Goal: Task Accomplishment & Management: Use online tool/utility

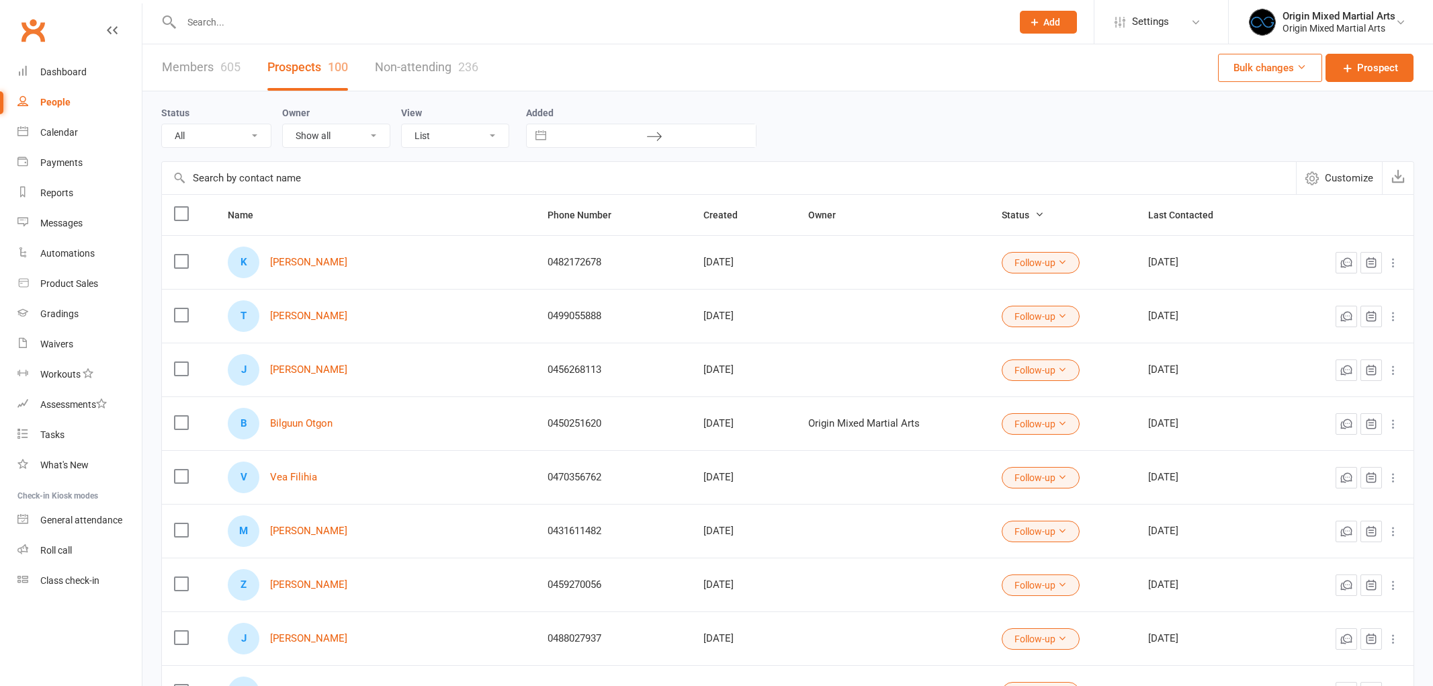
select select "100"
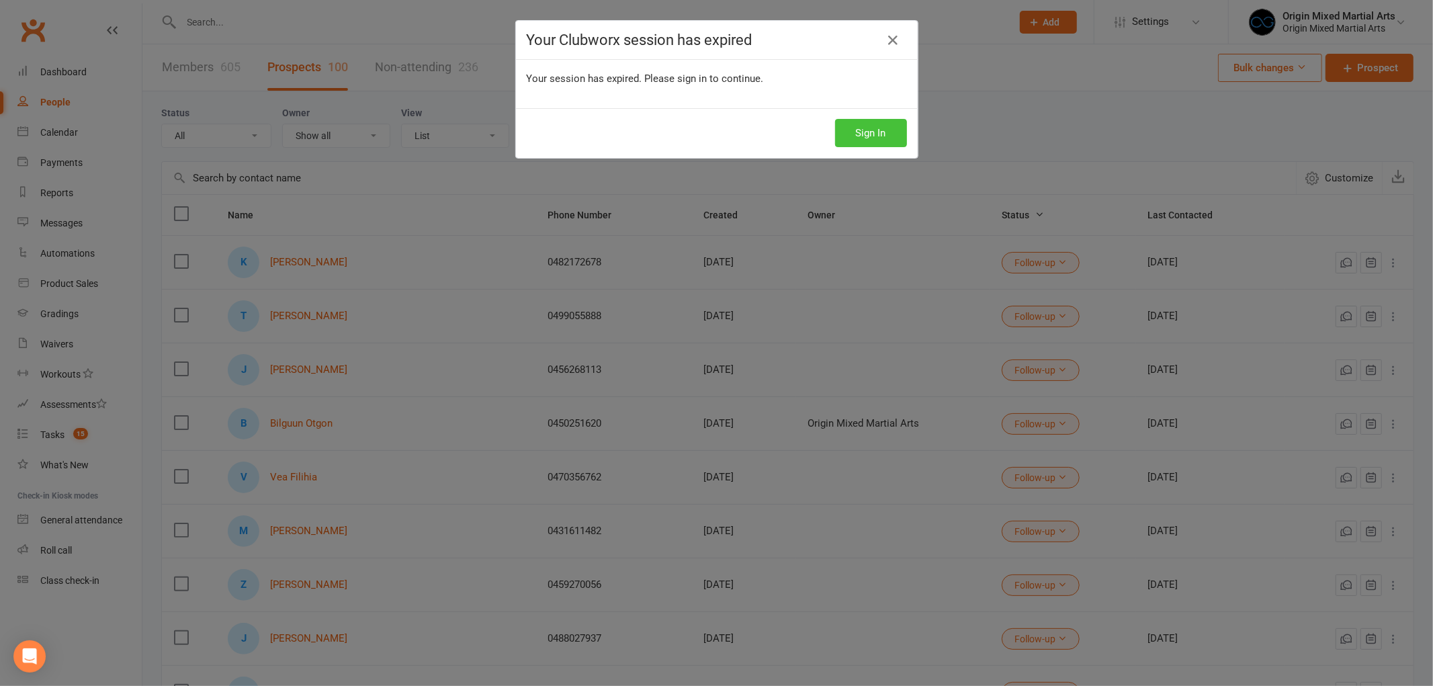
click at [897, 141] on button "Sign In" at bounding box center [871, 133] width 72 height 28
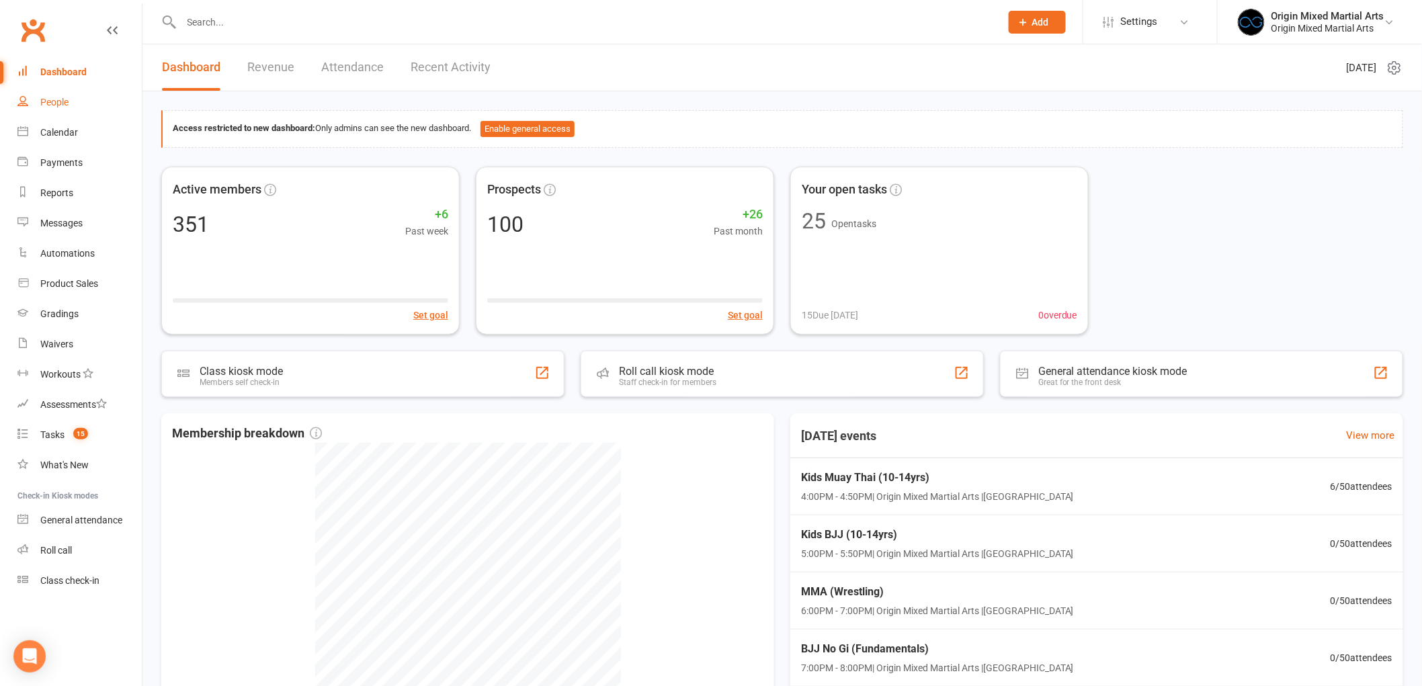
click at [65, 92] on link "People" at bounding box center [79, 102] width 124 height 30
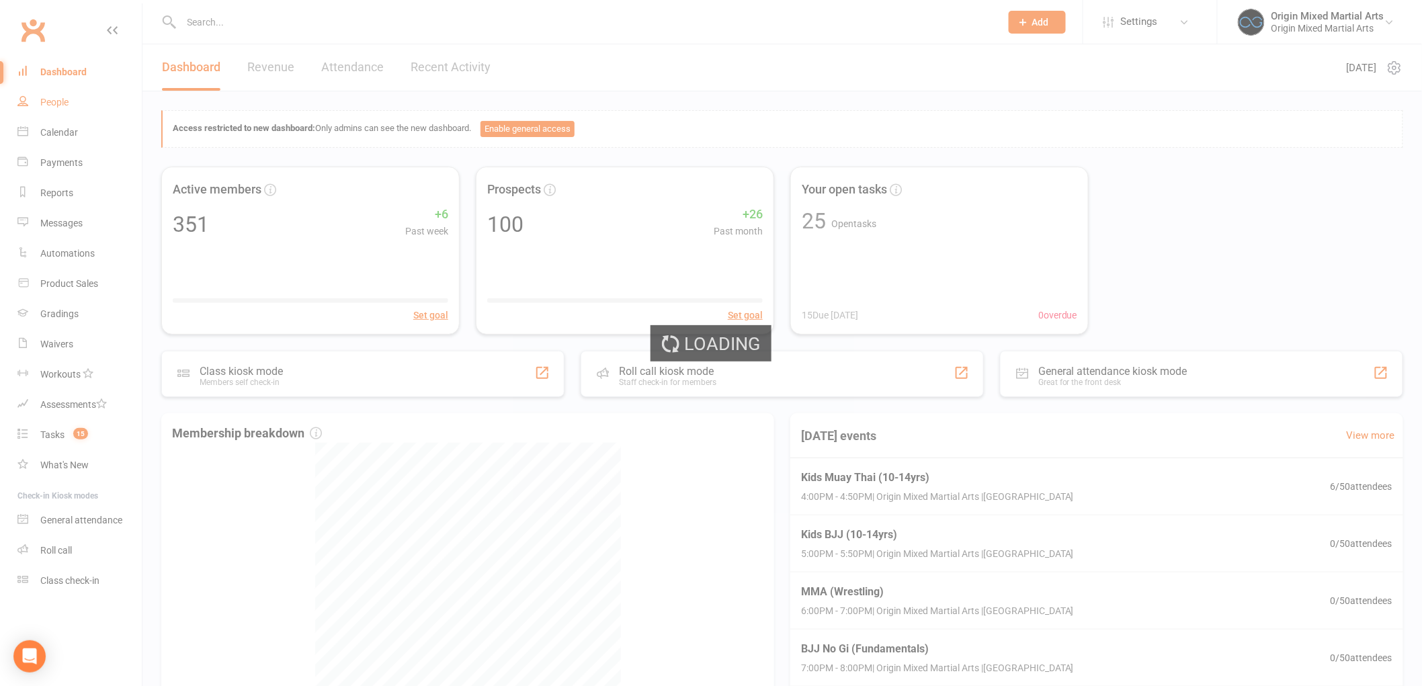
select select "100"
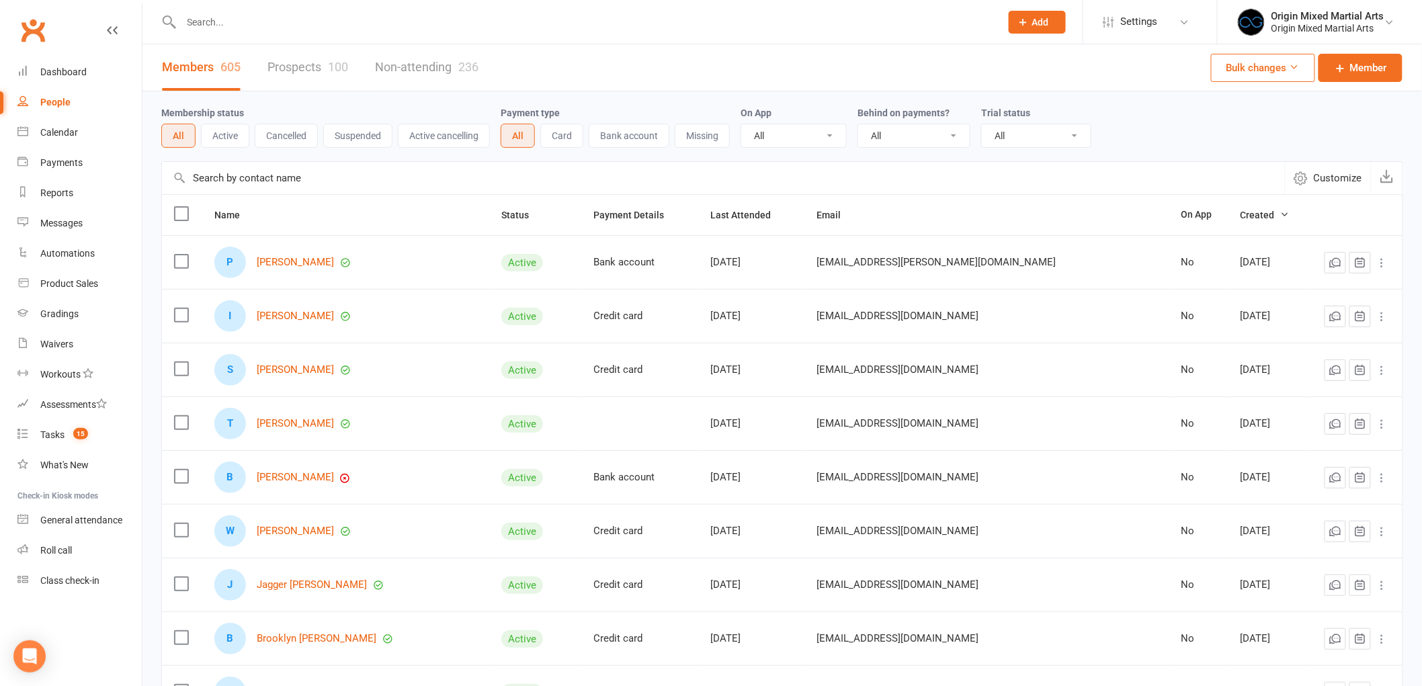
click at [277, 58] on link "Prospects 100" at bounding box center [307, 67] width 81 height 46
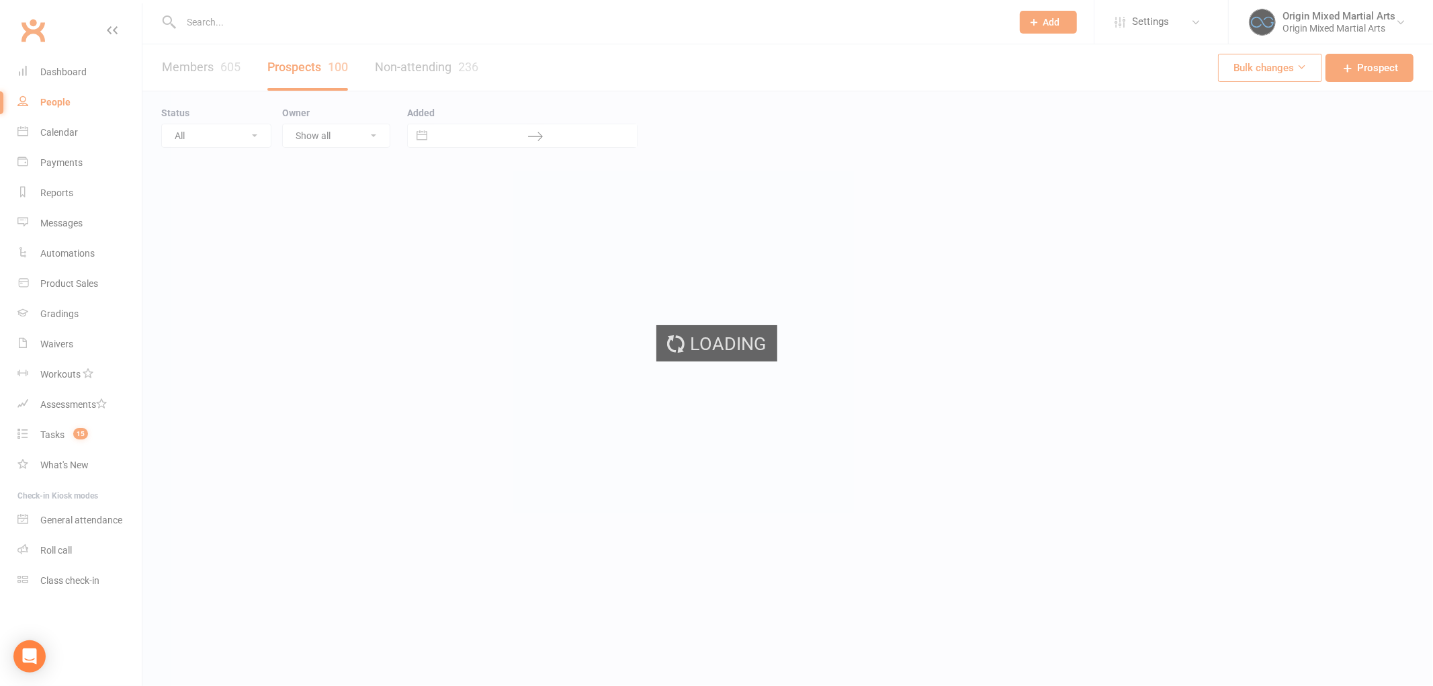
select select "100"
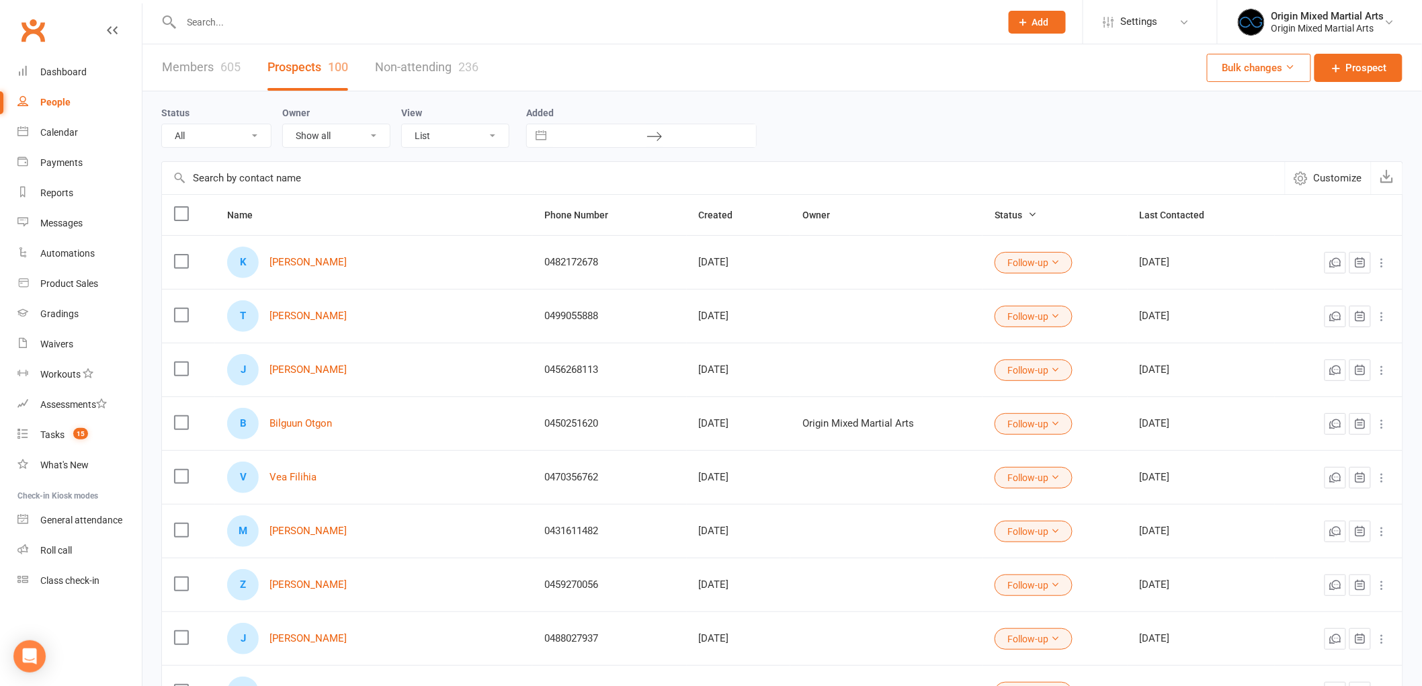
click at [228, 136] on select "All (No status set) (Invalid status) New Contact Booked Attended Not Attended F…" at bounding box center [216, 135] width 109 height 23
select select "Follow-up"
click at [162, 124] on select "All (No status set) (Invalid status) New Contact Booked Attended Not Attended F…" at bounding box center [216, 135] width 109 height 23
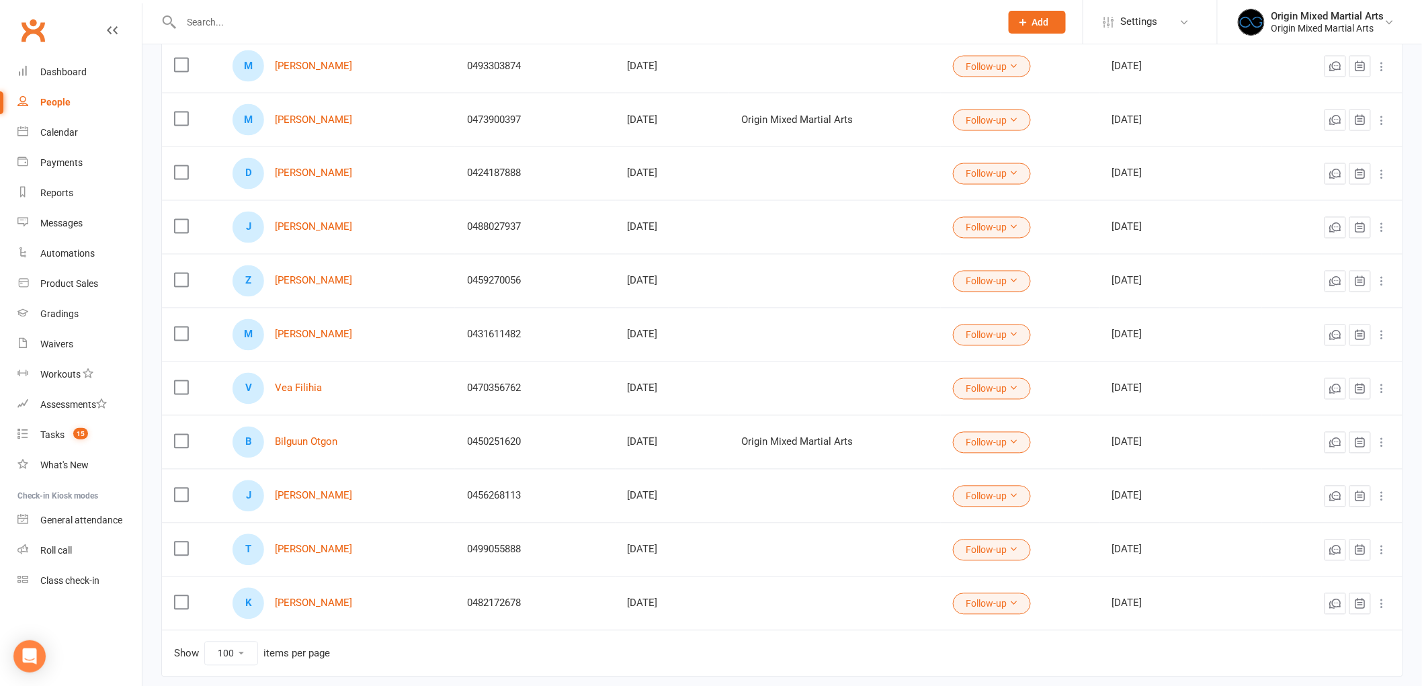
scroll to position [961, 0]
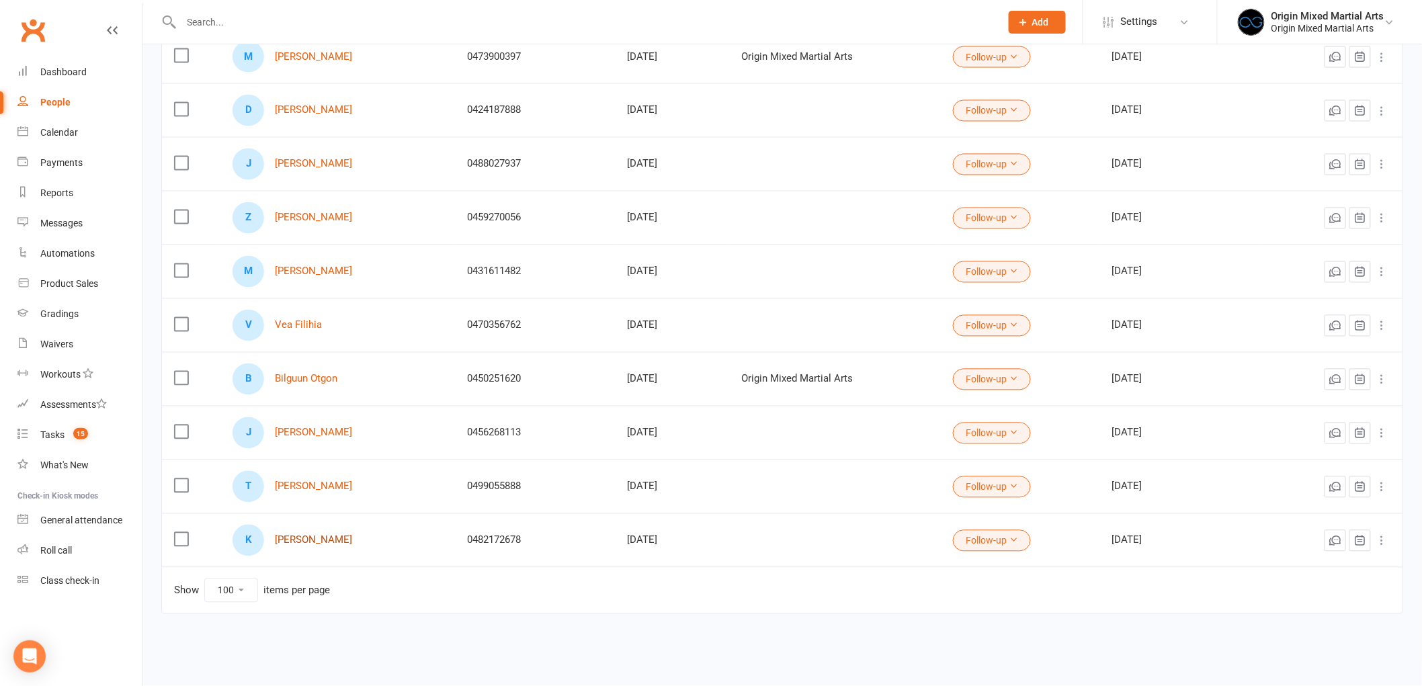
click at [313, 536] on link "[PERSON_NAME]" at bounding box center [313, 540] width 77 height 11
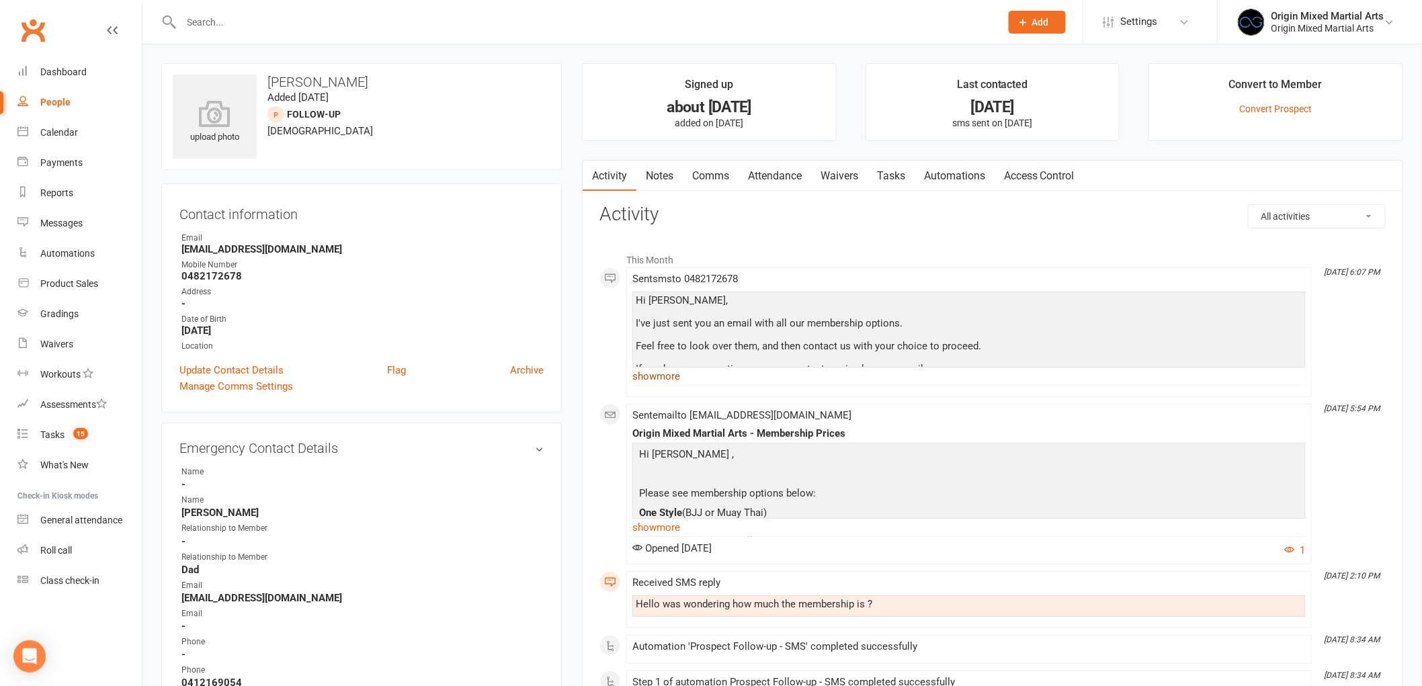
click at [663, 382] on link "show more" at bounding box center [968, 376] width 673 height 19
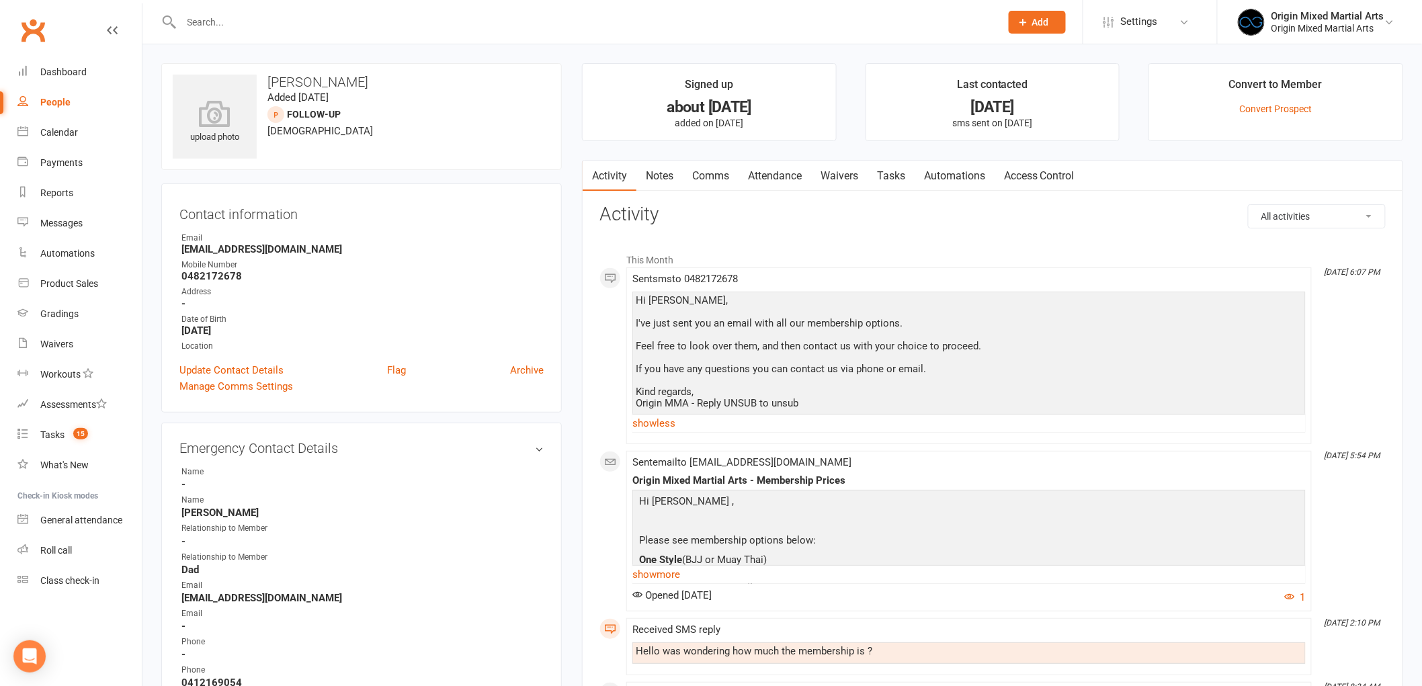
click at [673, 176] on link "Notes" at bounding box center [659, 176] width 46 height 31
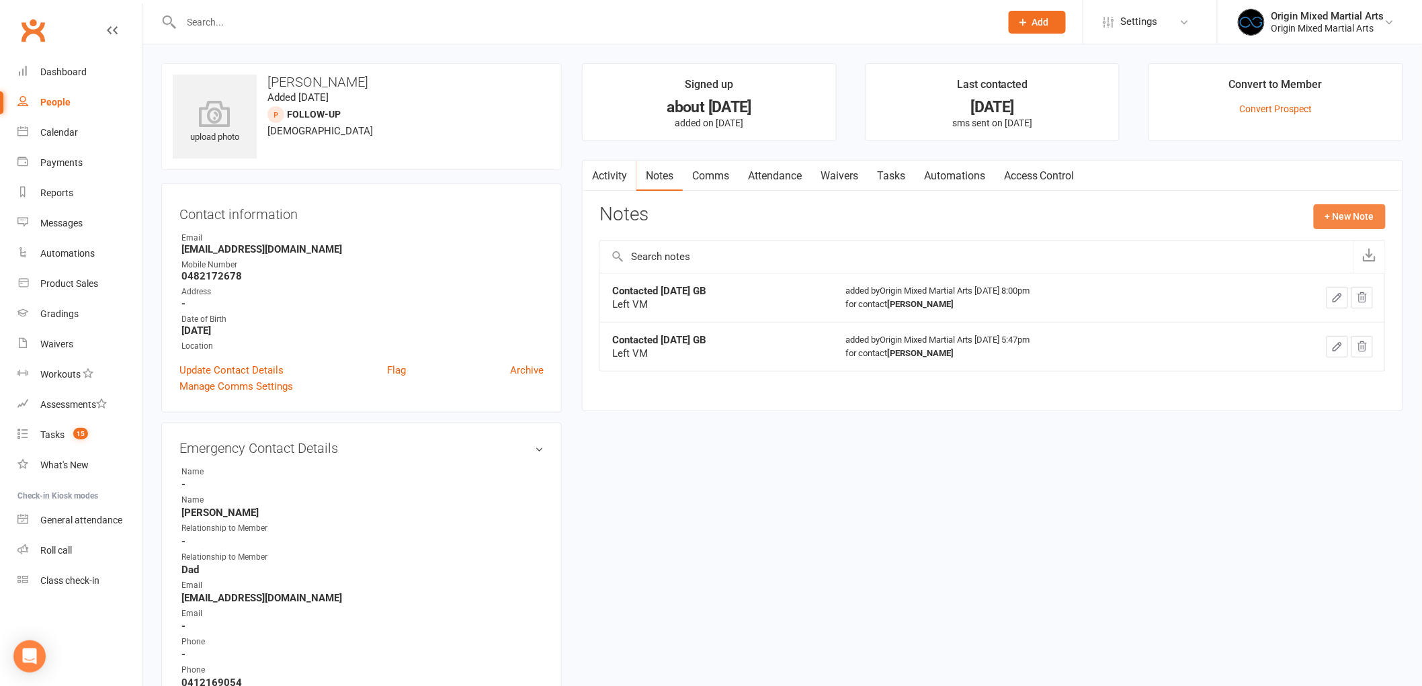
click at [1344, 219] on button "+ New Note" at bounding box center [1350, 216] width 72 height 24
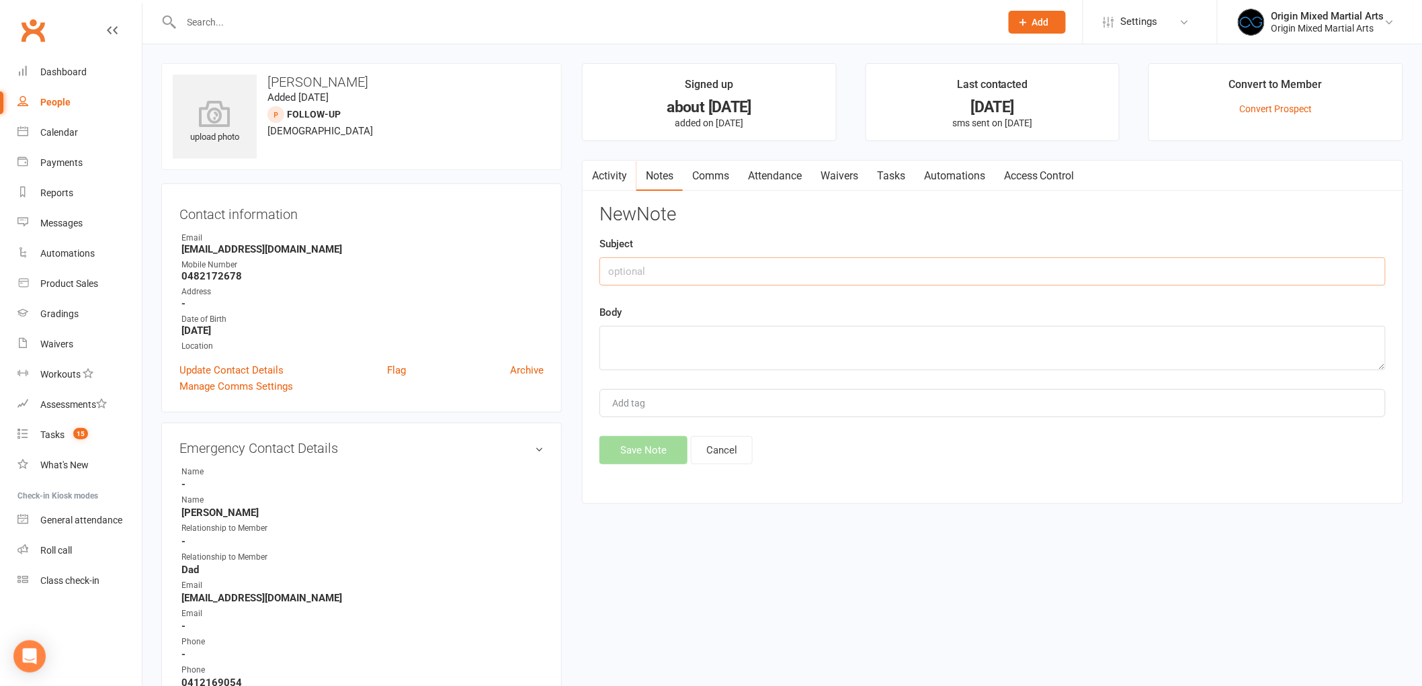
click at [896, 272] on input "text" at bounding box center [992, 271] width 786 height 28
type input "V"
type input "Contacted 14/8/25 GB"
type textarea "Left VM"
click at [613, 439] on button "Save Note" at bounding box center [643, 450] width 88 height 28
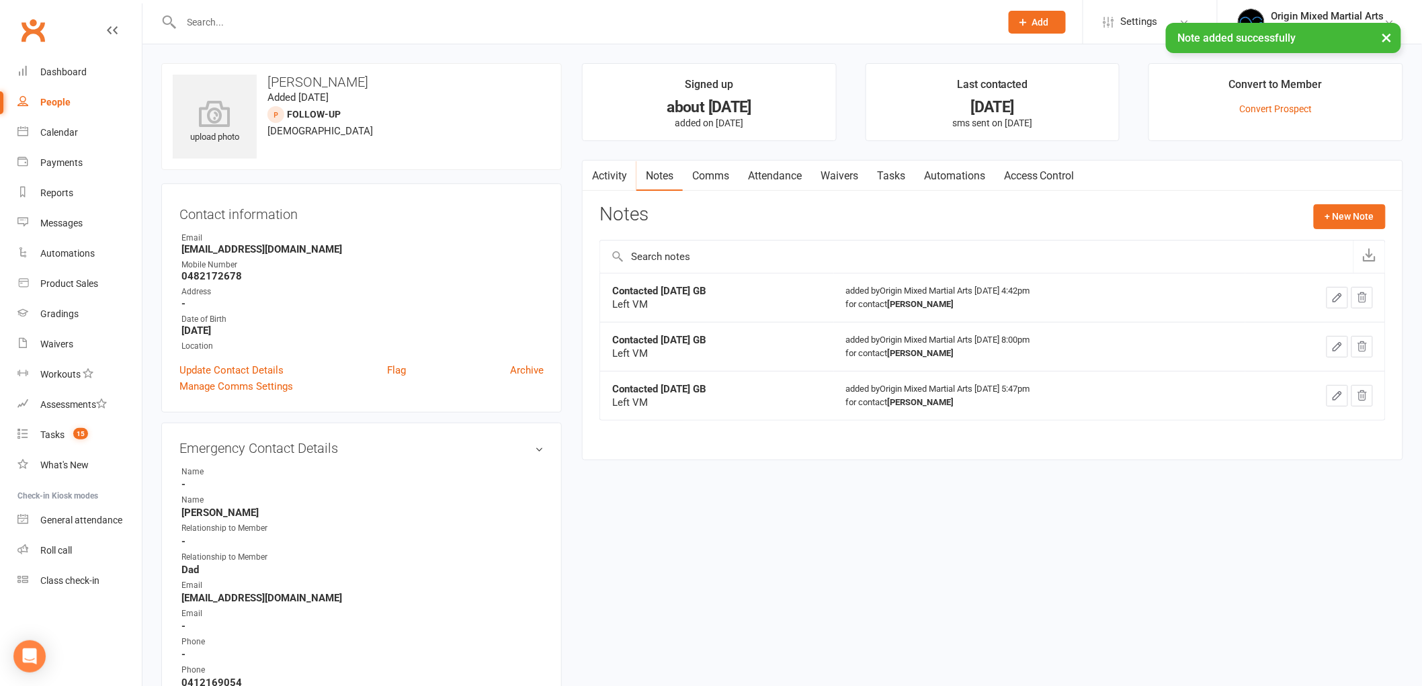
click at [85, 102] on link "People" at bounding box center [79, 102] width 124 height 30
select select "100"
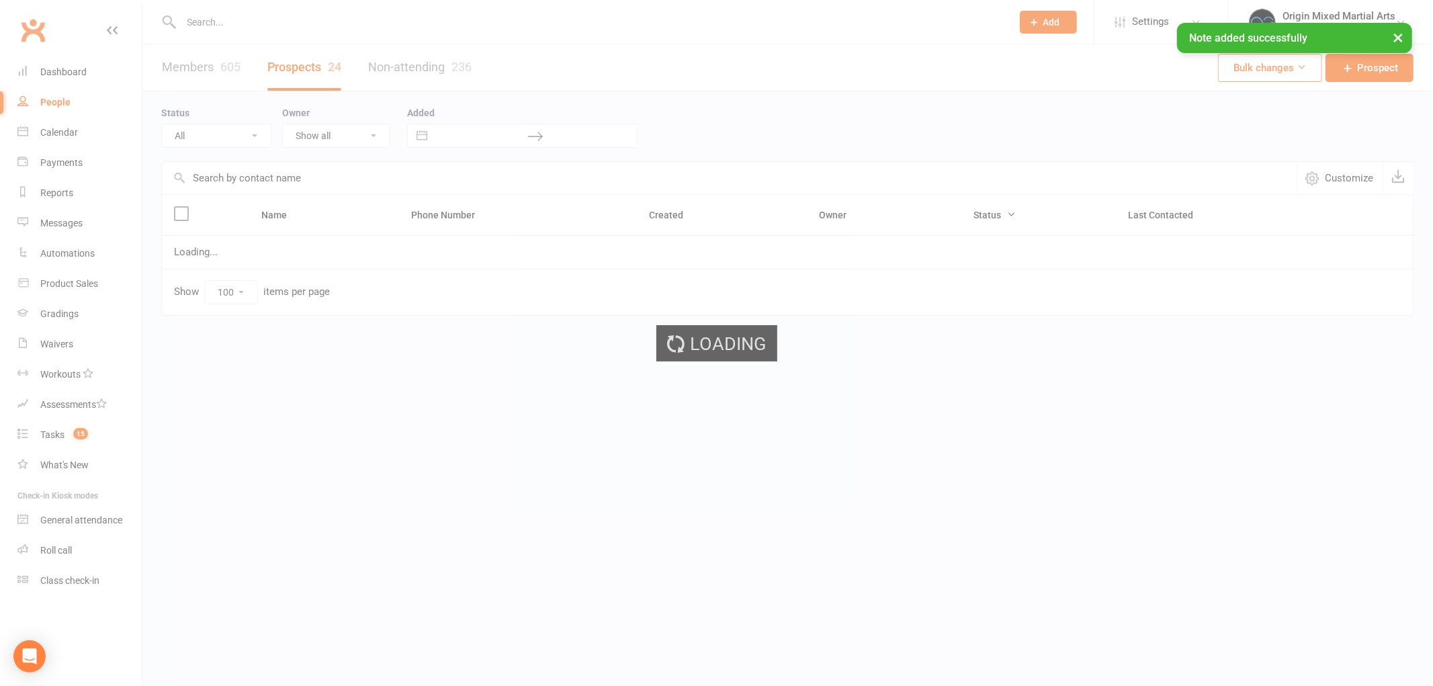
select select "Follow-up"
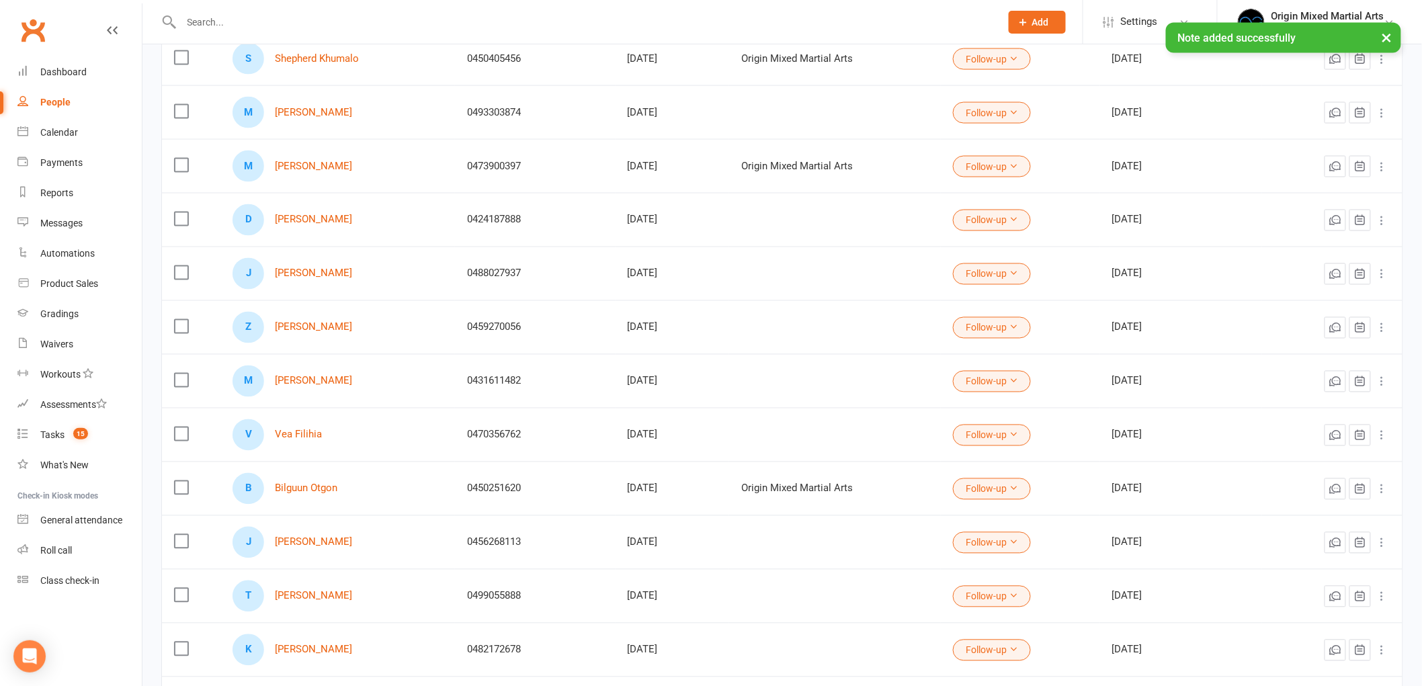
scroll to position [961, 0]
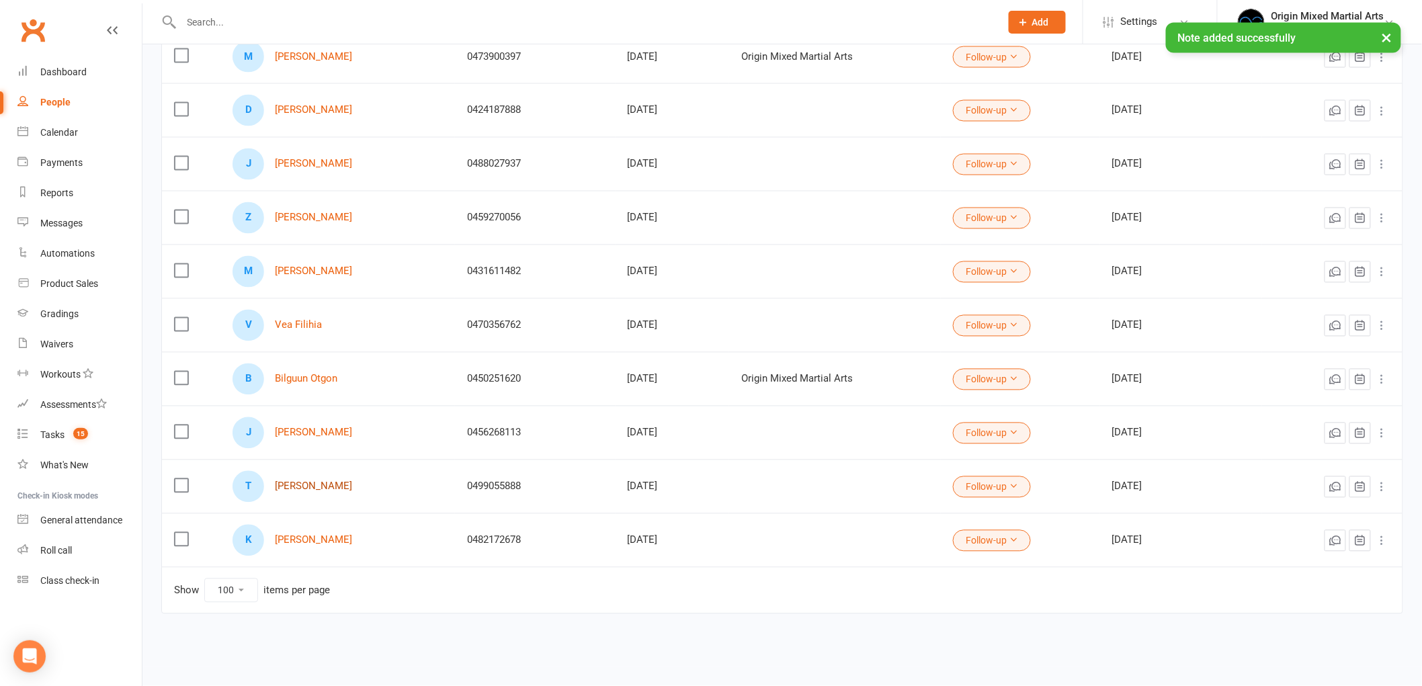
click at [284, 484] on link "[PERSON_NAME]" at bounding box center [313, 486] width 77 height 11
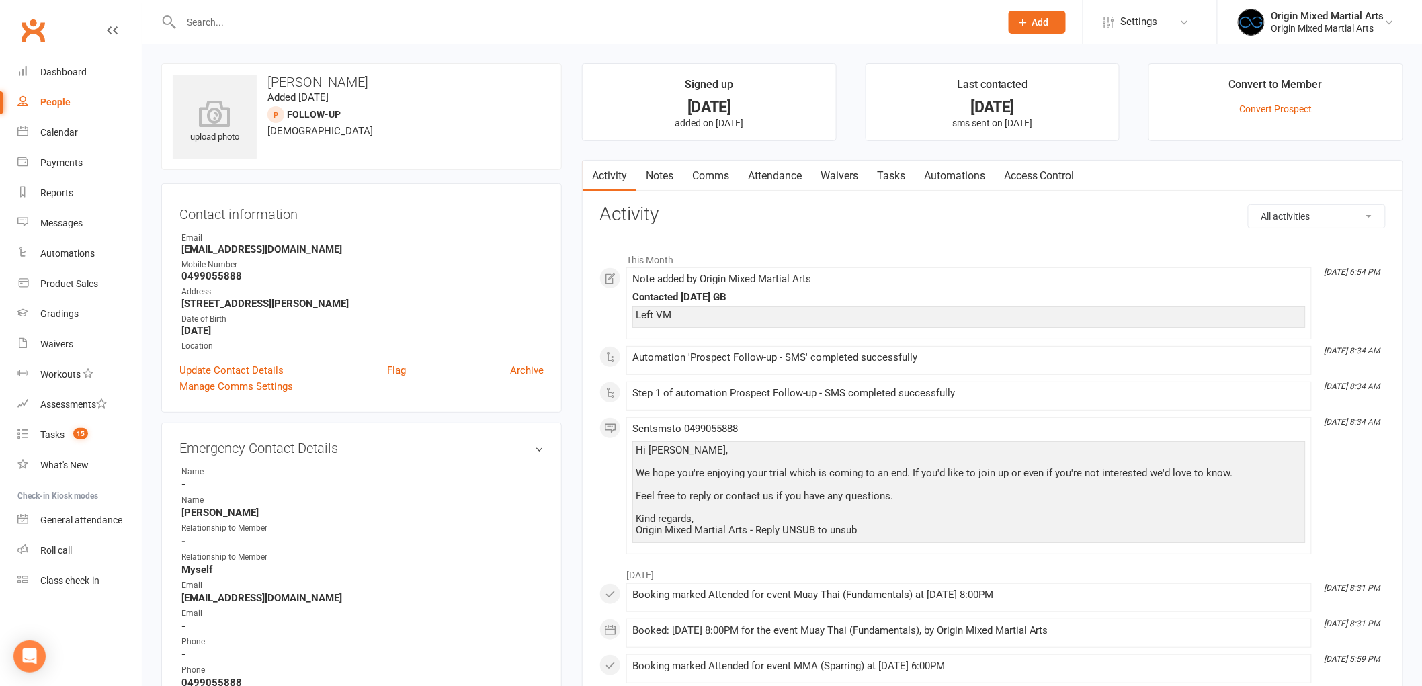
click at [650, 181] on link "Notes" at bounding box center [659, 176] width 46 height 31
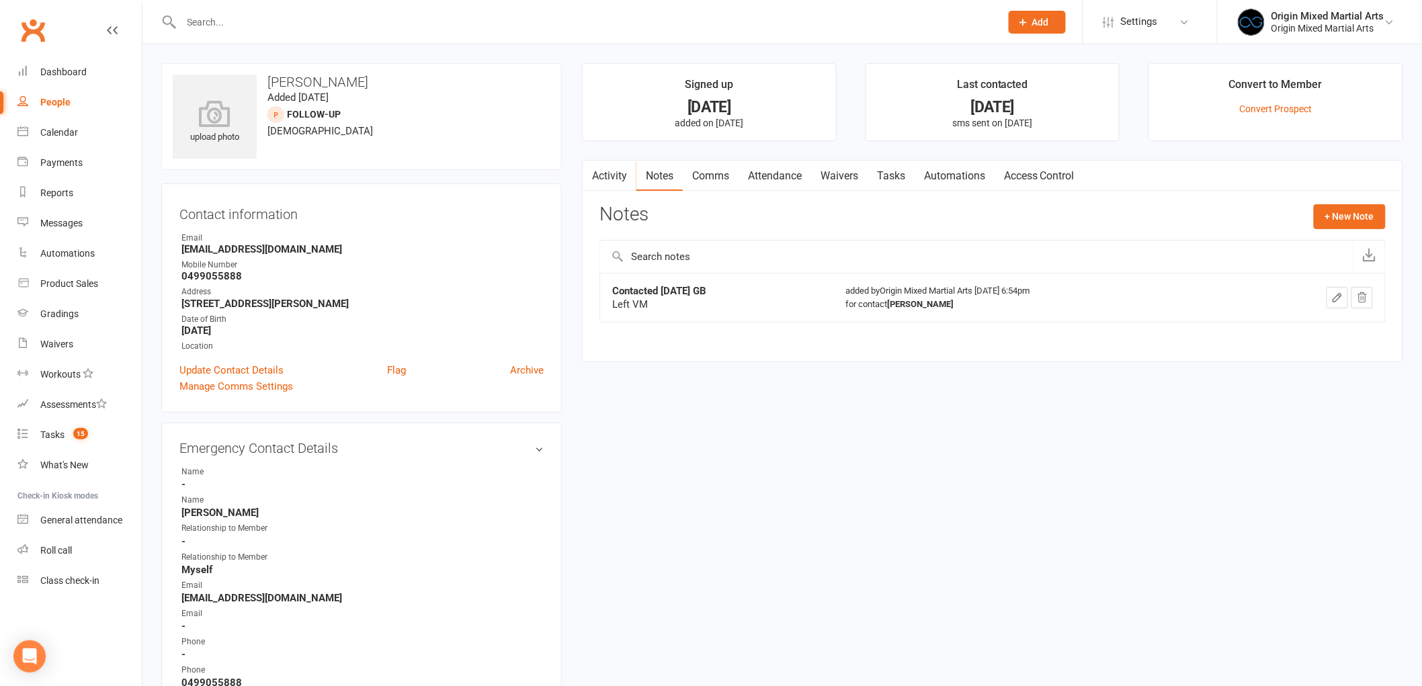
click at [619, 180] on link "Activity" at bounding box center [610, 176] width 54 height 31
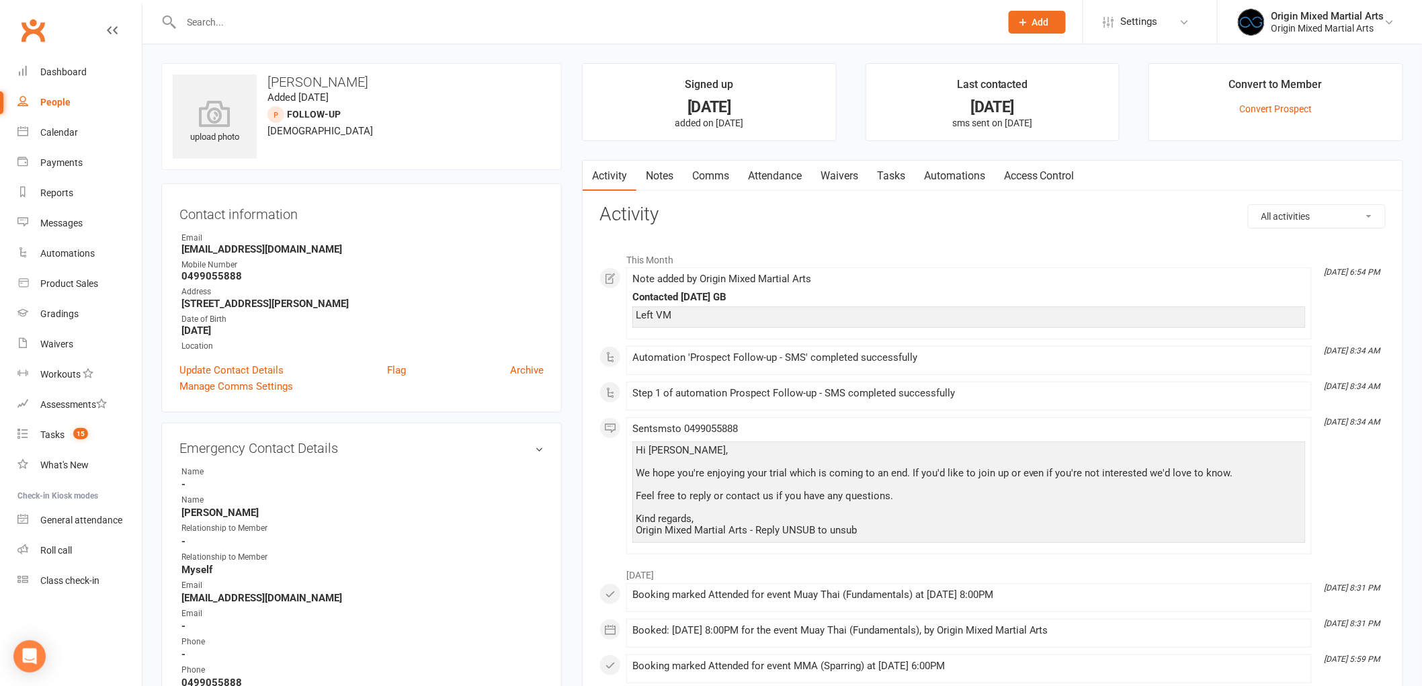
click at [706, 184] on link "Comms" at bounding box center [711, 176] width 56 height 31
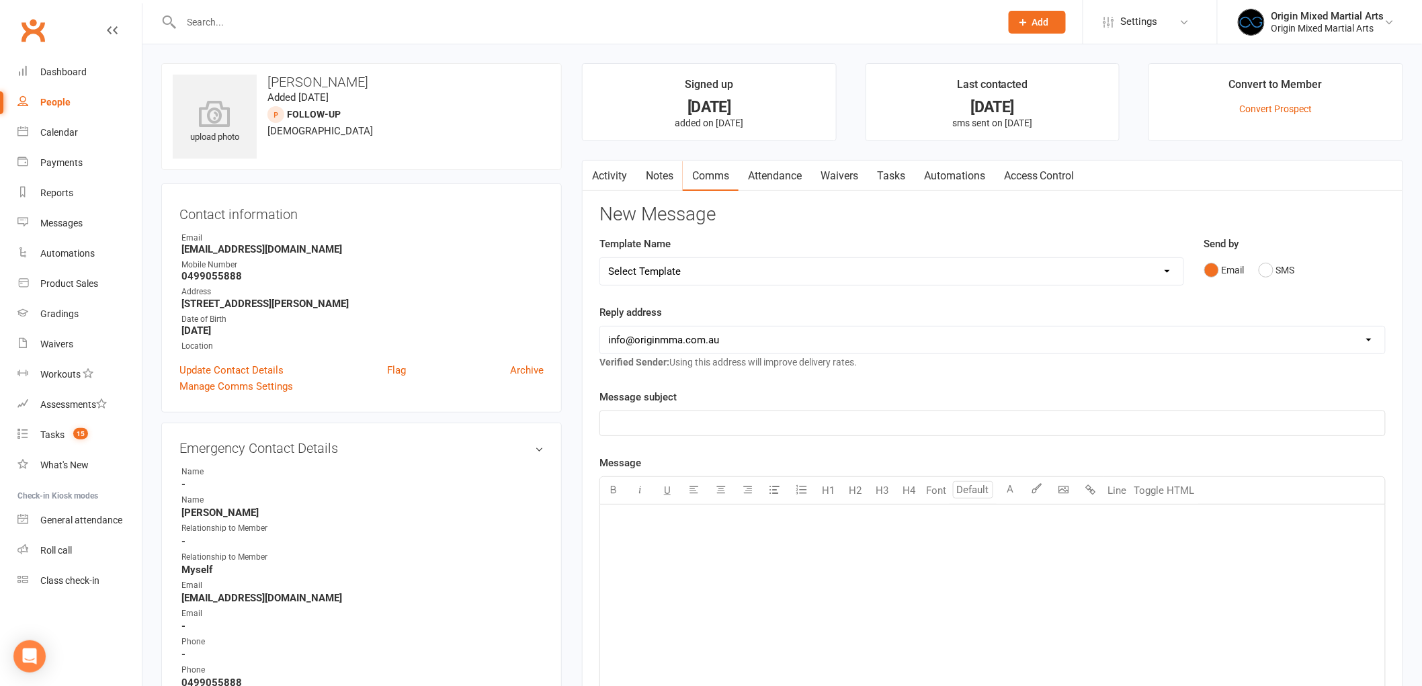
click at [744, 273] on select "Select Template [Email] Opening Date Change [Email] Class Booking Reminder [Ema…" at bounding box center [891, 271] width 583 height 27
select select "8"
click at [600, 258] on select "Select Template [Email] Opening Date Change [Email] Class Booking Reminder [Ema…" at bounding box center [891, 271] width 583 height 27
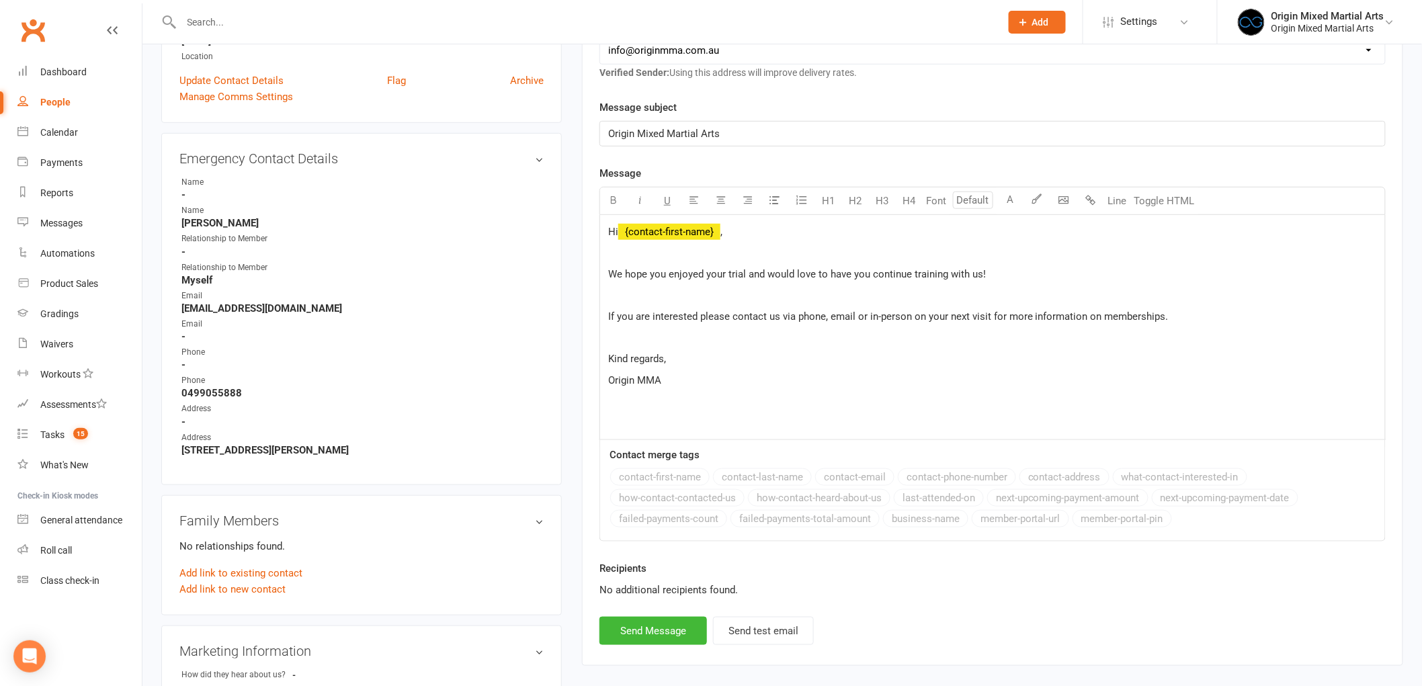
scroll to position [298, 0]
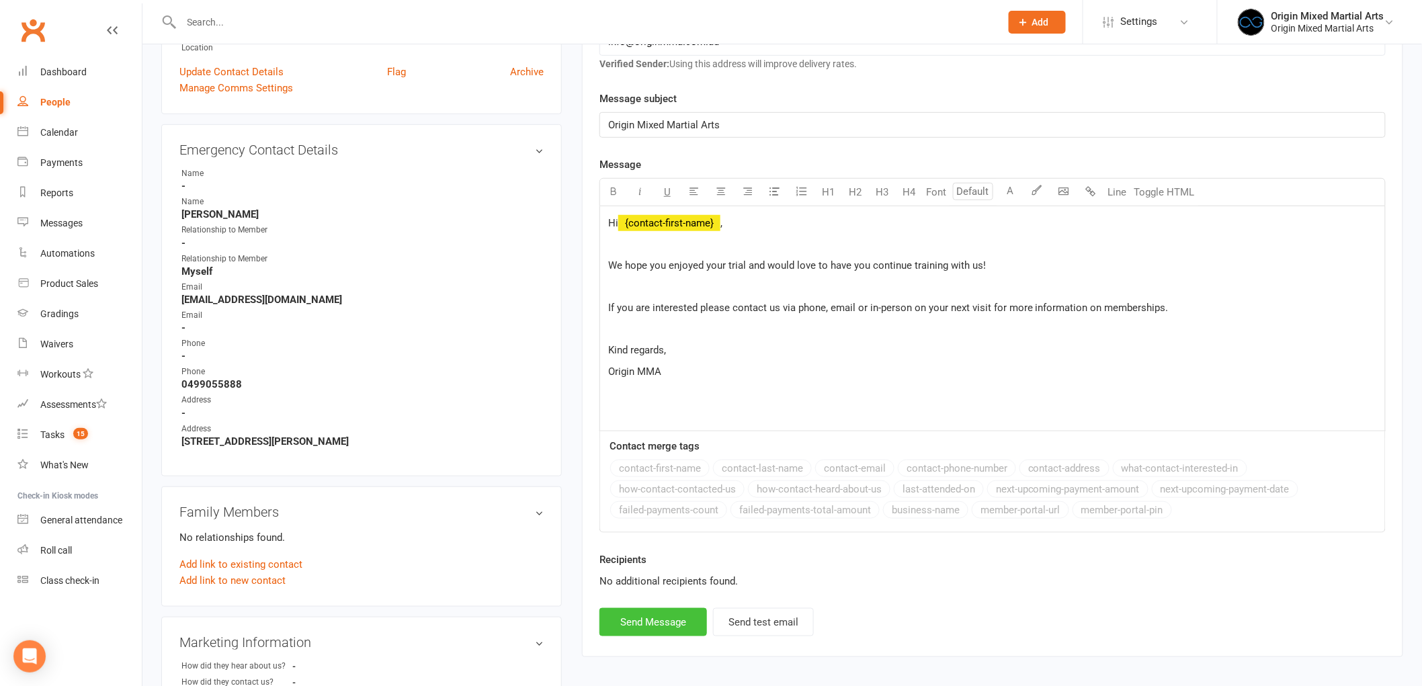
click at [642, 620] on button "Send Message" at bounding box center [653, 622] width 108 height 28
select select
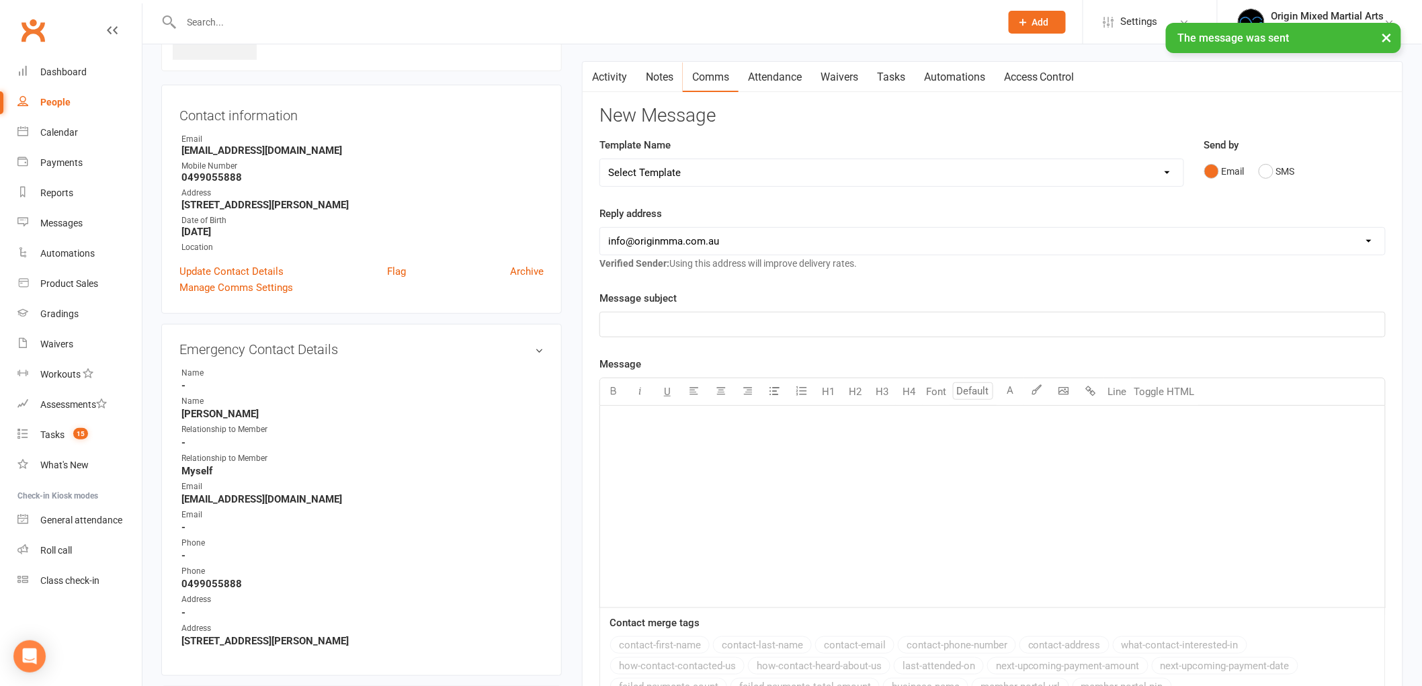
scroll to position [0, 0]
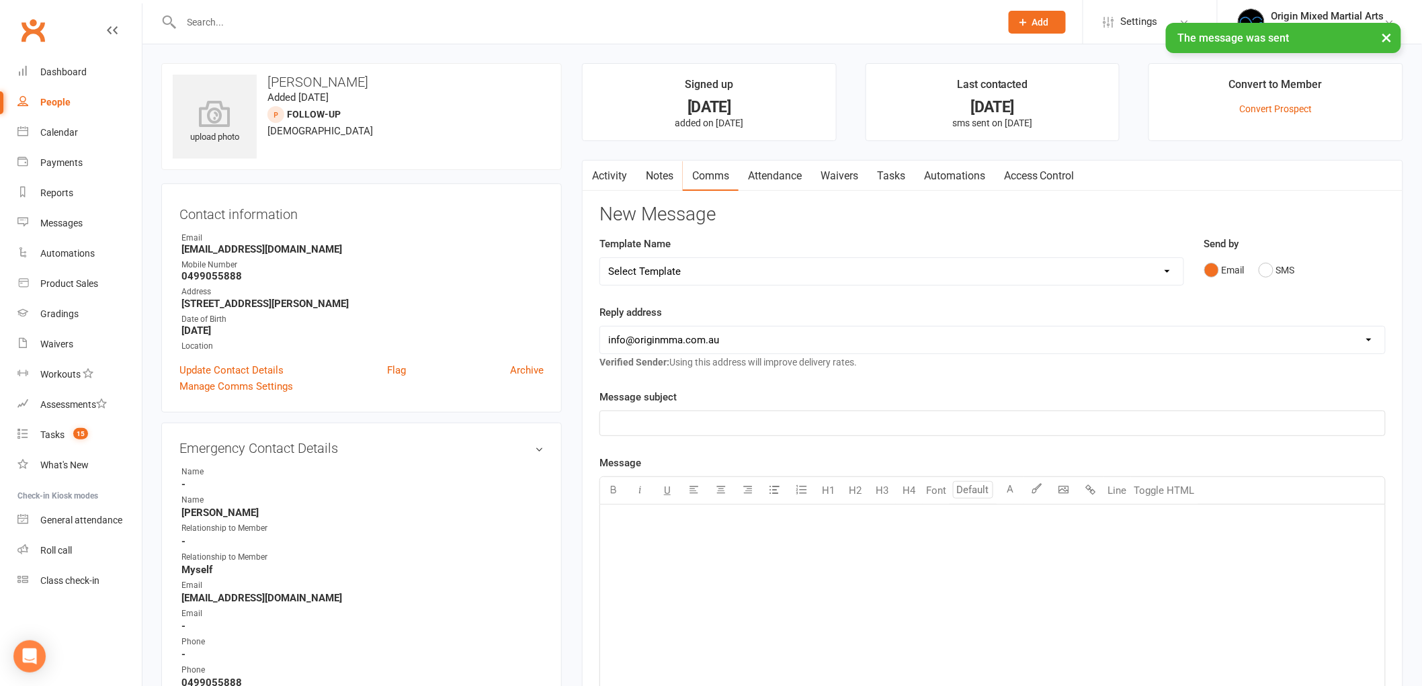
click at [652, 179] on link "Notes" at bounding box center [659, 176] width 46 height 31
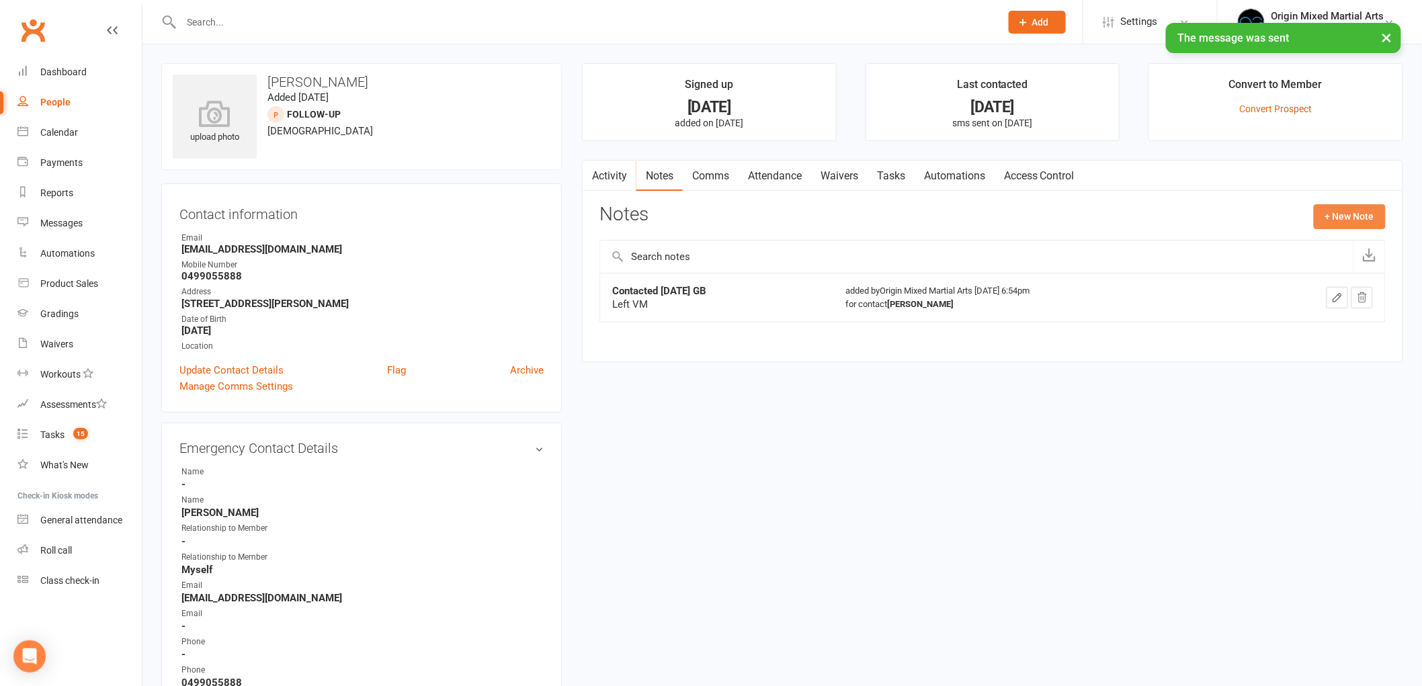
click at [1339, 206] on button "+ New Note" at bounding box center [1350, 216] width 72 height 24
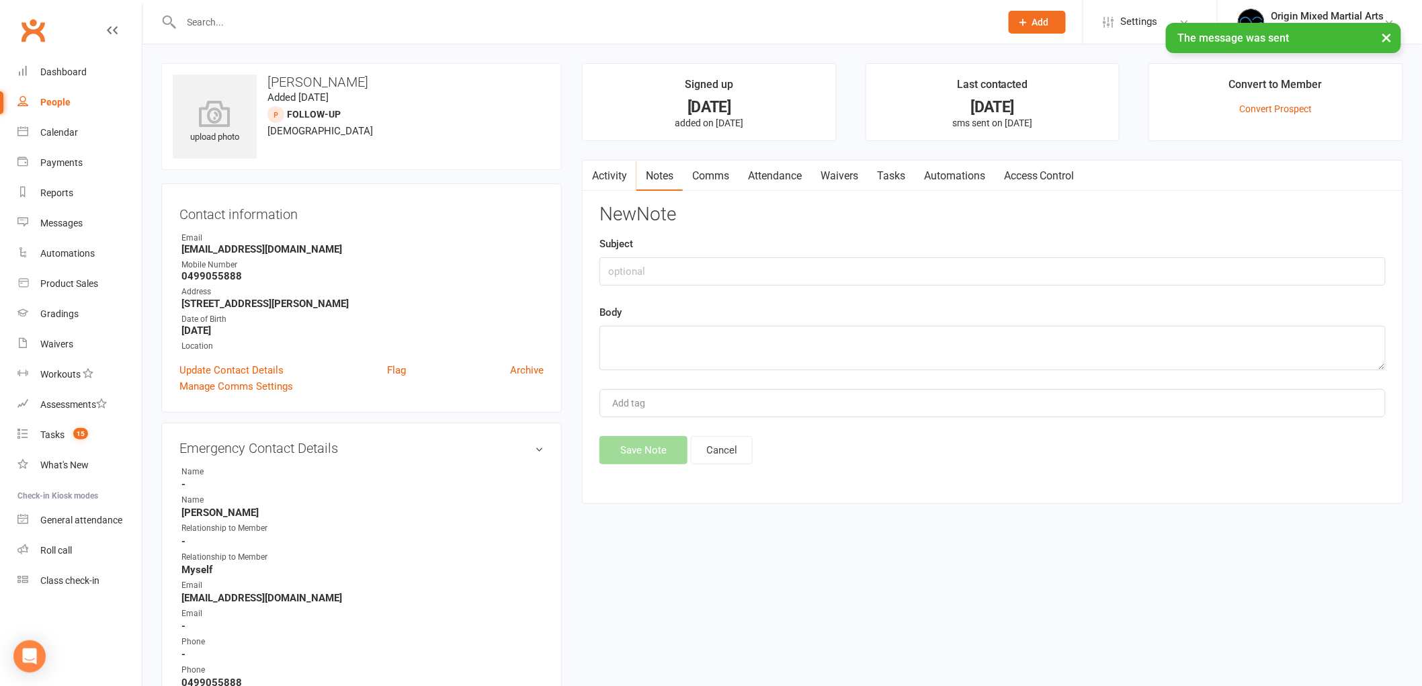
click at [997, 254] on div "Subject" at bounding box center [992, 261] width 786 height 50
click at [991, 269] on input "text" at bounding box center [992, 271] width 786 height 28
type input "Contacted 14/8/25 GB"
click at [733, 331] on textarea at bounding box center [992, 348] width 786 height 44
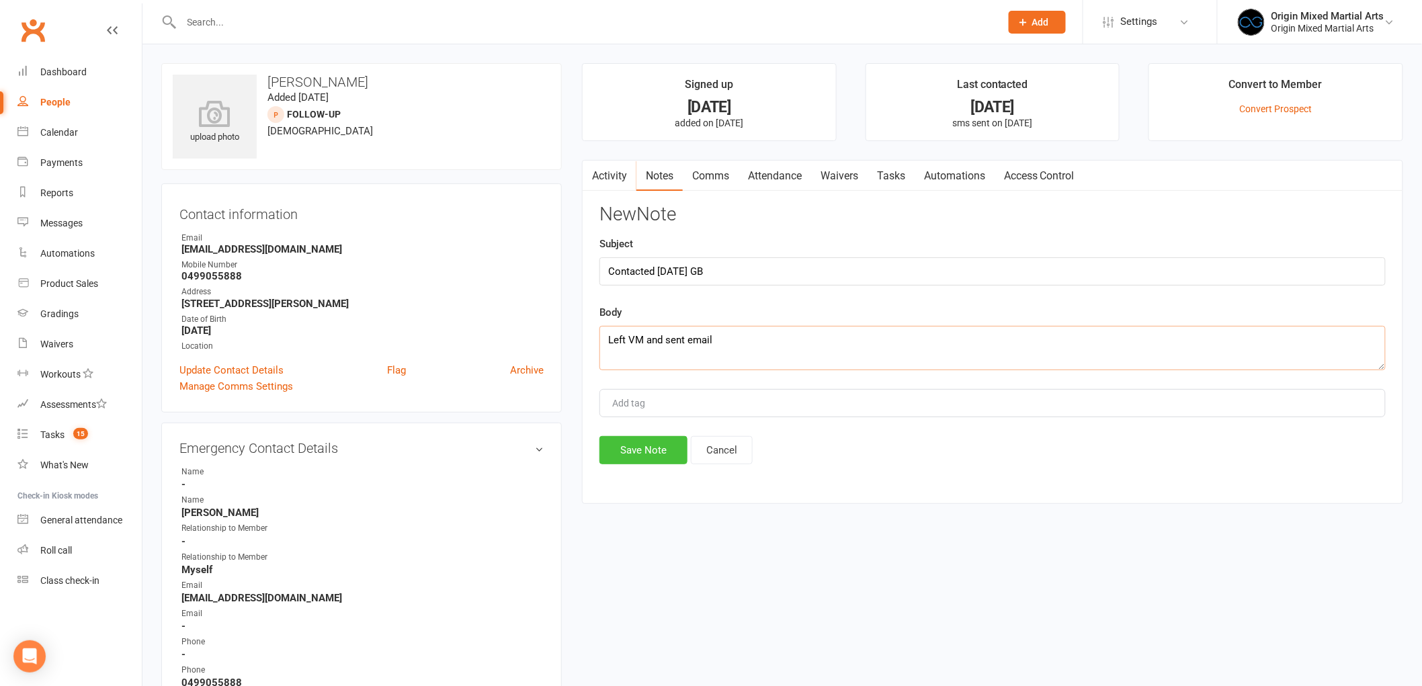
type textarea "Left VM and sent email"
click at [613, 461] on button "Save Note" at bounding box center [643, 450] width 88 height 28
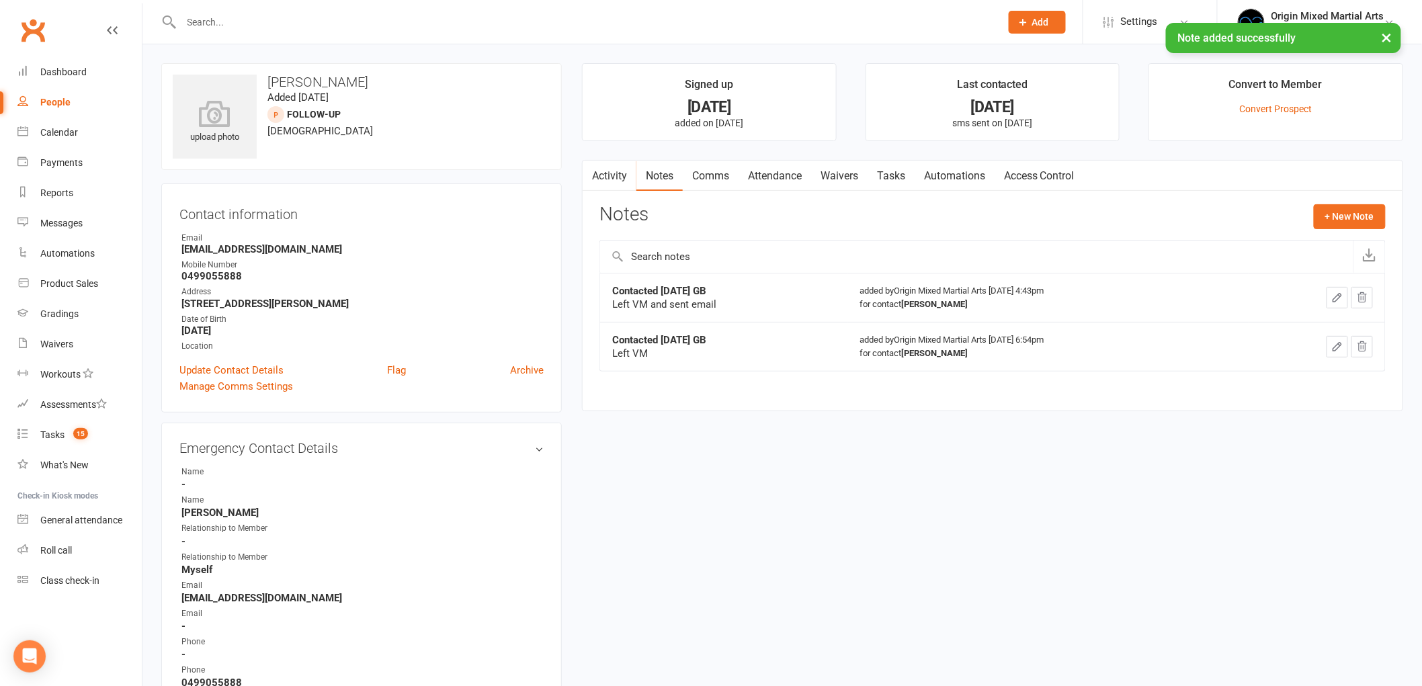
click at [62, 103] on div "People" at bounding box center [55, 102] width 30 height 11
select select "100"
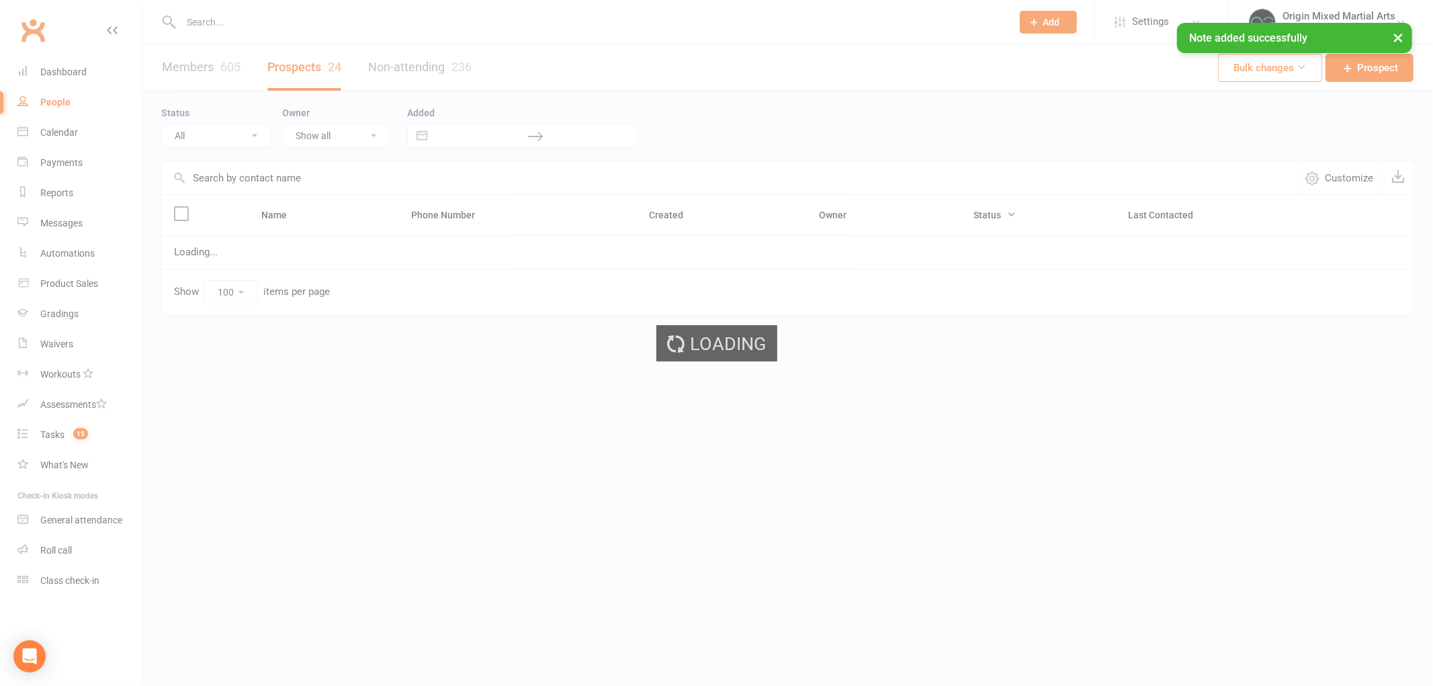
select select "Follow-up"
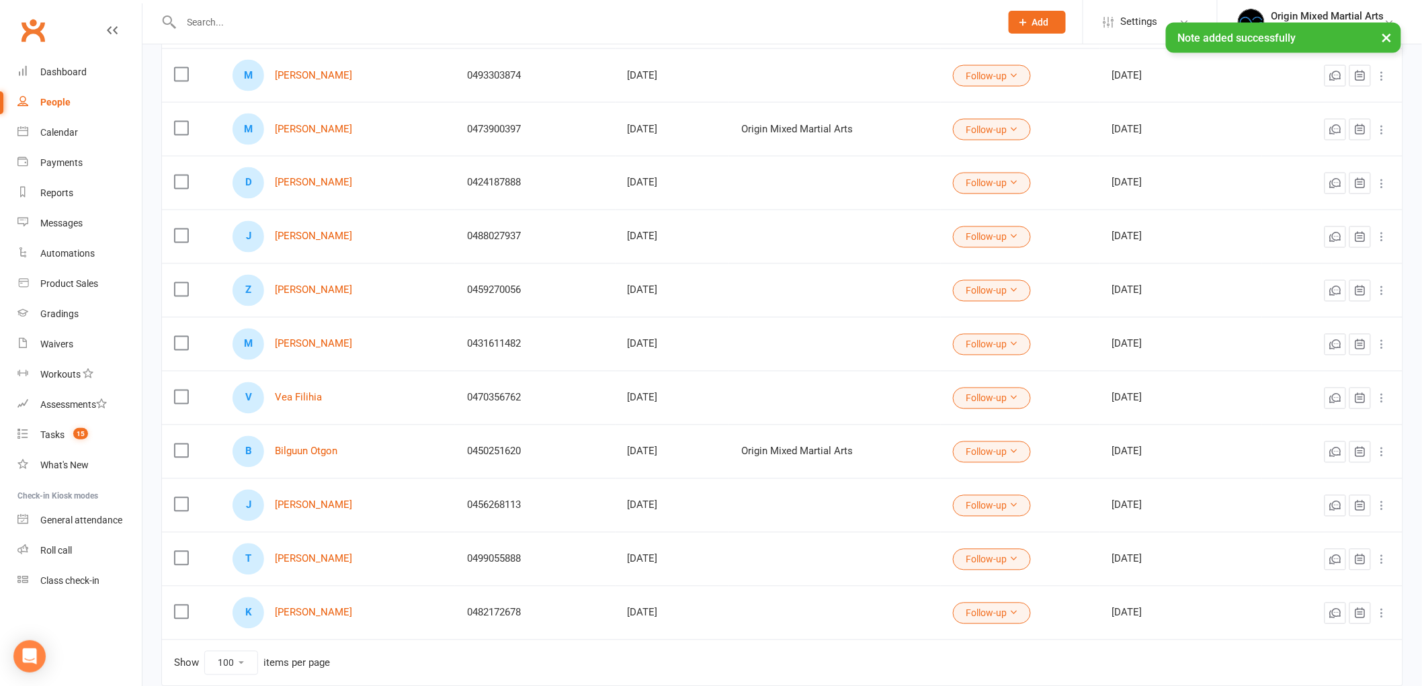
scroll to position [961, 0]
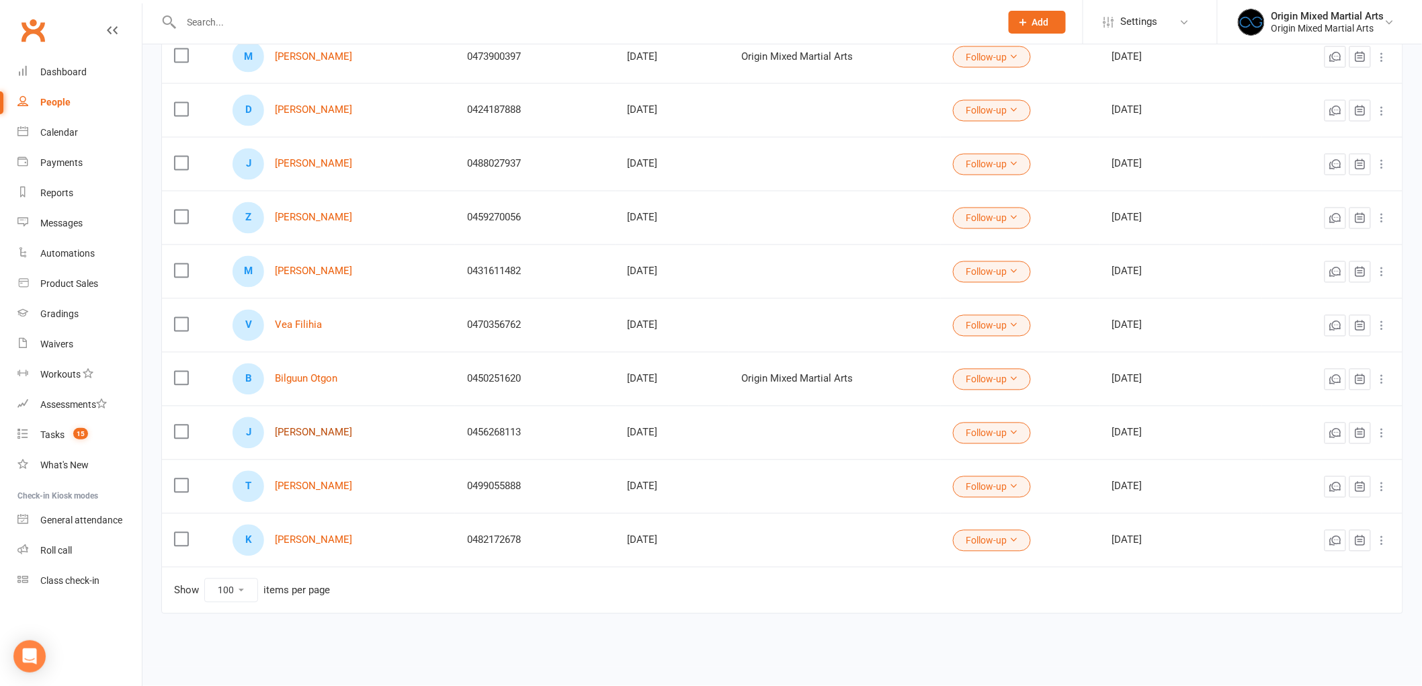
click at [298, 431] on link "Jarren Dang" at bounding box center [313, 432] width 77 height 11
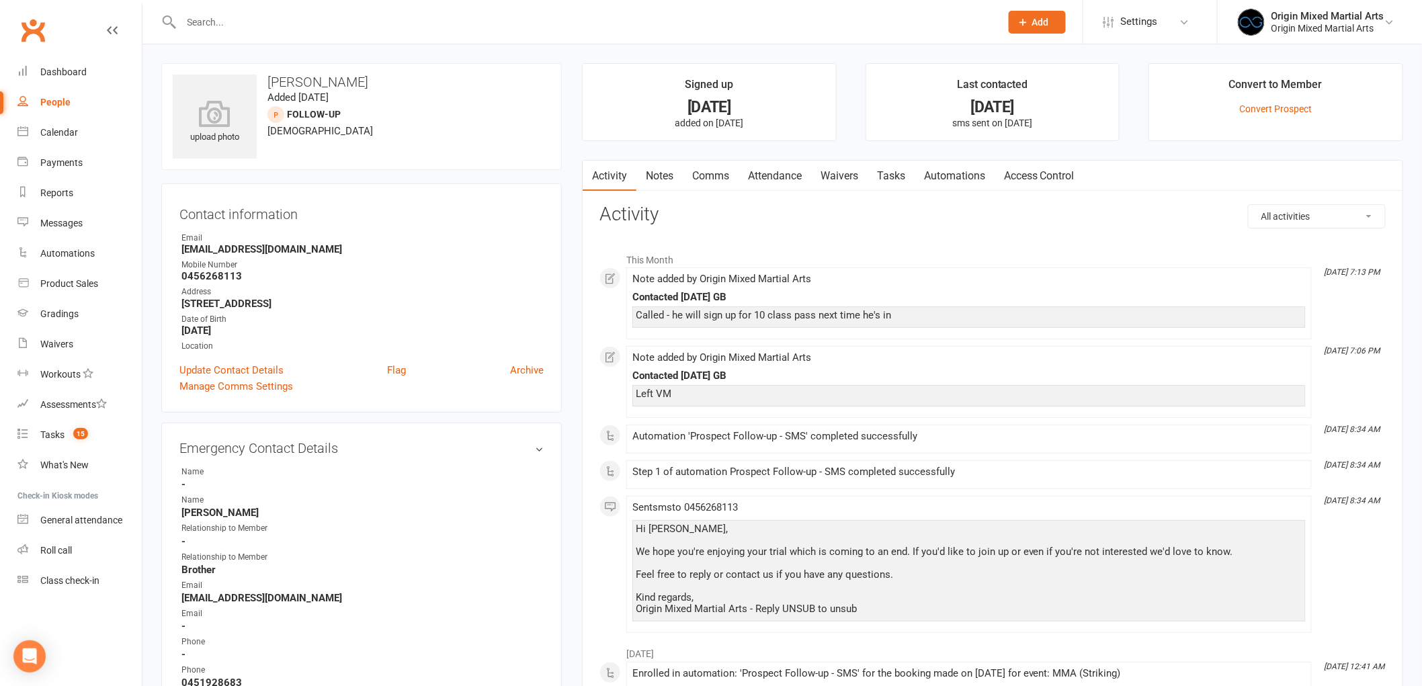
click at [63, 95] on link "People" at bounding box center [79, 102] width 124 height 30
select select "100"
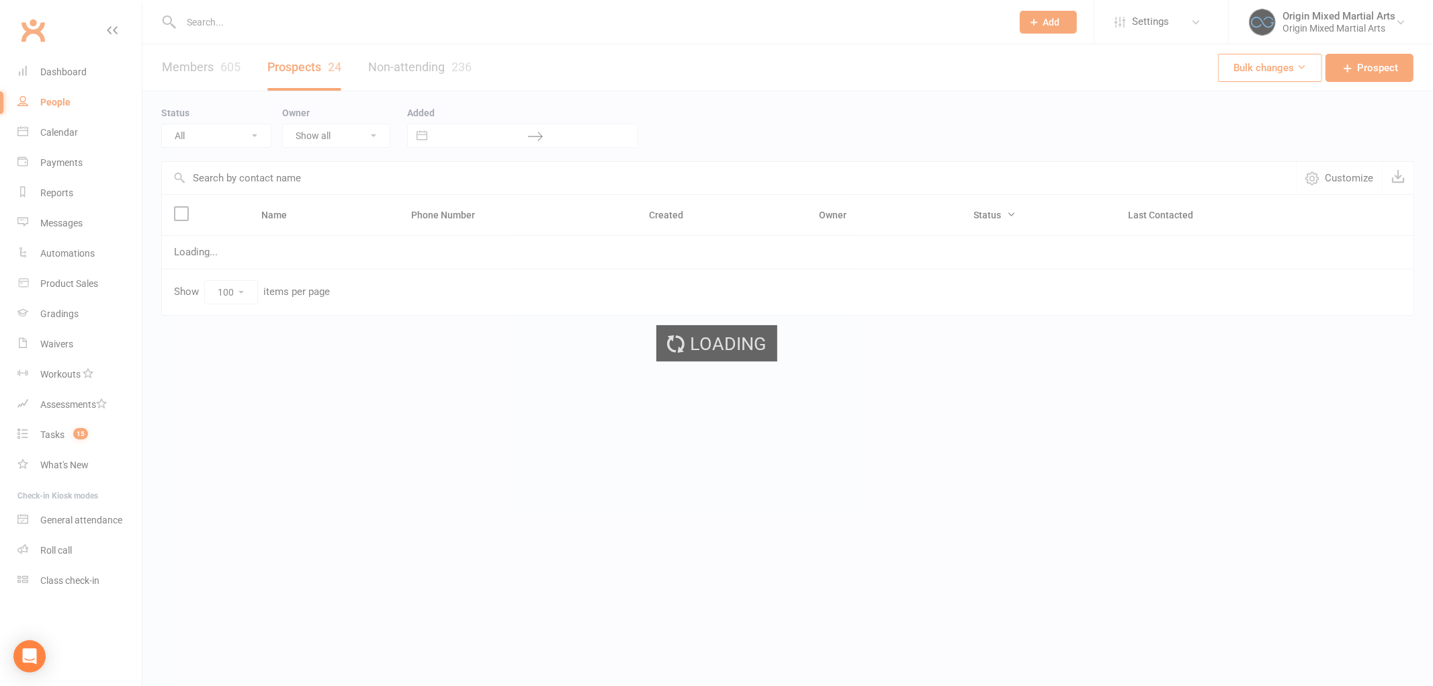
select select "Follow-up"
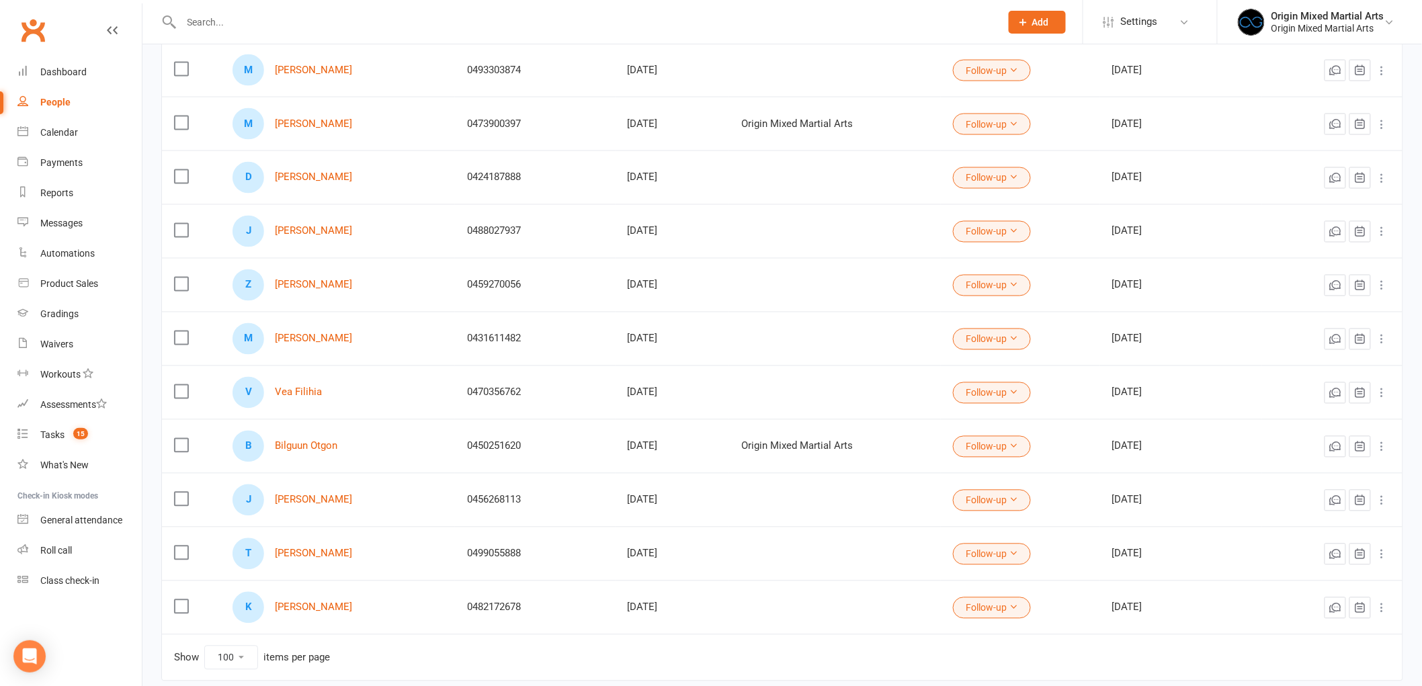
scroll to position [961, 0]
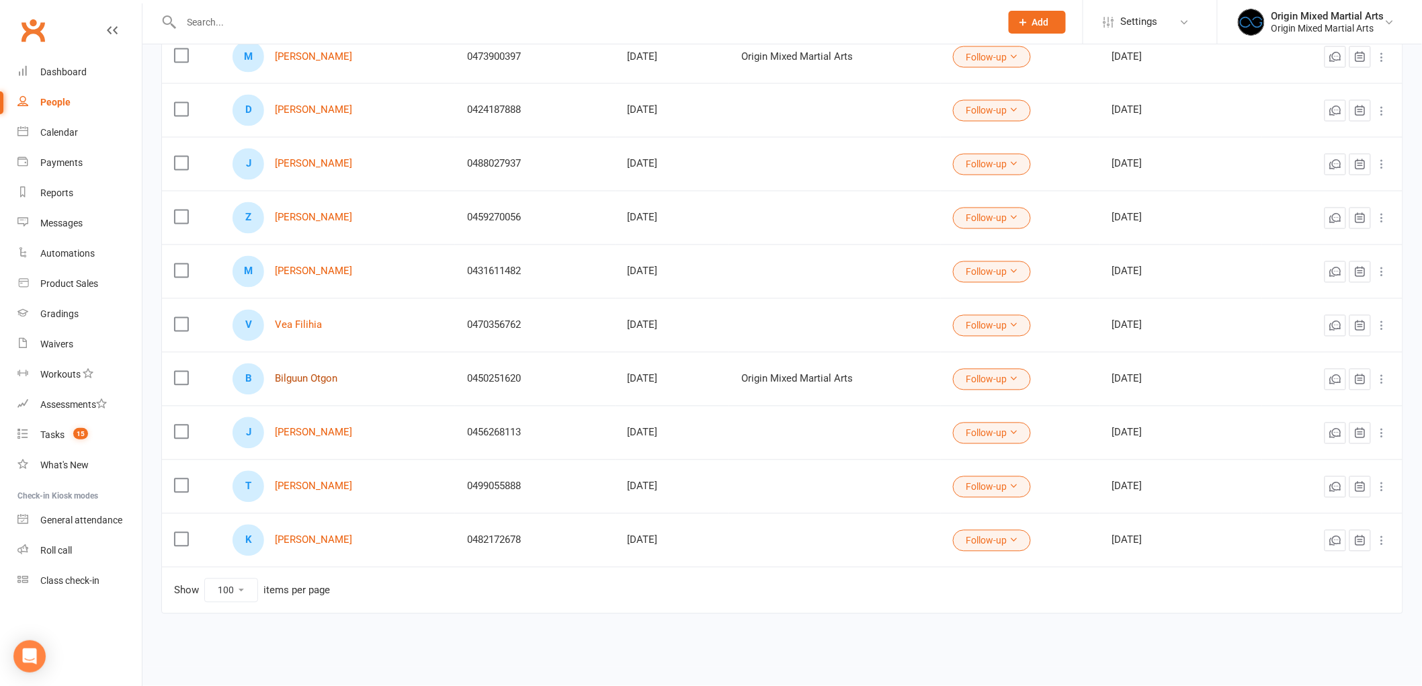
click at [301, 378] on link "Bilguun Otgon" at bounding box center [306, 379] width 62 height 11
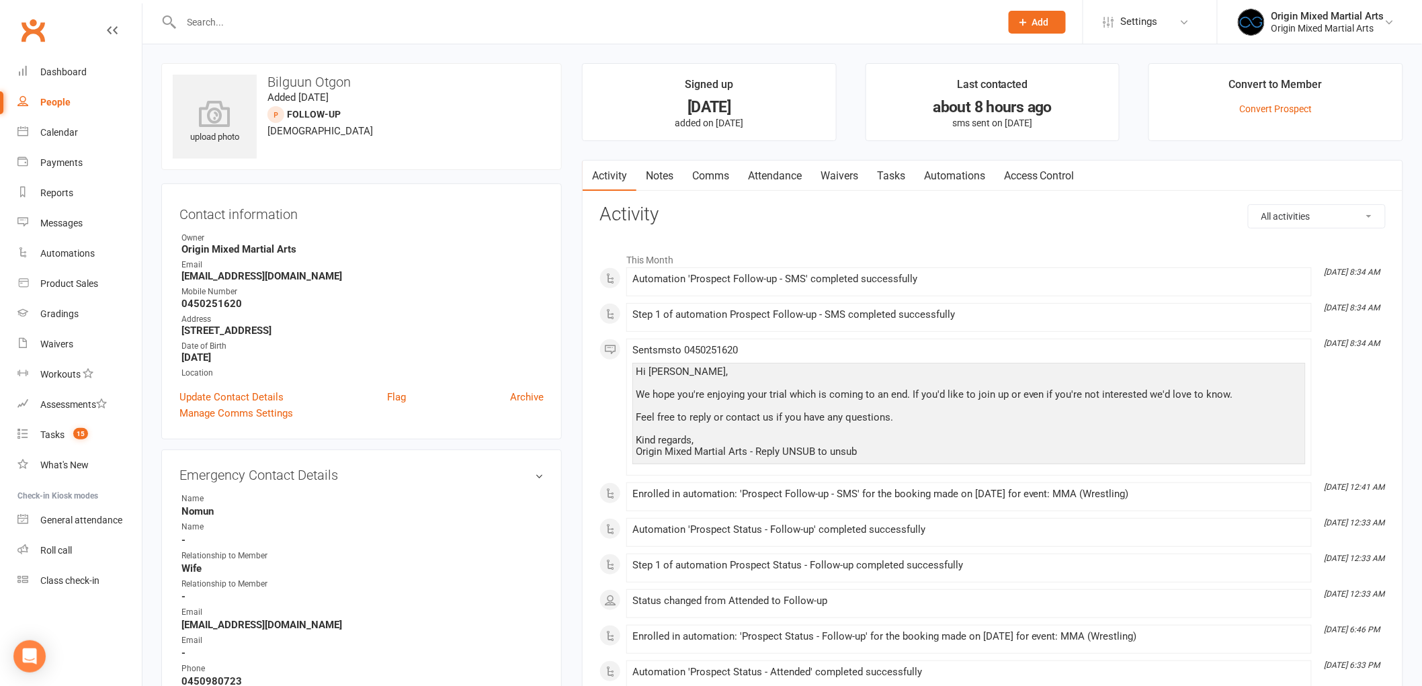
click at [67, 98] on div "People" at bounding box center [55, 102] width 30 height 11
select select "100"
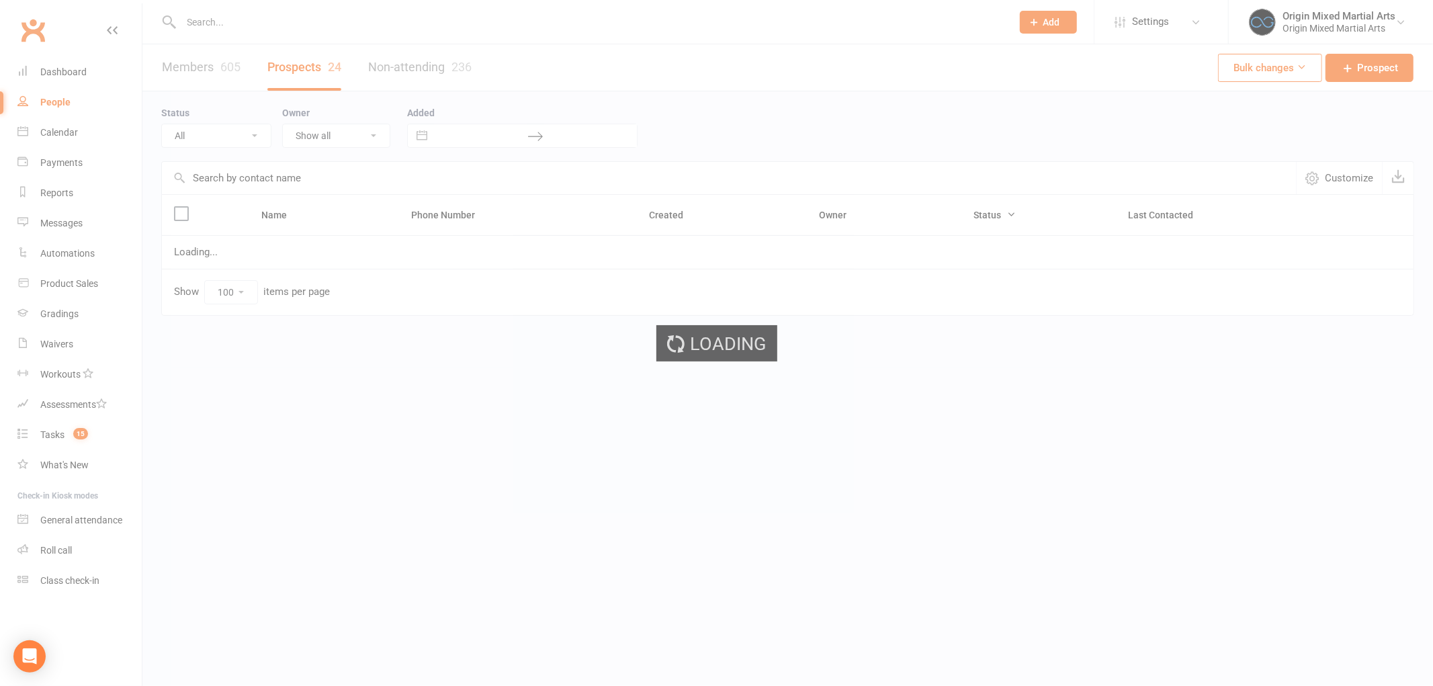
select select "Follow-up"
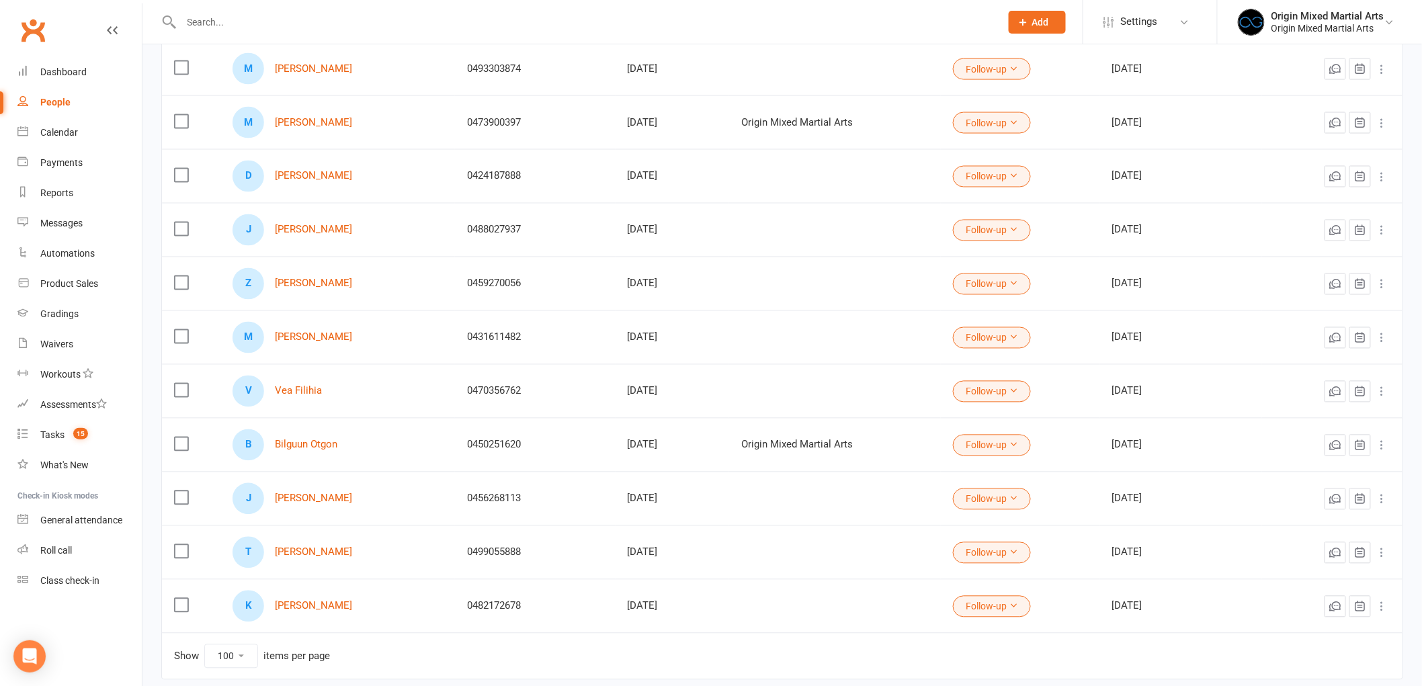
scroll to position [961, 0]
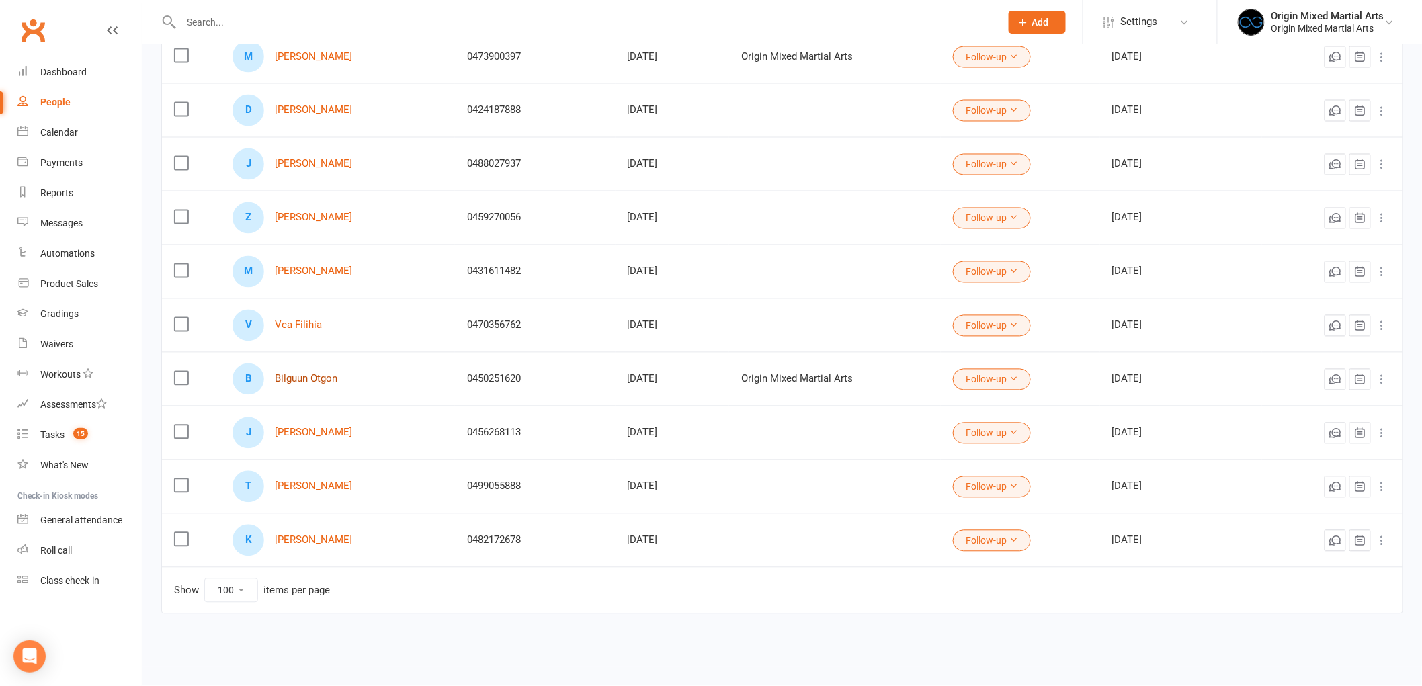
click at [287, 382] on link "Bilguun Otgon" at bounding box center [306, 379] width 62 height 11
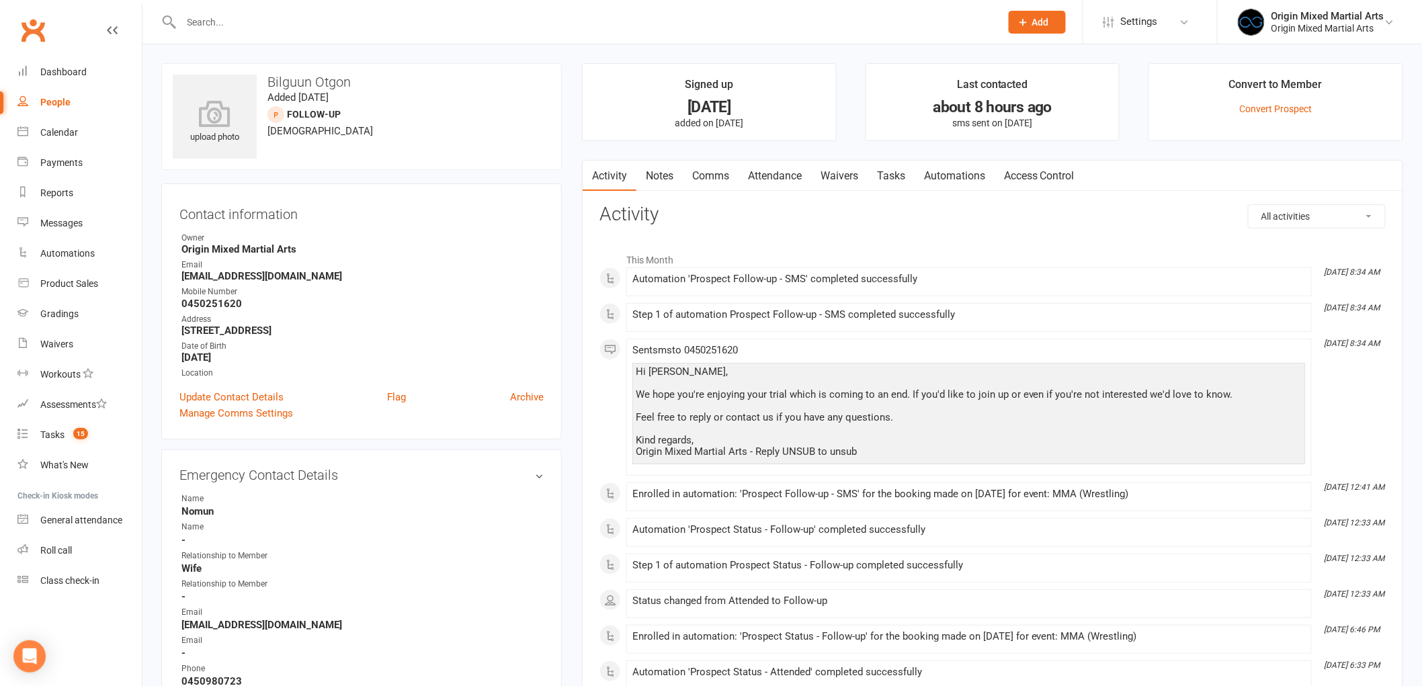
click at [654, 171] on link "Notes" at bounding box center [659, 176] width 46 height 31
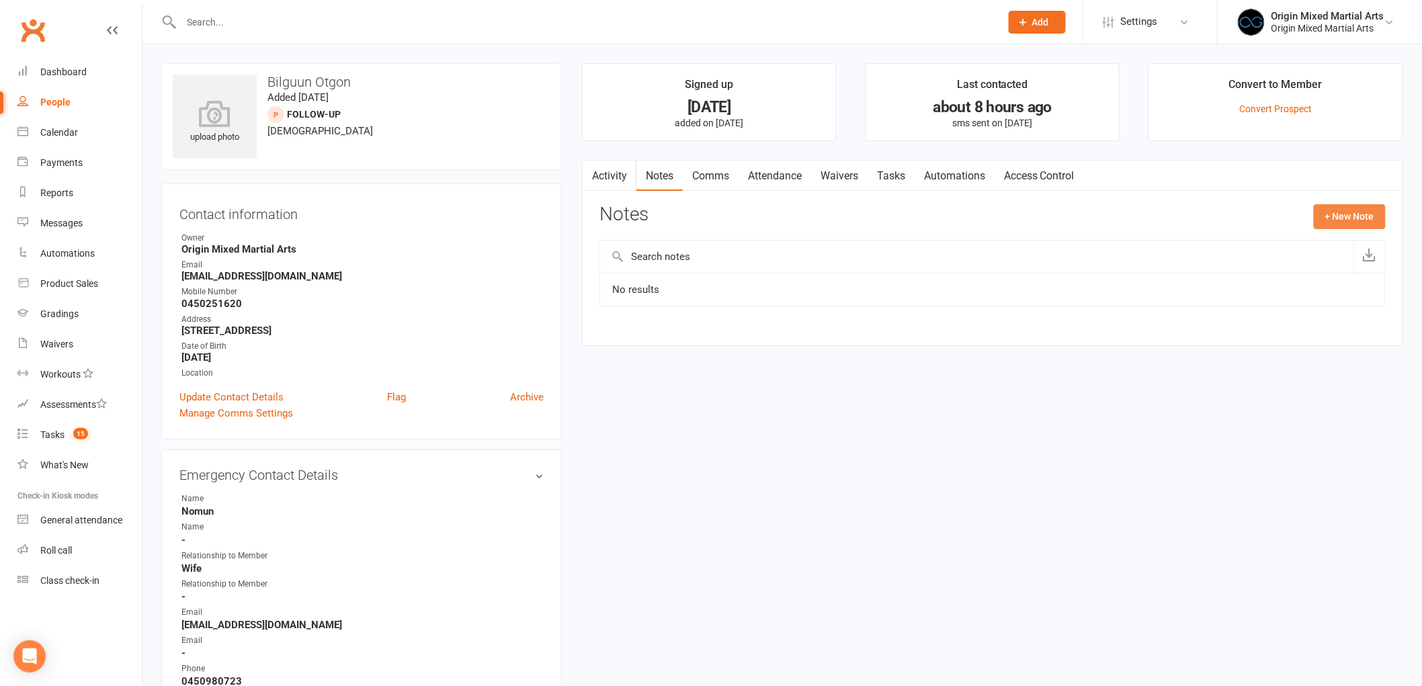
click at [1344, 220] on button "+ New Note" at bounding box center [1350, 216] width 72 height 24
click at [1033, 260] on input "text" at bounding box center [992, 271] width 786 height 28
type input "Contacted 14/8/25 GB"
type textarea "Left VM"
click at [653, 464] on button "Save Note" at bounding box center [643, 450] width 88 height 28
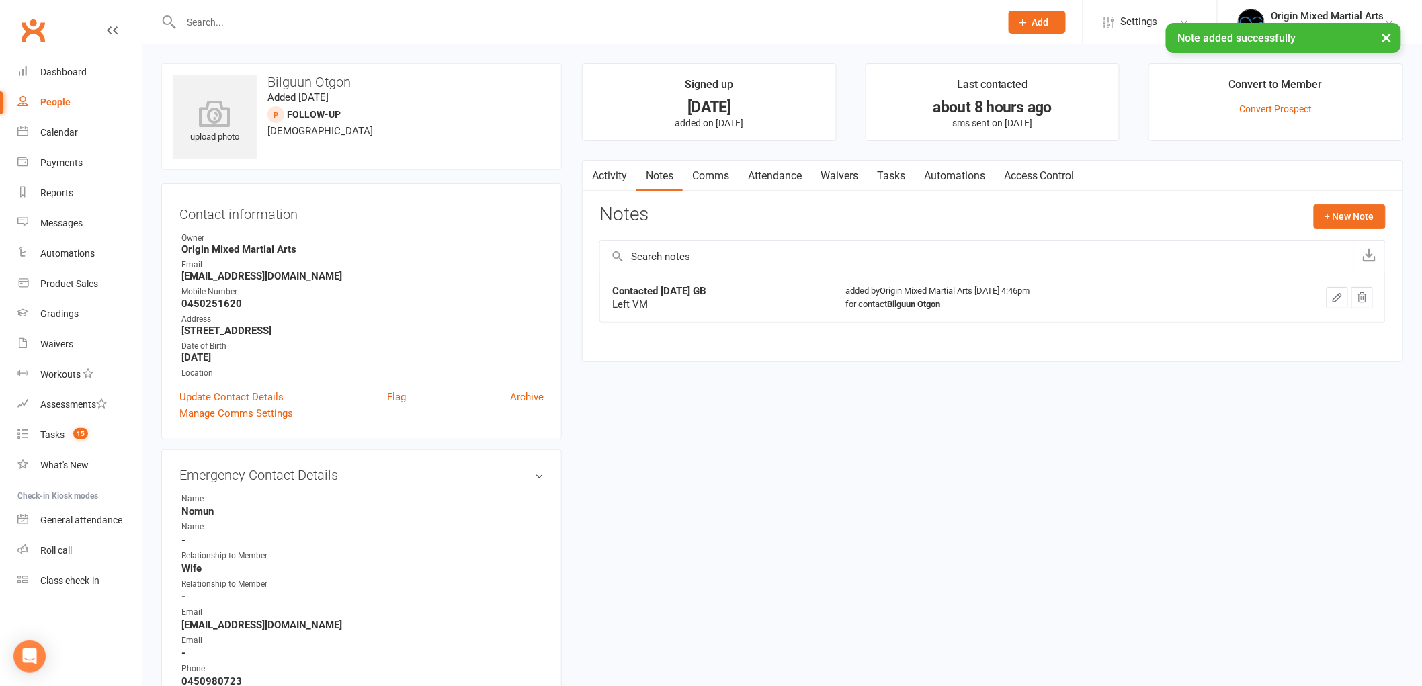
click at [49, 97] on div "People" at bounding box center [55, 102] width 30 height 11
select select "100"
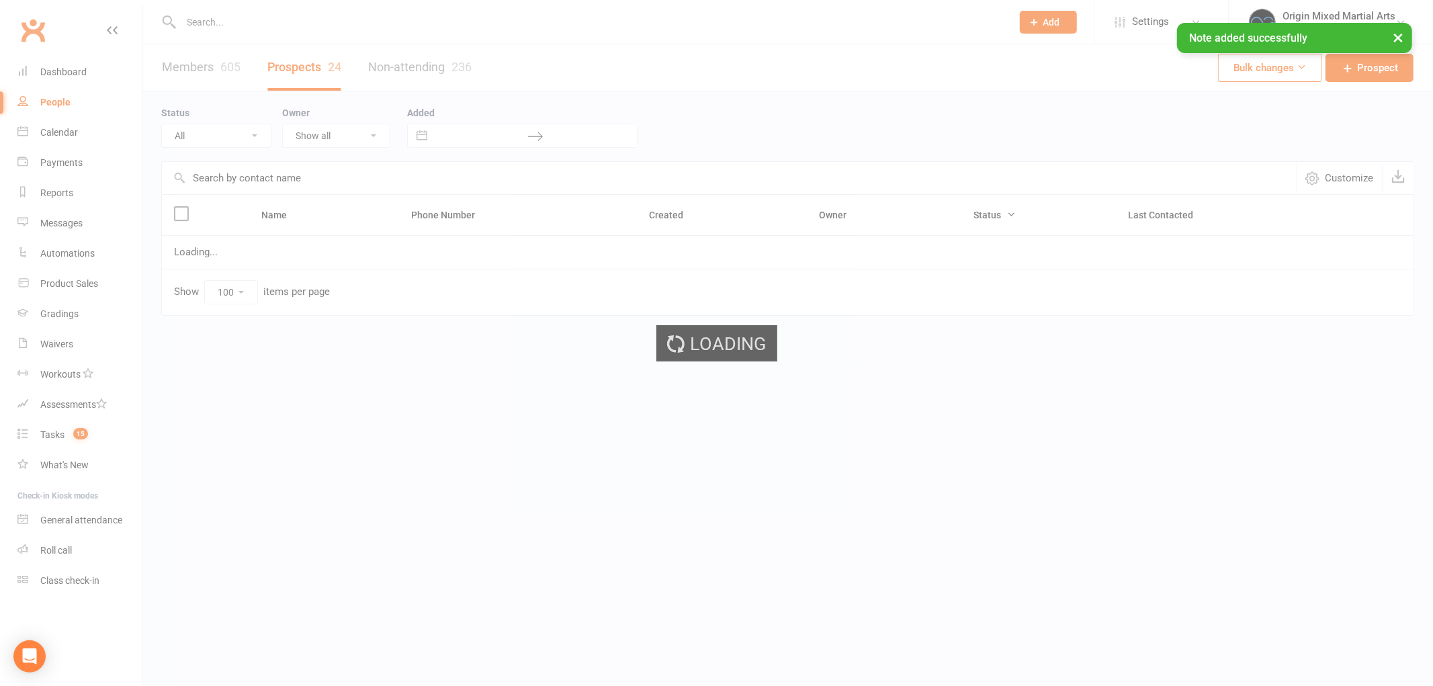
select select "Follow-up"
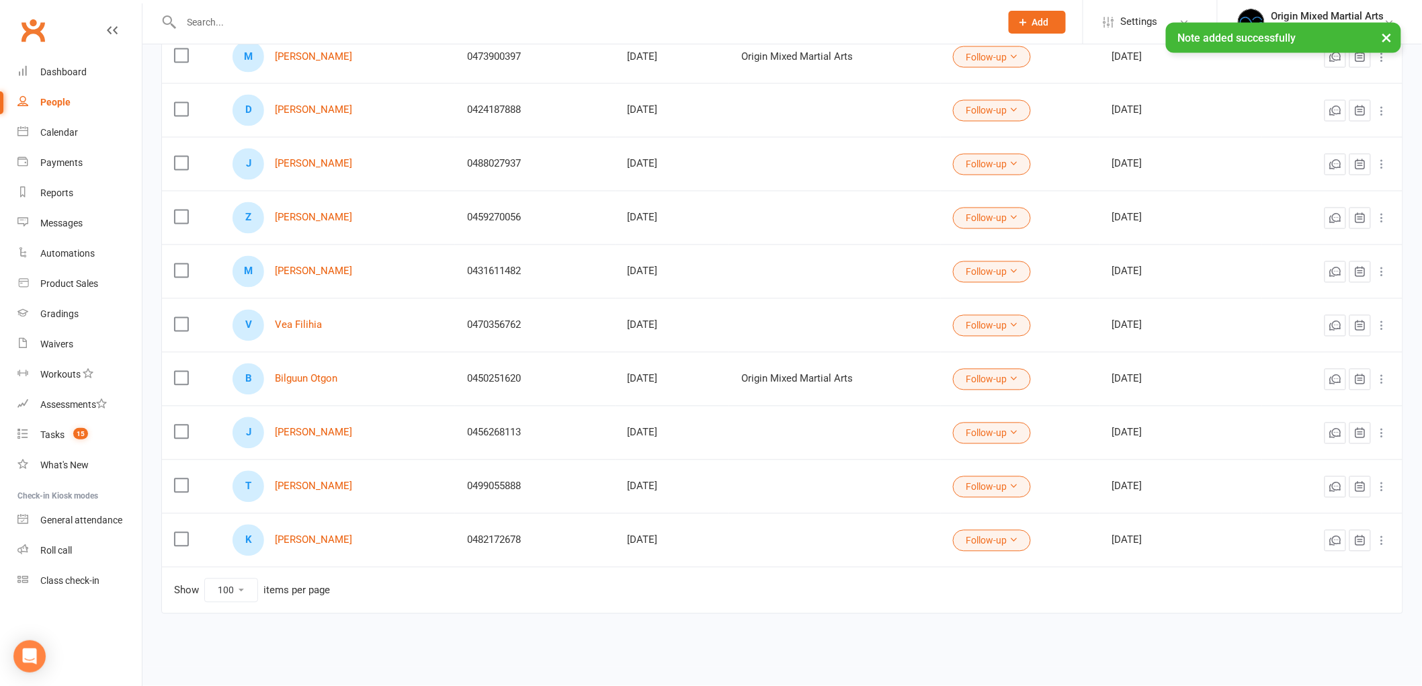
scroll to position [961, 0]
click at [290, 324] on link "Vea Filihia" at bounding box center [298, 325] width 47 height 11
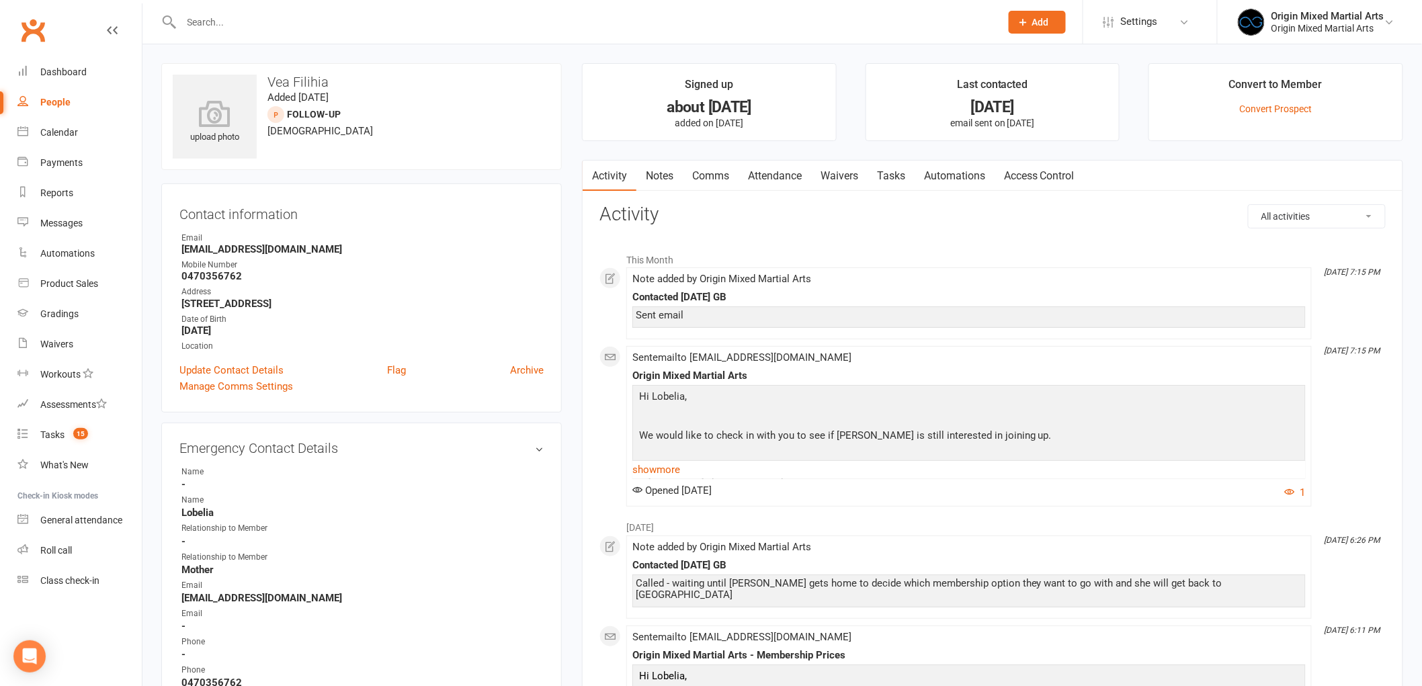
click at [672, 175] on link "Notes" at bounding box center [659, 176] width 46 height 31
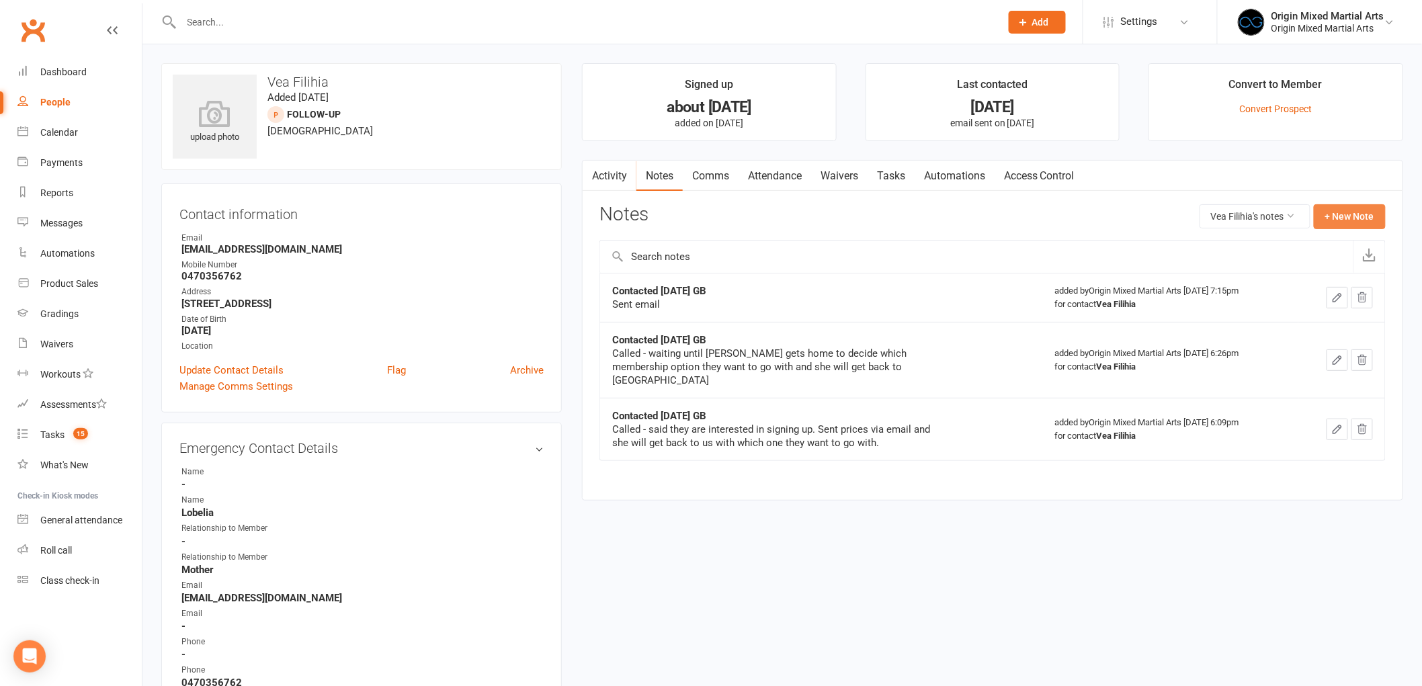
click at [1351, 213] on button "+ New Note" at bounding box center [1350, 216] width 72 height 24
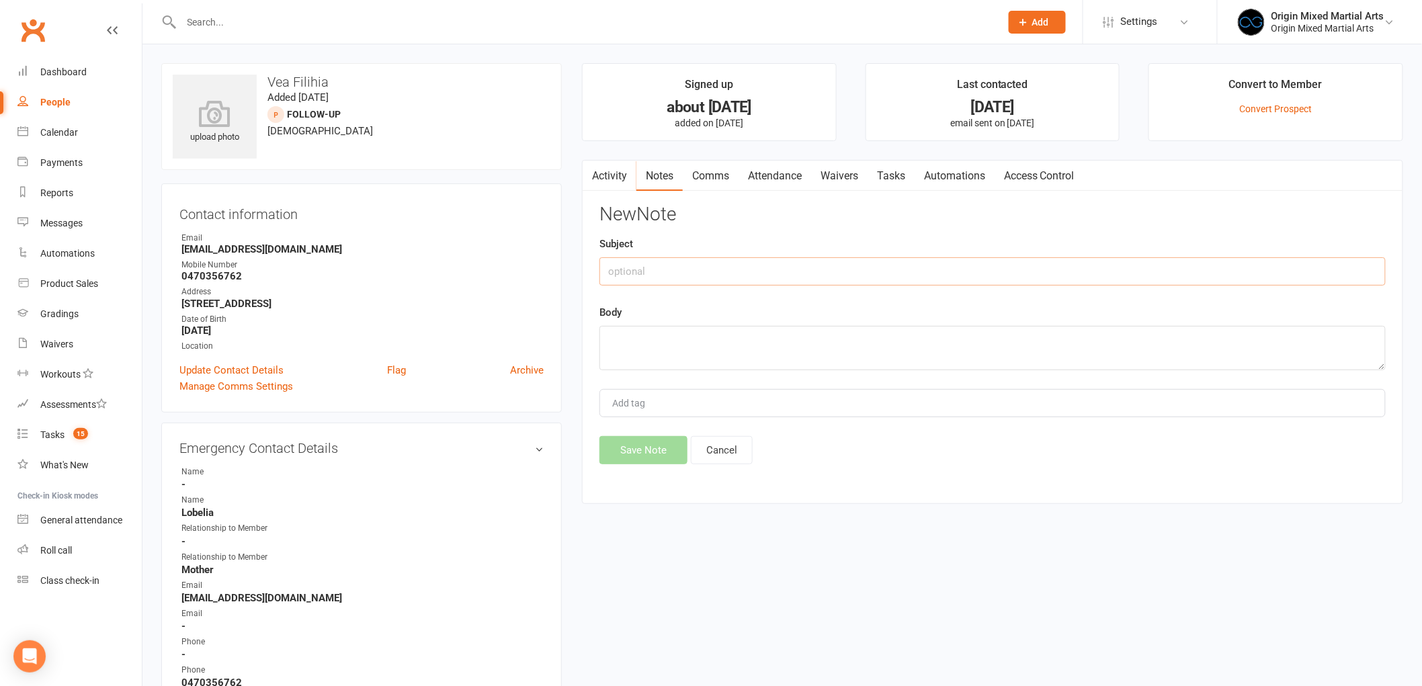
click at [792, 272] on input "text" at bounding box center [992, 271] width 786 height 28
type input "Archiving 14/8/25 GB"
type textarea "No contact"
click at [626, 450] on button "Save Note" at bounding box center [643, 450] width 88 height 28
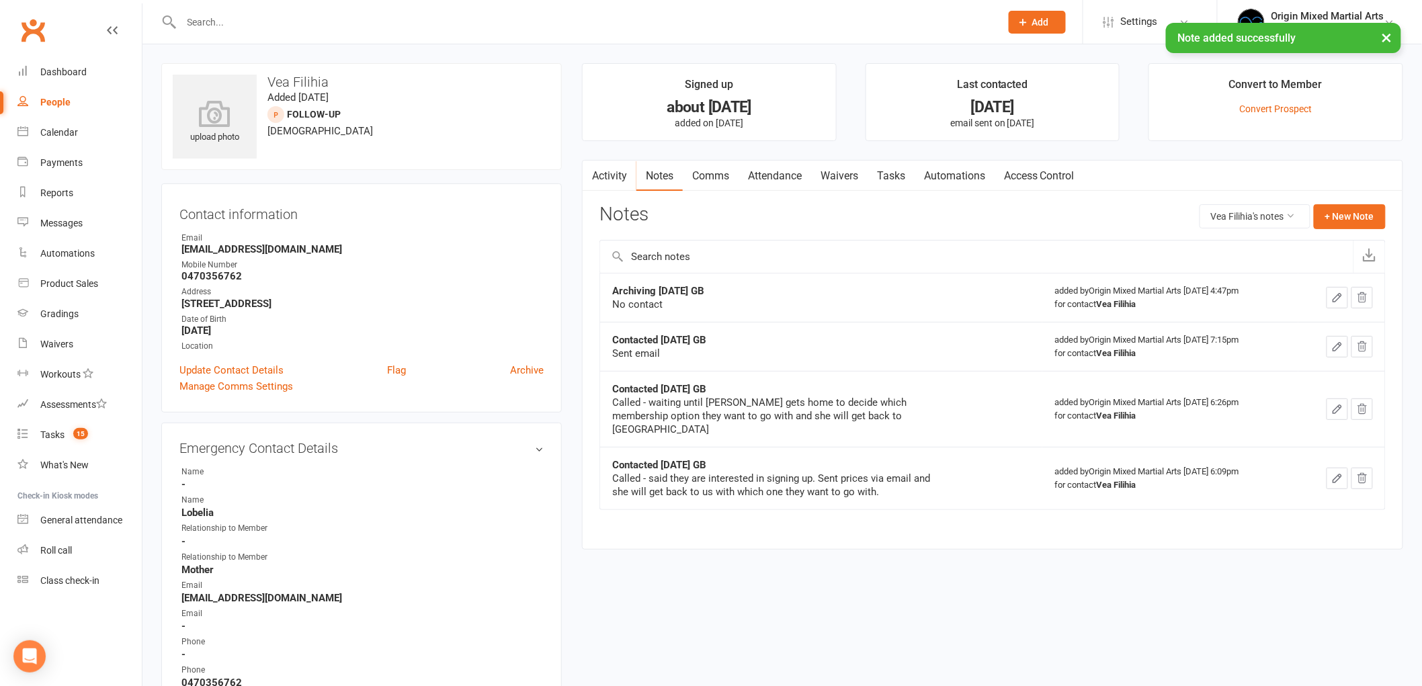
click at [50, 101] on div "People" at bounding box center [55, 102] width 30 height 11
select select "100"
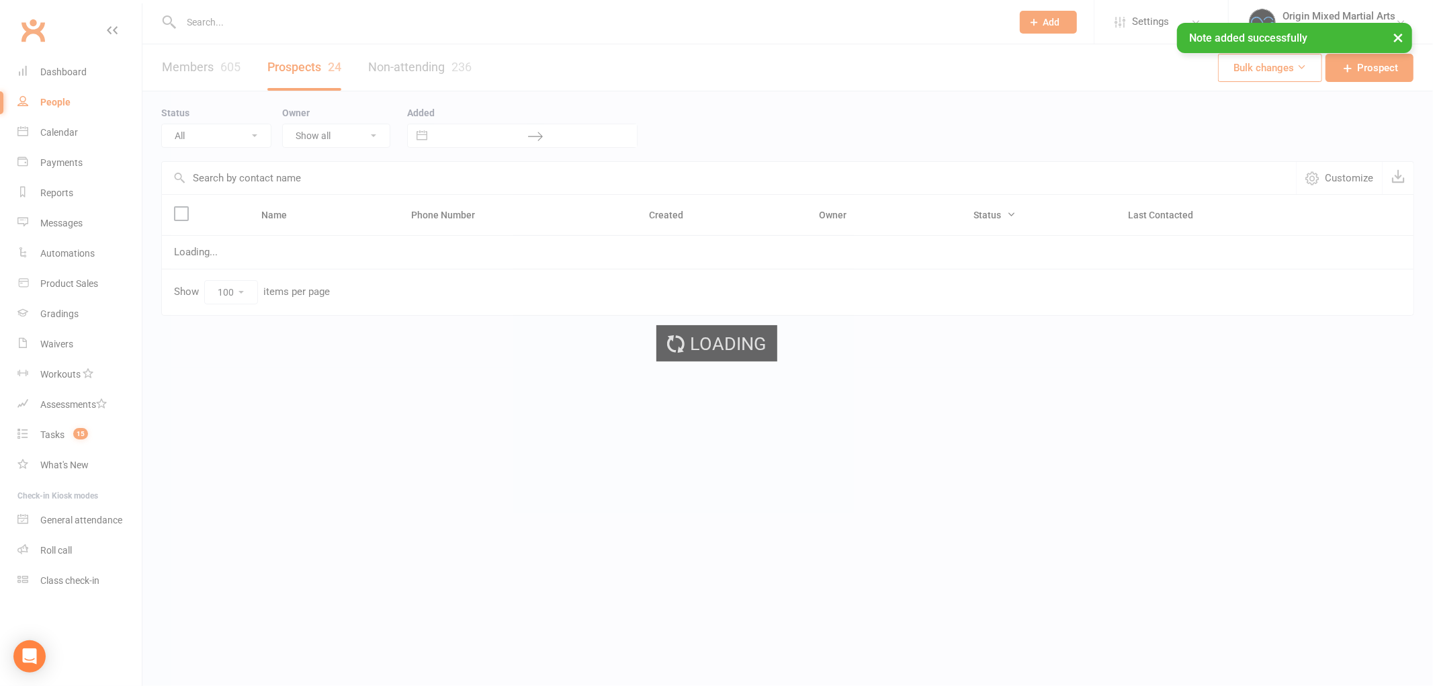
select select "Follow-up"
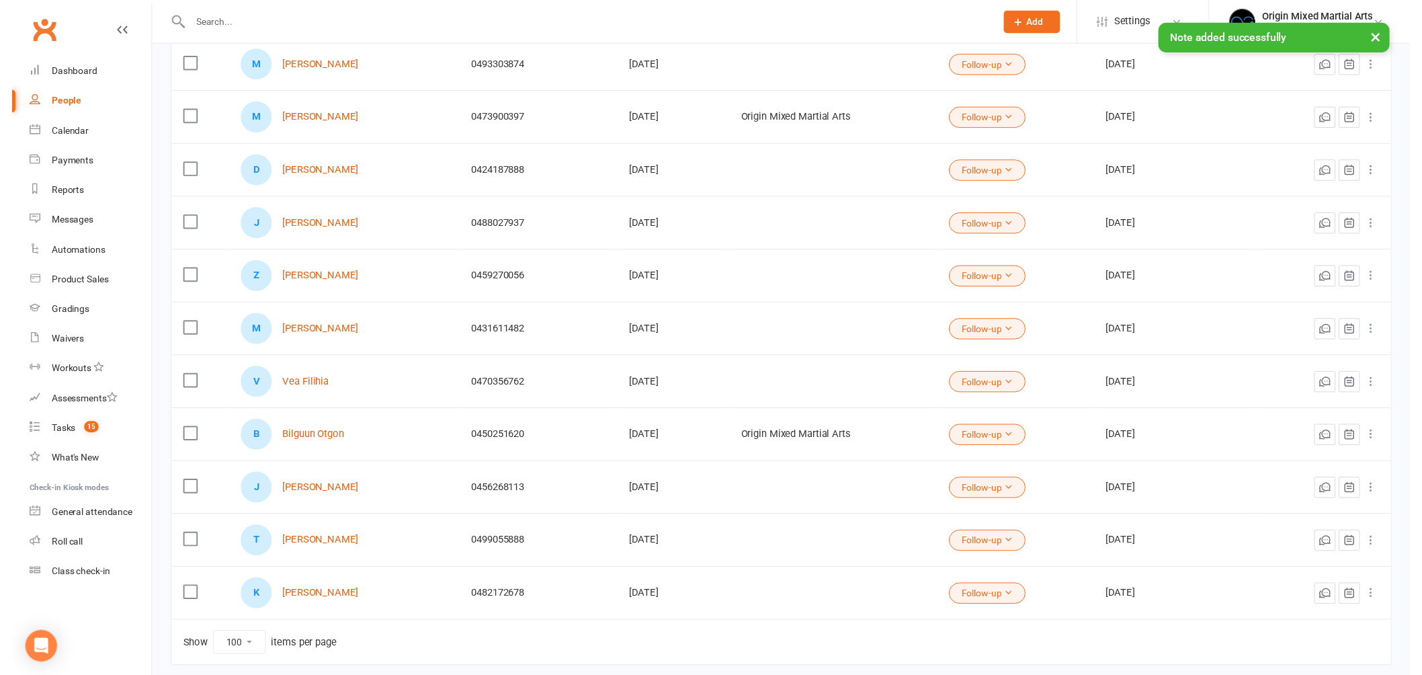
scroll to position [961, 0]
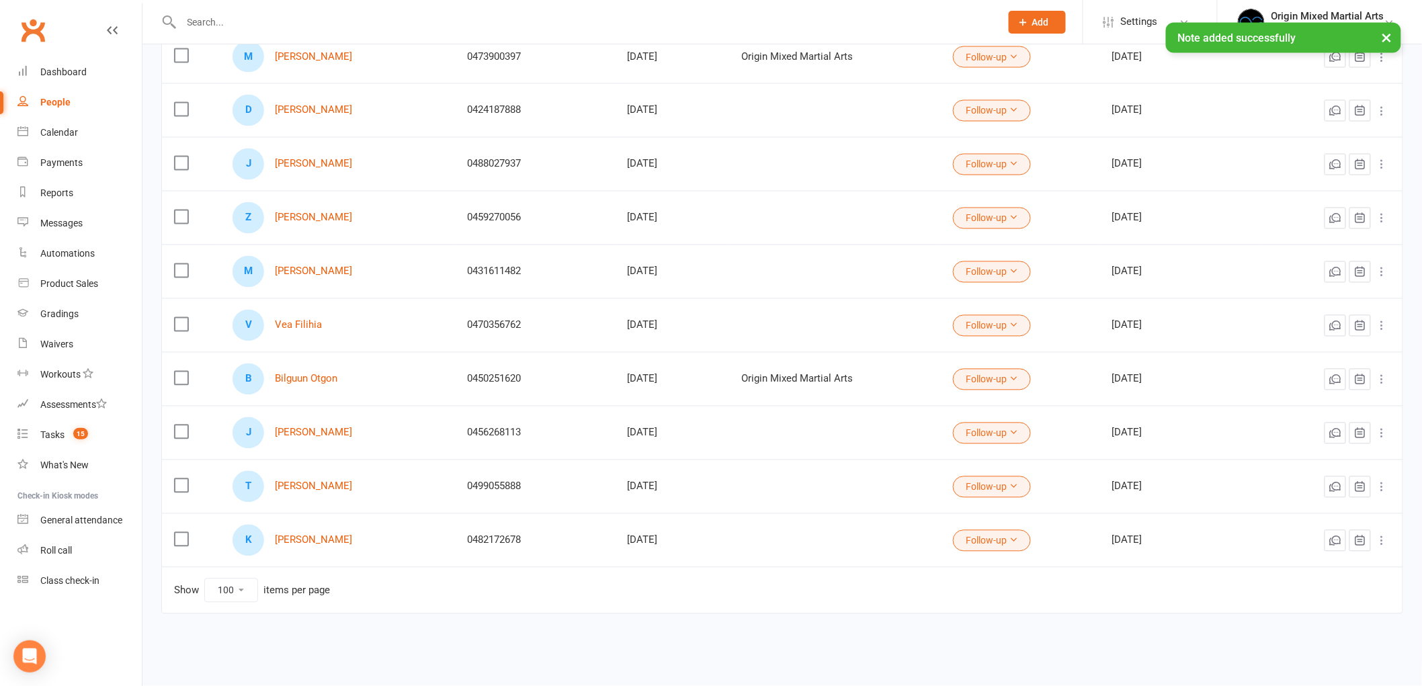
click at [1381, 323] on icon at bounding box center [1381, 325] width 13 height 13
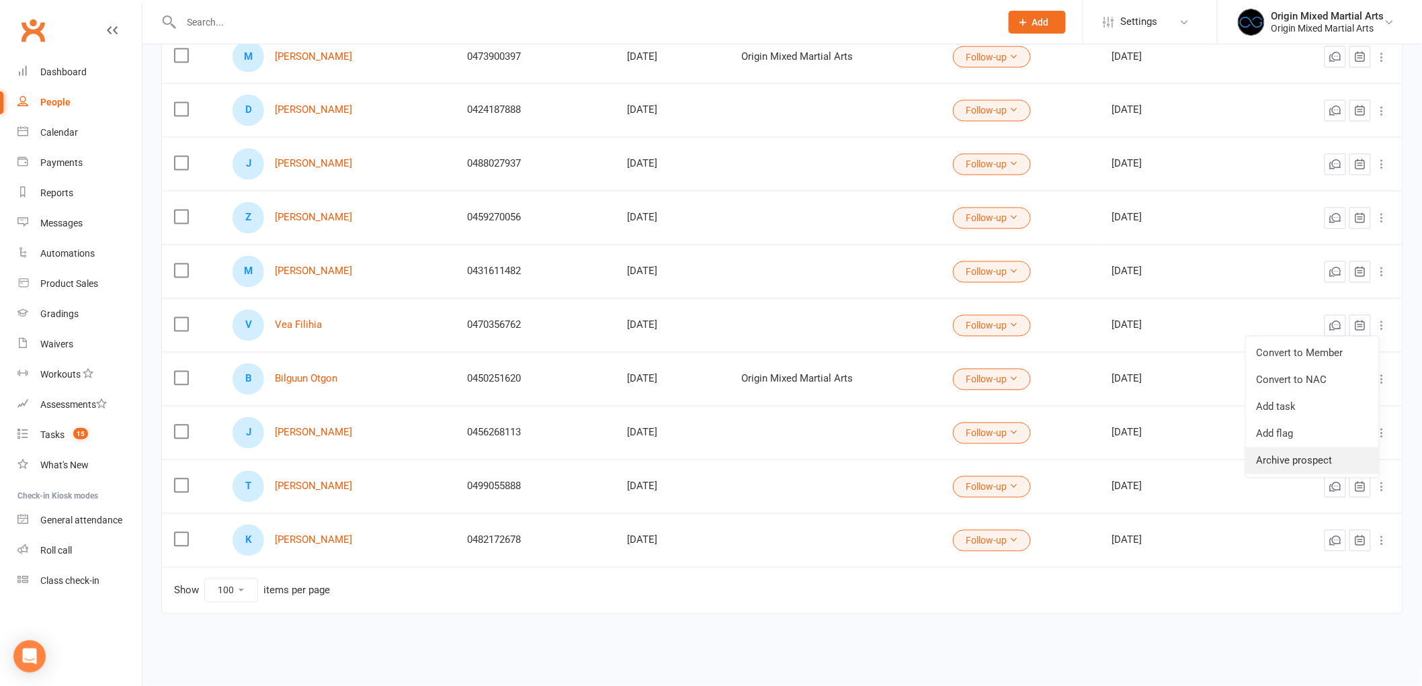
click at [1298, 451] on link "Archive prospect" at bounding box center [1312, 460] width 133 height 27
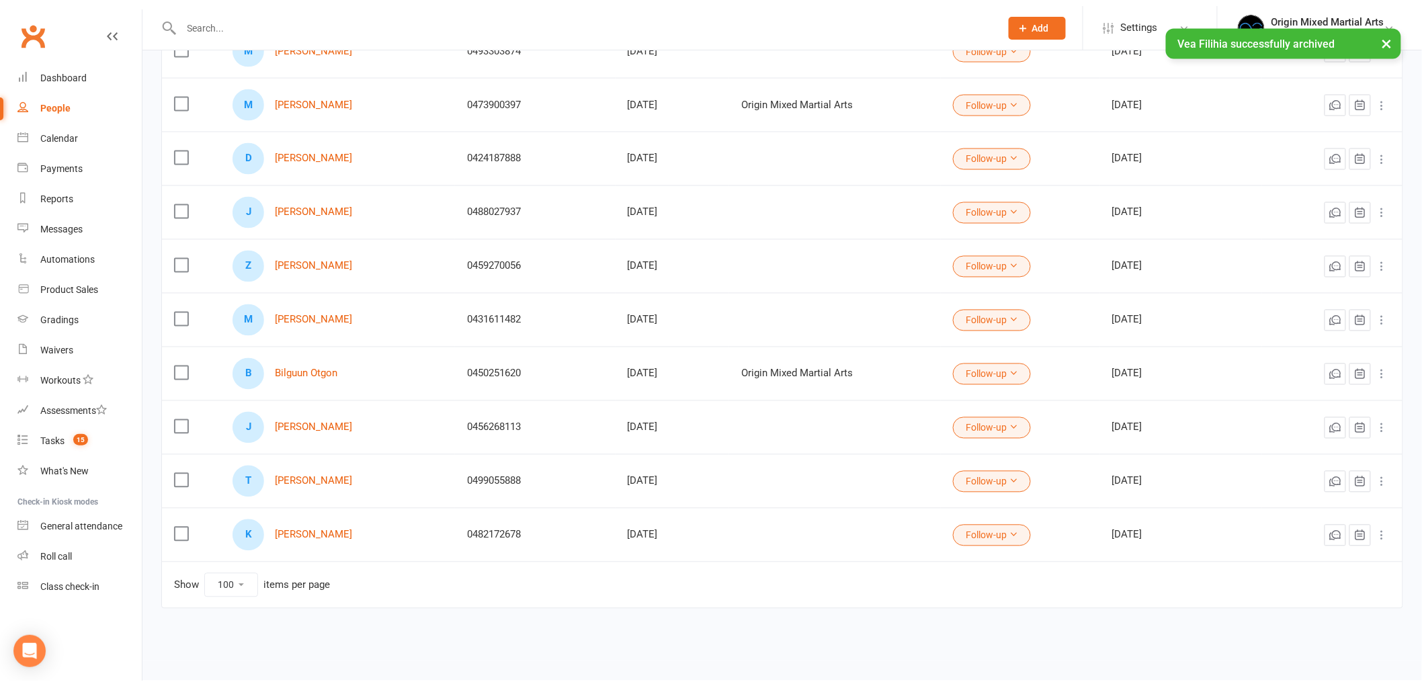
scroll to position [906, 0]
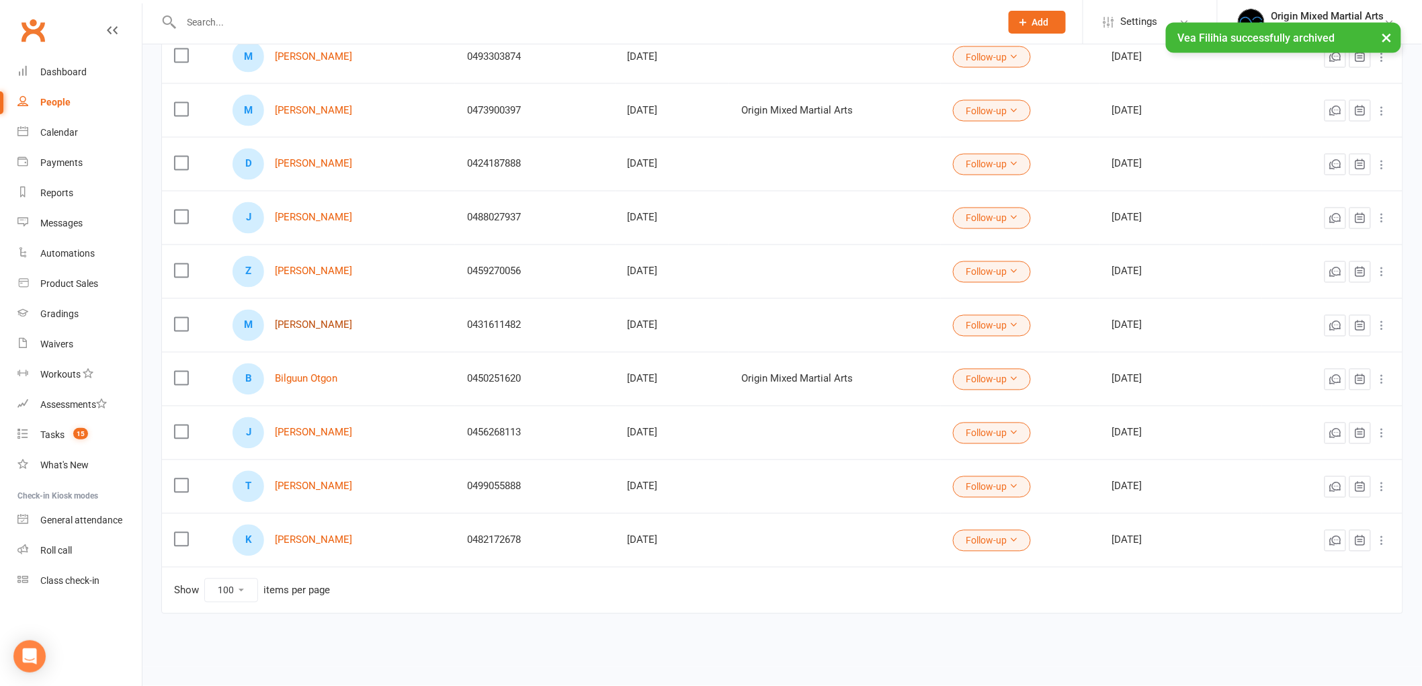
click at [308, 321] on link "Marcus Scalone" at bounding box center [313, 325] width 77 height 11
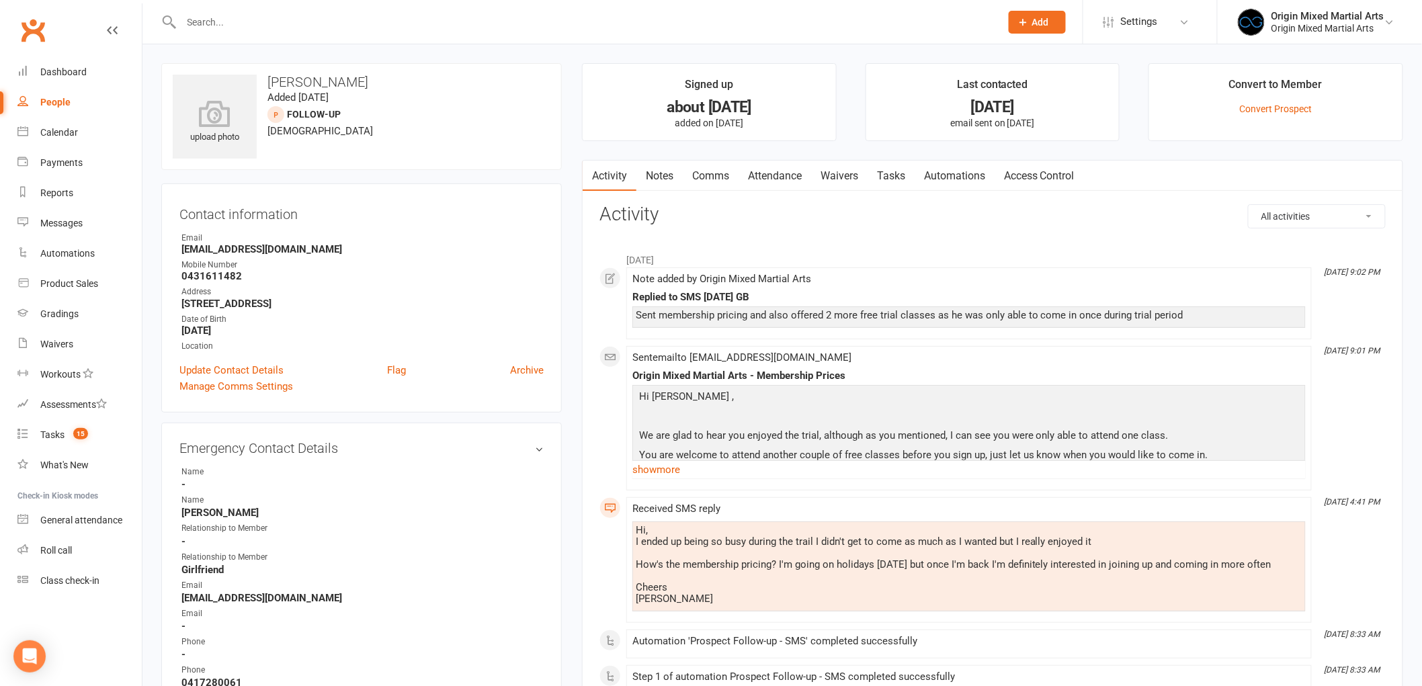
click at [833, 486] on li "Jul 15, 9:01 PM Sent email to Mscalone1999@gmail.com Origin Mixed Martial Arts …" at bounding box center [968, 418] width 685 height 144
click at [1236, 269] on li "Jul 15, 9:02 PM Note added by Origin Mixed Martial Arts Replied to SMS 15/7/25 …" at bounding box center [968, 303] width 685 height 72
click at [889, 371] on div "Origin Mixed Martial Arts - Membership Prices" at bounding box center [968, 375] width 673 height 11
click at [40, 97] on div "People" at bounding box center [55, 102] width 30 height 11
select select "100"
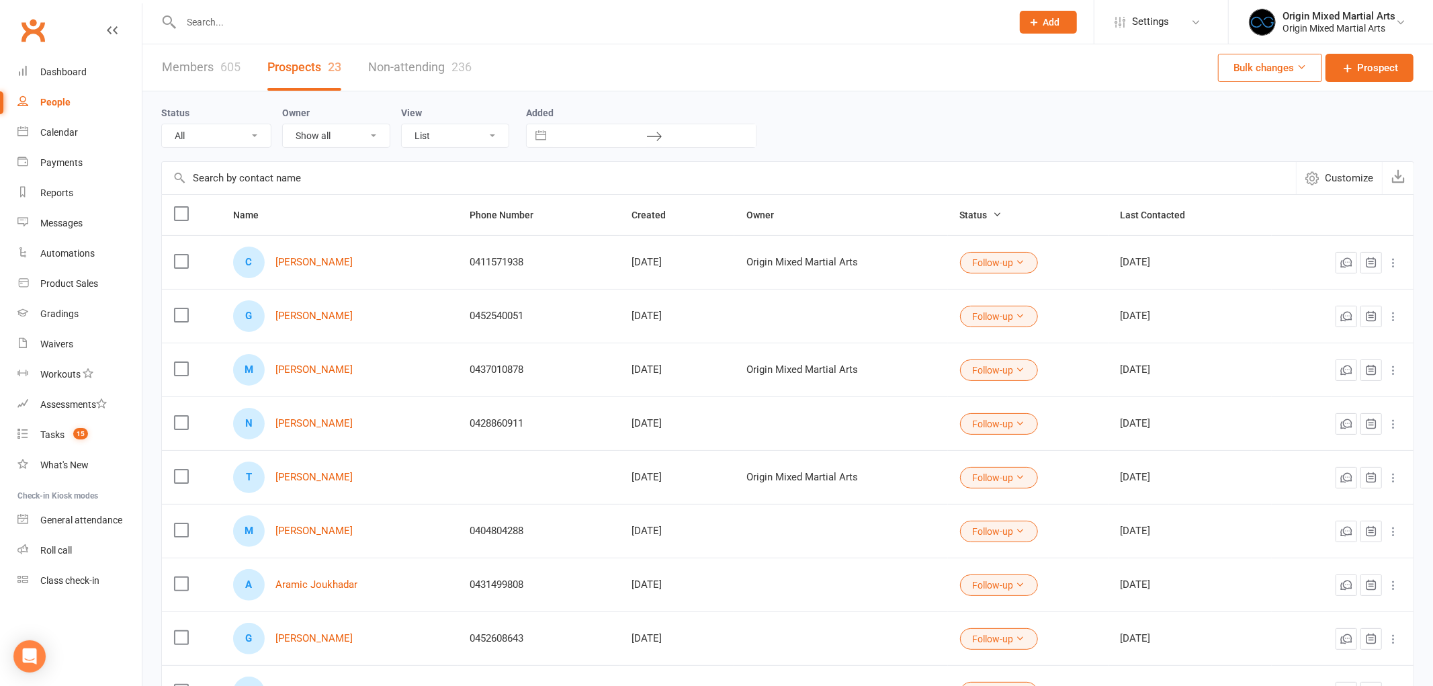
select select "Follow-up"
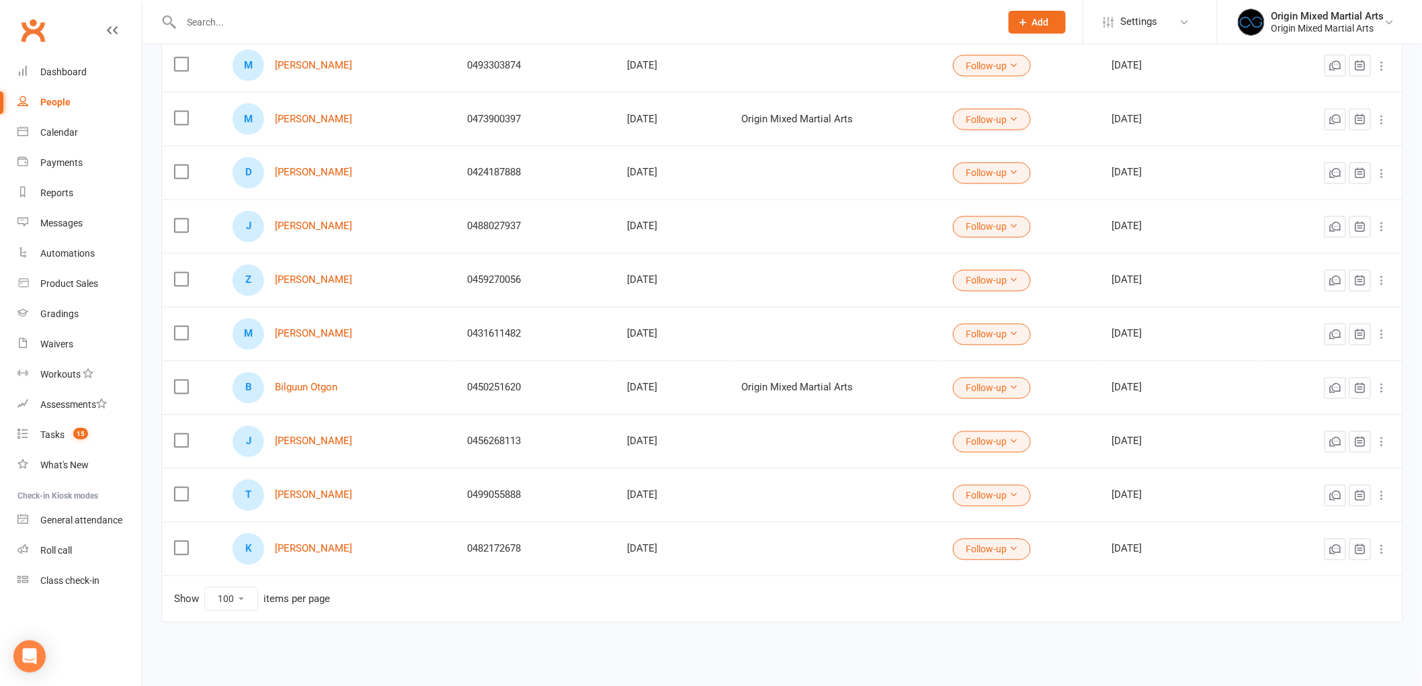
scroll to position [821, 0]
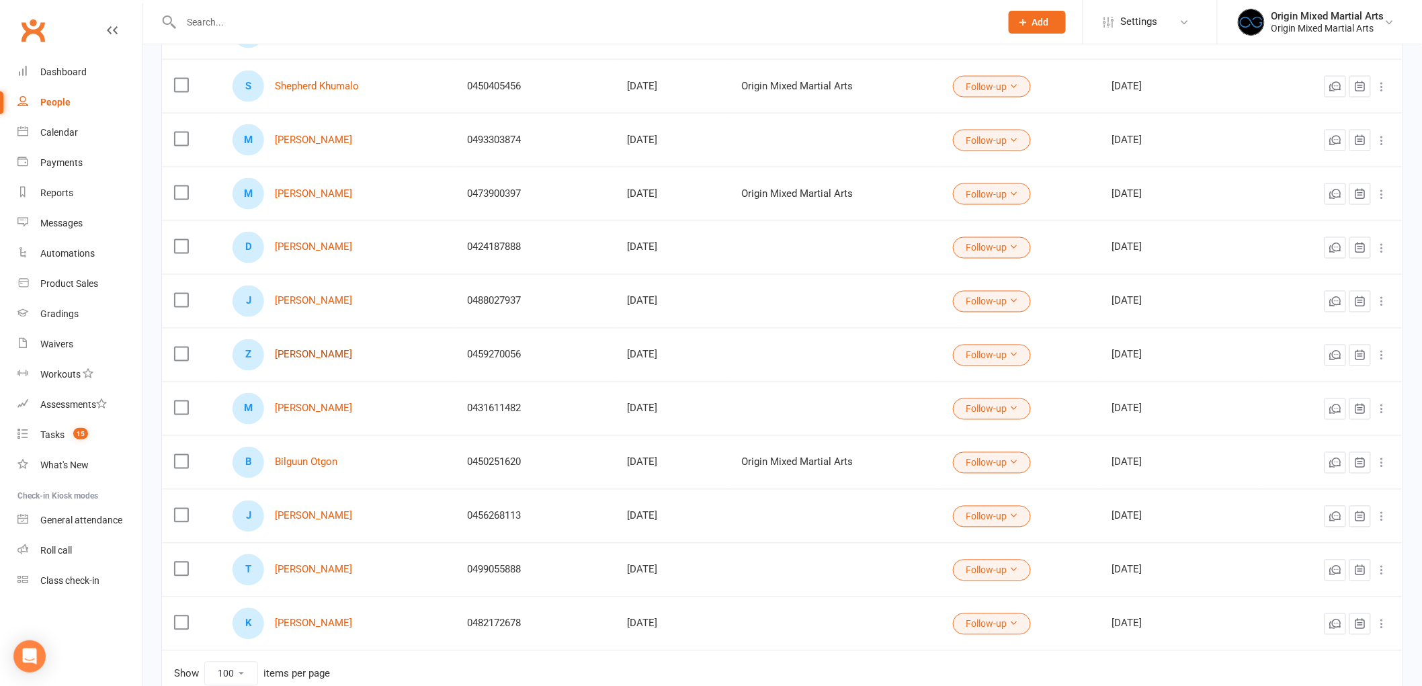
click at [294, 361] on link "Zac Finch" at bounding box center [313, 354] width 77 height 11
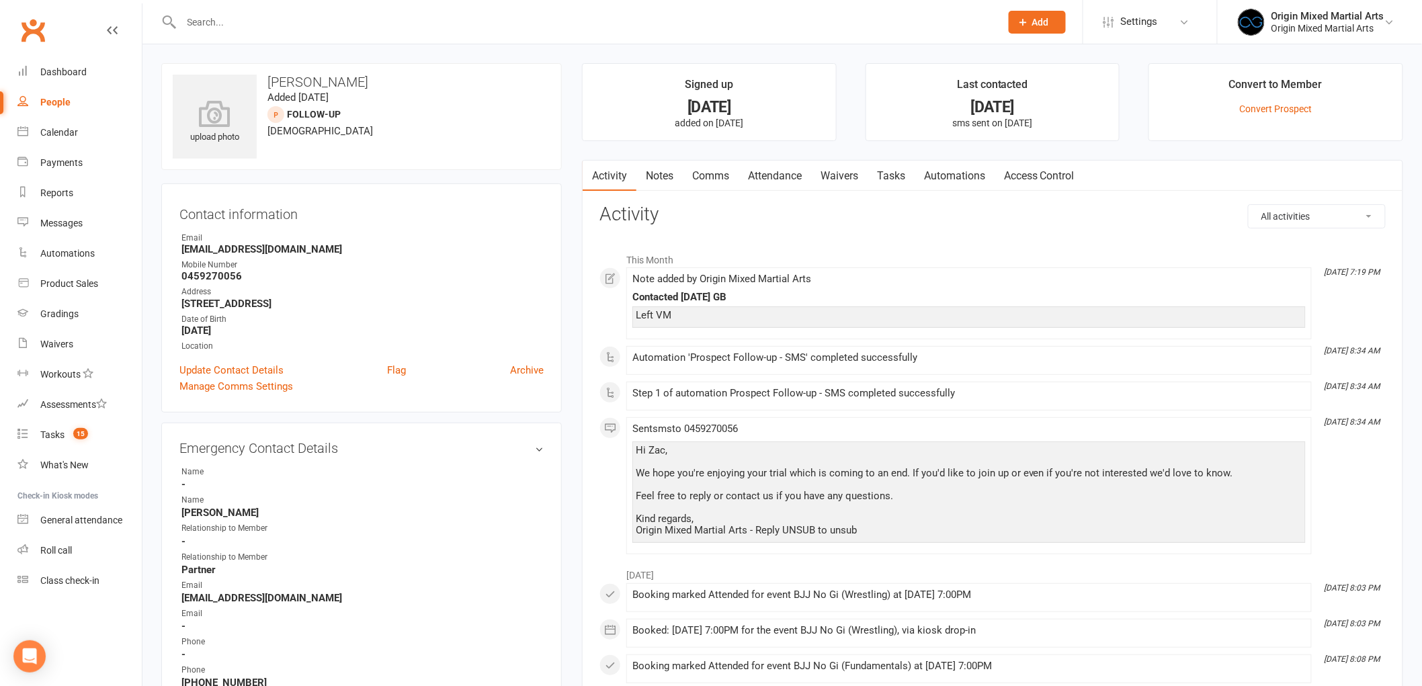
click at [715, 179] on link "Comms" at bounding box center [711, 176] width 56 height 31
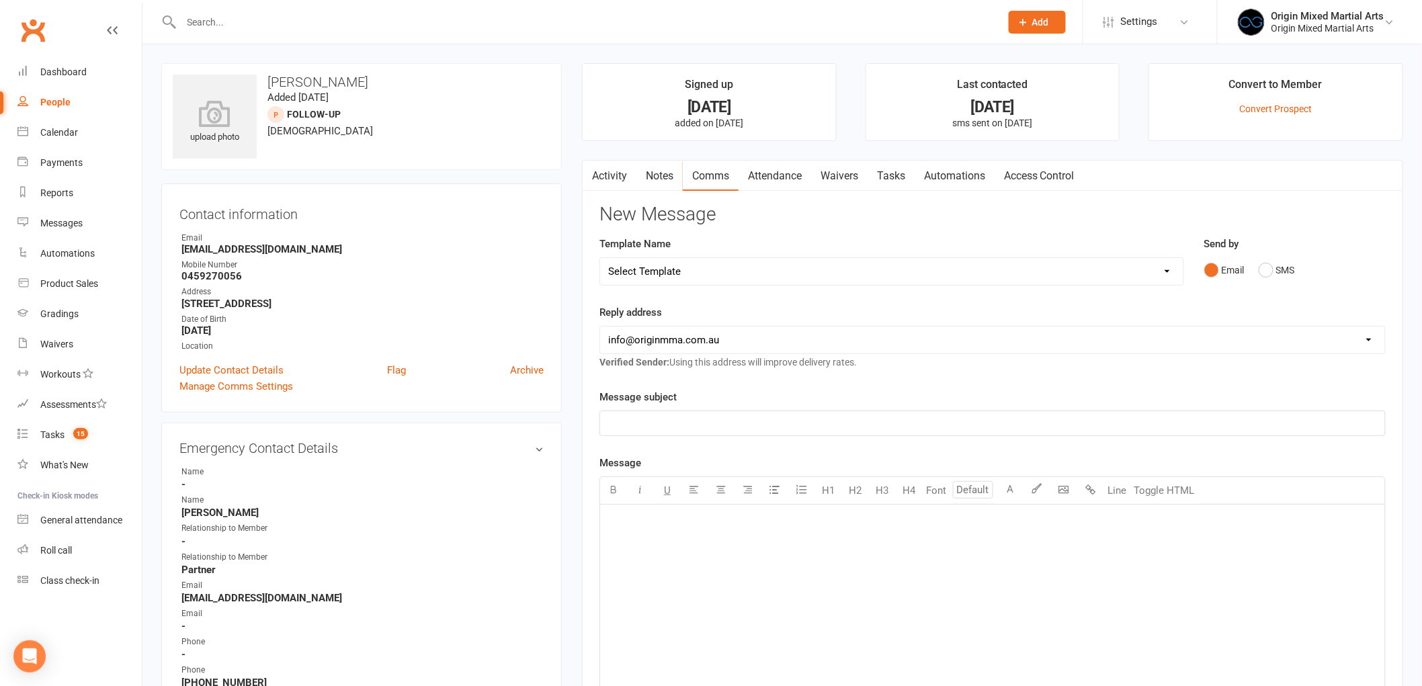
click at [856, 276] on select "Select Template [Email] Opening Date Change [Email] Class Booking Reminder [Ema…" at bounding box center [891, 271] width 583 height 27
select select "8"
click at [600, 258] on select "Select Template [Email] Opening Date Change [Email] Class Booking Reminder [Ema…" at bounding box center [891, 271] width 583 height 27
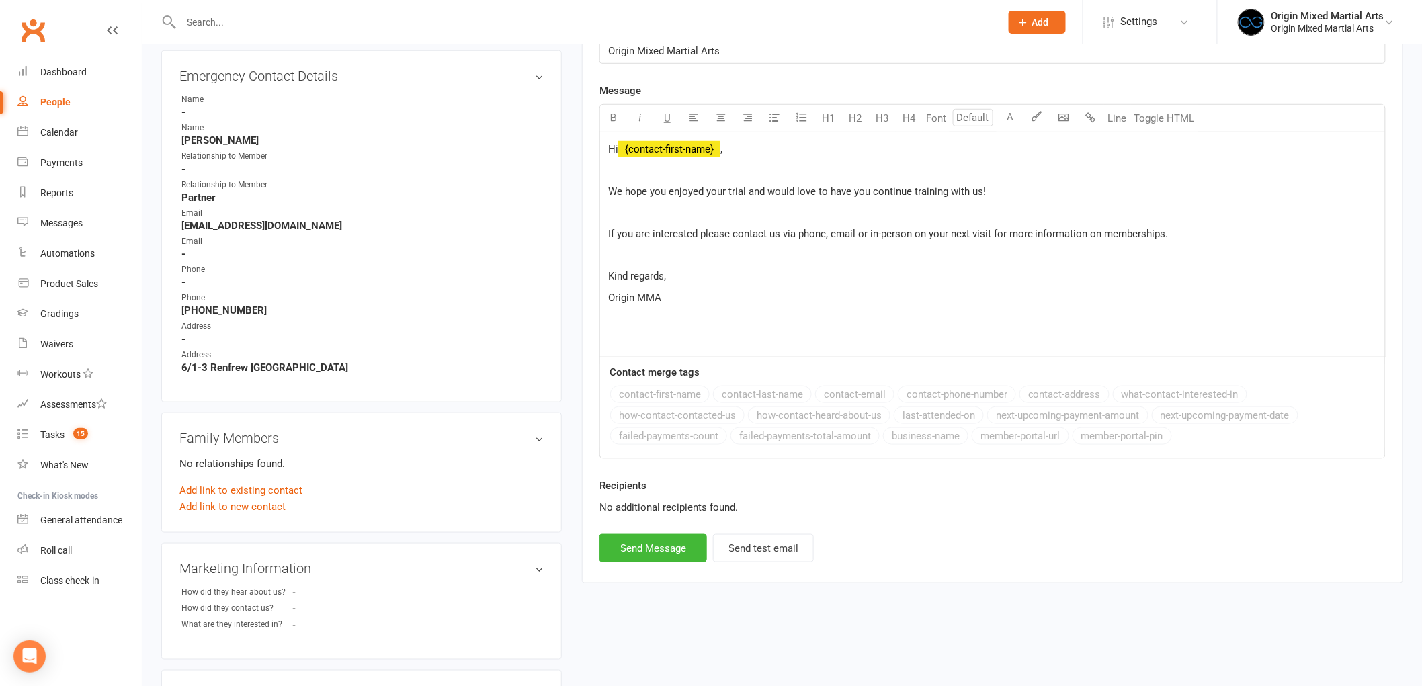
scroll to position [373, 0]
click at [652, 548] on button "Send Message" at bounding box center [653, 547] width 108 height 28
select select
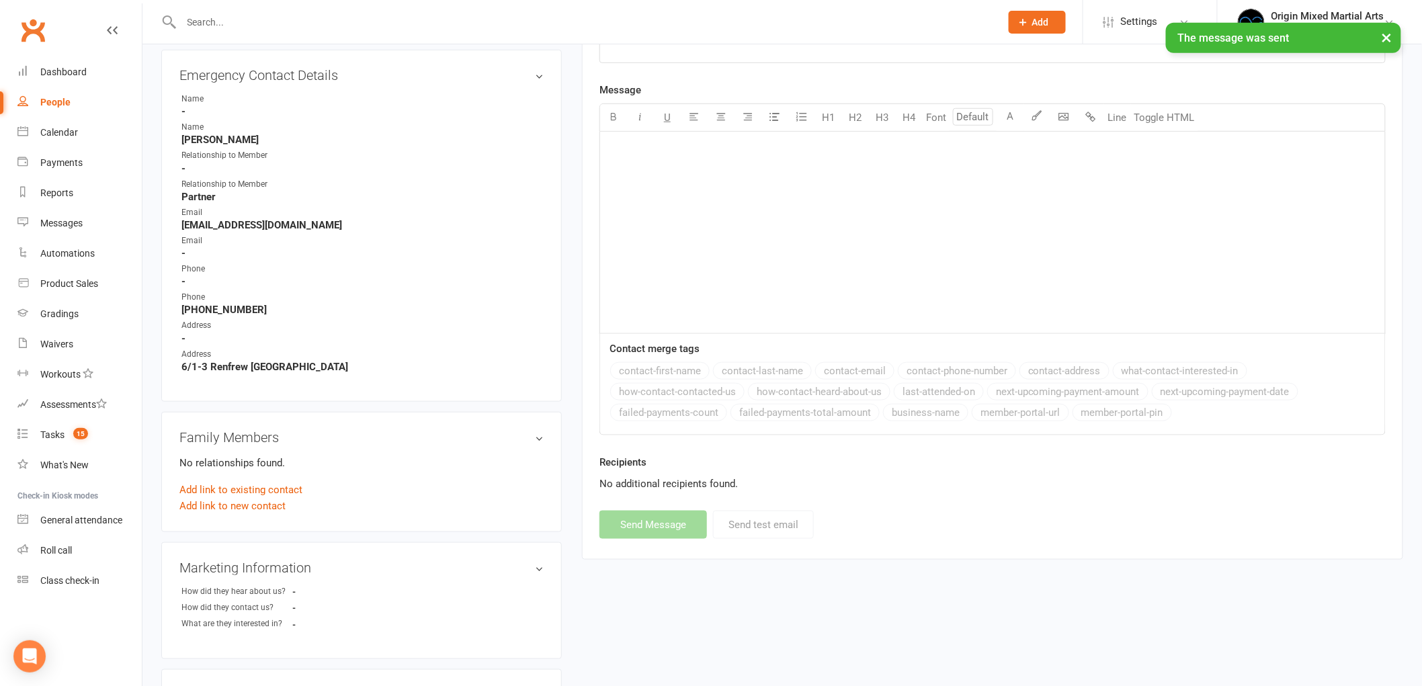
scroll to position [75, 0]
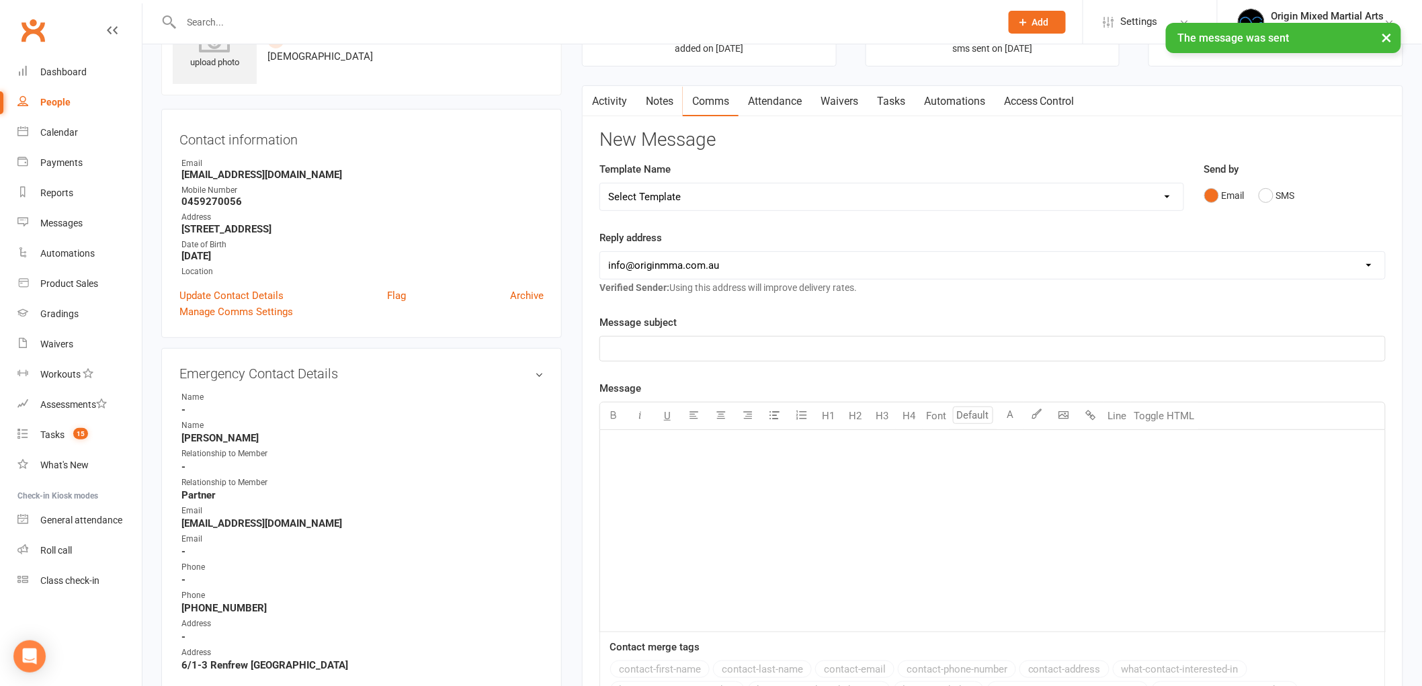
click at [677, 103] on link "Notes" at bounding box center [659, 101] width 46 height 31
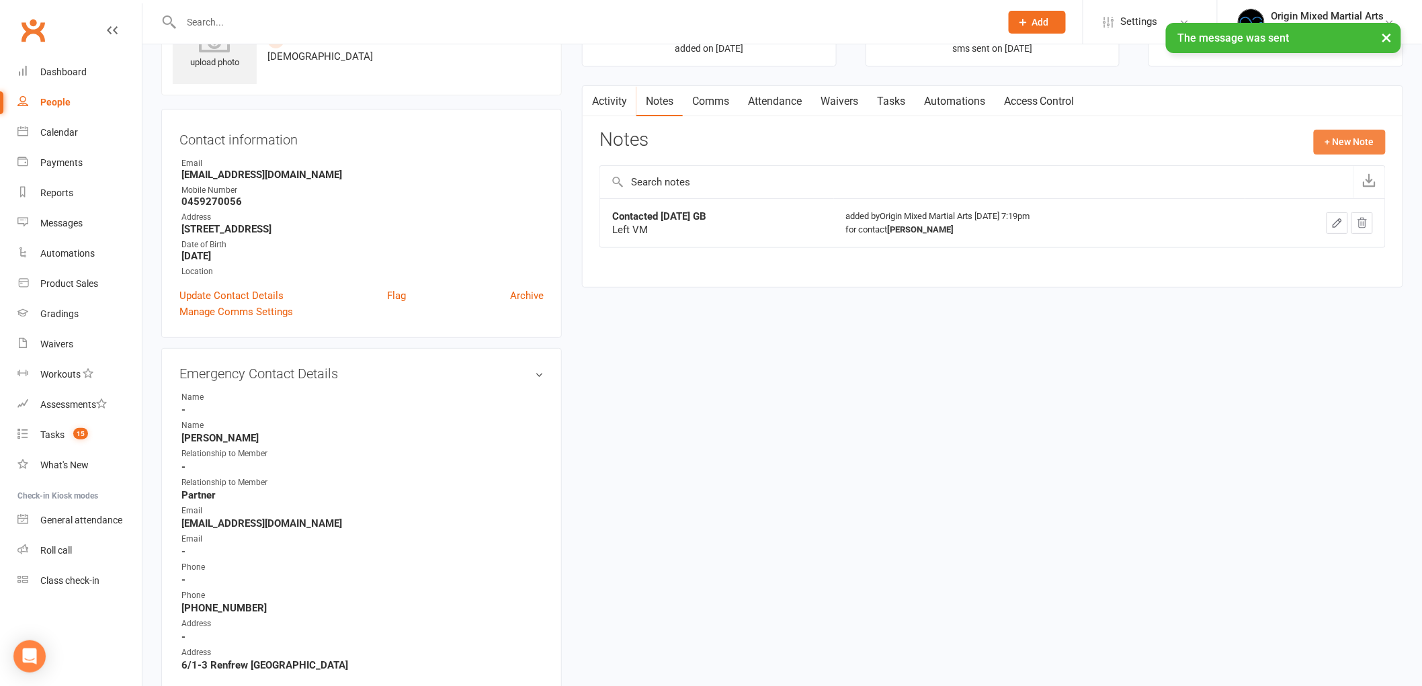
click at [1346, 132] on button "+ New Note" at bounding box center [1350, 142] width 72 height 24
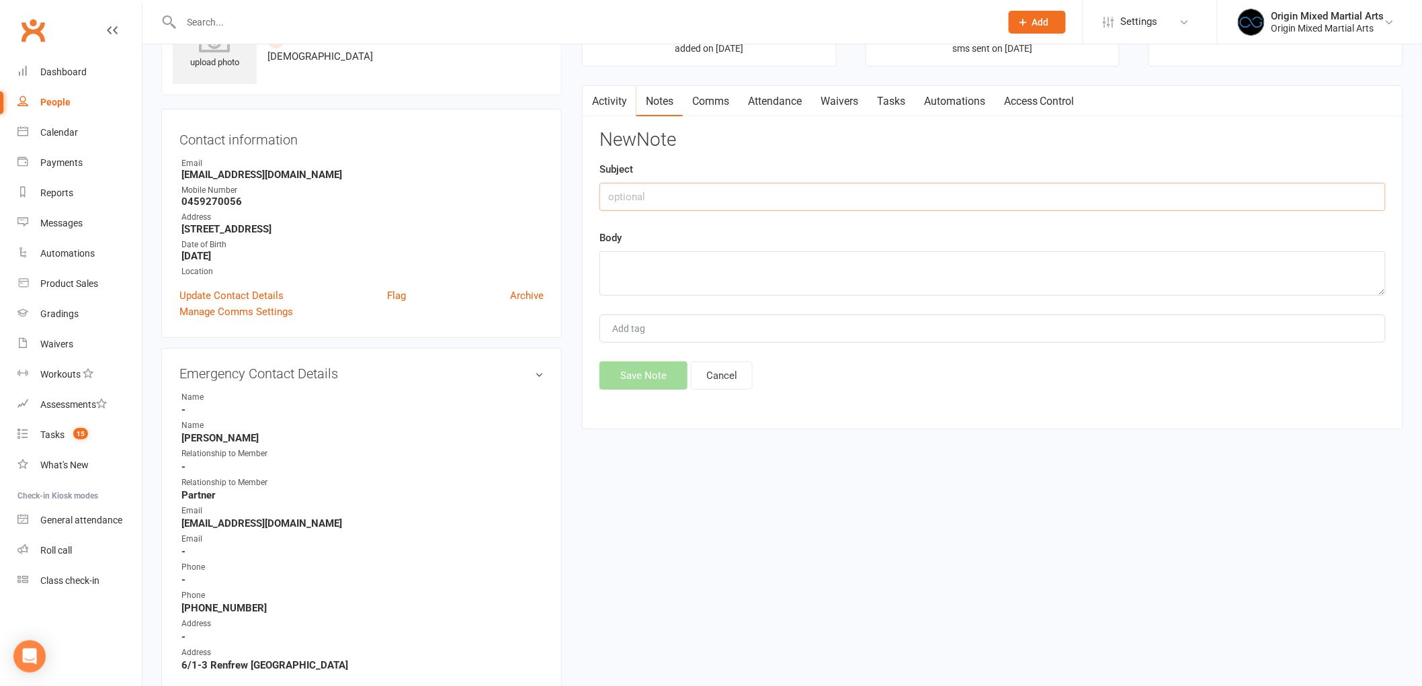
click at [941, 189] on input "text" at bounding box center [992, 197] width 786 height 28
click at [941, 189] on input "Contacted 14/8/25 Gb" at bounding box center [992, 197] width 786 height 28
type input "Contacted 14/8/25 GB"
type textarea "Left VM and sent email"
click at [624, 368] on button "Save Note" at bounding box center [643, 375] width 88 height 28
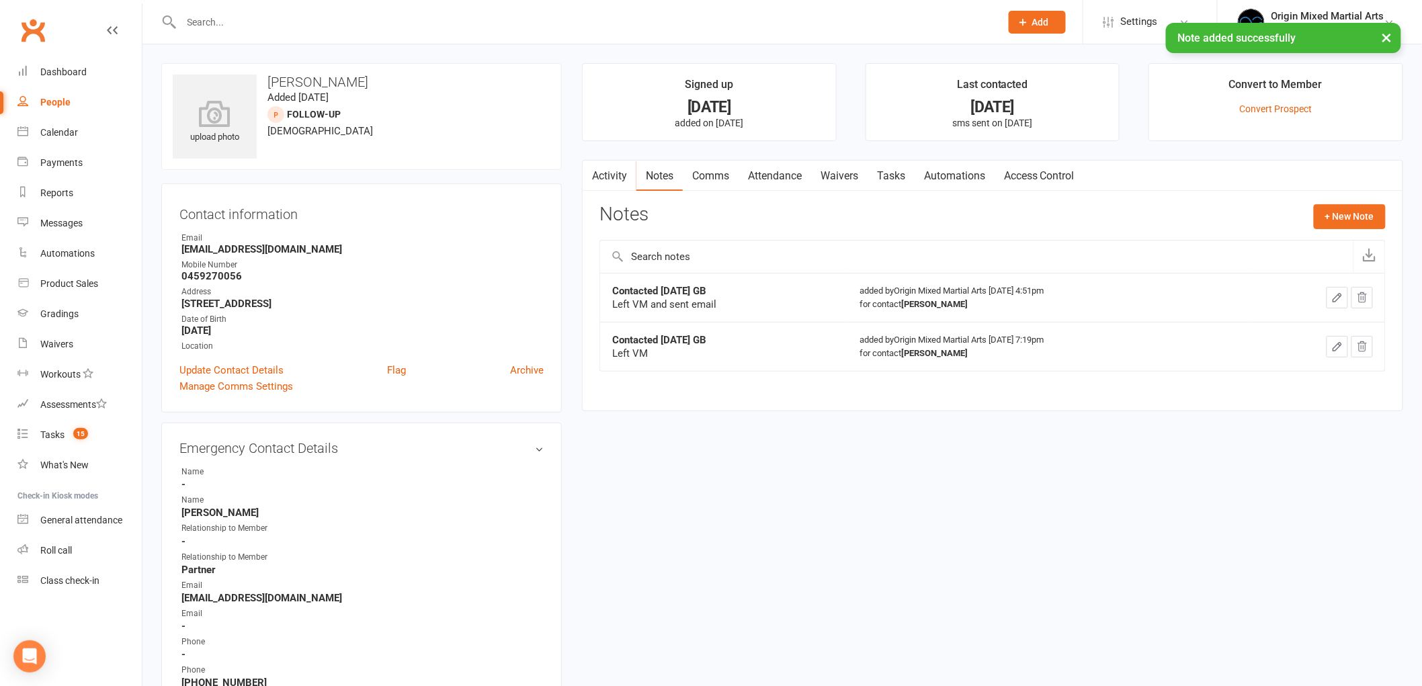
click at [602, 170] on link "Activity" at bounding box center [610, 176] width 54 height 31
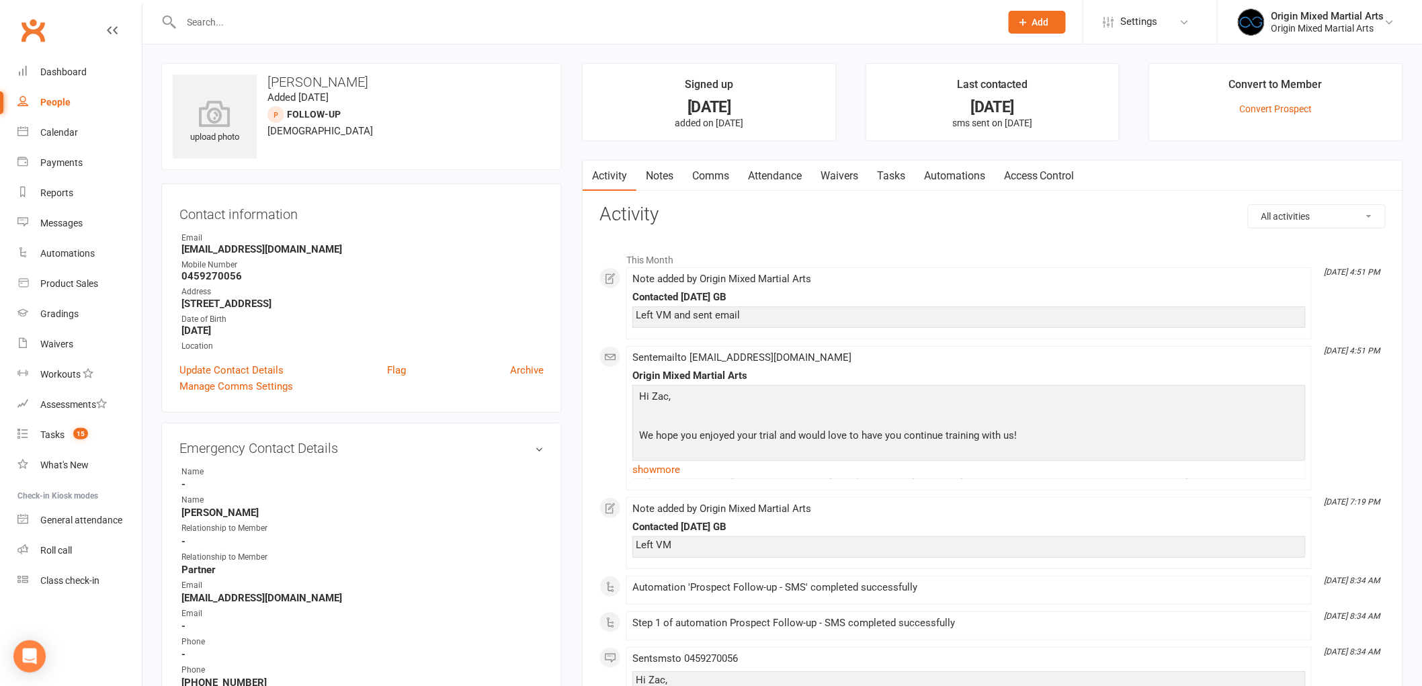
click at [76, 97] on link "People" at bounding box center [79, 102] width 124 height 30
select select "100"
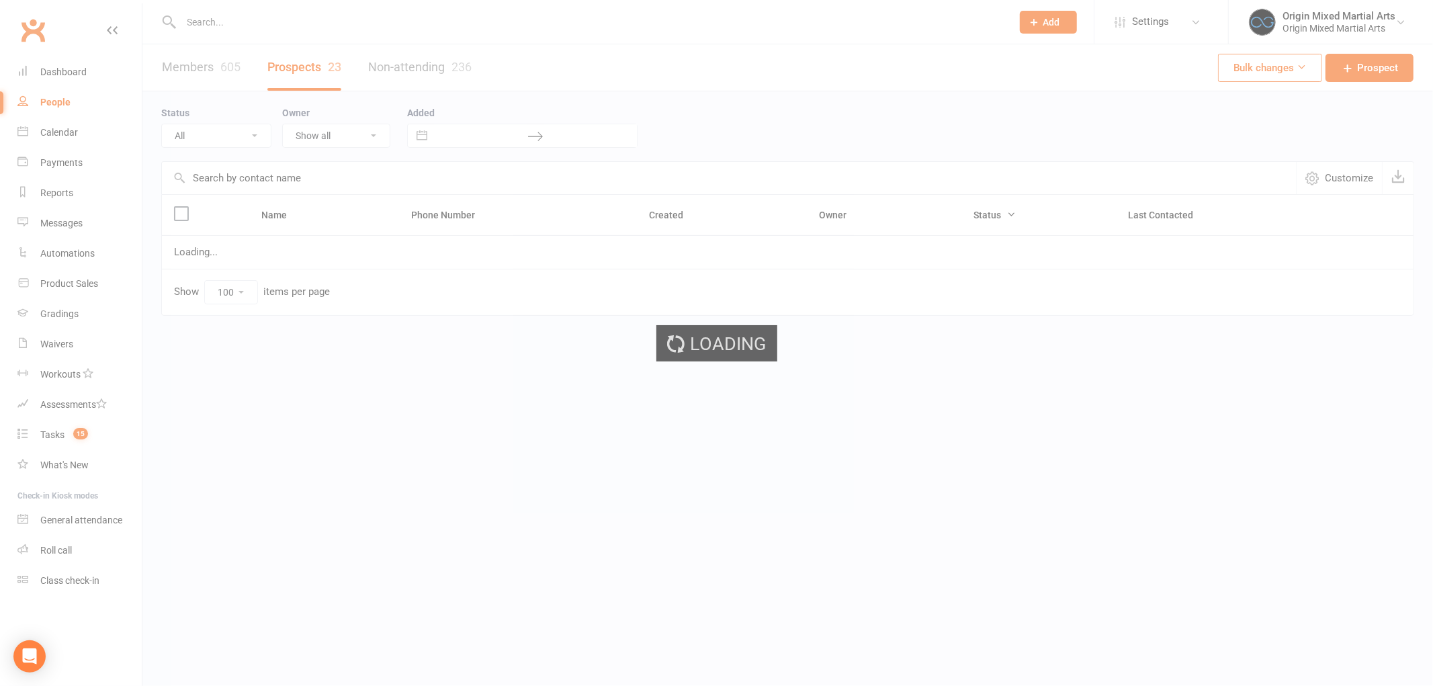
select select "Follow-up"
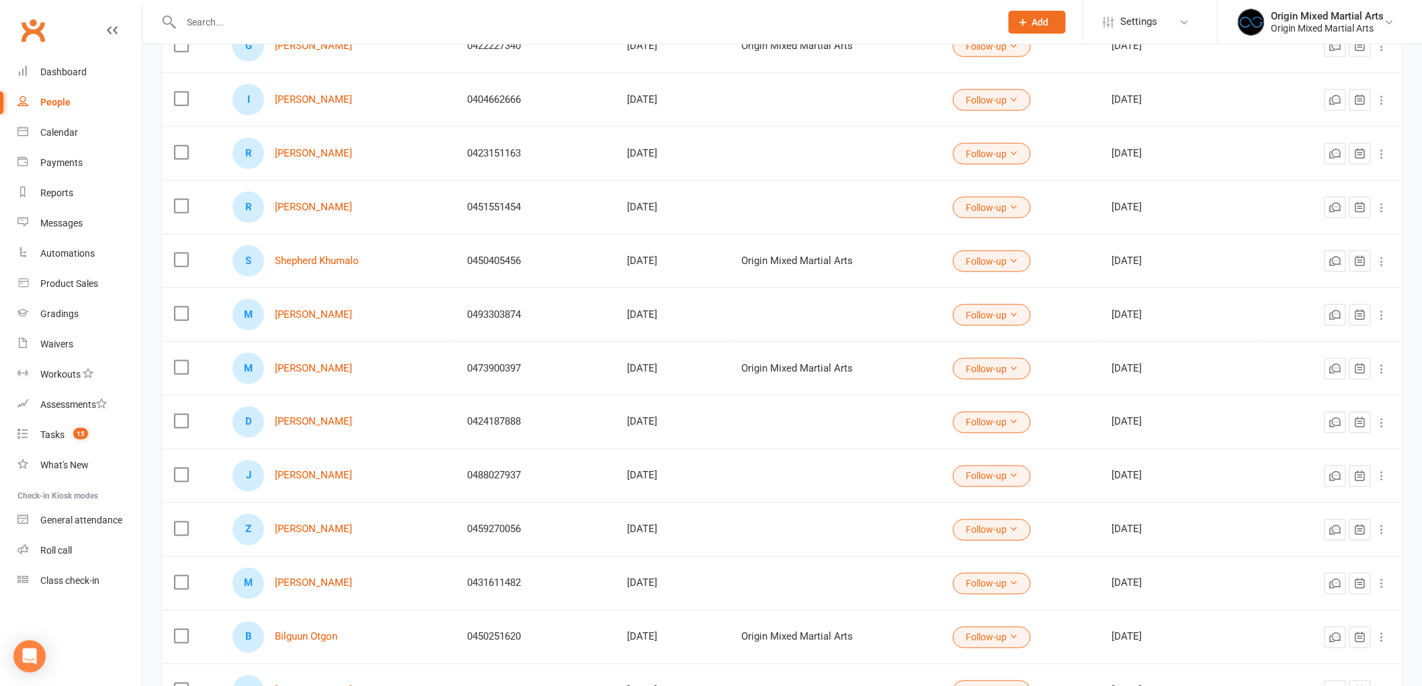
scroll to position [672, 0]
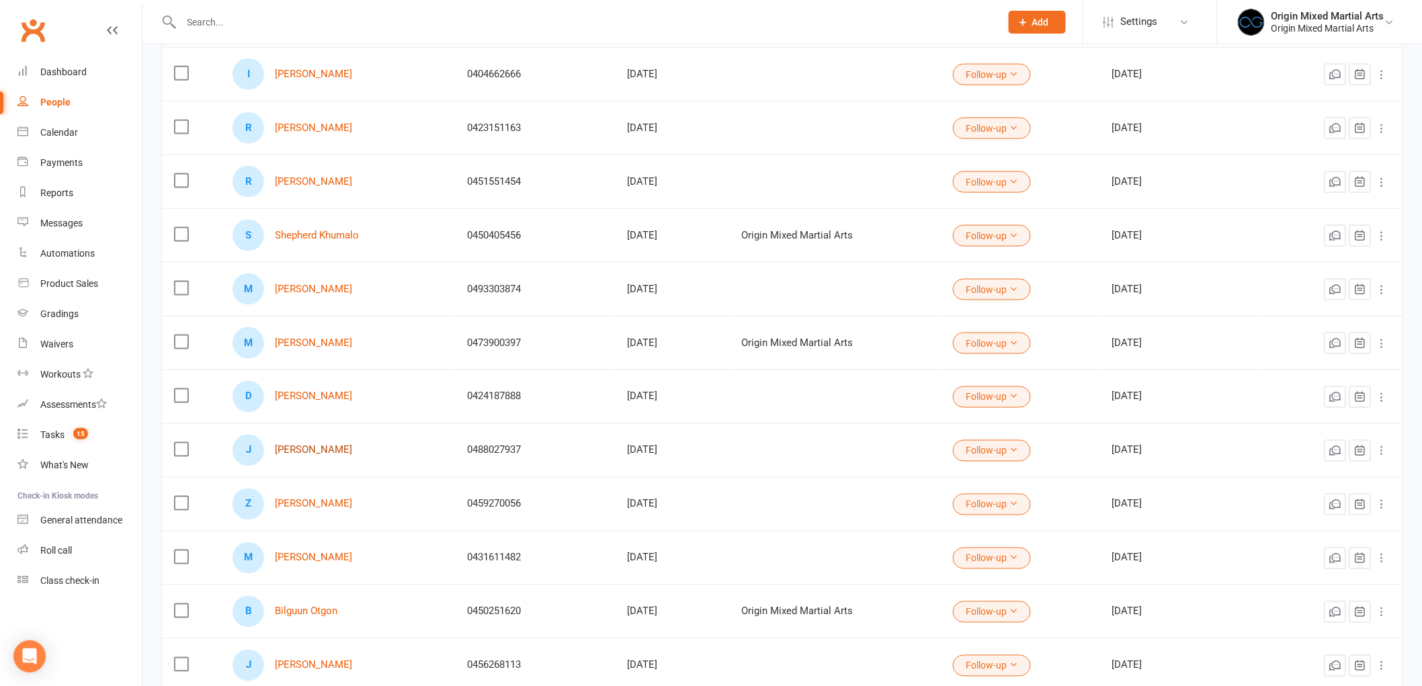
click at [309, 452] on link "James Chamoun" at bounding box center [313, 450] width 77 height 11
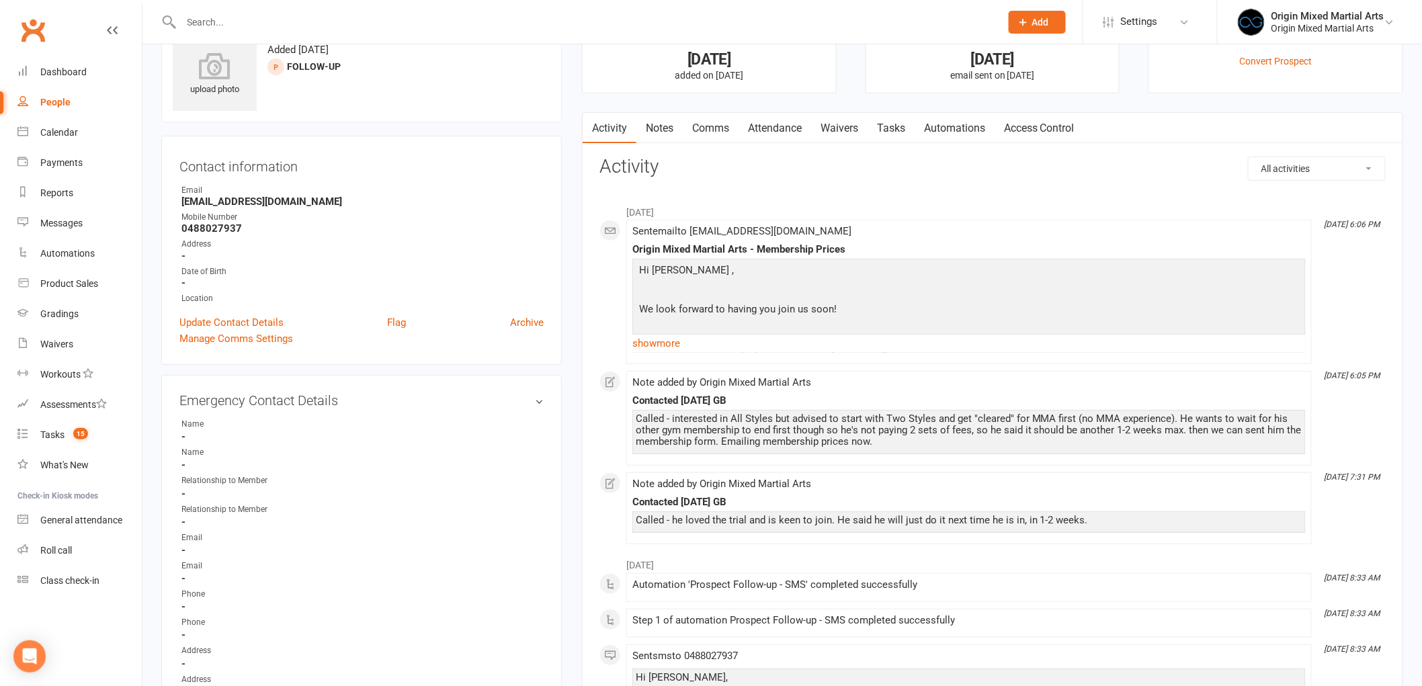
scroll to position [75, 0]
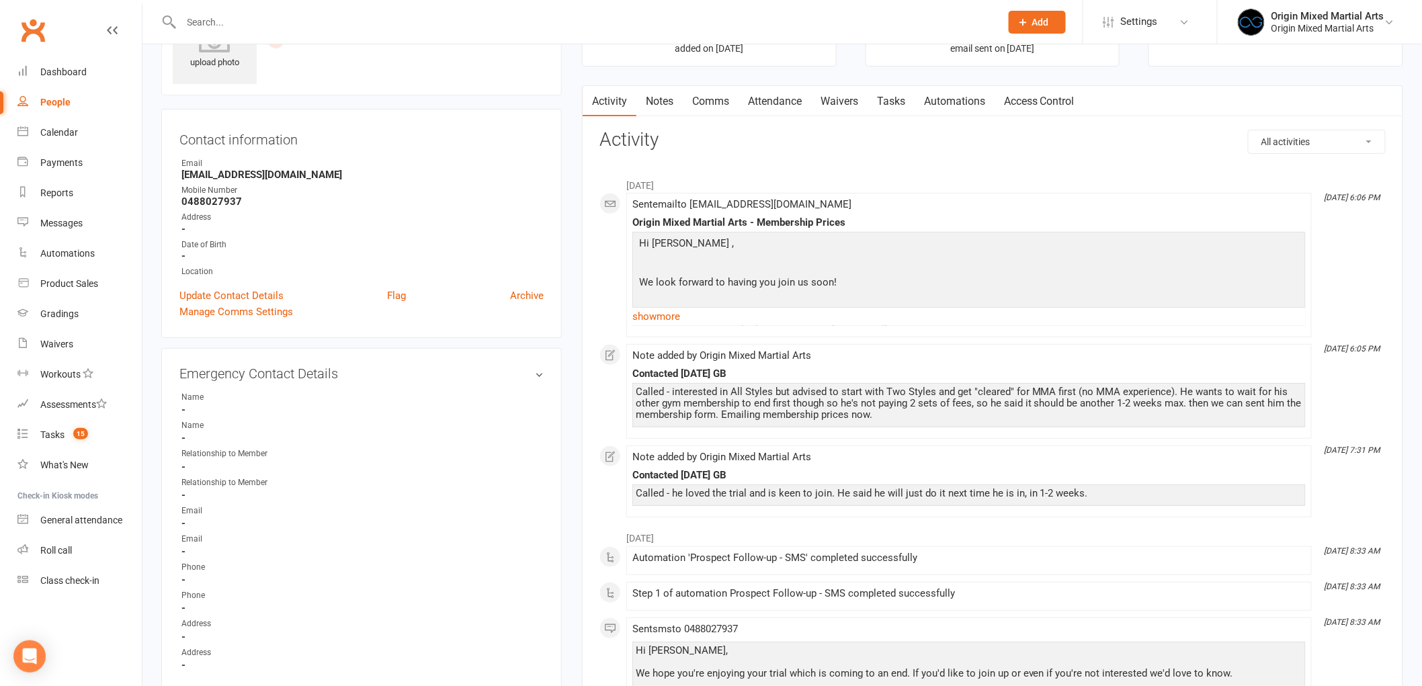
click at [1018, 454] on div "Note added by Origin Mixed Martial Arts" at bounding box center [968, 457] width 673 height 11
click at [1027, 329] on div "Sent email to jameschamou07@gmail.com Origin Mixed Martial Arts - Membership Pr…" at bounding box center [968, 265] width 673 height 132
click at [66, 98] on div "People" at bounding box center [55, 102] width 30 height 11
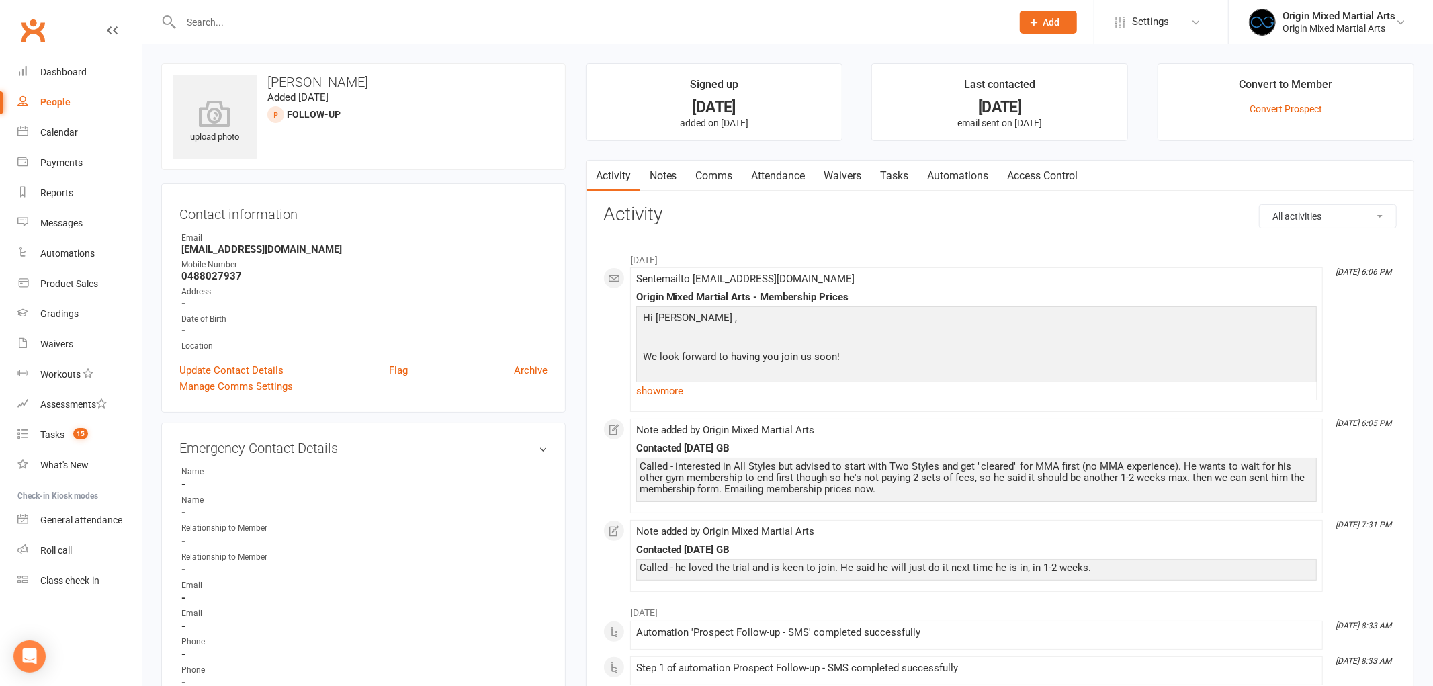
select select "100"
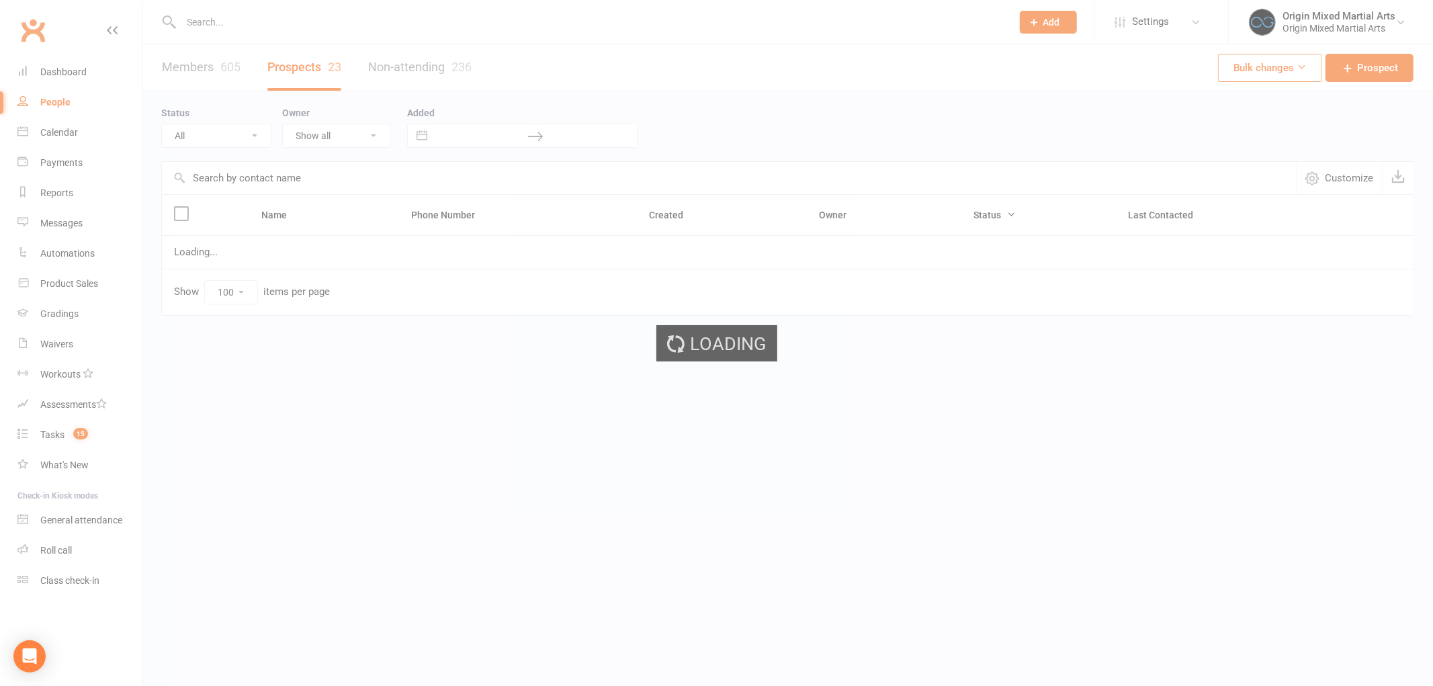
select select "Follow-up"
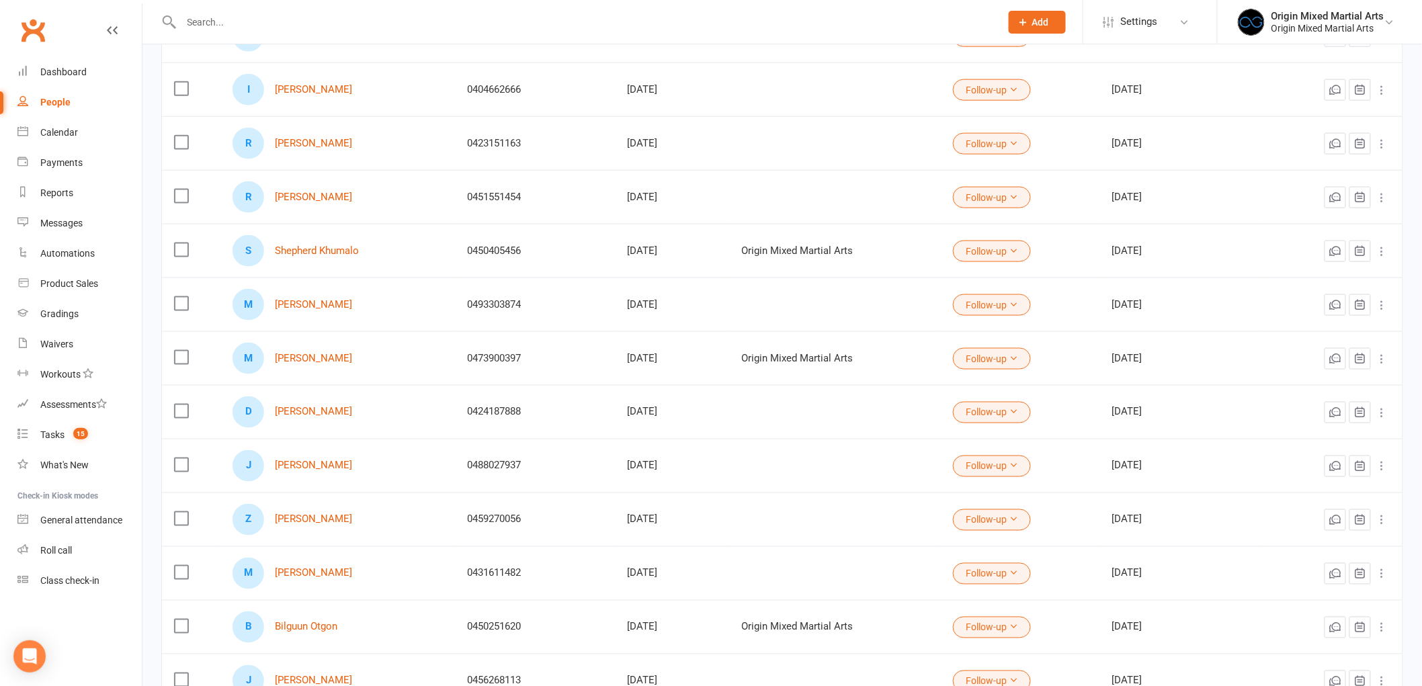
scroll to position [672, 0]
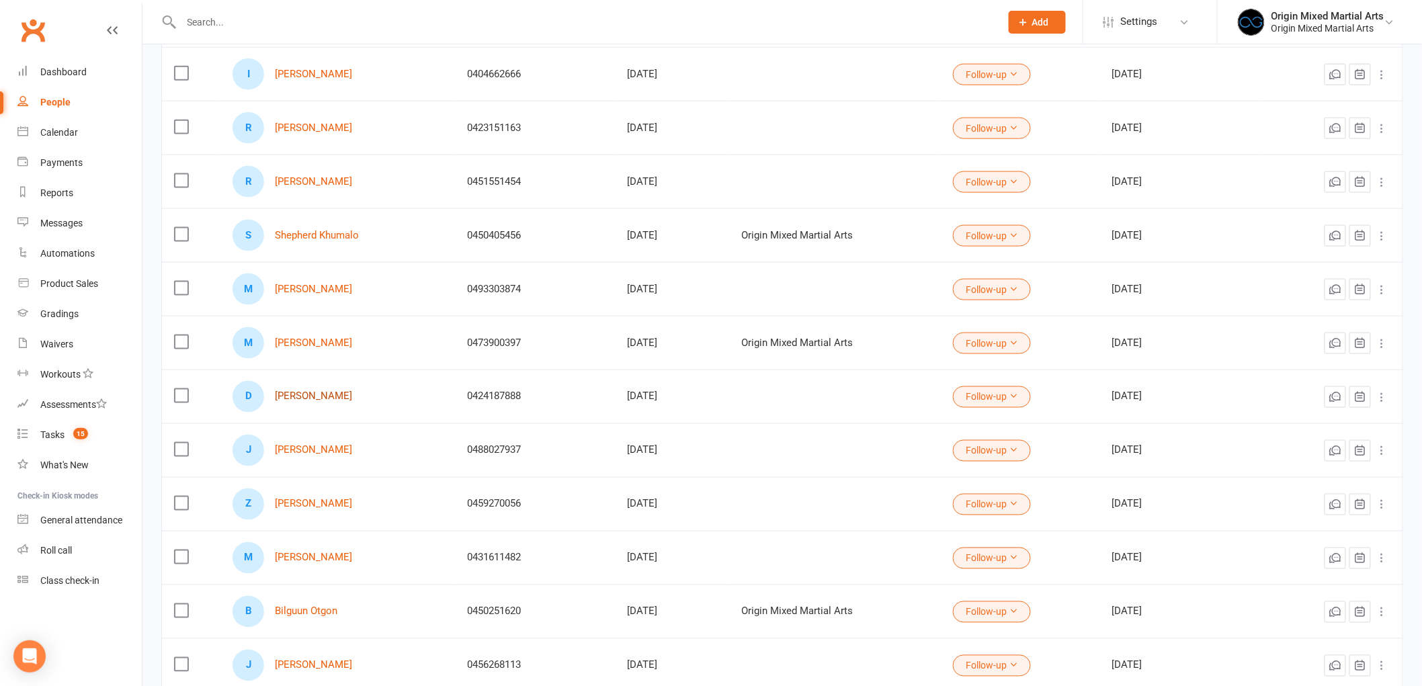
click at [313, 393] on link "Daniel Kohout" at bounding box center [313, 396] width 77 height 11
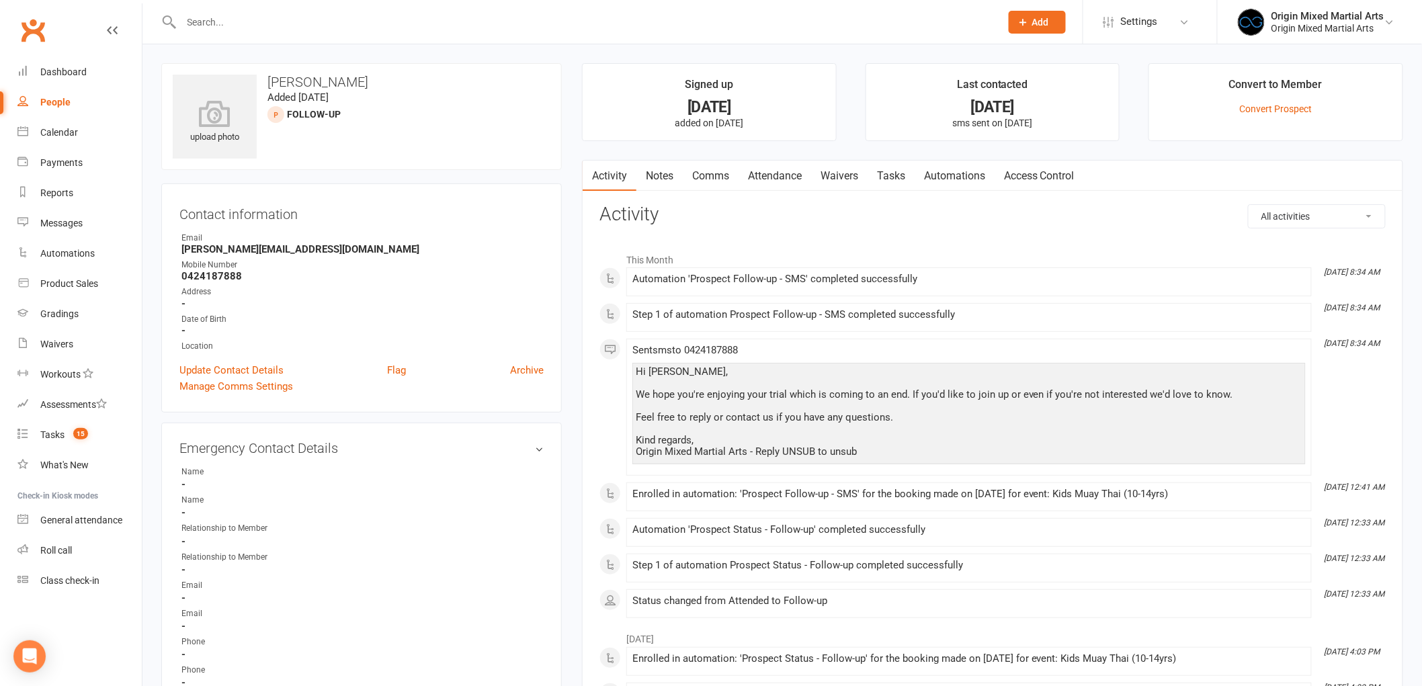
click at [708, 182] on link "Comms" at bounding box center [711, 176] width 56 height 31
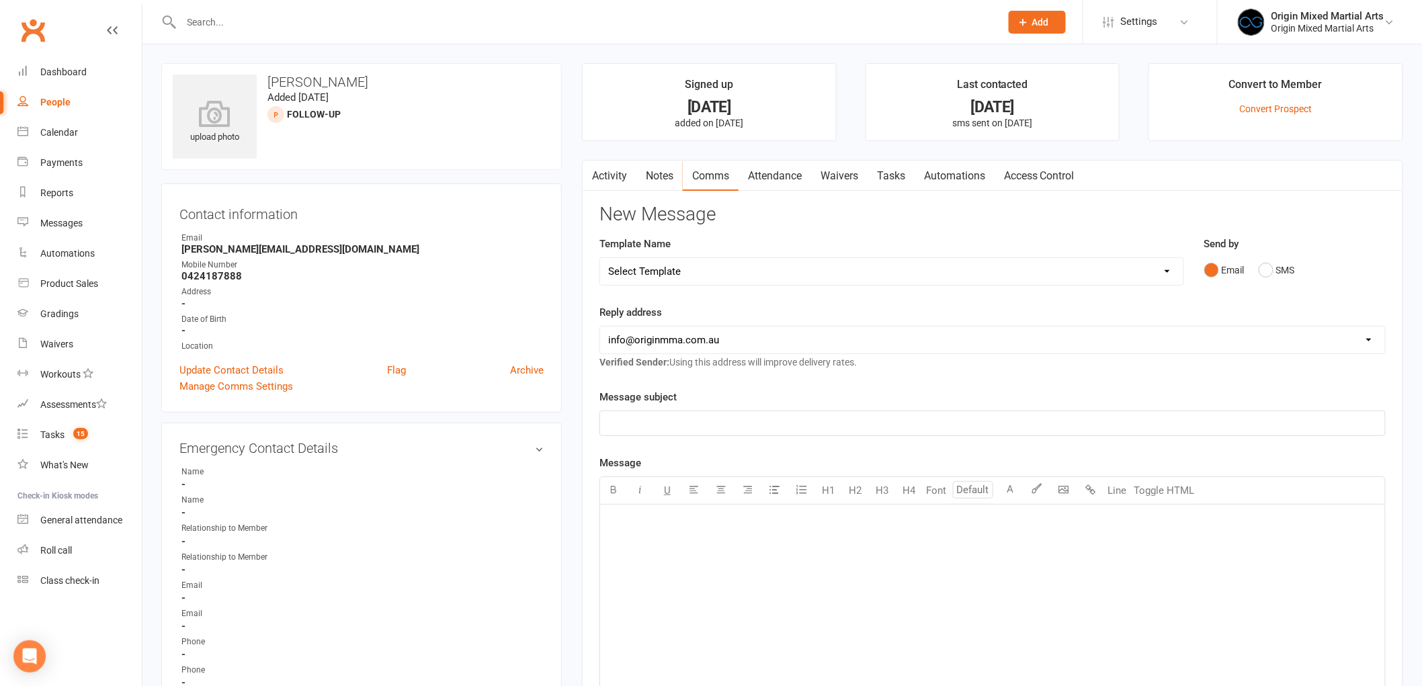
click at [709, 265] on select "Select Template [Email] Opening Date Change [Email] Class Booking Reminder [Ema…" at bounding box center [891, 271] width 583 height 27
select select "8"
click at [600, 258] on select "Select Template [Email] Opening Date Change [Email] Class Booking Reminder [Ema…" at bounding box center [891, 271] width 583 height 27
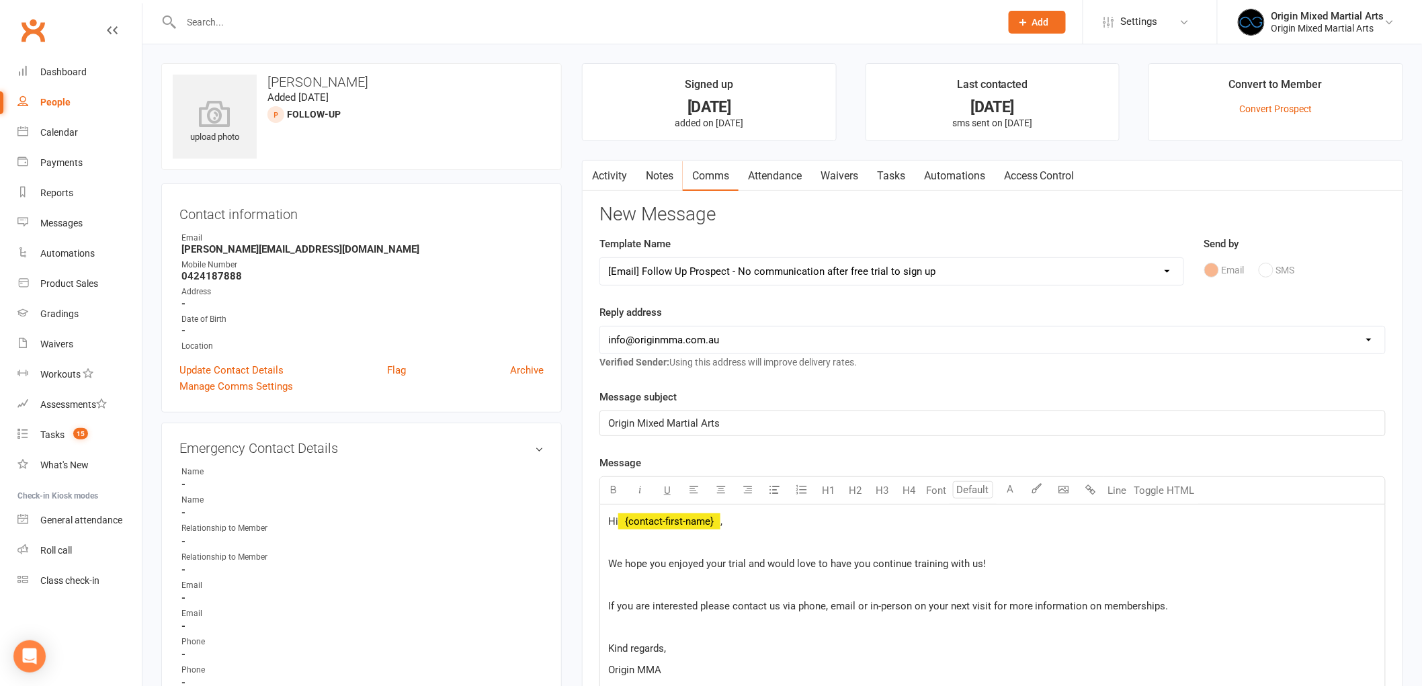
click at [720, 525] on span "﻿ {contact-first-name}" at bounding box center [669, 521] width 102 height 12
click at [663, 562] on span "We hope you enjoyed your trial and would love to have you continue training wit…" at bounding box center [797, 564] width 378 height 12
click at [736, 561] on span "We hope Daniel enjoyed your trial and would love to have you continue training …" at bounding box center [815, 564] width 414 height 12
click at [871, 565] on span "We hope Daniel enjoyed his trial and would love to have you continue training w…" at bounding box center [812, 564] width 408 height 12
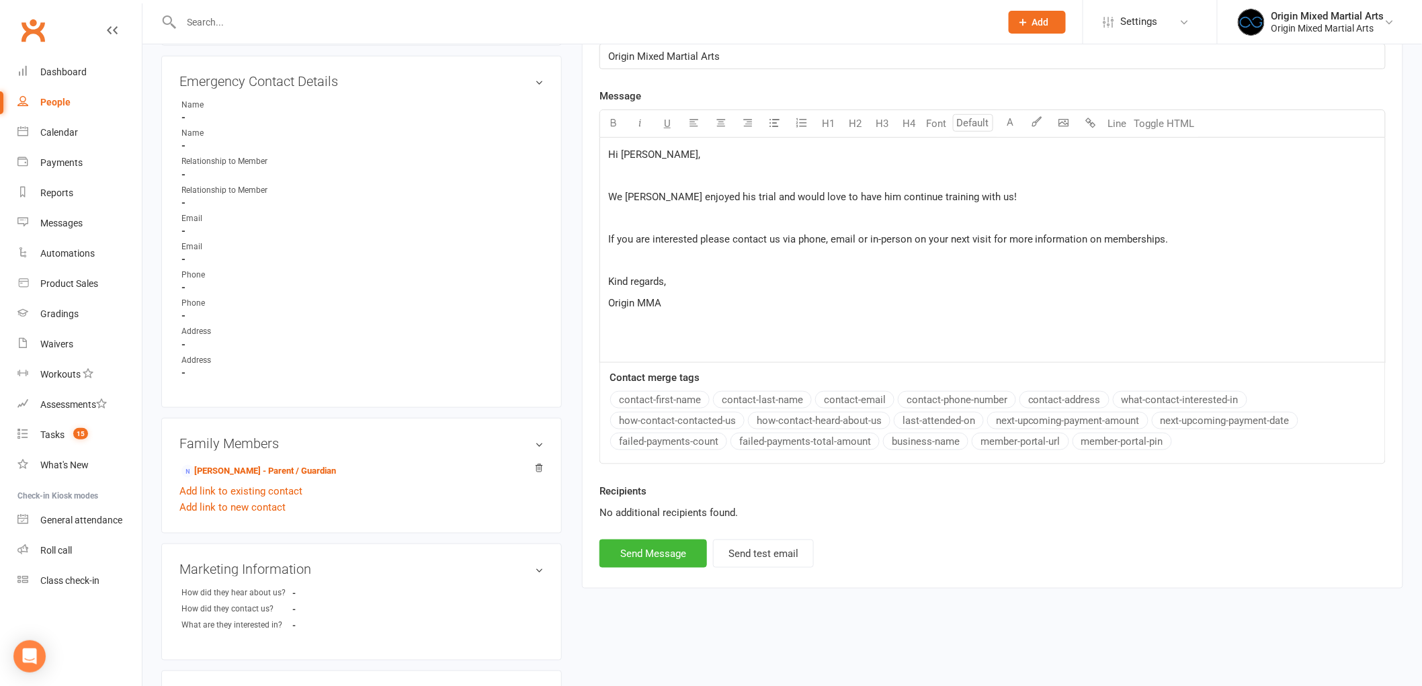
scroll to position [373, 0]
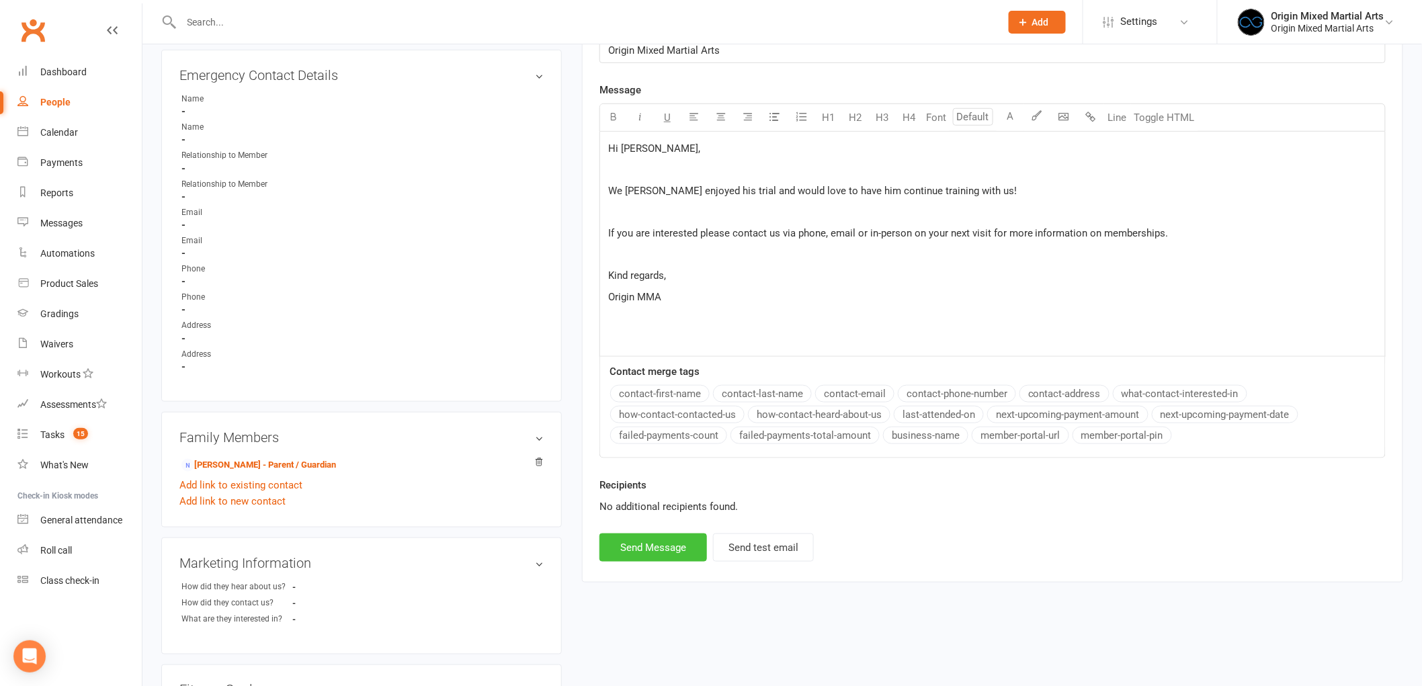
click at [669, 552] on button "Send Message" at bounding box center [653, 547] width 108 height 28
select select
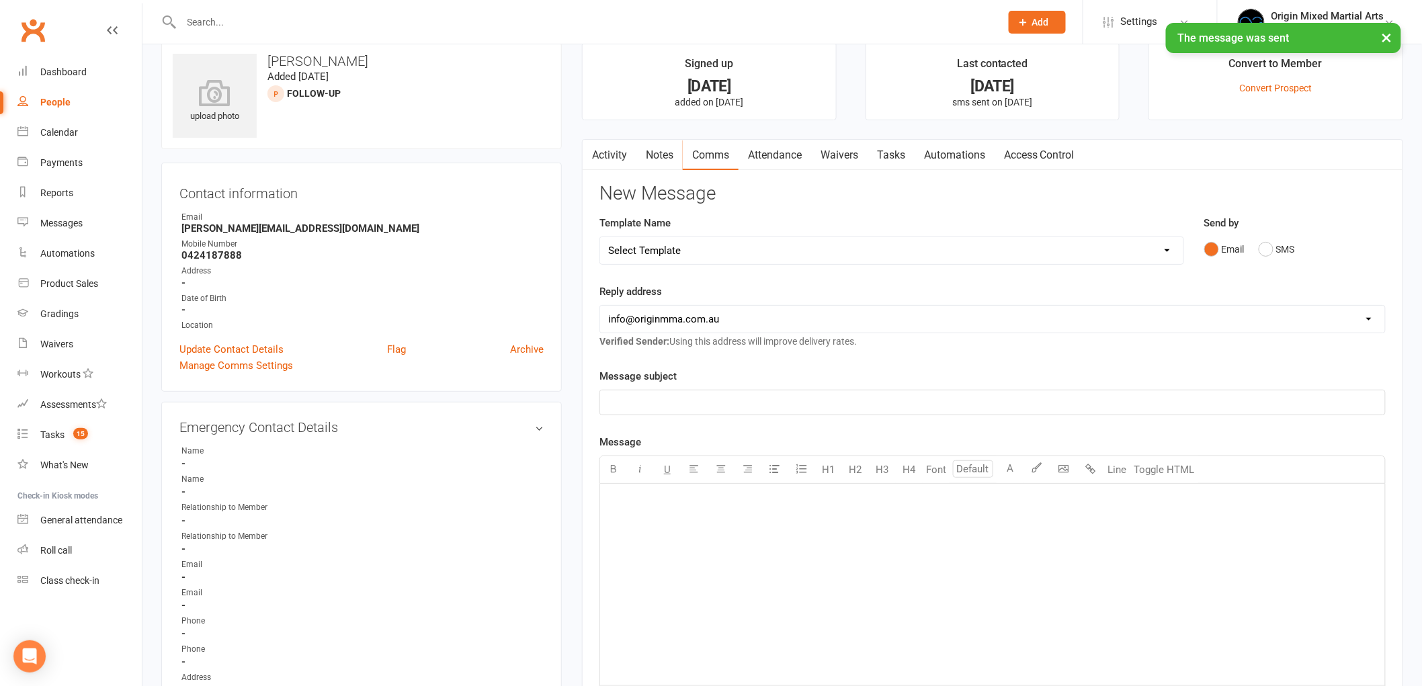
scroll to position [0, 0]
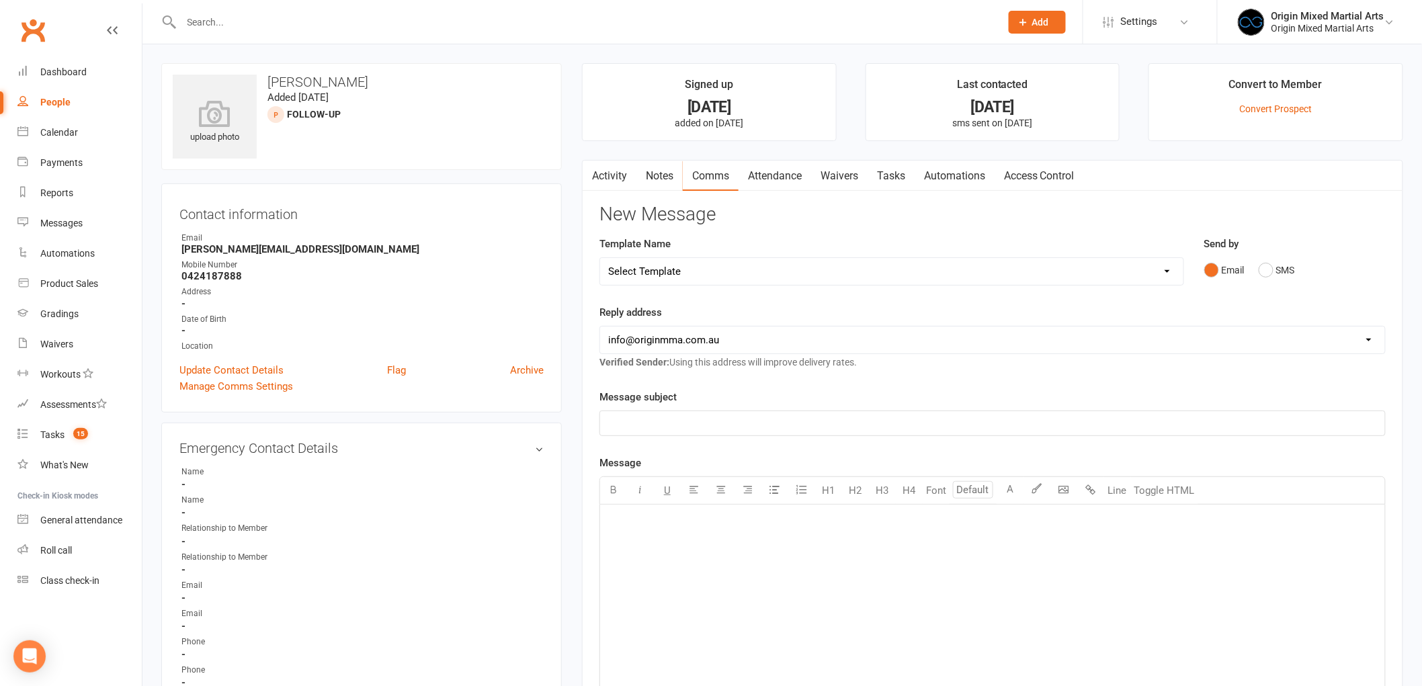
click at [648, 166] on link "Notes" at bounding box center [659, 176] width 46 height 31
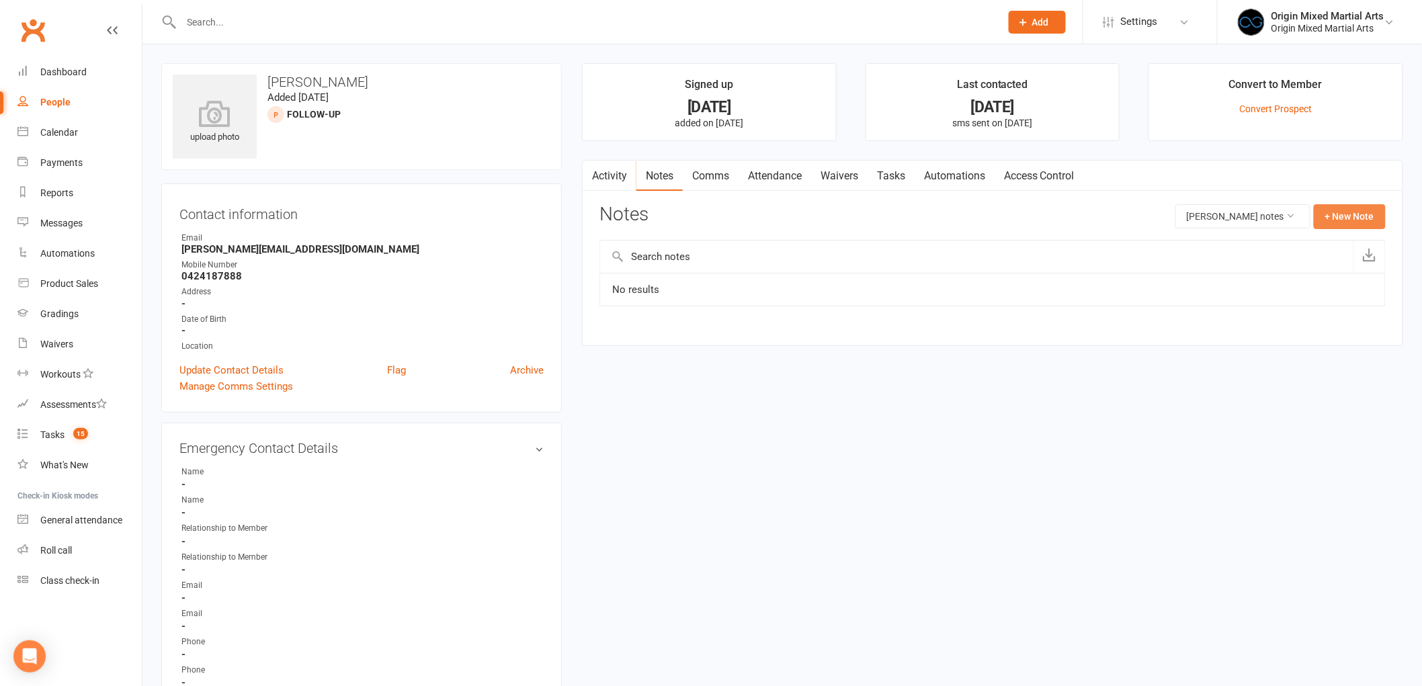
click at [1345, 214] on button "+ New Note" at bounding box center [1350, 216] width 72 height 24
click at [955, 271] on input "text" at bounding box center [992, 271] width 786 height 28
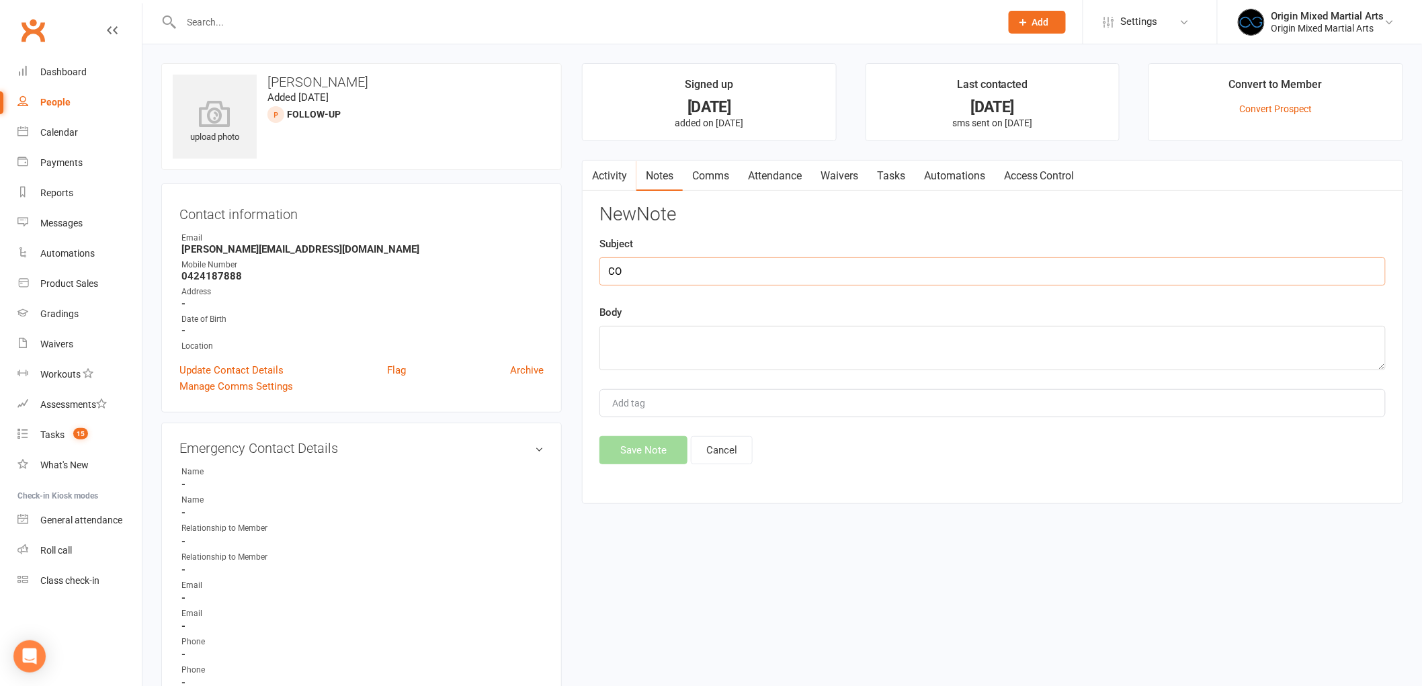
type input "C"
type input "Contacted 14/8/25 GB"
type textarea "Attempted call and sent email"
click at [629, 457] on button "Save Note" at bounding box center [643, 450] width 88 height 28
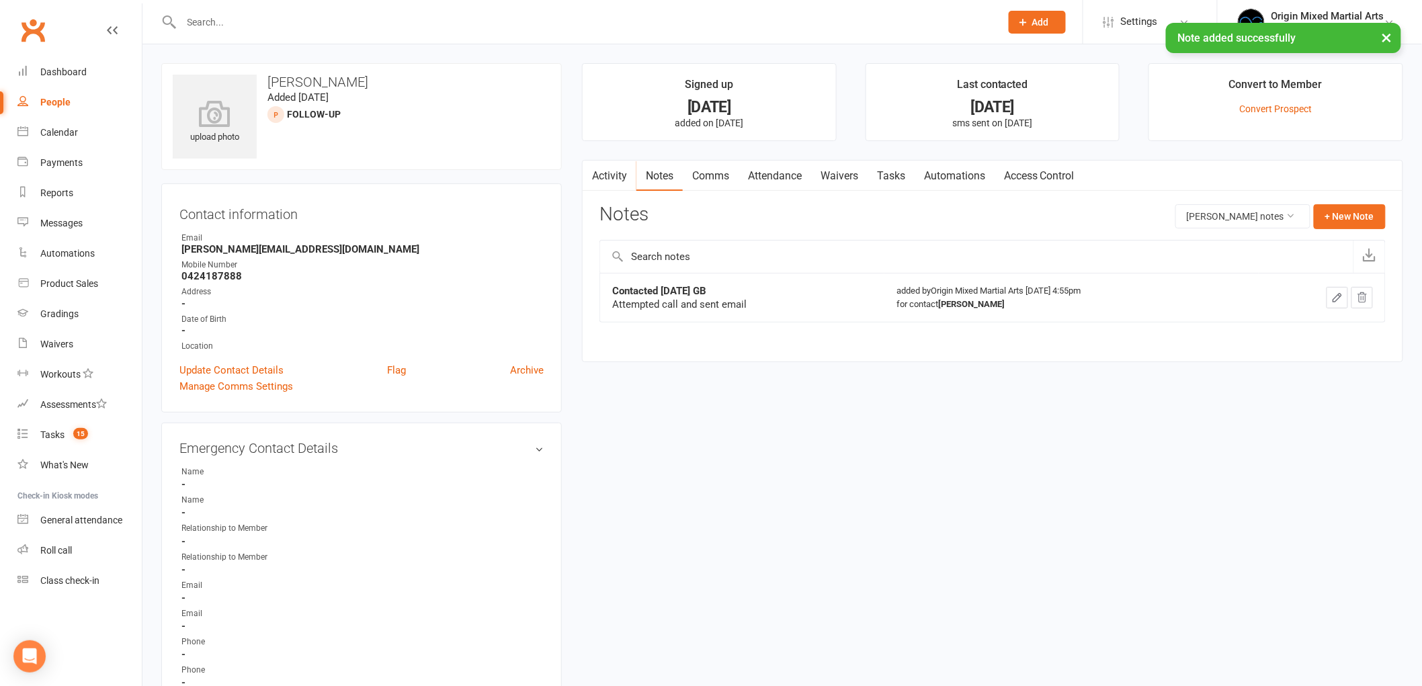
click at [49, 101] on div "People" at bounding box center [55, 102] width 30 height 11
select select "100"
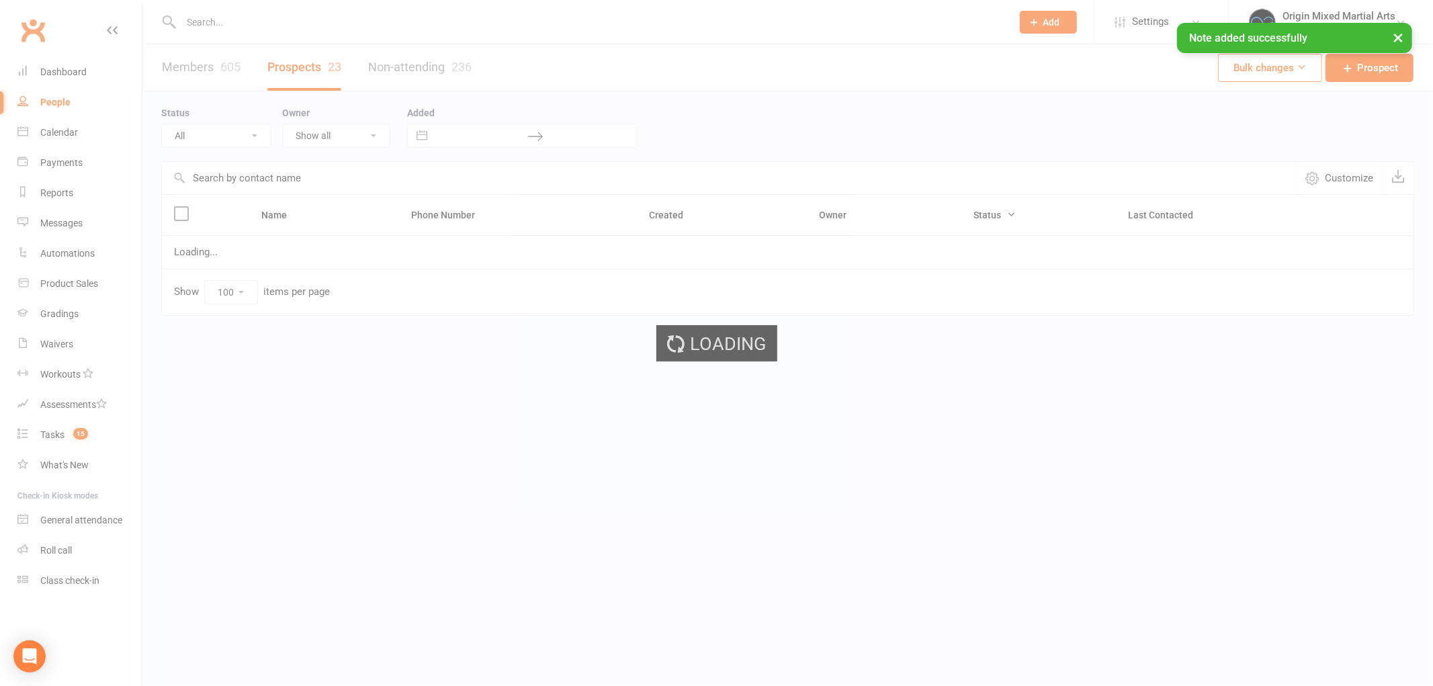
select select "Follow-up"
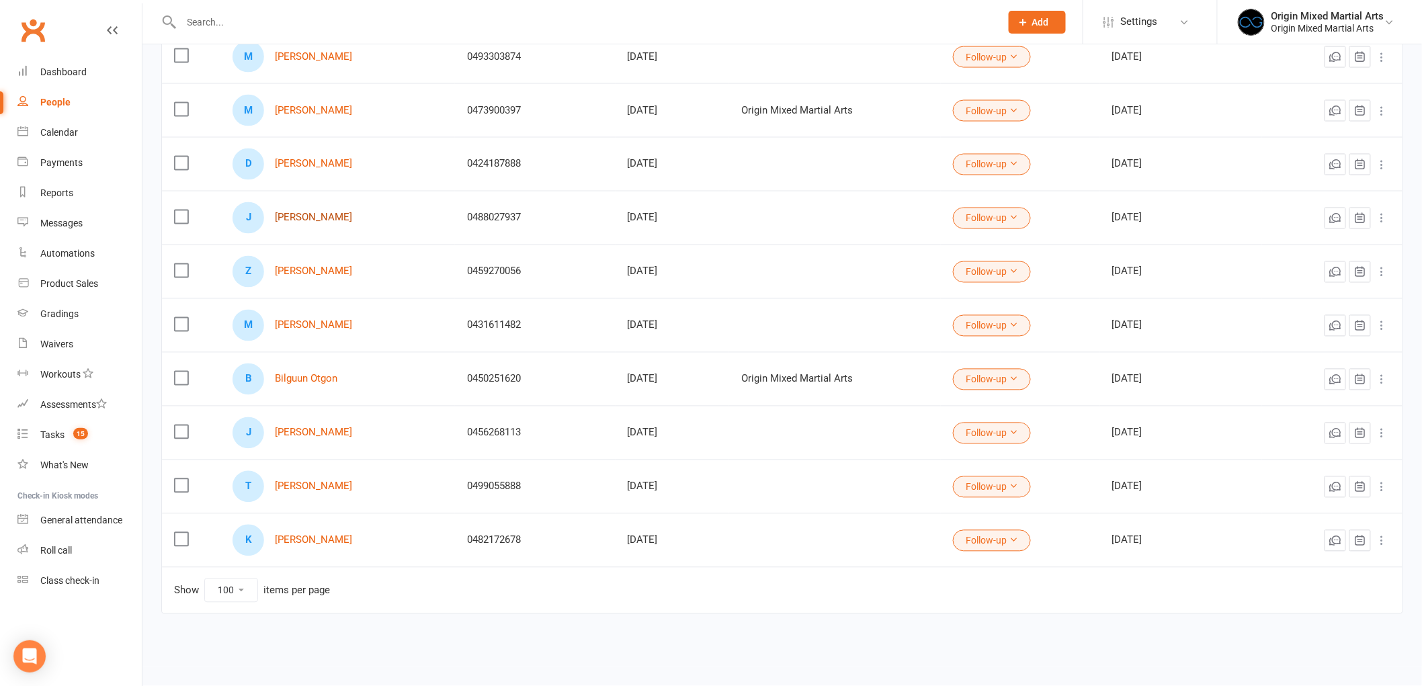
scroll to position [831, 0]
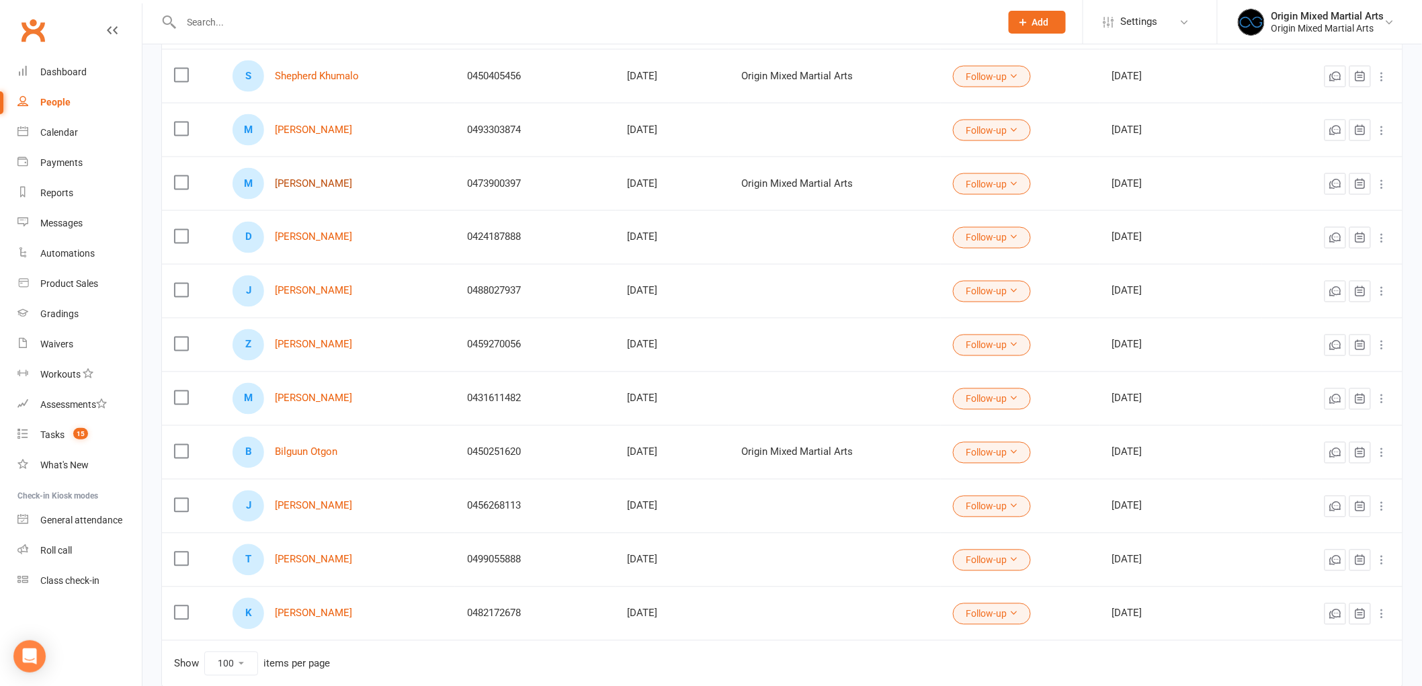
click at [327, 181] on link "Muhammad Izhan Anwar" at bounding box center [313, 183] width 77 height 11
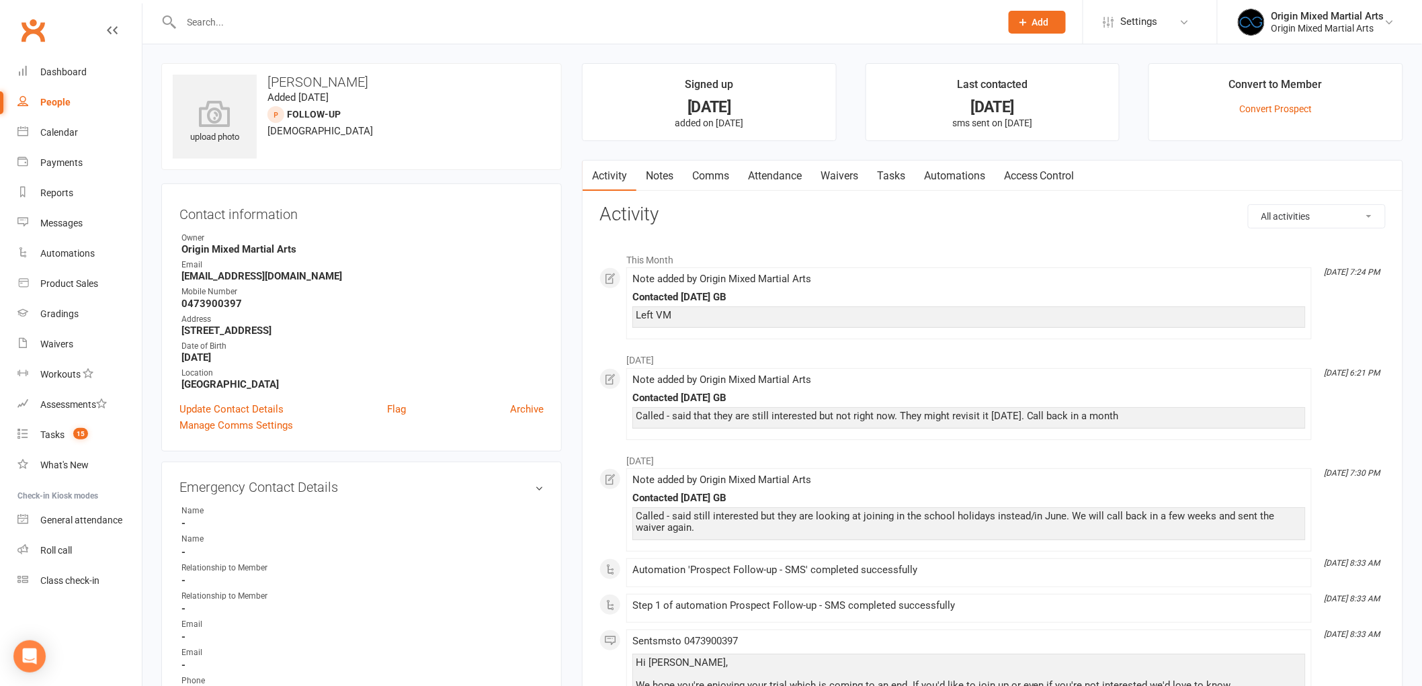
click at [661, 185] on link "Notes" at bounding box center [659, 176] width 46 height 31
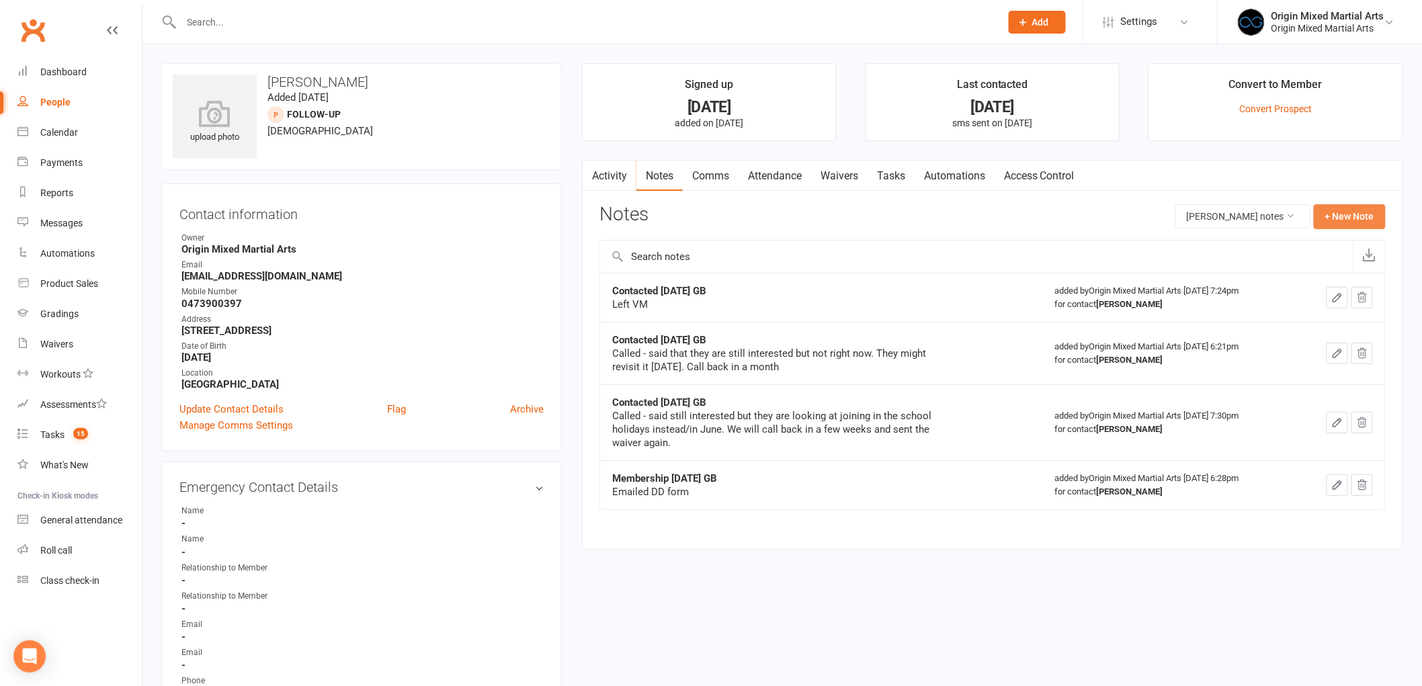
click at [1359, 216] on button "+ New Note" at bounding box center [1350, 216] width 72 height 24
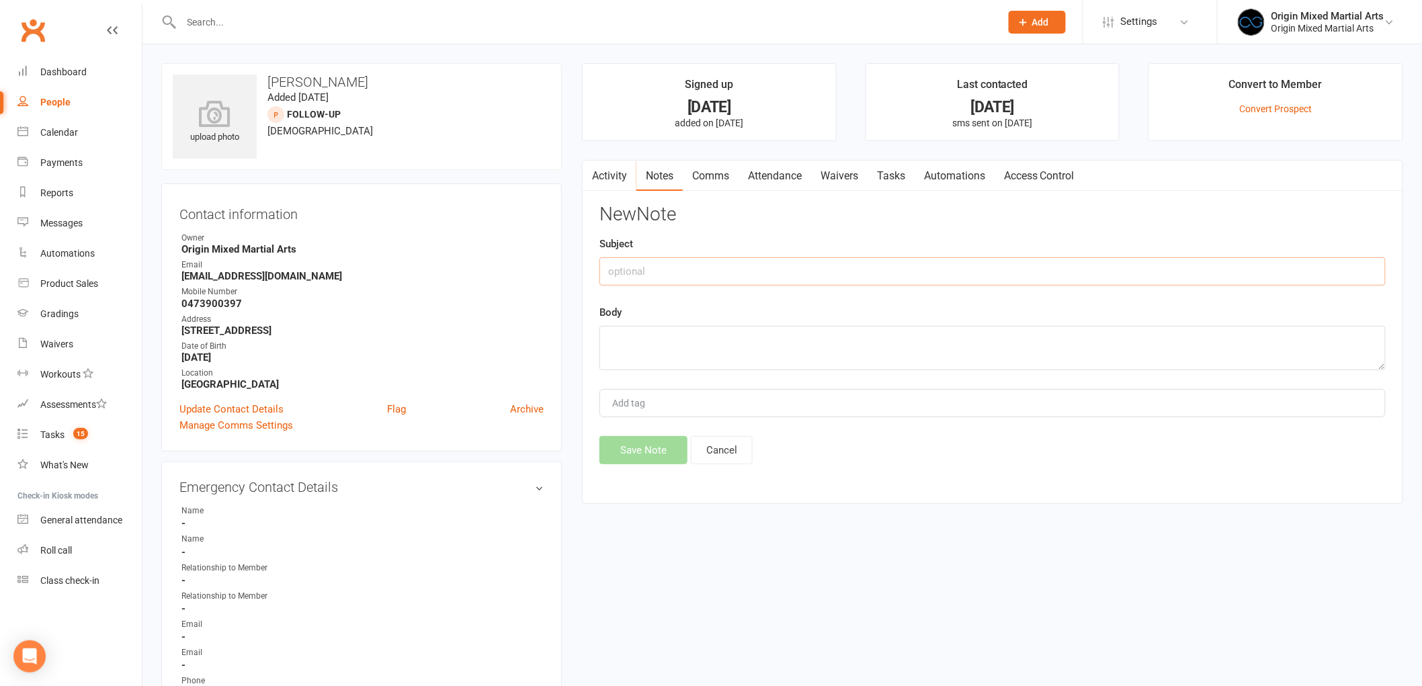
click at [889, 274] on input "text" at bounding box center [992, 271] width 786 height 28
type input "C"
click at [1118, 272] on input "Archiving 14/8/25 Gb" at bounding box center [992, 271] width 786 height 28
type input "Archiving 14/8/25 GB"
type textarea "No contact"
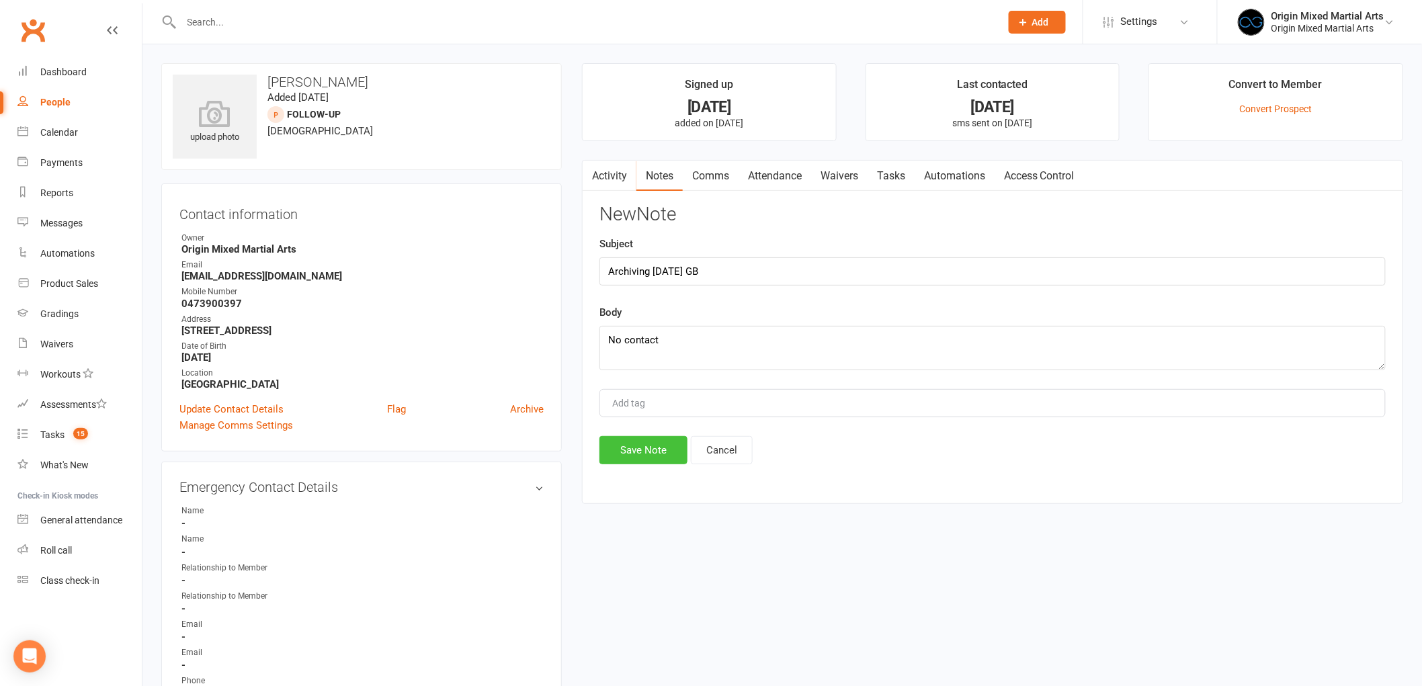
click at [626, 458] on button "Save Note" at bounding box center [643, 450] width 88 height 28
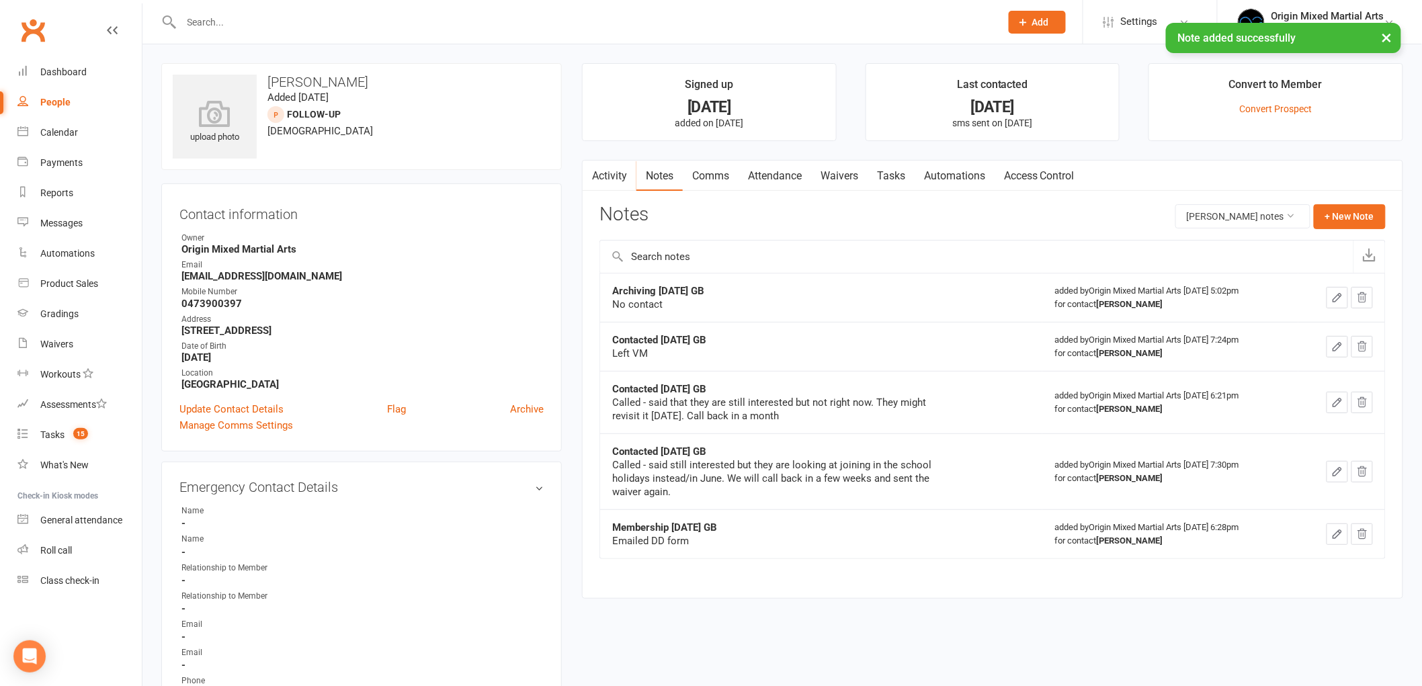
click at [58, 92] on link "People" at bounding box center [79, 102] width 124 height 30
select select "100"
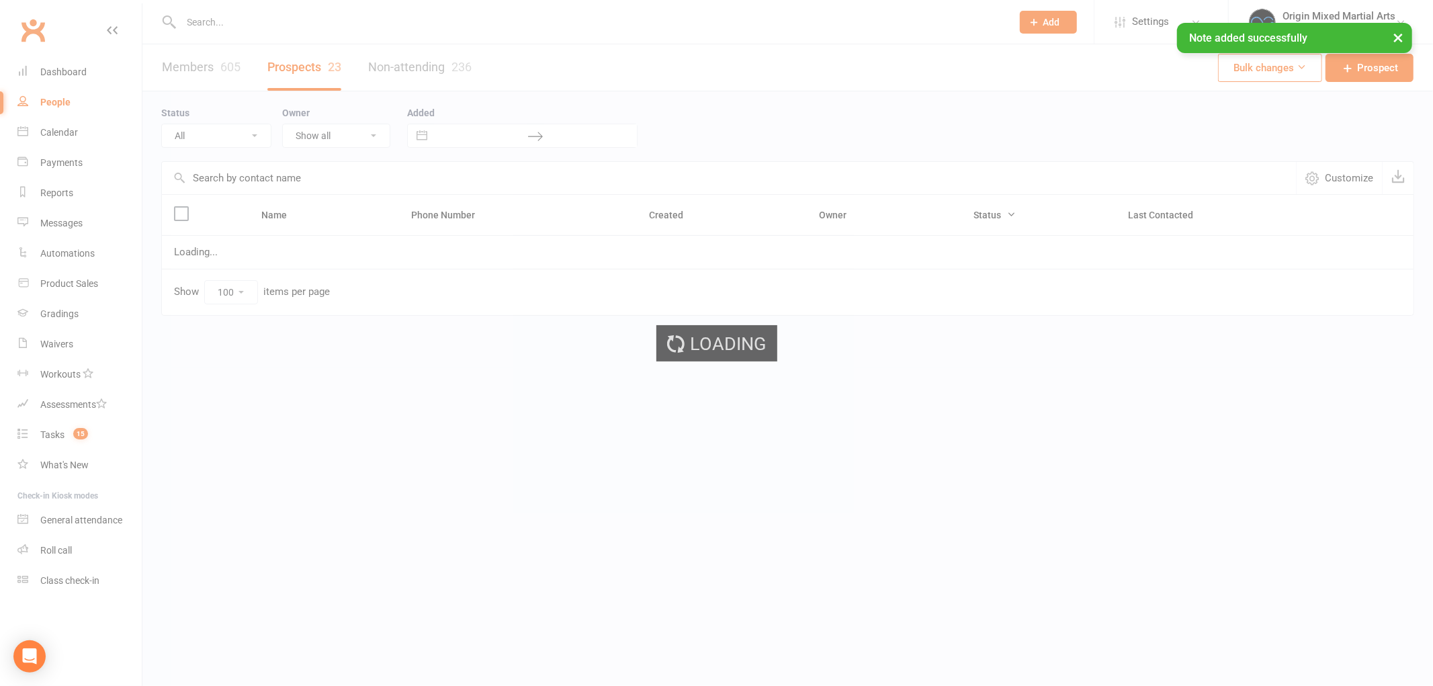
select select "Follow-up"
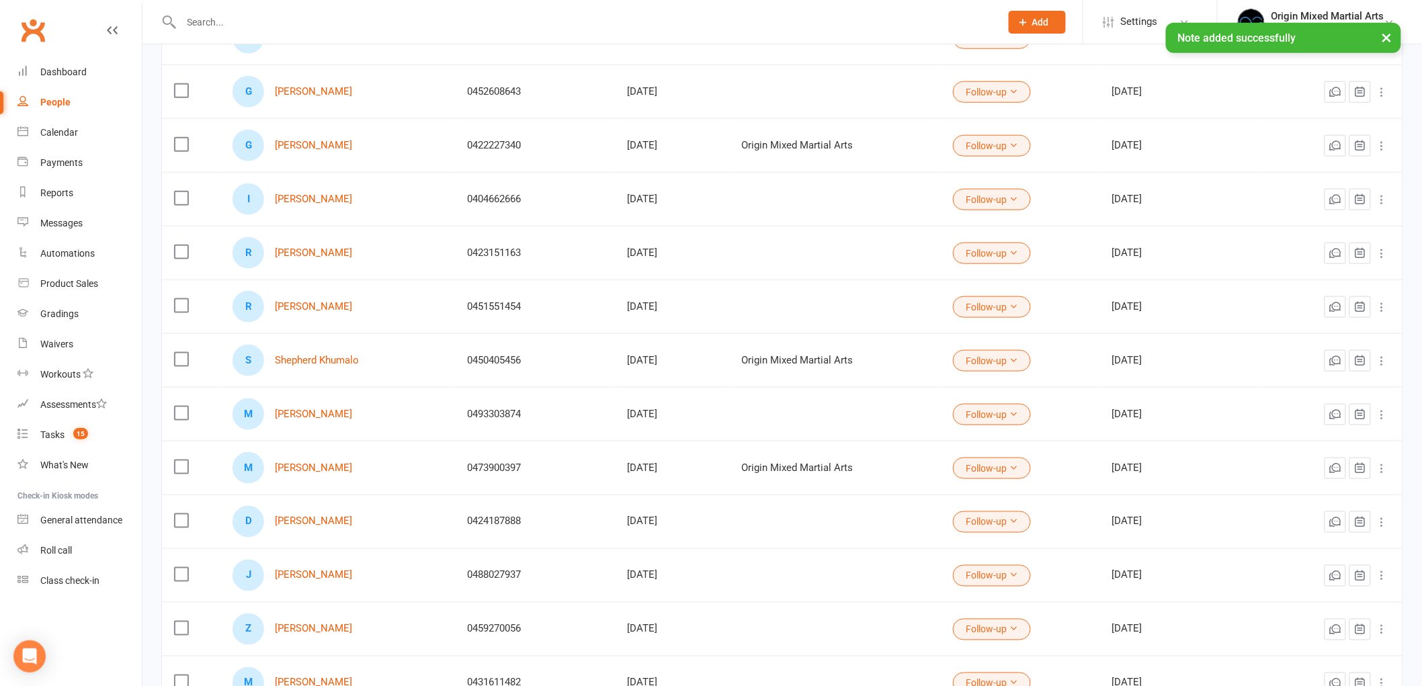
scroll to position [746, 0]
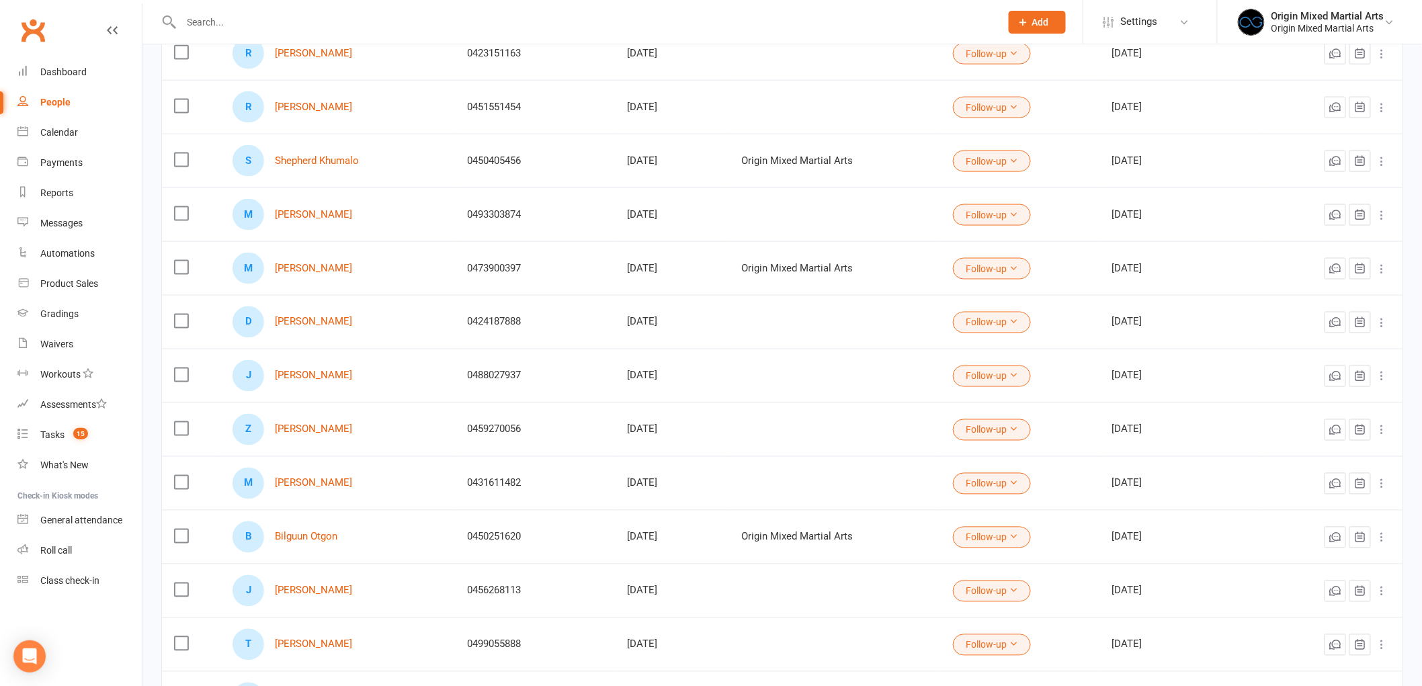
click at [1390, 276] on button at bounding box center [1382, 269] width 16 height 16
click at [1304, 407] on link "Archive prospect" at bounding box center [1312, 403] width 133 height 27
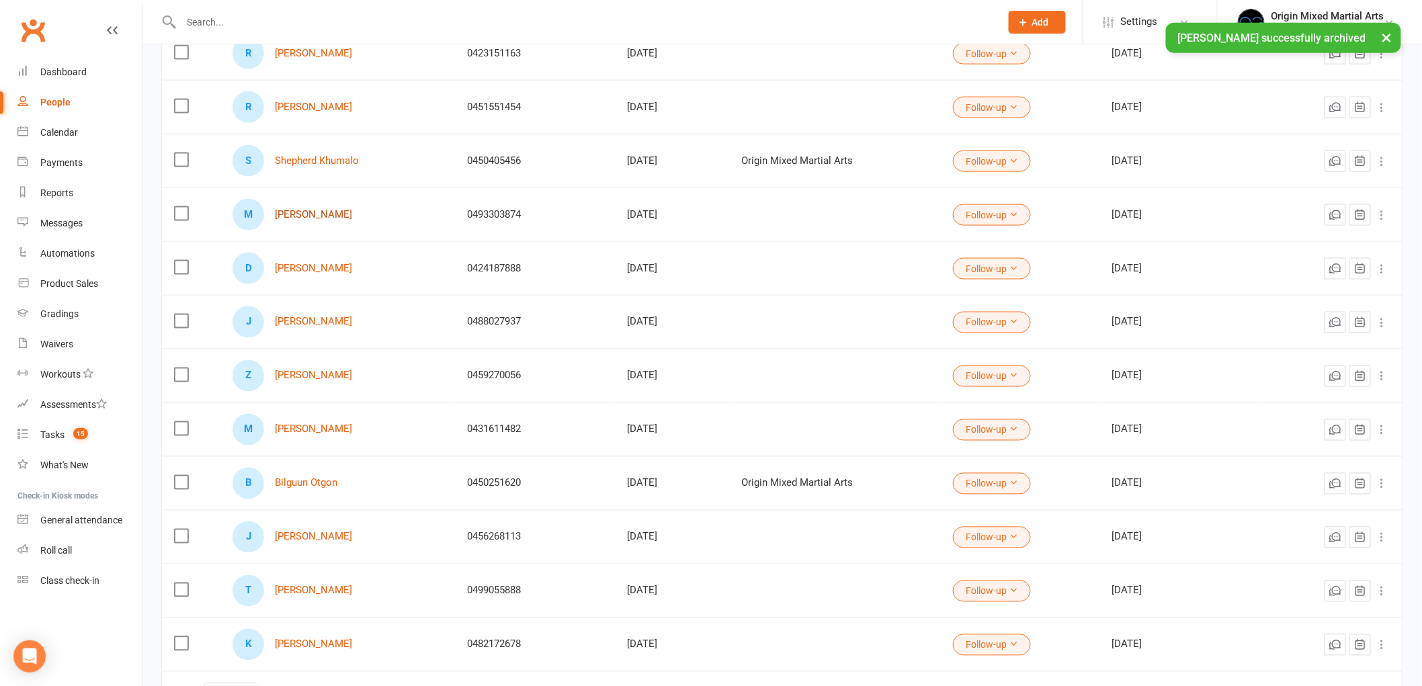
click at [317, 219] on link "Mohnish Kumar" at bounding box center [313, 214] width 77 height 11
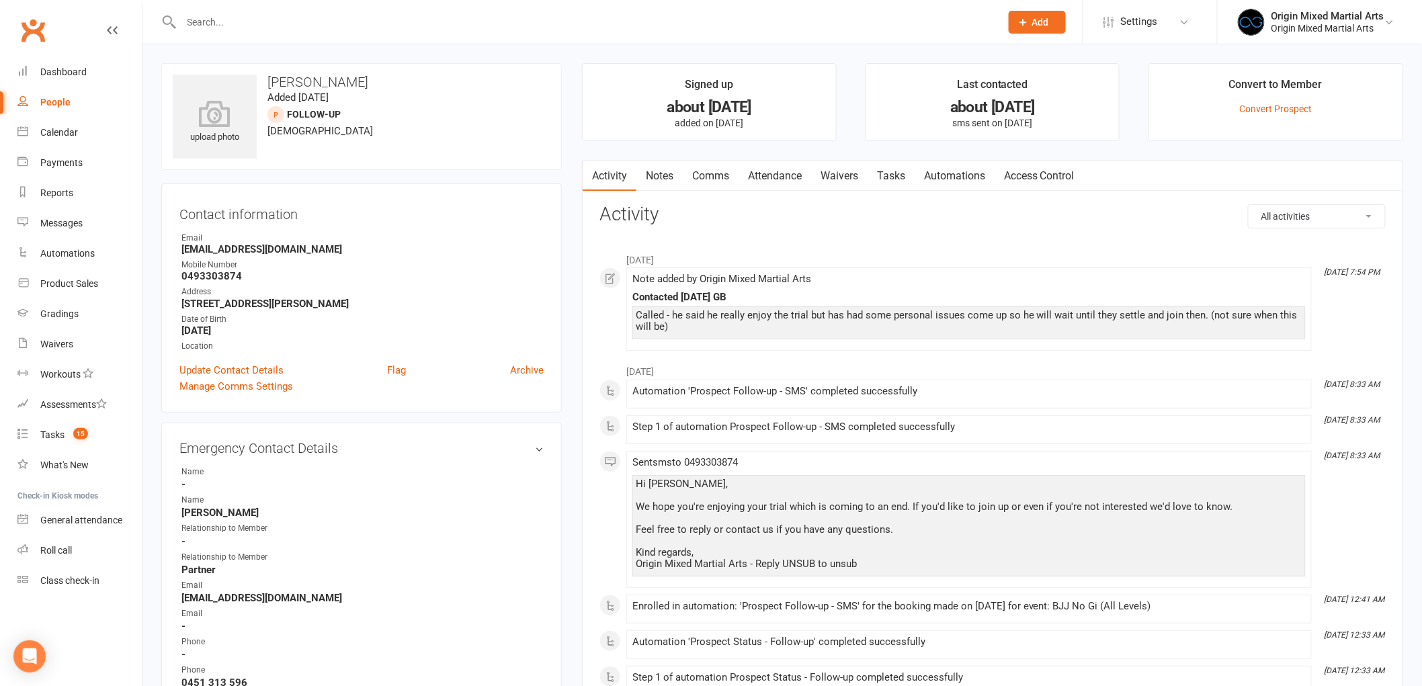
click at [58, 102] on div "People" at bounding box center [55, 102] width 30 height 11
select select "100"
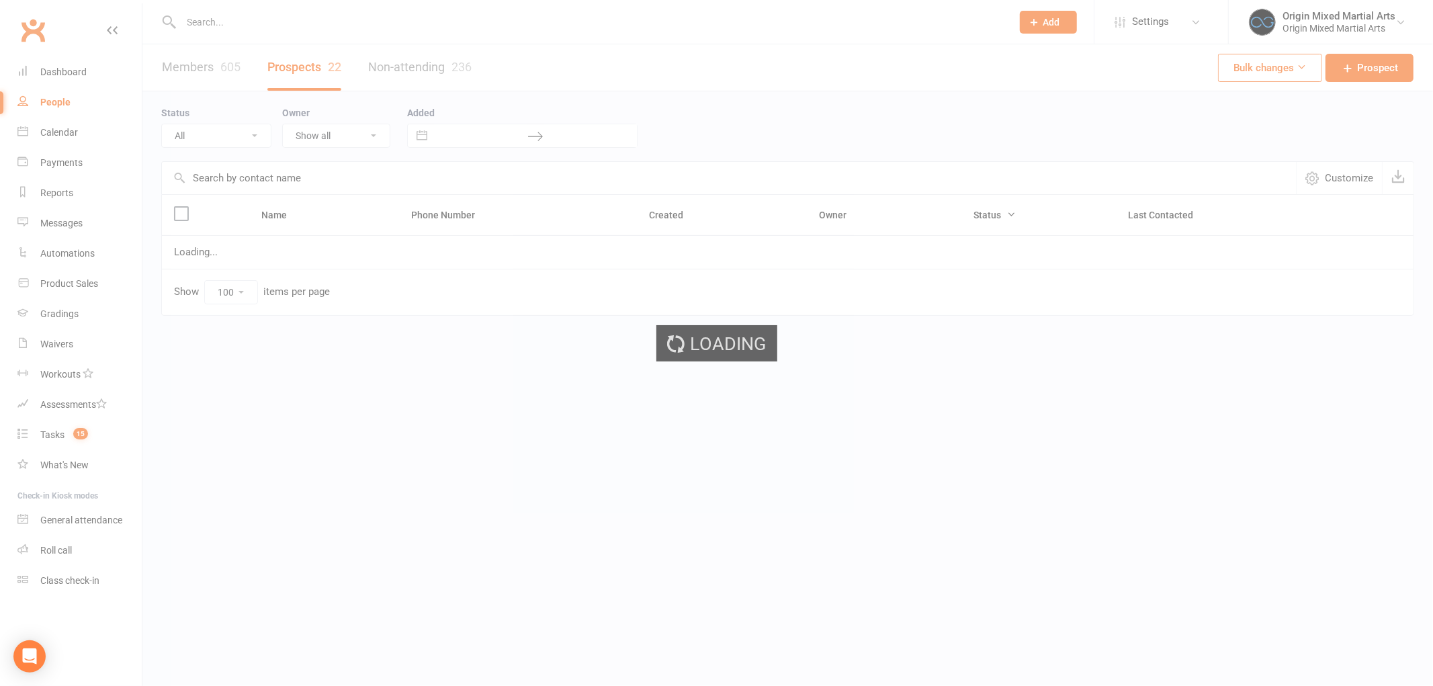
select select "Follow-up"
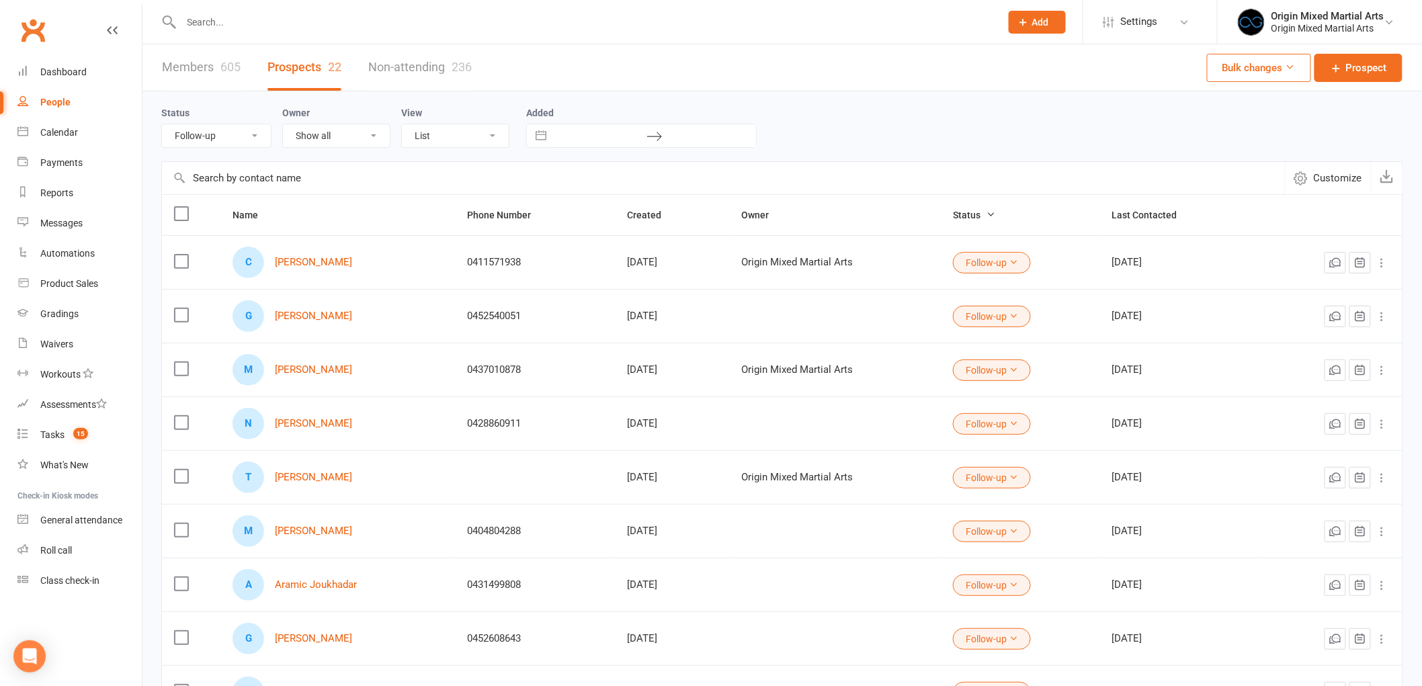
scroll to position [447, 0]
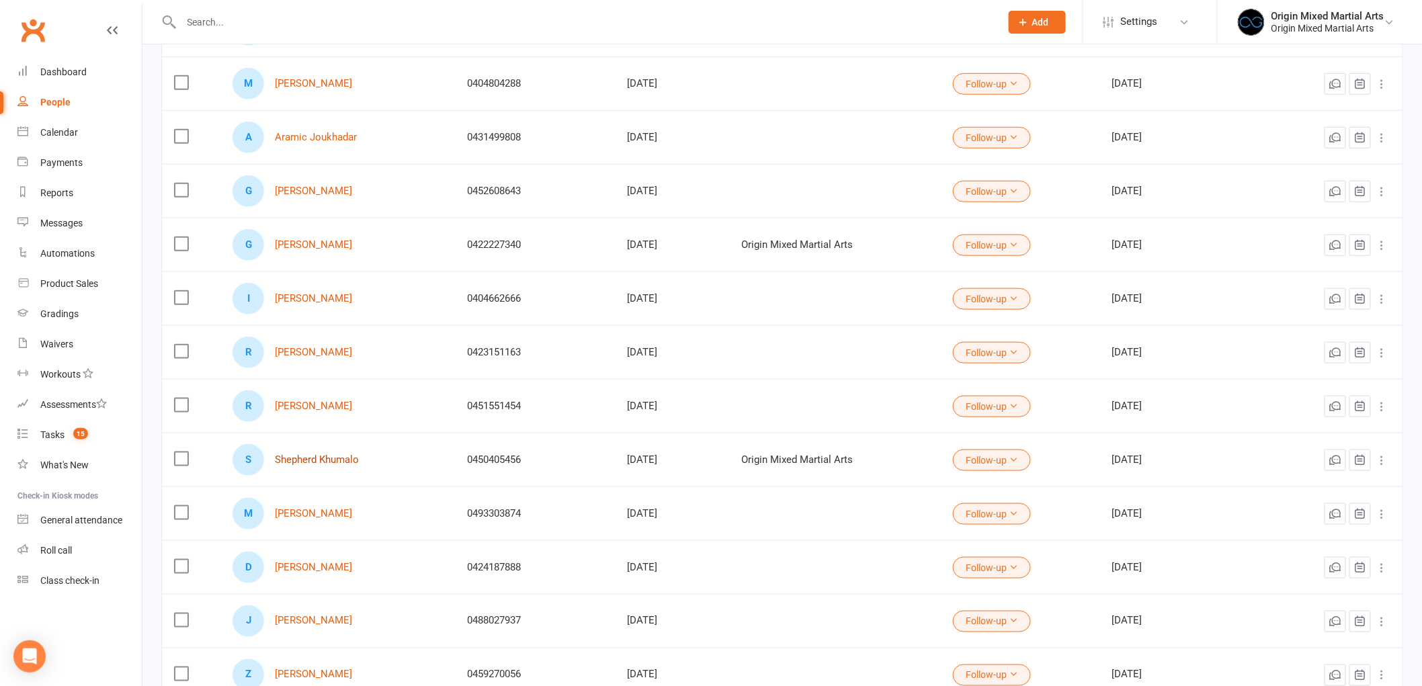
click at [314, 461] on link "Shepherd Khumalo" at bounding box center [317, 459] width 84 height 11
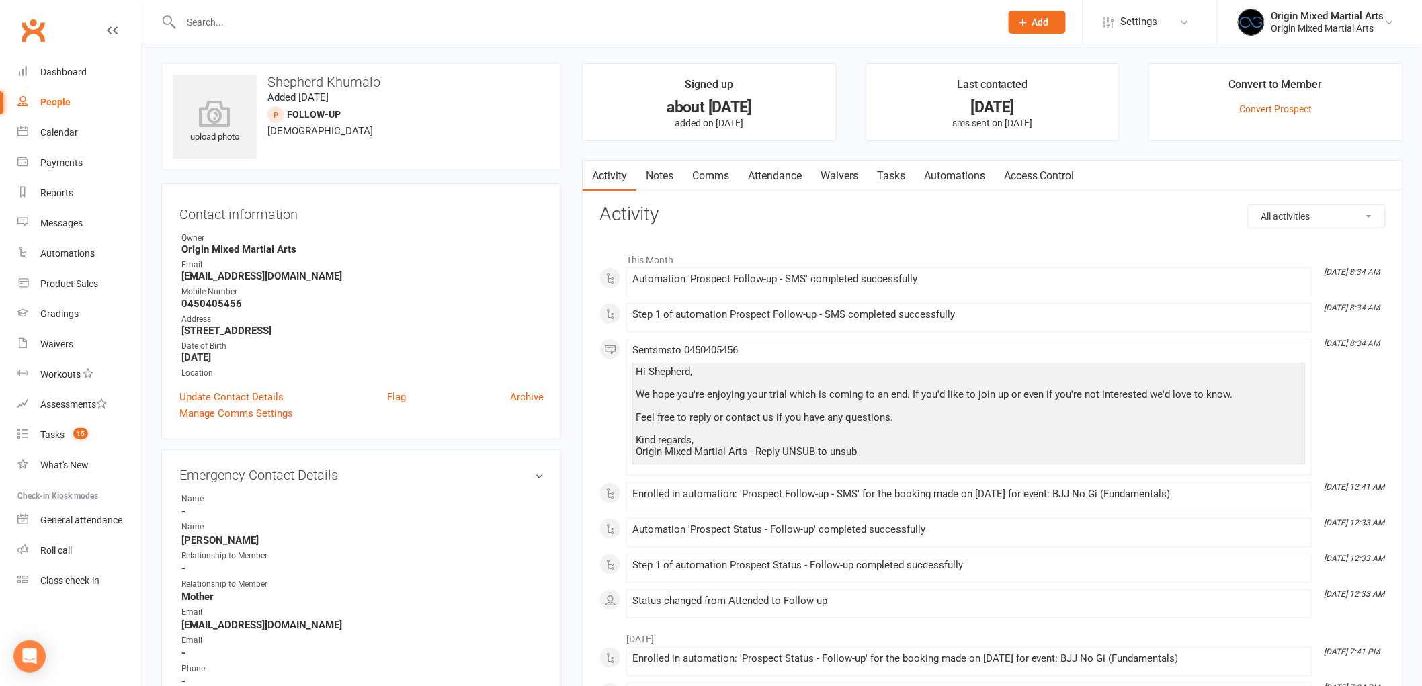
click at [660, 177] on link "Notes" at bounding box center [659, 176] width 46 height 31
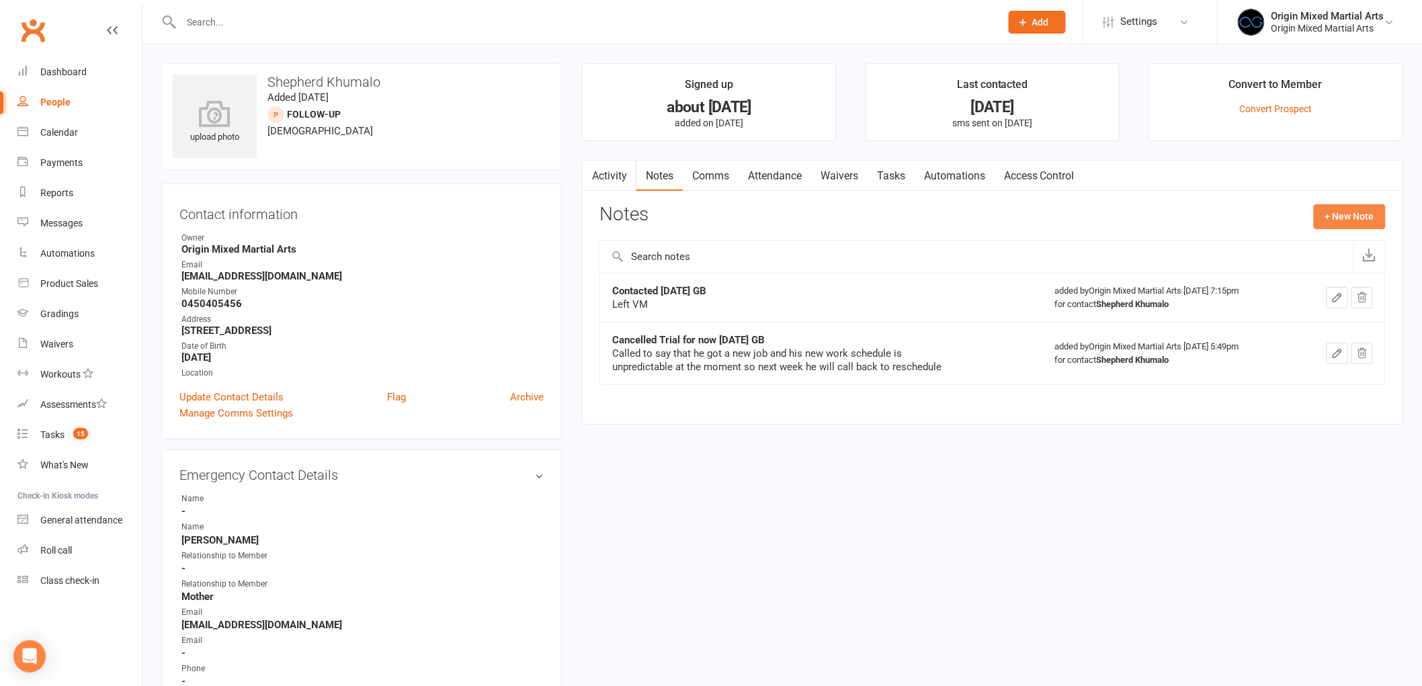
click at [1361, 213] on button "+ New Note" at bounding box center [1350, 216] width 72 height 24
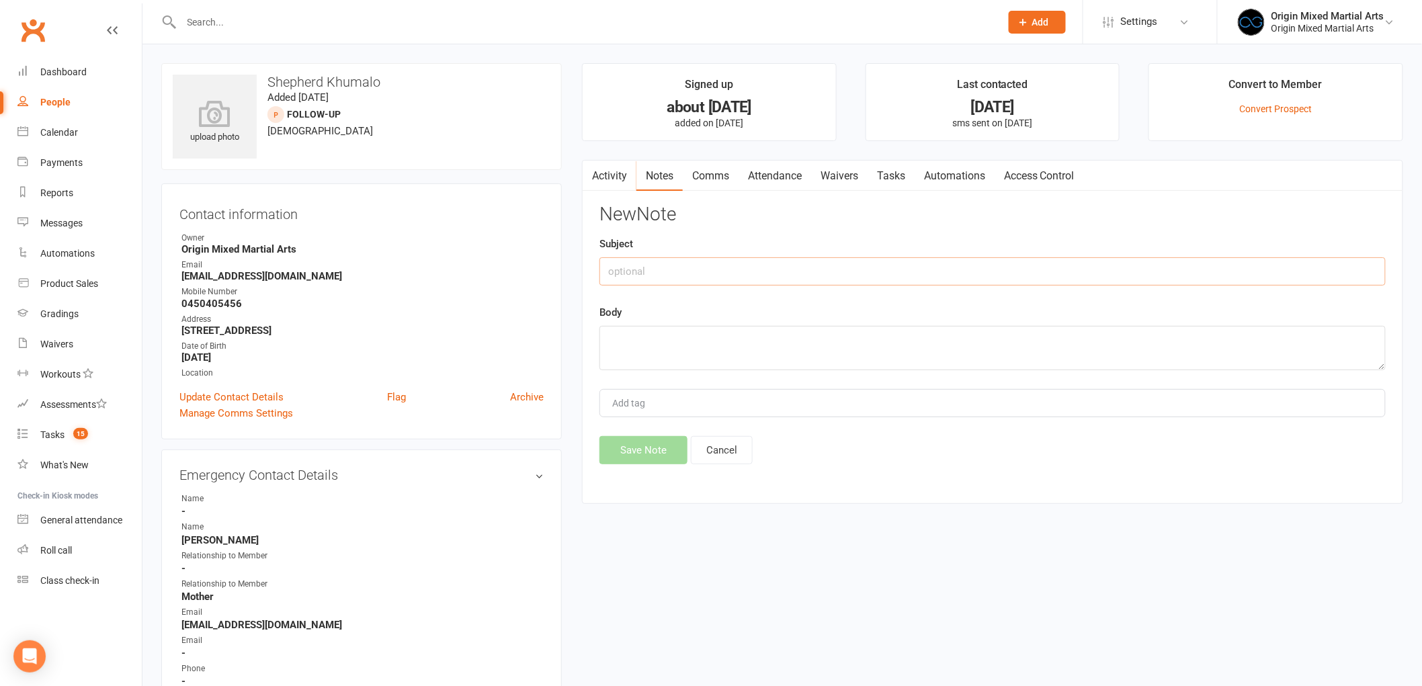
click at [809, 270] on input "text" at bounding box center [992, 271] width 786 height 28
type input "C"
click at [710, 181] on link "Comms" at bounding box center [711, 176] width 56 height 31
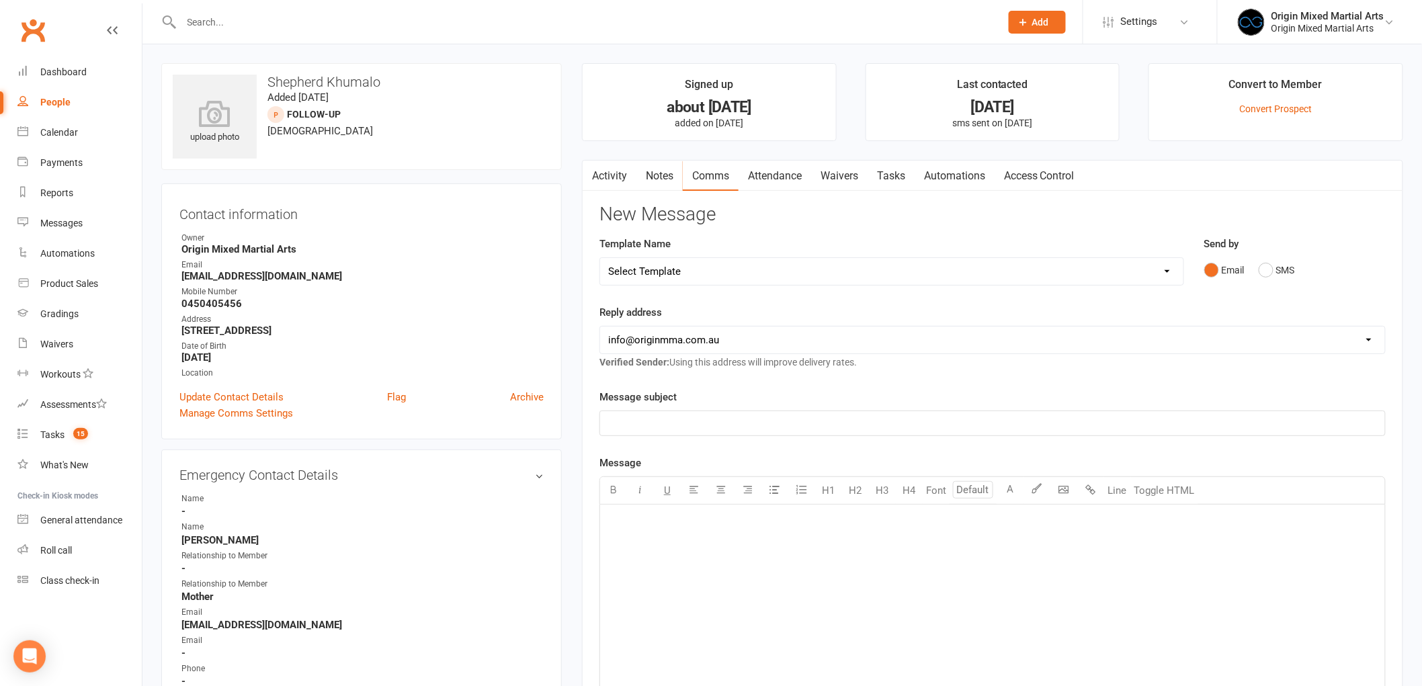
click at [710, 276] on select "Select Template [Email] Opening Date Change [Email] Class Booking Reminder [Ema…" at bounding box center [891, 271] width 583 height 27
select select "8"
click at [600, 258] on select "Select Template [Email] Opening Date Change [Email] Class Booking Reminder [Ema…" at bounding box center [891, 271] width 583 height 27
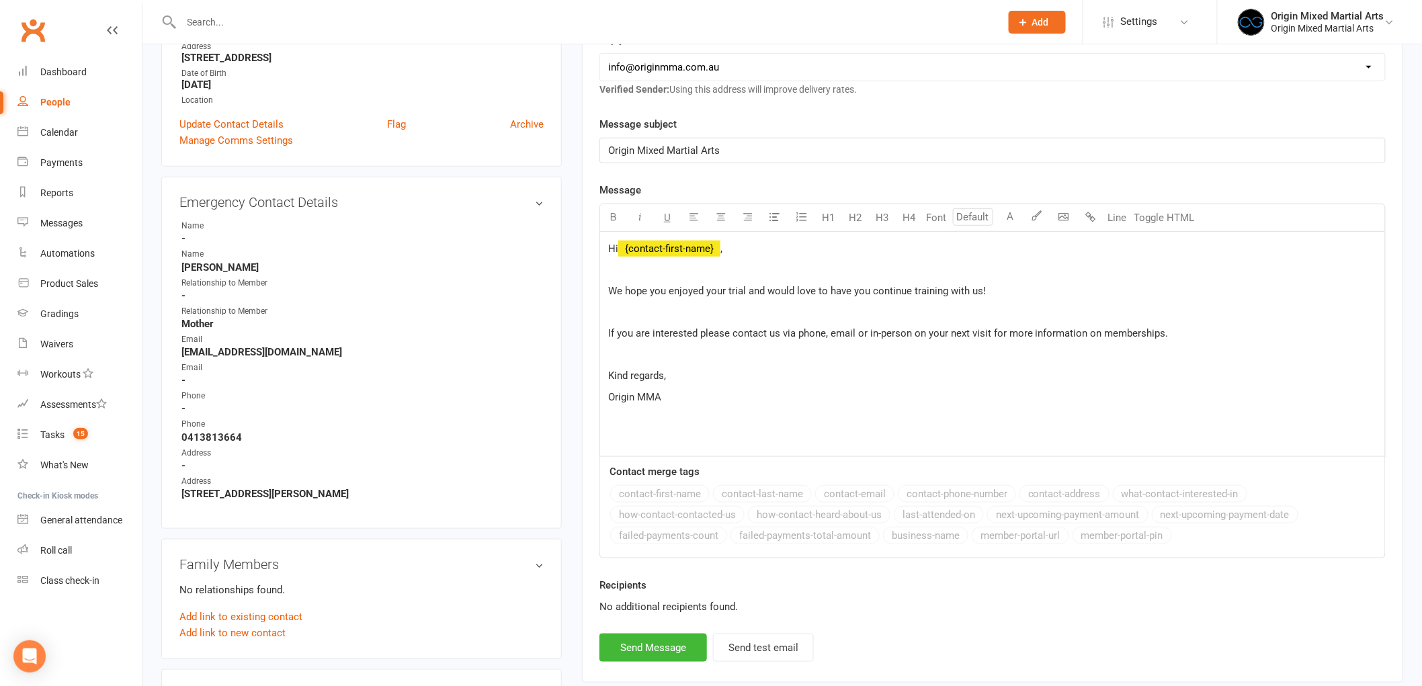
scroll to position [298, 0]
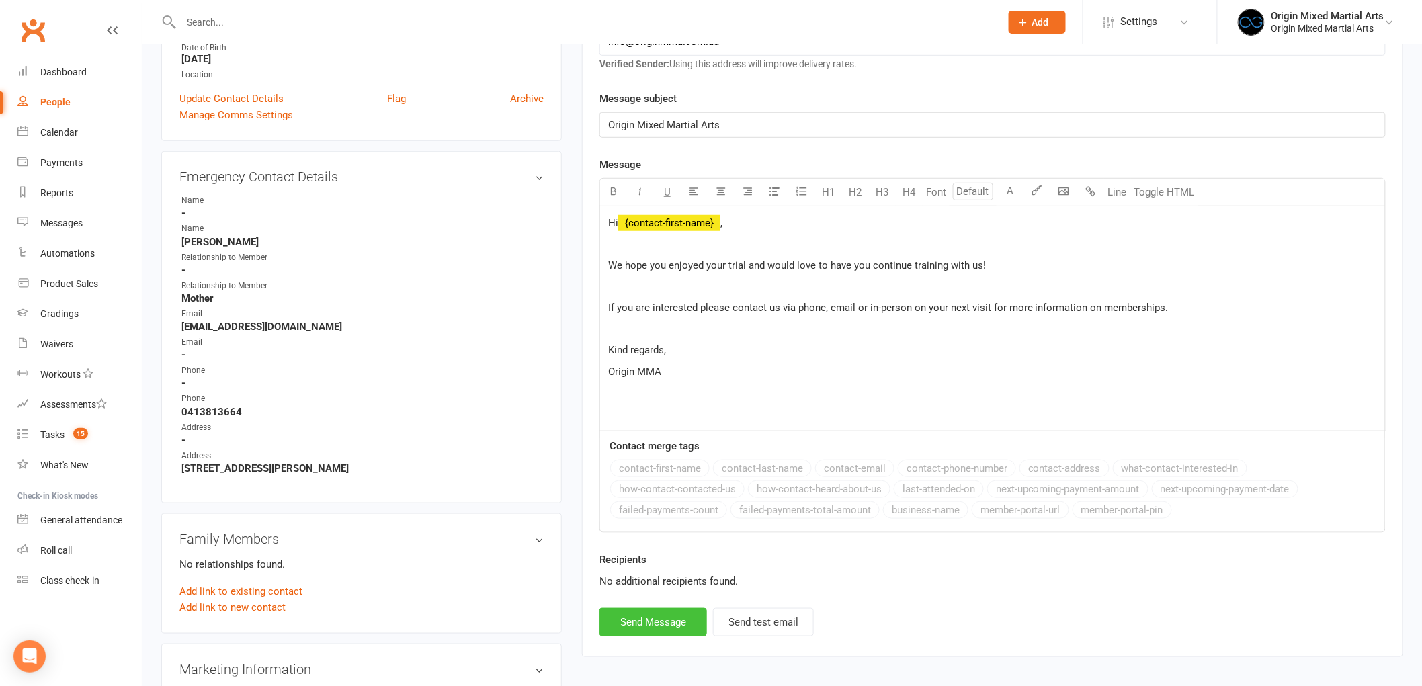
click at [635, 630] on button "Send Message" at bounding box center [653, 622] width 108 height 28
select select
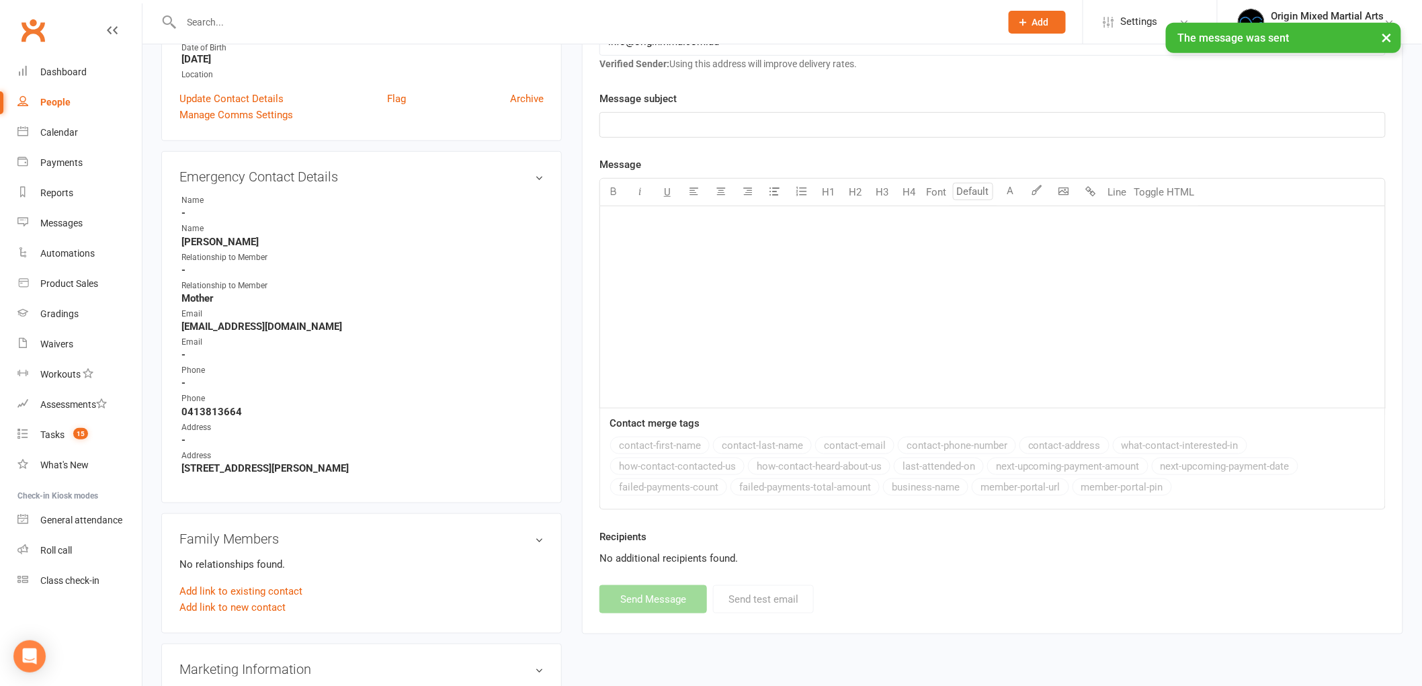
scroll to position [0, 0]
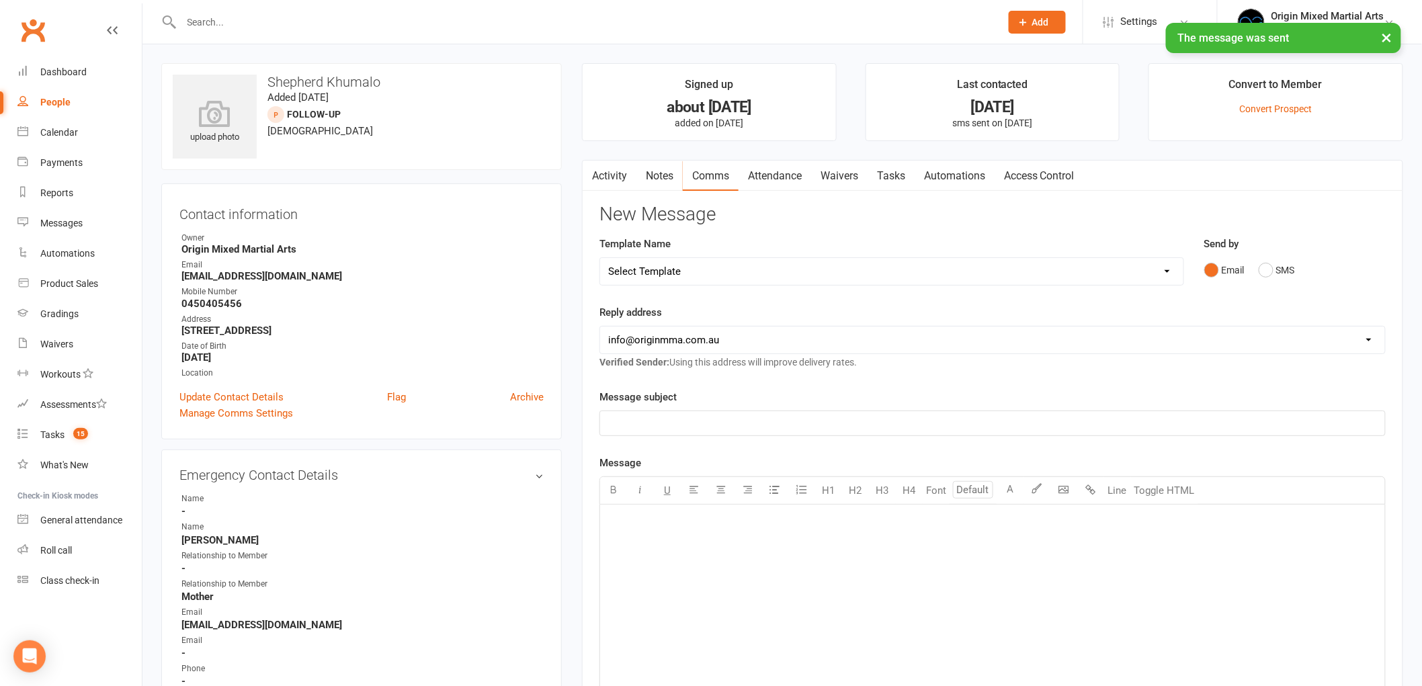
click at [654, 166] on link "Notes" at bounding box center [659, 176] width 46 height 31
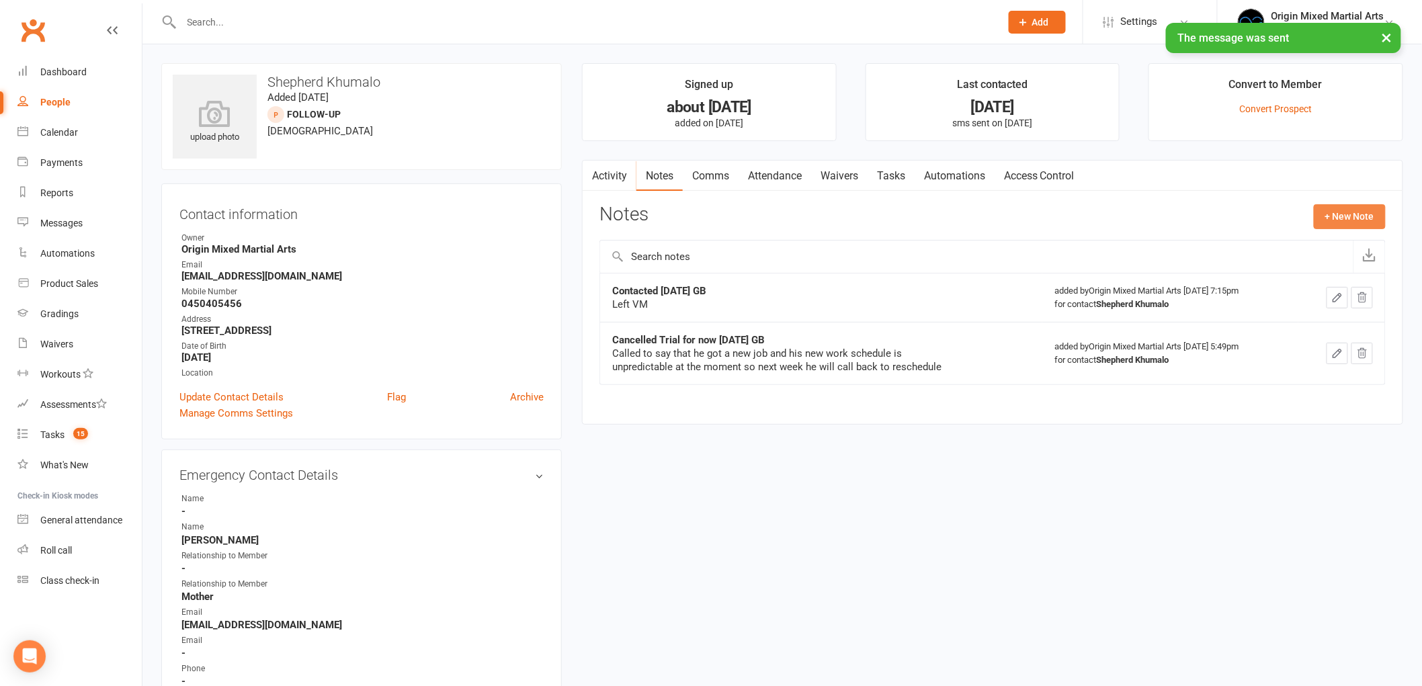
click at [1344, 204] on button "+ New Note" at bounding box center [1350, 216] width 72 height 24
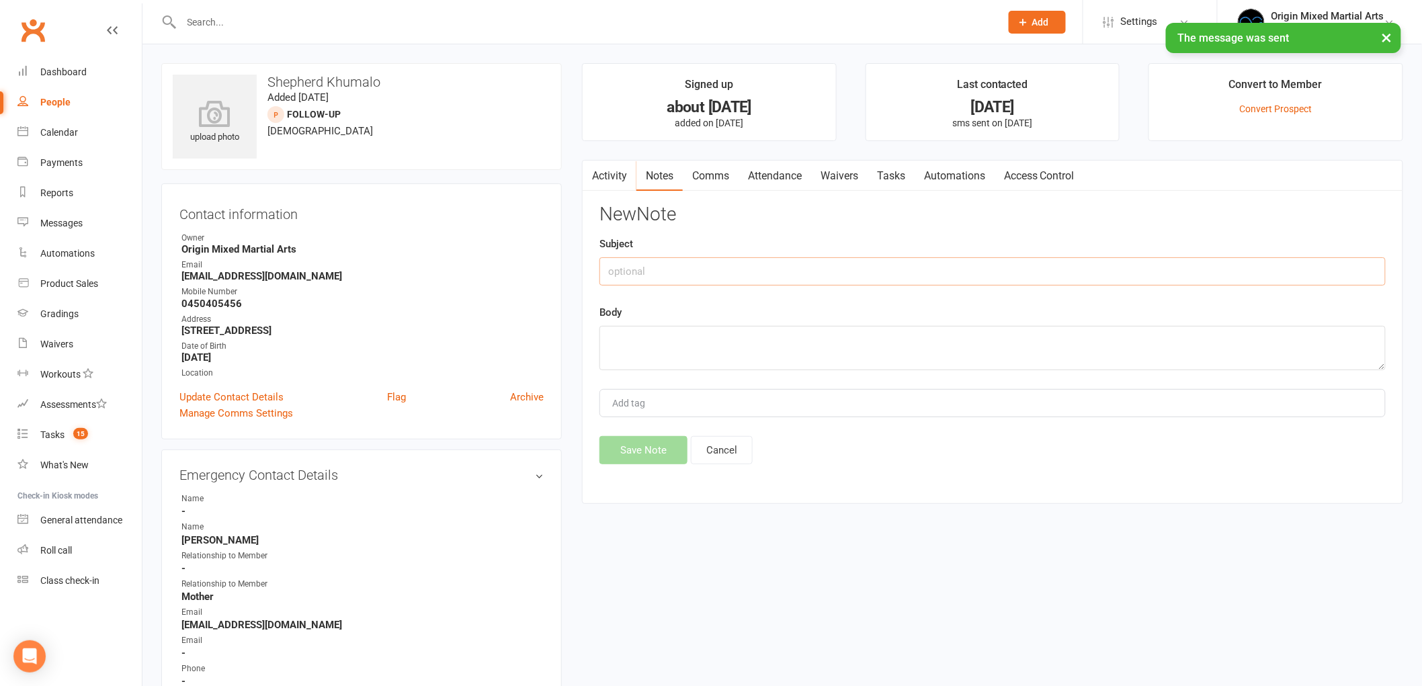
click at [892, 276] on input "text" at bounding box center [992, 271] width 786 height 28
type input "Contacted 14/8/25 GB"
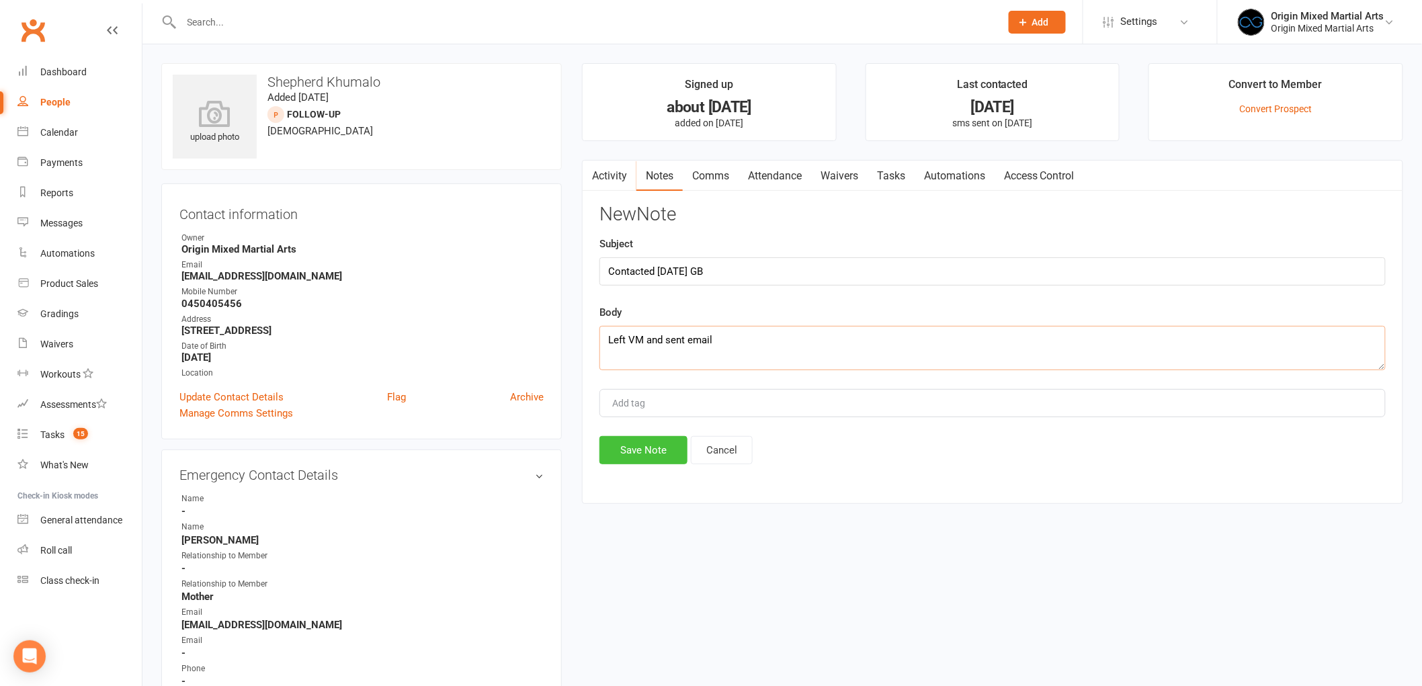
type textarea "Left VM and sent email"
click at [640, 442] on button "Save Note" at bounding box center [643, 450] width 88 height 28
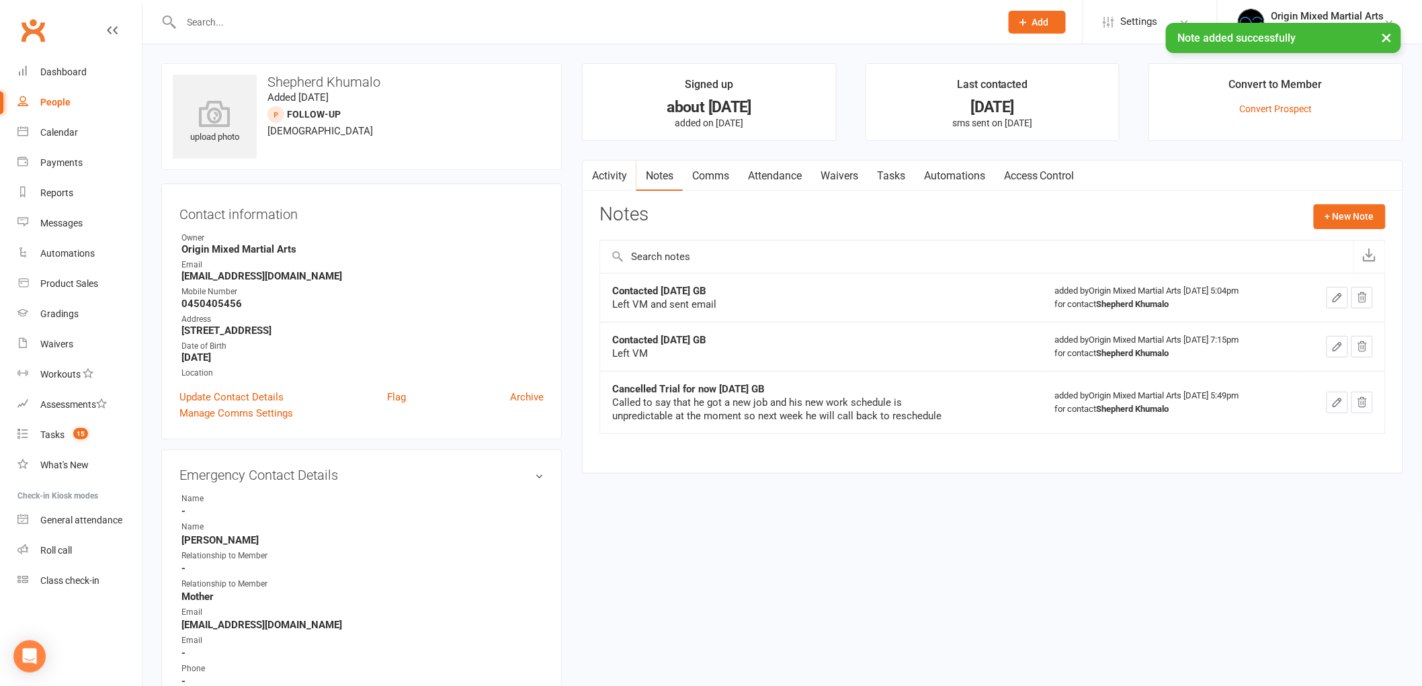
click at [50, 98] on div "People" at bounding box center [55, 102] width 30 height 11
select select "100"
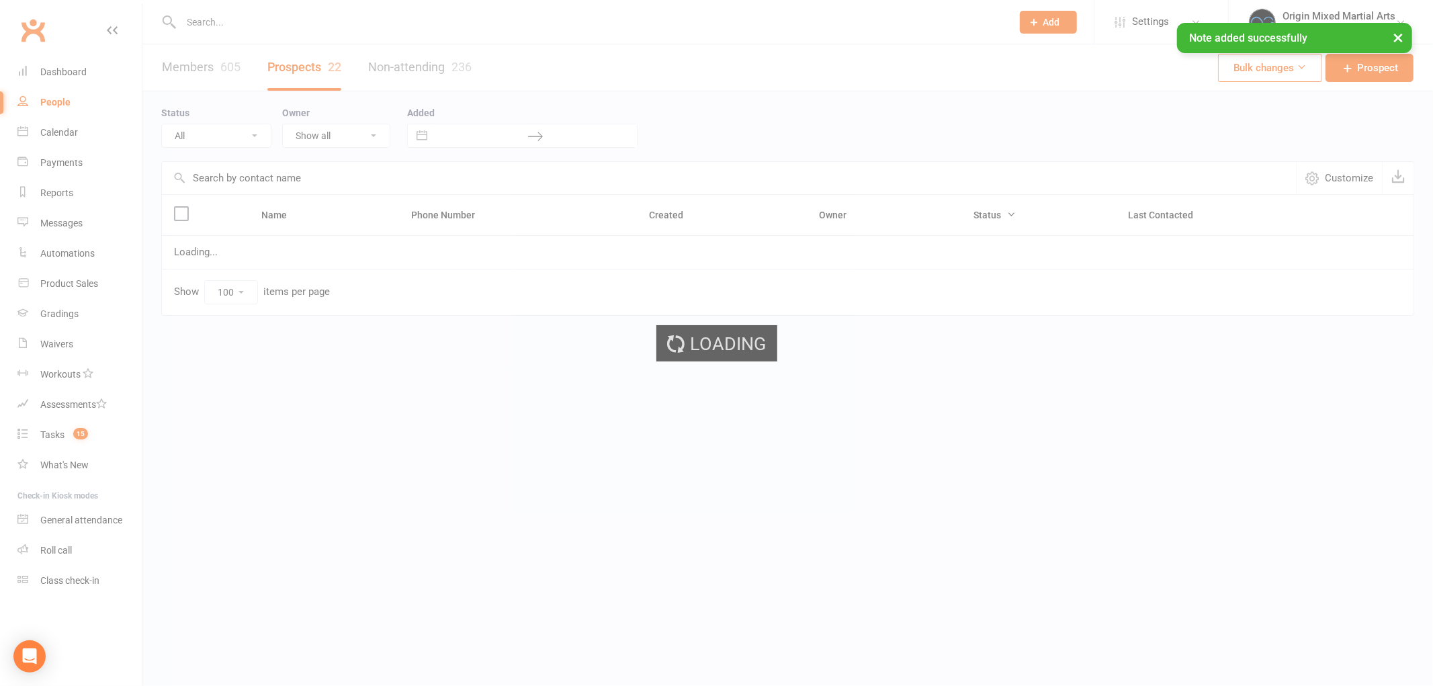
select select "Follow-up"
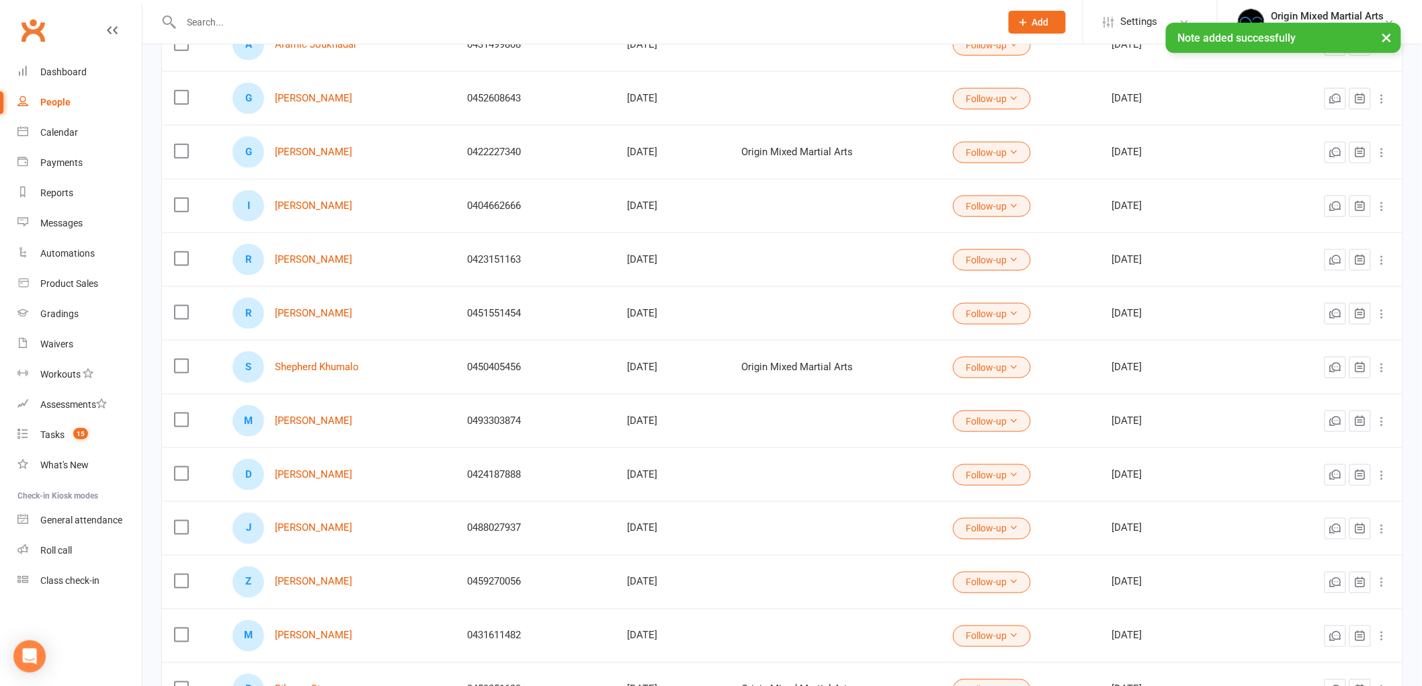
scroll to position [597, 0]
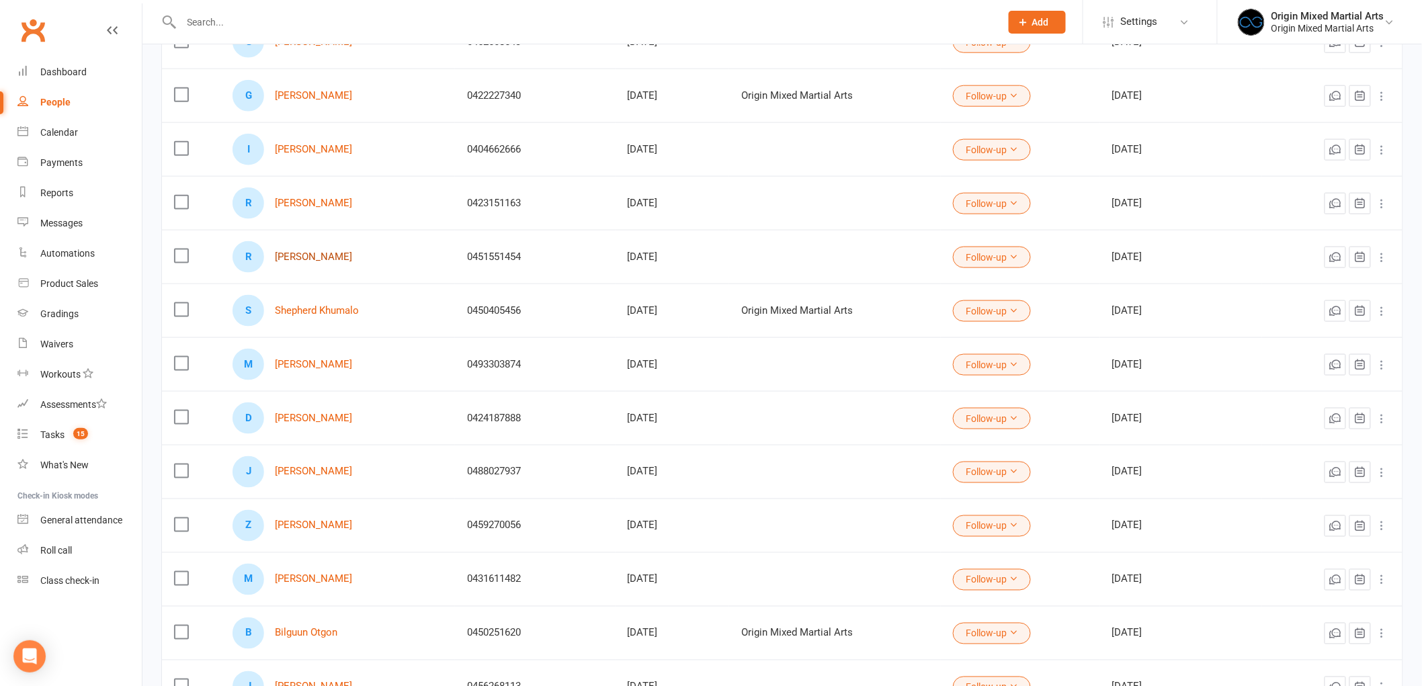
click at [306, 260] on link "Ramin Padash" at bounding box center [313, 256] width 77 height 11
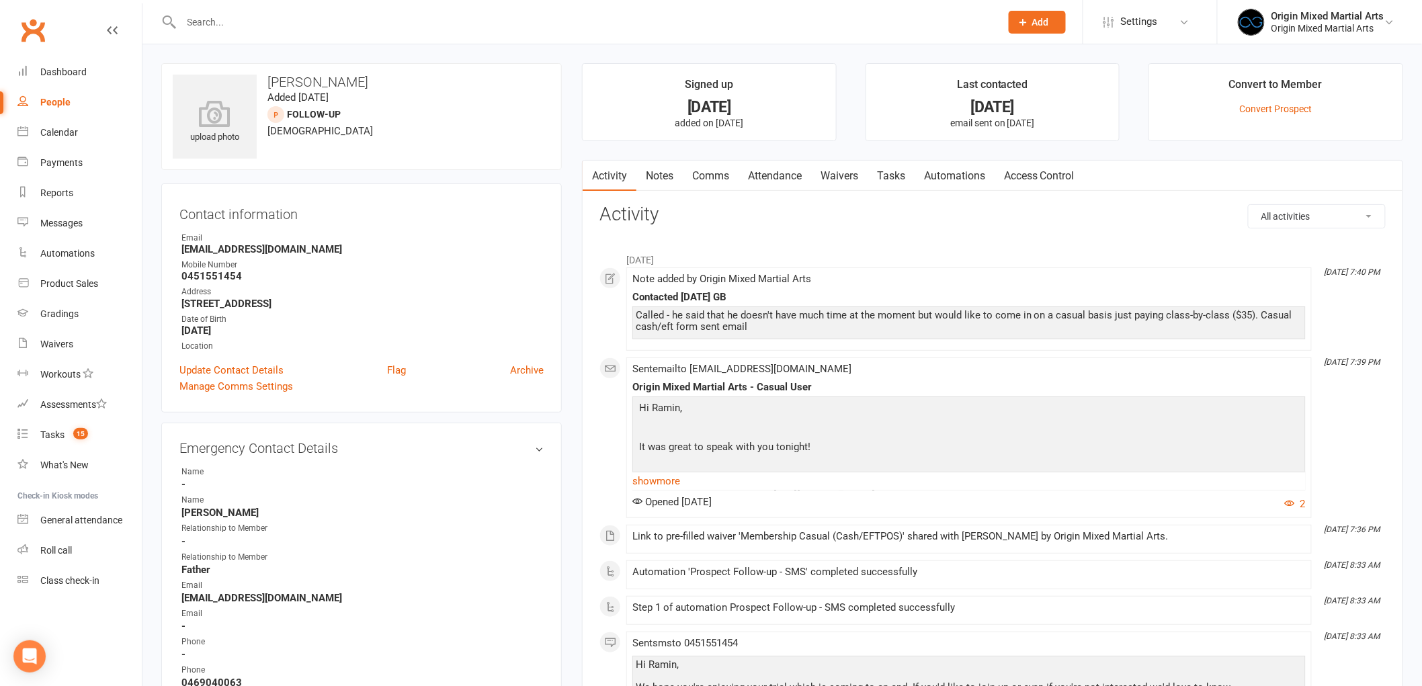
click at [49, 95] on link "People" at bounding box center [79, 102] width 124 height 30
select select "100"
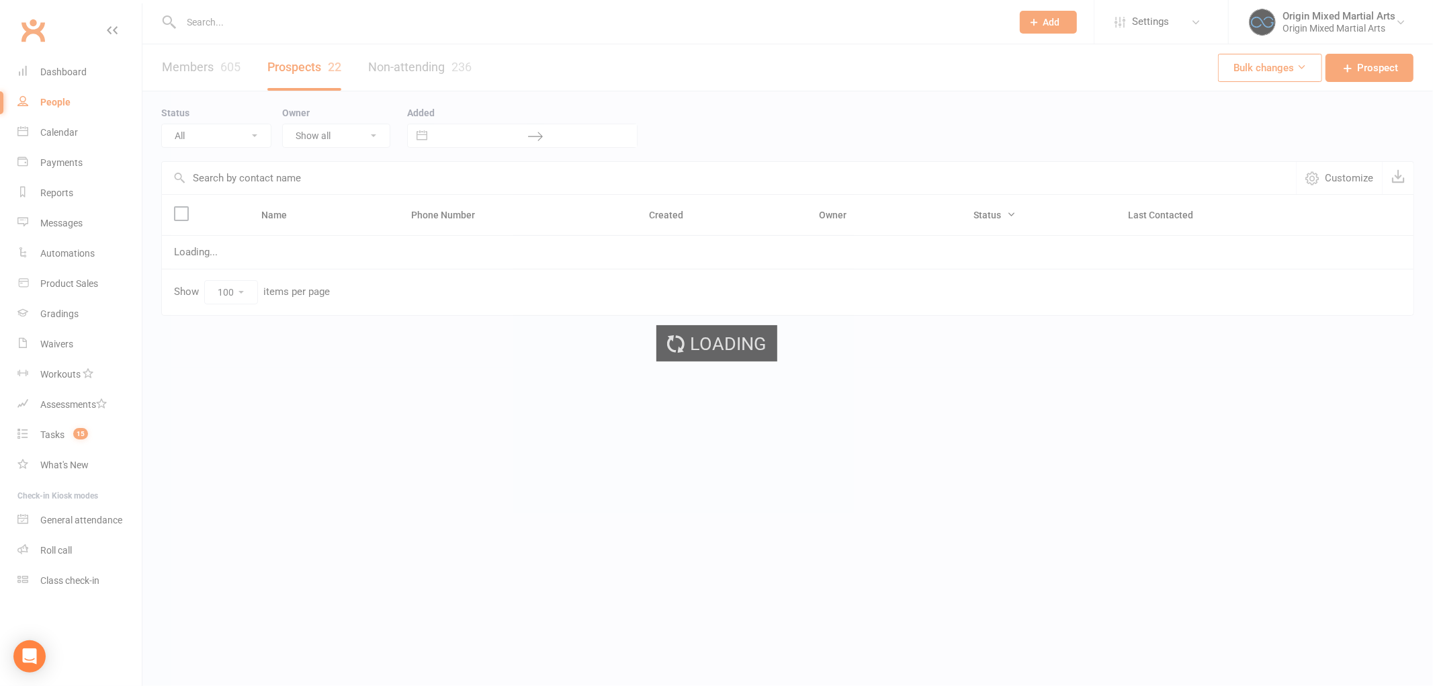
select select "Follow-up"
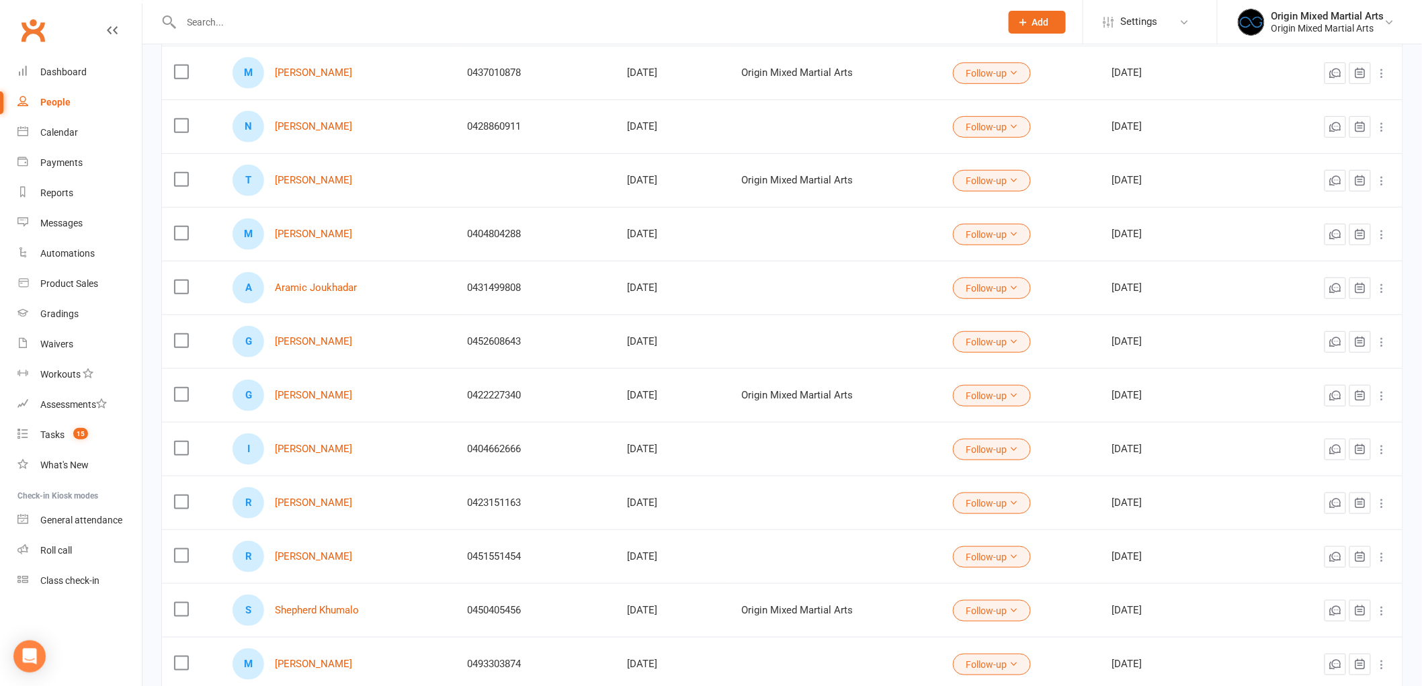
scroll to position [298, 0]
click at [320, 498] on link "Roman Hamakhan" at bounding box center [313, 501] width 77 height 11
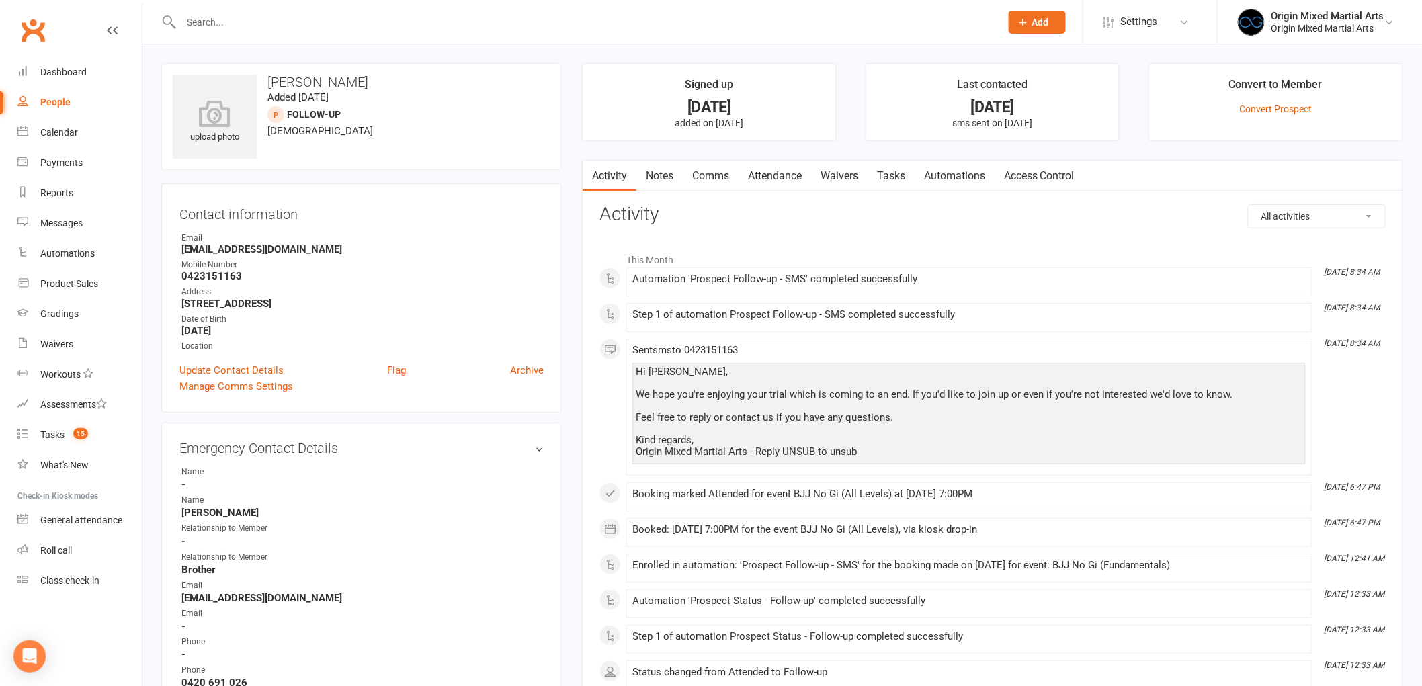
click at [654, 171] on link "Notes" at bounding box center [659, 176] width 46 height 31
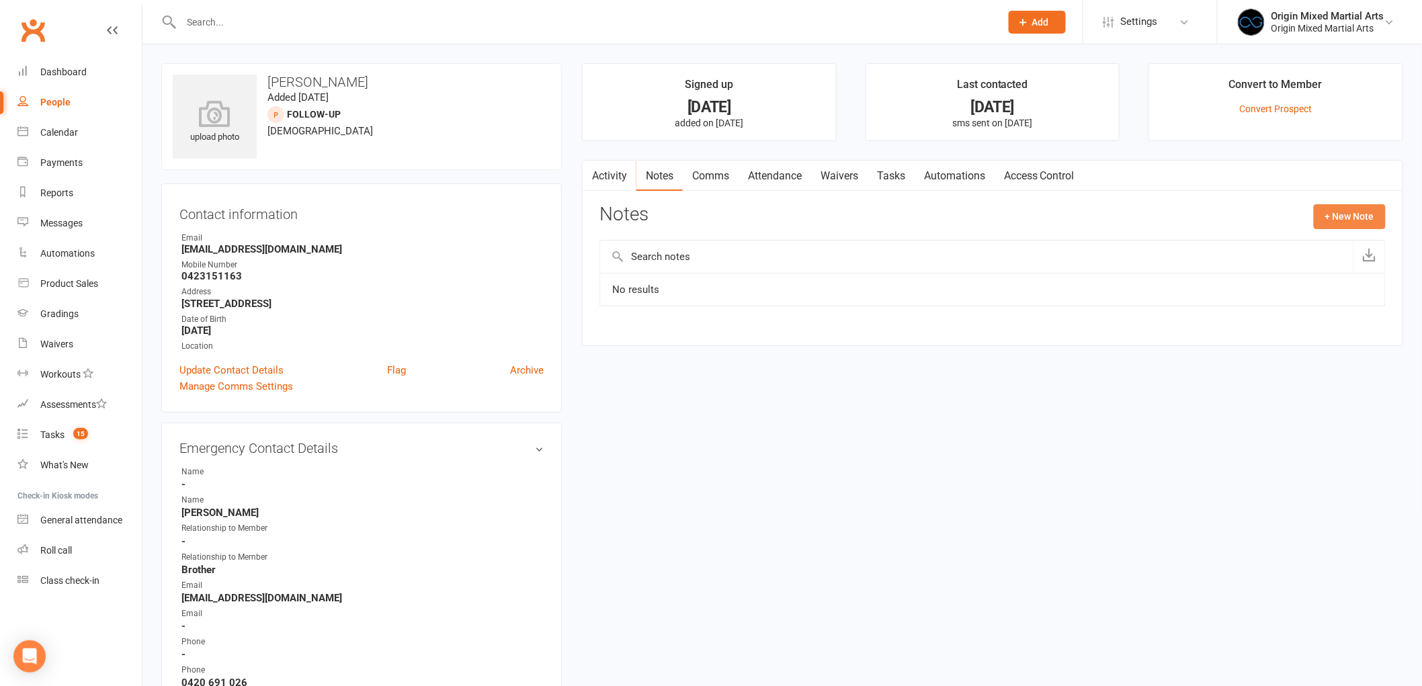
click at [1342, 216] on button "+ New Note" at bounding box center [1350, 216] width 72 height 24
click at [930, 274] on input "text" at bounding box center [992, 271] width 786 height 28
type input "Contacted 14/8/25 GB"
type textarea "Left VM"
click at [669, 443] on button "Save Note" at bounding box center [643, 450] width 88 height 28
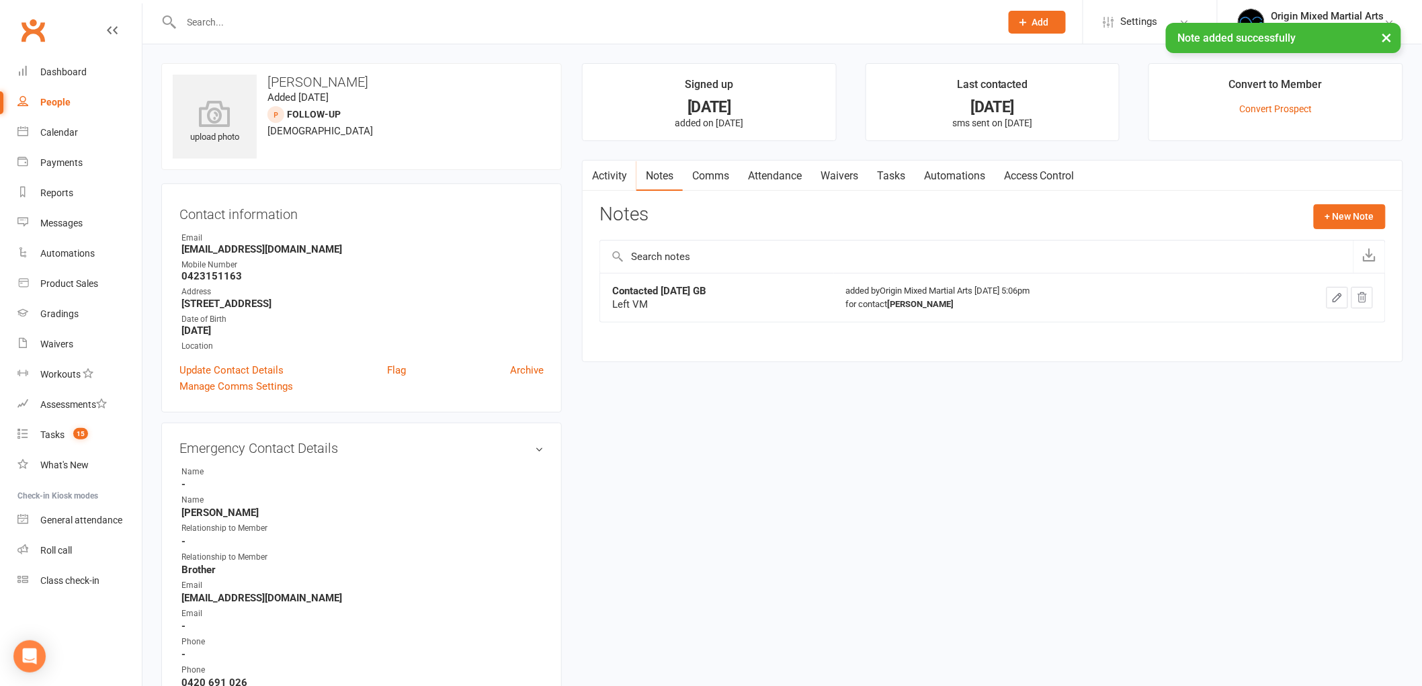
click at [38, 101] on link "People" at bounding box center [79, 102] width 124 height 30
select select "100"
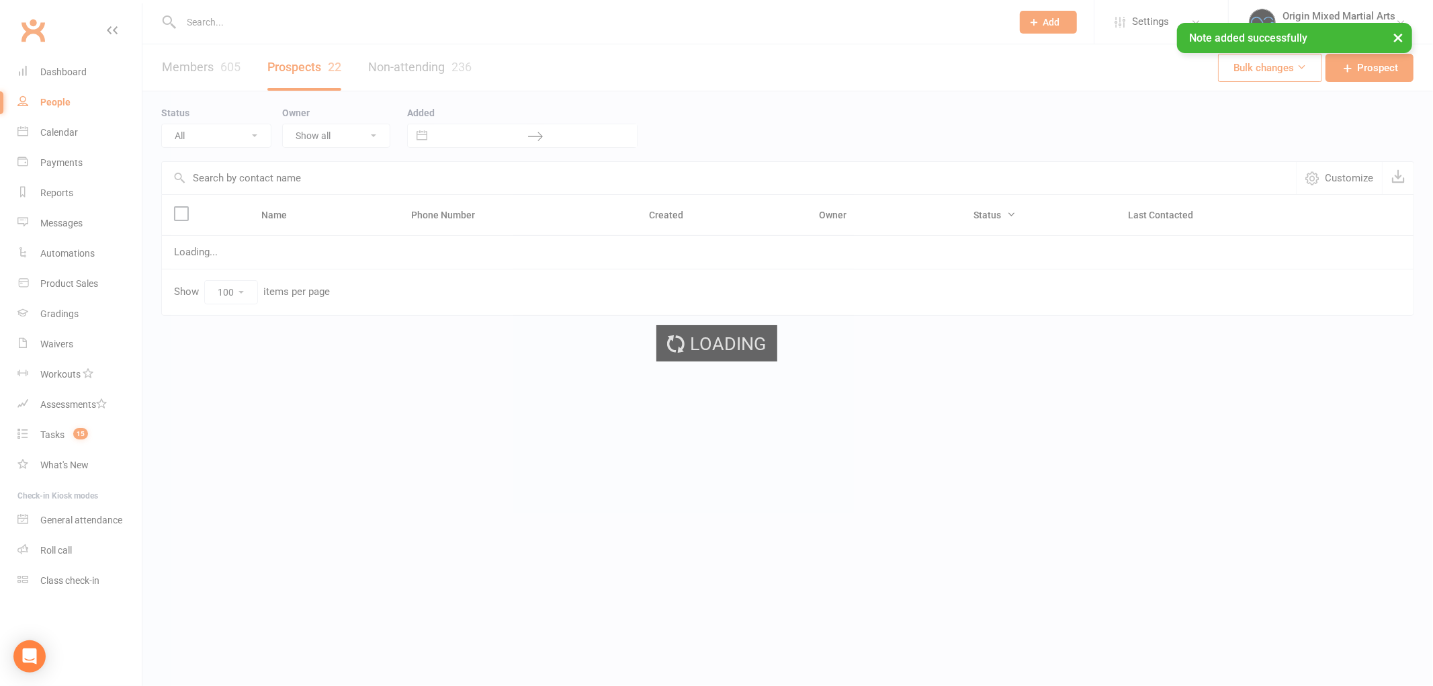
select select "Follow-up"
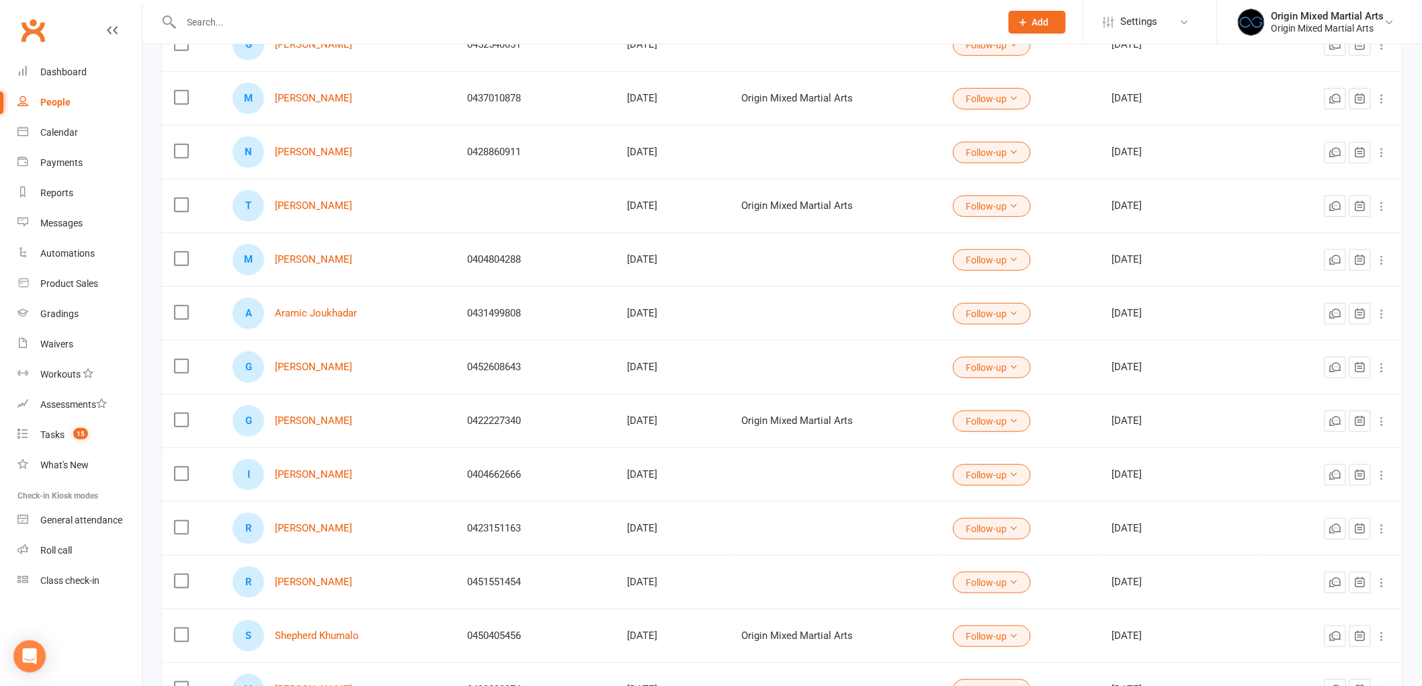
scroll to position [298, 0]
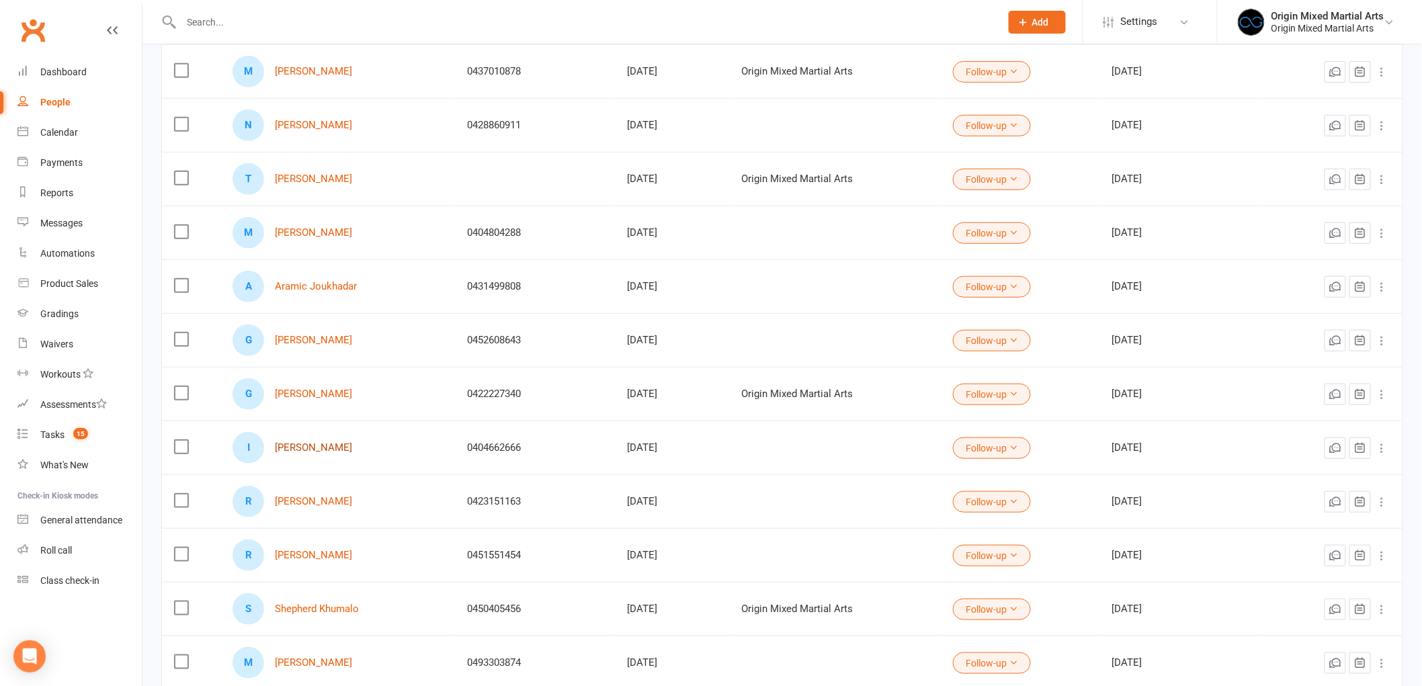
click at [319, 448] on link "Isaac Jamal" at bounding box center [313, 447] width 77 height 11
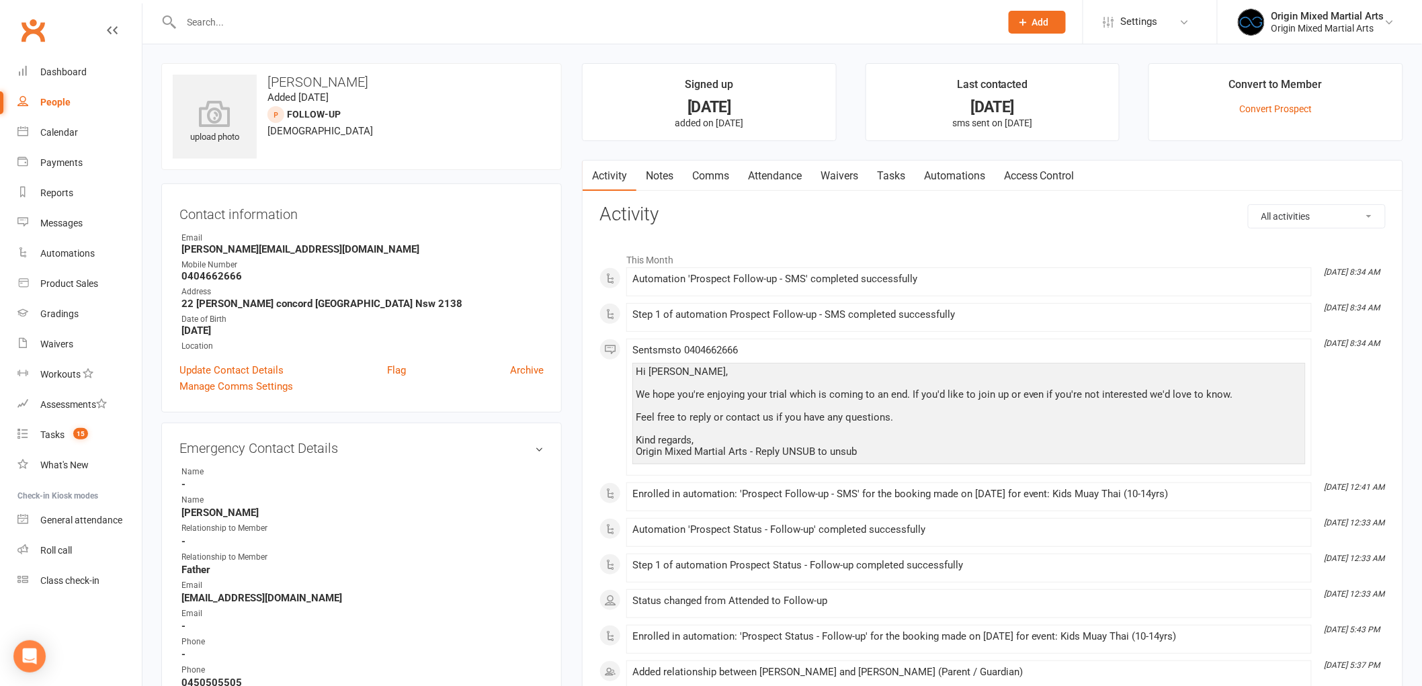
click at [663, 176] on link "Notes" at bounding box center [659, 176] width 46 height 31
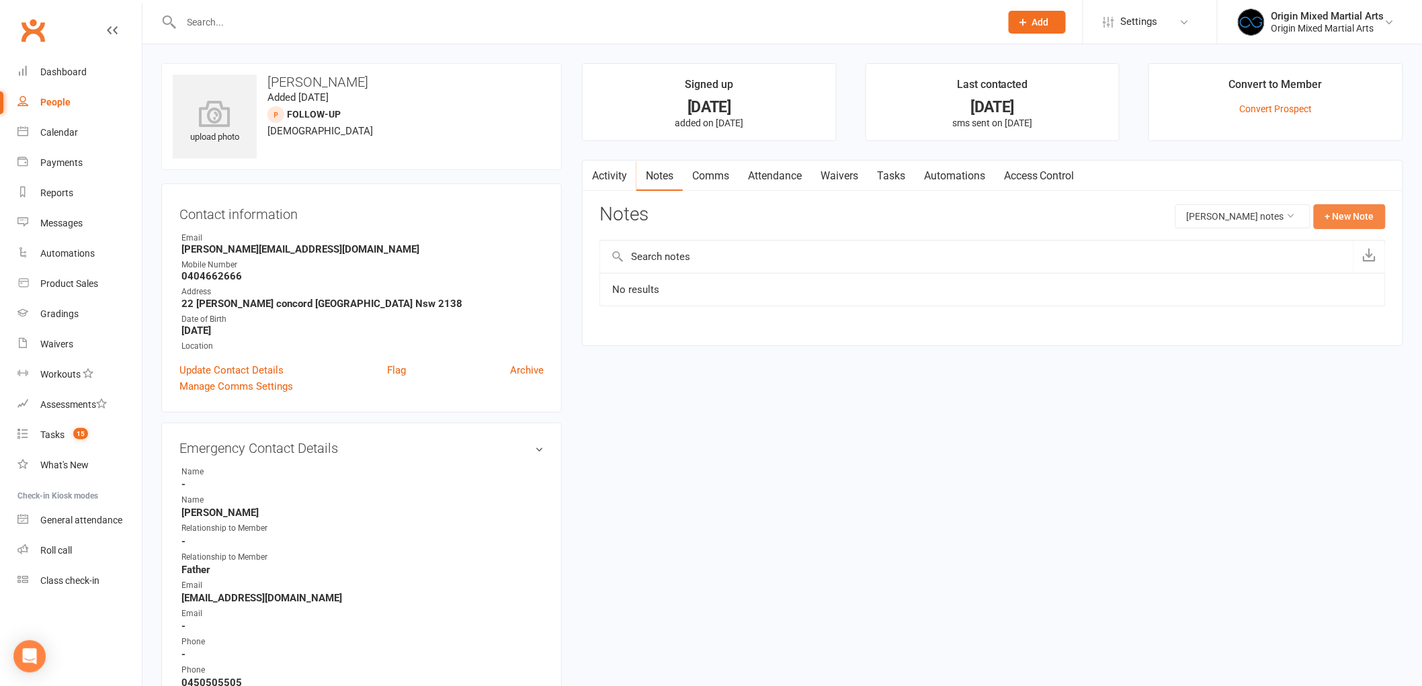
click at [1351, 212] on button "+ New Note" at bounding box center [1350, 216] width 72 height 24
click at [890, 265] on input "text" at bounding box center [992, 271] width 786 height 28
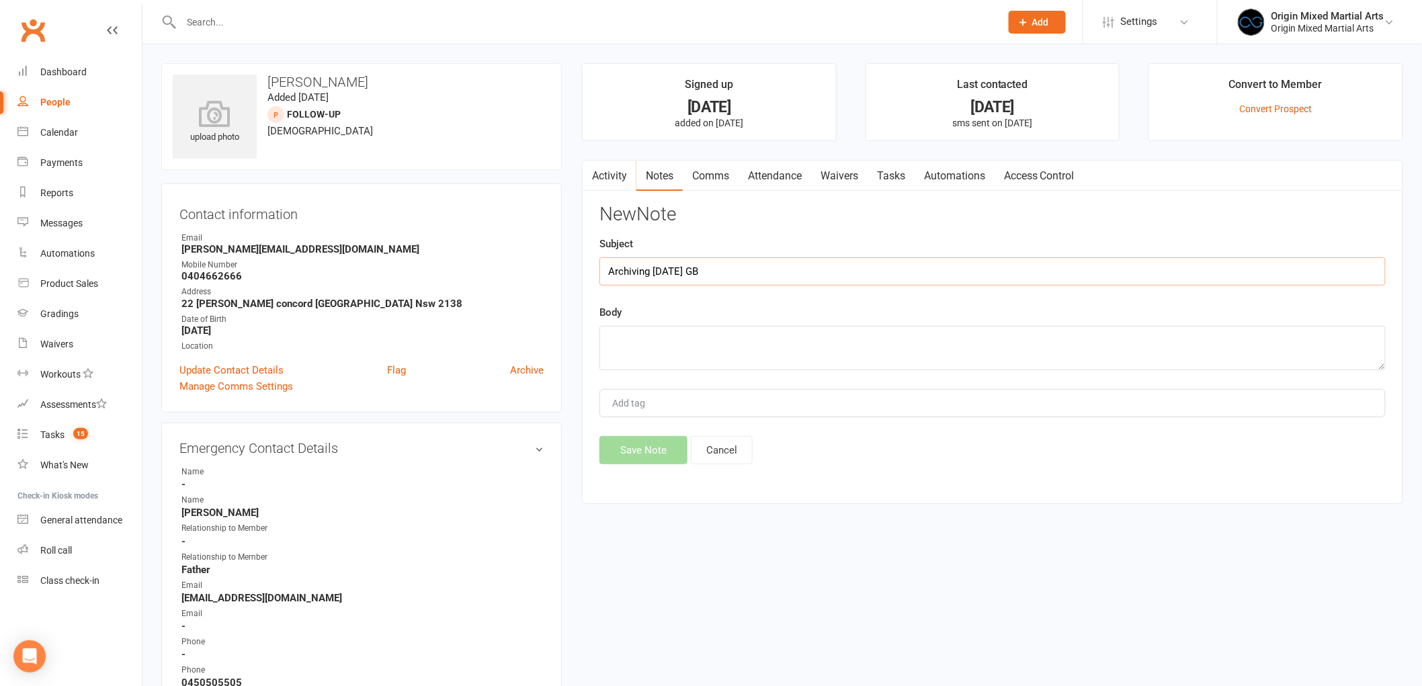
type input "Archiving 14/8/25 GB"
type textarea "N"
type textarea "Can't join up, not enough time, too many activities"
click at [647, 447] on button "Save Note" at bounding box center [643, 450] width 88 height 28
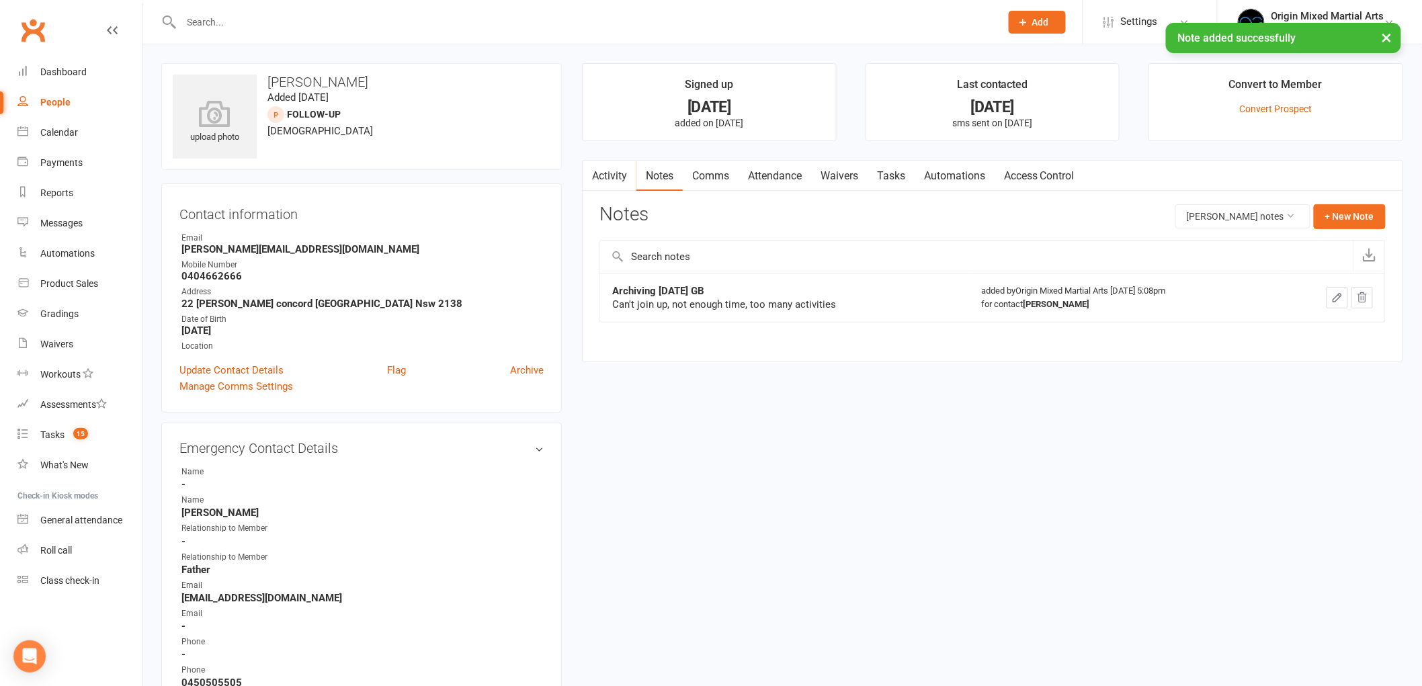
click at [71, 109] on link "People" at bounding box center [79, 102] width 124 height 30
select select "100"
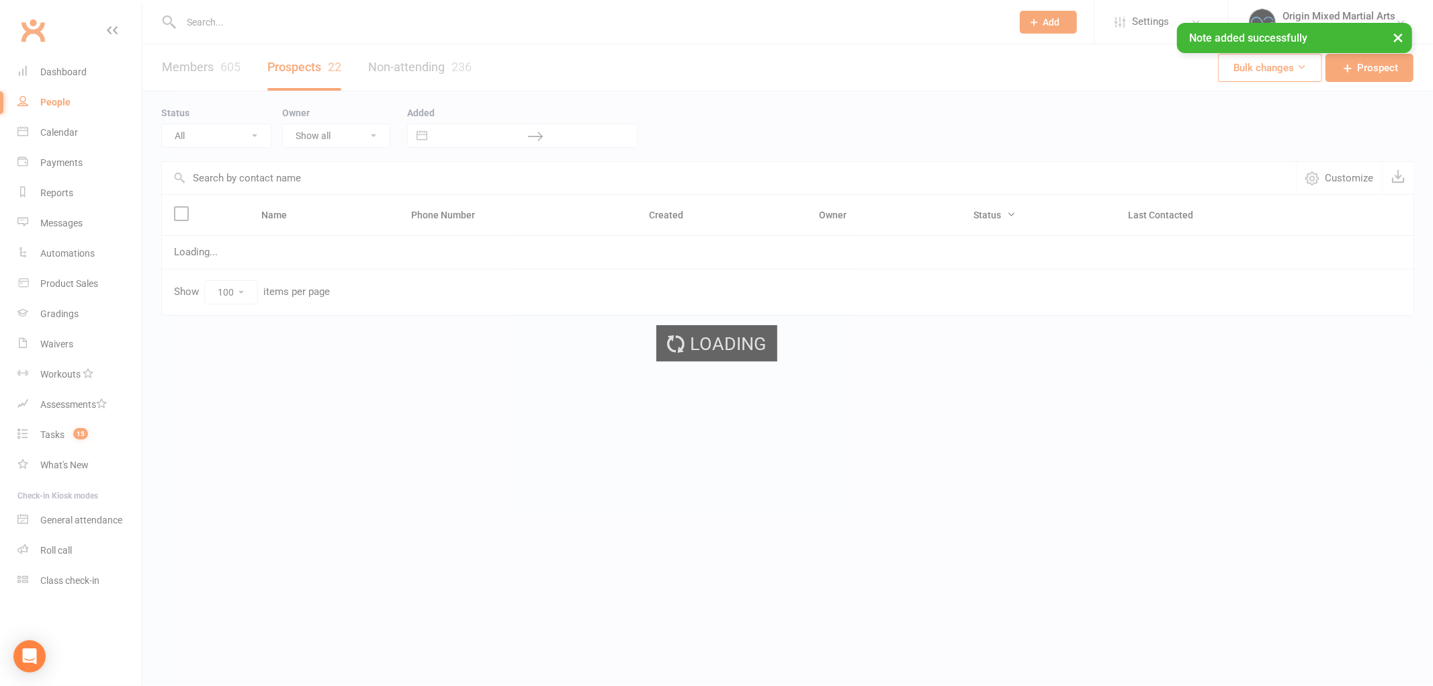
select select "Follow-up"
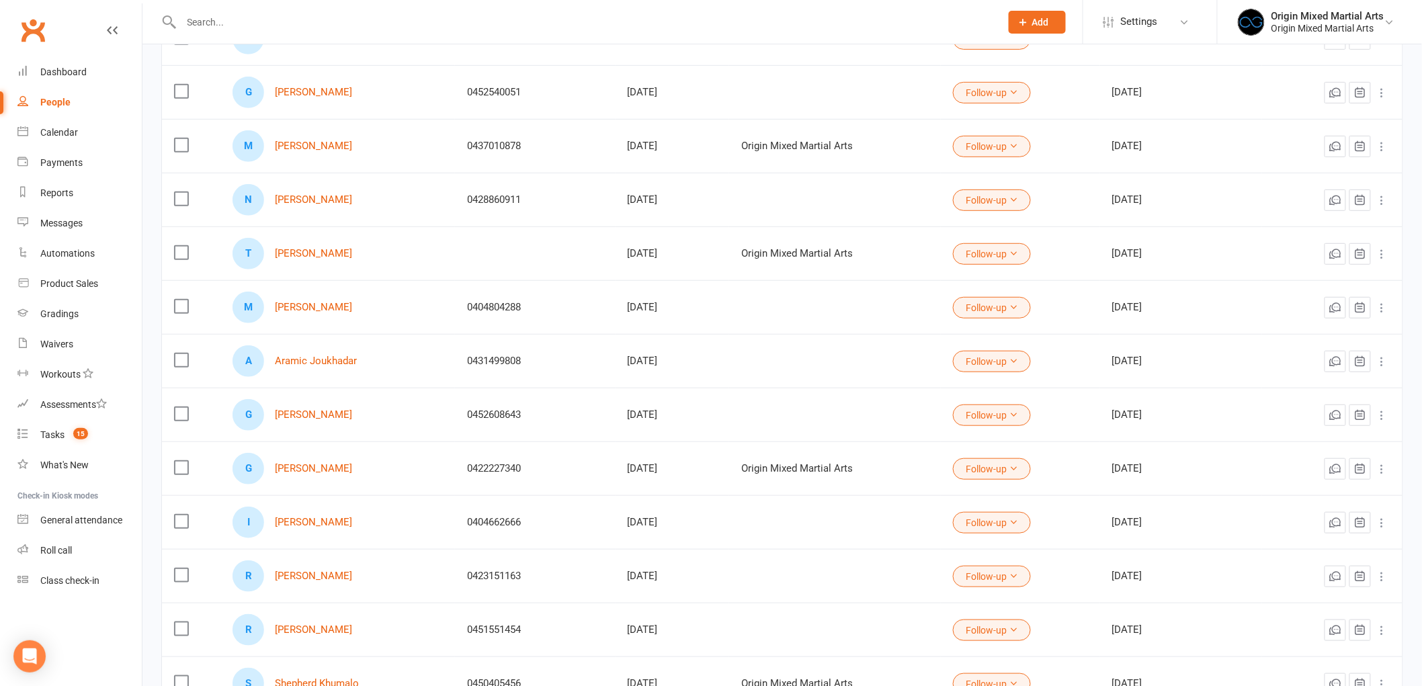
scroll to position [298, 0]
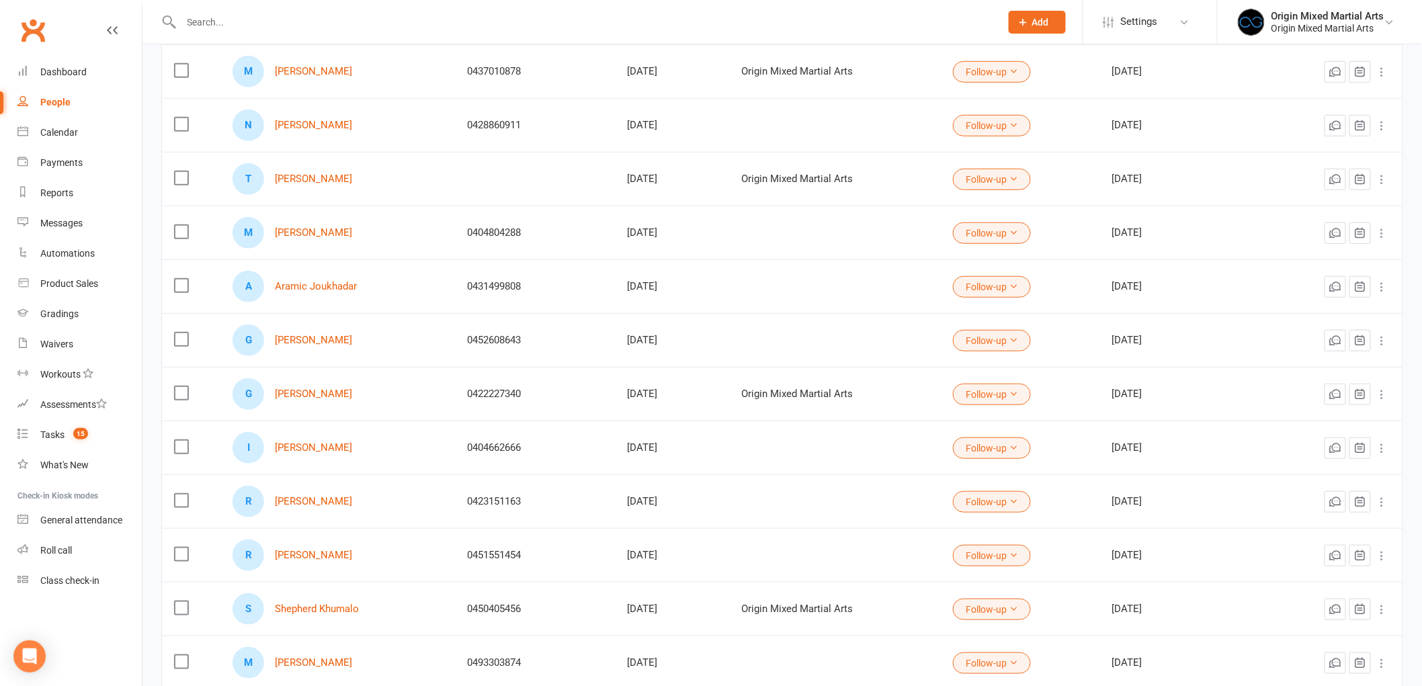
click at [1019, 453] on button "Follow-up" at bounding box center [992, 448] width 78 height 22
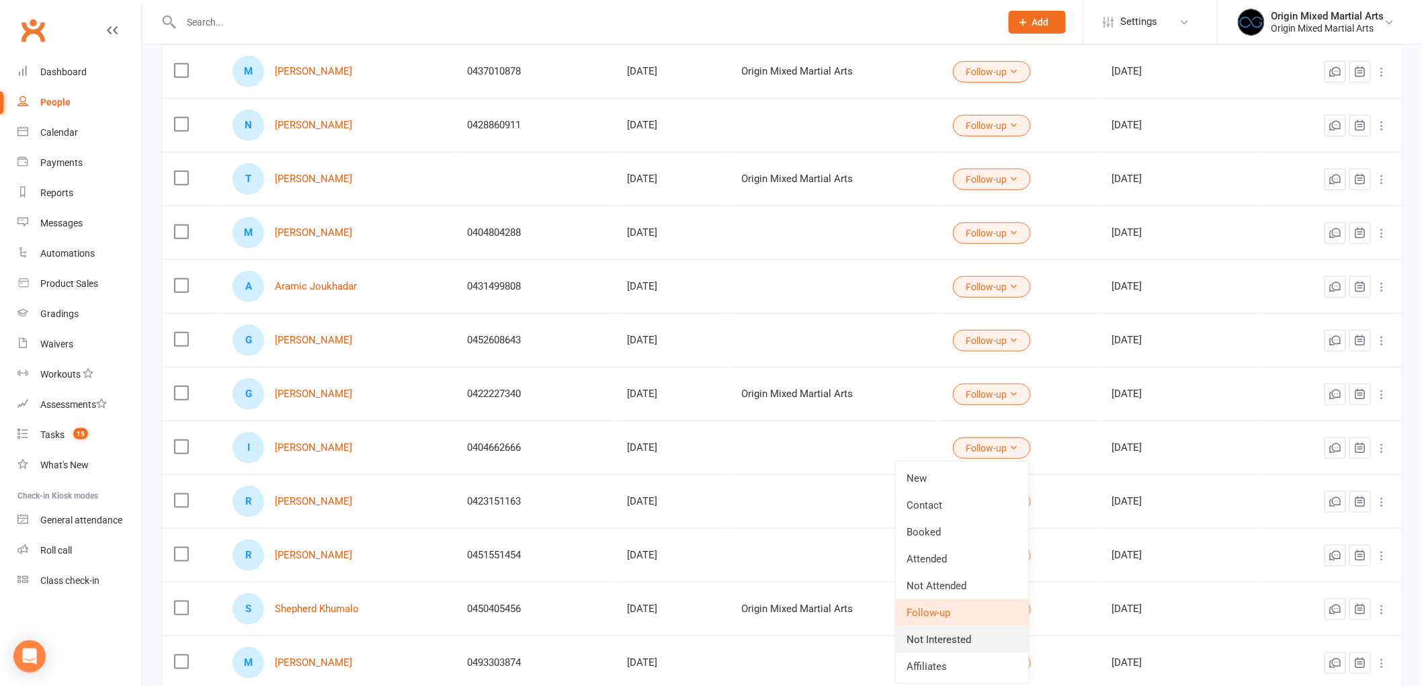
click at [963, 644] on link "Not Interested" at bounding box center [962, 639] width 133 height 27
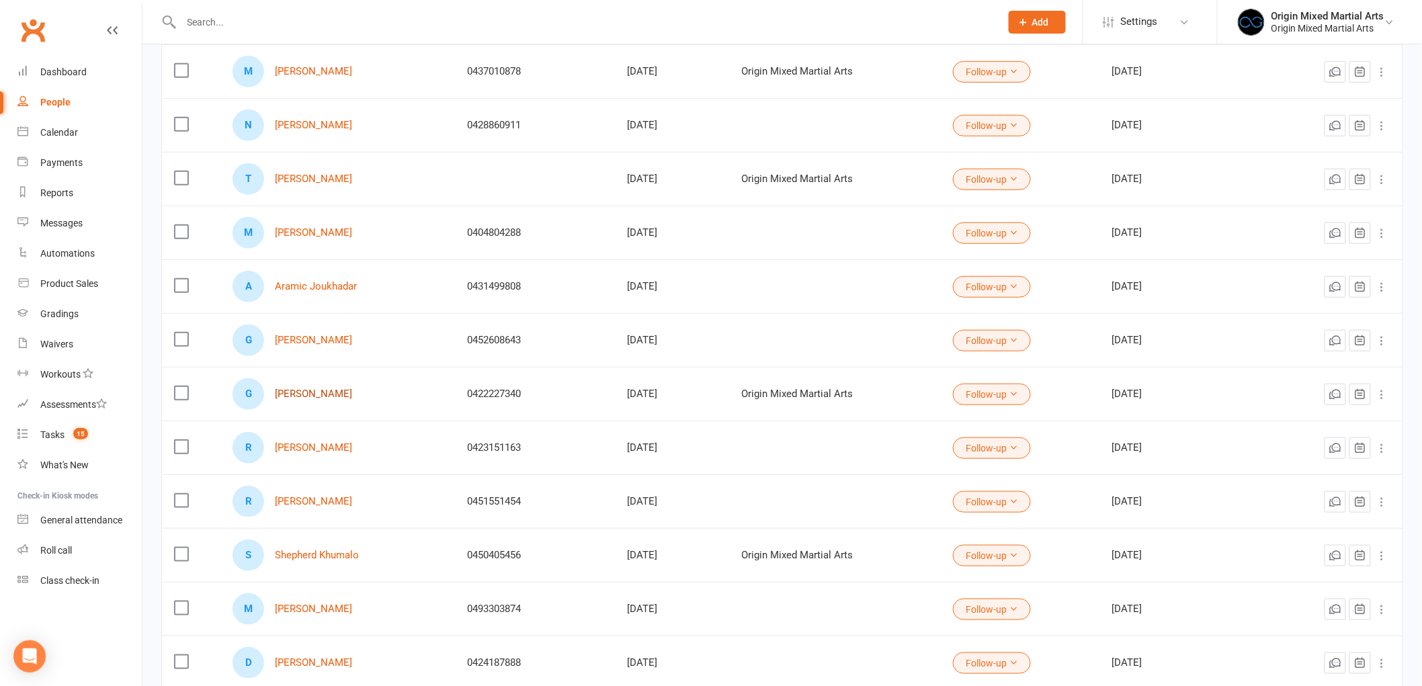
click at [305, 395] on link "Gianluca Vecchio" at bounding box center [313, 393] width 77 height 11
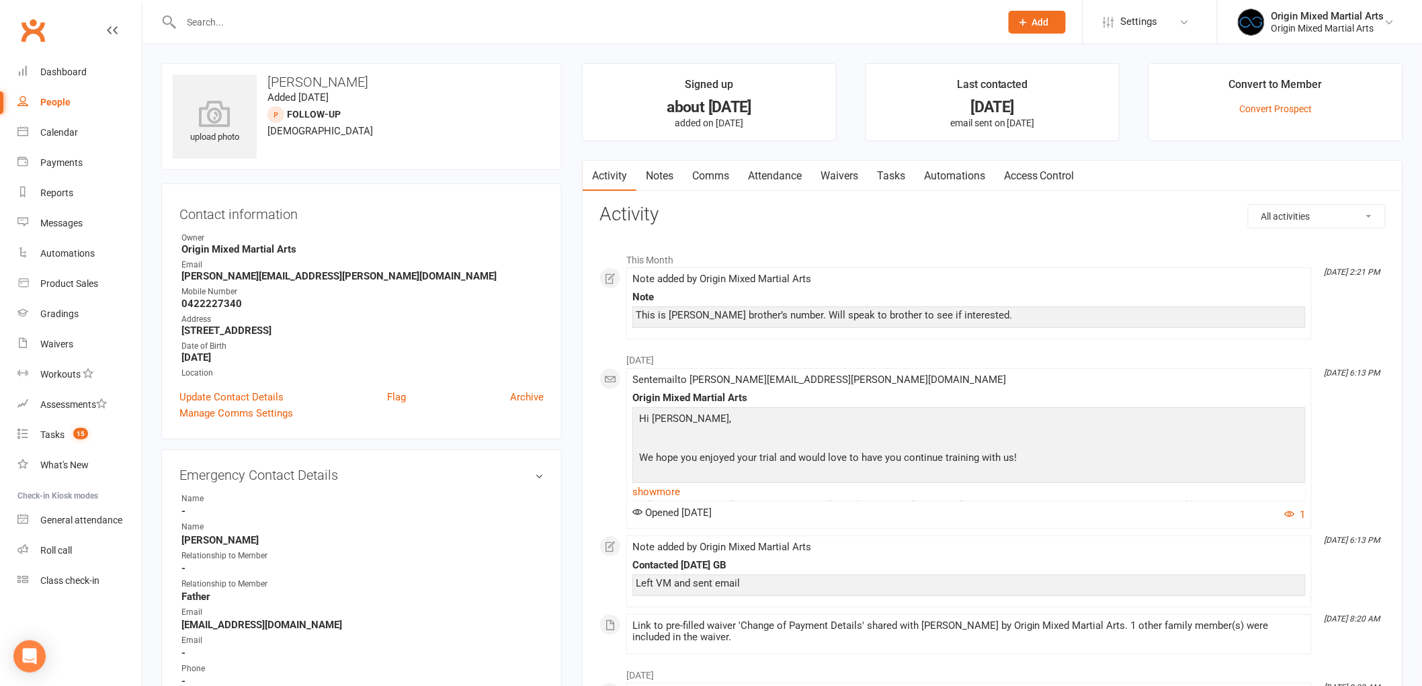
scroll to position [522, 0]
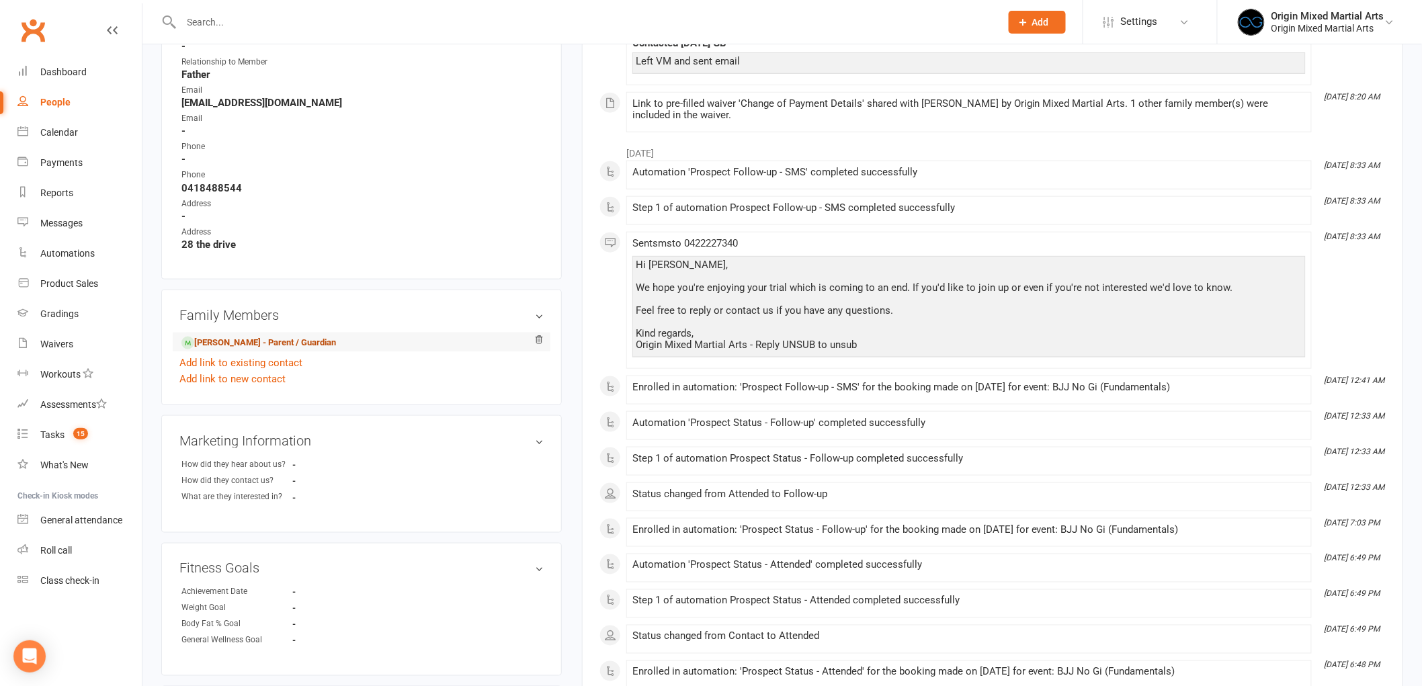
click at [316, 340] on link "Phillip Vecchio - Parent / Guardian" at bounding box center [258, 343] width 155 height 14
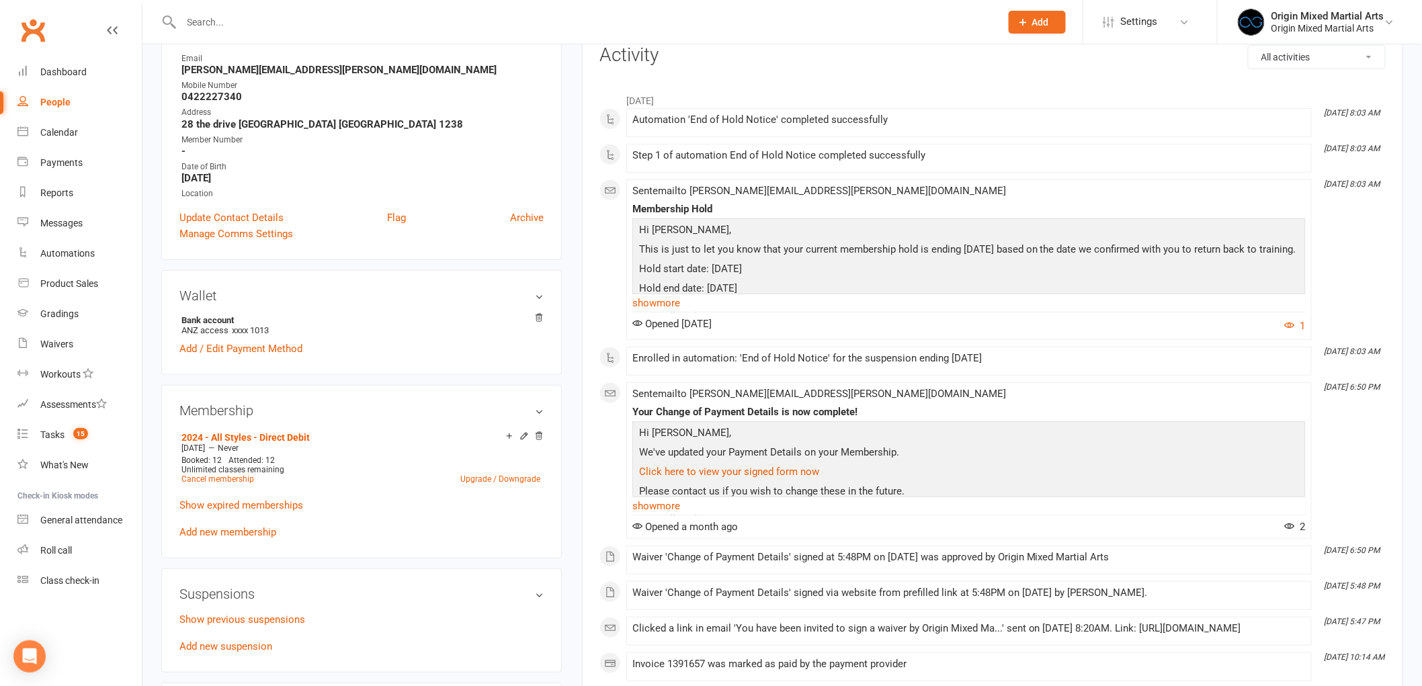
scroll to position [224, 0]
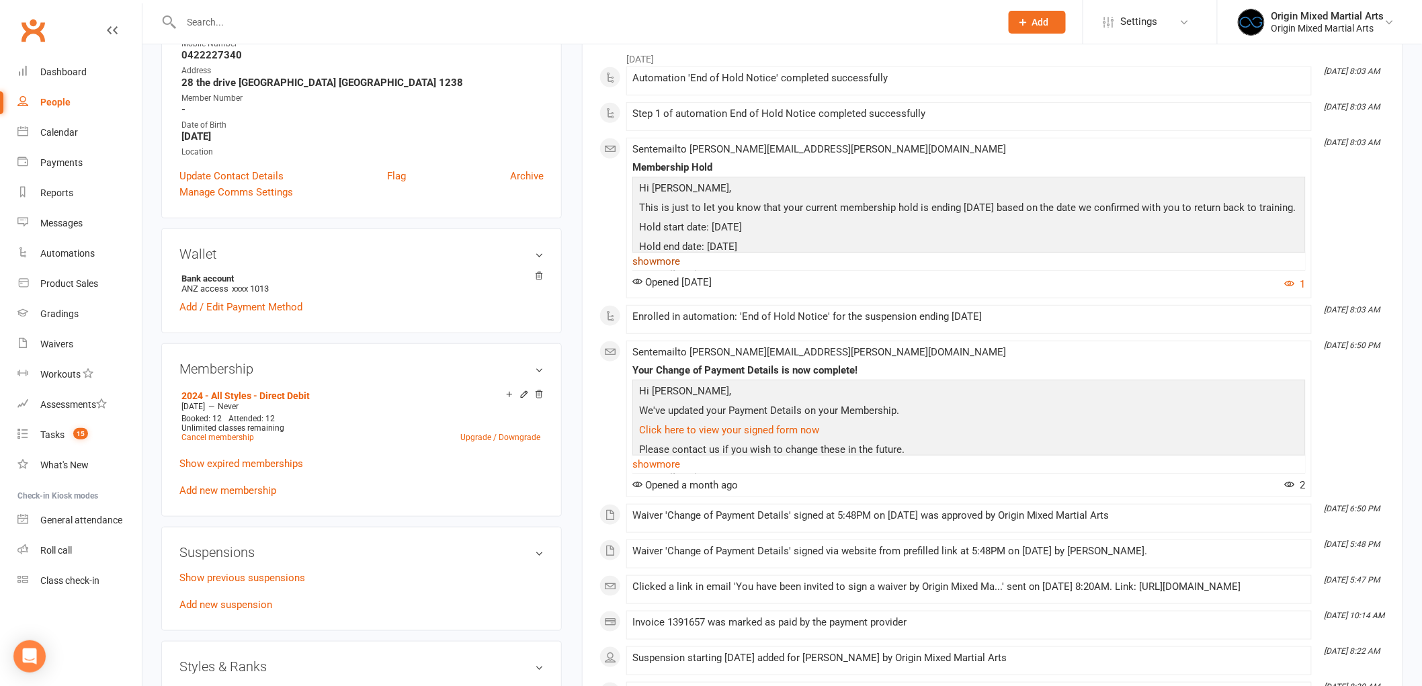
click at [672, 267] on link "show more" at bounding box center [968, 261] width 673 height 19
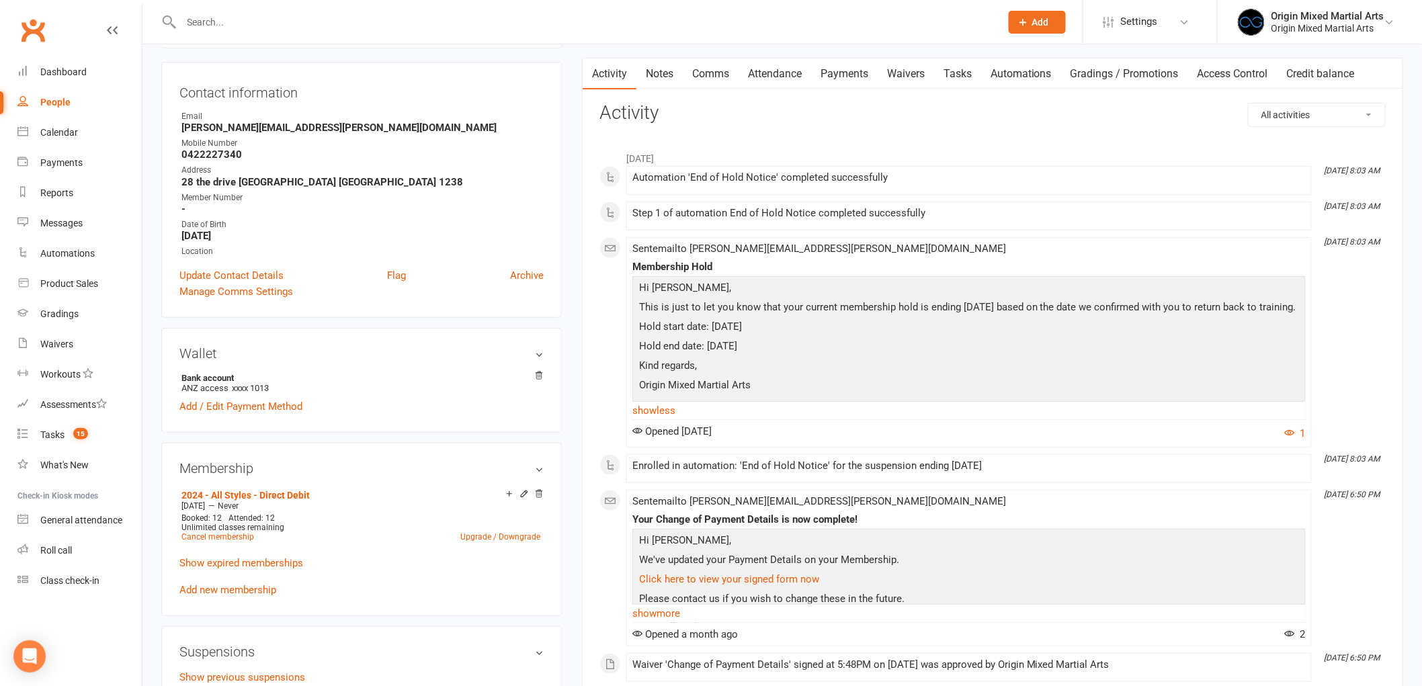
scroll to position [0, 0]
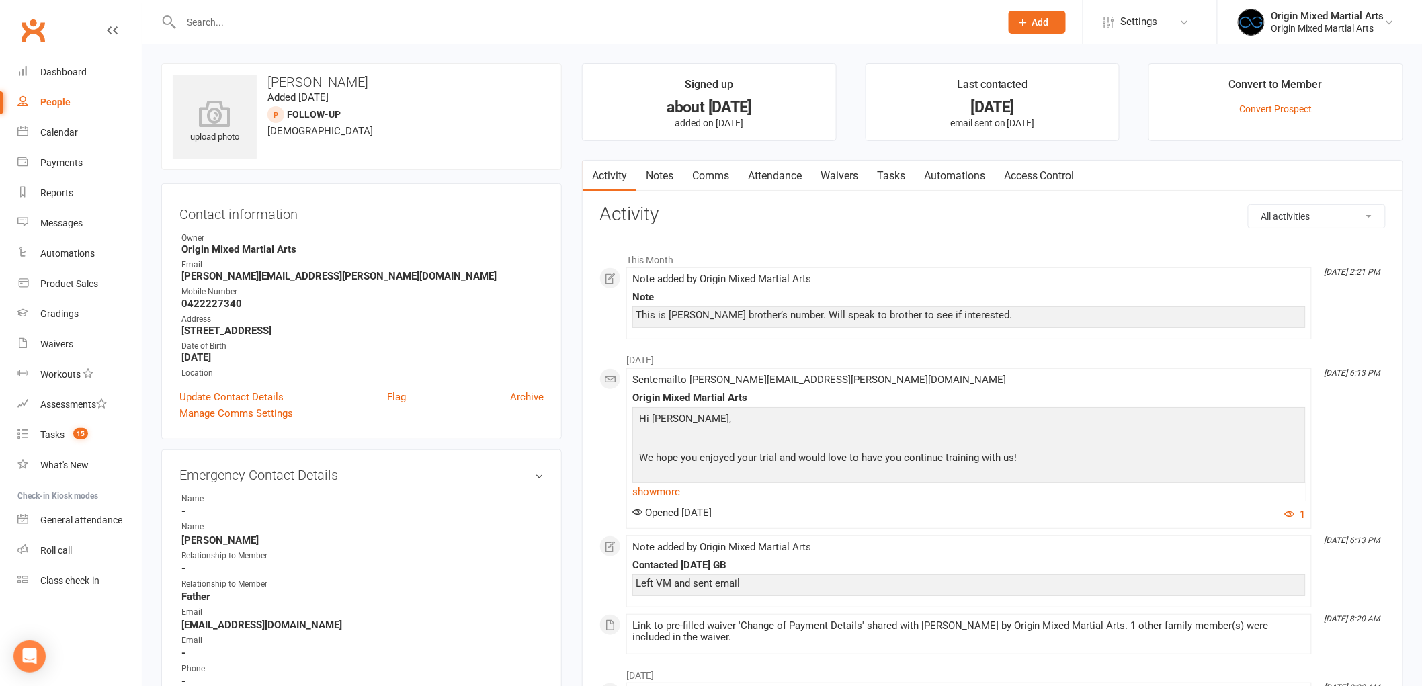
click at [649, 175] on link "Notes" at bounding box center [659, 176] width 46 height 31
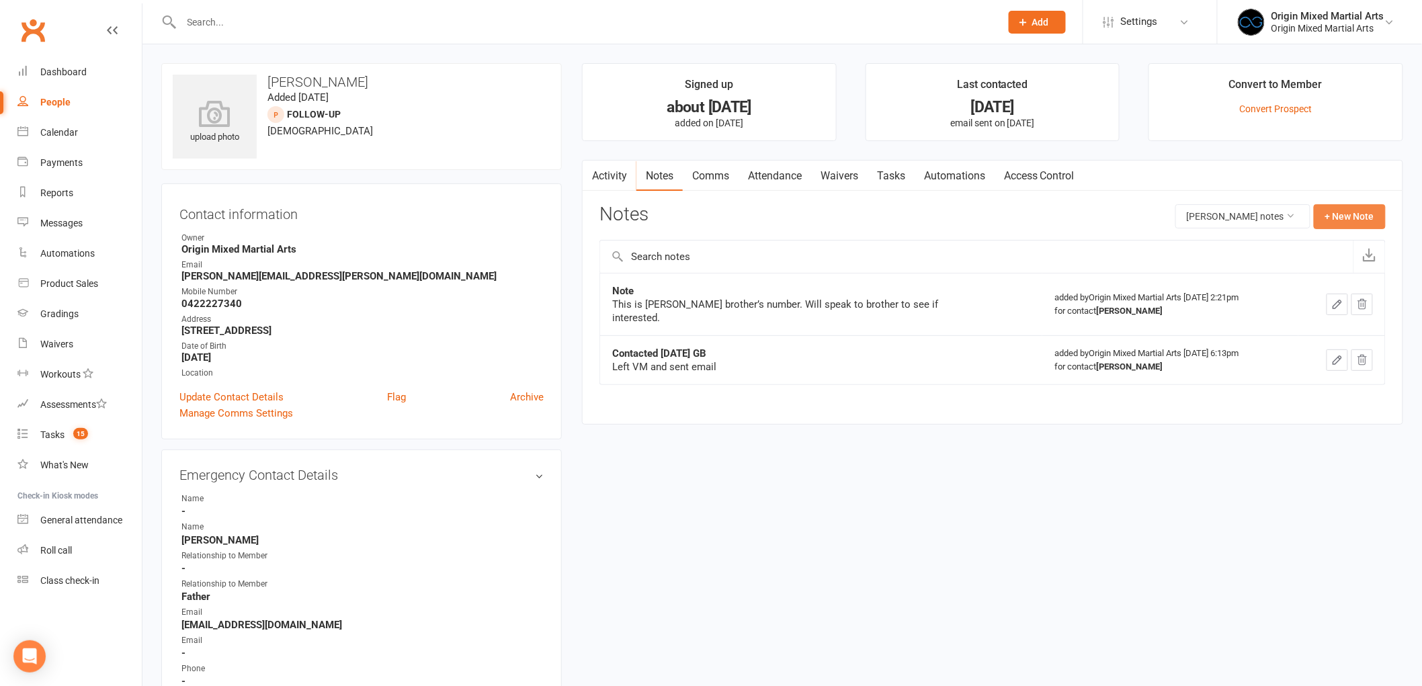
click at [1347, 225] on button "+ New Note" at bounding box center [1350, 216] width 72 height 24
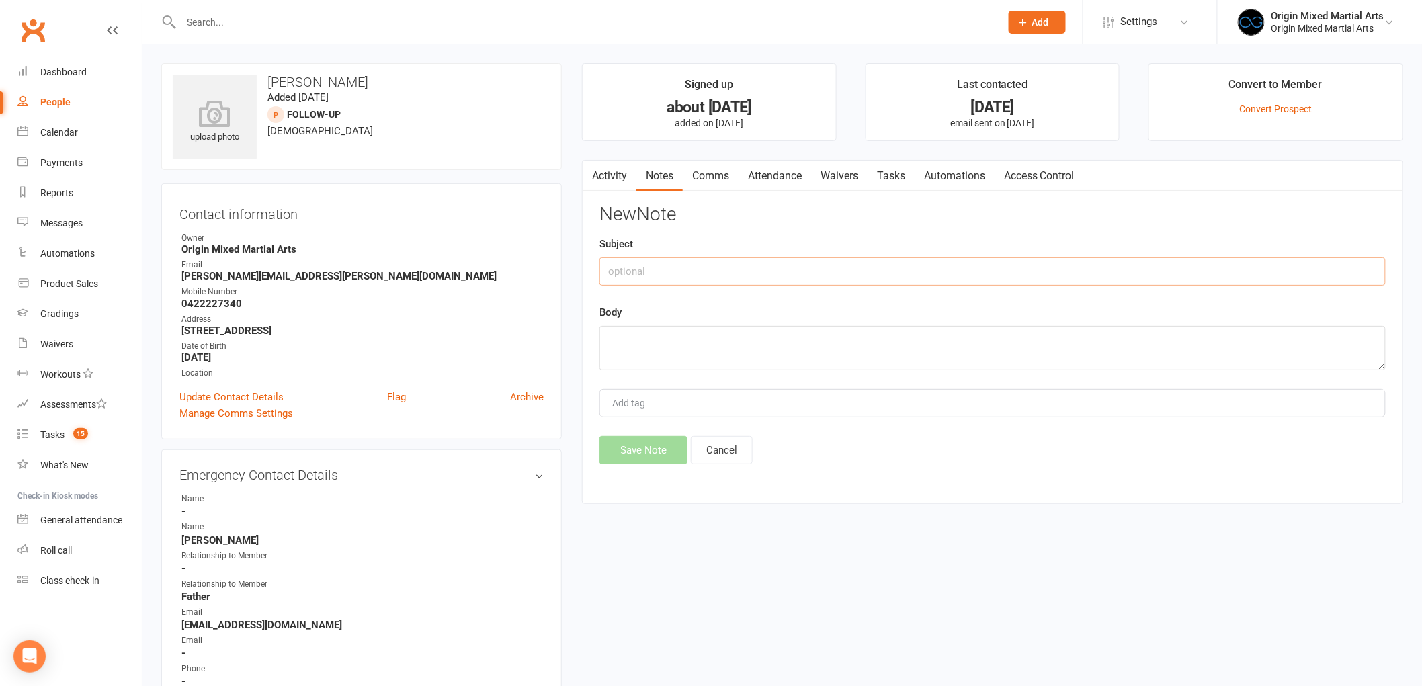
click at [934, 273] on input "text" at bounding box center [992, 271] width 786 height 28
type input "C"
type input "Contacted 14/8/25 GB"
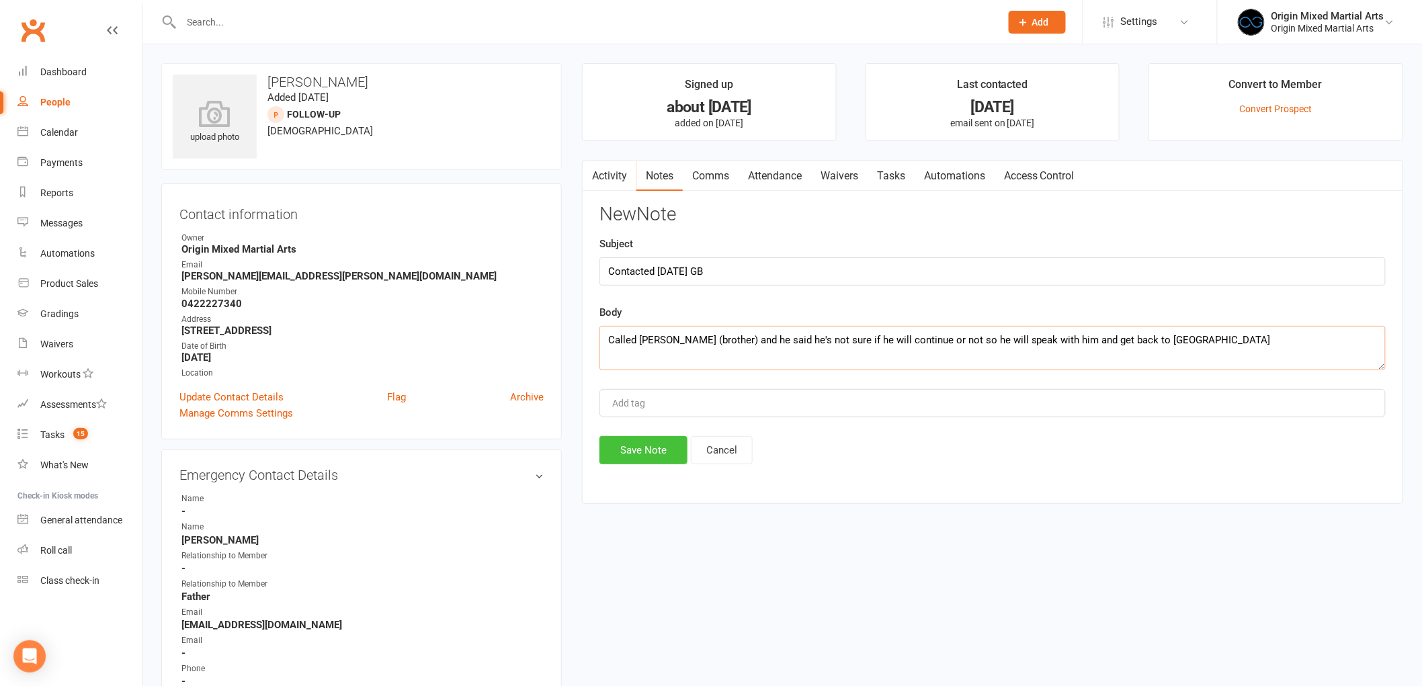
type textarea "Called Phil (brother) and he said he's not sure if he will continue or not so h…"
click at [638, 447] on button "Save Note" at bounding box center [643, 450] width 88 height 28
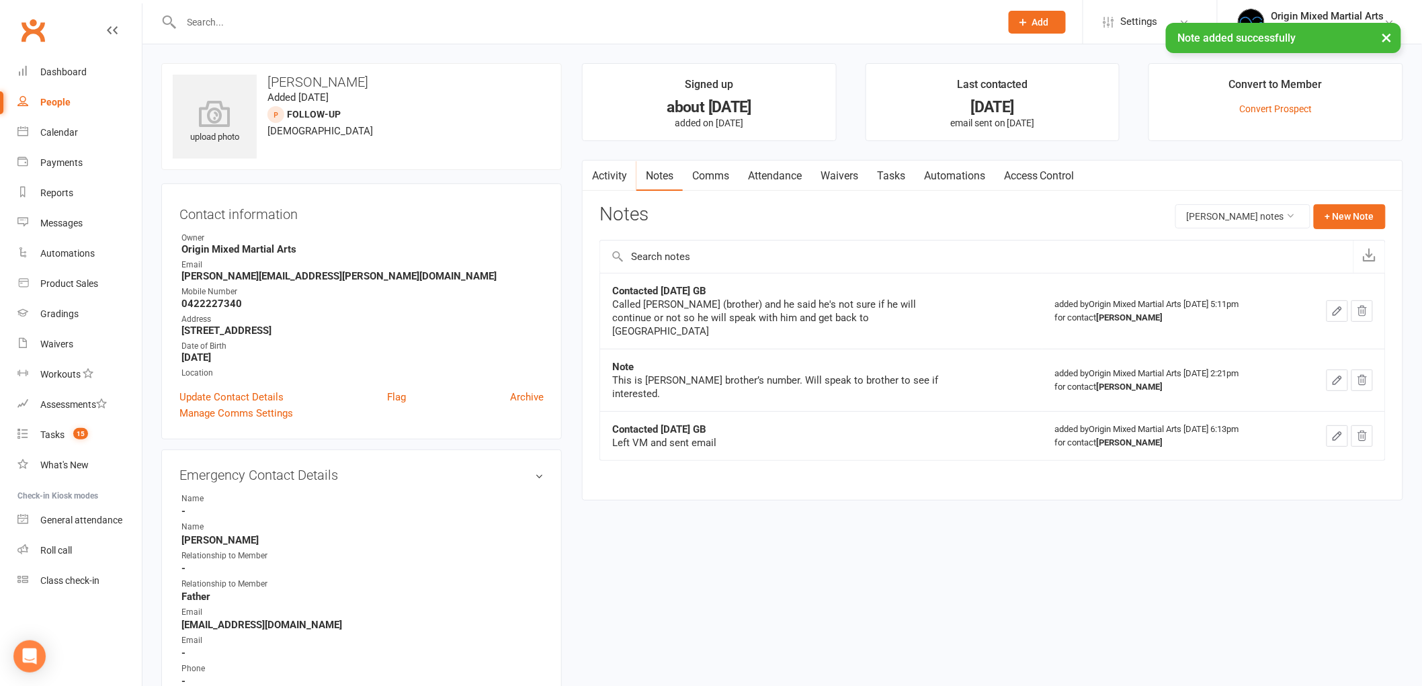
click at [57, 103] on div "People" at bounding box center [55, 102] width 30 height 11
select select "100"
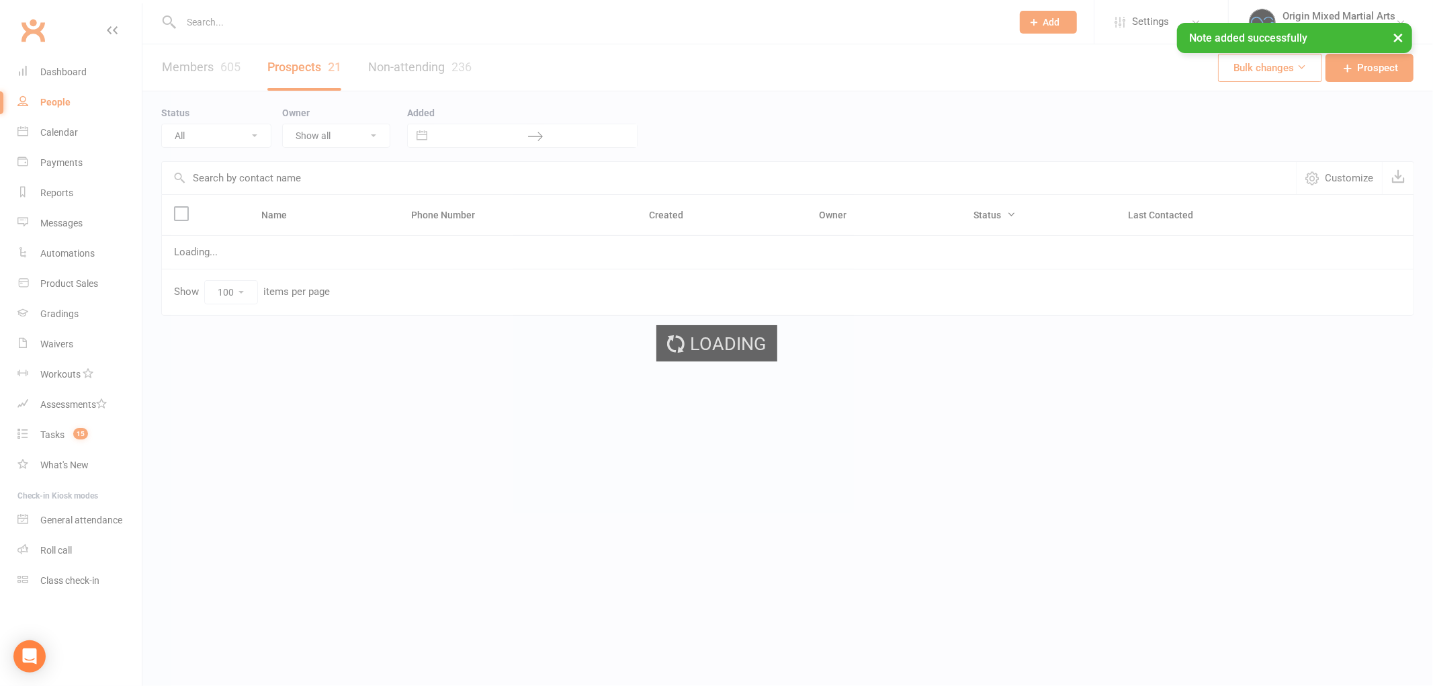
select select "Follow-up"
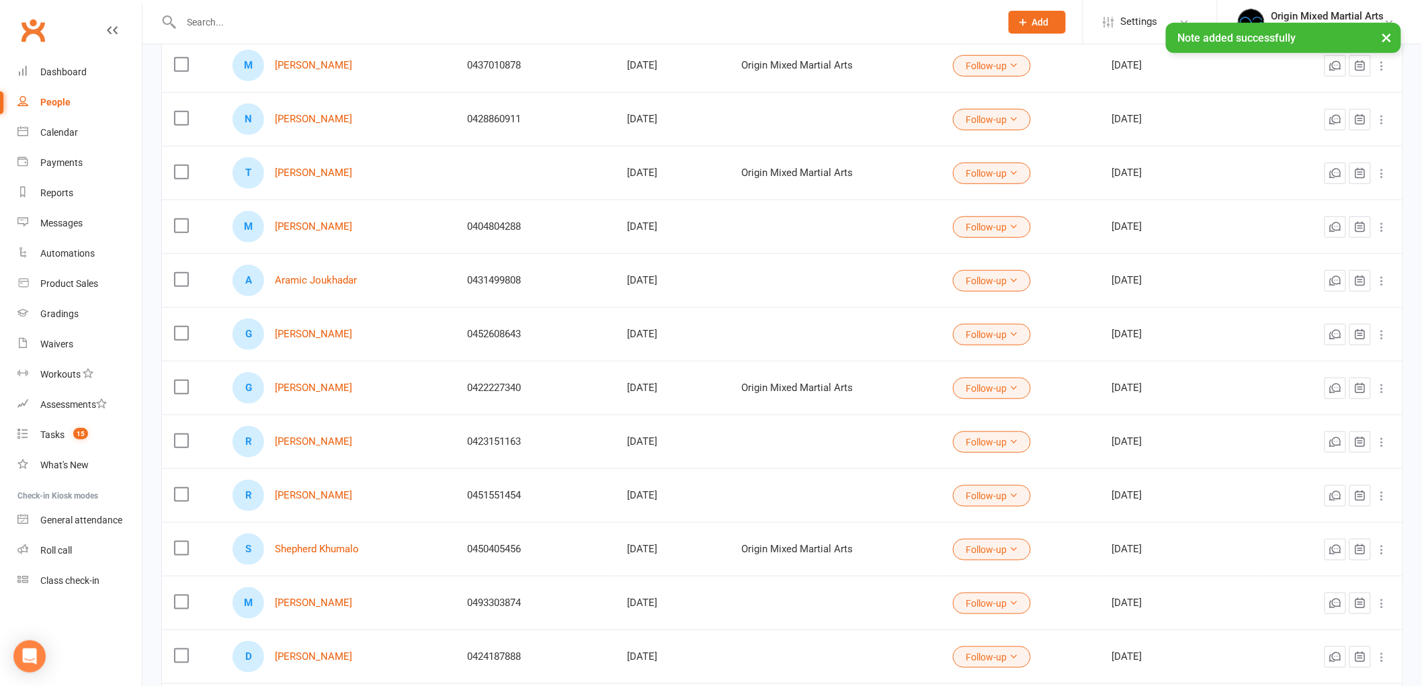
scroll to position [298, 0]
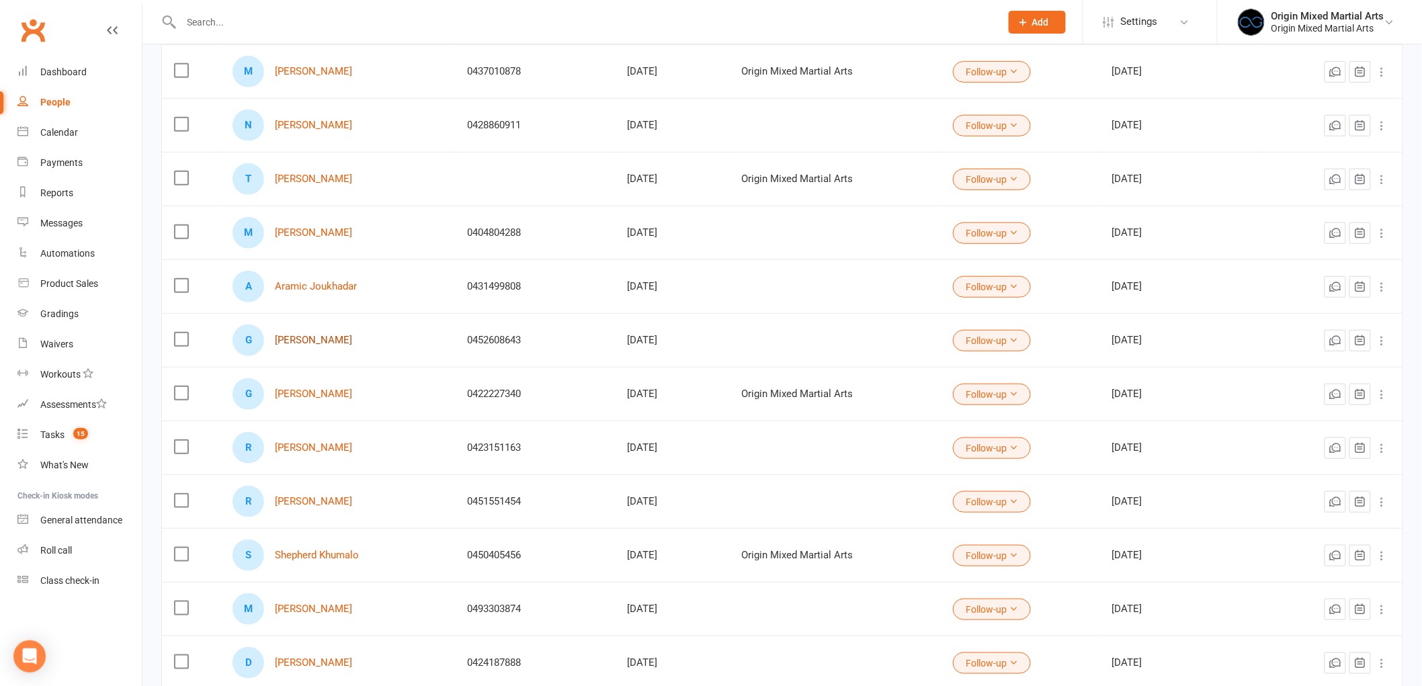
click at [306, 344] on link "Gyan de Silva" at bounding box center [313, 340] width 77 height 11
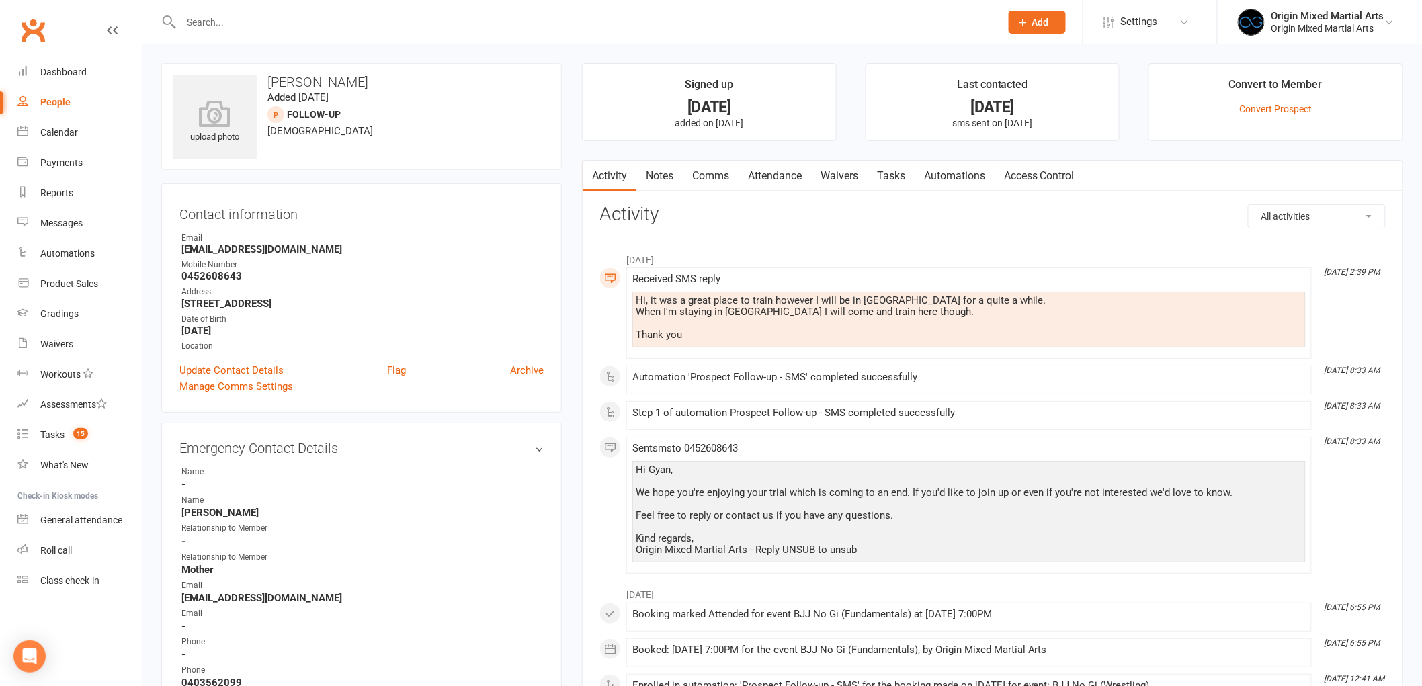
click at [57, 103] on div "People" at bounding box center [55, 102] width 30 height 11
select select "100"
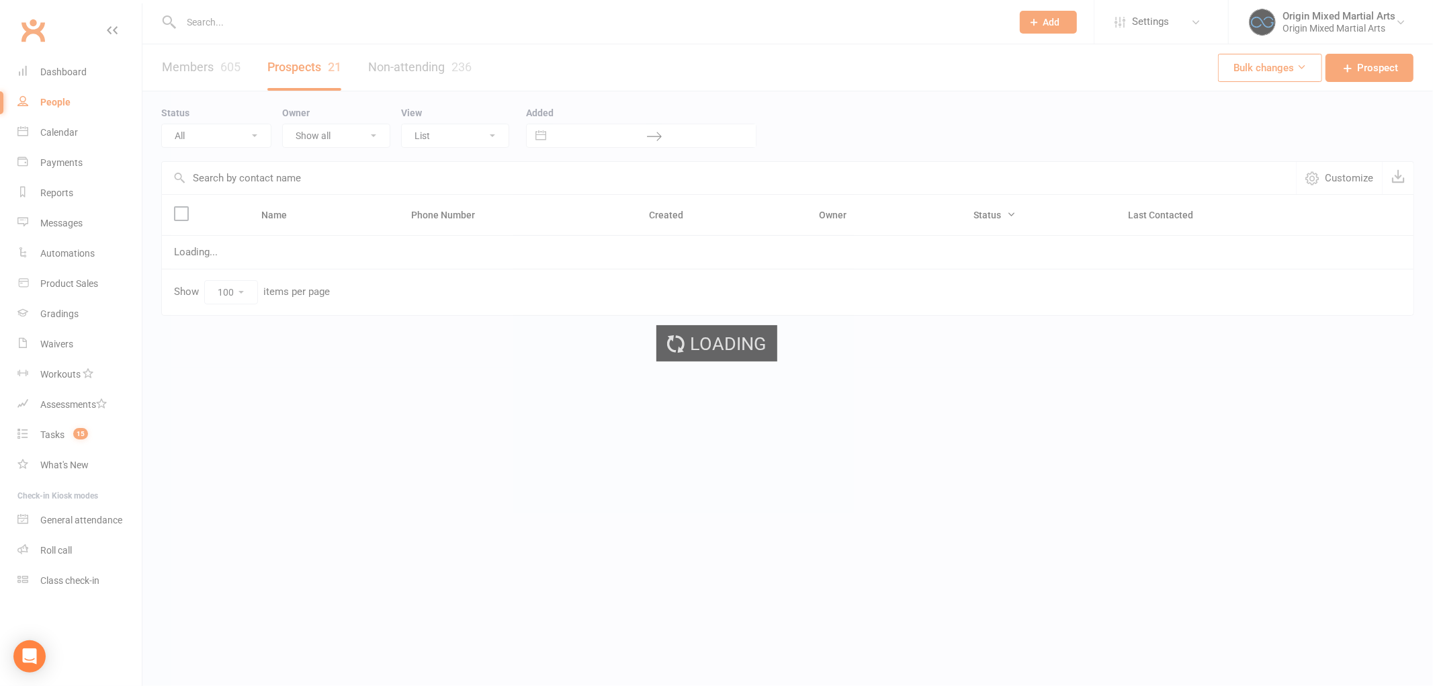
select select "Follow-up"
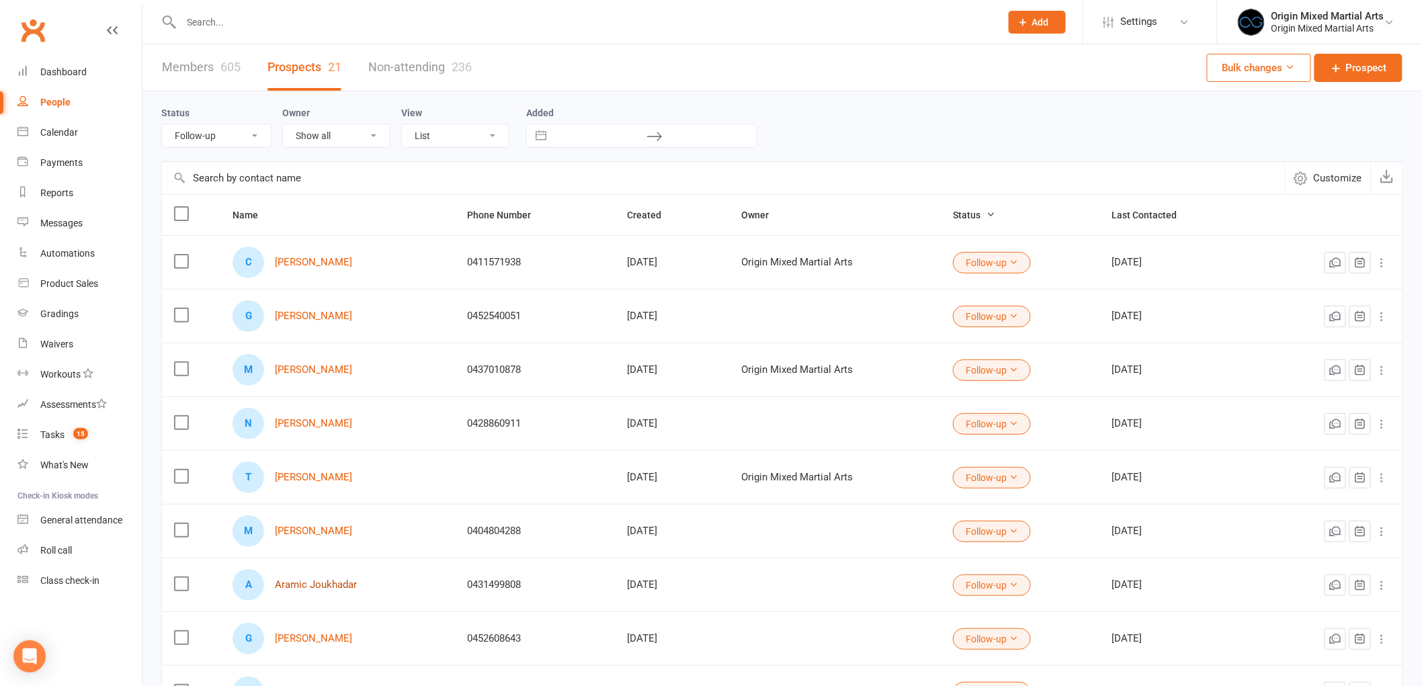
click at [340, 583] on link "Aramic Joukhadar" at bounding box center [316, 584] width 82 height 11
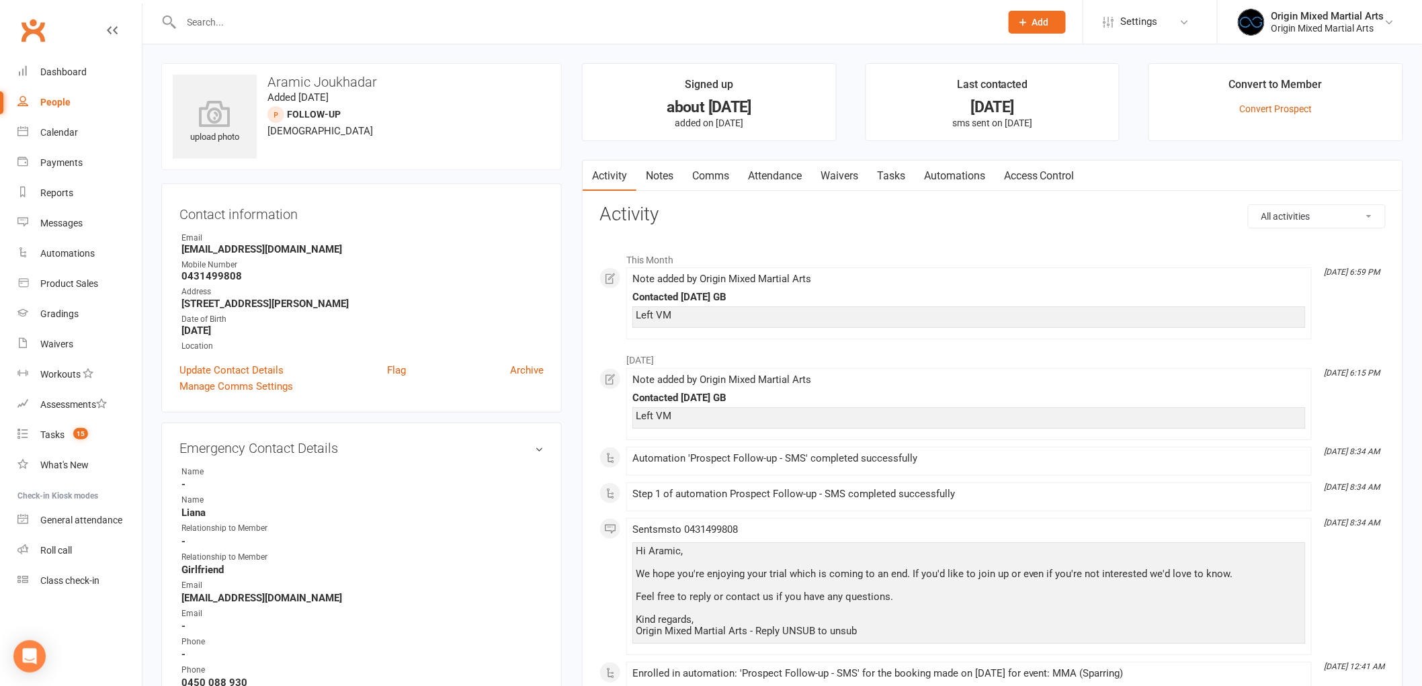
click at [724, 172] on link "Comms" at bounding box center [711, 176] width 56 height 31
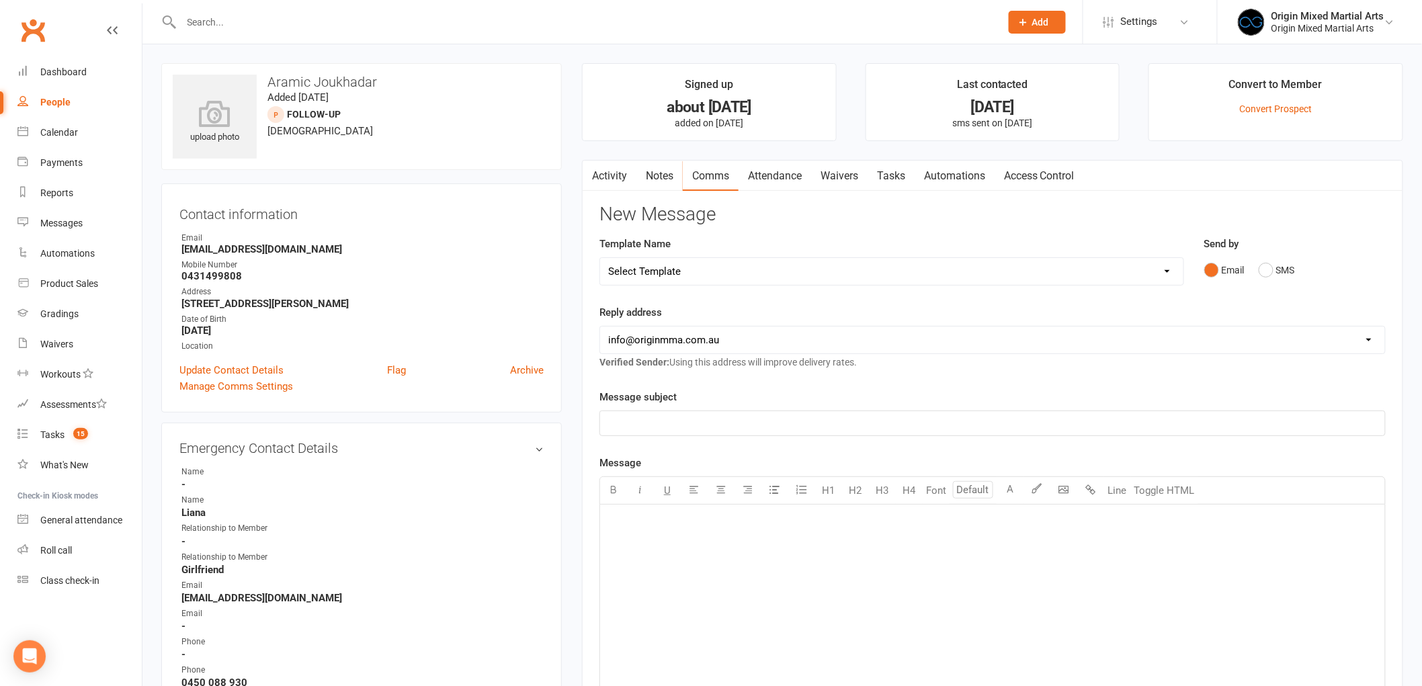
click at [761, 271] on select "Select Template [Email] Opening Date Change [Email] Class Booking Reminder [Ema…" at bounding box center [891, 271] width 583 height 27
select select "8"
click at [600, 258] on select "Select Template [Email] Opening Date Change [Email] Class Booking Reminder [Ema…" at bounding box center [891, 271] width 583 height 27
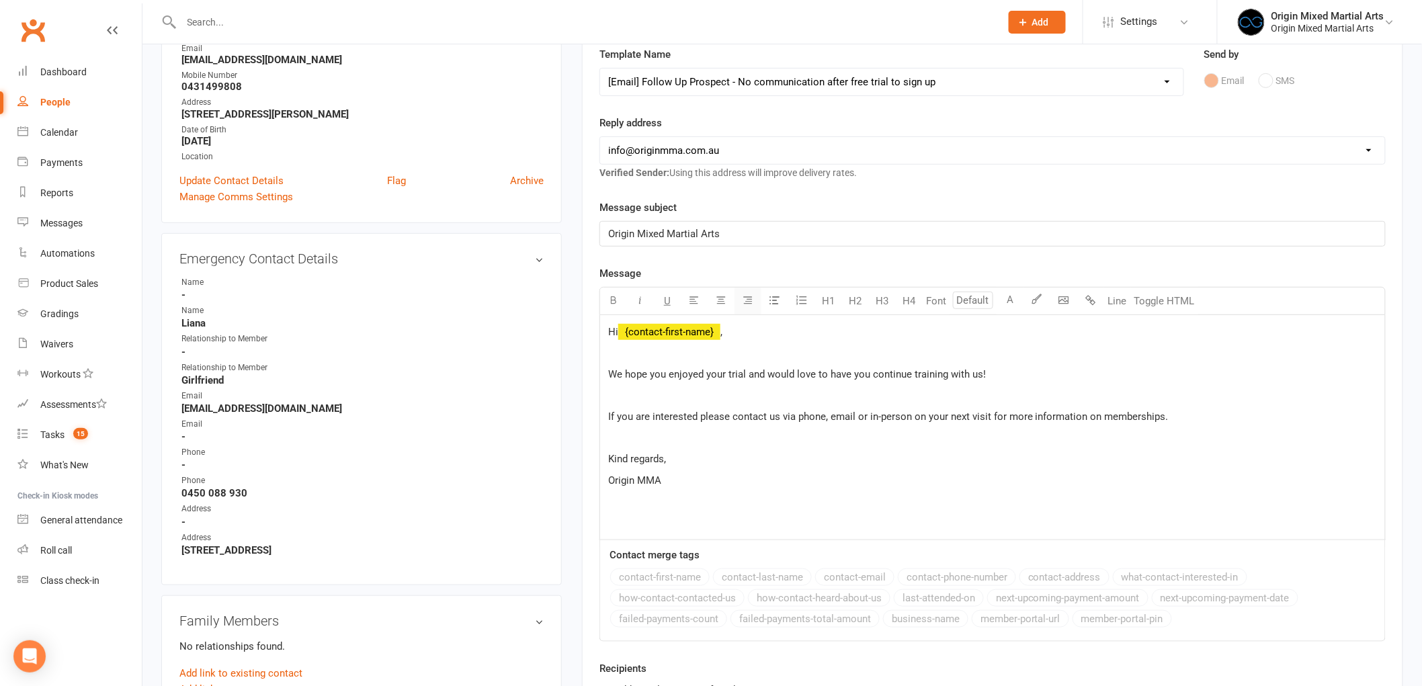
scroll to position [224, 0]
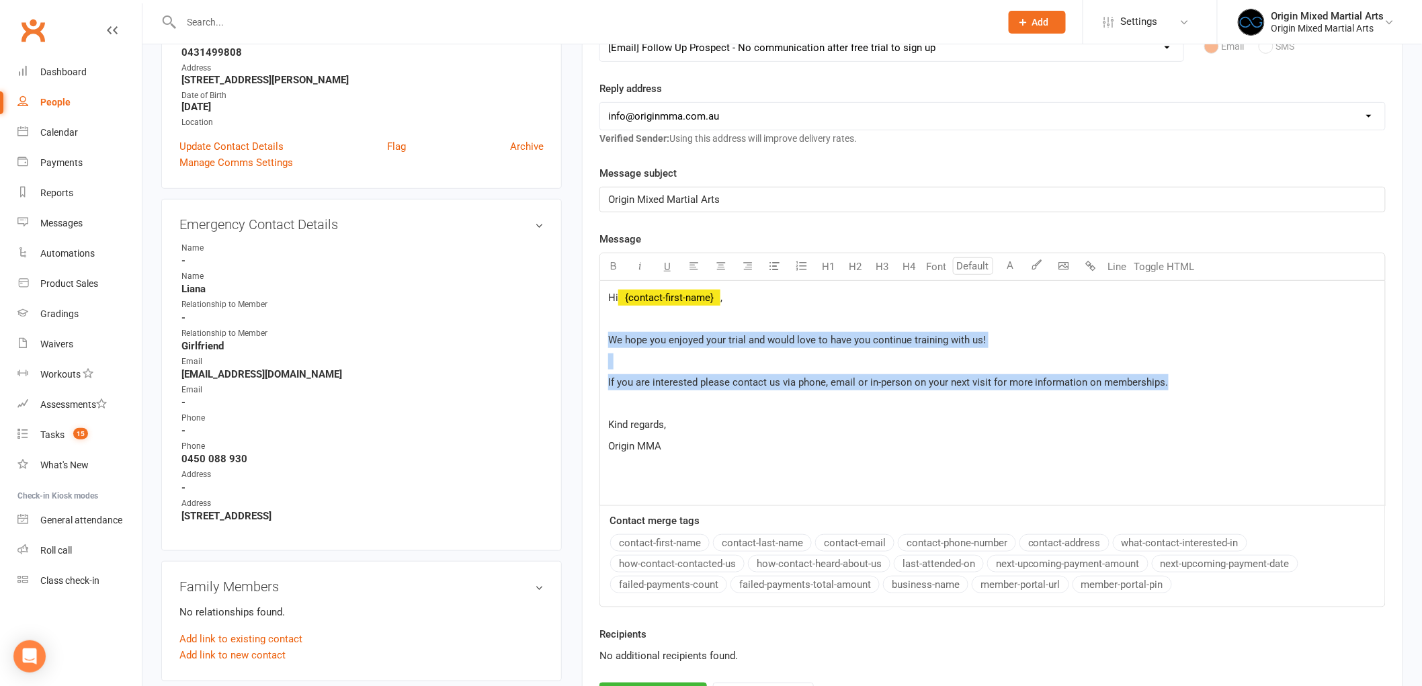
drag, startPoint x: 1178, startPoint y: 383, endPoint x: 585, endPoint y: 336, distance: 594.5
click at [585, 336] on div "Activity Notes Comms Attendance Waivers Tasks Automations Access Control New Me…" at bounding box center [992, 334] width 821 height 796
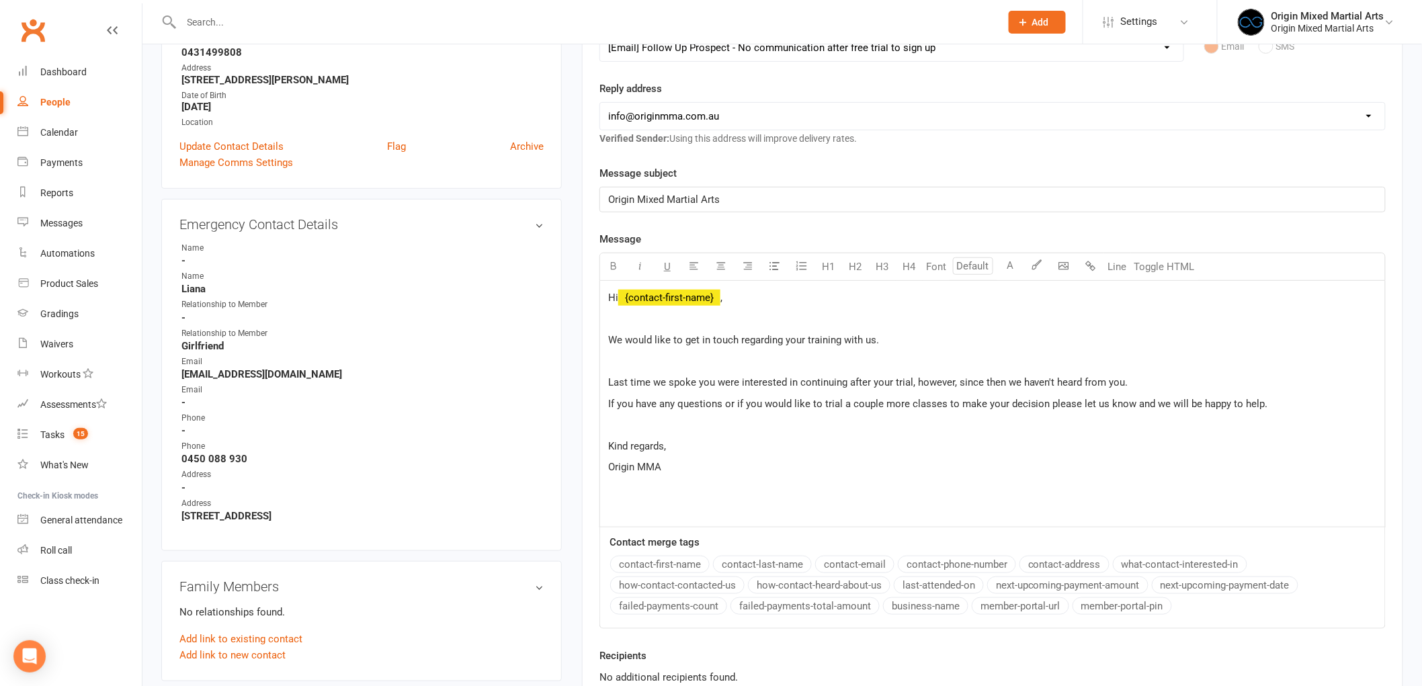
scroll to position [447, 0]
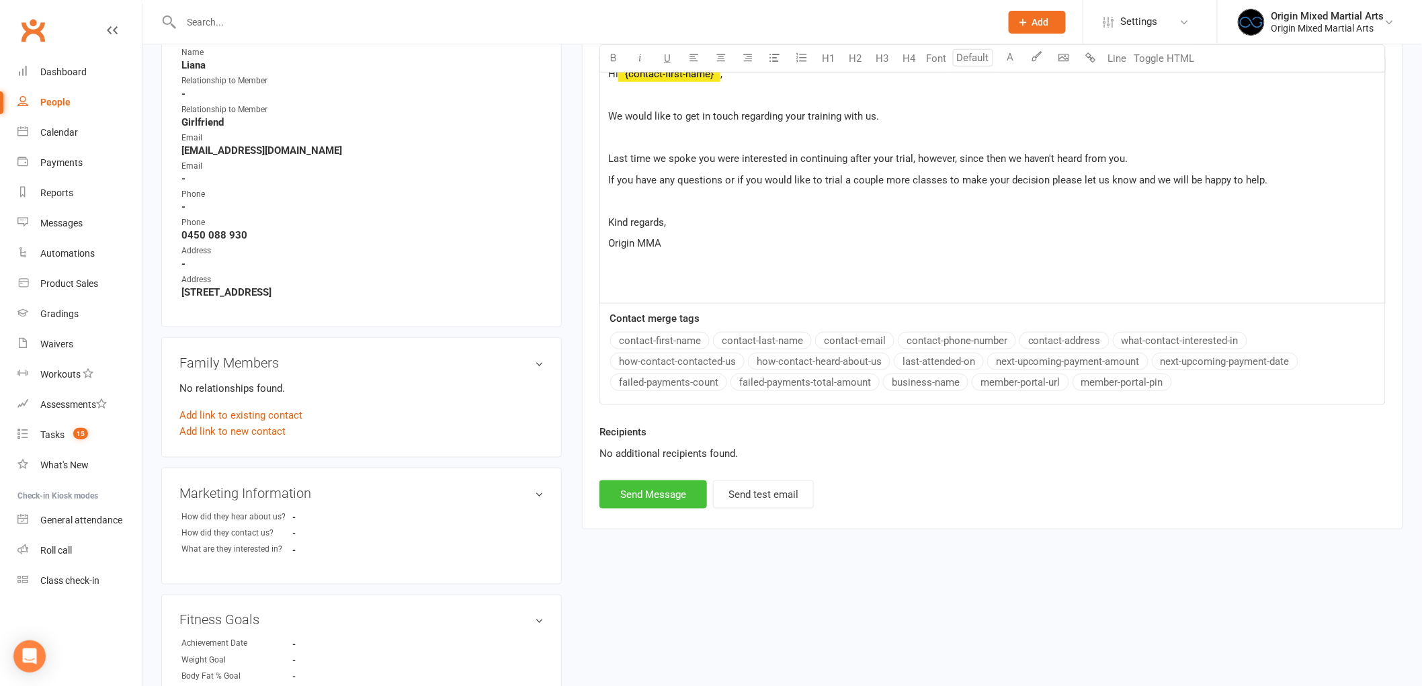
click at [666, 503] on button "Send Message" at bounding box center [653, 494] width 108 height 28
select select
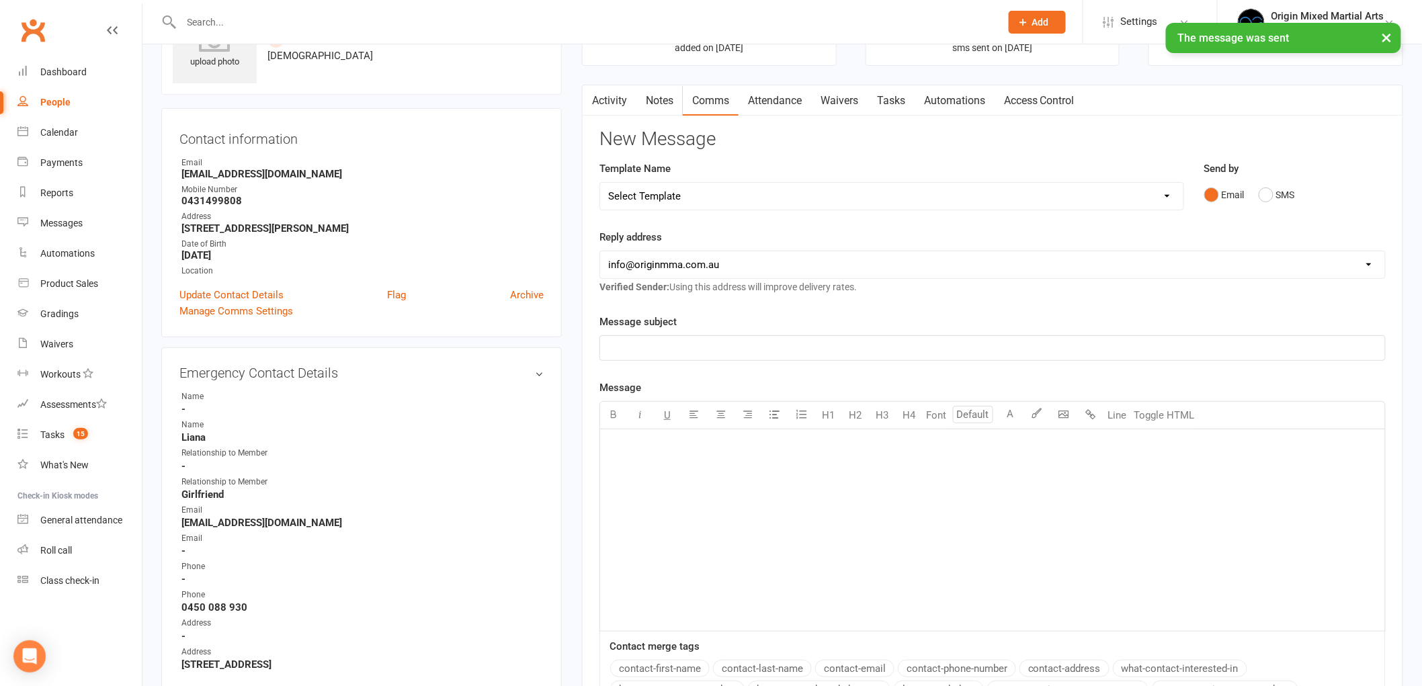
scroll to position [75, 0]
click at [656, 91] on link "Notes" at bounding box center [659, 101] width 46 height 31
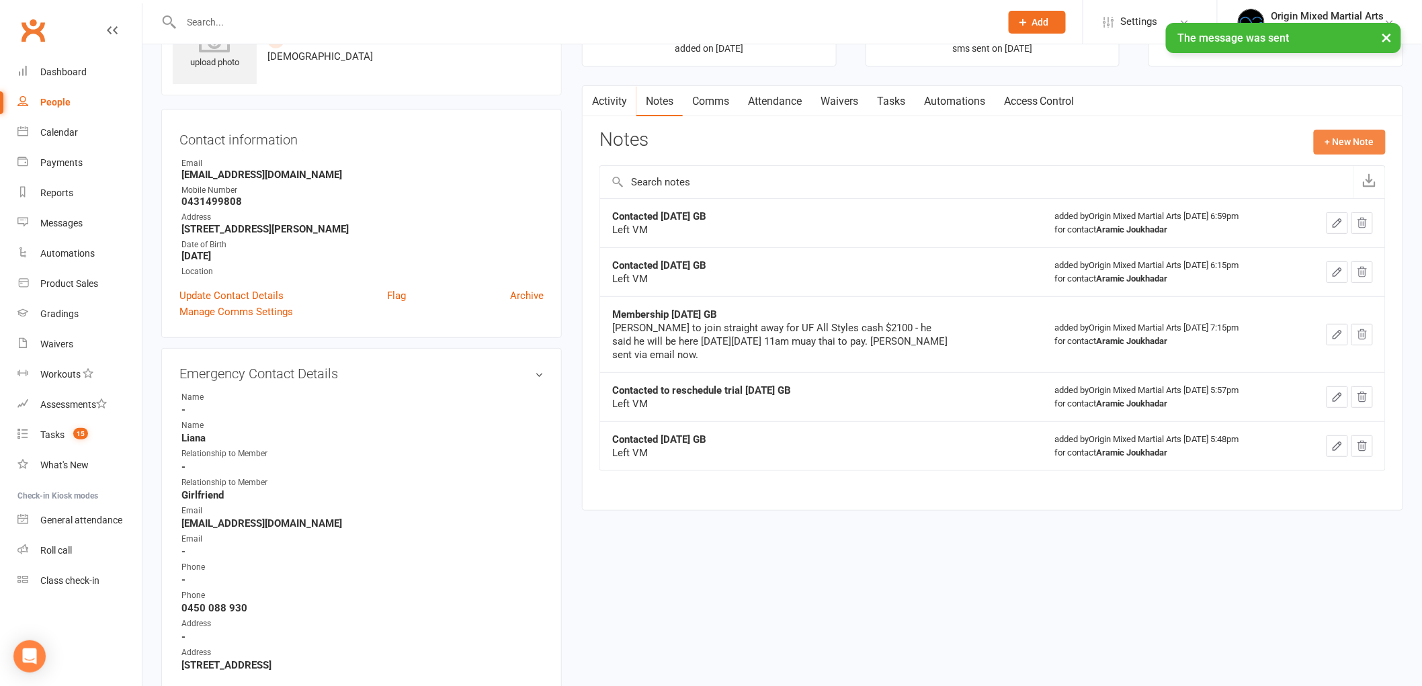
click at [1355, 148] on button "+ New Note" at bounding box center [1350, 142] width 72 height 24
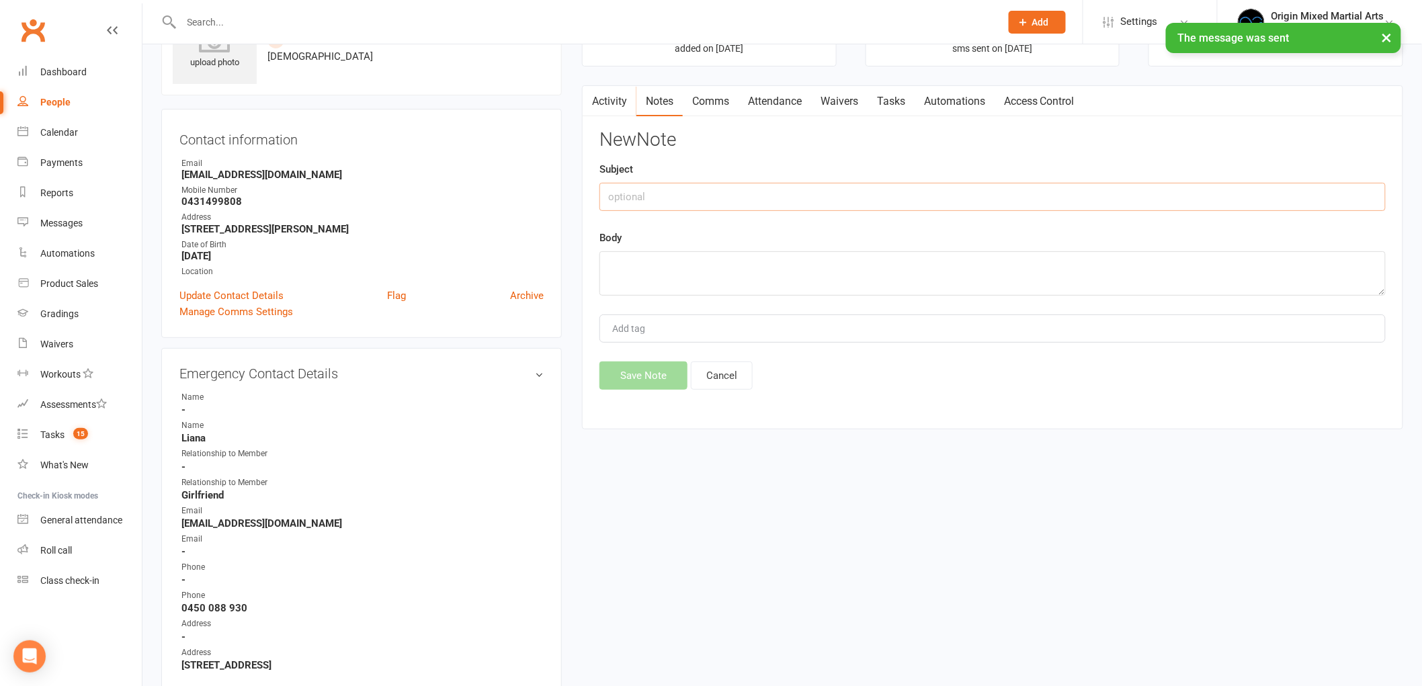
click at [830, 207] on input "text" at bounding box center [992, 197] width 786 height 28
type input "Contacted 14/8/25 GB"
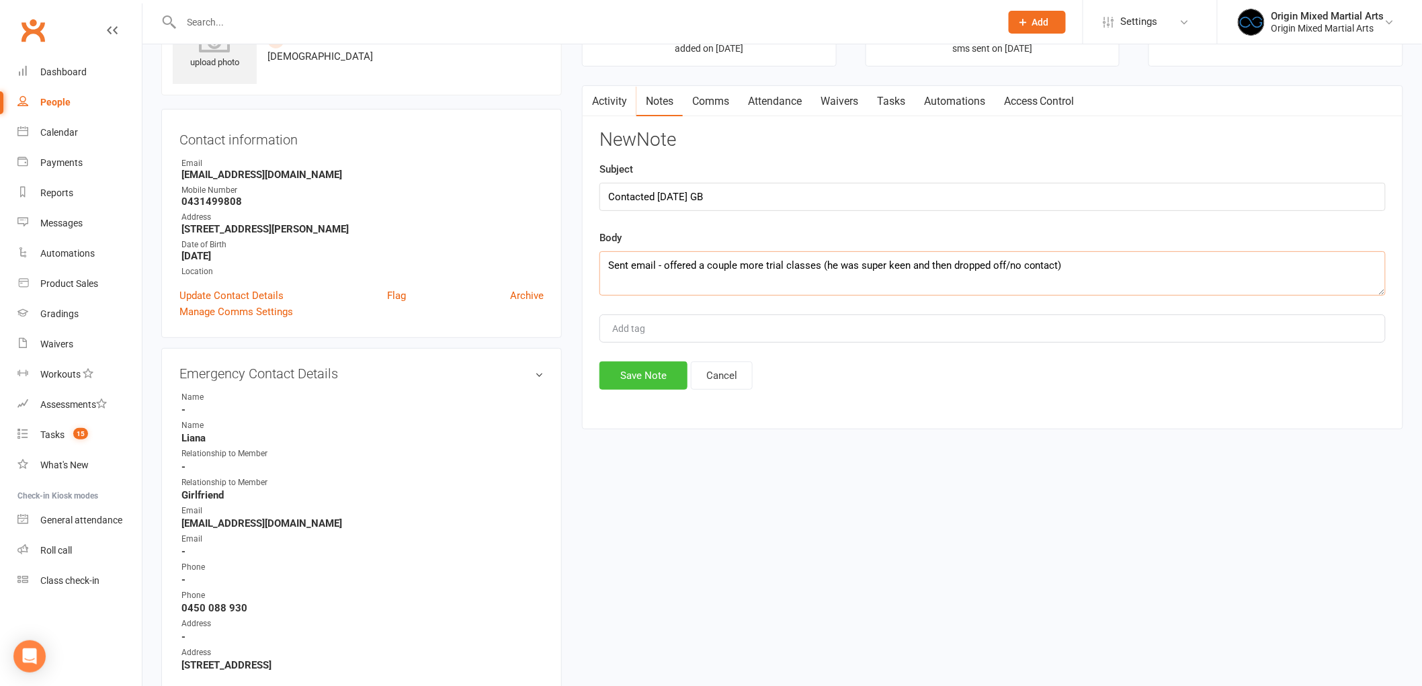
type textarea "Sent email - offered a couple more trial classes (he was super keen and then dr…"
click at [646, 374] on button "Save Note" at bounding box center [643, 375] width 88 height 28
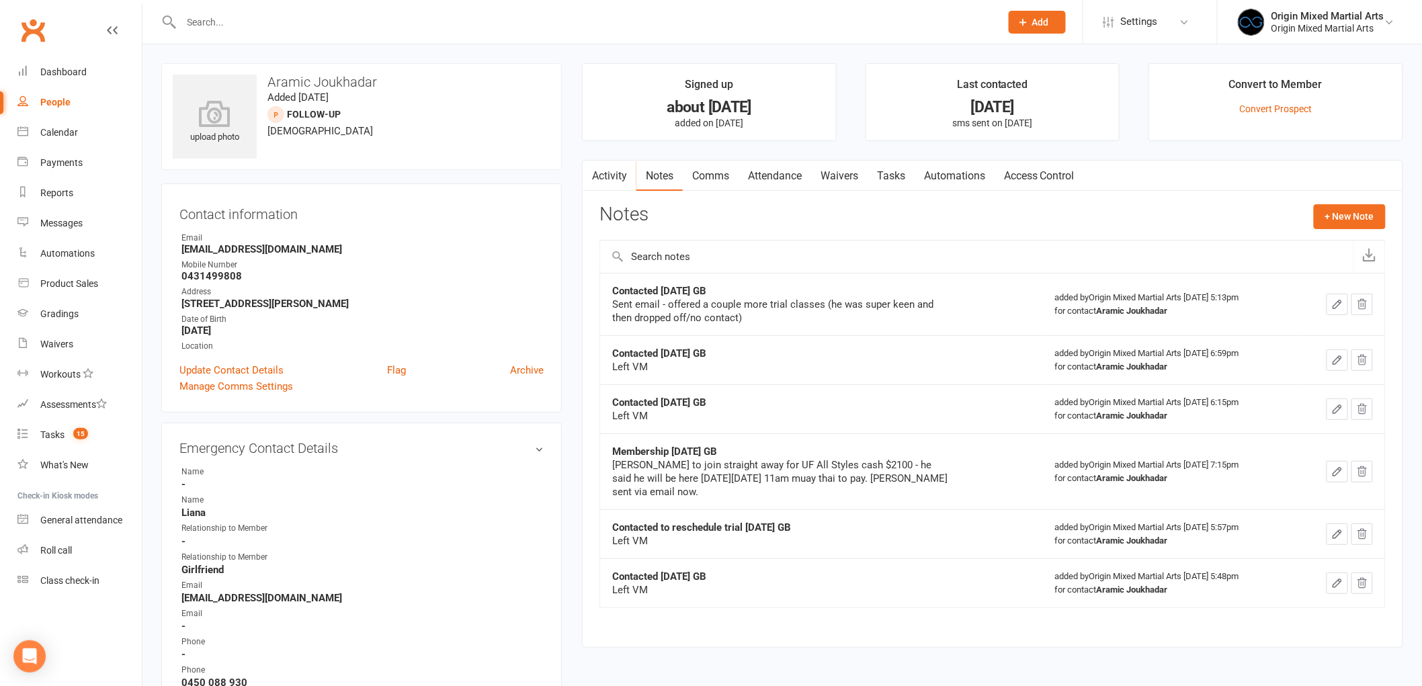
click at [71, 103] on link "People" at bounding box center [79, 102] width 124 height 30
select select "100"
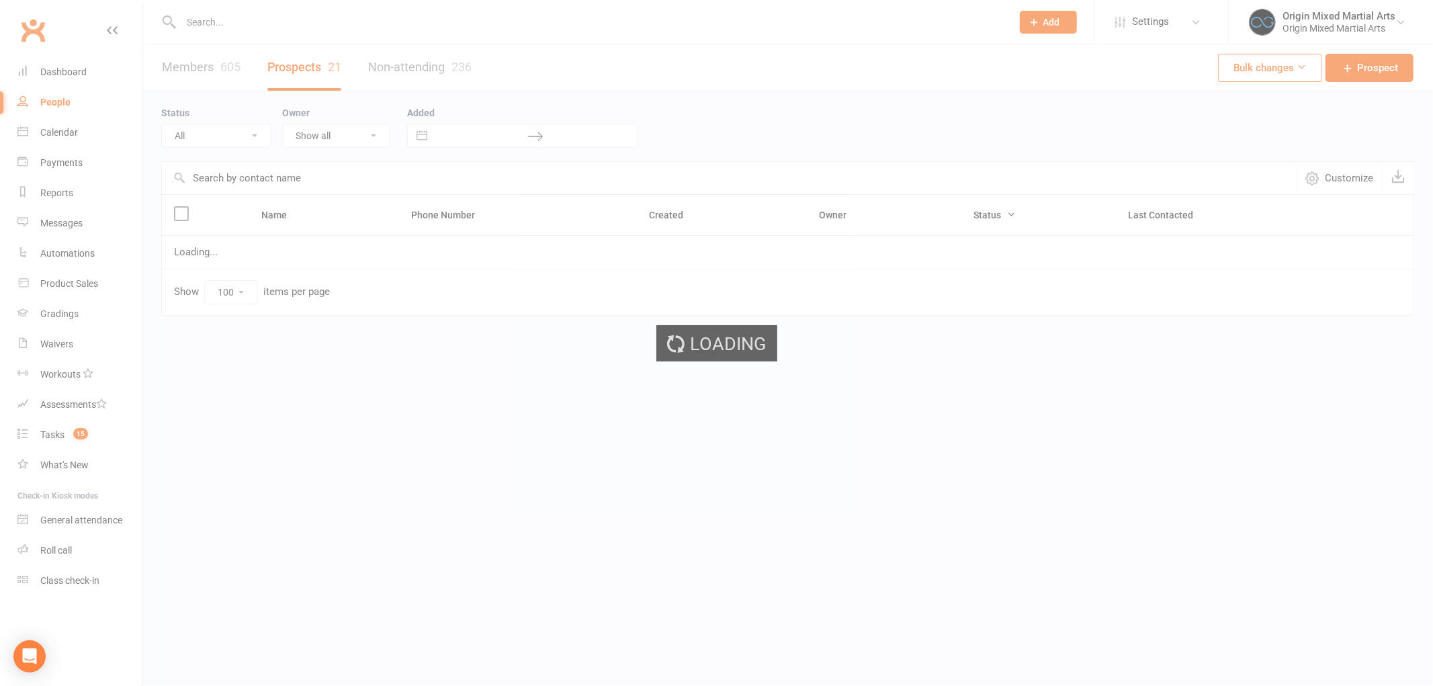
select select "Follow-up"
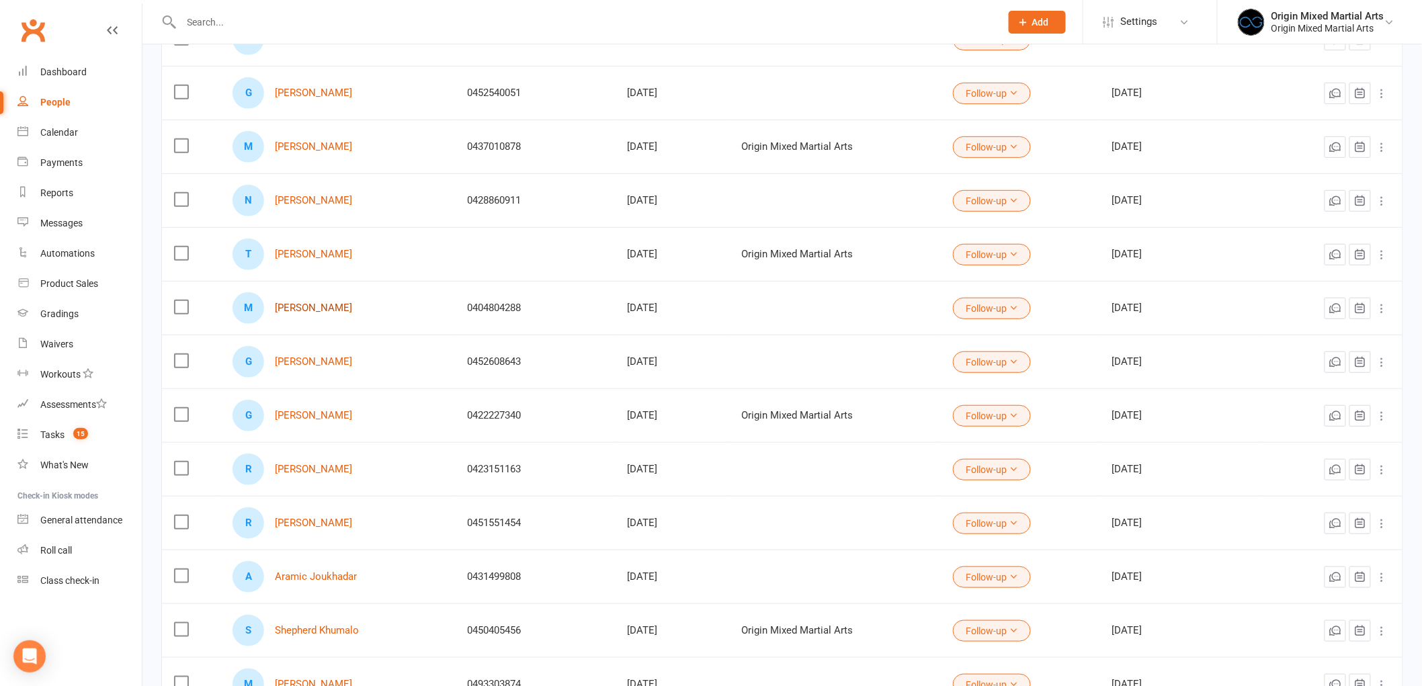
scroll to position [224, 0]
click at [318, 310] on link "Michael Ramondino" at bounding box center [313, 307] width 77 height 11
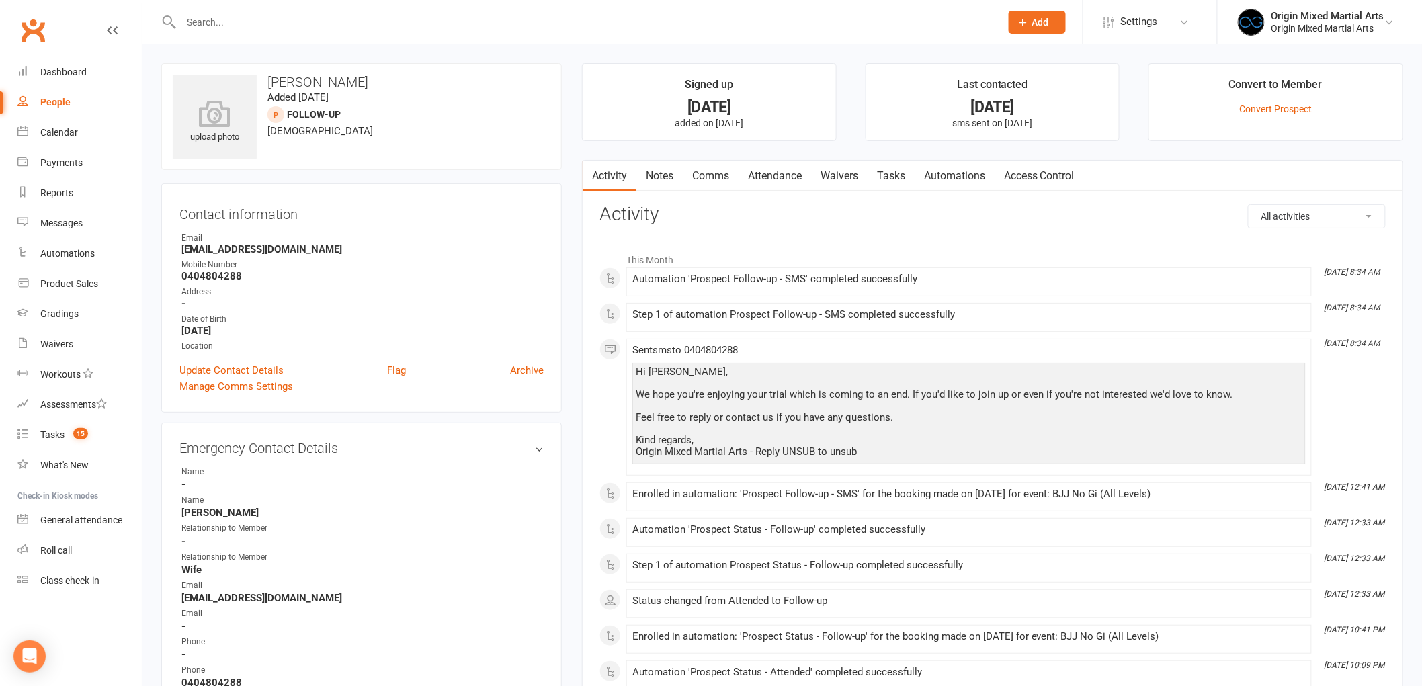
click at [667, 179] on link "Notes" at bounding box center [659, 176] width 46 height 31
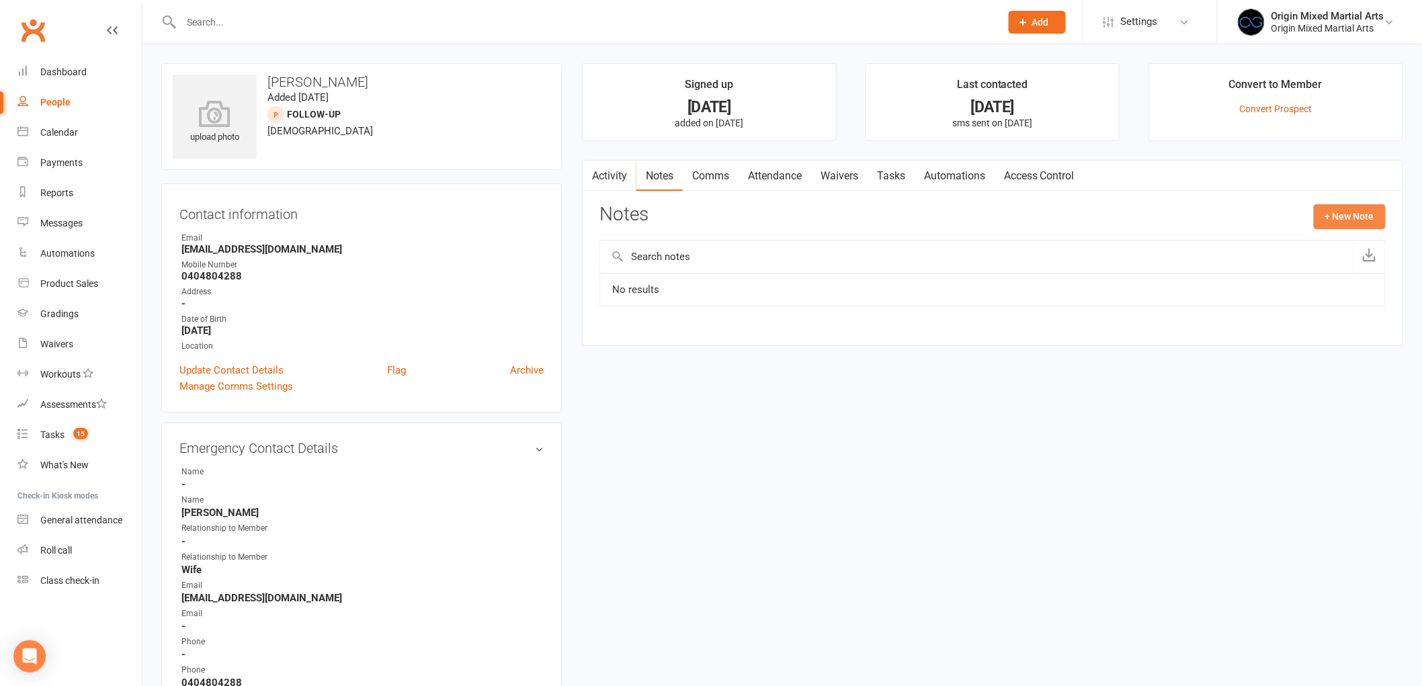
click at [1375, 218] on button "+ New Note" at bounding box center [1350, 216] width 72 height 24
click at [1045, 278] on input "text" at bounding box center [992, 271] width 786 height 28
type input "Contacted 14/8/25 GB"
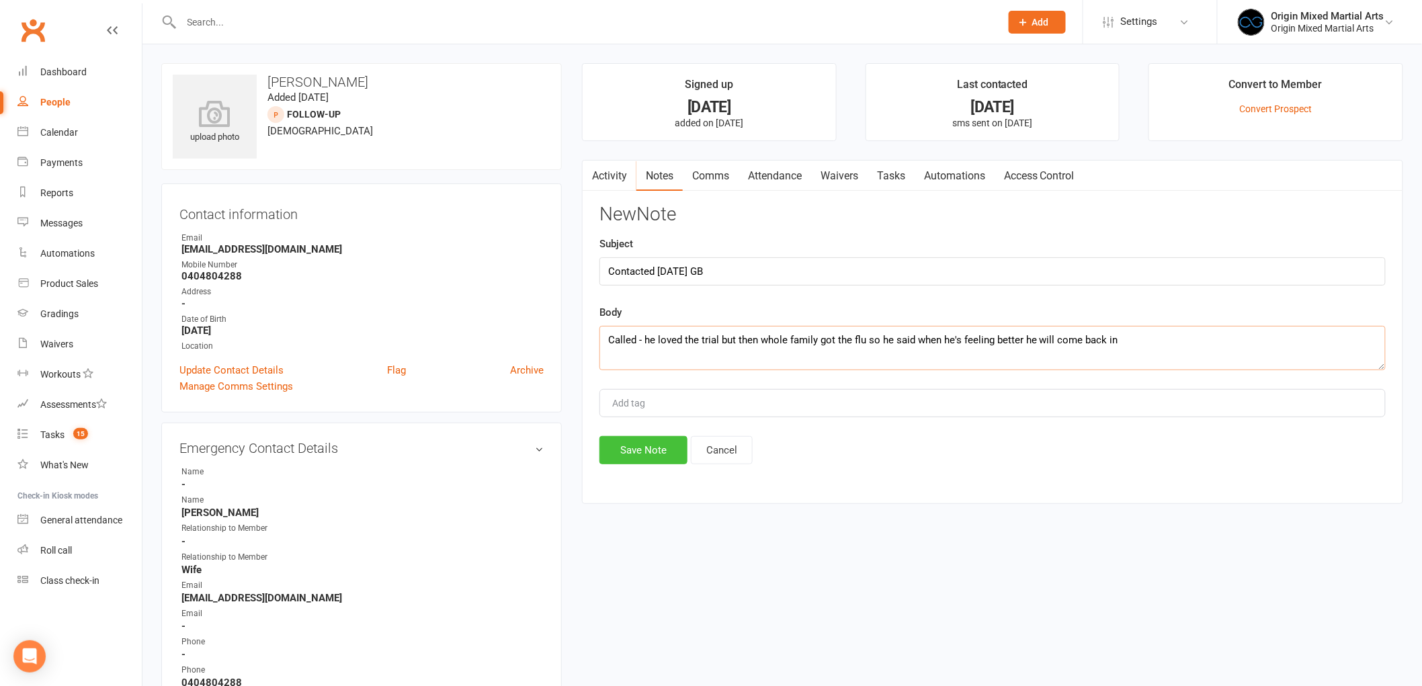
type textarea "Called - he loved the trial but then whole family got the flu so he said when h…"
click at [621, 452] on button "Save Note" at bounding box center [643, 450] width 88 height 28
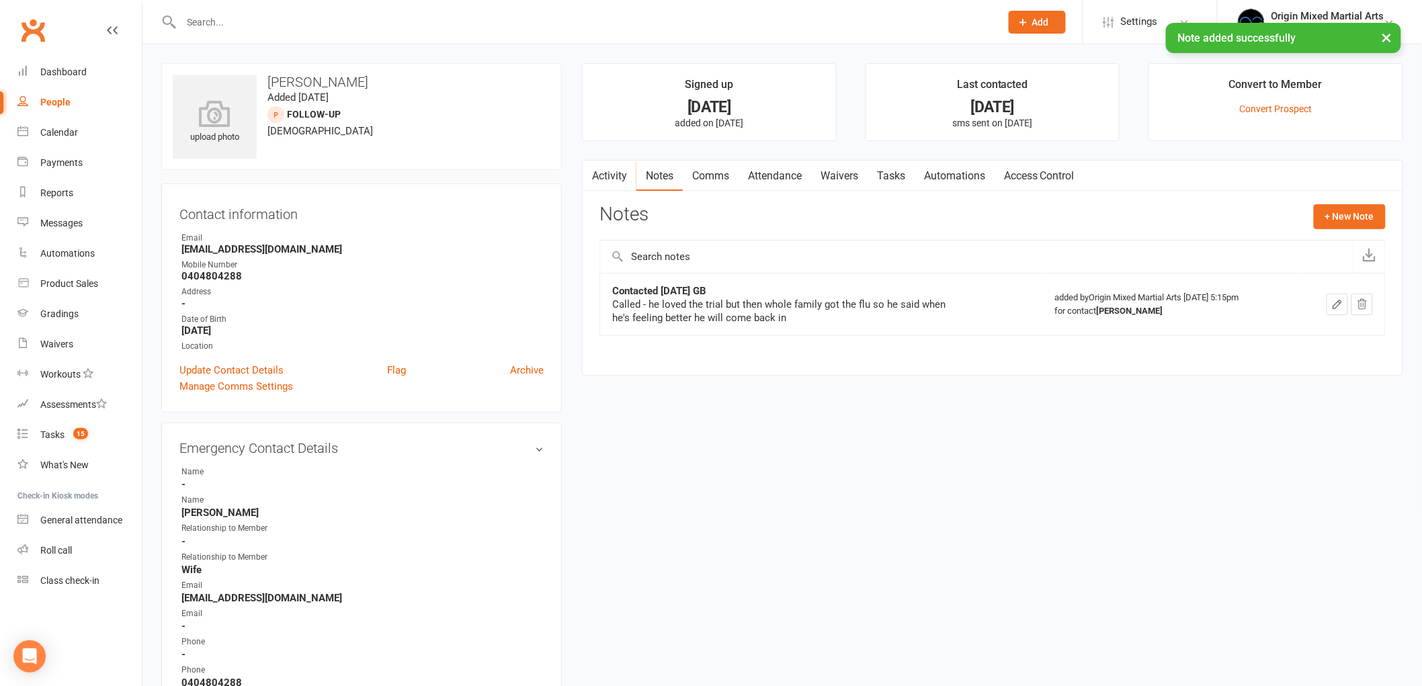
click at [54, 106] on div "People" at bounding box center [55, 102] width 30 height 11
select select "100"
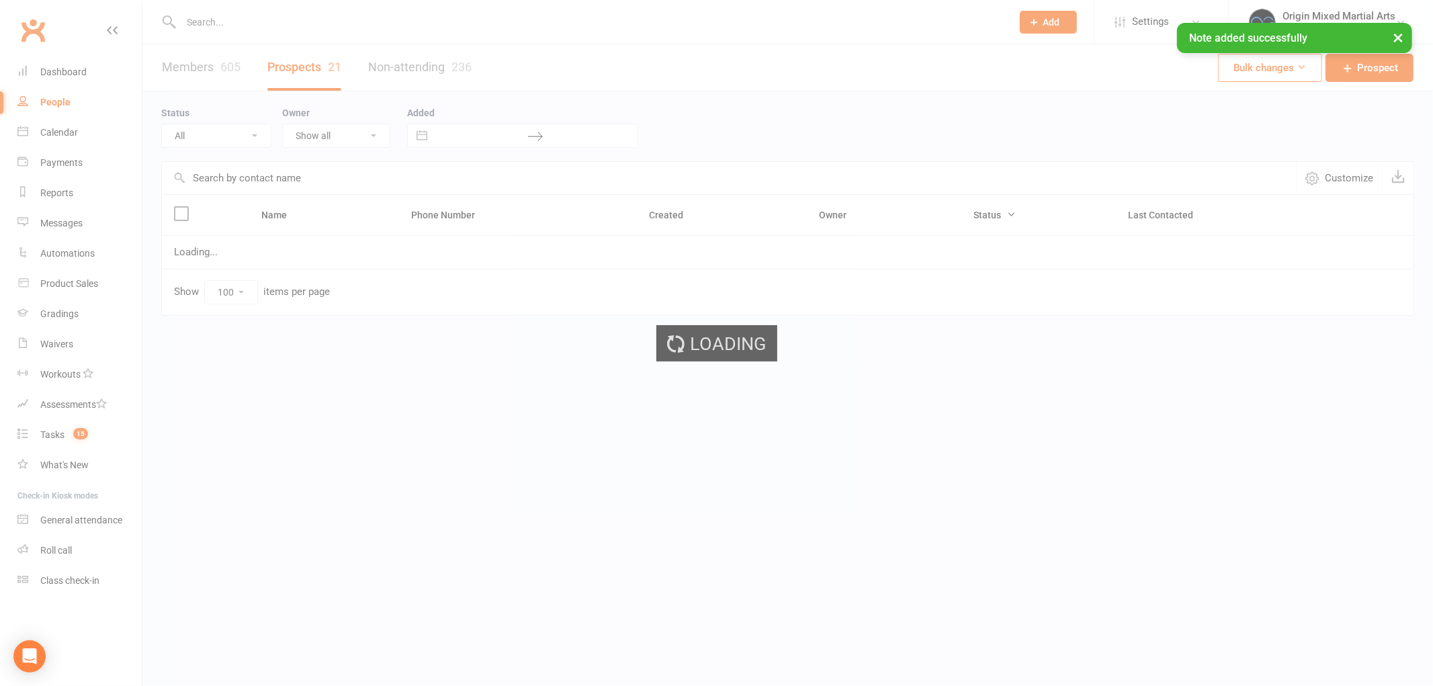
select select "Follow-up"
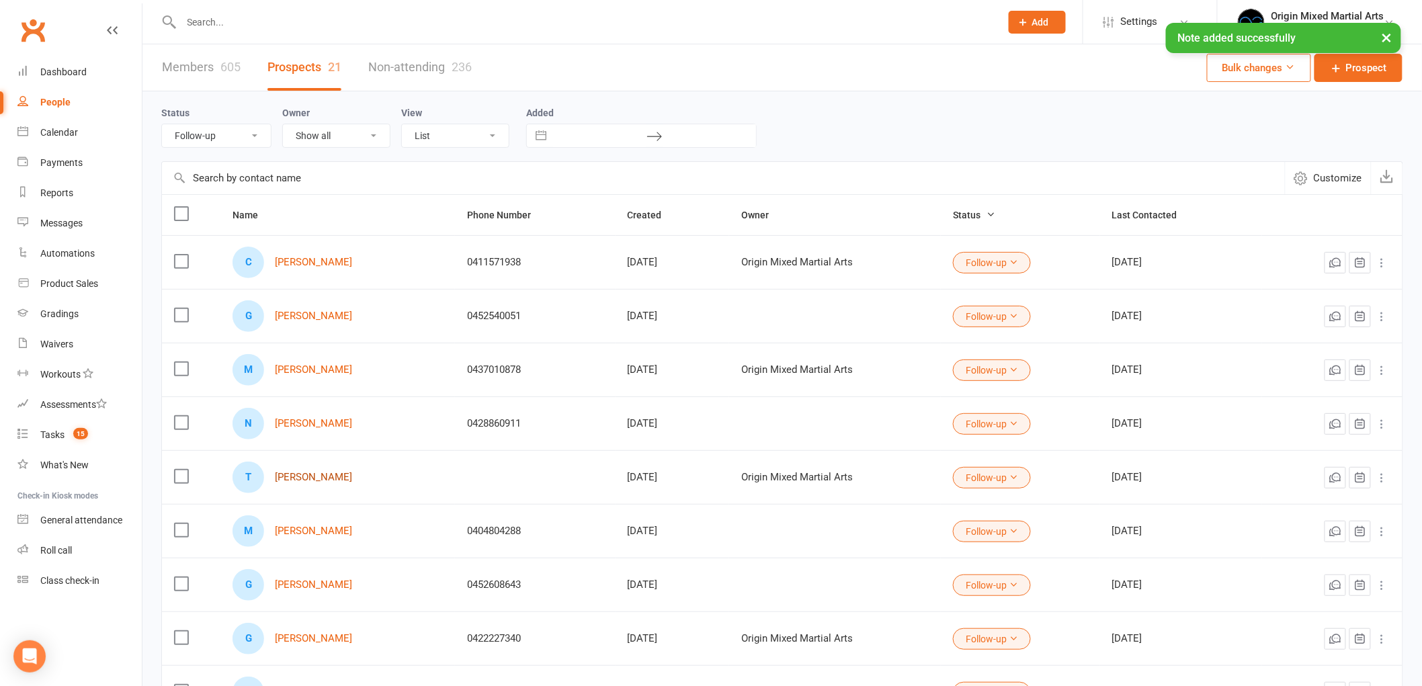
click at [321, 476] on link "Tamir Darkhansukh" at bounding box center [313, 477] width 77 height 11
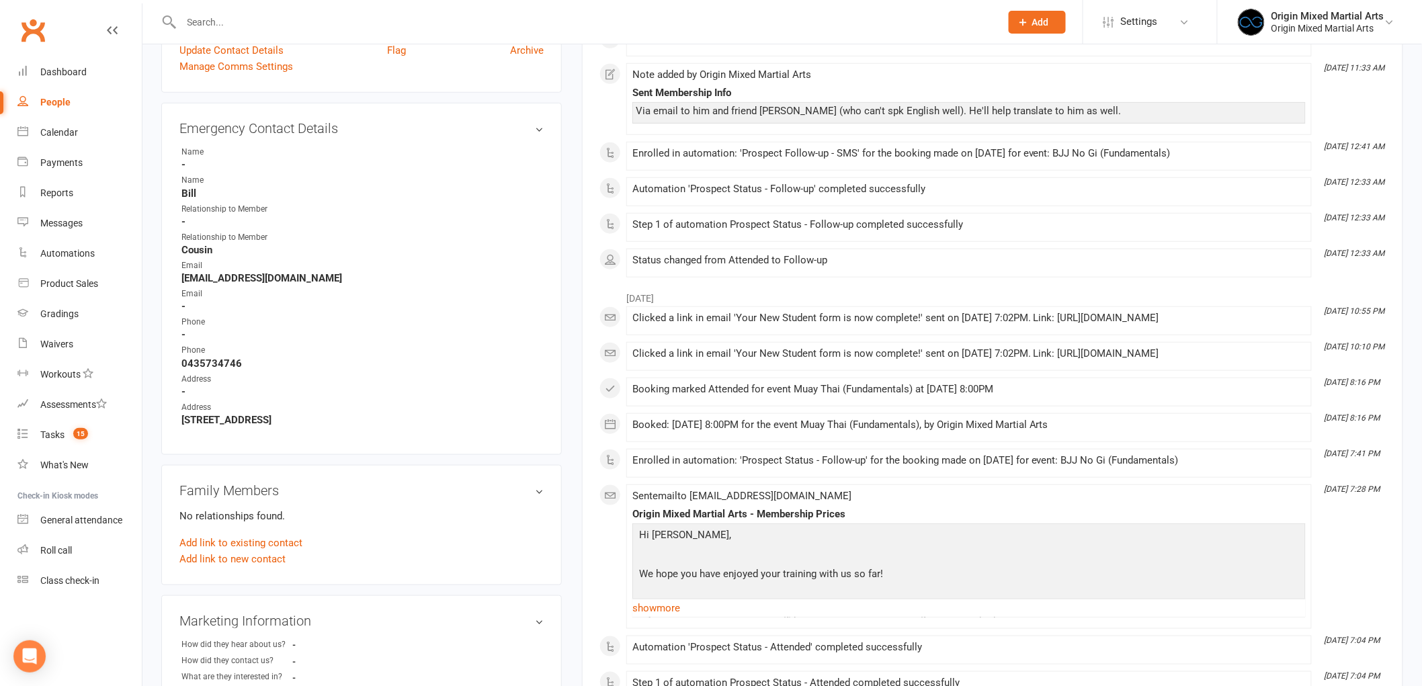
scroll to position [373, 0]
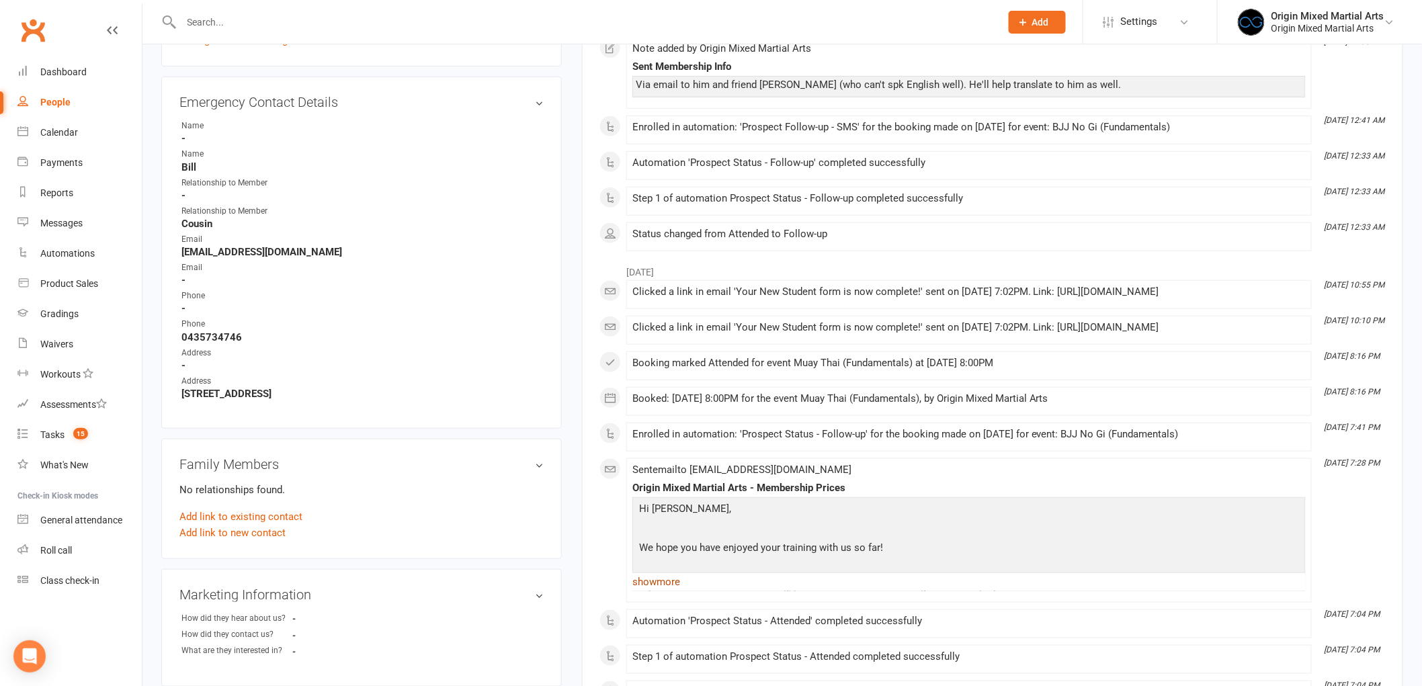
click at [648, 591] on link "show more" at bounding box center [968, 581] width 673 height 19
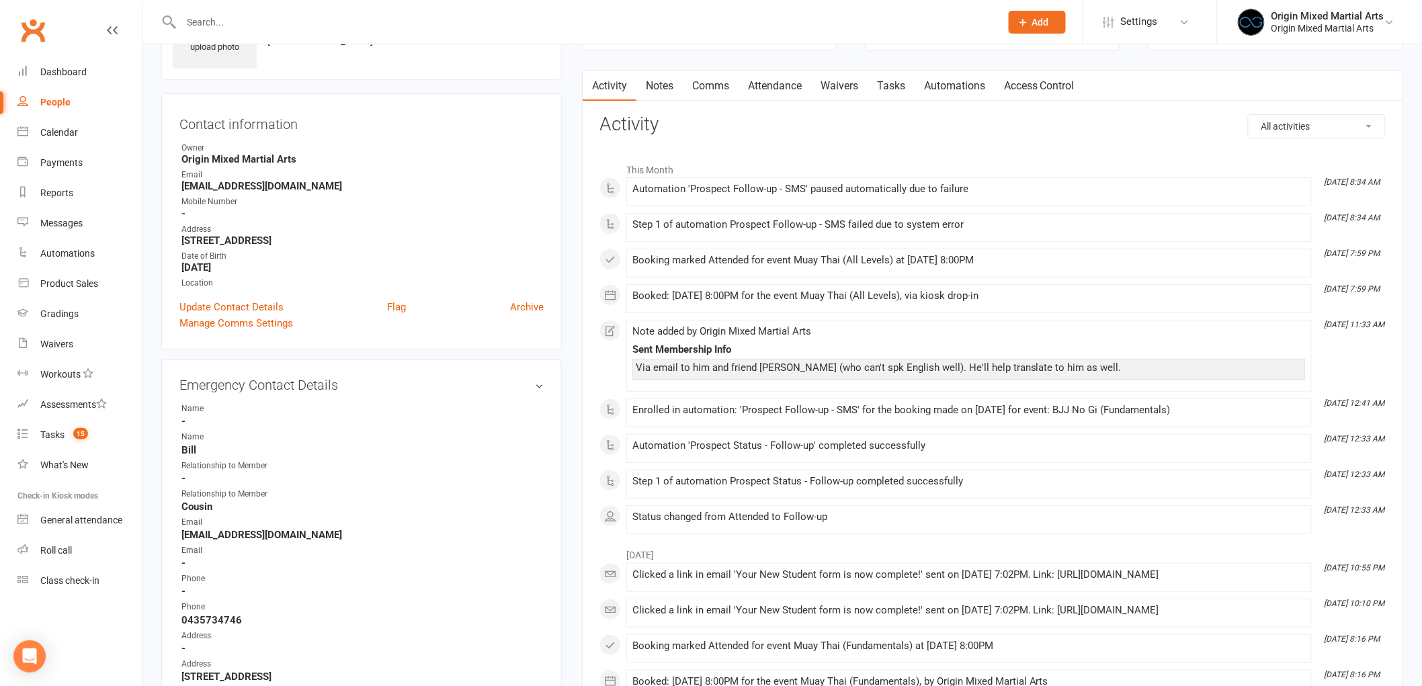
scroll to position [3, 0]
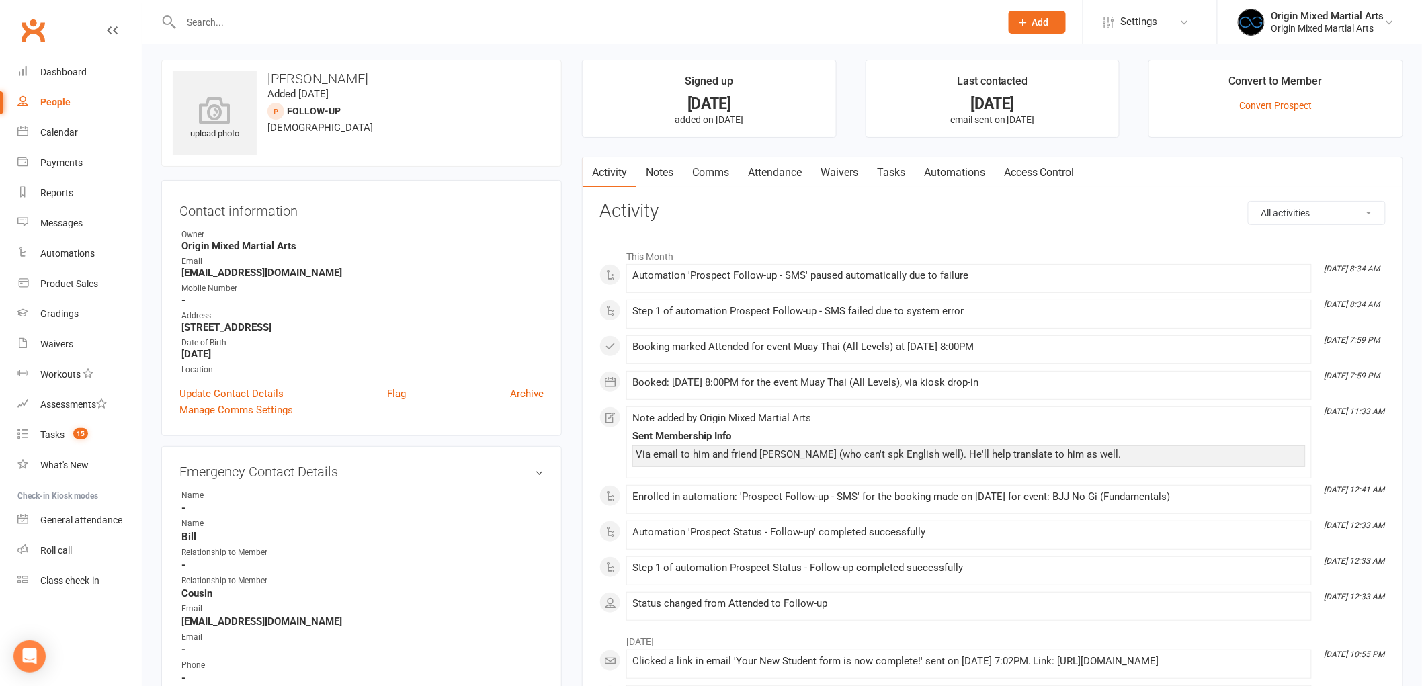
click at [709, 179] on link "Comms" at bounding box center [711, 172] width 56 height 31
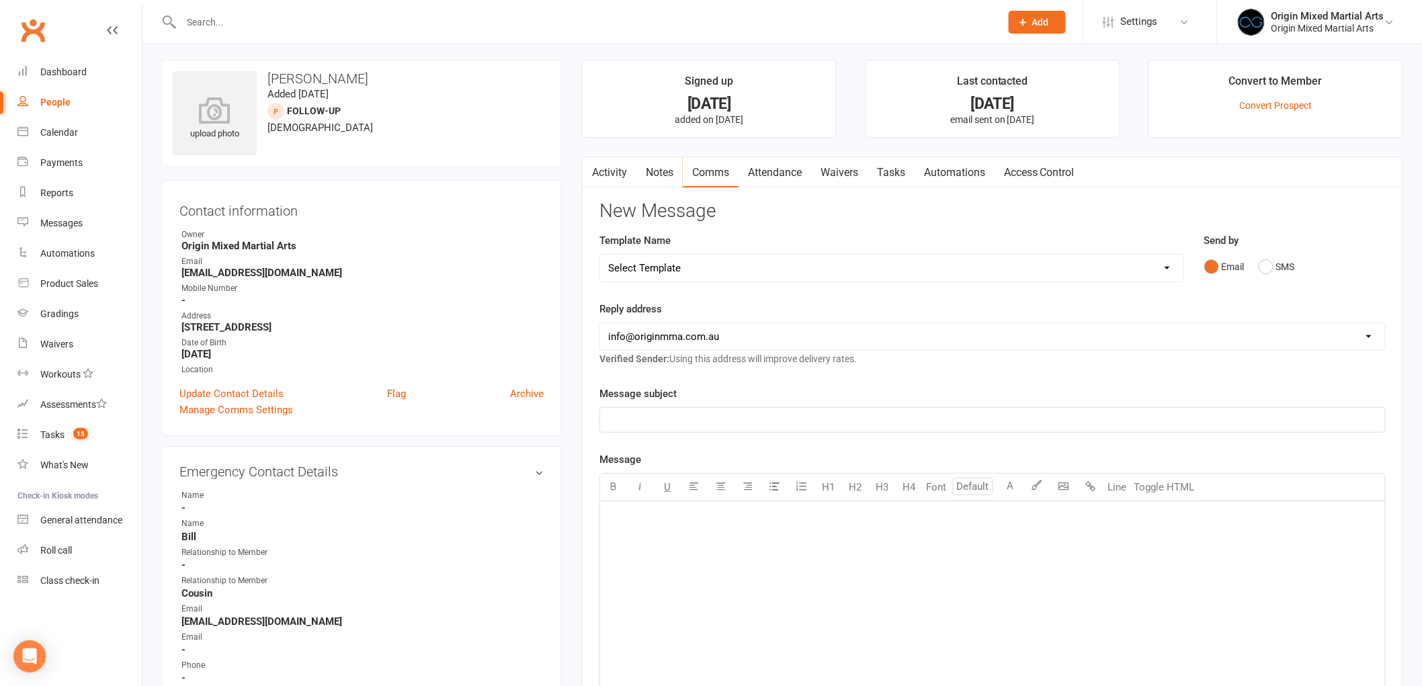
click at [763, 263] on select "Select Template [Email] Opening Date Change [Email] Class Booking Reminder [Ema…" at bounding box center [891, 268] width 583 height 27
select select "8"
click at [600, 255] on select "Select Template [Email] Opening Date Change [Email] Class Booking Reminder [Ema…" at bounding box center [891, 268] width 583 height 27
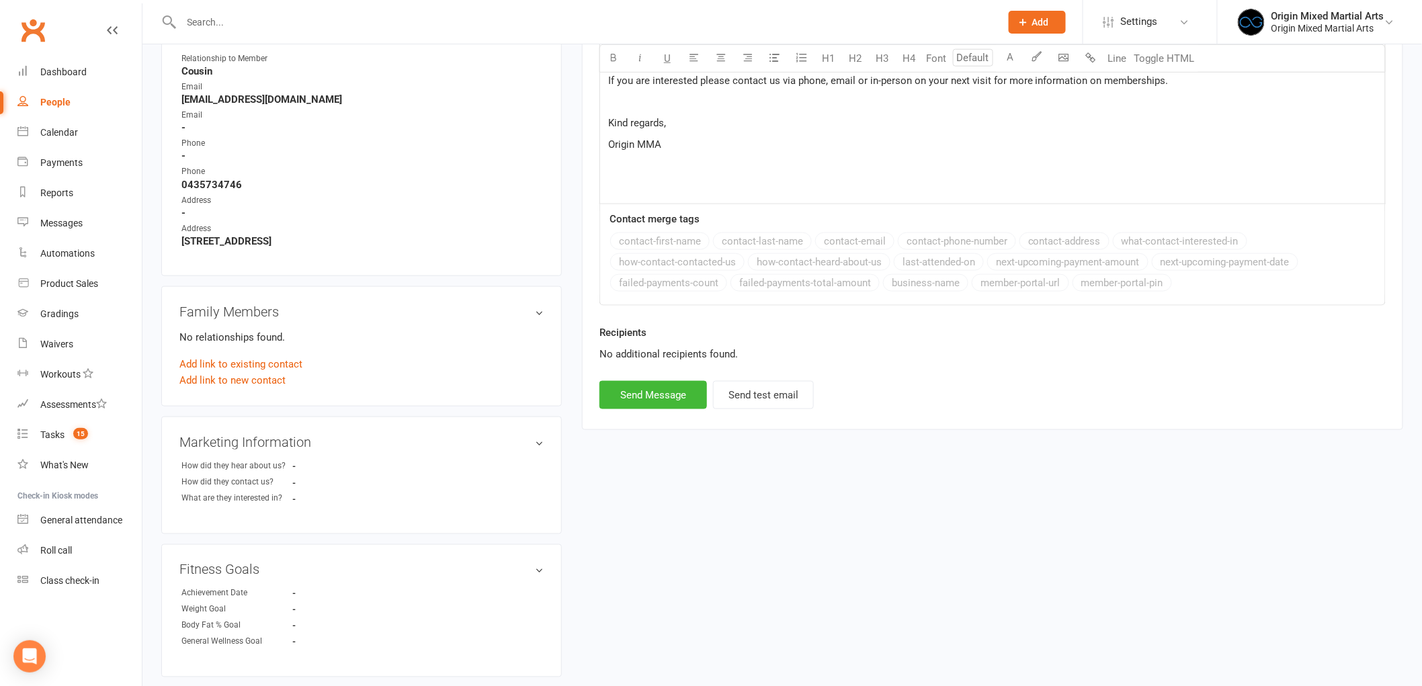
scroll to position [526, 0]
click at [644, 407] on button "Send Message" at bounding box center [653, 394] width 108 height 28
select select
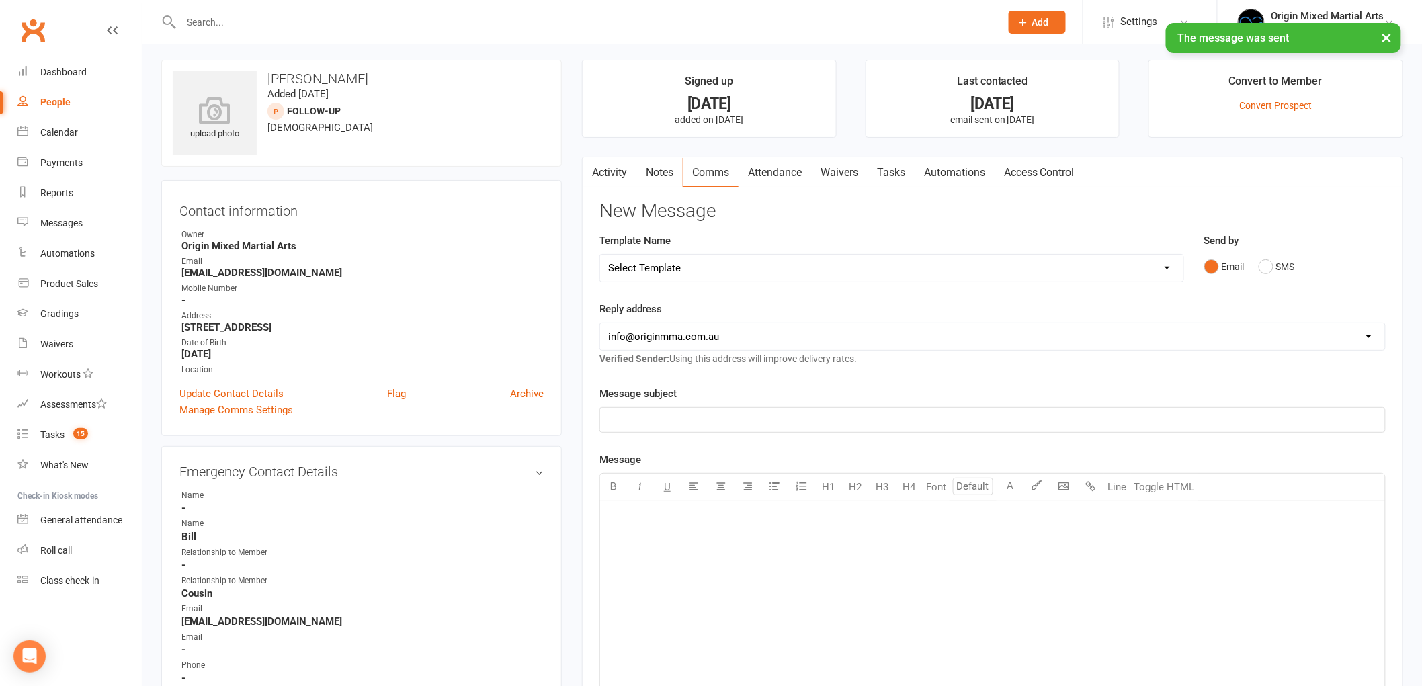
scroll to position [0, 0]
click at [677, 172] on link "Notes" at bounding box center [659, 176] width 46 height 31
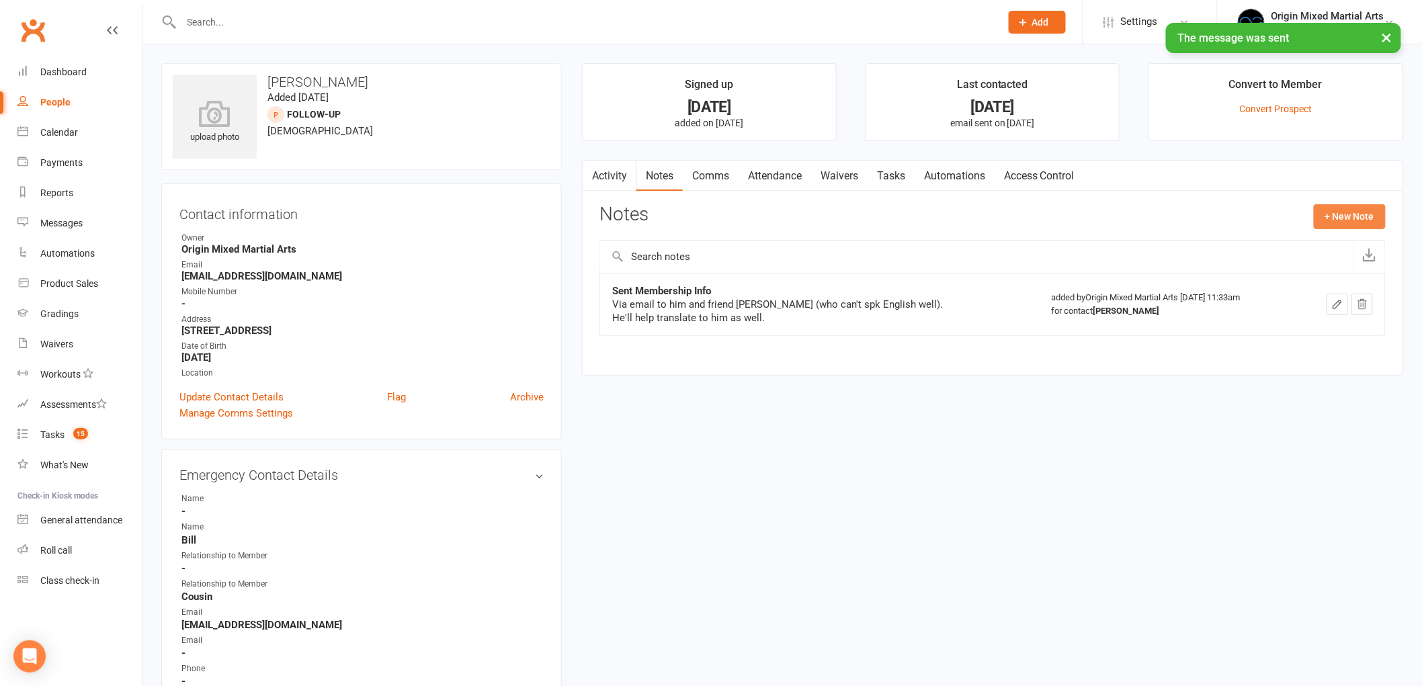
click at [1359, 215] on button "+ New Note" at bounding box center [1350, 216] width 72 height 24
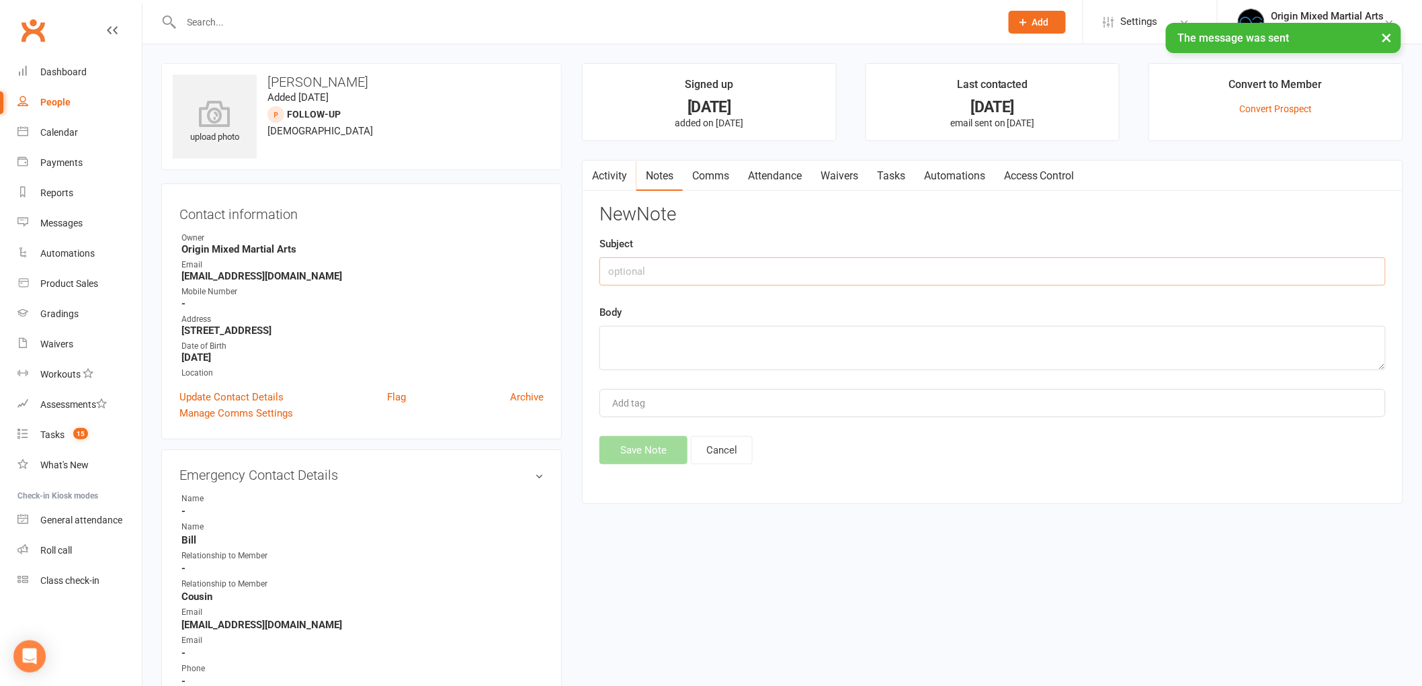
click at [938, 257] on input "text" at bounding box center [992, 271] width 786 height 28
type input "Contacted 14/8/25 GB"
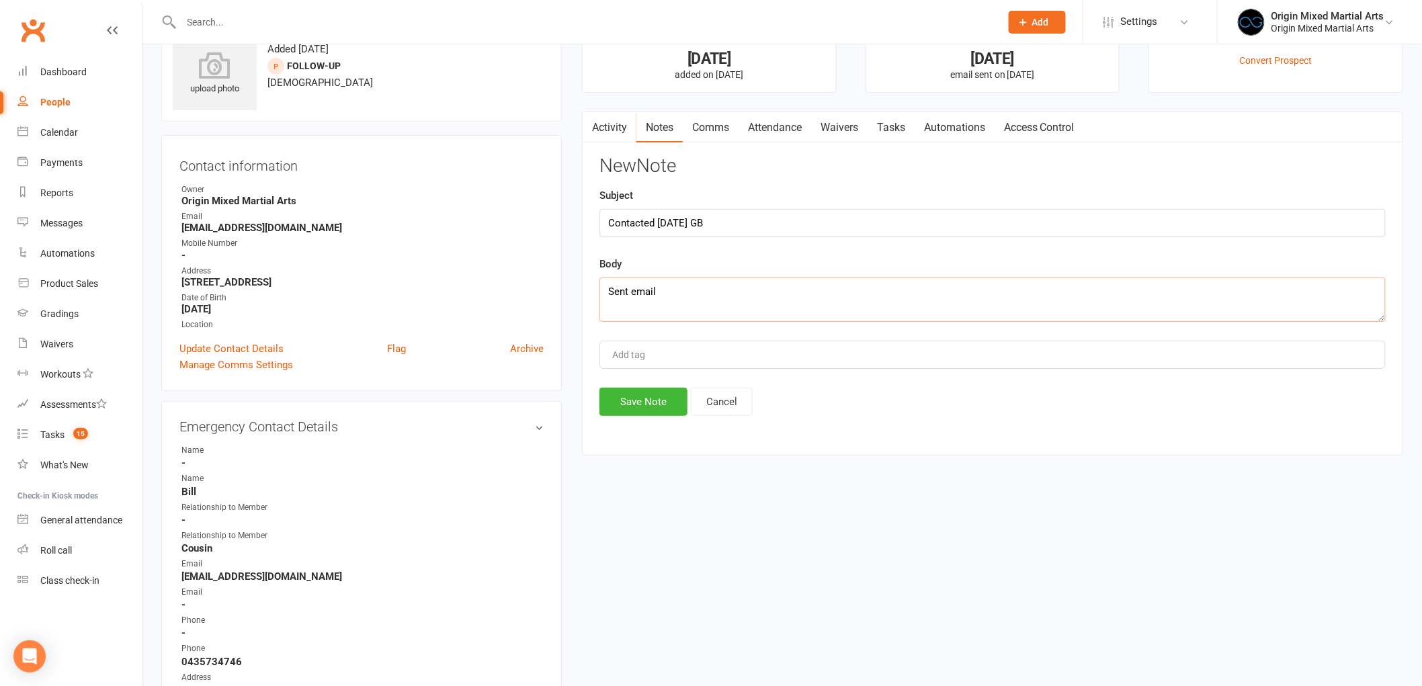
scroll to position [75, 0]
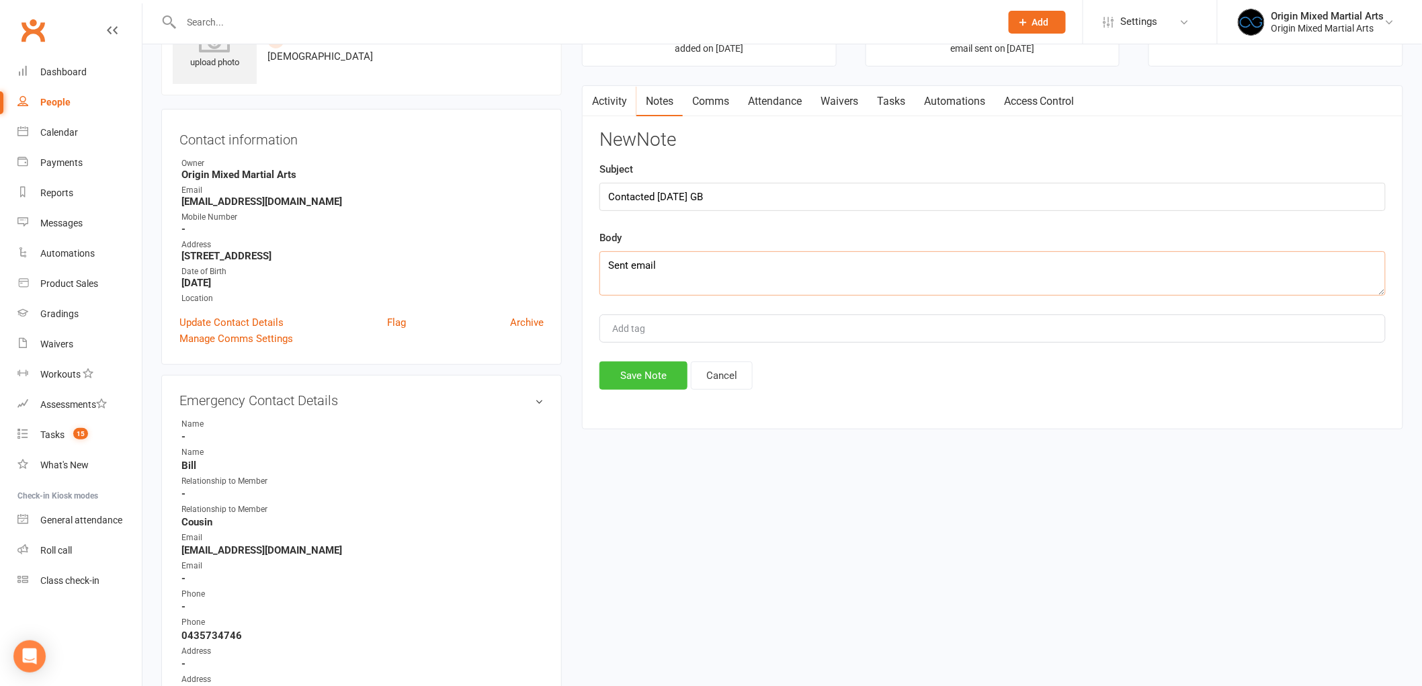
type textarea "Sent email"
click at [626, 386] on button "Save Note" at bounding box center [643, 375] width 88 height 28
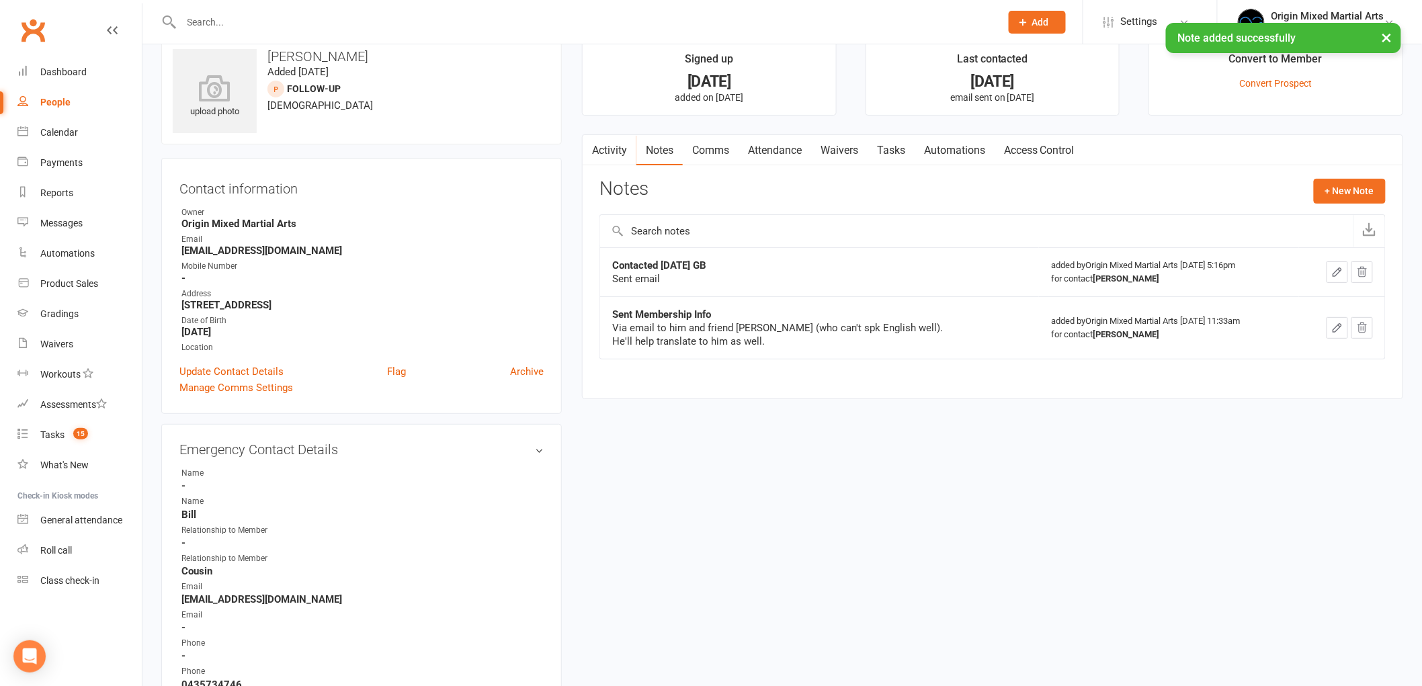
scroll to position [0, 0]
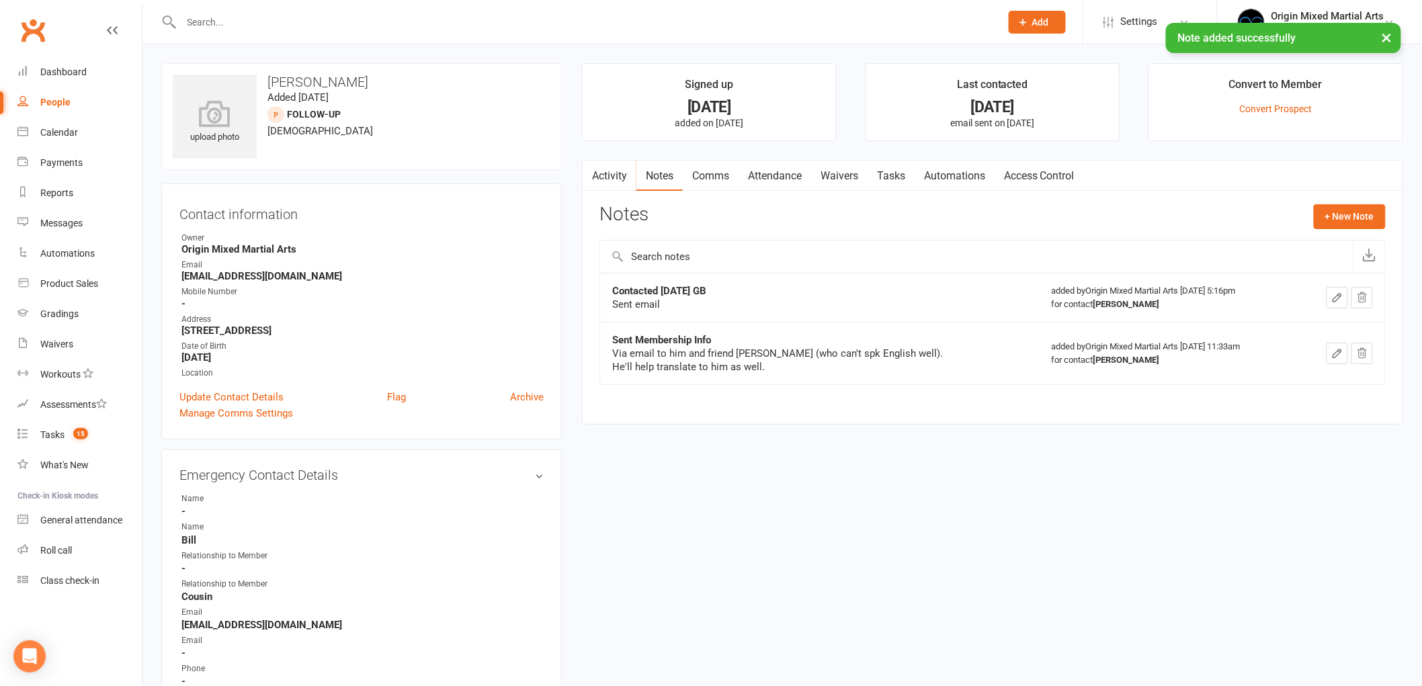
click at [51, 97] on div "People" at bounding box center [55, 102] width 30 height 11
select select "100"
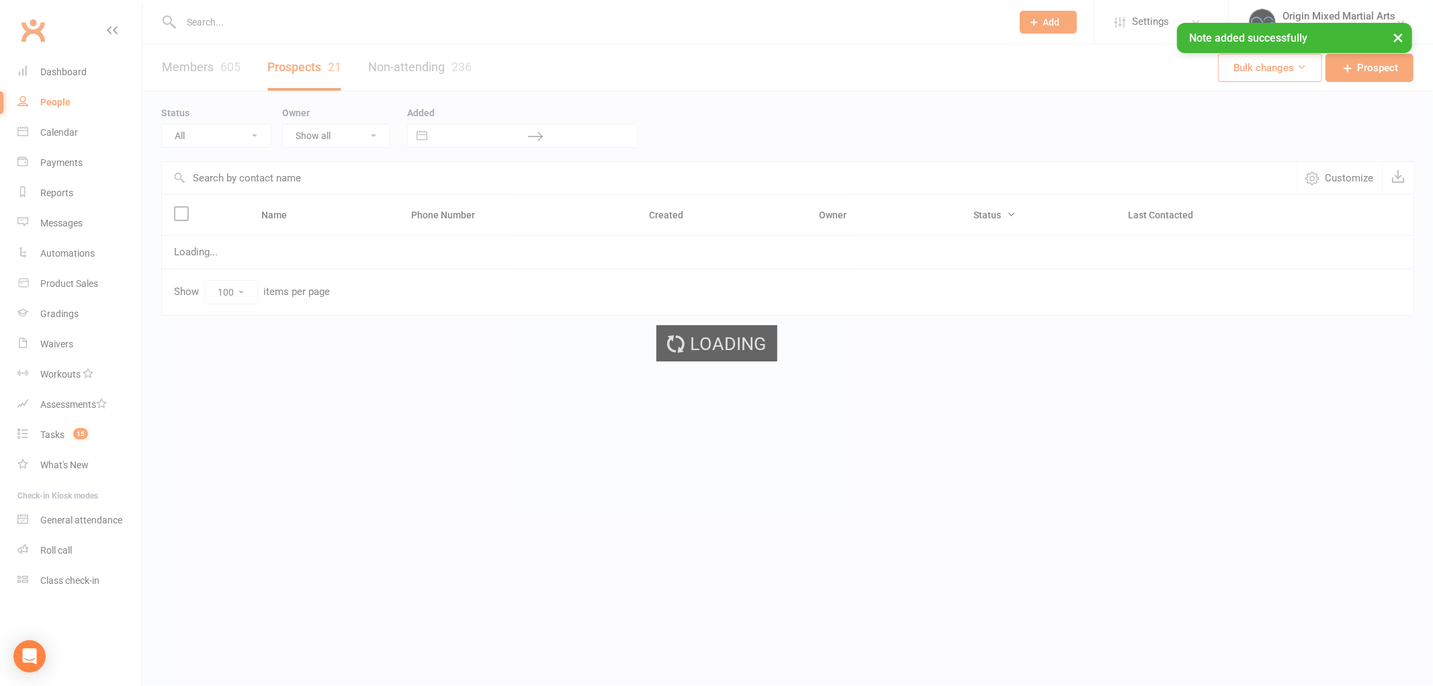
select select "Follow-up"
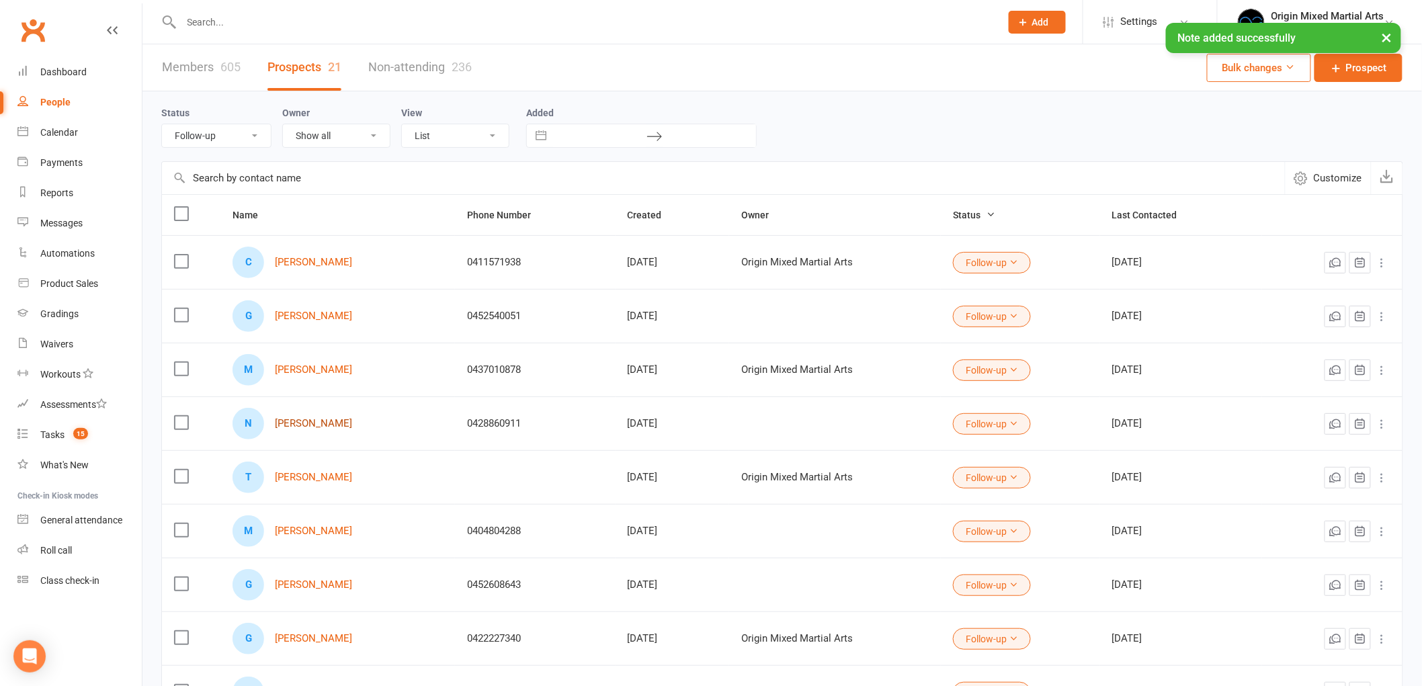
click at [304, 426] on link "Nathan Warner" at bounding box center [313, 423] width 77 height 11
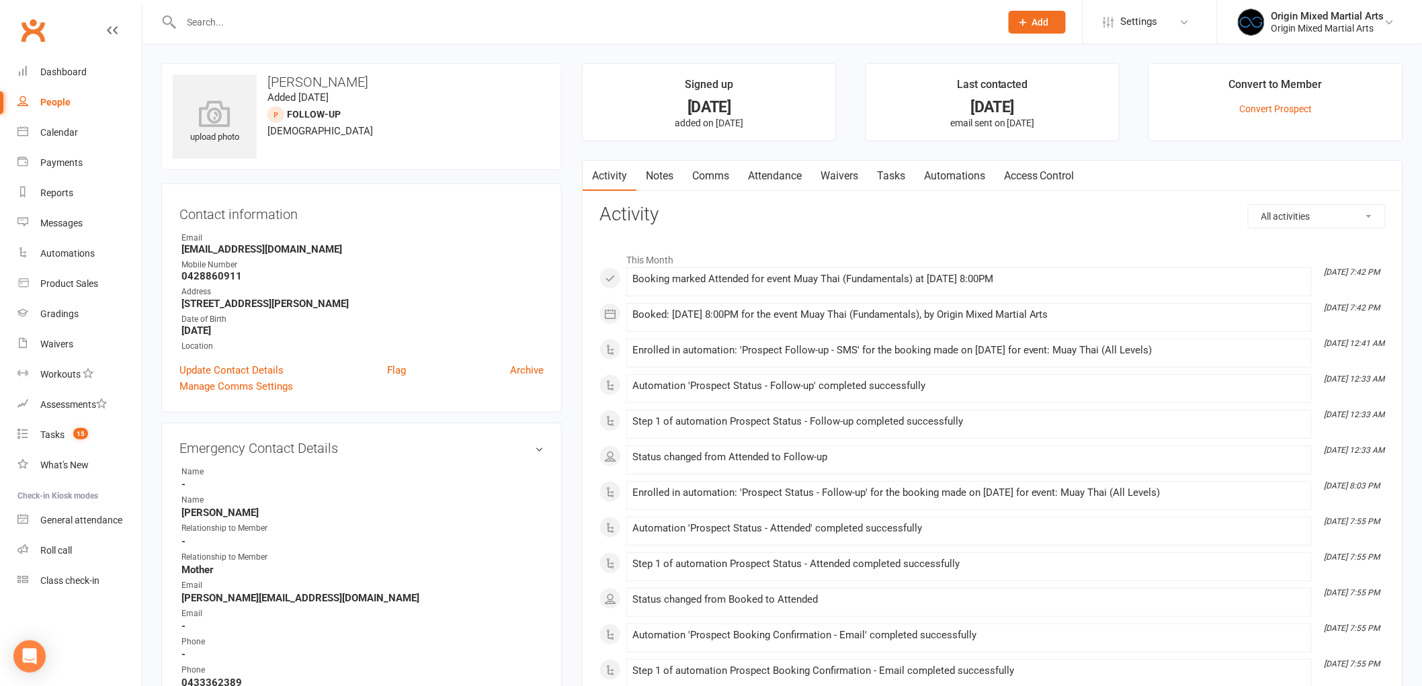
click at [67, 104] on div "People" at bounding box center [55, 102] width 30 height 11
select select "100"
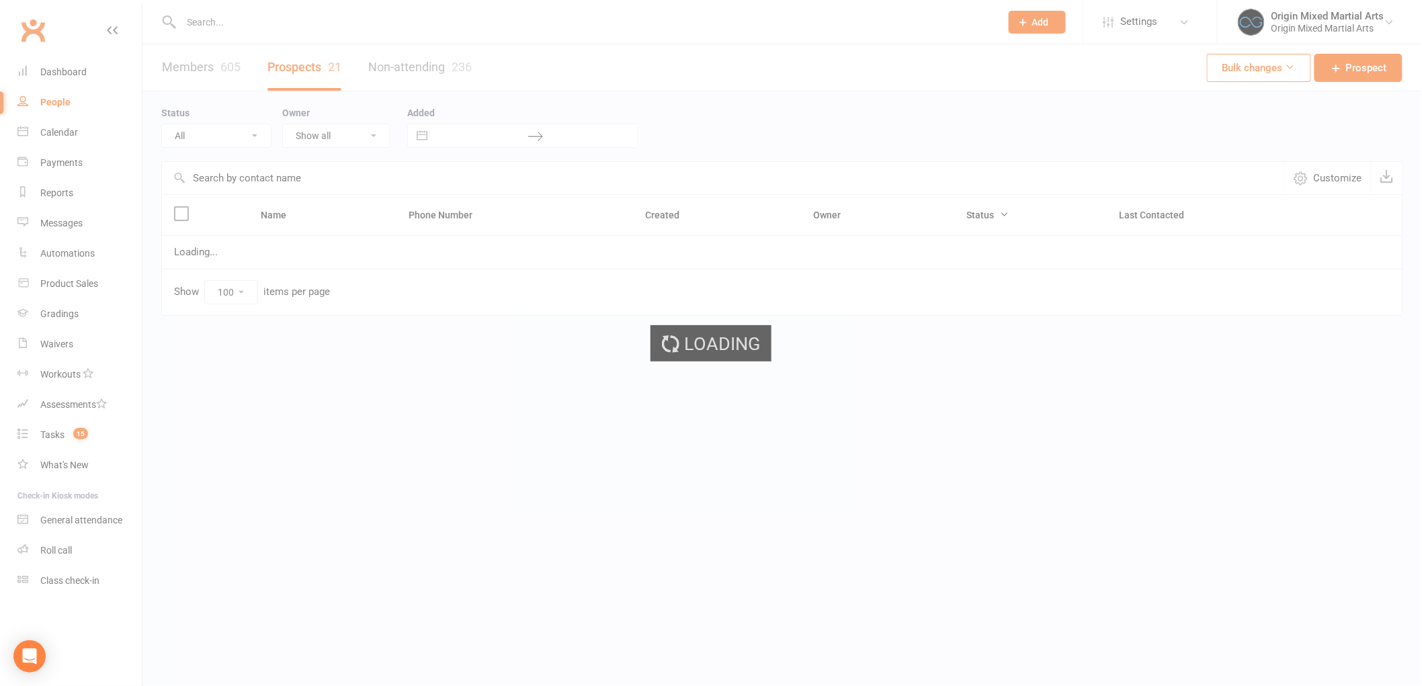
select select "Follow-up"
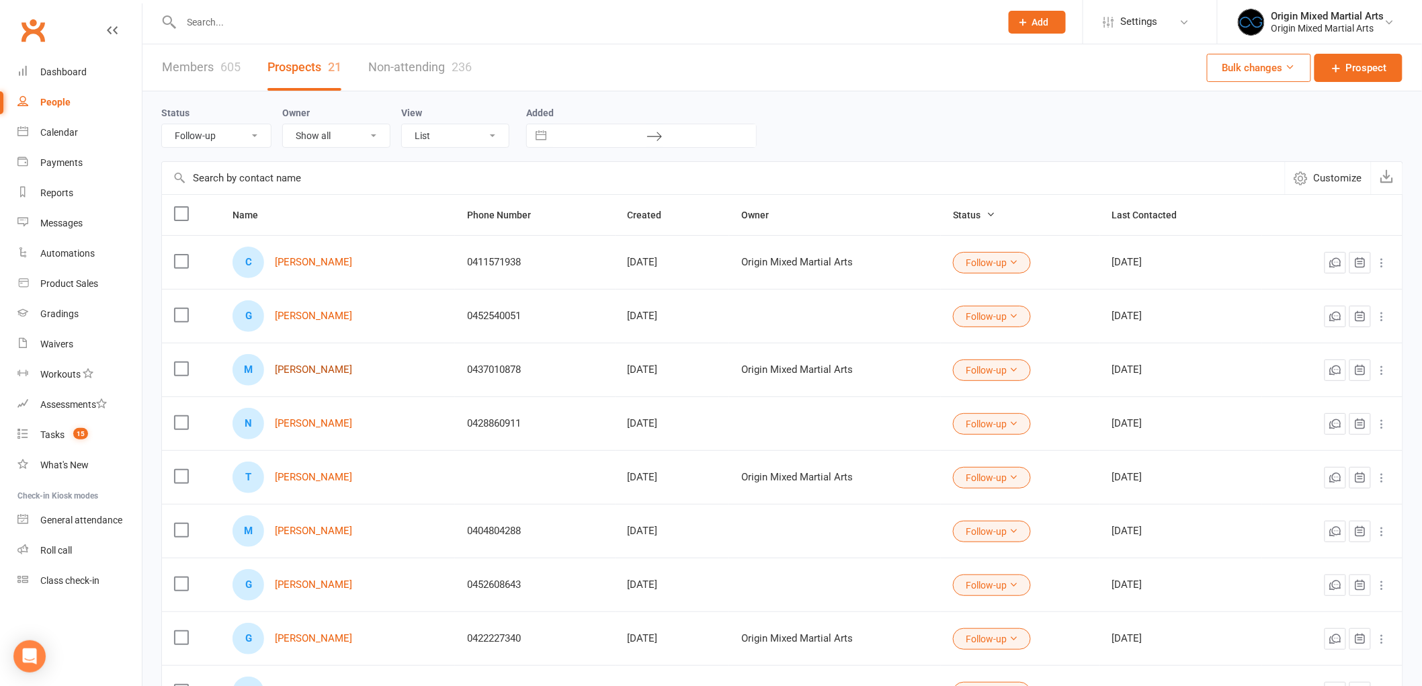
click at [307, 374] on link "Martin Oh" at bounding box center [313, 369] width 77 height 11
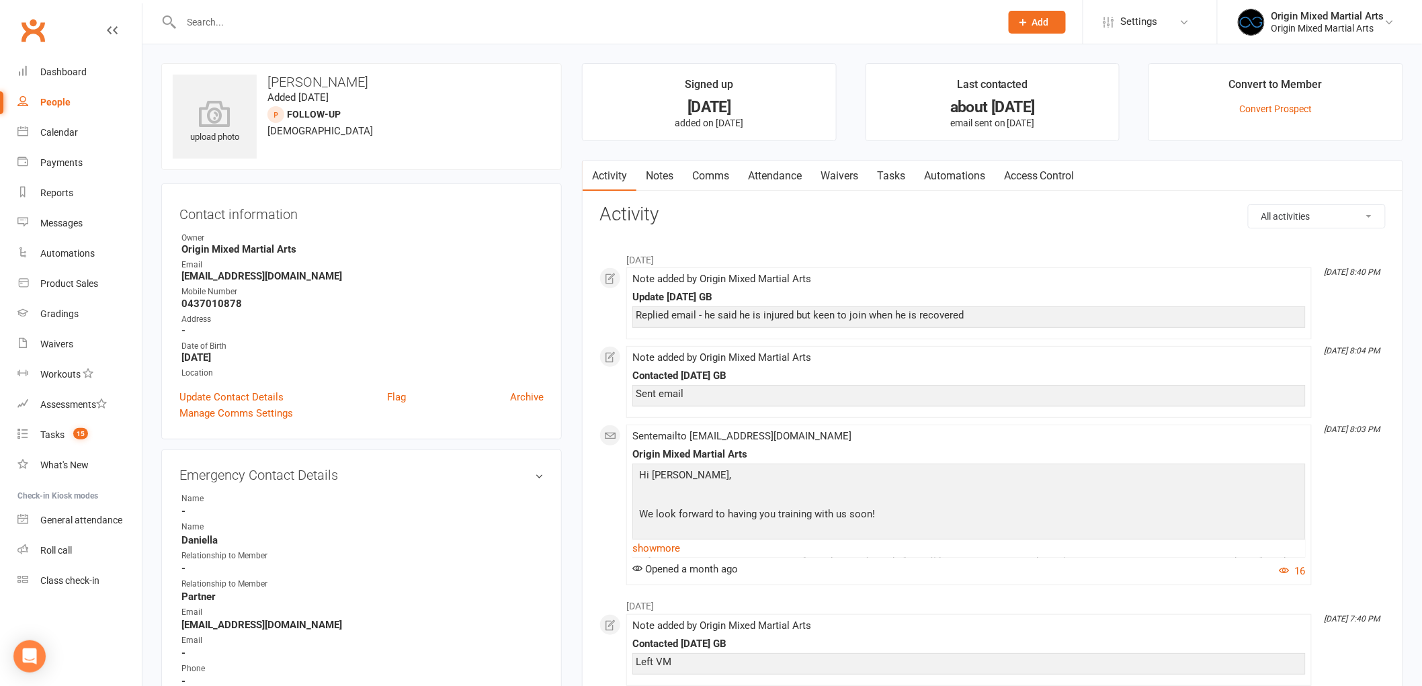
click at [47, 99] on div "People" at bounding box center [55, 102] width 30 height 11
select select "100"
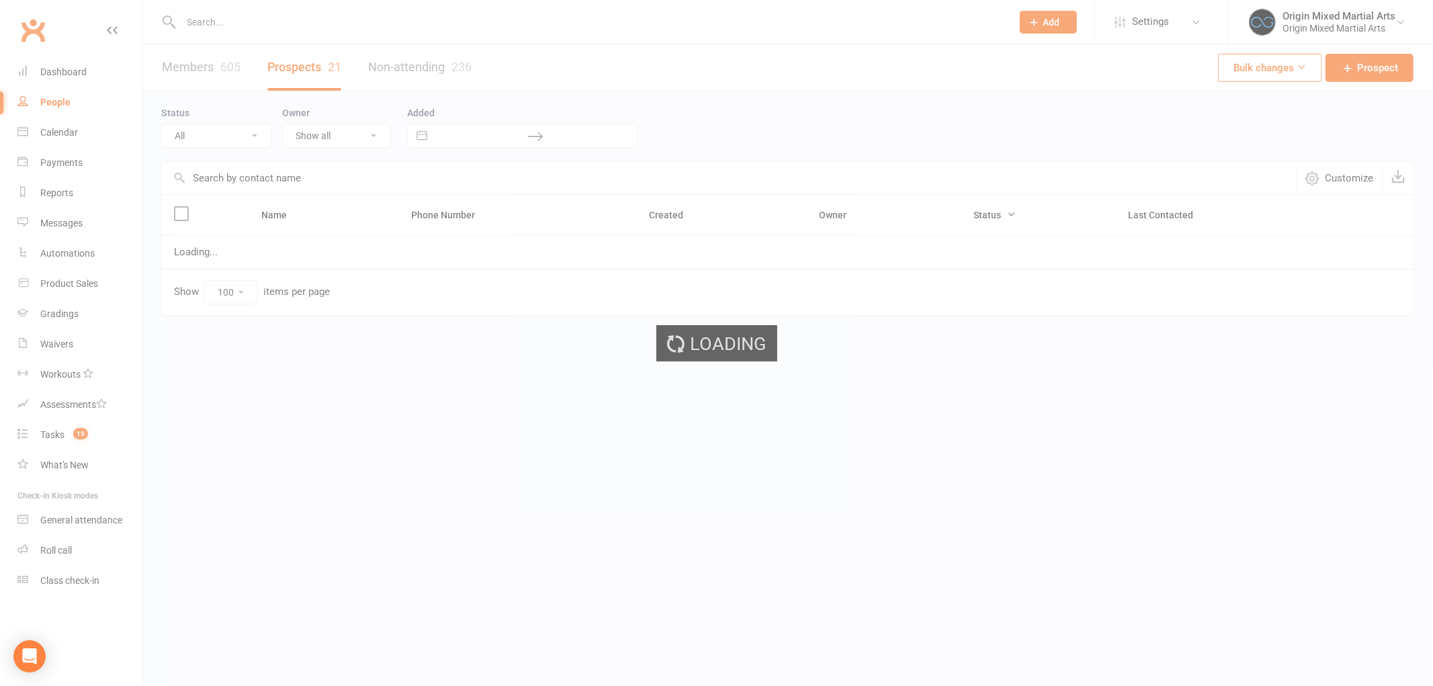
select select "Follow-up"
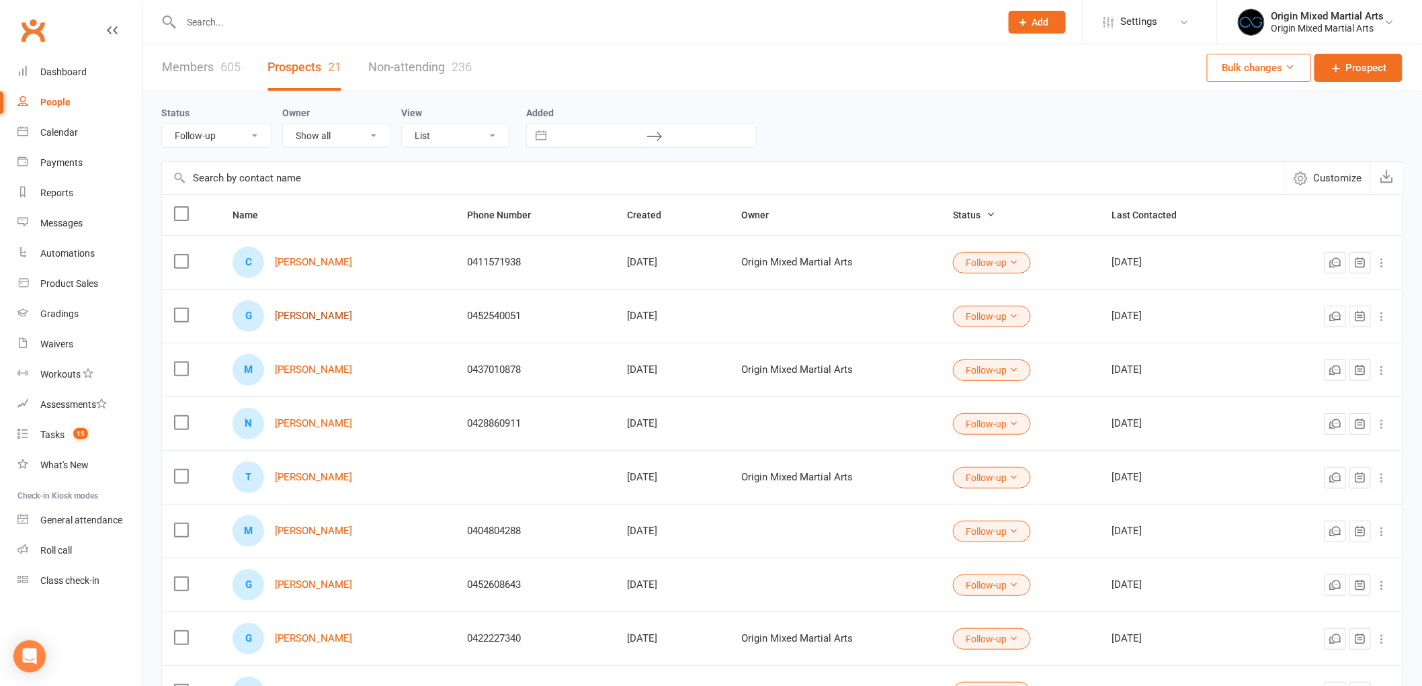
click at [304, 318] on link "Gadi Jeries" at bounding box center [313, 315] width 77 height 11
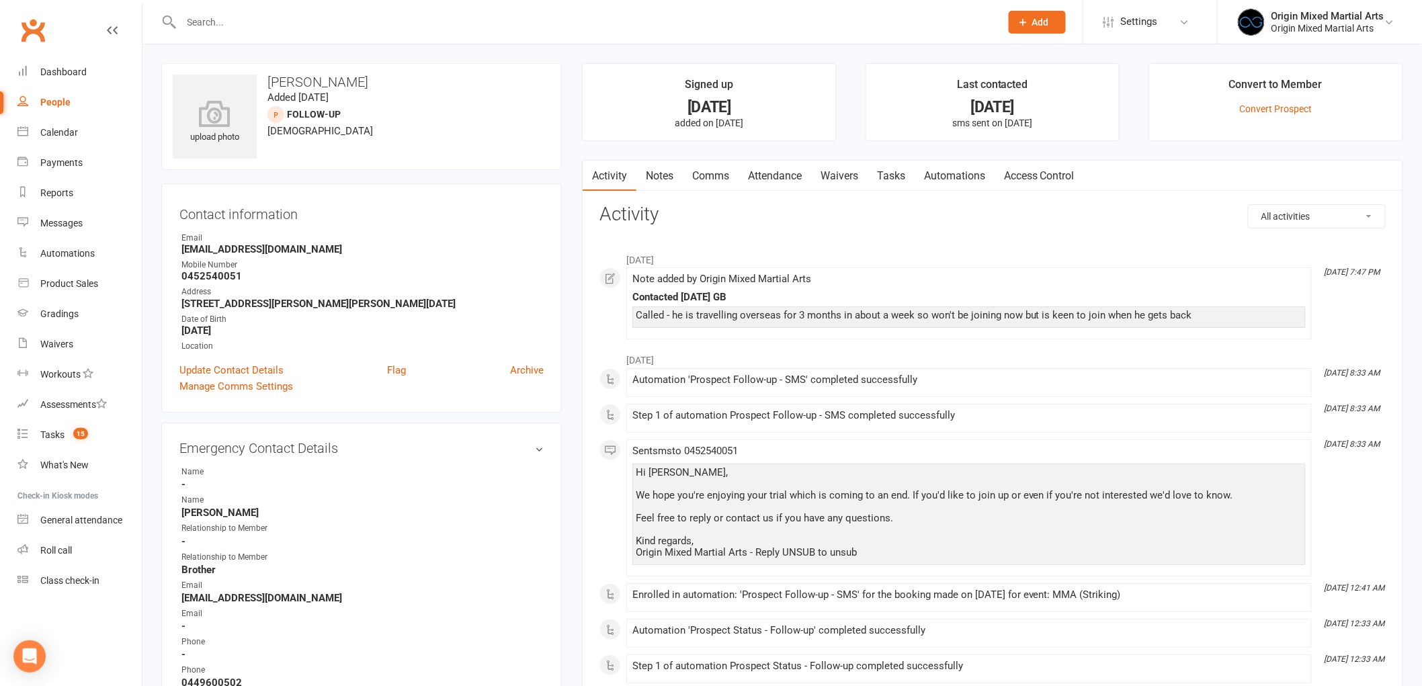
click at [57, 94] on link "People" at bounding box center [79, 102] width 124 height 30
select select "100"
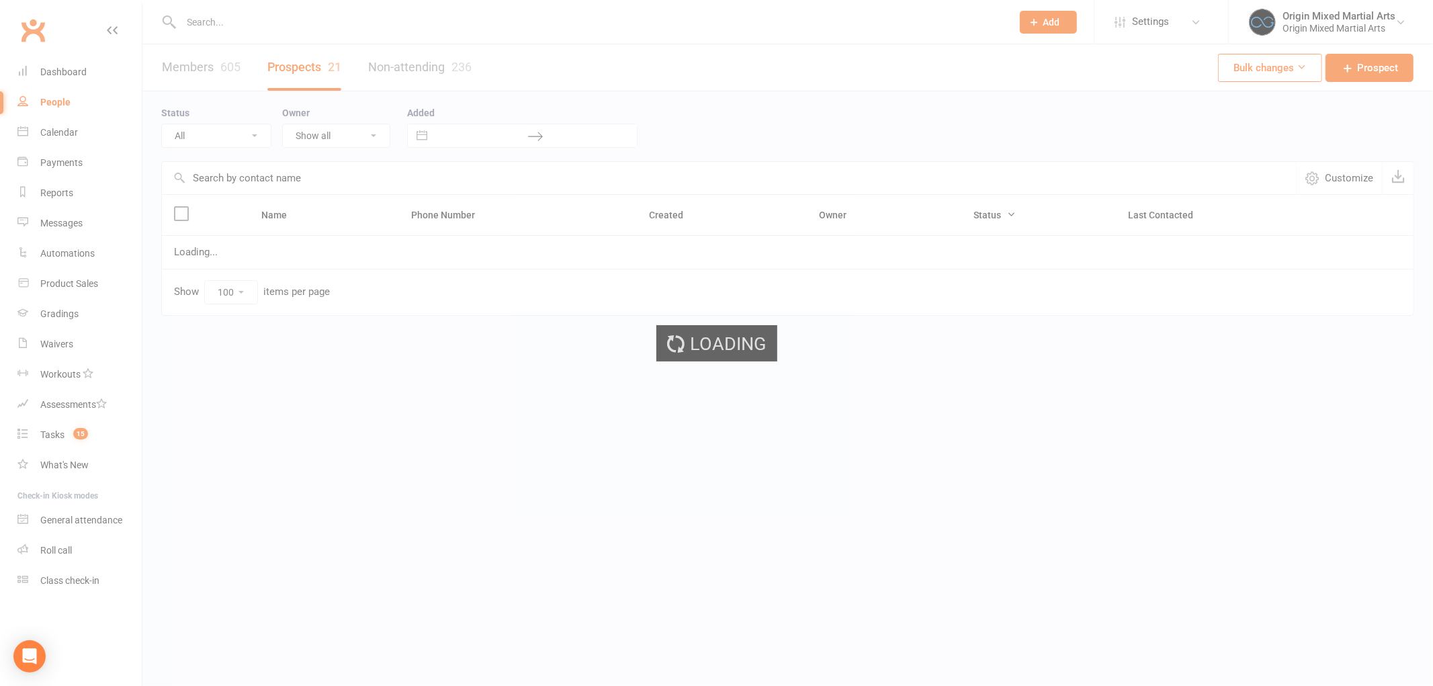
select select "Follow-up"
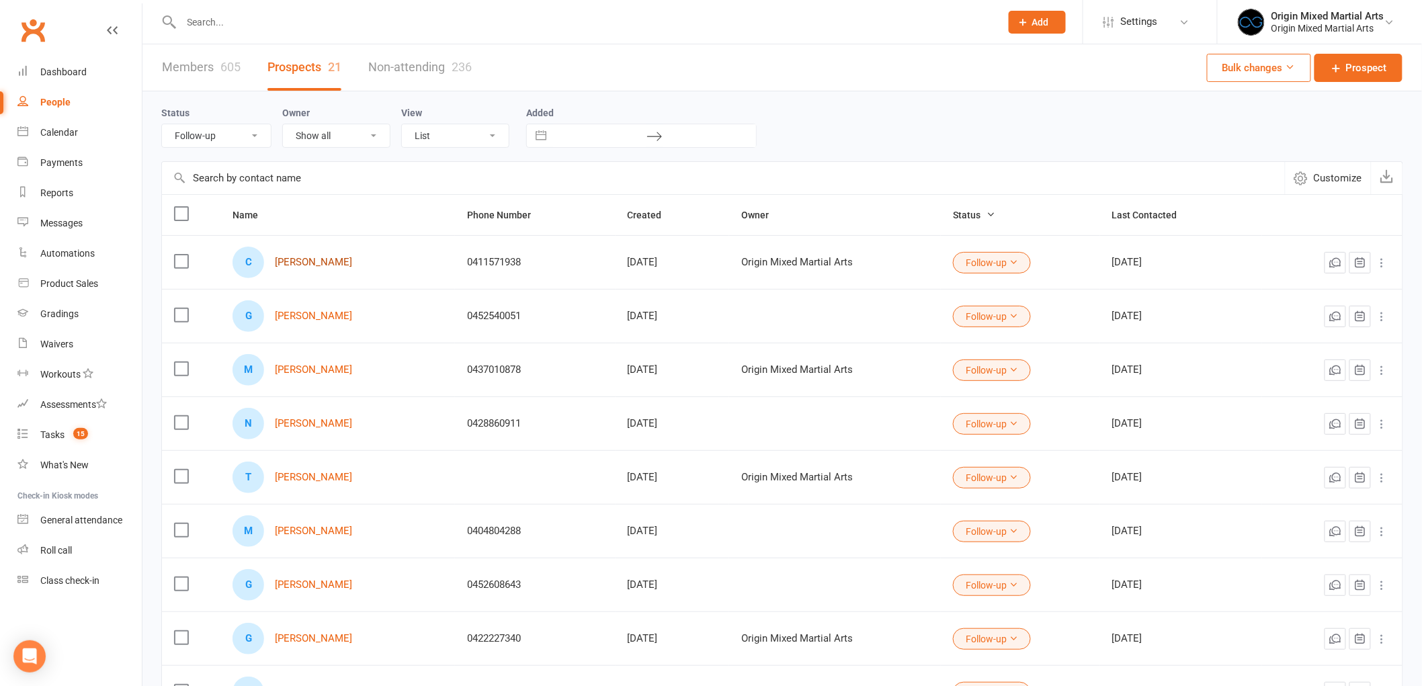
click at [288, 263] on link "Chris Lau" at bounding box center [313, 262] width 77 height 11
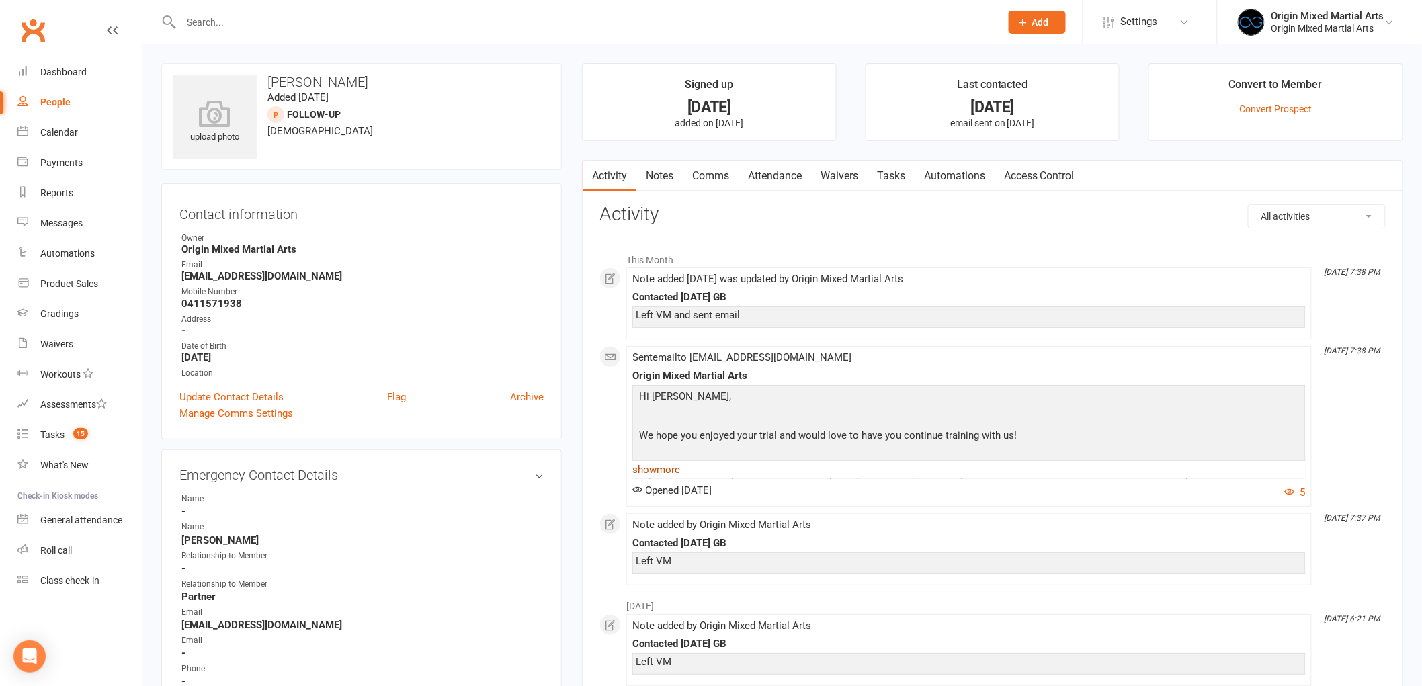
click at [675, 475] on link "show more" at bounding box center [968, 469] width 673 height 19
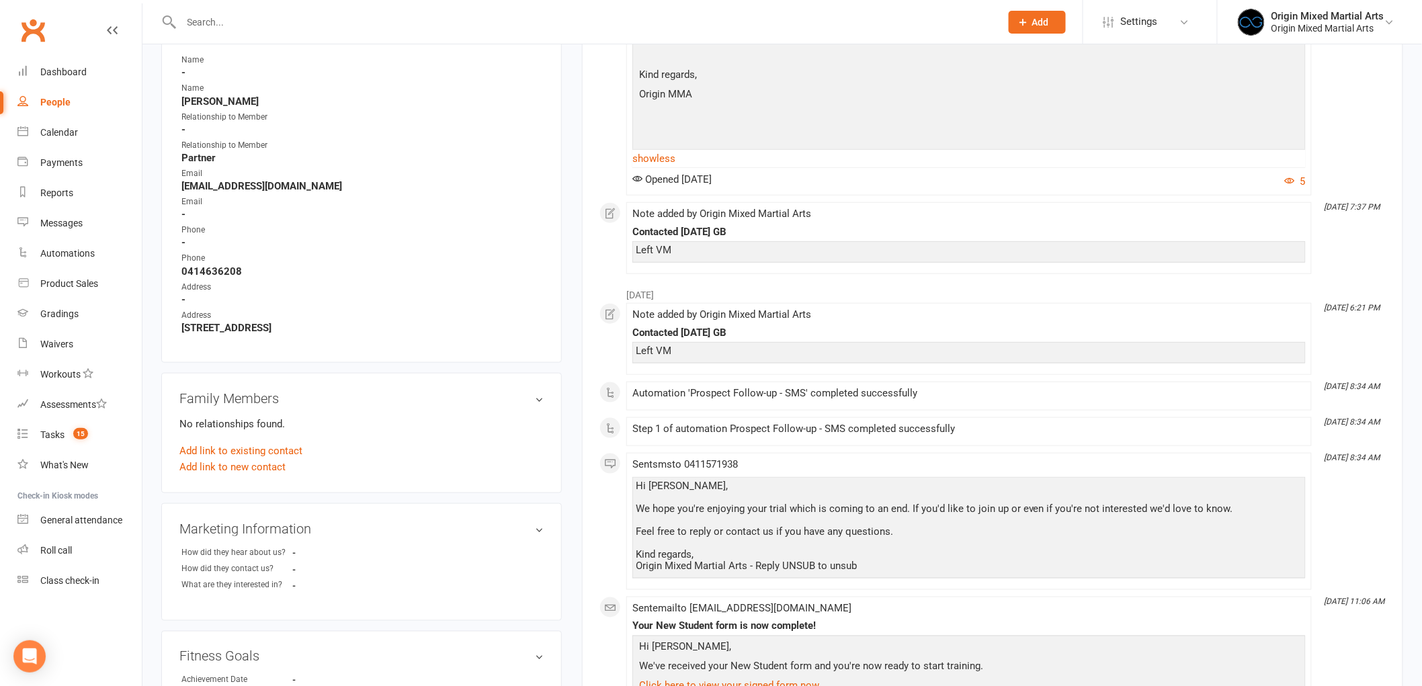
scroll to position [447, 0]
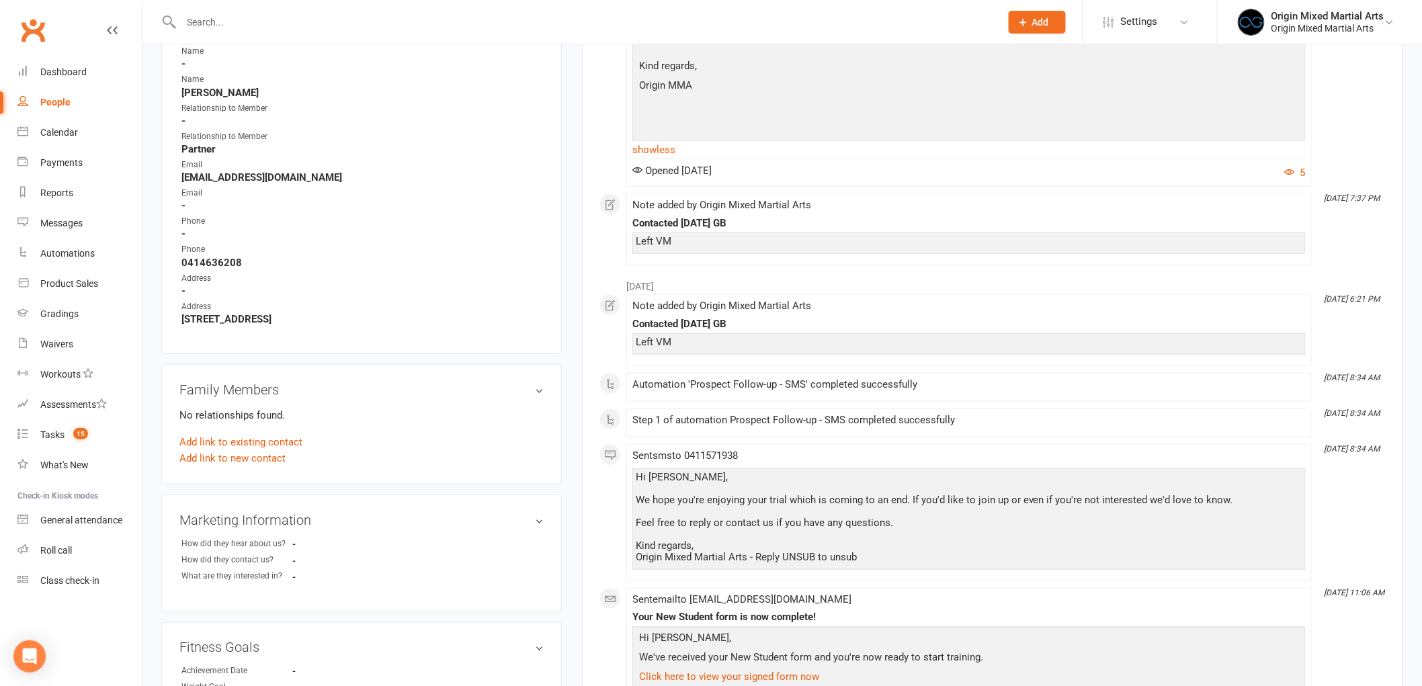
click at [881, 289] on li "July 2025" at bounding box center [992, 283] width 786 height 22
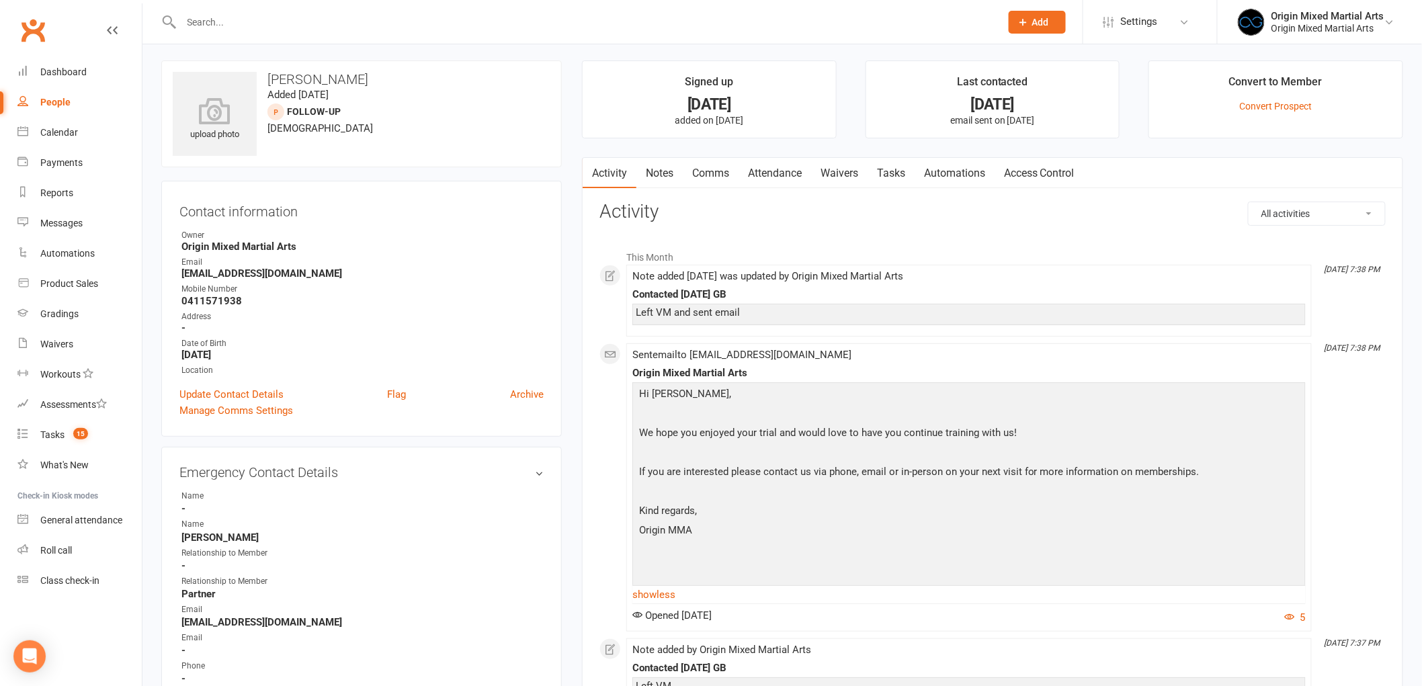
scroll to position [0, 0]
click at [654, 179] on link "Notes" at bounding box center [659, 176] width 46 height 31
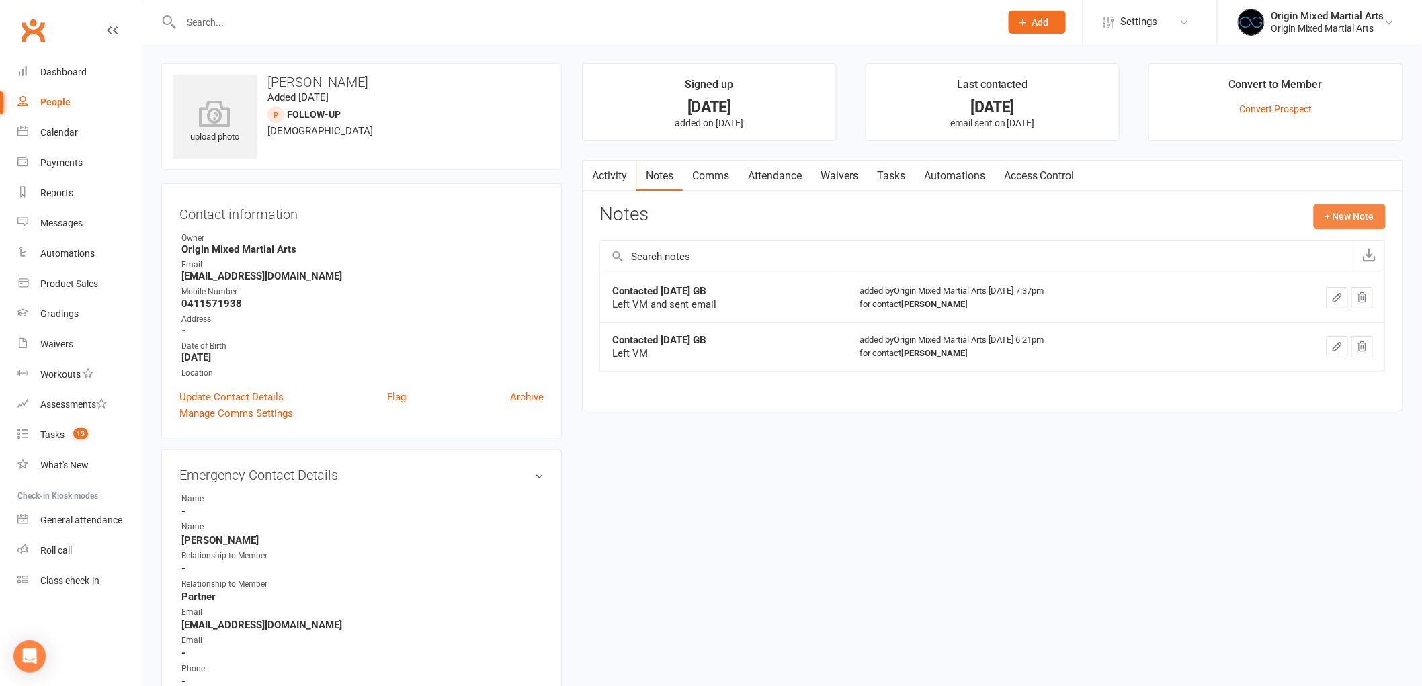
click at [1338, 219] on button "+ New Note" at bounding box center [1350, 216] width 72 height 24
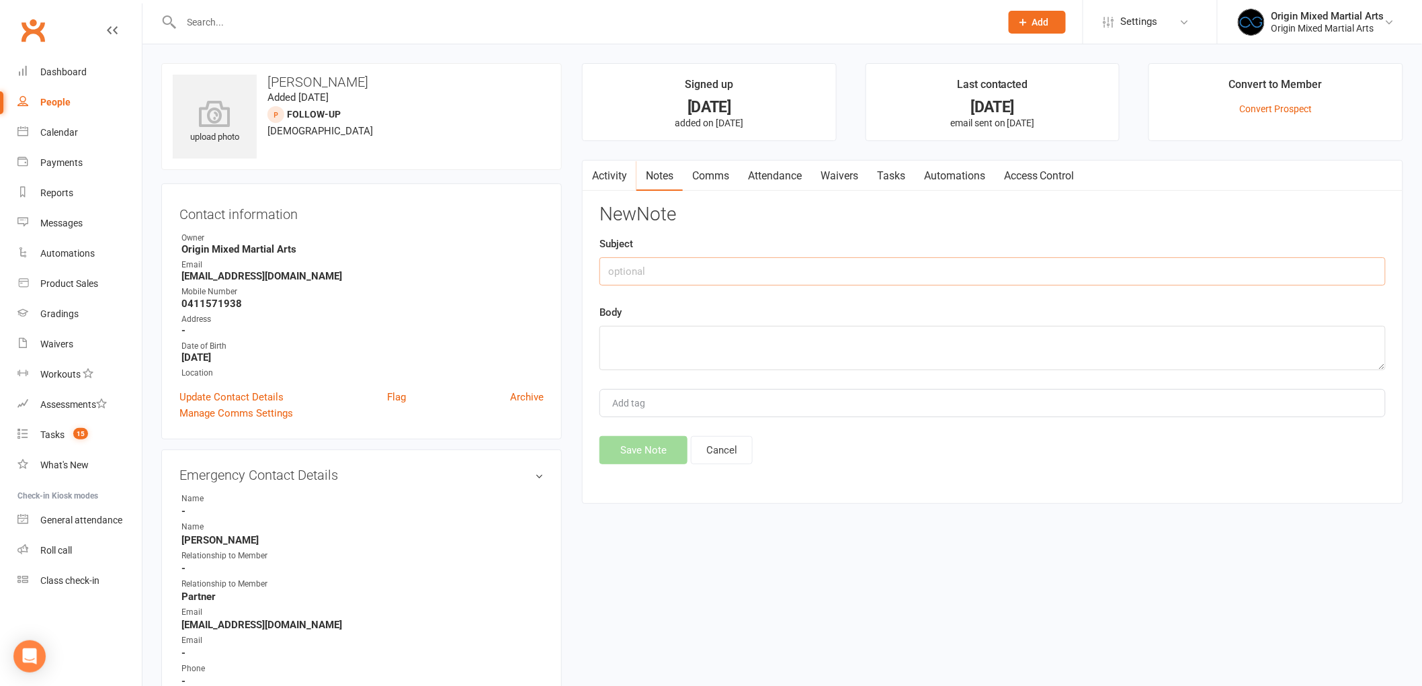
click at [804, 265] on input "text" at bounding box center [992, 271] width 786 height 28
type input "Contacted 14/8/25 GB"
type textarea "Left VM"
click at [662, 453] on button "Save Note" at bounding box center [643, 450] width 88 height 28
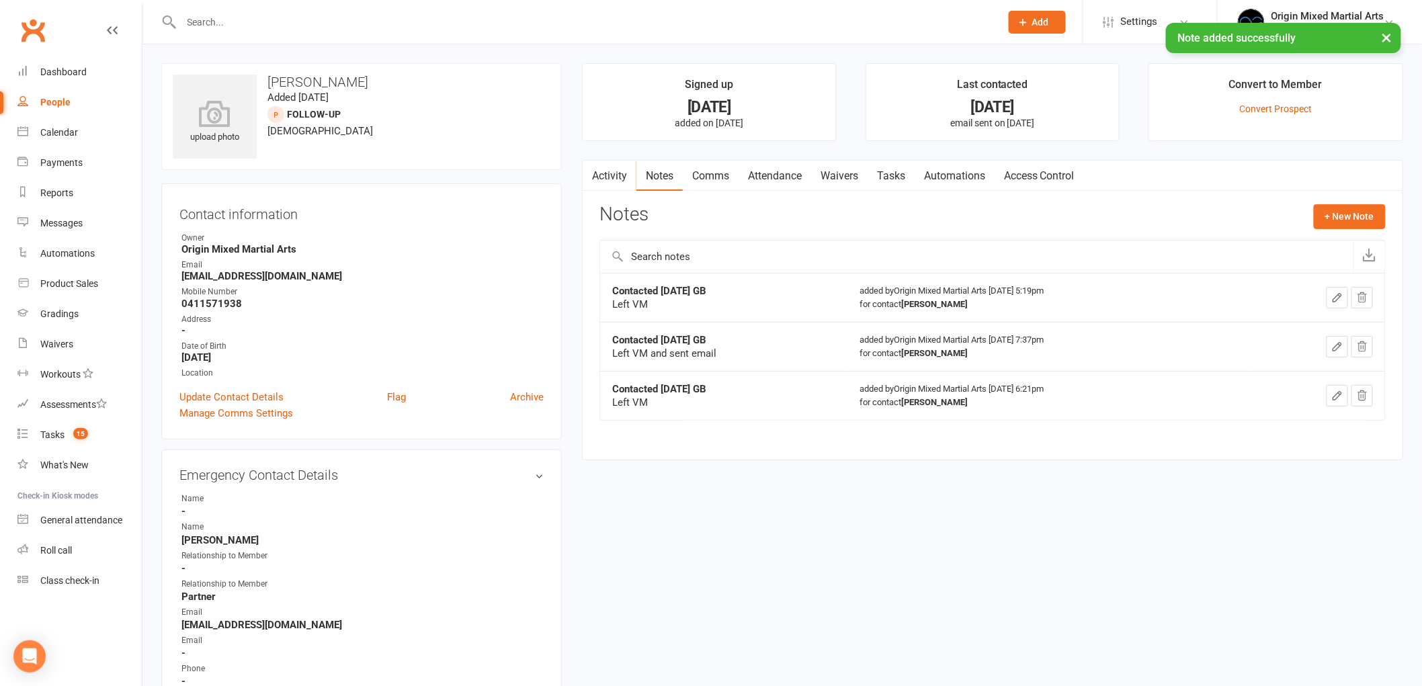
click at [46, 94] on link "People" at bounding box center [79, 102] width 124 height 30
select select "100"
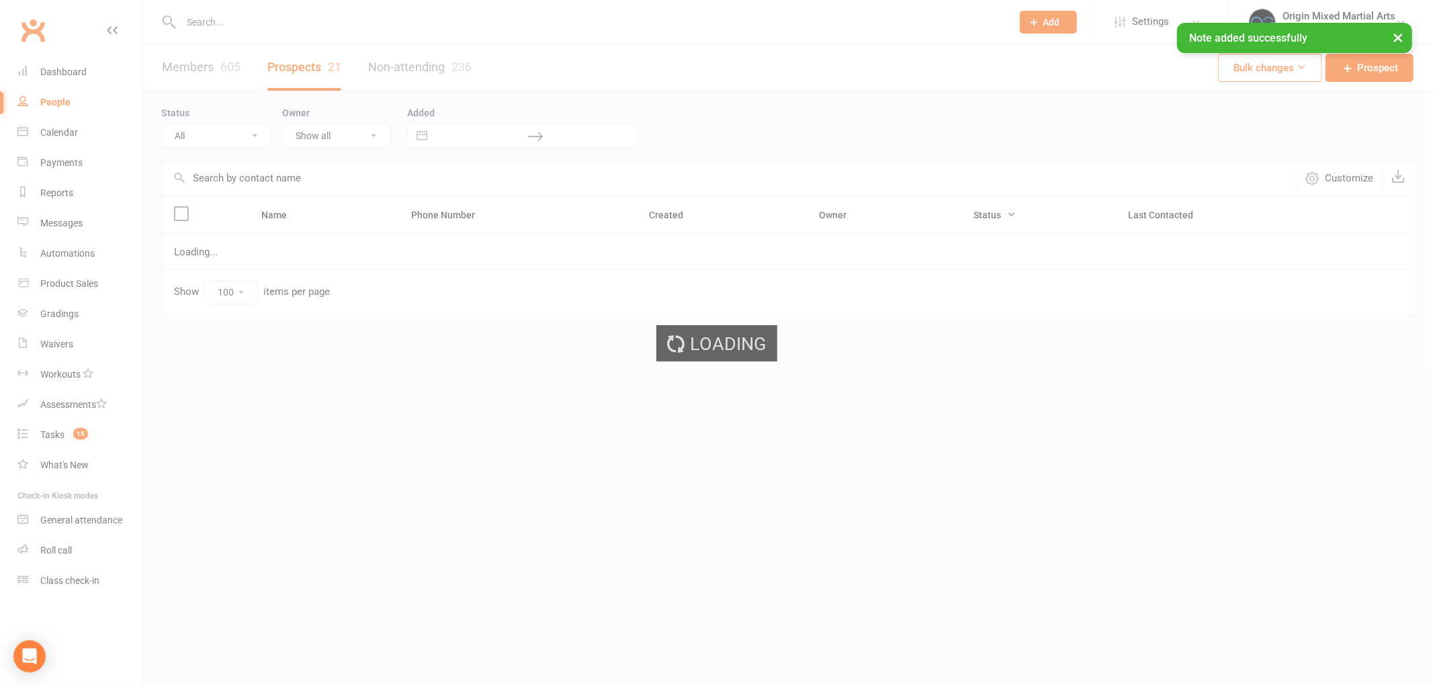
select select "Follow-up"
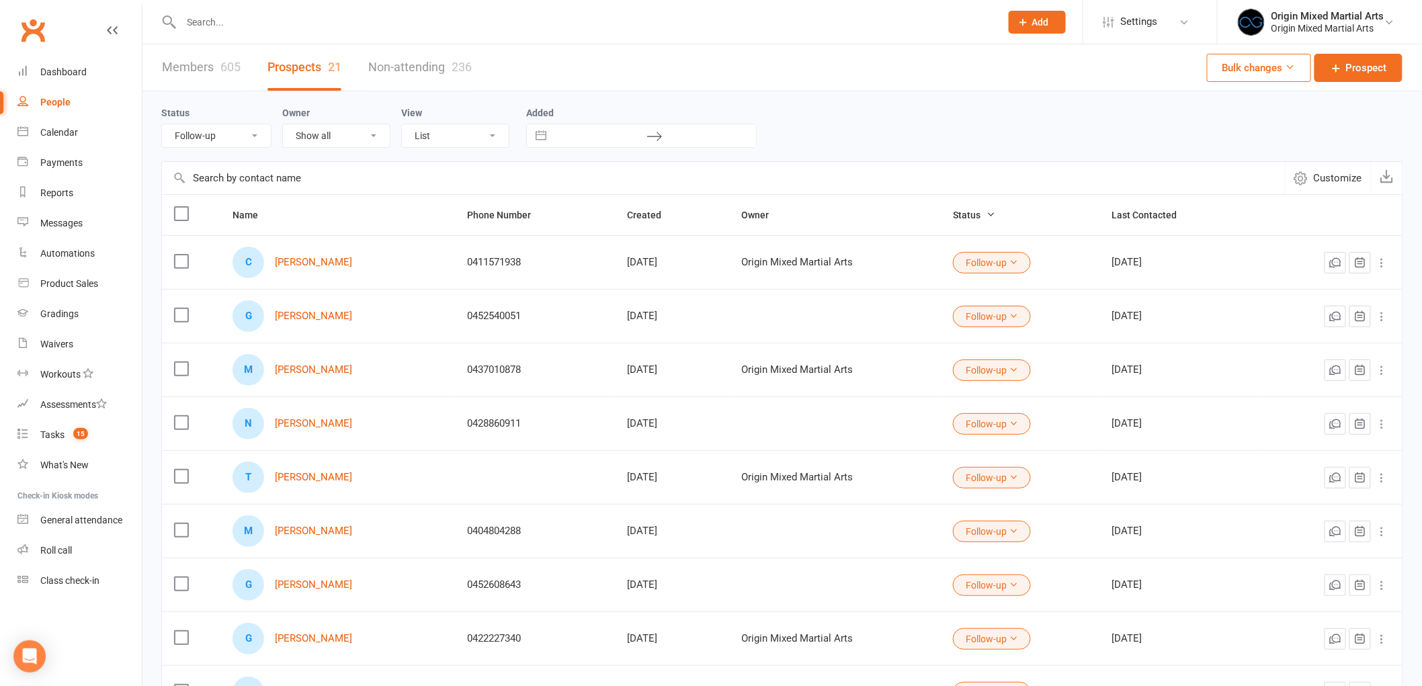
click at [245, 22] on input "text" at bounding box center [584, 22] width 814 height 19
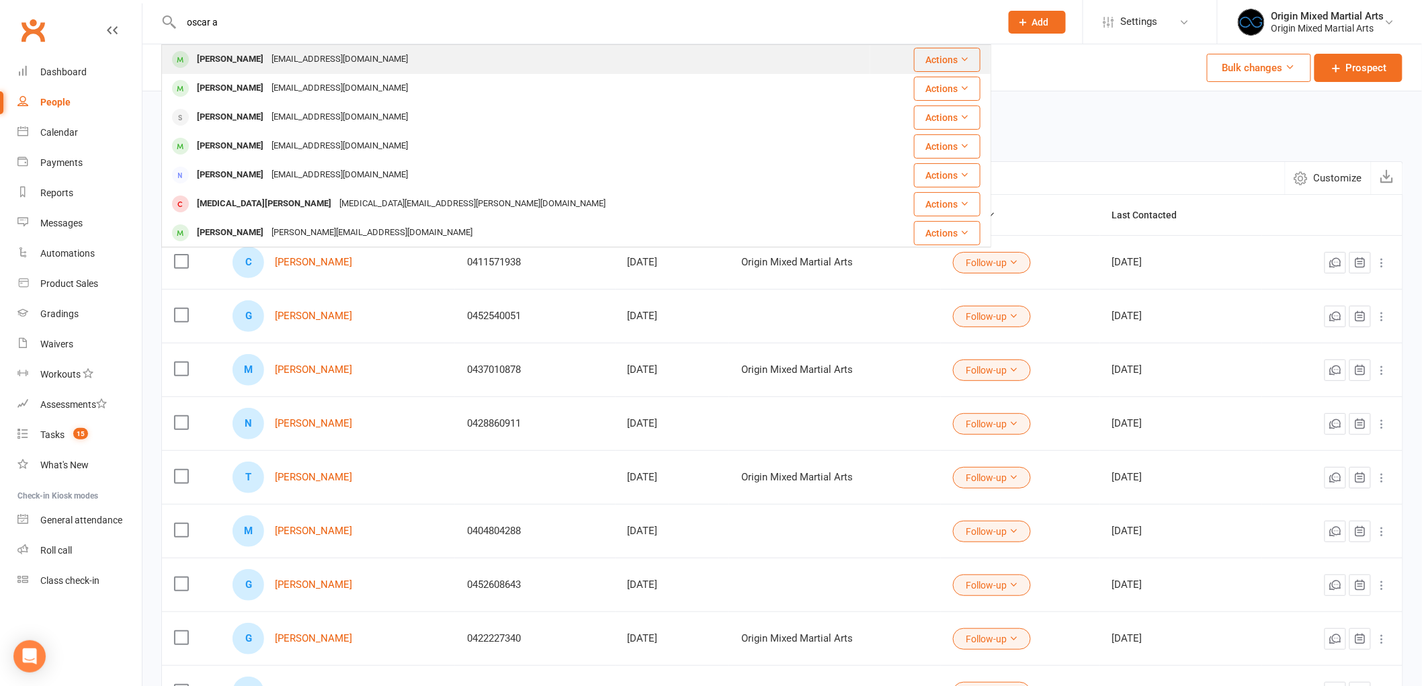
type input "oscar a"
click at [286, 58] on div "oscarauland@gmail.com" at bounding box center [339, 59] width 144 height 19
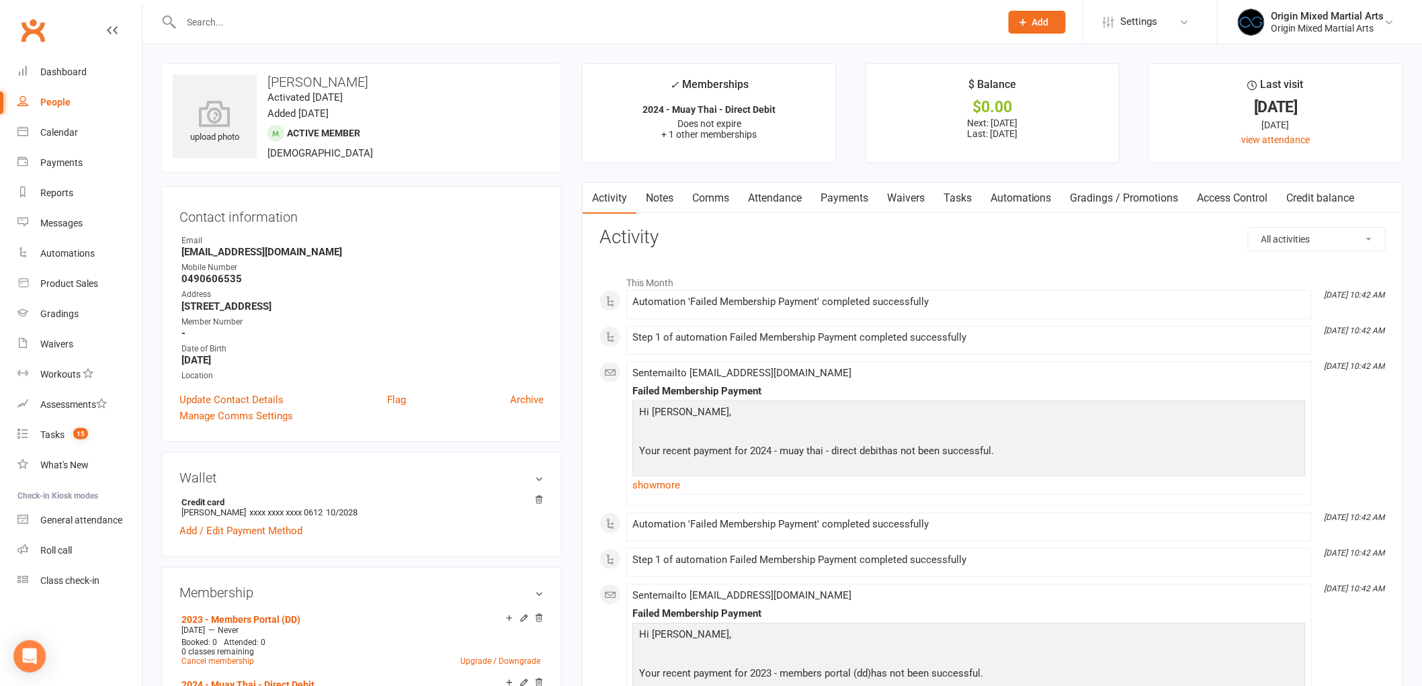
click at [230, 22] on input "text" at bounding box center [584, 22] width 814 height 19
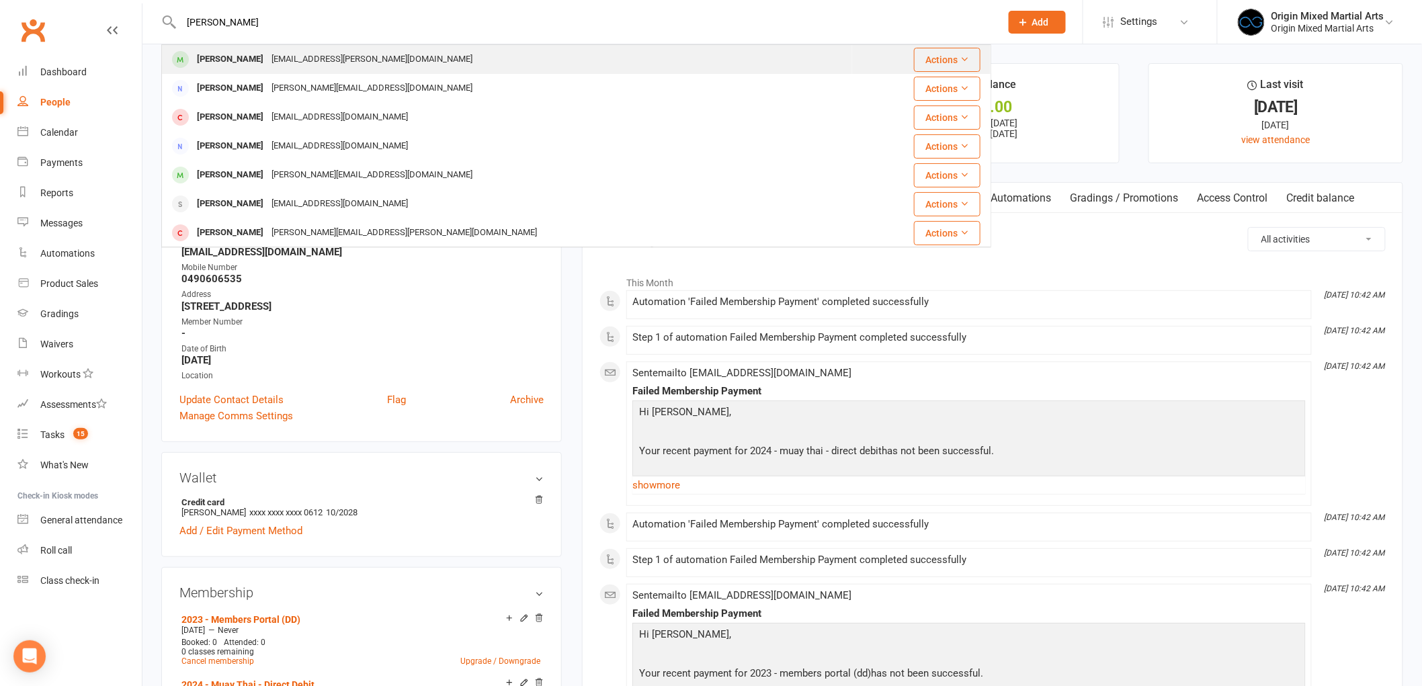
type input "tana"
click at [267, 56] on div "seiuli.tana@gmail.com" at bounding box center [371, 59] width 209 height 19
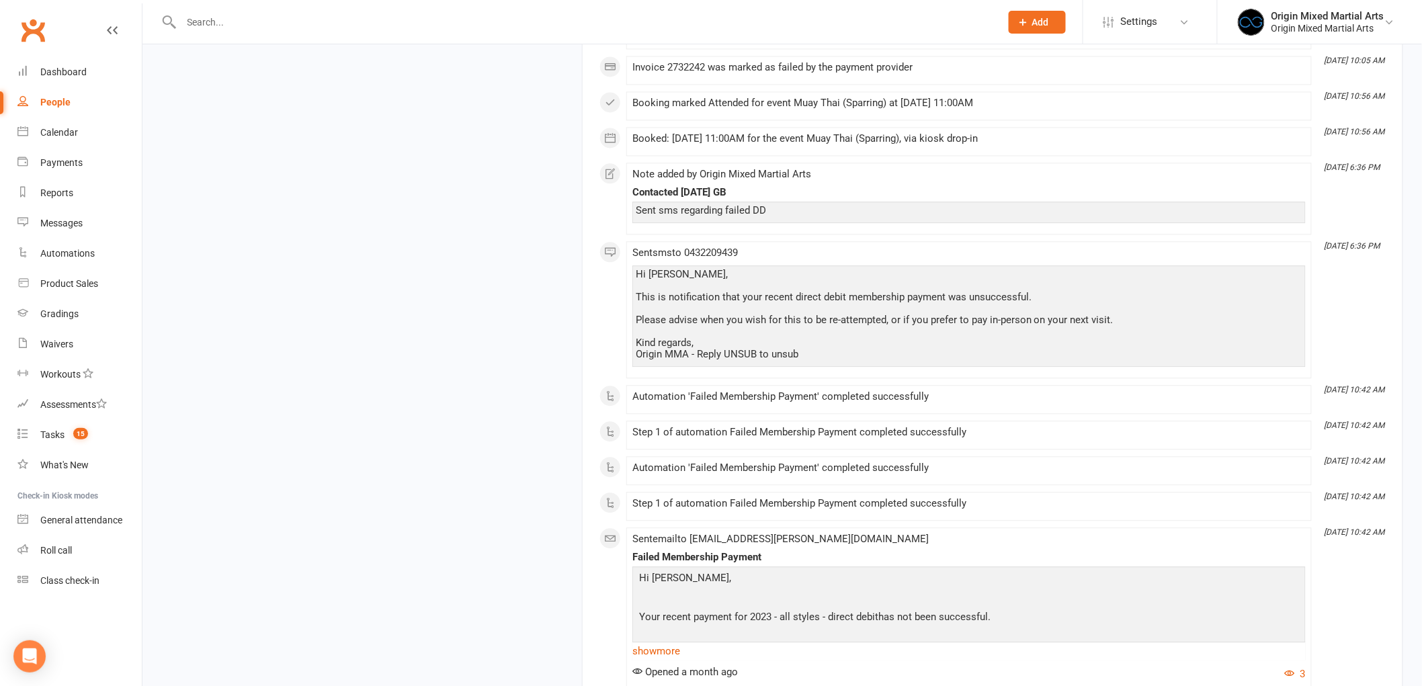
scroll to position [3364, 0]
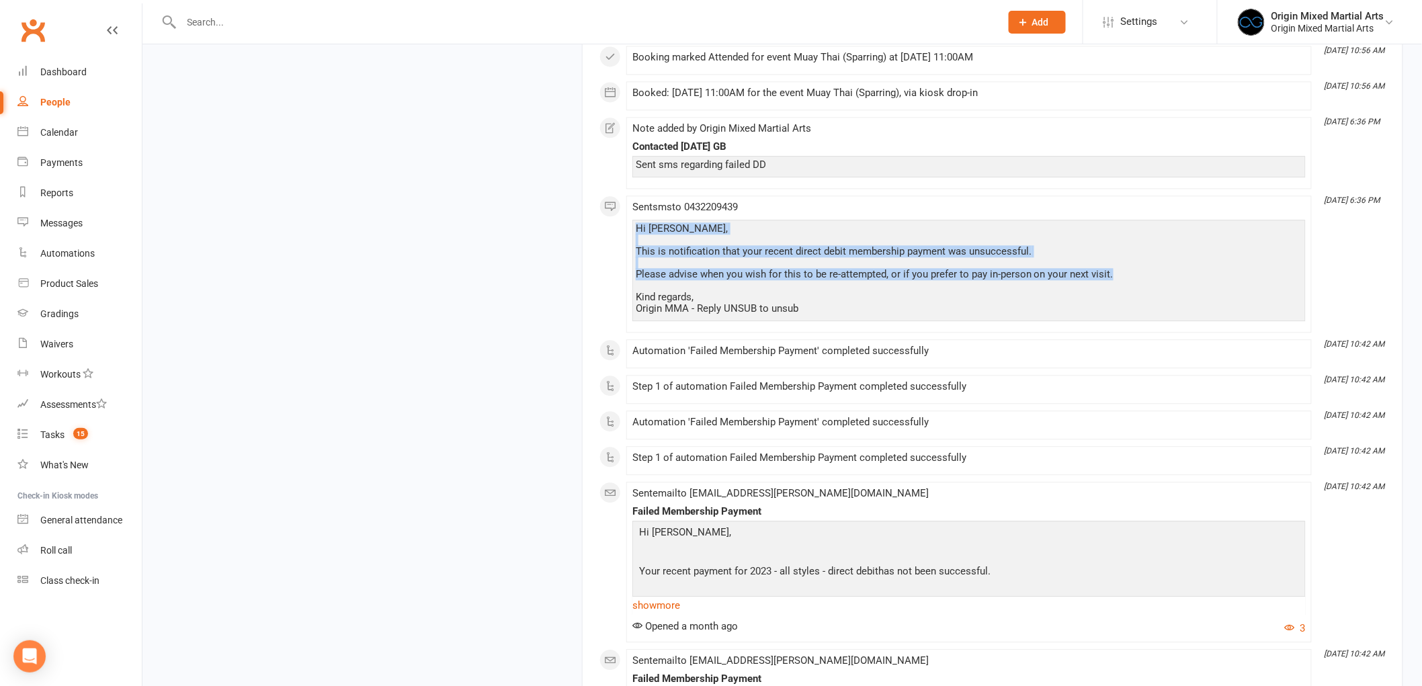
drag, startPoint x: 1117, startPoint y: 279, endPoint x: 634, endPoint y: 239, distance: 484.7
click at [634, 239] on div "Hi Tana, This is notification that your recent direct debit membership payment …" at bounding box center [968, 270] width 673 height 101
copy div "Hi Tana, This is notification that your recent direct debit membership payment …"
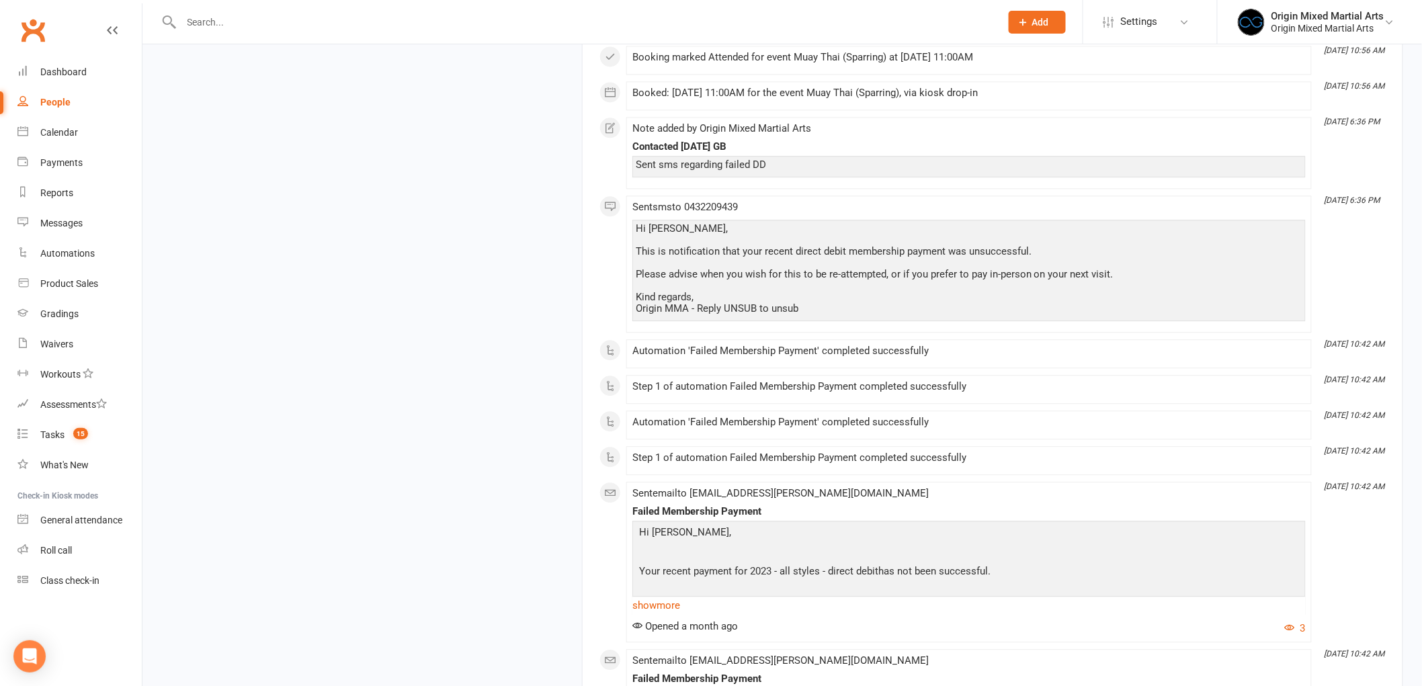
click at [444, 24] on input "text" at bounding box center [584, 22] width 814 height 19
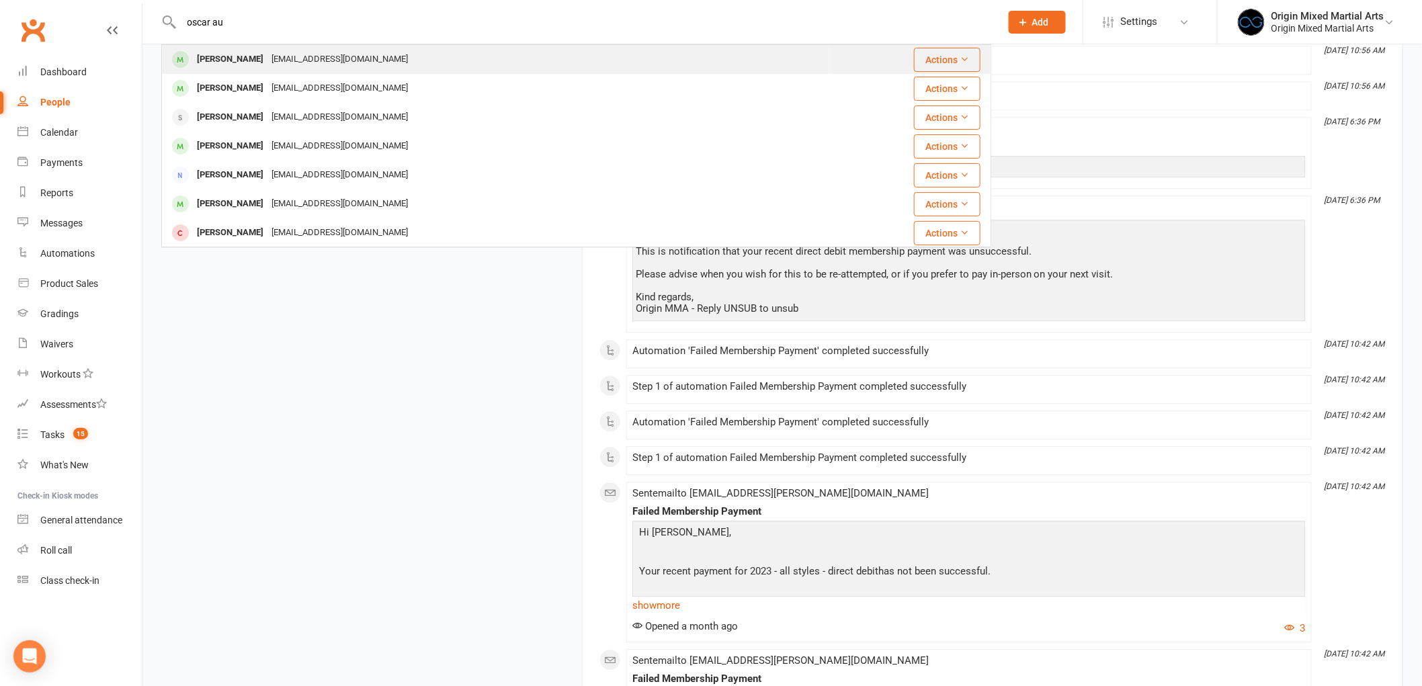
type input "oscar au"
click at [427, 45] on td "Oscar Auland oscarauland@gmail.com" at bounding box center [495, 59] width 667 height 29
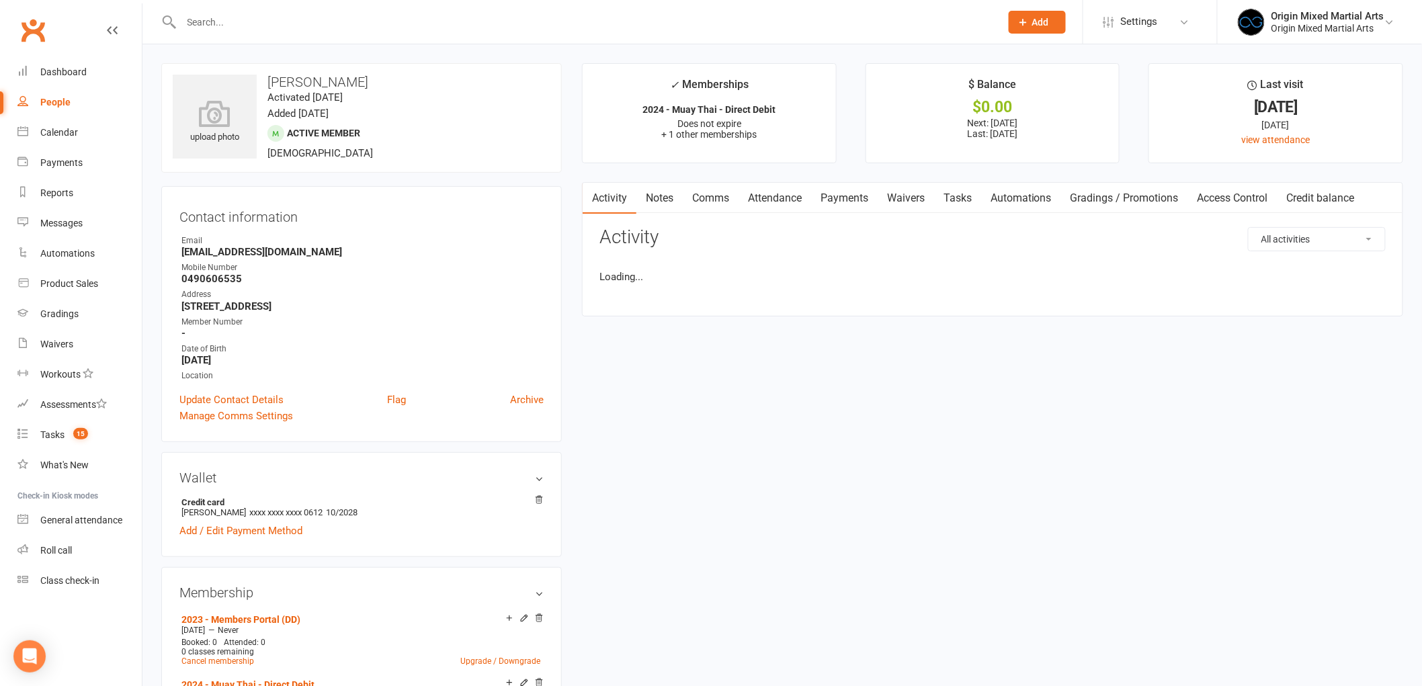
click at [719, 200] on link "Comms" at bounding box center [711, 198] width 56 height 31
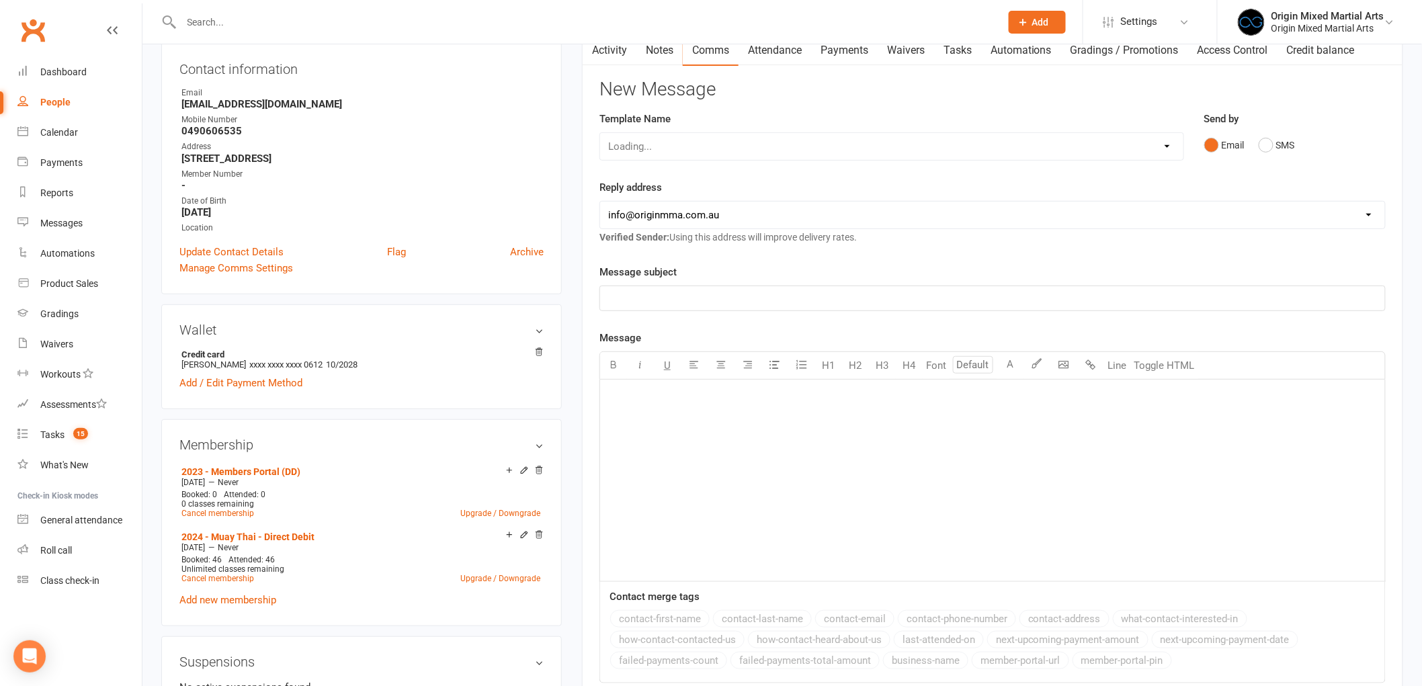
scroll to position [149, 0]
click at [663, 386] on div "﻿" at bounding box center [992, 479] width 785 height 202
paste div
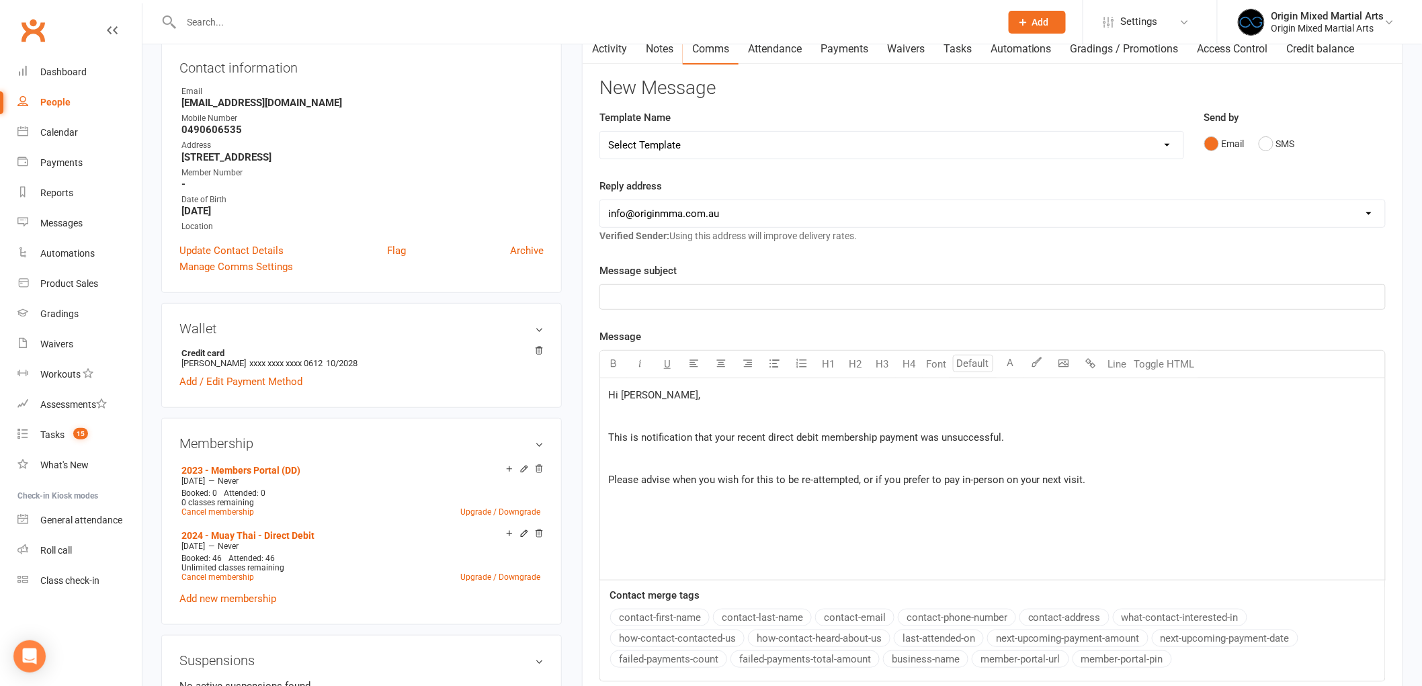
click at [640, 392] on span "Hi Tana," at bounding box center [654, 395] width 92 height 12
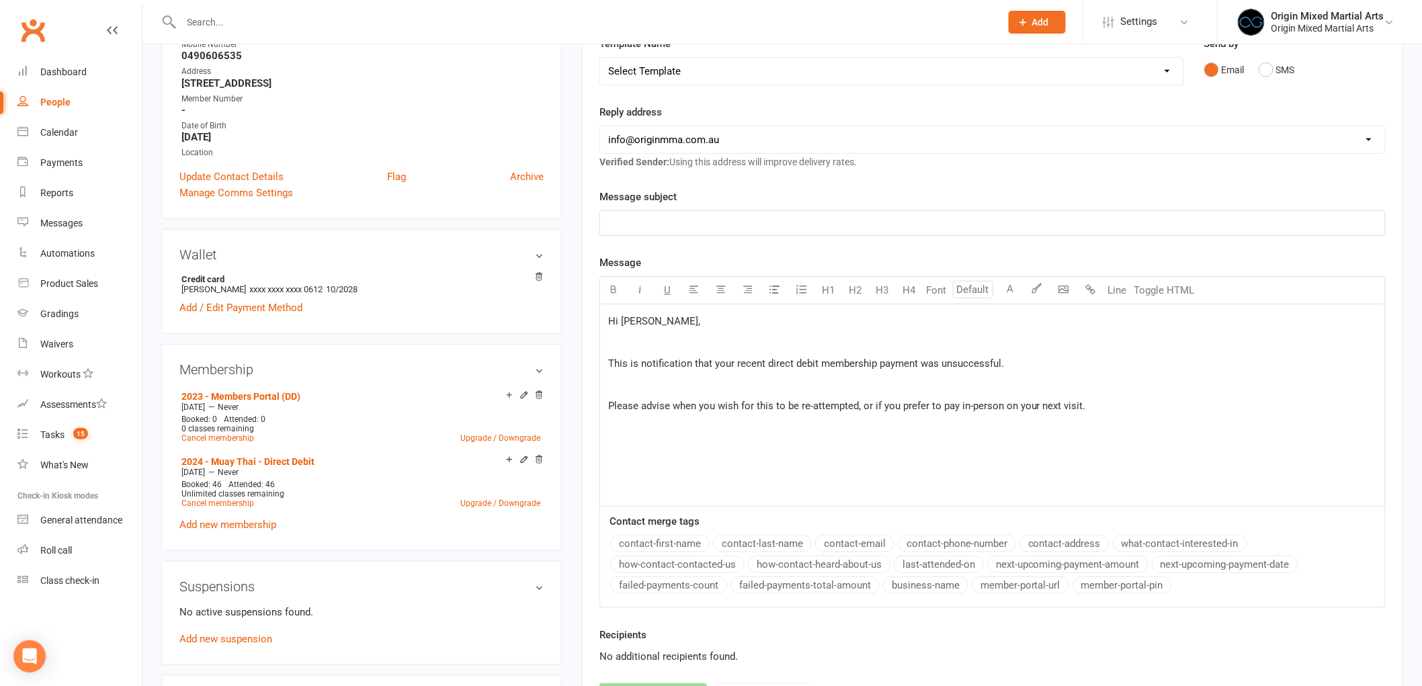
scroll to position [224, 0]
click at [740, 441] on div "Hi Oscar, ﻿ This is notification that your recent direct debit membership payme…" at bounding box center [992, 405] width 785 height 202
click at [1127, 400] on p "Please advise when you wish for this to be re-attempted, or if you prefer to pa…" at bounding box center [992, 405] width 769 height 16
click at [970, 225] on p "﻿" at bounding box center [992, 222] width 769 height 16
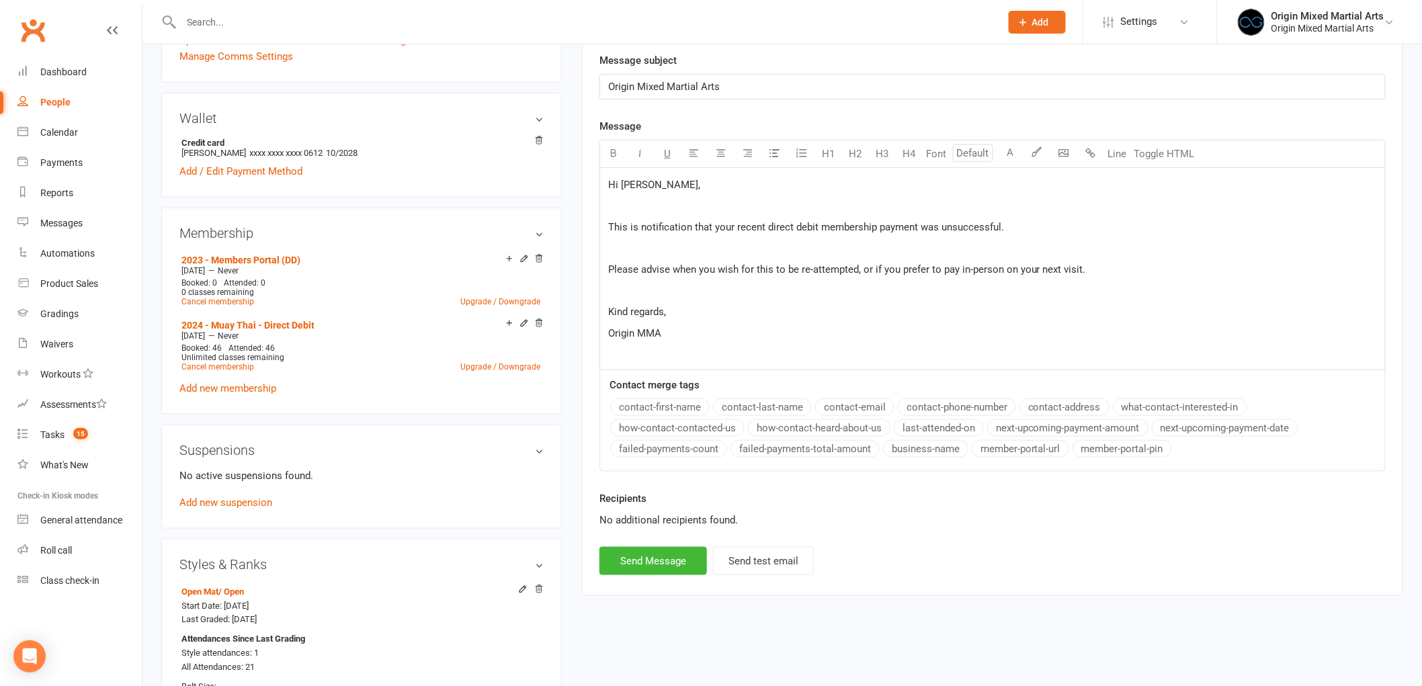
scroll to position [373, 0]
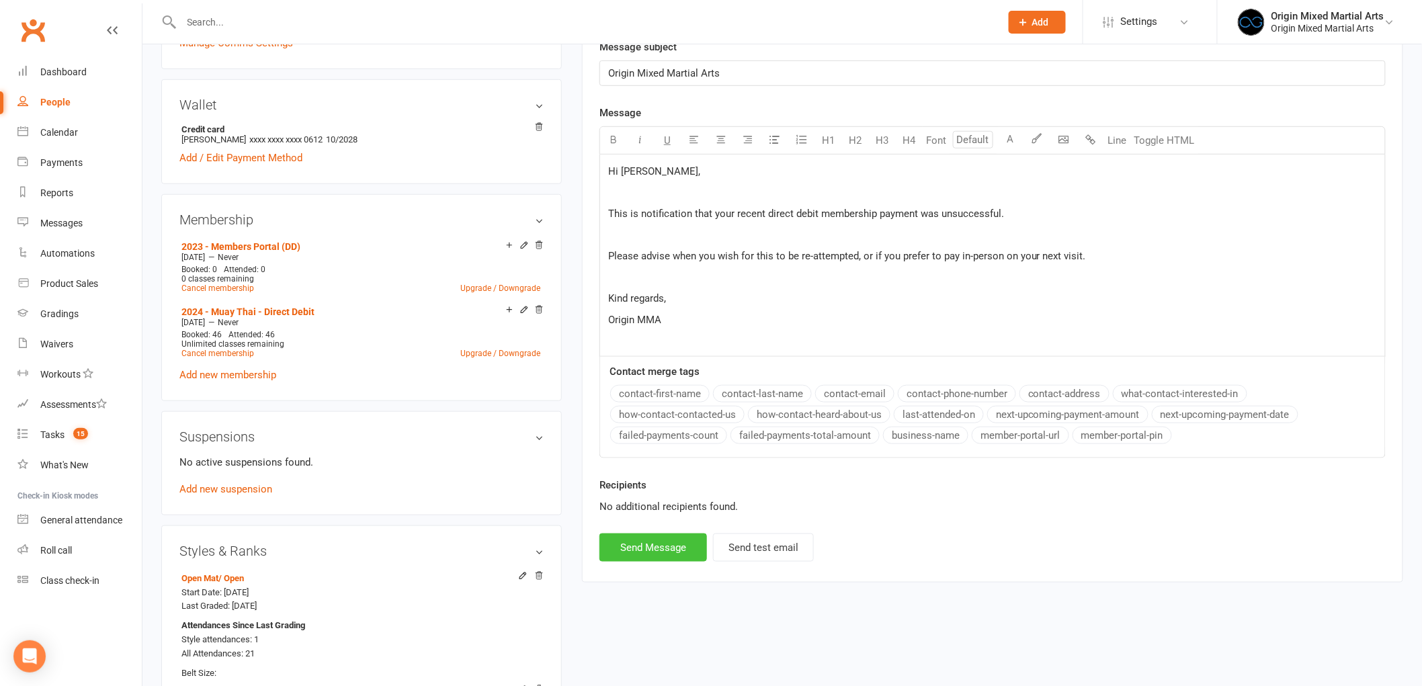
click at [656, 549] on button "Send Message" at bounding box center [653, 547] width 108 height 28
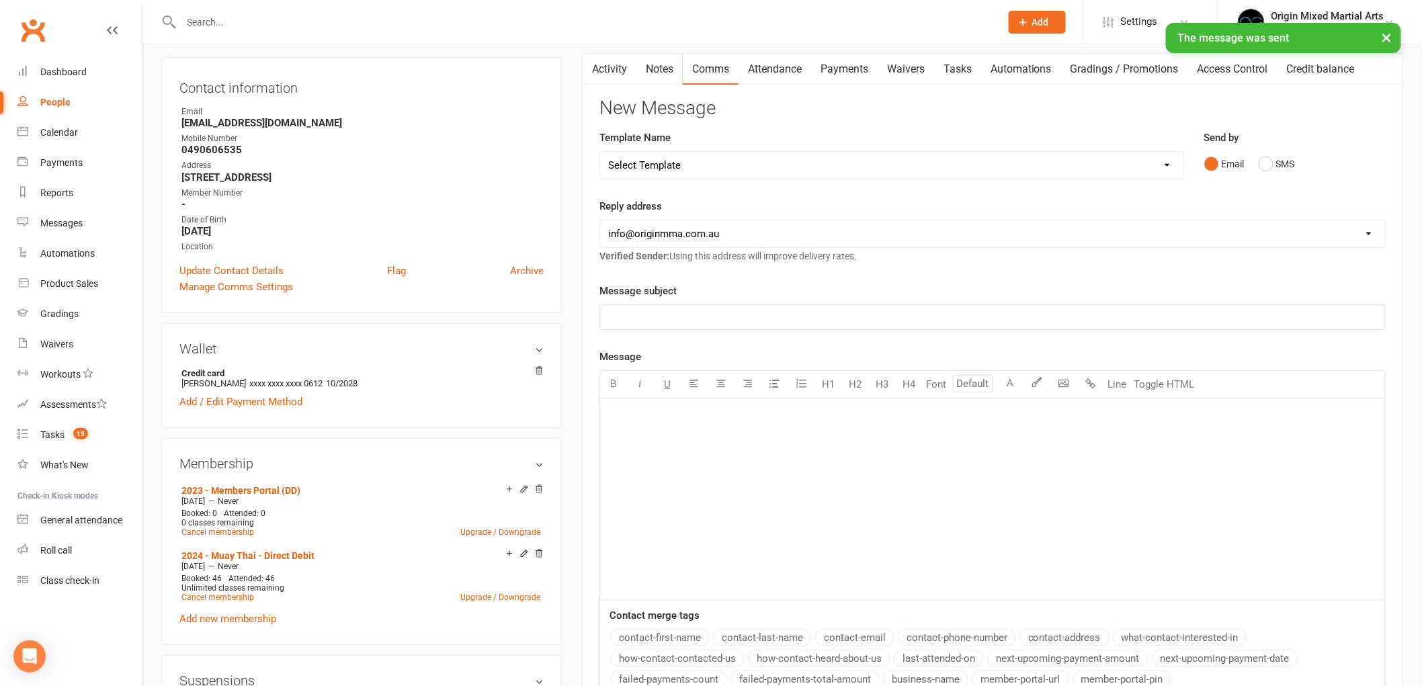
scroll to position [0, 0]
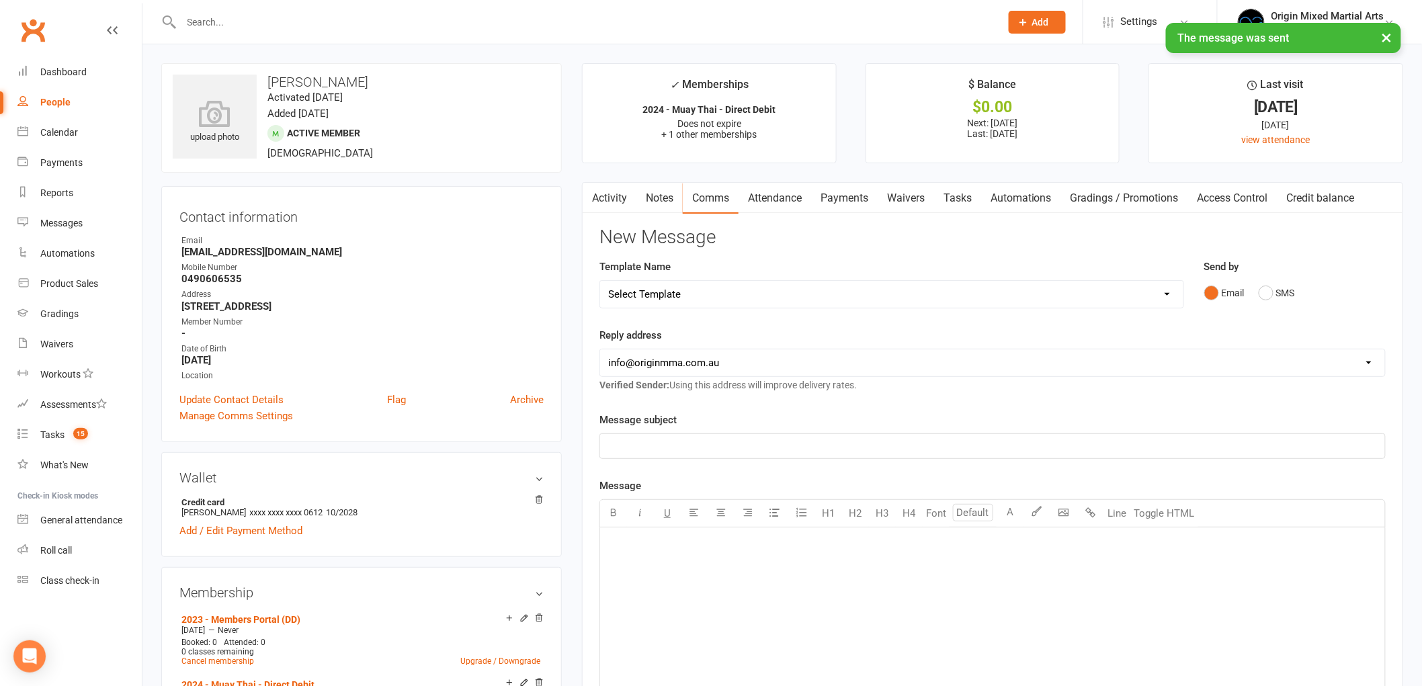
click at [675, 197] on link "Notes" at bounding box center [659, 198] width 46 height 31
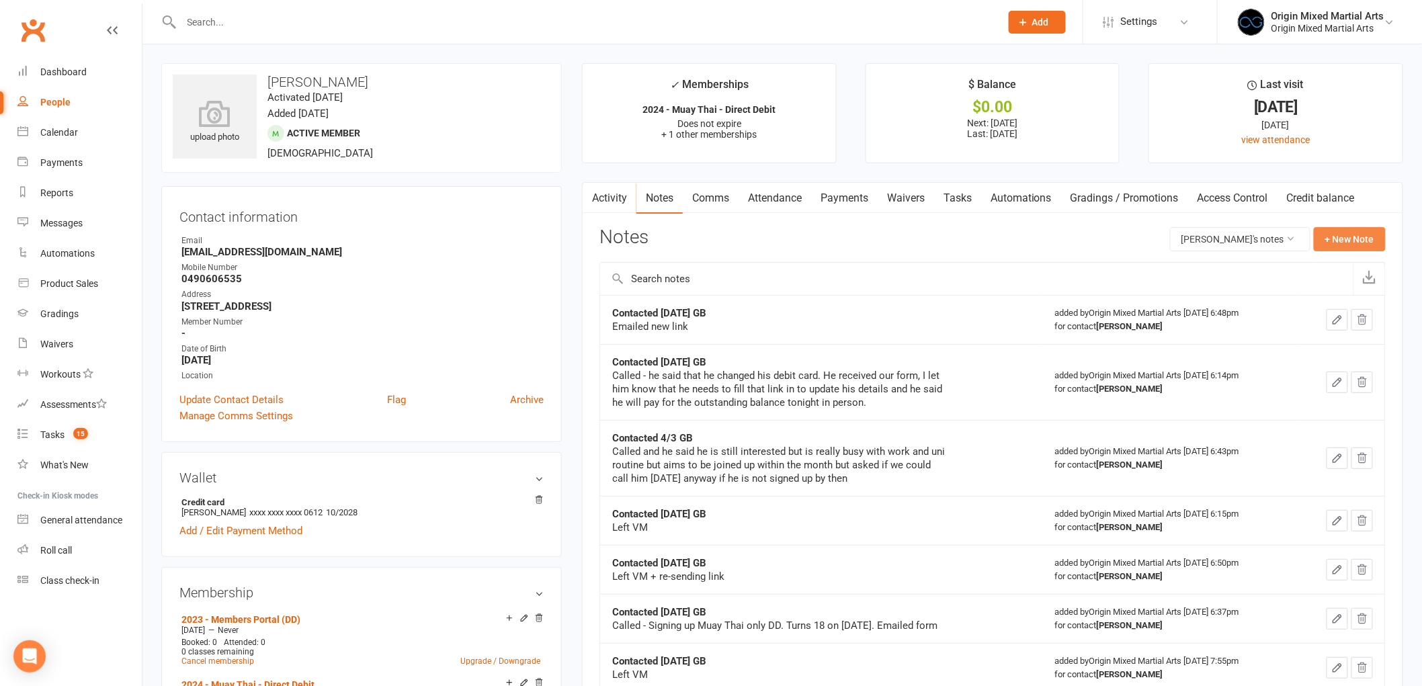
click at [1381, 238] on button "+ New Note" at bounding box center [1350, 239] width 72 height 24
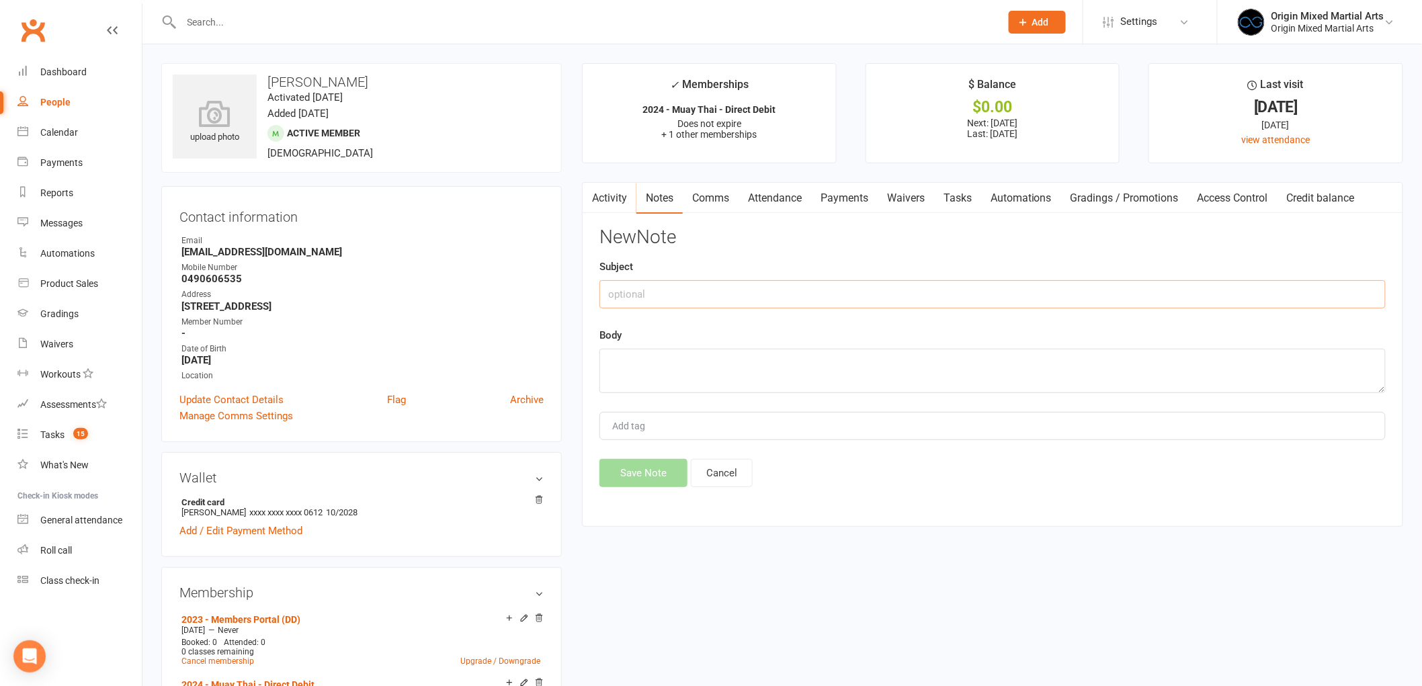
click at [910, 286] on input "text" at bounding box center [992, 294] width 786 height 28
type input "Contacted 14/8/25 GB"
type textarea "Sent email regarding failed DD"
click at [624, 486] on button "Save Note" at bounding box center [643, 473] width 88 height 28
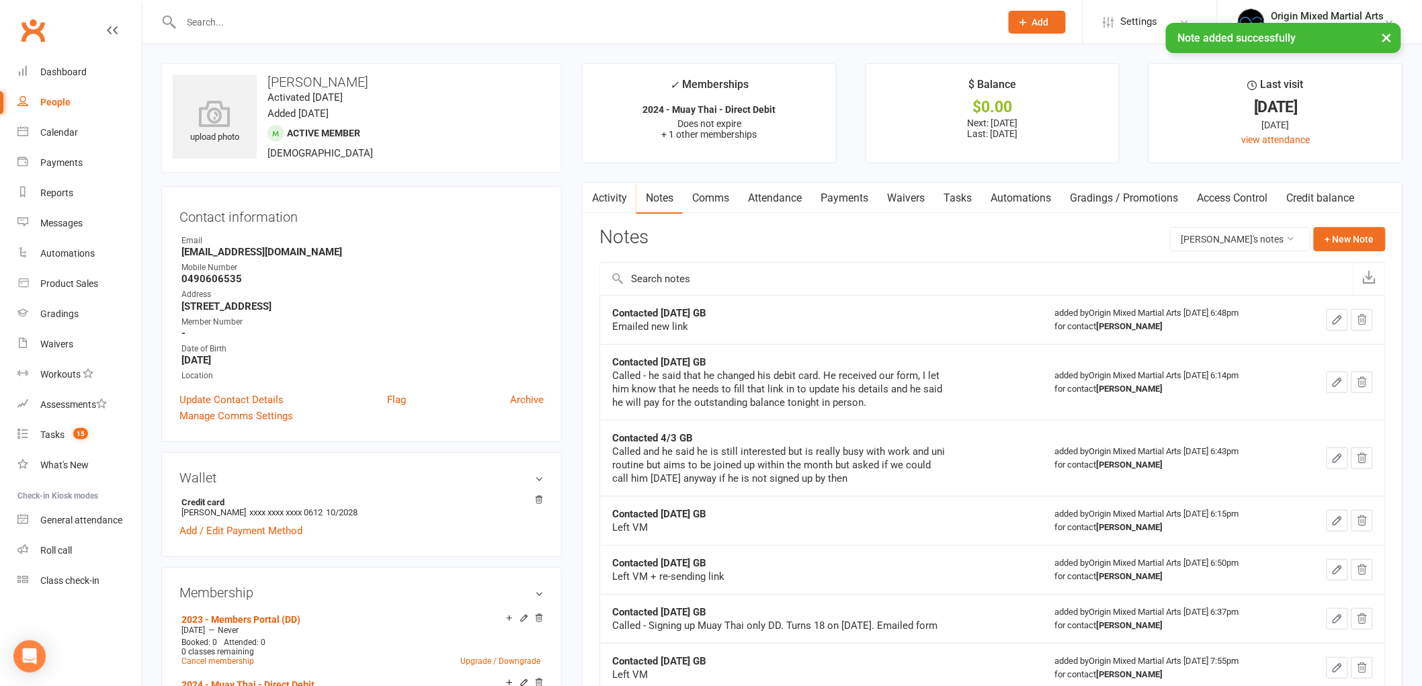
click at [844, 204] on link "Payments" at bounding box center [844, 198] width 67 height 31
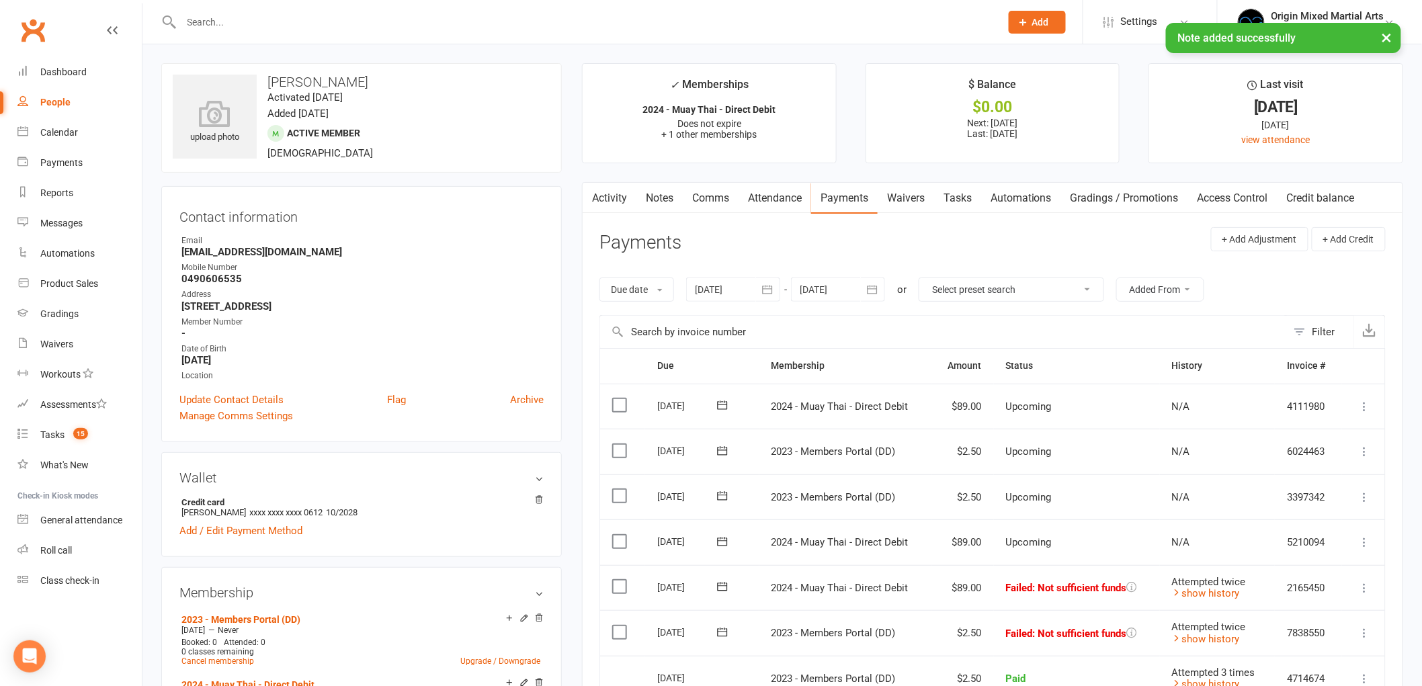
scroll to position [224, 0]
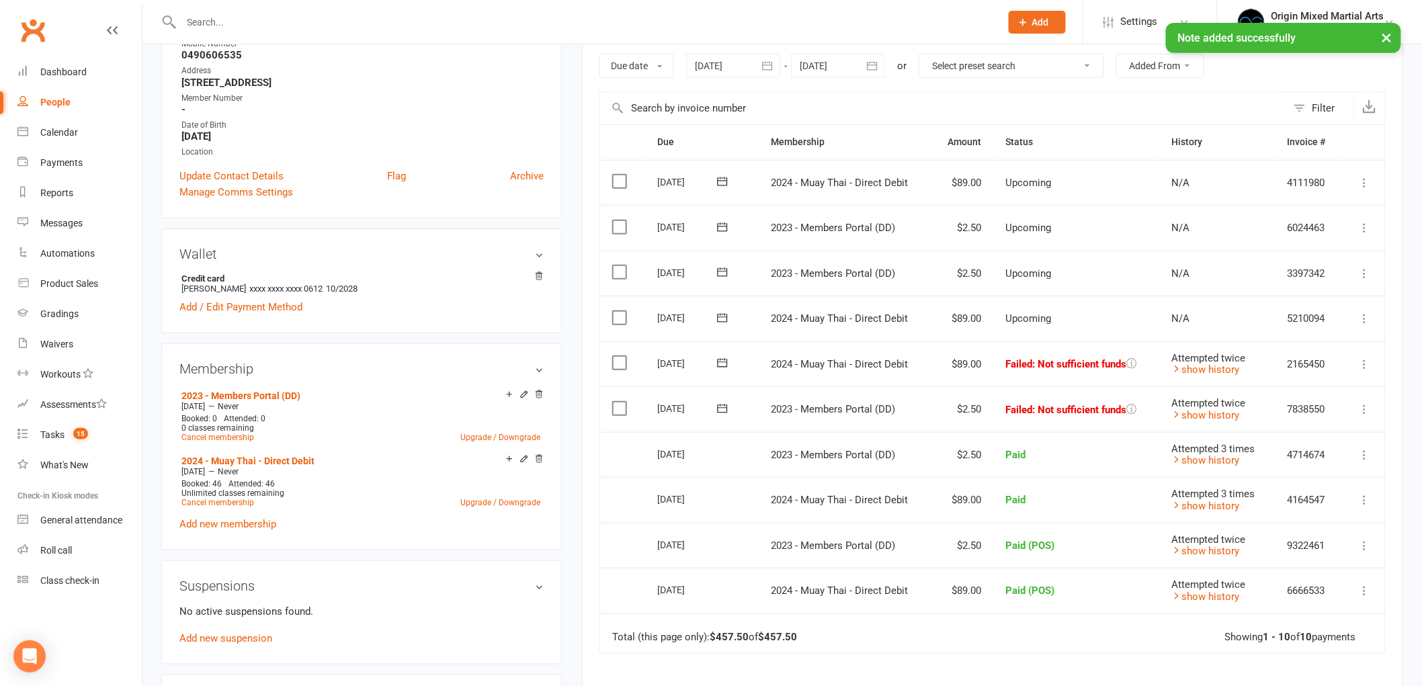
click at [45, 101] on div "People" at bounding box center [55, 102] width 30 height 11
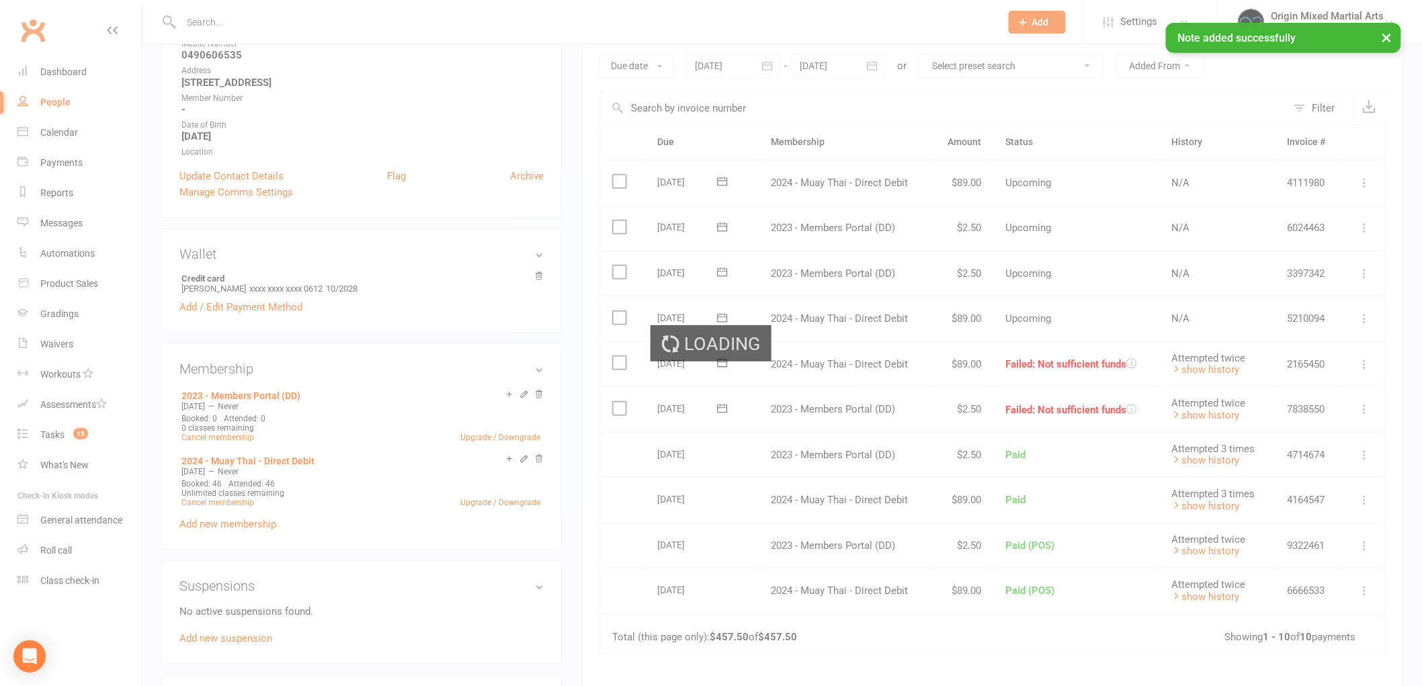
select select "100"
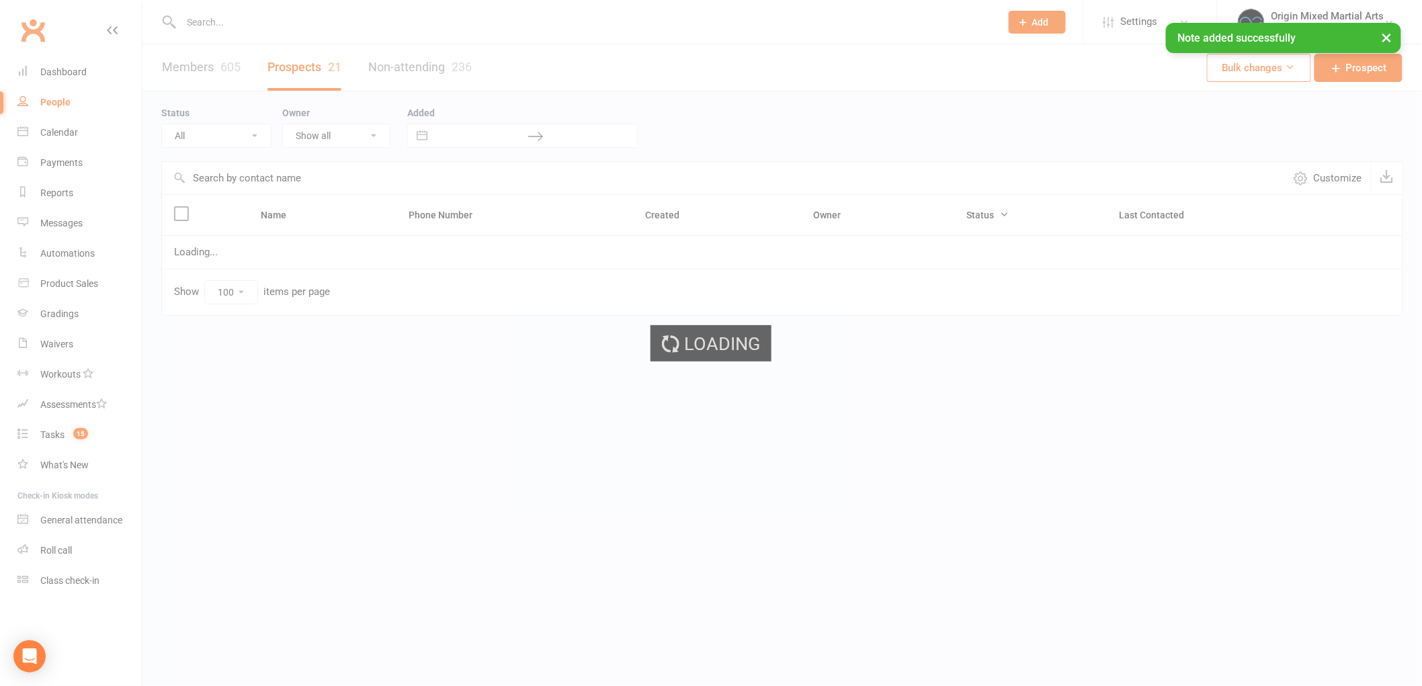
select select "Follow-up"
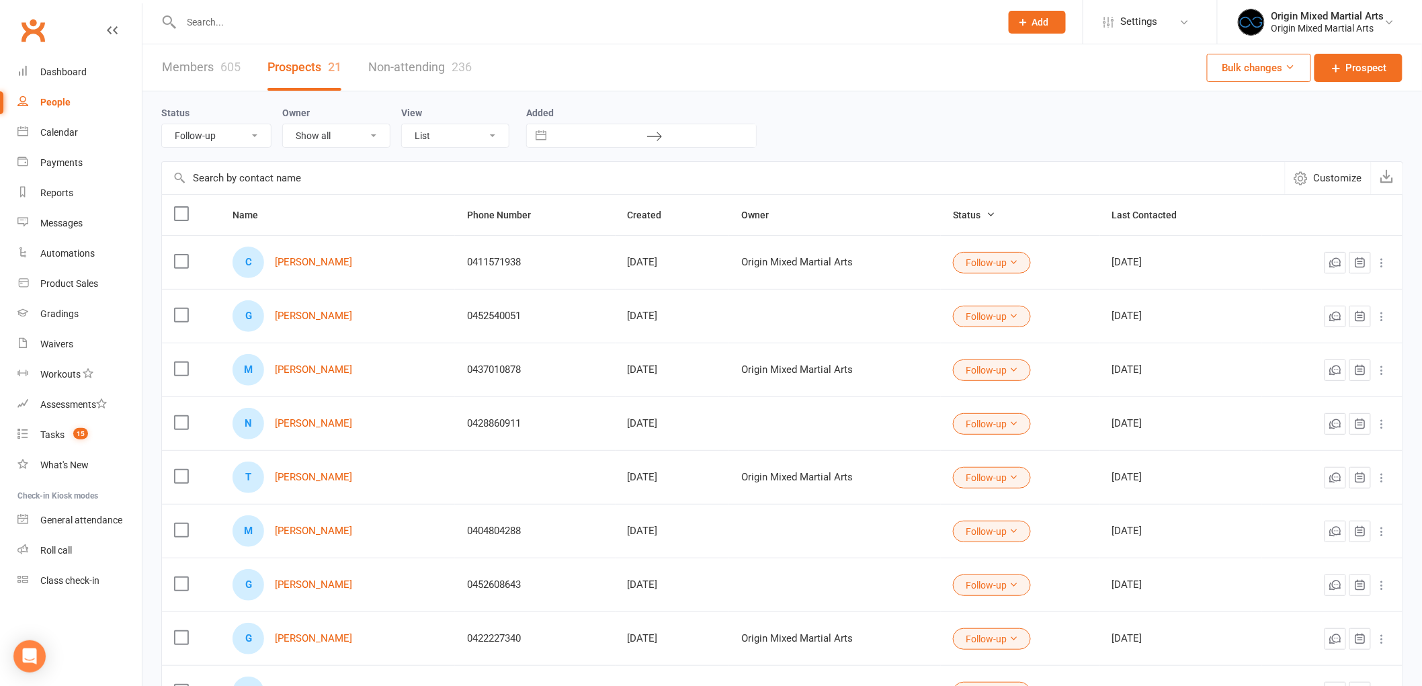
click at [286, 16] on input "text" at bounding box center [584, 22] width 814 height 19
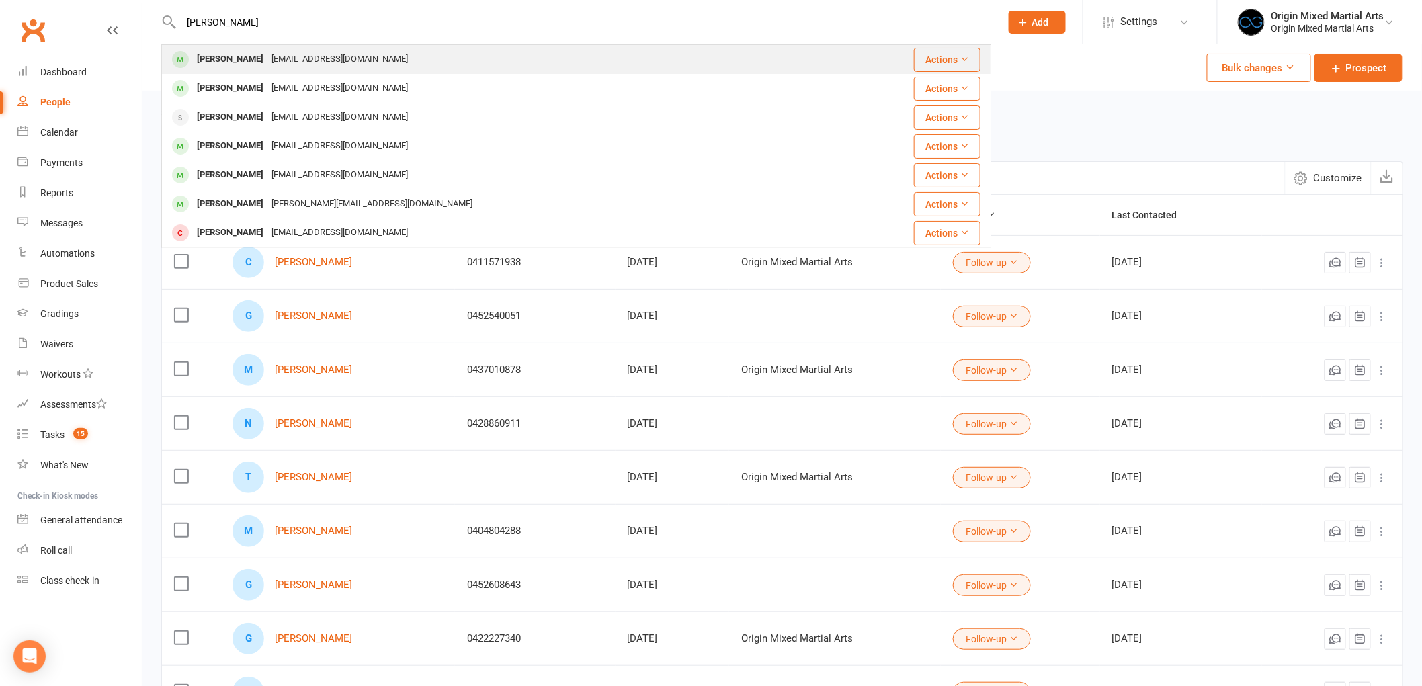
type input "joan a"
click at [296, 67] on div "athuiljoan8@gmail.com" at bounding box center [339, 59] width 144 height 19
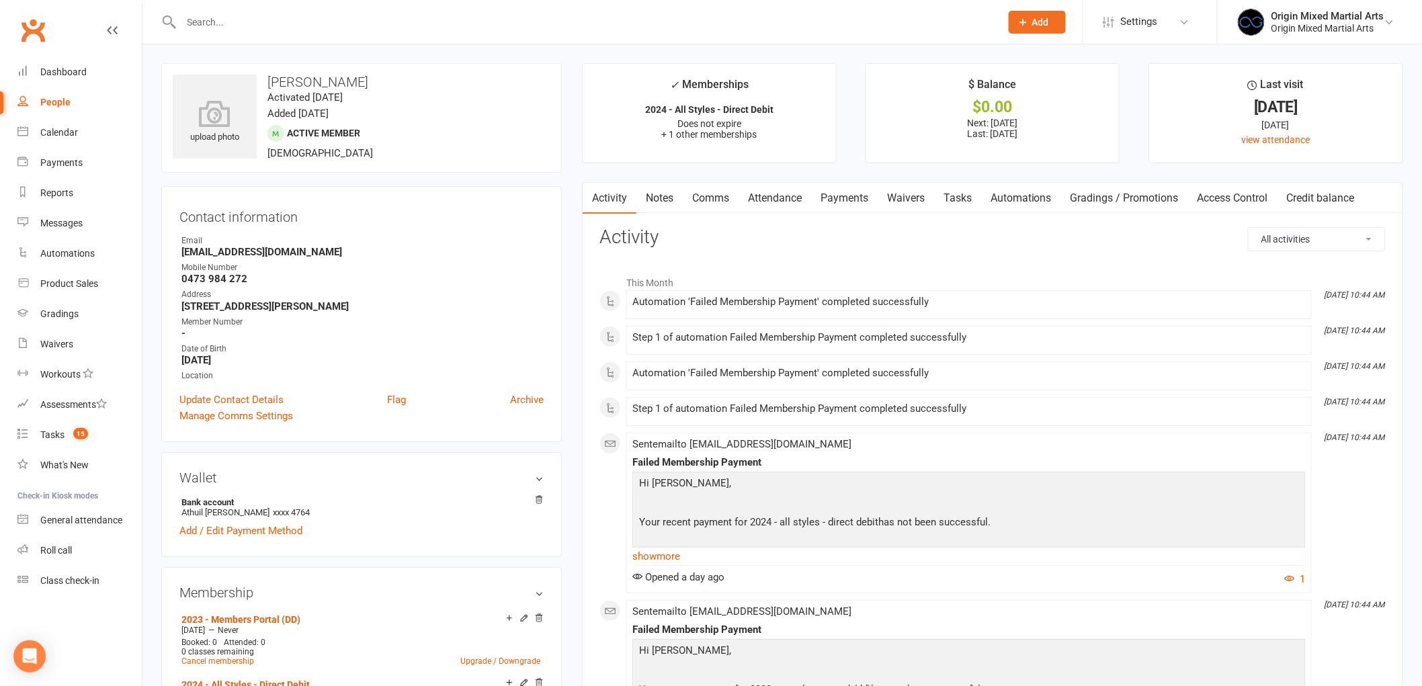
click at [849, 212] on link "Payments" at bounding box center [844, 198] width 67 height 31
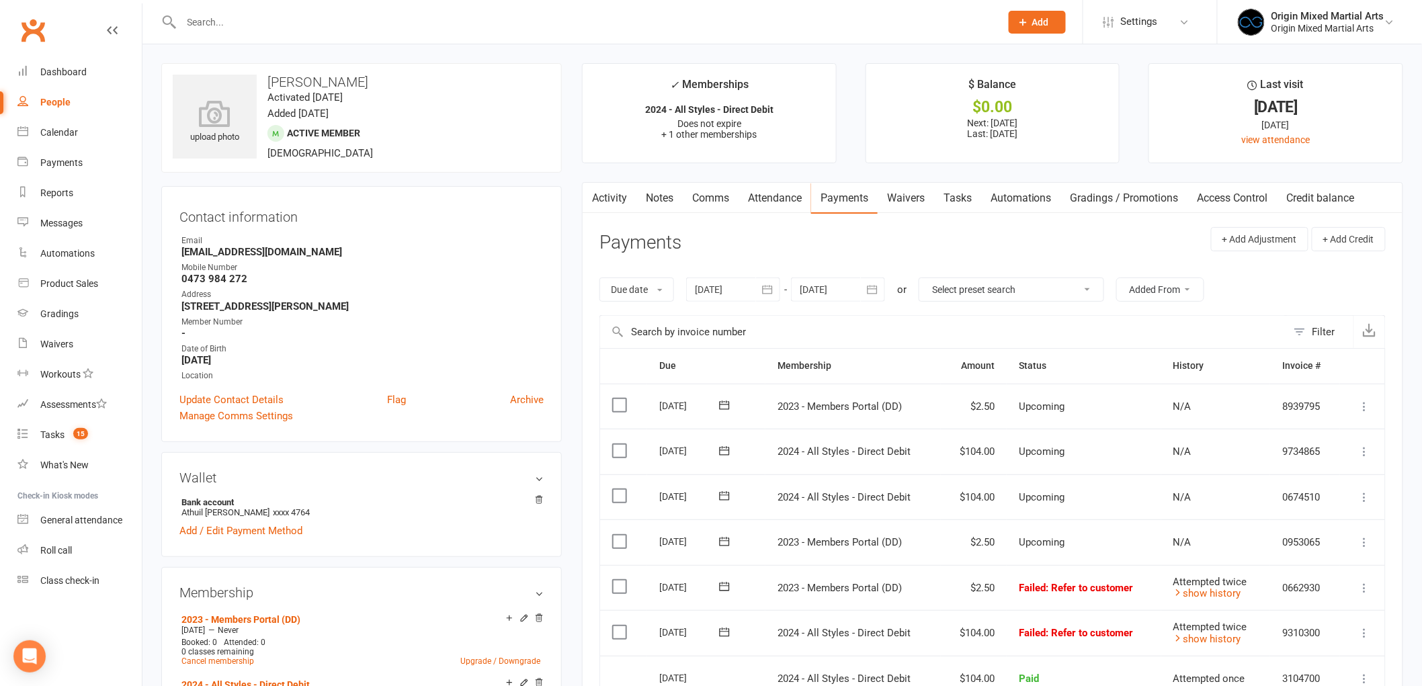
scroll to position [298, 0]
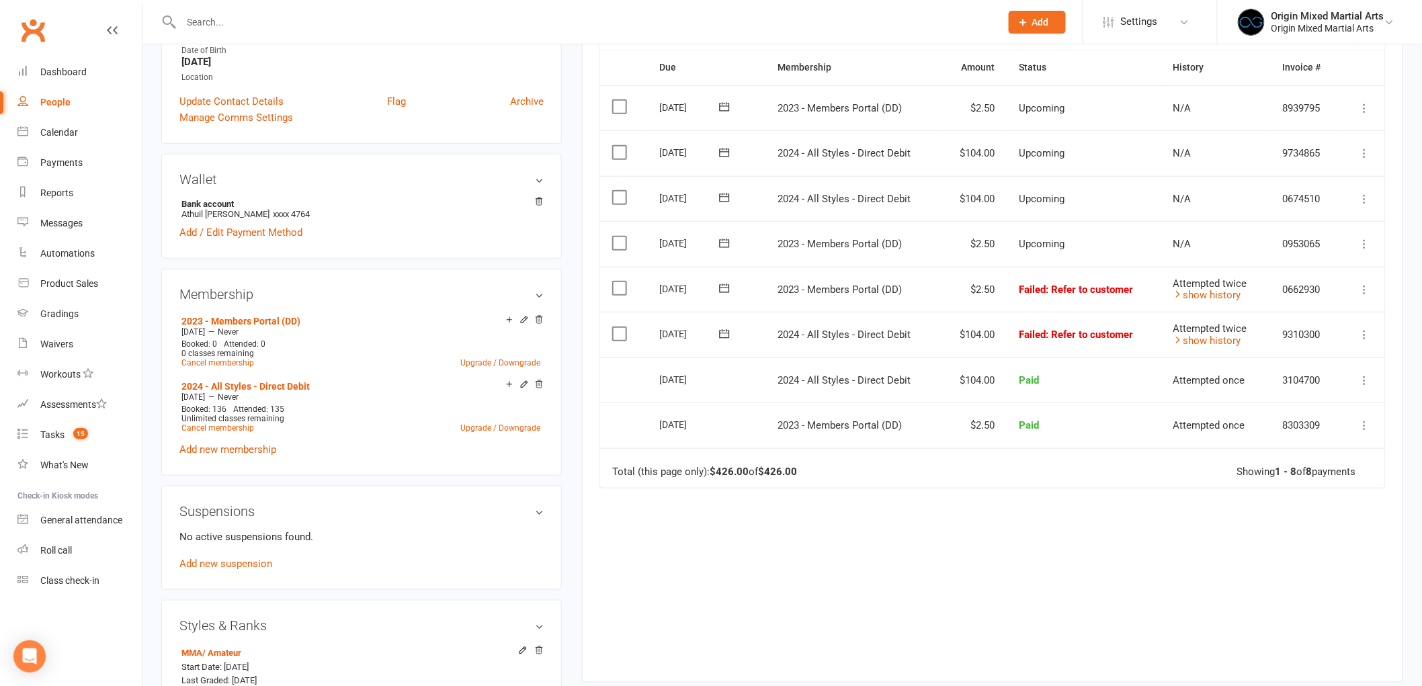
click at [1363, 336] on icon at bounding box center [1364, 334] width 13 height 13
click at [1297, 438] on link "Skip" at bounding box center [1305, 441] width 133 height 27
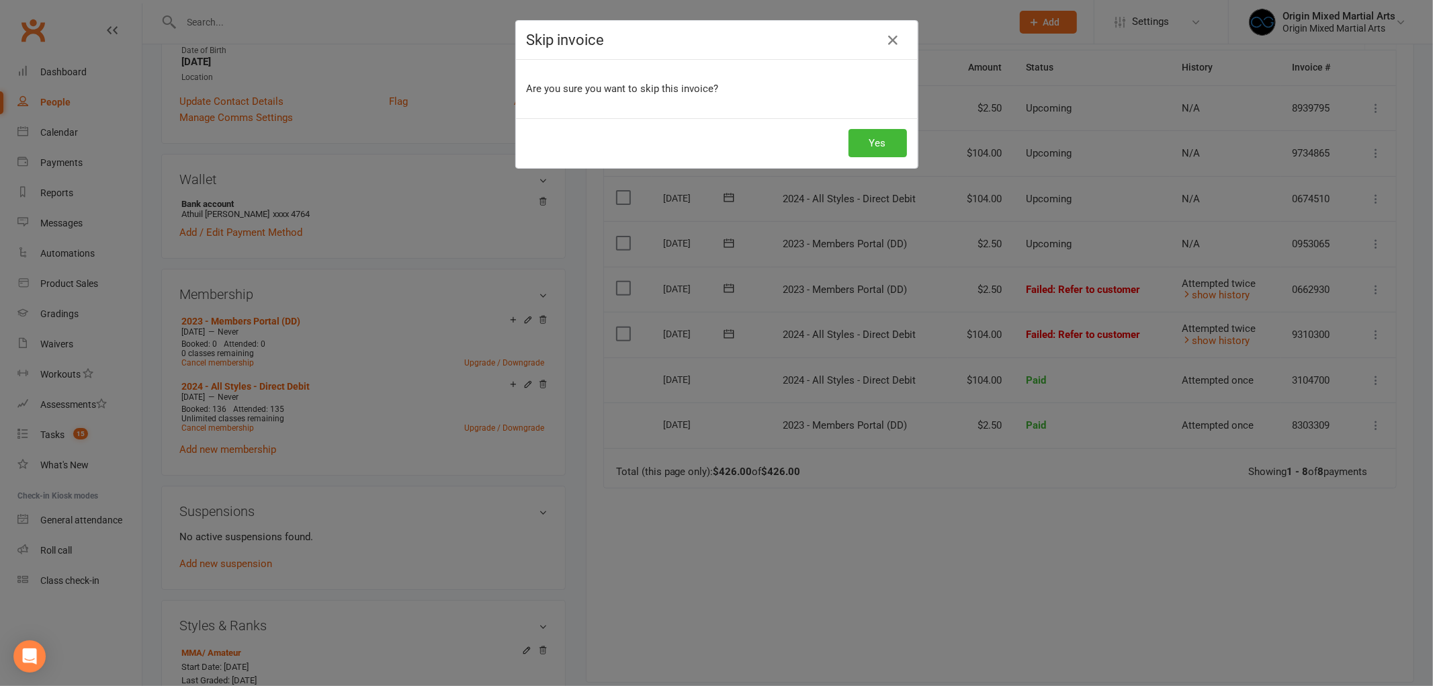
click at [849, 126] on div "Yes" at bounding box center [717, 143] width 402 height 50
click at [854, 146] on button "Yes" at bounding box center [878, 143] width 58 height 28
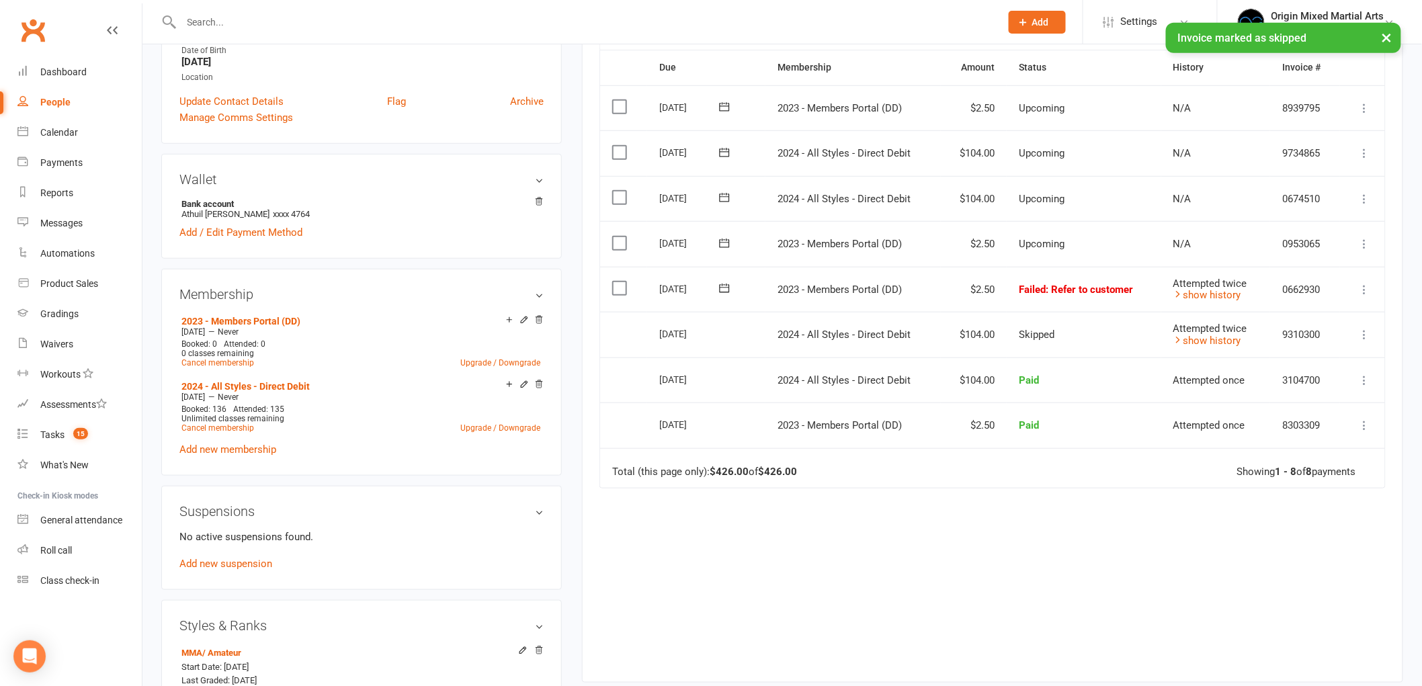
click at [1367, 286] on icon at bounding box center [1364, 289] width 13 height 13
click at [1291, 388] on link "Skip" at bounding box center [1305, 396] width 133 height 27
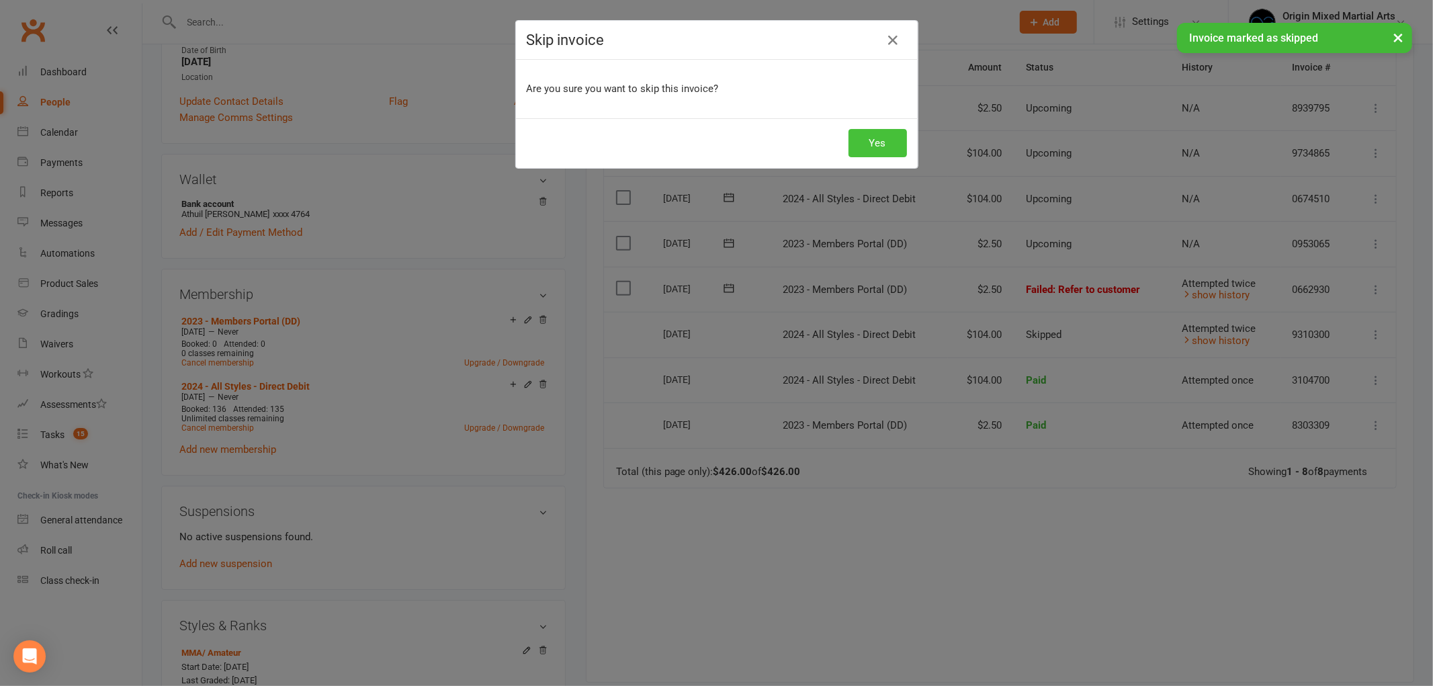
click at [880, 148] on button "Yes" at bounding box center [878, 143] width 58 height 28
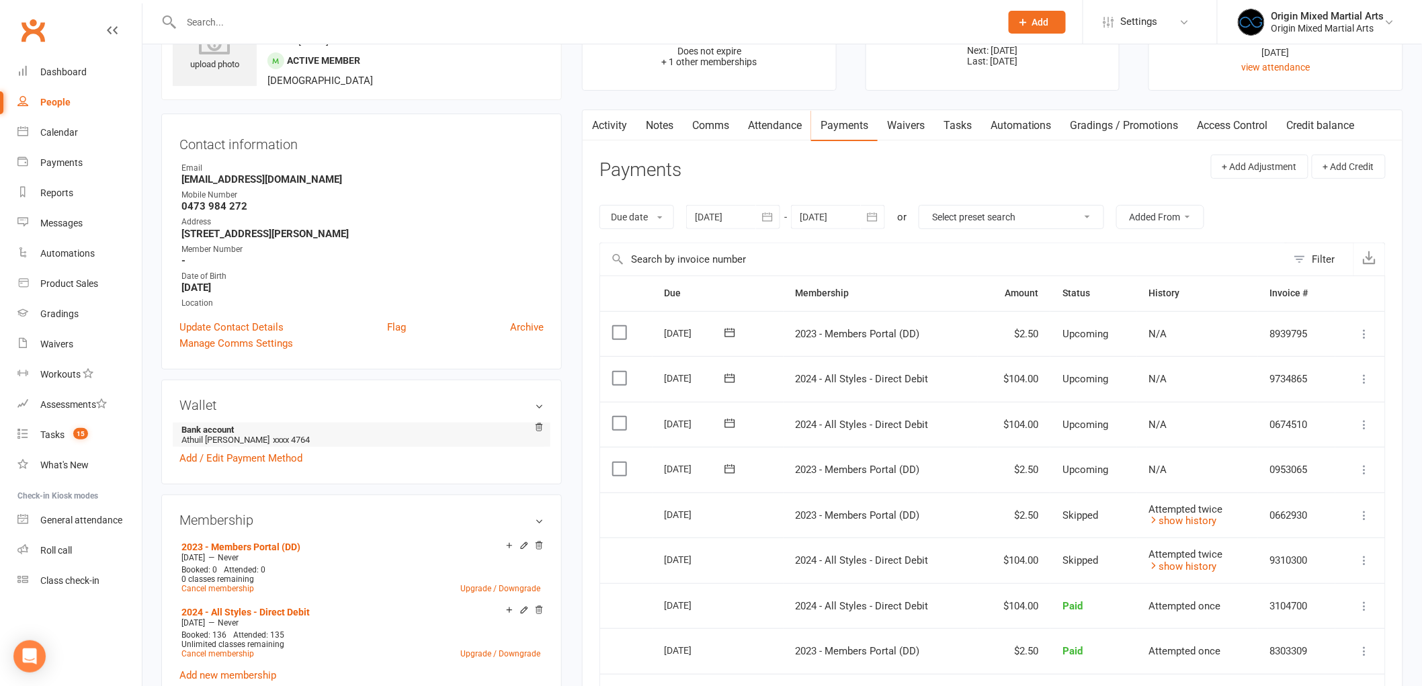
scroll to position [0, 0]
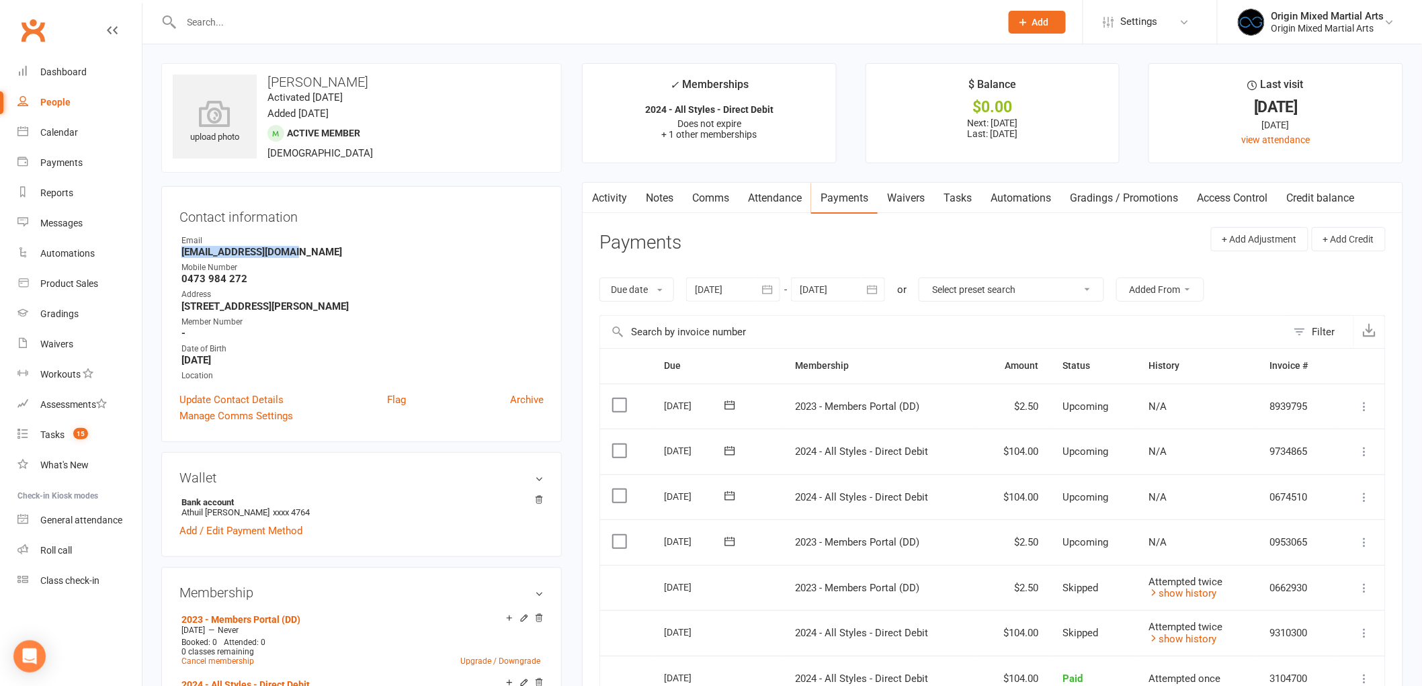
drag, startPoint x: 310, startPoint y: 252, endPoint x: 157, endPoint y: 256, distance: 152.6
click at [688, 191] on link "Comms" at bounding box center [711, 198] width 56 height 31
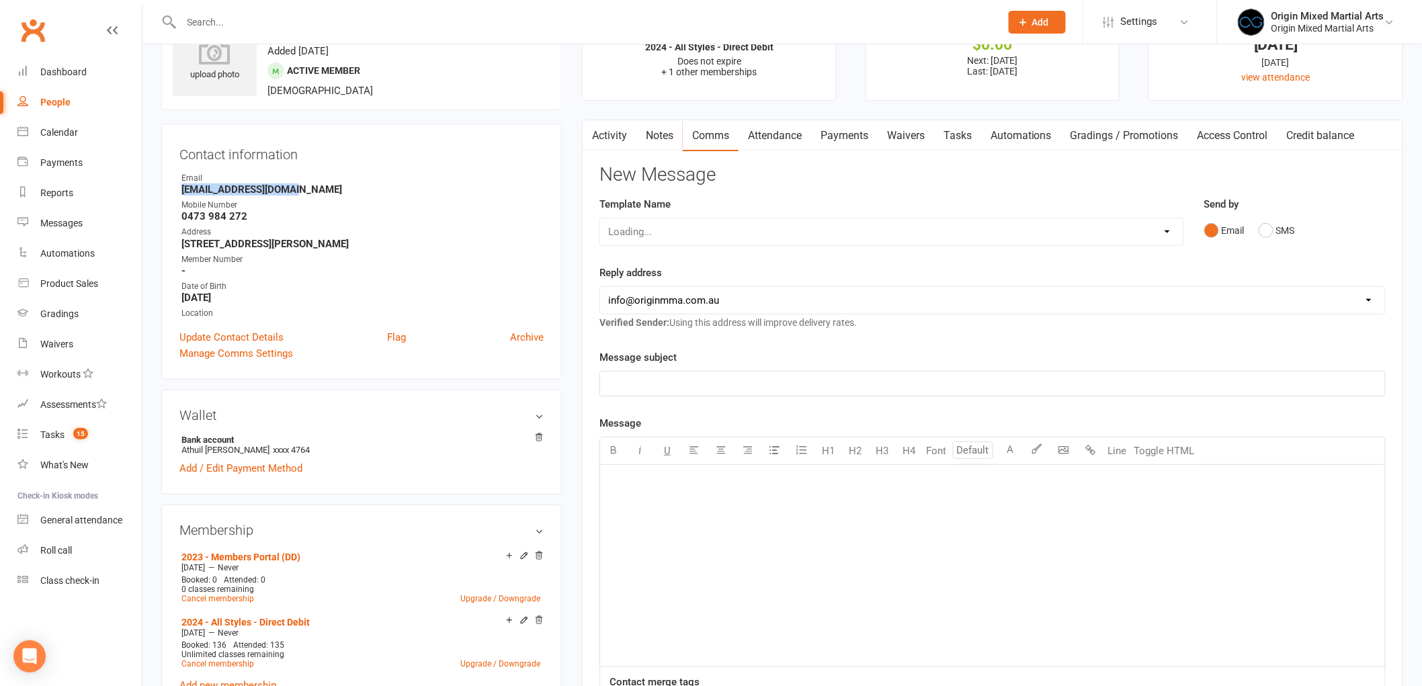
scroll to position [149, 0]
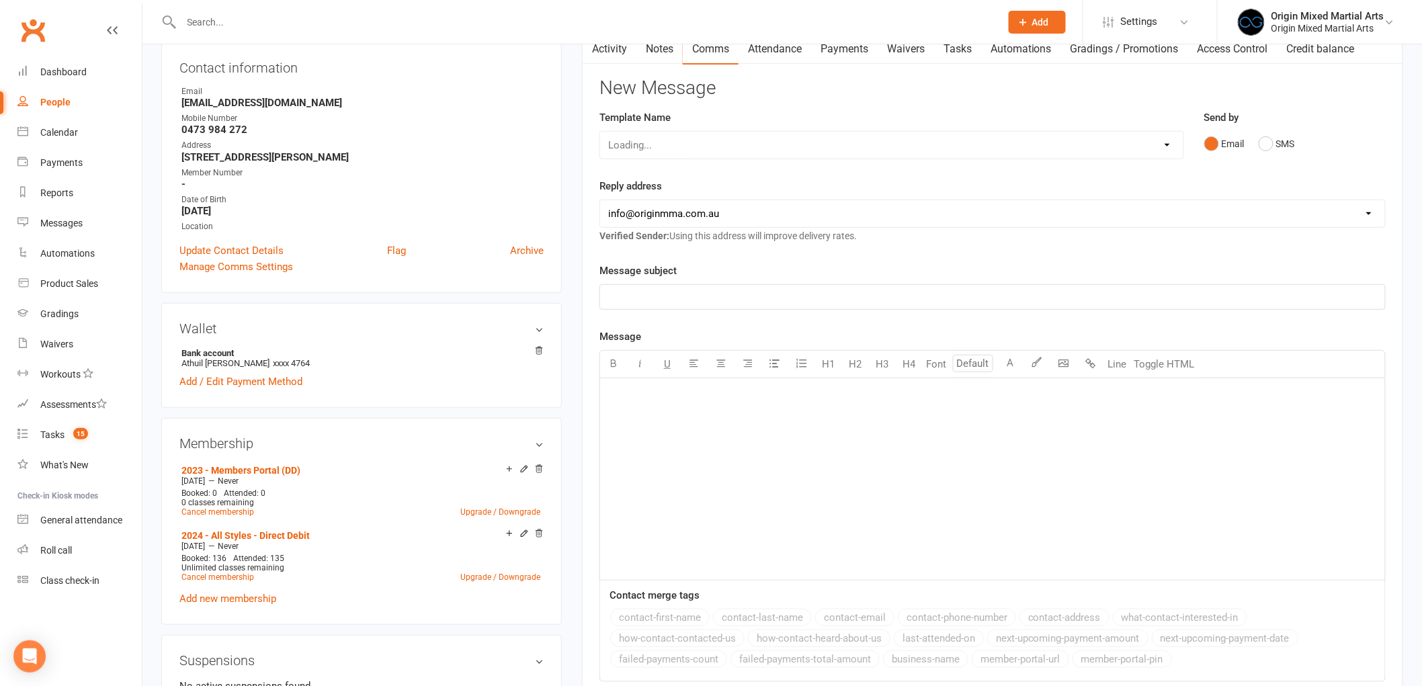
click at [648, 392] on p "﻿" at bounding box center [992, 395] width 769 height 16
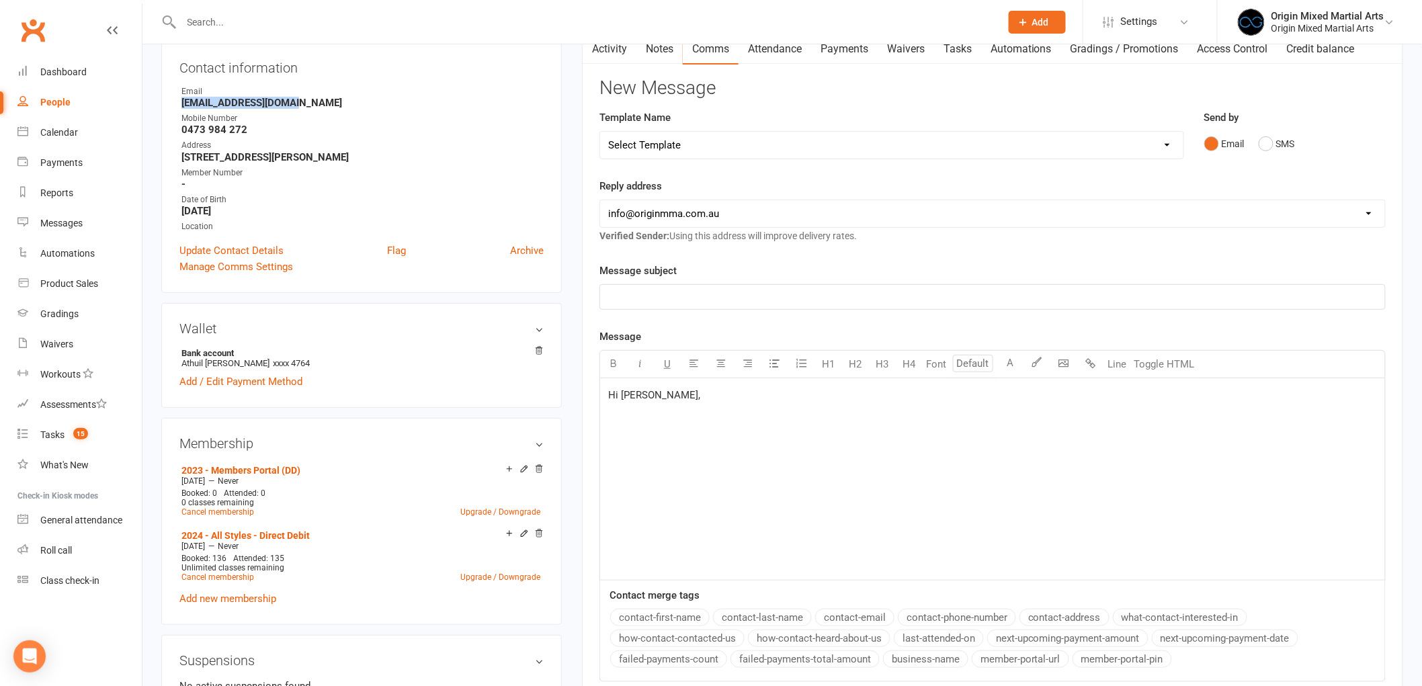
drag, startPoint x: 299, startPoint y: 105, endPoint x: 163, endPoint y: 99, distance: 136.5
click at [163, 99] on div "Contact information Owner Email athuiljoan8@gmail.com Mobile Number 0473 984 27…" at bounding box center [361, 165] width 400 height 256
copy strong "athuiljoan8@gmail.com"
click at [620, 430] on p "﻿" at bounding box center [992, 437] width 769 height 16
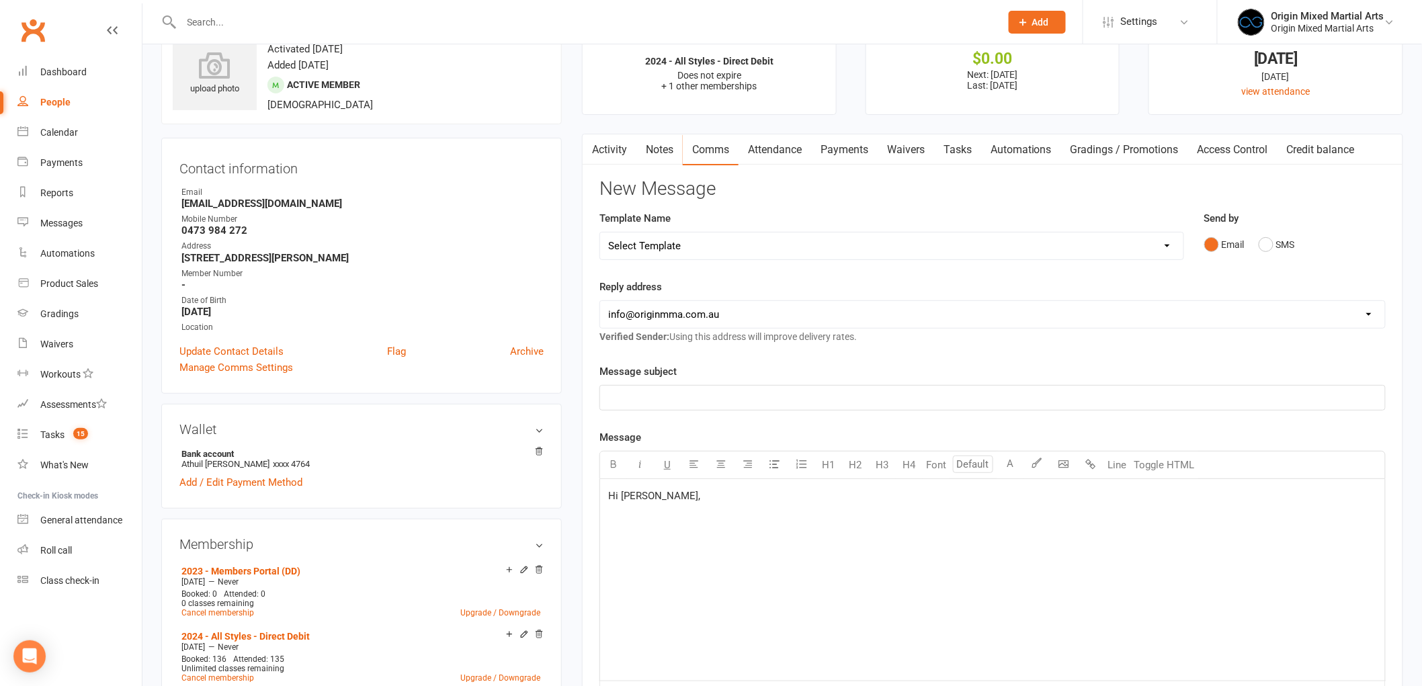
scroll to position [75, 0]
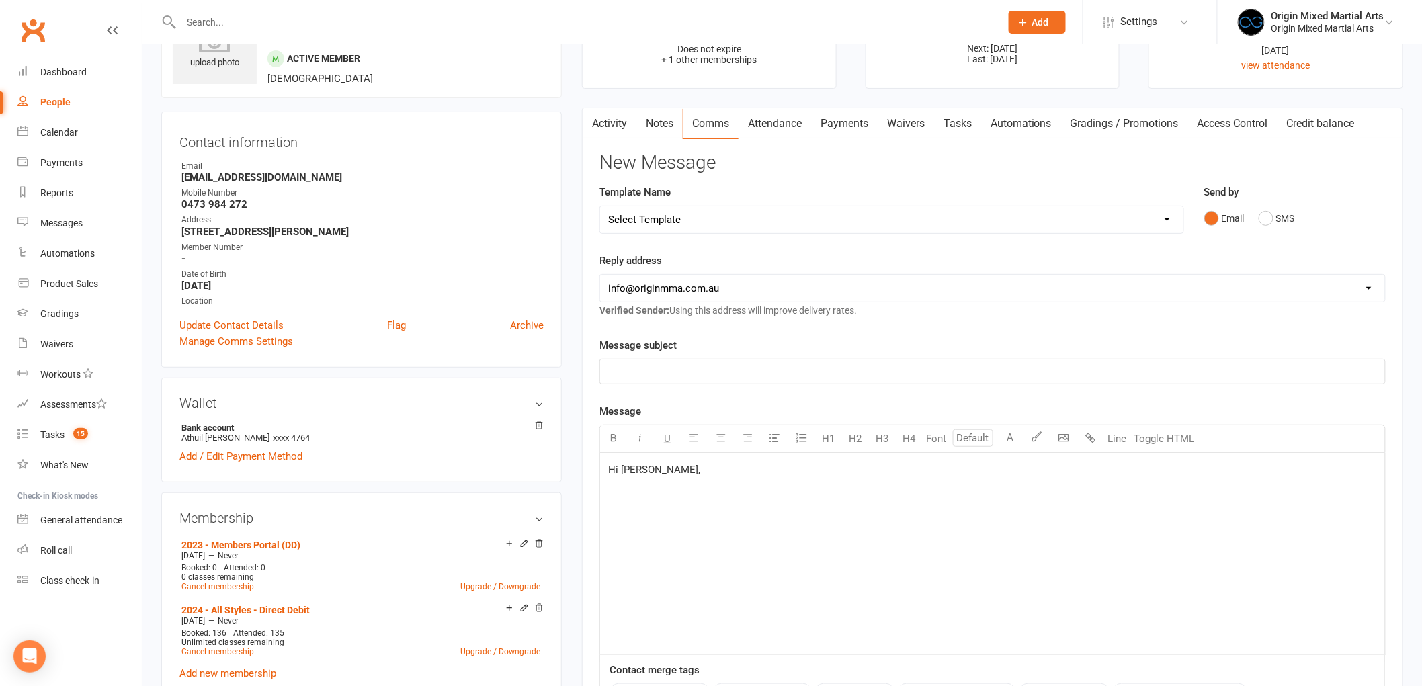
click at [847, 126] on link "Payments" at bounding box center [844, 123] width 67 height 31
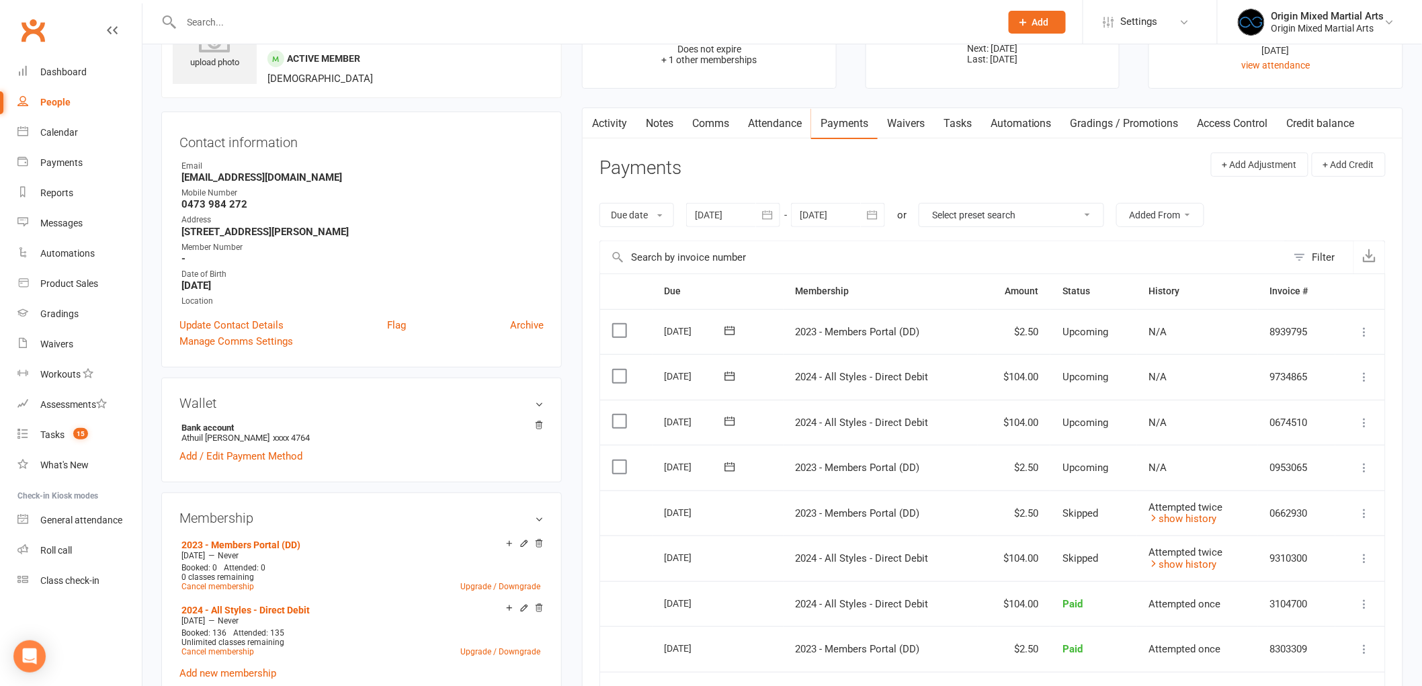
click at [918, 114] on link "Waivers" at bounding box center [906, 123] width 56 height 31
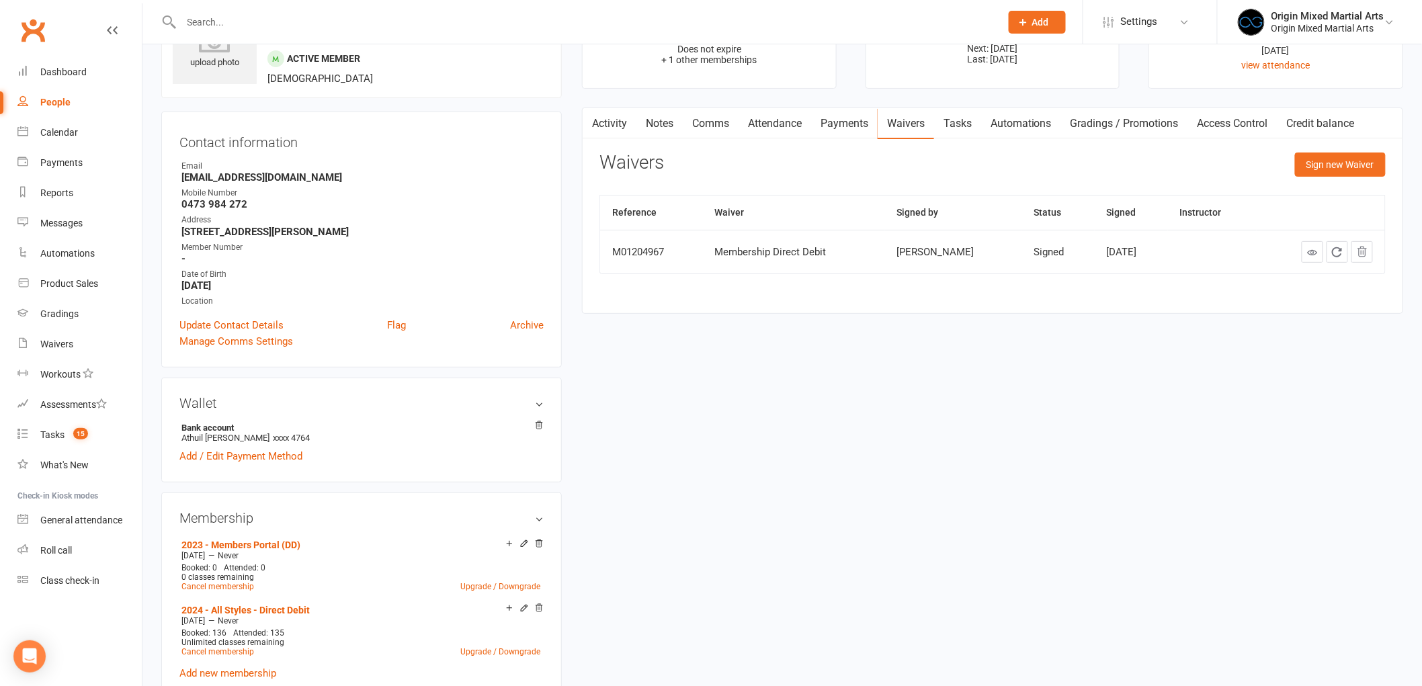
click at [708, 119] on link "Comms" at bounding box center [711, 123] width 56 height 31
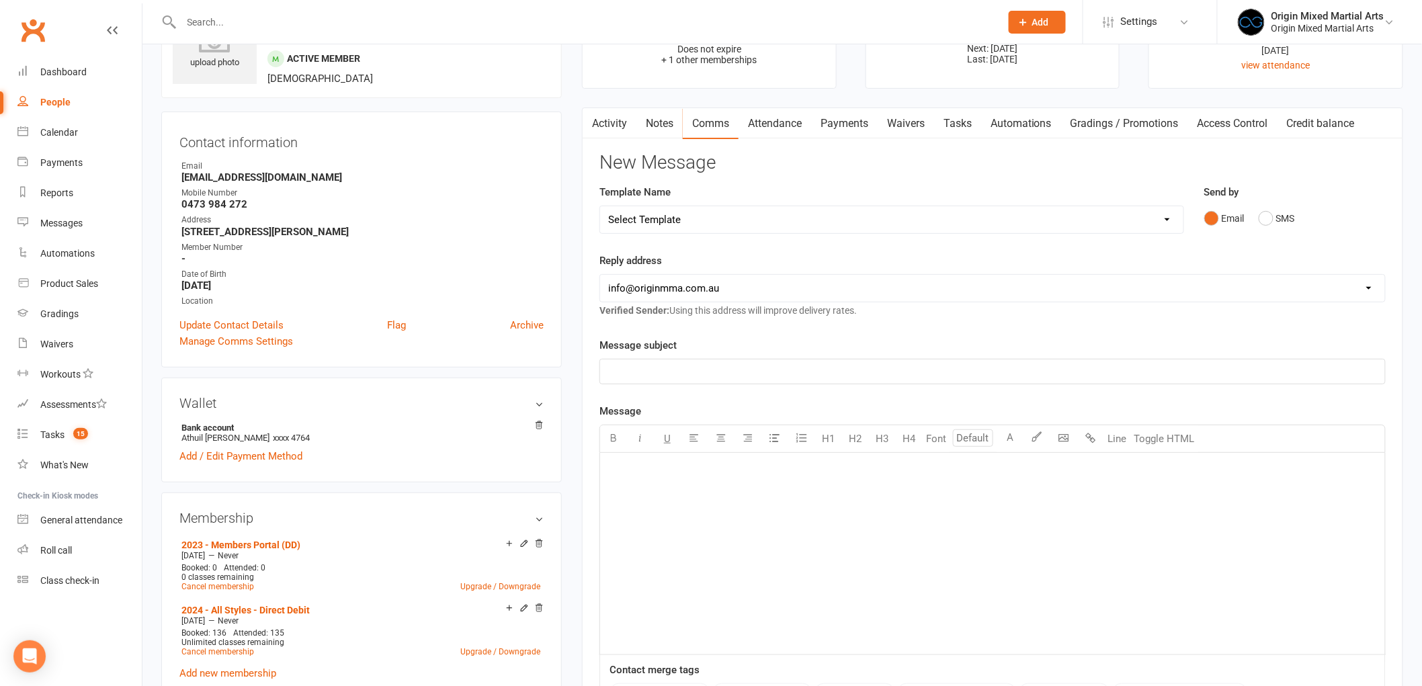
click at [732, 495] on div "﻿" at bounding box center [992, 554] width 785 height 202
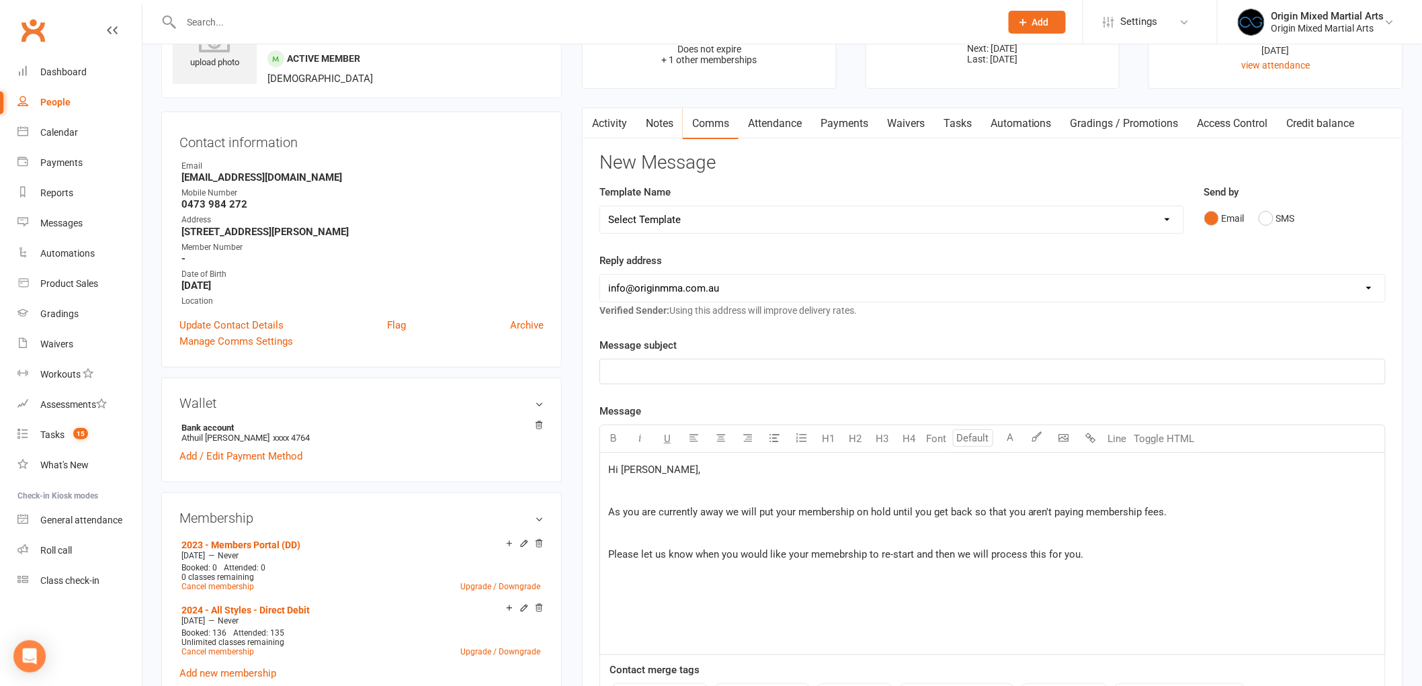
click at [606, 556] on div "Hi Joan, ﻿ As you are currently away we will put your membership on hold until …" at bounding box center [992, 554] width 785 height 202
click at [624, 558] on div "Hi Joan, ﻿ As you are currently away we will put your membership on hold until …" at bounding box center [992, 554] width 785 height 202
click at [1123, 532] on p "Please let us know when you would like your memebrship to re-start and then we …" at bounding box center [992, 533] width 769 height 16
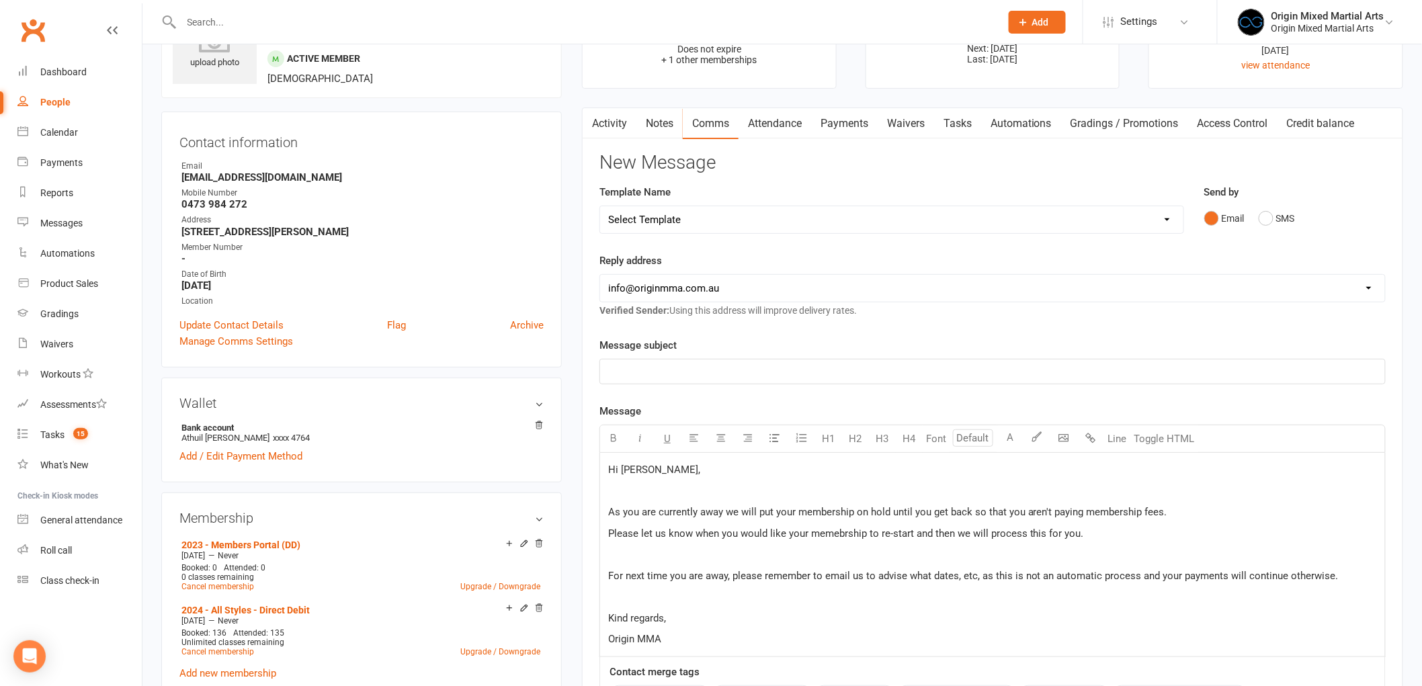
click at [933, 371] on p "﻿" at bounding box center [992, 372] width 769 height 16
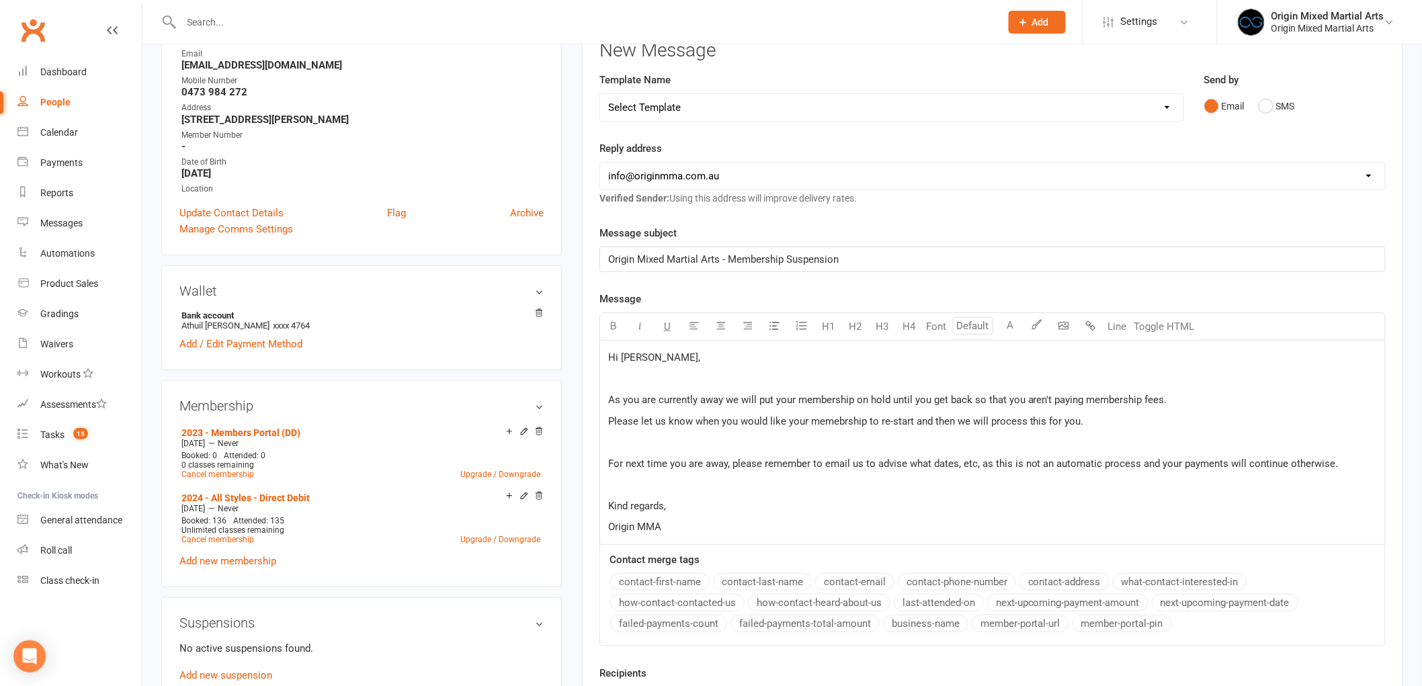
scroll to position [298, 0]
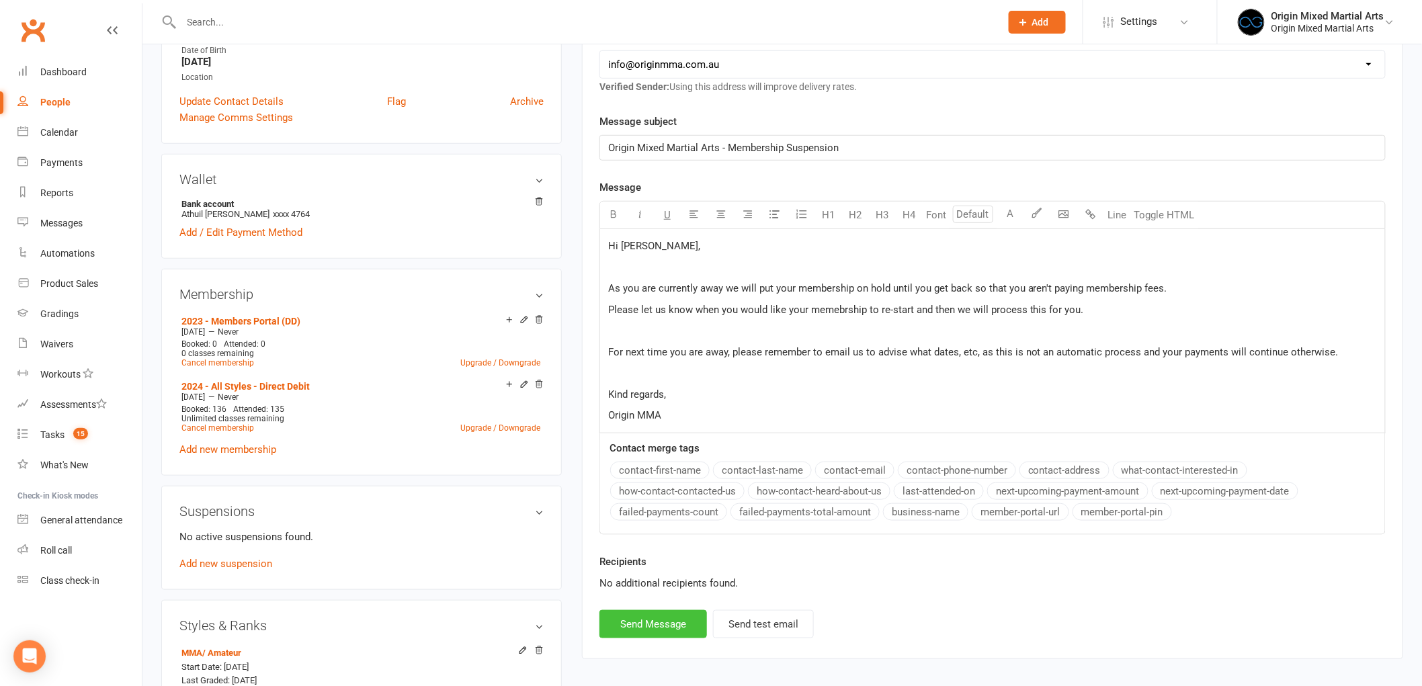
click at [649, 621] on button "Send Message" at bounding box center [653, 624] width 108 height 28
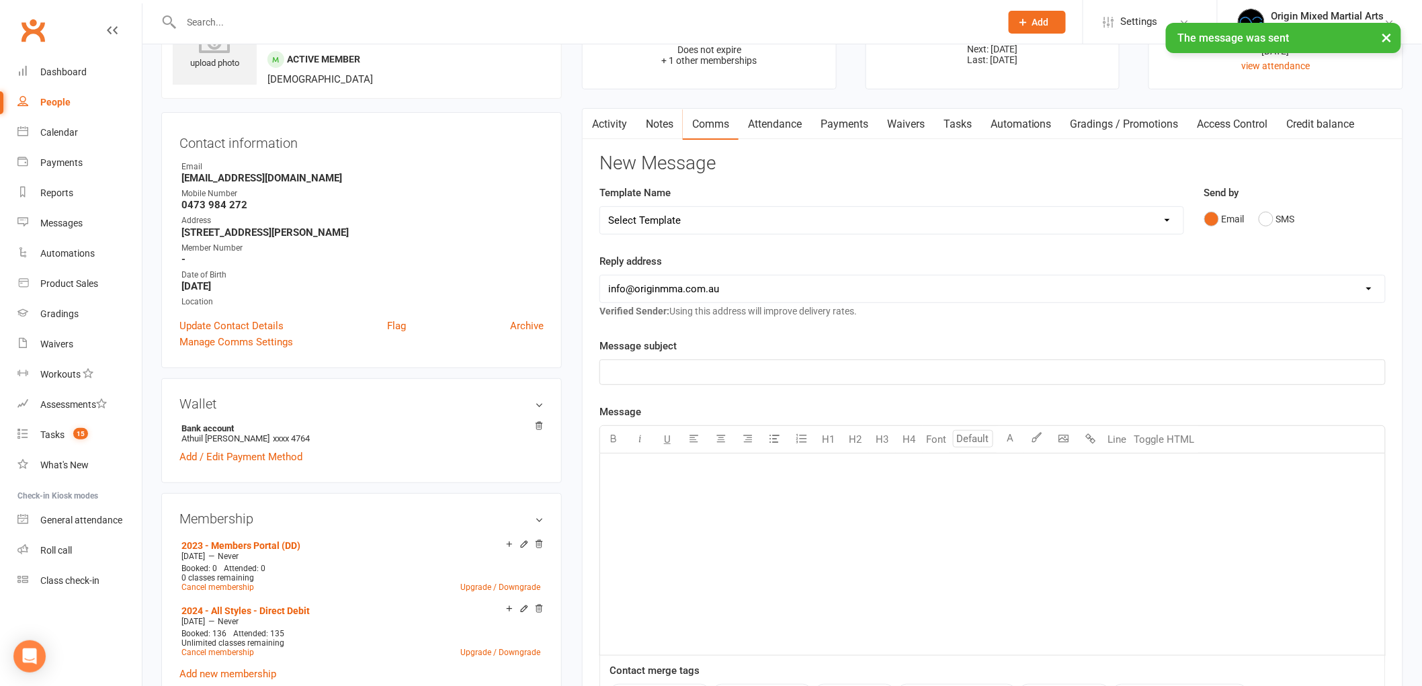
scroll to position [0, 0]
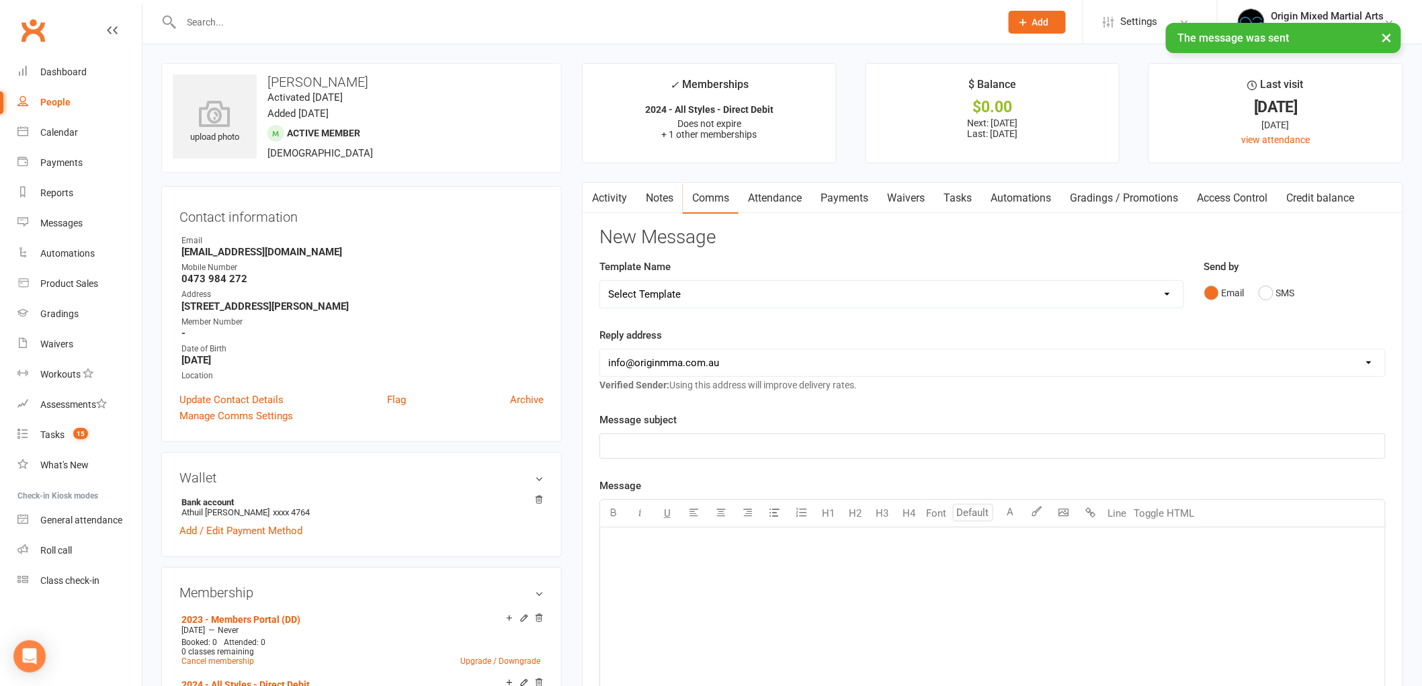
click at [660, 198] on link "Notes" at bounding box center [659, 198] width 46 height 31
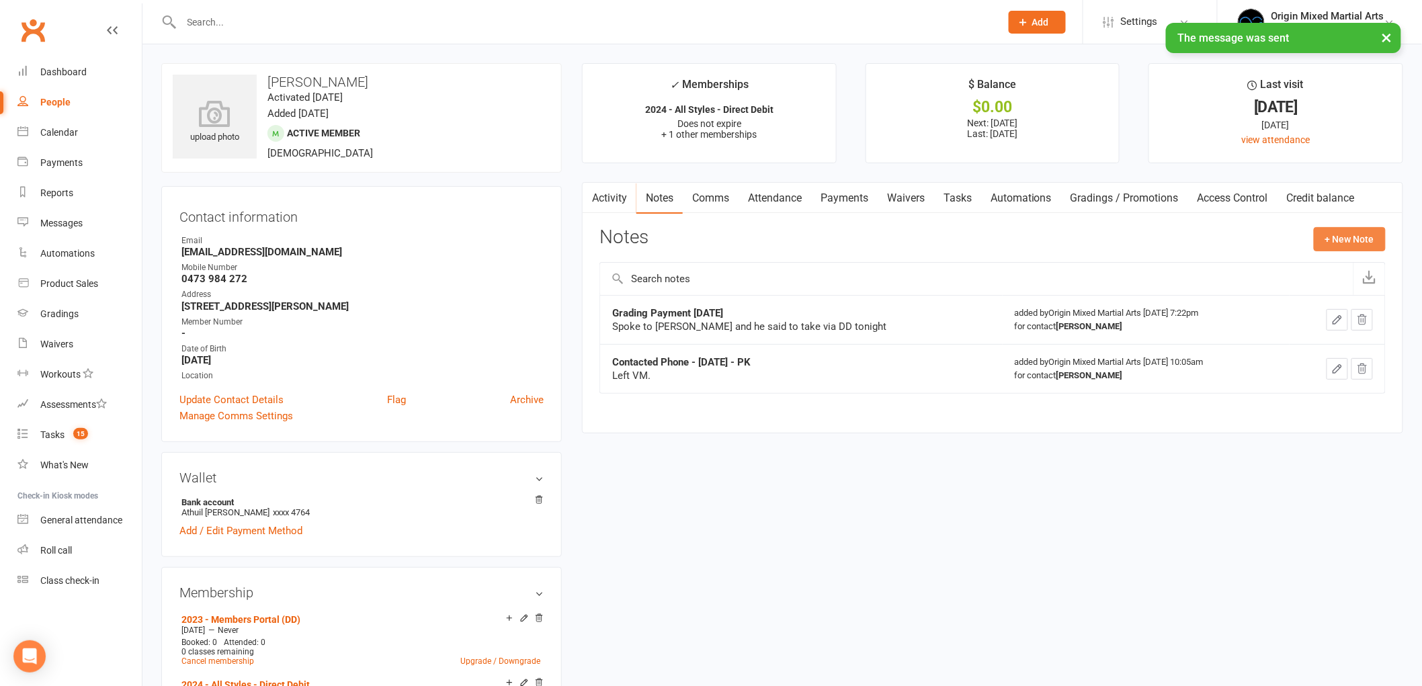
click at [1363, 227] on button "+ New Note" at bounding box center [1350, 239] width 72 height 24
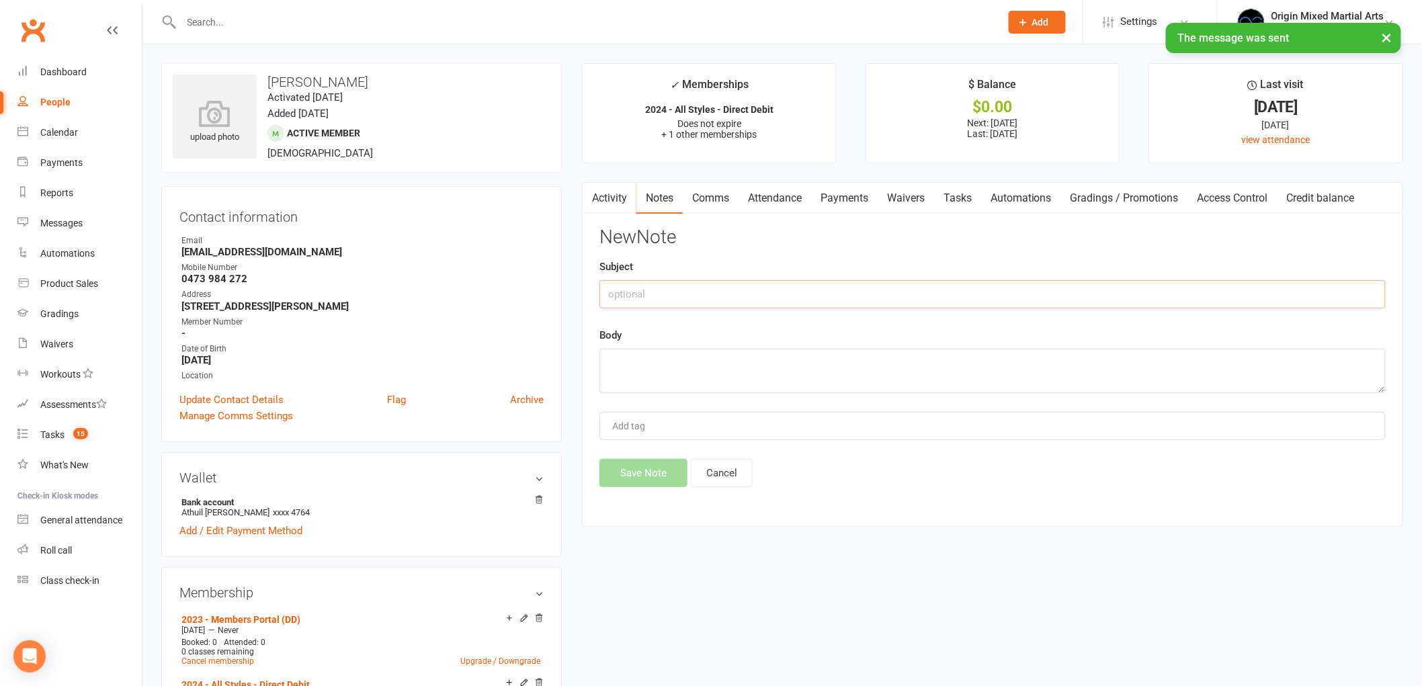
click at [992, 296] on input "text" at bounding box center [992, 294] width 786 height 28
type input "Contacted 14/8/25 GB"
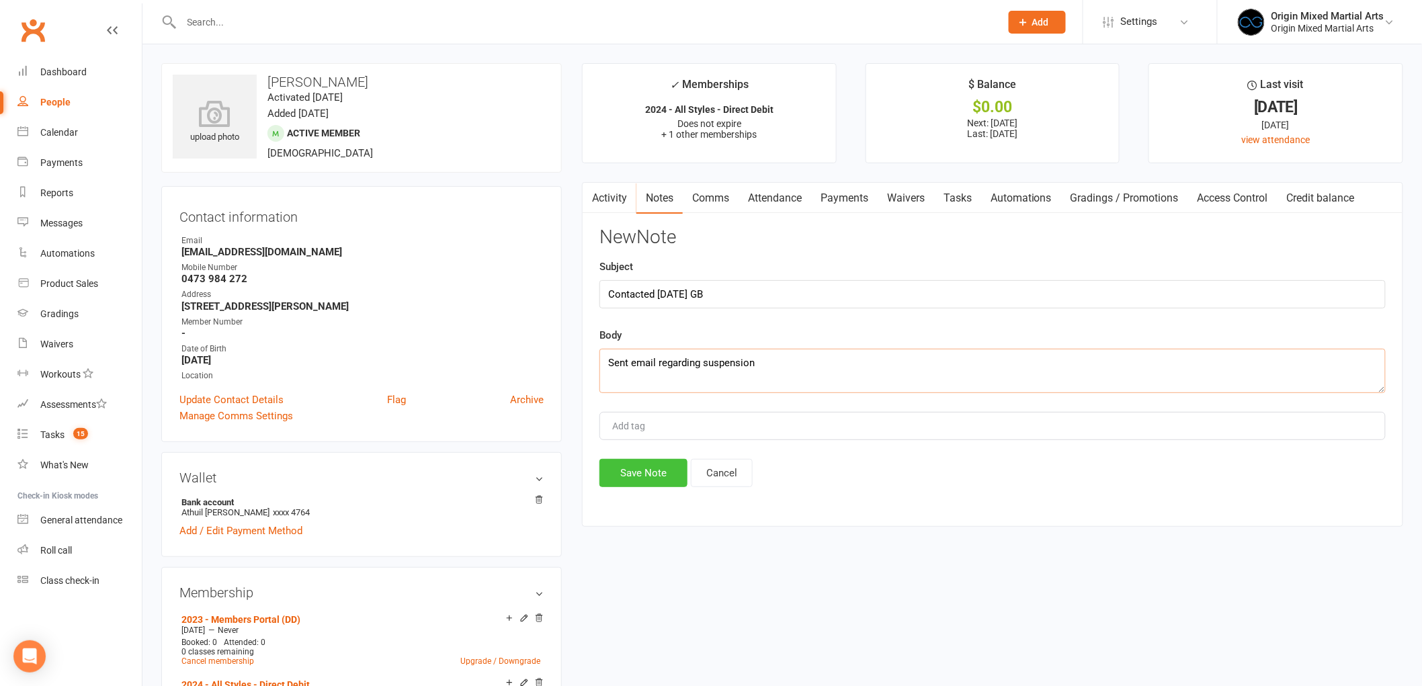
type textarea "Sent email regarding suspension"
click at [630, 478] on button "Save Note" at bounding box center [643, 473] width 88 height 28
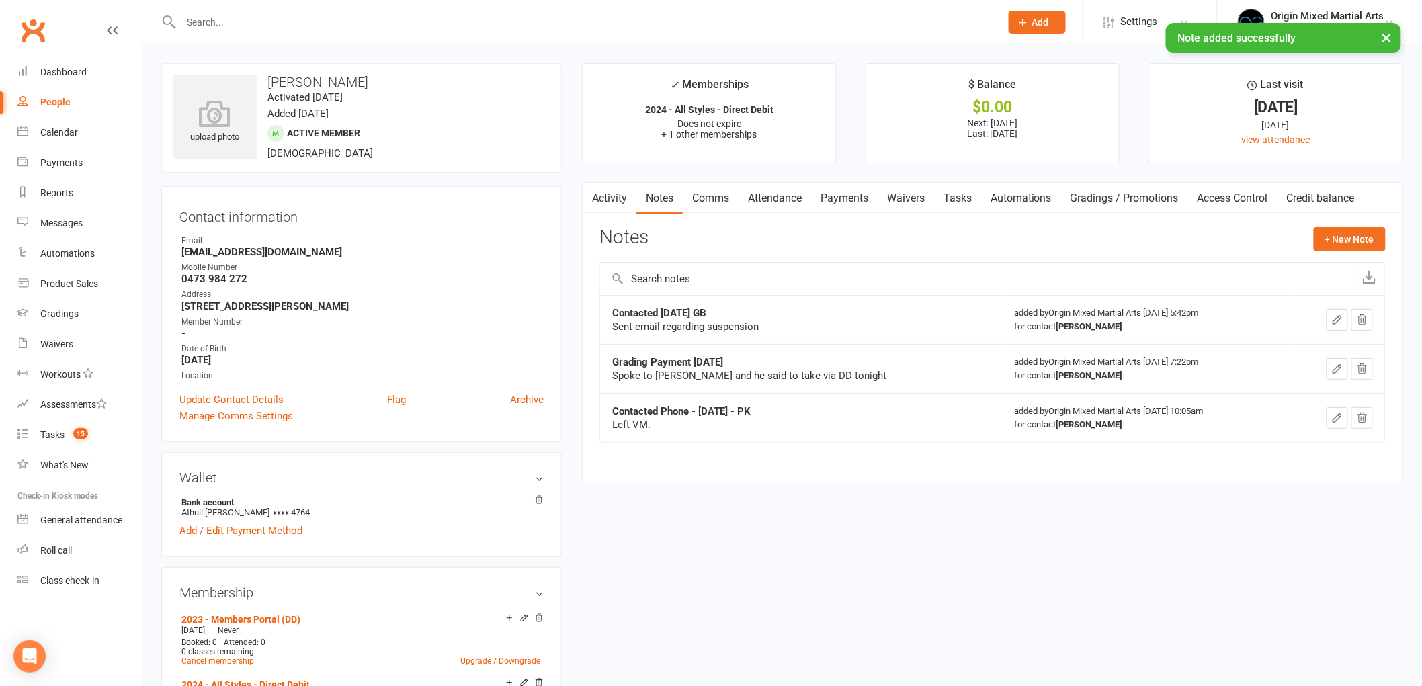
click at [839, 204] on link "Payments" at bounding box center [844, 198] width 67 height 31
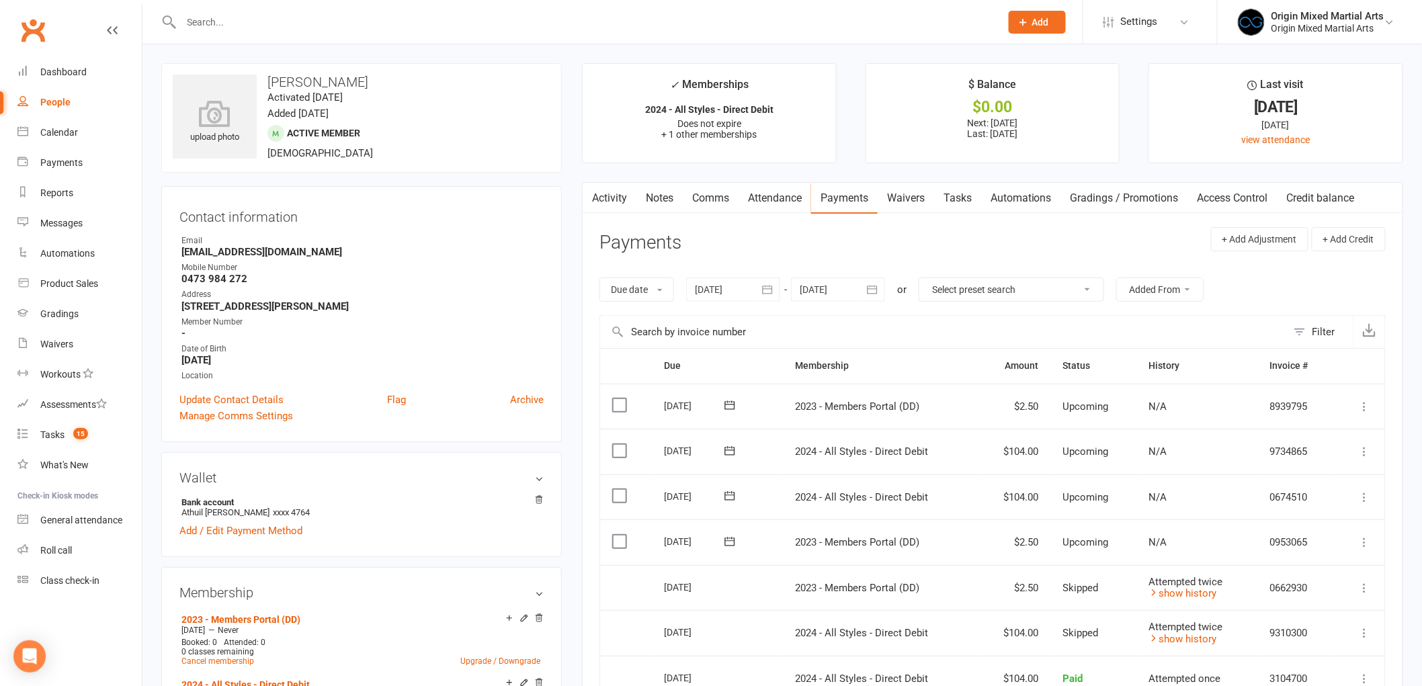
click at [836, 247] on header "Payments + Add Adjustment + Add Credit" at bounding box center [992, 245] width 786 height 37
click at [307, 31] on div at bounding box center [576, 22] width 830 height 44
click at [312, 15] on input "text" at bounding box center [584, 22] width 814 height 19
paste input "Buyanzayakh"
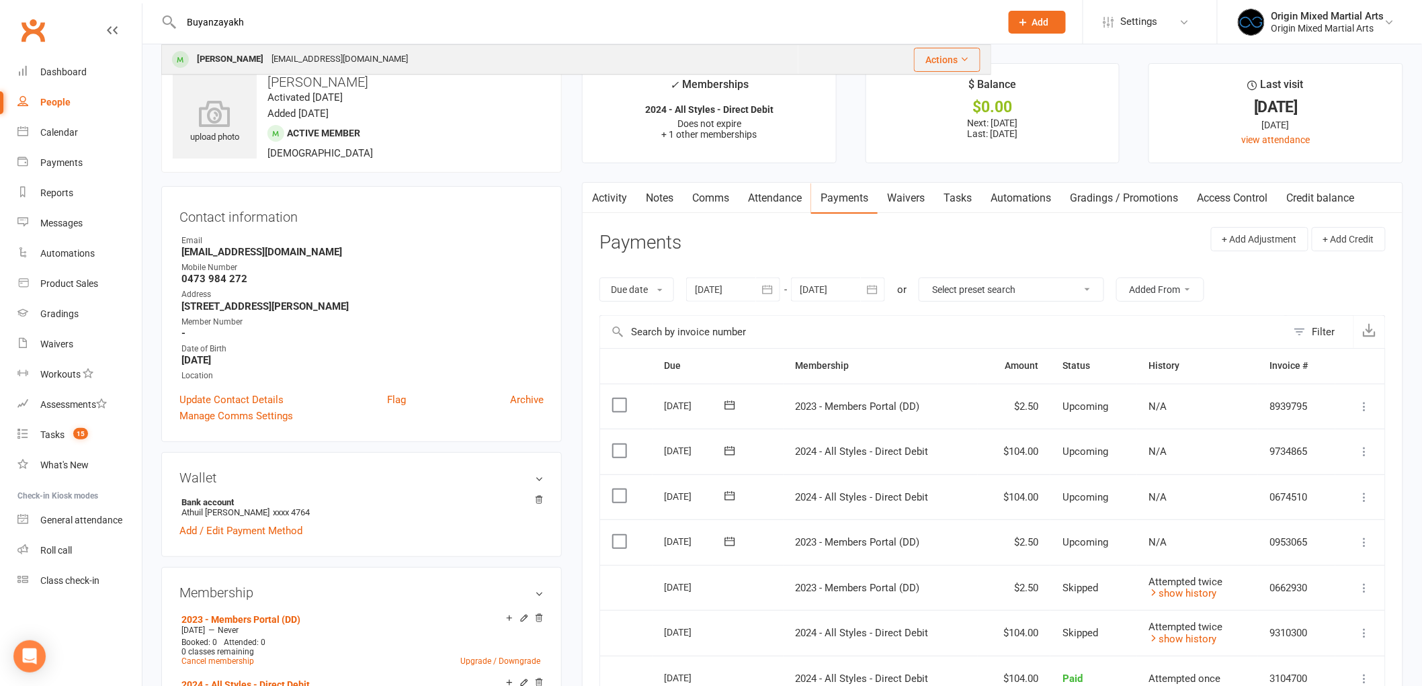
type input "Buyanzayakh"
click at [409, 62] on div "Buyanzayakh Batsukh bdbuyna@gmail.com" at bounding box center [480, 60] width 635 height 28
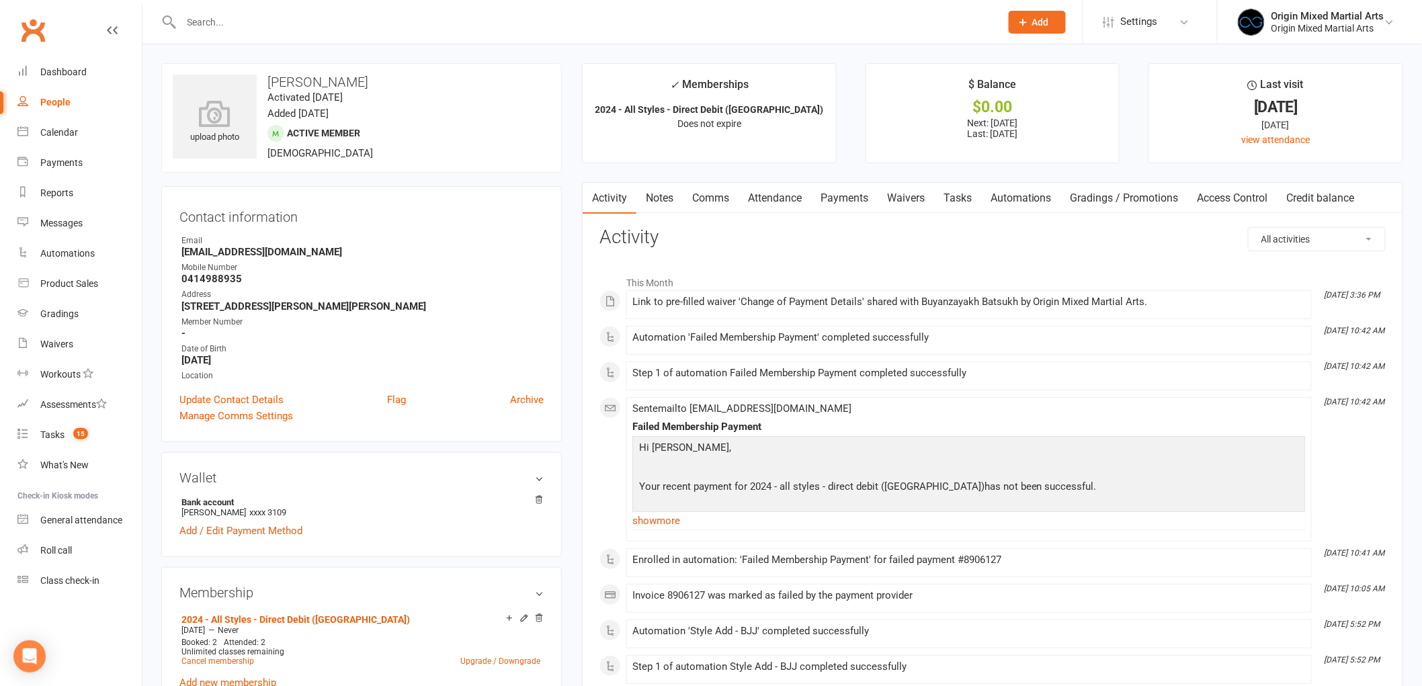
click at [822, 189] on link "Payments" at bounding box center [844, 198] width 67 height 31
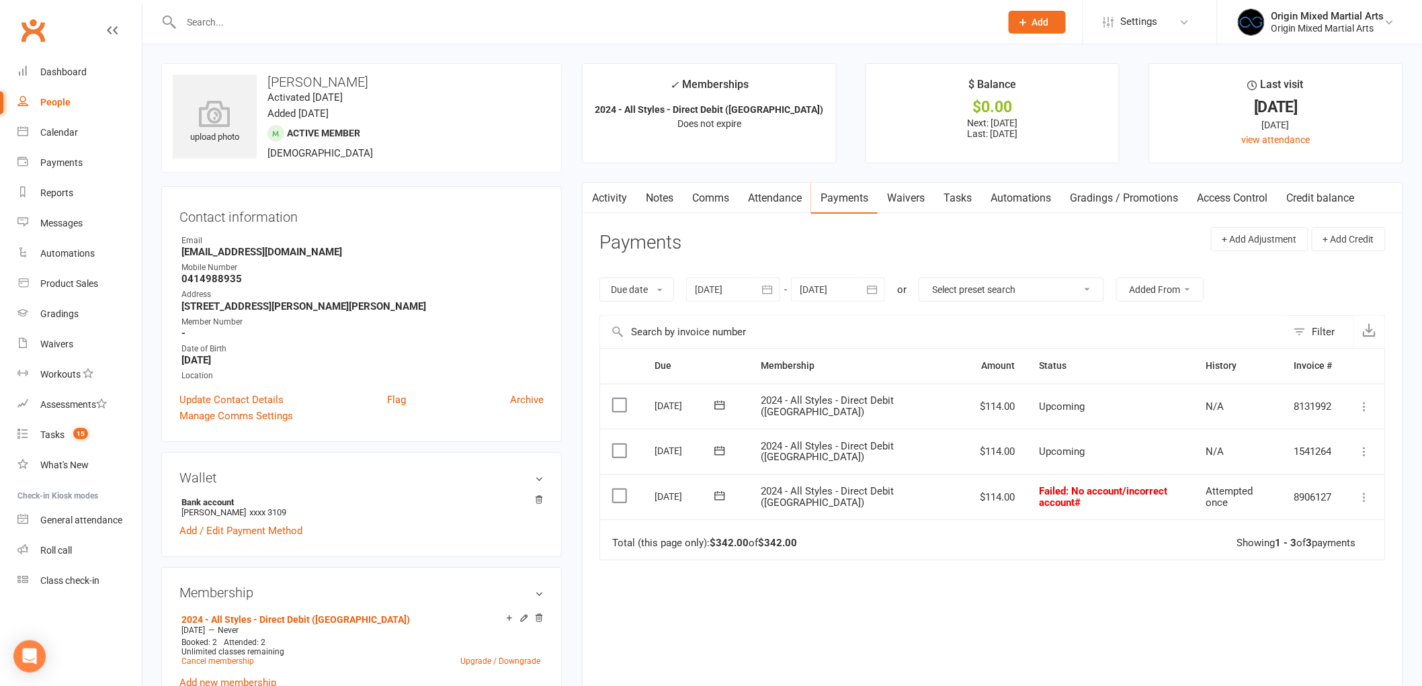
click at [667, 204] on link "Notes" at bounding box center [659, 198] width 46 height 31
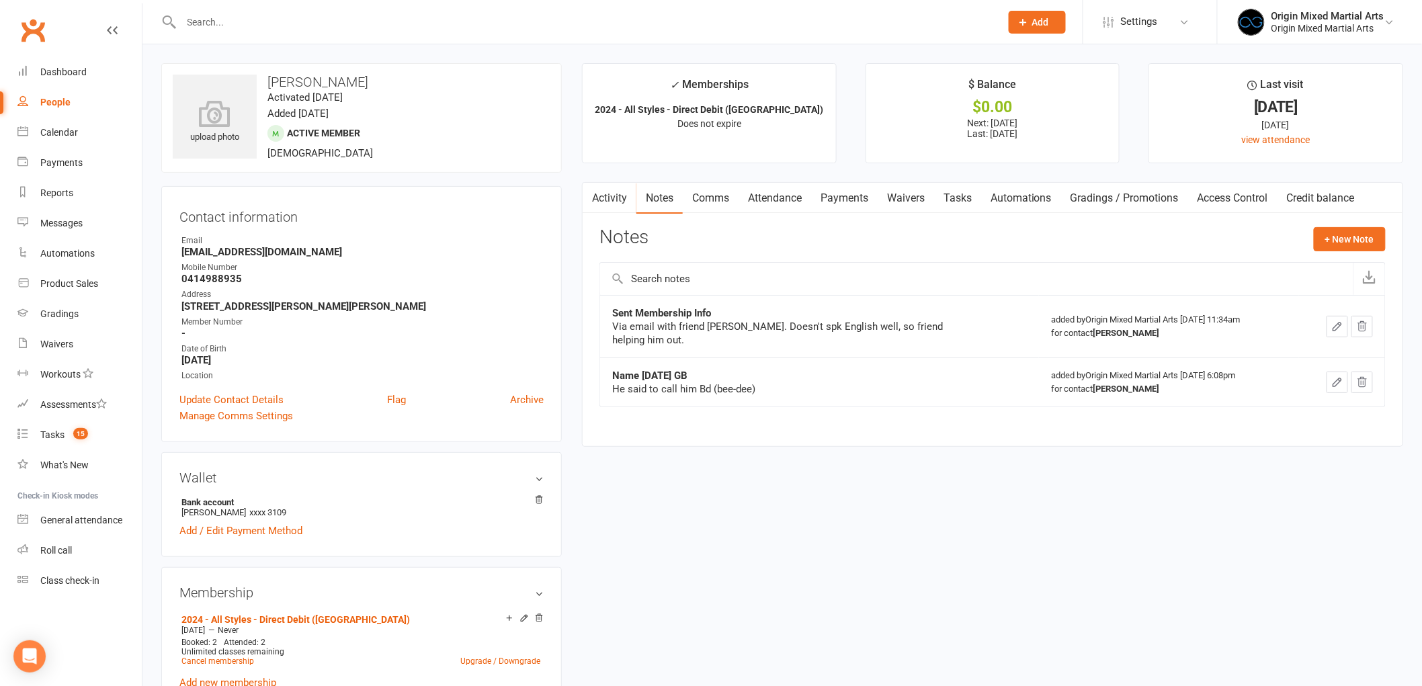
click at [728, 207] on link "Comms" at bounding box center [711, 198] width 56 height 31
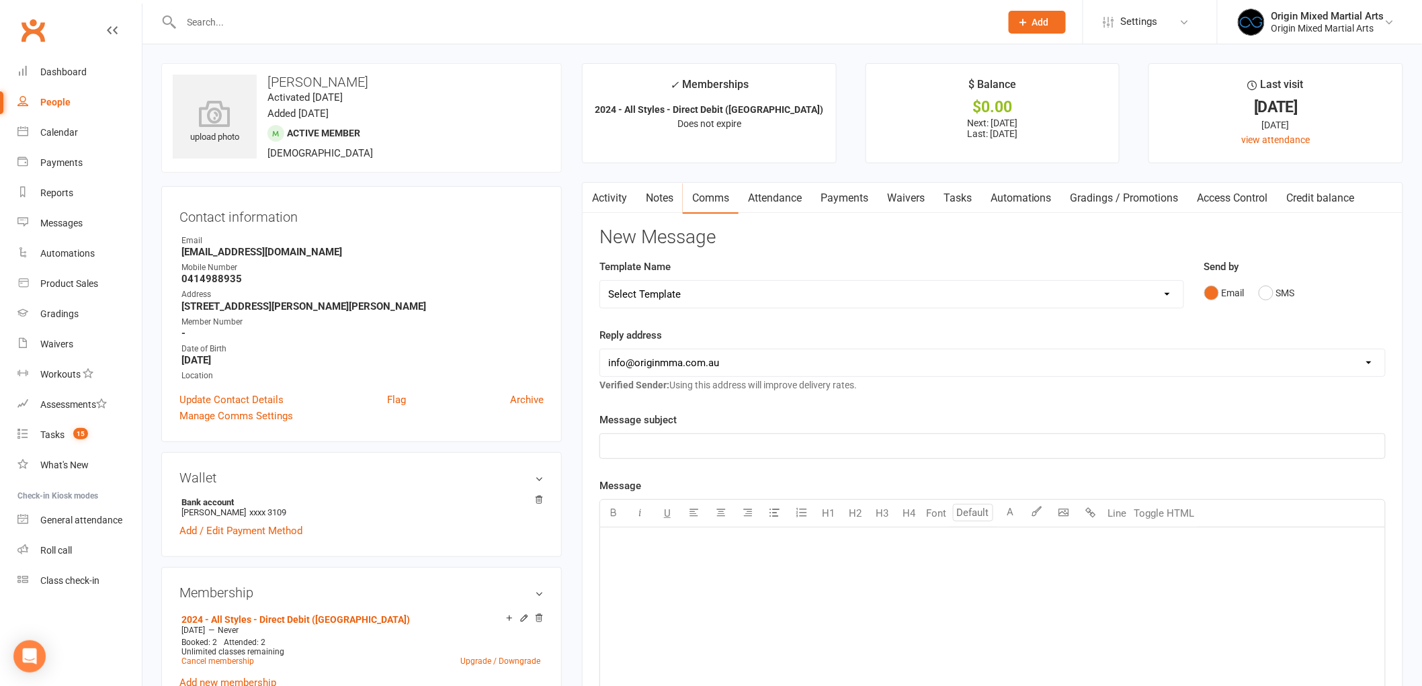
click at [675, 558] on div "﻿" at bounding box center [992, 628] width 785 height 202
drag, startPoint x: 692, startPoint y: 546, endPoint x: 620, endPoint y: 554, distance: 72.3
click at [620, 554] on div "Buyanzayakh" at bounding box center [992, 628] width 785 height 202
click at [303, 15] on input "text" at bounding box center [584, 22] width 814 height 19
click at [898, 195] on link "Waivers" at bounding box center [906, 198] width 56 height 31
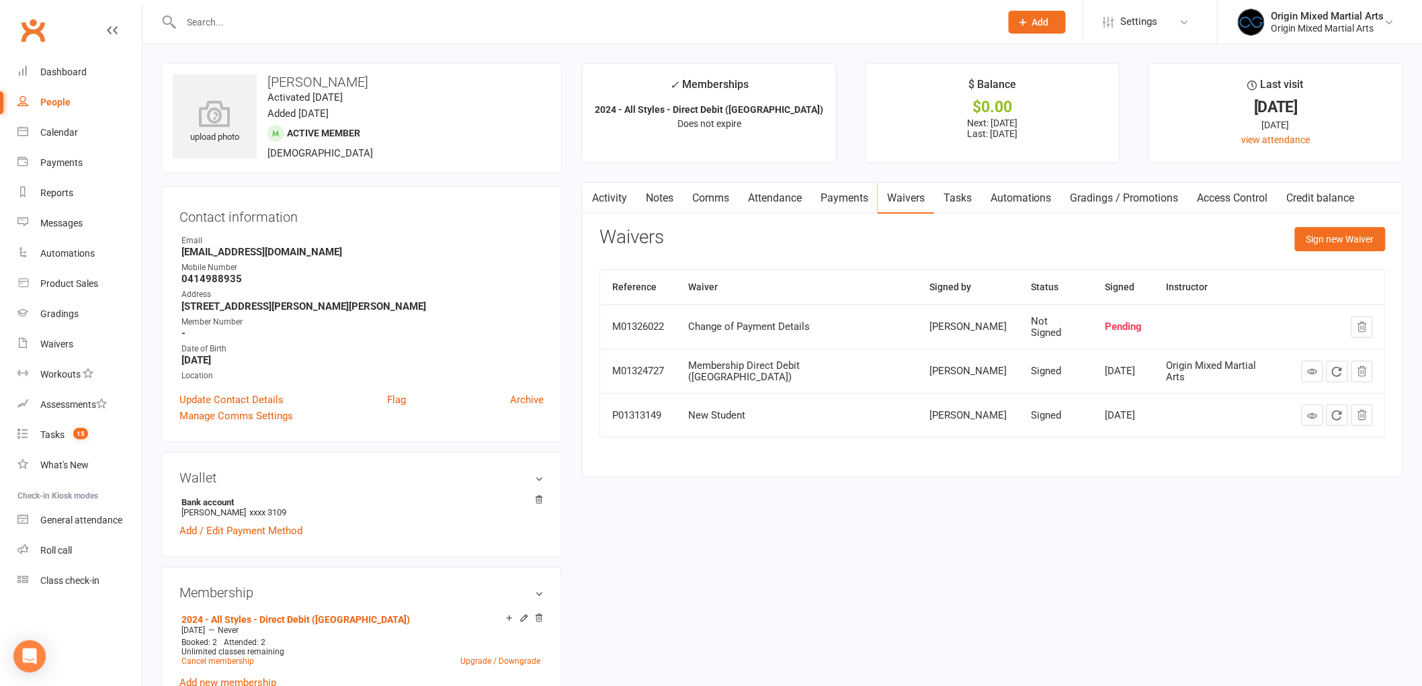
click at [54, 98] on div "People" at bounding box center [55, 102] width 30 height 11
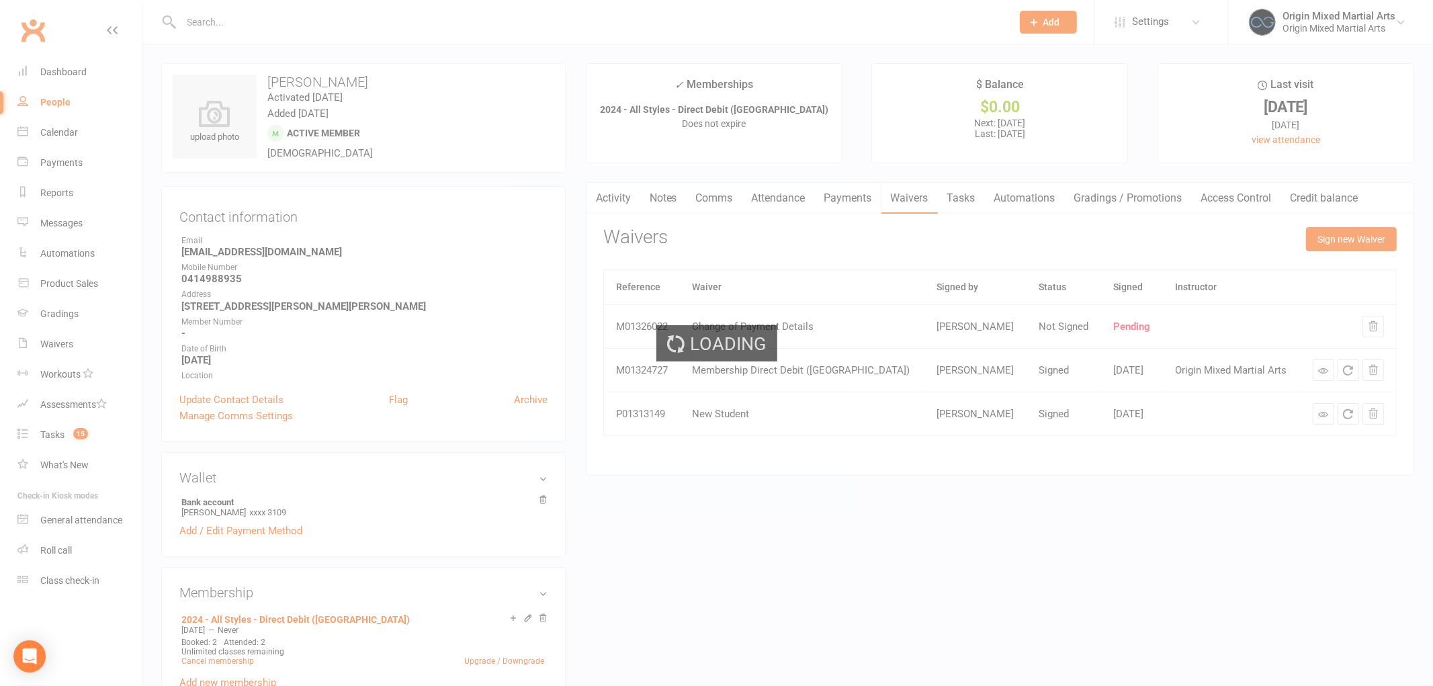
select select "100"
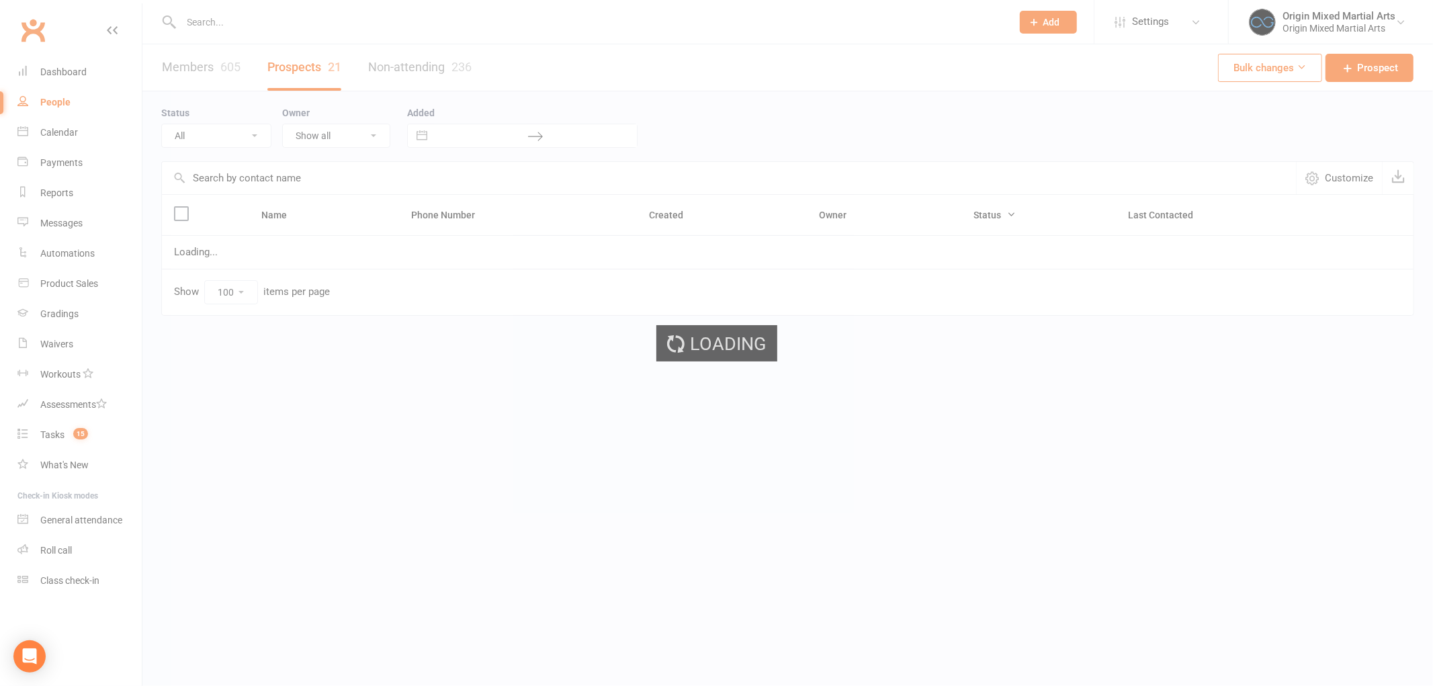
select select "Follow-up"
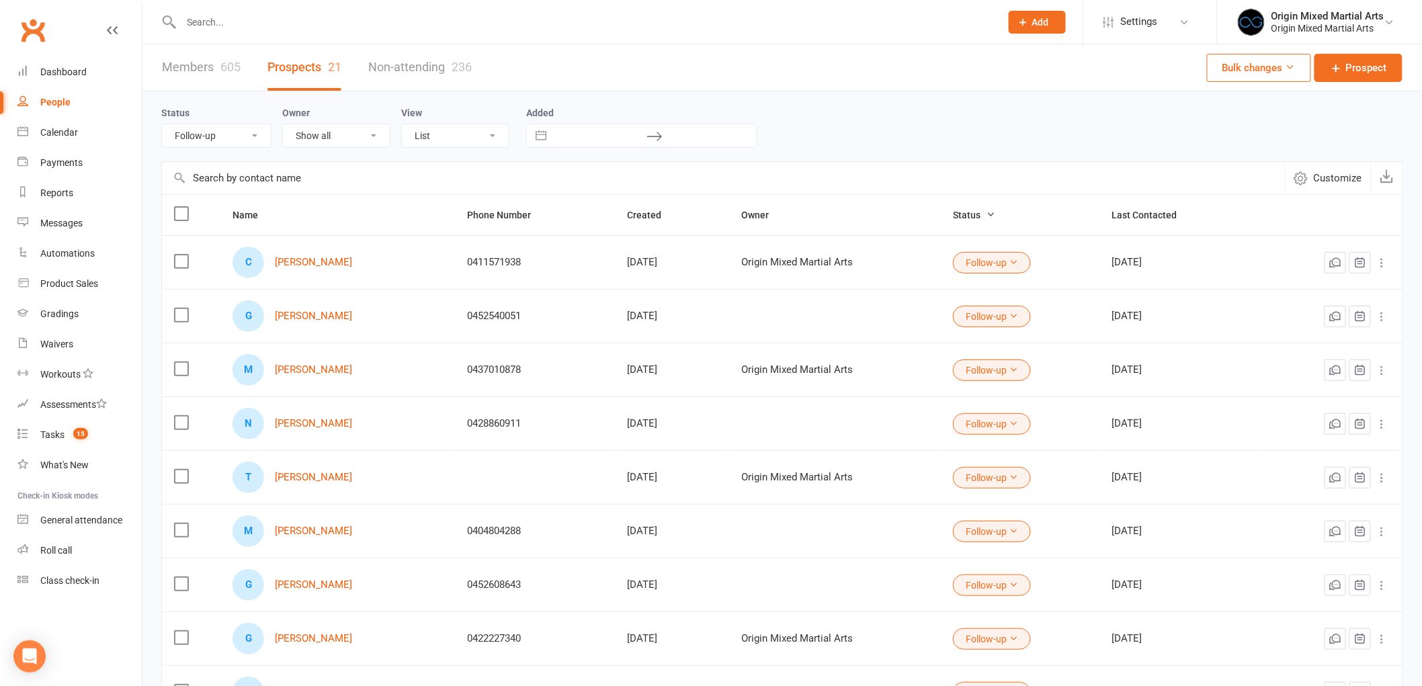
click at [316, 22] on input "text" at bounding box center [584, 22] width 814 height 19
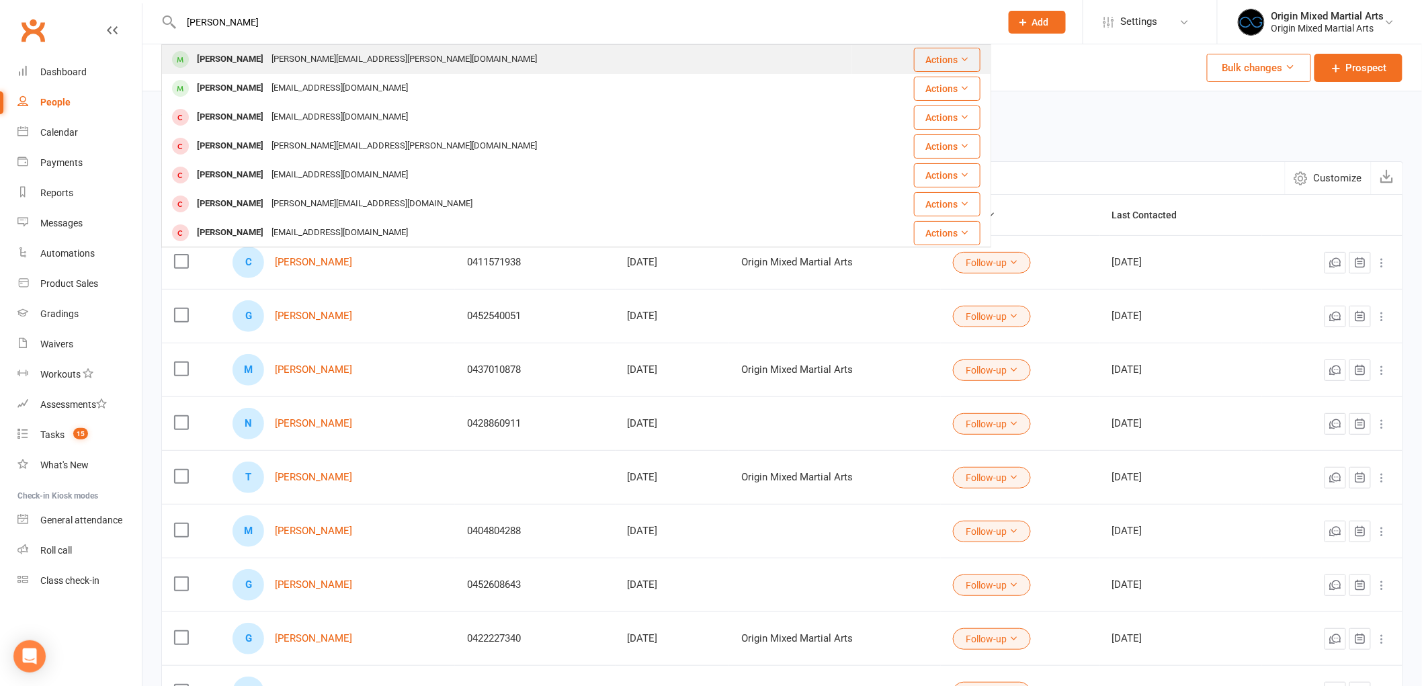
type input "alan s"
click at [277, 59] on div "Alan.a.stewart.2019@gmail.com" at bounding box center [403, 59] width 273 height 19
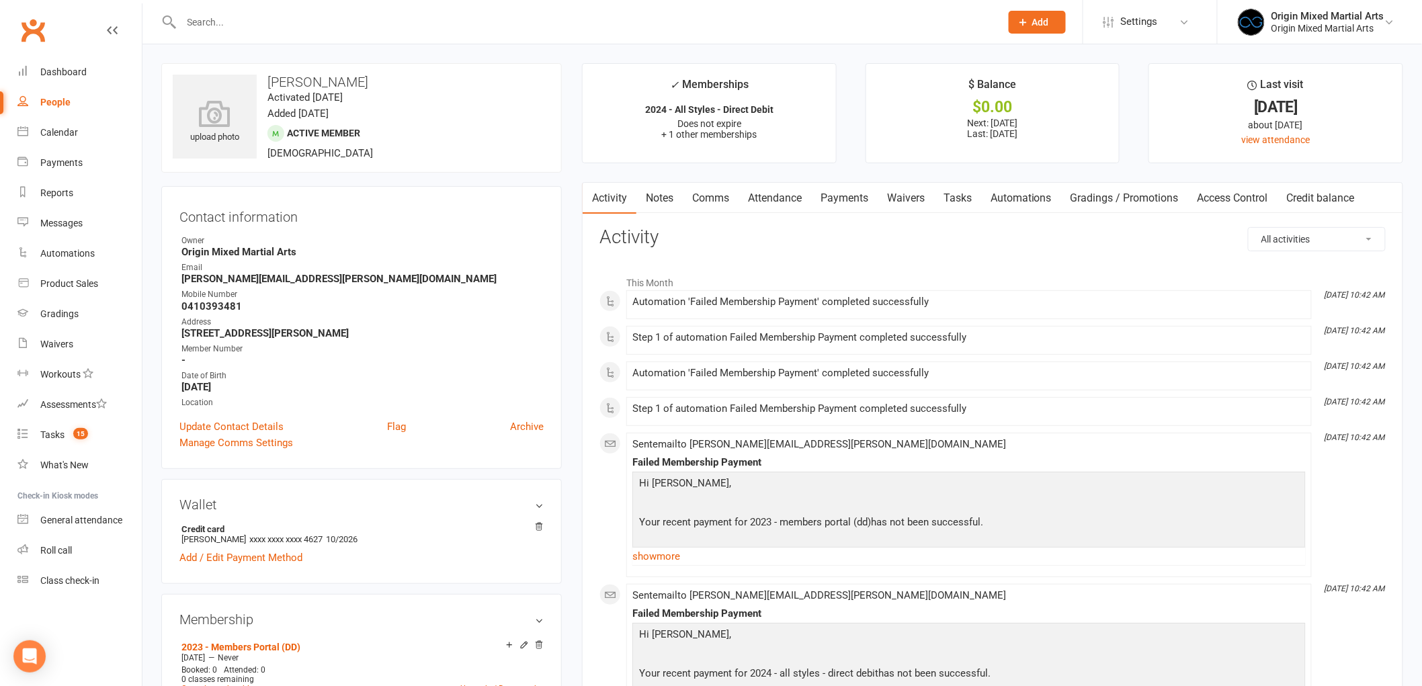
click at [656, 198] on link "Notes" at bounding box center [659, 198] width 46 height 31
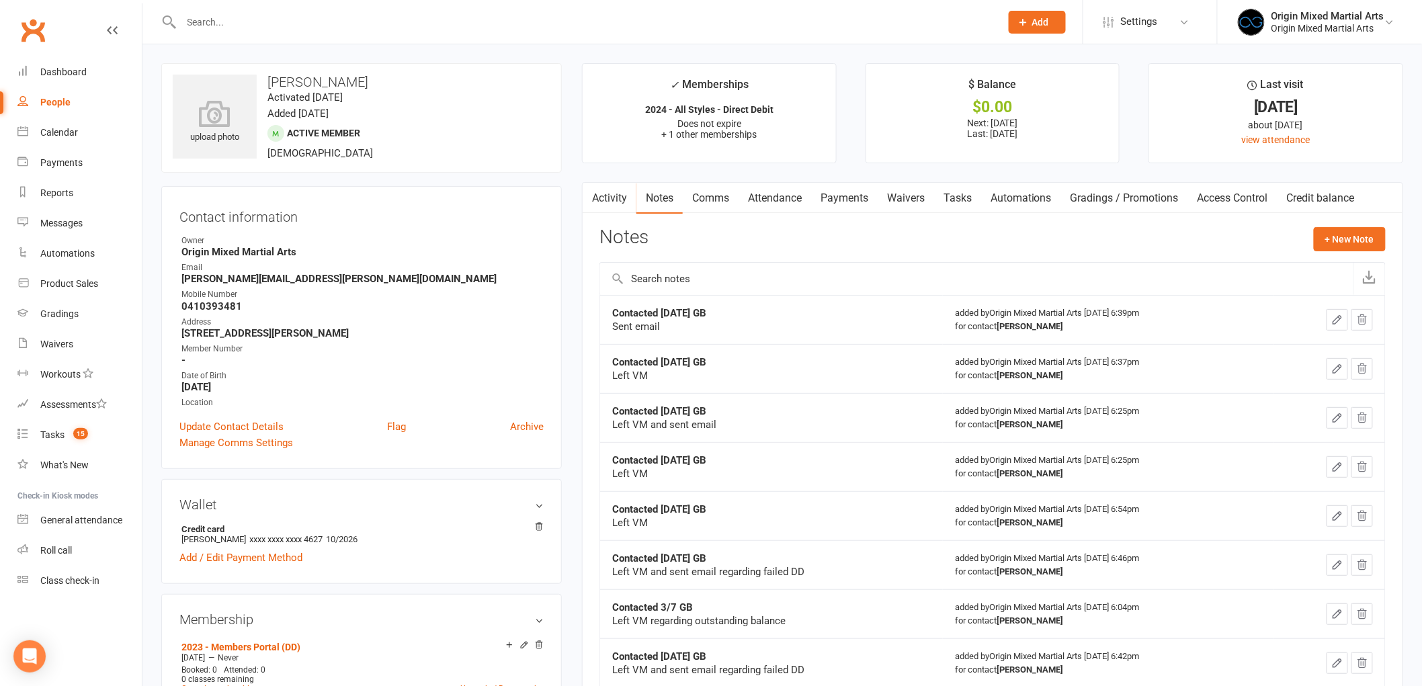
click at [614, 198] on link "Activity" at bounding box center [610, 198] width 54 height 31
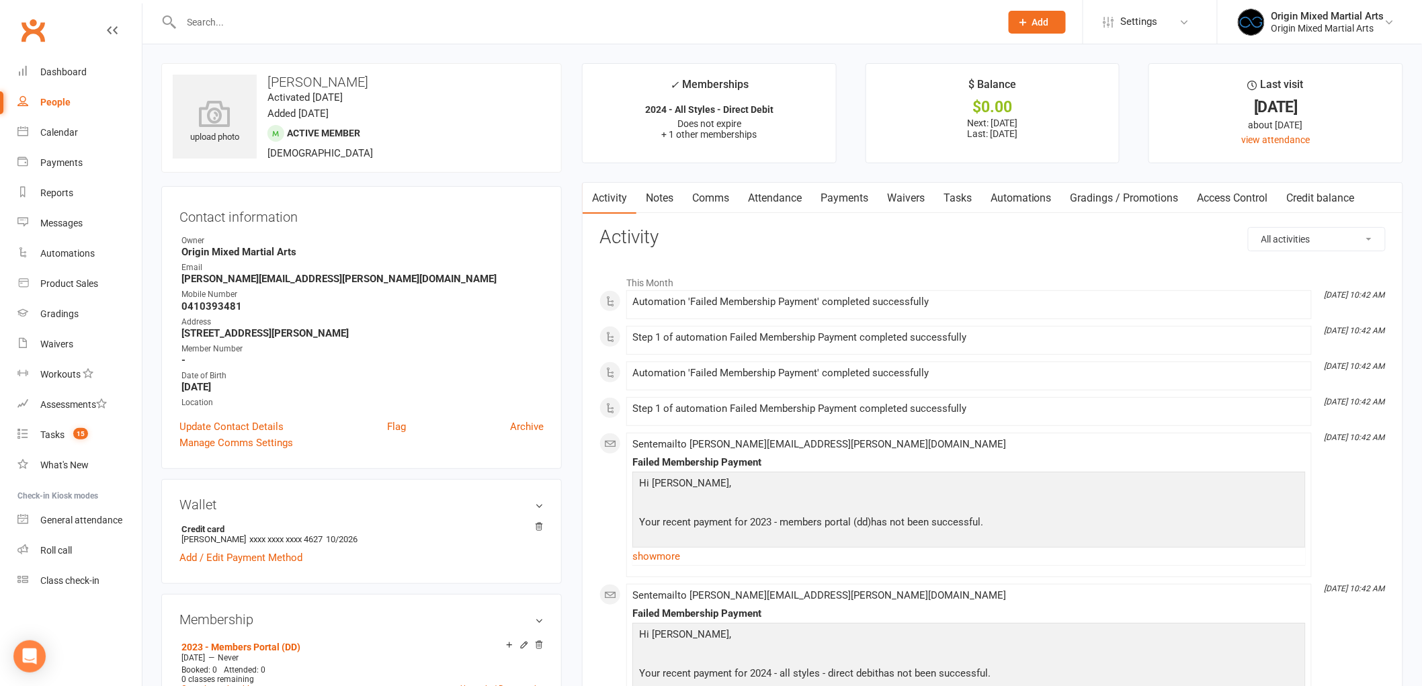
click at [848, 189] on link "Payments" at bounding box center [844, 198] width 67 height 31
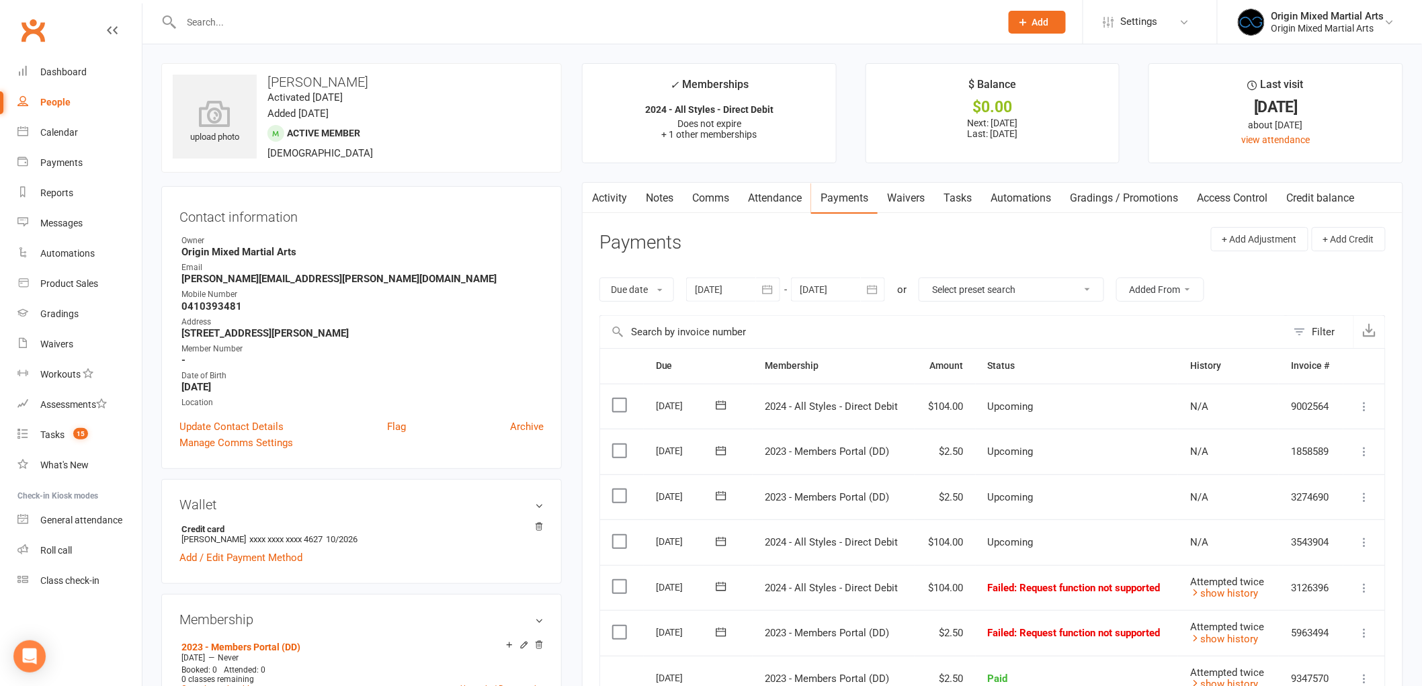
click at [69, 101] on div "People" at bounding box center [55, 102] width 30 height 11
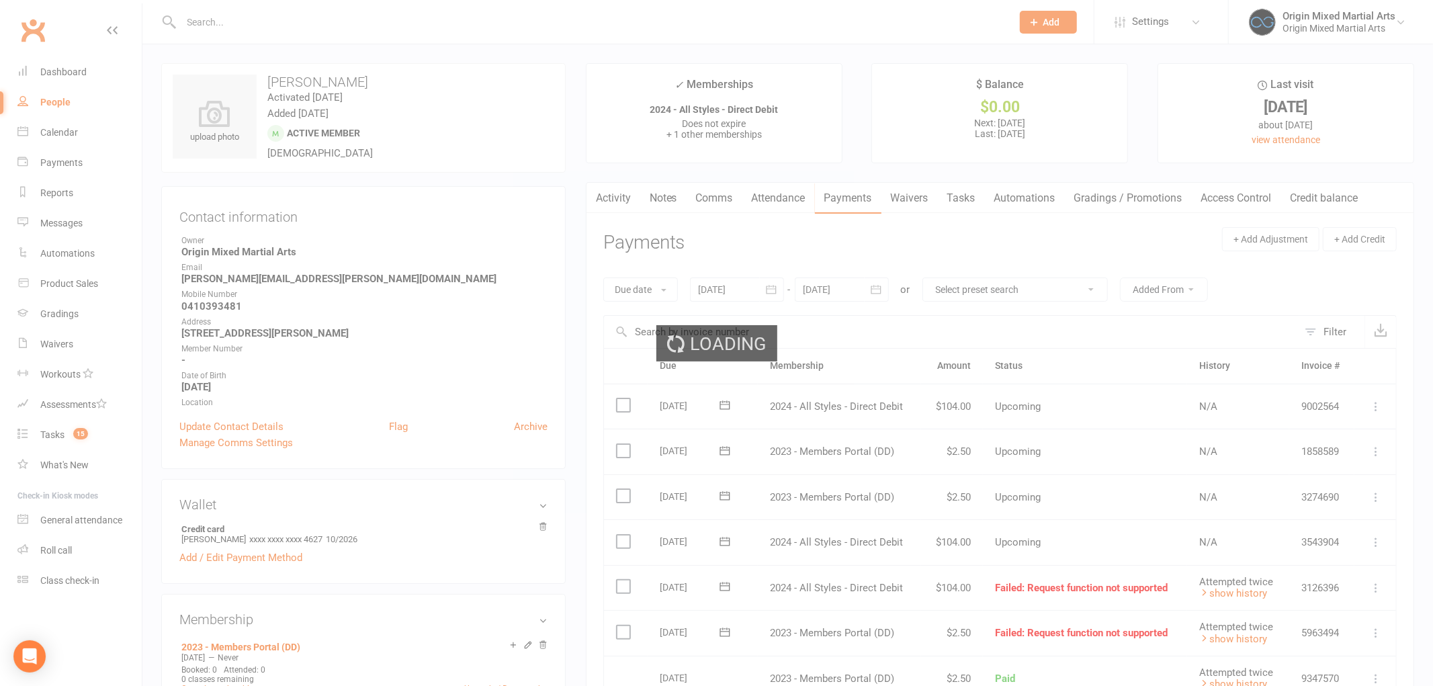
select select "100"
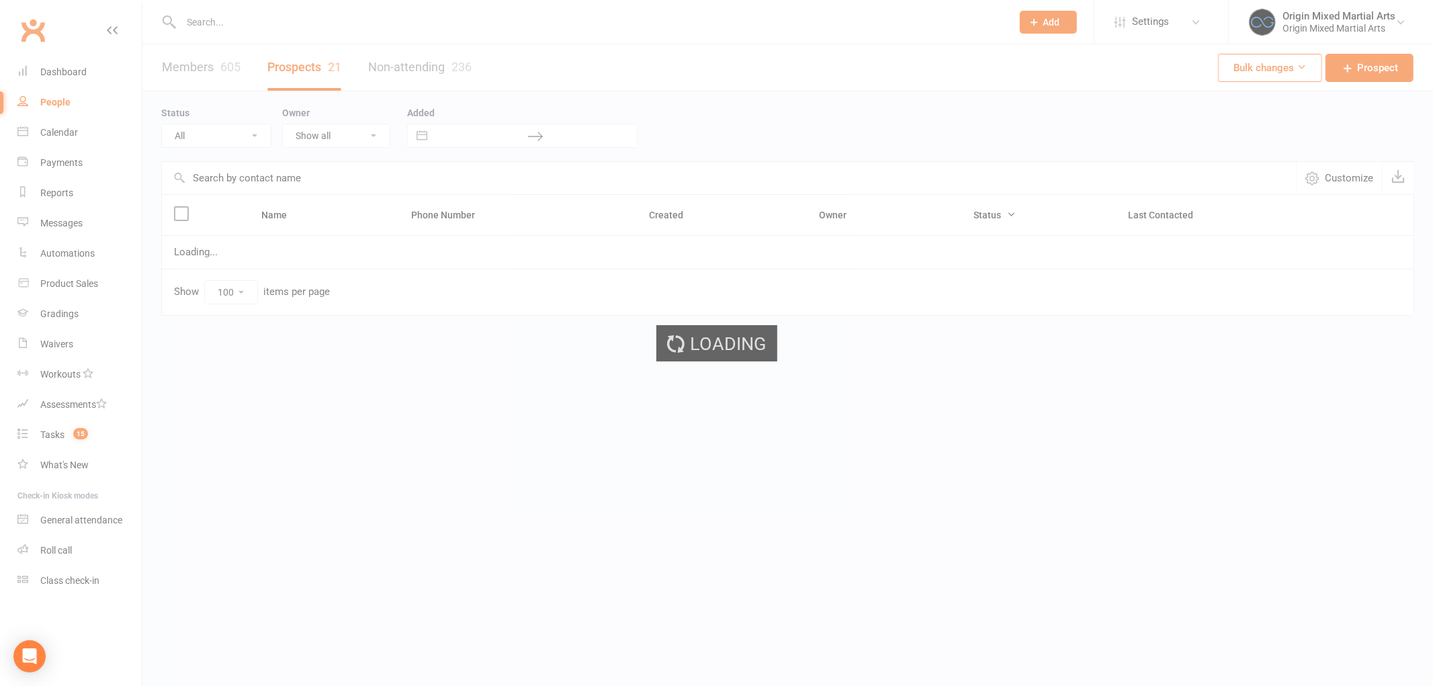
select select "Follow-up"
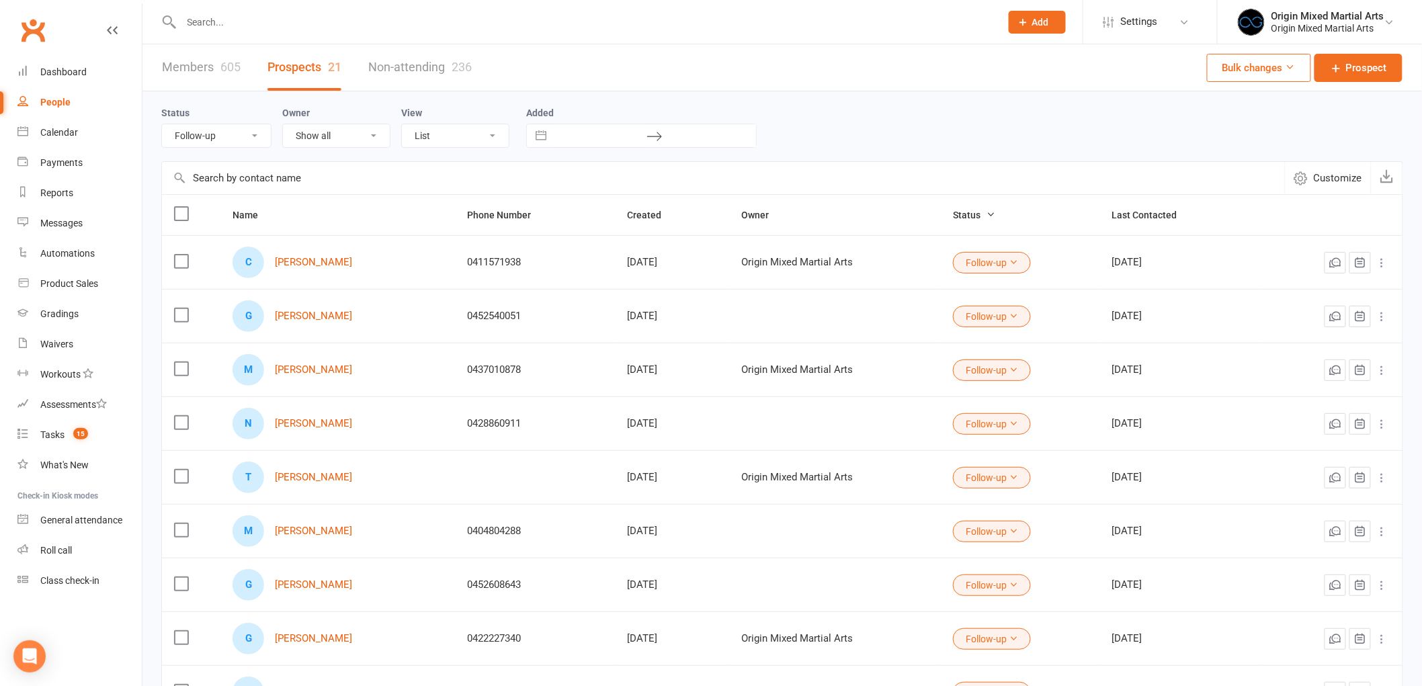
click at [243, 122] on div "Status All (No status set) (Invalid status) New Contact Booked Attended Not Att…" at bounding box center [221, 126] width 121 height 43
click at [230, 140] on select "All (No status set) (Invalid status) New Contact Booked Attended Not Attended F…" at bounding box center [216, 135] width 109 height 23
select select
click at [162, 124] on select "All (No status set) (Invalid status) New Contact Booked Attended Not Attended F…" at bounding box center [216, 135] width 109 height 23
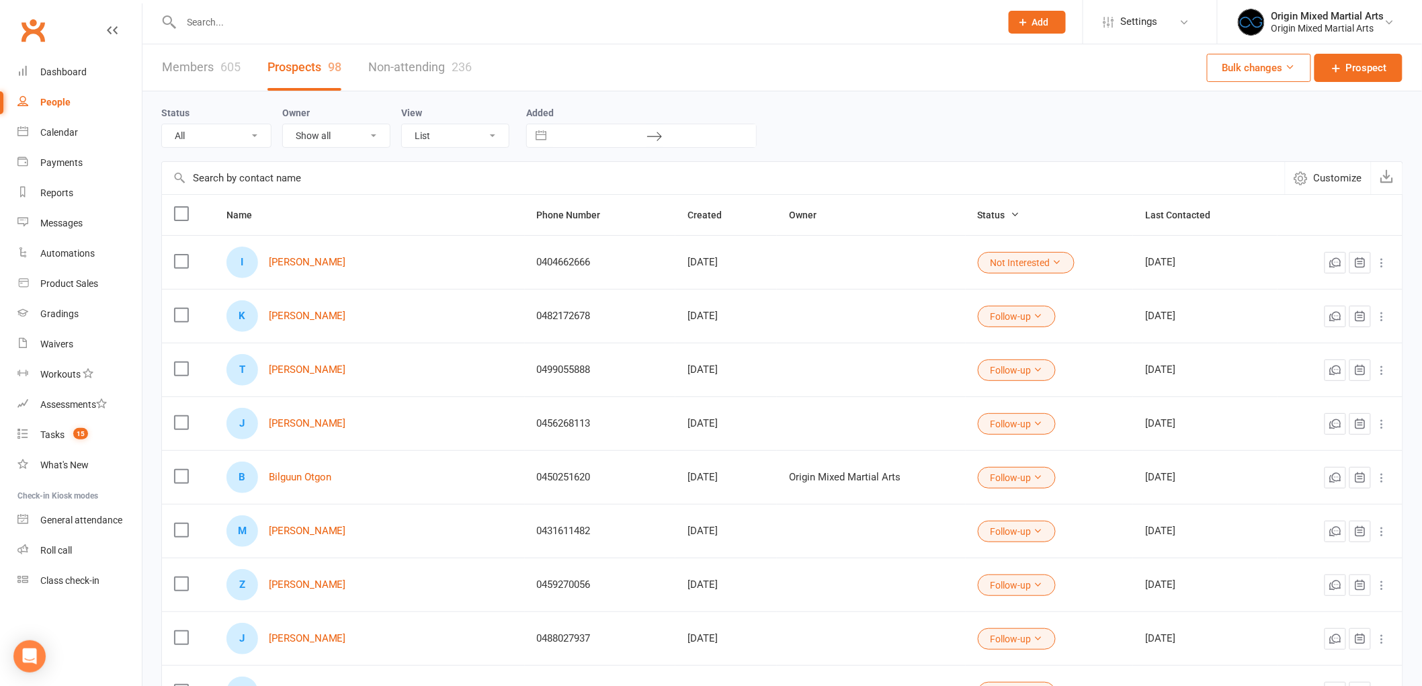
click at [1383, 256] on button at bounding box center [1382, 263] width 16 height 16
click at [1326, 390] on link "Archive prospect" at bounding box center [1312, 397] width 133 height 27
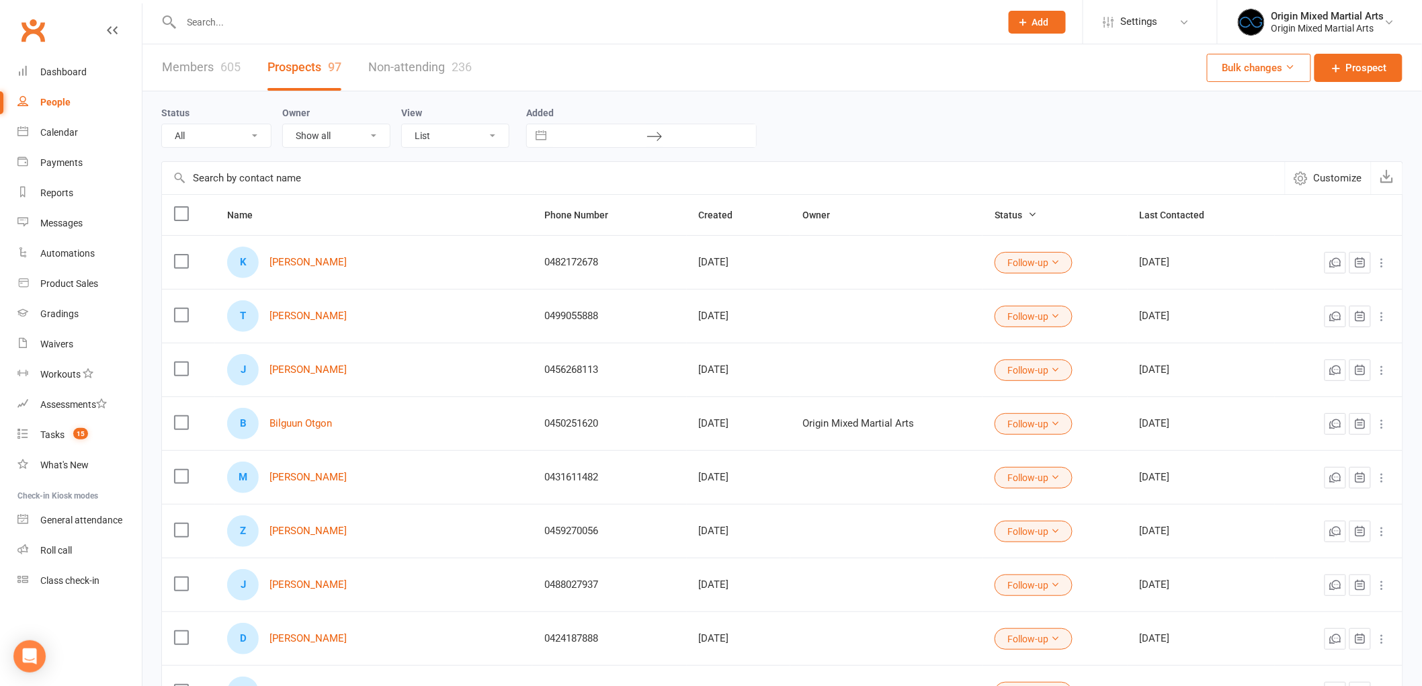
click at [292, 24] on input "text" at bounding box center [584, 22] width 814 height 19
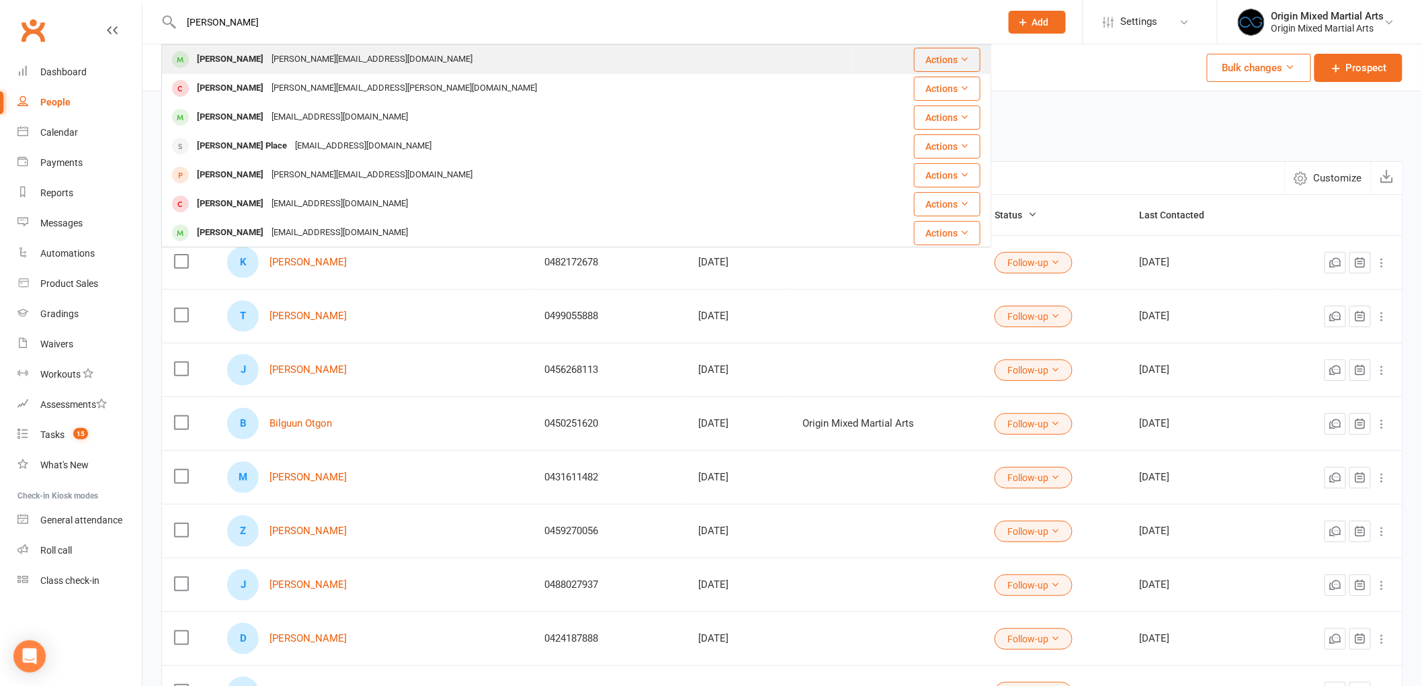
type input "daniel audet"
click at [267, 58] on div "Daniel.laudet1@gmail.com" at bounding box center [371, 59] width 209 height 19
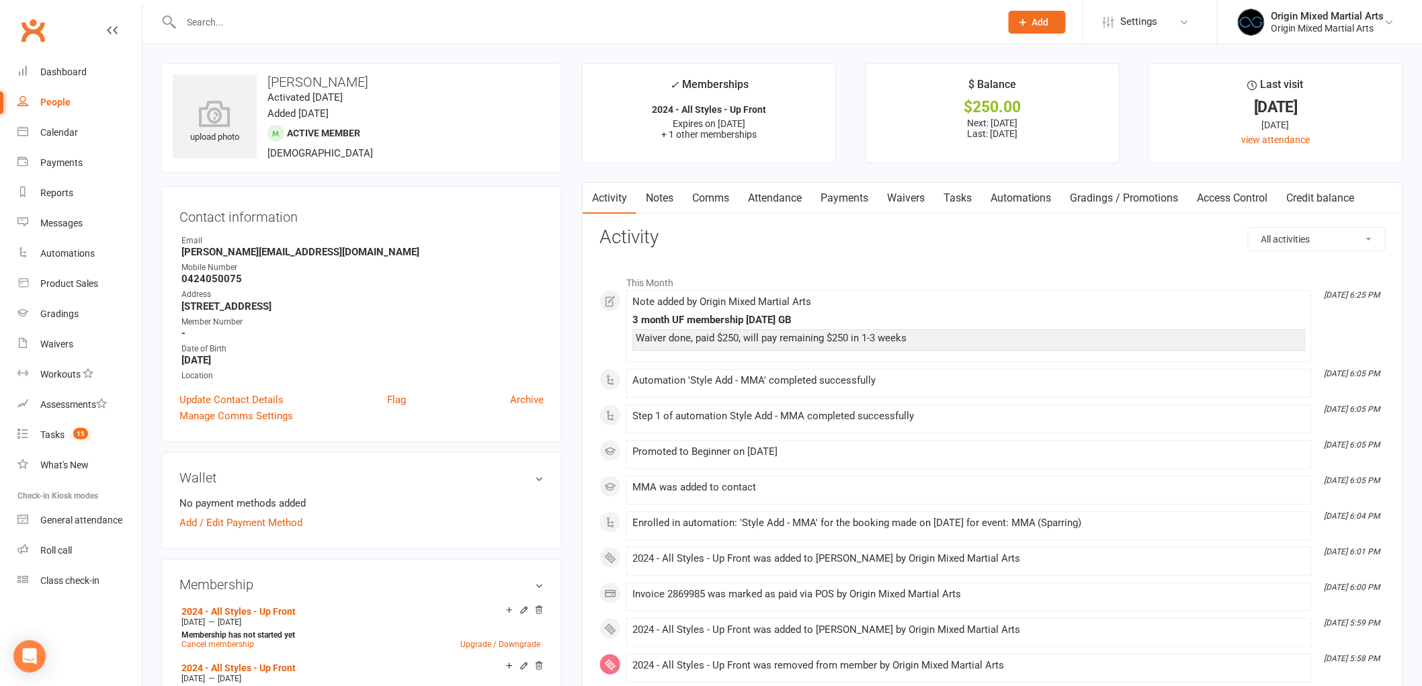
scroll to position [75, 0]
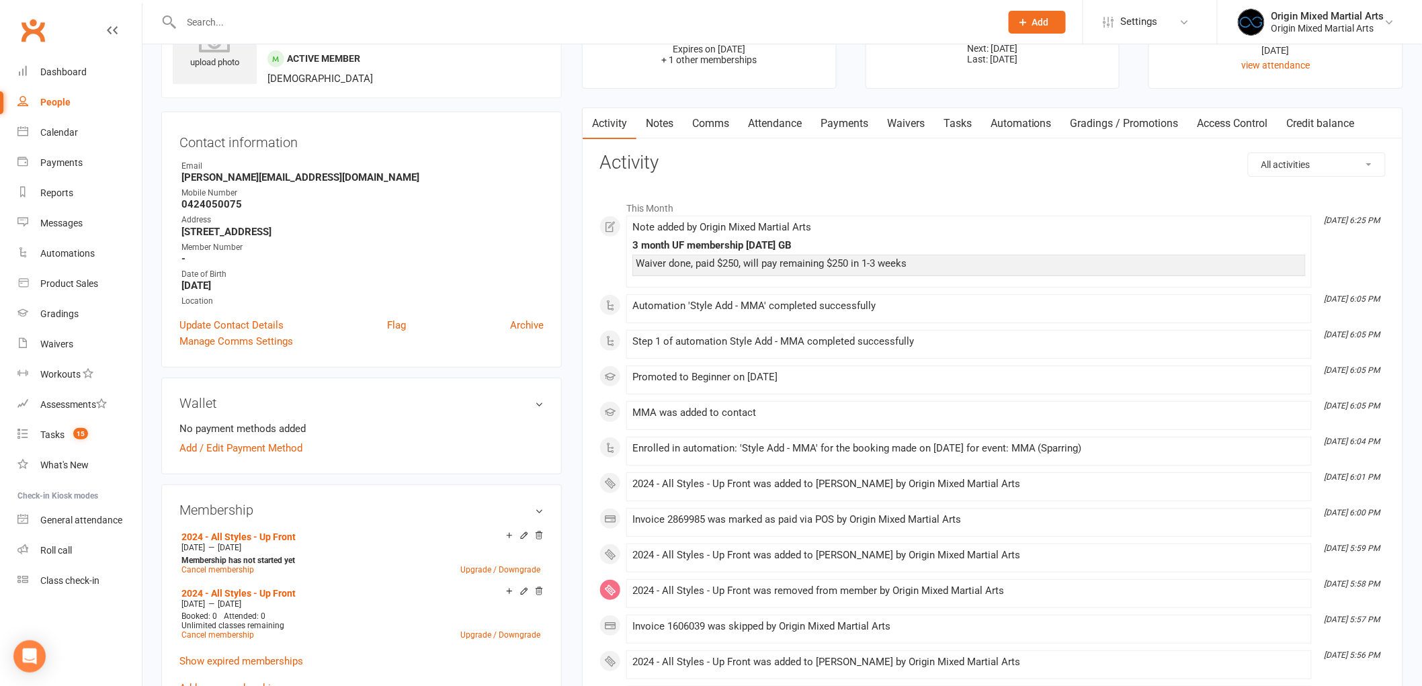
click at [857, 125] on link "Payments" at bounding box center [844, 123] width 67 height 31
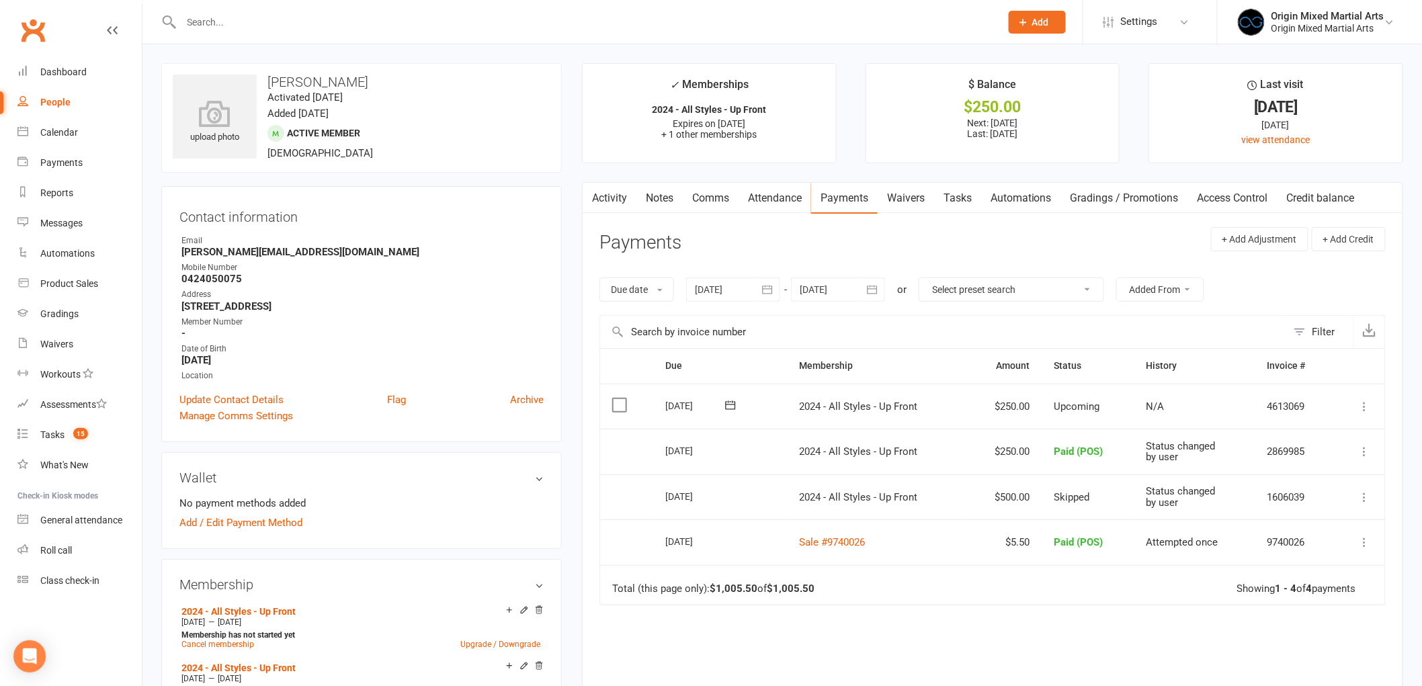
click at [662, 200] on link "Notes" at bounding box center [659, 198] width 46 height 31
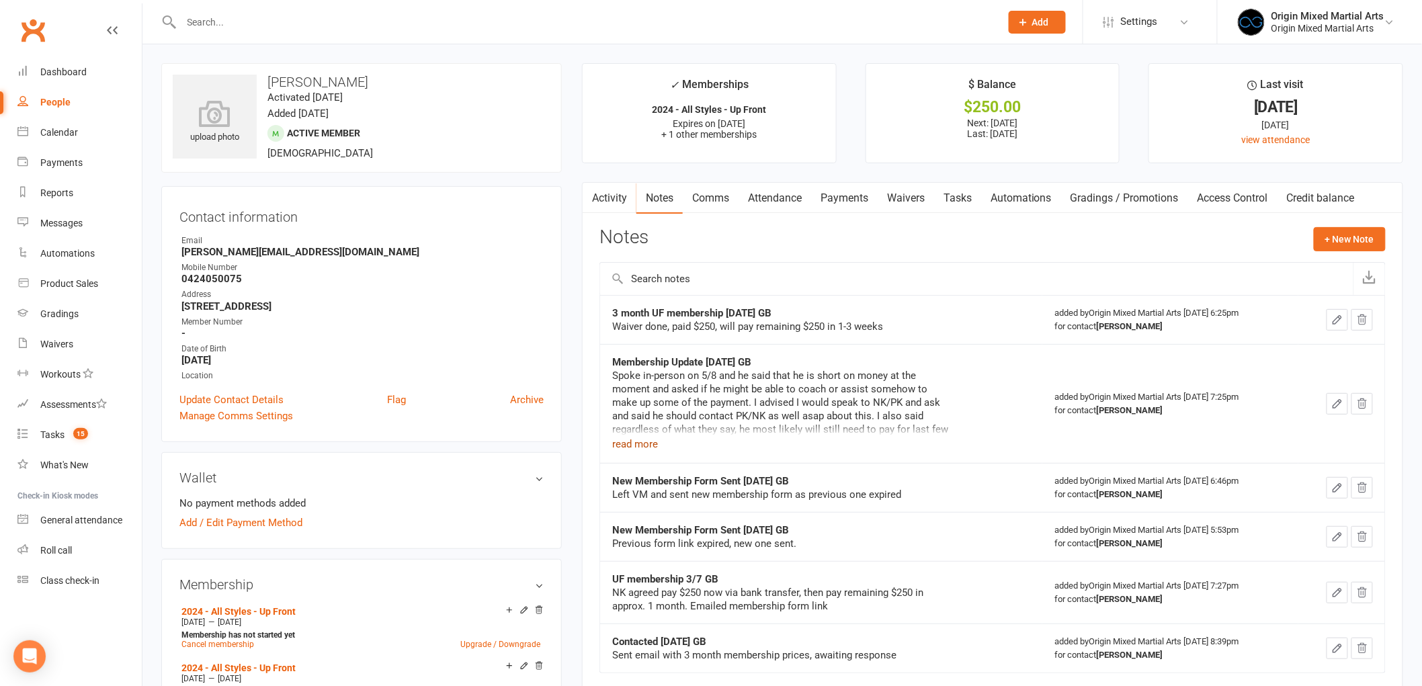
click at [642, 447] on button "read more" at bounding box center [635, 444] width 46 height 16
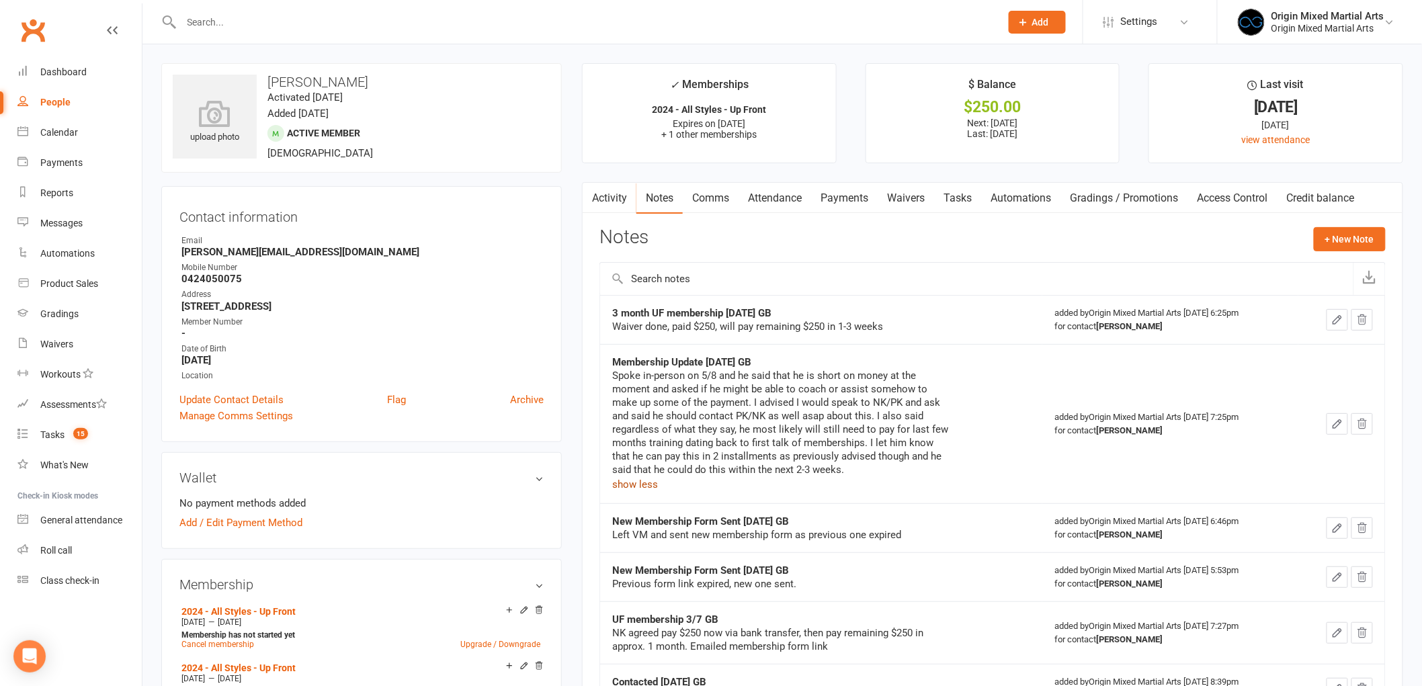
click at [641, 485] on button "show less" at bounding box center [635, 484] width 46 height 16
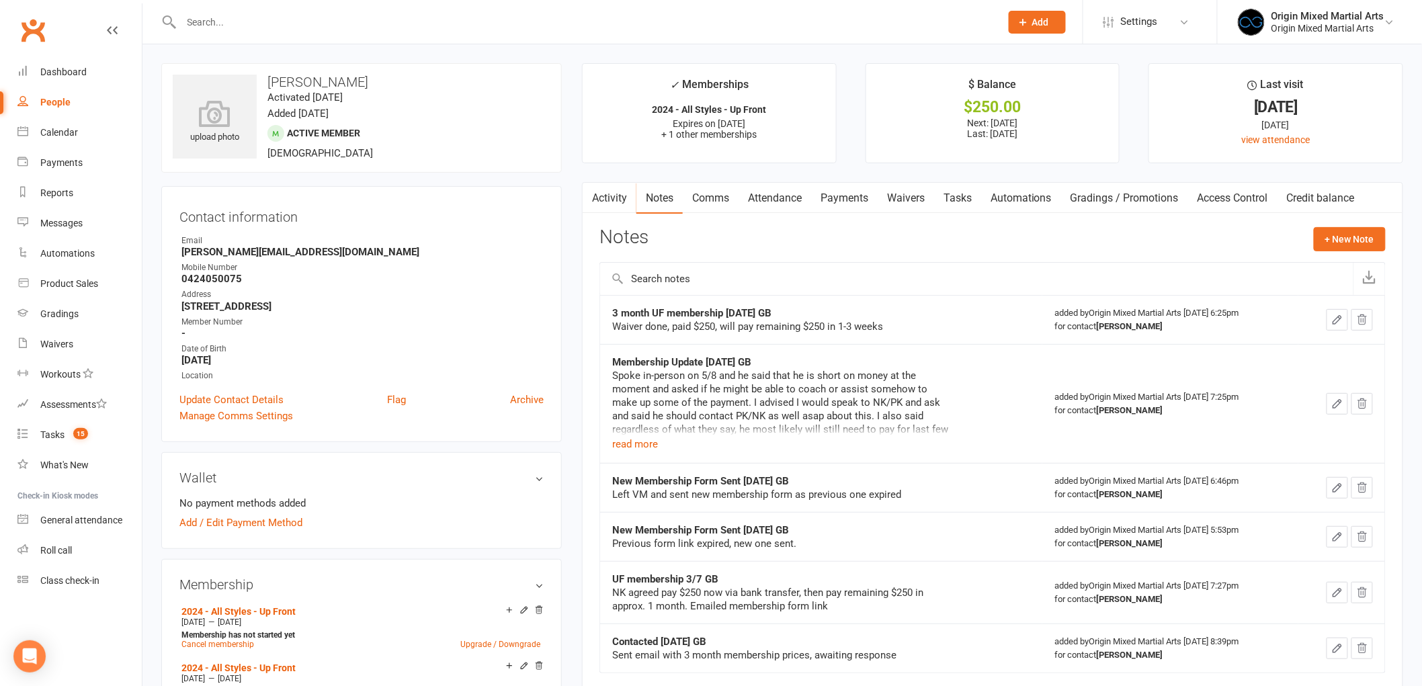
click at [247, 13] on input "text" at bounding box center [584, 22] width 814 height 19
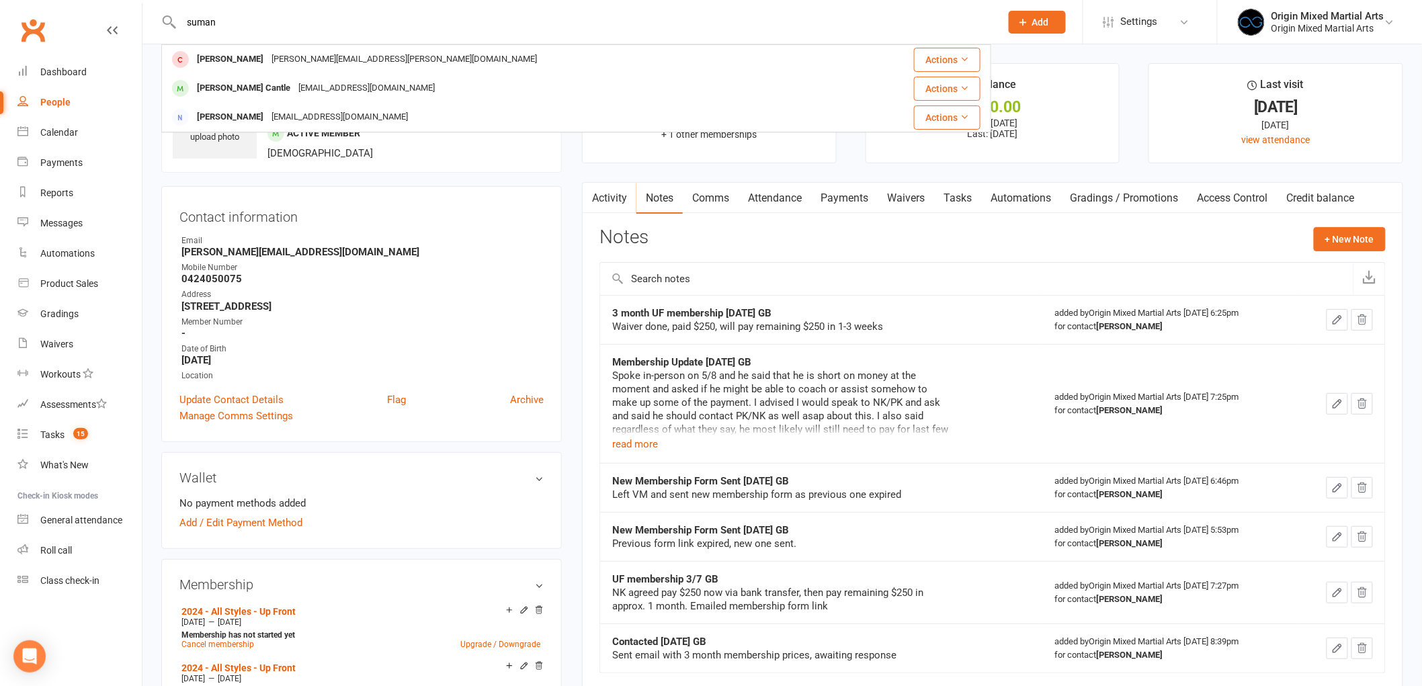
drag, startPoint x: 245, startPoint y: 30, endPoint x: 190, endPoint y: 28, distance: 55.1
click at [190, 28] on input "suman" at bounding box center [584, 22] width 814 height 19
type input "s"
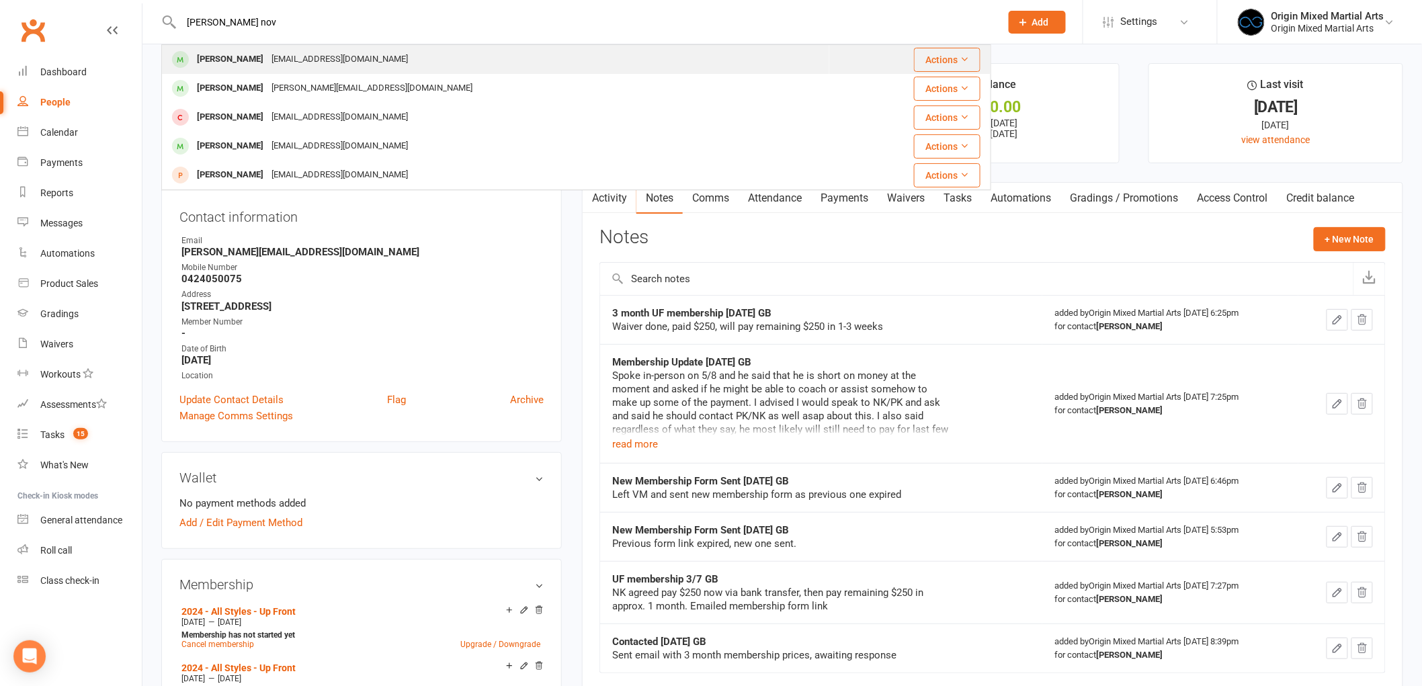
type input "finn nov"
click at [269, 50] on div "Finnnovis@gmail.com" at bounding box center [339, 59] width 144 height 19
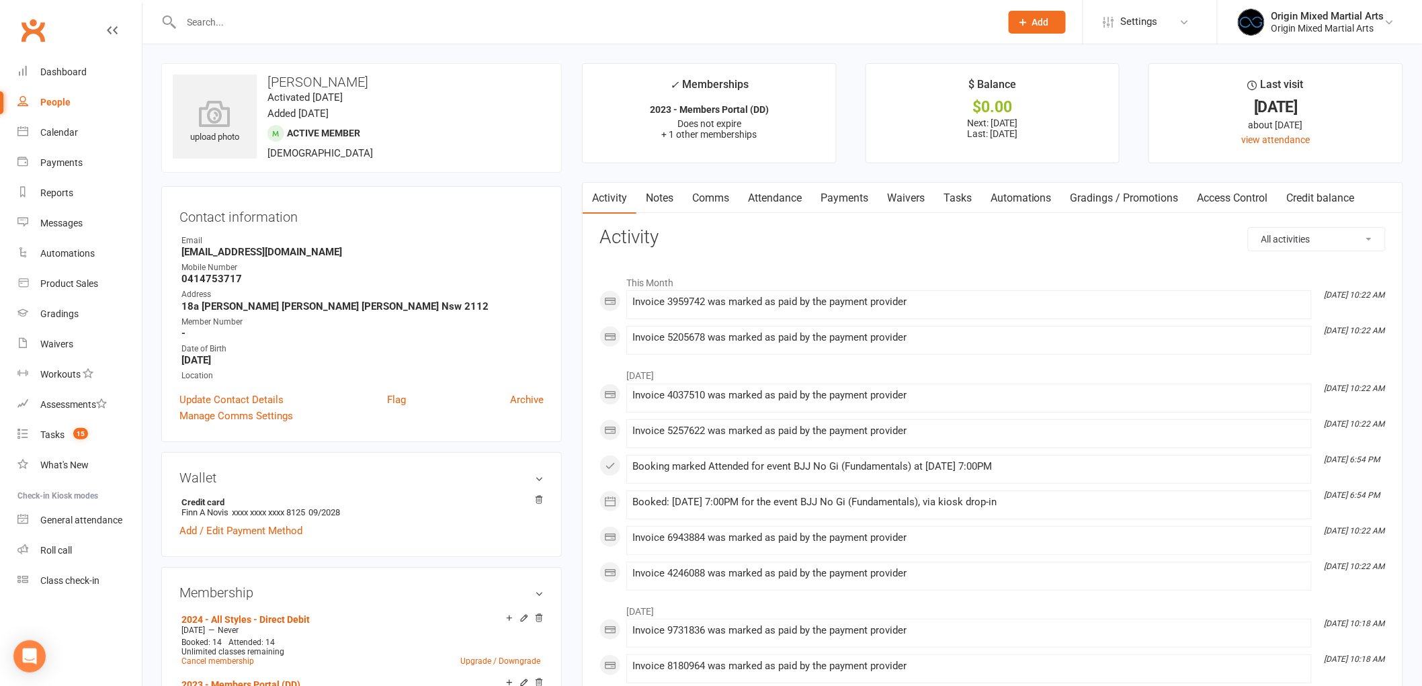
click at [289, 17] on input "text" at bounding box center [584, 22] width 814 height 19
paste input "0407009795"
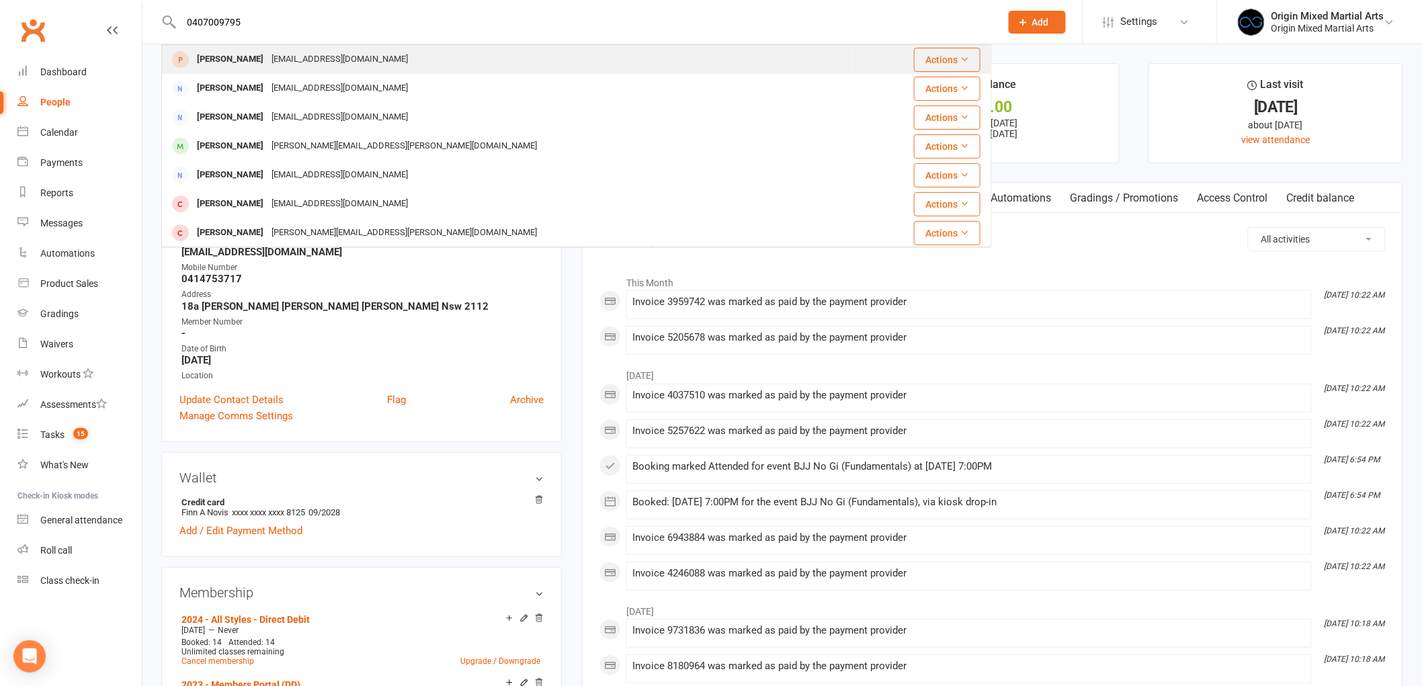
type input "0407009795"
click at [326, 59] on div "eamon.hopley@outlook.com" at bounding box center [339, 59] width 144 height 19
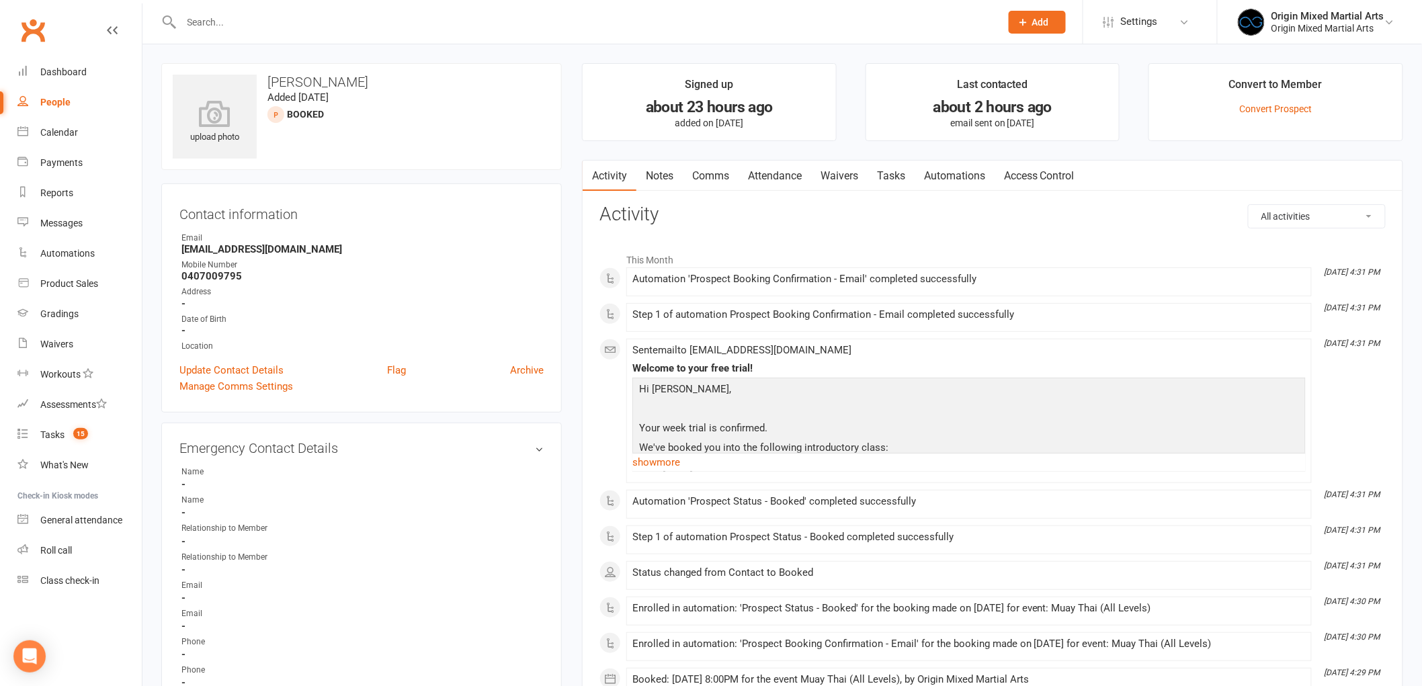
click at [60, 97] on div "People" at bounding box center [55, 102] width 30 height 11
select select "100"
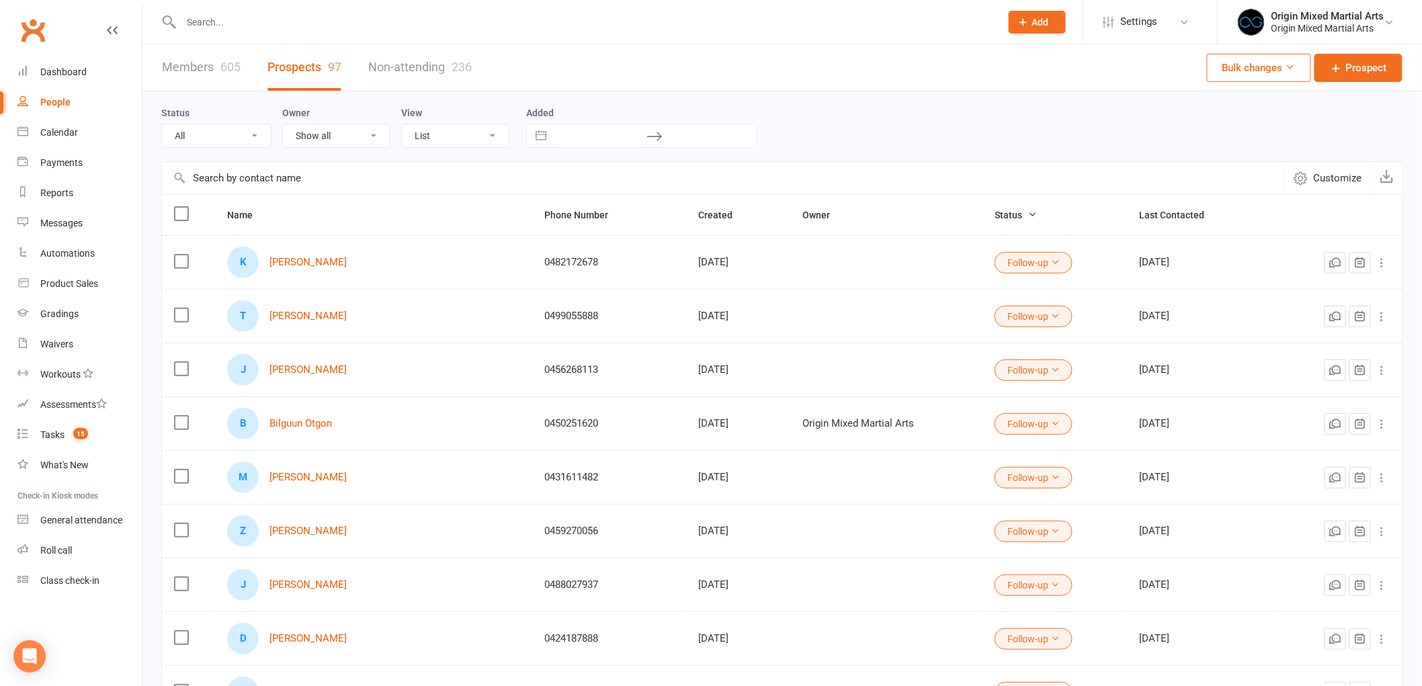
click at [306, 27] on input "text" at bounding box center [584, 22] width 814 height 19
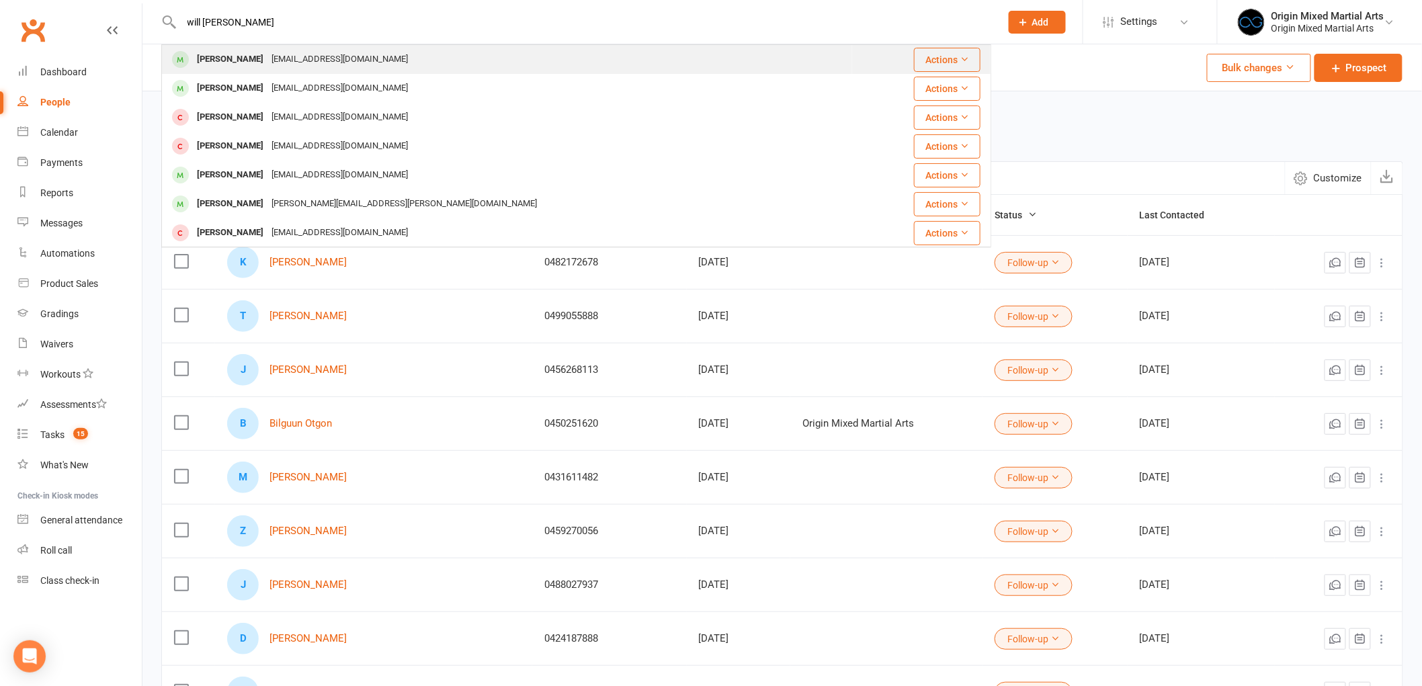
type input "will reiter"
click at [345, 62] on div "Williamreiter2004@gmail.com" at bounding box center [339, 59] width 144 height 19
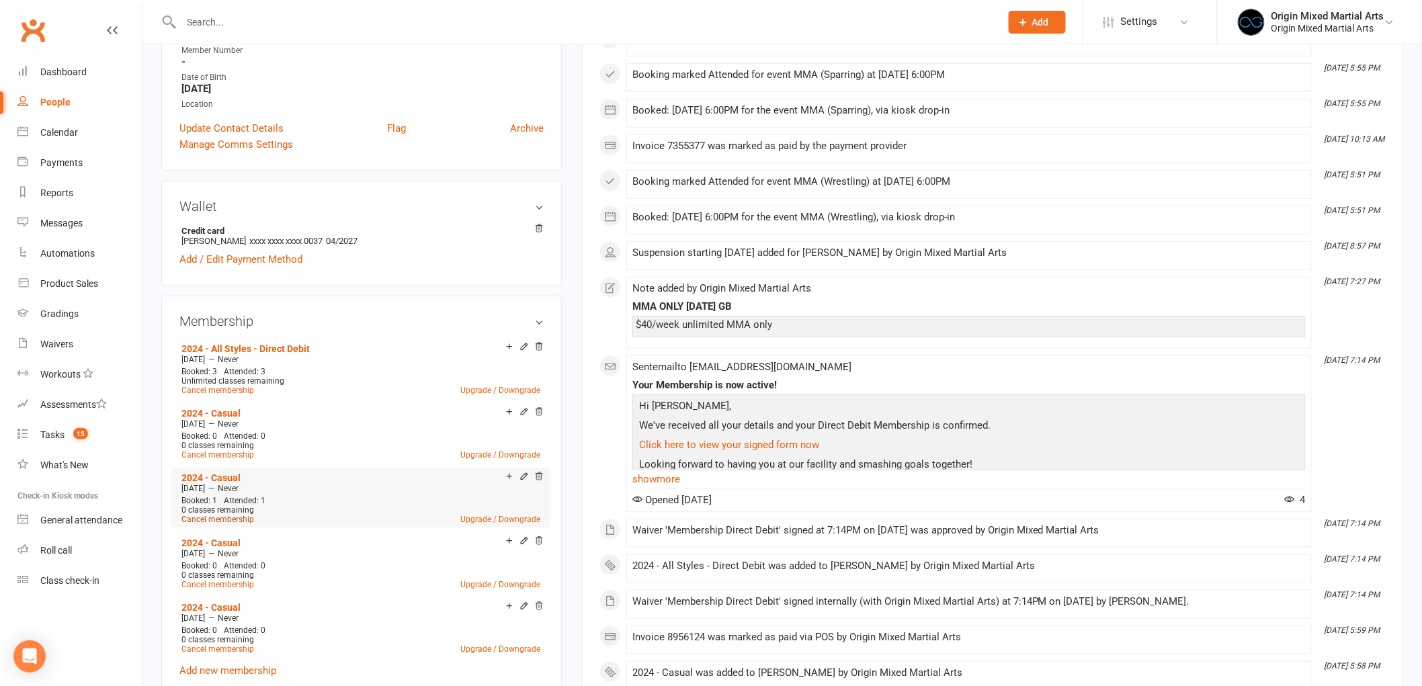
scroll to position [447, 0]
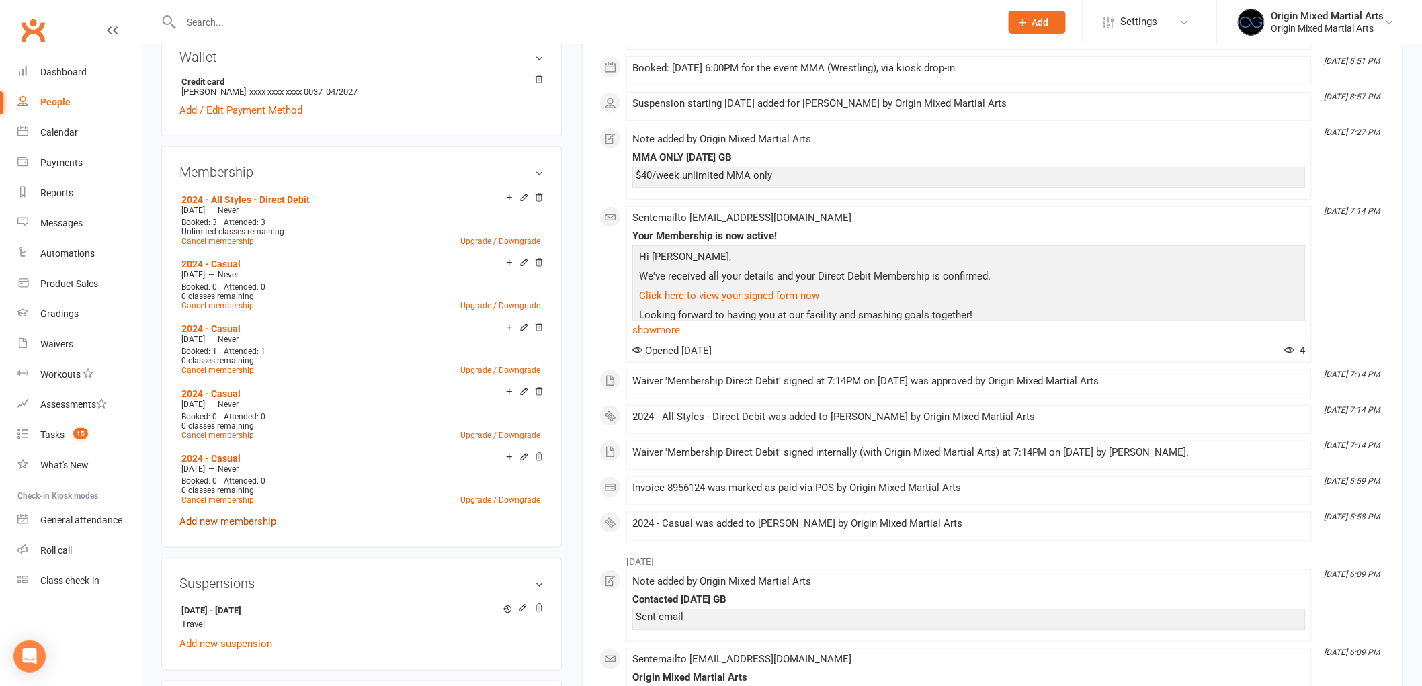
click at [223, 517] on link "Add new membership" at bounding box center [227, 521] width 97 height 12
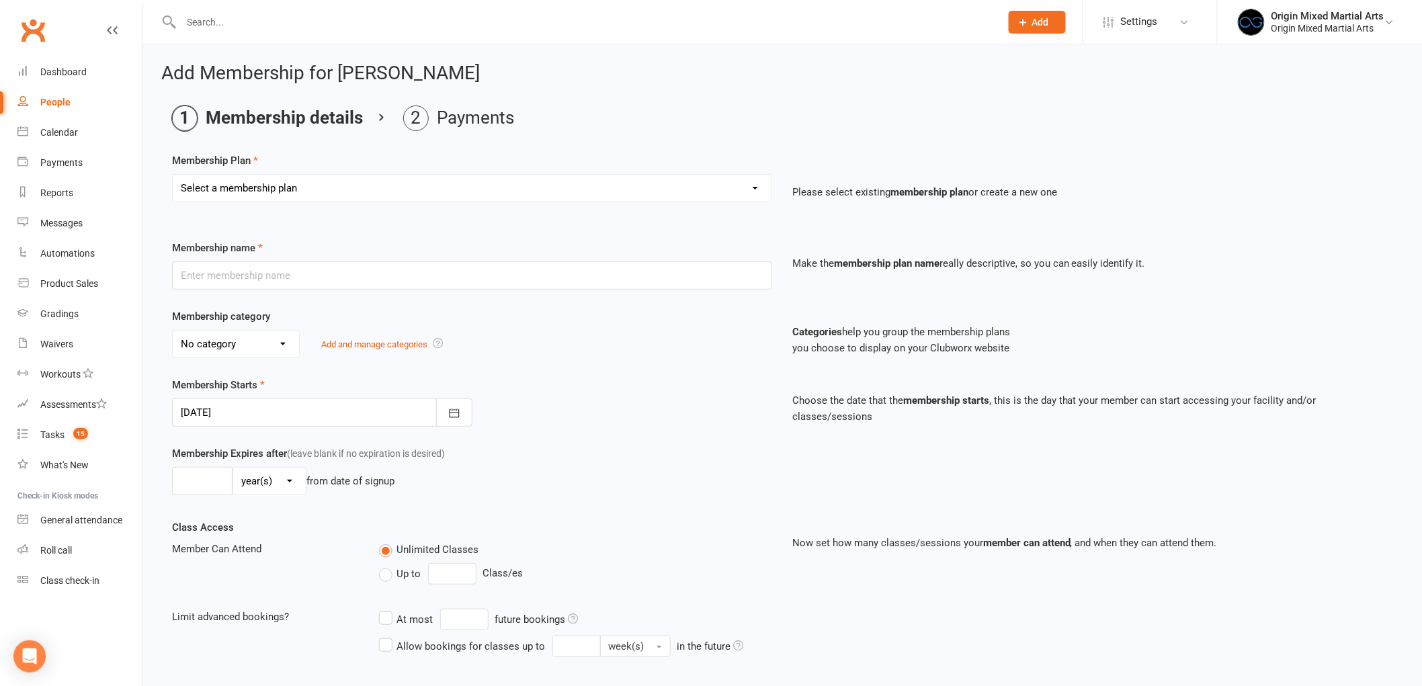
click at [579, 191] on select "Select a membership plan Create new Membership Plan 2023 - BJJ - Direct Debit 2…" at bounding box center [472, 188] width 599 height 27
select select "47"
click at [173, 175] on select "Select a membership plan Create new Membership Plan 2023 - BJJ - Direct Debit 2…" at bounding box center [472, 188] width 599 height 27
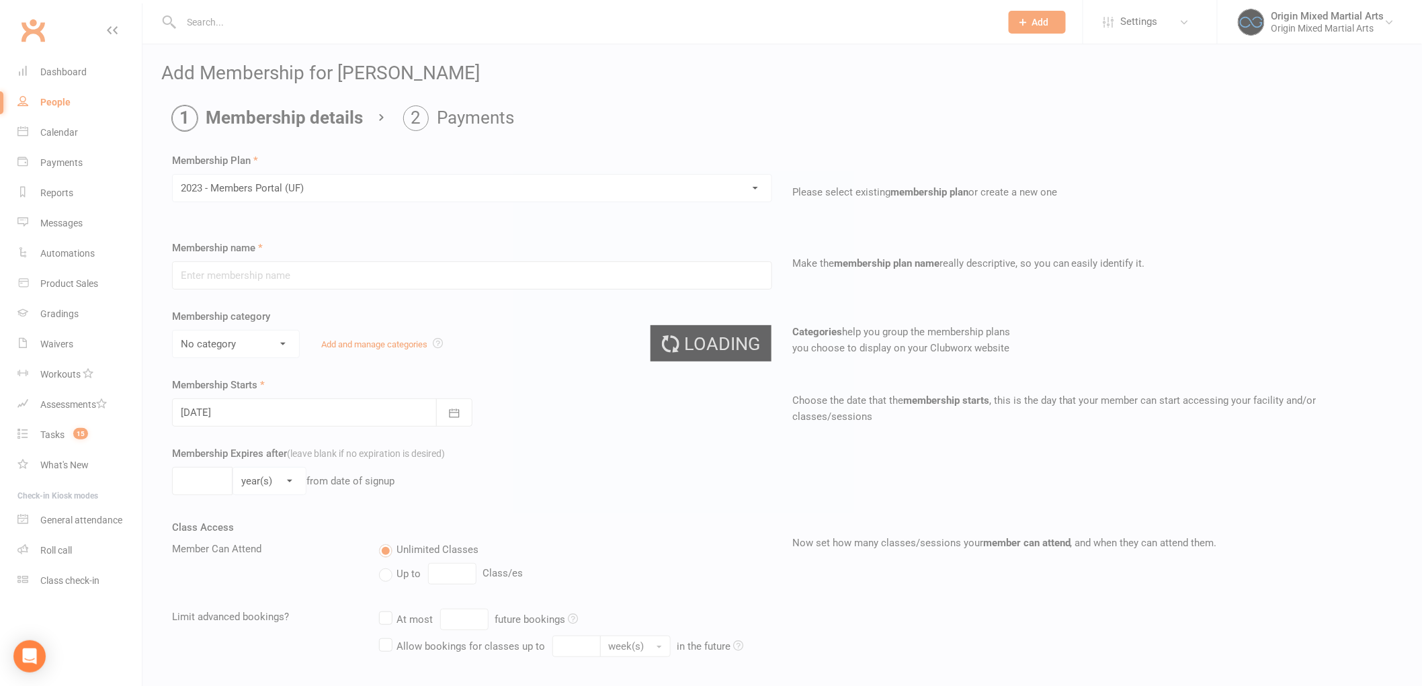
type input "2023 - Members Portal (UF)"
select select "4"
type input "0"
select select "2"
type input "0"
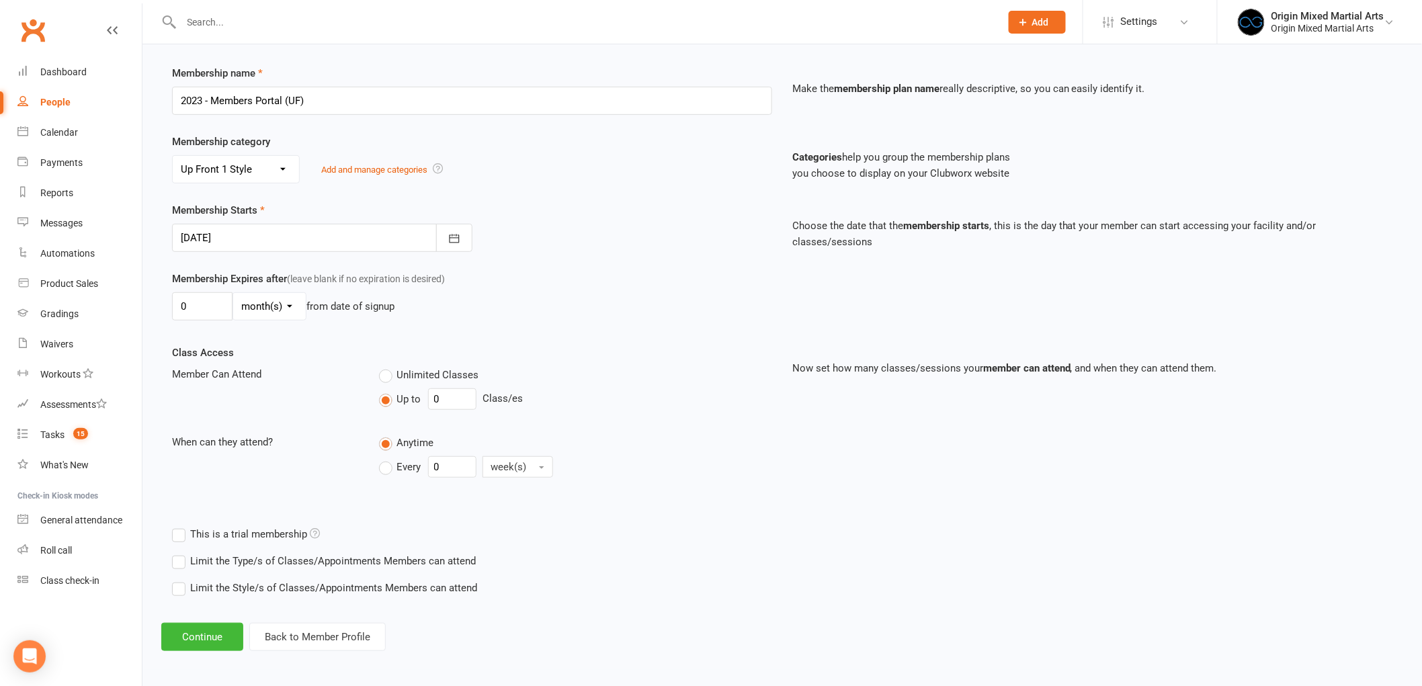
scroll to position [178, 0]
drag, startPoint x: 199, startPoint y: 302, endPoint x: 165, endPoint y: 305, distance: 34.4
click at [165, 305] on div "Membership Expires after (leave blank if no expiration is desired) 0 day(s) wee…" at bounding box center [472, 294] width 620 height 55
type input "3"
click at [325, 418] on div "Class Access Member Can Attend Unlimited Classes Up to 0 Class/es When can they…" at bounding box center [472, 419] width 620 height 157
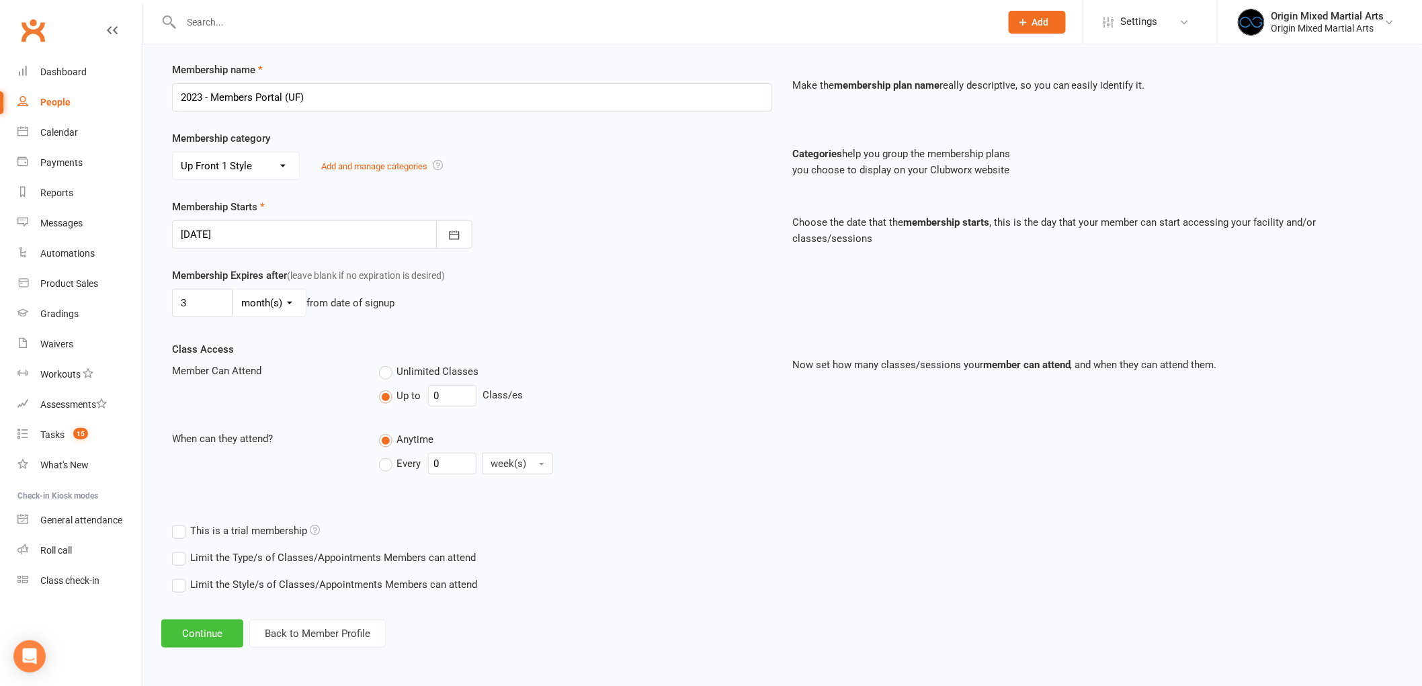
click at [183, 627] on button "Continue" at bounding box center [202, 634] width 82 height 28
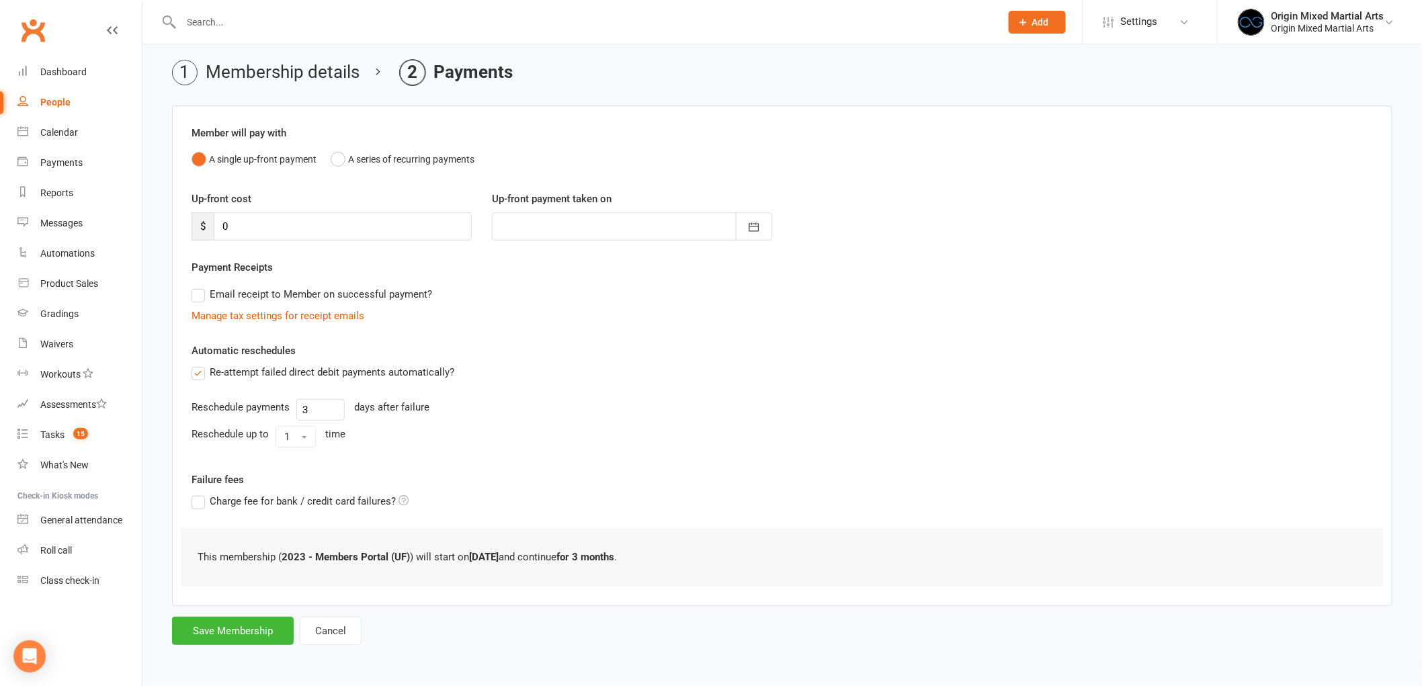
scroll to position [0, 0]
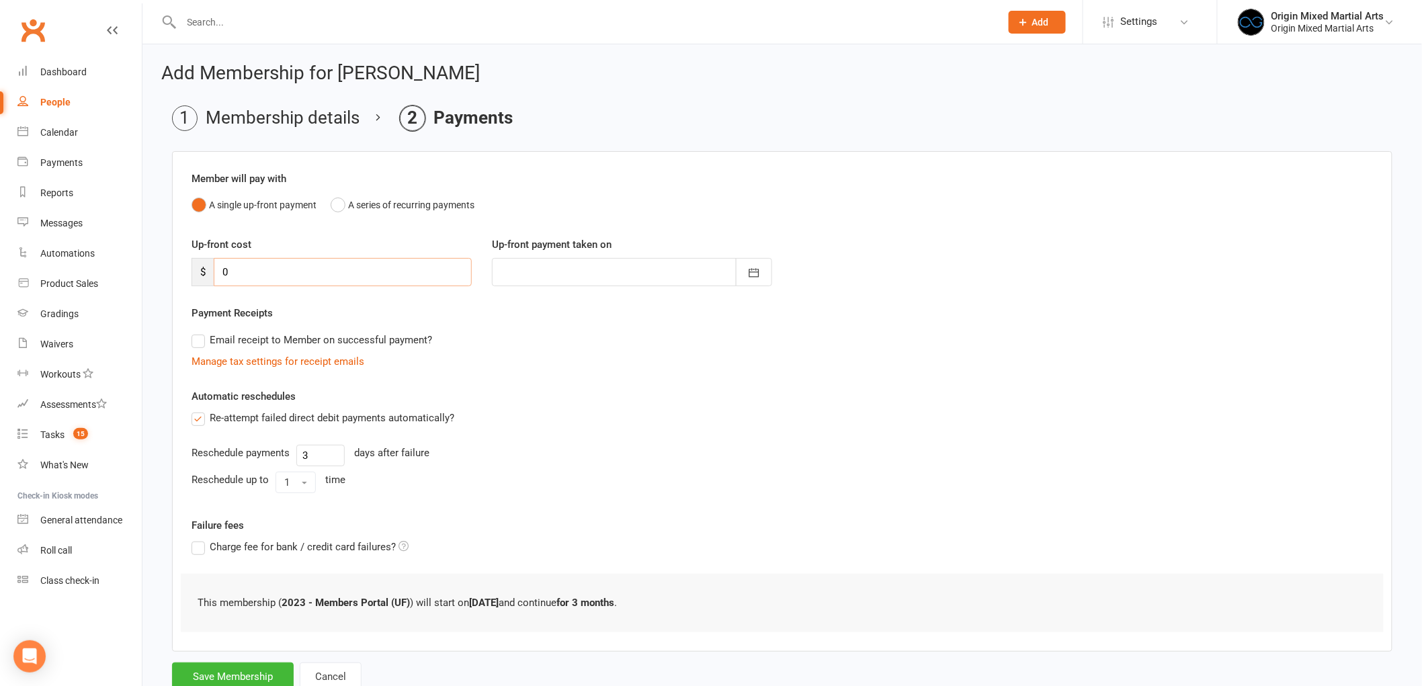
drag, startPoint x: 246, startPoint y: 259, endPoint x: 194, endPoint y: 265, distance: 52.7
click at [194, 265] on div "$ 0" at bounding box center [331, 272] width 280 height 28
type input "1"
type input "14 Aug 2025"
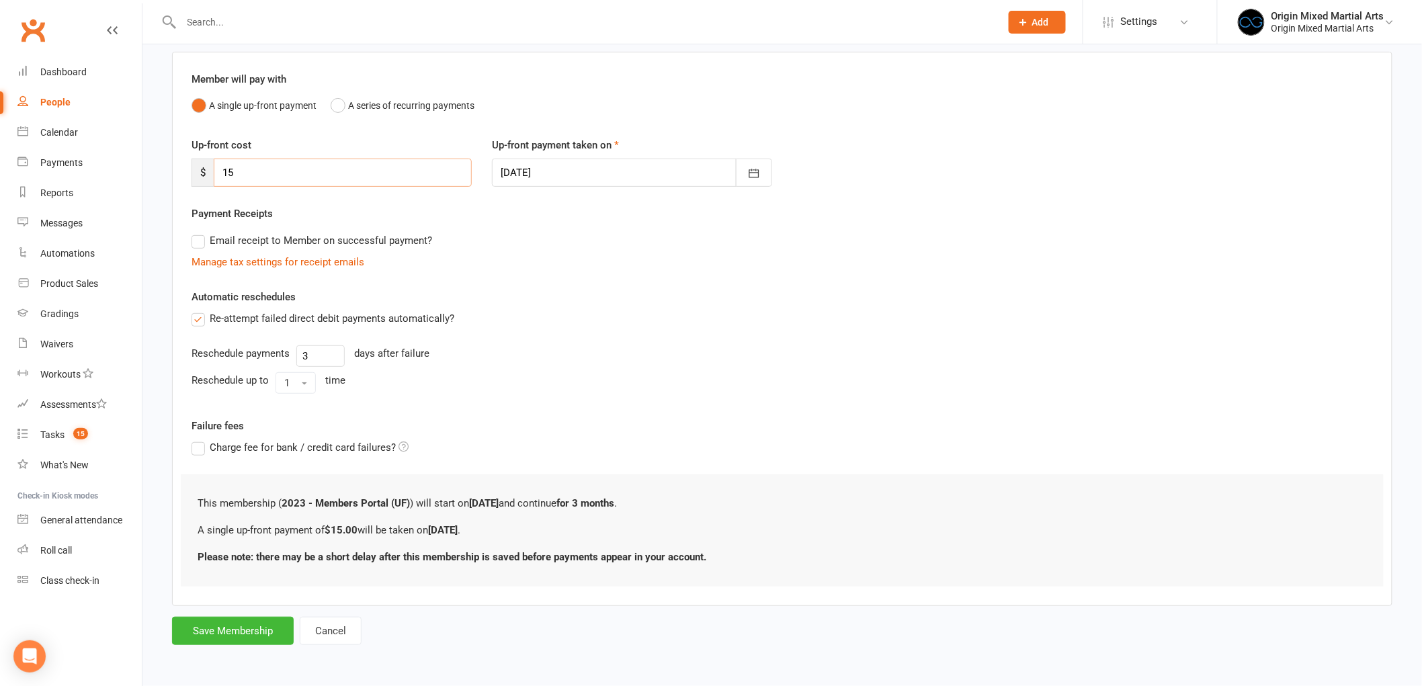
type input "15"
click at [209, 316] on label "Re-attempt failed direct debit payments automatically?" at bounding box center [322, 318] width 263 height 16
click at [200, 310] on input "Re-attempt failed direct debit payments automatically?" at bounding box center [195, 310] width 9 height 0
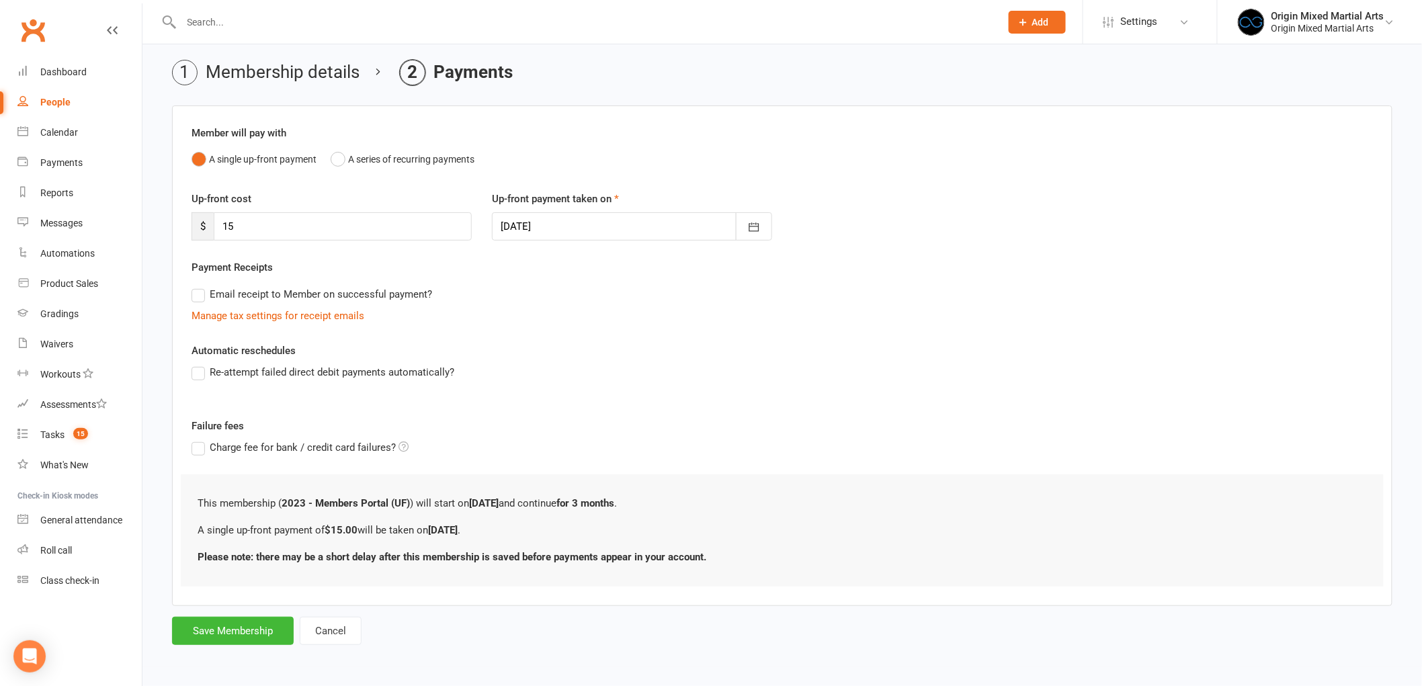
scroll to position [46, 0]
click at [213, 622] on button "Save Membership" at bounding box center [233, 631] width 122 height 28
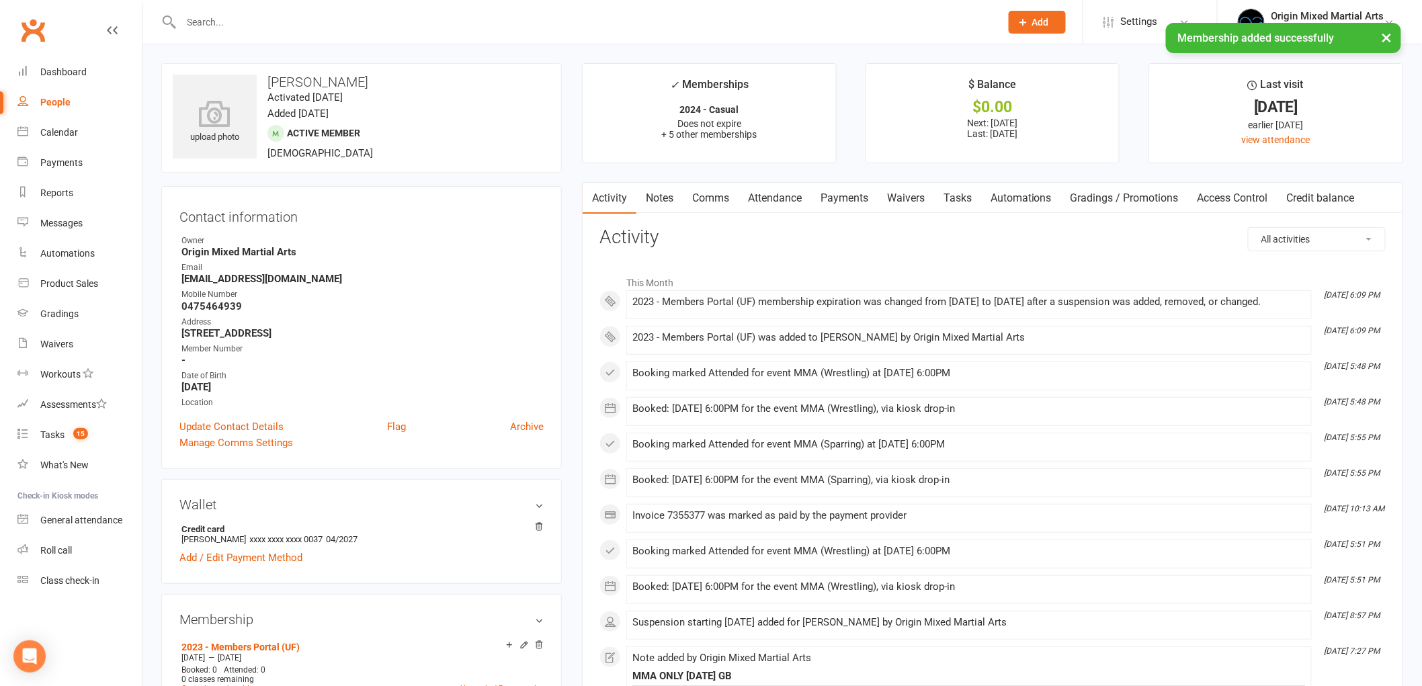
click at [861, 198] on link "Payments" at bounding box center [844, 198] width 67 height 31
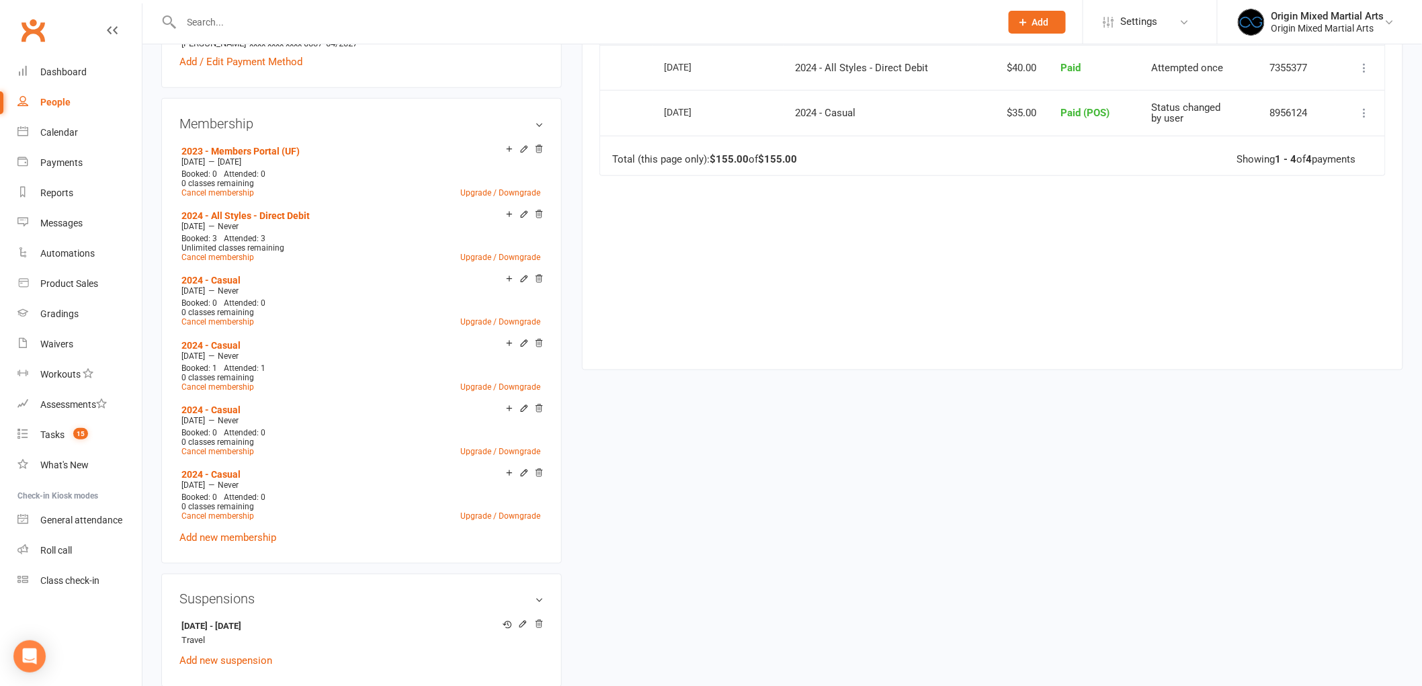
scroll to position [522, 0]
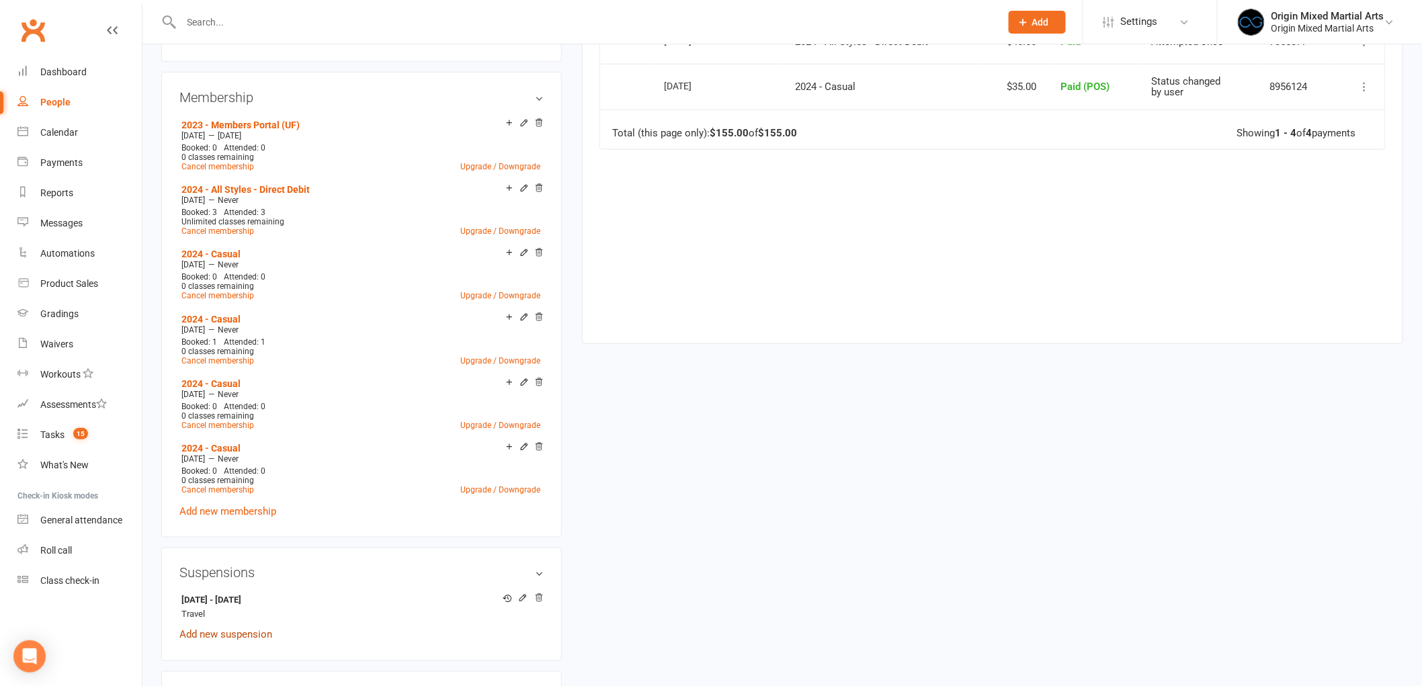
click at [249, 634] on link "Add new suspension" at bounding box center [225, 635] width 93 height 12
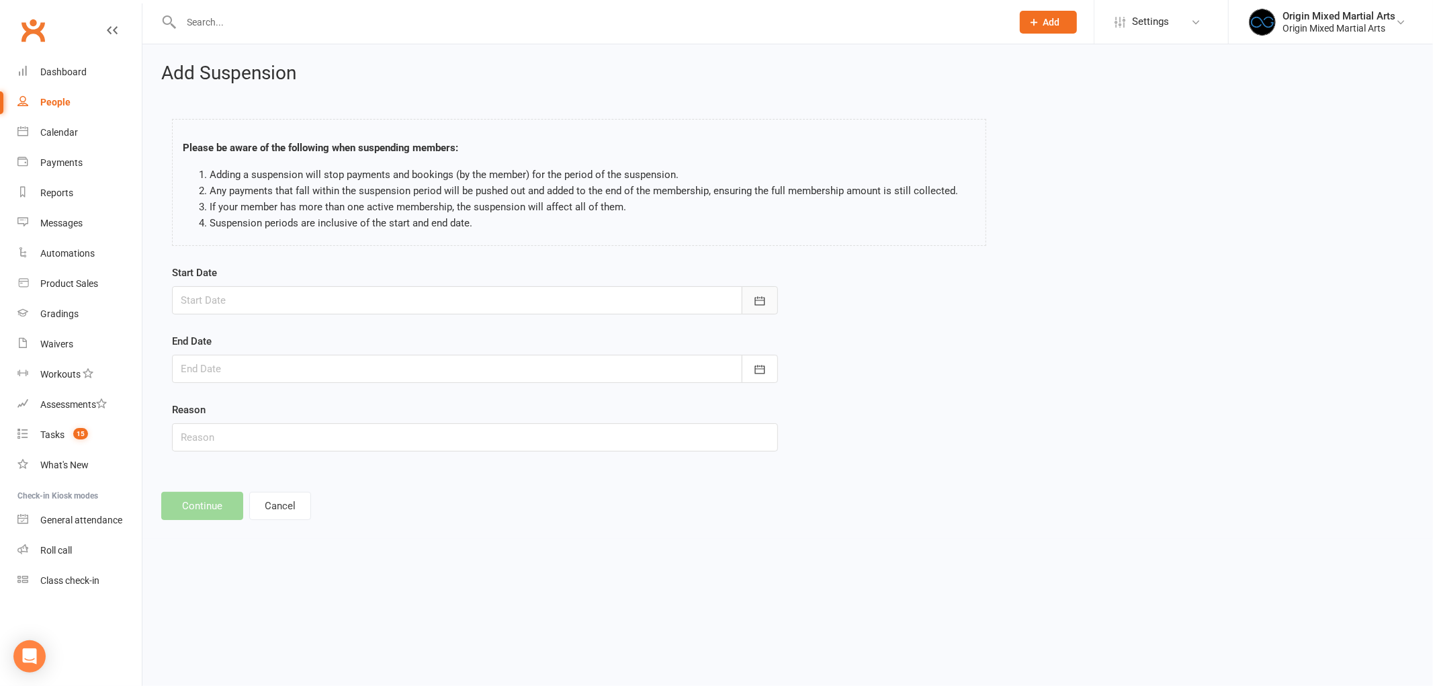
click at [754, 292] on button "button" at bounding box center [760, 300] width 36 height 28
click at [401, 331] on icon "button" at bounding box center [405, 334] width 9 height 11
click at [232, 405] on button "07" at bounding box center [226, 411] width 28 height 24
type input "07 Sep 2025"
click at [238, 356] on div at bounding box center [475, 369] width 606 height 28
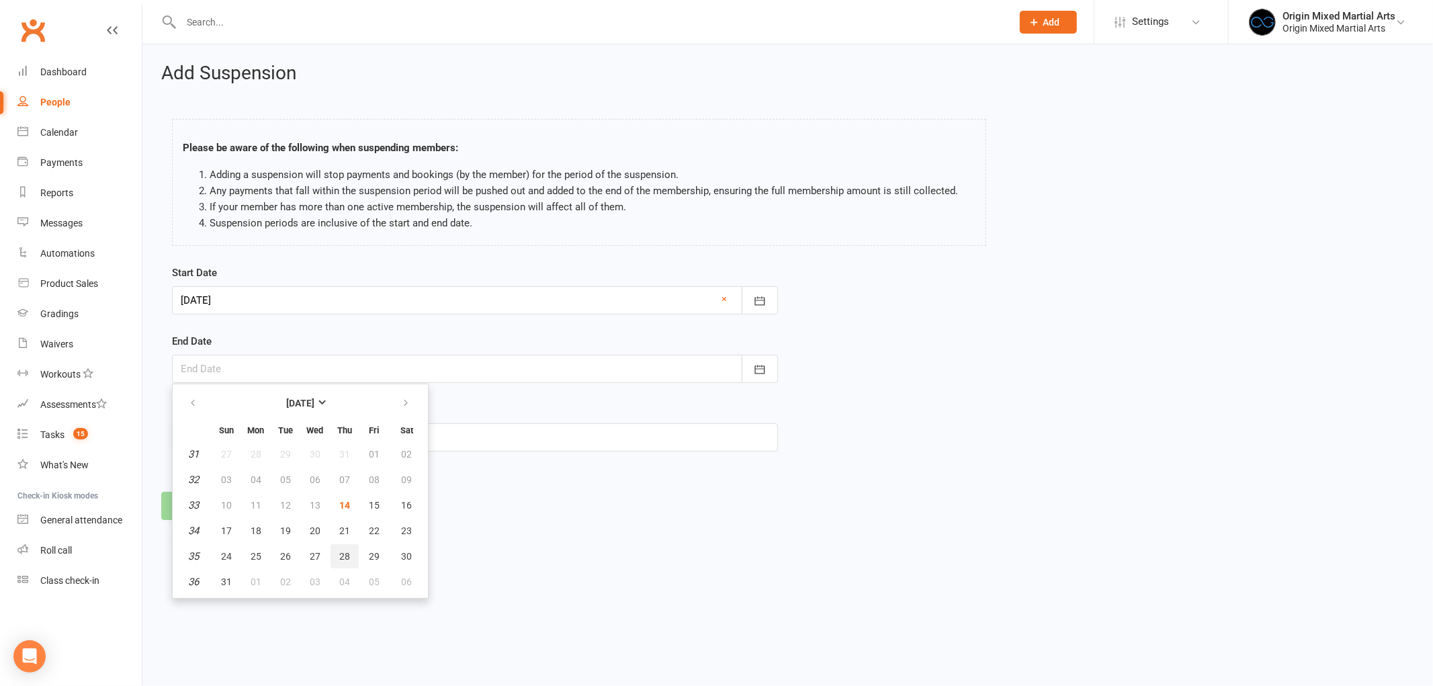
click at [341, 554] on span "28" at bounding box center [344, 556] width 11 height 11
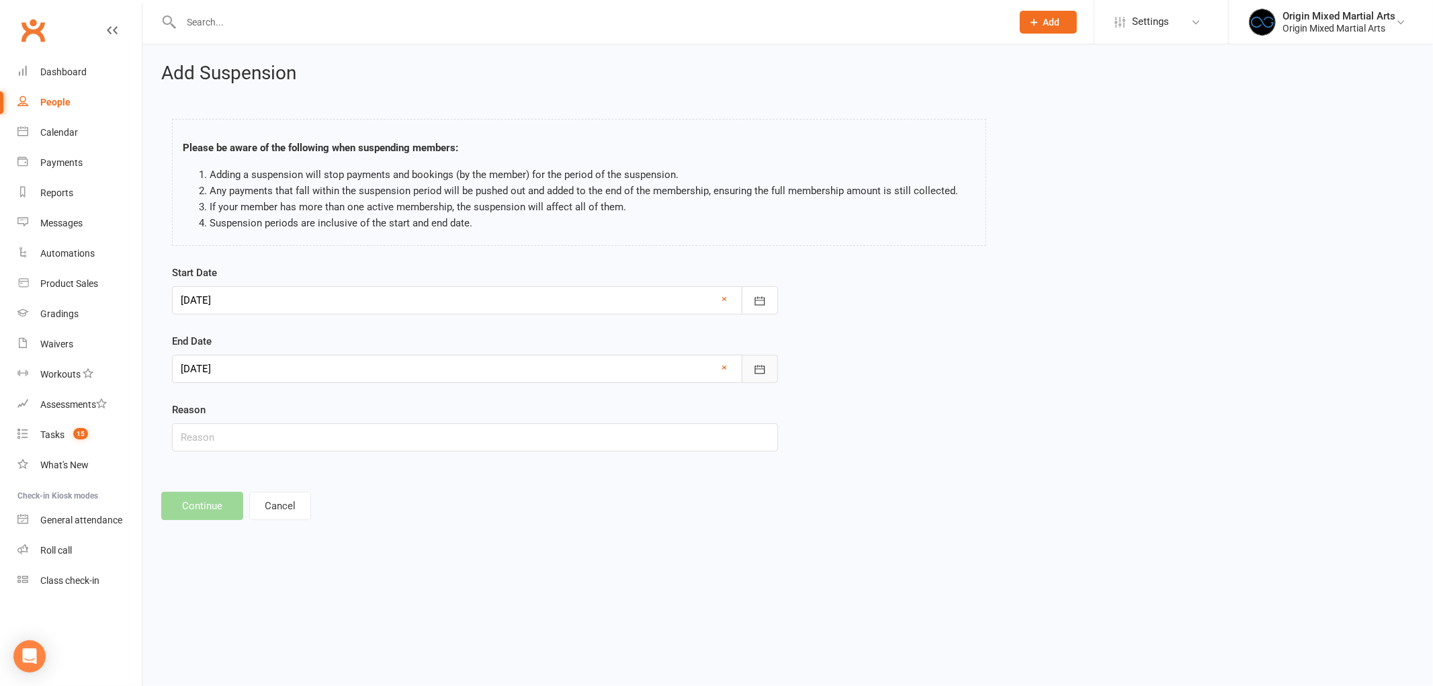
click at [758, 364] on icon "button" at bounding box center [759, 369] width 13 height 13
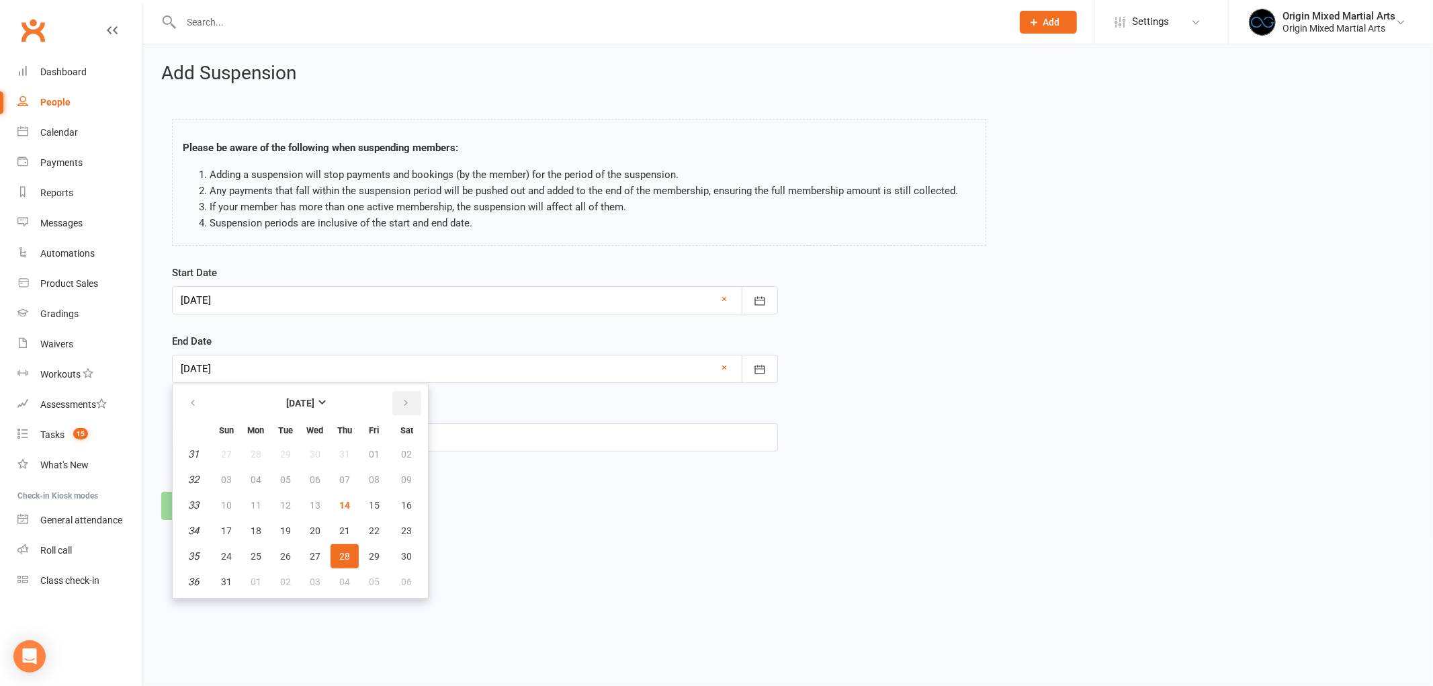
click at [409, 405] on button "button" at bounding box center [406, 403] width 29 height 24
click at [223, 553] on span "28" at bounding box center [226, 556] width 11 height 11
type input "28 Sep 2025"
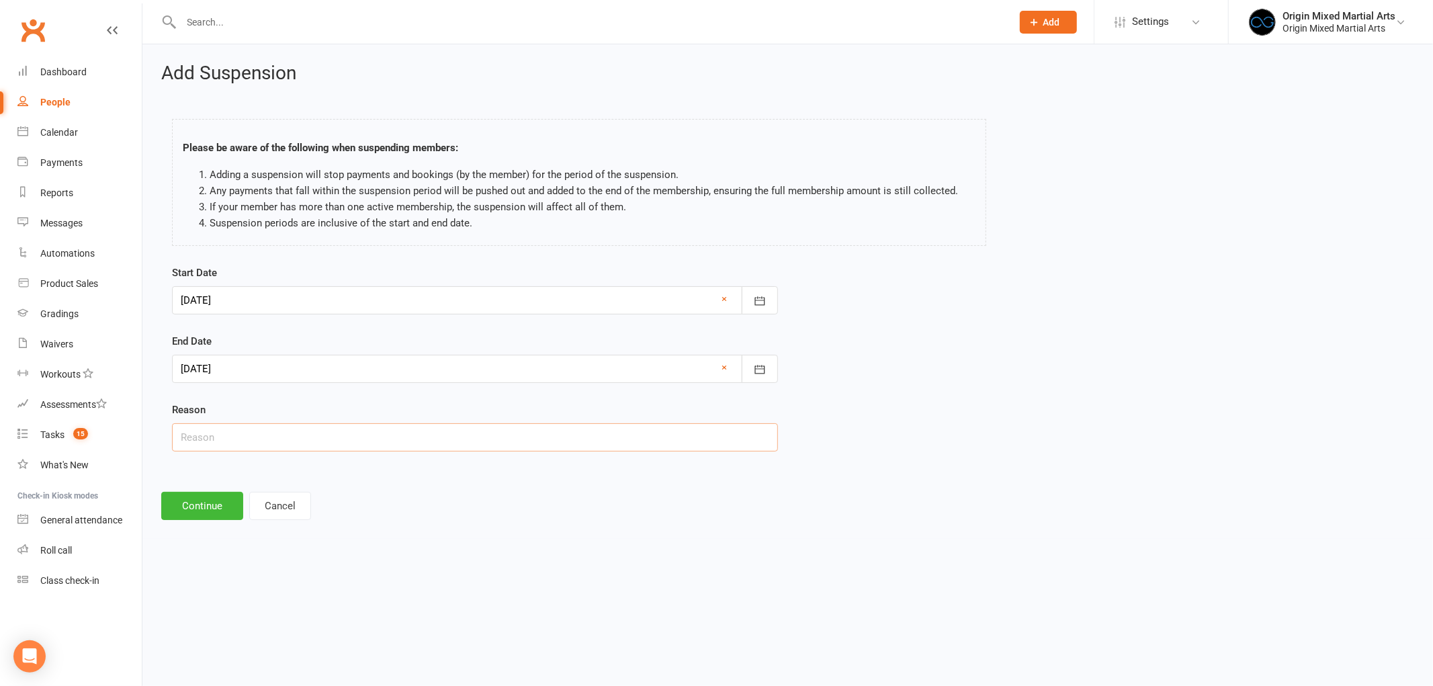
click at [246, 429] on input "text" at bounding box center [475, 437] width 606 height 28
type input "Away"
click at [225, 516] on button "Continue" at bounding box center [202, 506] width 82 height 28
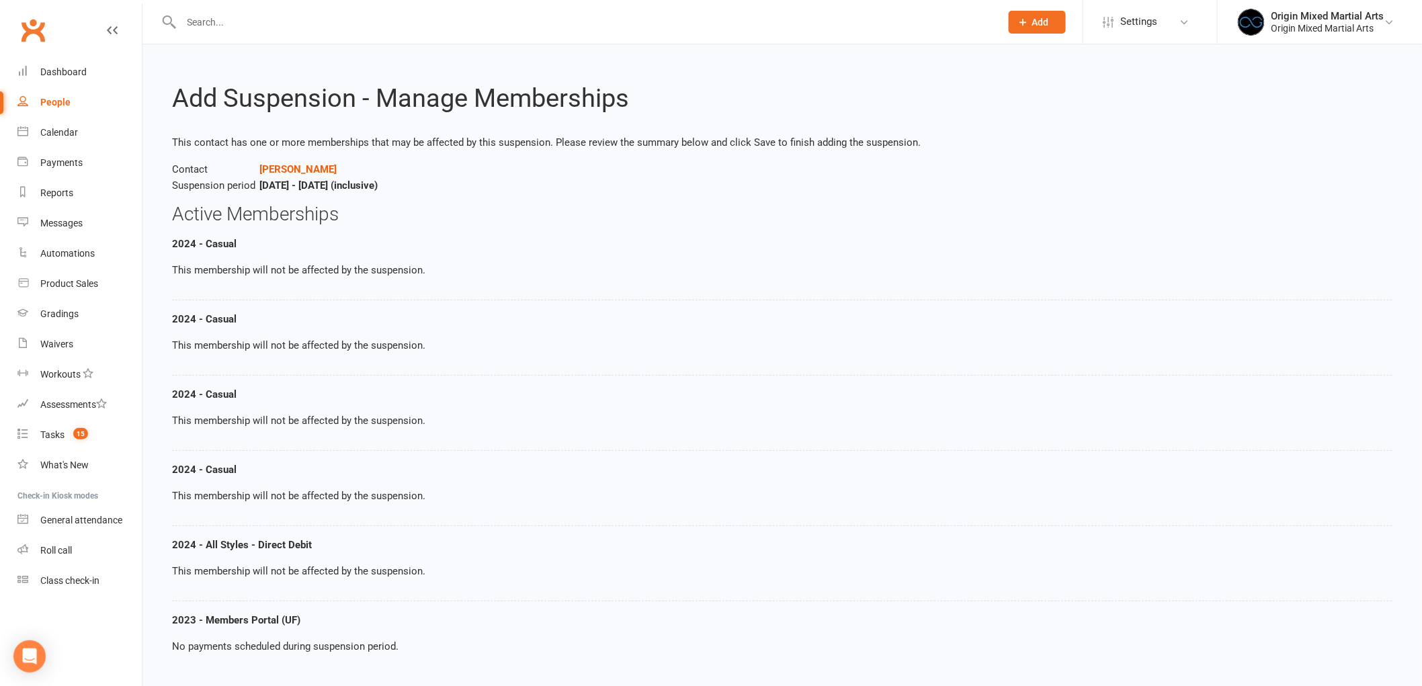
scroll to position [77, 0]
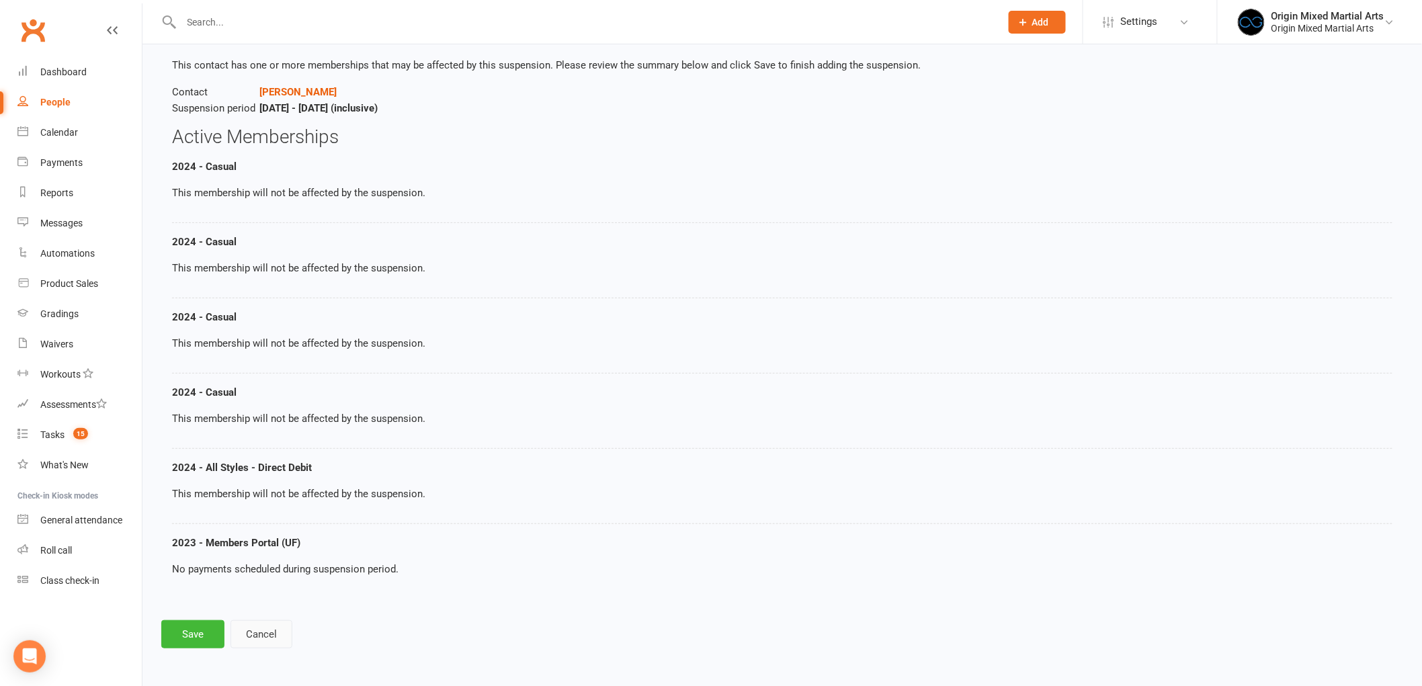
click at [281, 635] on button "Cancel" at bounding box center [261, 634] width 62 height 28
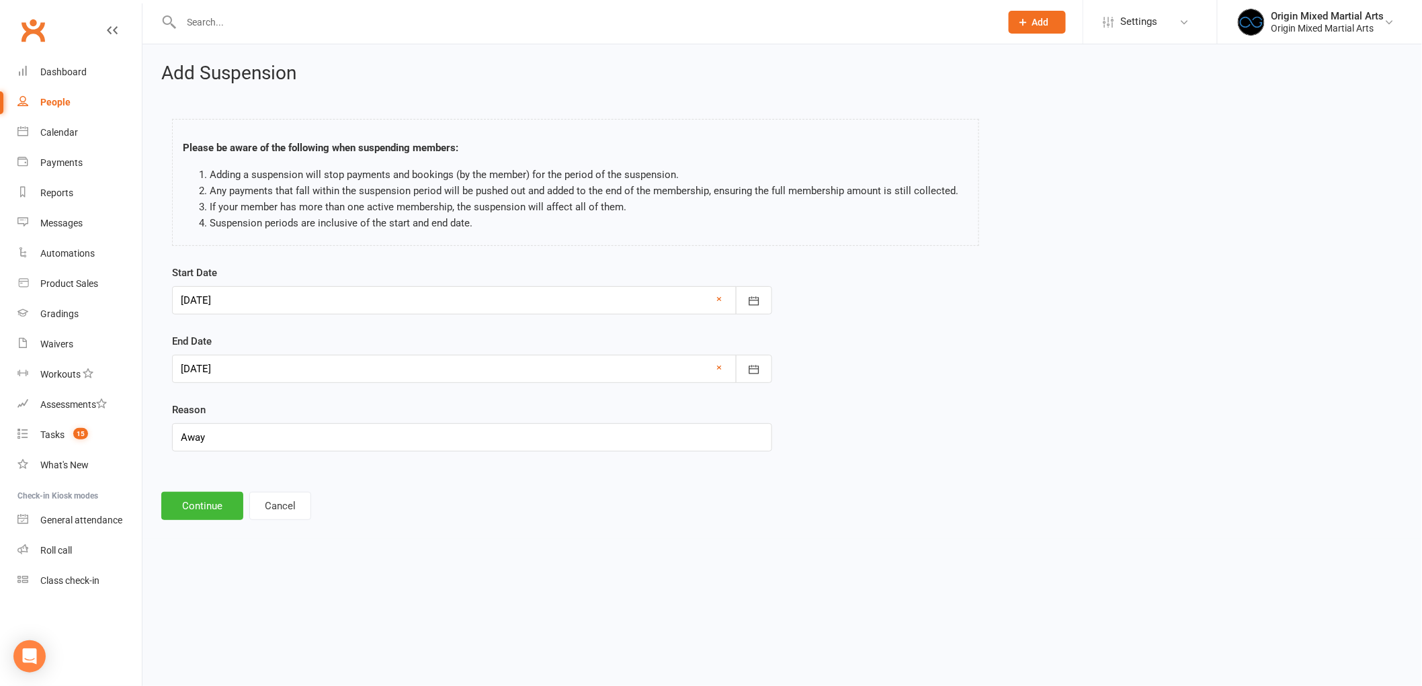
scroll to position [0, 0]
click at [290, 508] on button "Cancel" at bounding box center [280, 506] width 62 height 28
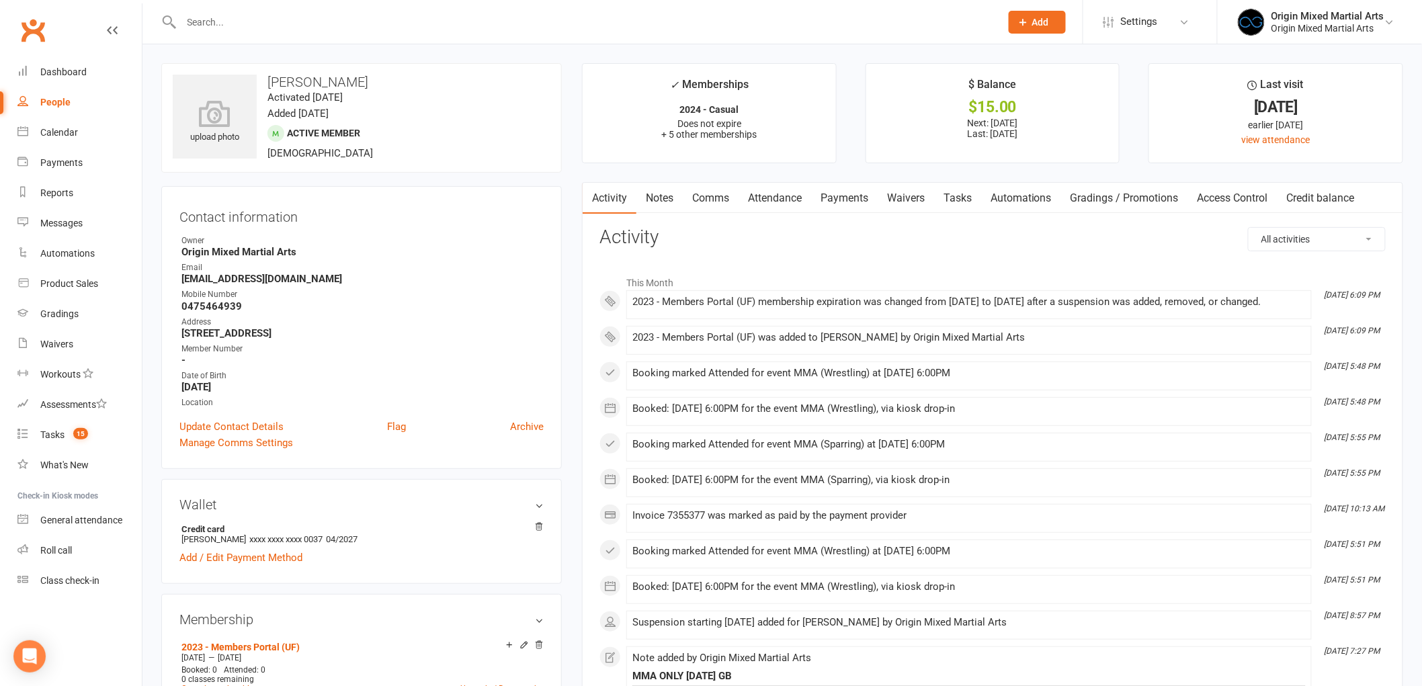
click at [837, 206] on link "Payments" at bounding box center [844, 198] width 67 height 31
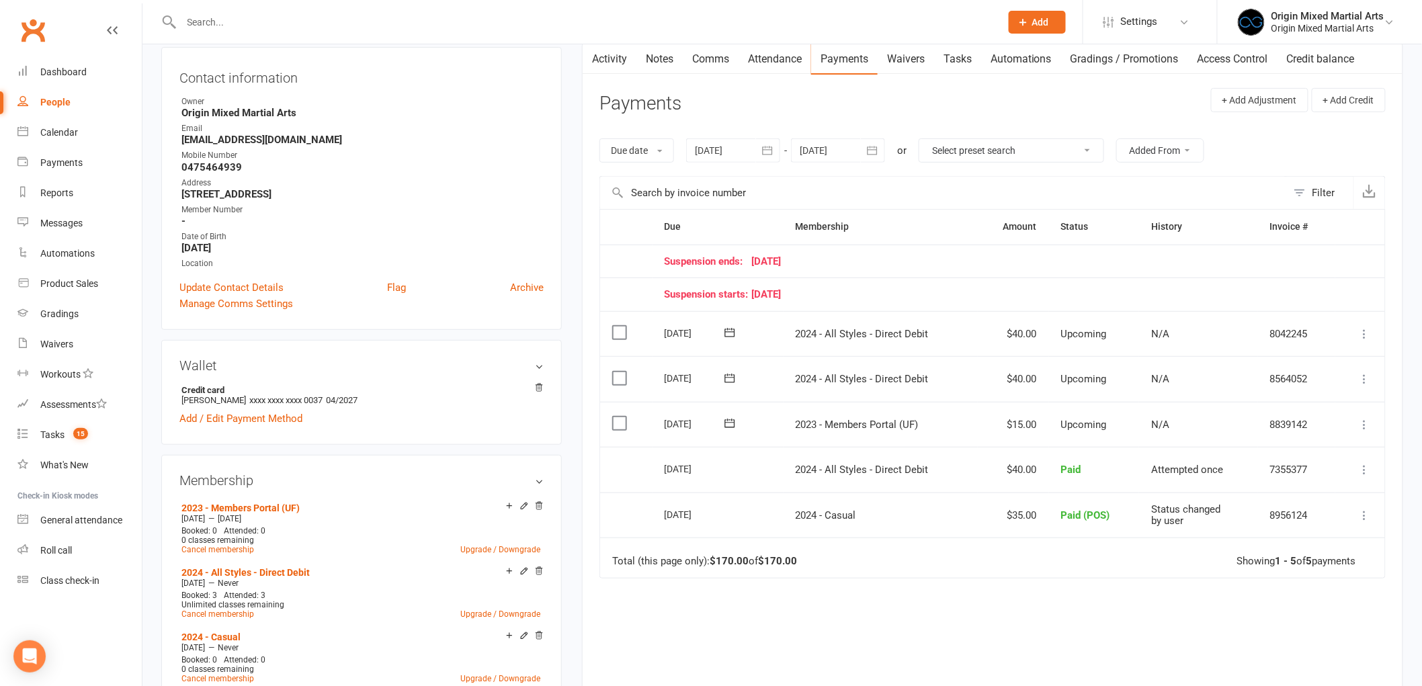
scroll to position [149, 0]
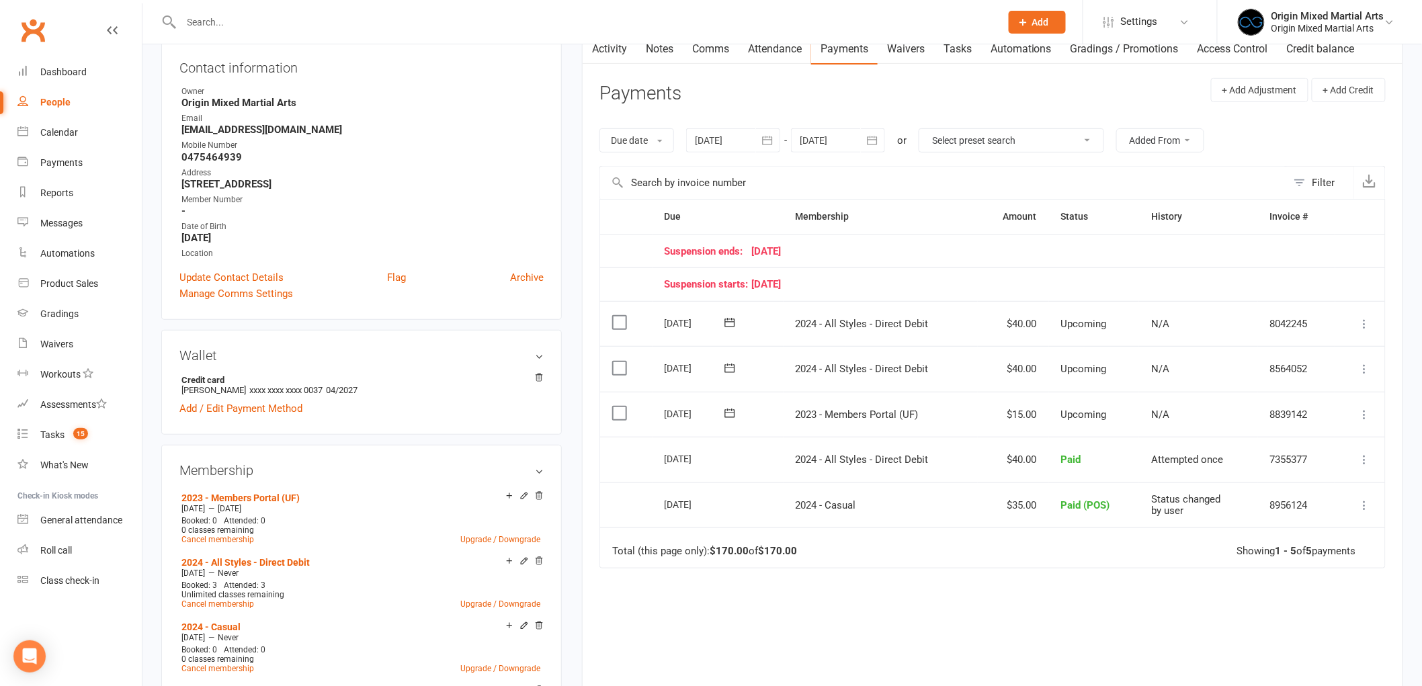
click at [1361, 412] on icon at bounding box center [1364, 414] width 13 height 13
click at [1312, 470] on link "Mark as Paid (POS)" at bounding box center [1305, 467] width 133 height 27
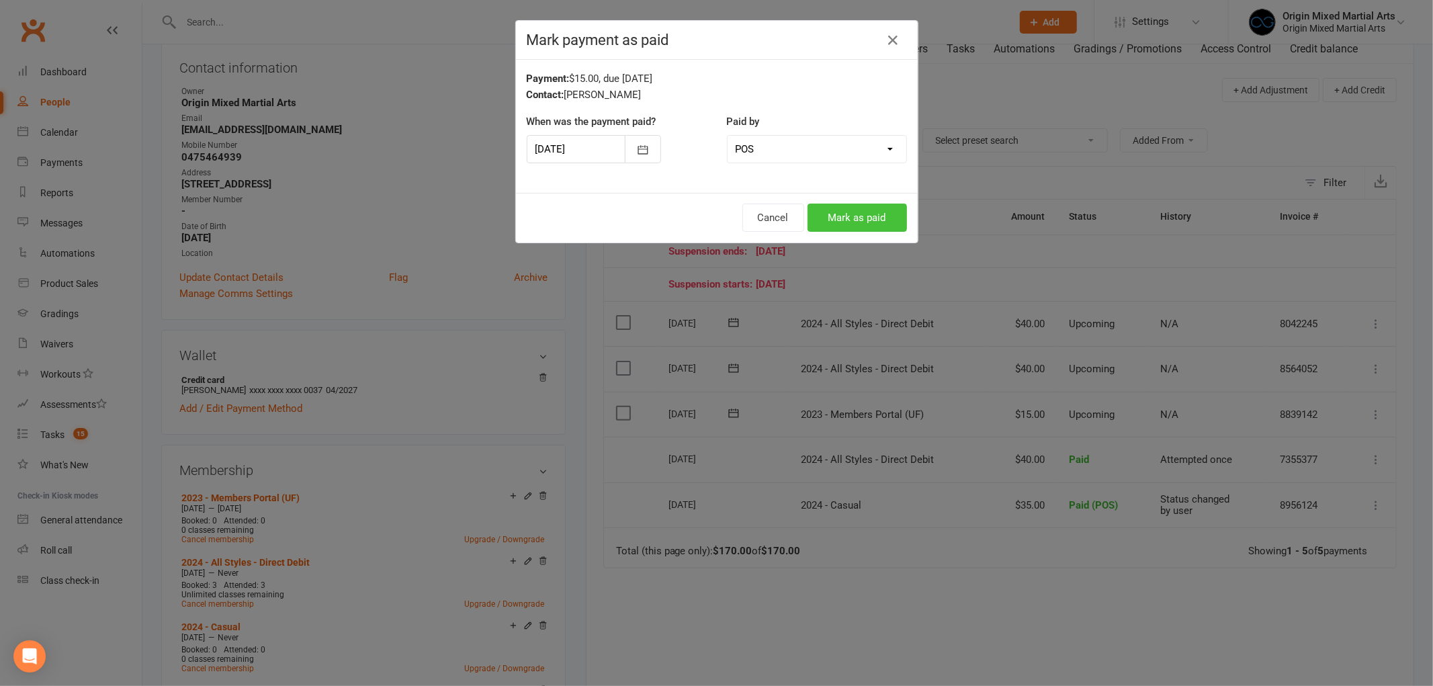
click at [842, 216] on button "Mark as paid" at bounding box center [857, 218] width 99 height 28
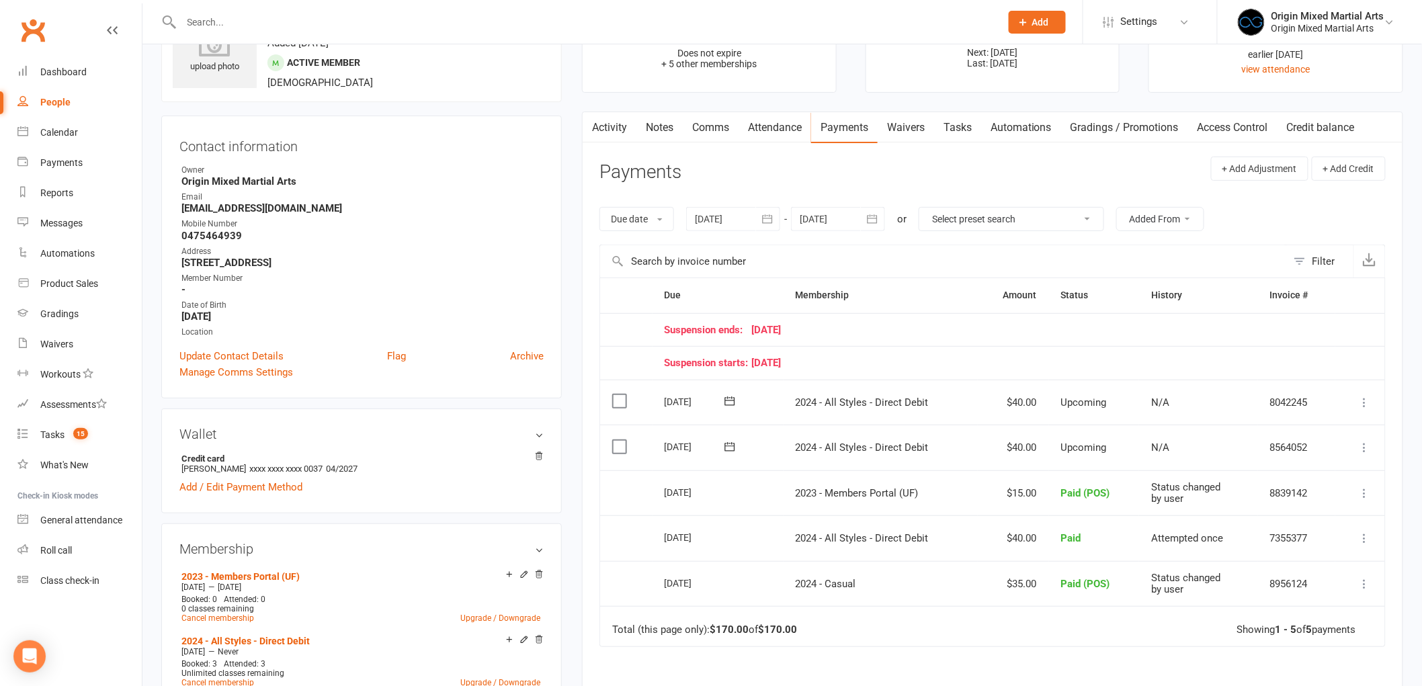
scroll to position [0, 0]
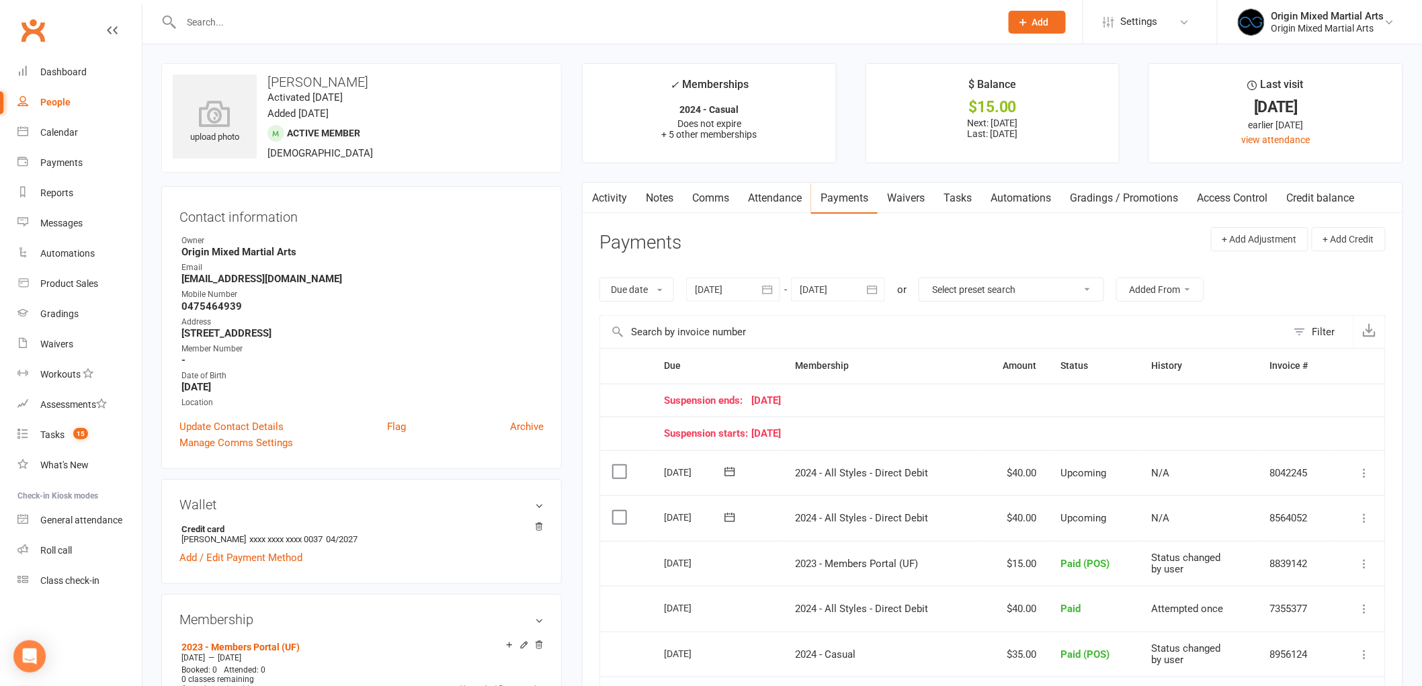
click at [48, 95] on link "People" at bounding box center [79, 102] width 124 height 30
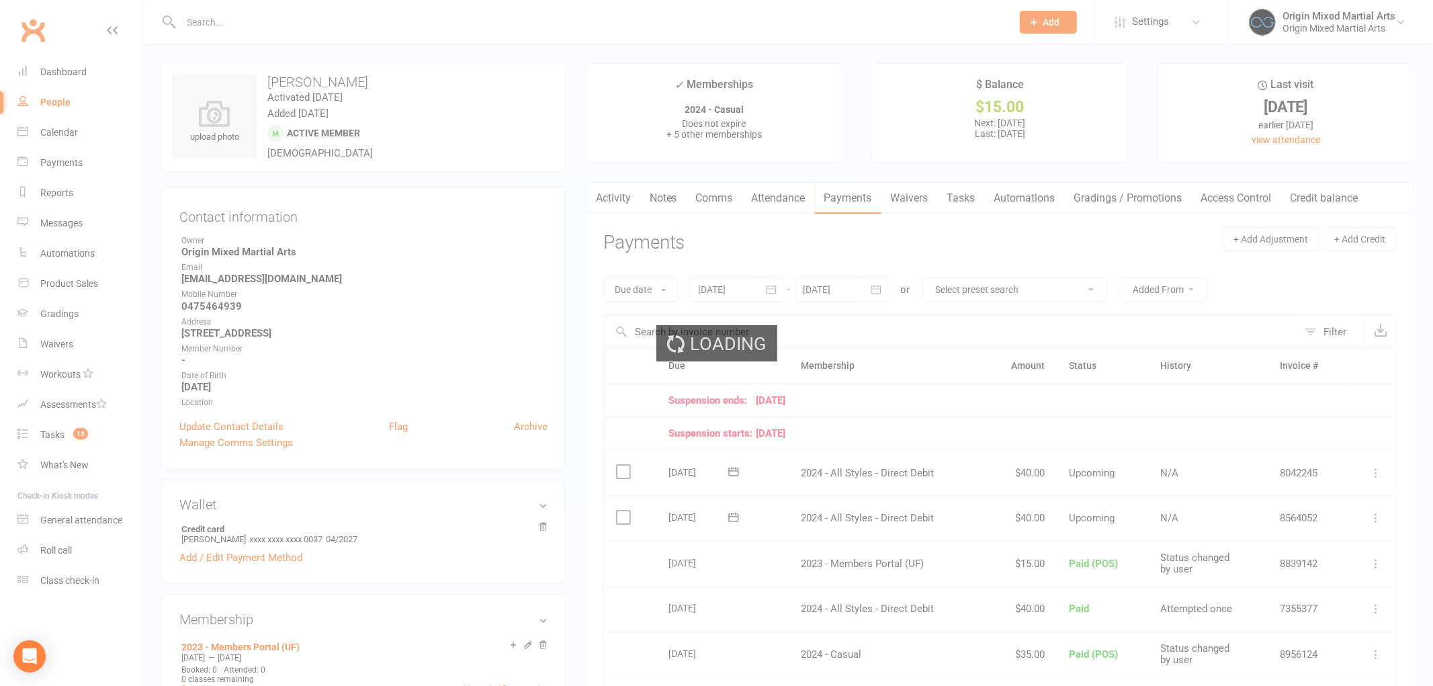
select select "100"
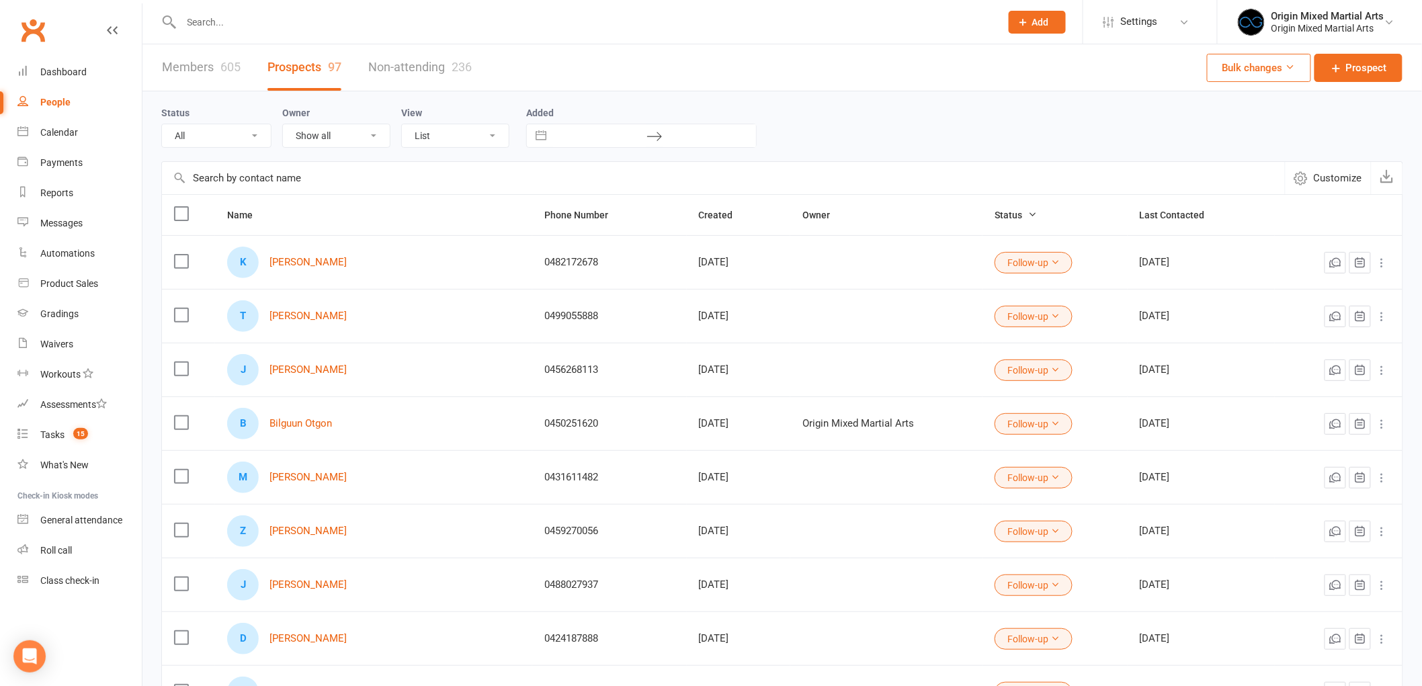
click at [346, 13] on input "text" at bounding box center [584, 22] width 814 height 19
paste input "Aidan Mirabito"
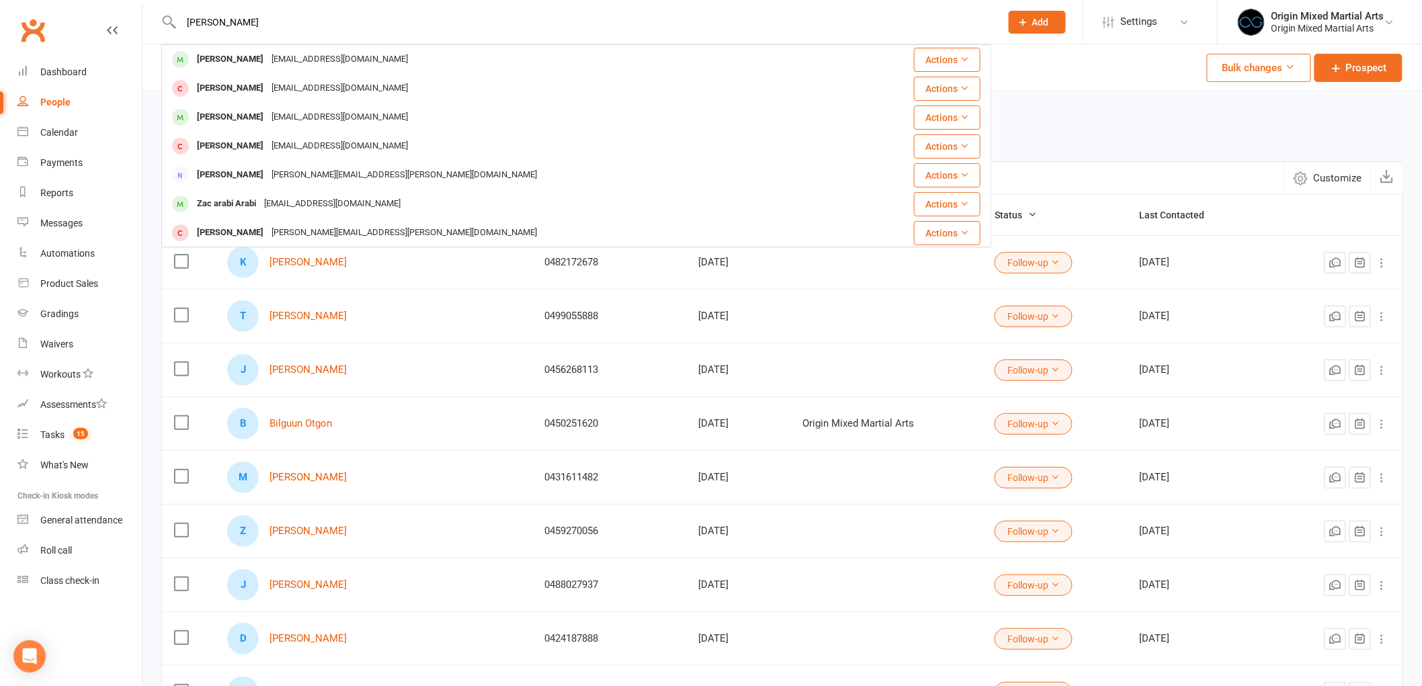
type input "Aidan Mirabito"
click at [309, 61] on div "aidan.mirabito03@gmail.com" at bounding box center [339, 59] width 144 height 19
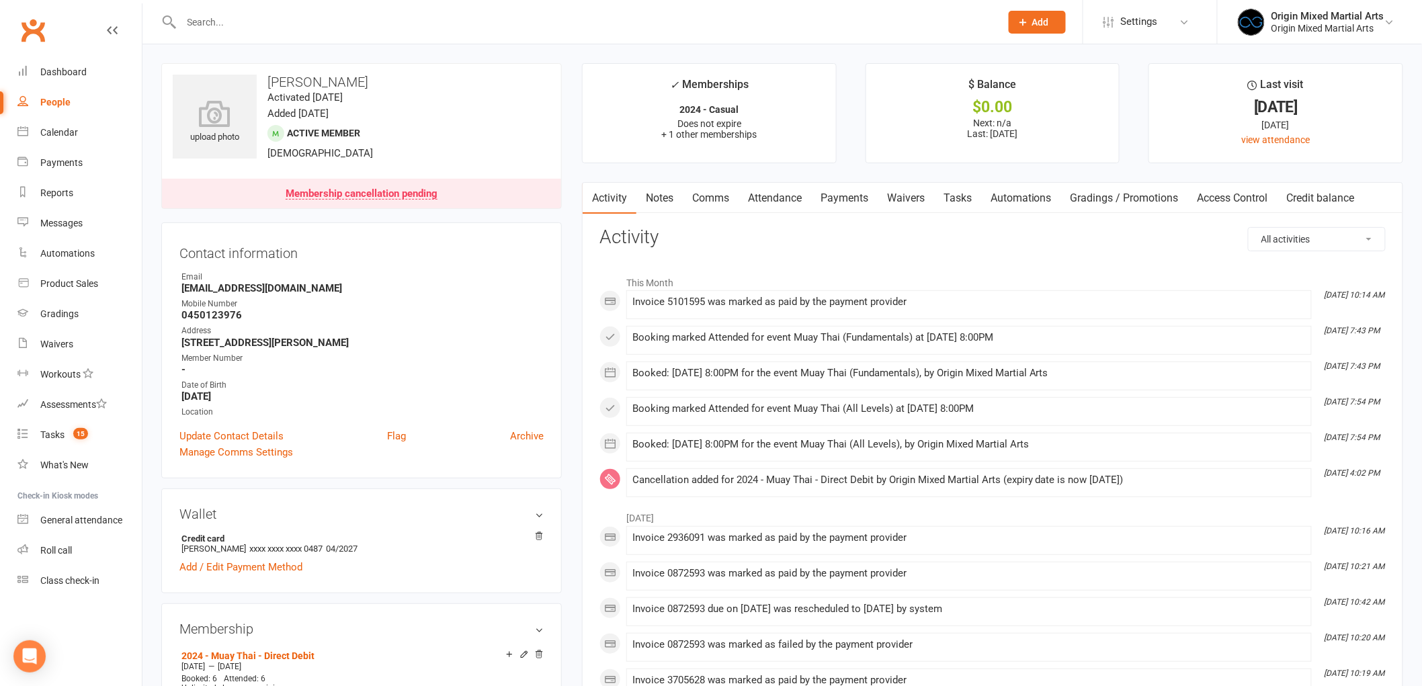
click at [850, 202] on link "Payments" at bounding box center [844, 198] width 67 height 31
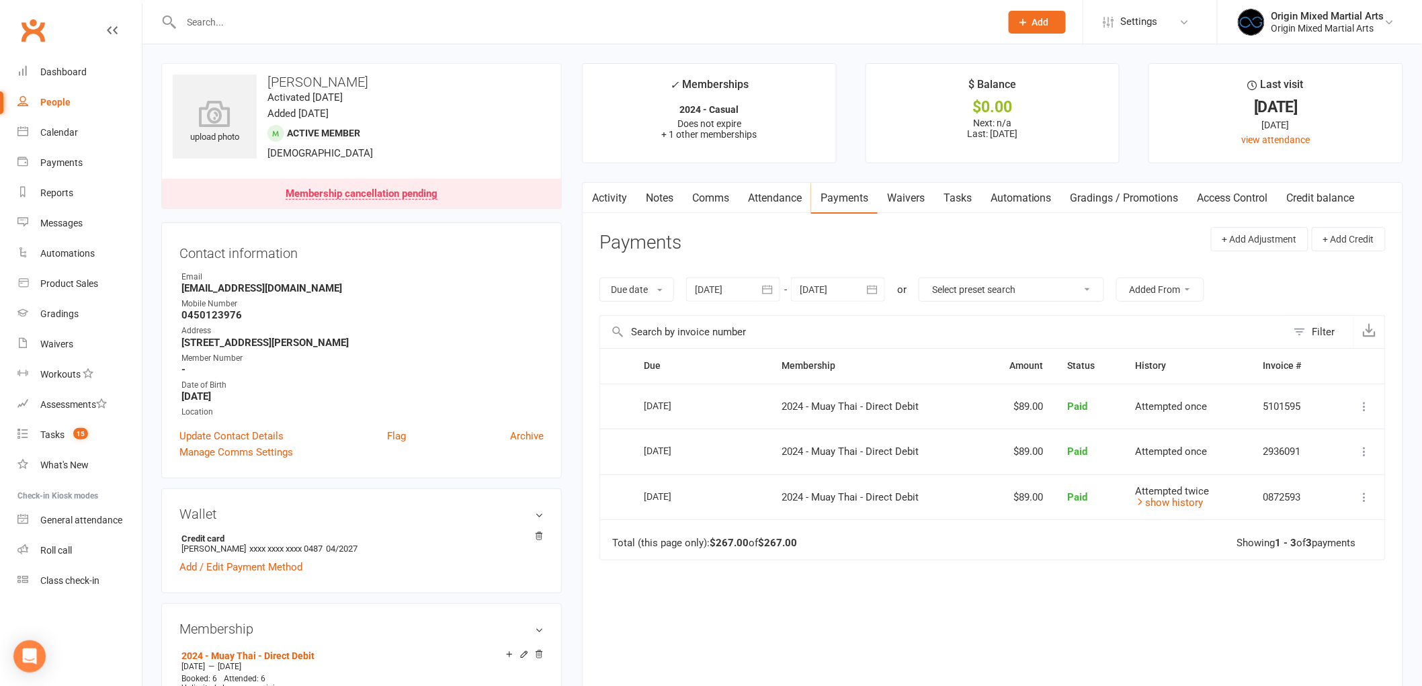
click at [69, 97] on div "People" at bounding box center [55, 102] width 30 height 11
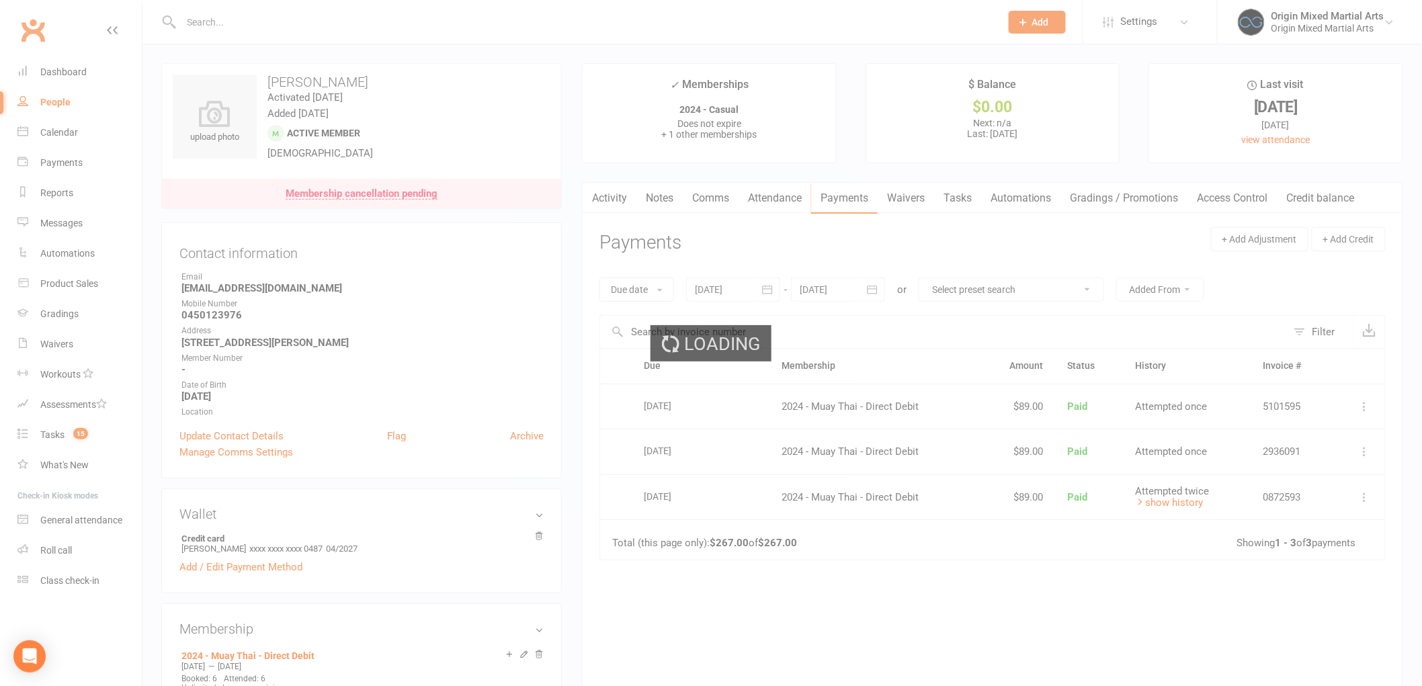
select select "100"
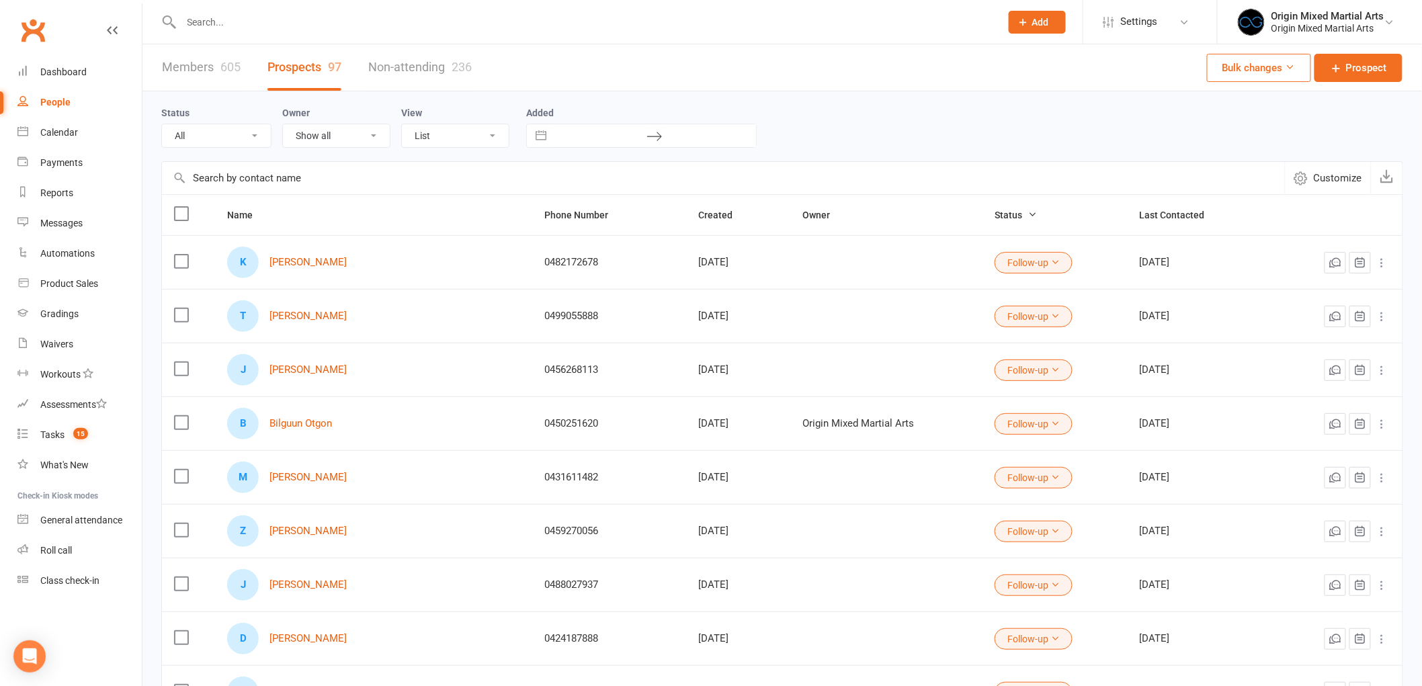
click at [299, 23] on input "text" at bounding box center [584, 22] width 814 height 19
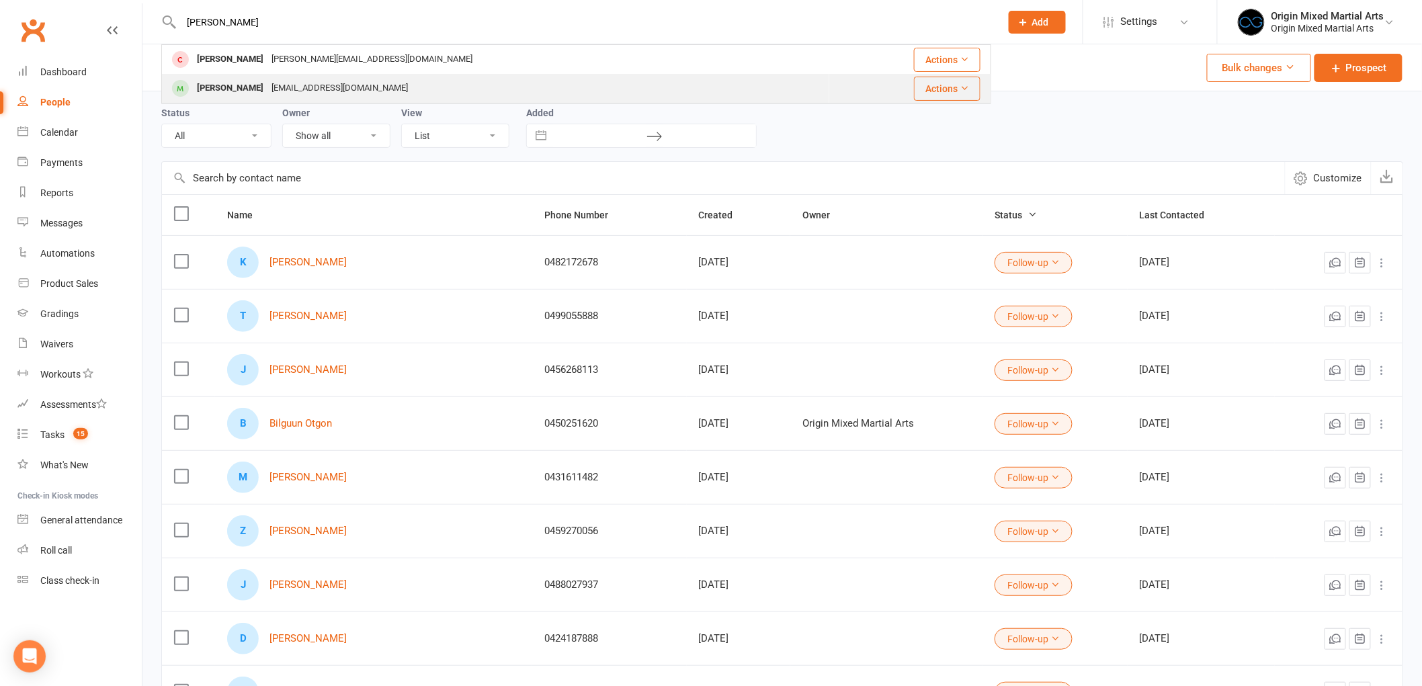
type input "rory"
click at [347, 91] on div "Roryambrose1@gmail.com" at bounding box center [339, 88] width 144 height 19
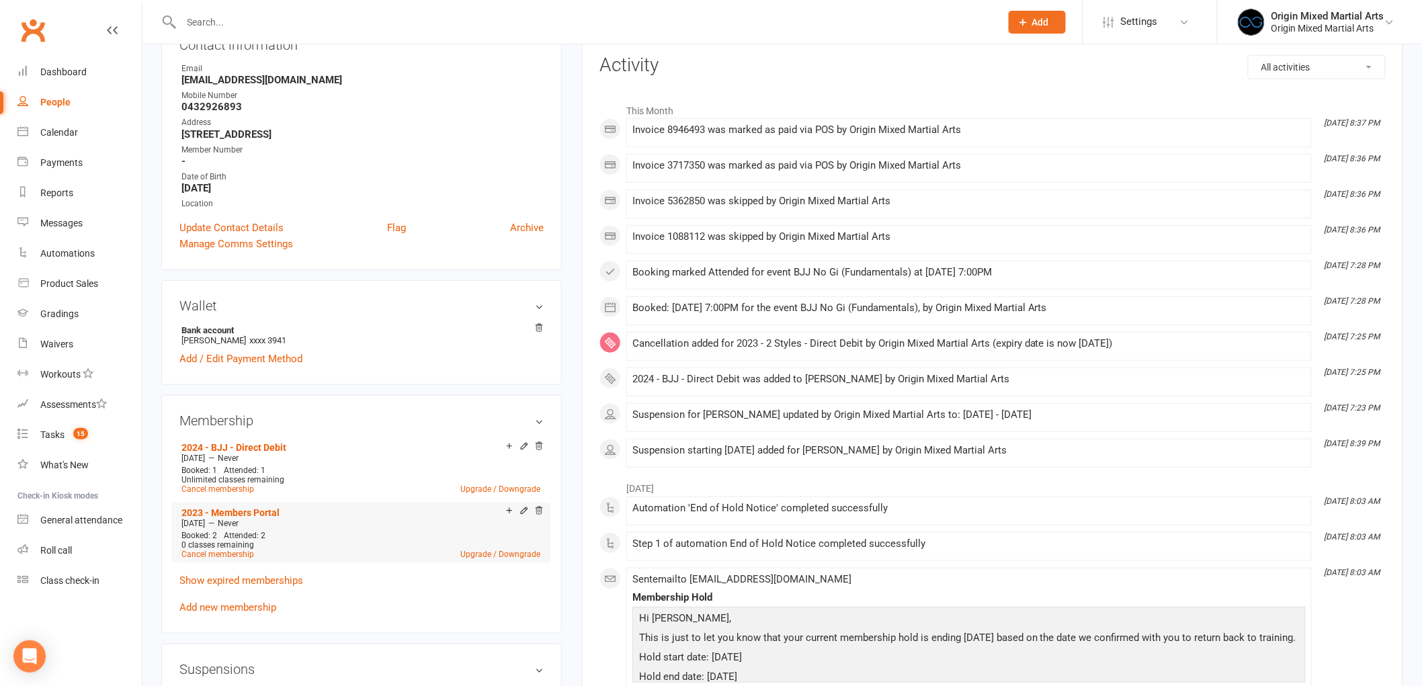
scroll to position [224, 0]
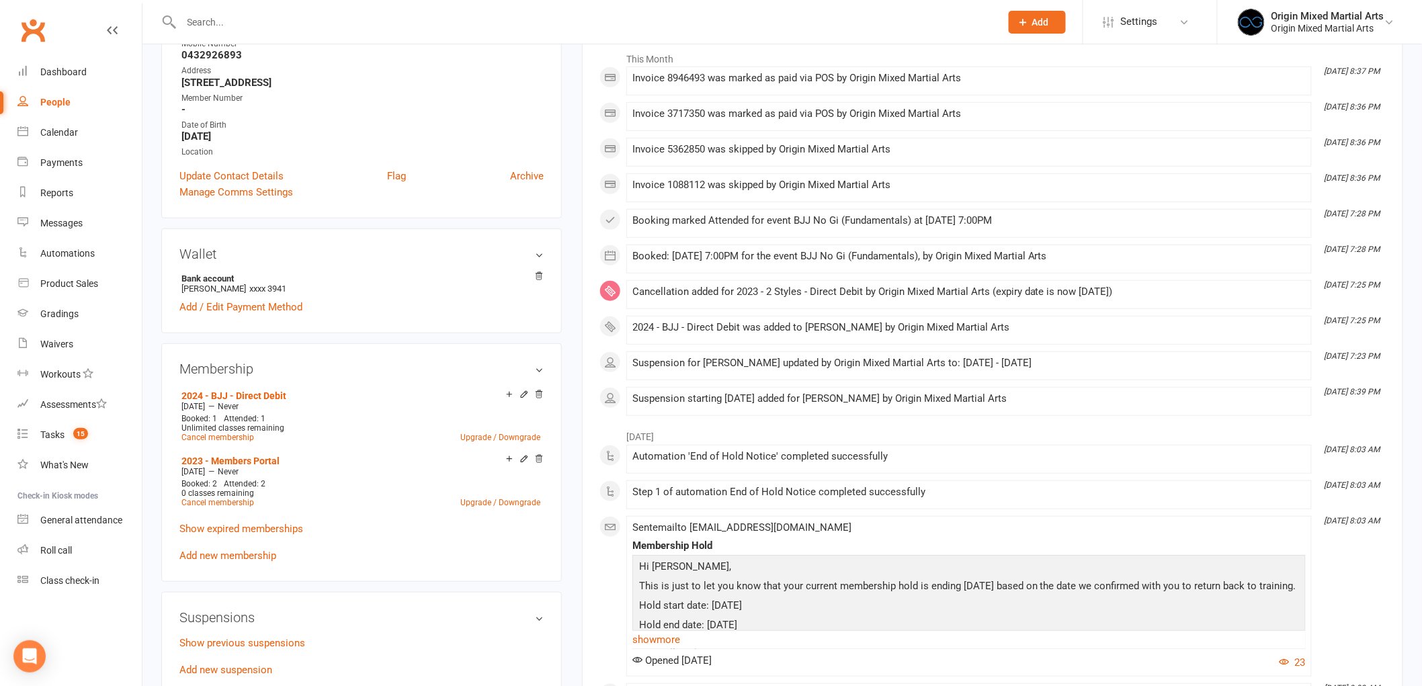
click at [279, 519] on membership-list "2024 - BJJ - Direct Debit Aug 12 2025 — Never Booked: 1 Attended: 1 Unlimited c…" at bounding box center [361, 473] width 364 height 175
click at [280, 521] on p "Show expired memberships" at bounding box center [361, 529] width 364 height 16
click at [280, 523] on link "Show expired memberships" at bounding box center [241, 529] width 124 height 12
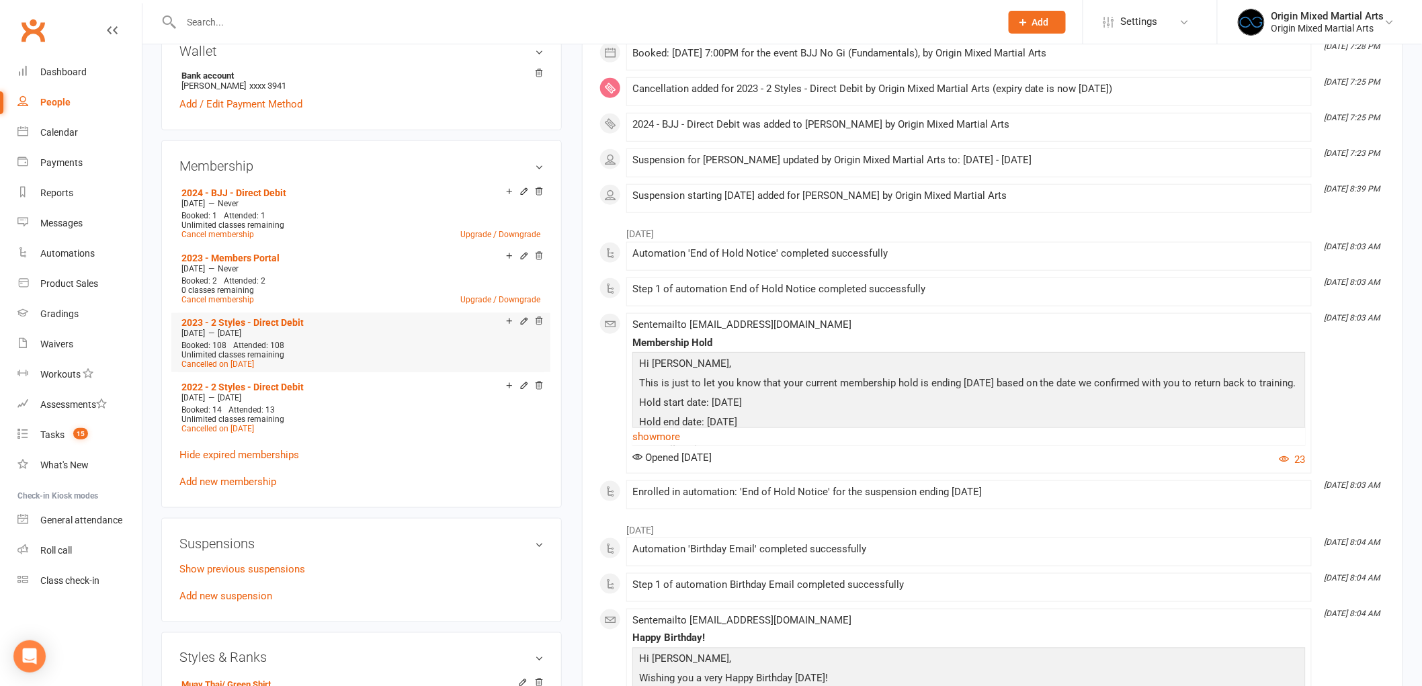
scroll to position [447, 0]
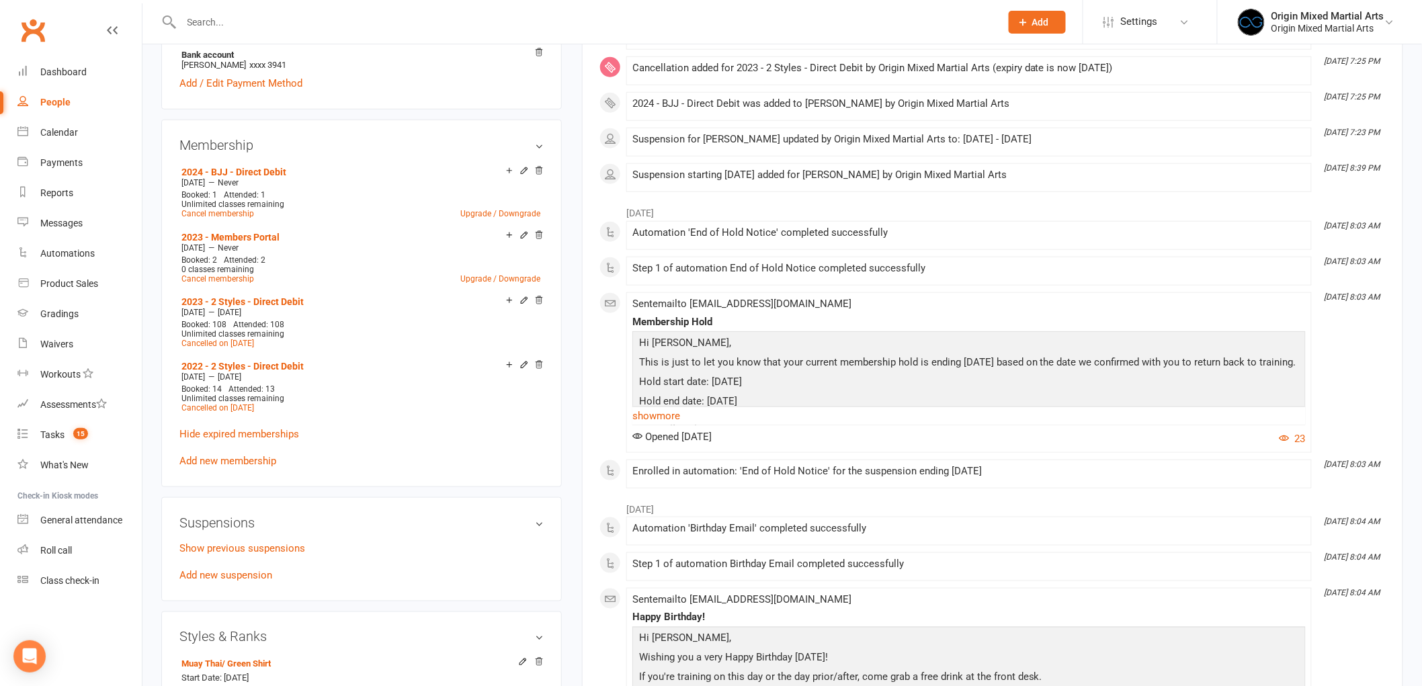
click at [336, 504] on div "Suspensions Show previous suspensions Add new suspension" at bounding box center [361, 549] width 400 height 104
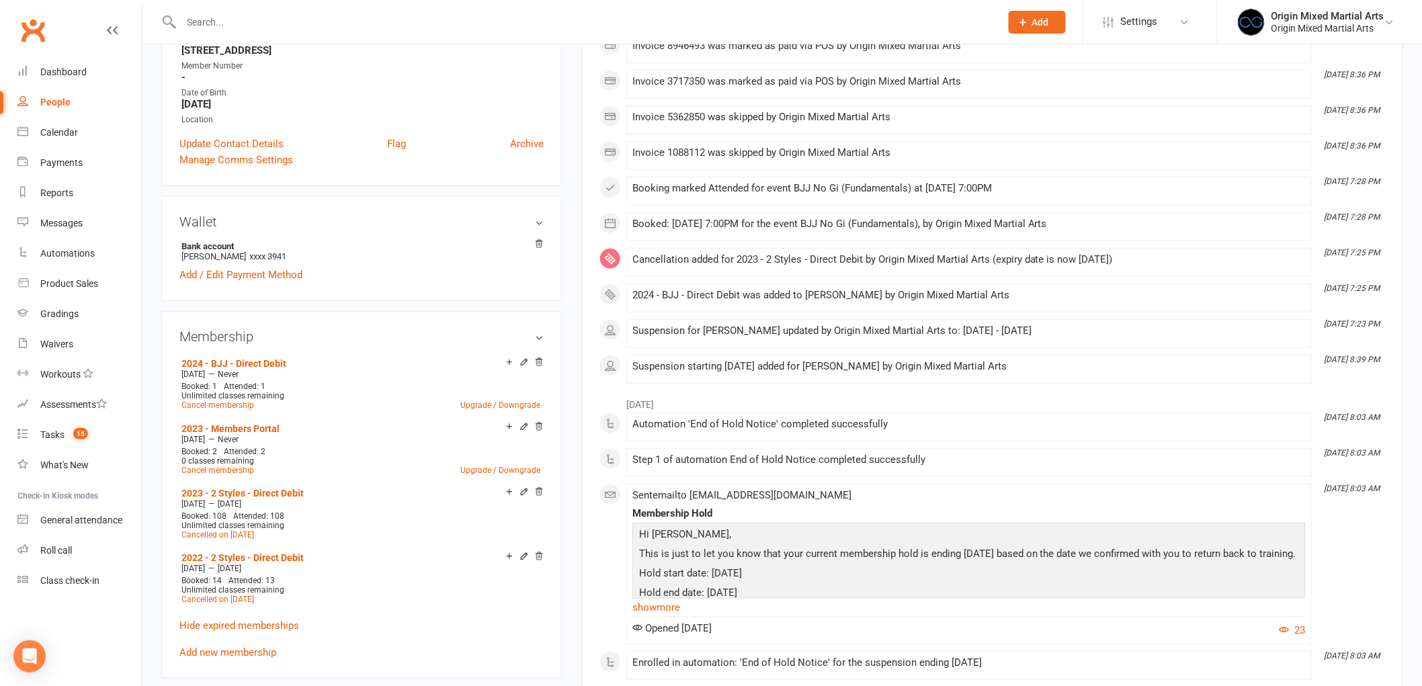
scroll to position [0, 0]
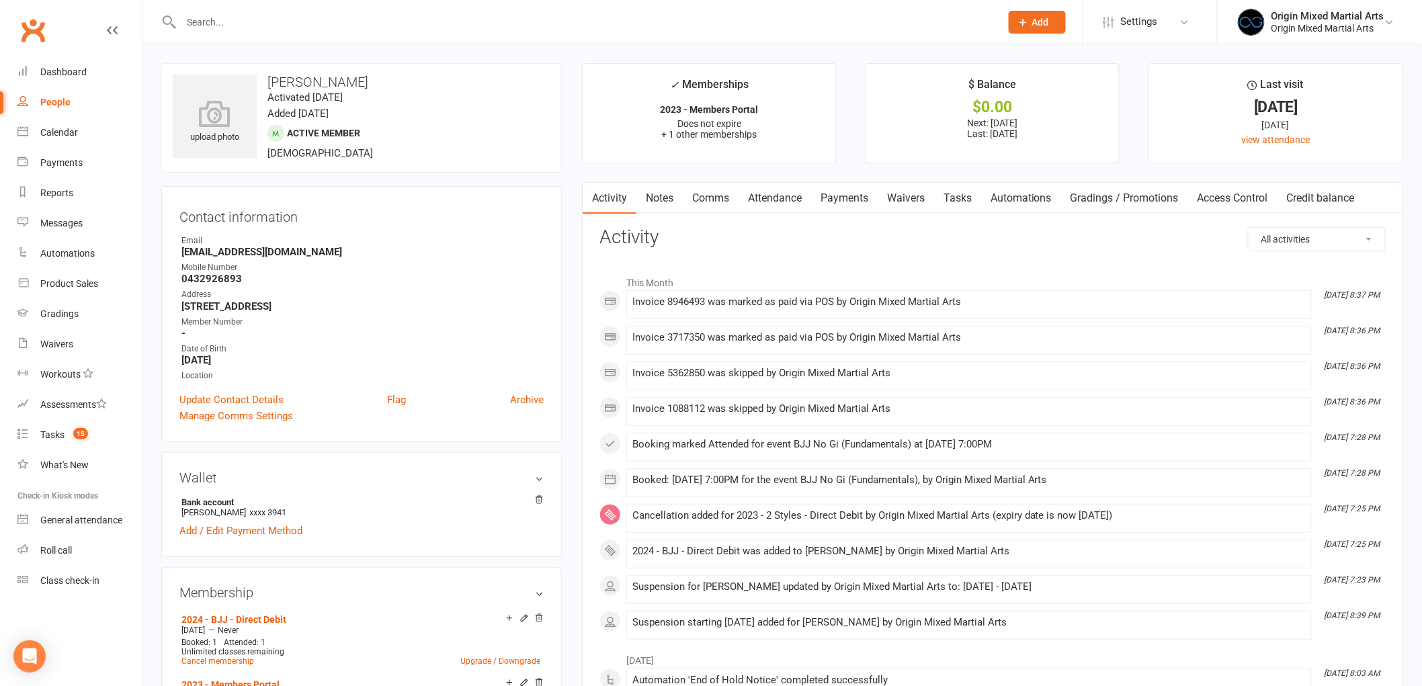
click at [218, 22] on input "text" at bounding box center [584, 22] width 814 height 19
paste input "Steven C"
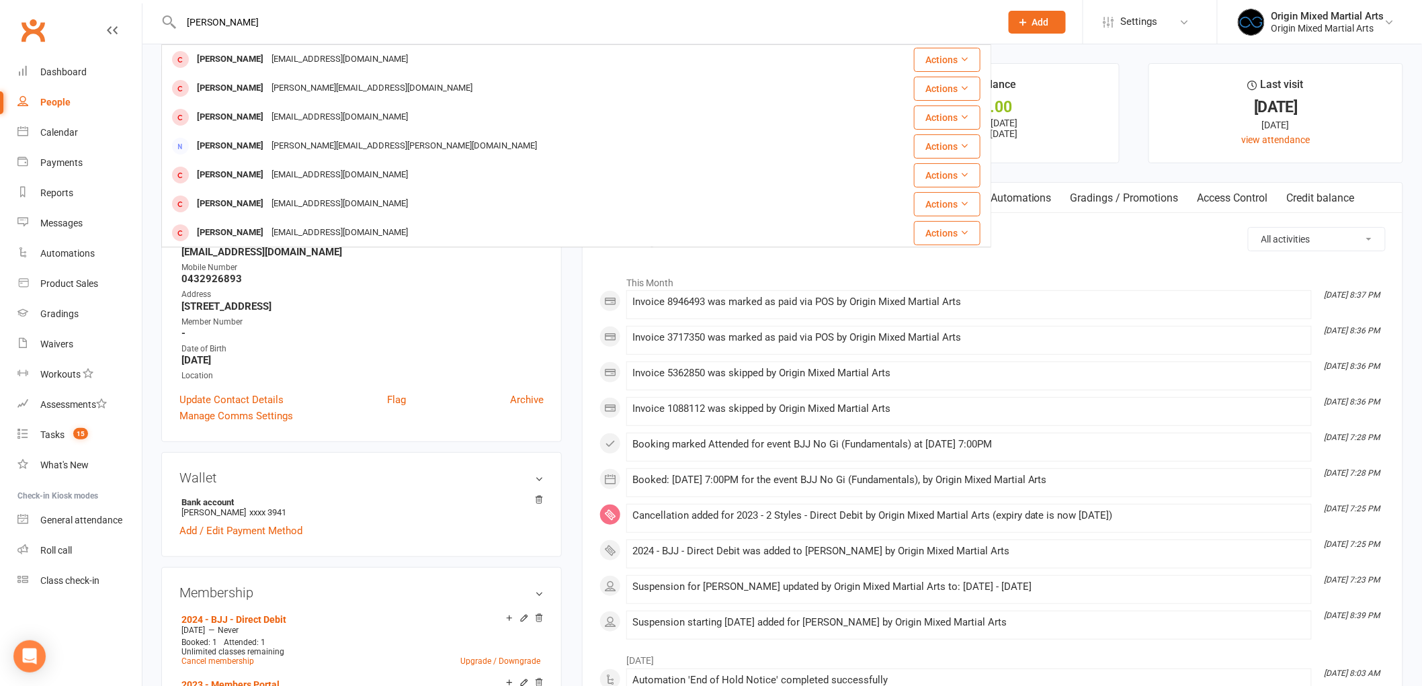
type input "Steven C"
click at [251, 168] on div "Steven Cubelic" at bounding box center [230, 174] width 75 height 19
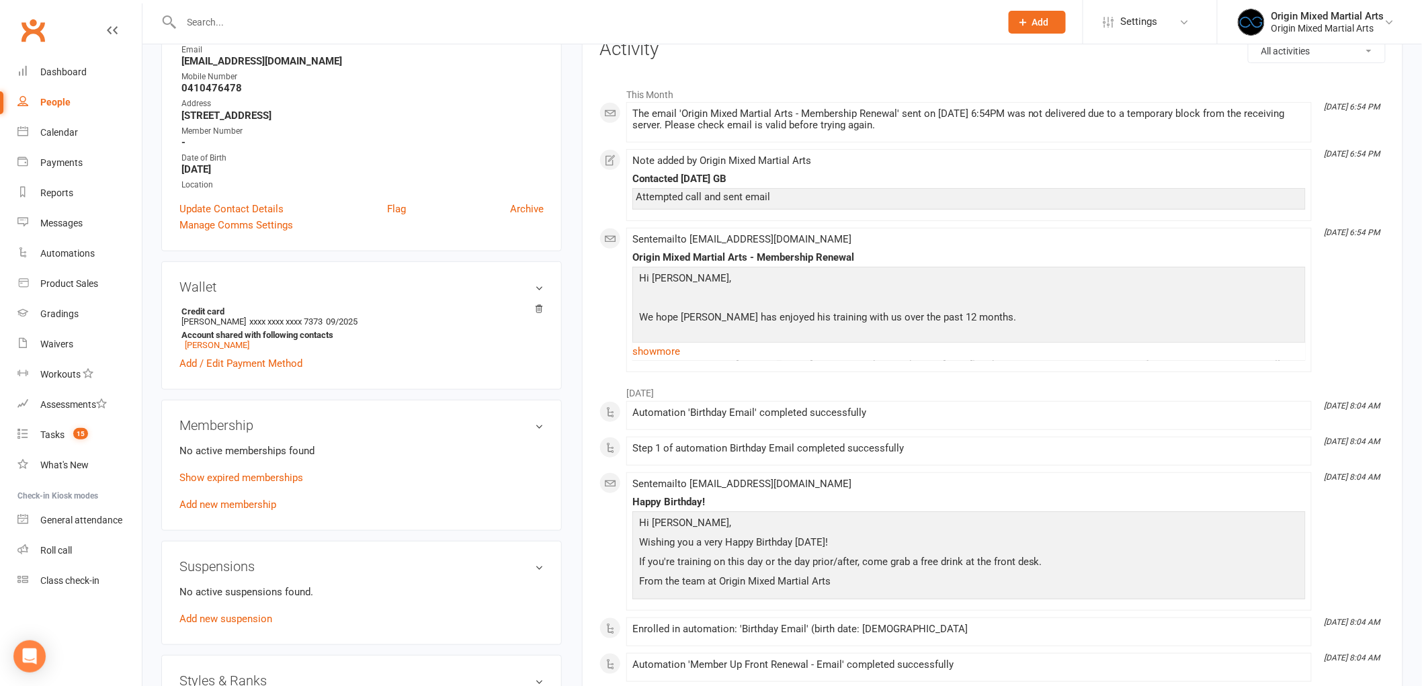
scroll to position [224, 0]
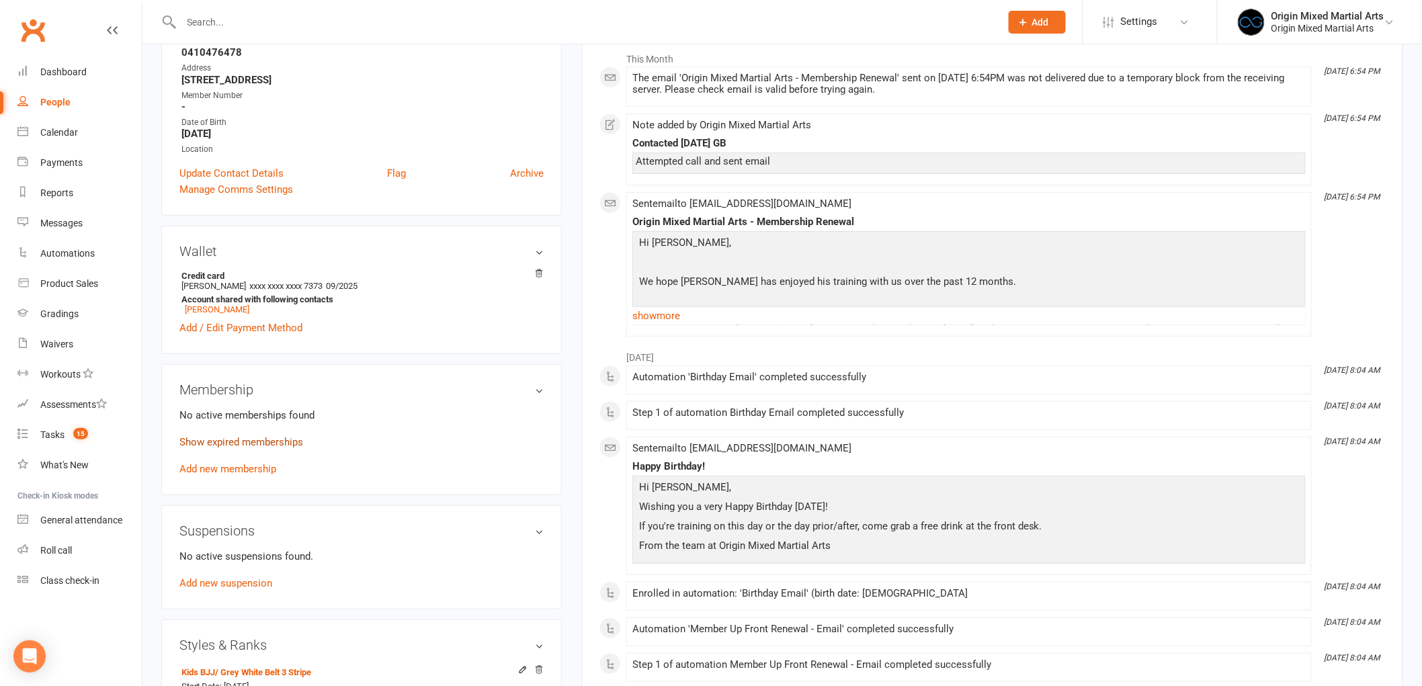
click at [266, 445] on link "Show expired memberships" at bounding box center [241, 442] width 124 height 12
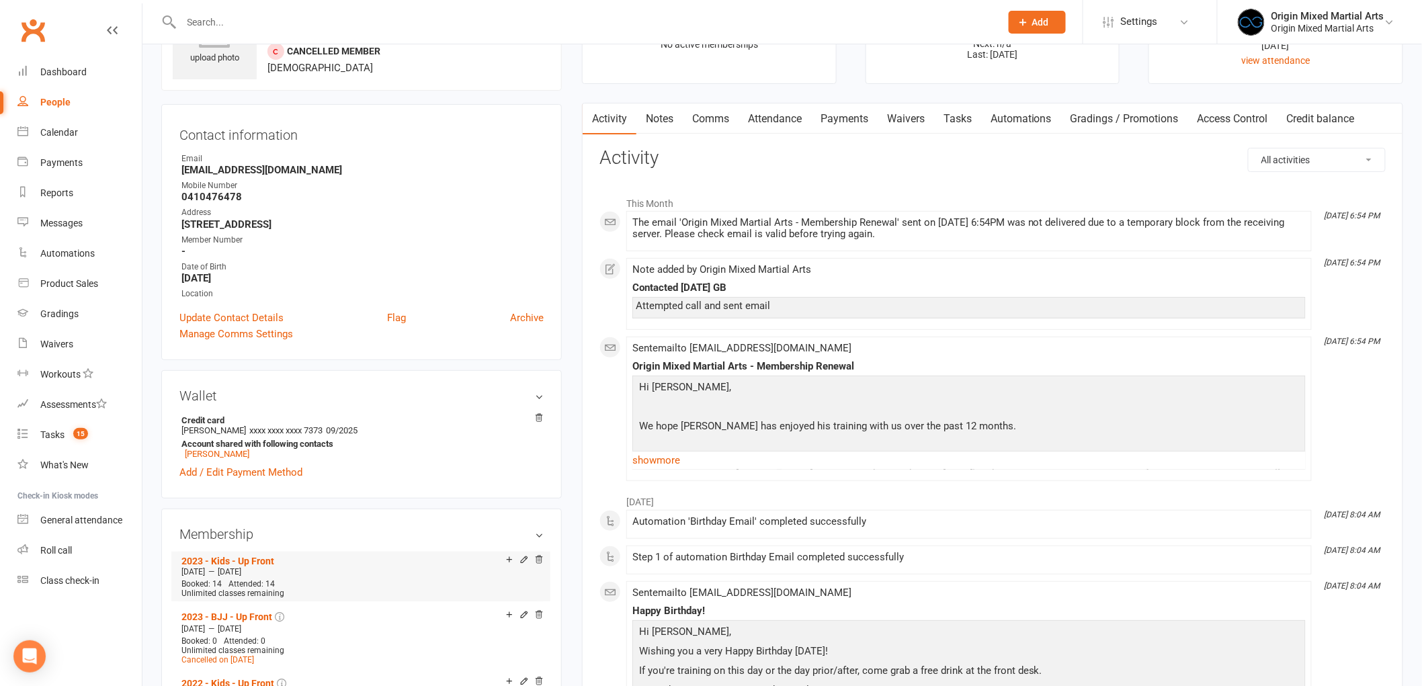
scroll to position [0, 0]
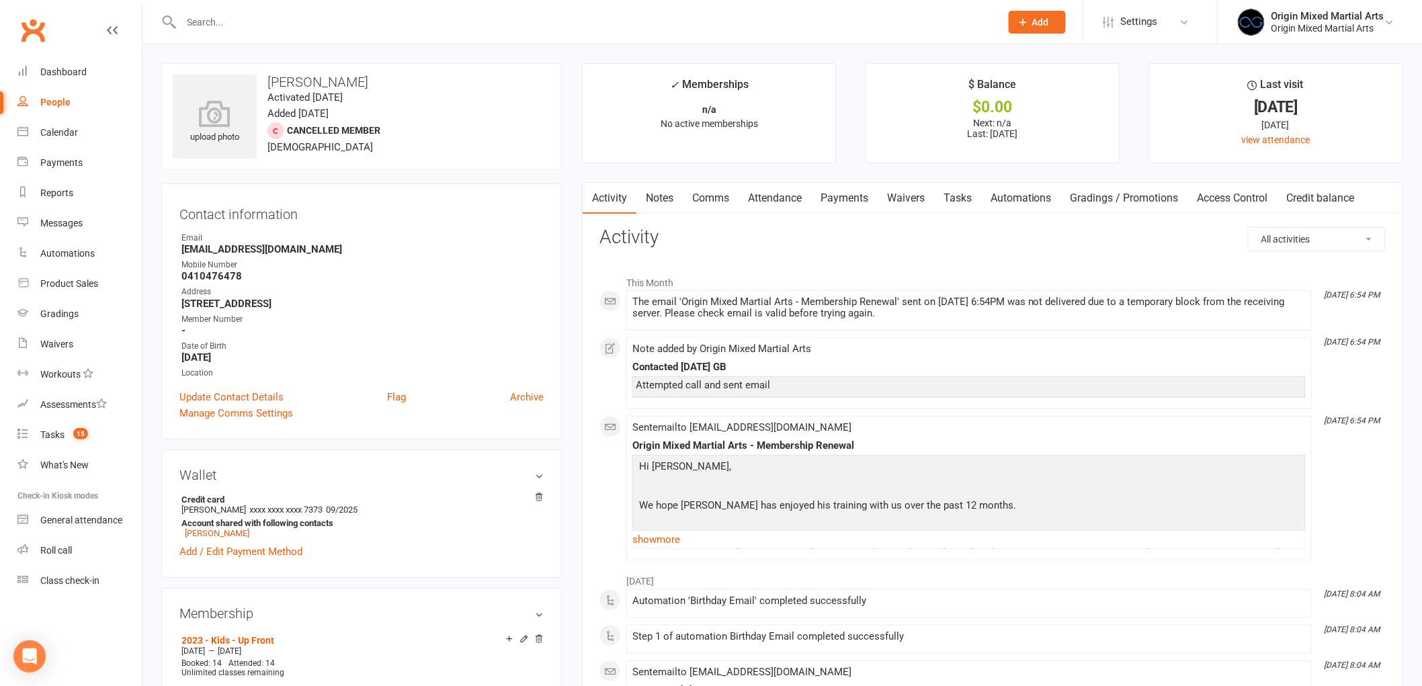
click at [642, 202] on link "Notes" at bounding box center [659, 198] width 46 height 31
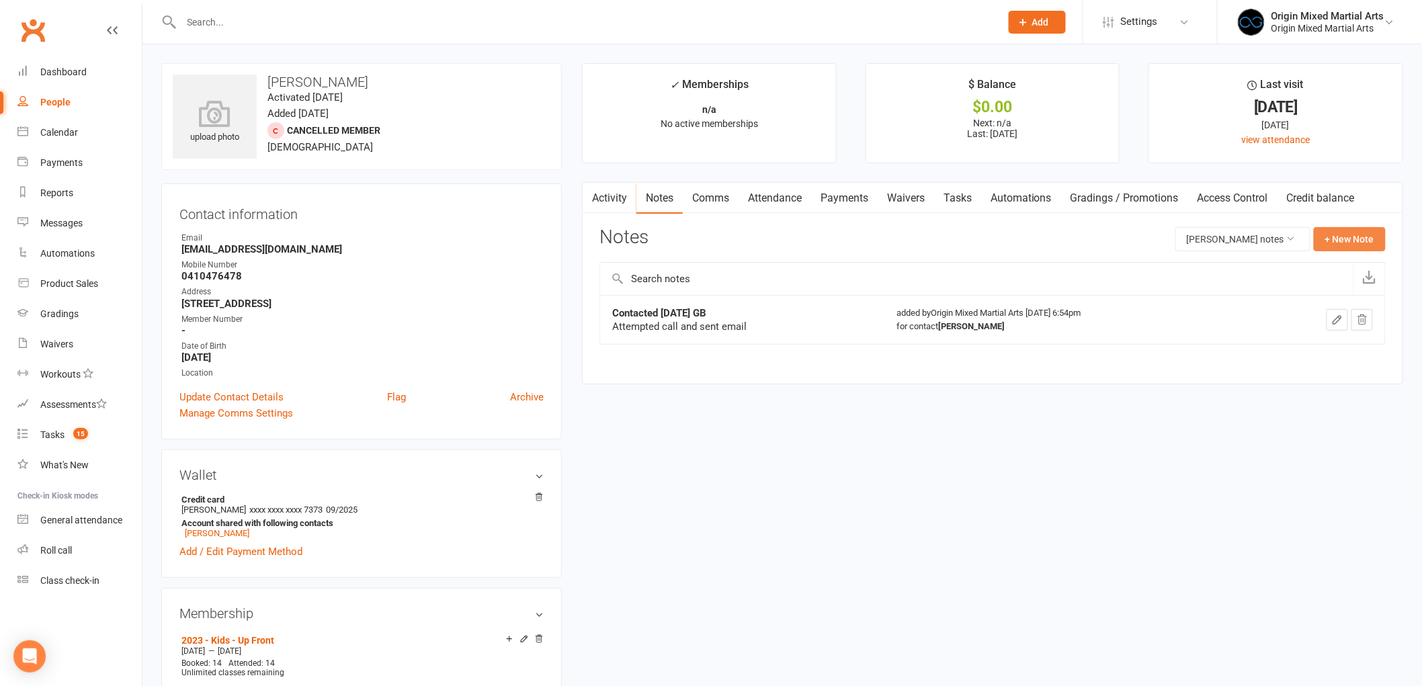
click at [1334, 232] on button "+ New Note" at bounding box center [1350, 239] width 72 height 24
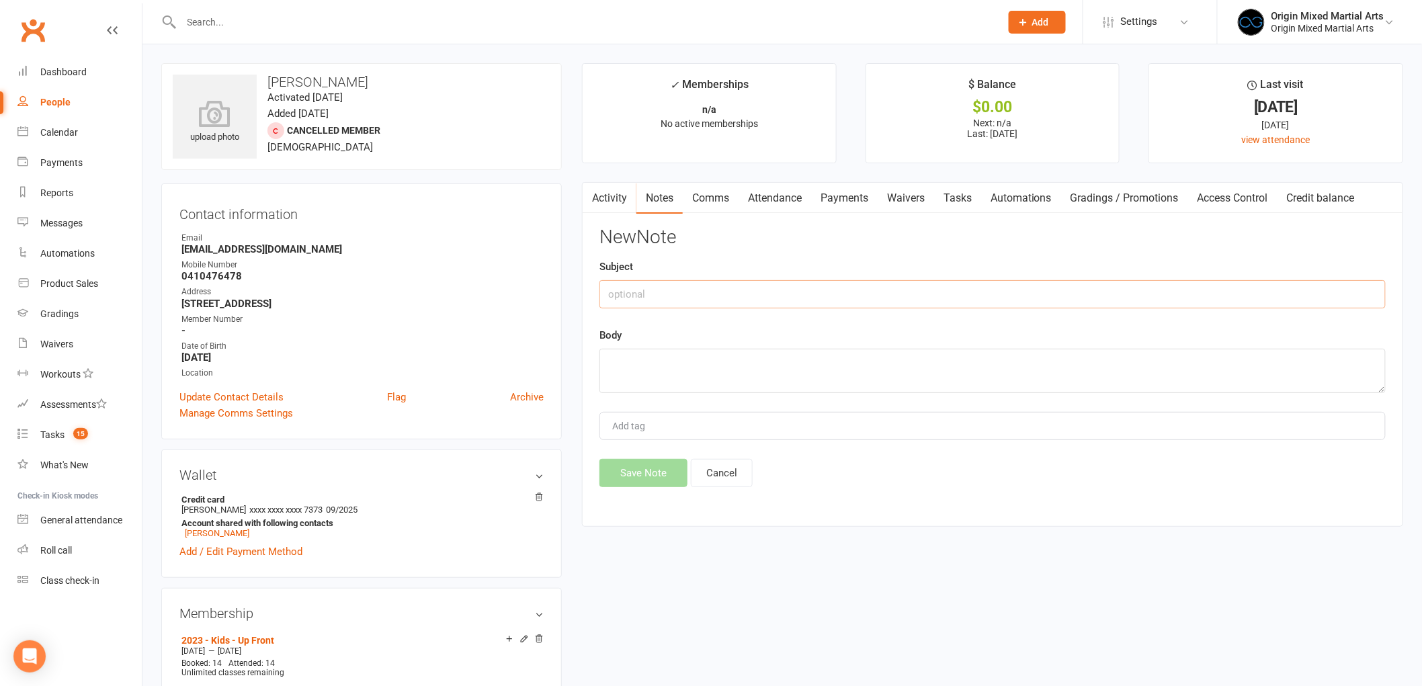
click at [1241, 302] on input "text" at bounding box center [992, 294] width 786 height 28
type input "Contacted 14/8/25 GB"
type textarea "Called - not renewing membership"
click at [639, 470] on button "Save Note" at bounding box center [643, 473] width 88 height 28
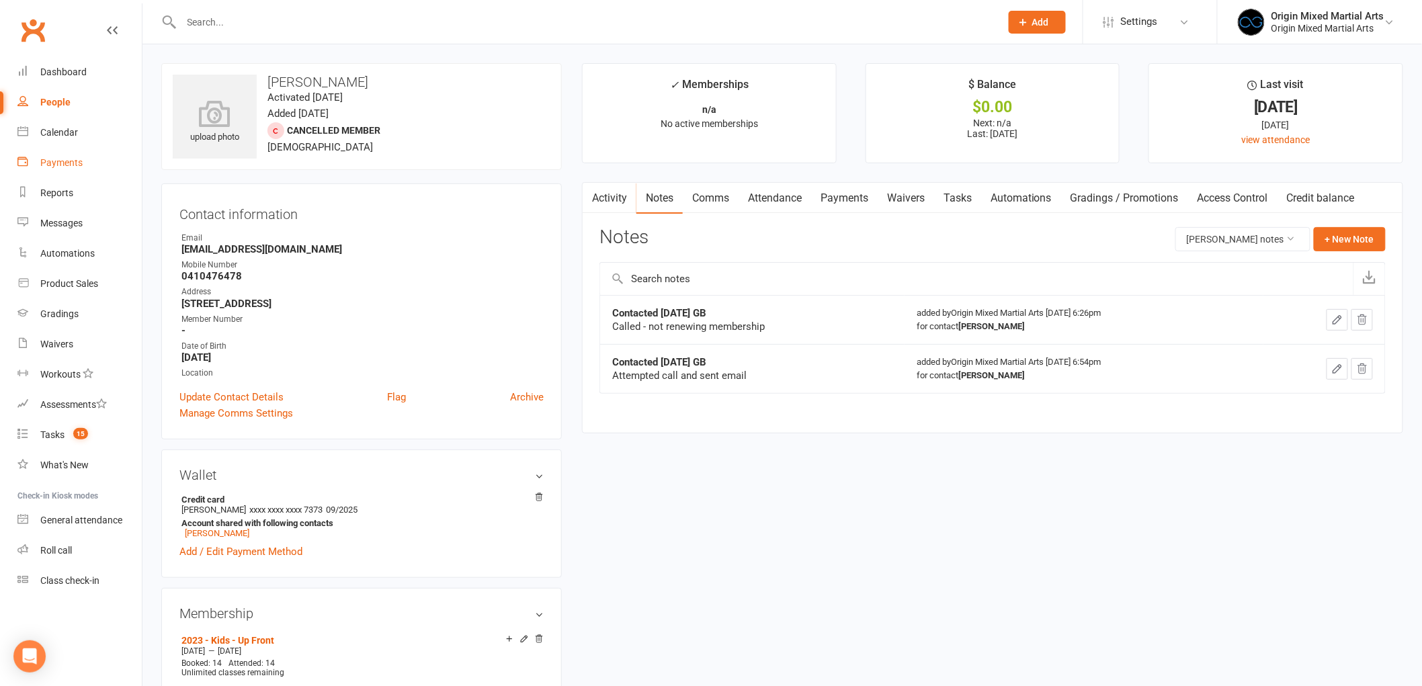
click at [65, 166] on div "Payments" at bounding box center [61, 162] width 42 height 11
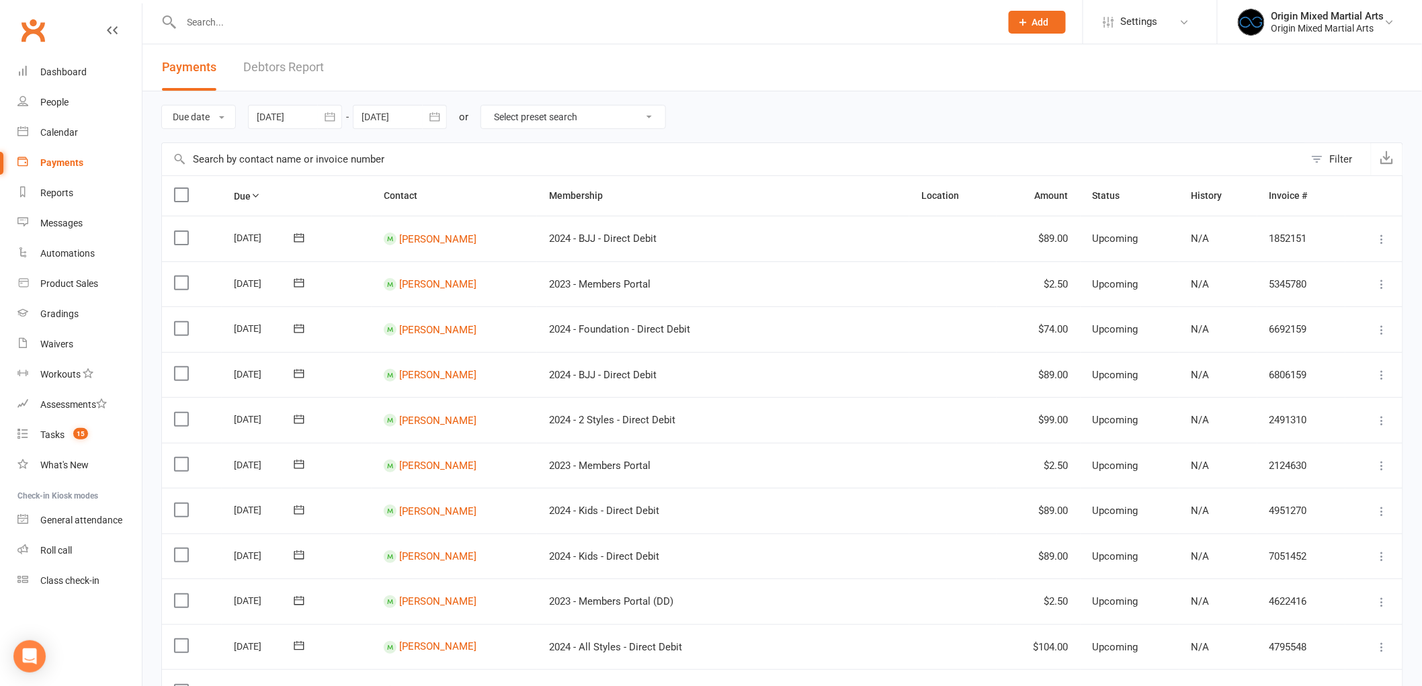
click at [334, 122] on icon "button" at bounding box center [329, 116] width 13 height 13
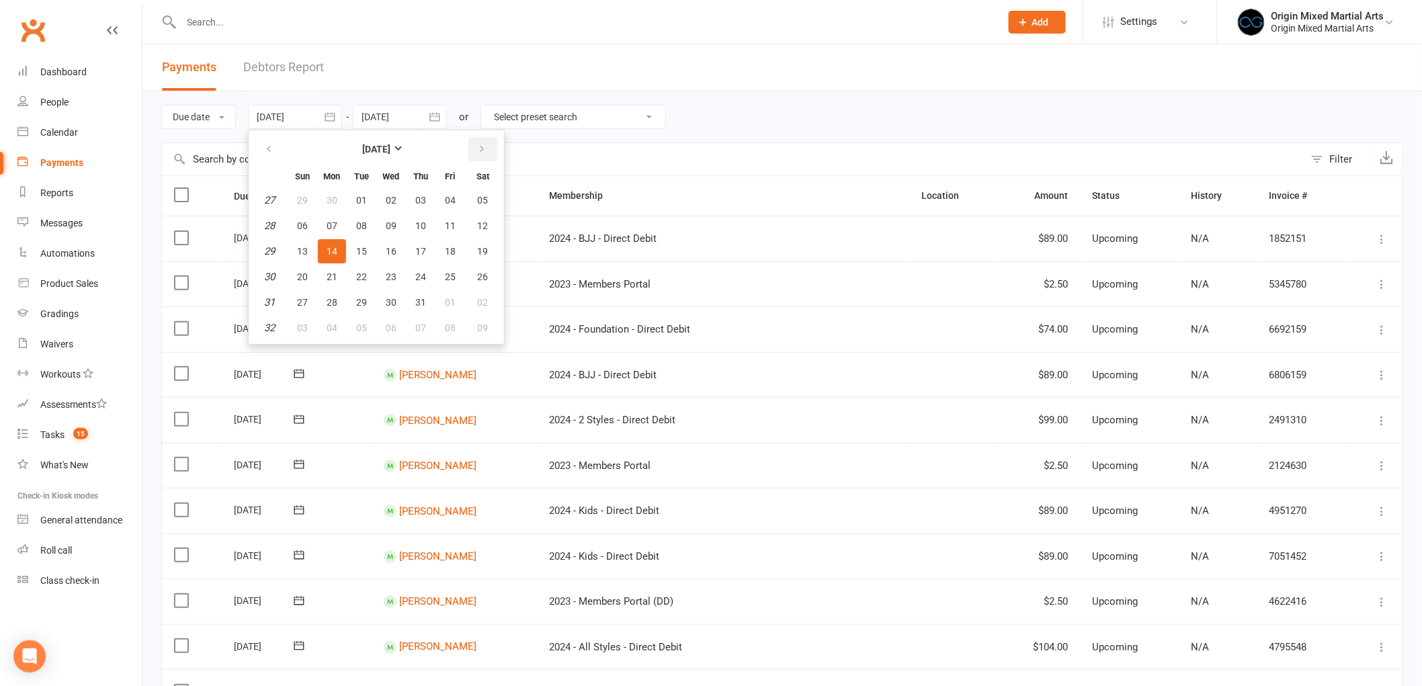
click at [474, 141] on button "button" at bounding box center [482, 149] width 29 height 24
click at [331, 246] on span "11" at bounding box center [332, 251] width 11 height 11
type input "11 Aug 2025"
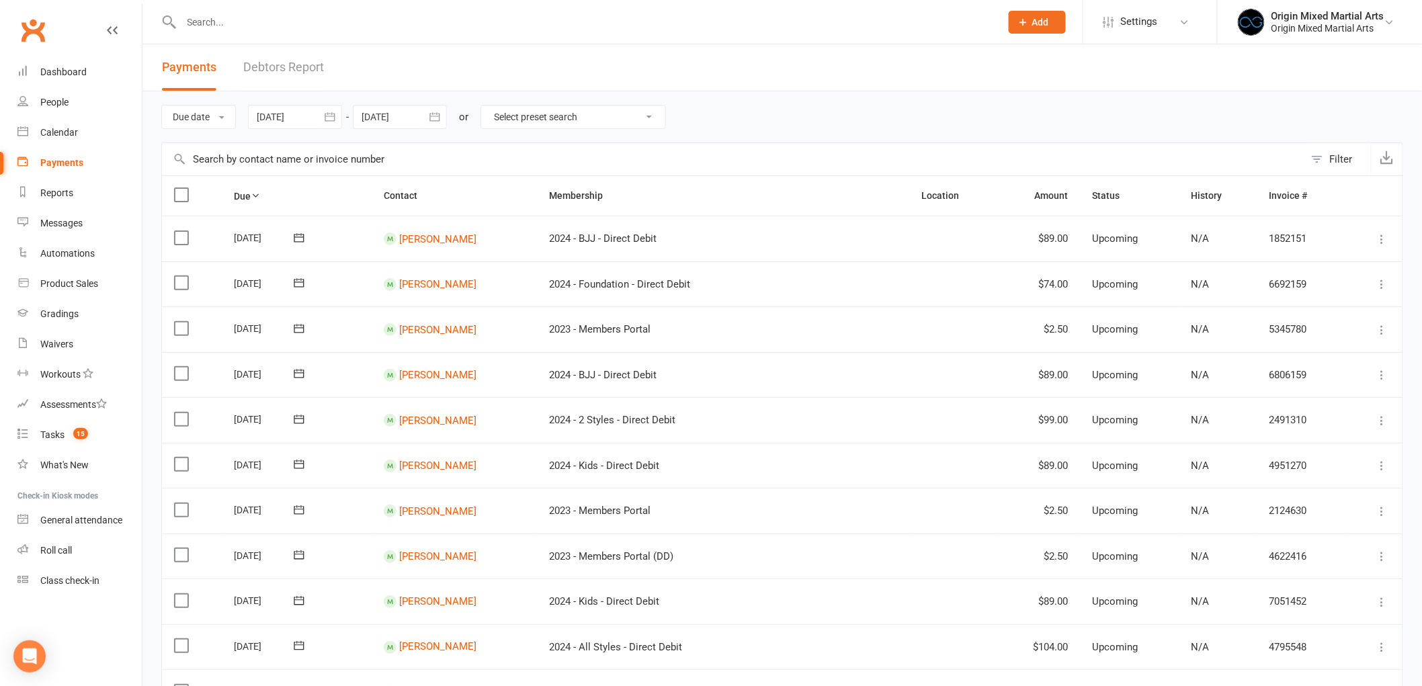
click at [439, 119] on icon "button" at bounding box center [434, 116] width 13 height 13
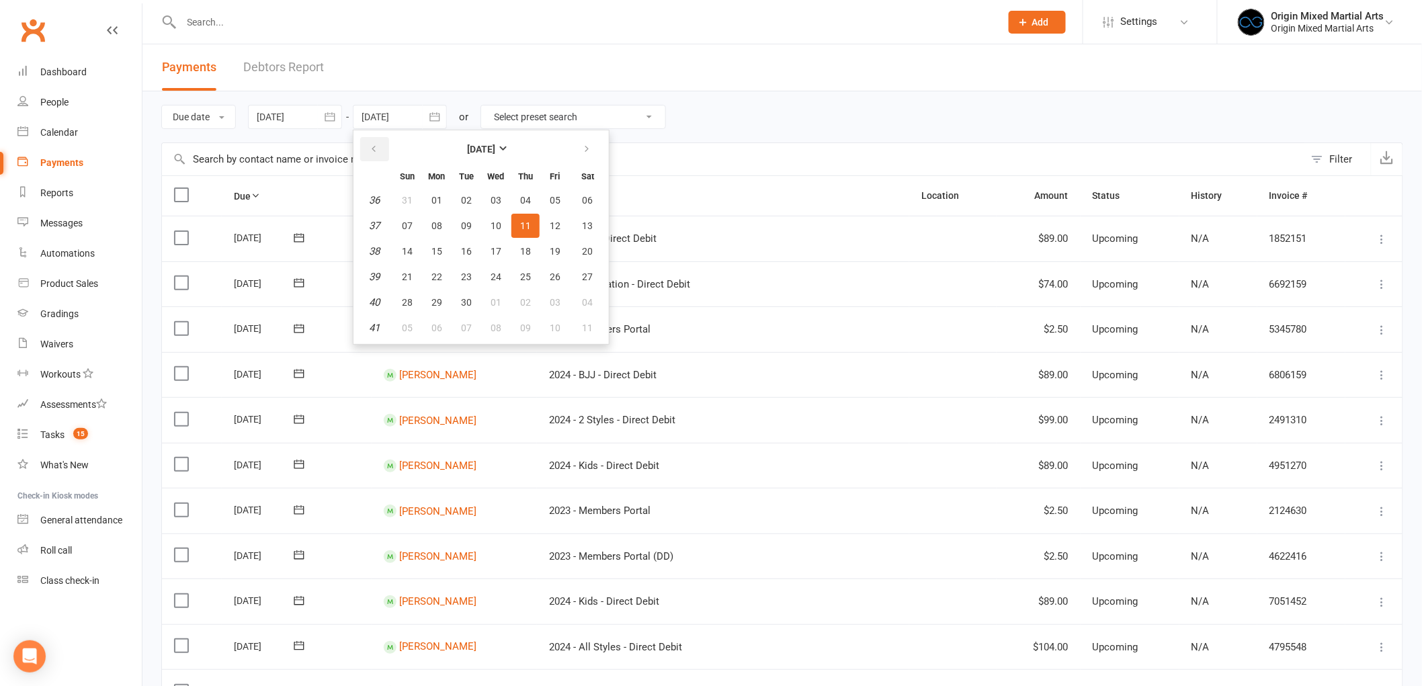
click at [384, 148] on button "button" at bounding box center [374, 149] width 29 height 24
click at [449, 253] on button "11" at bounding box center [437, 251] width 28 height 24
type input "11 Aug 2025"
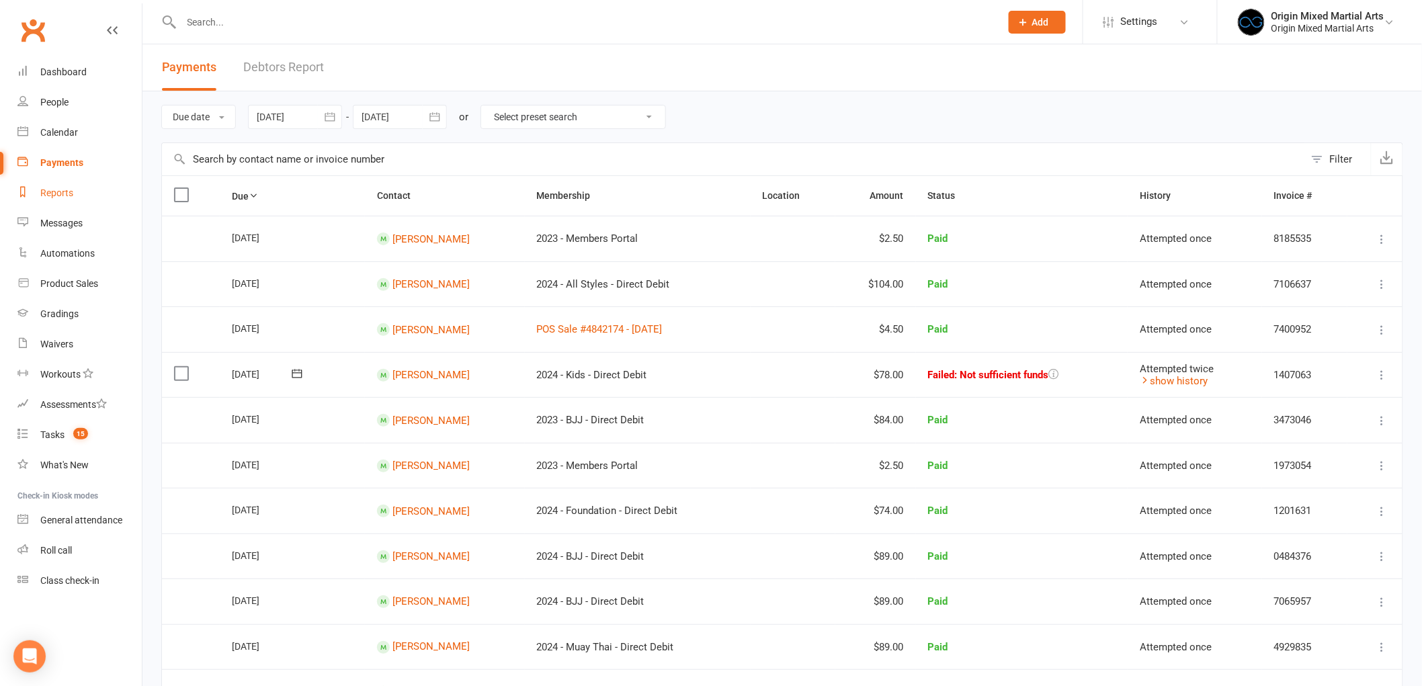
click at [68, 202] on link "Reports" at bounding box center [79, 193] width 124 height 30
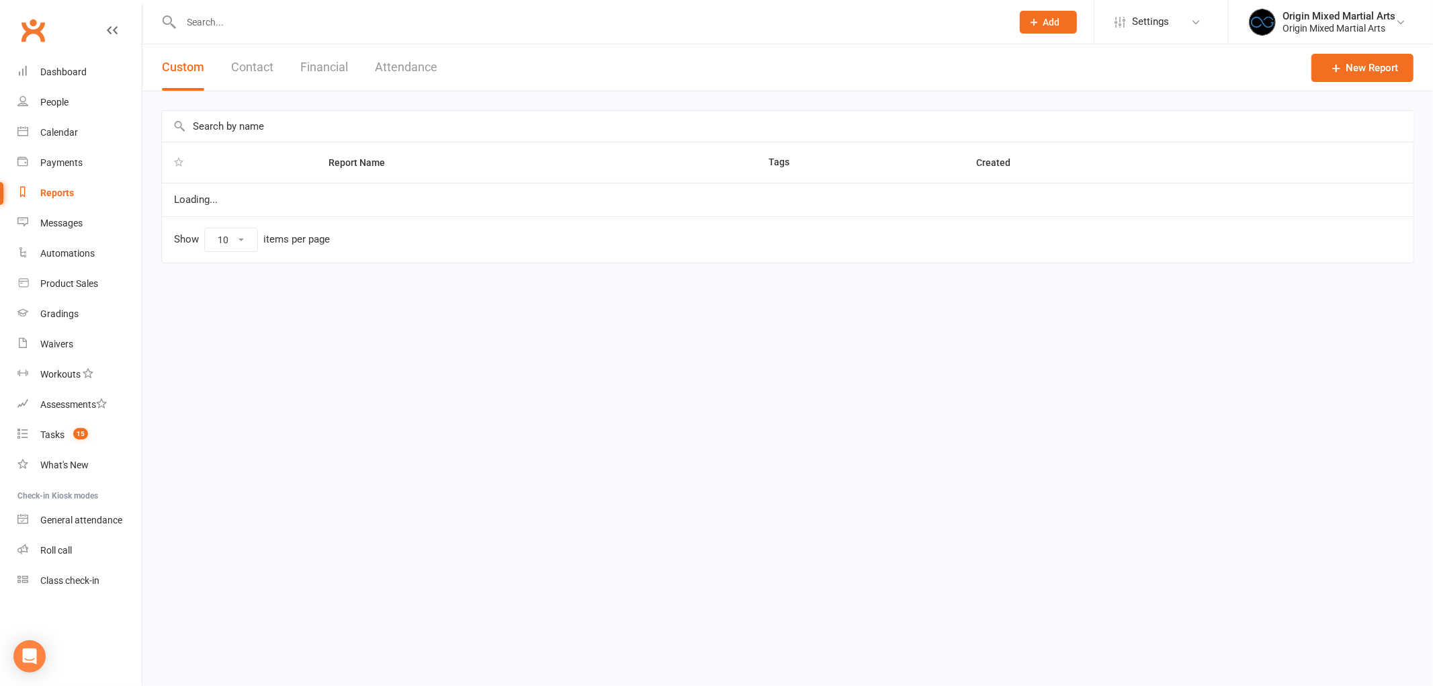
select select "50"
click at [351, 74] on div "Custom Contact Financial Attendance" at bounding box center [299, 67] width 314 height 46
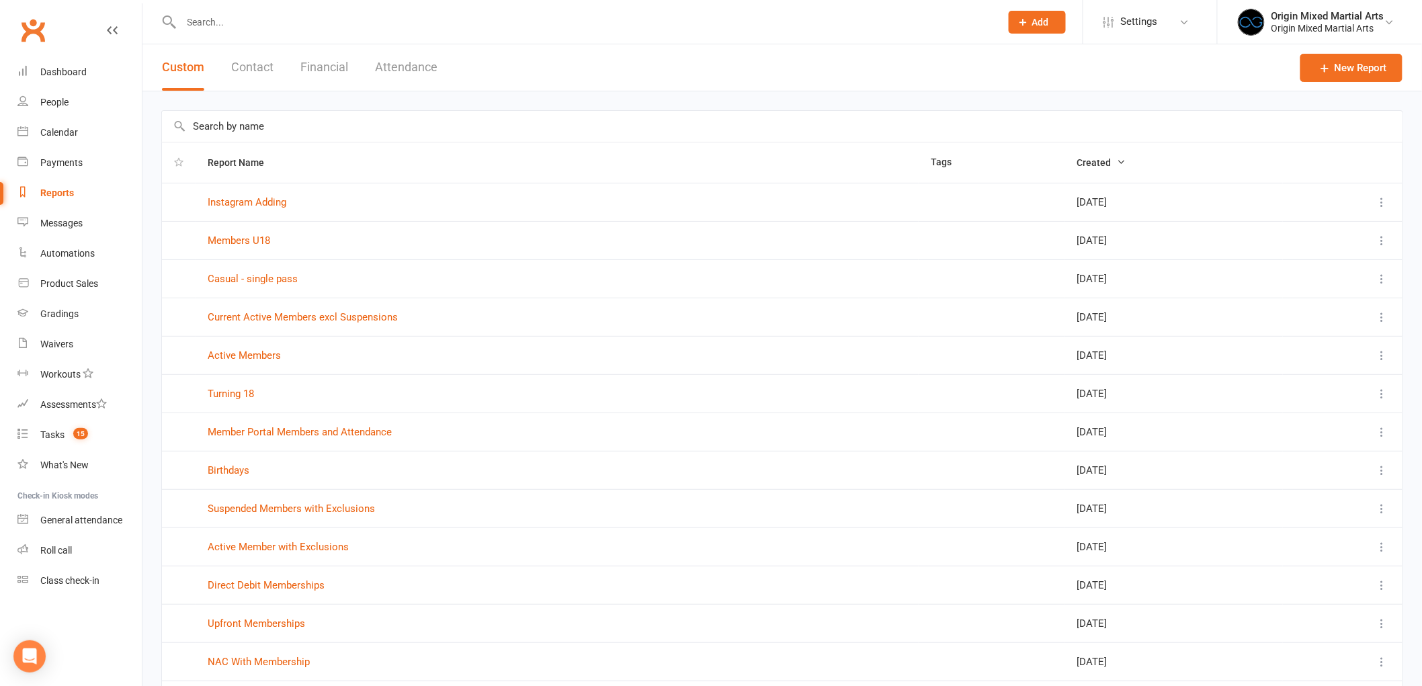
click at [345, 68] on button "Financial" at bounding box center [324, 67] width 48 height 46
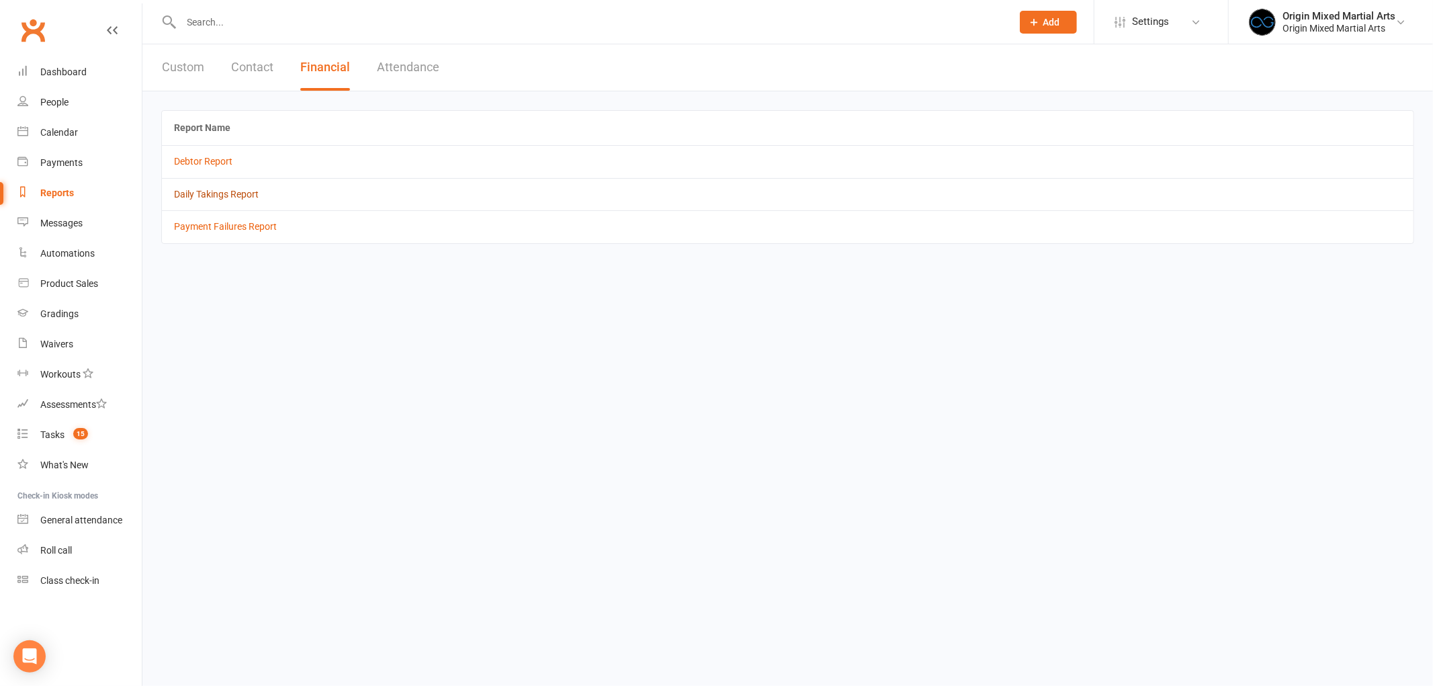
click at [209, 191] on link "Daily Takings Report" at bounding box center [216, 194] width 85 height 11
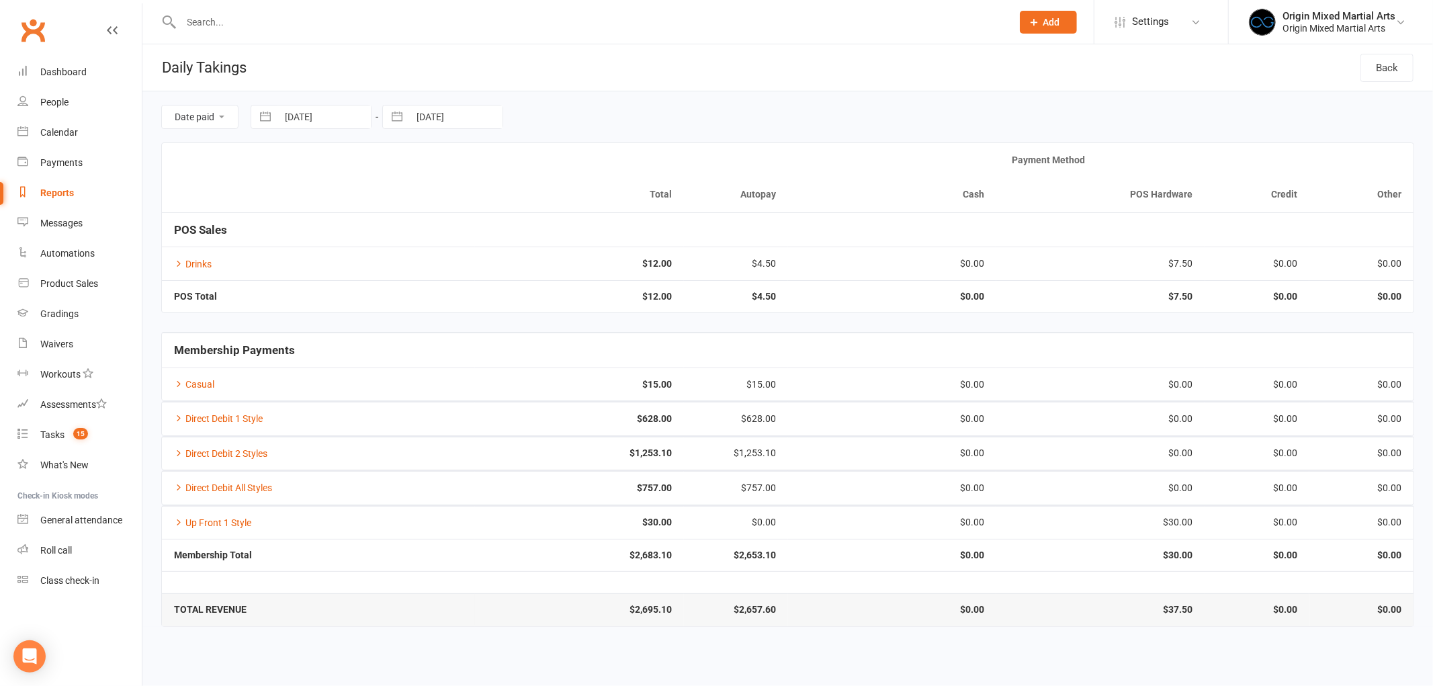
click at [269, 118] on button "button" at bounding box center [265, 116] width 24 height 23
select select "6"
select select "2025"
select select "7"
select select "2025"
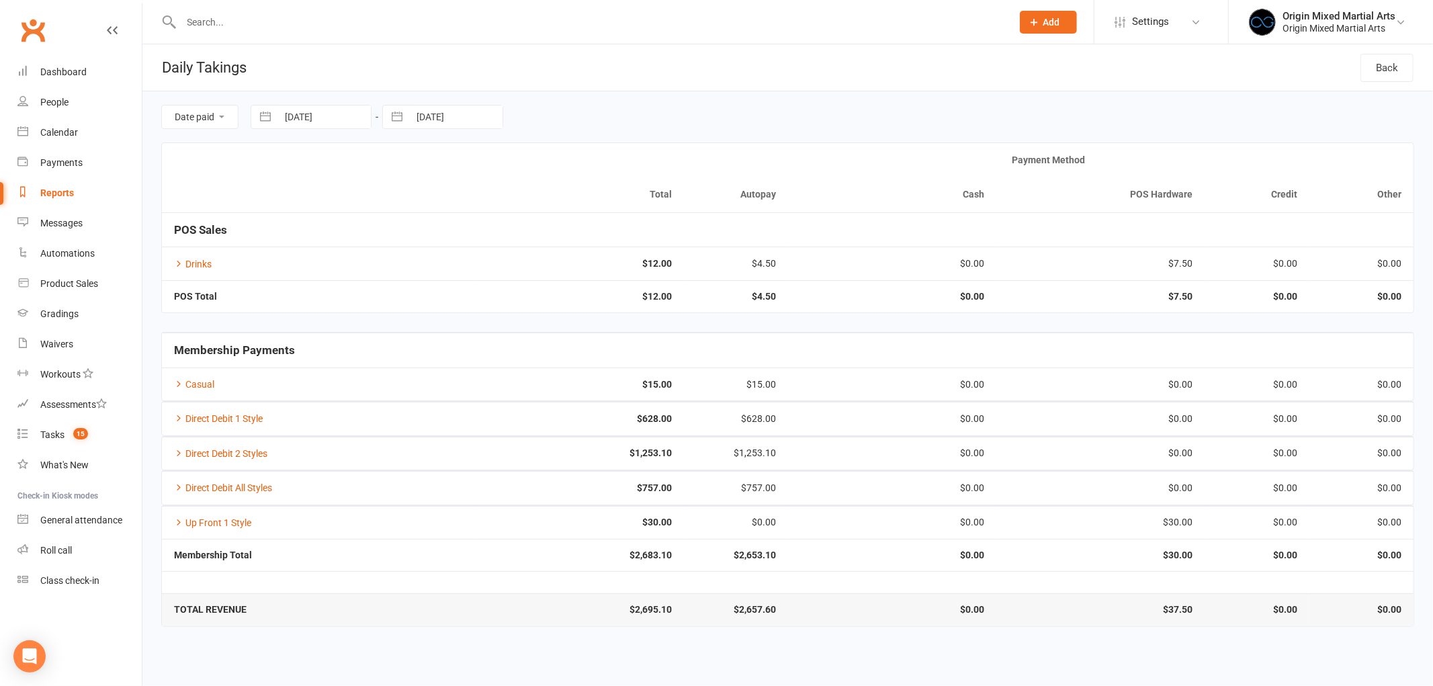
select select "8"
select select "2025"
click at [317, 273] on td "11" at bounding box center [305, 272] width 26 height 26
type input "11 Aug 2025"
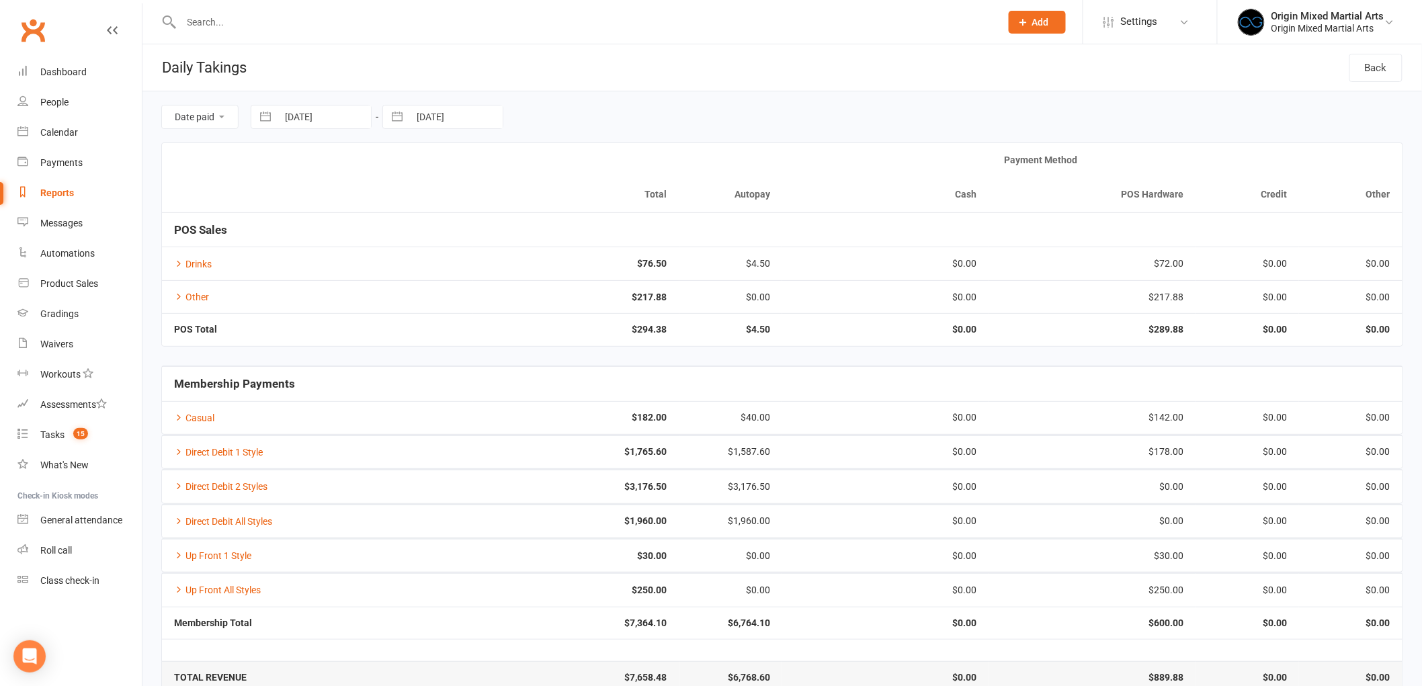
click at [401, 116] on button "button" at bounding box center [397, 116] width 24 height 23
select select "6"
select select "2025"
select select "7"
select select "2025"
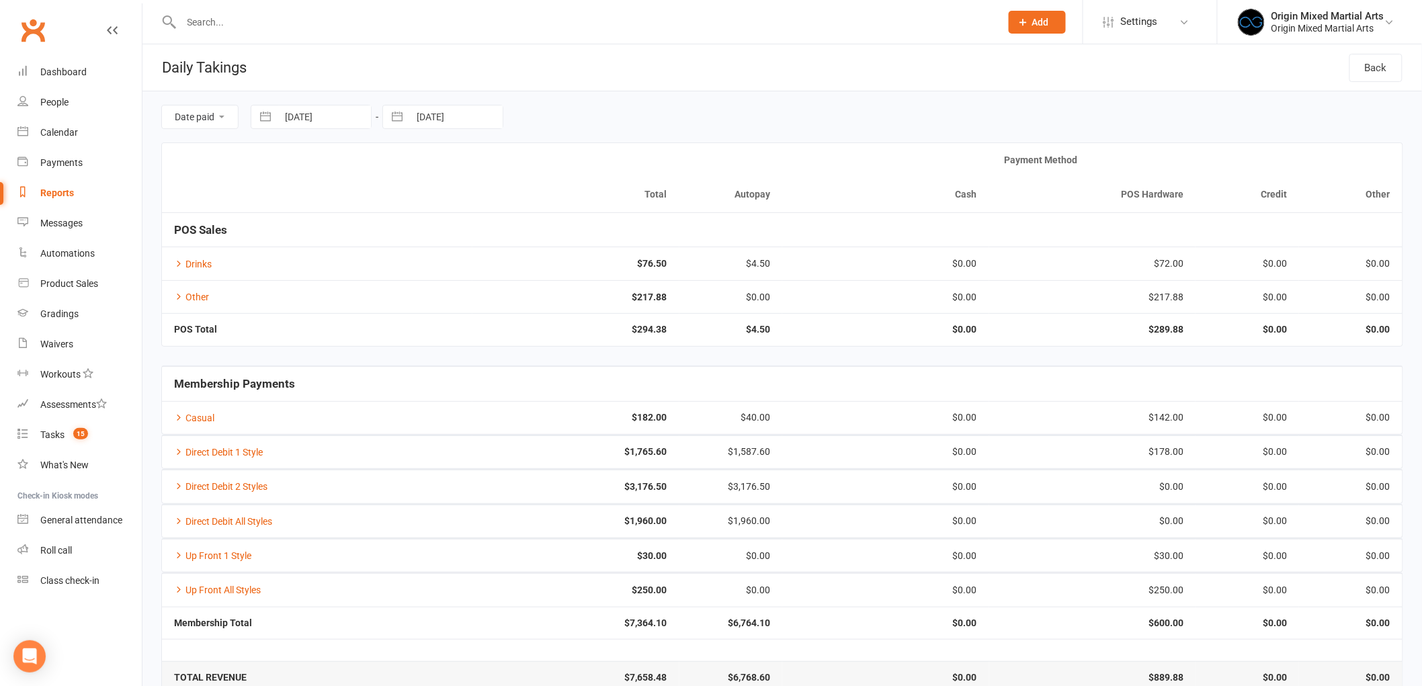
select select "8"
select select "2025"
click at [431, 269] on td "11" at bounding box center [437, 272] width 26 height 26
type input "11 Aug 2025"
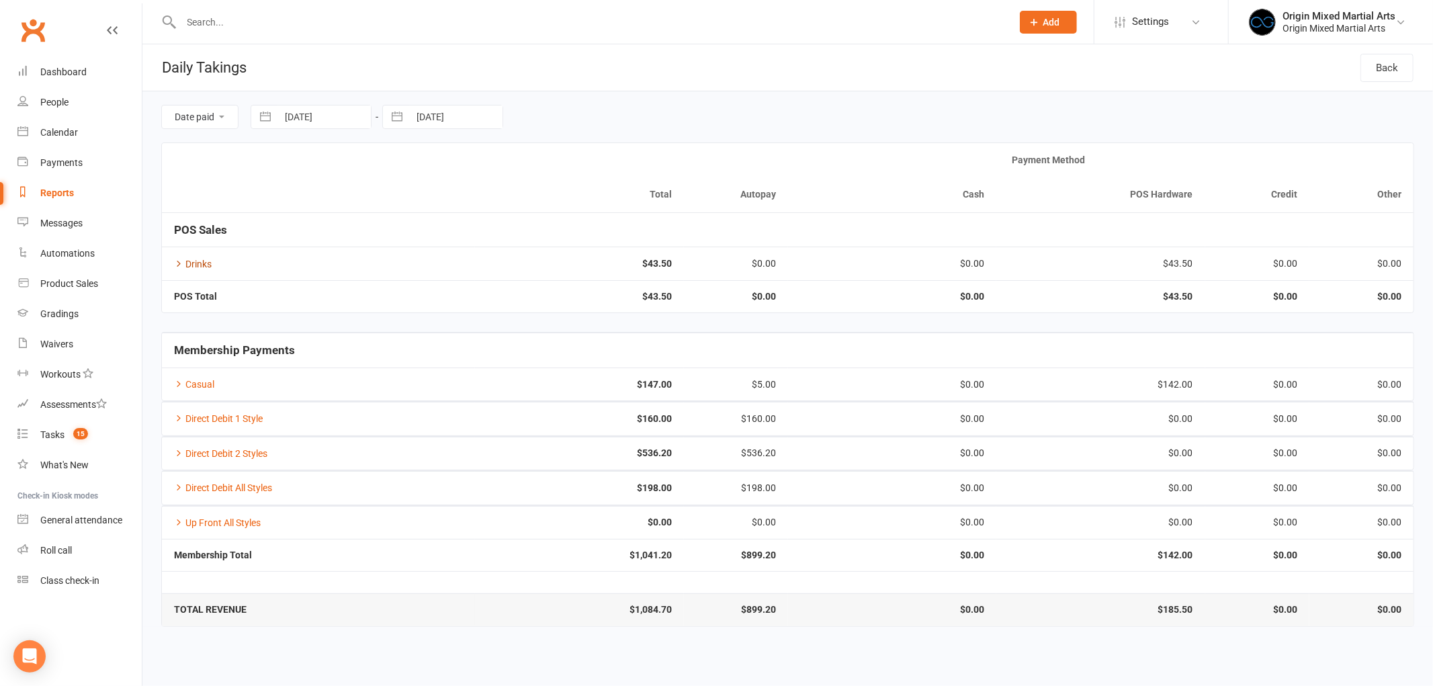
click at [189, 263] on link "Drinks" at bounding box center [193, 264] width 38 height 11
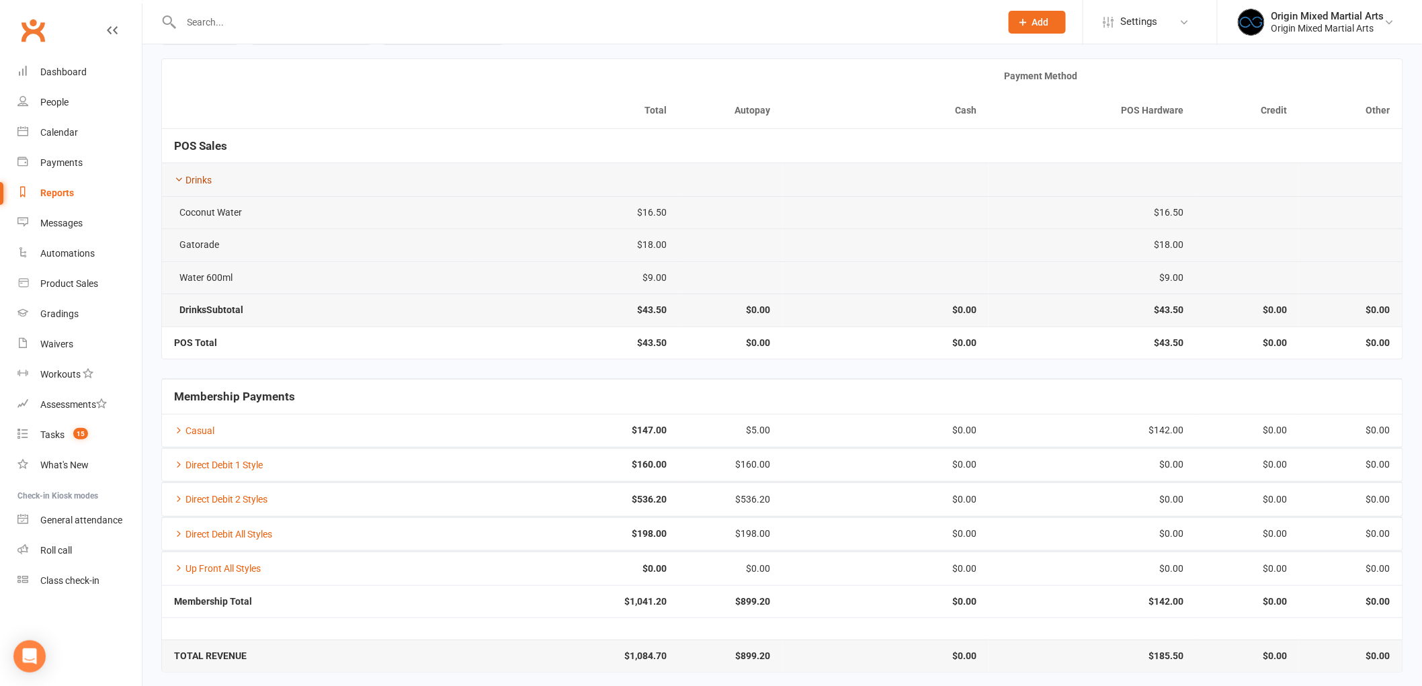
scroll to position [89, 0]
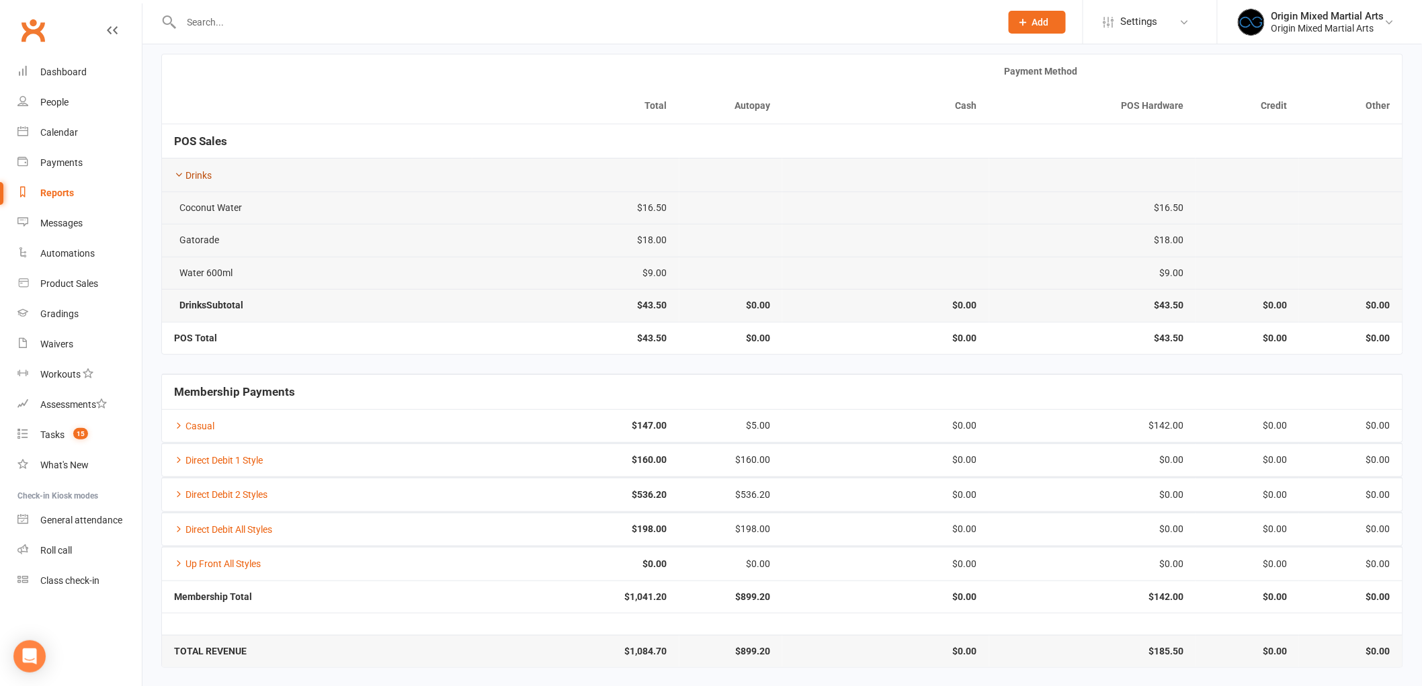
click at [205, 179] on link "Drinks" at bounding box center [193, 175] width 38 height 11
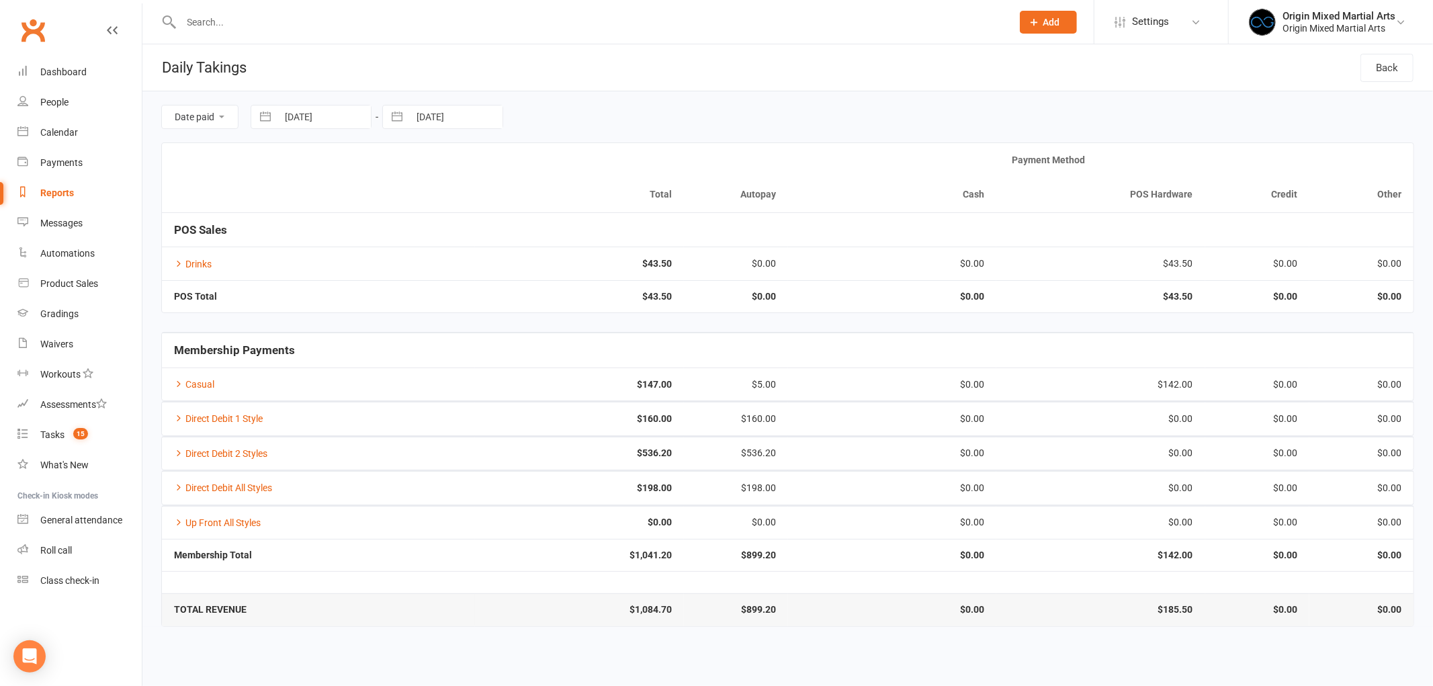
click at [196, 255] on td "Drinks" at bounding box center [318, 263] width 313 height 33
click at [197, 262] on link "Drinks" at bounding box center [193, 264] width 38 height 11
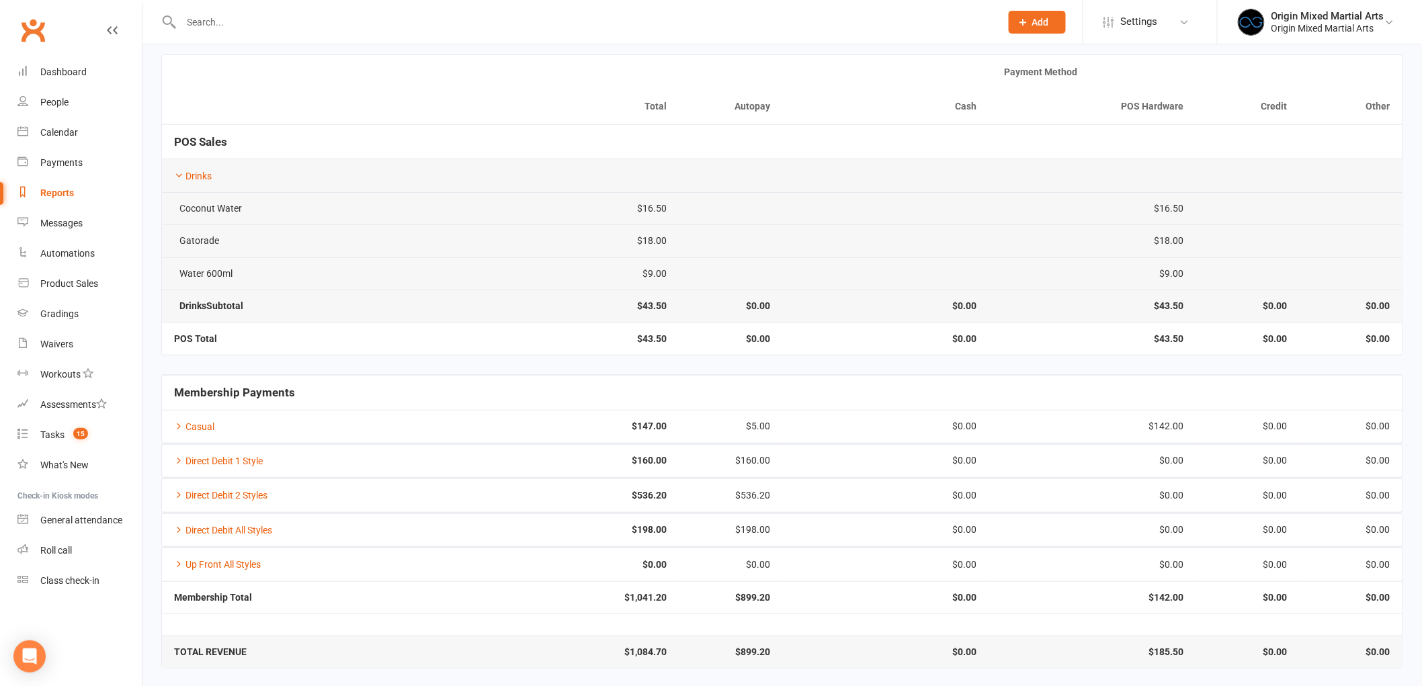
scroll to position [89, 0]
click at [1158, 18] on span "Settings" at bounding box center [1139, 22] width 37 height 30
click at [867, 42] on div at bounding box center [576, 22] width 830 height 44
click at [56, 289] on link "Product Sales" at bounding box center [79, 284] width 124 height 30
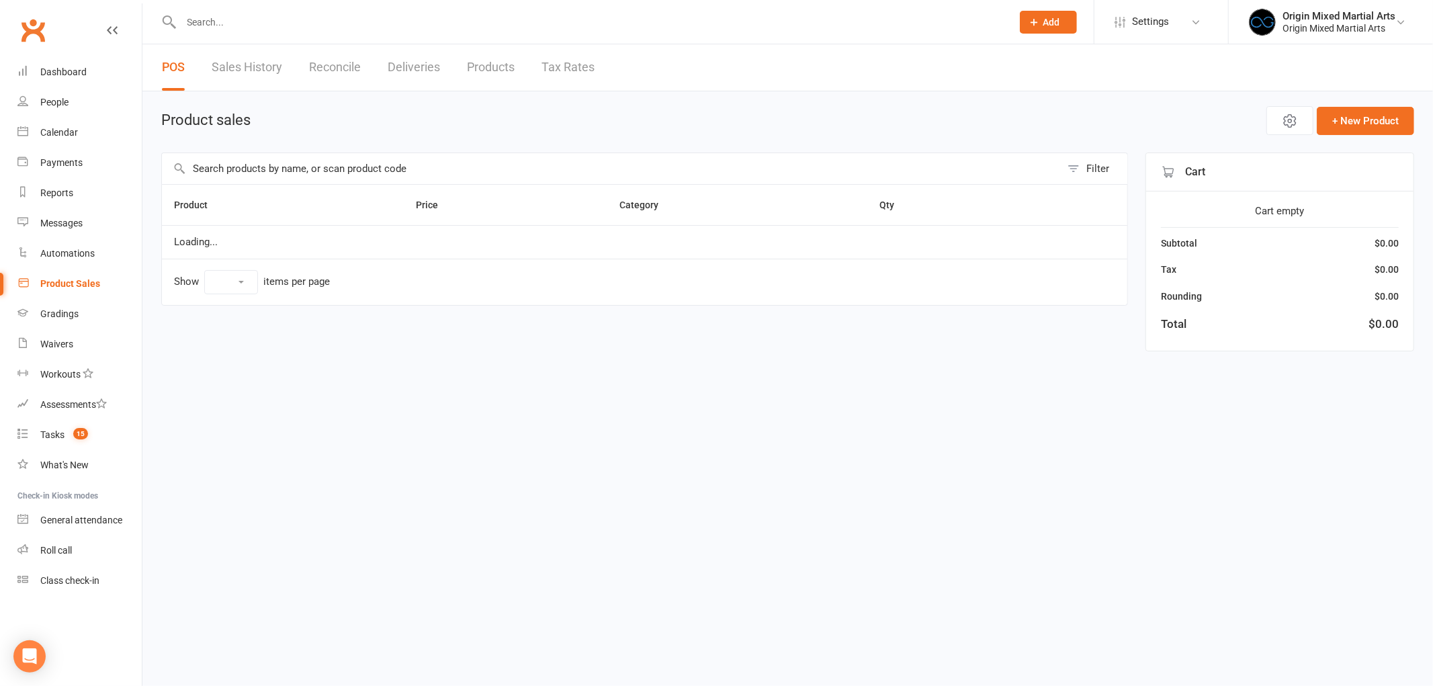
select select "10"
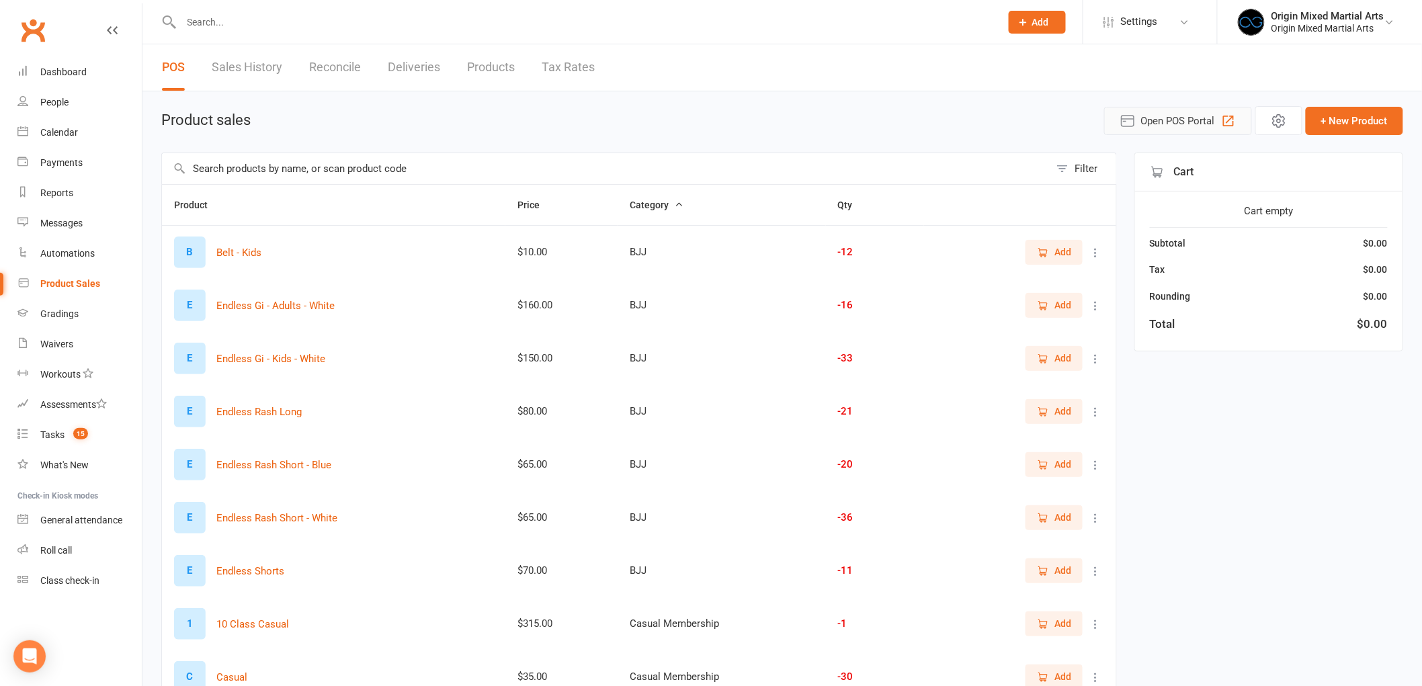
click at [1193, 119] on span "Open POS Portal" at bounding box center [1178, 121] width 74 height 16
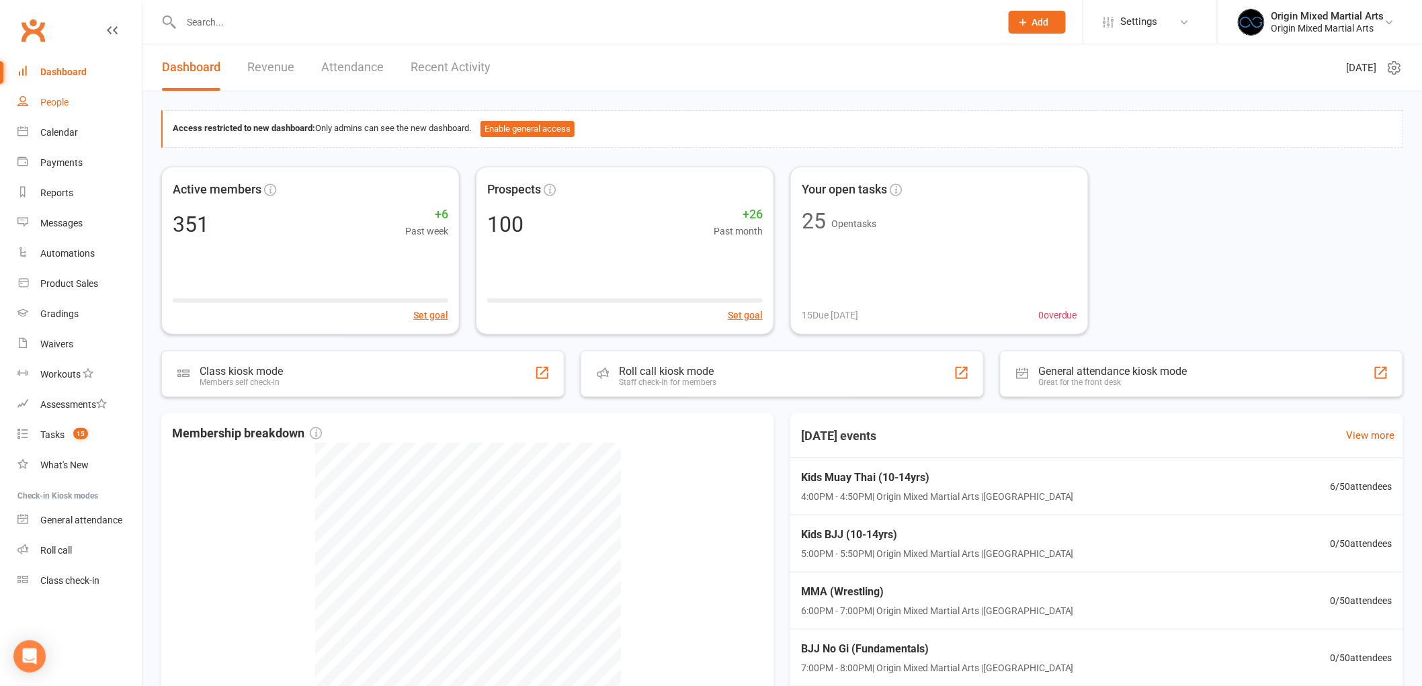
click at [56, 111] on link "People" at bounding box center [79, 102] width 124 height 30
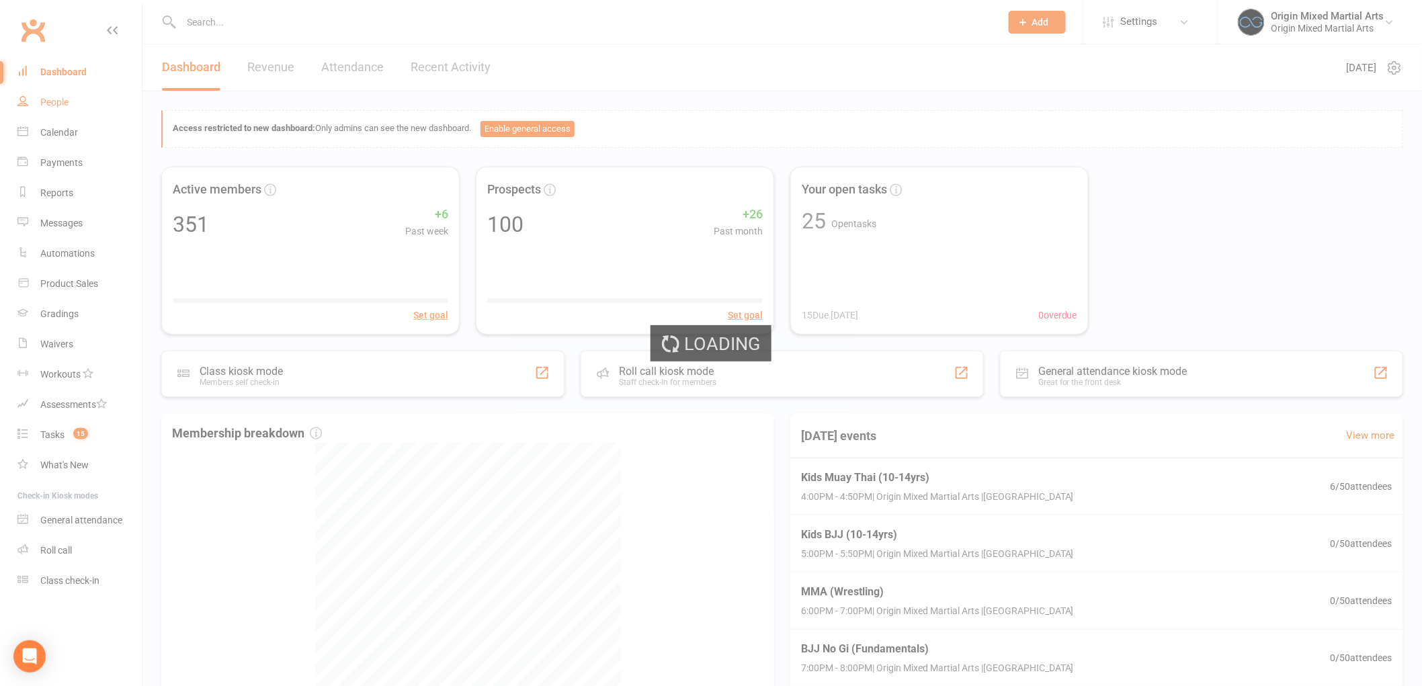
select select "100"
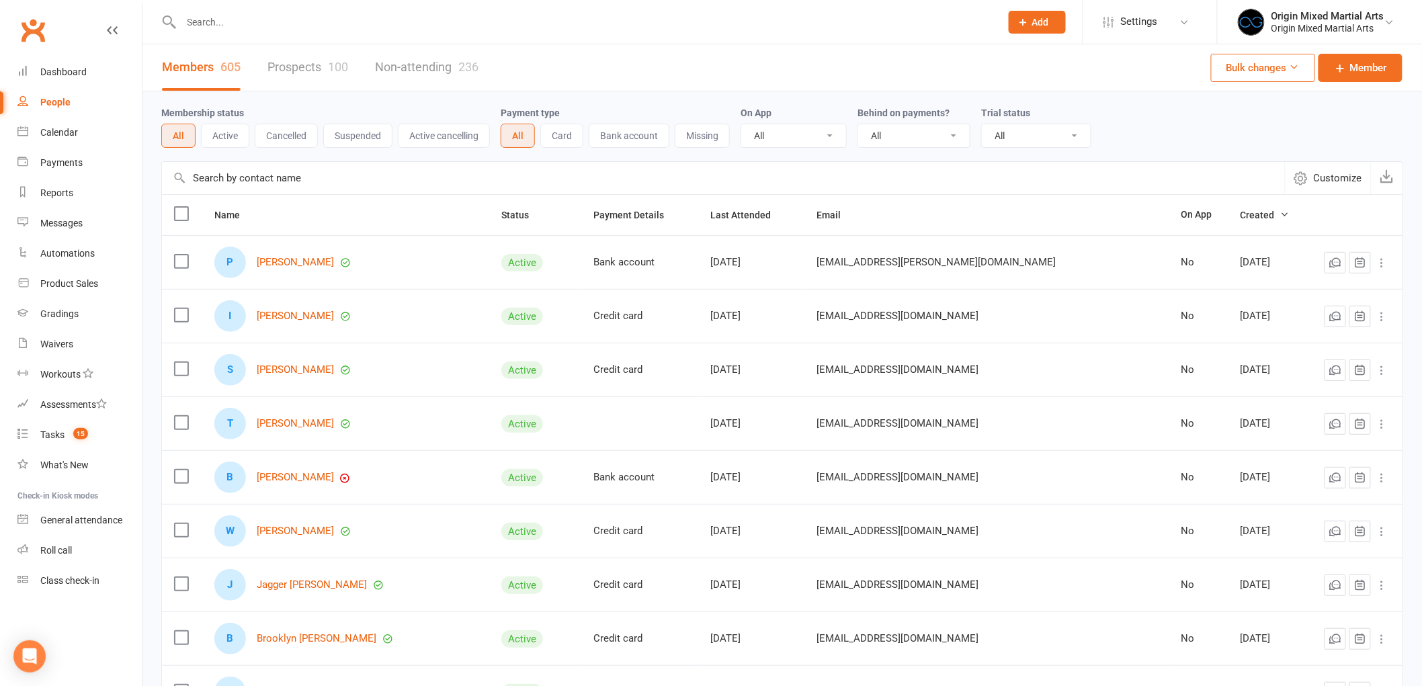
click at [304, 63] on link "Prospects 100" at bounding box center [307, 67] width 81 height 46
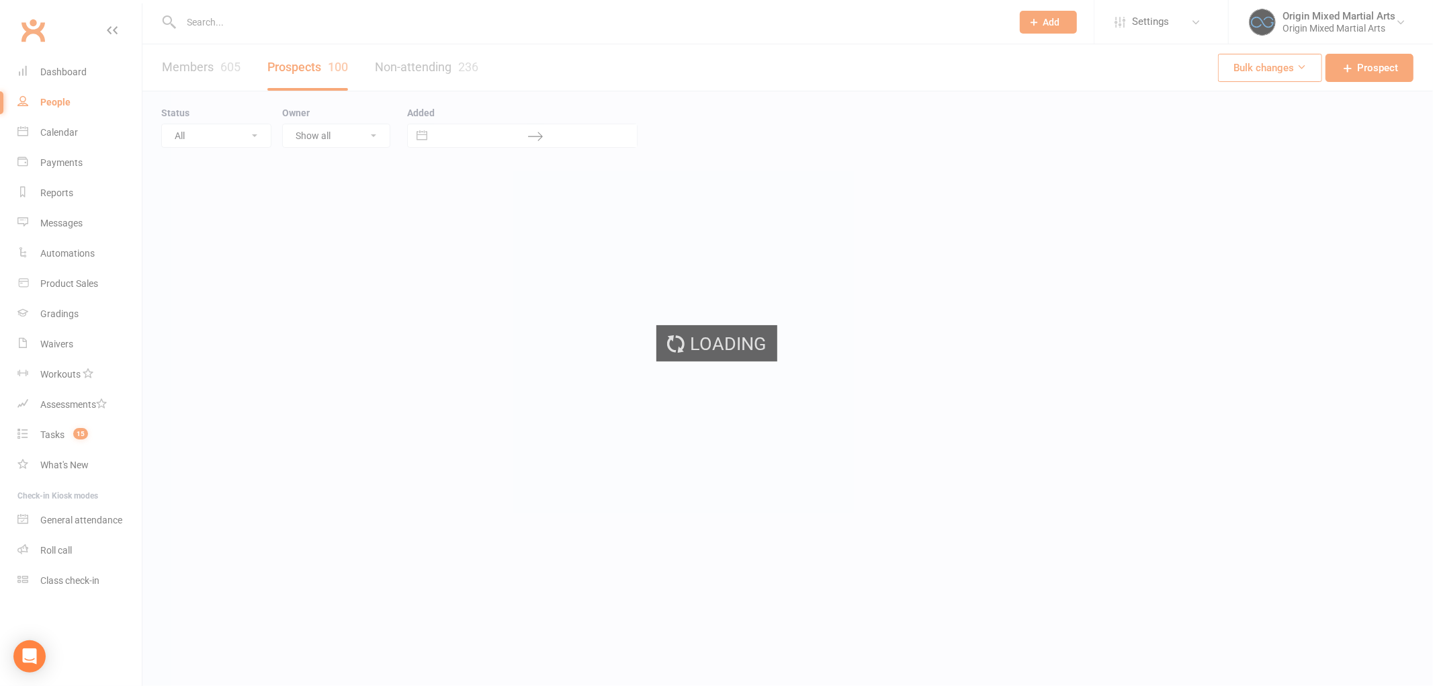
select select "100"
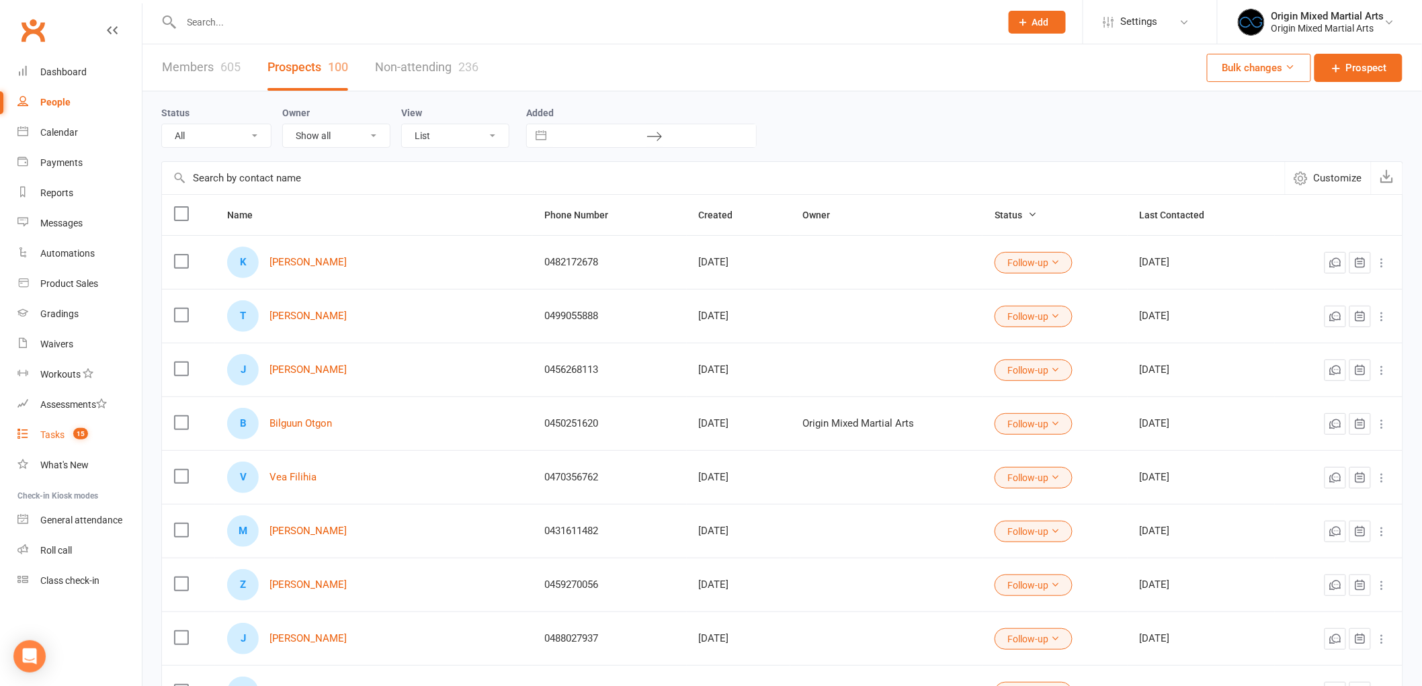
click at [77, 428] on span "15" at bounding box center [80, 433] width 15 height 11
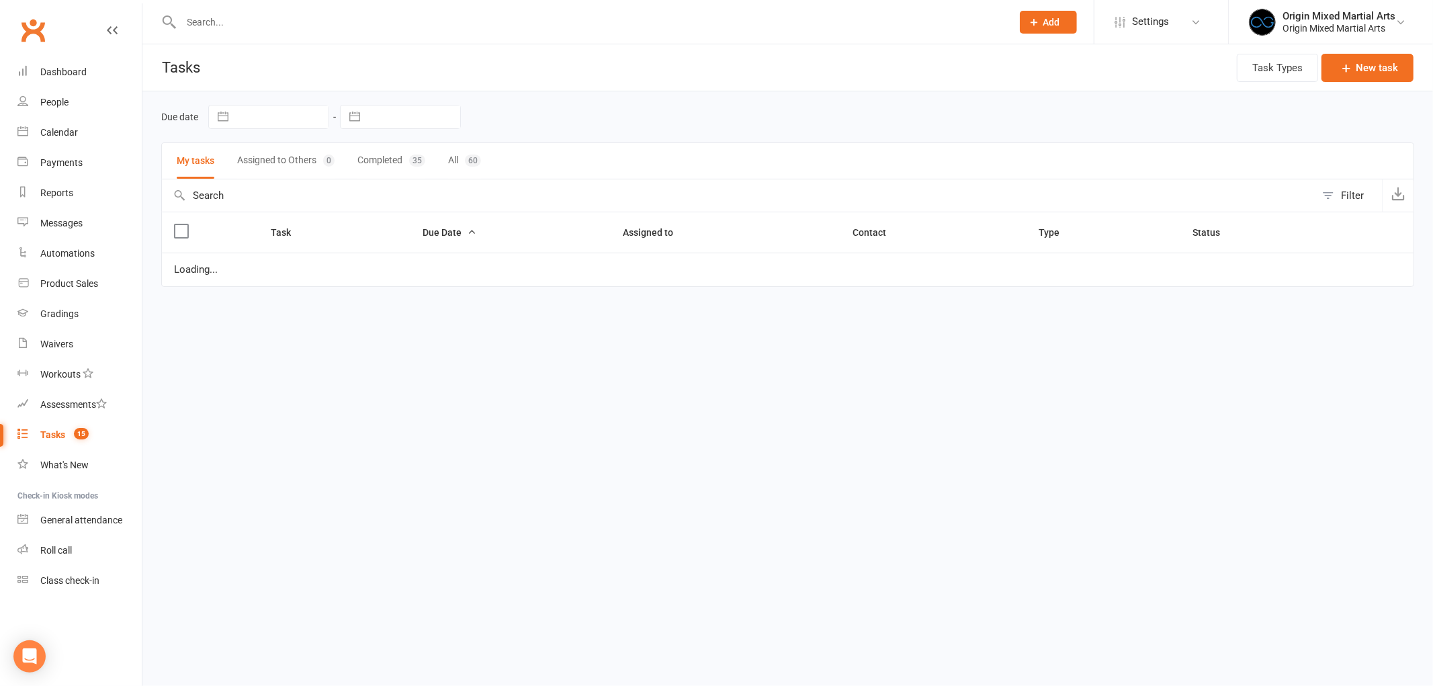
select select "started"
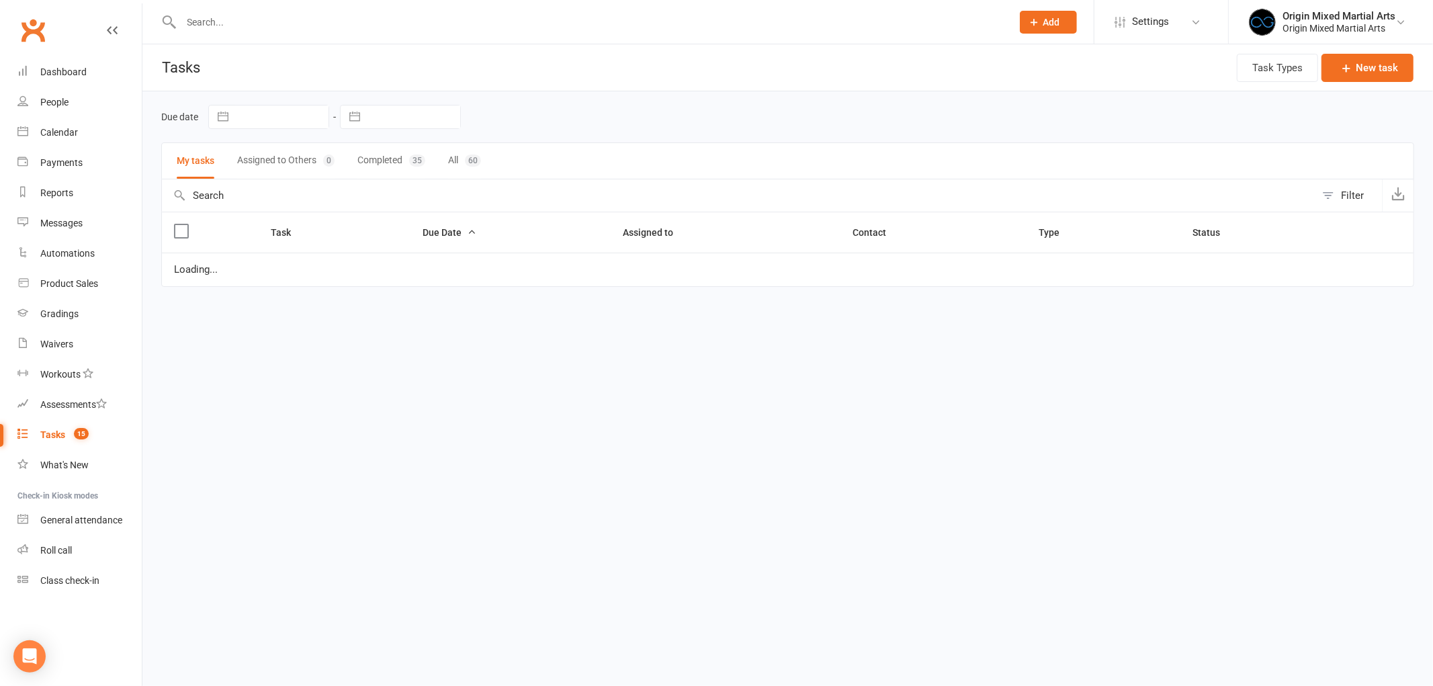
select select "started"
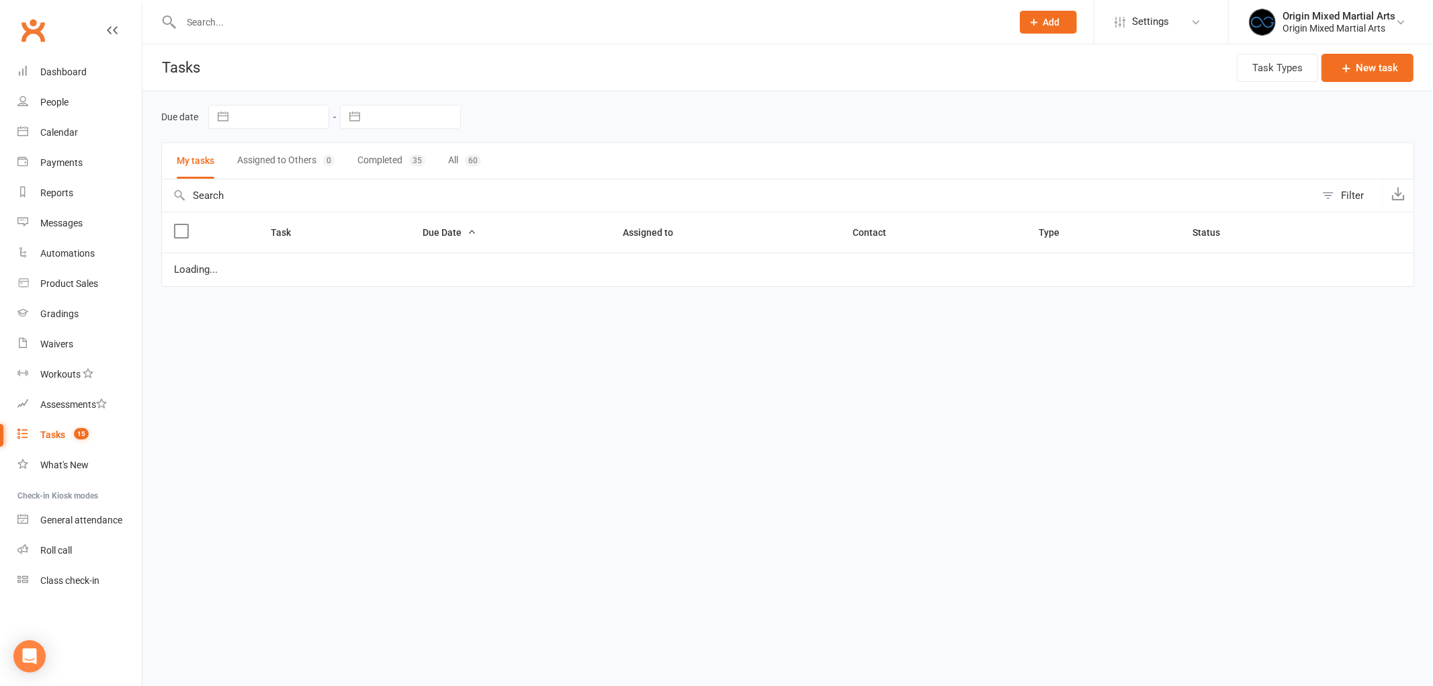
select select "waiting"
select select "started"
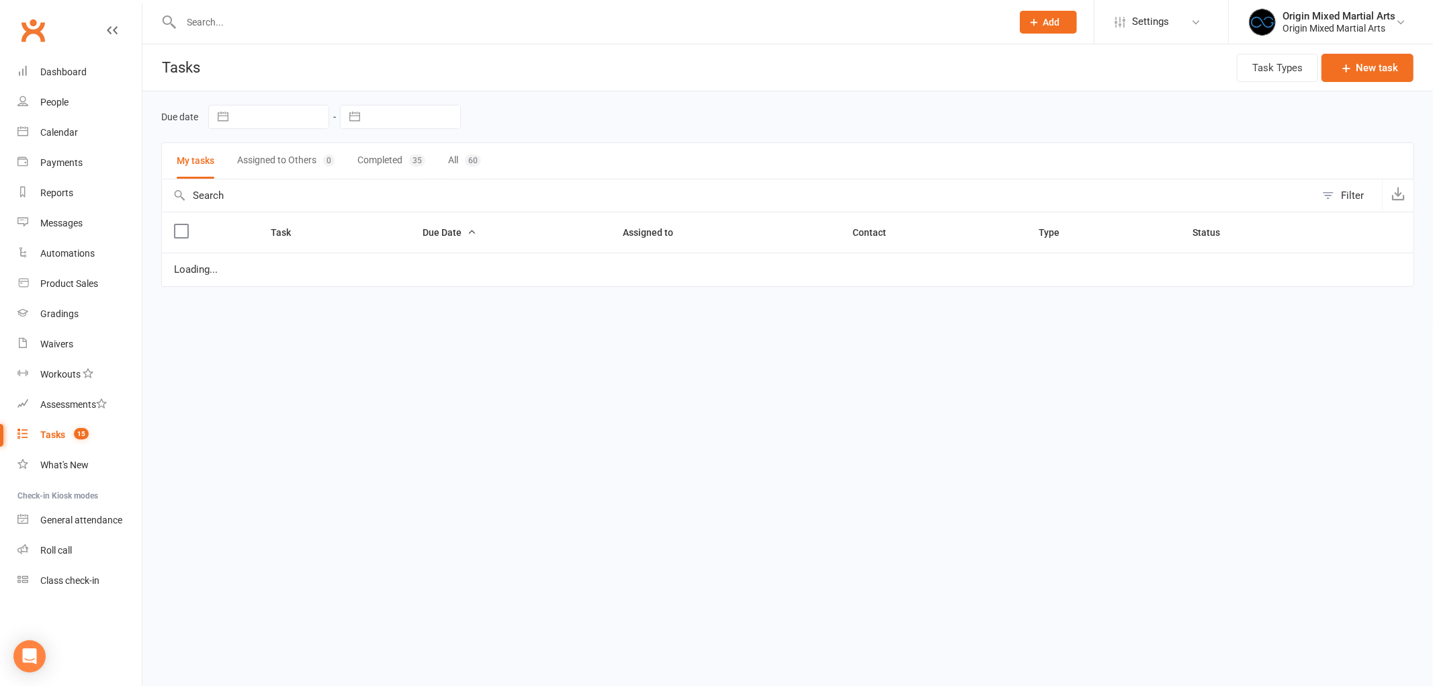
select select "started"
select select "waiting"
select select "started"
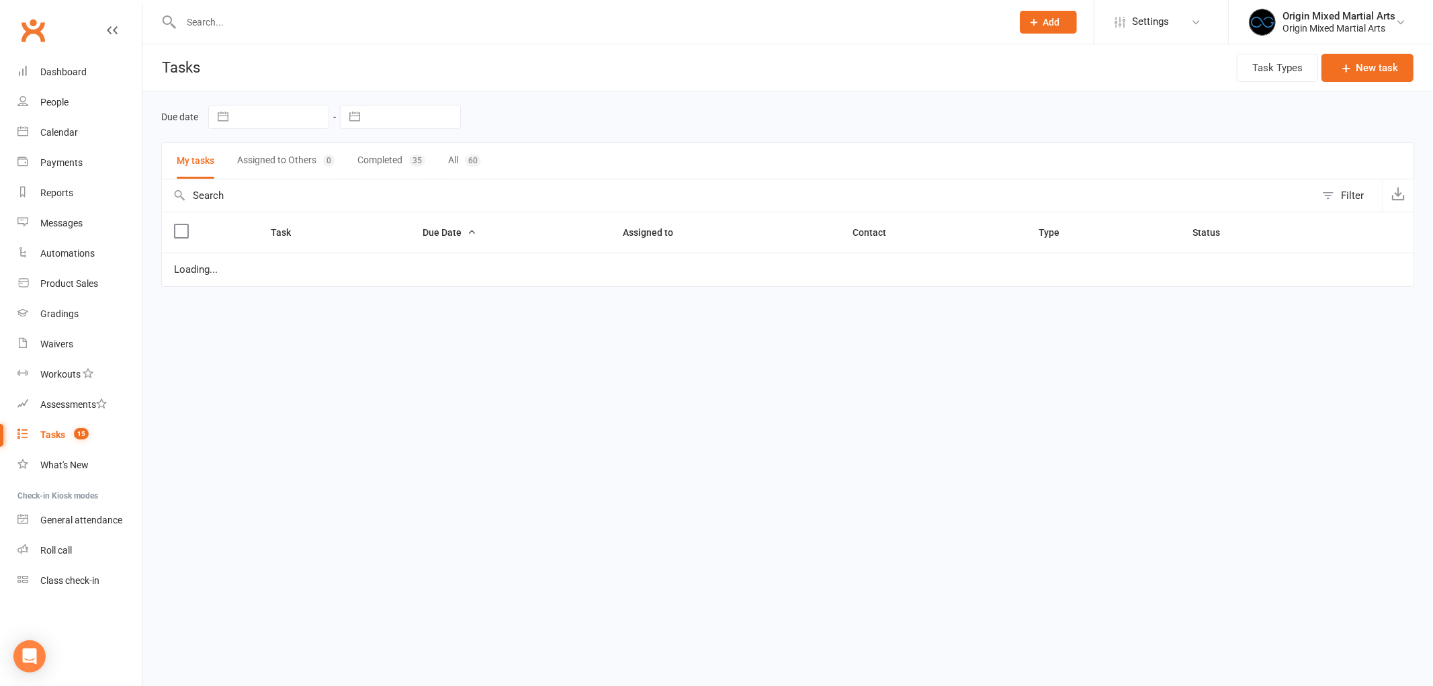
select select "started"
select select "waiting"
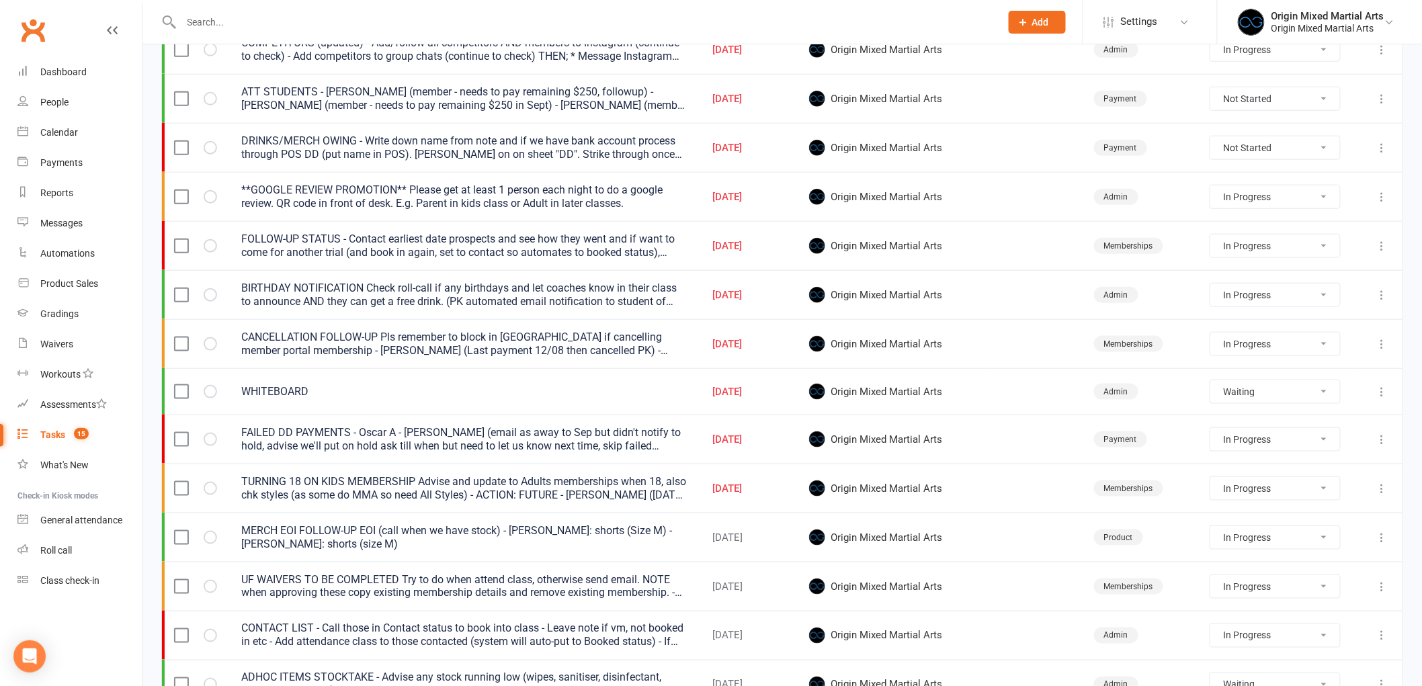
scroll to position [672, 0]
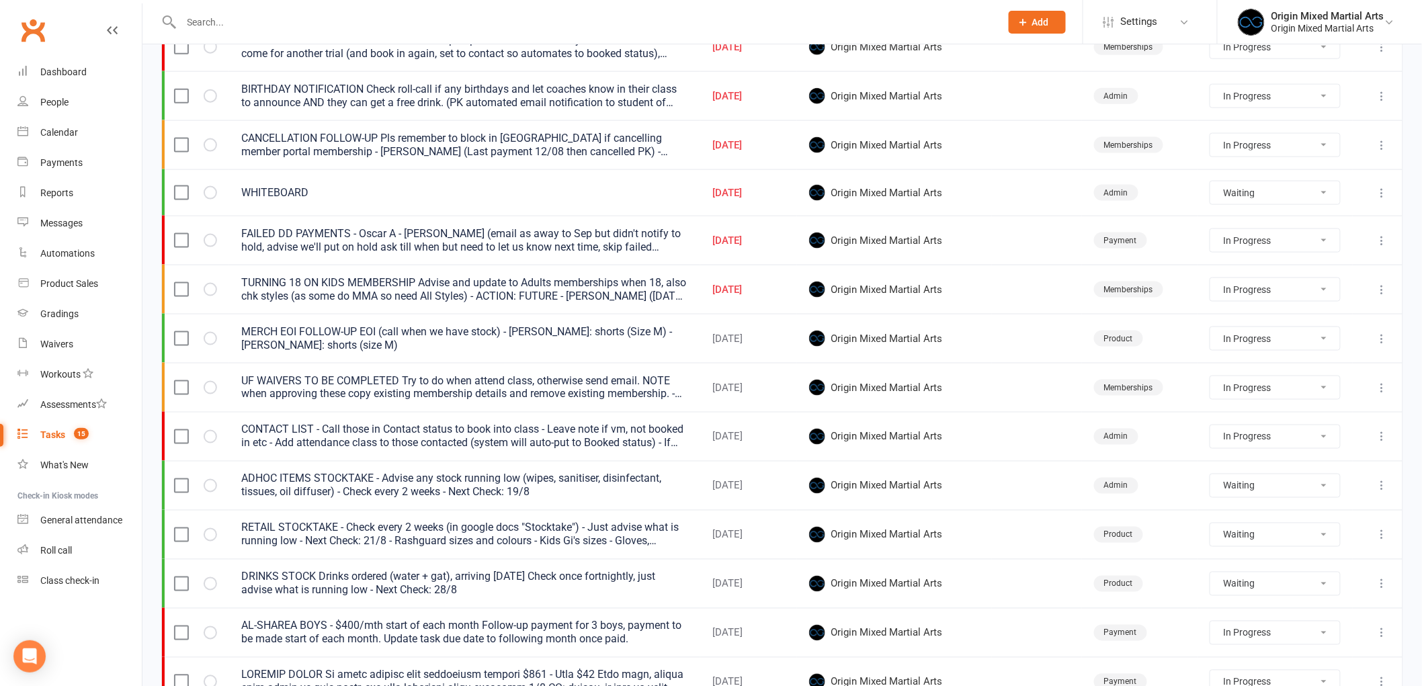
click at [1381, 288] on icon at bounding box center [1381, 289] width 13 height 13
click at [1339, 337] on link "Edit" at bounding box center [1312, 345] width 133 height 27
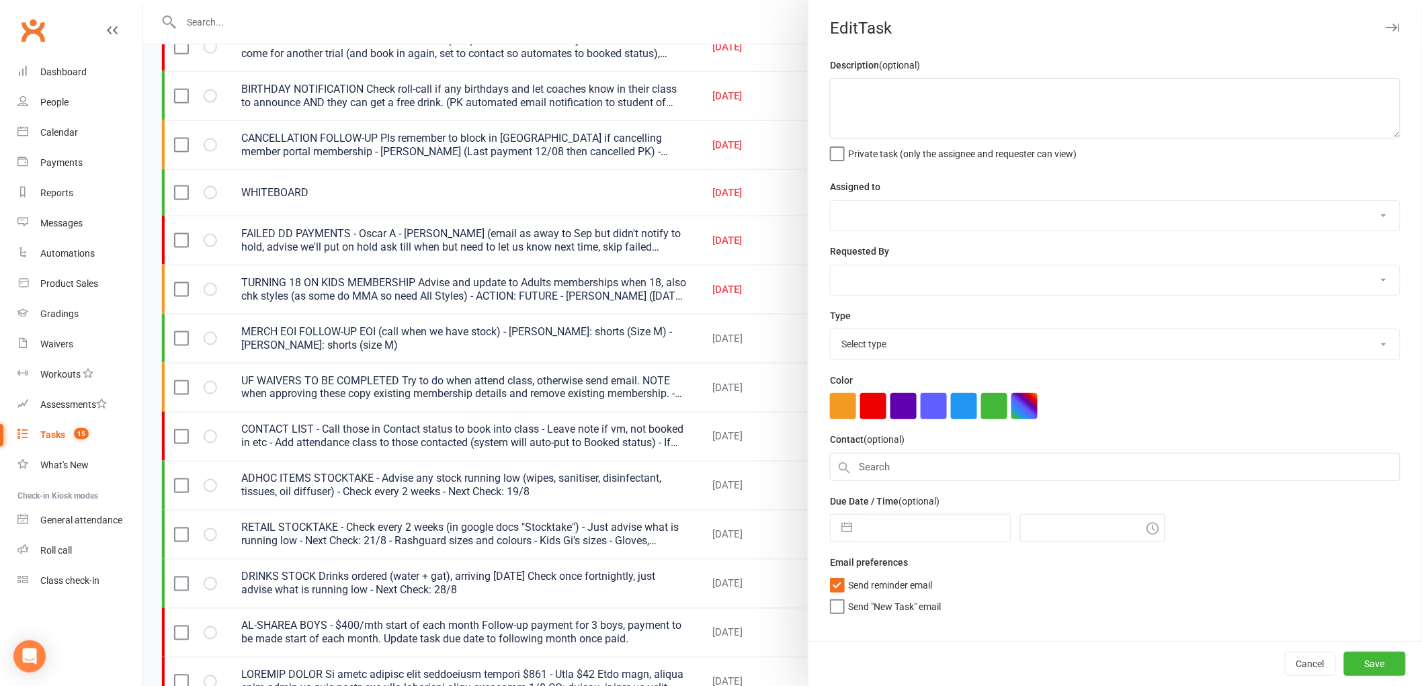
type textarea "TURNING 18 ON KIDS MEMBERSHIP Advise and update to Adults memberships when 18, …"
select select "43946"
select select "31499"
type input "[DATE]"
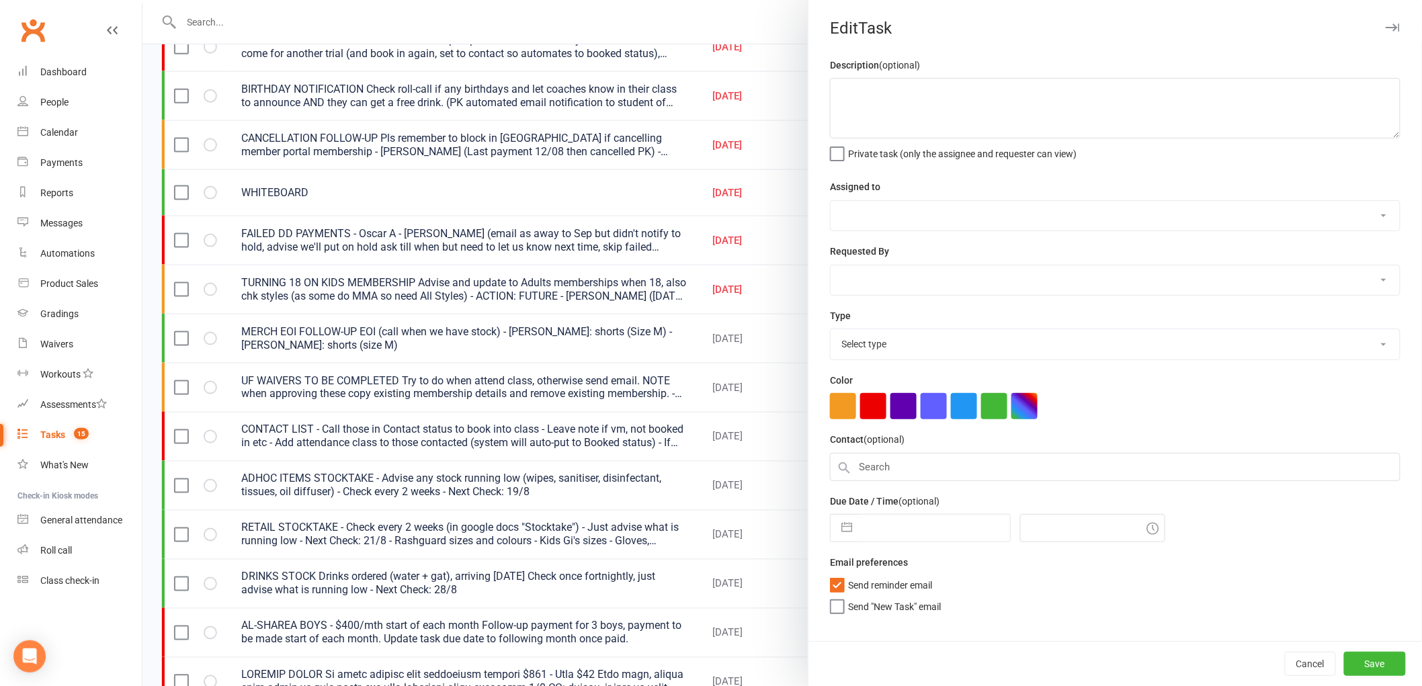
type input "4:00pm"
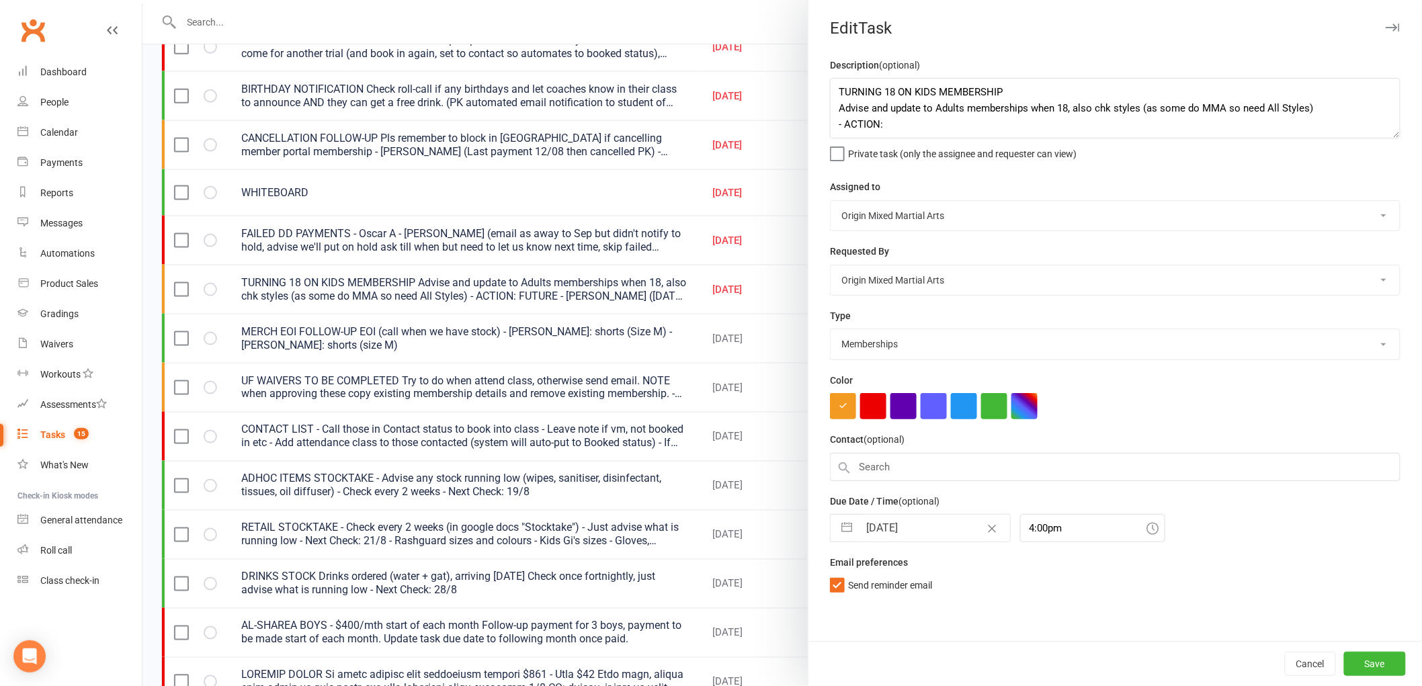
scroll to position [64, 0]
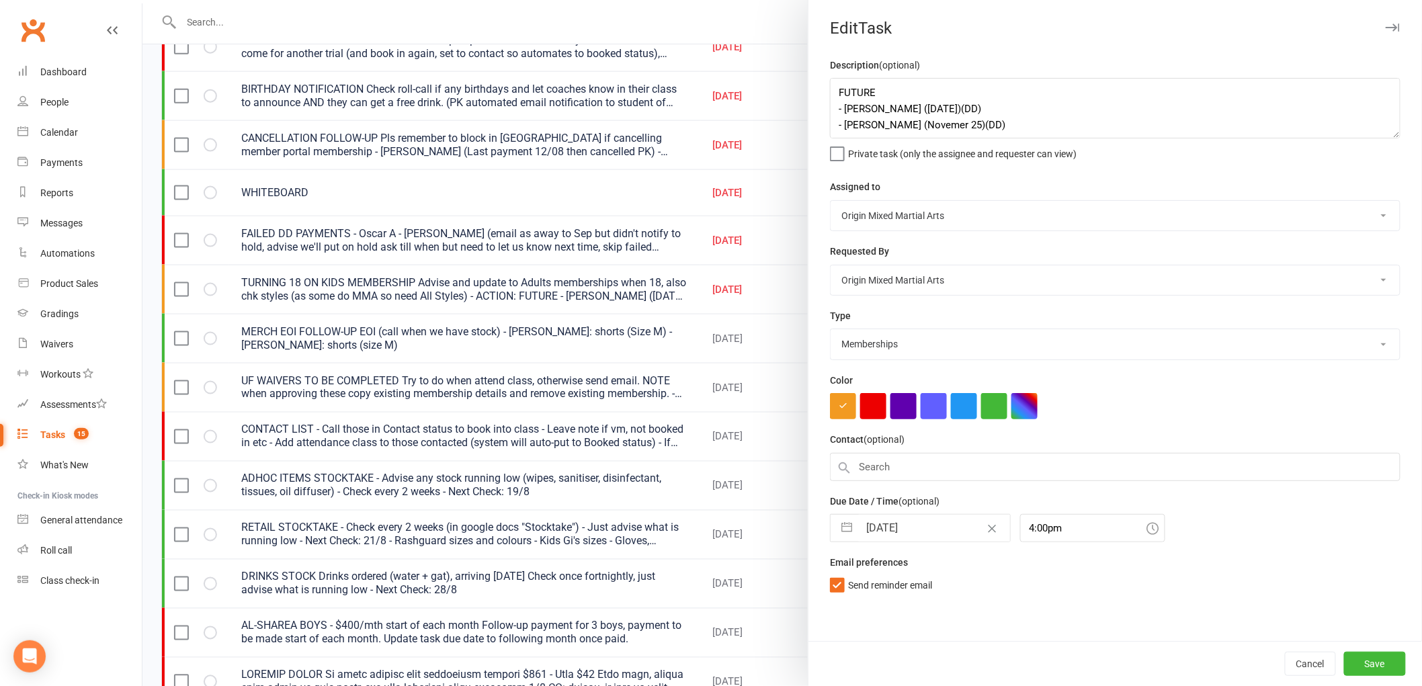
click at [892, 528] on input "[DATE]" at bounding box center [934, 528] width 151 height 27
select select "6"
select select "2025"
select select "7"
select select "2025"
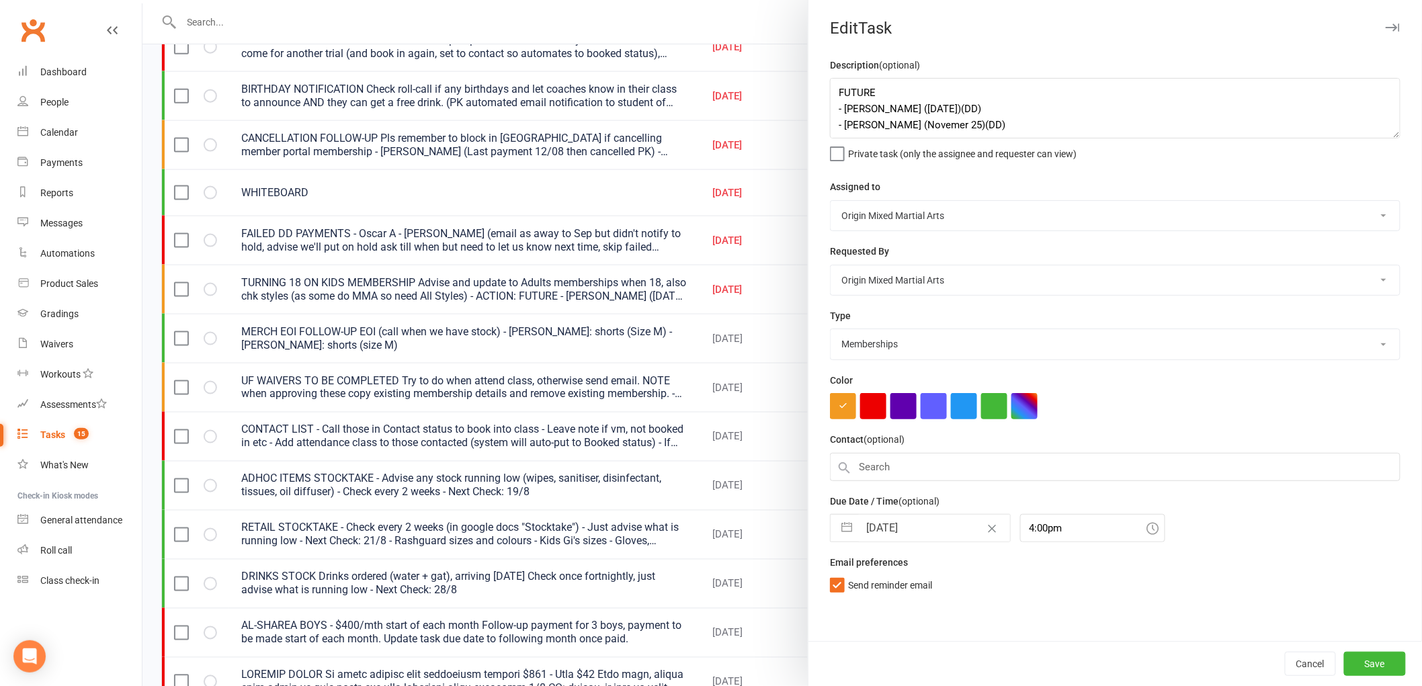
select select "8"
select select "2025"
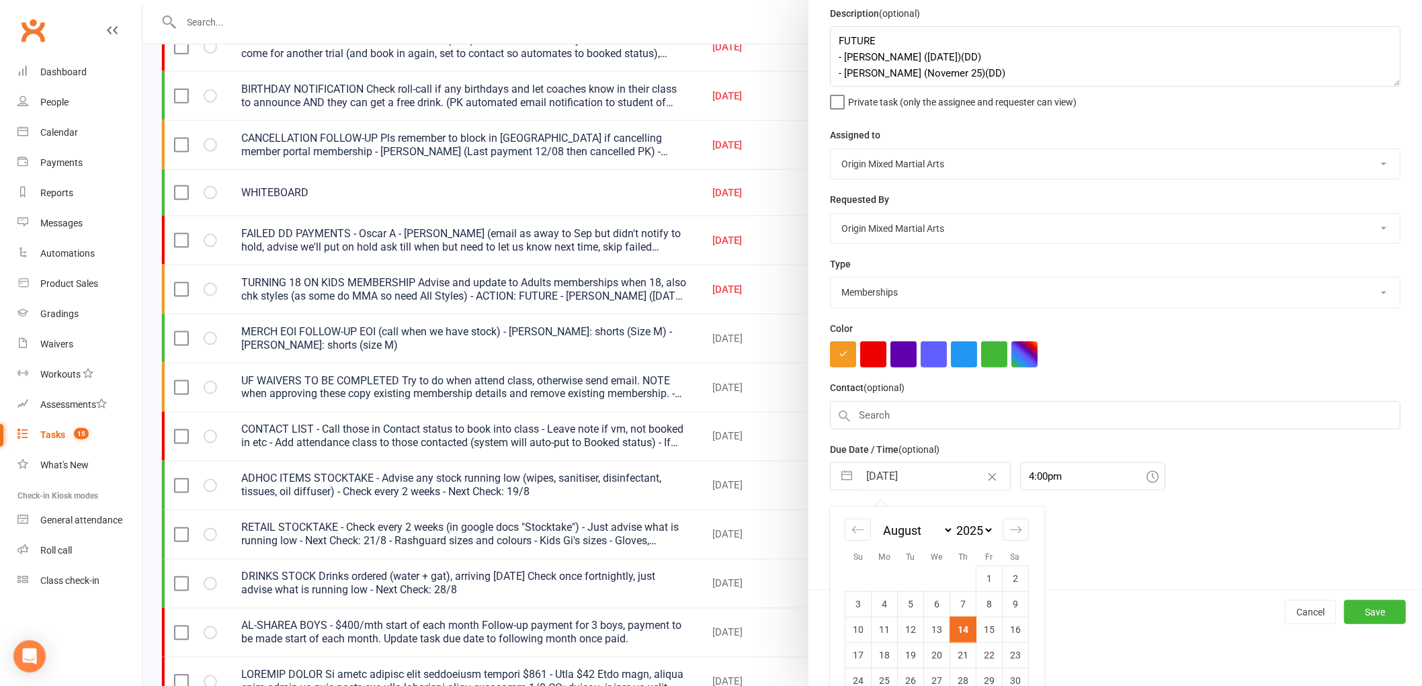
scroll to position [101, 0]
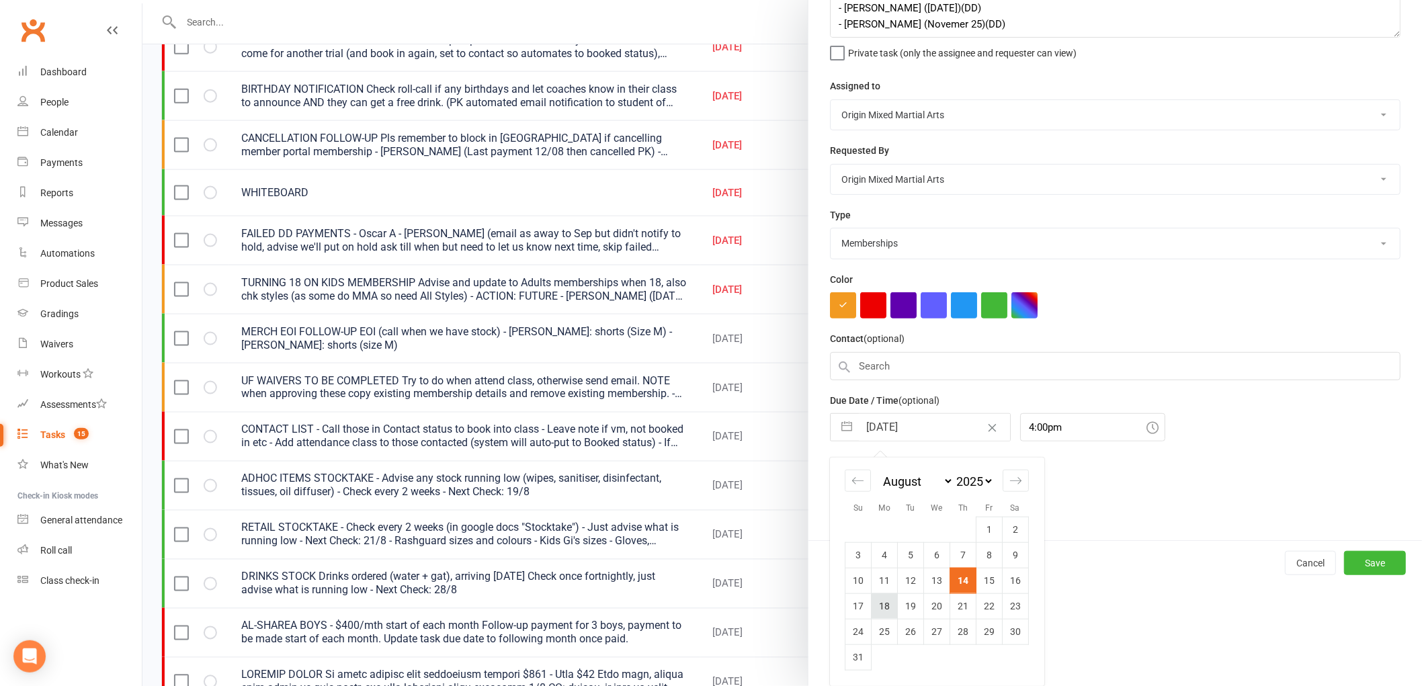
click at [882, 615] on td "18" at bounding box center [884, 606] width 26 height 26
type input "18 Aug 2025"
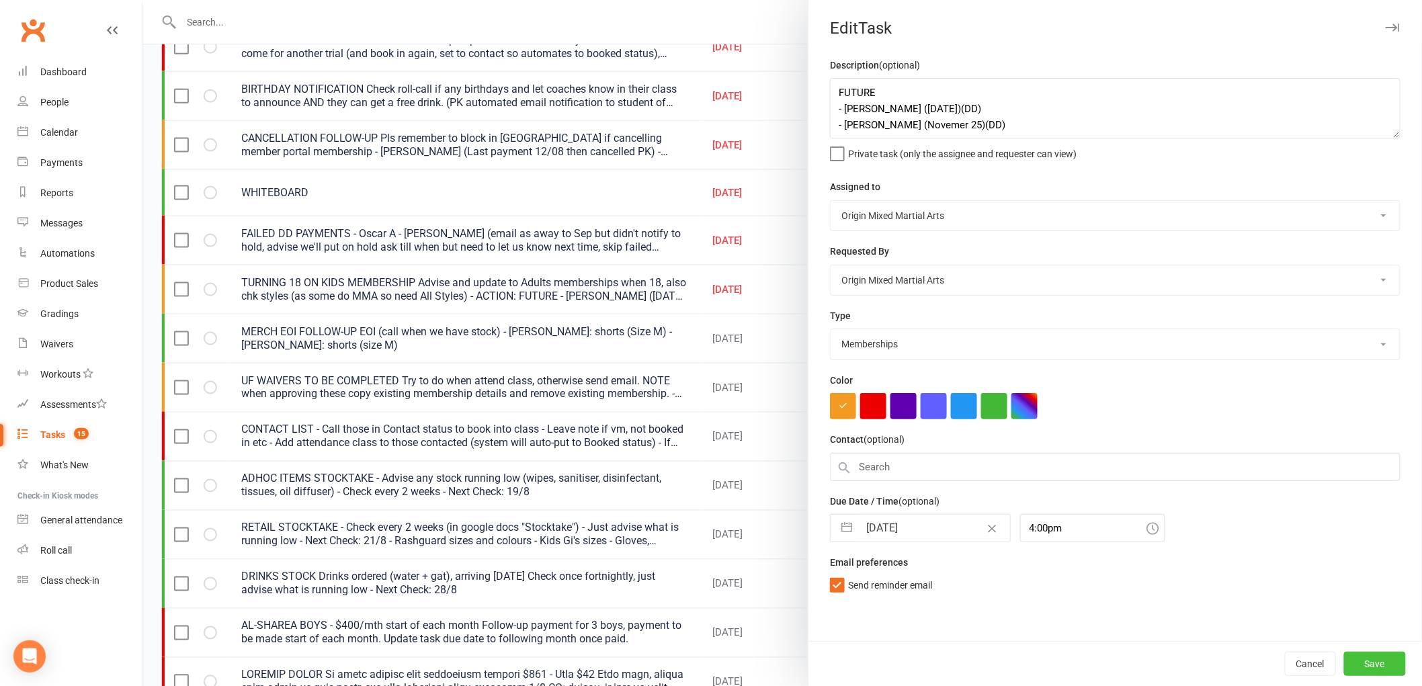
click at [1359, 656] on button "Save" at bounding box center [1375, 664] width 62 height 24
select select "started"
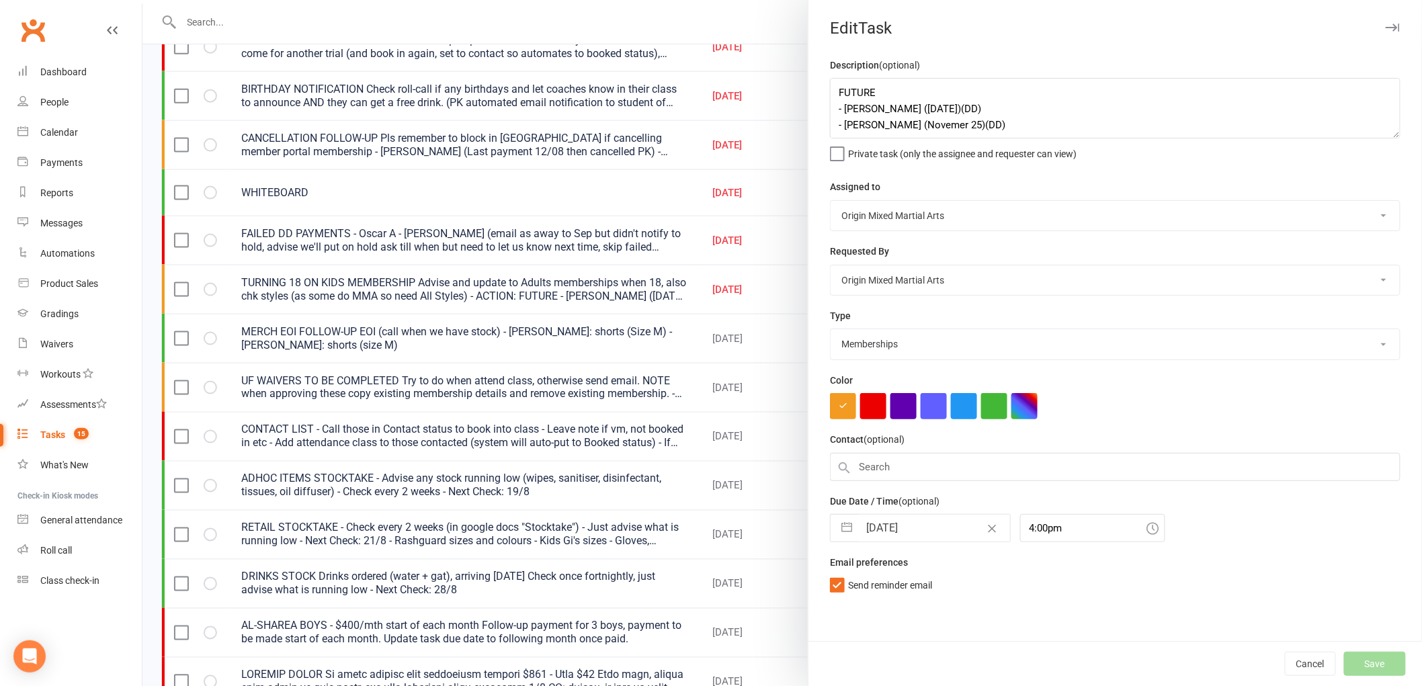
select select "started"
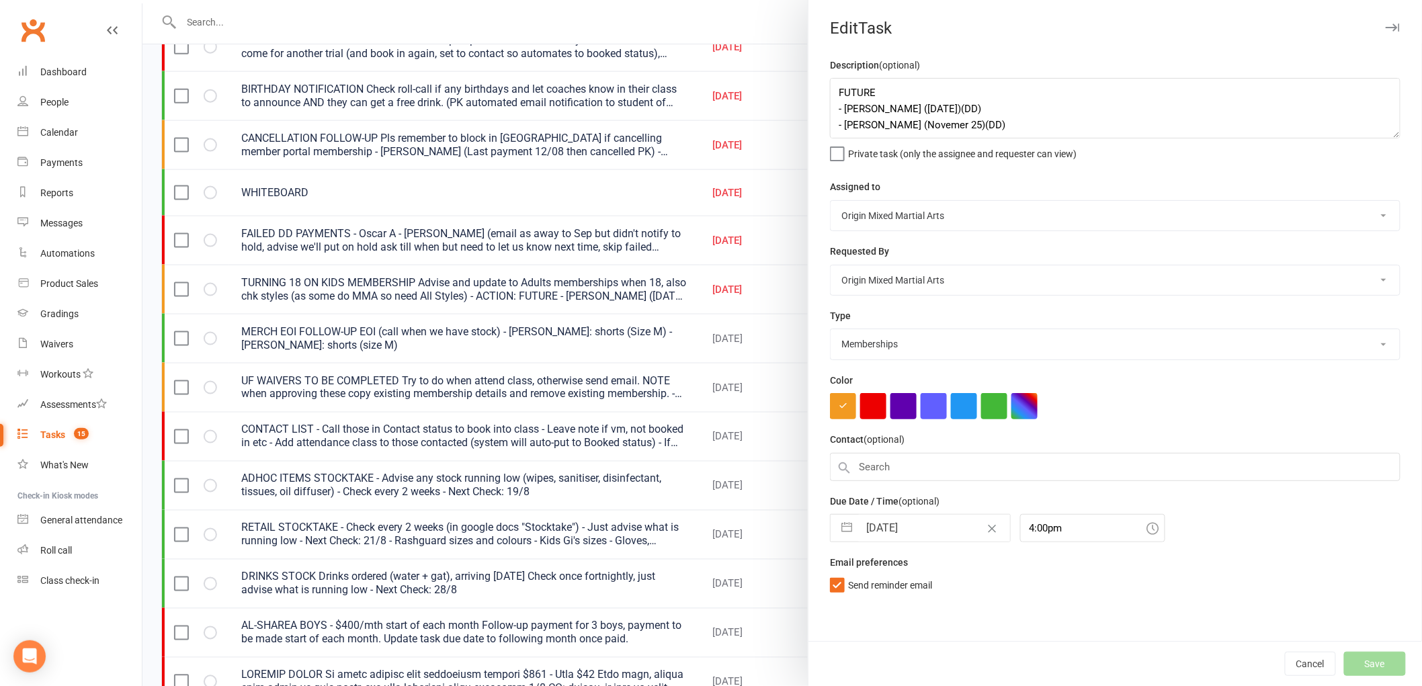
select select "started"
select select "waiting"
select select "started"
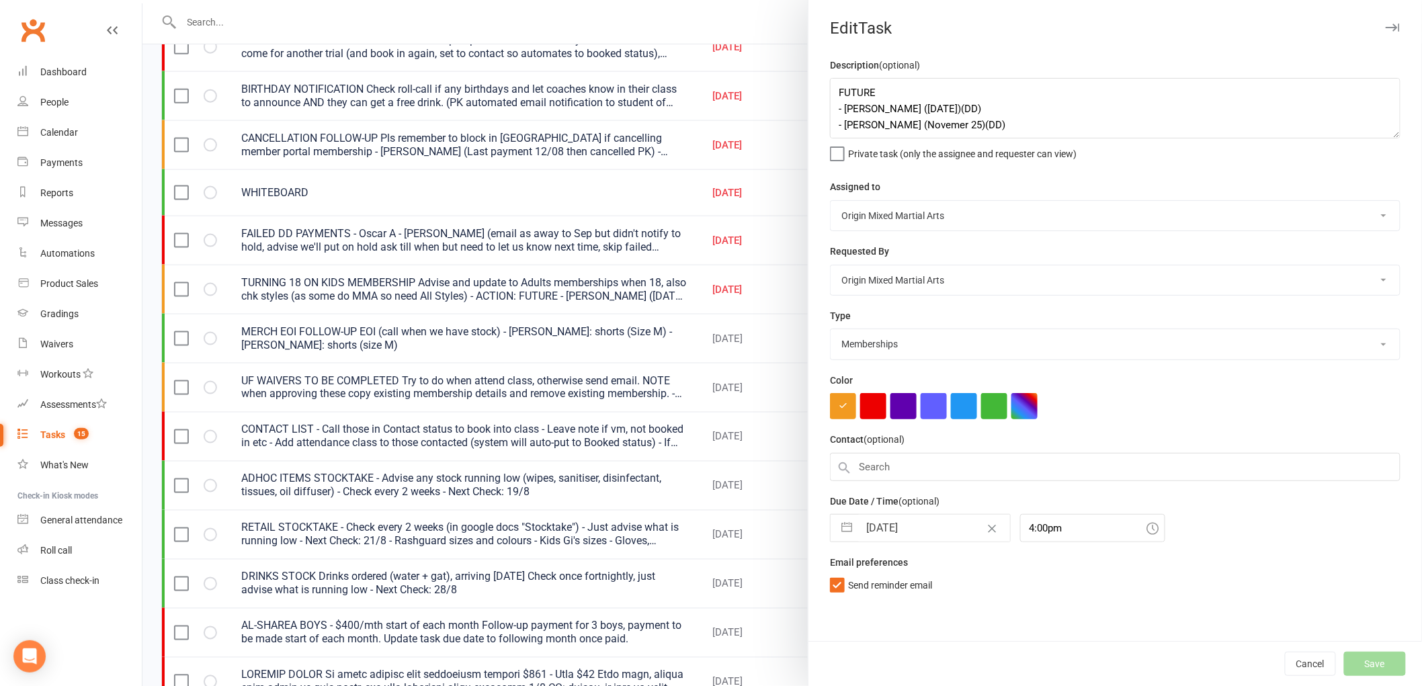
select select "started"
select select "waiting"
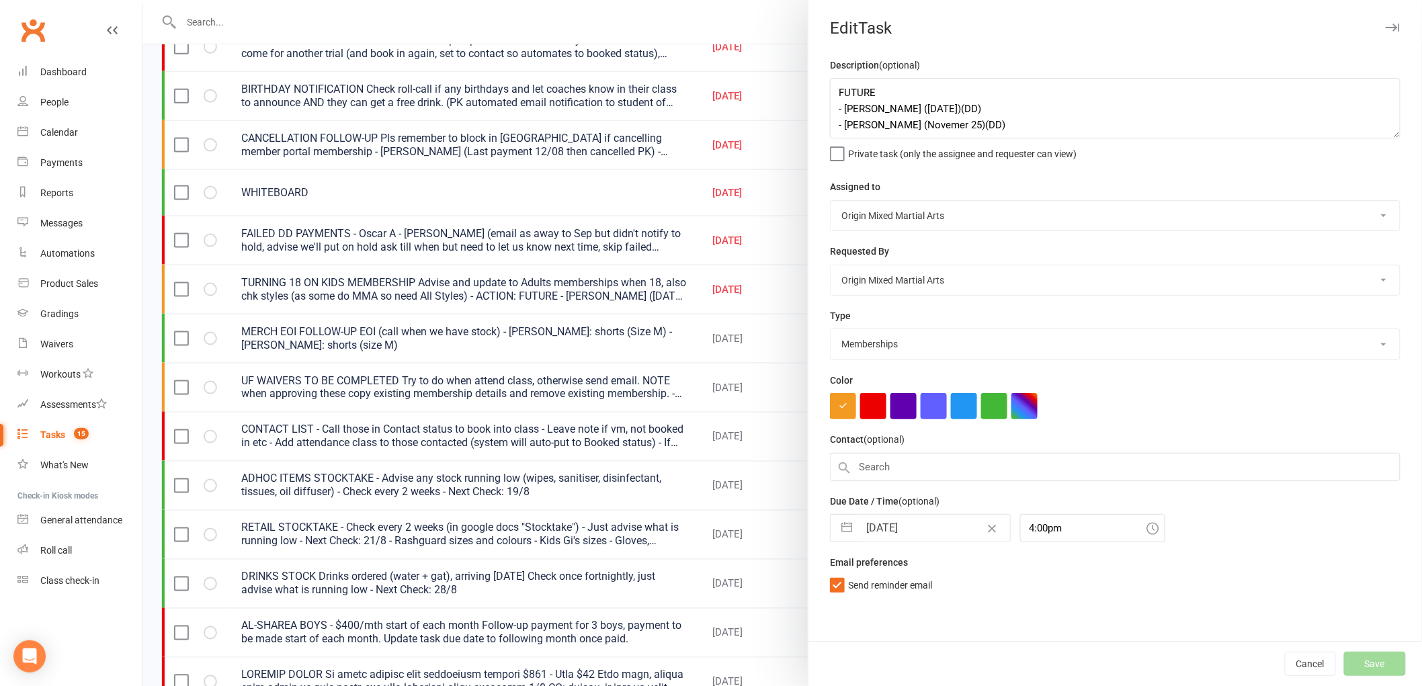
select select "started"
select select "waiting"
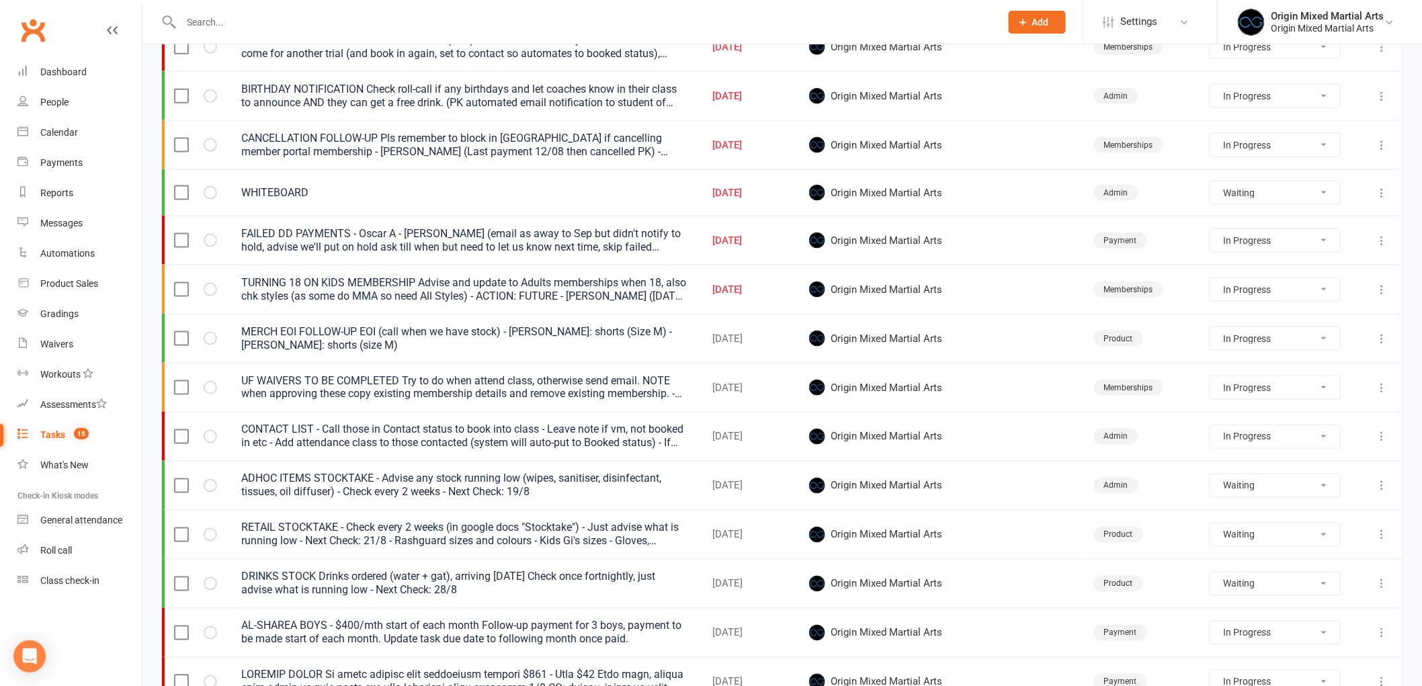
select select "started"
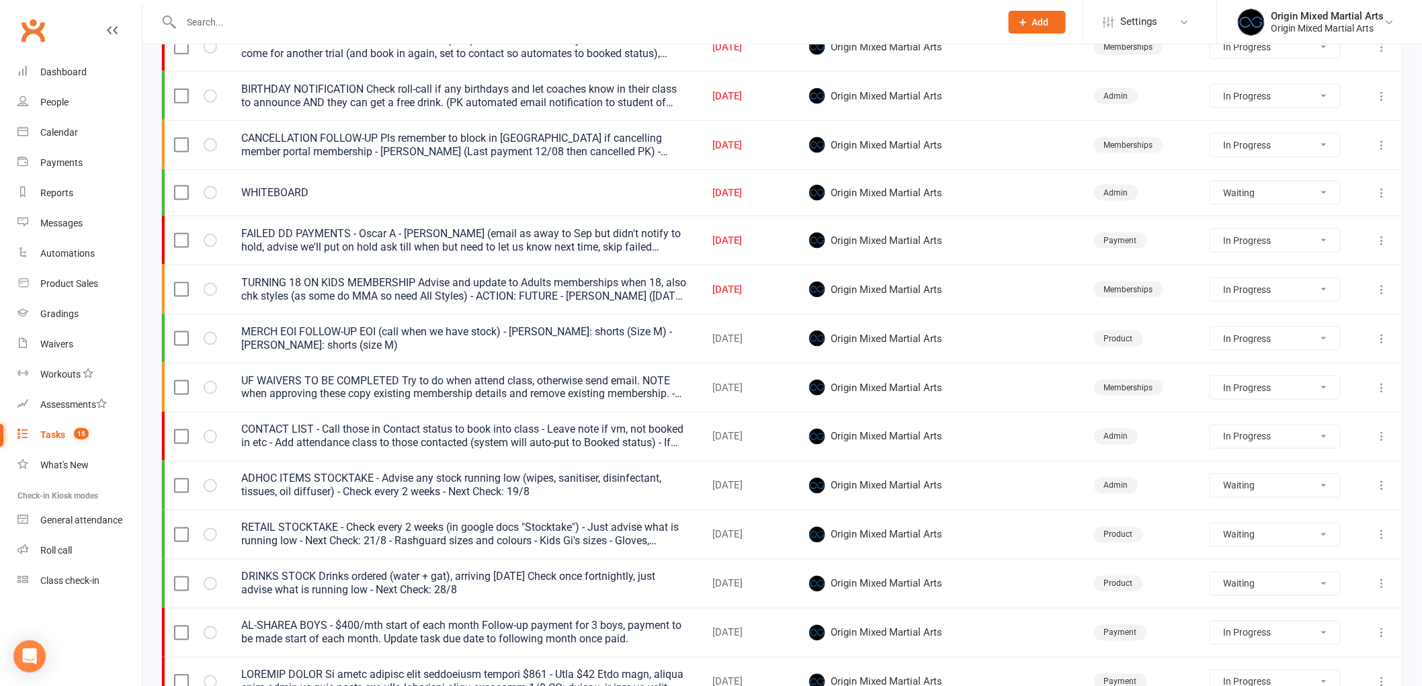
select select "started"
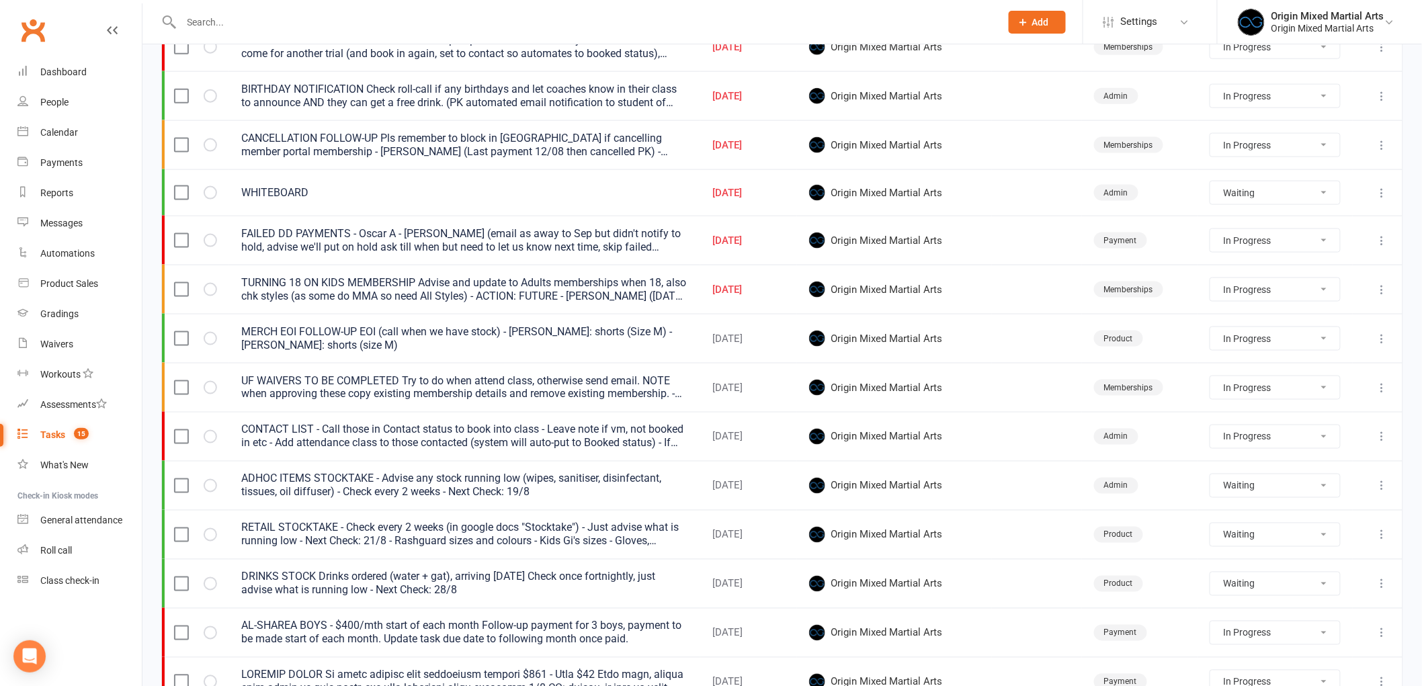
select select "waiting"
select select "started"
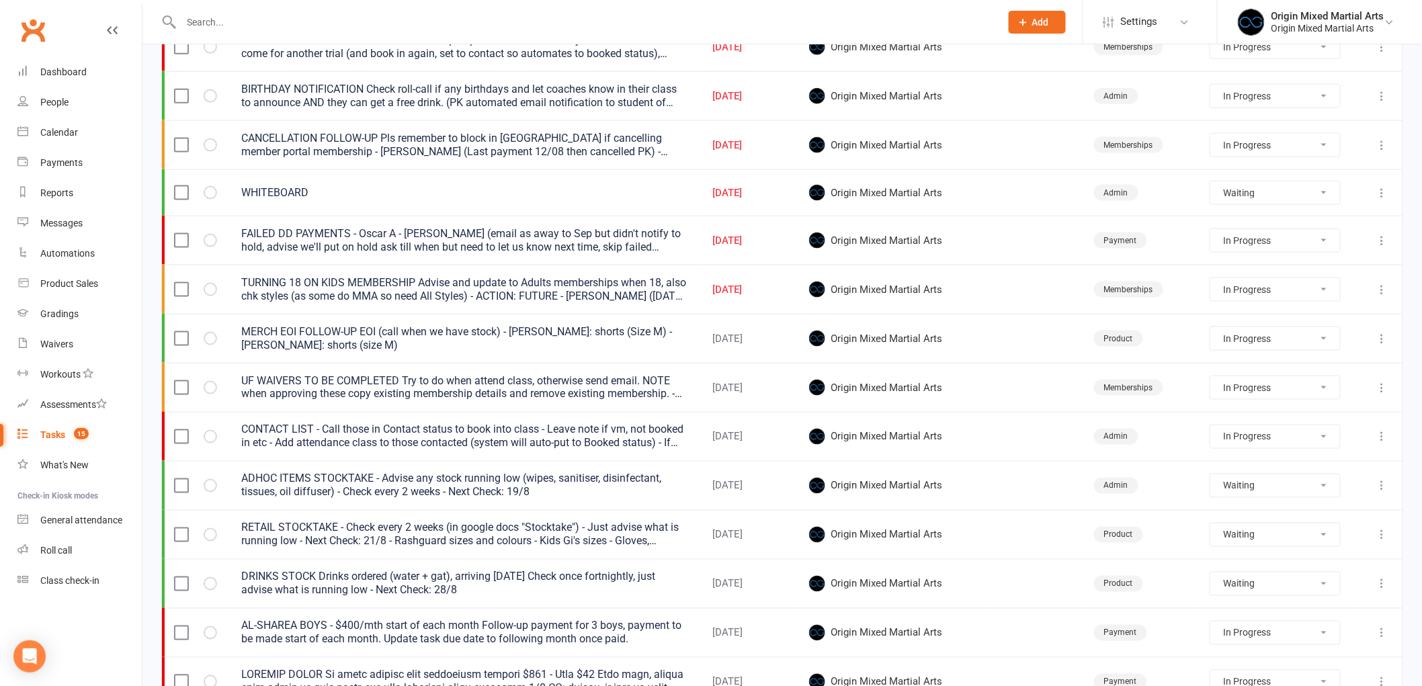
select select "started"
select select "waiting"
select select "started"
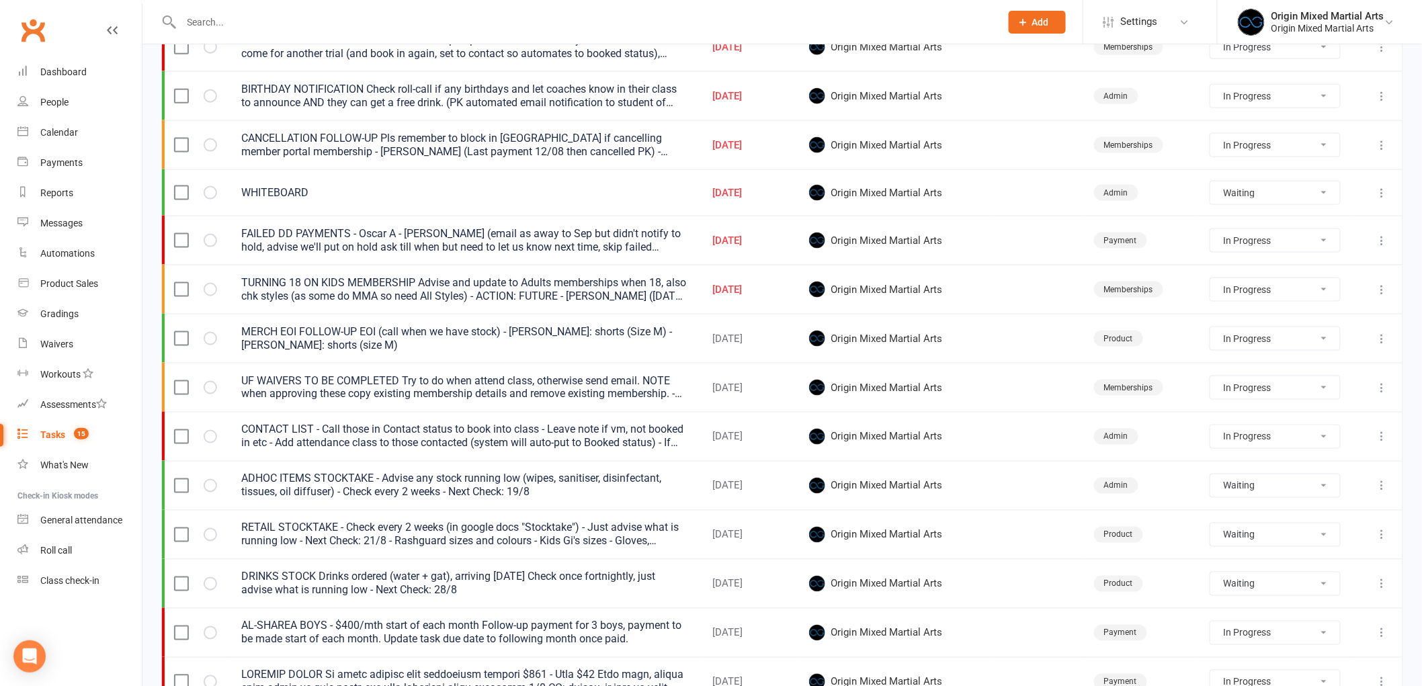
select select "started"
select select "waiting"
select select "started"
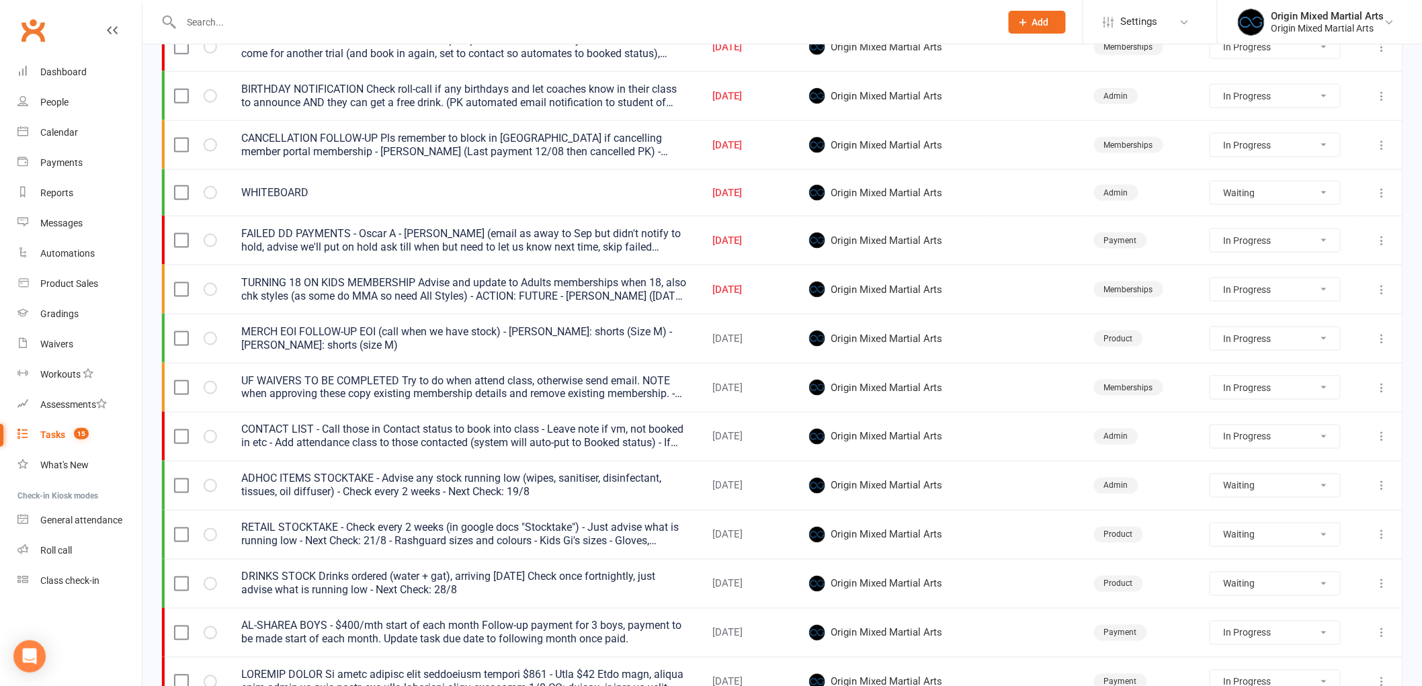
select select "started"
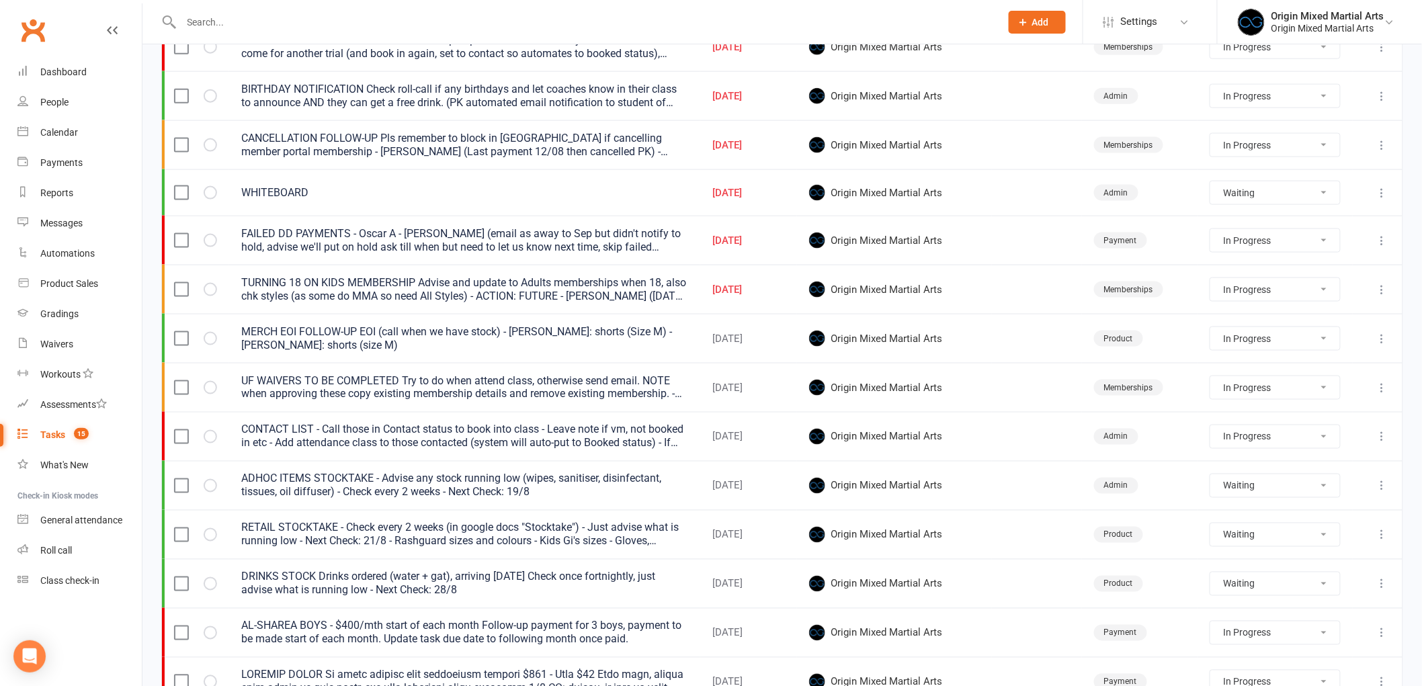
select select "started"
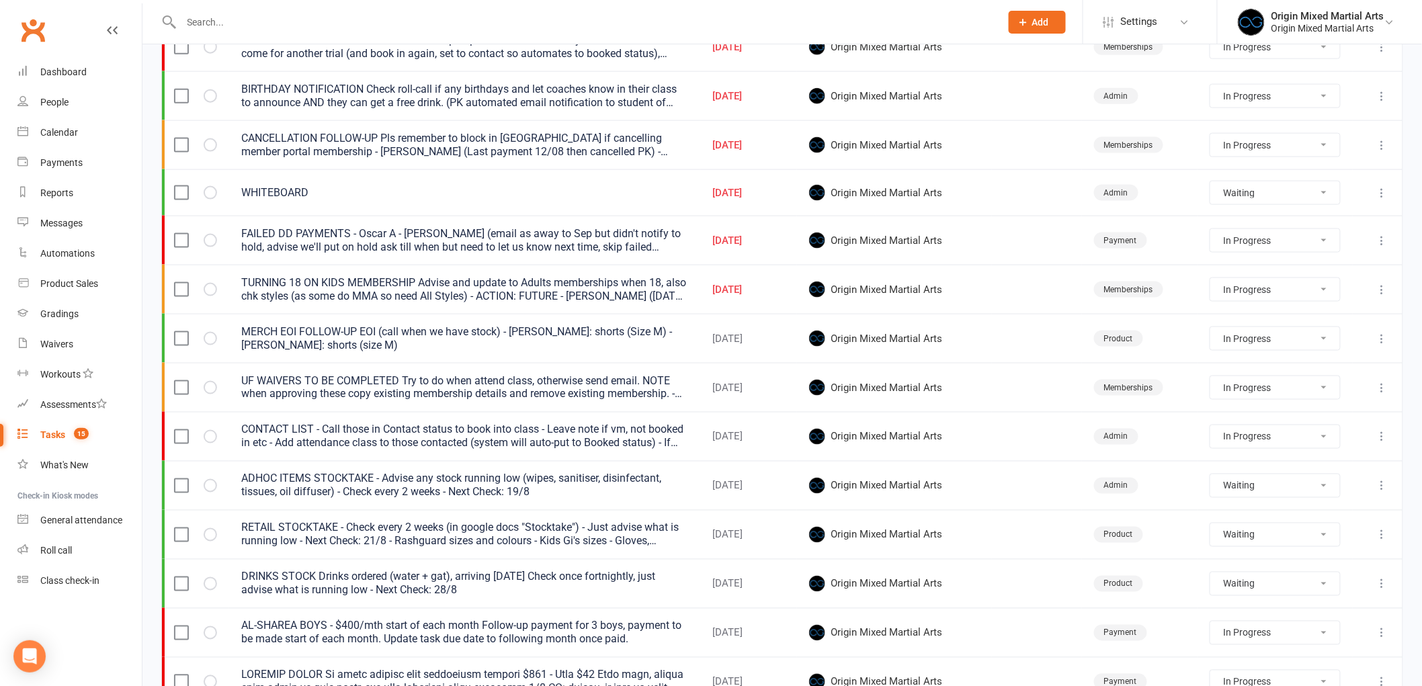
select select "waiting"
select select "started"
select select "waiting"
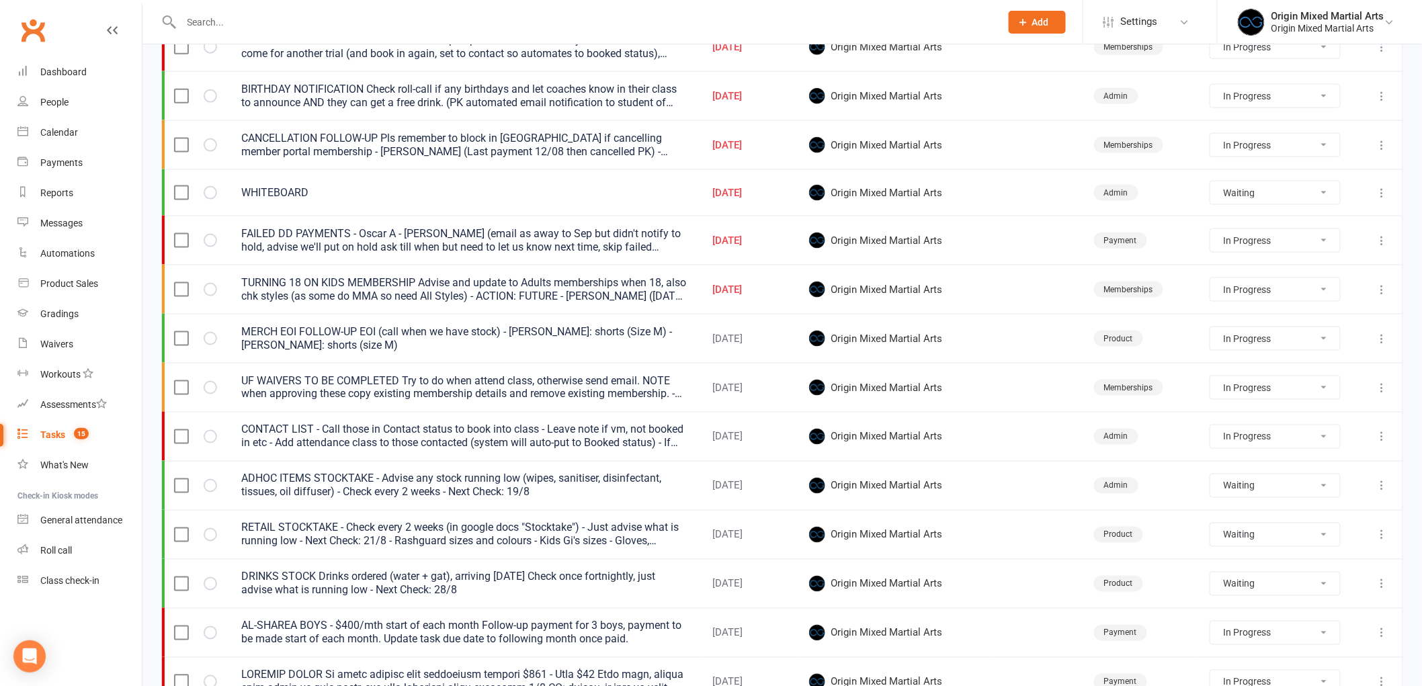
select select "waiting"
select select "started"
select select "waiting"
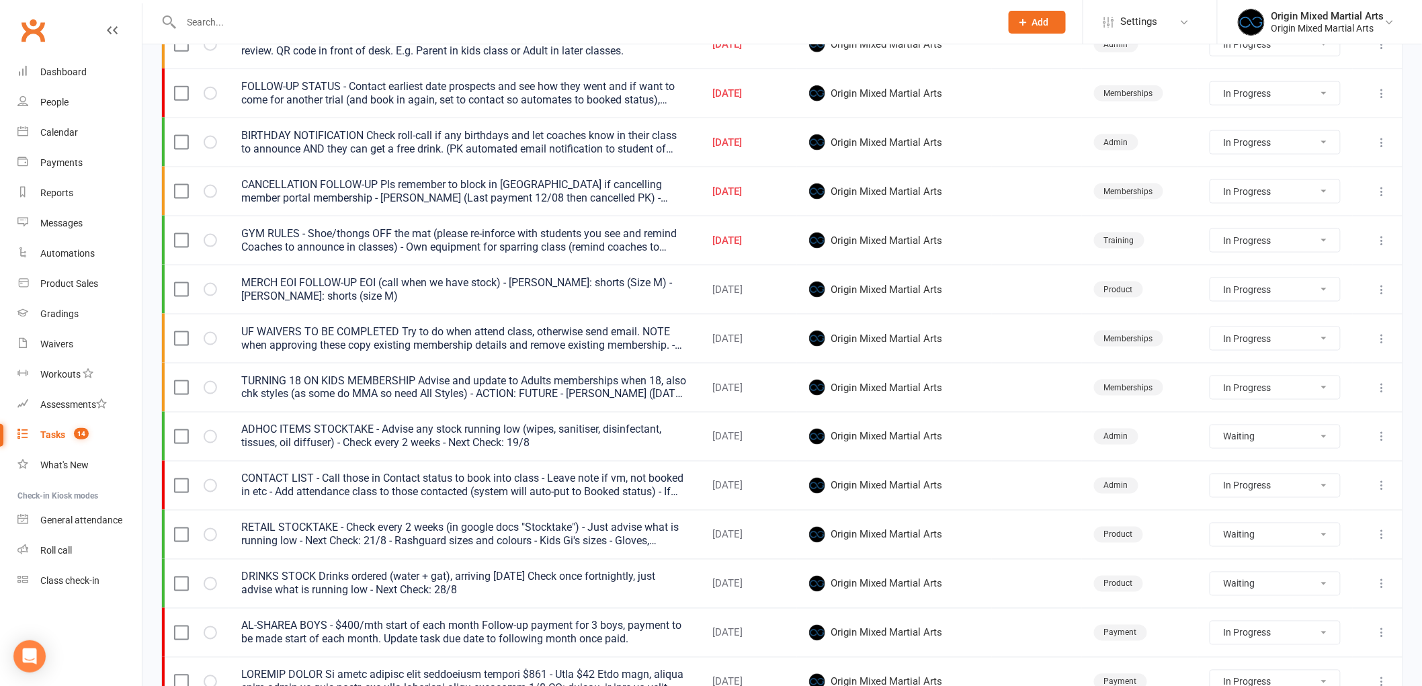
click at [1378, 237] on icon at bounding box center [1381, 240] width 13 height 13
click at [1317, 290] on link "Edit" at bounding box center [1312, 295] width 133 height 27
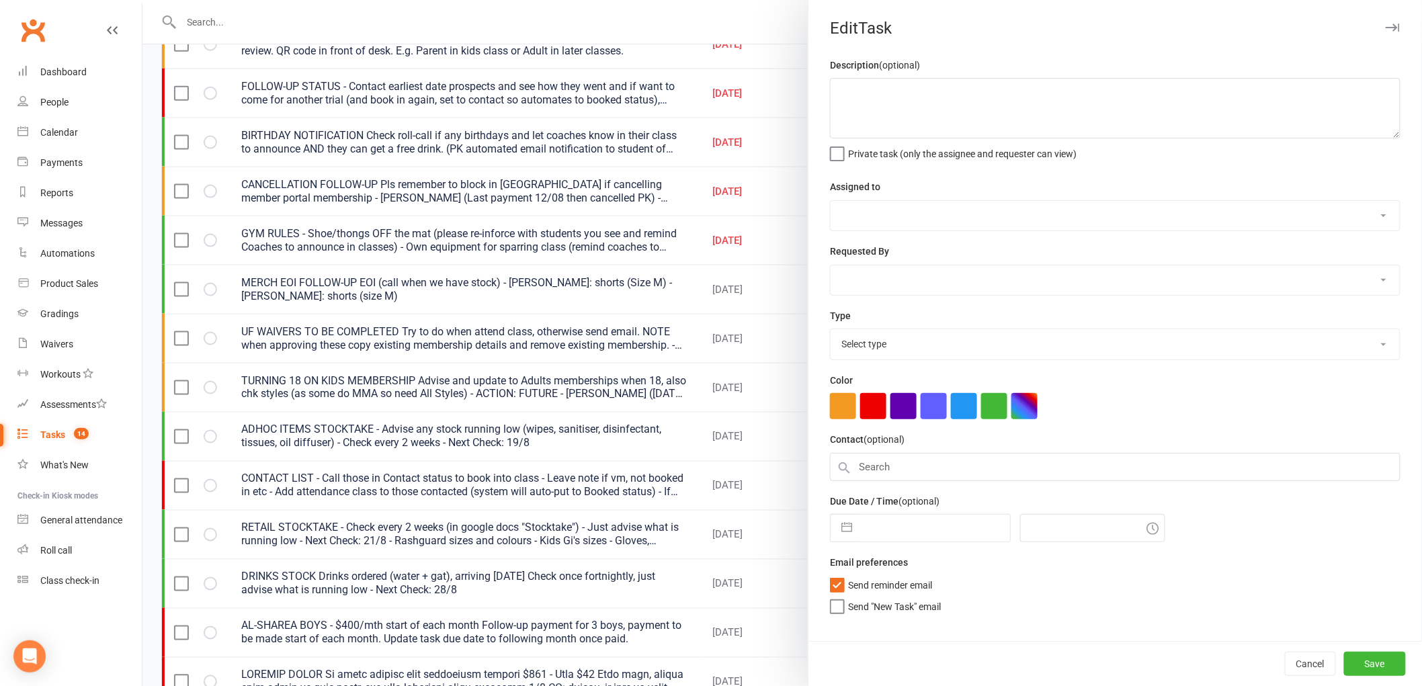
type textarea "GYM RULES - Shoe/thongs OFF the mat (please re-inforce with students you see an…"
select select "43946"
type input "[DATE]"
type input "4:00pm"
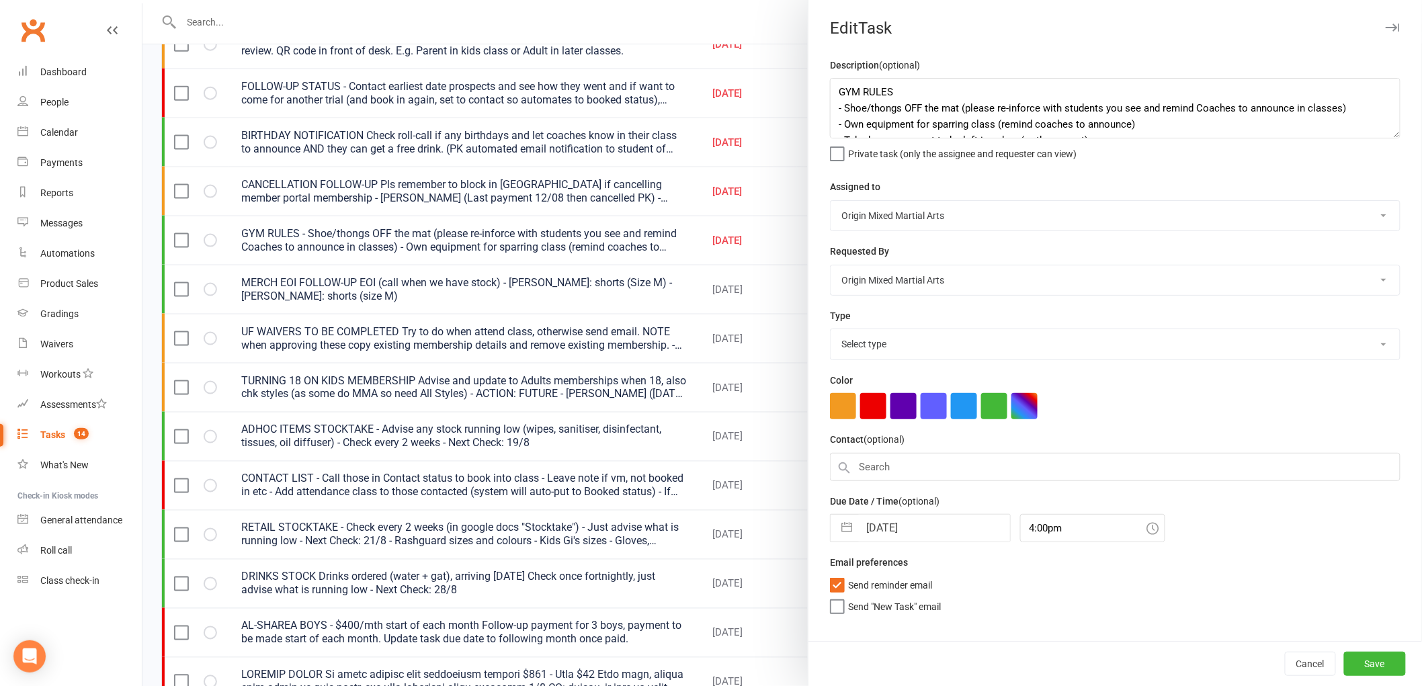
select select "30473"
click at [888, 525] on input "[DATE]" at bounding box center [934, 528] width 151 height 27
select select "6"
select select "2025"
select select "7"
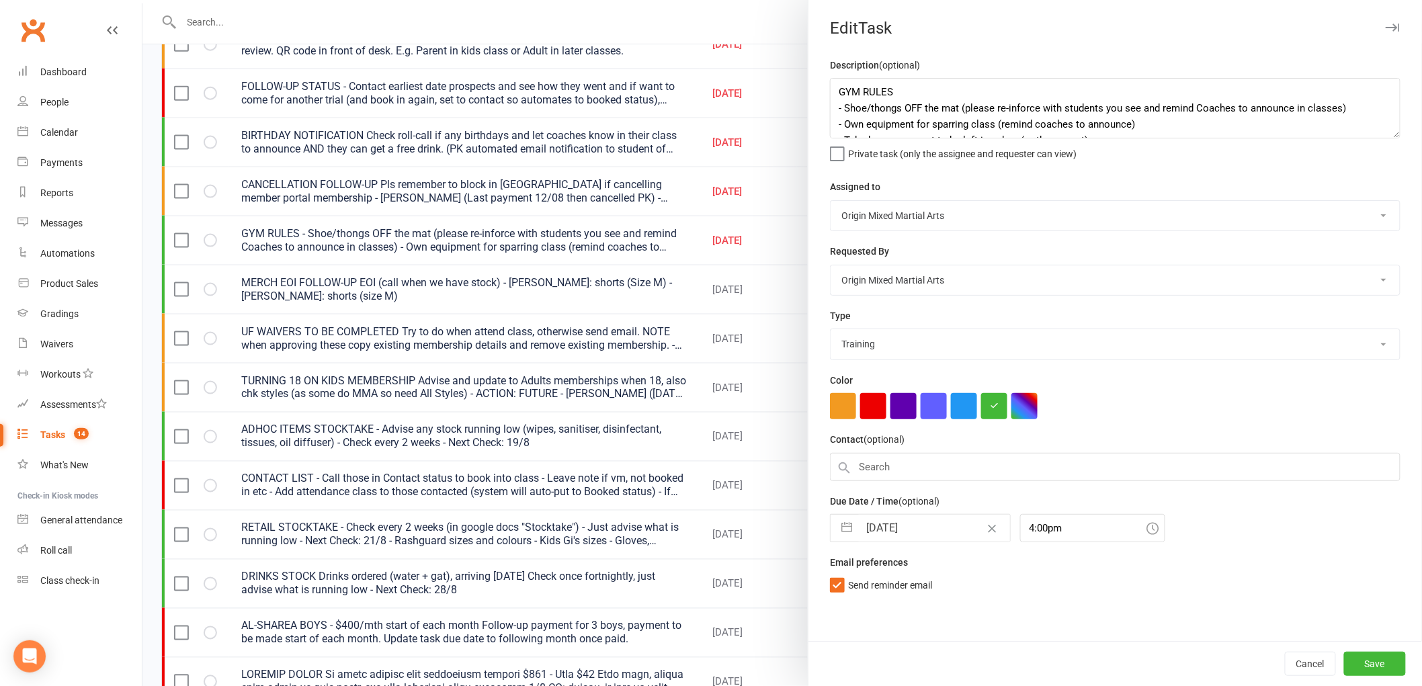
select select "2025"
select select "8"
select select "2025"
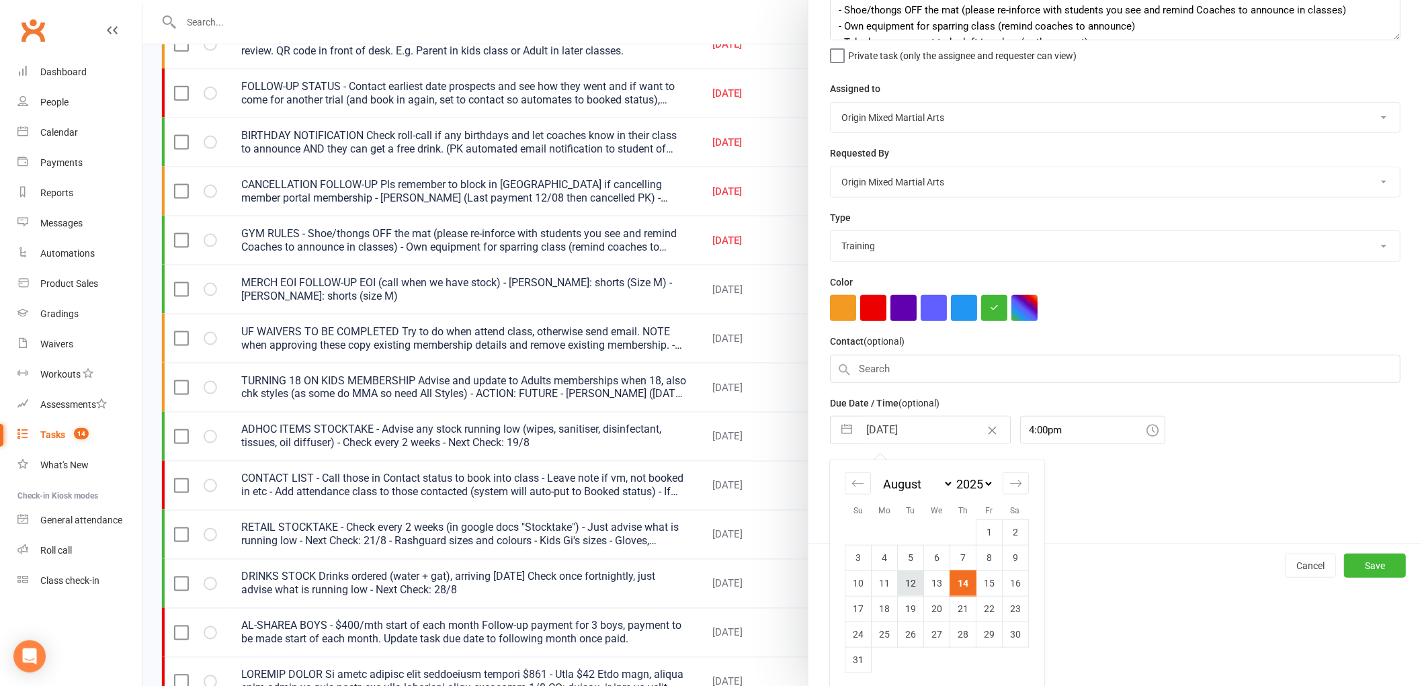
scroll to position [101, 0]
click at [879, 607] on td "18" at bounding box center [884, 606] width 26 height 26
type input "18 Aug 2025"
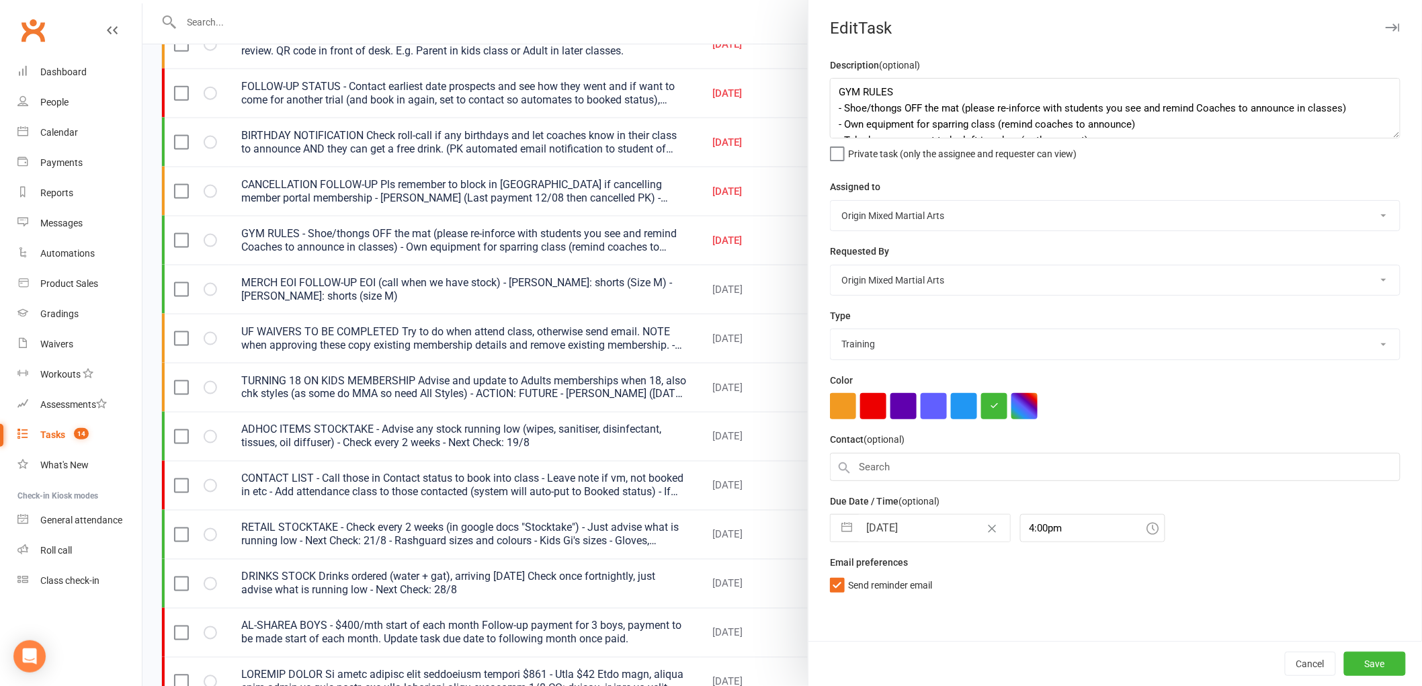
scroll to position [0, 0]
click at [1389, 650] on div "Cancel Save" at bounding box center [1114, 663] width 613 height 45
click at [1380, 660] on button "Save" at bounding box center [1375, 664] width 62 height 24
select select "started"
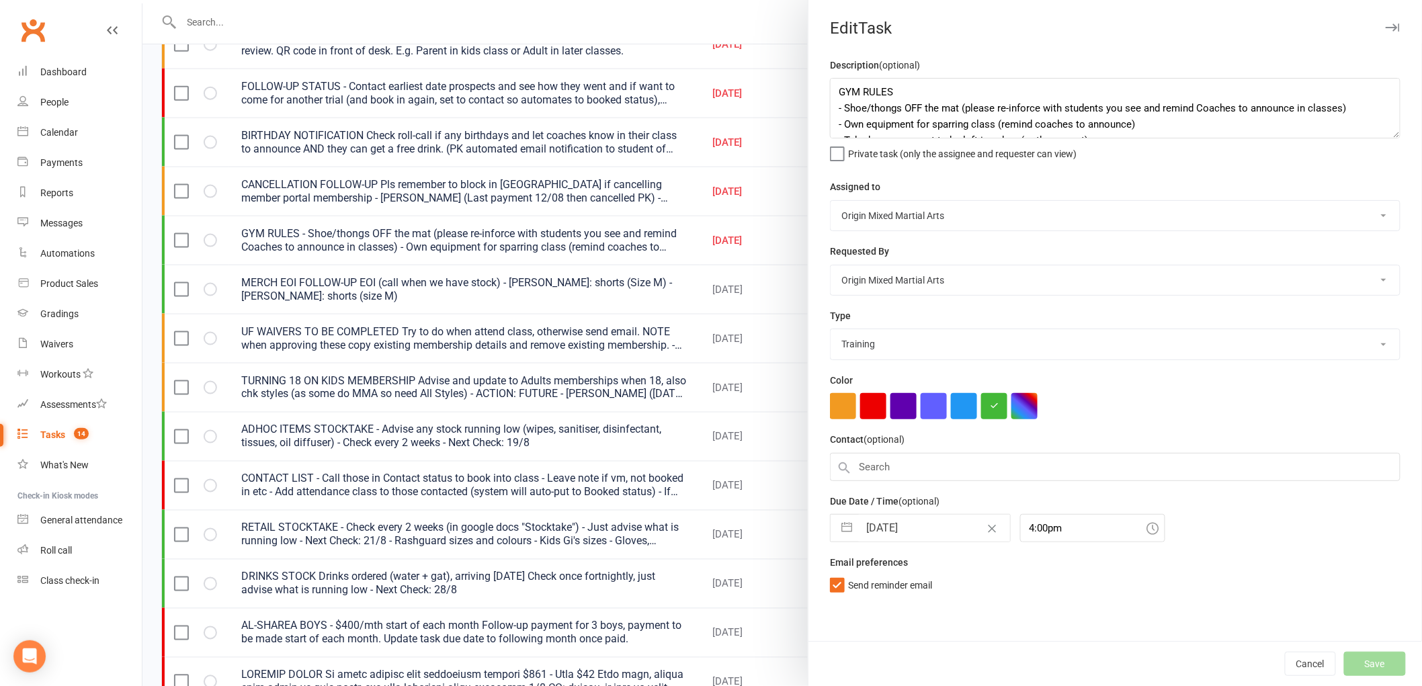
select select "waiting"
select select "started"
select select "waiting"
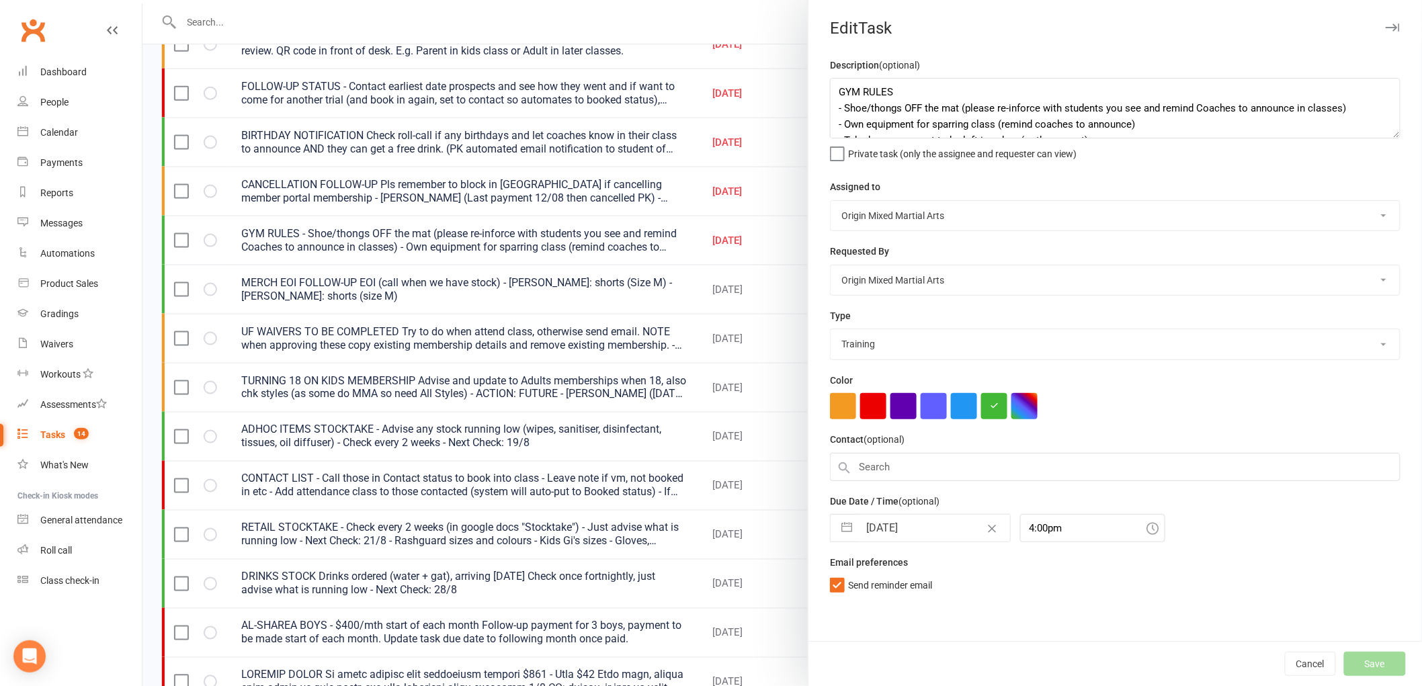
select select "waiting"
select select "started"
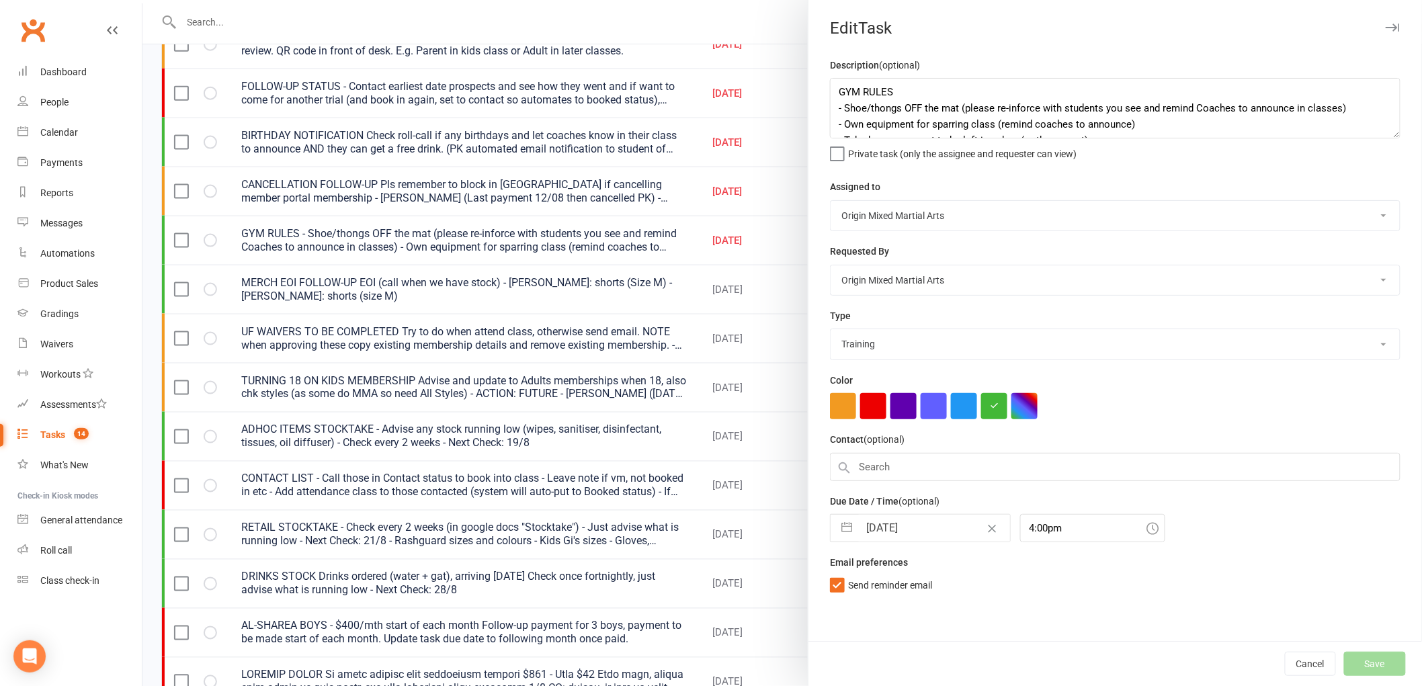
select select "started"
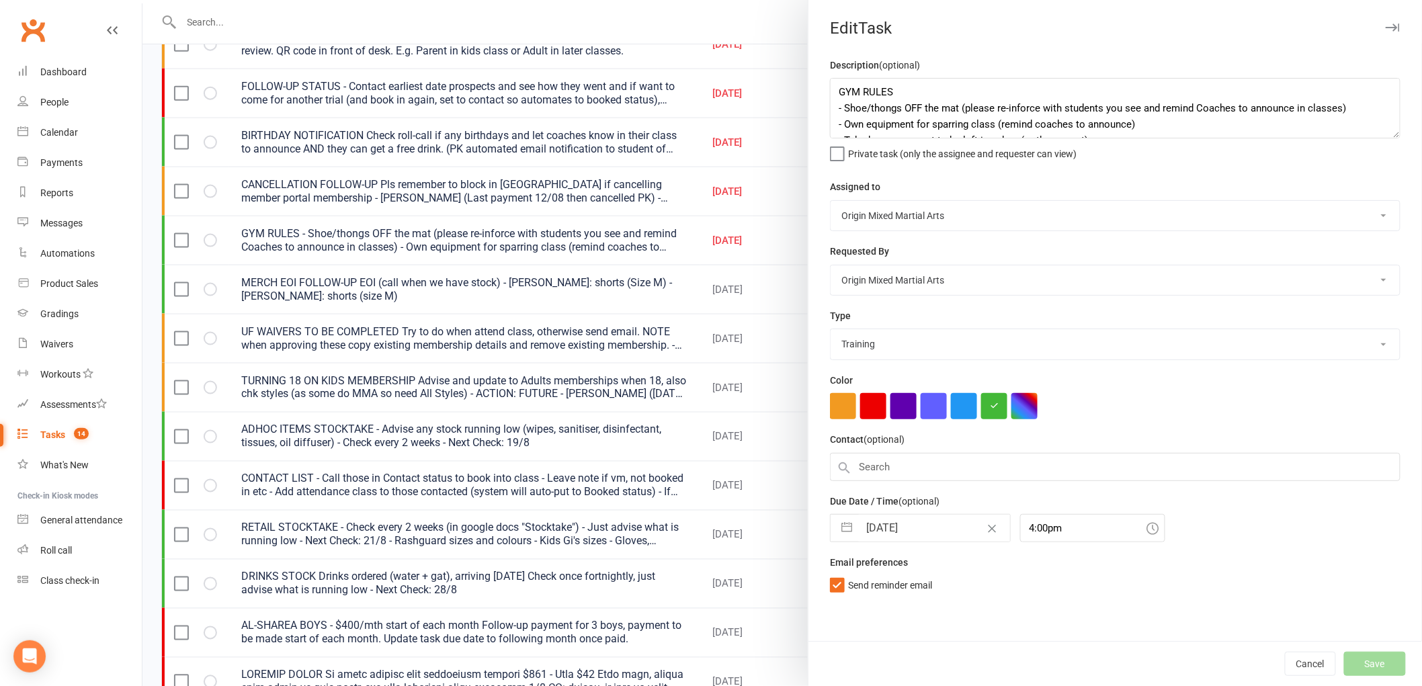
select select "started"
select select "waiting"
select select "started"
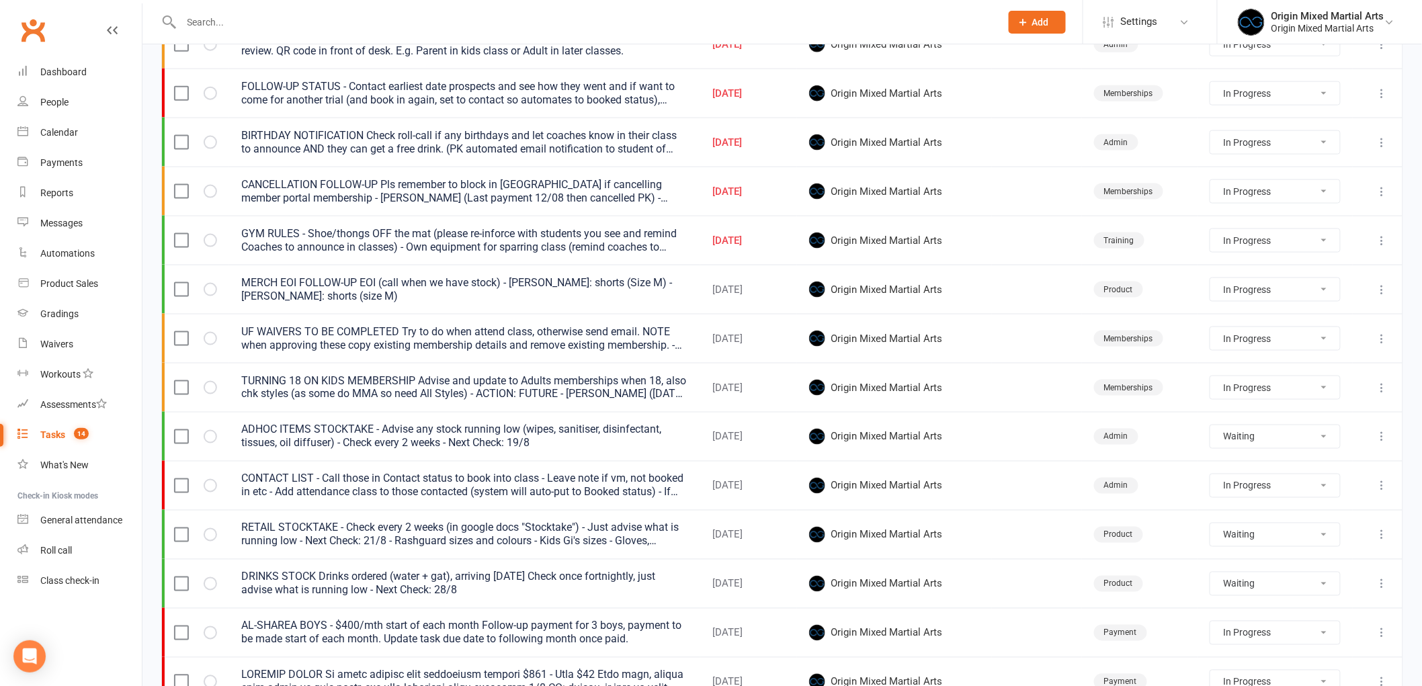
select select "started"
select select "waiting"
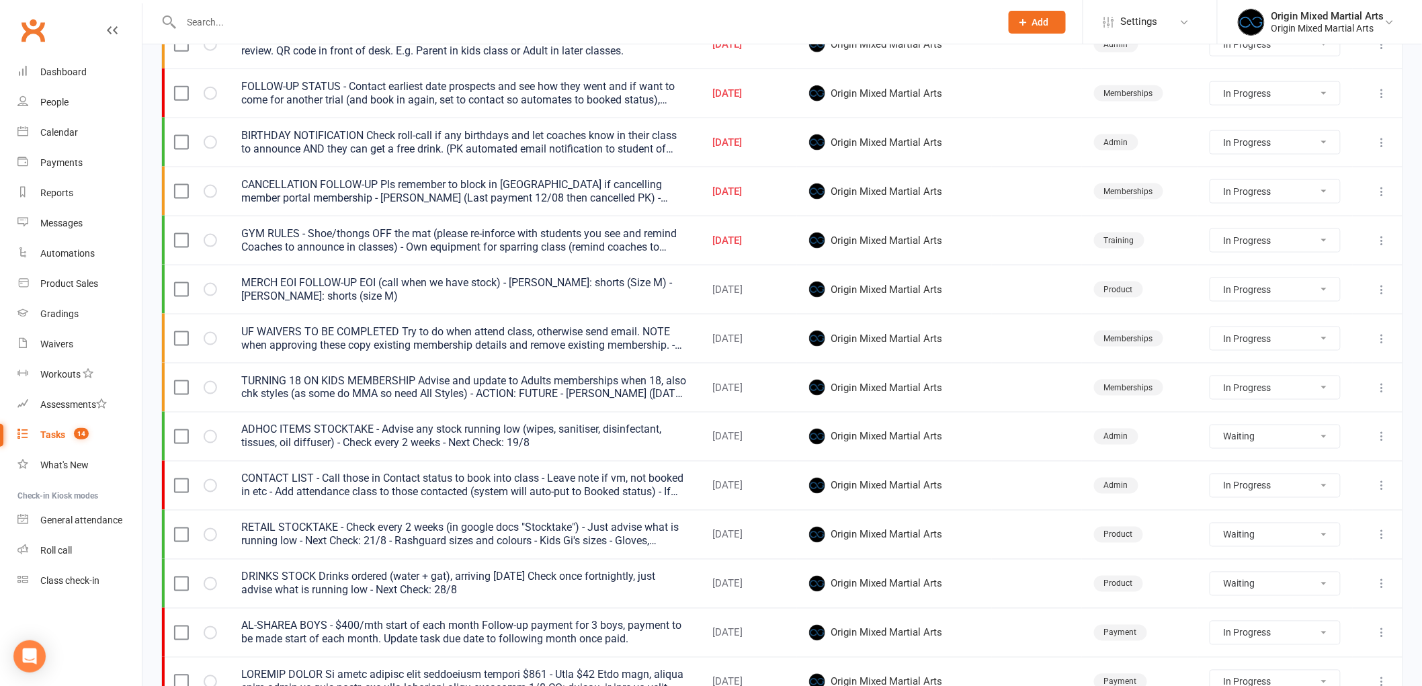
select select "started"
select select "waiting"
select select "started"
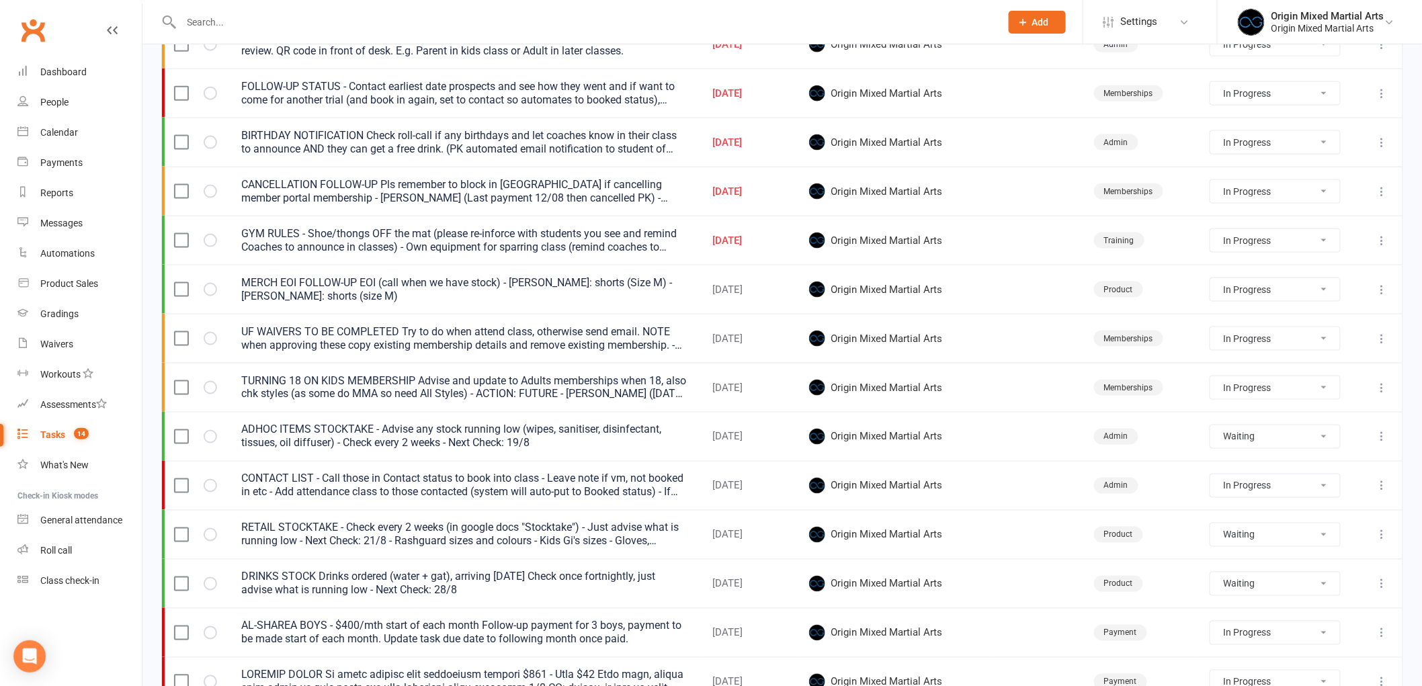
select select "started"
select select "waiting"
select select "started"
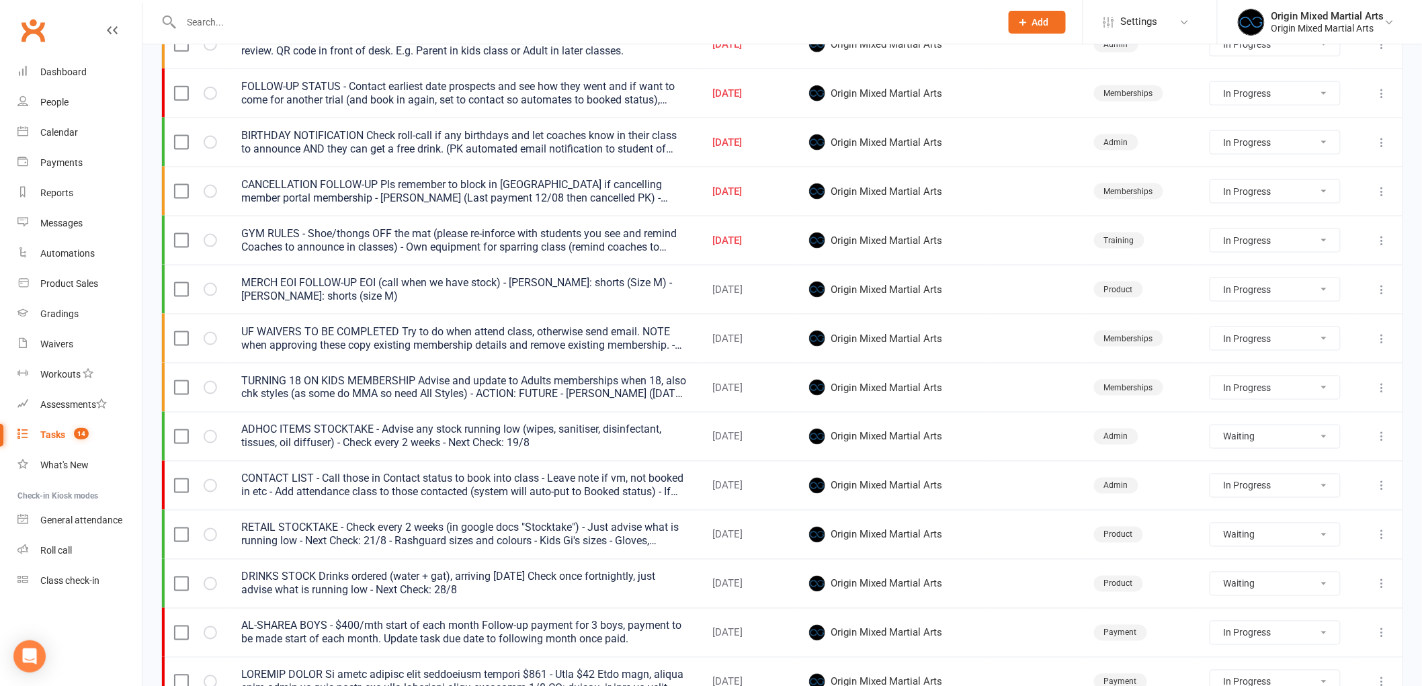
select select "started"
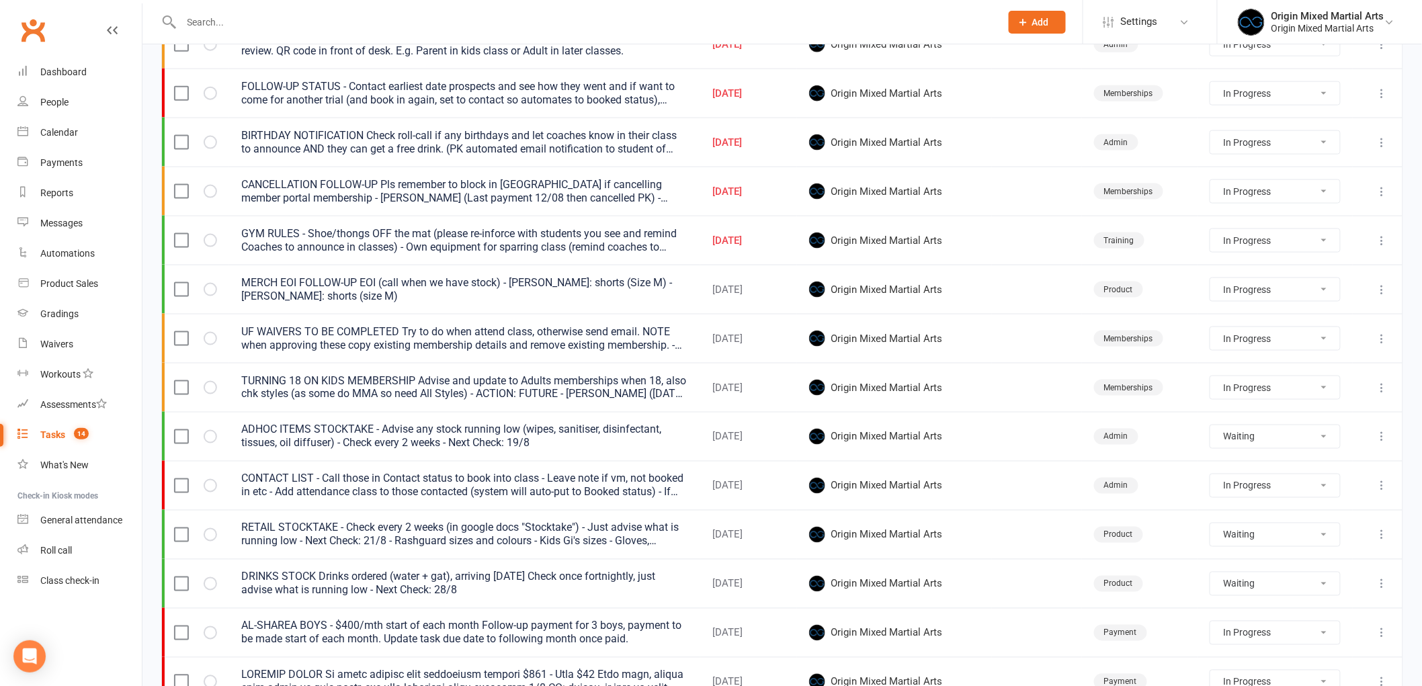
select select "started"
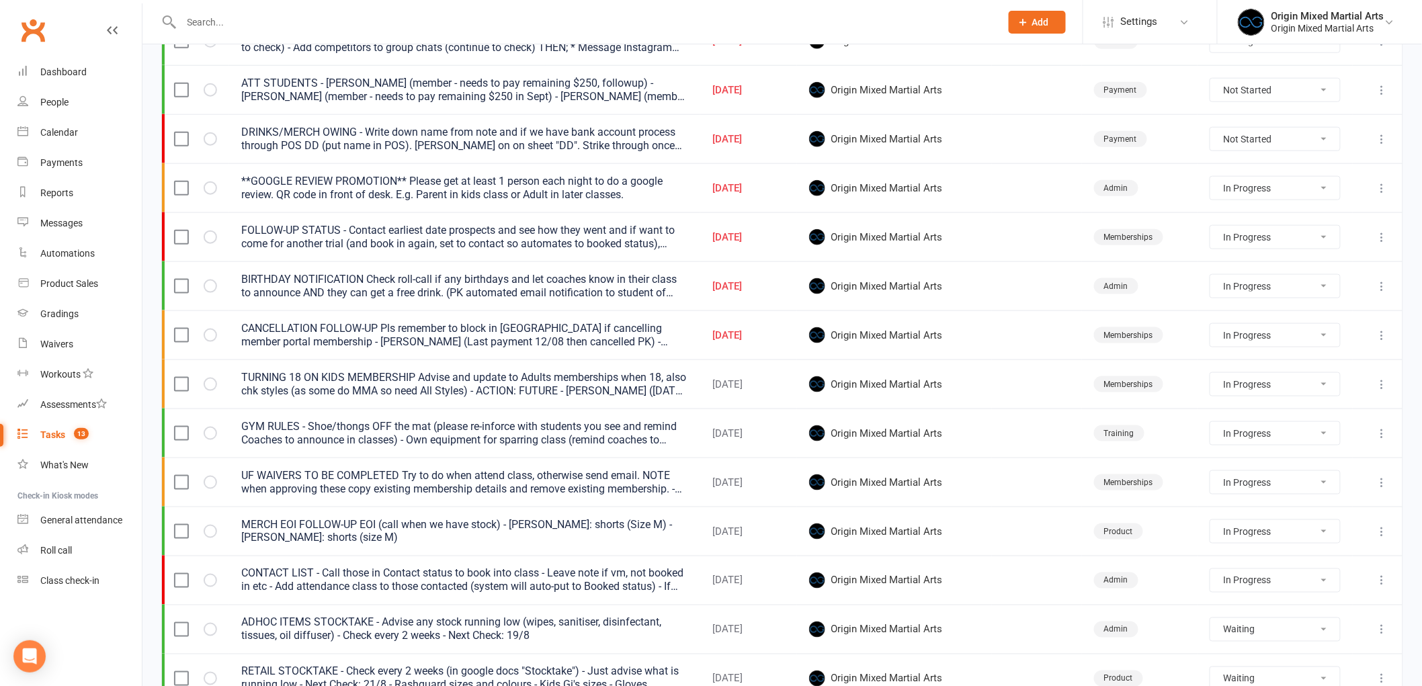
scroll to position [522, 0]
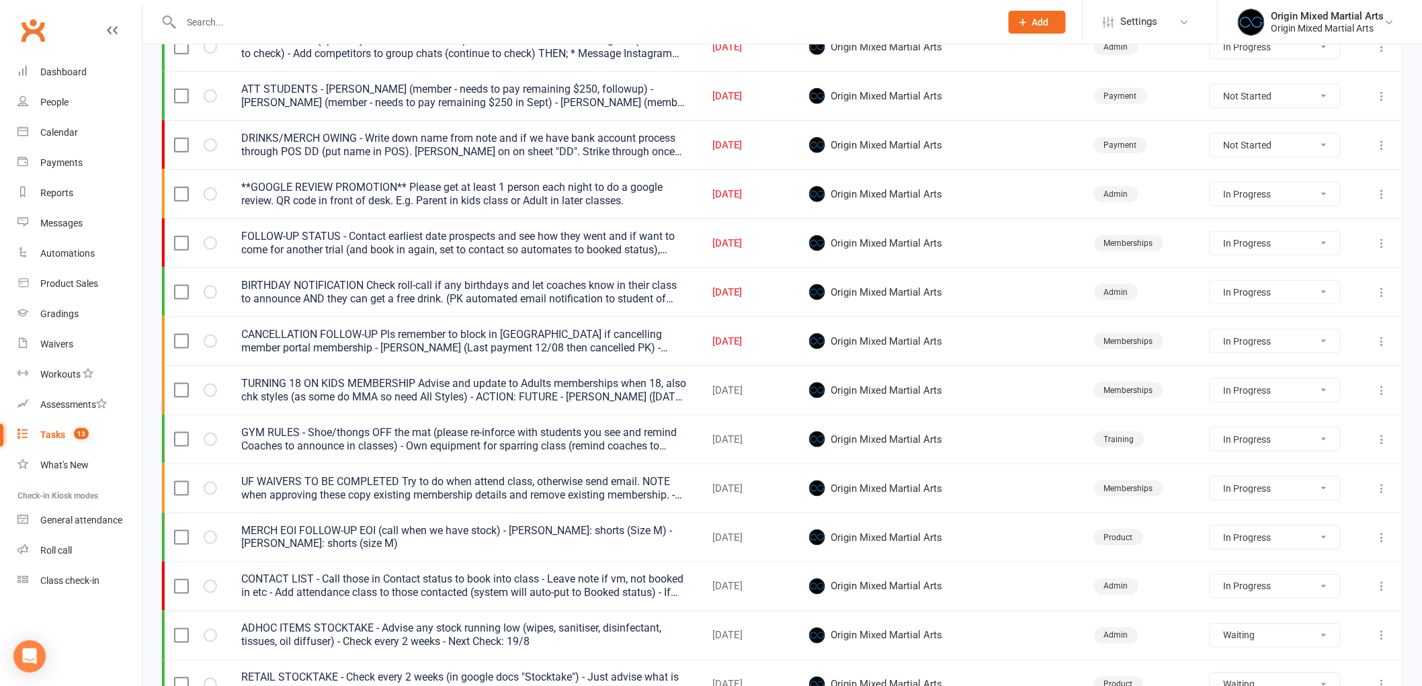
click at [1385, 292] on icon at bounding box center [1381, 292] width 13 height 13
click at [1328, 341] on link "Edit" at bounding box center [1312, 347] width 133 height 27
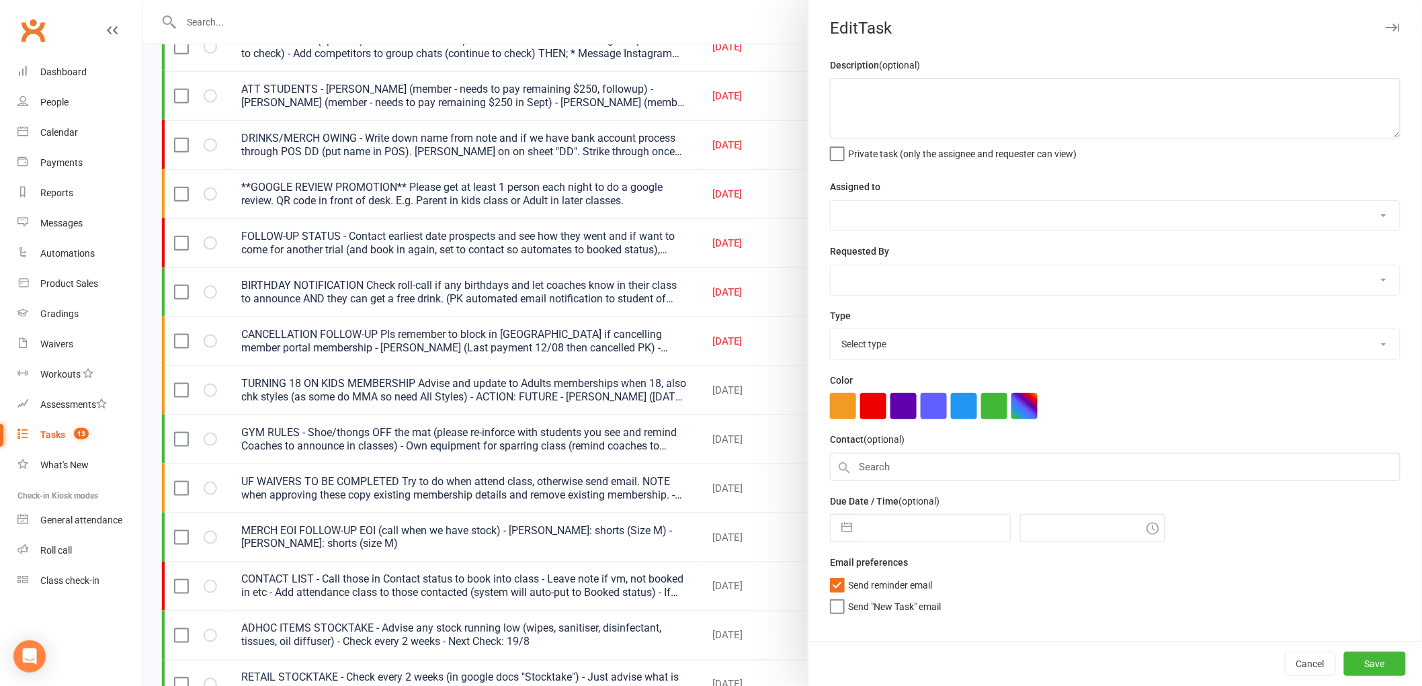
type textarea "BIRTHDAY NOTIFICATION Check roll-call if any birthdays and let coaches know in …"
select select "43946"
type input "[DATE]"
type input "4:00pm"
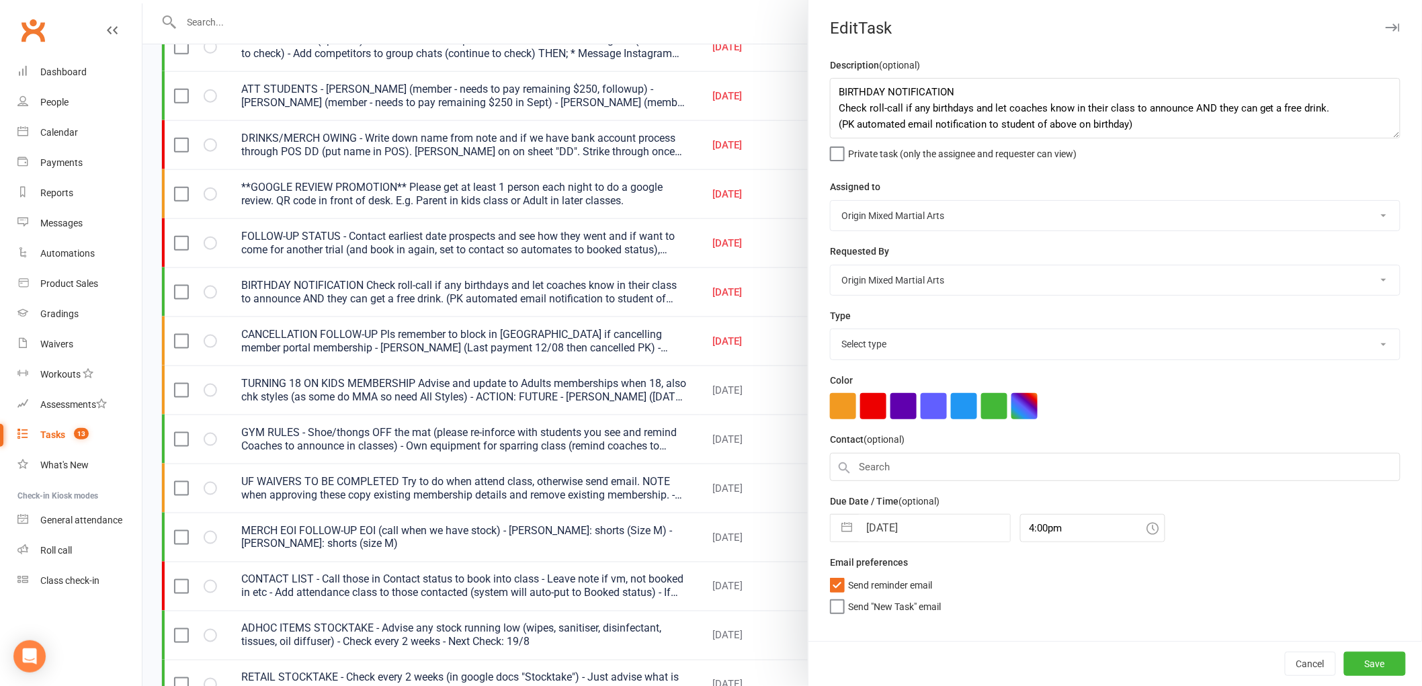
select select "31926"
click at [891, 522] on input "[DATE]" at bounding box center [934, 528] width 151 height 27
select select "6"
select select "2025"
select select "7"
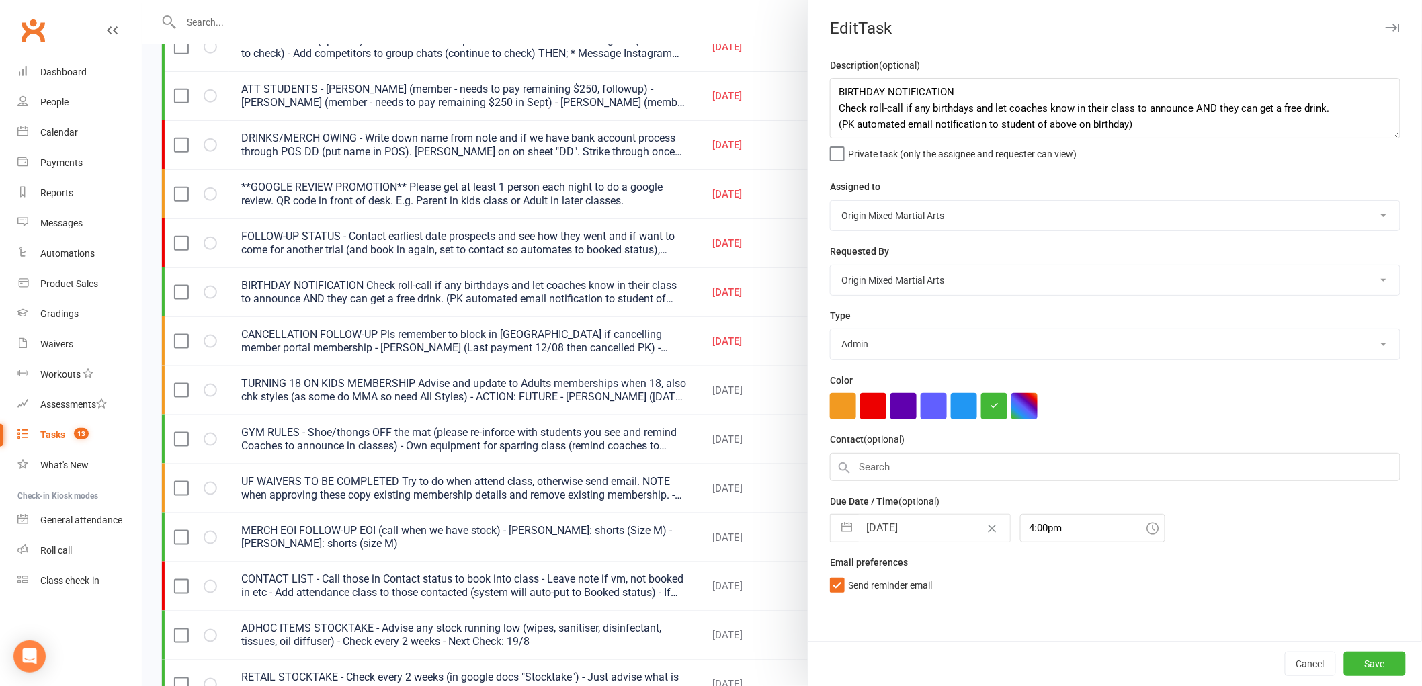
select select "2025"
select select "8"
select select "2025"
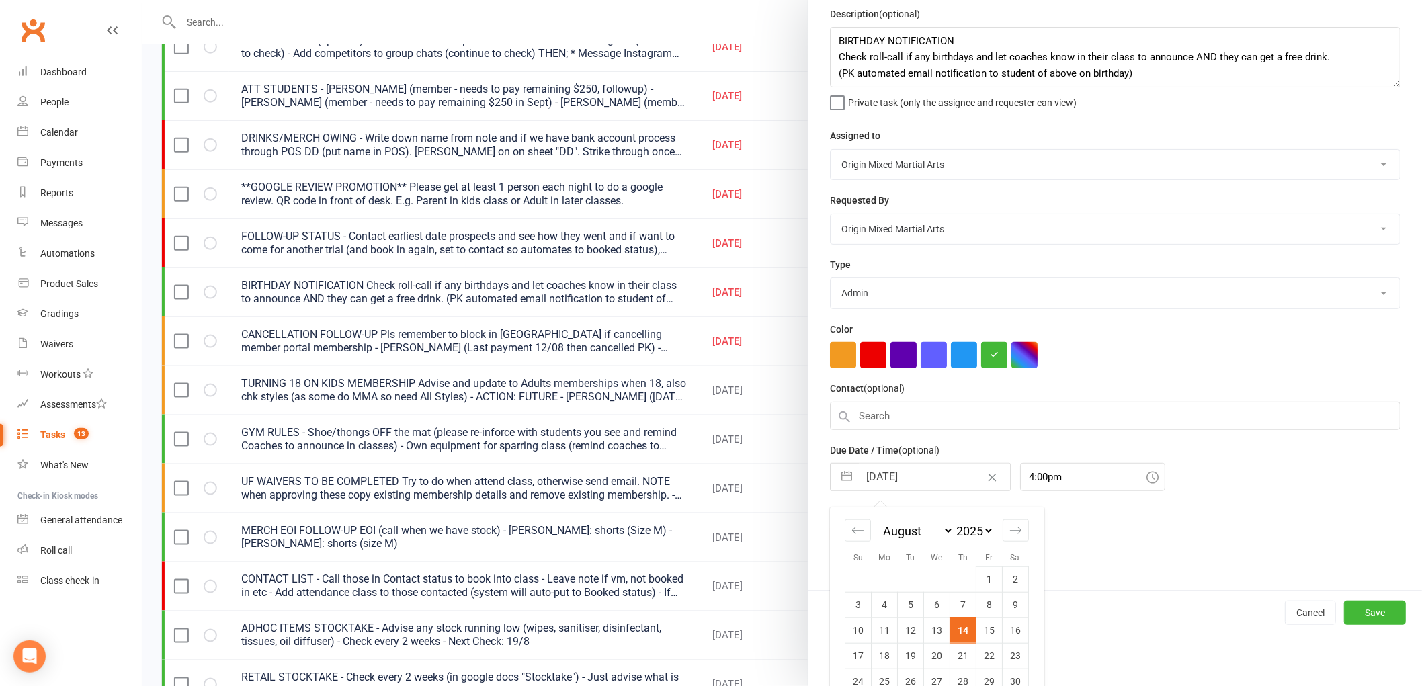
scroll to position [101, 0]
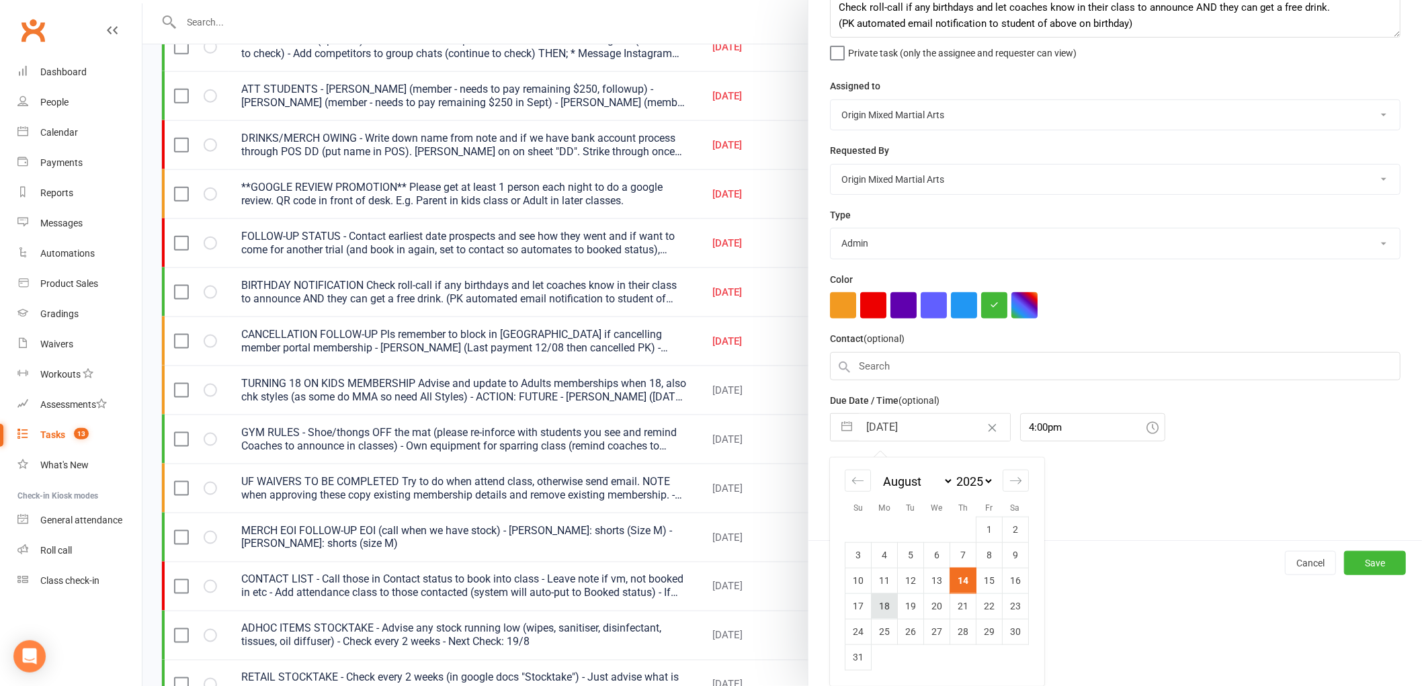
click at [882, 608] on td "18" at bounding box center [884, 606] width 26 height 26
type input "18 Aug 2025"
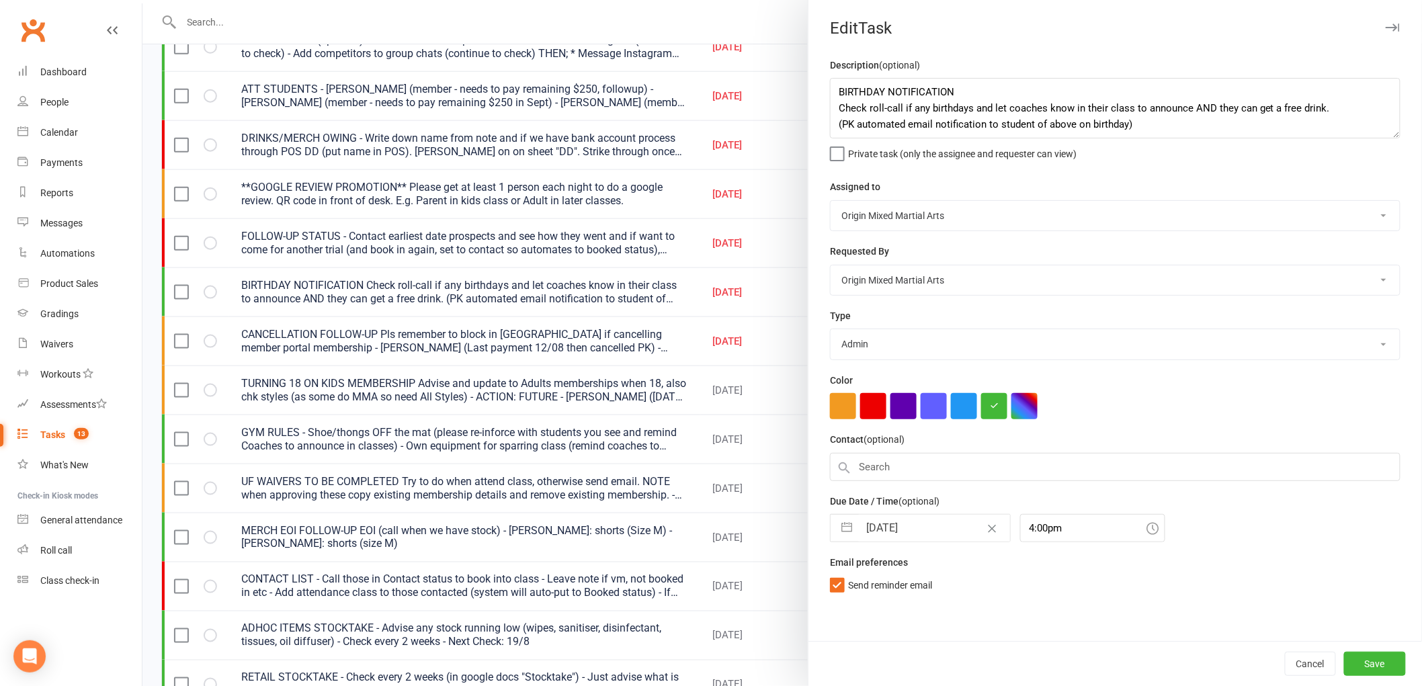
scroll to position [0, 0]
click at [1361, 660] on button "Save" at bounding box center [1375, 664] width 62 height 24
select select "started"
select select "waiting"
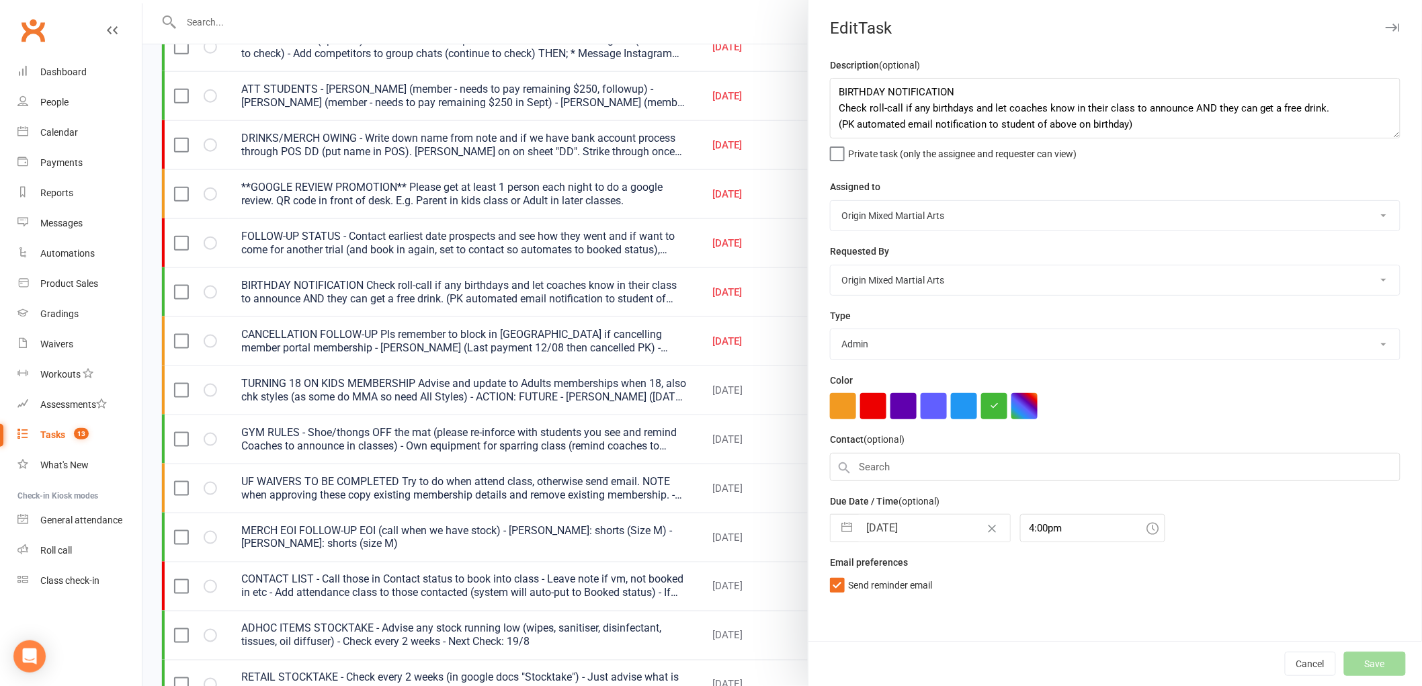
select select "waiting"
select select "started"
select select "waiting"
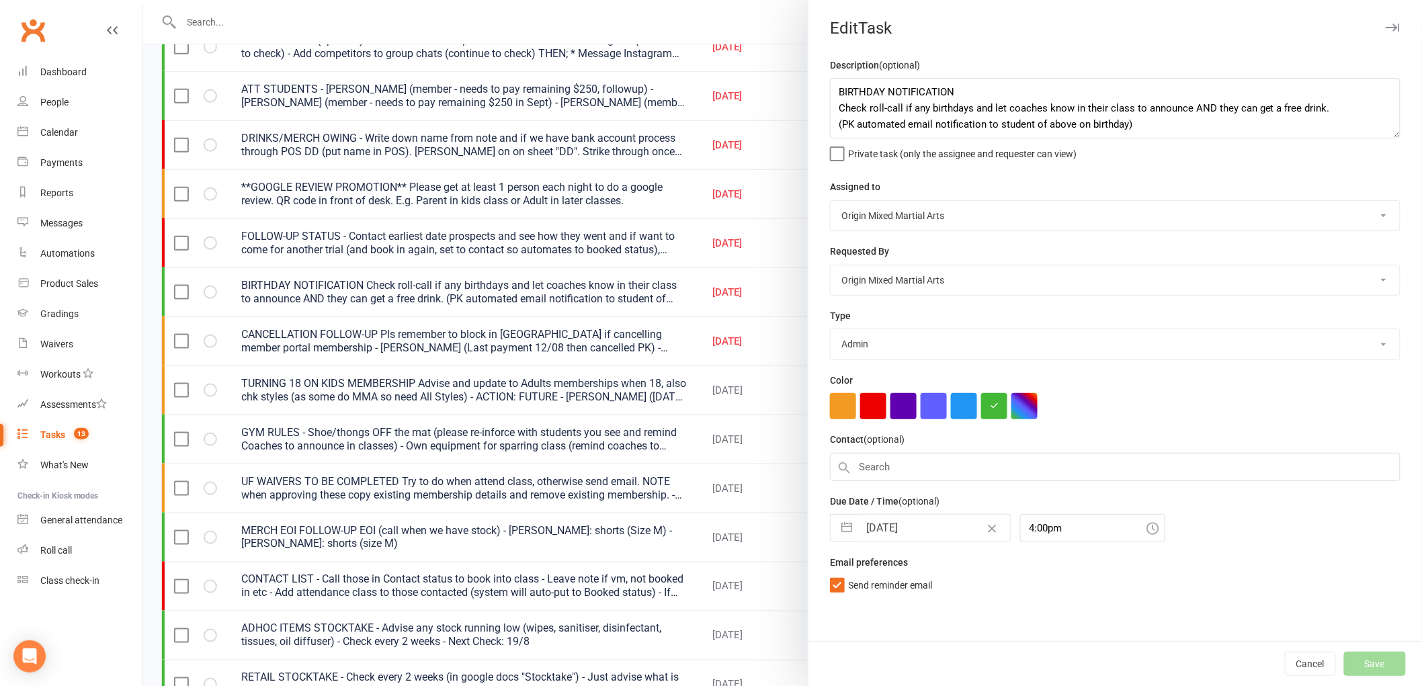
select select "started"
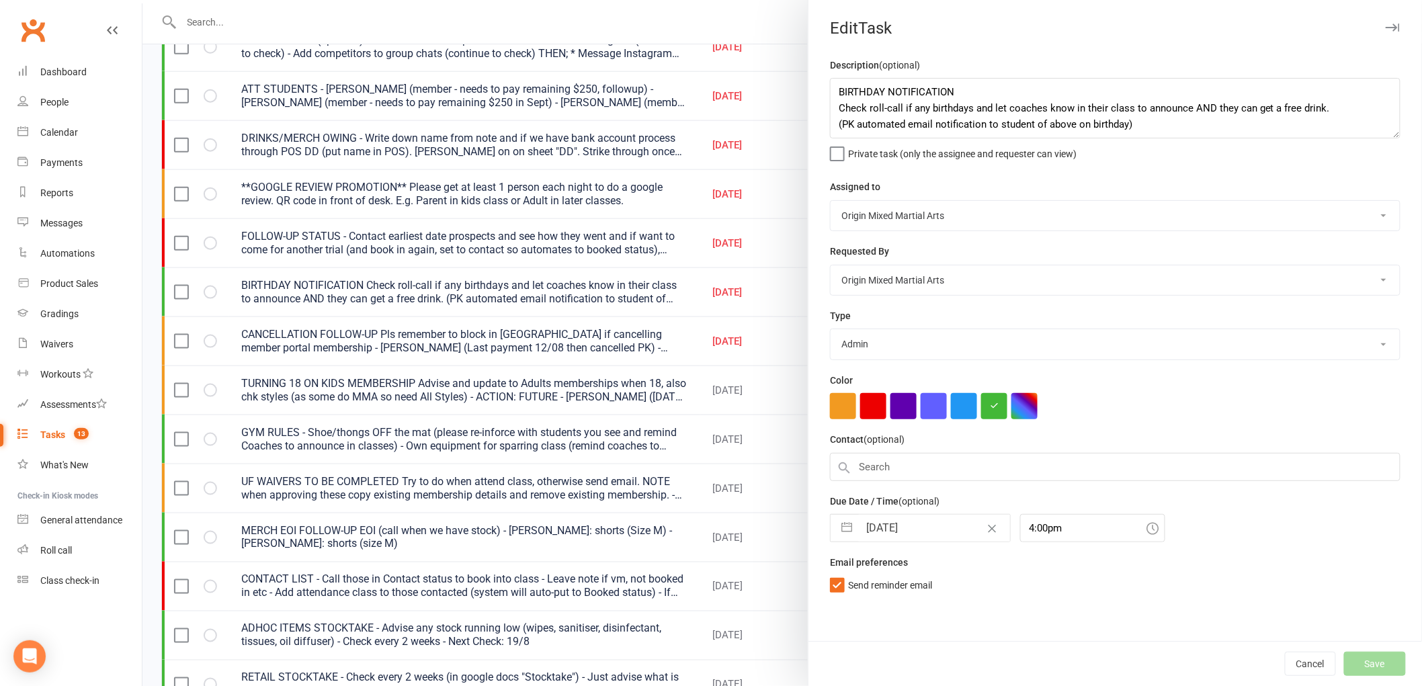
select select "started"
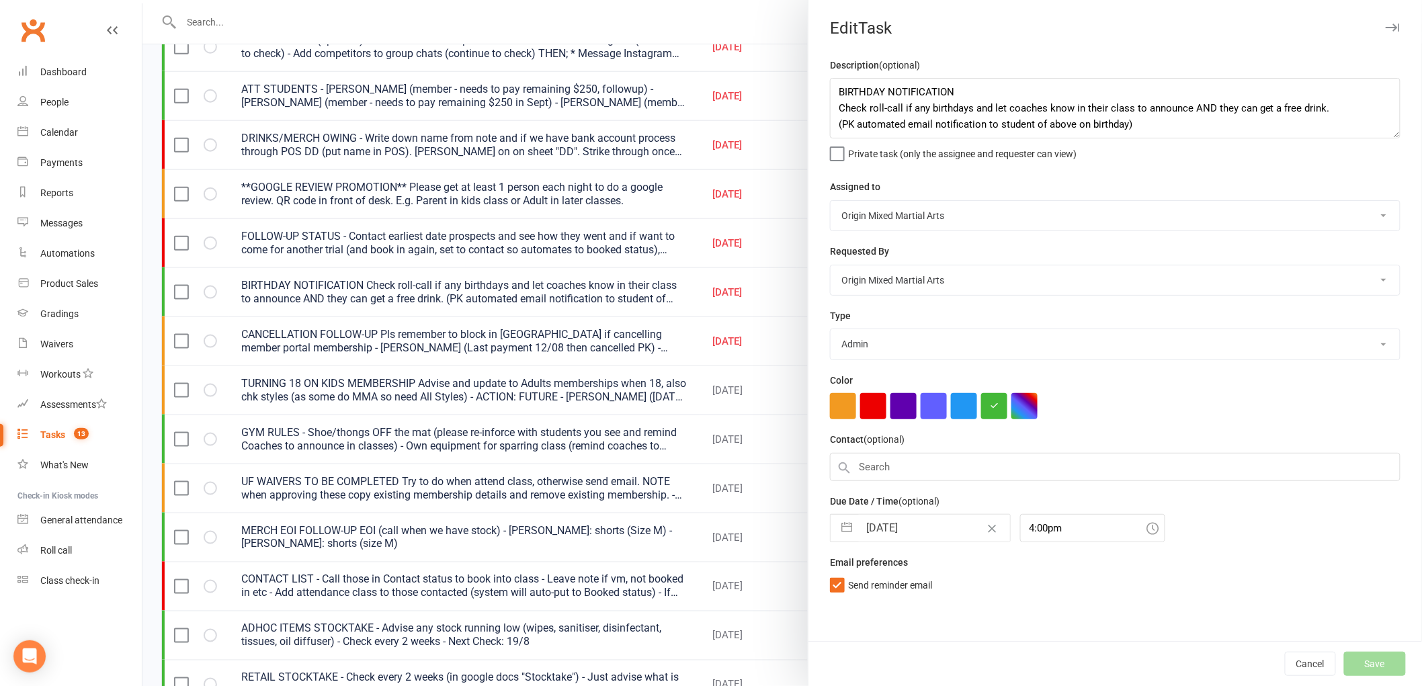
select select "started"
select select "waiting"
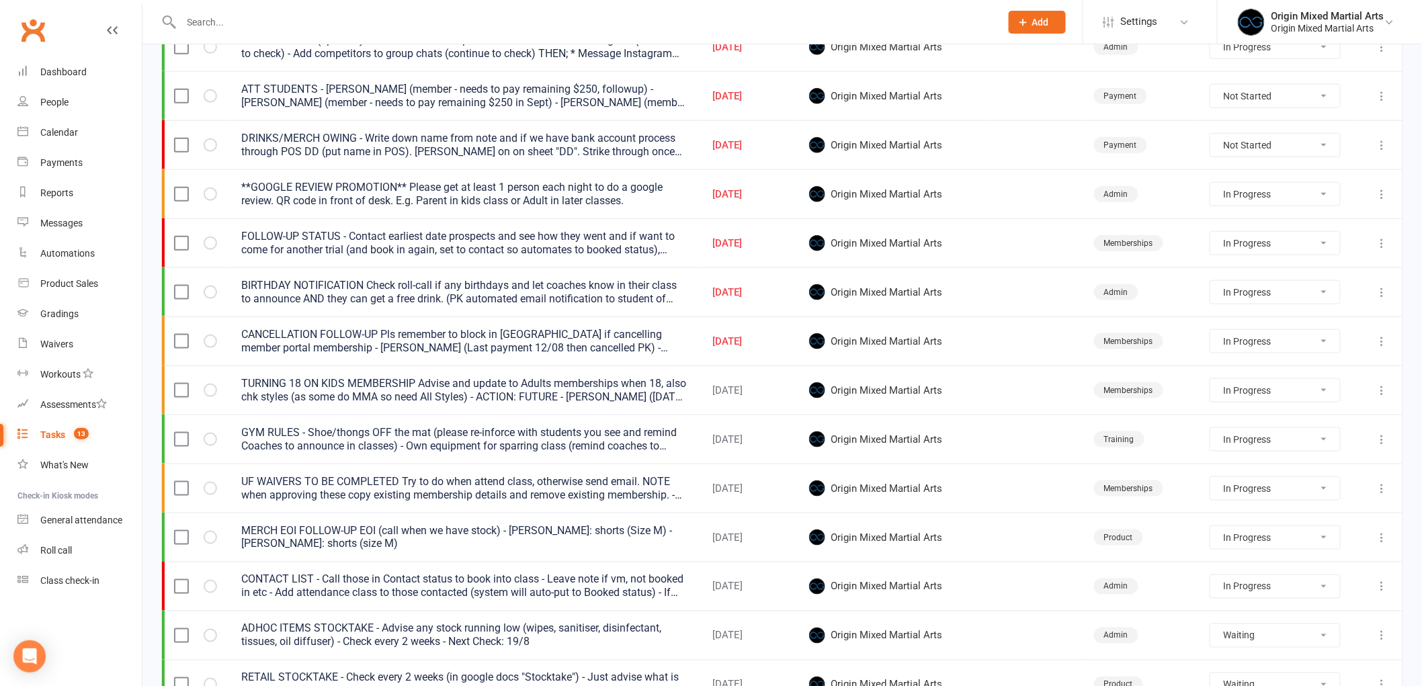
select select "started"
select select "waiting"
select select "started"
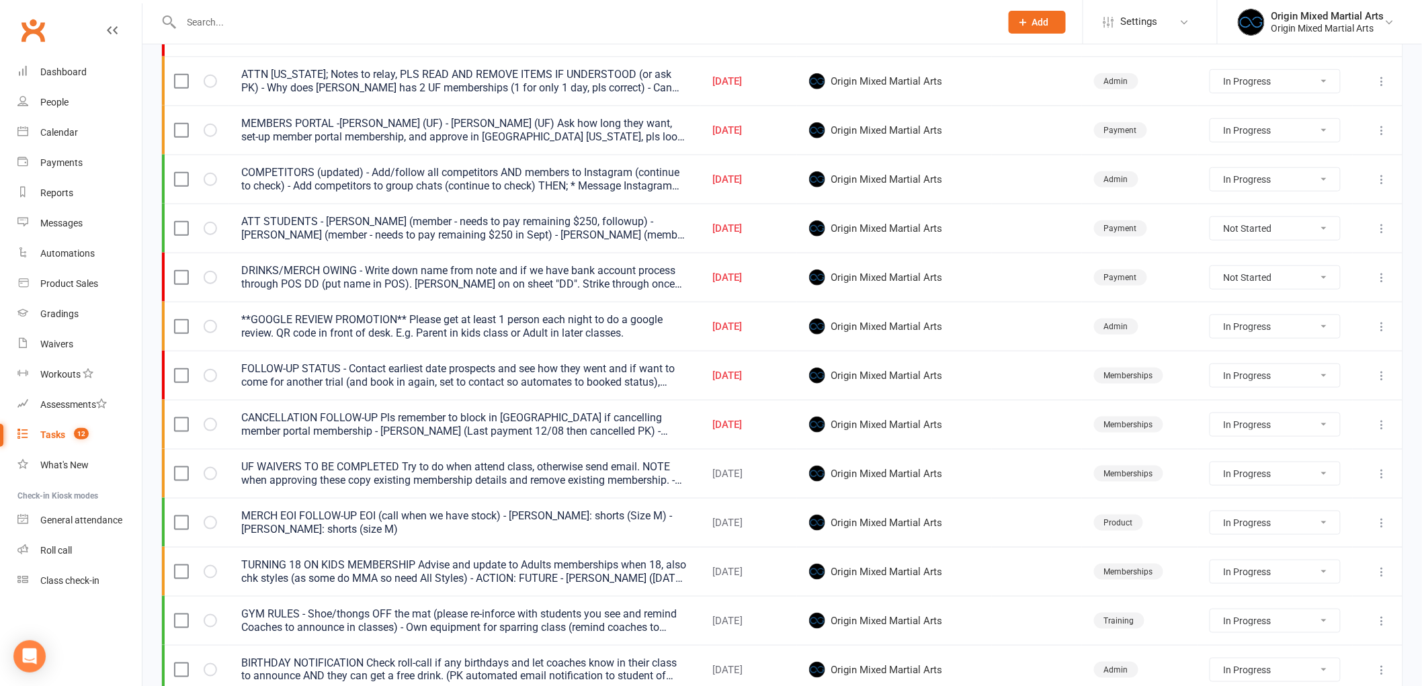
scroll to position [373, 0]
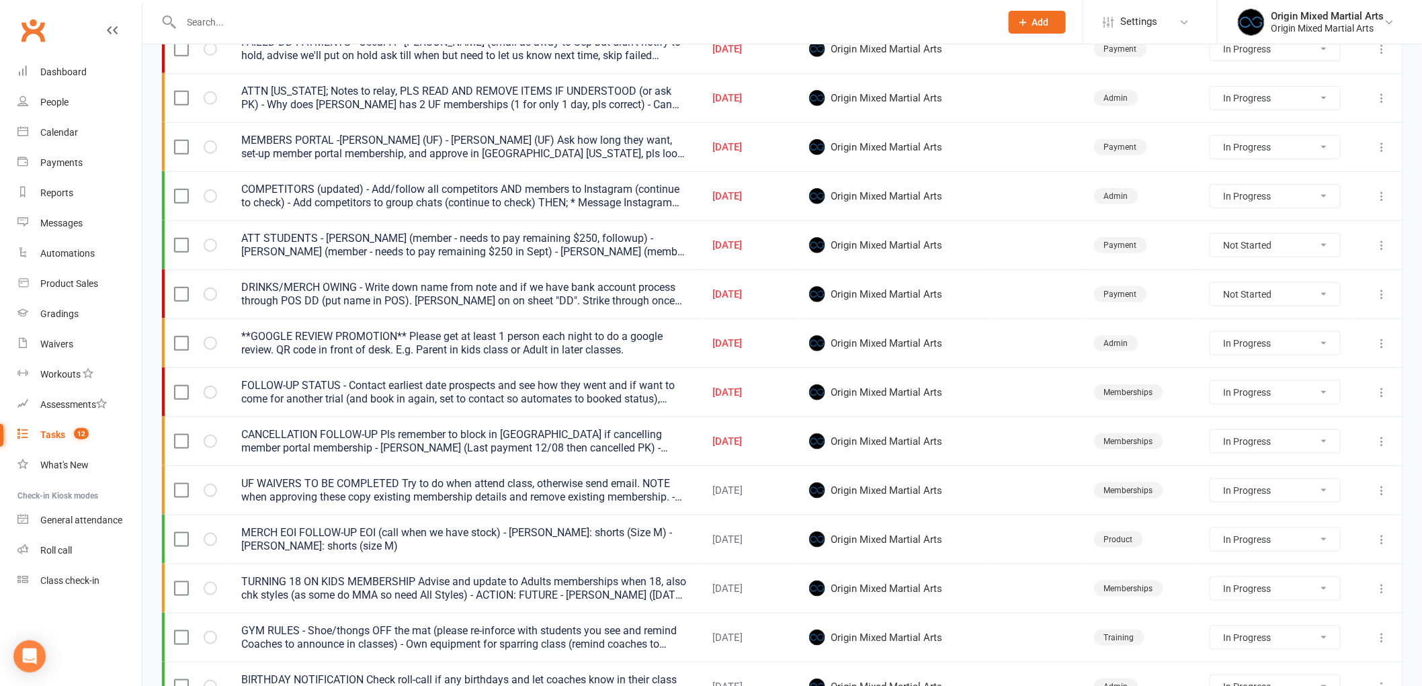
click at [1381, 345] on icon at bounding box center [1381, 343] width 13 height 13
click at [1308, 390] on link "Edit" at bounding box center [1312, 398] width 133 height 27
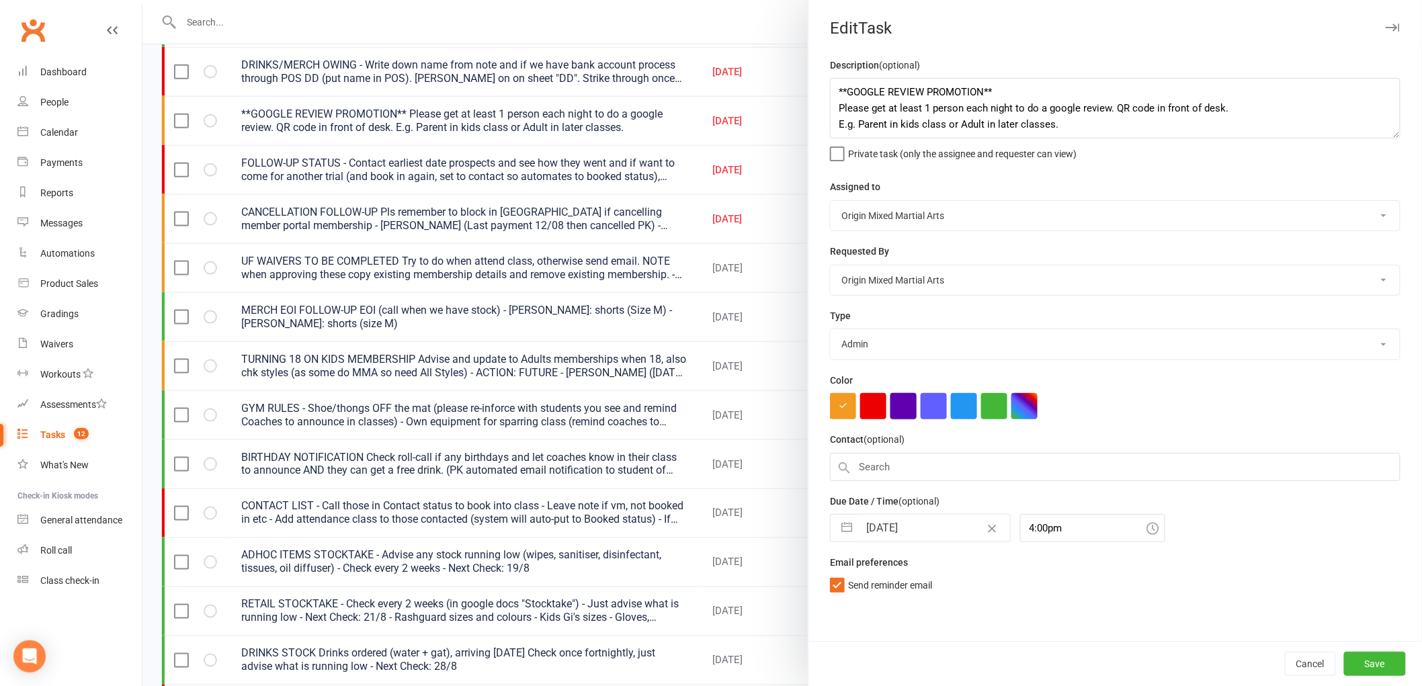
scroll to position [597, 0]
click at [896, 520] on input "[DATE]" at bounding box center [934, 528] width 151 height 27
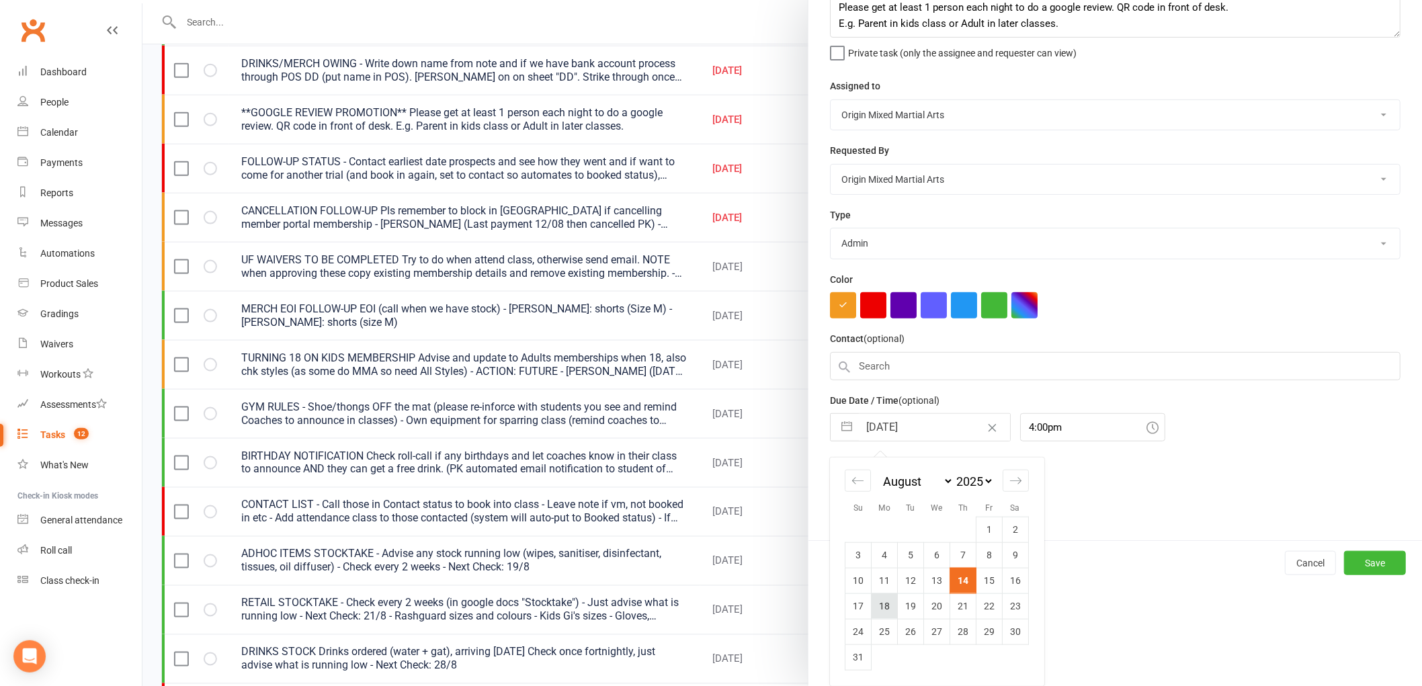
click at [884, 607] on td "18" at bounding box center [884, 606] width 26 height 26
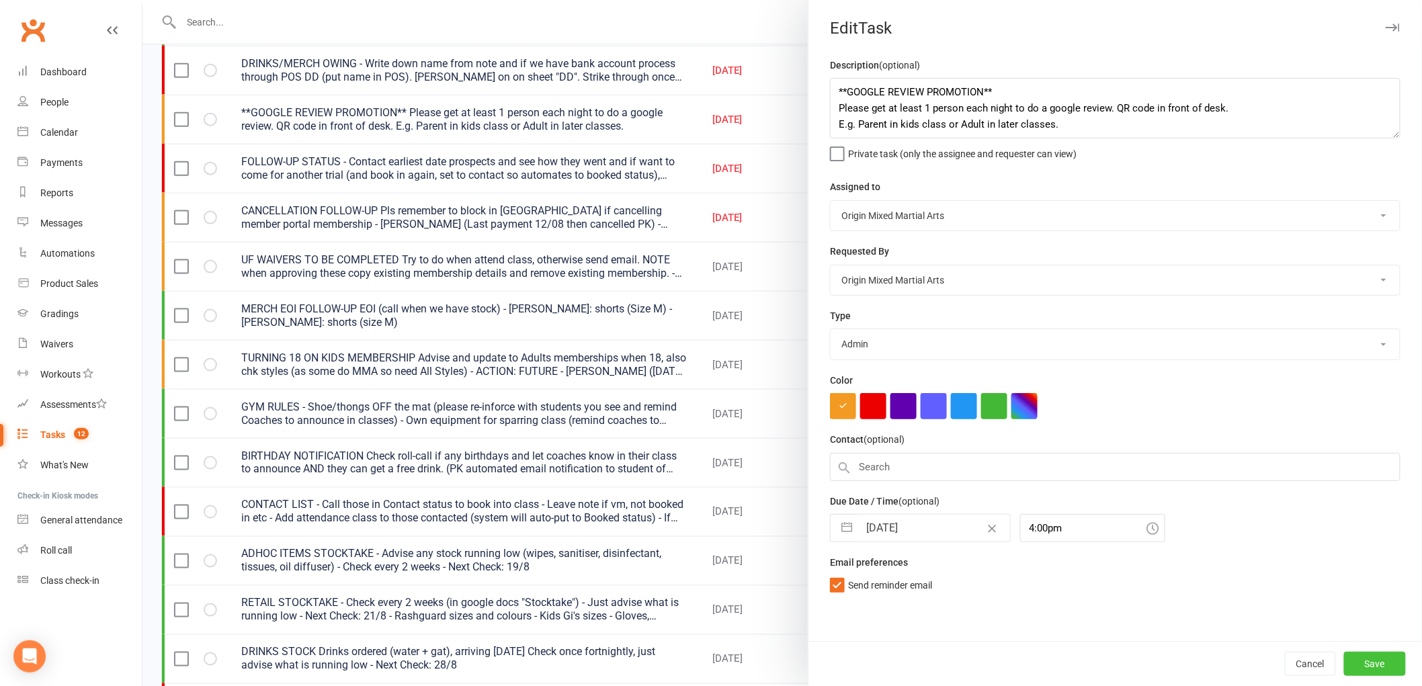
click at [1358, 660] on button "Save" at bounding box center [1375, 664] width 62 height 24
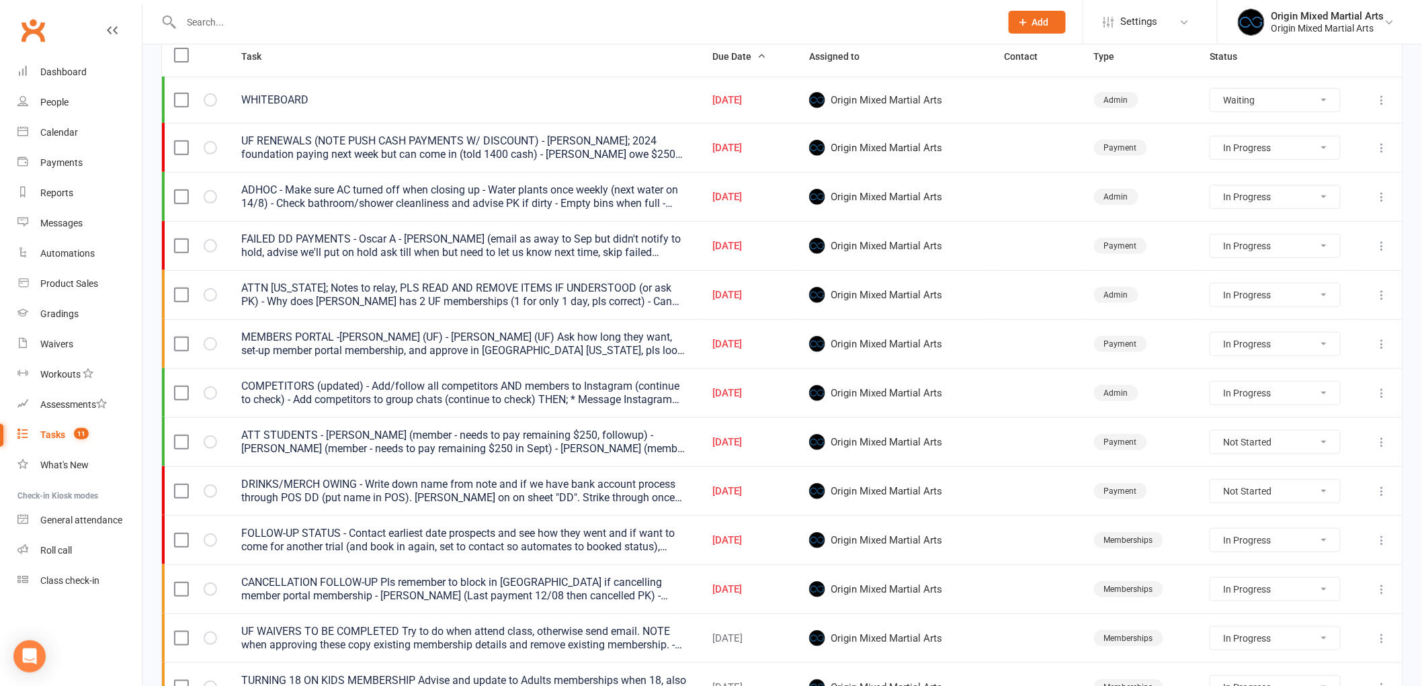
scroll to position [149, 0]
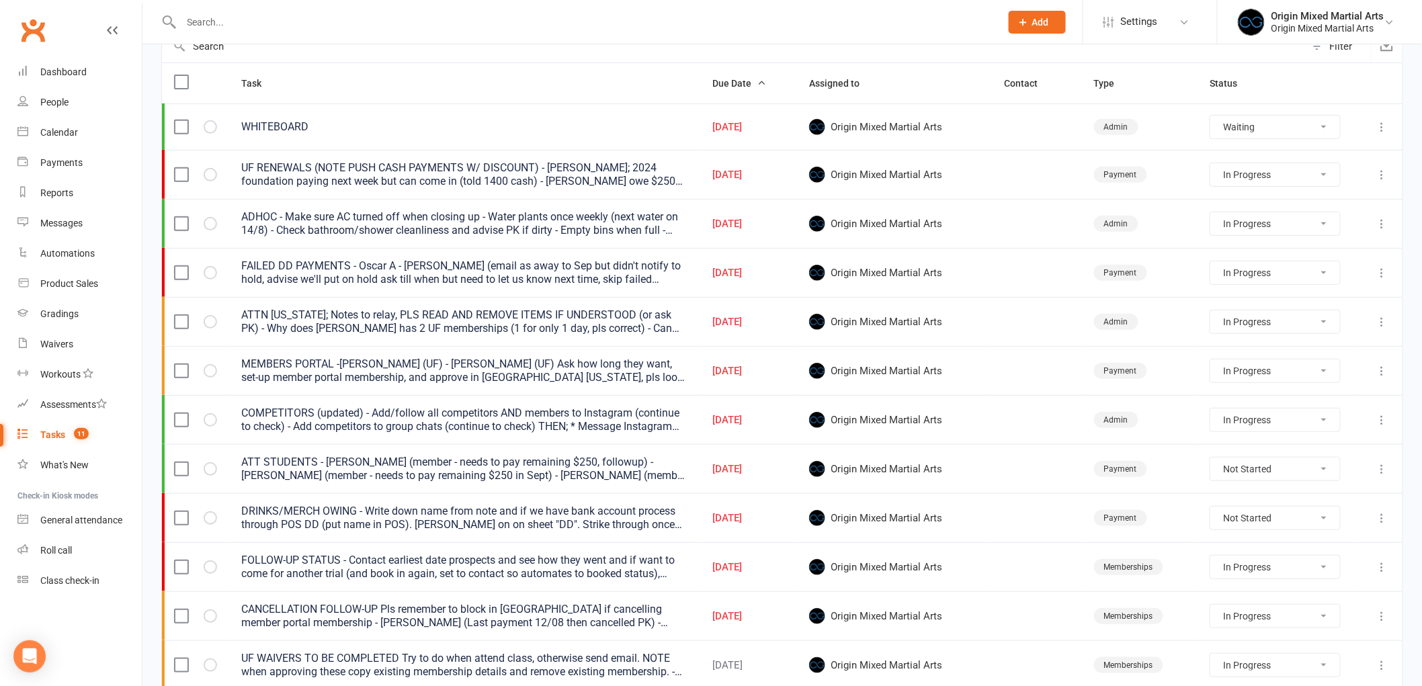
click at [1381, 129] on icon at bounding box center [1381, 126] width 13 height 13
click at [1328, 176] on link "Edit" at bounding box center [1312, 181] width 133 height 27
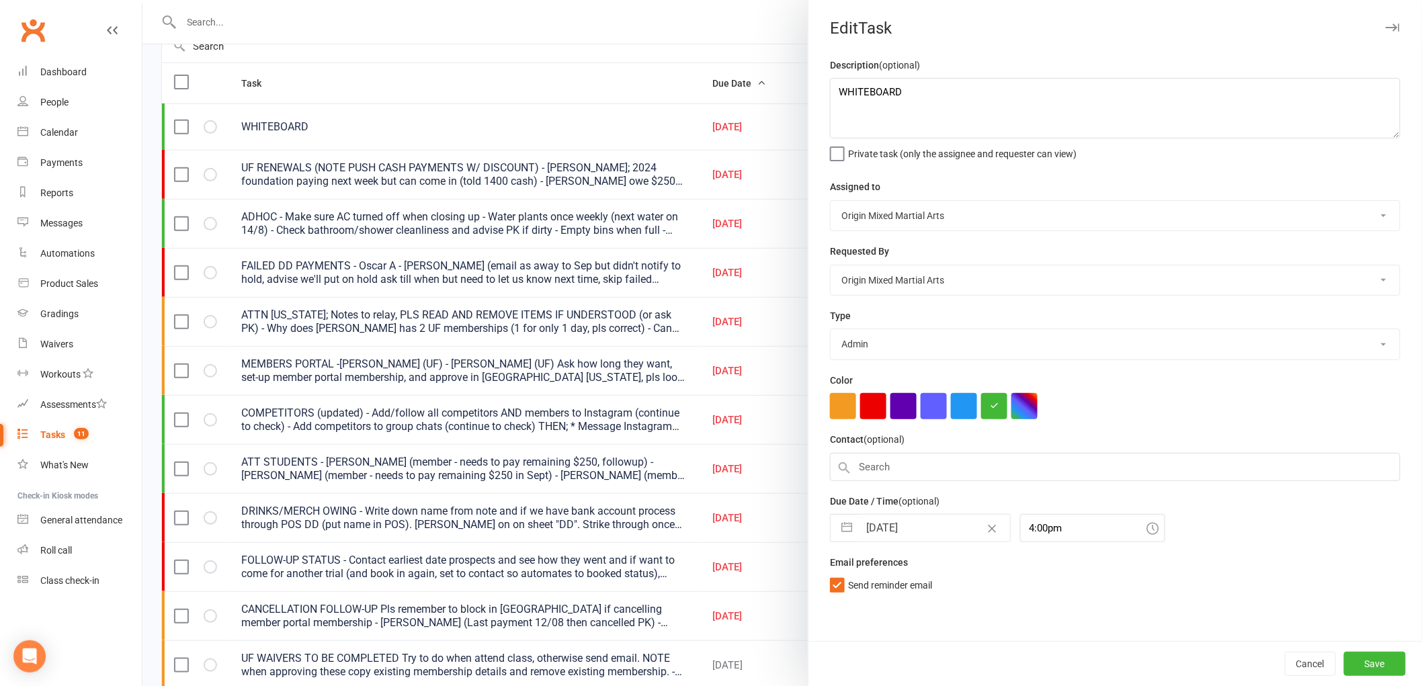
click at [910, 529] on input "[DATE]" at bounding box center [934, 528] width 151 height 27
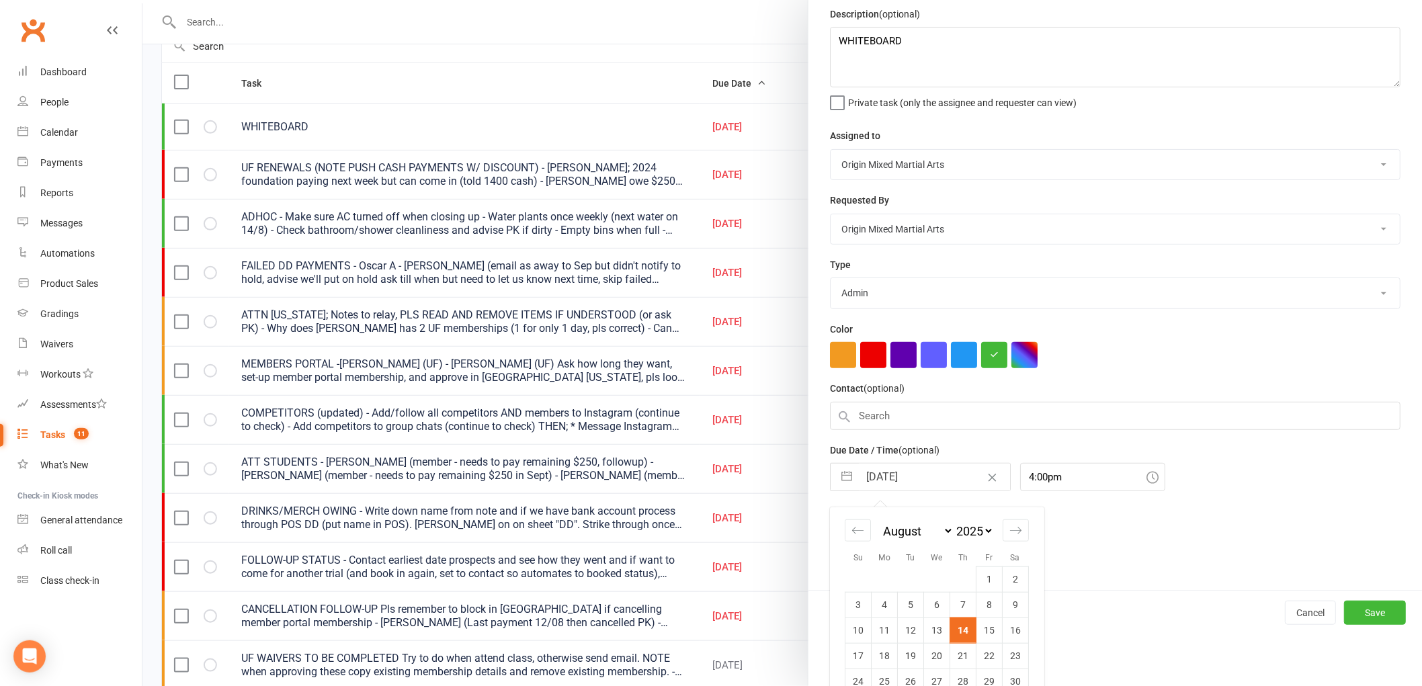
scroll to position [101, 0]
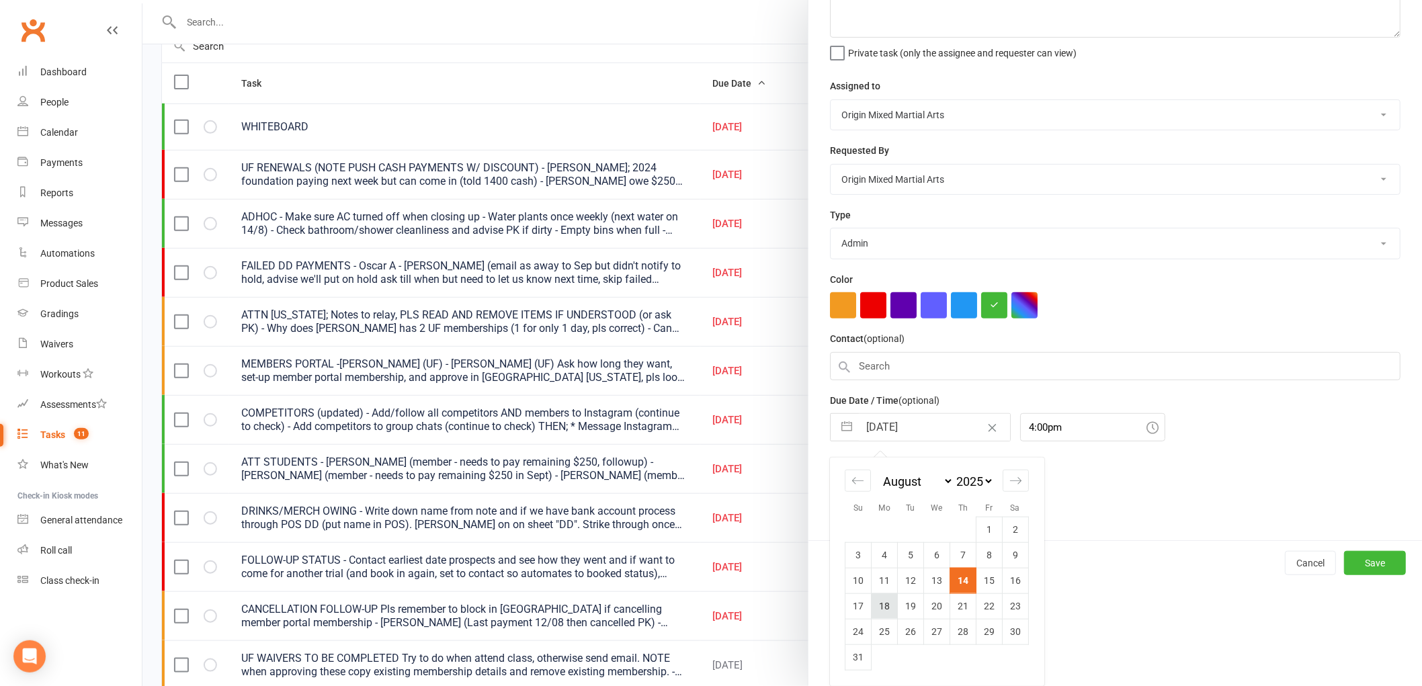
click at [882, 609] on td "18" at bounding box center [884, 606] width 26 height 26
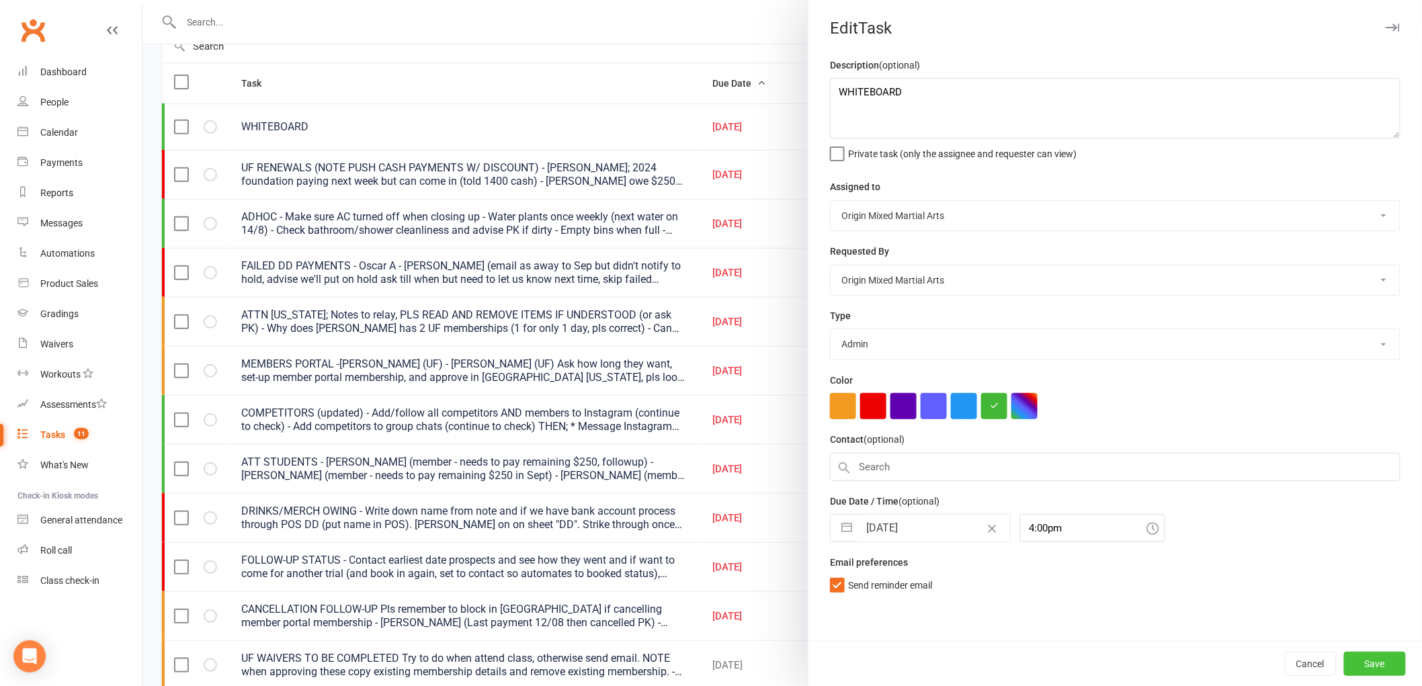
click at [1374, 660] on button "Save" at bounding box center [1375, 664] width 62 height 24
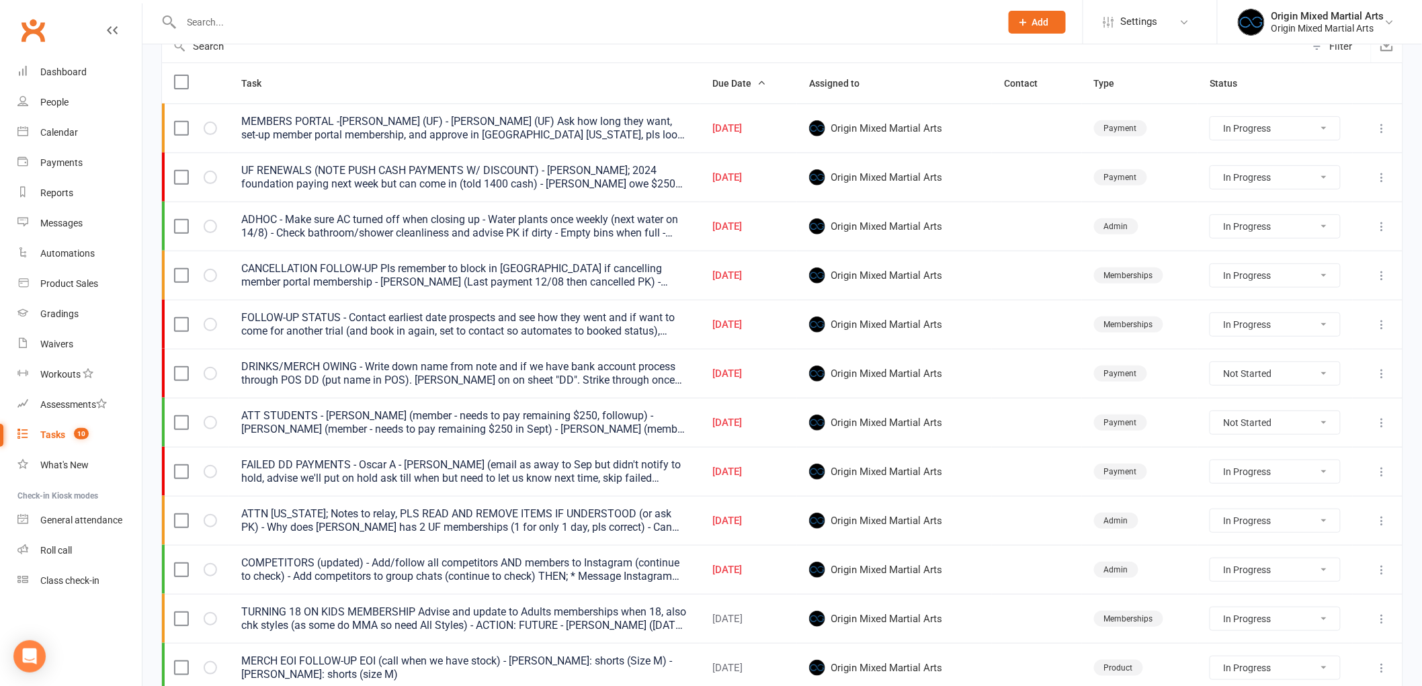
click at [1387, 121] on button at bounding box center [1382, 128] width 16 height 16
click at [1322, 185] on link "Edit" at bounding box center [1312, 182] width 133 height 27
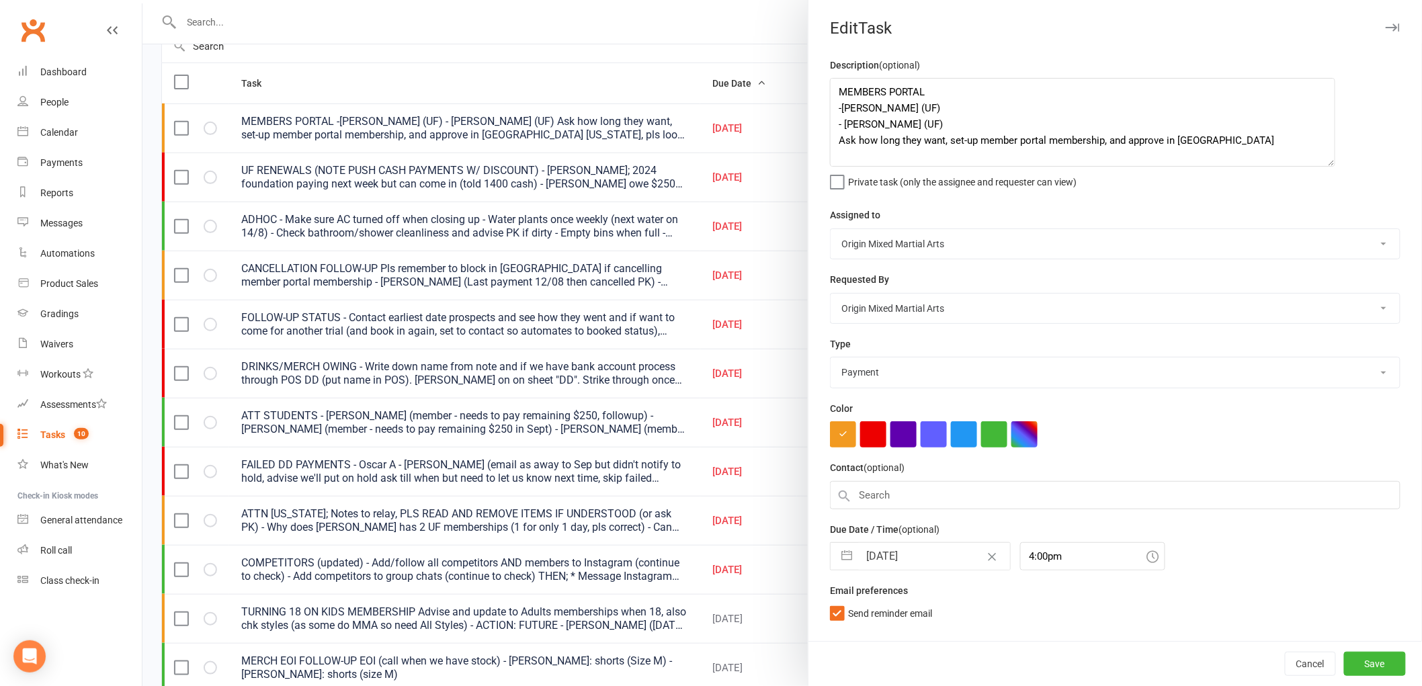
drag, startPoint x: 1381, startPoint y: 133, endPoint x: 1322, endPoint y: 162, distance: 66.4
click at [1322, 162] on textarea "MEMBERS PORTAL -William R (UF) - Finn R (UF) Ask how long they want, set-up mem…" at bounding box center [1082, 122] width 505 height 89
click at [1385, 24] on icon "button" at bounding box center [1392, 28] width 14 height 8
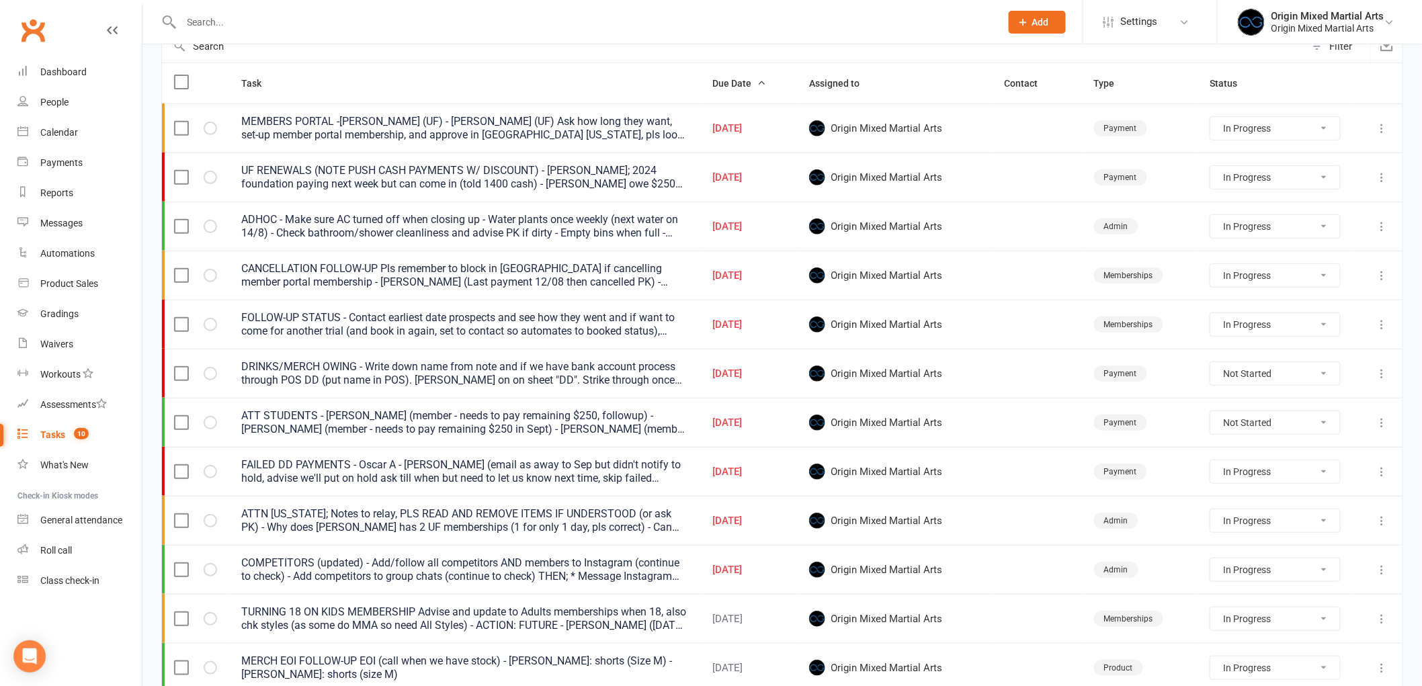
click at [1375, 370] on icon at bounding box center [1381, 373] width 13 height 13
click at [1306, 425] on link "Edit" at bounding box center [1312, 428] width 133 height 27
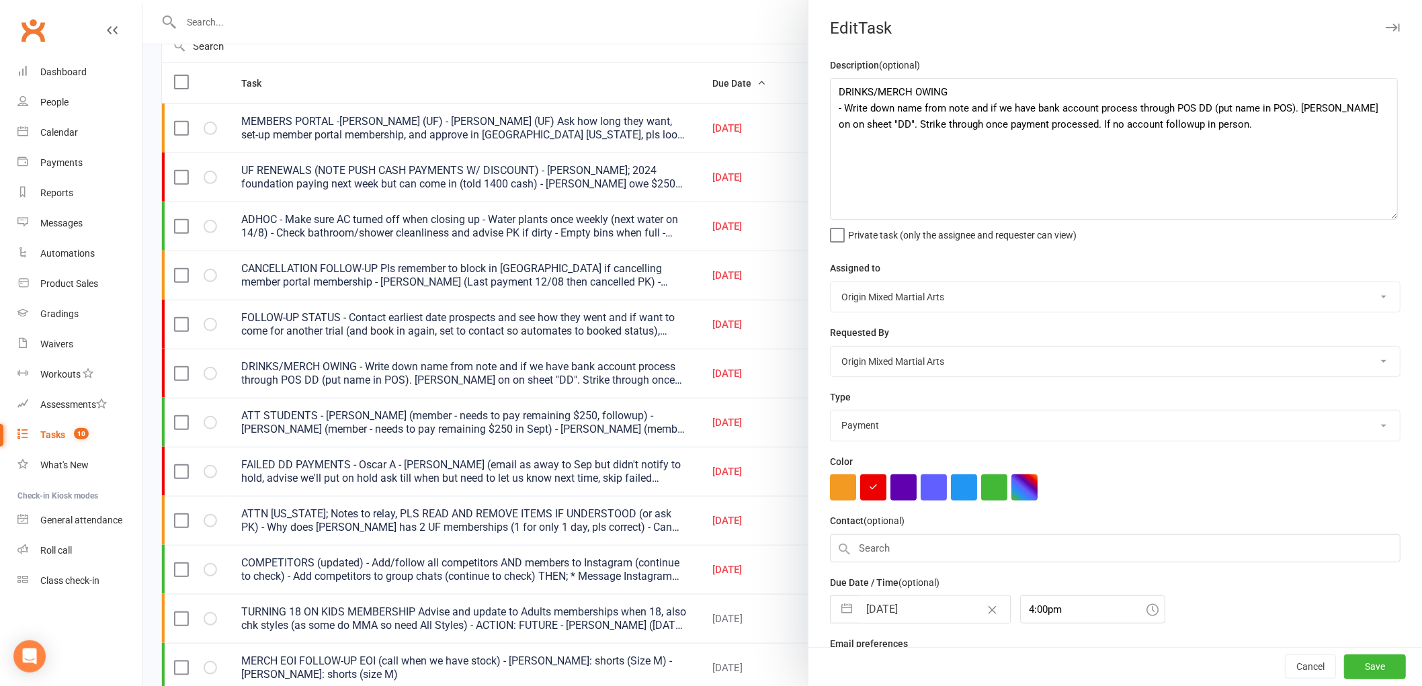
drag, startPoint x: 1380, startPoint y: 130, endPoint x: 1359, endPoint y: 124, distance: 22.3
click at [1359, 125] on textarea "DRINKS/MERCH OWING - Write down name from note and if we have bank account proc…" at bounding box center [1114, 149] width 568 height 142
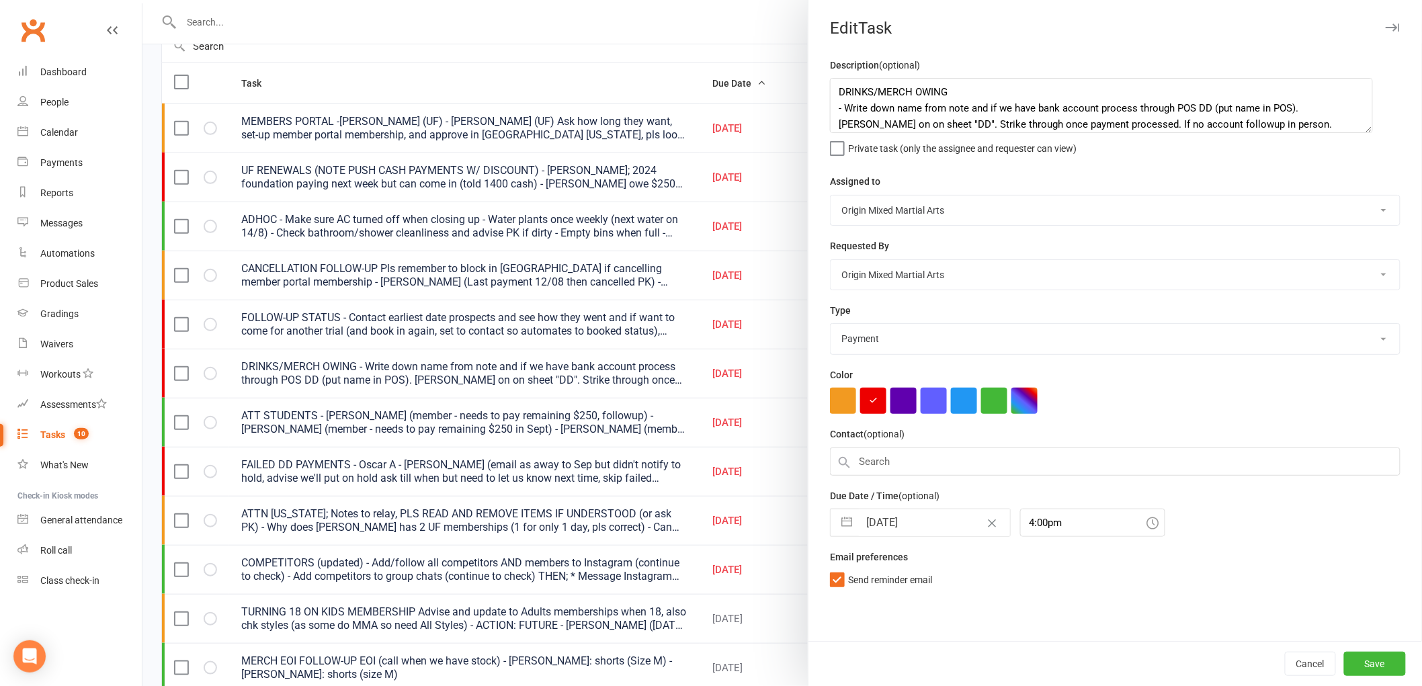
click at [884, 514] on input "[DATE]" at bounding box center [934, 522] width 151 height 27
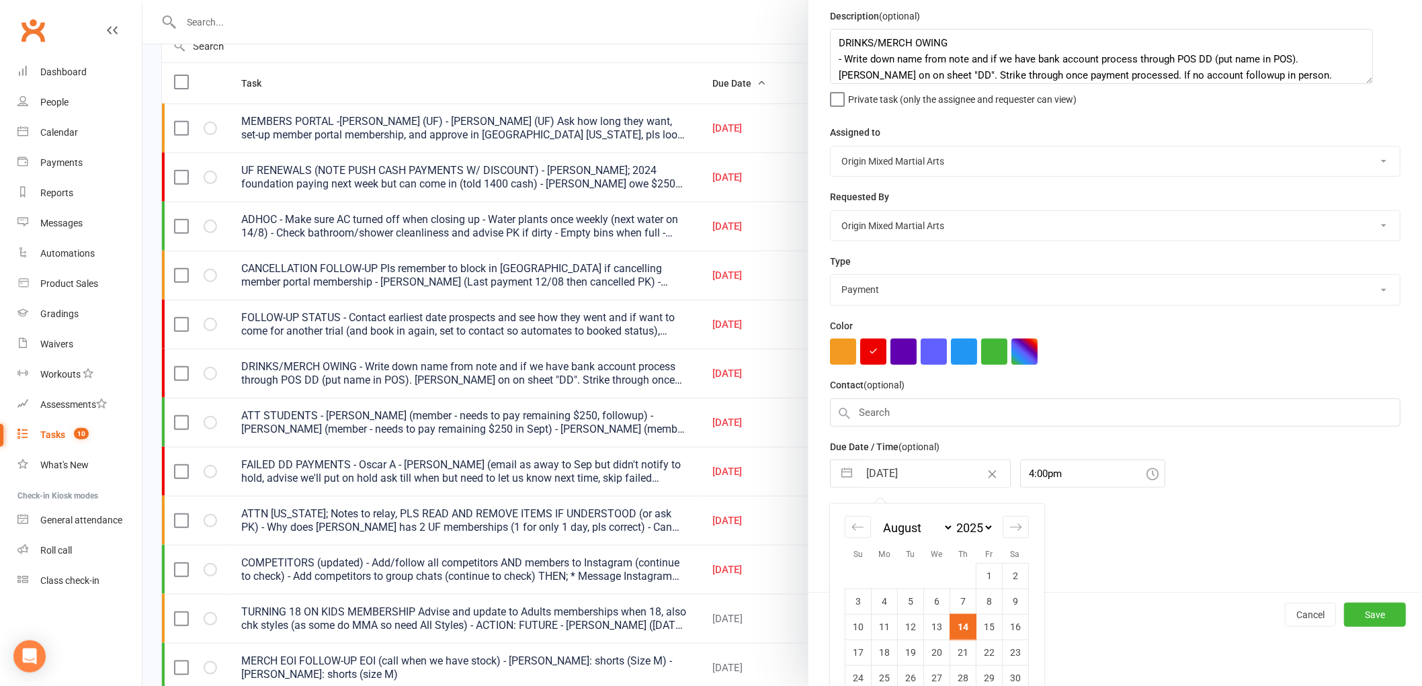
scroll to position [96, 0]
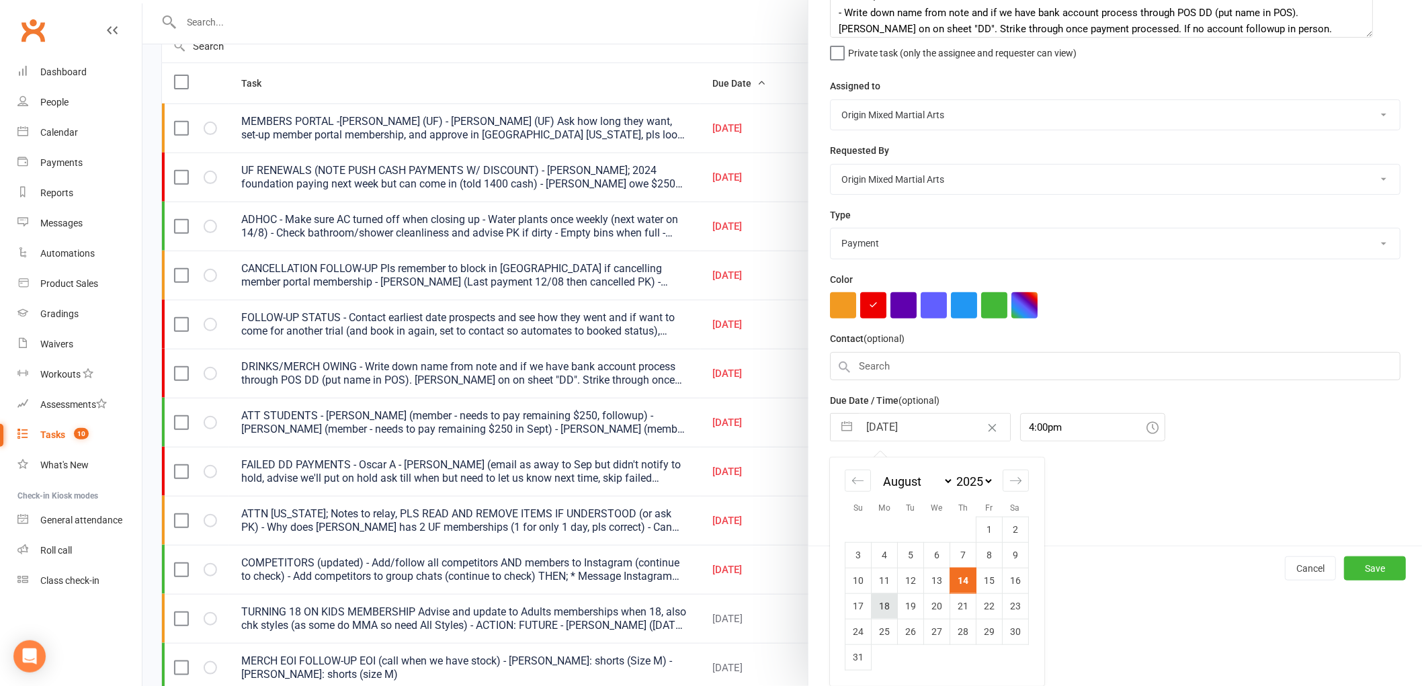
click at [885, 607] on td "18" at bounding box center [884, 606] width 26 height 26
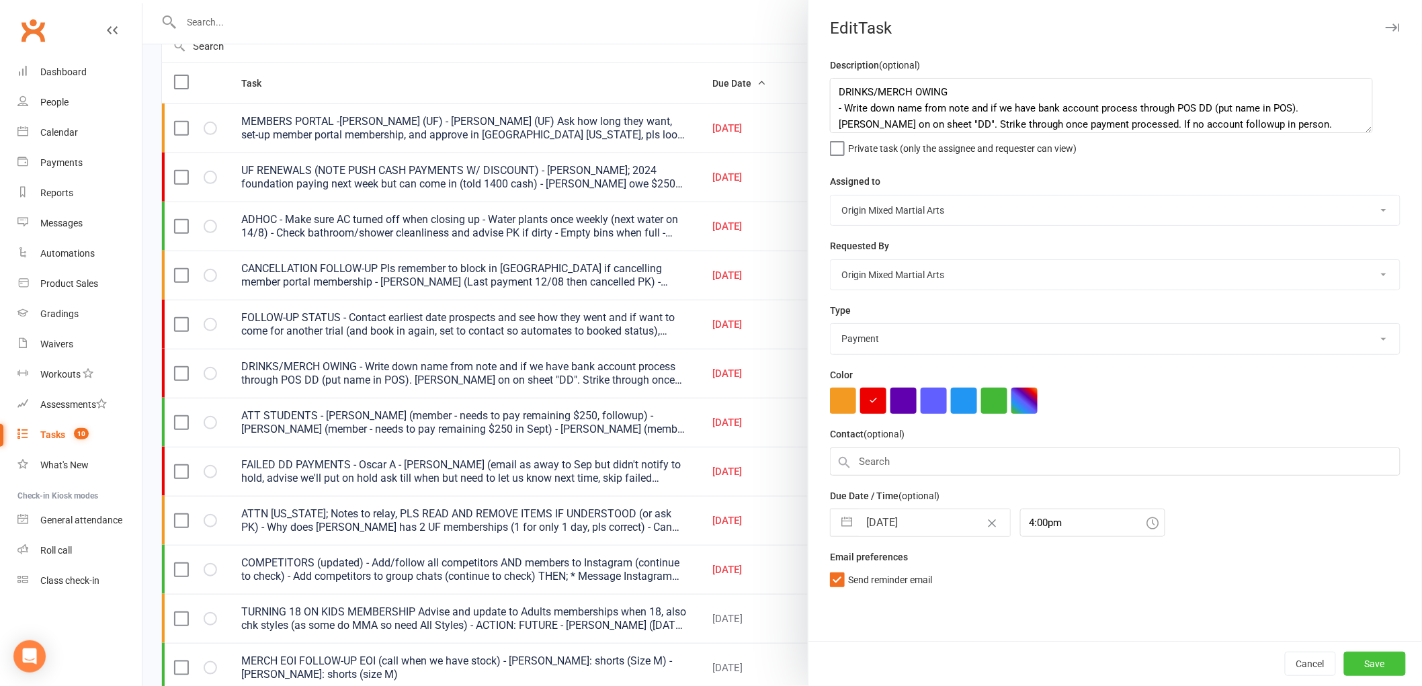
click at [1366, 656] on button "Save" at bounding box center [1375, 664] width 62 height 24
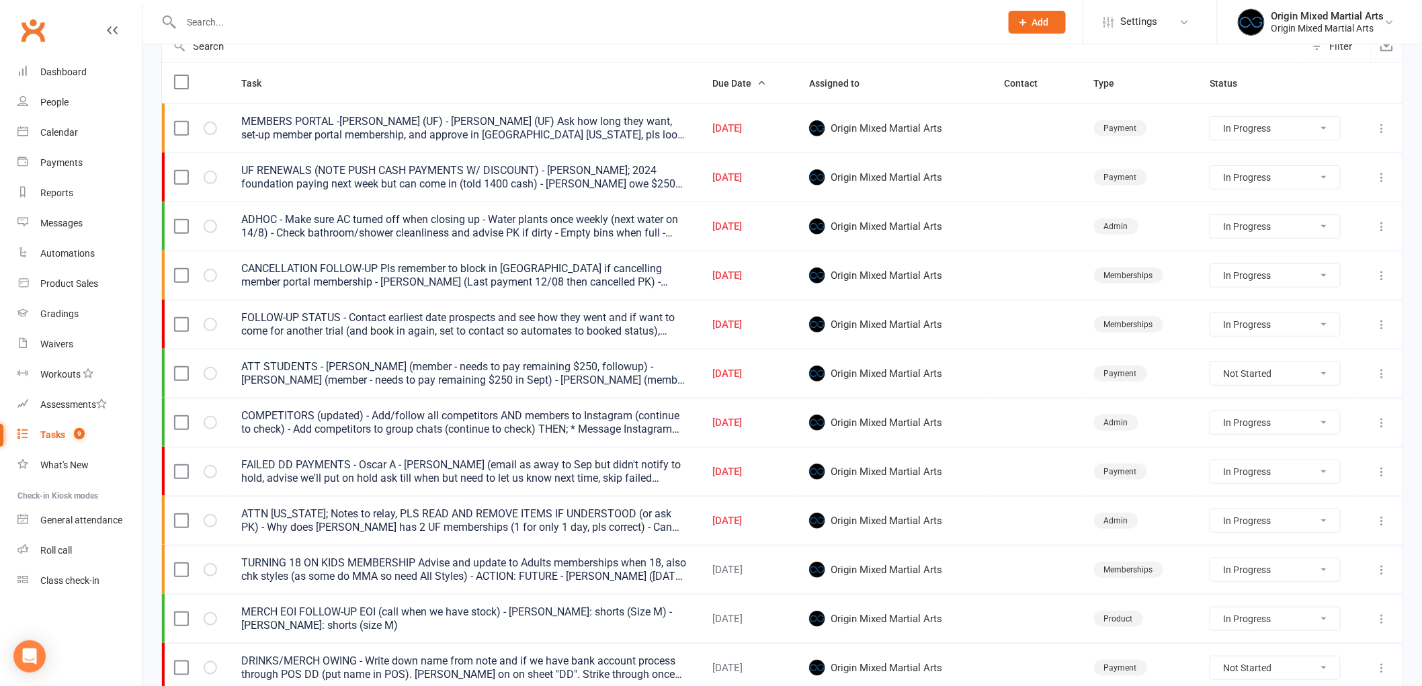
click at [1383, 428] on icon at bounding box center [1381, 422] width 13 height 13
click at [1313, 478] on link "Edit" at bounding box center [1312, 477] width 133 height 27
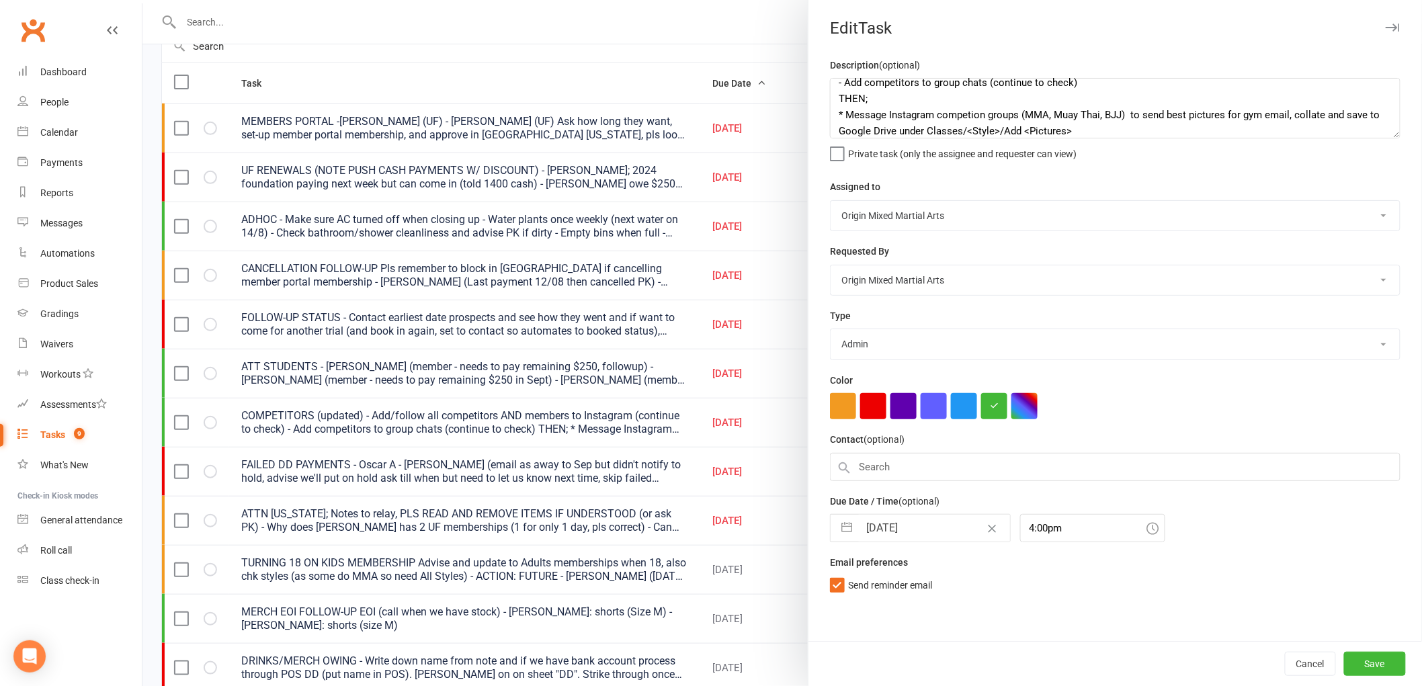
scroll to position [64, 0]
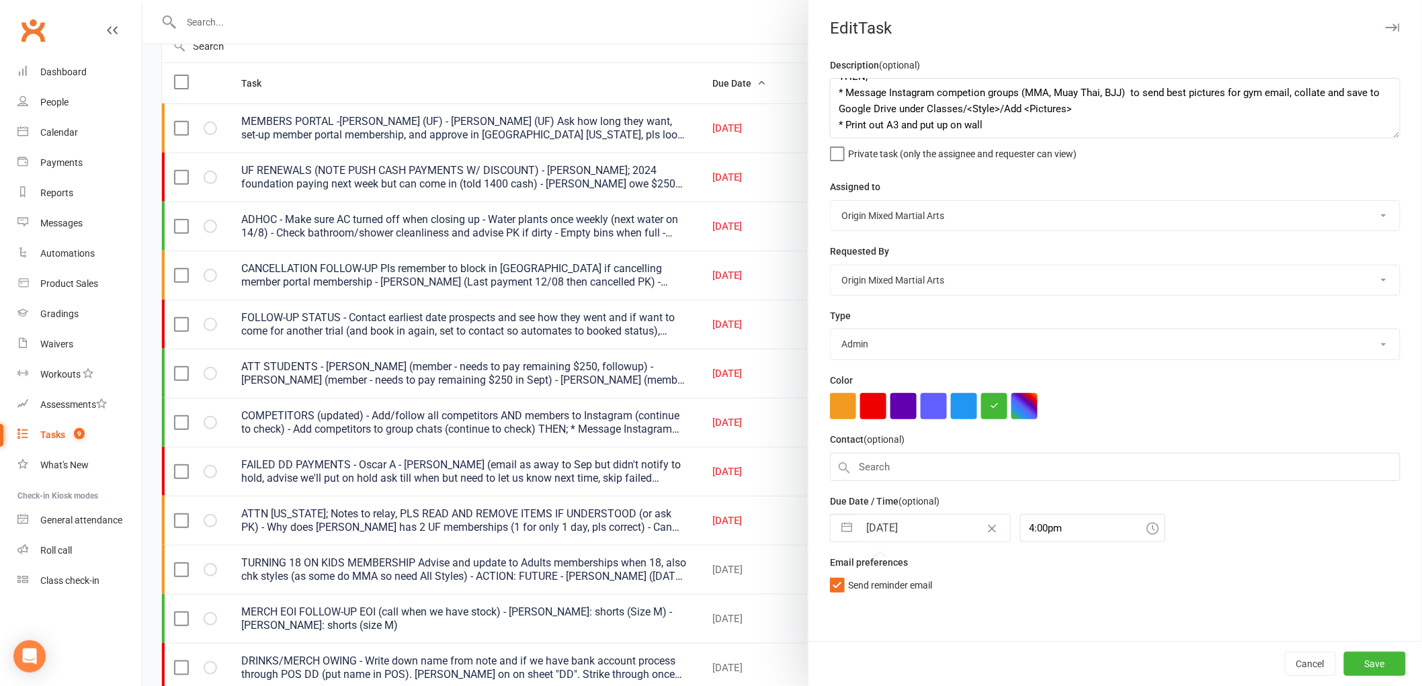
click at [905, 535] on input "14 Aug 2025" at bounding box center [934, 528] width 151 height 27
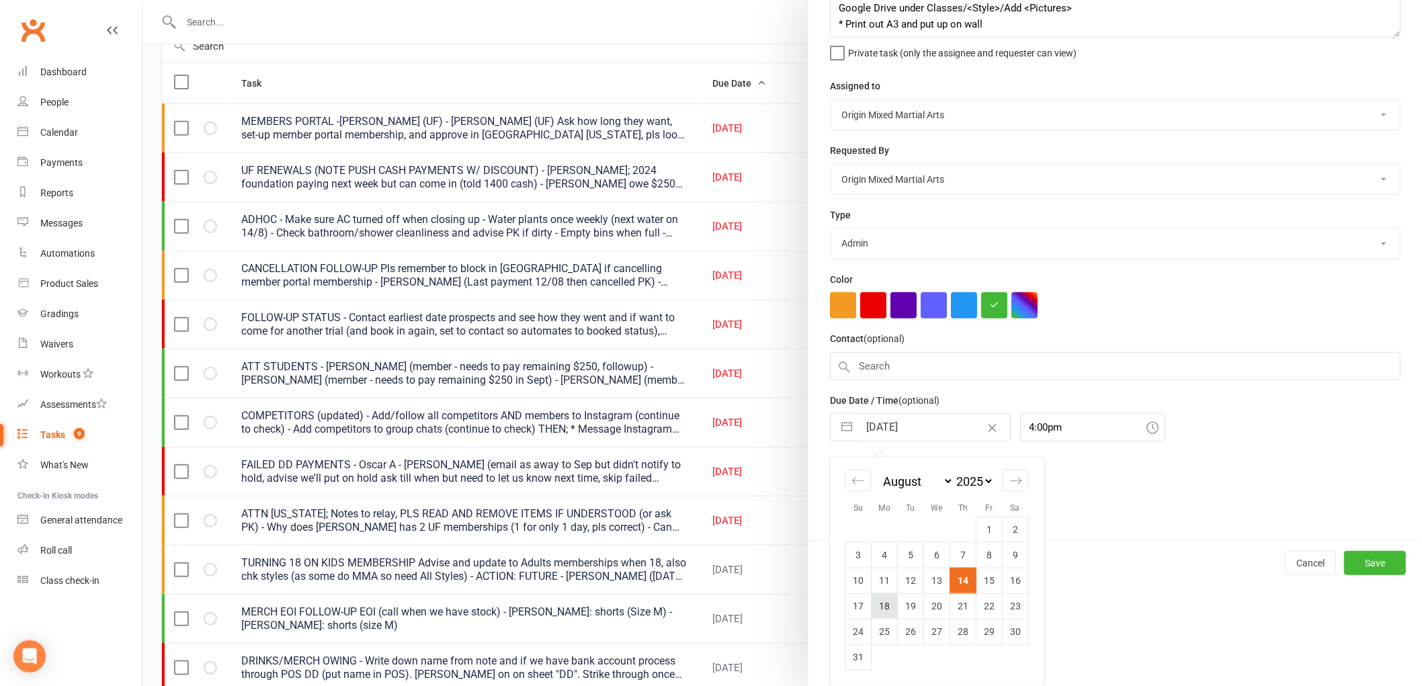
click at [884, 601] on td "18" at bounding box center [884, 606] width 26 height 26
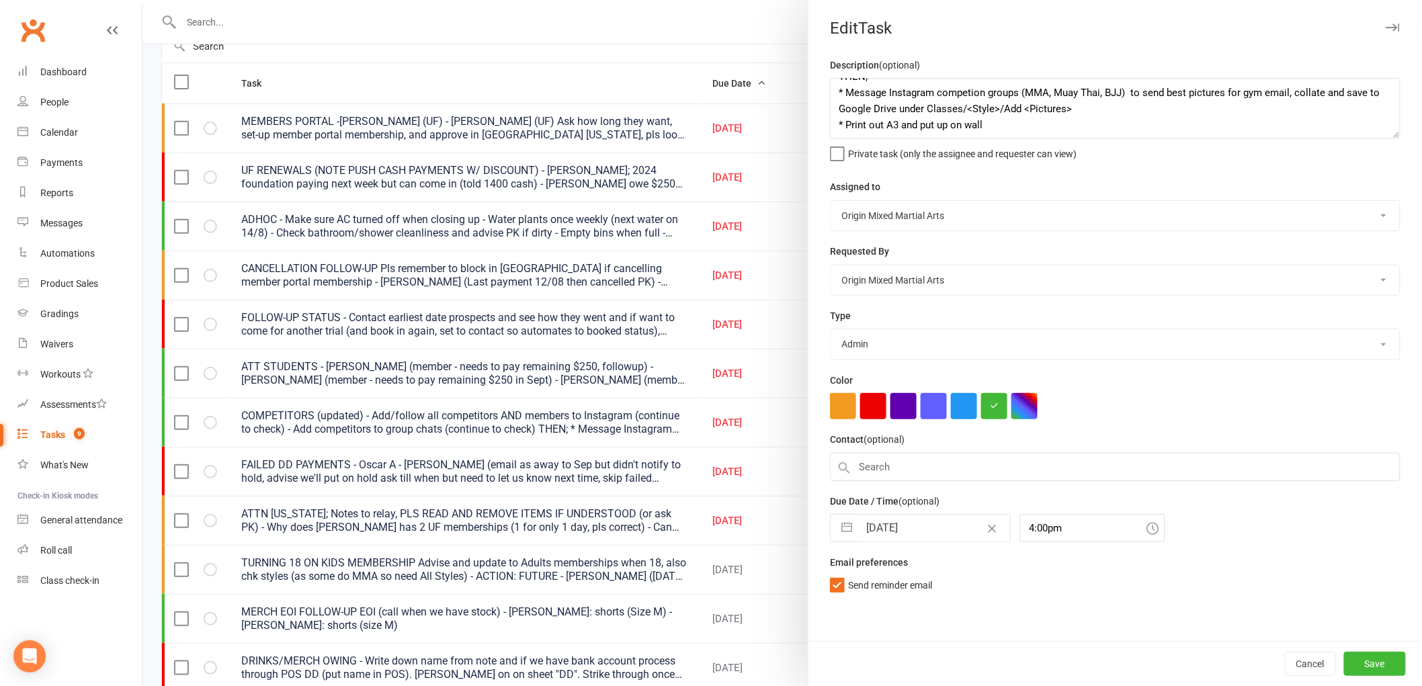
scroll to position [0, 0]
click at [1304, 663] on button "Cancel" at bounding box center [1310, 664] width 51 height 24
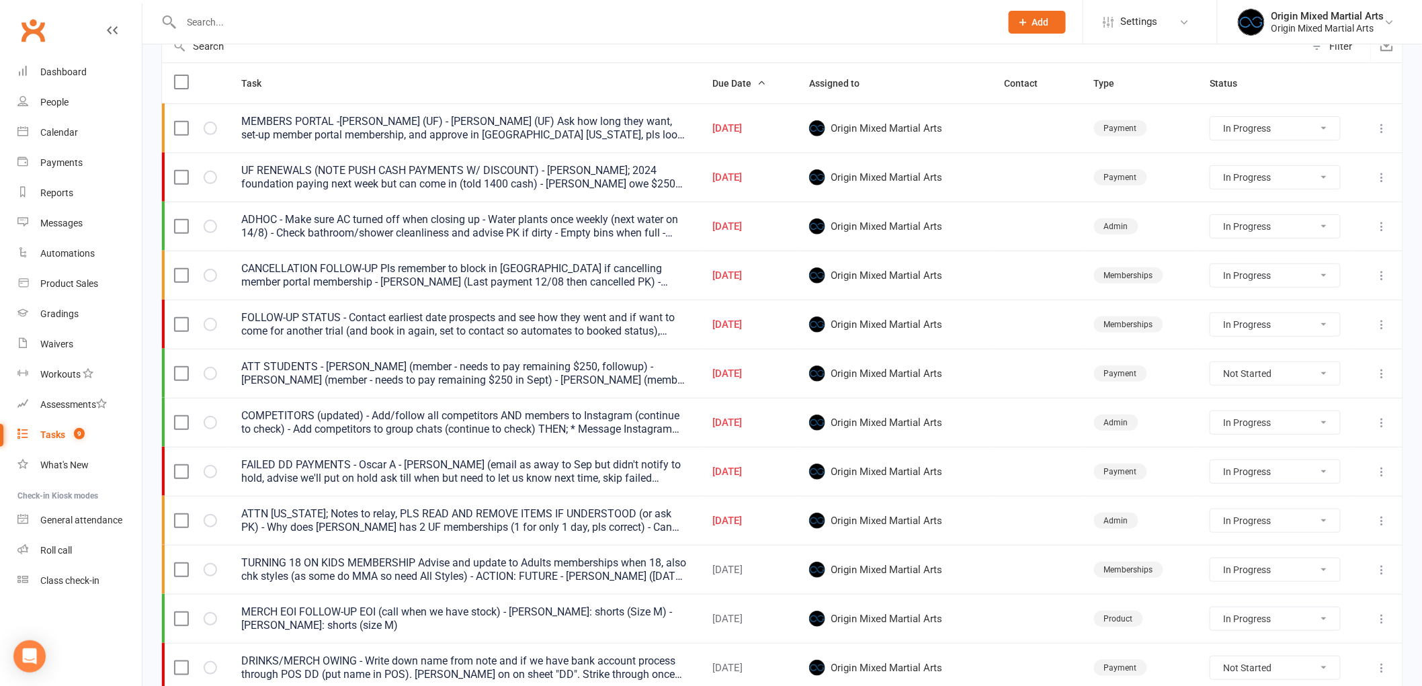
click at [273, 23] on input "text" at bounding box center [584, 22] width 814 height 19
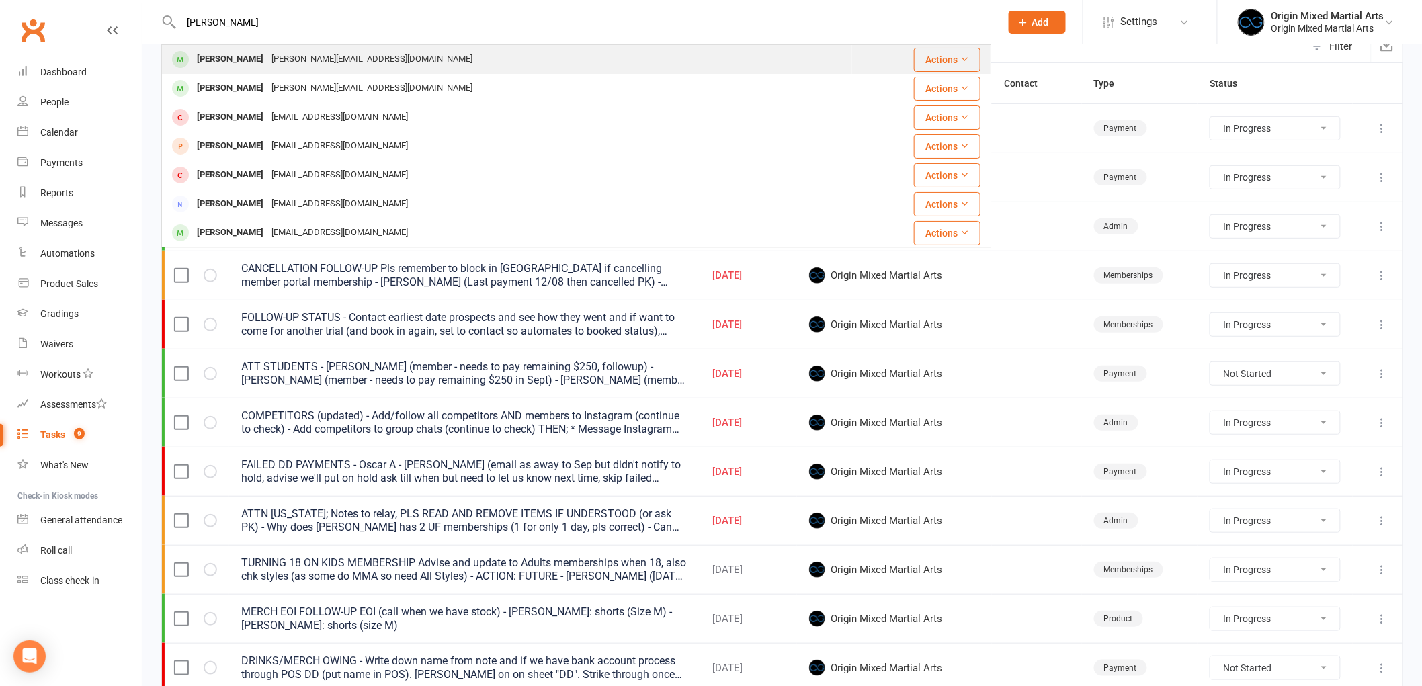
click at [276, 55] on div "rebecca_libra@hotmail.com" at bounding box center [371, 59] width 209 height 19
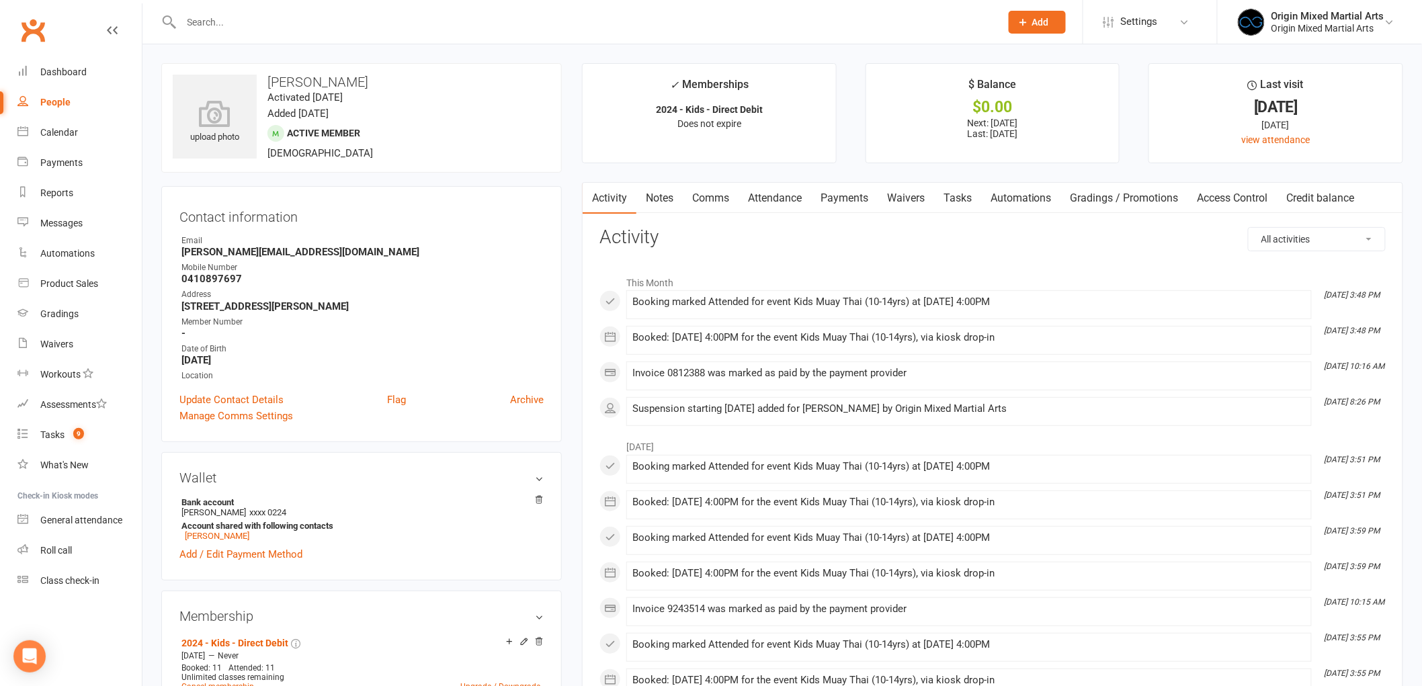
click at [68, 103] on div "People" at bounding box center [55, 102] width 30 height 11
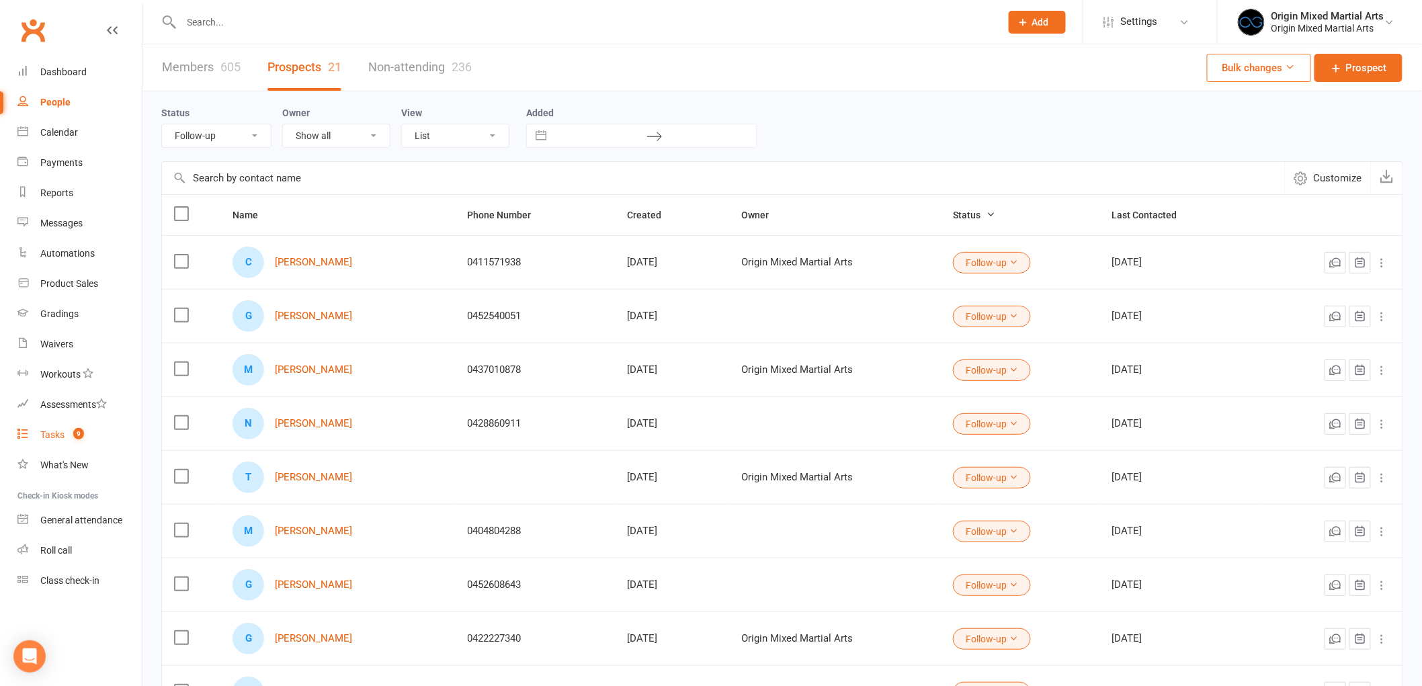
click at [64, 427] on link "Tasks 9" at bounding box center [79, 435] width 124 height 30
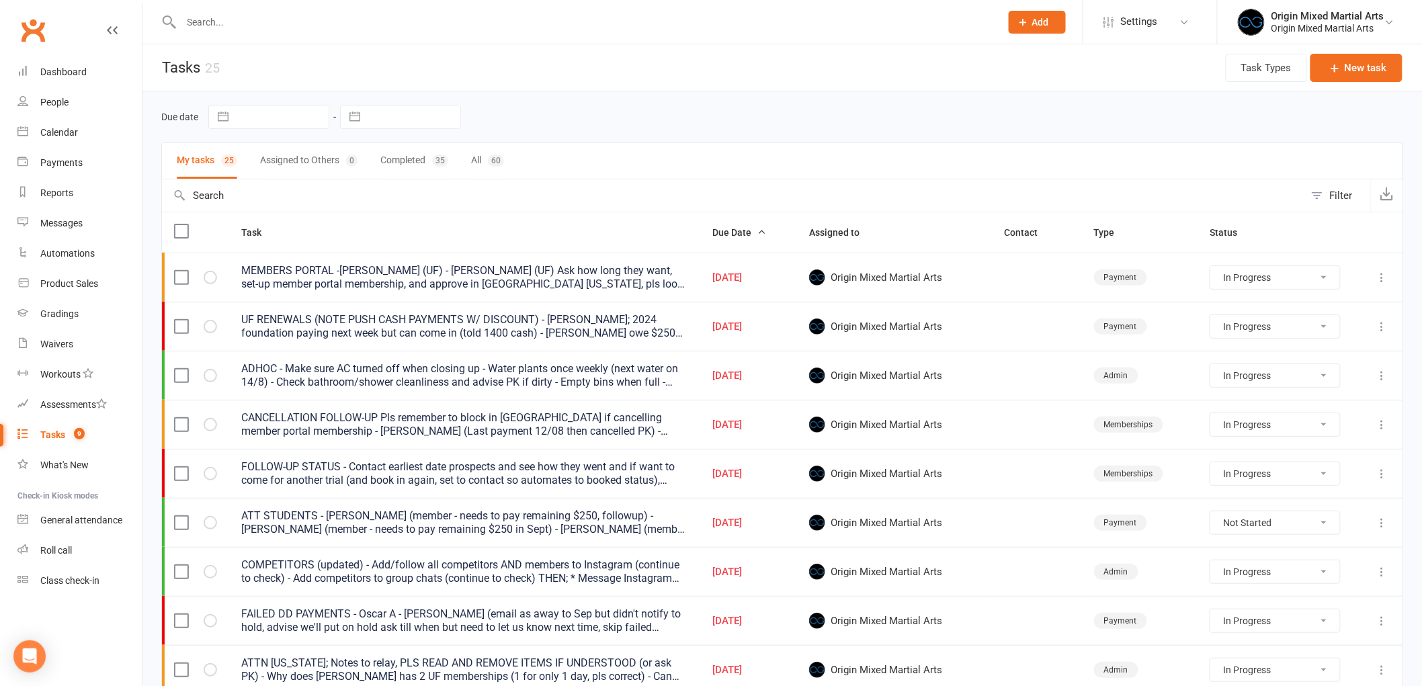
click at [1378, 478] on icon at bounding box center [1381, 473] width 13 height 13
click at [1314, 529] on link "Edit" at bounding box center [1312, 528] width 133 height 27
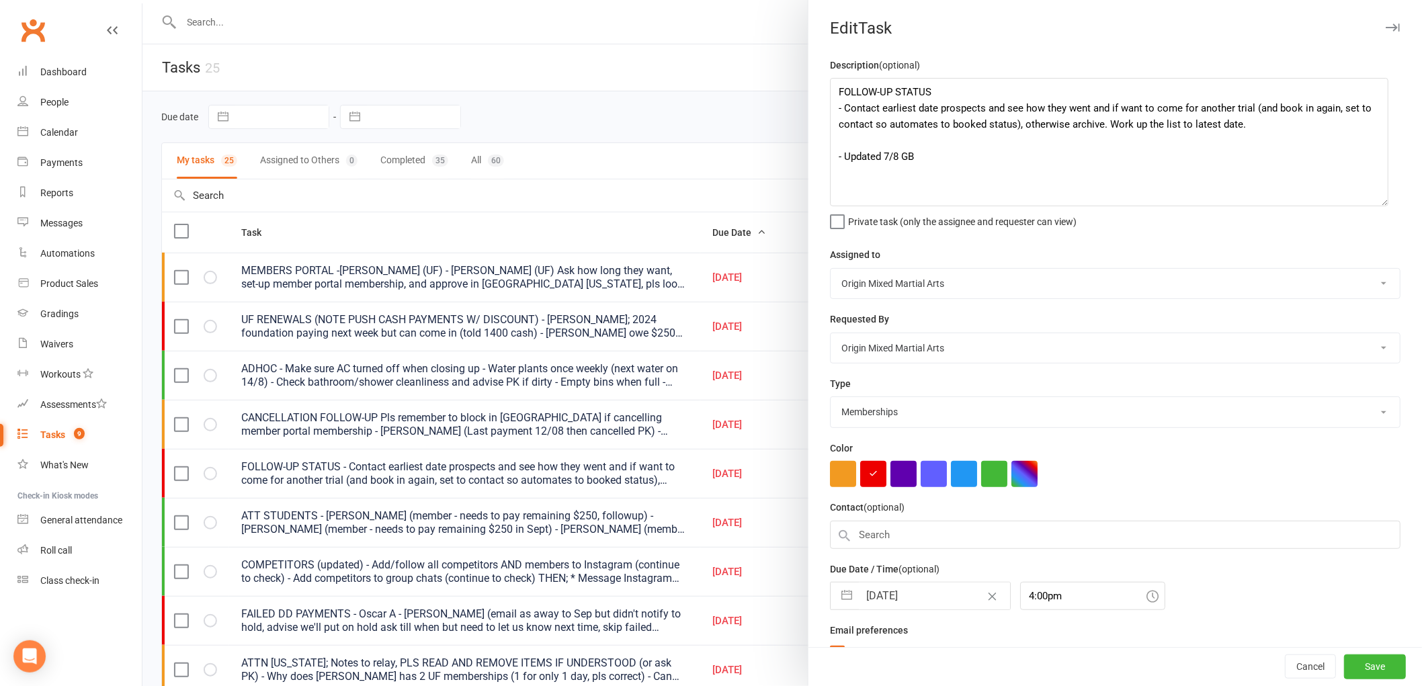
drag, startPoint x: 1385, startPoint y: 135, endPoint x: 1379, endPoint y: 203, distance: 68.2
click at [1379, 203] on textarea "FOLLOW-UP STATUS - Contact earliest date prospects and see how they went and if…" at bounding box center [1109, 142] width 558 height 128
click at [883, 158] on textarea "FOLLOW-UP STATUS - Contact earliest date prospects and see how they went and if…" at bounding box center [1109, 142] width 558 height 128
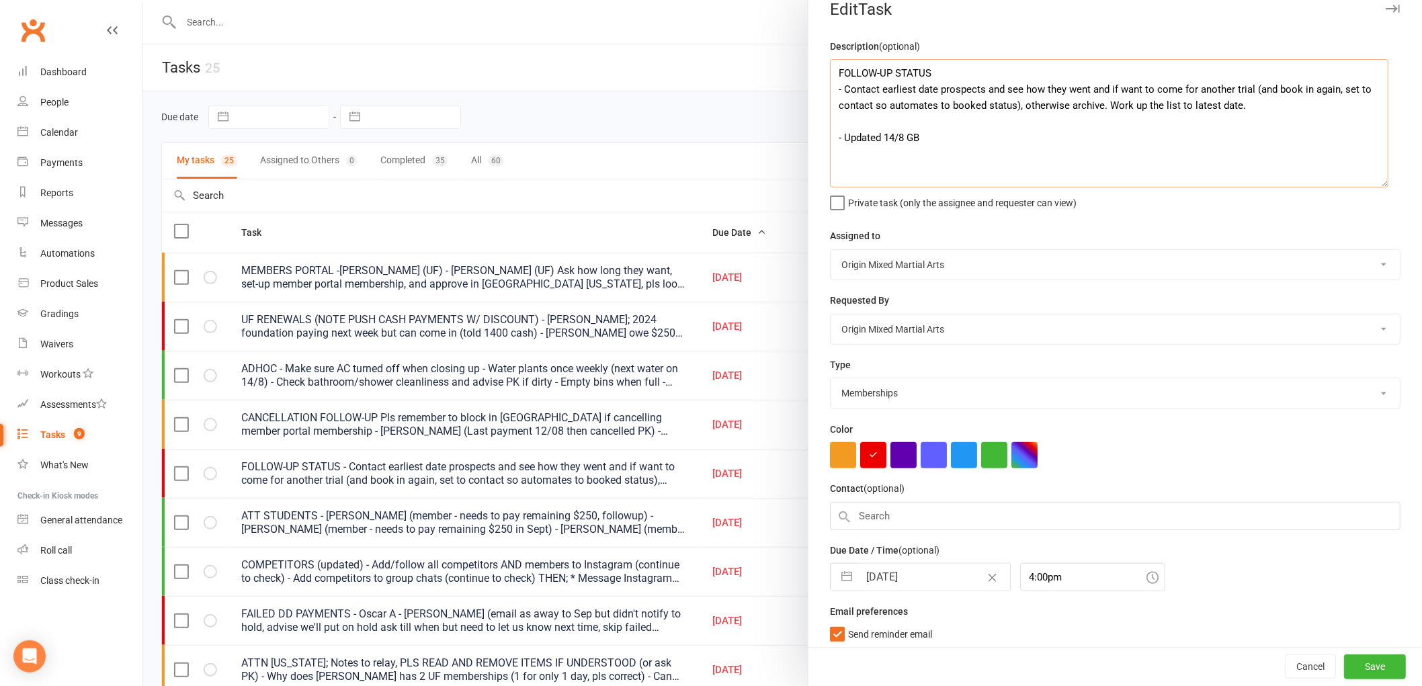
scroll to position [25, 0]
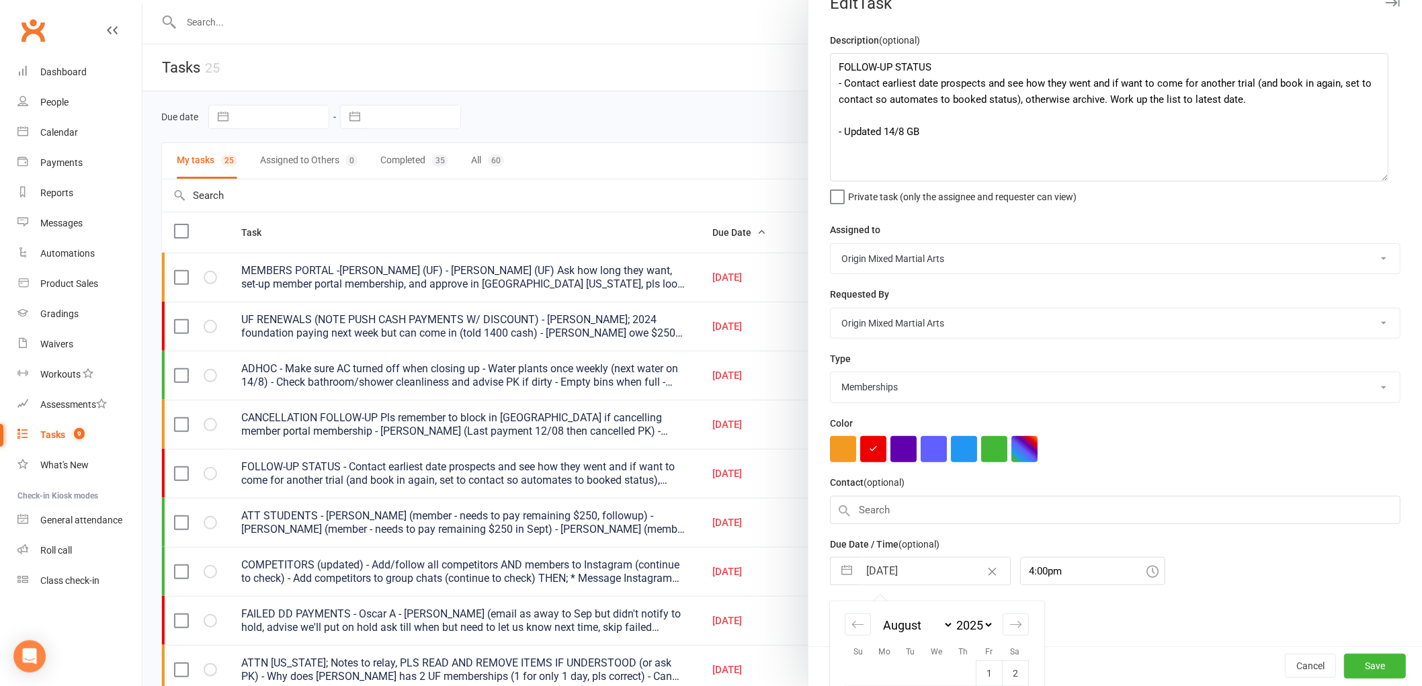
click at [901, 562] on input "[DATE]" at bounding box center [934, 571] width 151 height 27
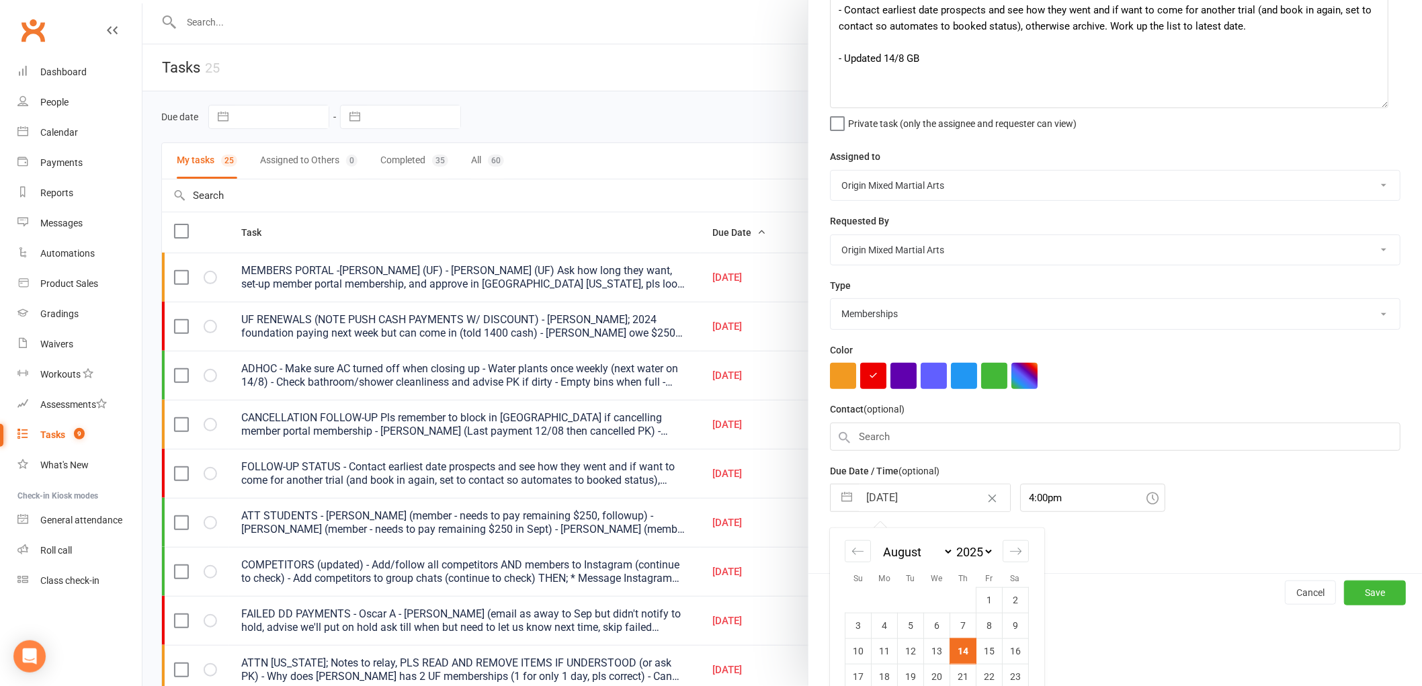
scroll to position [169, 0]
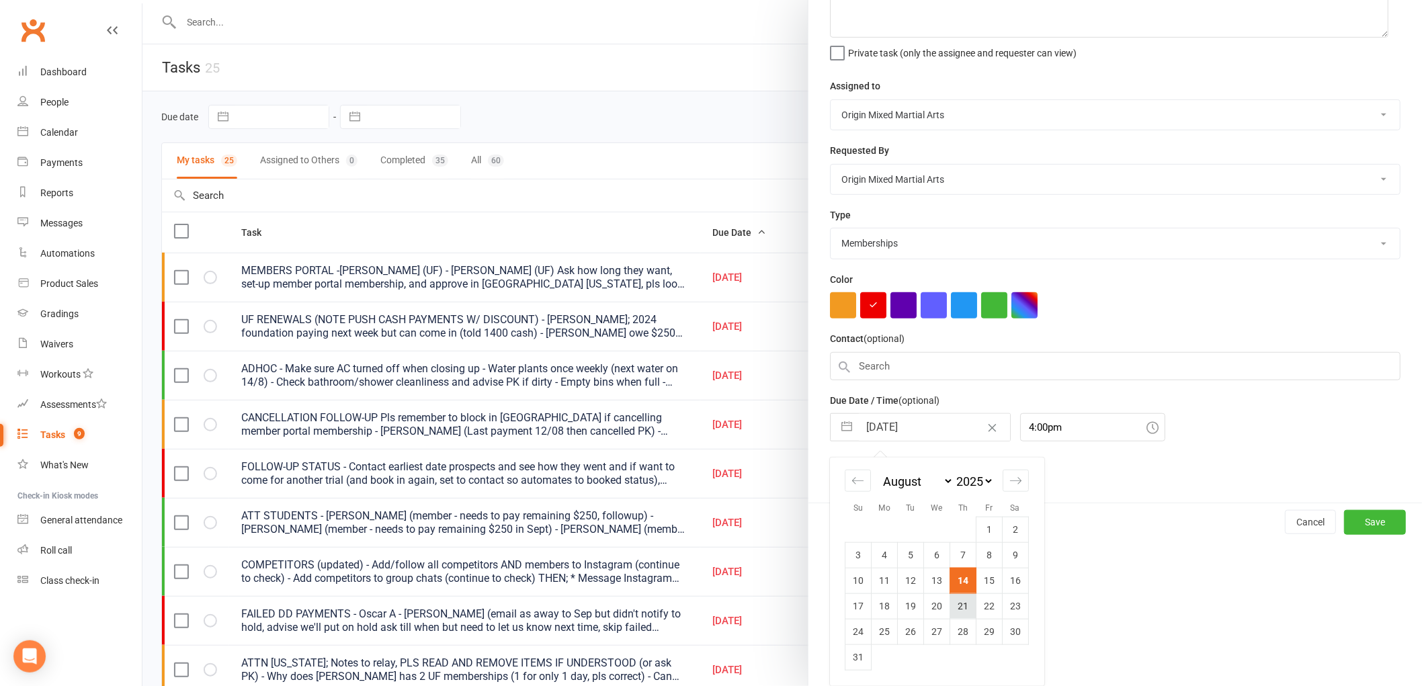
click at [951, 603] on td "21" at bounding box center [963, 606] width 26 height 26
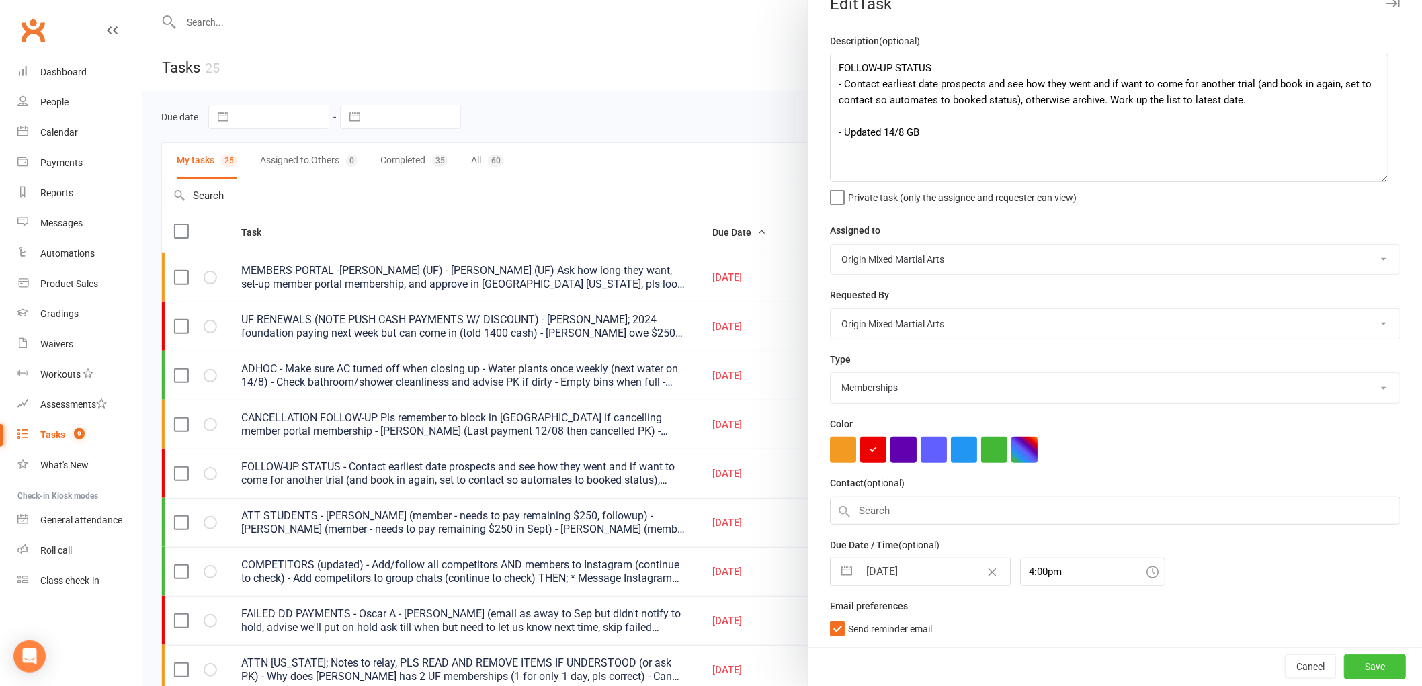
click at [1344, 654] on button "Save" at bounding box center [1375, 666] width 62 height 24
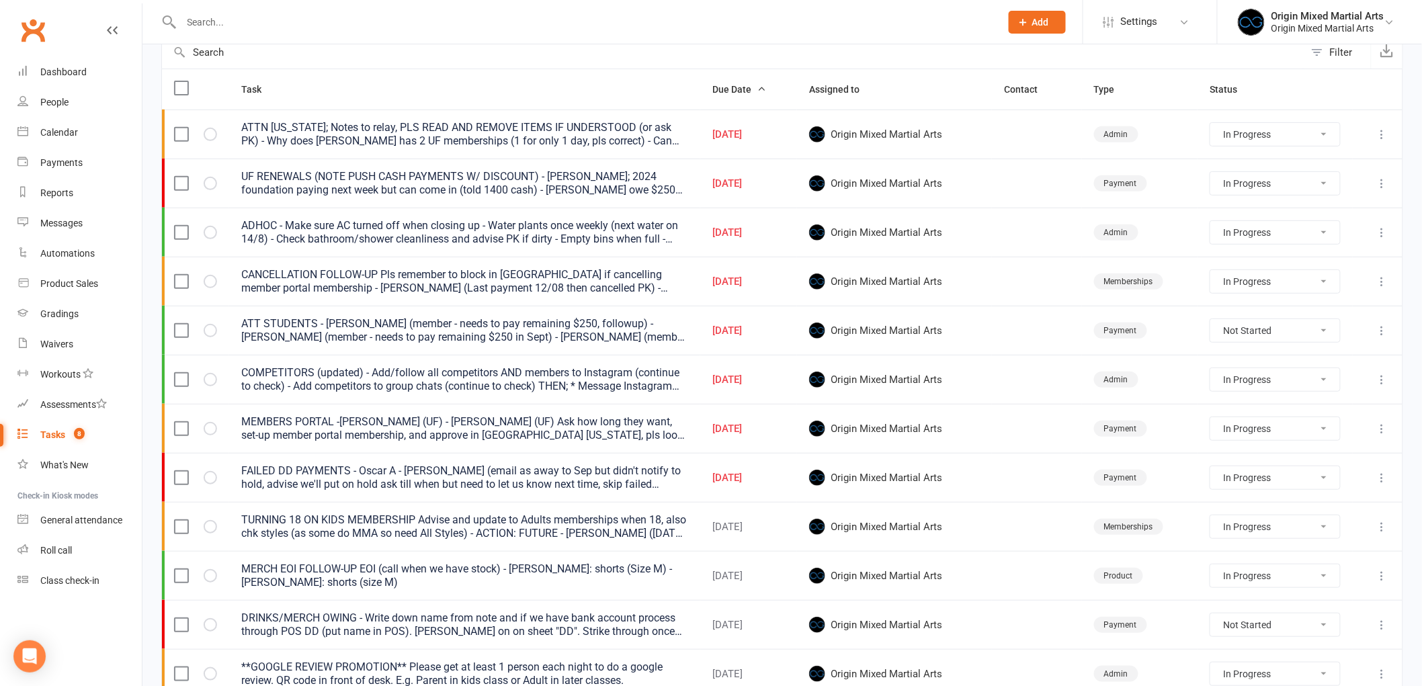
scroll to position [149, 0]
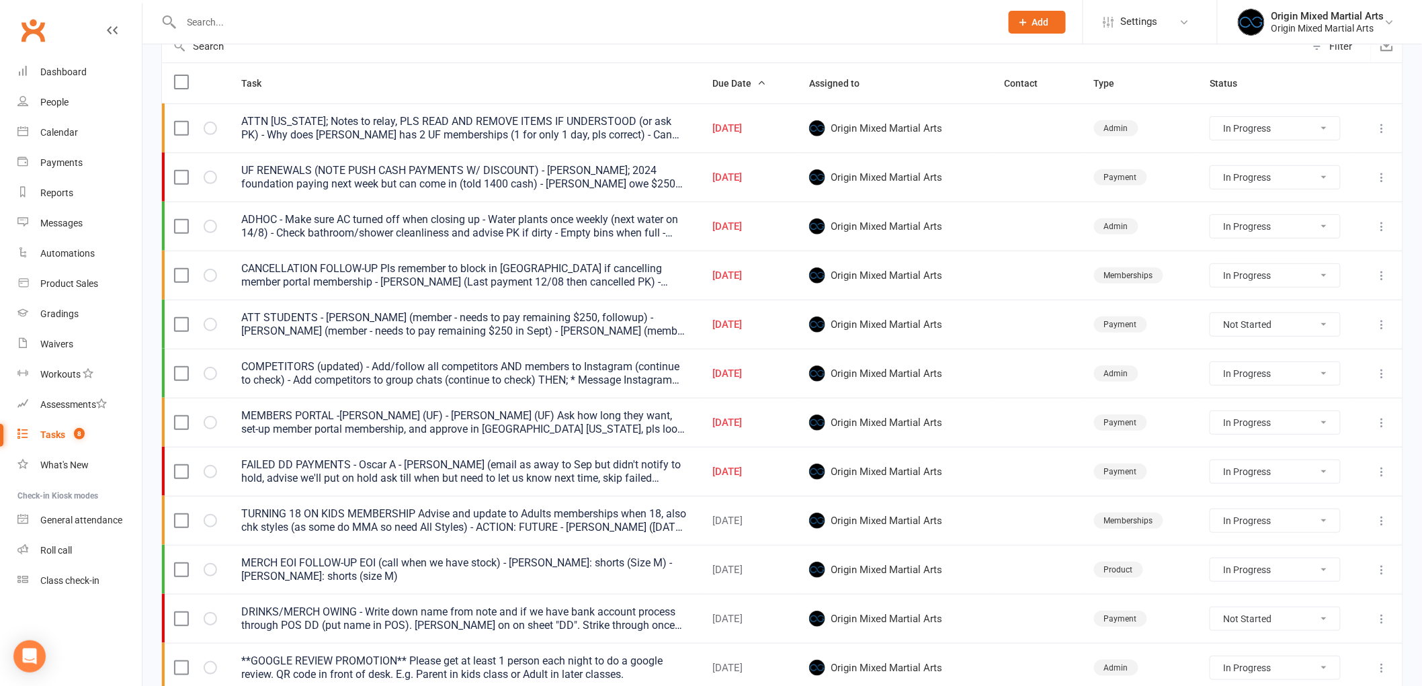
click at [1388, 469] on icon at bounding box center [1381, 471] width 13 height 13
click at [1320, 515] on link "Edit" at bounding box center [1312, 526] width 133 height 27
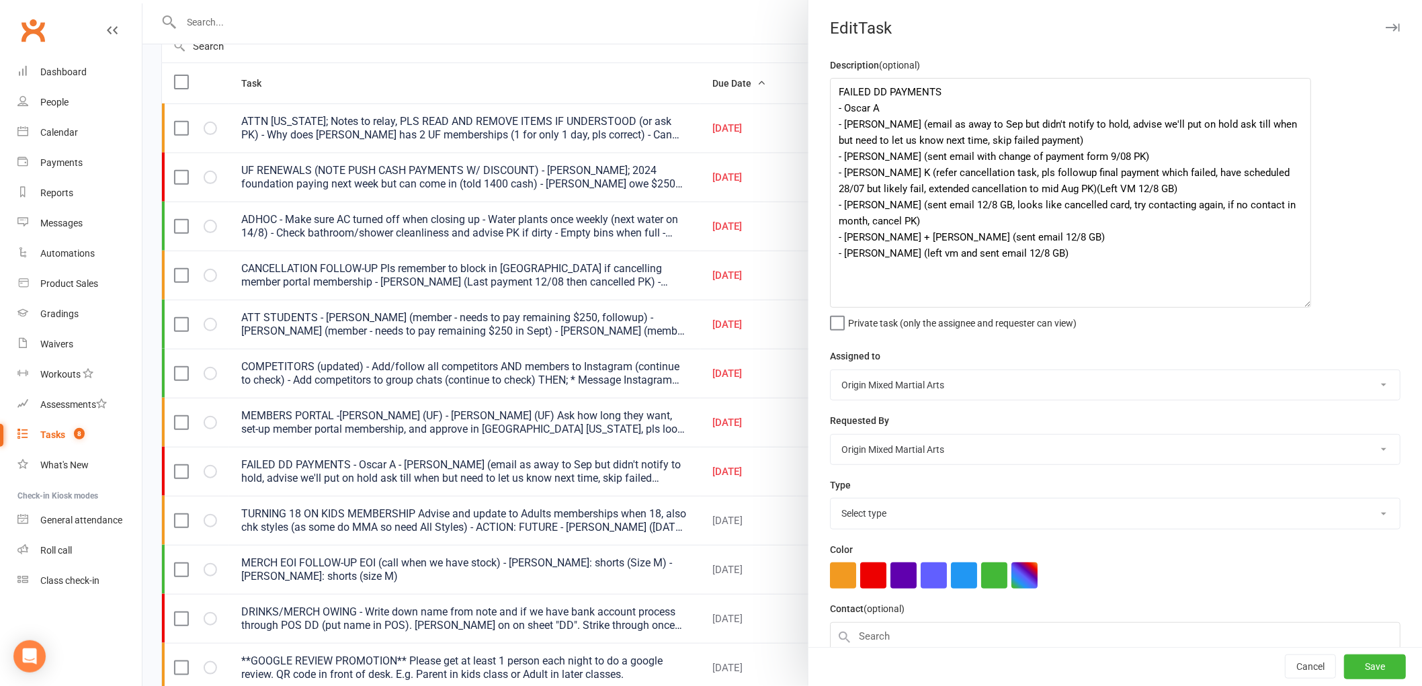
drag, startPoint x: 1385, startPoint y: 134, endPoint x: 1301, endPoint y: 304, distance: 189.0
click at [1301, 304] on textarea "FAILED DD PAYMENTS - Oscar A - Joan A (email as away to Sep but didn't notify t…" at bounding box center [1070, 193] width 481 height 230
click at [911, 103] on textarea "FAILED DD PAYMENTS - Oscar A - Joan A (email as away to Sep but didn't notify t…" at bounding box center [1070, 193] width 481 height 230
click at [1365, 669] on button "Save" at bounding box center [1375, 667] width 62 height 24
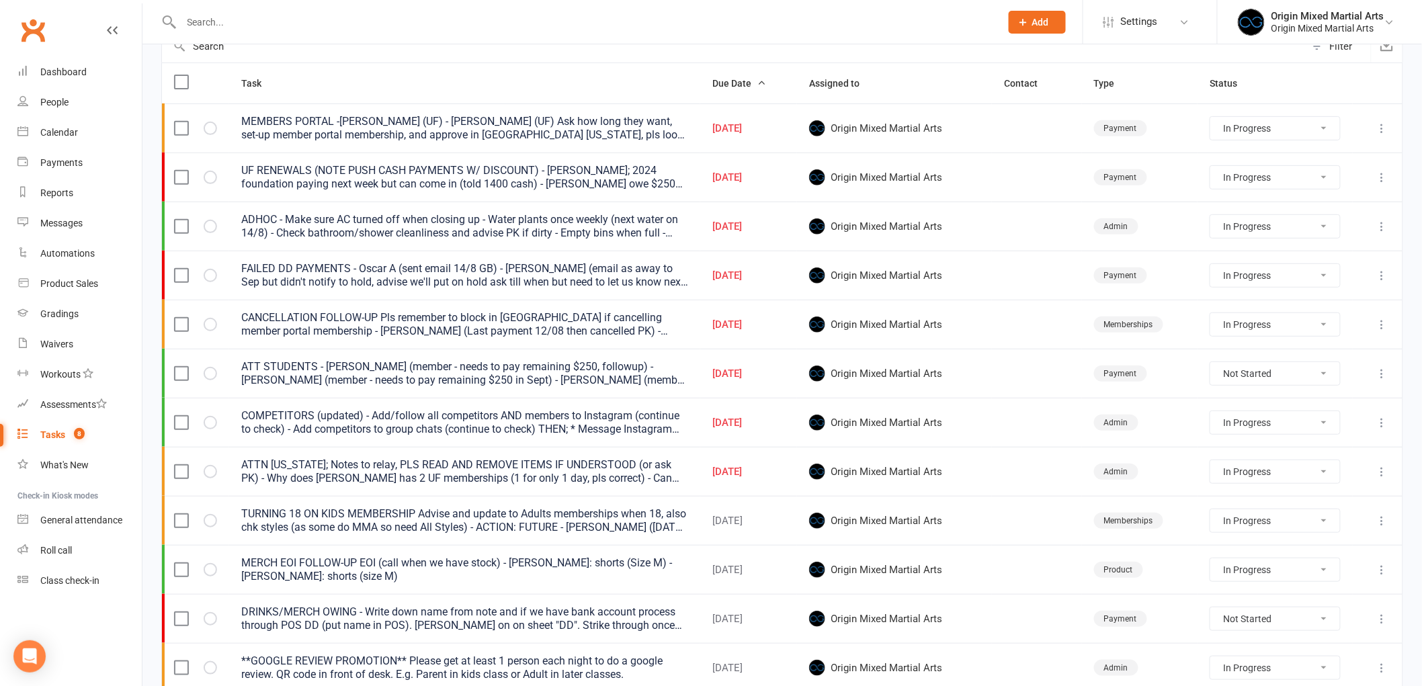
click at [266, 24] on input "text" at bounding box center [584, 22] width 814 height 19
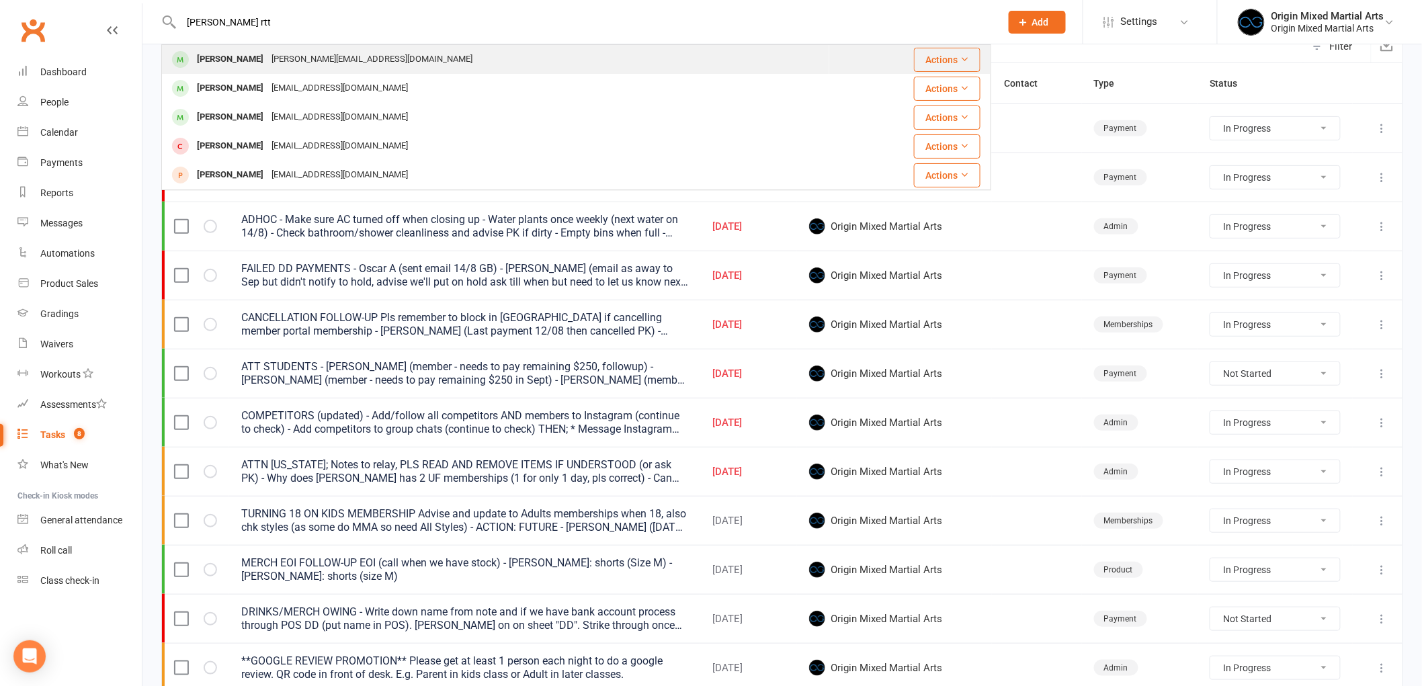
click at [404, 56] on div "Finn Rattigan Finn.rattigan3@gmail.com" at bounding box center [496, 60] width 666 height 28
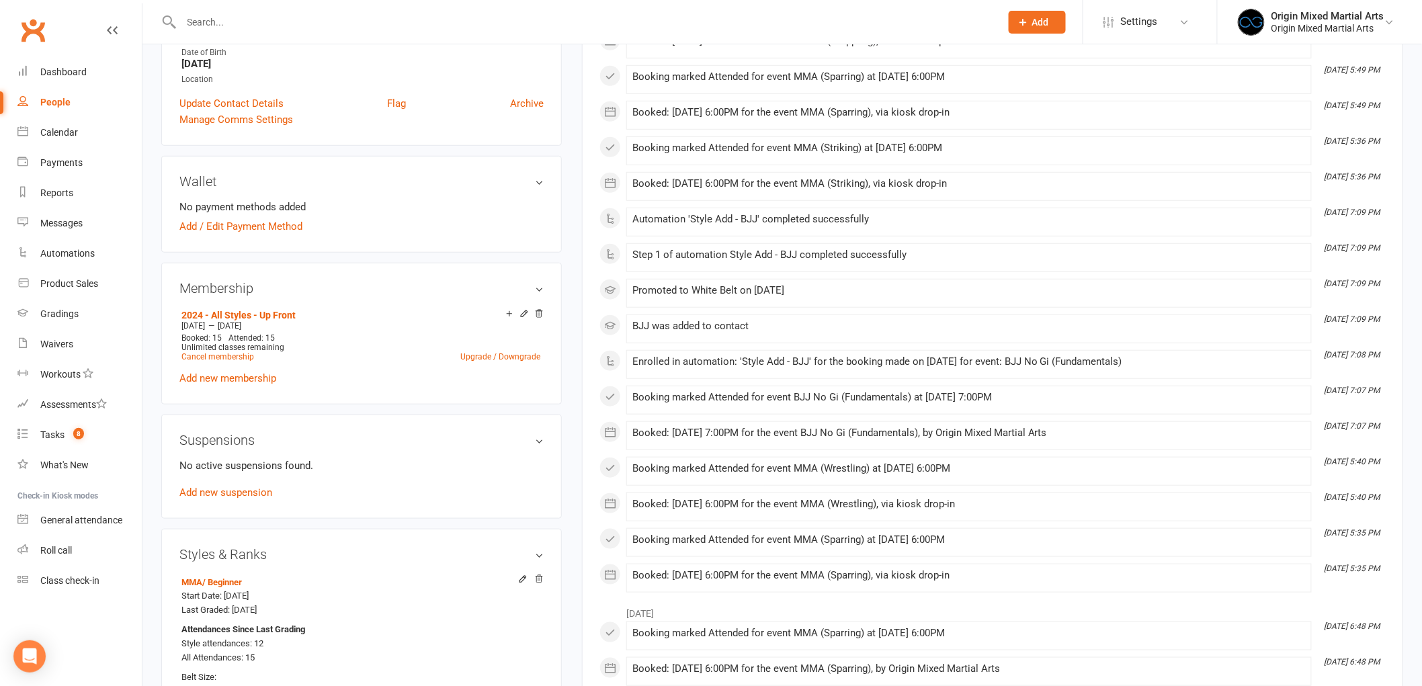
scroll to position [298, 0]
click at [237, 374] on link "Add new membership" at bounding box center [227, 376] width 97 height 12
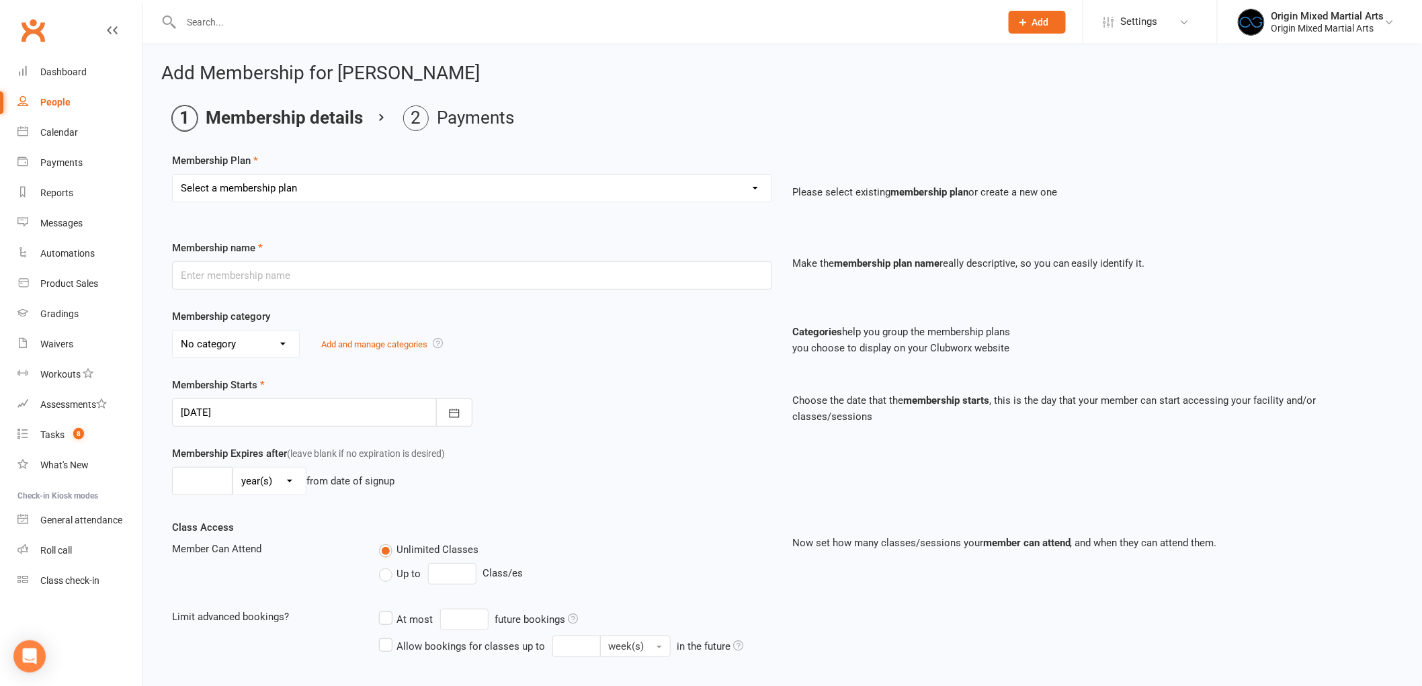
click at [512, 191] on select "Select a membership plan Create new Membership Plan 2023 - BJJ - Direct Debit 2…" at bounding box center [472, 188] width 599 height 27
click at [173, 175] on select "Select a membership plan Create new Membership Plan 2023 - BJJ - Direct Debit 2…" at bounding box center [472, 188] width 599 height 27
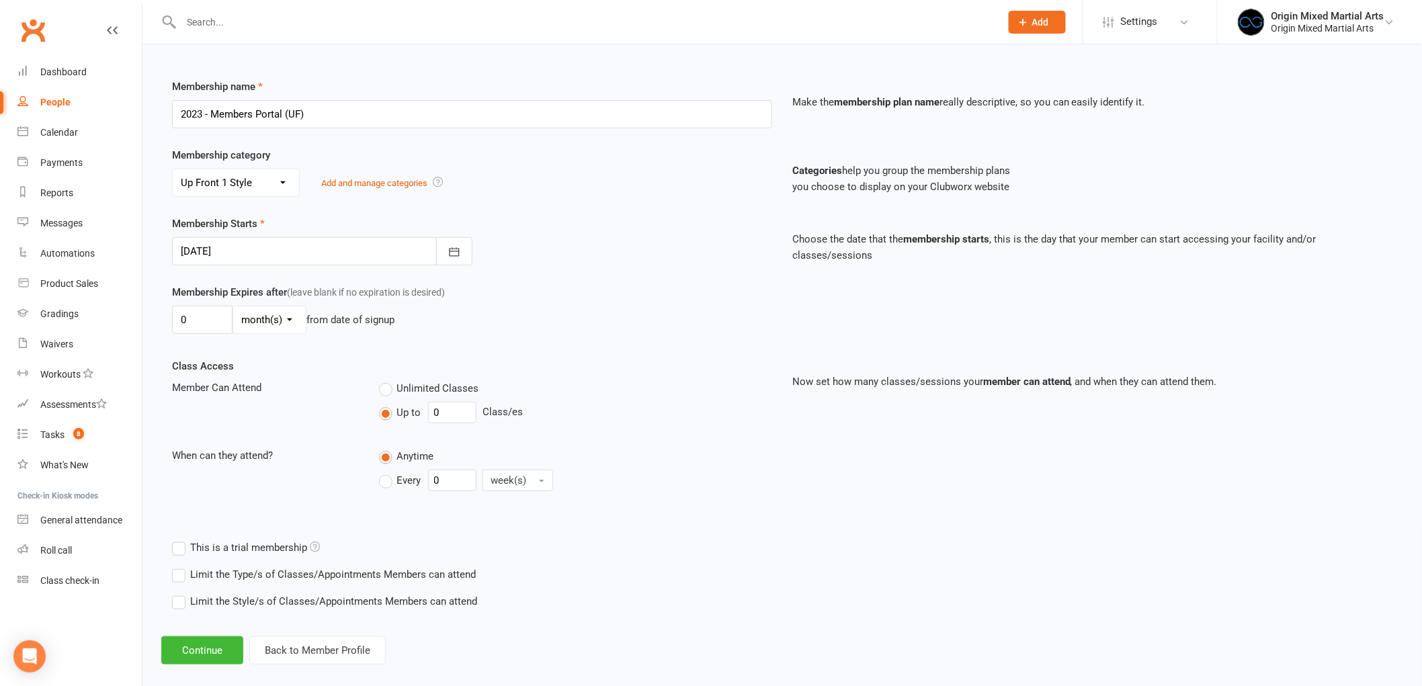
scroll to position [178, 0]
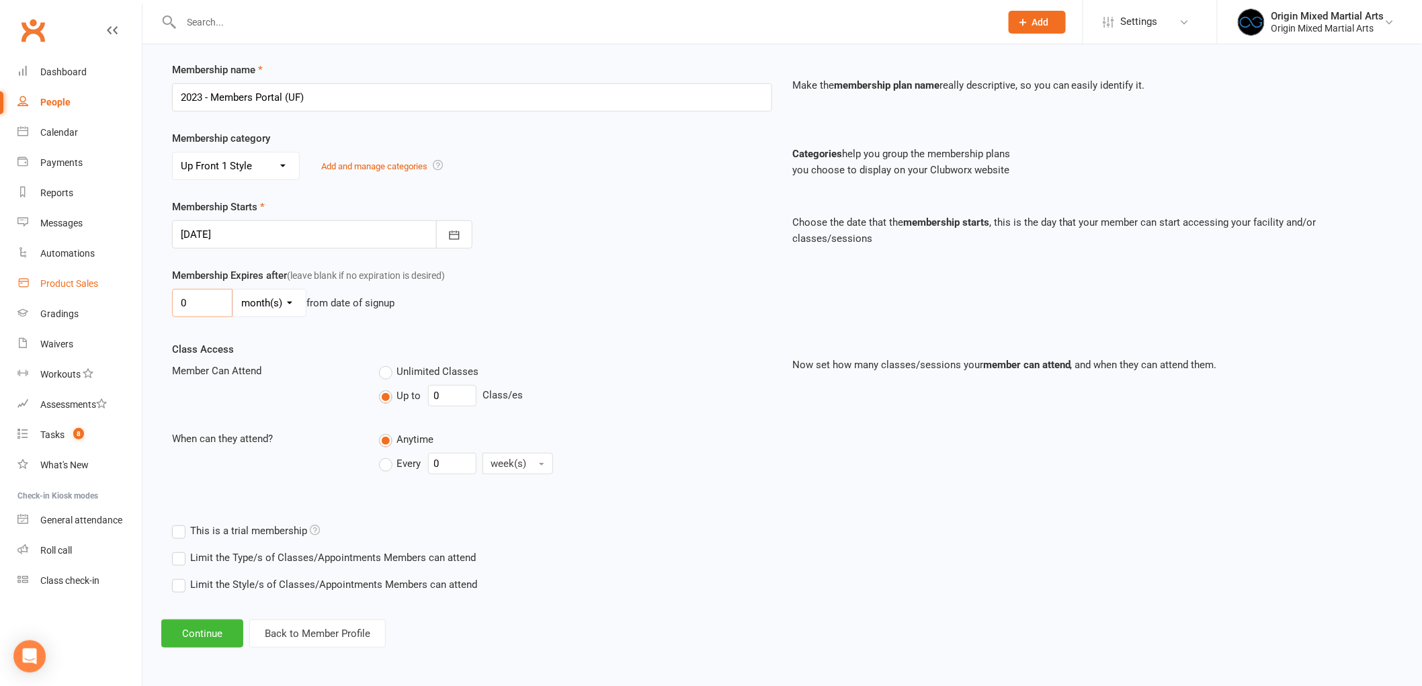
drag, startPoint x: 203, startPoint y: 302, endPoint x: 135, endPoint y: 296, distance: 68.1
click at [135, 296] on ui-view "Prospect Member Non-attending contact Class / event Appointment Grading event T…" at bounding box center [711, 245] width 1422 height 841
click at [210, 635] on button "Continue" at bounding box center [202, 634] width 82 height 28
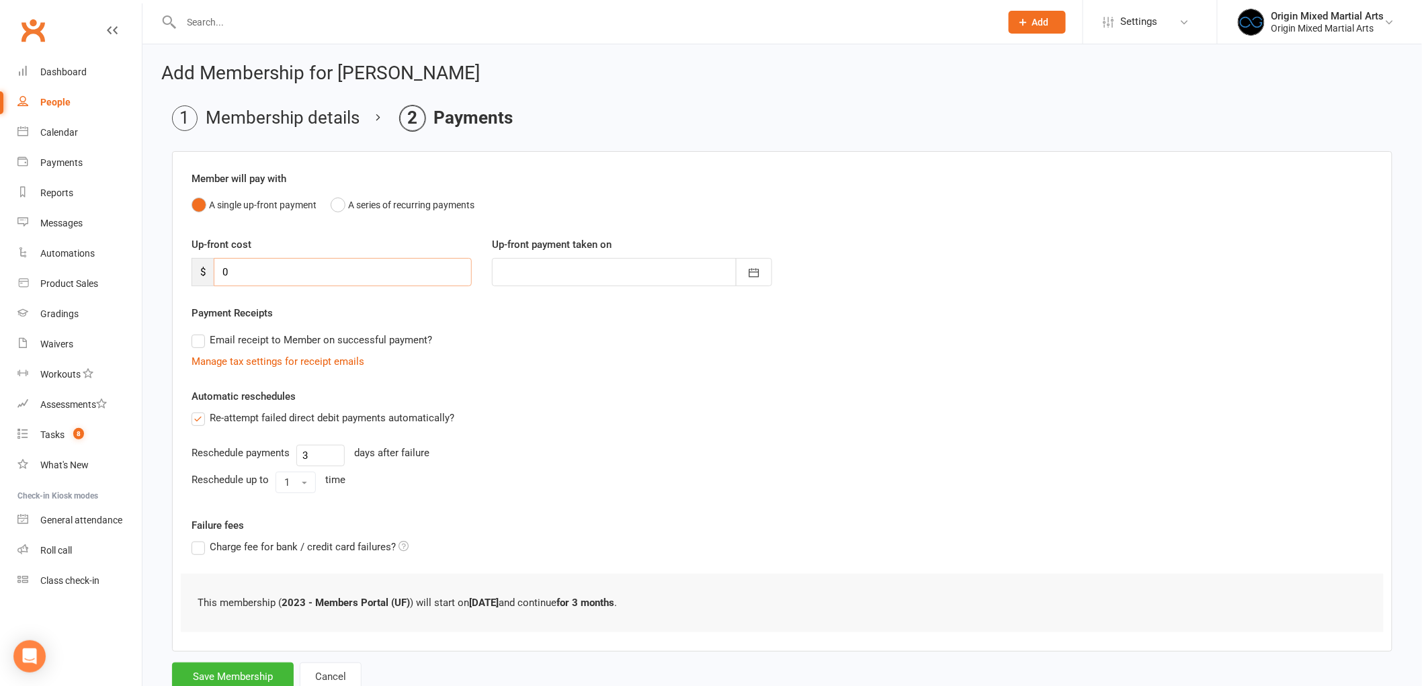
drag, startPoint x: 274, startPoint y: 273, endPoint x: 216, endPoint y: 275, distance: 57.8
click at [216, 275] on input "0" at bounding box center [343, 272] width 258 height 28
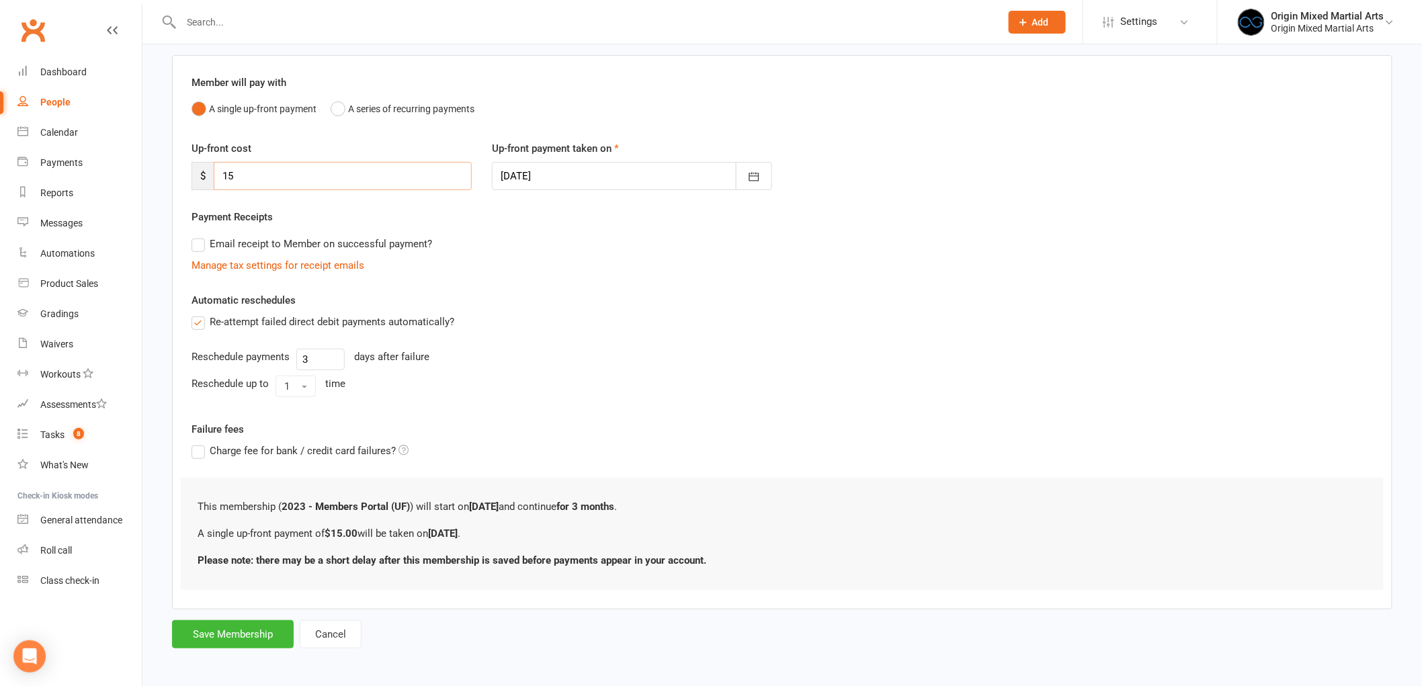
scroll to position [99, 0]
click at [202, 321] on label "Re-attempt failed direct debit payments automatically?" at bounding box center [322, 318] width 263 height 16
click at [200, 310] on input "Re-attempt failed direct debit payments automatically?" at bounding box center [195, 310] width 9 height 0
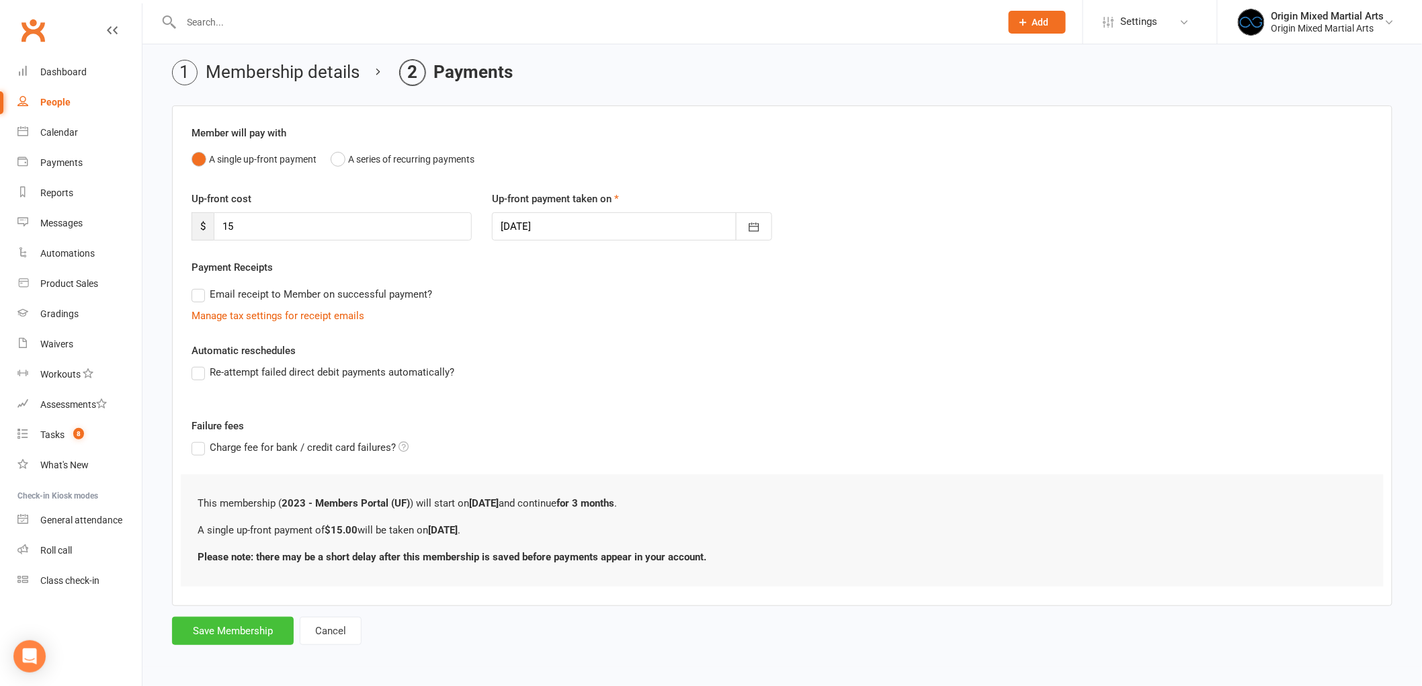
click at [253, 632] on button "Save Membership" at bounding box center [233, 631] width 122 height 28
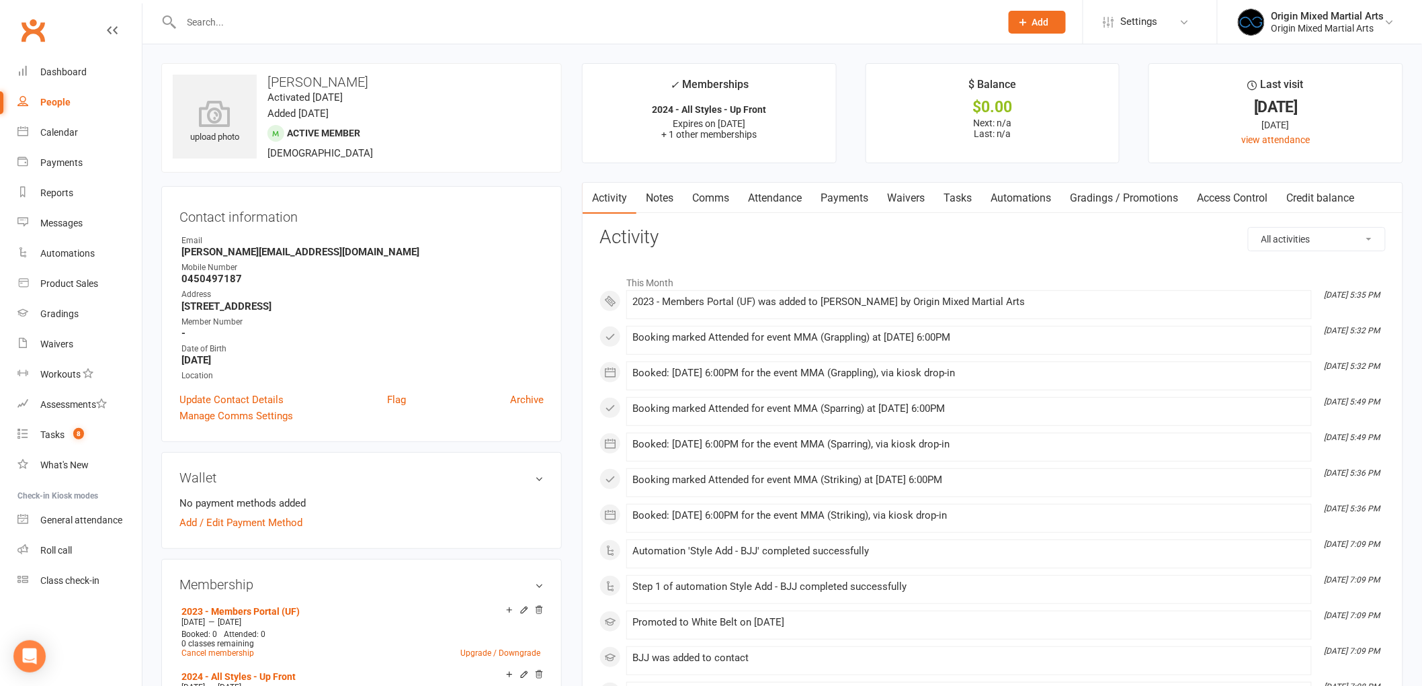
click at [845, 191] on link "Payments" at bounding box center [844, 198] width 67 height 31
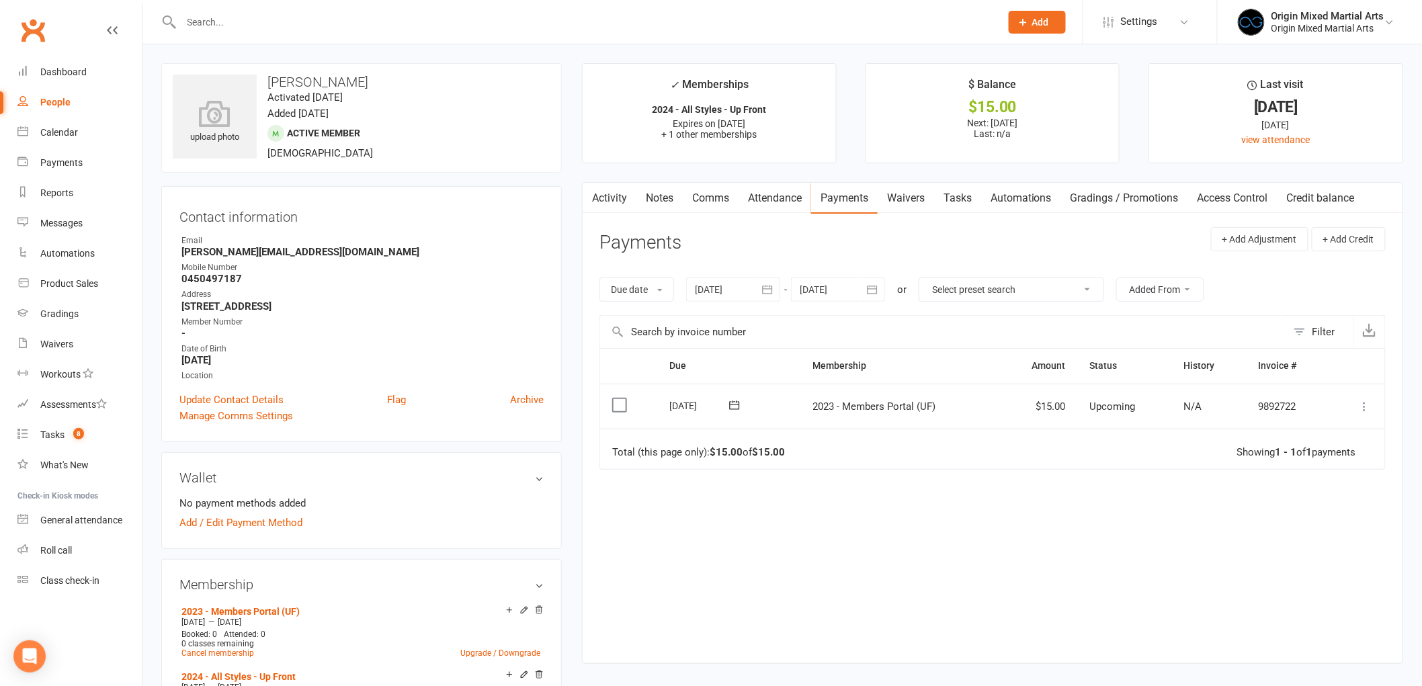
click at [1364, 406] on icon at bounding box center [1364, 406] width 13 height 13
click at [1313, 456] on link "Mark as Paid (POS)" at bounding box center [1305, 459] width 133 height 27
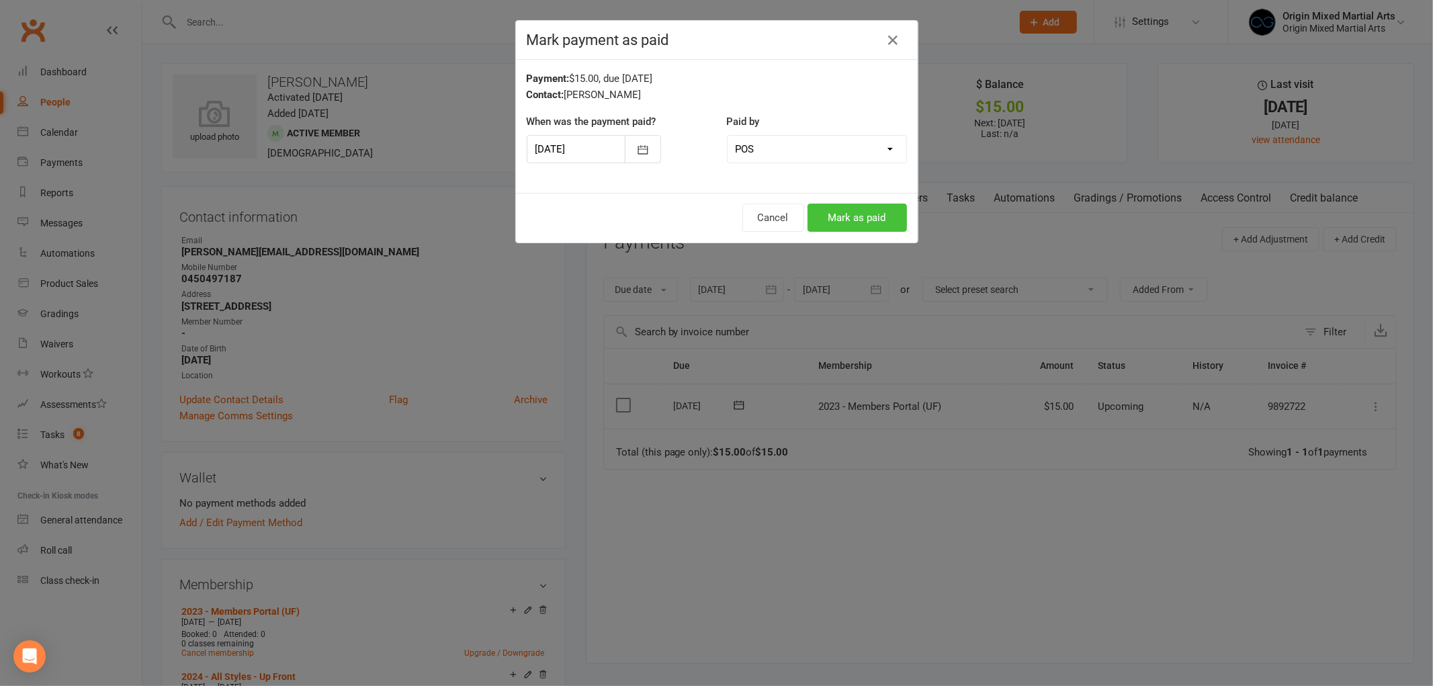
click at [847, 211] on button "Mark as paid" at bounding box center [857, 218] width 99 height 28
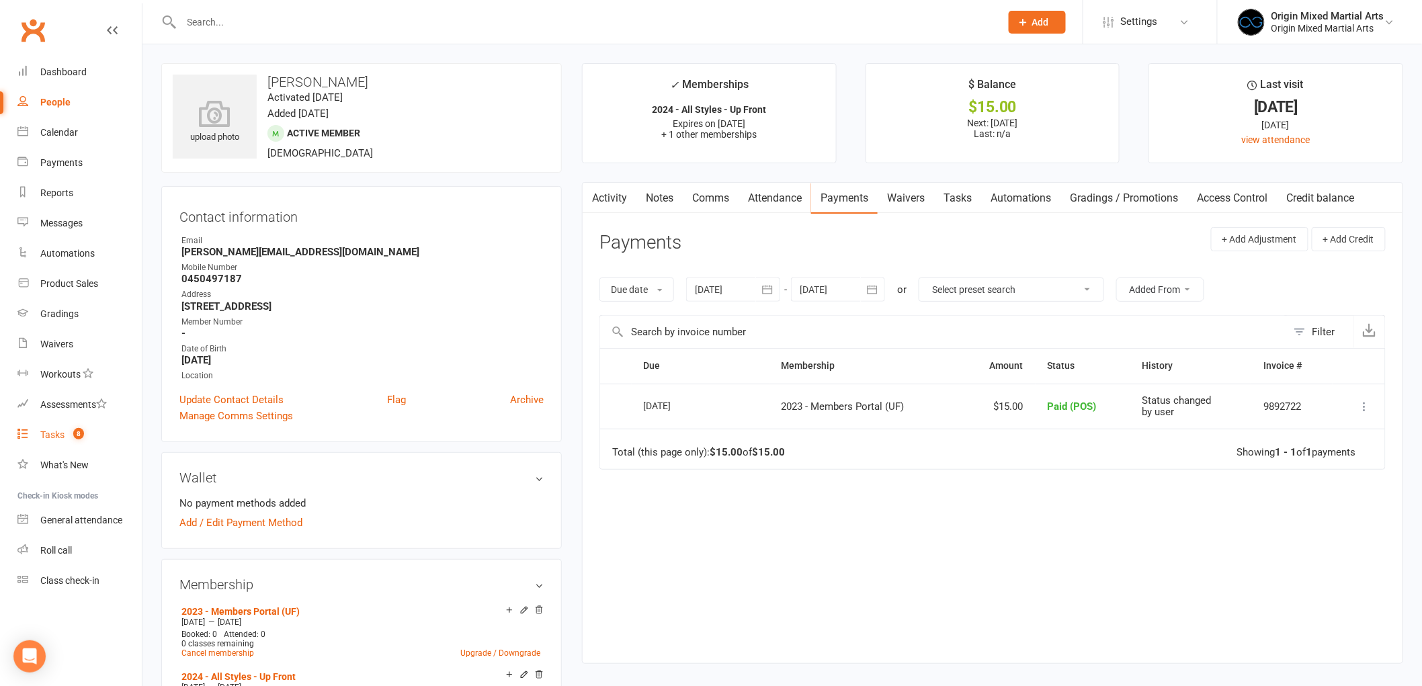
click at [62, 443] on link "Tasks 8" at bounding box center [79, 435] width 124 height 30
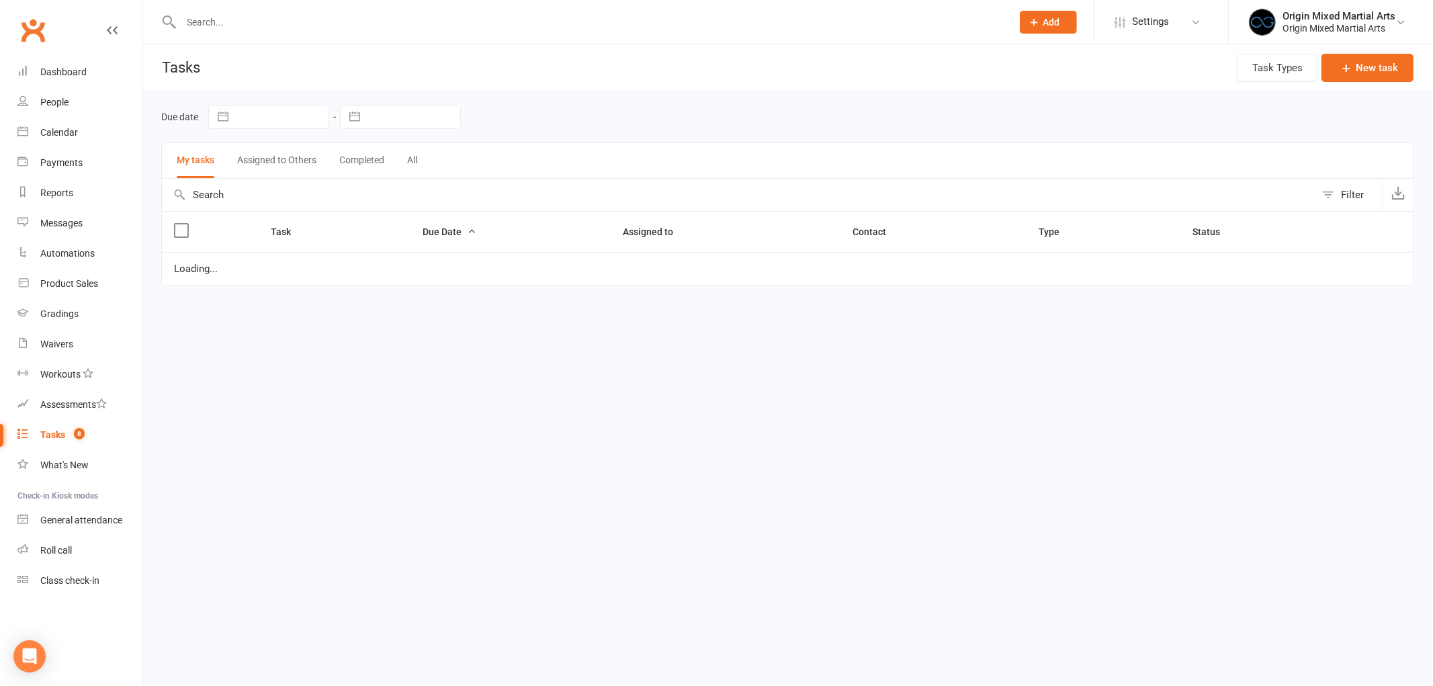
select select "started"
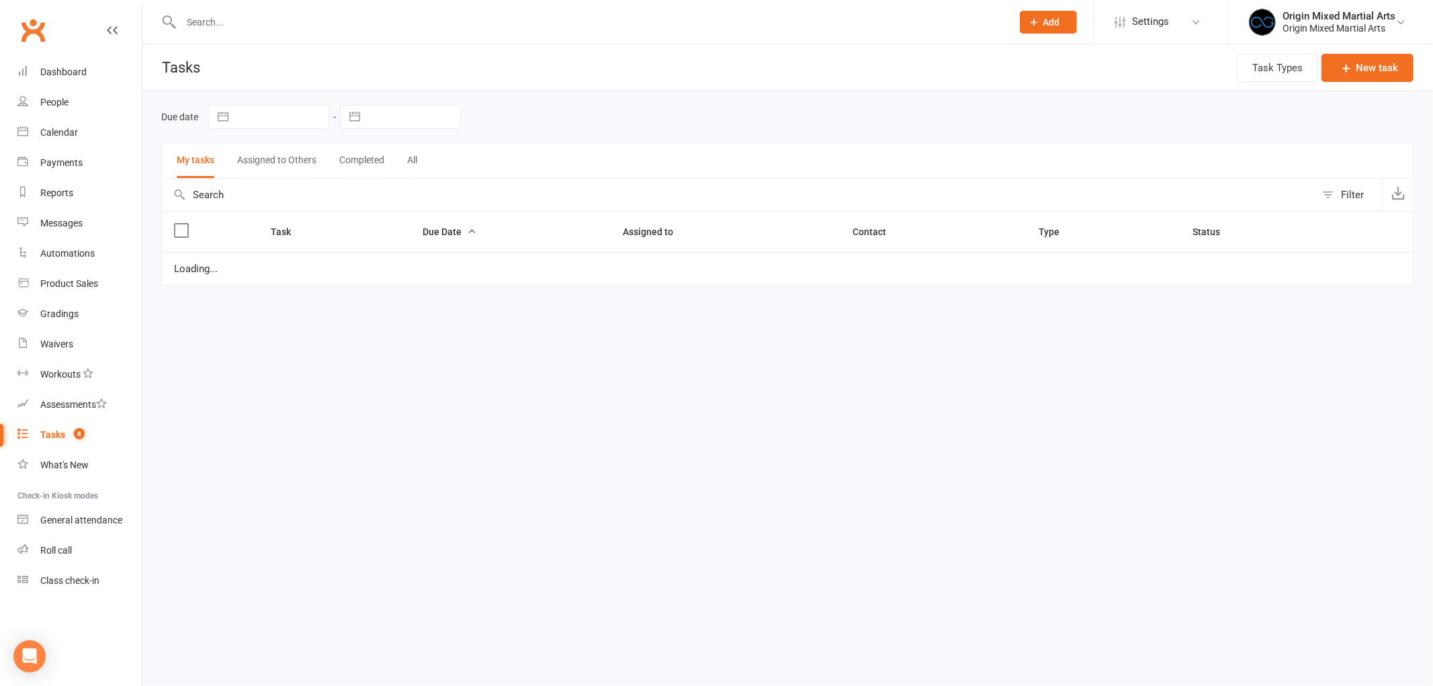
select select "started"
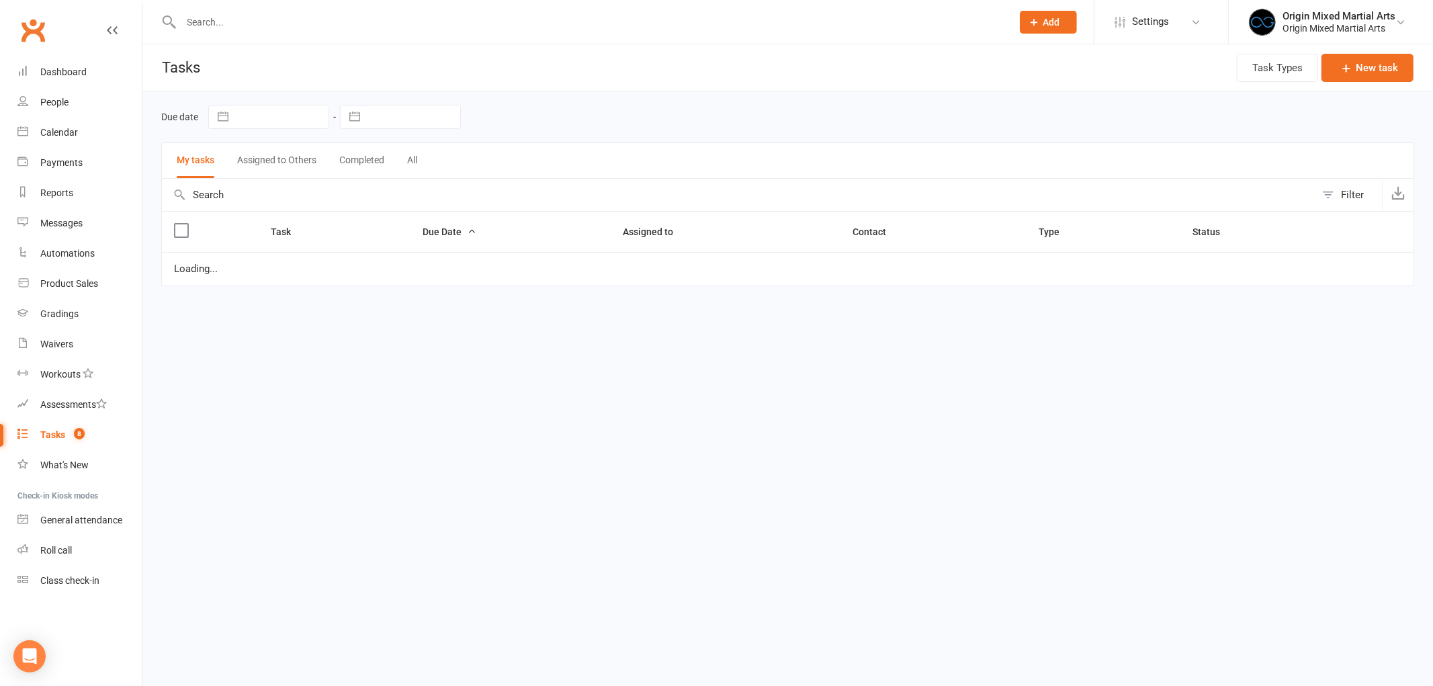
select select "started"
select select "waiting"
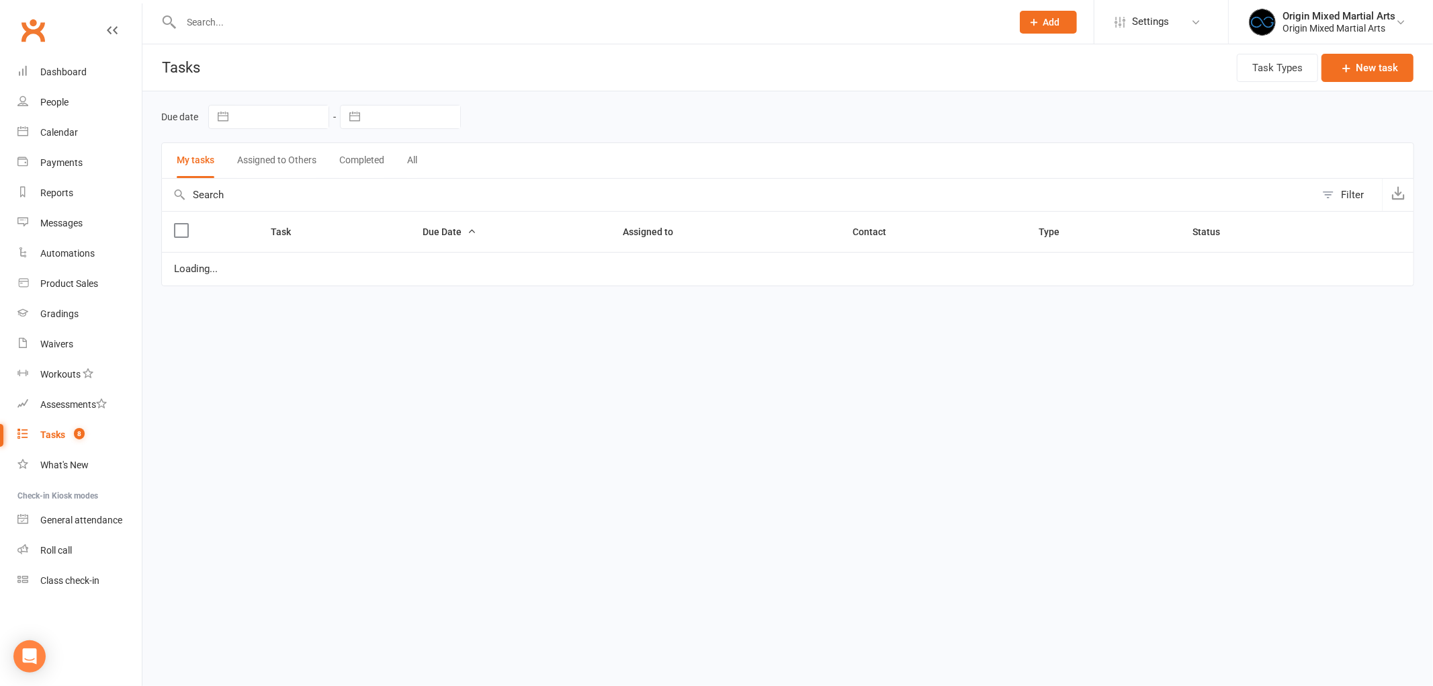
select select "started"
select select "waiting"
select select "started"
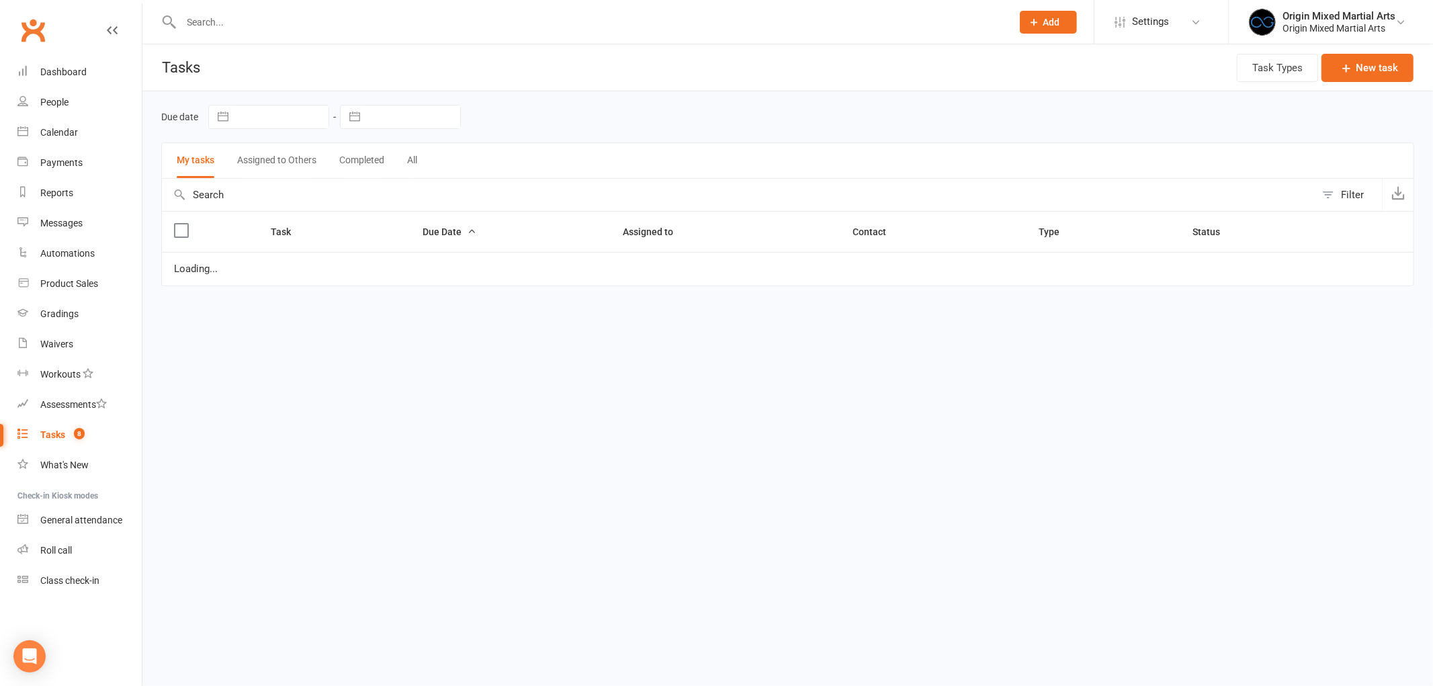
select select "started"
select select "waiting"
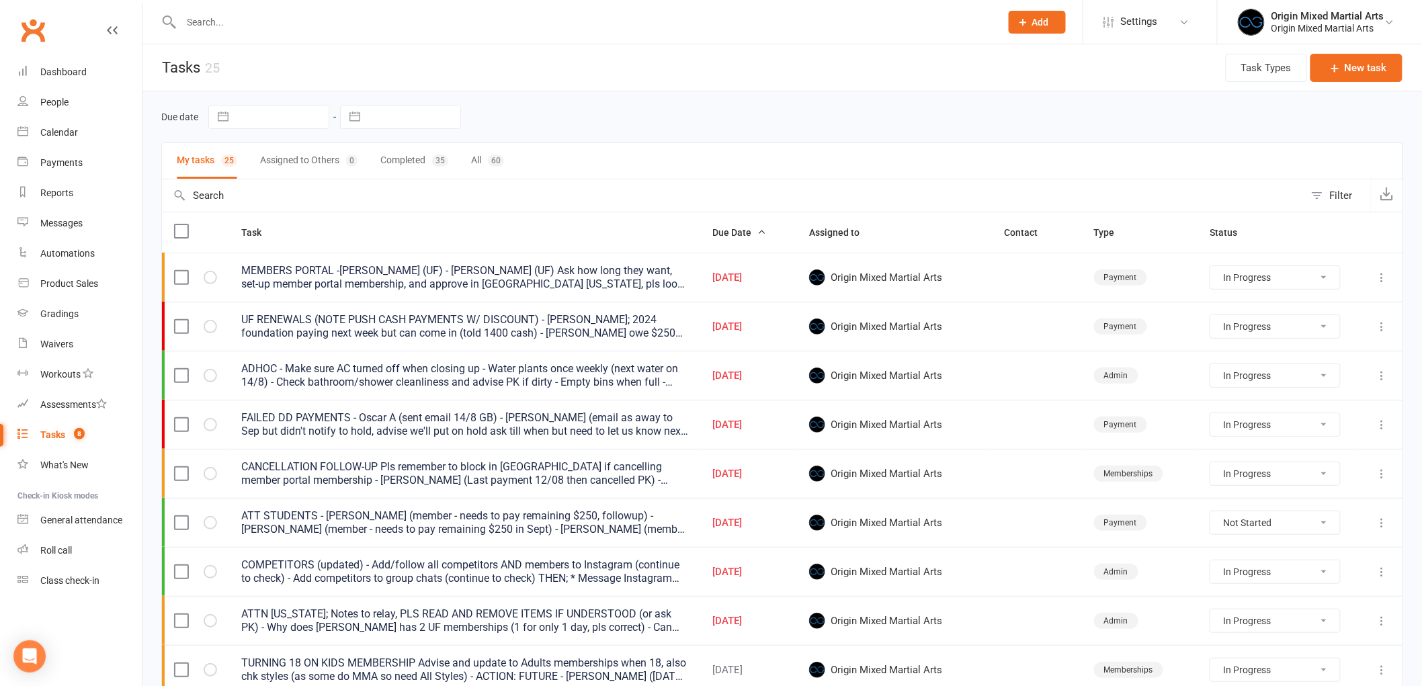
click at [1380, 278] on icon at bounding box center [1381, 277] width 13 height 13
click at [1339, 328] on link "Edit" at bounding box center [1312, 331] width 133 height 27
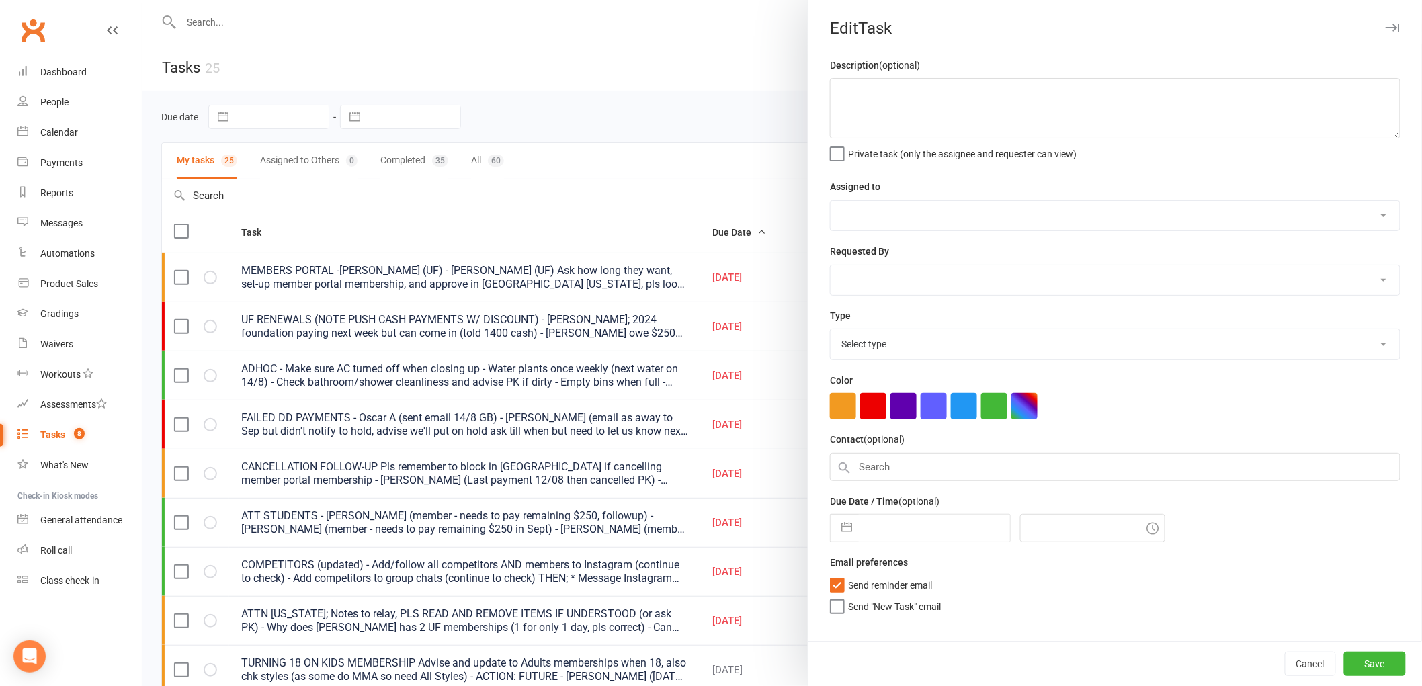
type textarea "MEMBERS PORTAL -William R (UF) - Finn R (UF) Ask how long they want, set-up mem…"
select select "43946"
type input "[DATE]"
type input "4:00pm"
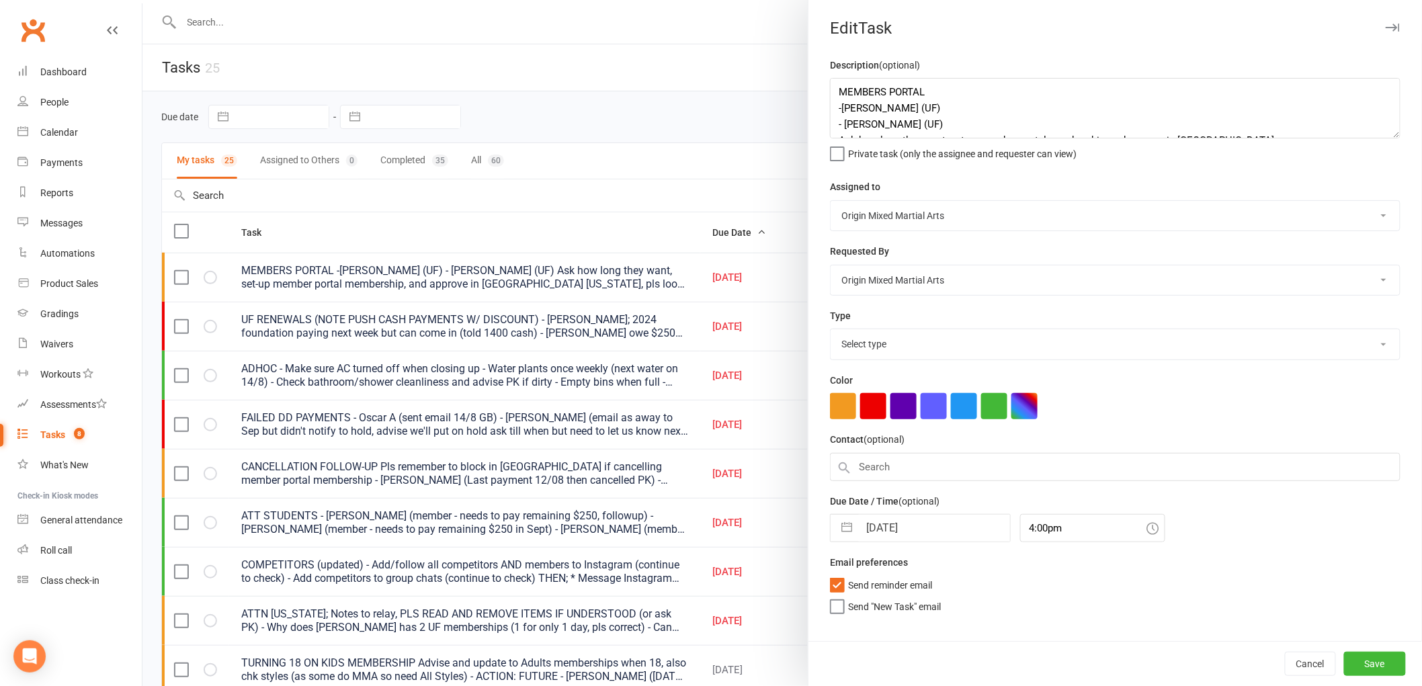
select select "24254"
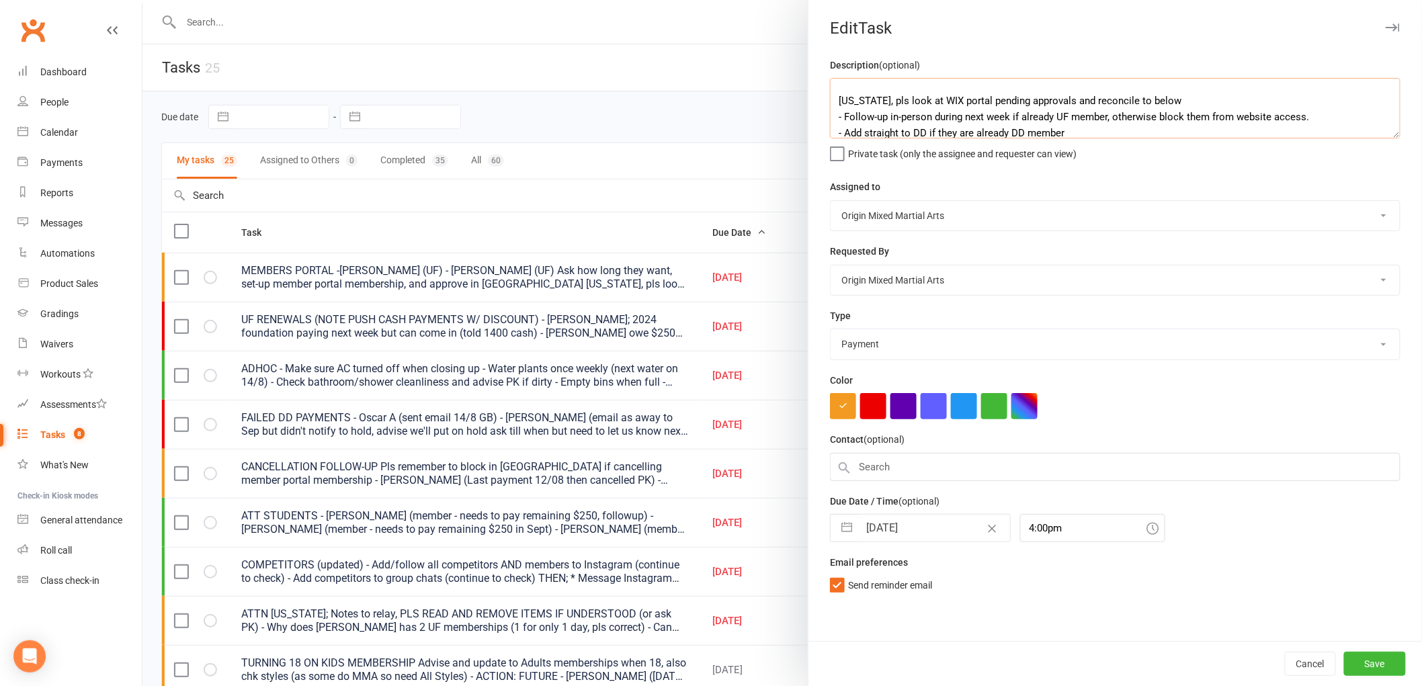
scroll to position [81, 0]
drag, startPoint x: 878, startPoint y: 125, endPoint x: 820, endPoint y: 126, distance: 58.5
click at [820, 126] on div "Description (optional) MEMBERS PORTAL -William R (UF) - Finn R (UF) Ask how lon…" at bounding box center [1114, 349] width 613 height 584
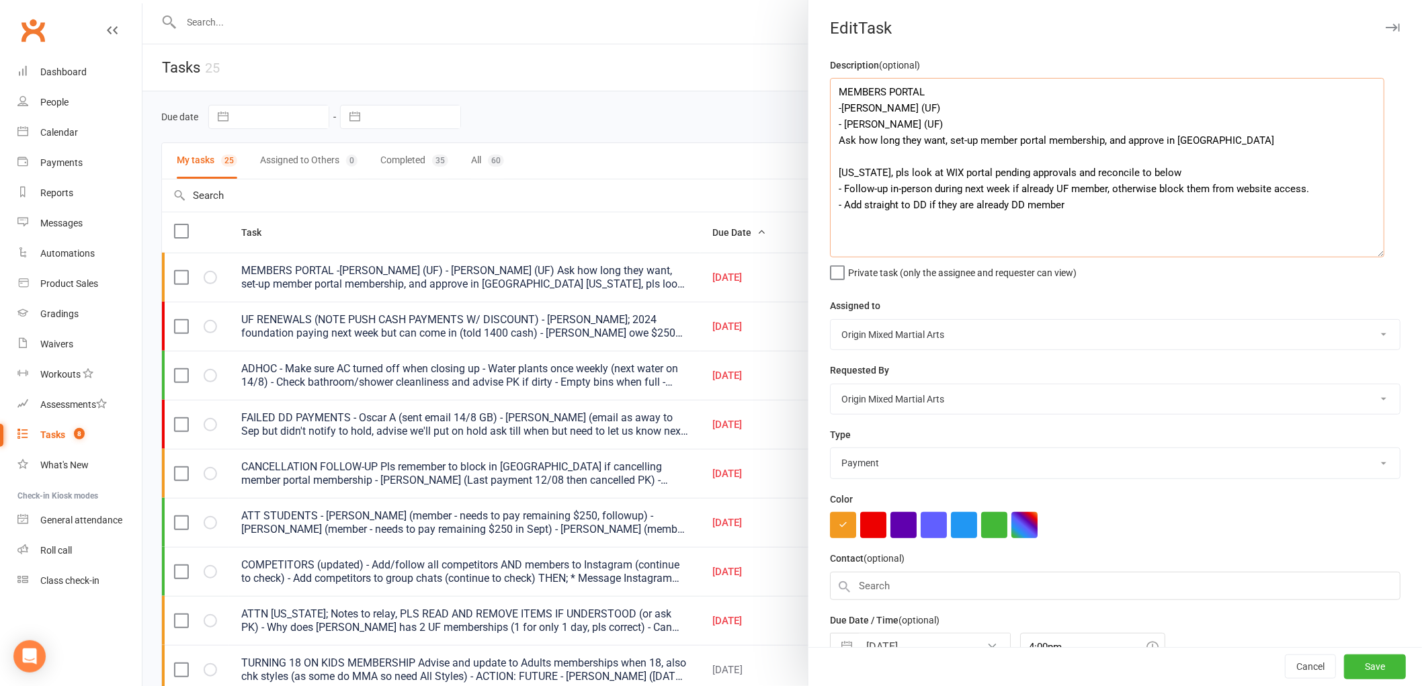
drag, startPoint x: 1387, startPoint y: 135, endPoint x: 1359, endPoint y: 255, distance: 123.7
click at [1377, 257] on textarea "MEMBERS PORTAL -William R (UF) - Finn R (UF) Ask how long they want, set-up mem…" at bounding box center [1107, 167] width 554 height 179
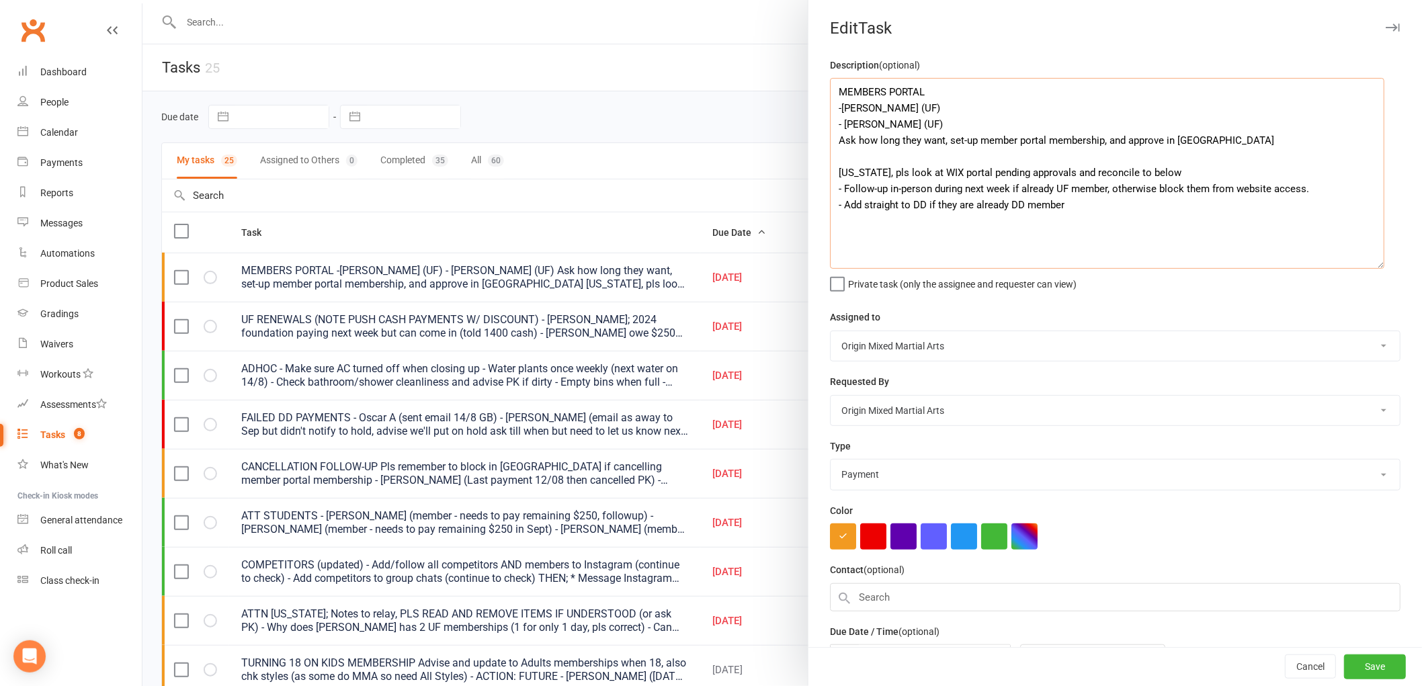
click at [890, 122] on textarea "MEMBERS PORTAL -William R (UF) - Finn R (UF) Ask how long they want, set-up mem…" at bounding box center [1107, 173] width 554 height 191
drag, startPoint x: 844, startPoint y: 125, endPoint x: 828, endPoint y: 126, distance: 15.5
click at [830, 126] on textarea "MEMBERS PORTAL -William R (UF) - Finn R (UF) Ask how long they want, set-up mem…" at bounding box center [1107, 173] width 554 height 191
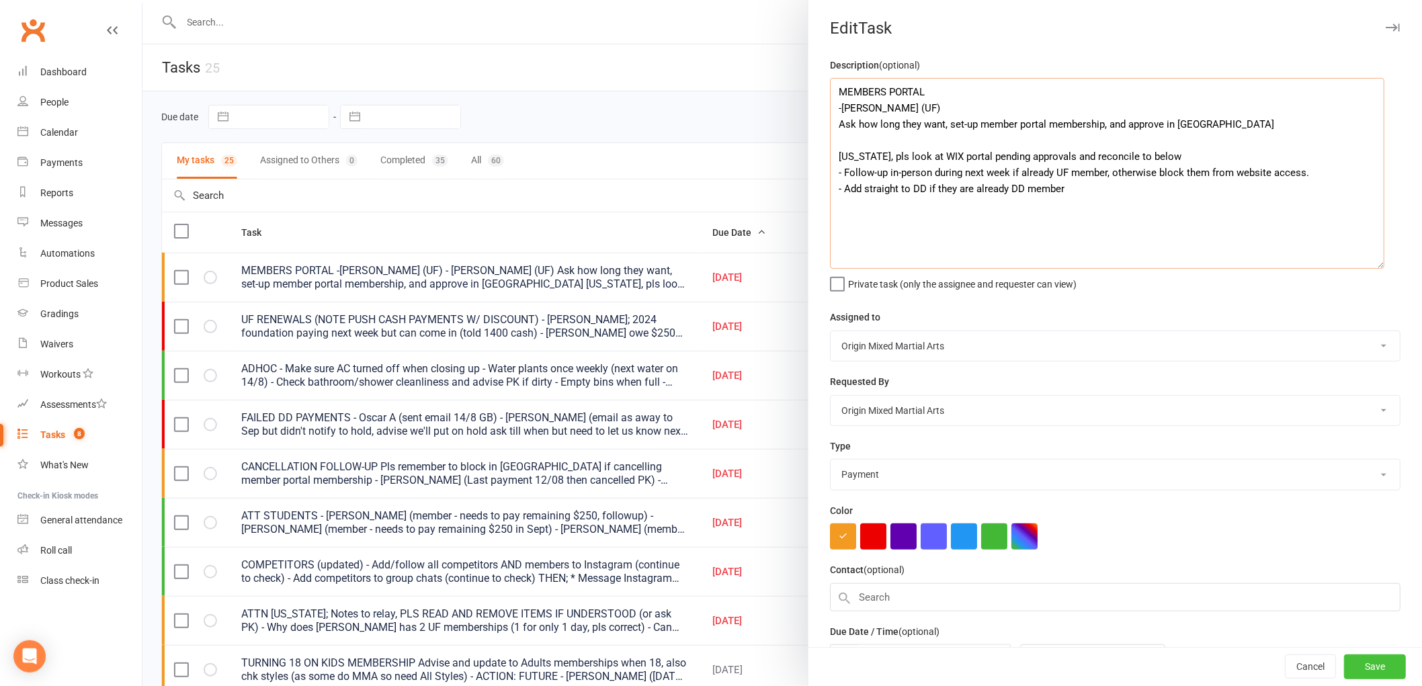
type textarea "MEMBERS PORTAL -William R (UF) Ask how long they want, set-up member portal mem…"
click at [1351, 656] on button "Save" at bounding box center [1375, 667] width 62 height 24
select select "started"
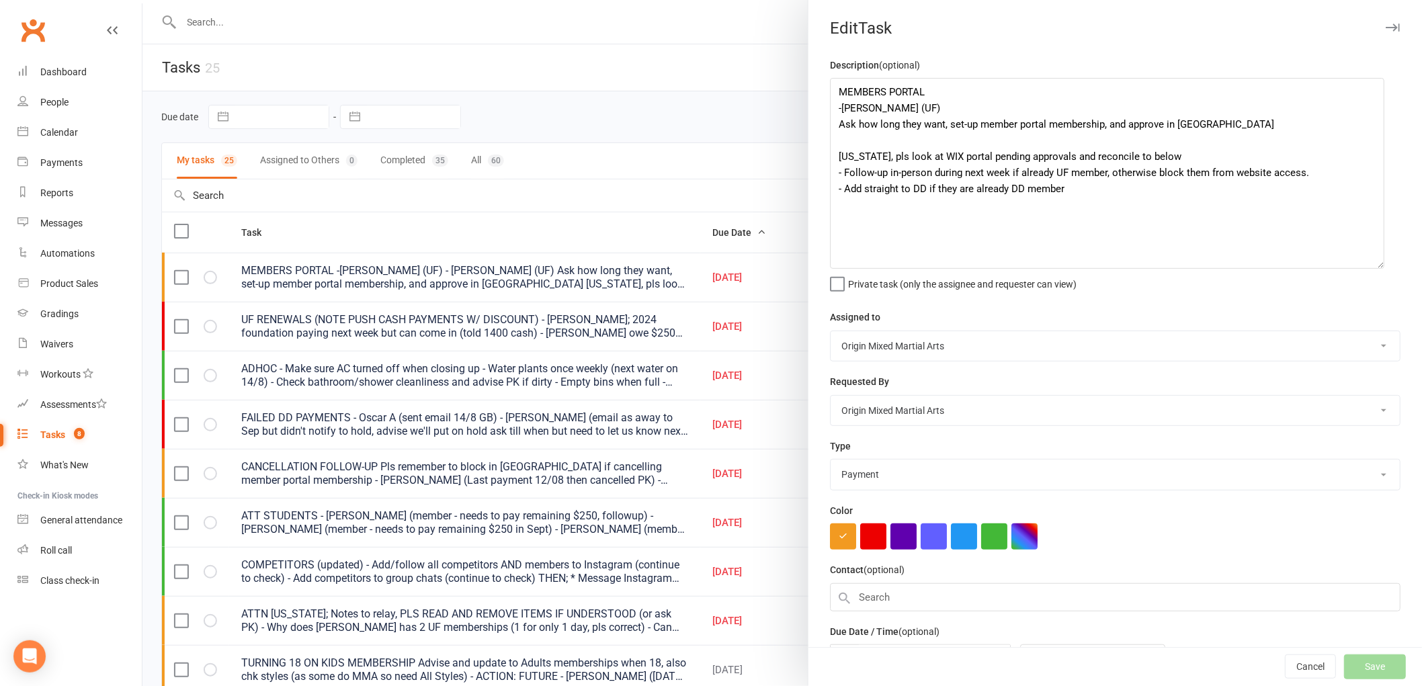
select select "started"
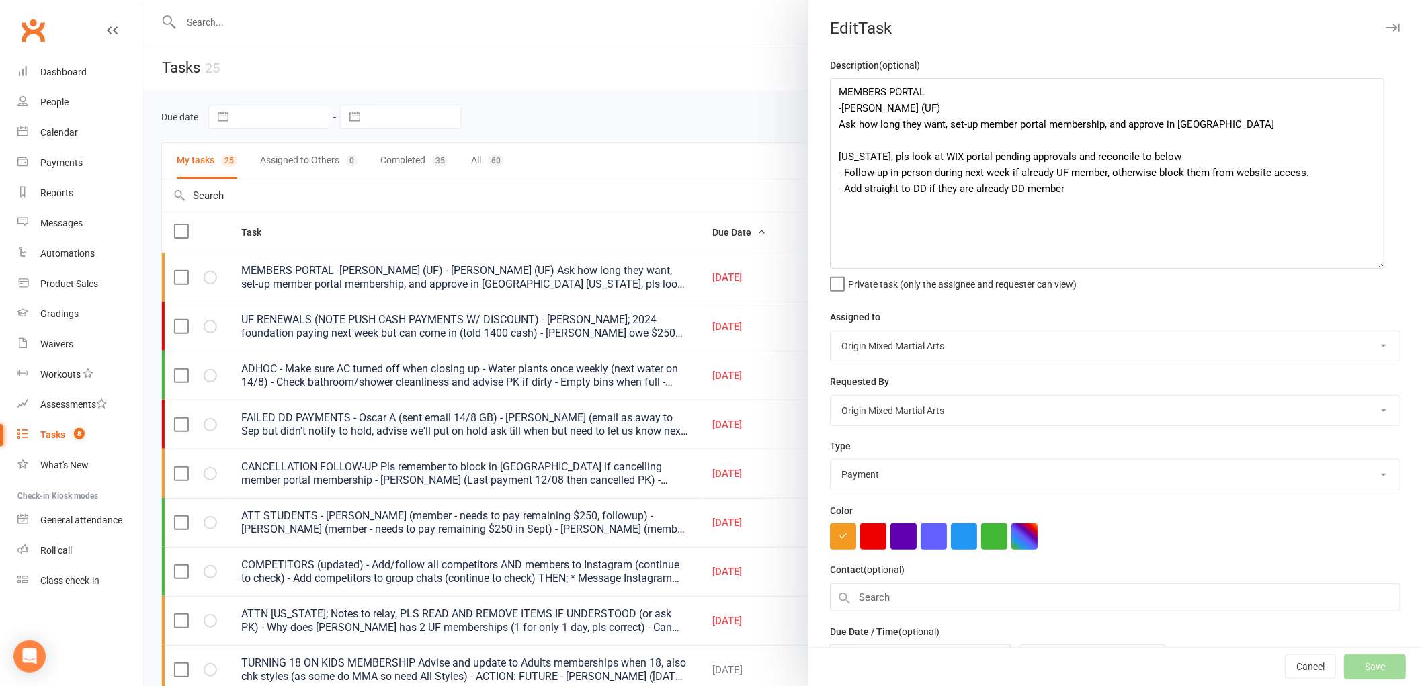
select select "started"
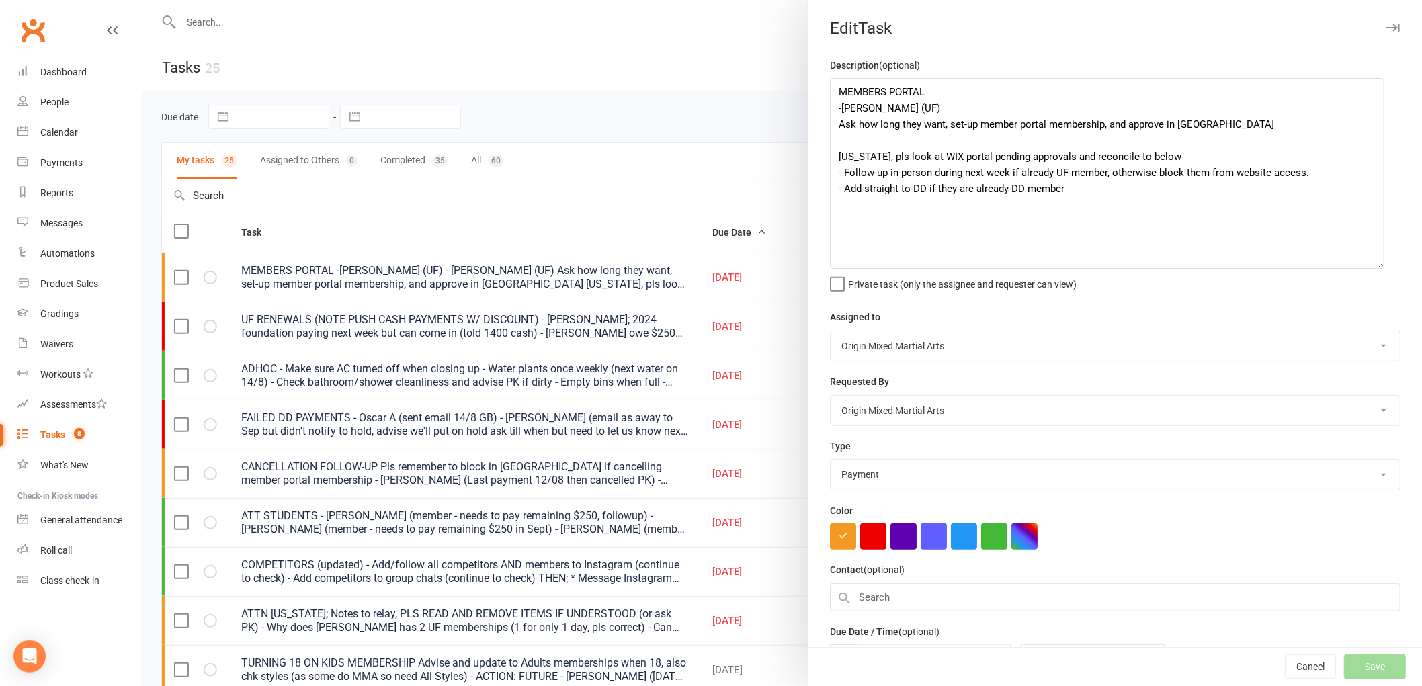
select select "waiting"
select select "started"
select select "waiting"
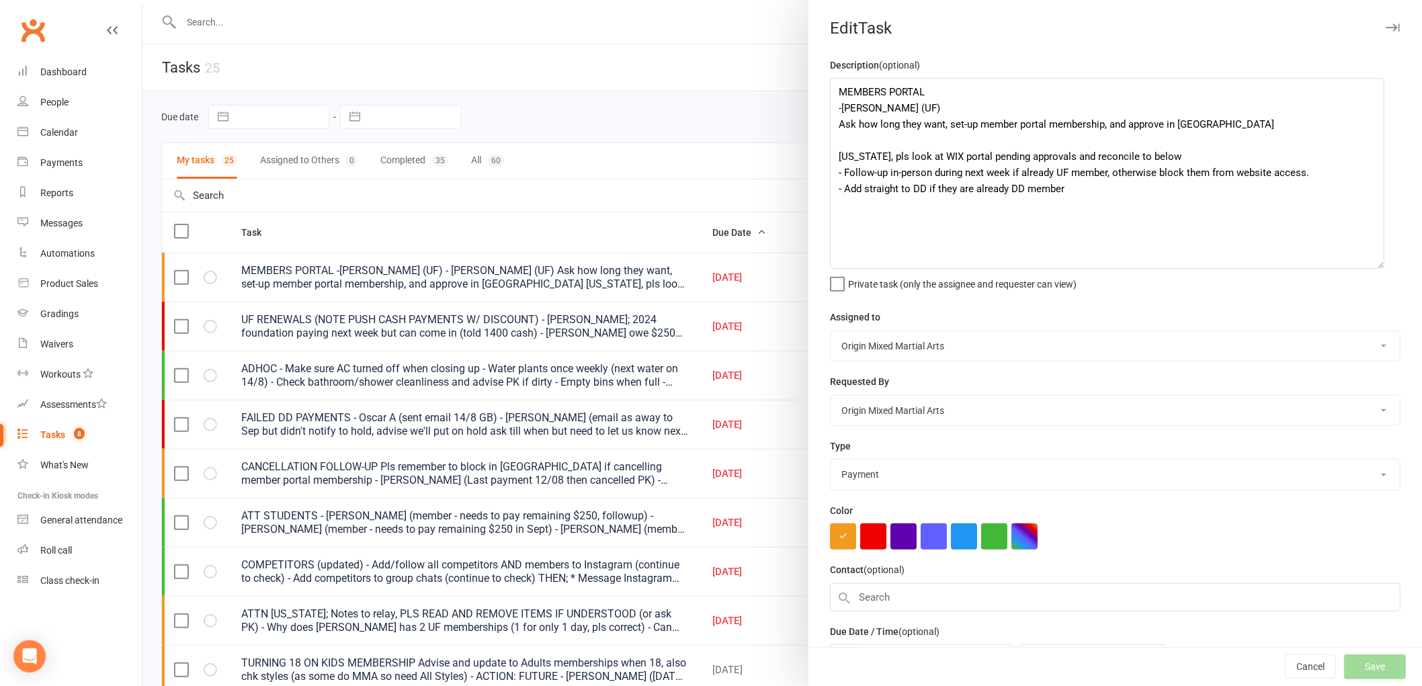
select select "waiting"
select select "started"
select select "waiting"
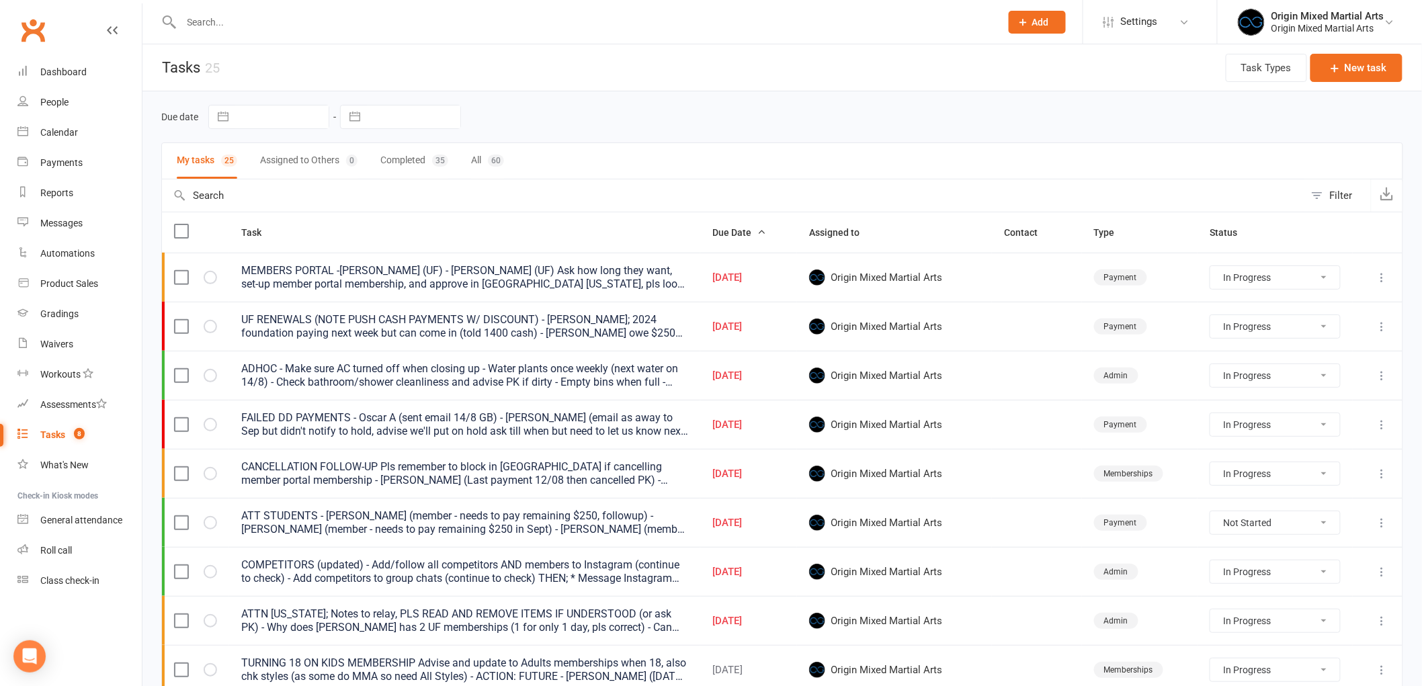
select select "started"
select select "waiting"
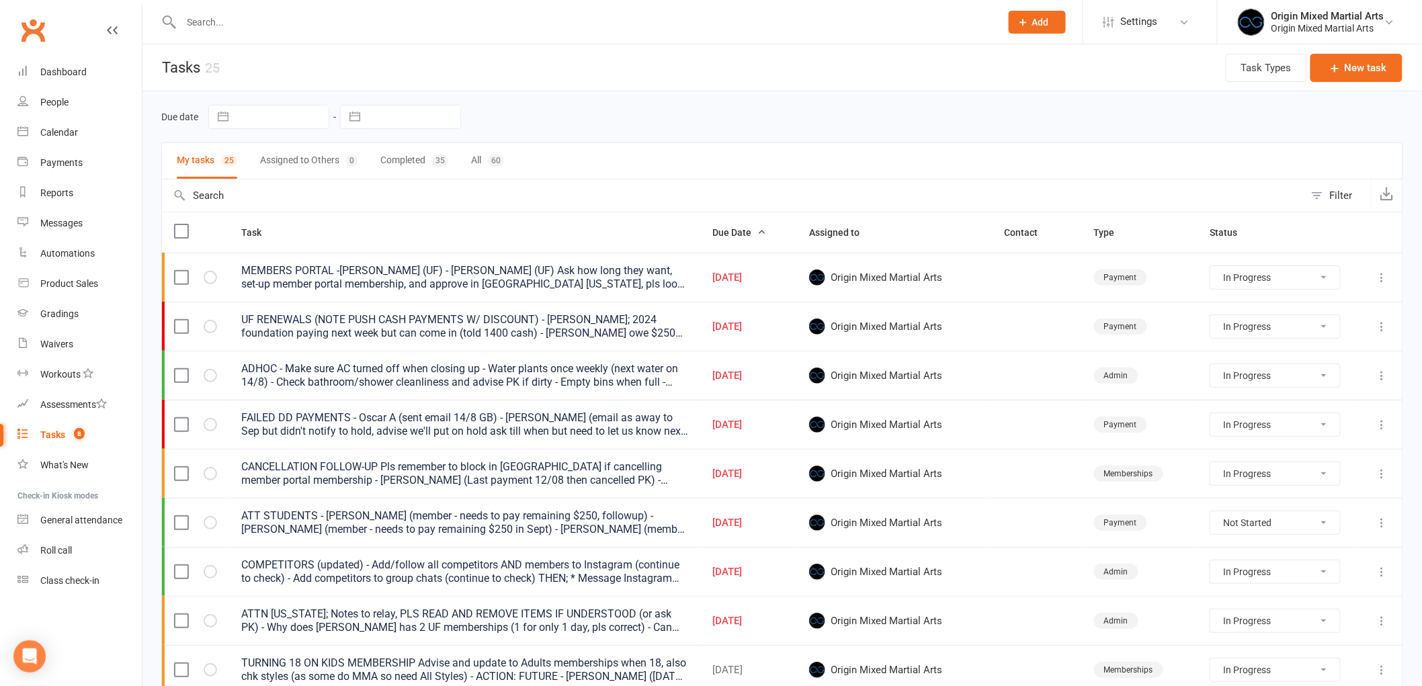
select select "started"
select select "waiting"
select select "started"
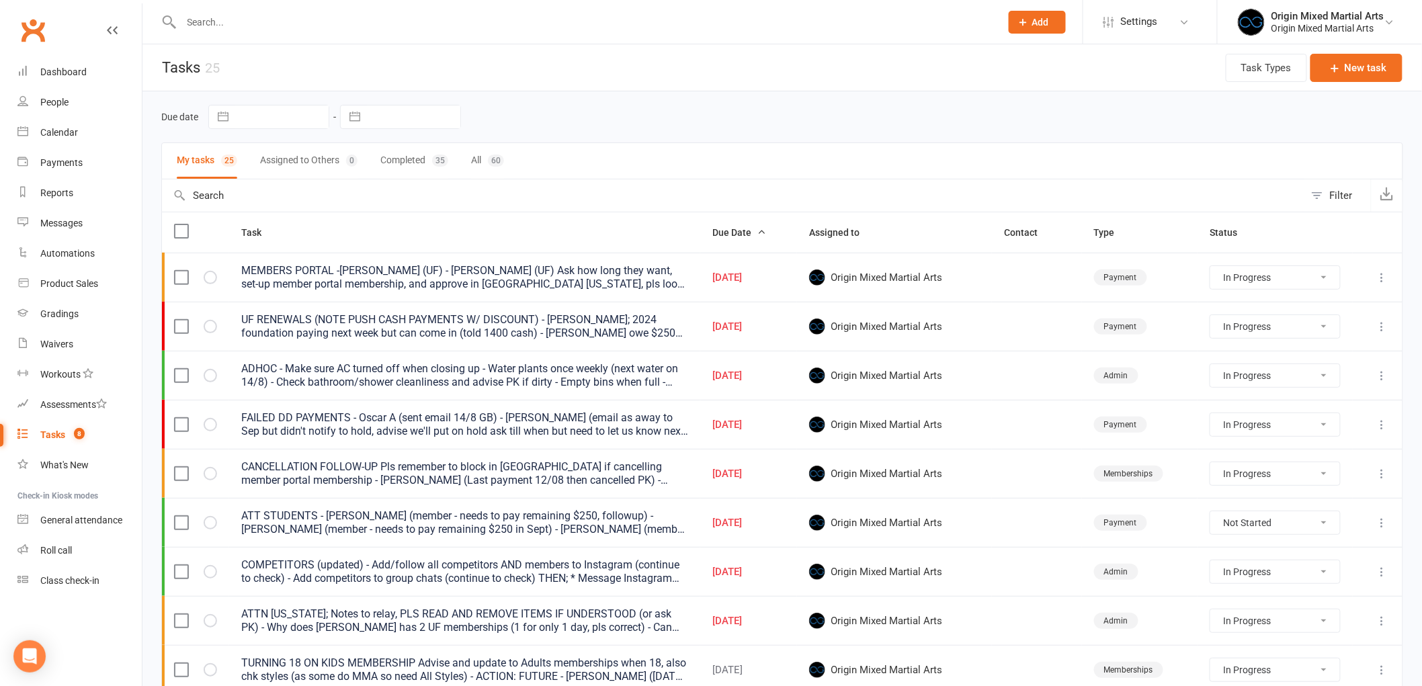
select select "started"
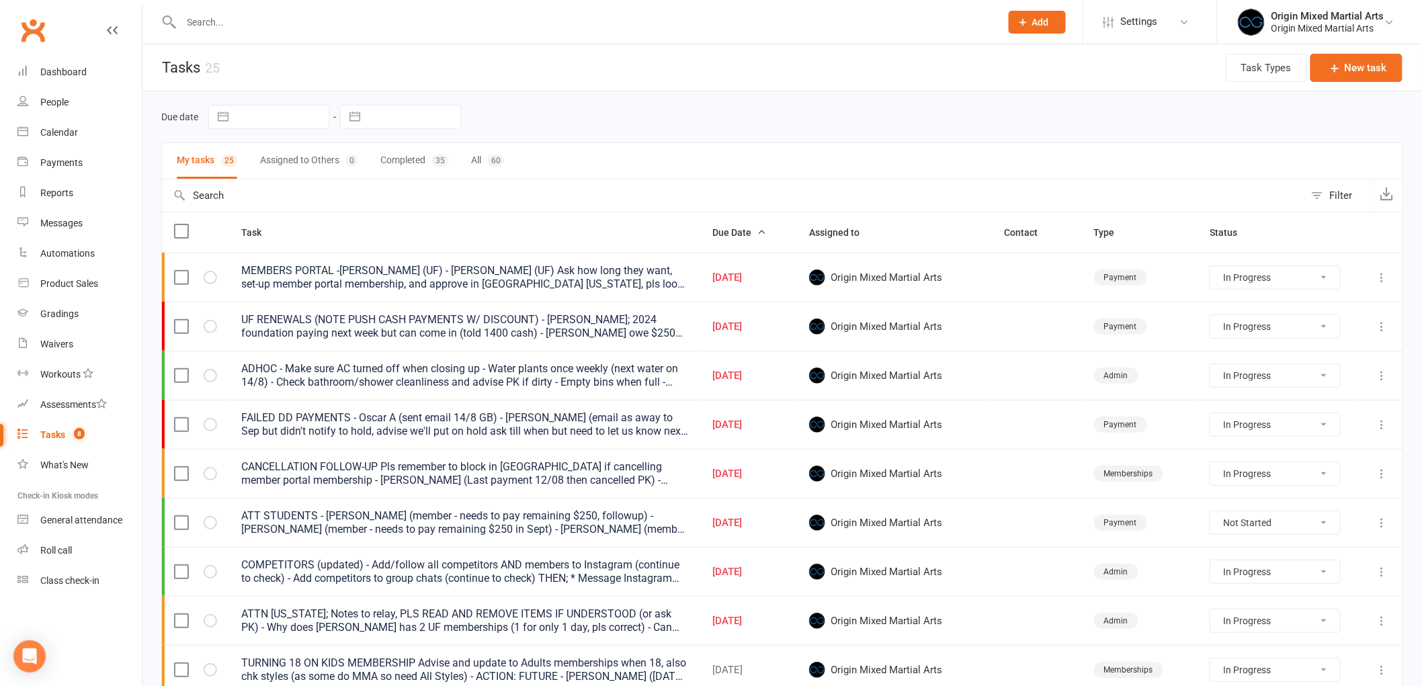
select select "started"
select select "waiting"
select select "started"
select select "waiting"
select select "started"
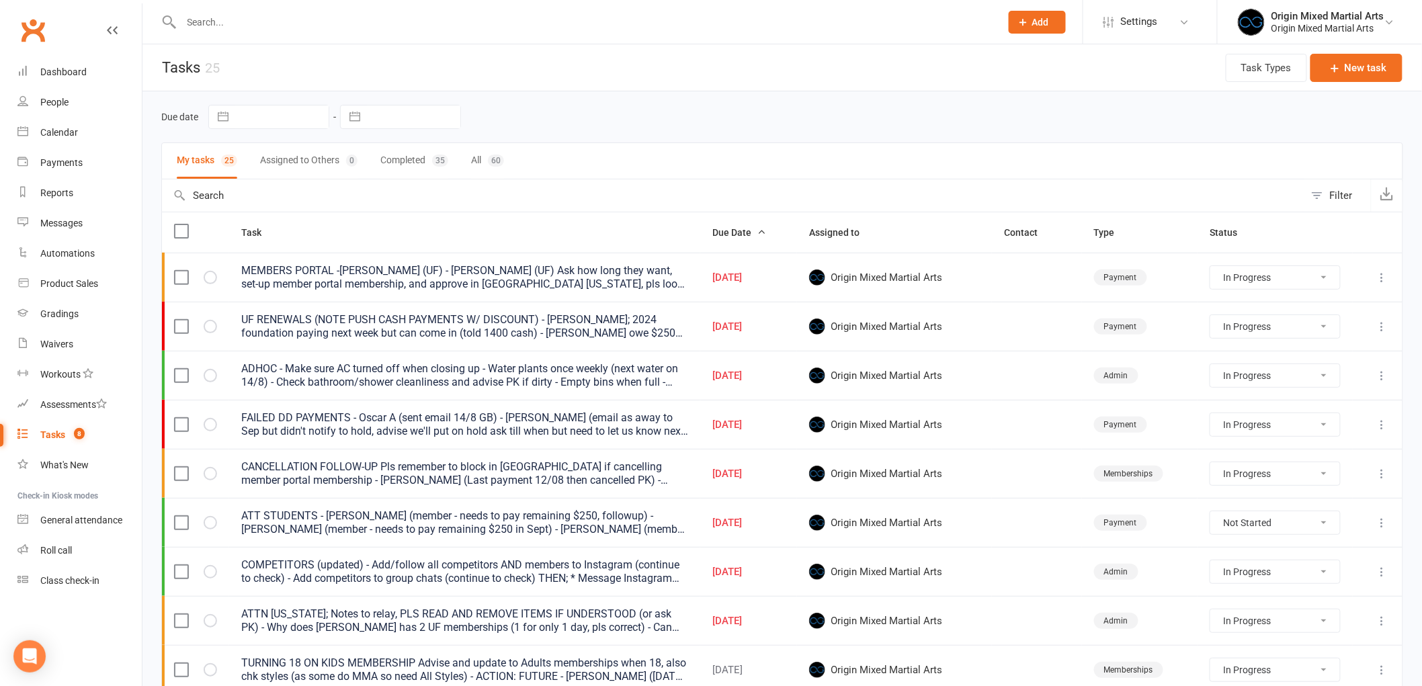
select select "started"
select select "waiting"
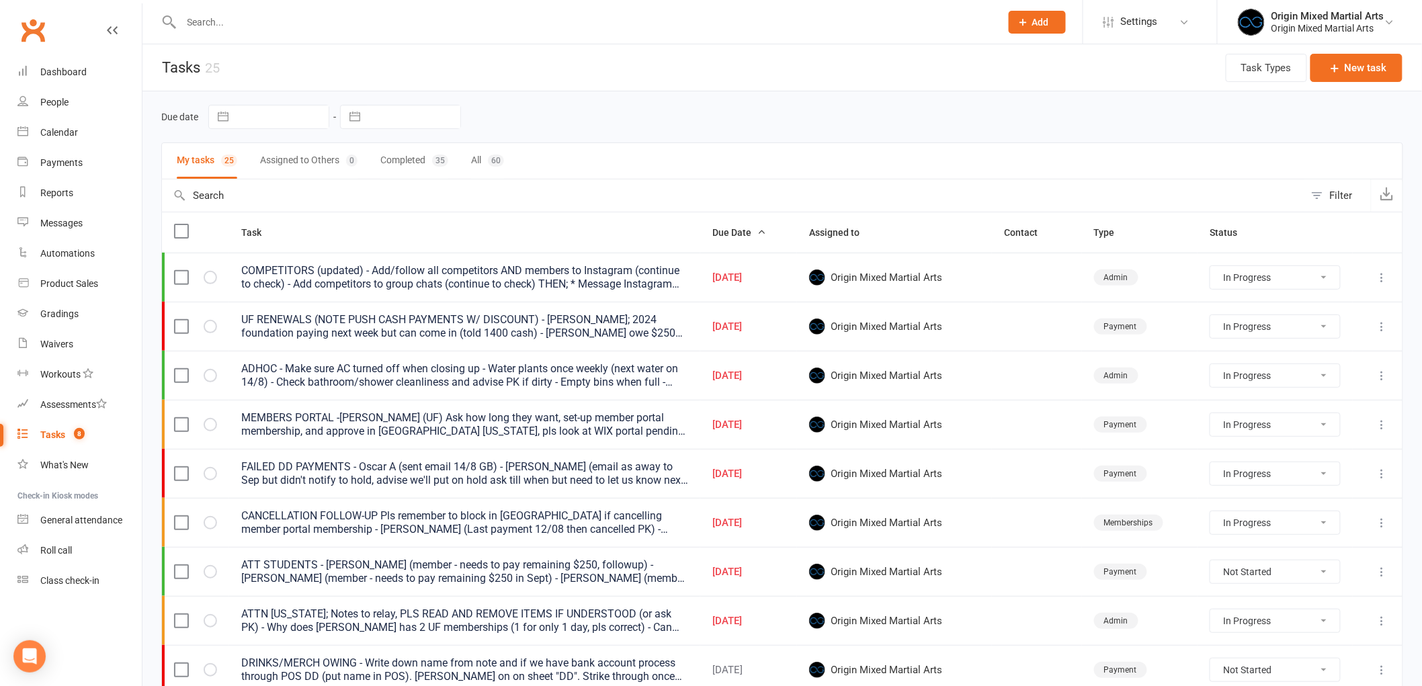
click at [1382, 625] on icon at bounding box center [1381, 620] width 13 height 13
click at [1315, 663] on link "Edit" at bounding box center [1312, 676] width 133 height 27
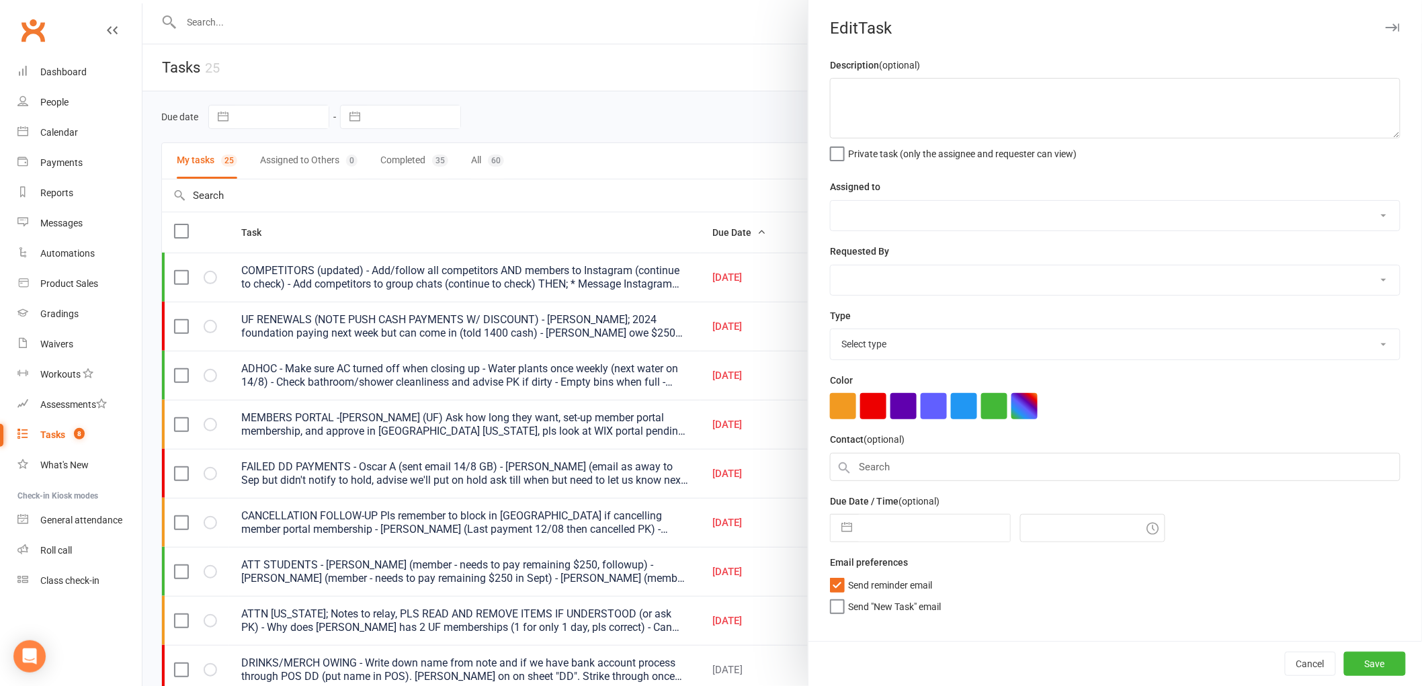
type textarea "ATTN GEORGIA; Notes to relay, PLS READ AND REMOVE ITEMS IF UNDERSTOOD (or ask P…"
select select "43946"
type input "[DATE]"
type input "4:00pm"
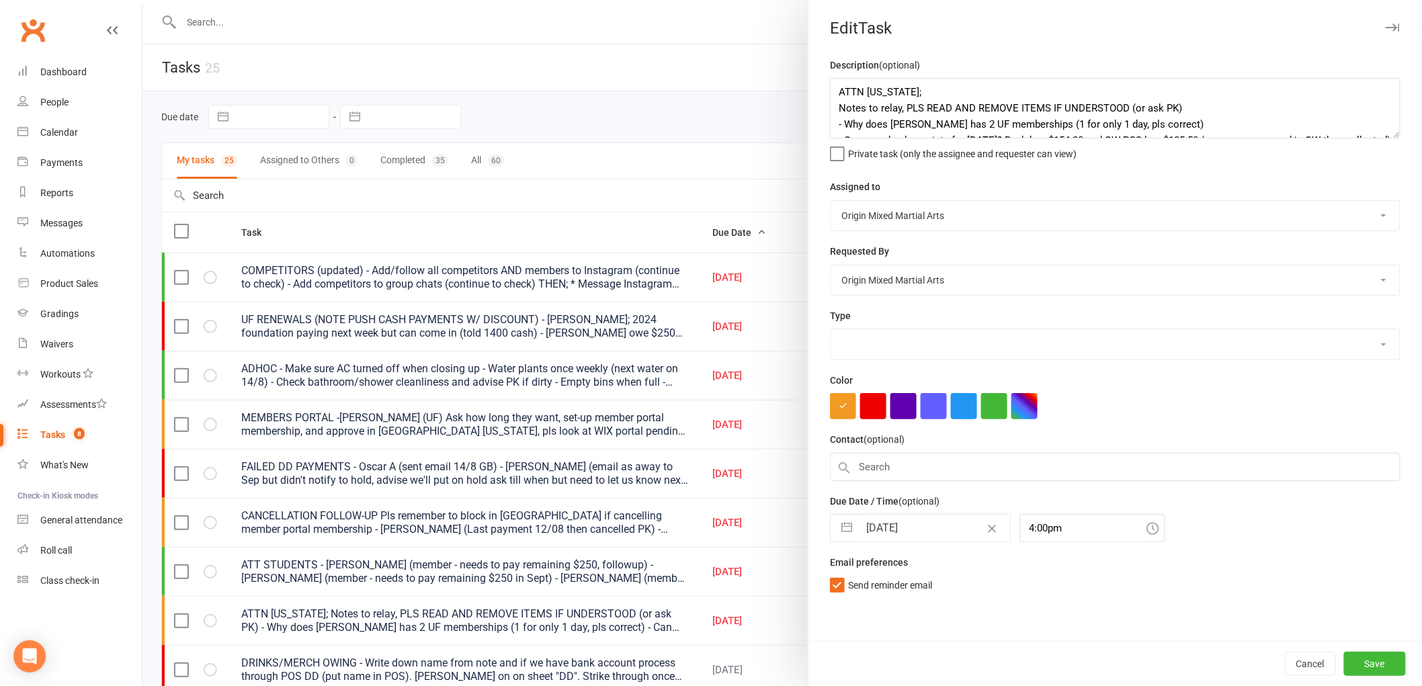
select select "31926"
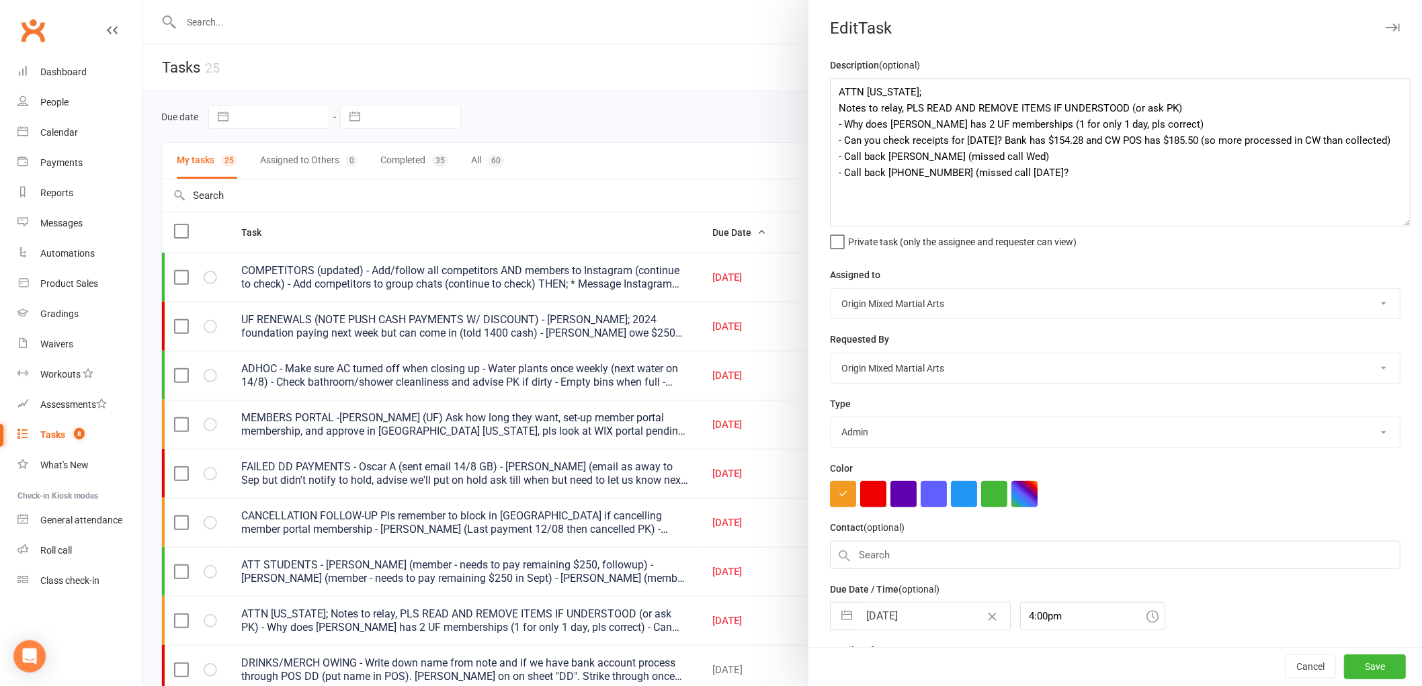
drag, startPoint x: 1380, startPoint y: 132, endPoint x: 1396, endPoint y: 220, distance: 89.4
click at [1396, 220] on textarea "ATTN GEORGIA; Notes to relay, PLS READ AND REMOVE ITEMS IF UNDERSTOOD (or ask P…" at bounding box center [1120, 152] width 581 height 148
click at [1384, 20] on button "button" at bounding box center [1392, 27] width 16 height 16
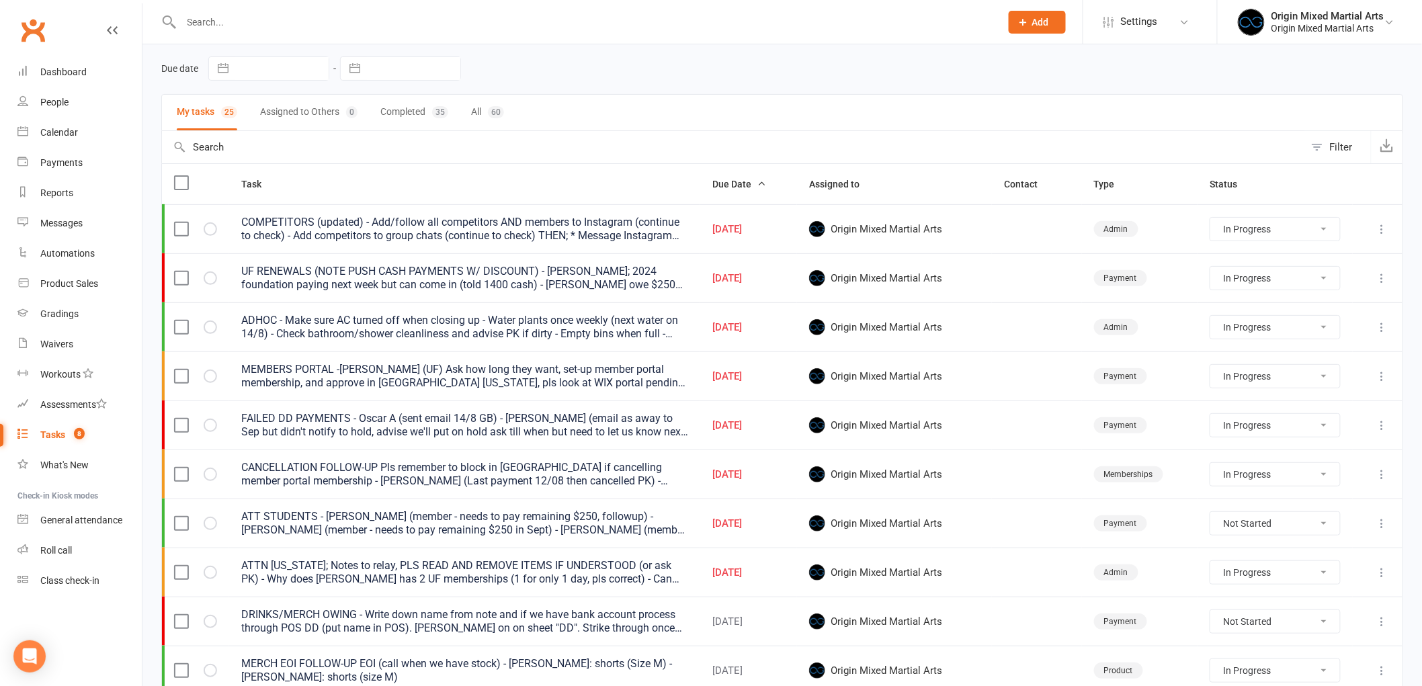
scroll to position [75, 0]
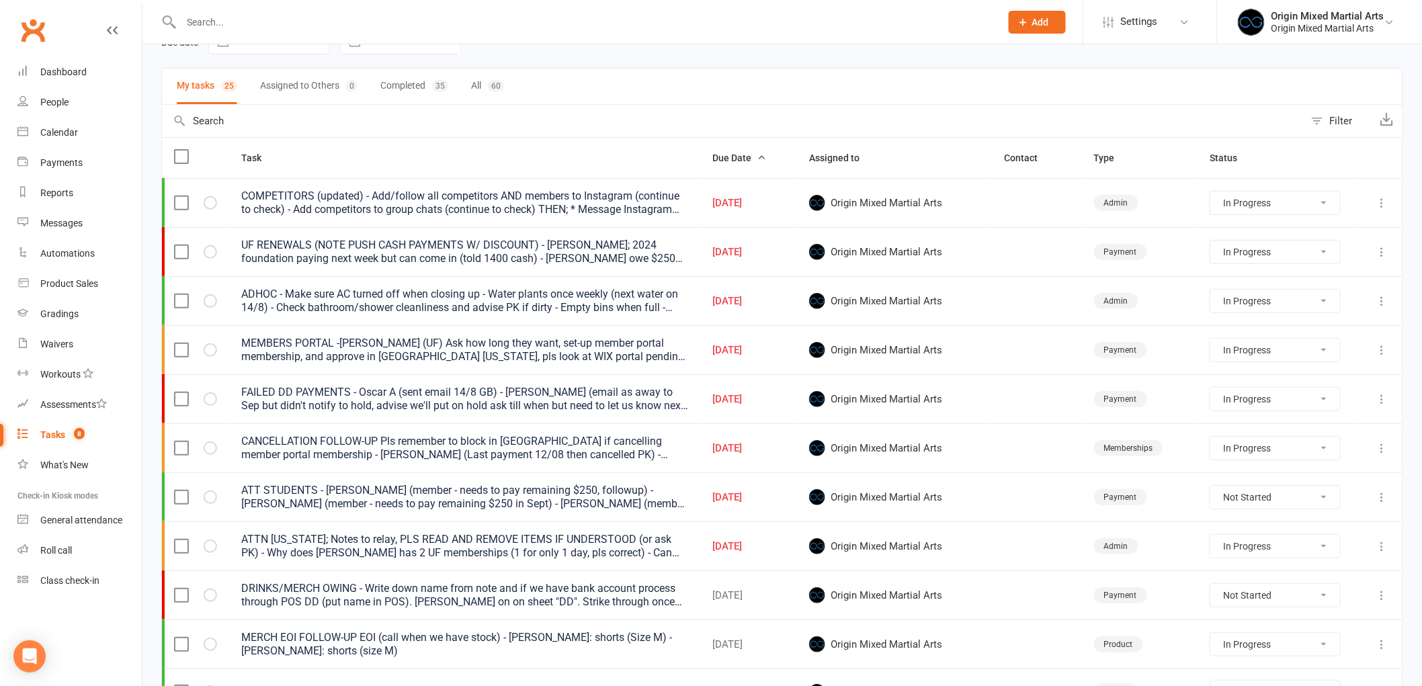
click at [1382, 398] on icon at bounding box center [1381, 398] width 13 height 13
click at [1332, 452] on link "Edit" at bounding box center [1312, 453] width 133 height 27
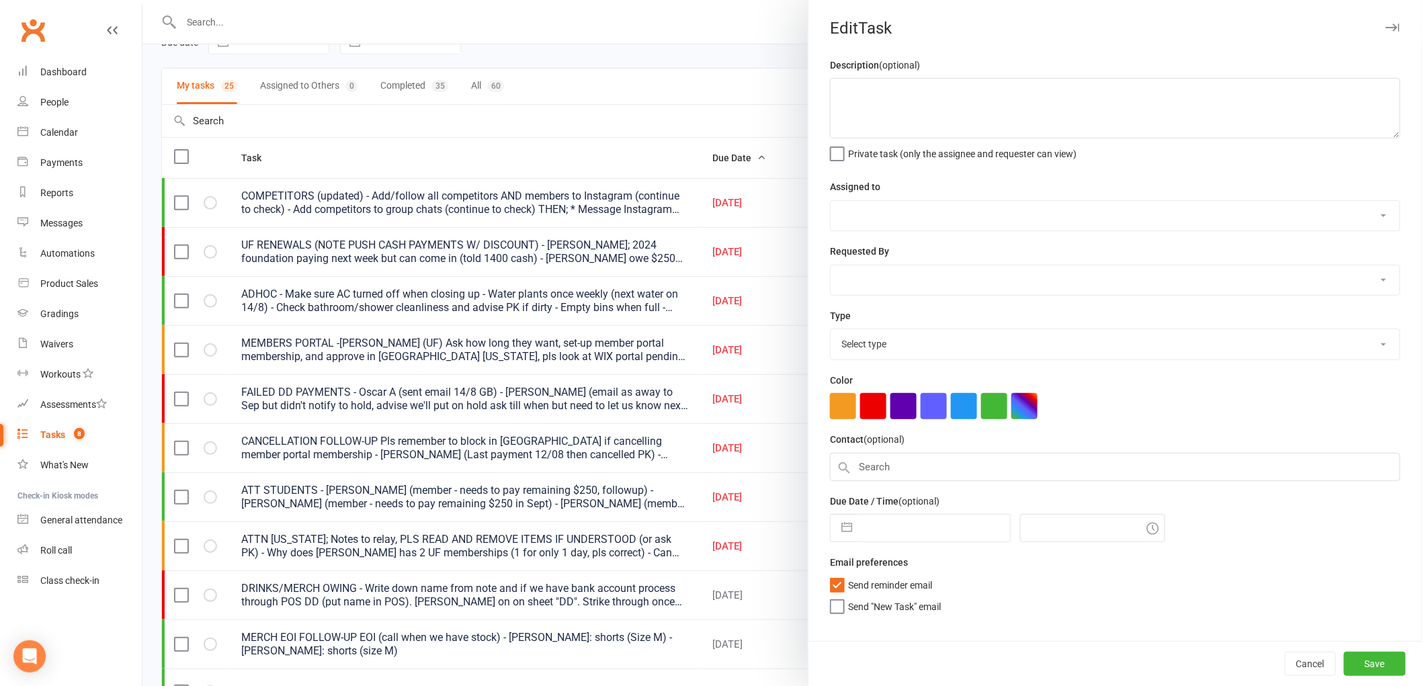
type textarea "FAILED DD PAYMENTS - Oscar A (sent email 14/8 GB) - Joan A (email as away to Se…"
select select "43946"
type input "14 Aug 2025"
type input "4:00pm"
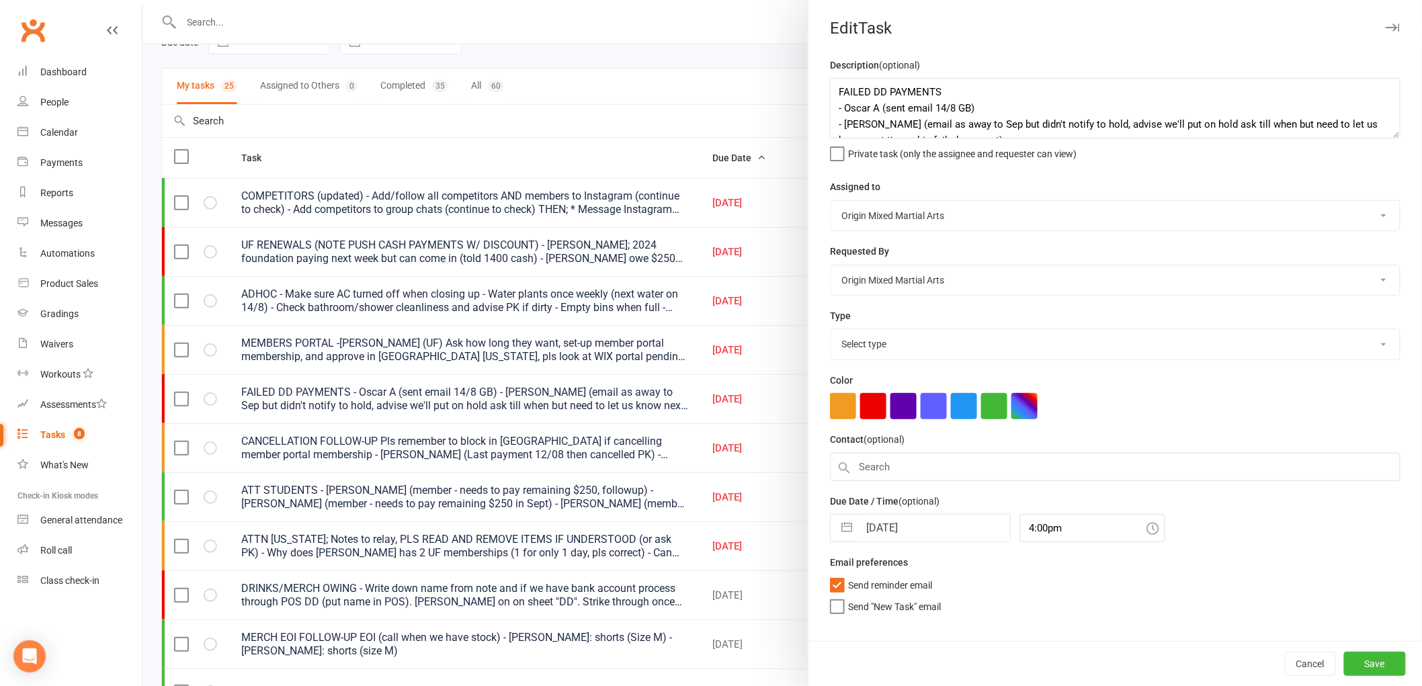
select select "24254"
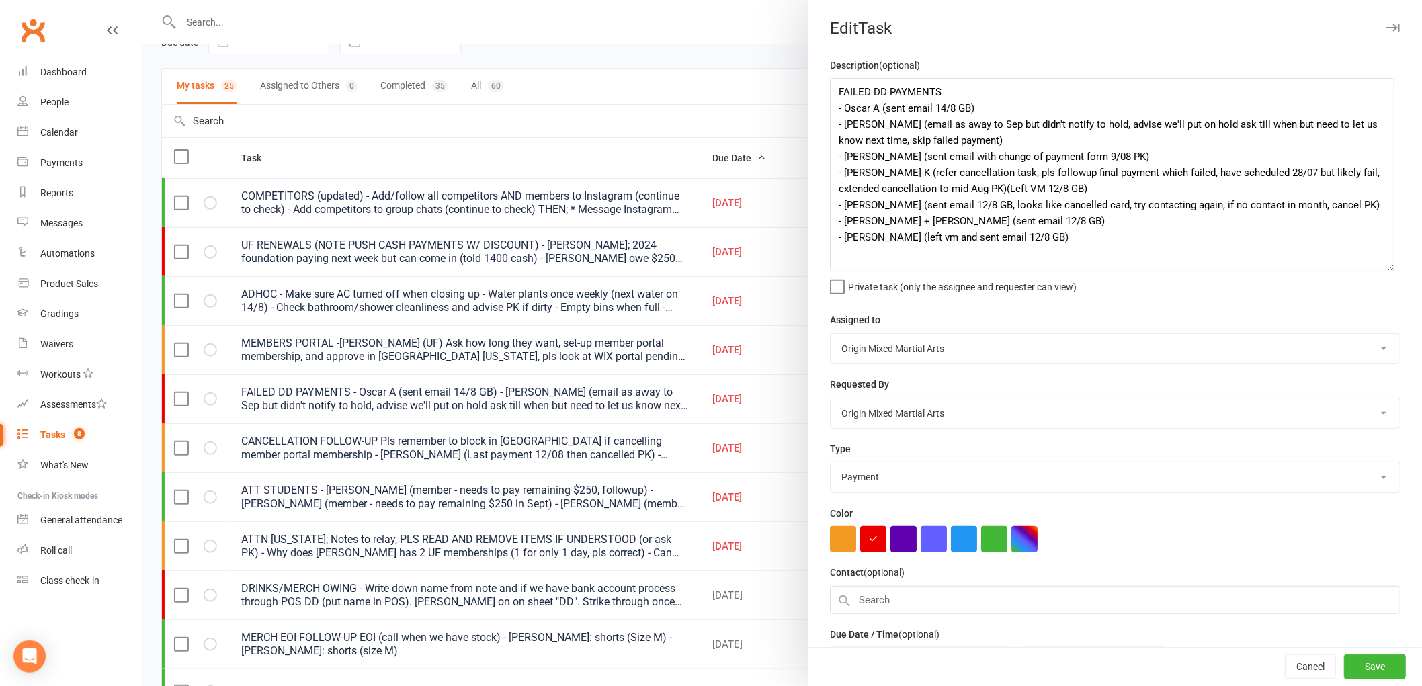
drag, startPoint x: 1385, startPoint y: 133, endPoint x: 1386, endPoint y: 280, distance: 147.2
click at [1386, 271] on textarea "FAILED DD PAYMENTS - Oscar A (sent email 14/8 GB) - Joan A (email as away to Se…" at bounding box center [1112, 175] width 564 height 194
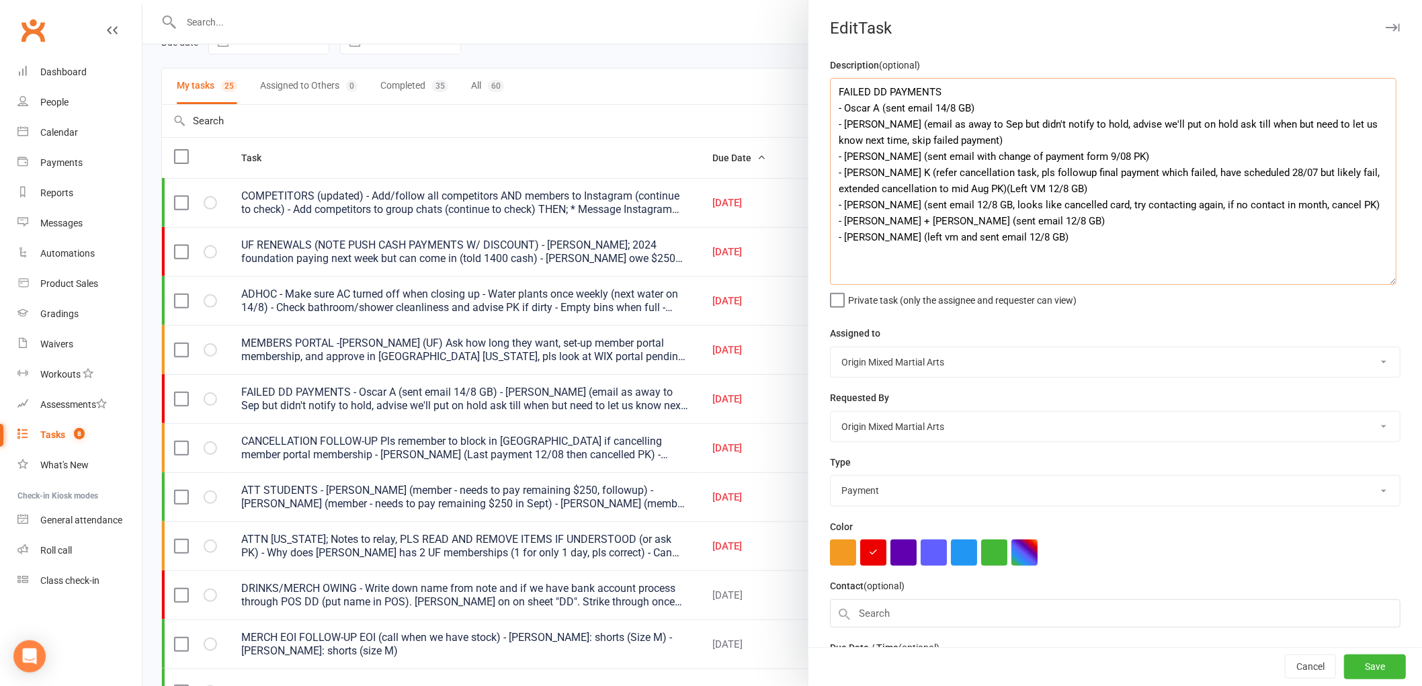
click at [955, 138] on textarea "FAILED DD PAYMENTS - Oscar A (sent email 14/8 GB) - Joan A (email as away to Se…" at bounding box center [1113, 181] width 566 height 207
drag, startPoint x: 896, startPoint y: 156, endPoint x: 839, endPoint y: 156, distance: 57.8
click at [839, 156] on textarea "FAILED DD PAYMENTS - Oscar A (sent email 14/8 GB) - Joan A (email as away to Se…" at bounding box center [1113, 181] width 566 height 207
type textarea "FAILED DD PAYMENTS - Oscar A (sent email 14/8 GB) - Joan A (email as away to Se…"
click at [853, 177] on textarea "FAILED DD PAYMENTS - Oscar A (sent email 14/8 GB) - Joan A (email as away to Se…" at bounding box center [1113, 181] width 566 height 207
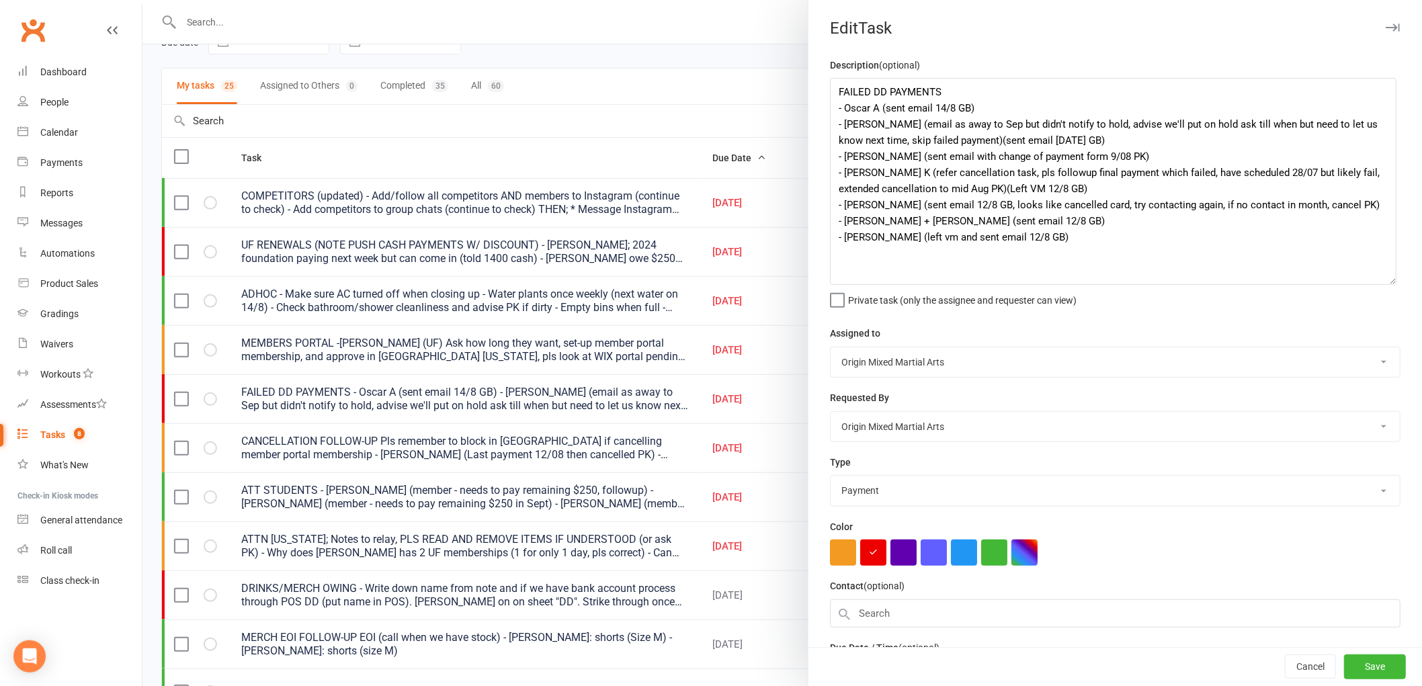
click at [1024, 321] on div "Description (optional) FAILED DD PAYMENTS - Oscar A (sent email 14/8 GB) - Joan…" at bounding box center [1114, 403] width 613 height 693
click at [1355, 663] on button "Save" at bounding box center [1375, 667] width 62 height 24
select select "started"
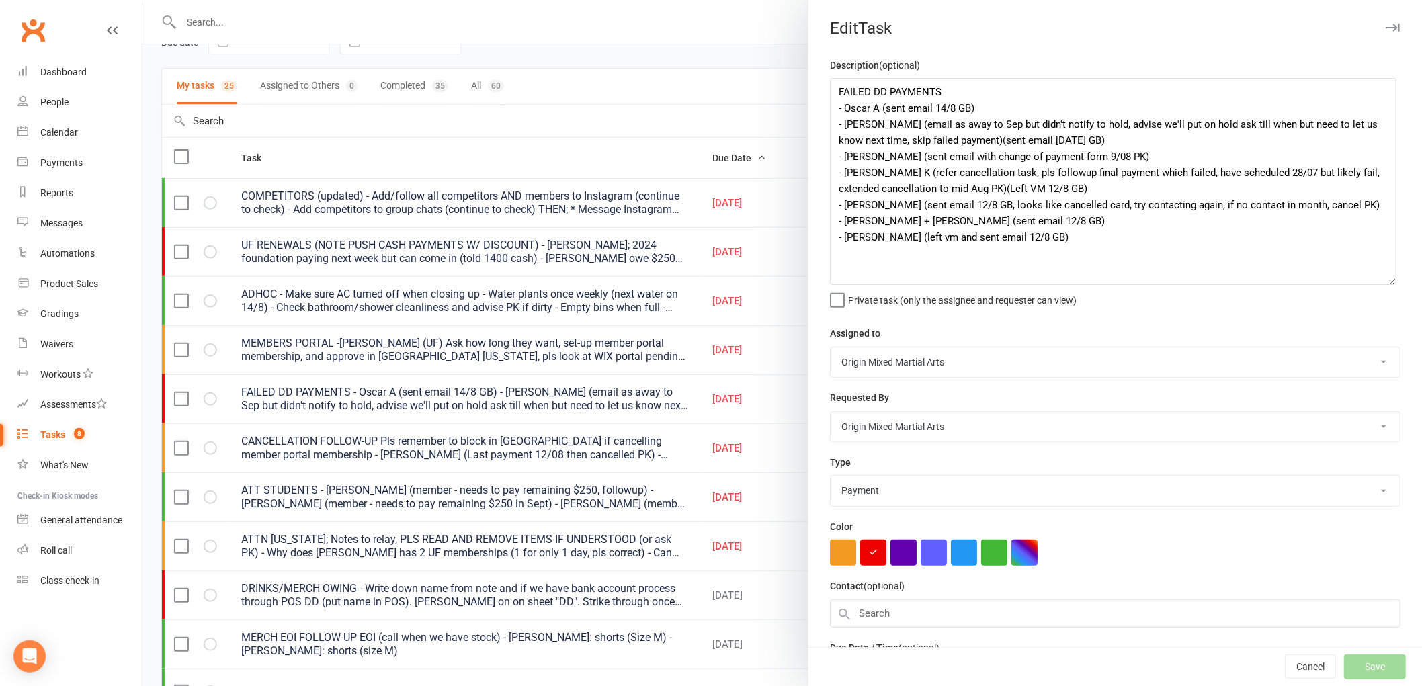
select select "started"
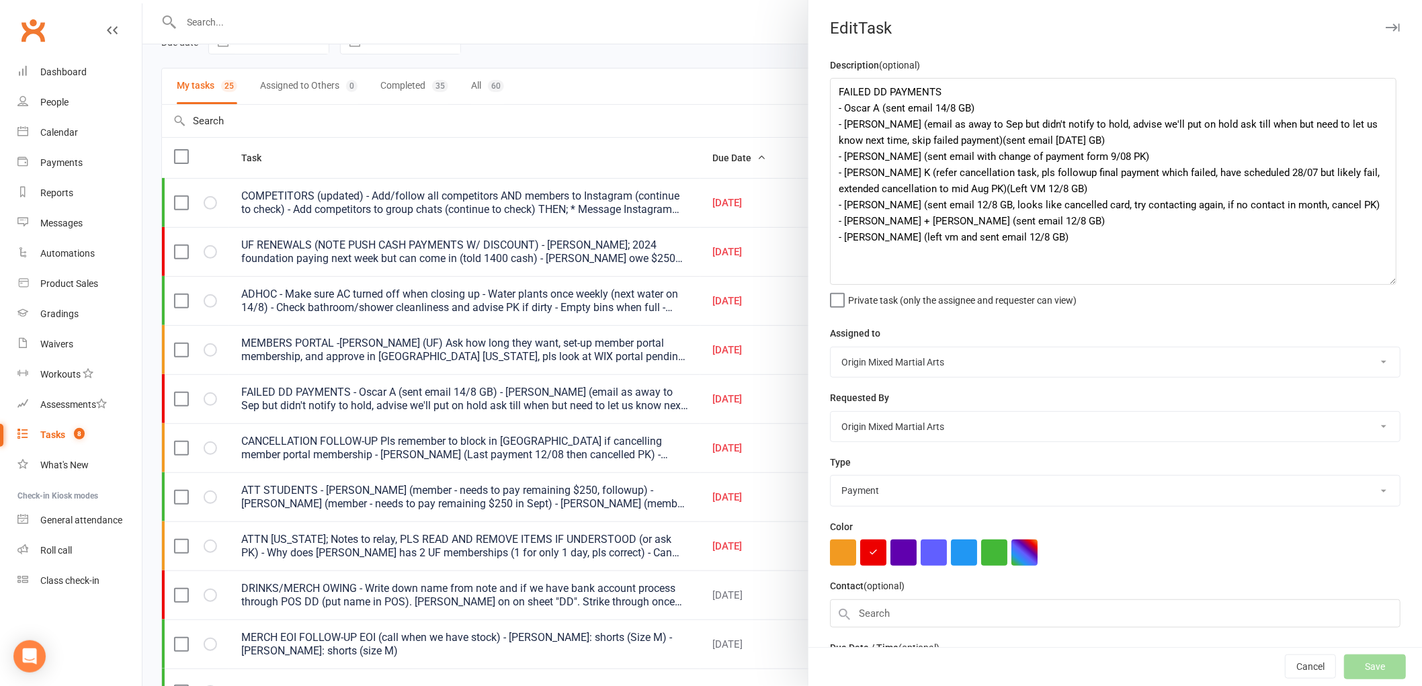
select select "started"
select select "waiting"
select select "started"
select select "waiting"
select select "started"
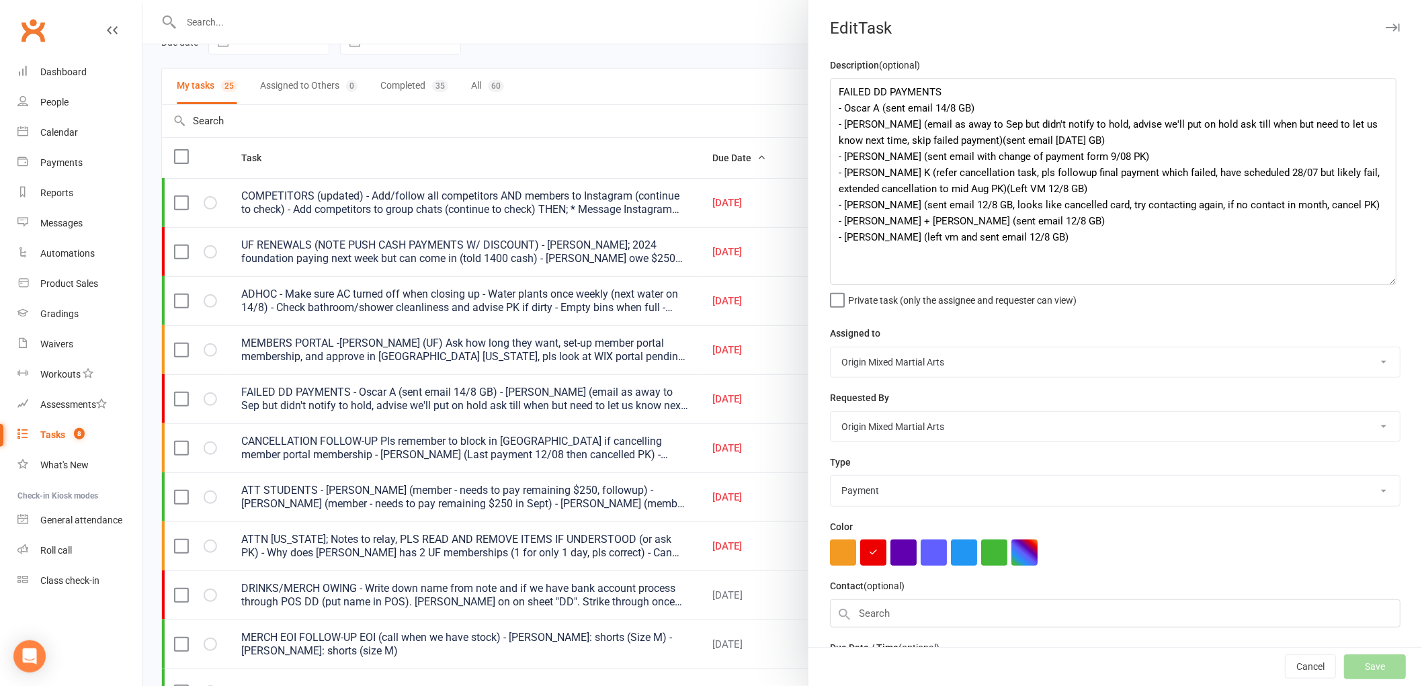
select select "started"
select select "waiting"
select select "started"
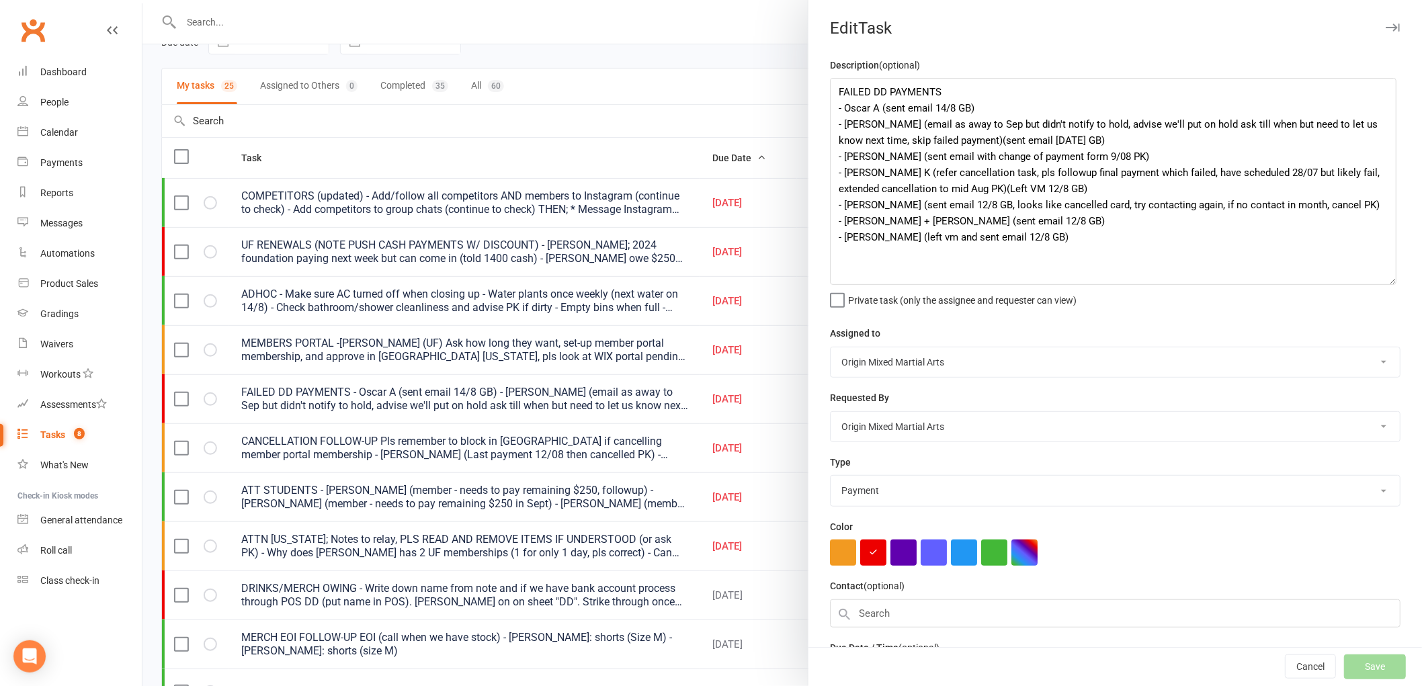
select select "started"
select select "waiting"
select select "started"
select select "waiting"
select select "started"
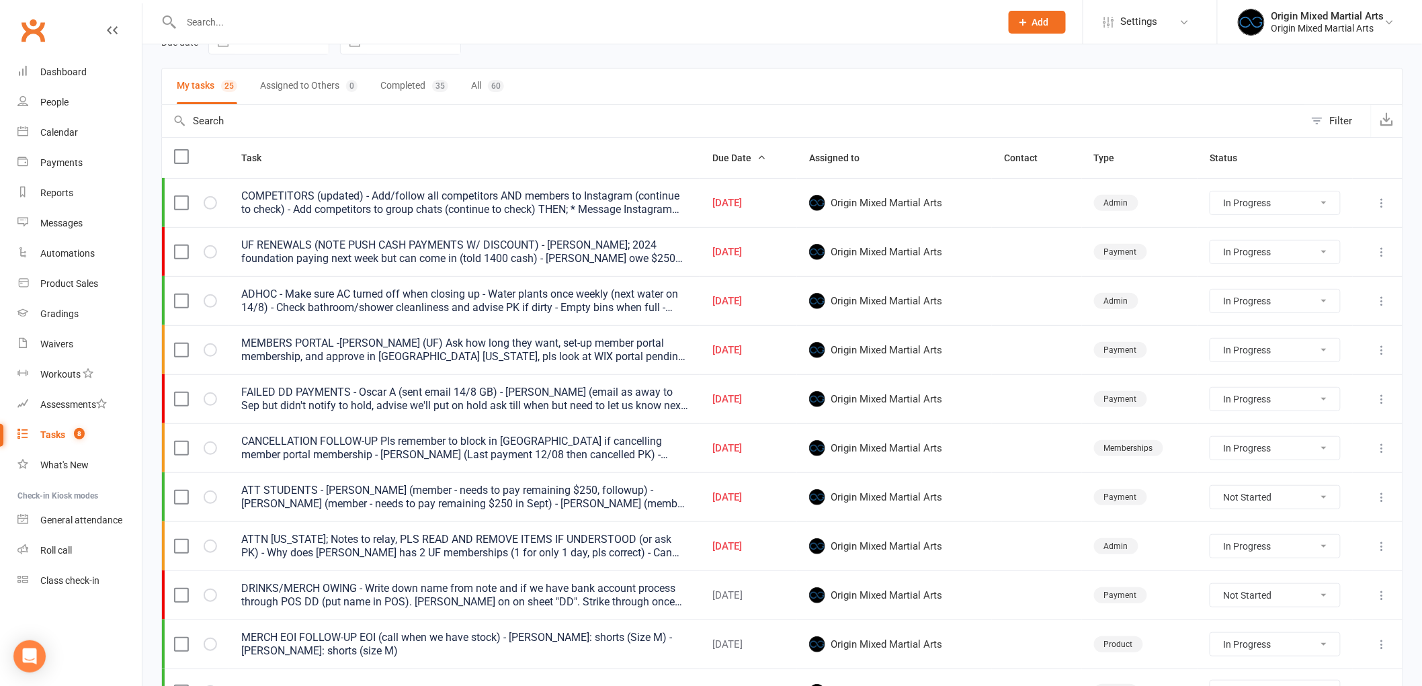
select select "started"
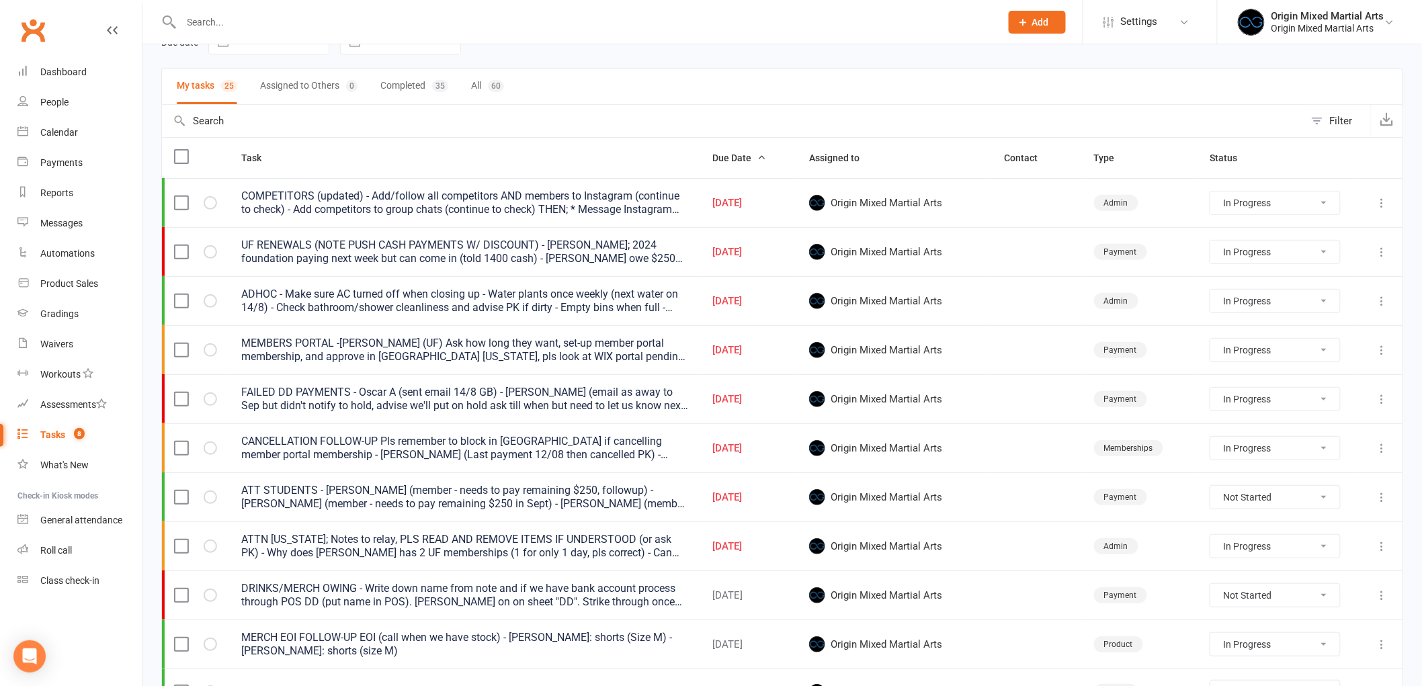
select select "started"
select select "waiting"
select select "started"
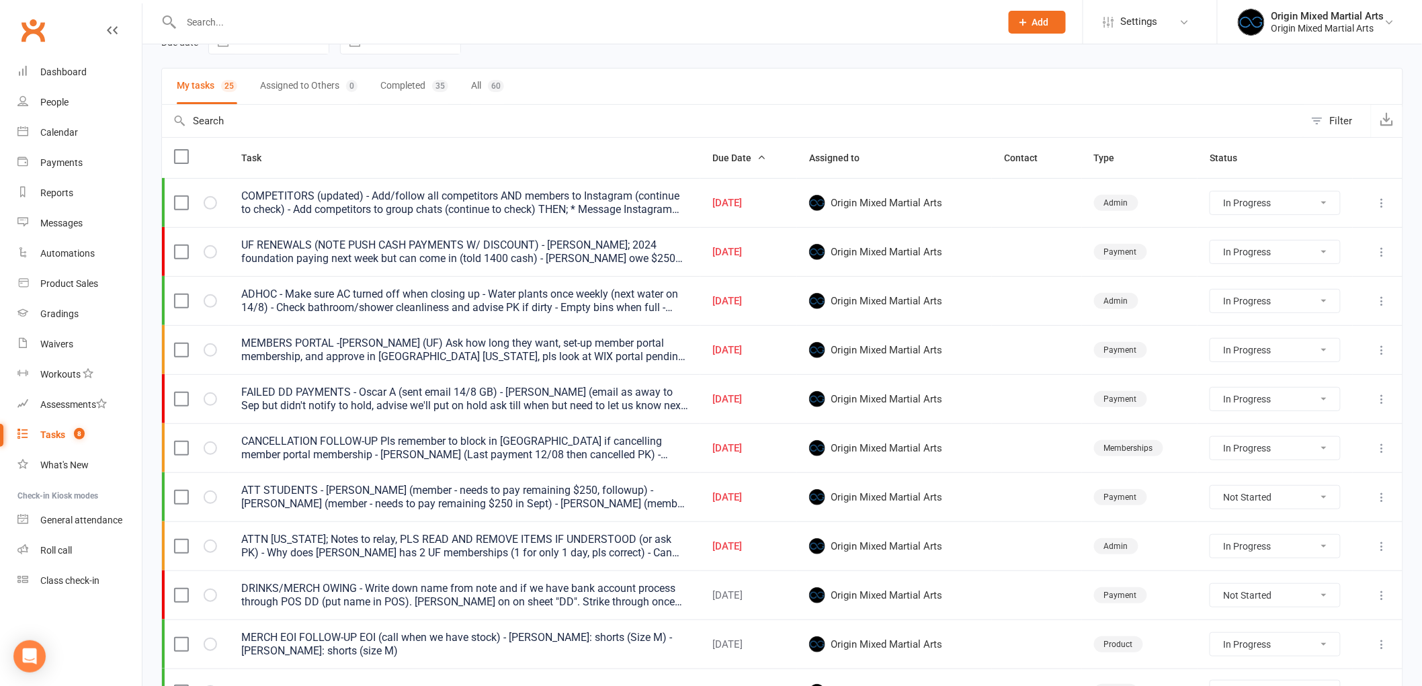
select select "waiting"
select select "started"
select select "waiting"
select select "started"
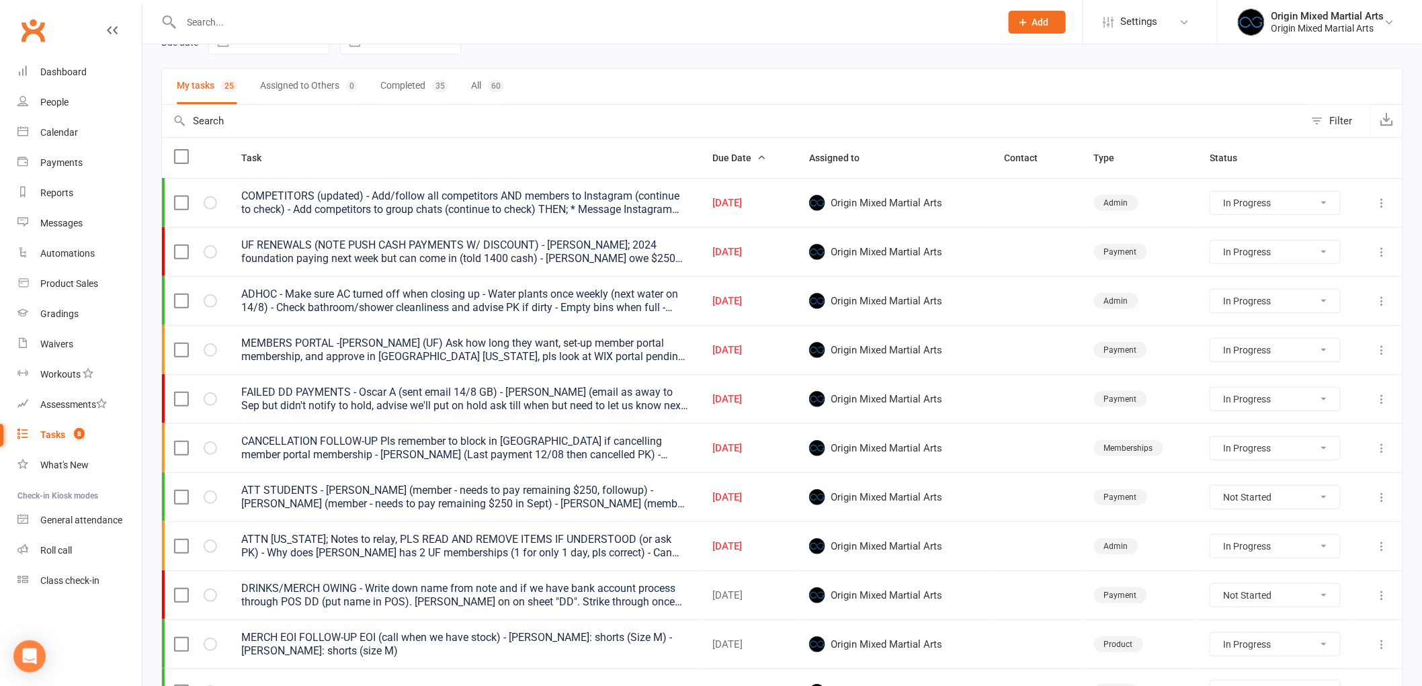
select select "started"
select select "waiting"
select select "started"
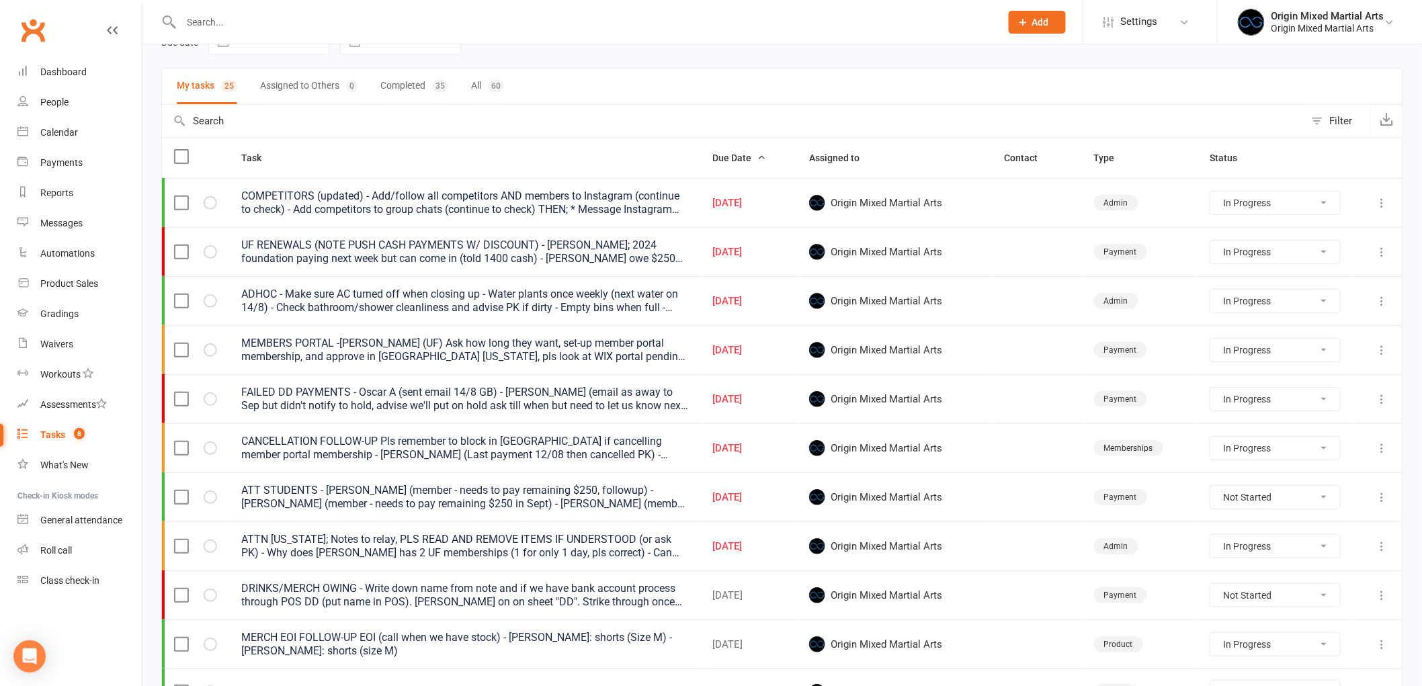
select select "waiting"
select select "started"
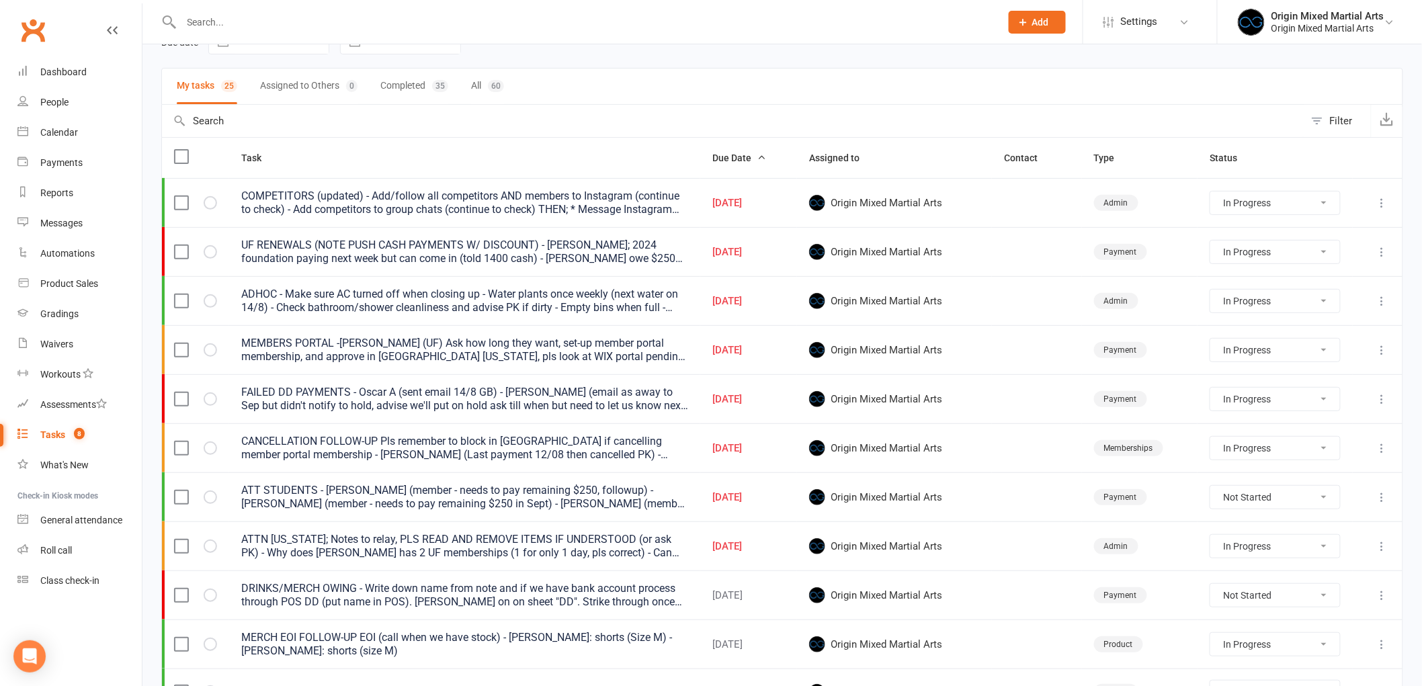
select select "started"
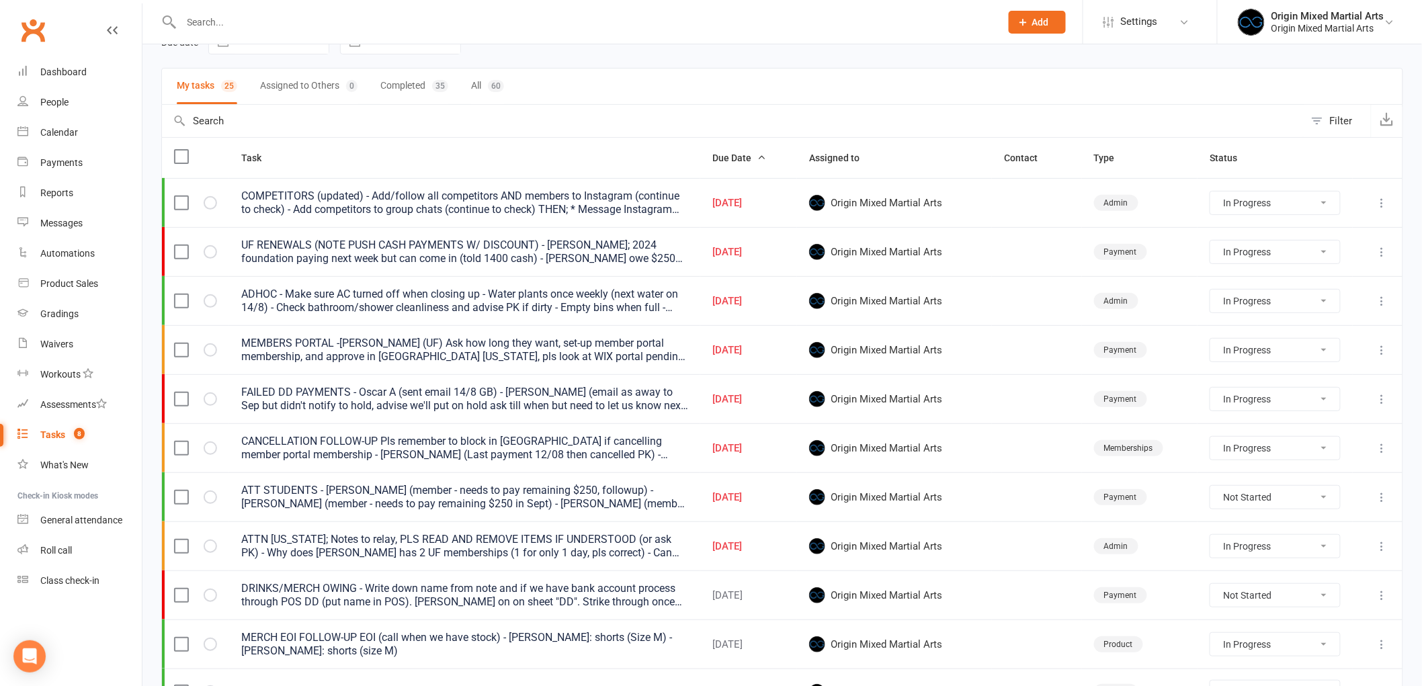
select select "waiting"
select select "started"
select select "waiting"
select select "started"
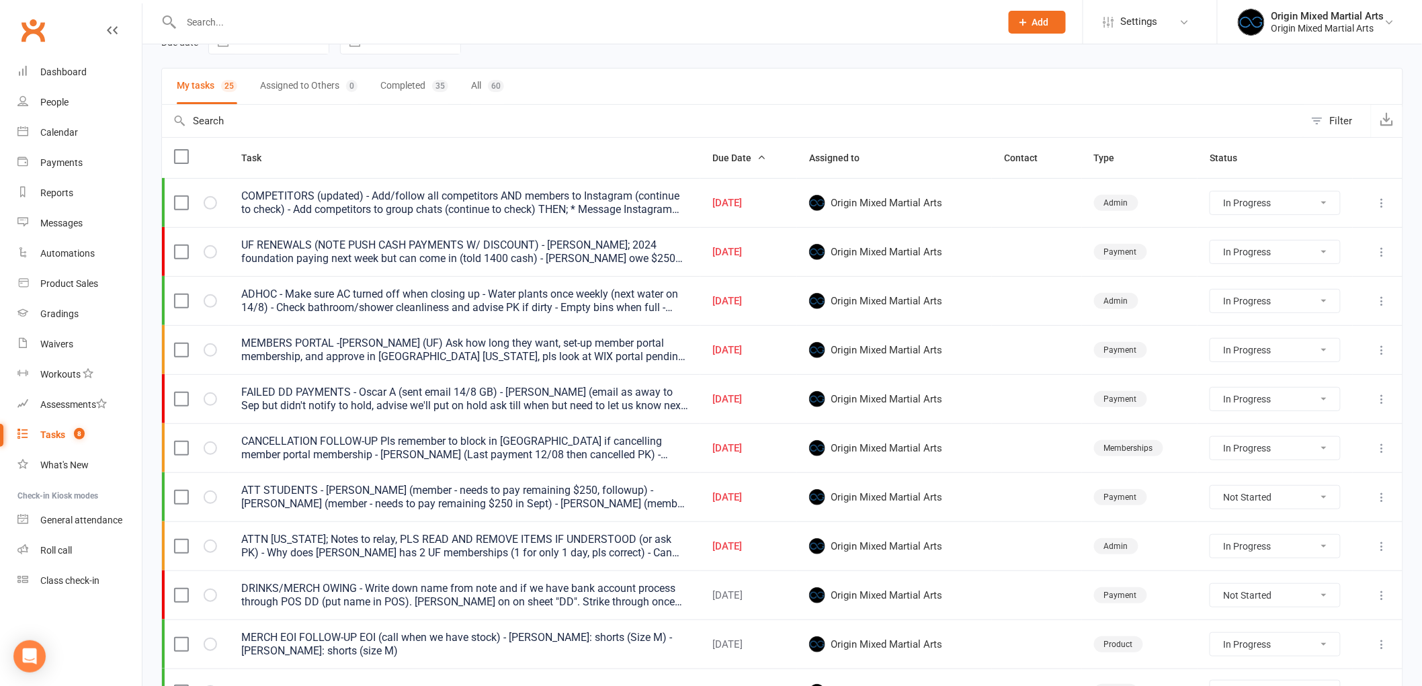
select select "waiting"
select select "started"
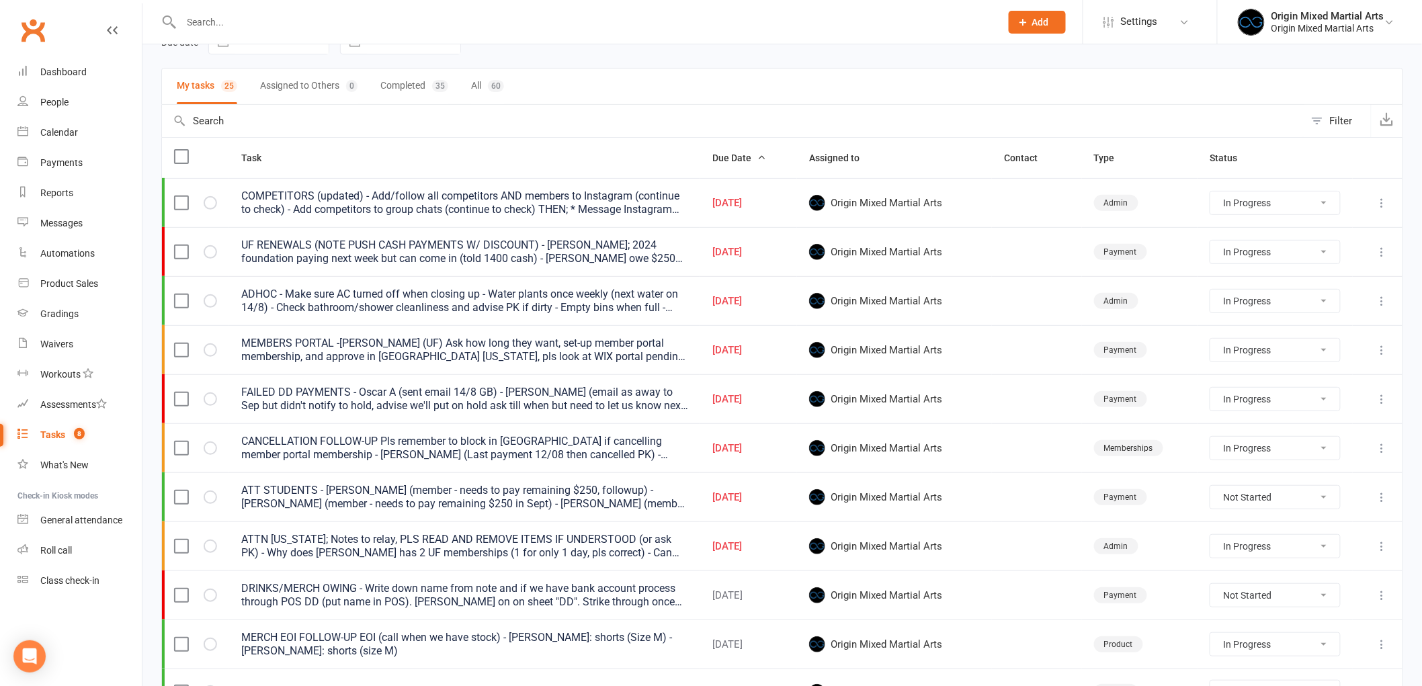
select select "waiting"
select select "started"
select select "waiting"
select select "started"
click at [1385, 545] on icon at bounding box center [1381, 546] width 13 height 13
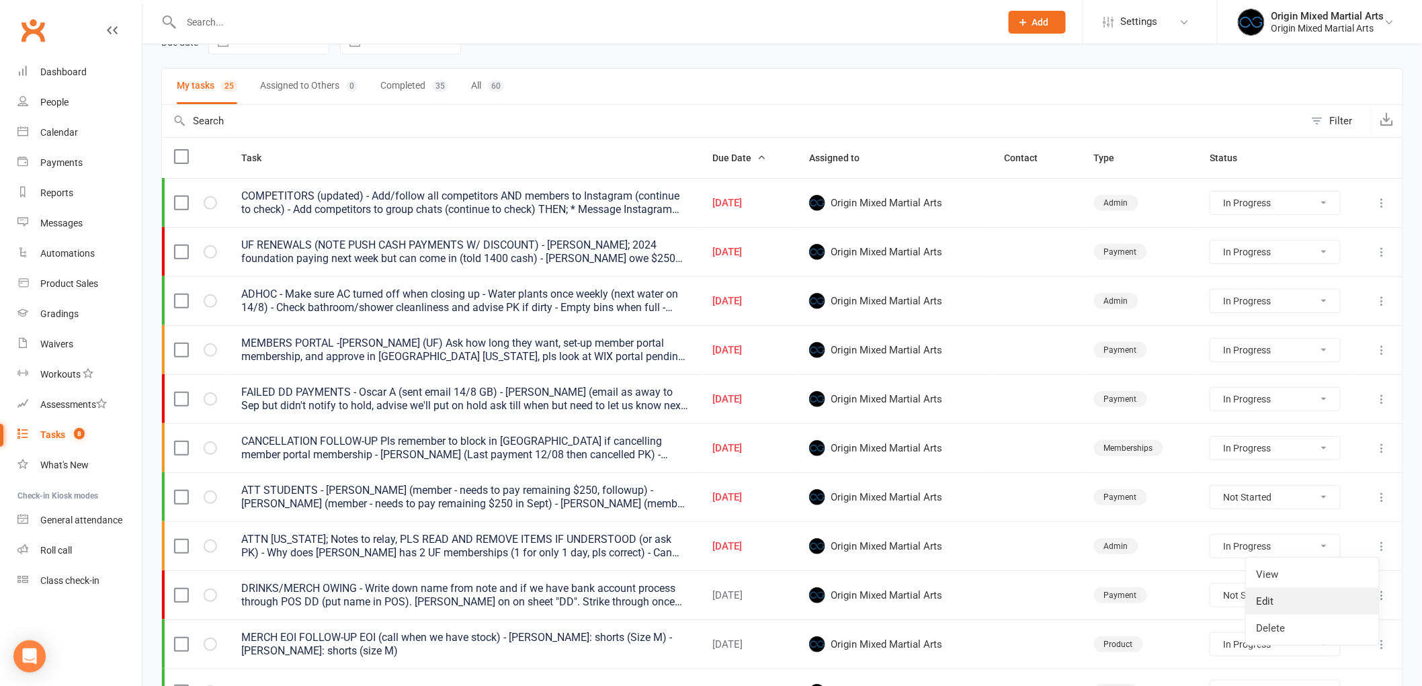
click at [1325, 590] on link "Edit" at bounding box center [1312, 601] width 133 height 27
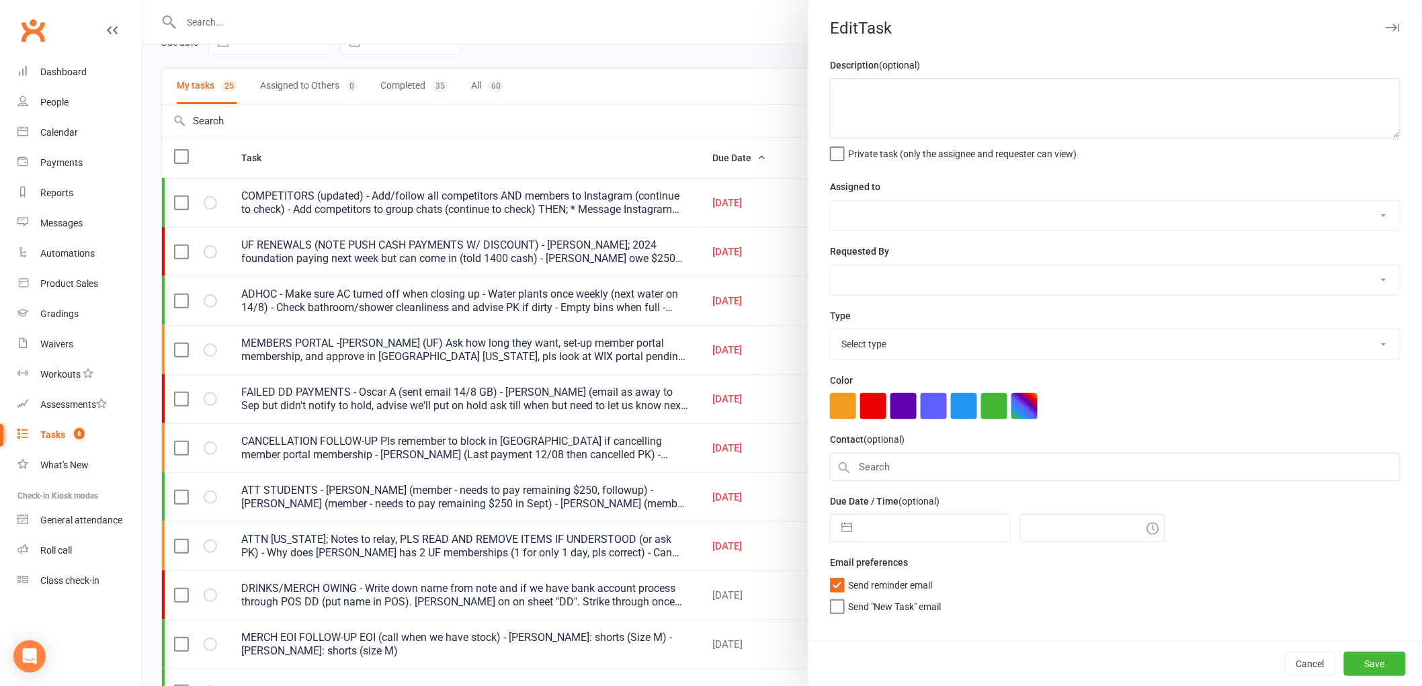
type textarea "ATTN GEORGIA; Notes to relay, PLS READ AND REMOVE ITEMS IF UNDERSTOOD (or ask P…"
select select "43946"
type input "14 Aug 2025"
type input "4:00pm"
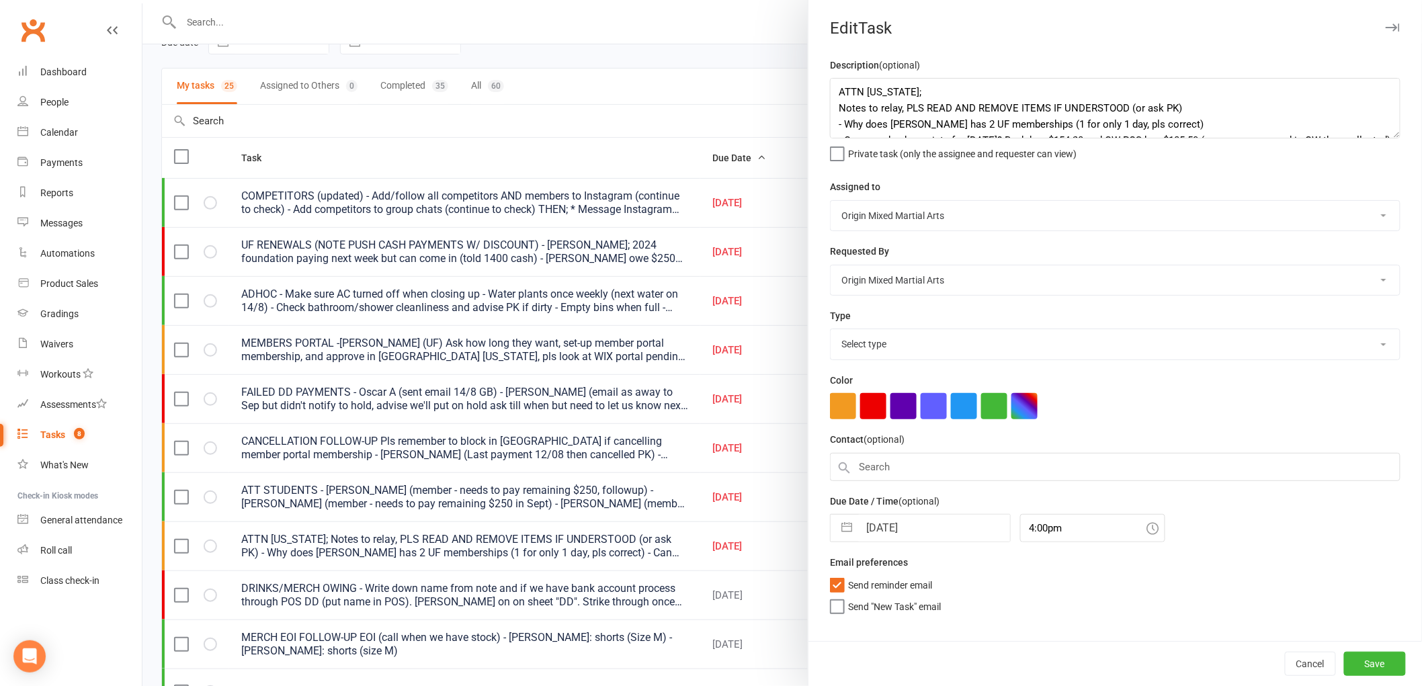
select select "31926"
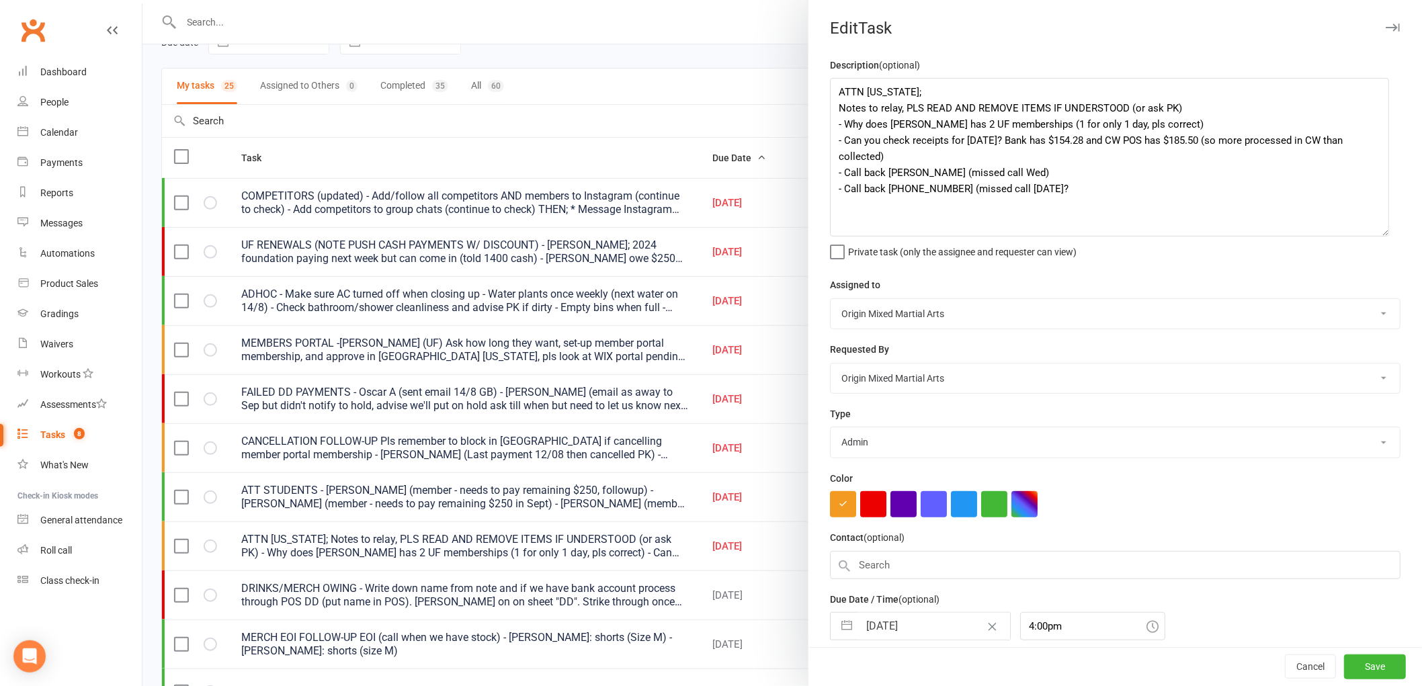
drag, startPoint x: 1379, startPoint y: 135, endPoint x: 1373, endPoint y: 233, distance: 98.3
click at [1373, 233] on textarea "ATTN GEORGIA; Notes to relay, PLS READ AND REMOVE ITEMS IF UNDERSTOOD (or ask P…" at bounding box center [1109, 157] width 559 height 159
drag, startPoint x: 1117, startPoint y: 124, endPoint x: 816, endPoint y: 122, distance: 301.0
click at [816, 122] on div "Description (optional) ATTN GEORGIA; Notes to relay, PLS READ AND REMOVE ITEMS …" at bounding box center [1114, 379] width 613 height 644
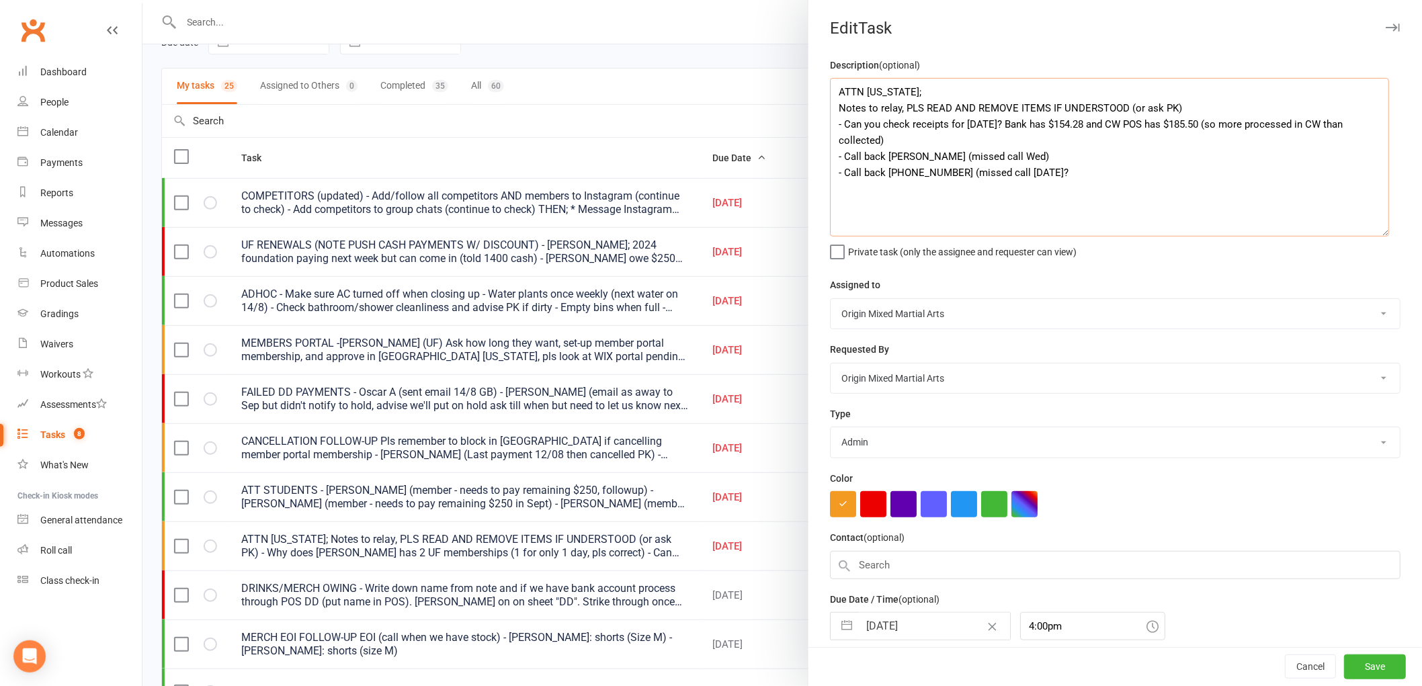
drag, startPoint x: 1048, startPoint y: 151, endPoint x: 821, endPoint y: 164, distance: 227.5
click at [821, 164] on div "Description (optional) ATTN GEORGIA; Notes to relay, PLS READ AND REMOVE ITEMS …" at bounding box center [1114, 379] width 613 height 644
drag, startPoint x: 937, startPoint y: 156, endPoint x: 882, endPoint y: 158, distance: 55.1
click at [882, 158] on textarea "ATTN GEORGIA; Notes to relay, PLS READ AND REMOVE ITEMS IF UNDERSTOOD (or ask P…" at bounding box center [1109, 157] width 559 height 159
drag, startPoint x: 1064, startPoint y: 155, endPoint x: 815, endPoint y: 157, distance: 249.3
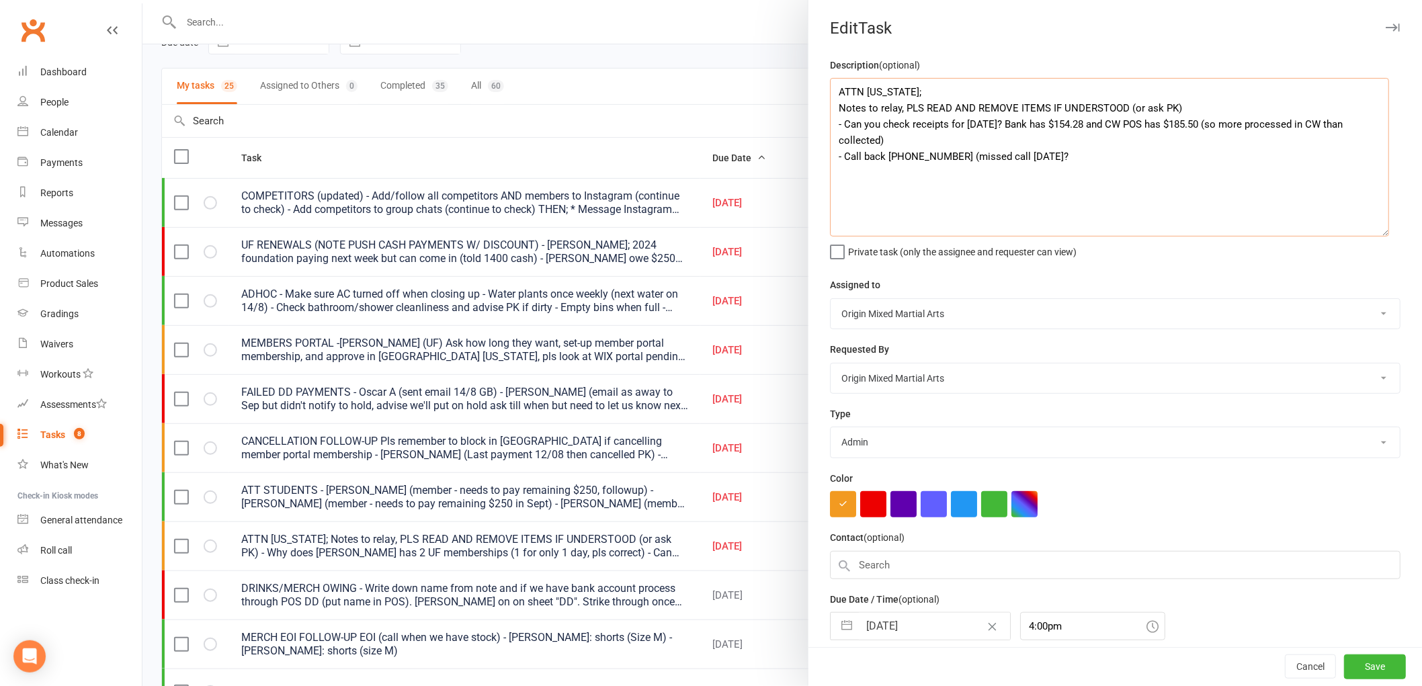
click at [815, 157] on div "Description (optional) ATTN GEORGIA; Notes to relay, PLS READ AND REMOVE ITEMS …" at bounding box center [1114, 379] width 613 height 644
type textarea "ATTN GEORGIA; Notes to relay, PLS READ AND REMOVE ITEMS IF UNDERSTOOD (or ask P…"
click at [1351, 654] on div "Cancel Save" at bounding box center [1114, 667] width 613 height 38
click at [1352, 657] on button "Save" at bounding box center [1375, 667] width 62 height 24
select select "started"
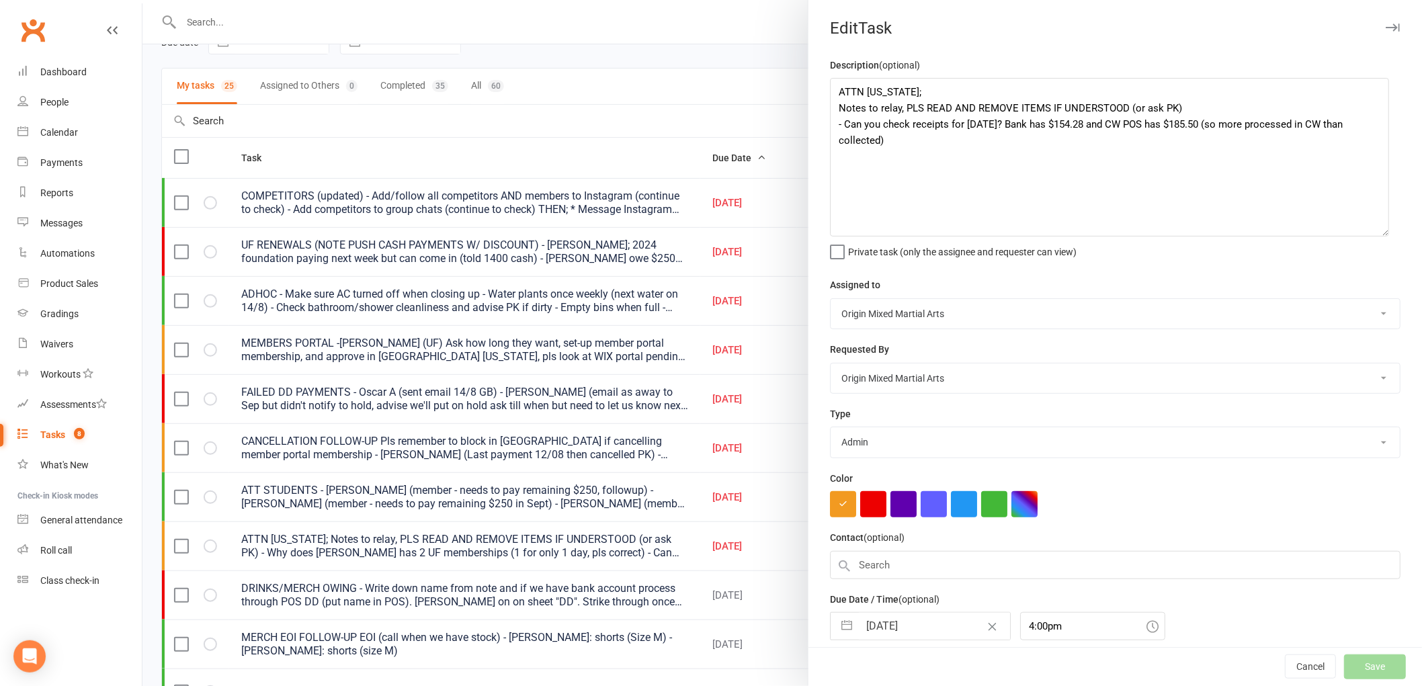
select select "started"
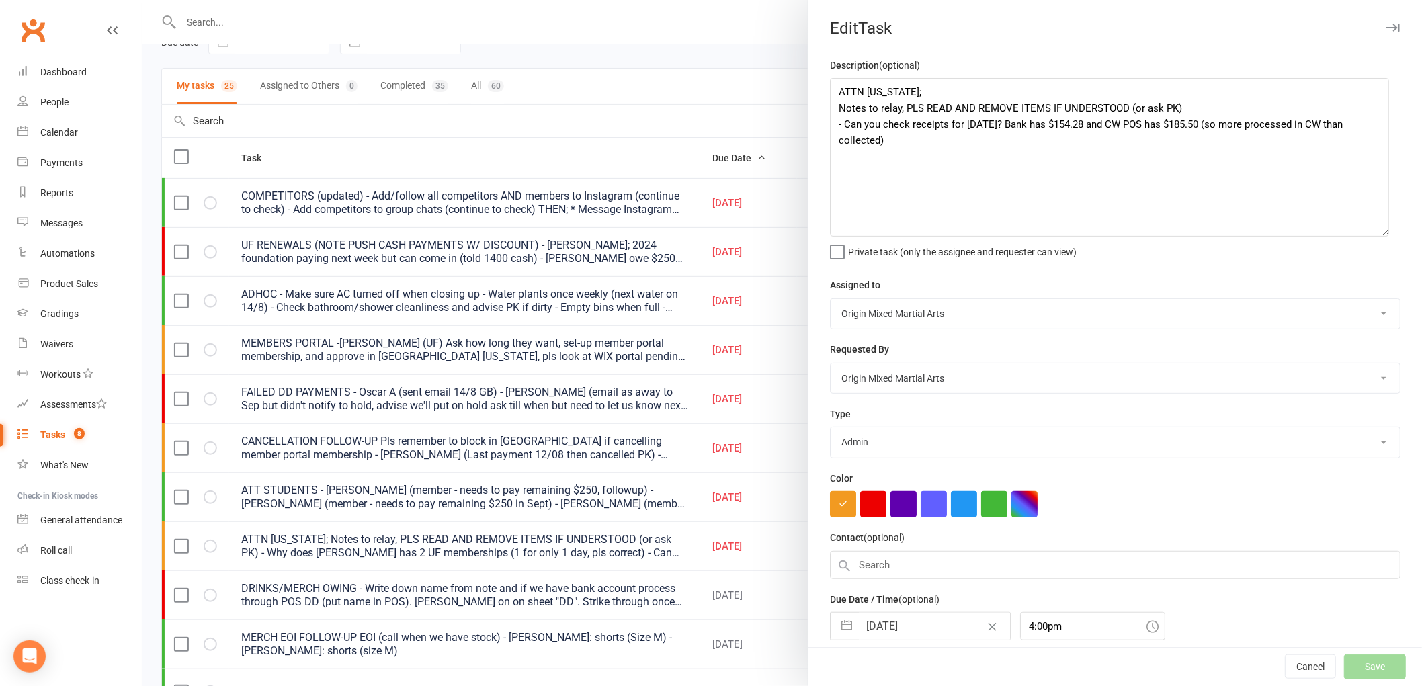
select select "started"
select select "waiting"
select select "started"
select select "waiting"
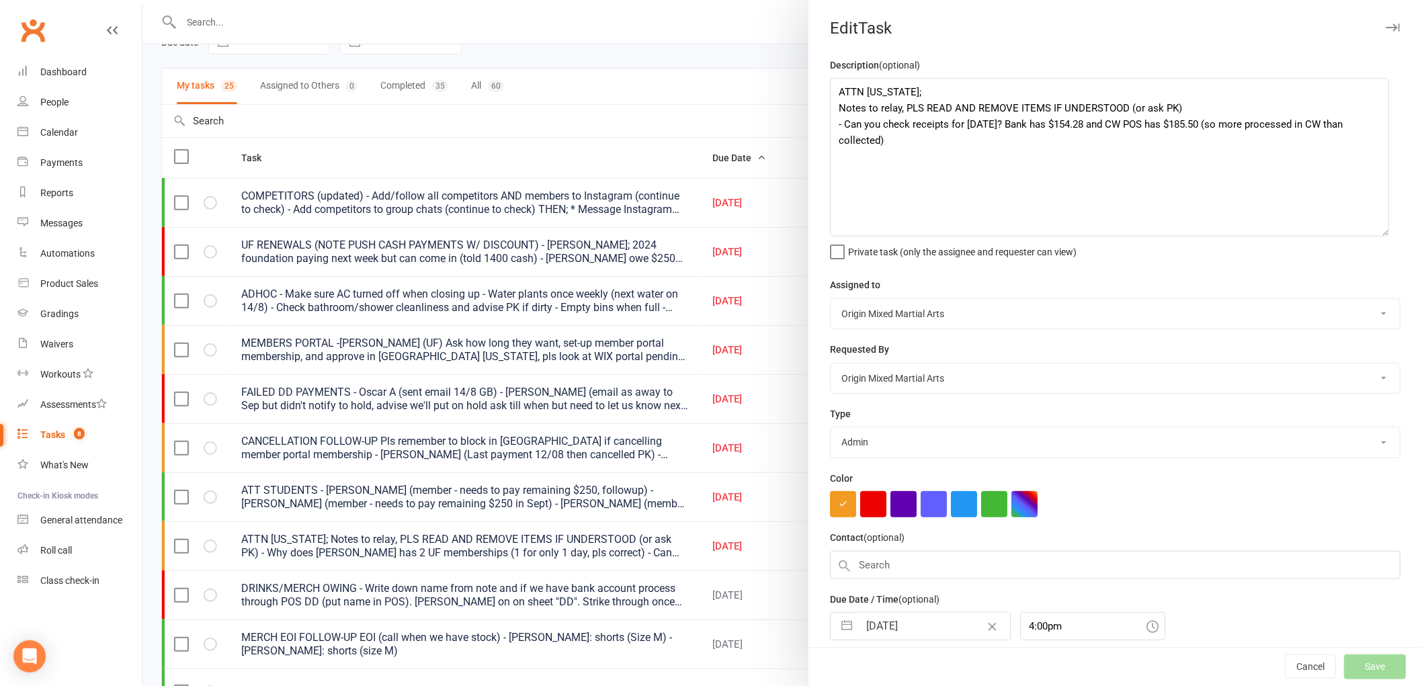
select select "started"
select select "waiting"
select select "started"
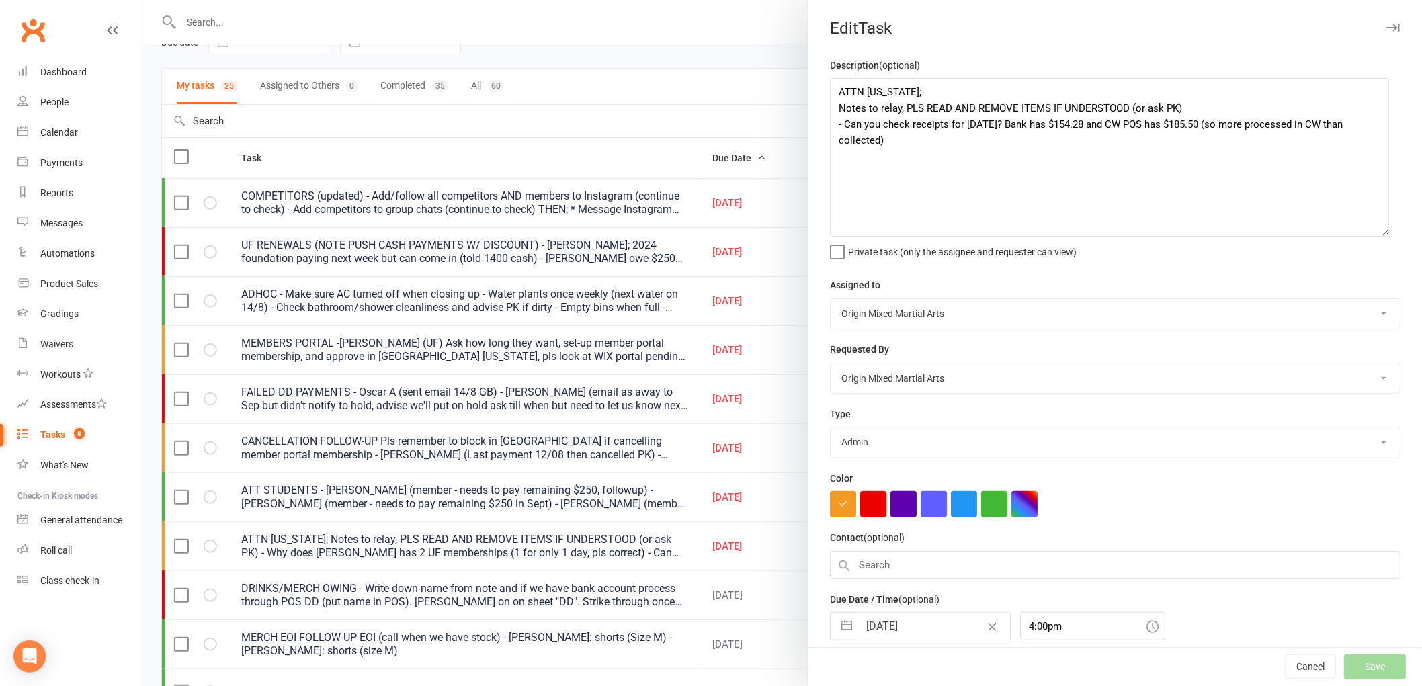
select select "started"
select select "waiting"
select select "started"
select select "waiting"
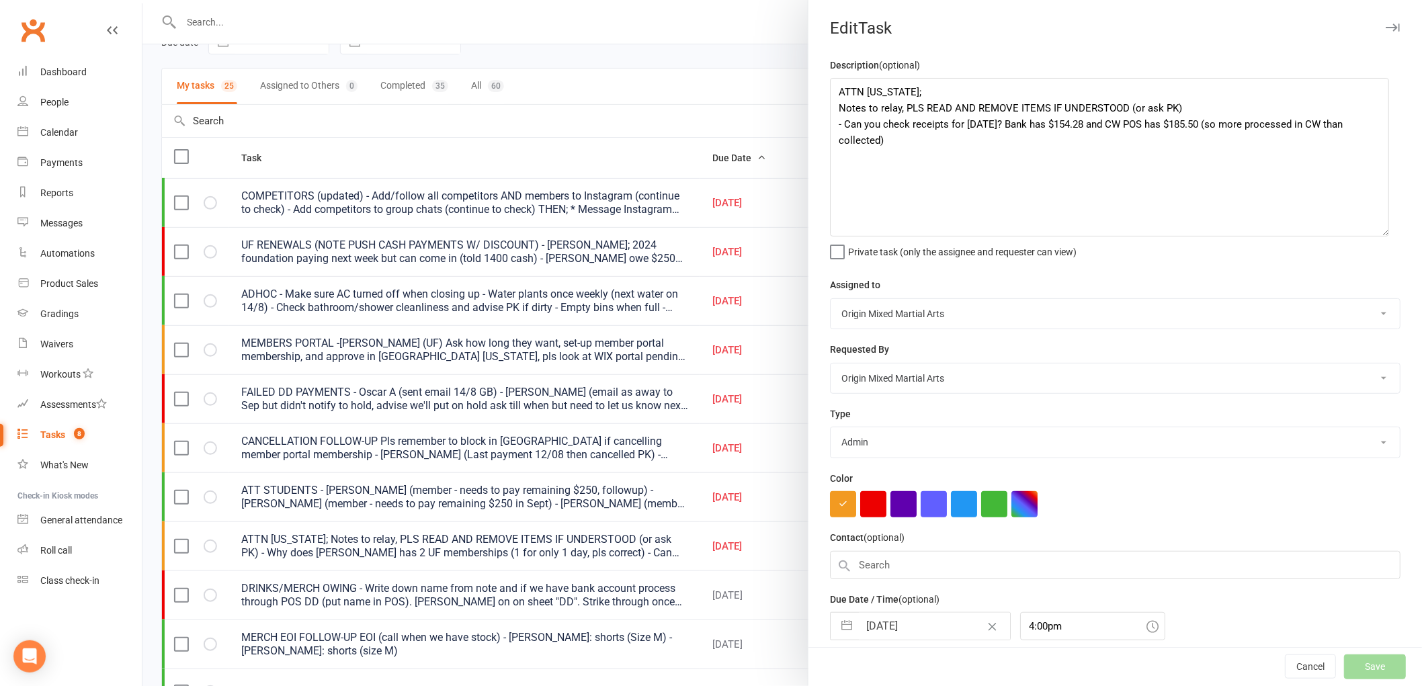
select select "started"
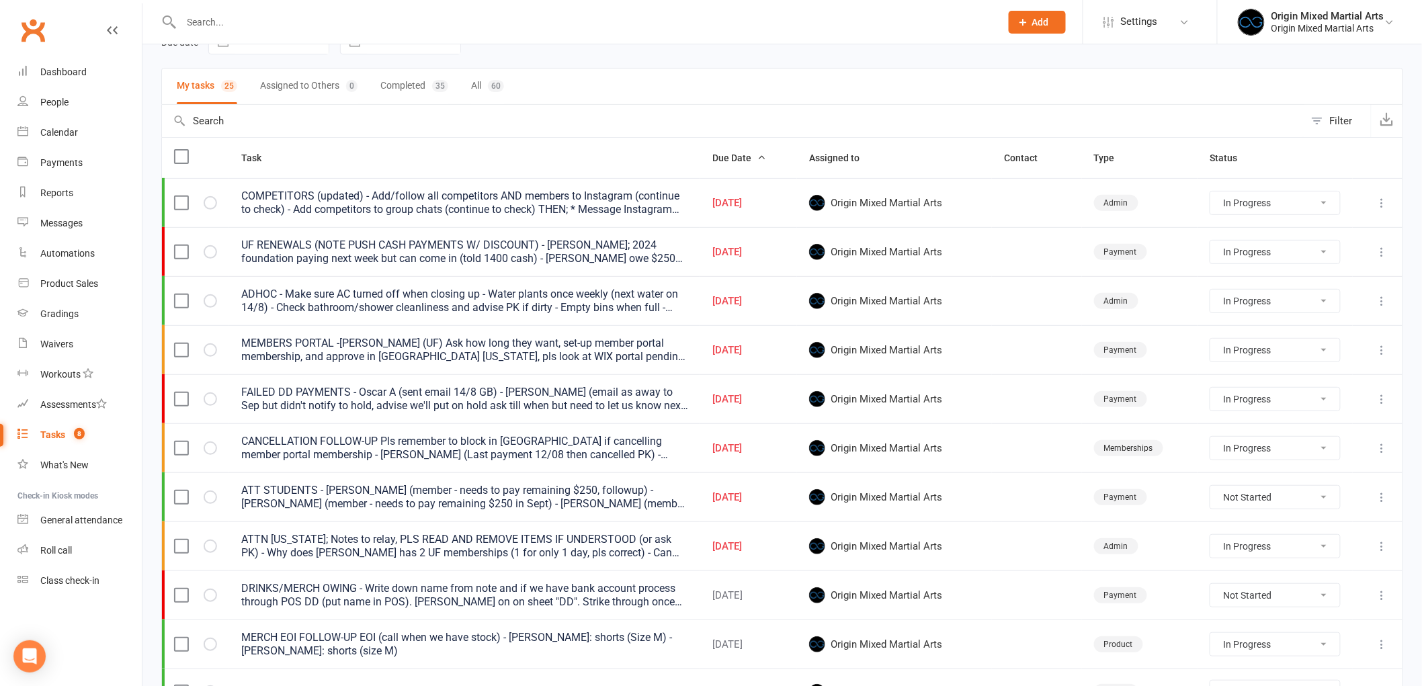
select select "started"
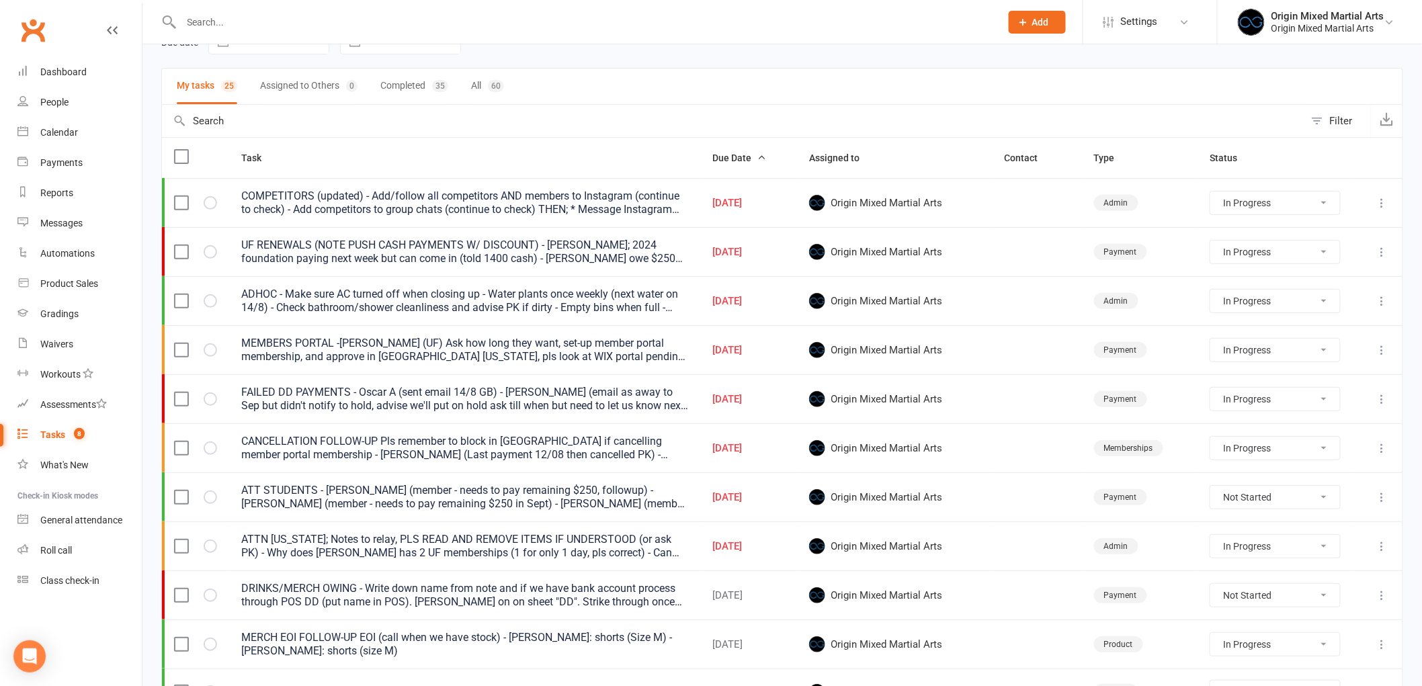
select select "started"
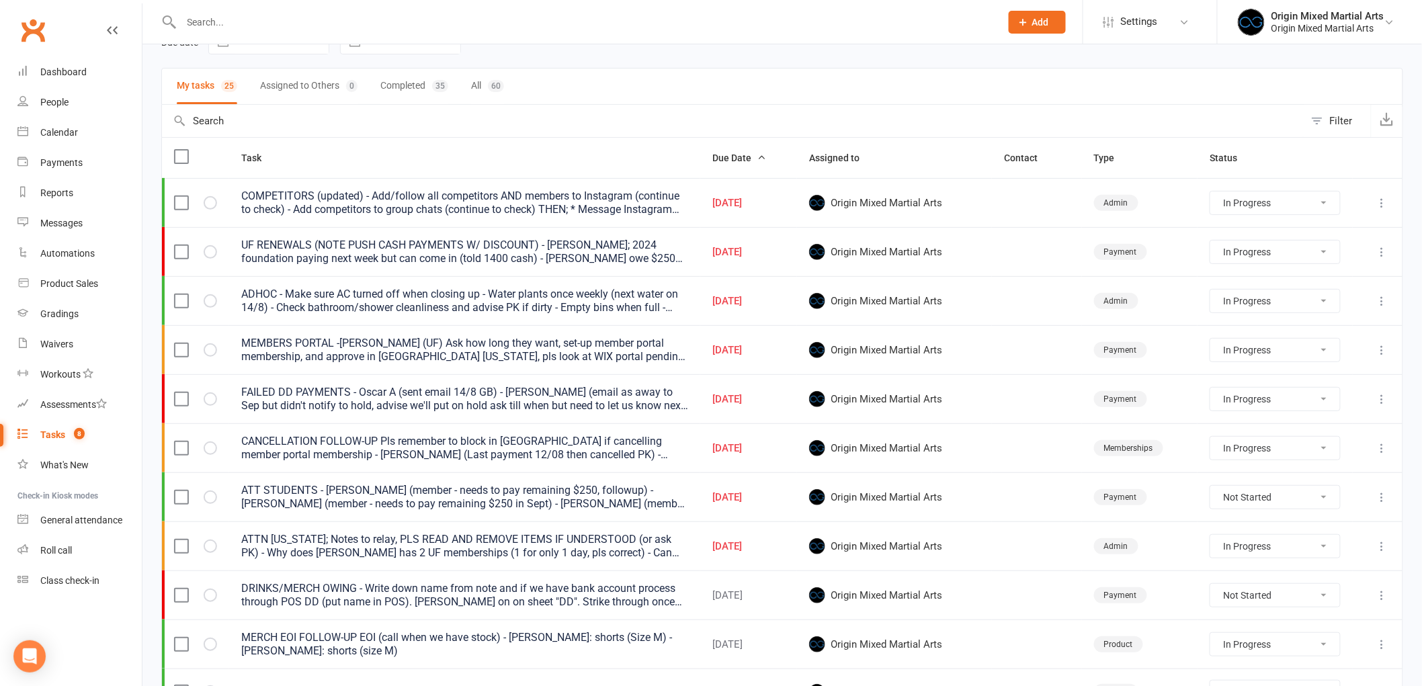
select select "started"
select select "waiting"
select select "started"
select select "waiting"
select select "started"
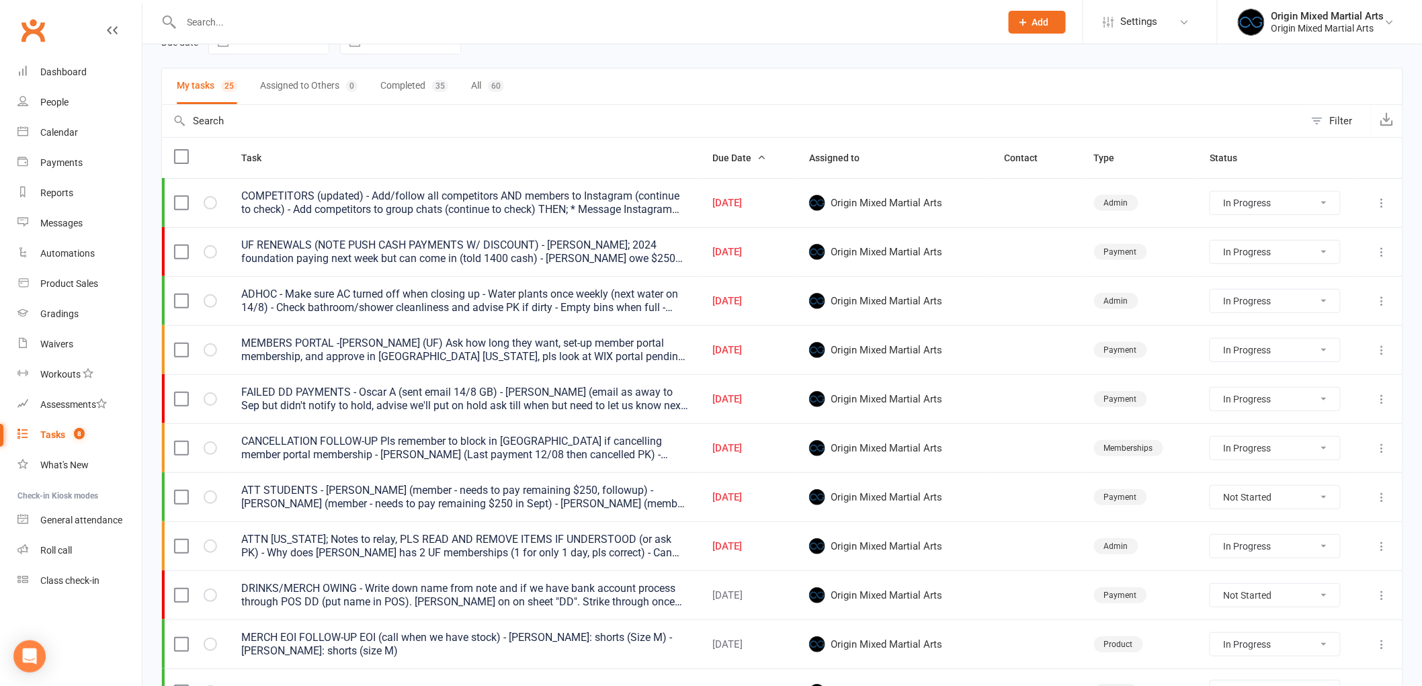
select select "started"
select select "waiting"
select select "started"
select select "waiting"
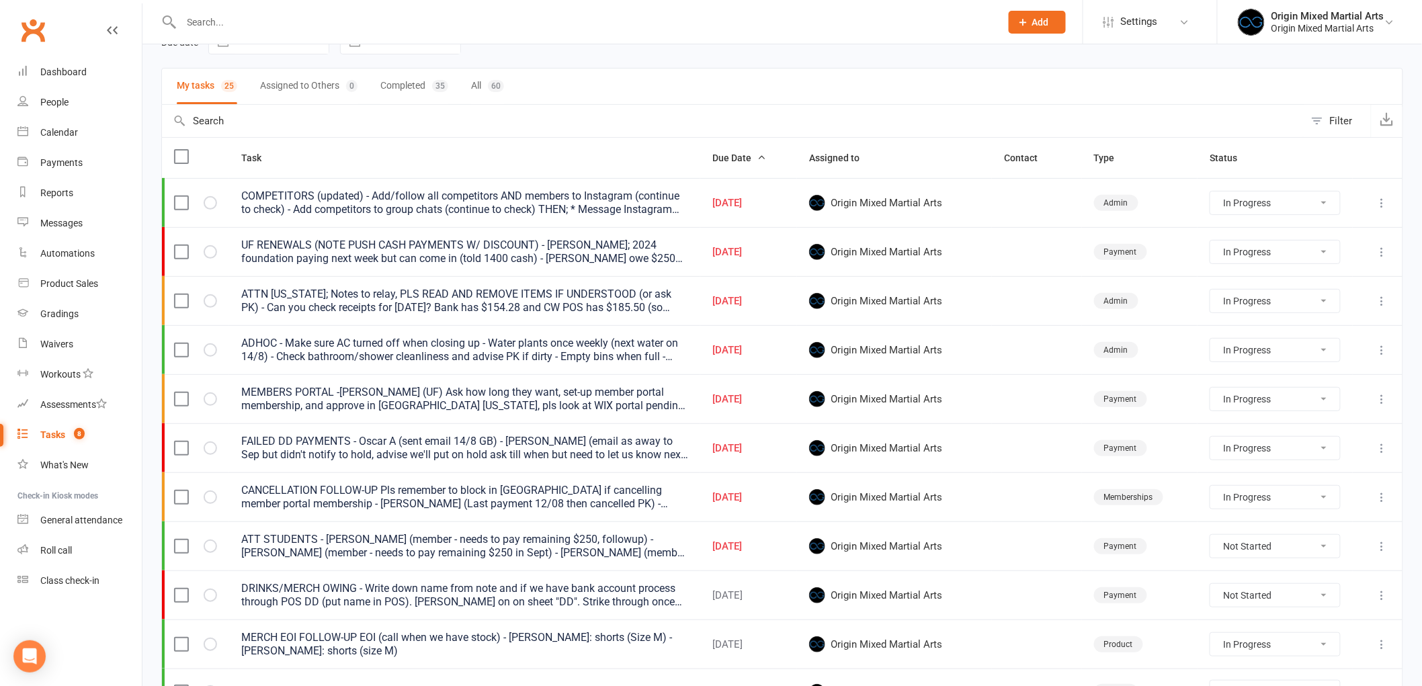
click at [1383, 409] on td at bounding box center [1378, 398] width 50 height 49
click at [1382, 402] on icon at bounding box center [1381, 398] width 13 height 13
click at [1342, 449] on link "Edit" at bounding box center [1312, 453] width 133 height 27
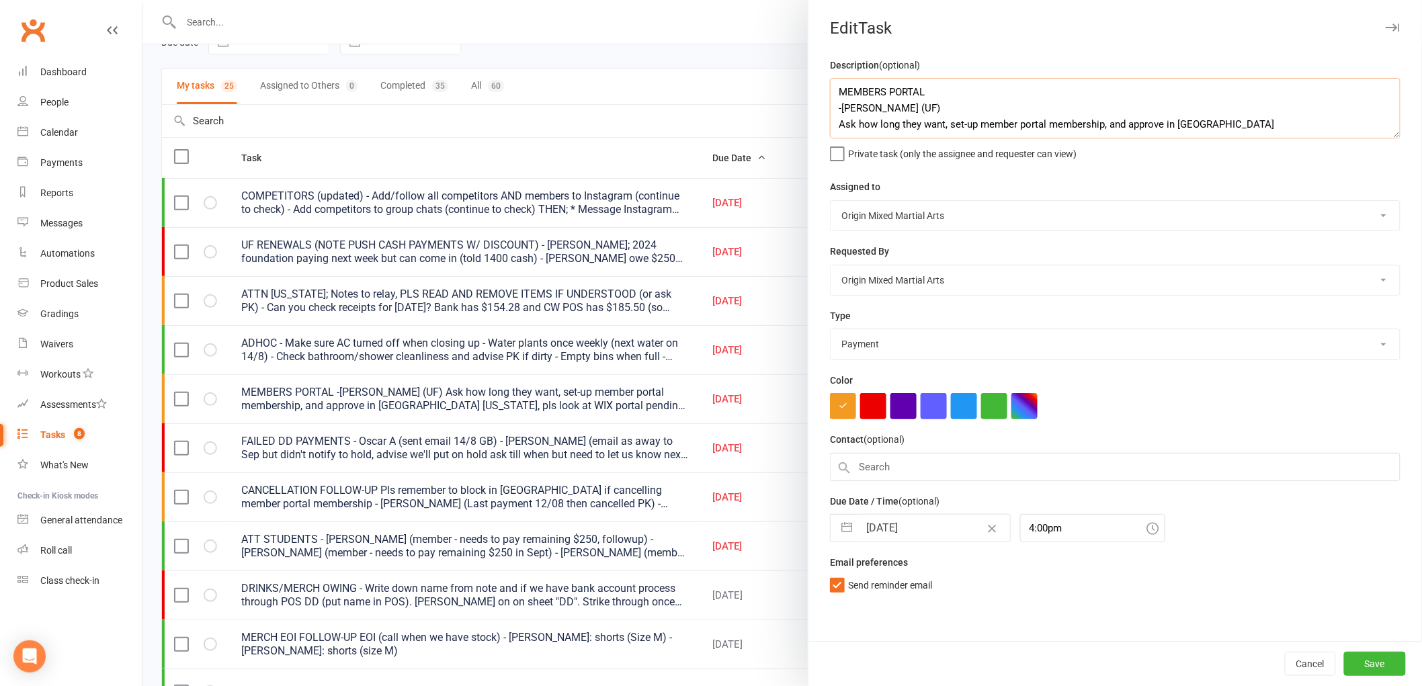
drag, startPoint x: 905, startPoint y: 113, endPoint x: 830, endPoint y: 109, distance: 75.4
click at [830, 109] on textarea "MEMBERS PORTAL -William R (UF) Ask how long they want, set-up member portal mem…" at bounding box center [1115, 108] width 570 height 60
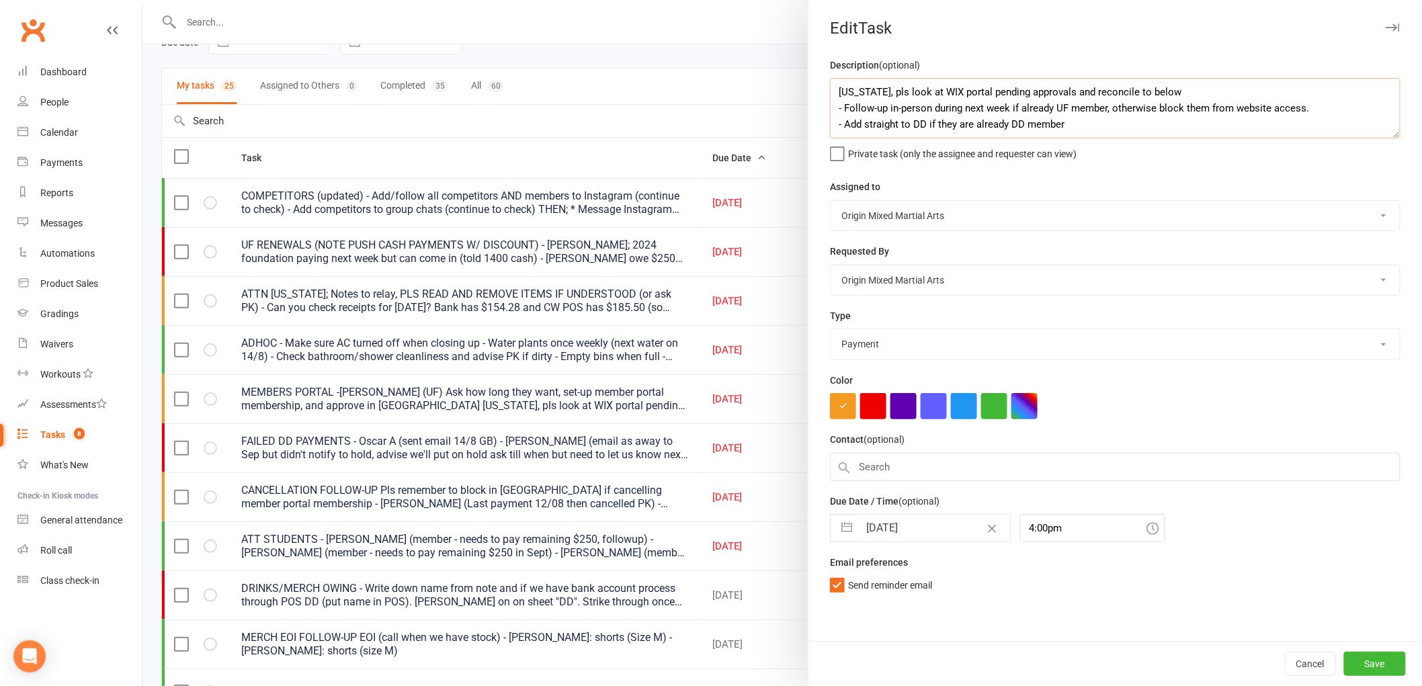
drag, startPoint x: 1388, startPoint y: 130, endPoint x: 1393, endPoint y: 165, distance: 35.3
click at [1393, 165] on div "Description (optional) MEMBERS PORTAL Ask how long they want, set-up member por…" at bounding box center [1114, 349] width 613 height 584
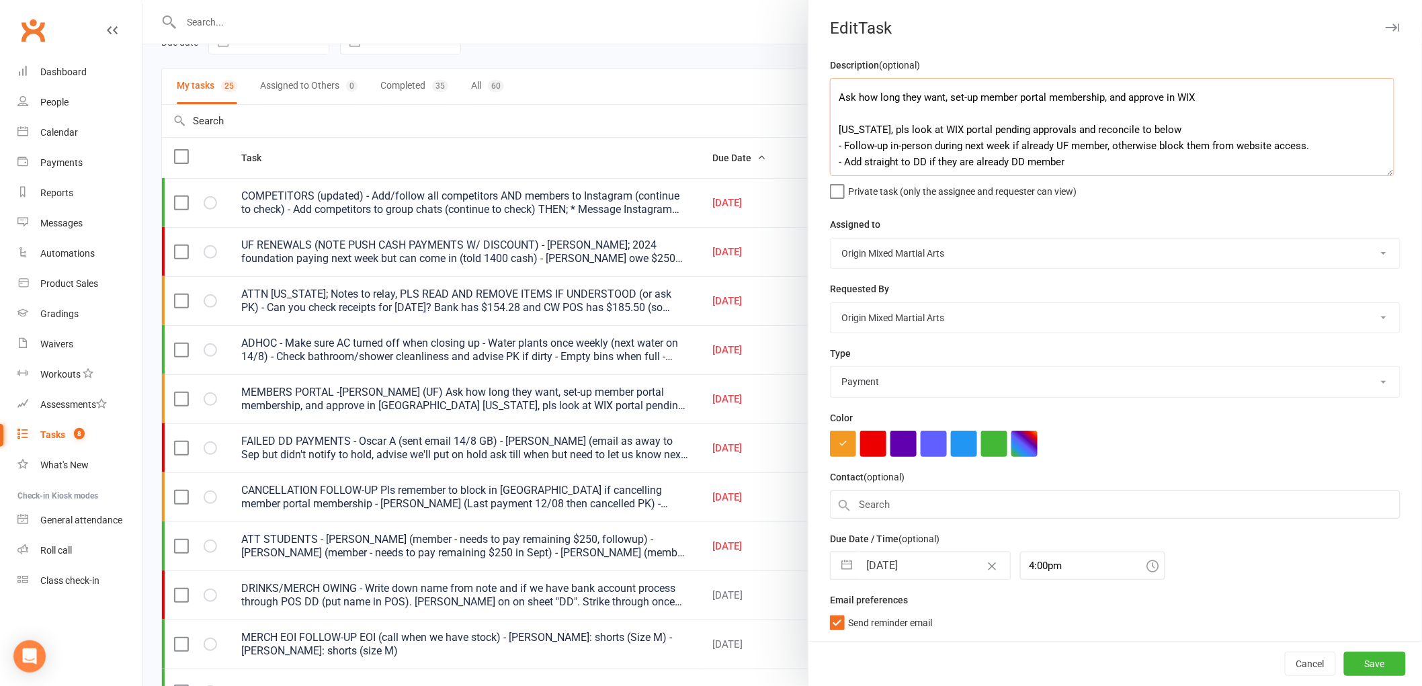
scroll to position [22, 0]
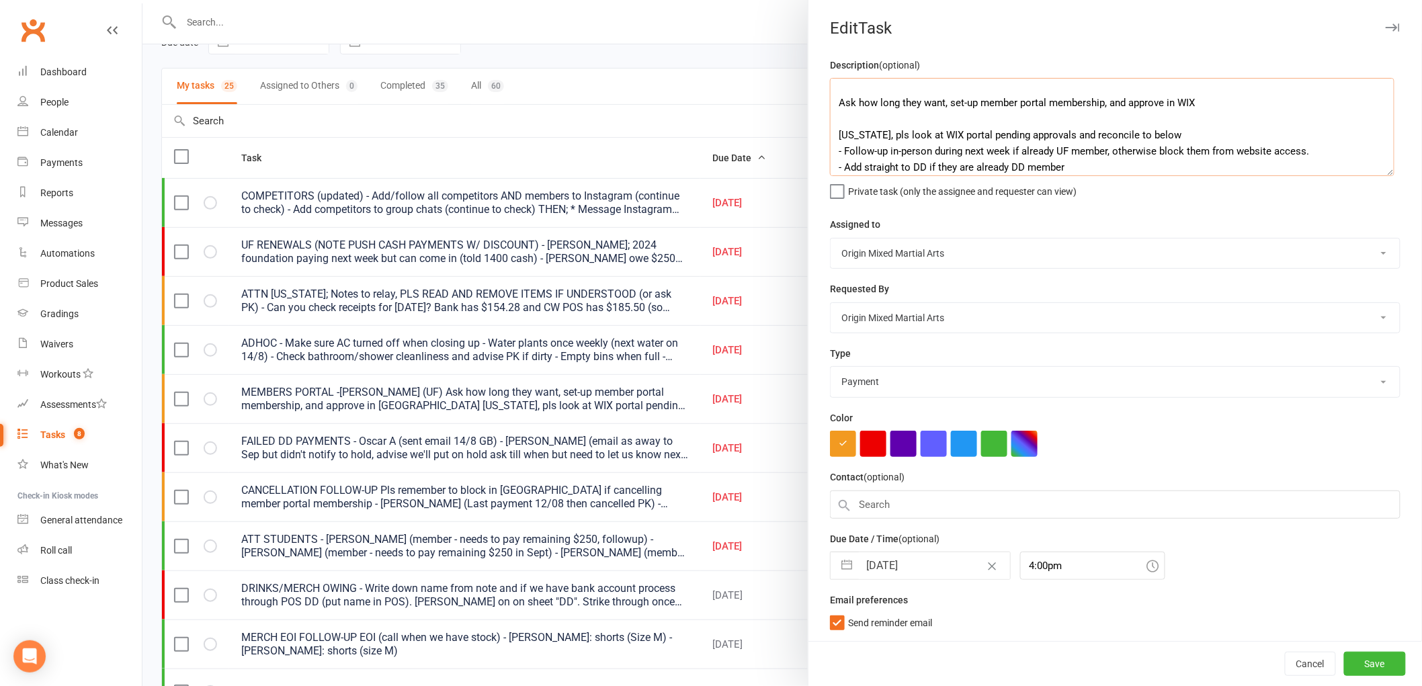
drag, startPoint x: 1384, startPoint y: 136, endPoint x: 1384, endPoint y: 179, distance: 43.0
click at [1384, 176] on textarea "MEMBERS PORTAL Ask how long they want, set-up member portal membership, and app…" at bounding box center [1112, 127] width 564 height 98
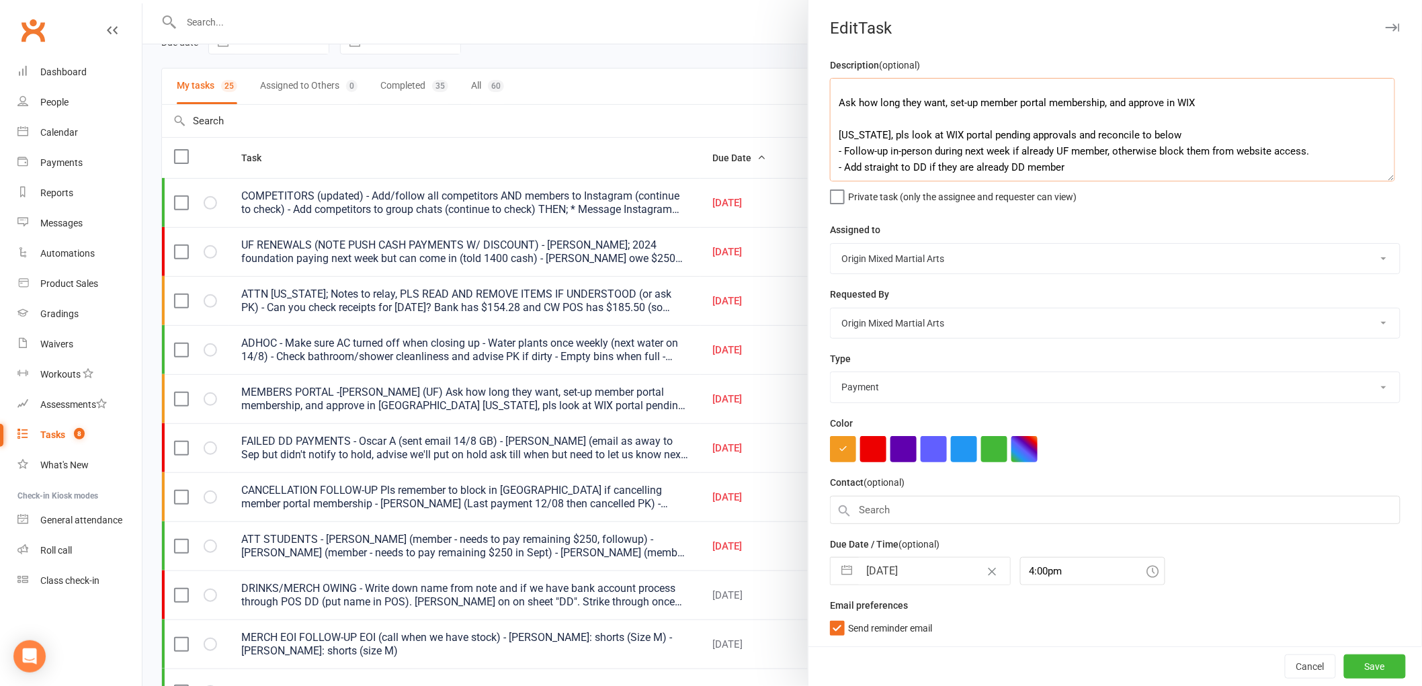
click at [1250, 152] on textarea "MEMBERS PORTAL Ask how long they want, set-up member portal membership, and app…" at bounding box center [1112, 129] width 565 height 103
drag, startPoint x: 1218, startPoint y: 92, endPoint x: 1221, endPoint y: 104, distance: 12.6
click at [1221, 104] on textarea "MEMBERS PORTAL Ask how long they want, set-up member portal membership, and app…" at bounding box center [1112, 129] width 565 height 103
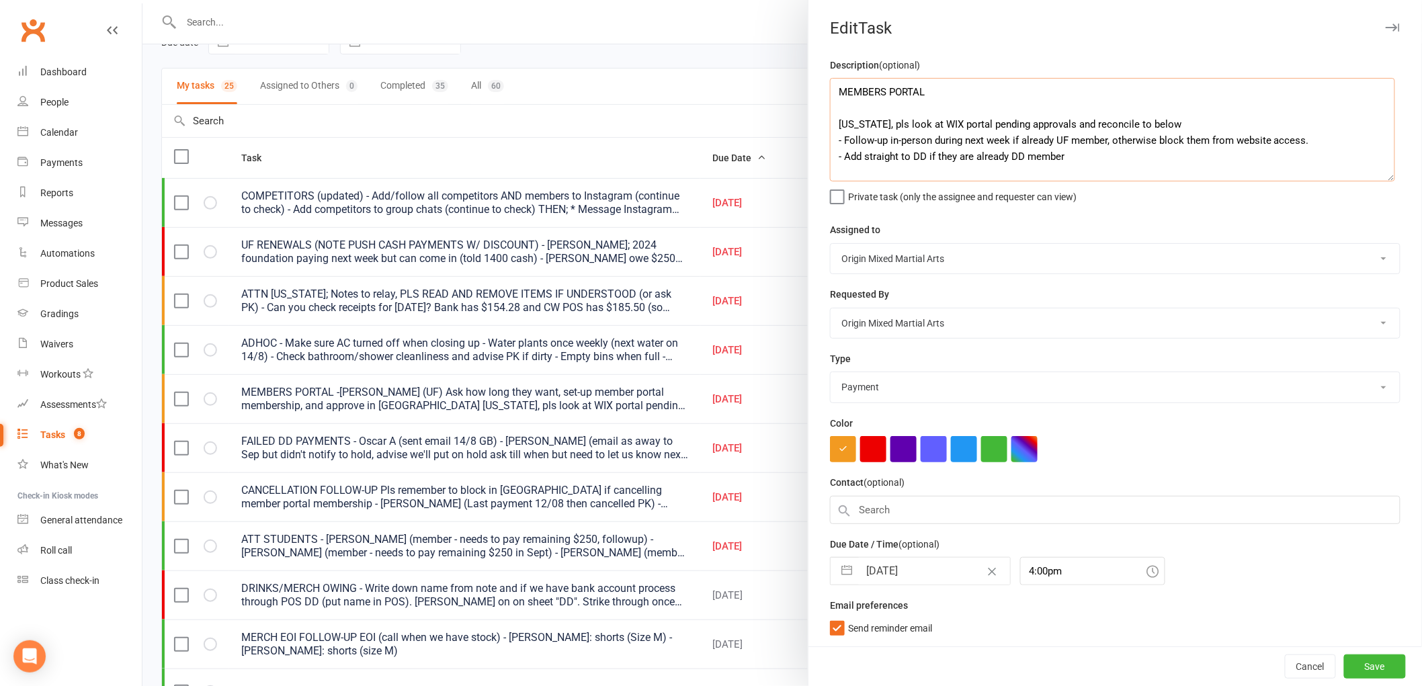
scroll to position [0, 0]
click at [879, 573] on input "14 Aug 2025" at bounding box center [934, 571] width 151 height 27
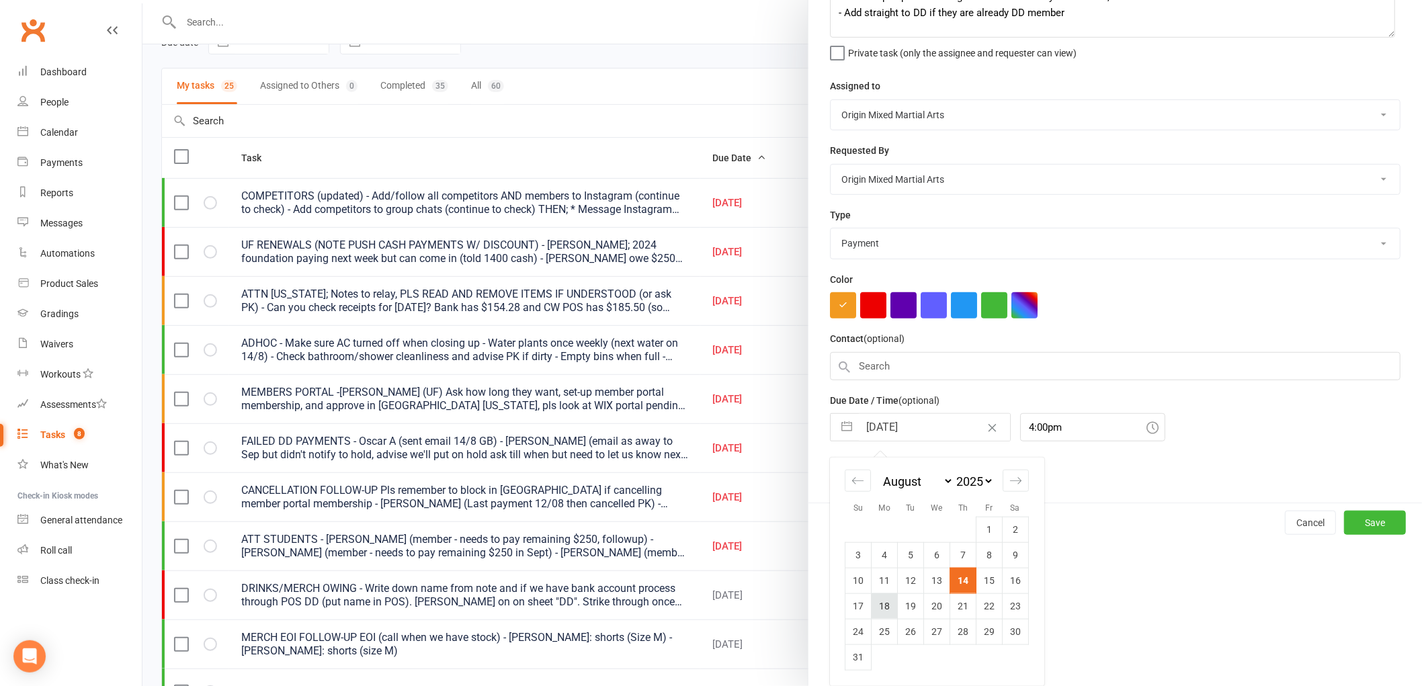
click at [880, 609] on td "18" at bounding box center [884, 606] width 26 height 26
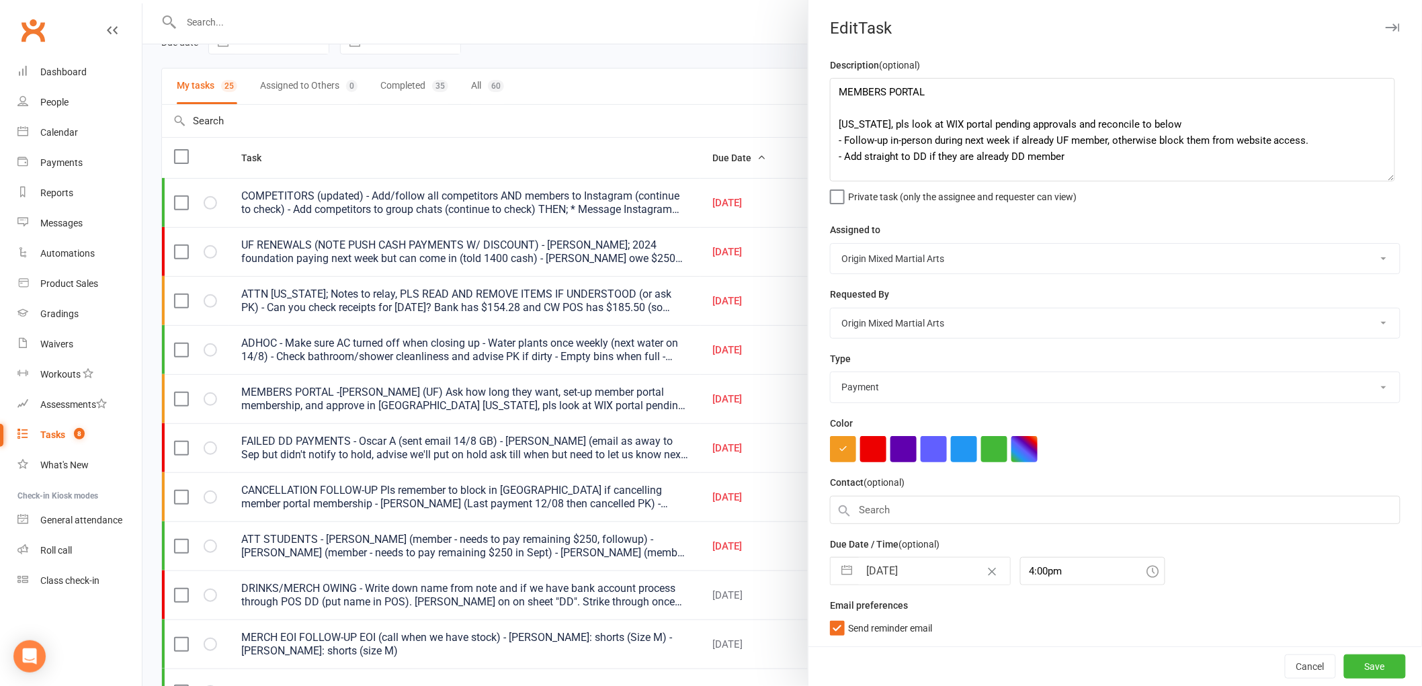
scroll to position [0, 0]
click at [1373, 663] on button "Save" at bounding box center [1375, 666] width 62 height 24
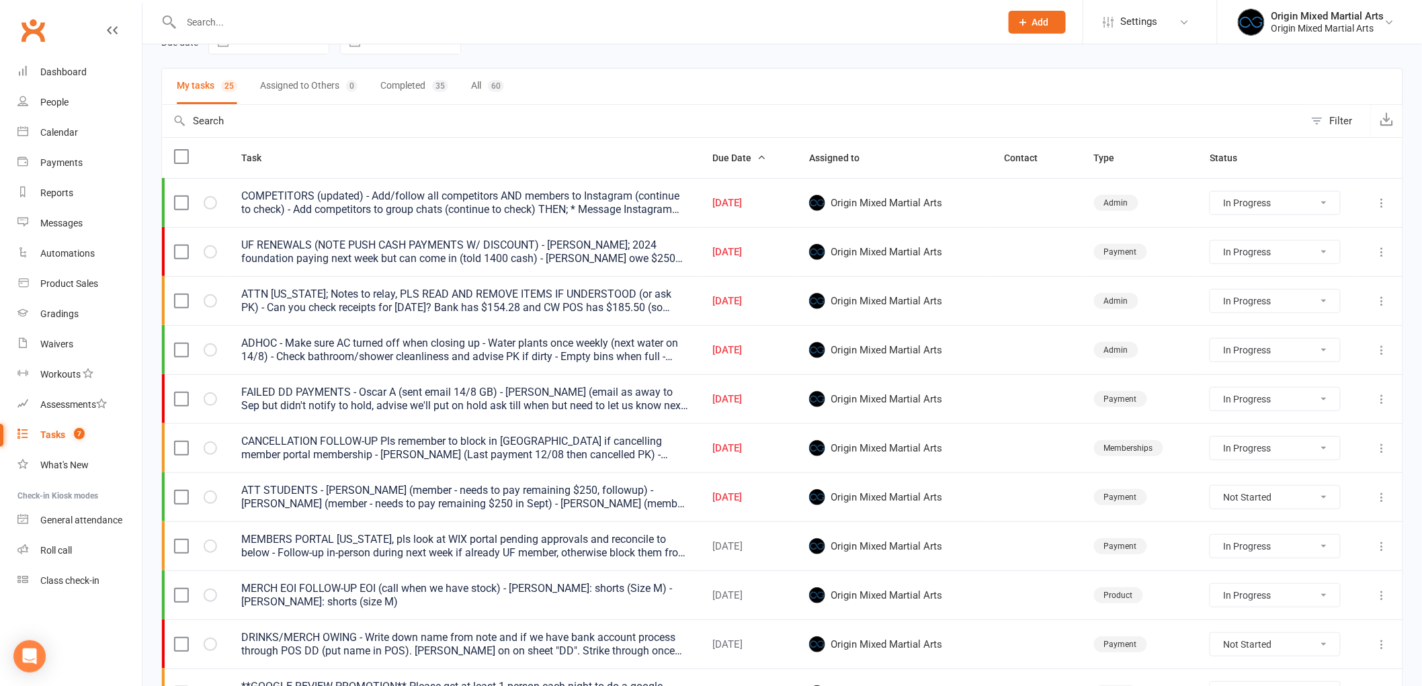
click at [1375, 501] on button at bounding box center [1382, 497] width 16 height 16
click at [1305, 550] on link "Edit" at bounding box center [1312, 552] width 133 height 27
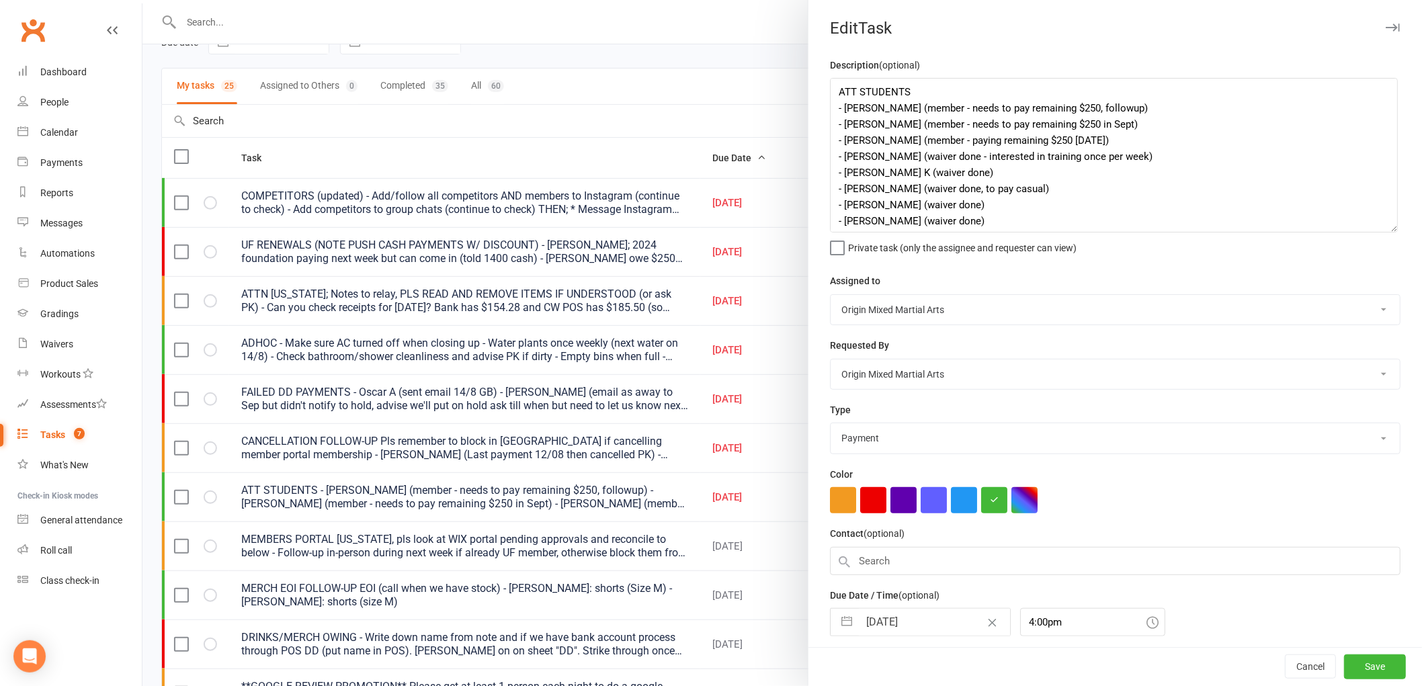
drag, startPoint x: 1385, startPoint y: 136, endPoint x: 1388, endPoint y: 230, distance: 94.1
click at [1388, 230] on textarea "ATT STUDENTS - Finn R (member - needs to pay remaining $250, followup) - Romeo …" at bounding box center [1114, 155] width 568 height 155
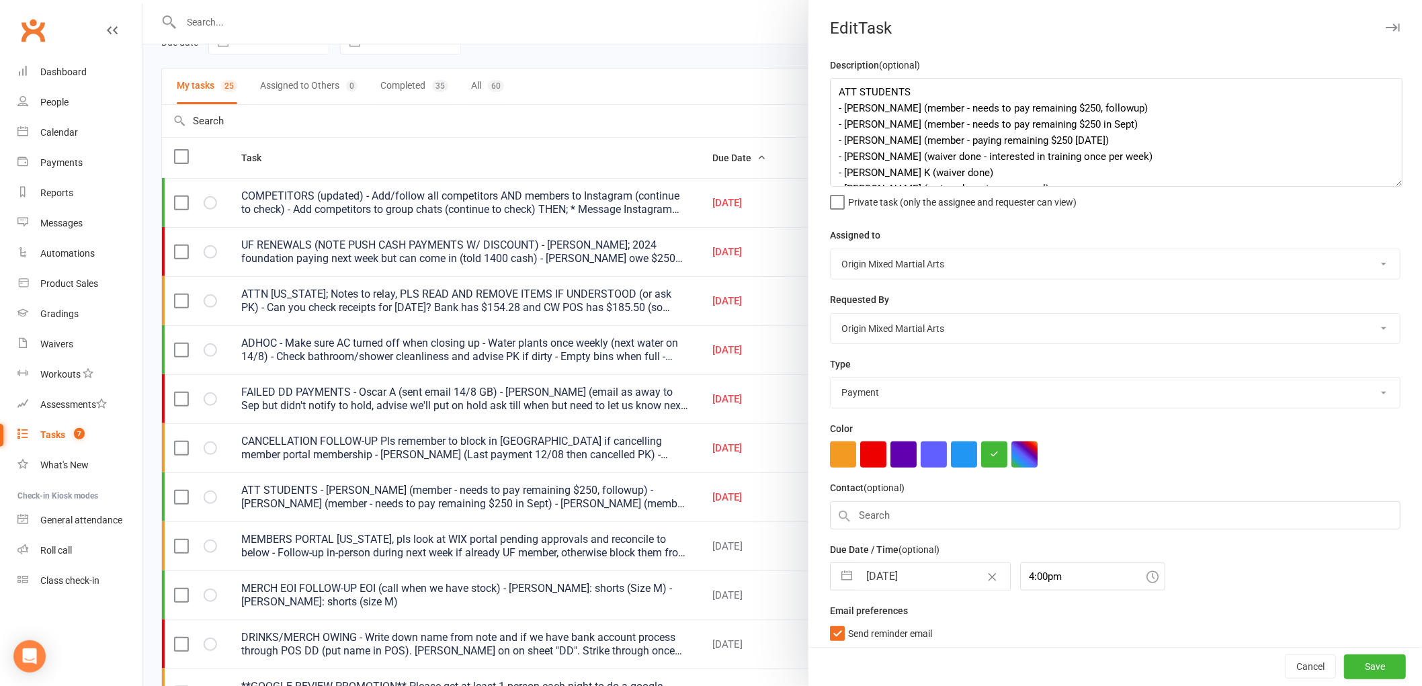
drag, startPoint x: 1385, startPoint y: 230, endPoint x: 1390, endPoint y: 185, distance: 45.9
click at [1390, 185] on textarea "ATT STUDENTS - Finn R (member - needs to pay remaining $250, followup) - Romeo …" at bounding box center [1116, 132] width 572 height 109
click at [898, 572] on input "14 Aug 2025" at bounding box center [934, 576] width 151 height 27
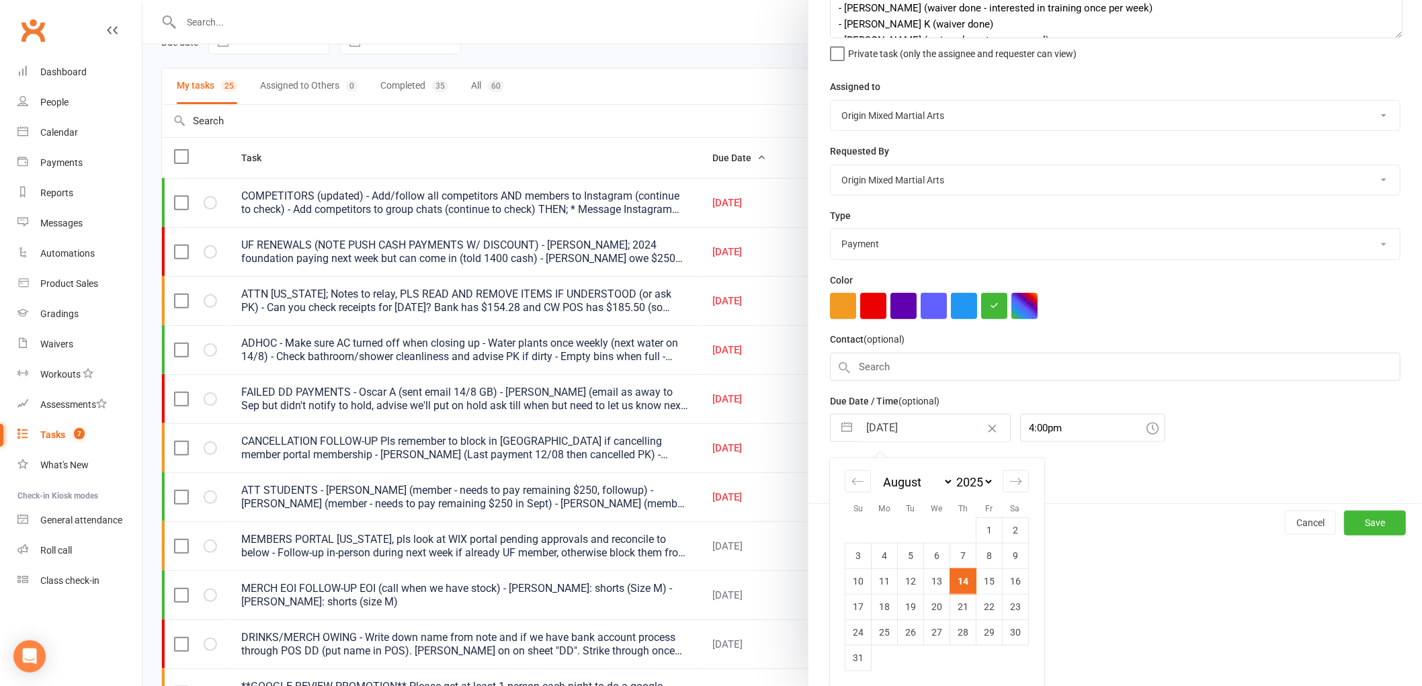
scroll to position [150, 0]
click at [882, 601] on td "18" at bounding box center [884, 606] width 26 height 26
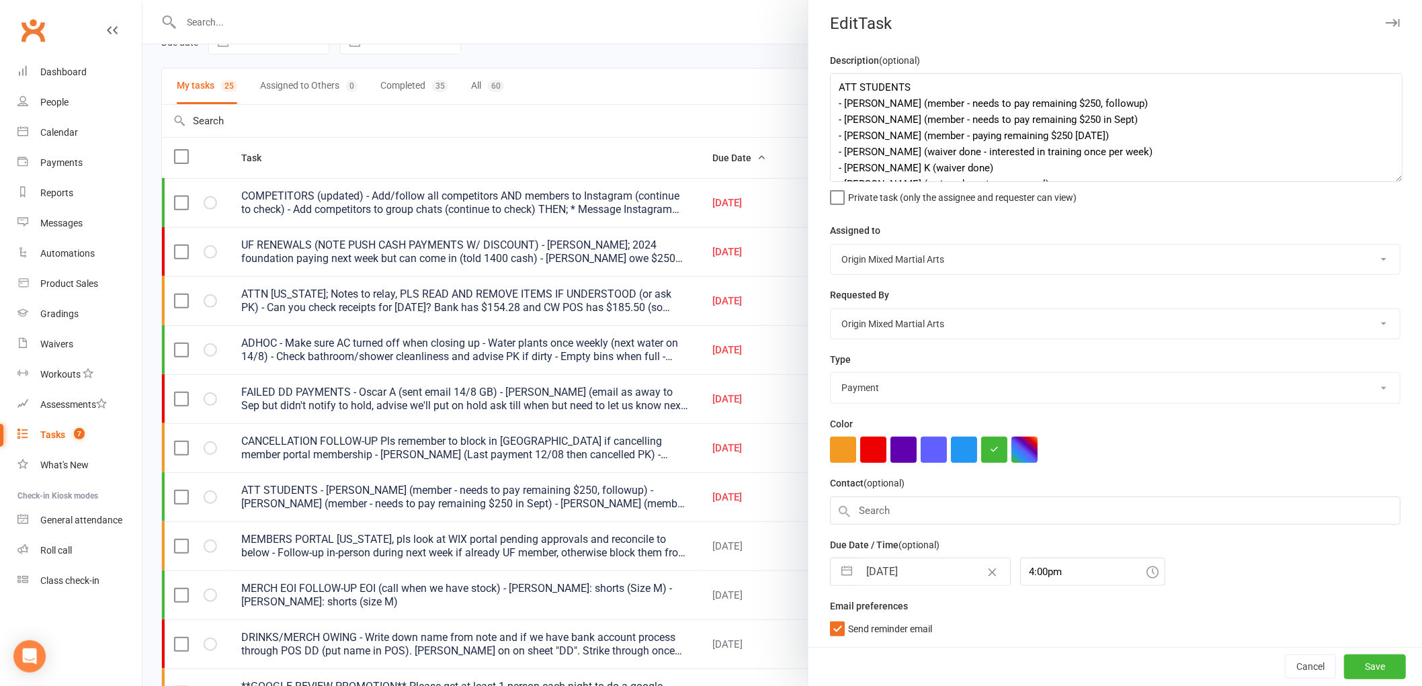
scroll to position [5, 0]
click at [1352, 656] on button "Save" at bounding box center [1375, 666] width 62 height 24
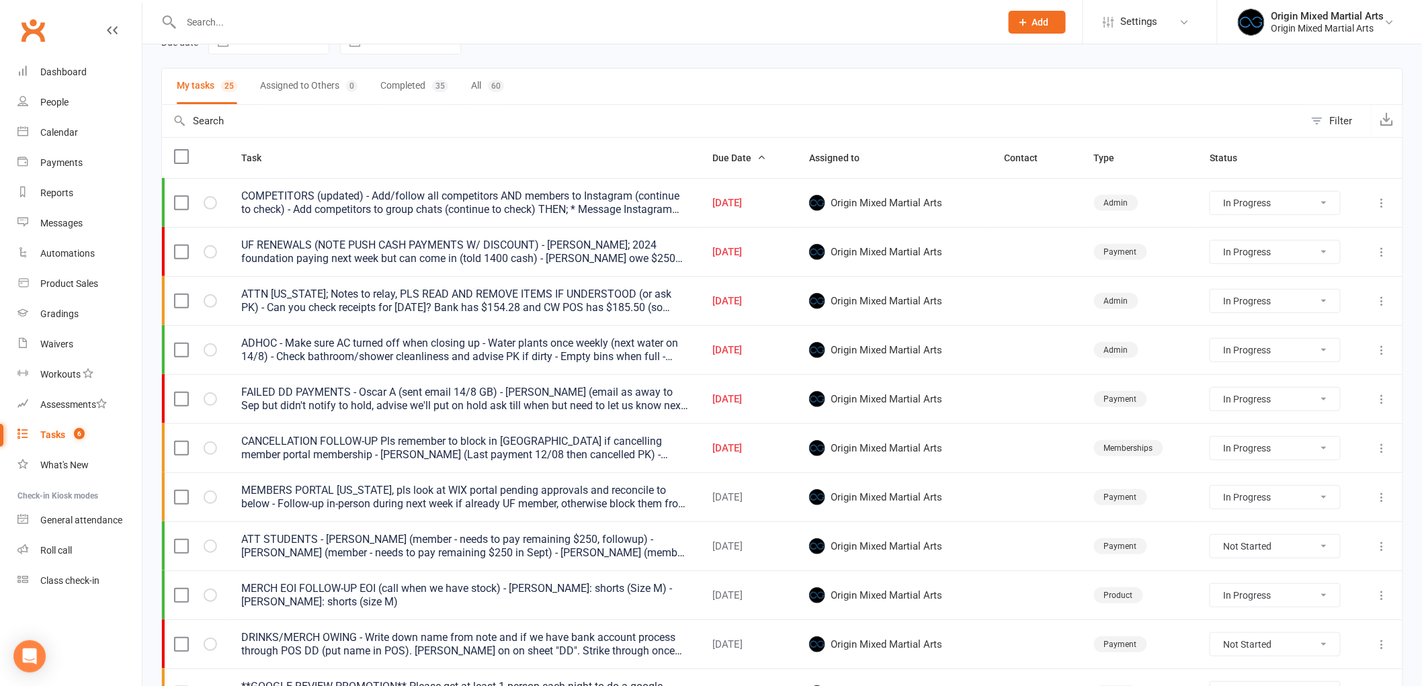
click at [1375, 399] on icon at bounding box center [1381, 398] width 13 height 13
click at [1338, 445] on link "Edit" at bounding box center [1312, 453] width 133 height 27
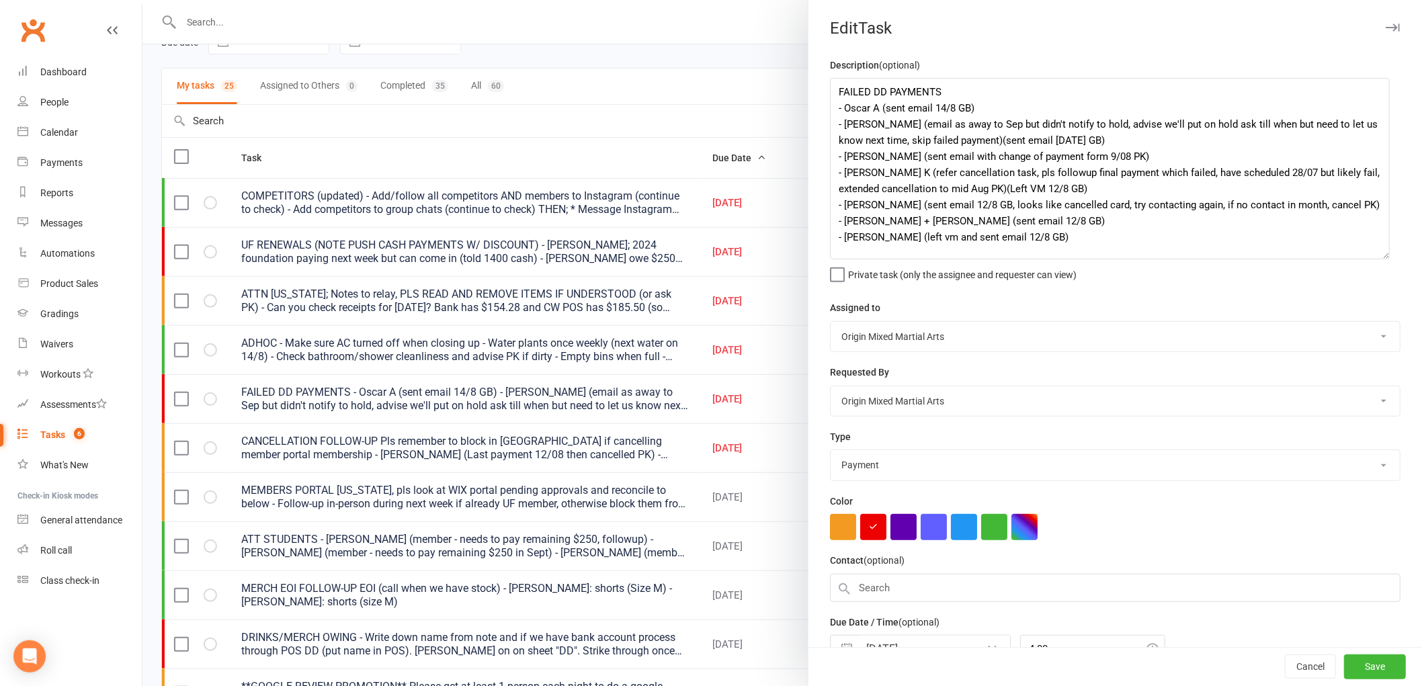
drag, startPoint x: 1387, startPoint y: 136, endPoint x: 1381, endPoint y: 257, distance: 121.1
click at [1381, 257] on textarea "FAILED DD PAYMENTS - Oscar A (sent email 14/8 GB) - Joan A (email as away to Se…" at bounding box center [1110, 168] width 560 height 181
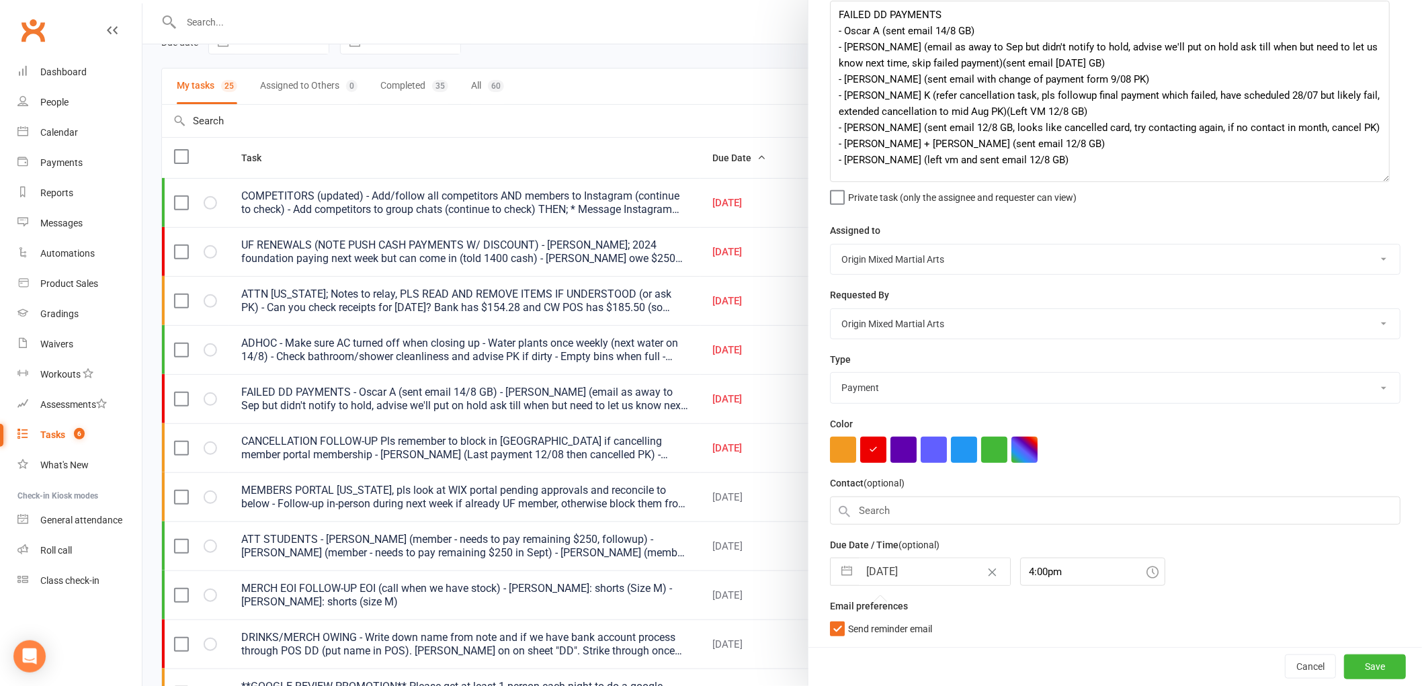
click at [900, 569] on input "14 Aug 2025" at bounding box center [934, 571] width 151 height 27
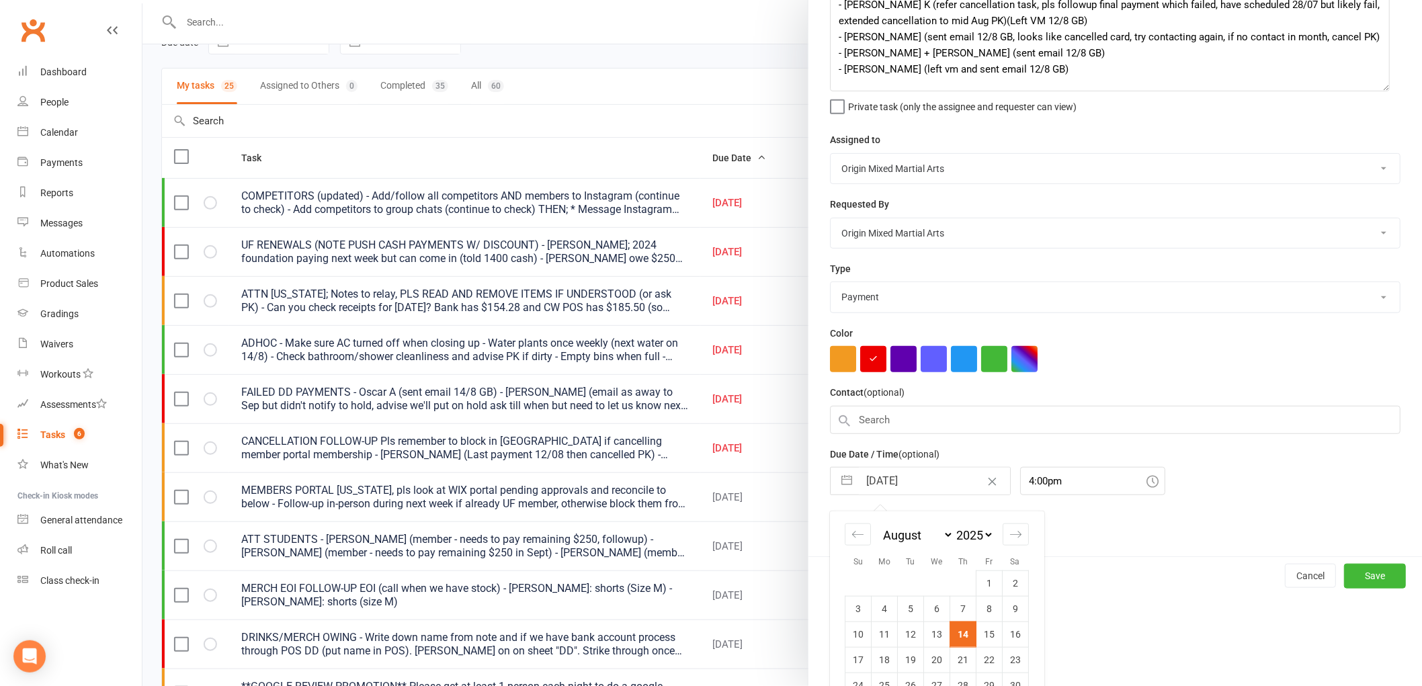
scroll to position [222, 0]
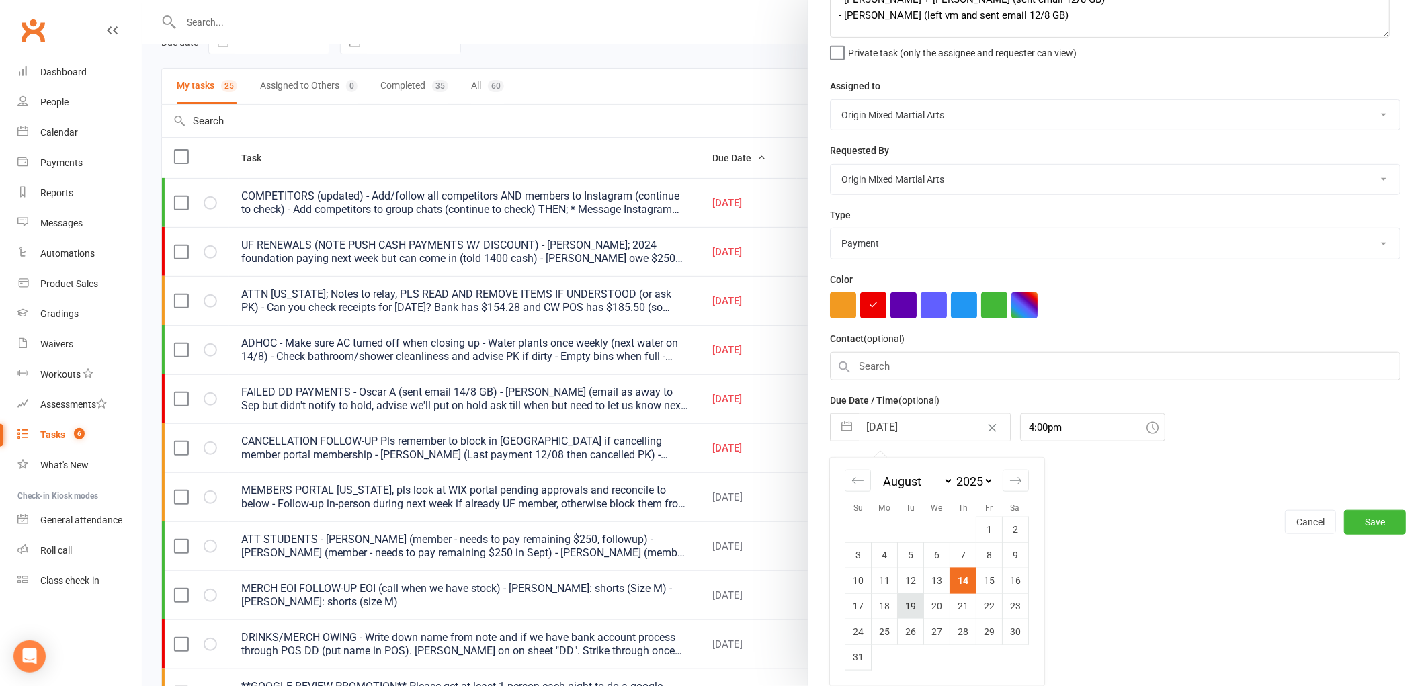
click at [903, 600] on td "19" at bounding box center [911, 606] width 26 height 26
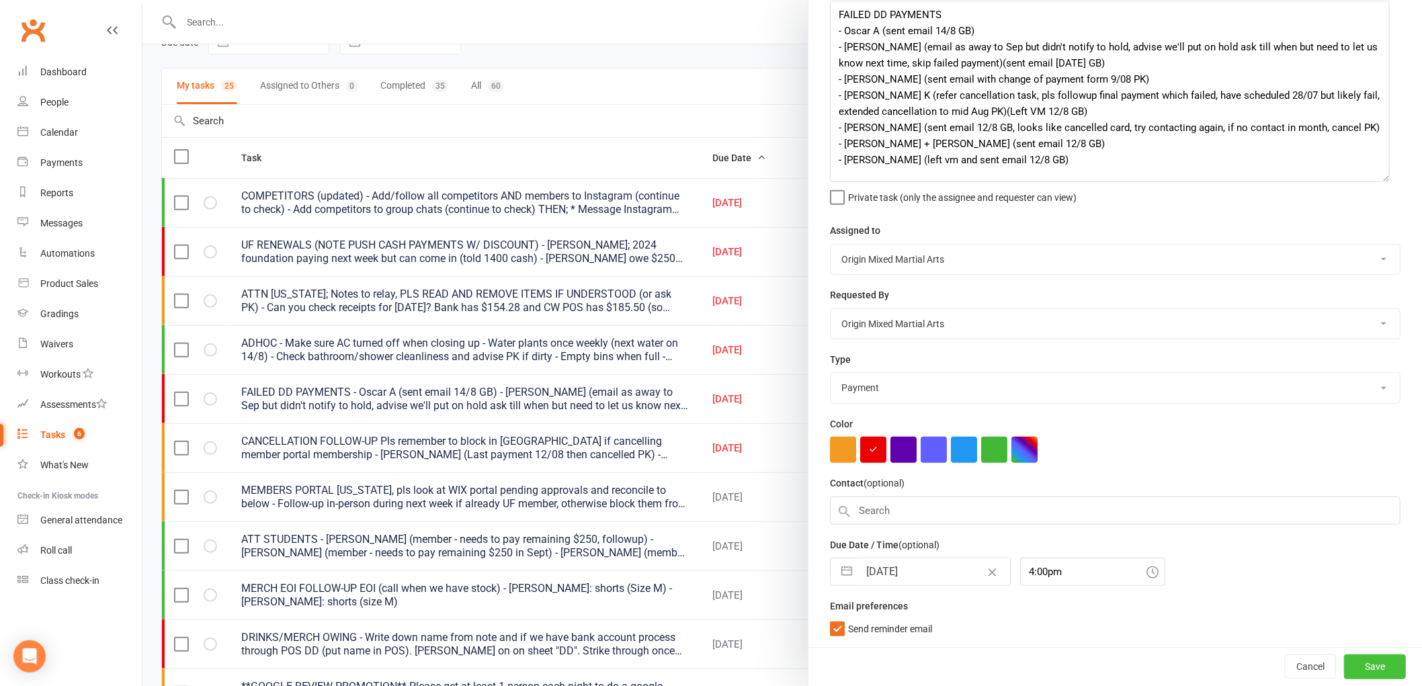
click at [1349, 660] on button "Save" at bounding box center [1375, 666] width 62 height 24
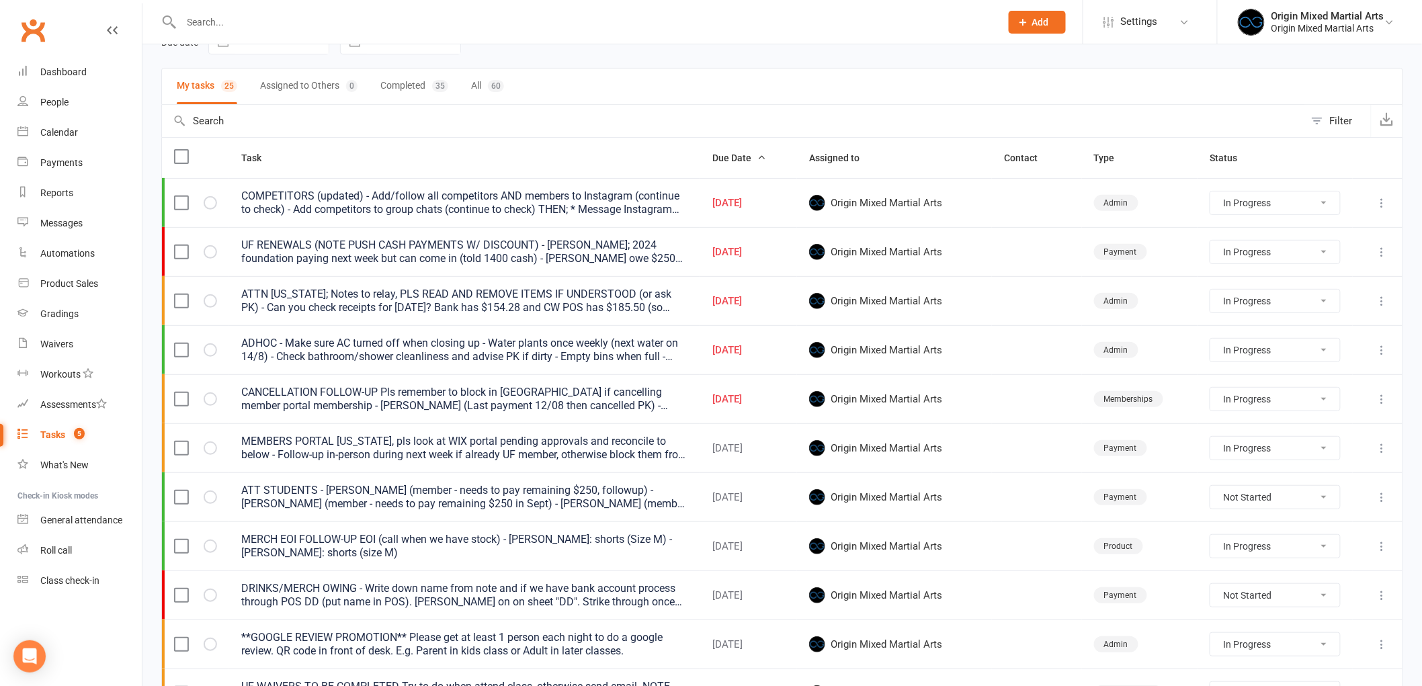
click at [1392, 404] on td at bounding box center [1378, 398] width 50 height 49
click at [1385, 404] on icon at bounding box center [1381, 398] width 13 height 13
click at [1320, 453] on link "Edit" at bounding box center [1312, 453] width 133 height 27
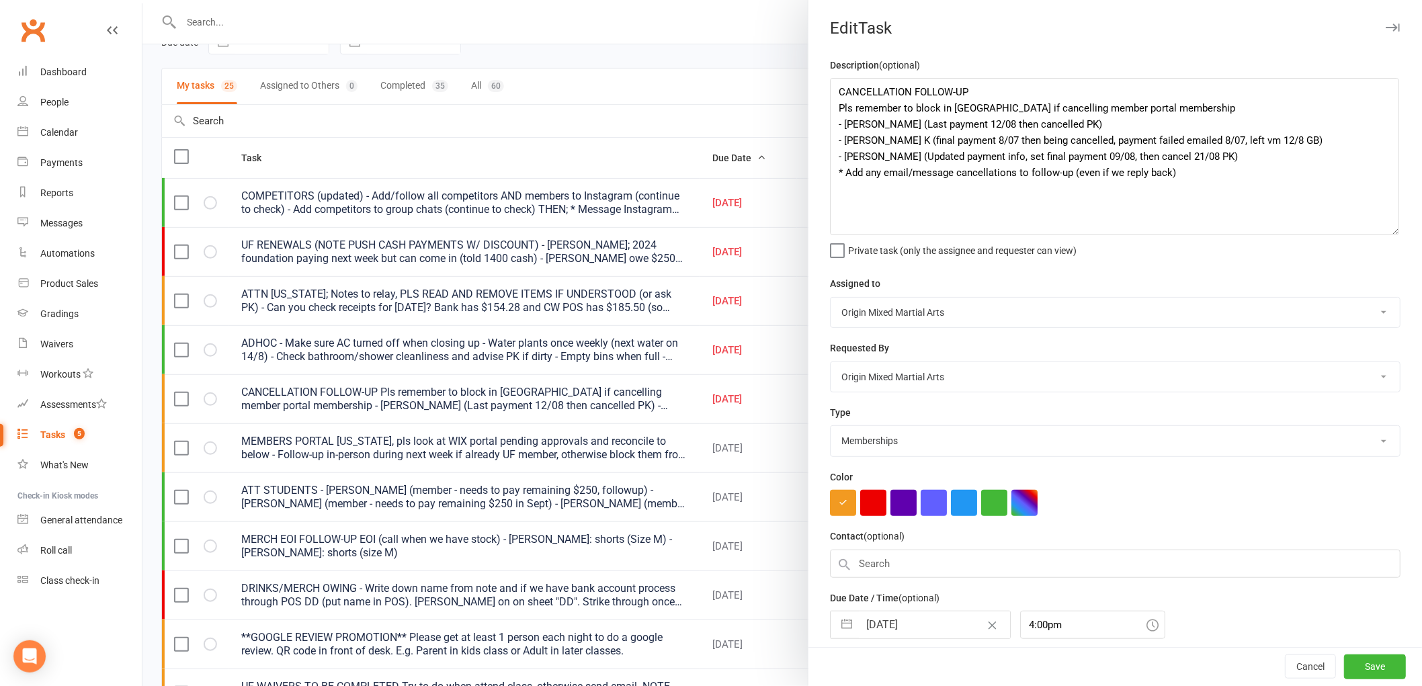
drag, startPoint x: 1385, startPoint y: 129, endPoint x: 1392, endPoint y: 246, distance: 117.1
click at [1392, 235] on textarea "CANCELLATION FOLLOW-UP Pls remember to block in WIX if cancelling member portal…" at bounding box center [1114, 156] width 569 height 157
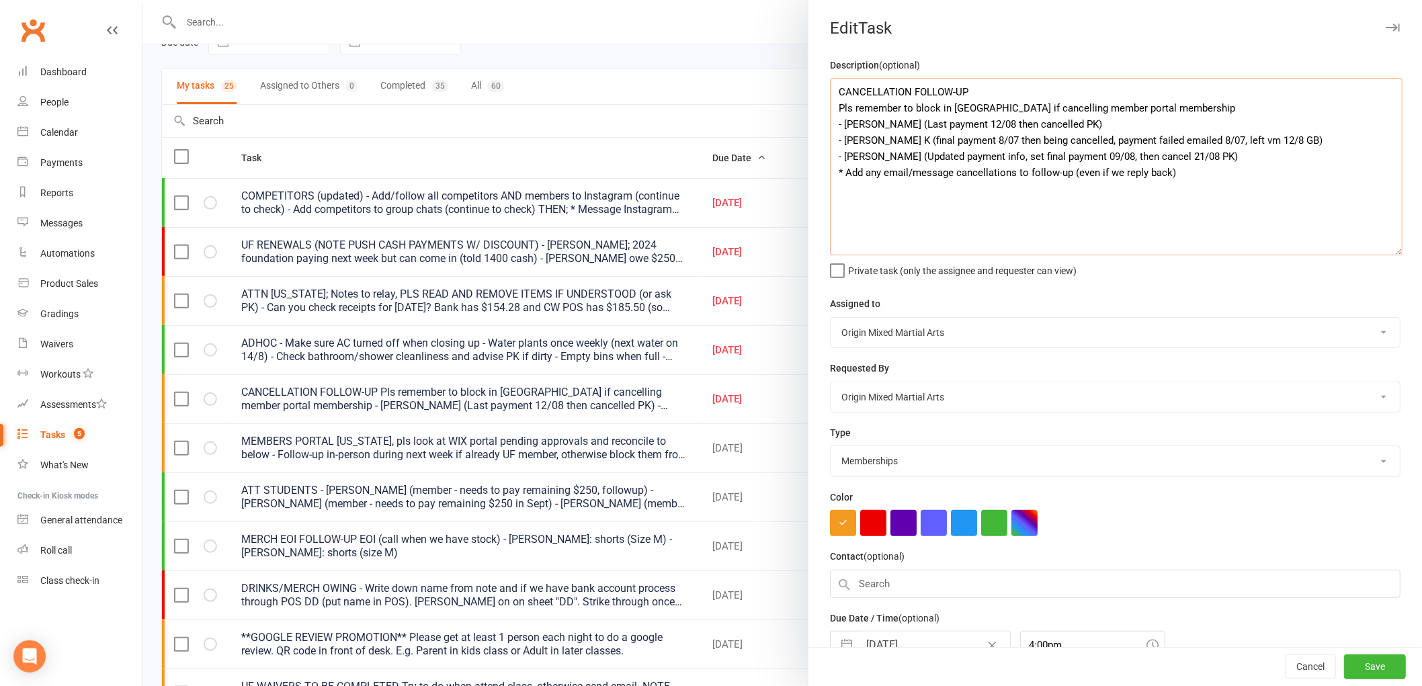
drag, startPoint x: 901, startPoint y: 125, endPoint x: 838, endPoint y: 128, distance: 63.2
click at [838, 128] on textarea "CANCELLATION FOLLOW-UP Pls remember to block in WIX if cancelling member portal…" at bounding box center [1116, 166] width 572 height 177
drag, startPoint x: 1105, startPoint y: 124, endPoint x: 827, endPoint y: 118, distance: 278.3
click at [830, 118] on textarea "CANCELLATION FOLLOW-UP Pls remember to block in WIX if cancelling member portal…" at bounding box center [1116, 166] width 572 height 177
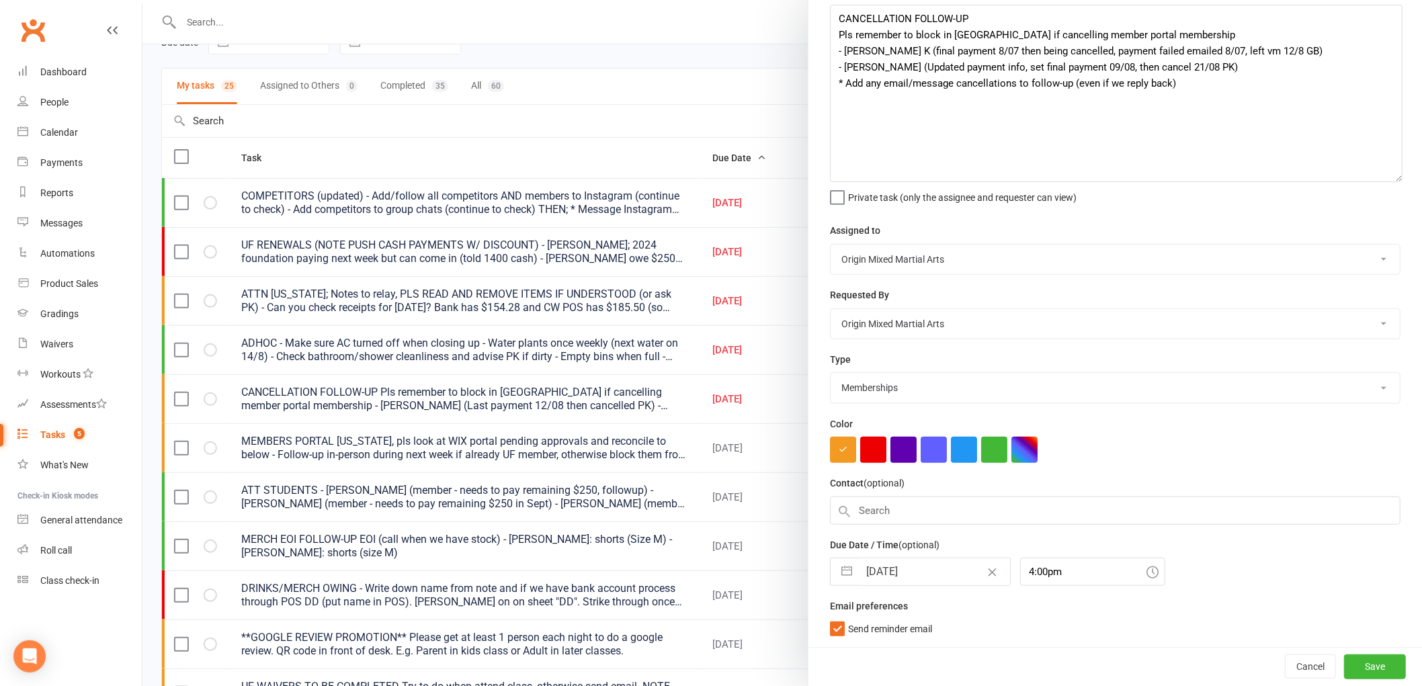
click at [900, 567] on input "14 Aug 2025" at bounding box center [934, 571] width 151 height 27
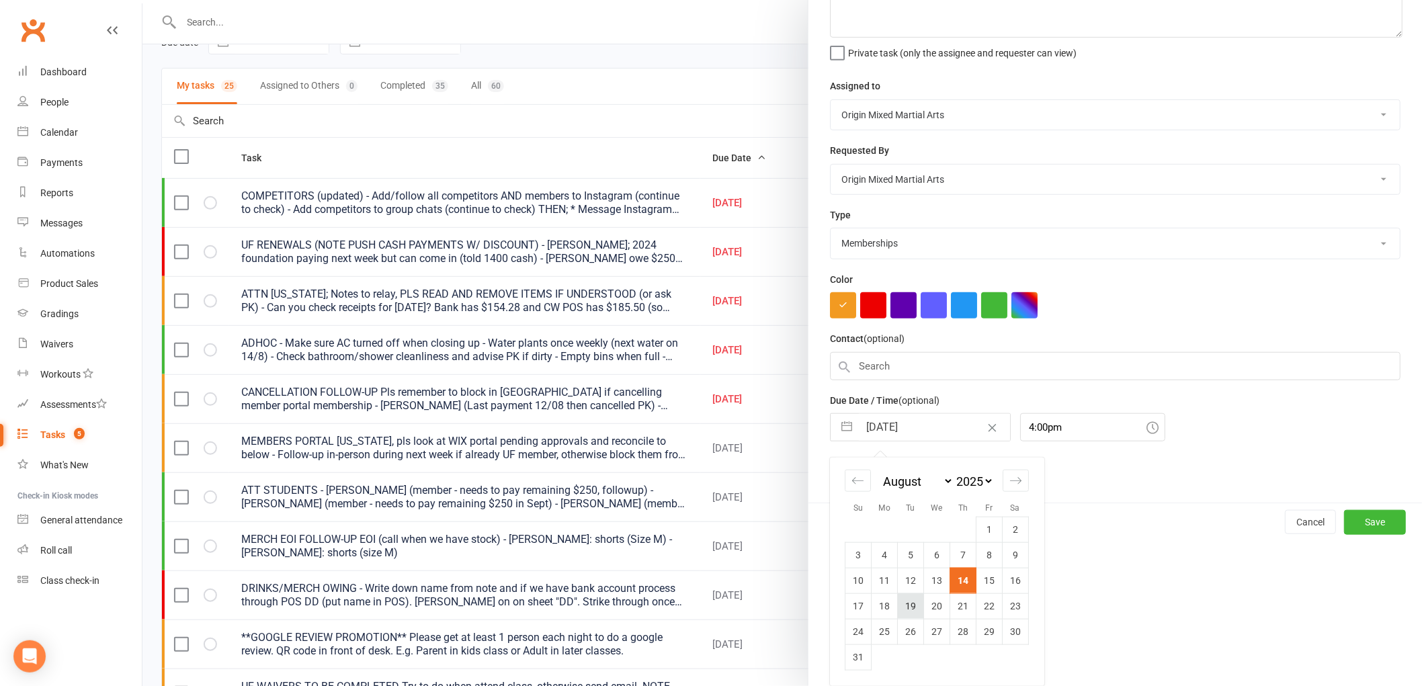
click at [906, 605] on td "19" at bounding box center [911, 606] width 26 height 26
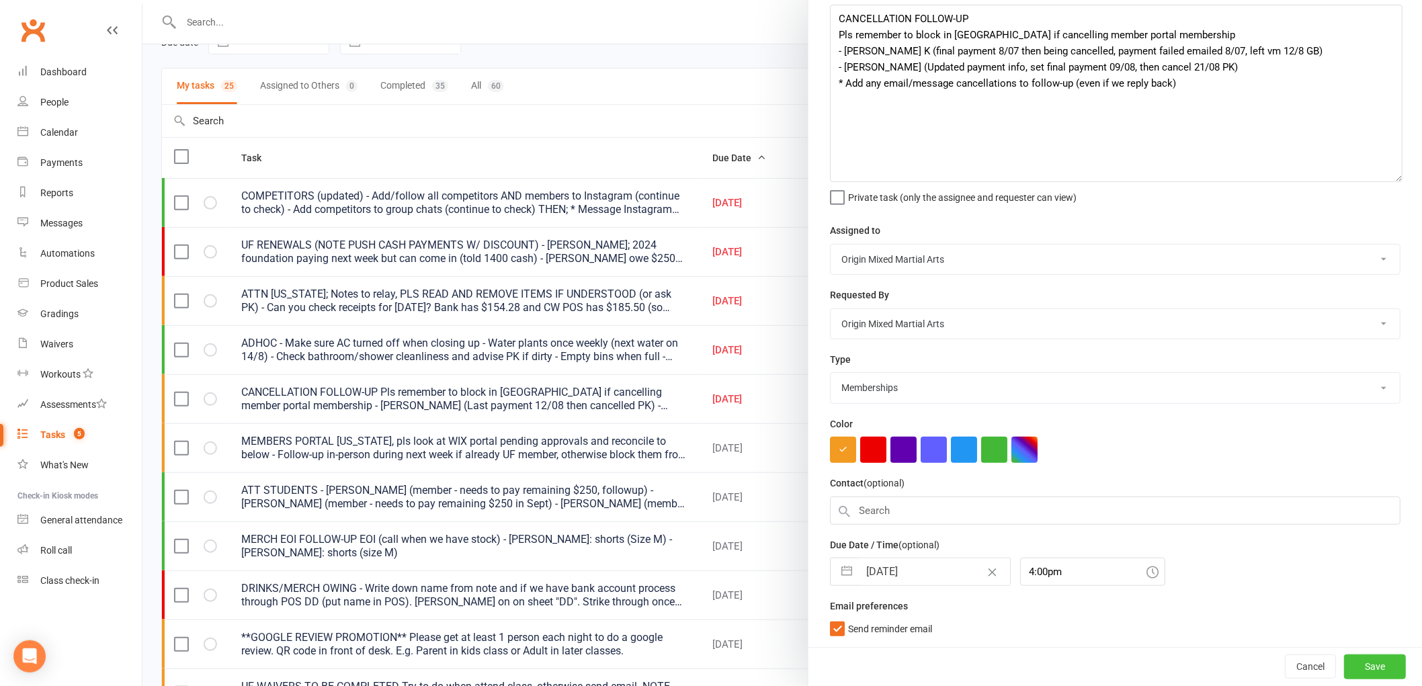
click at [1369, 665] on button "Save" at bounding box center [1375, 666] width 62 height 24
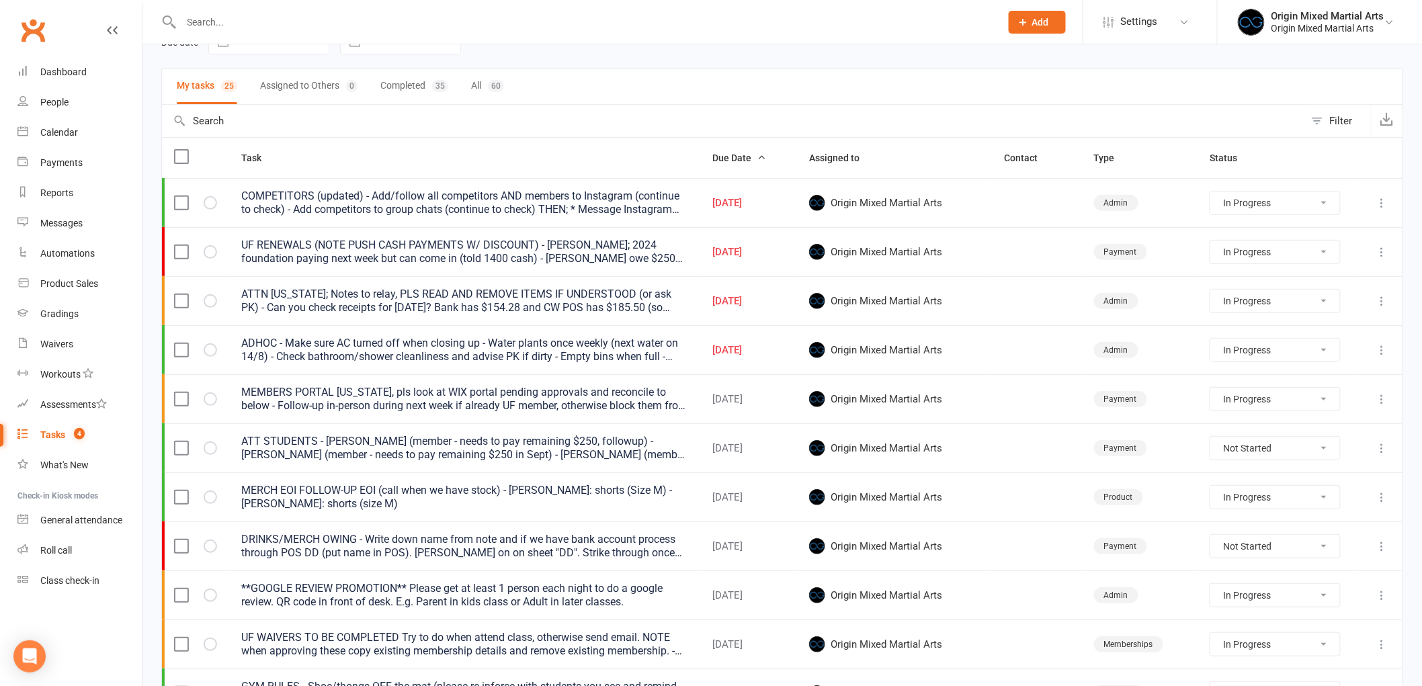
click at [1387, 257] on icon at bounding box center [1381, 251] width 13 height 13
click at [1317, 304] on link "Edit" at bounding box center [1312, 306] width 133 height 27
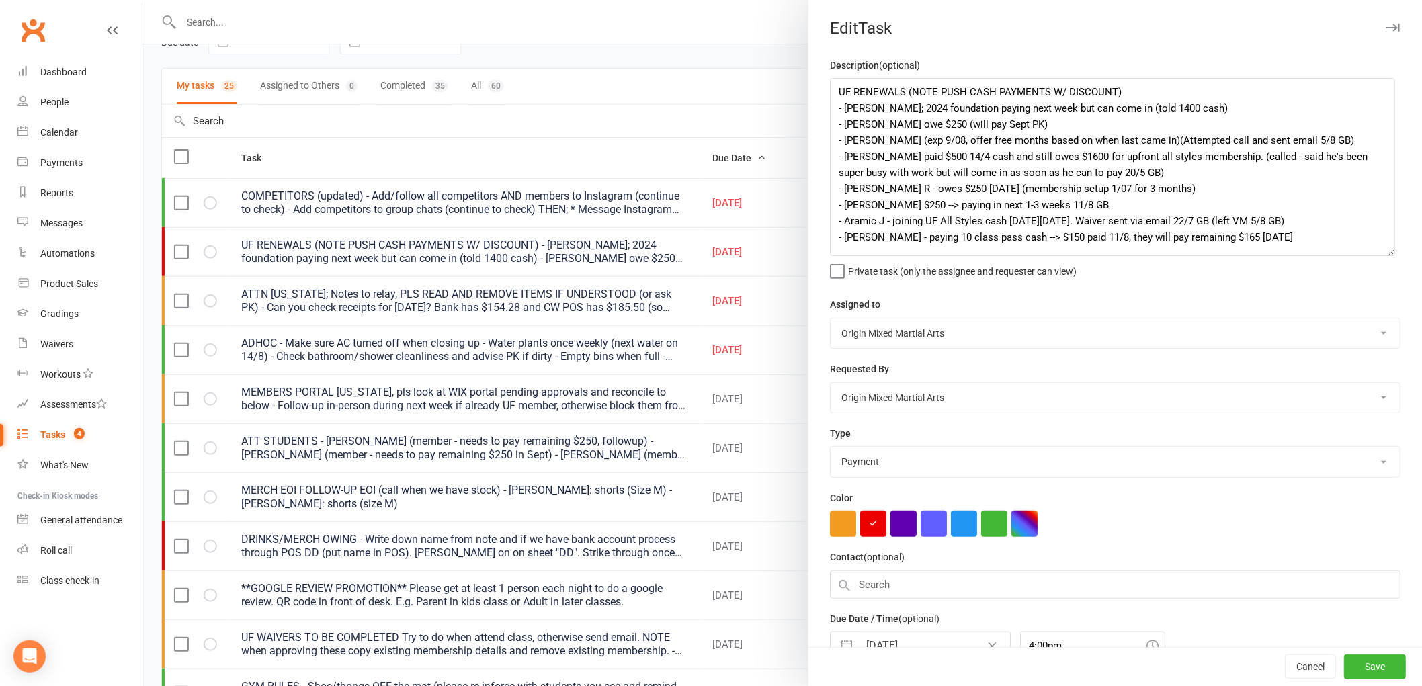
drag, startPoint x: 1386, startPoint y: 133, endPoint x: 1386, endPoint y: 251, distance: 118.3
click at [1386, 251] on textarea "UF RENEWALS (NOTE PUSH CASH PAYMENTS W/ DISCOUNT) - Marcus C; 2024 foundation p…" at bounding box center [1112, 167] width 565 height 178
drag, startPoint x: 1264, startPoint y: 219, endPoint x: 1228, endPoint y: 220, distance: 36.3
click at [1228, 220] on textarea "UF RENEWALS (NOTE PUSH CASH PAYMENTS W/ DISCOUNT) - Marcus C; 2024 foundation p…" at bounding box center [1112, 167] width 565 height 178
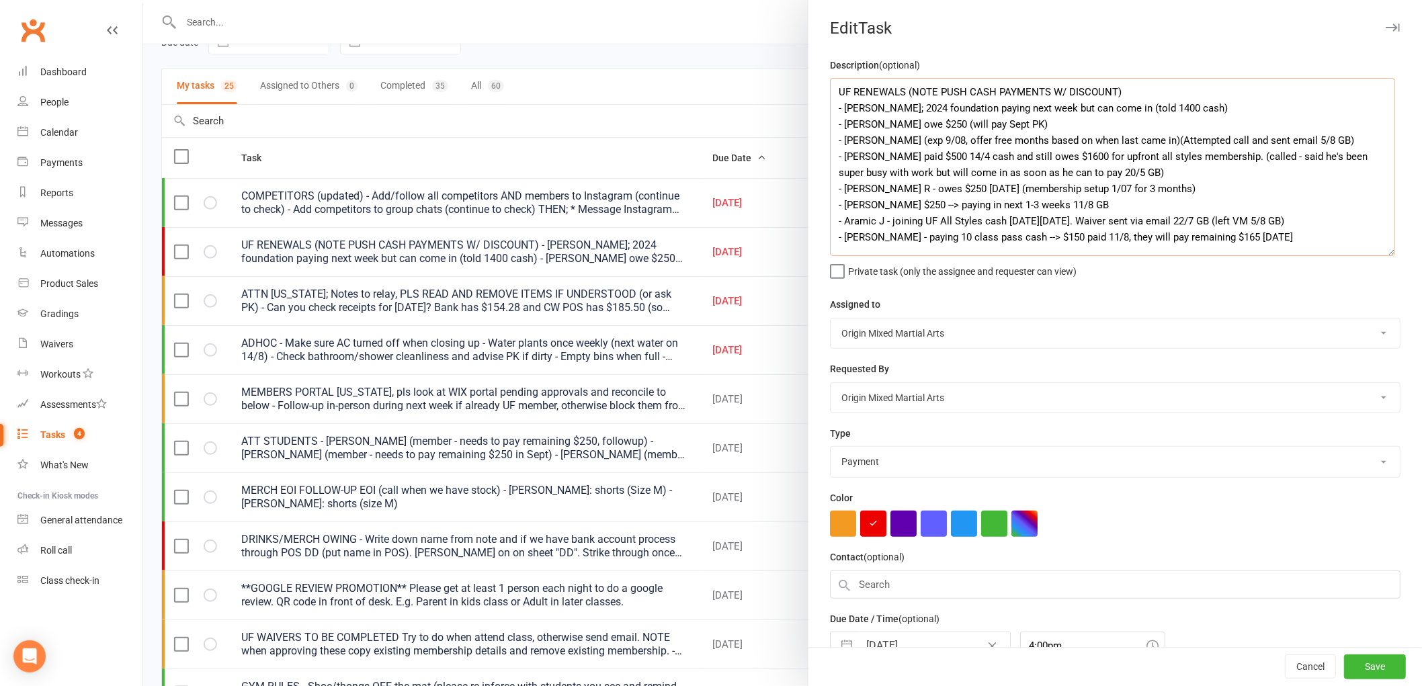
drag, startPoint x: 1267, startPoint y: 220, endPoint x: 1227, endPoint y: 226, distance: 40.2
click at [1227, 226] on textarea "UF RENEWALS (NOTE PUSH CASH PAYMENTS W/ DISCOUNT) - Marcus C; 2024 foundation p…" at bounding box center [1112, 167] width 565 height 178
drag, startPoint x: 1269, startPoint y: 220, endPoint x: 828, endPoint y: 230, distance: 440.2
click at [830, 230] on textarea "UF RENEWALS (NOTE PUSH CASH PAYMENTS W/ DISCOUNT) - Marcus C; 2024 foundation p…" at bounding box center [1112, 167] width 565 height 178
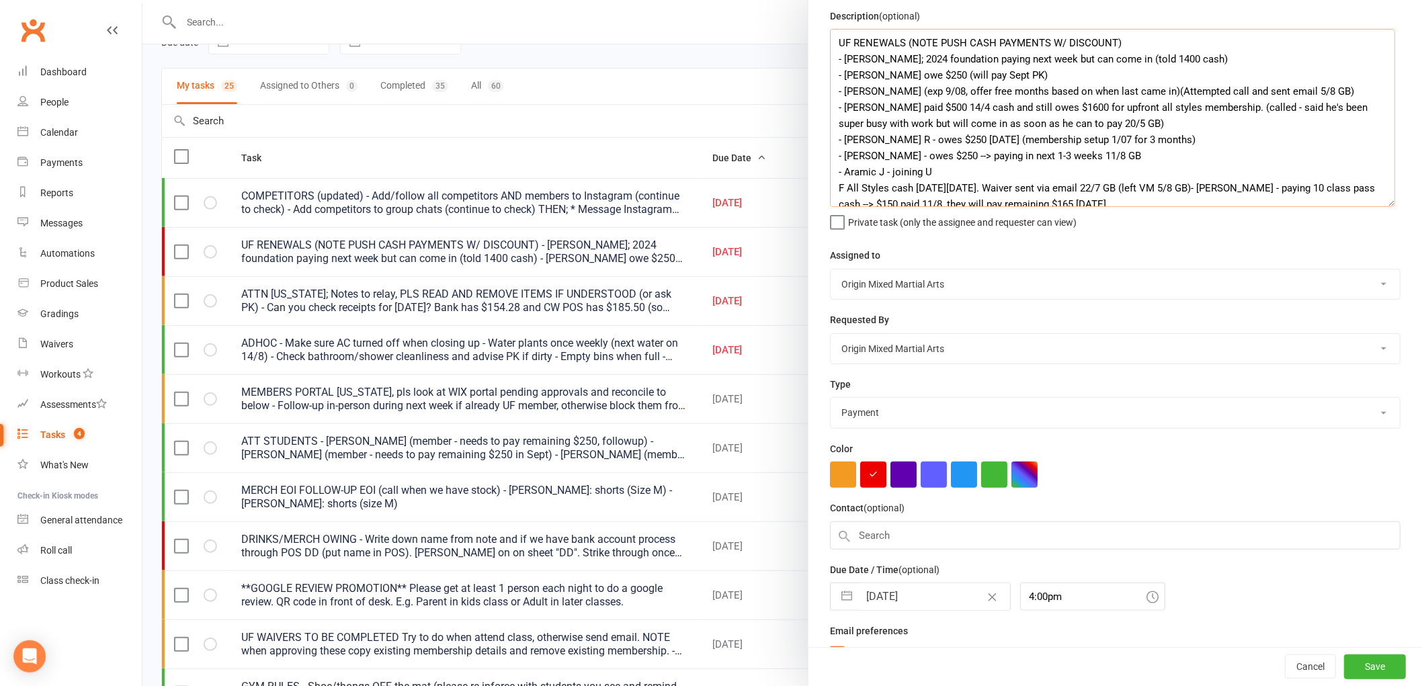
scroll to position [75, 0]
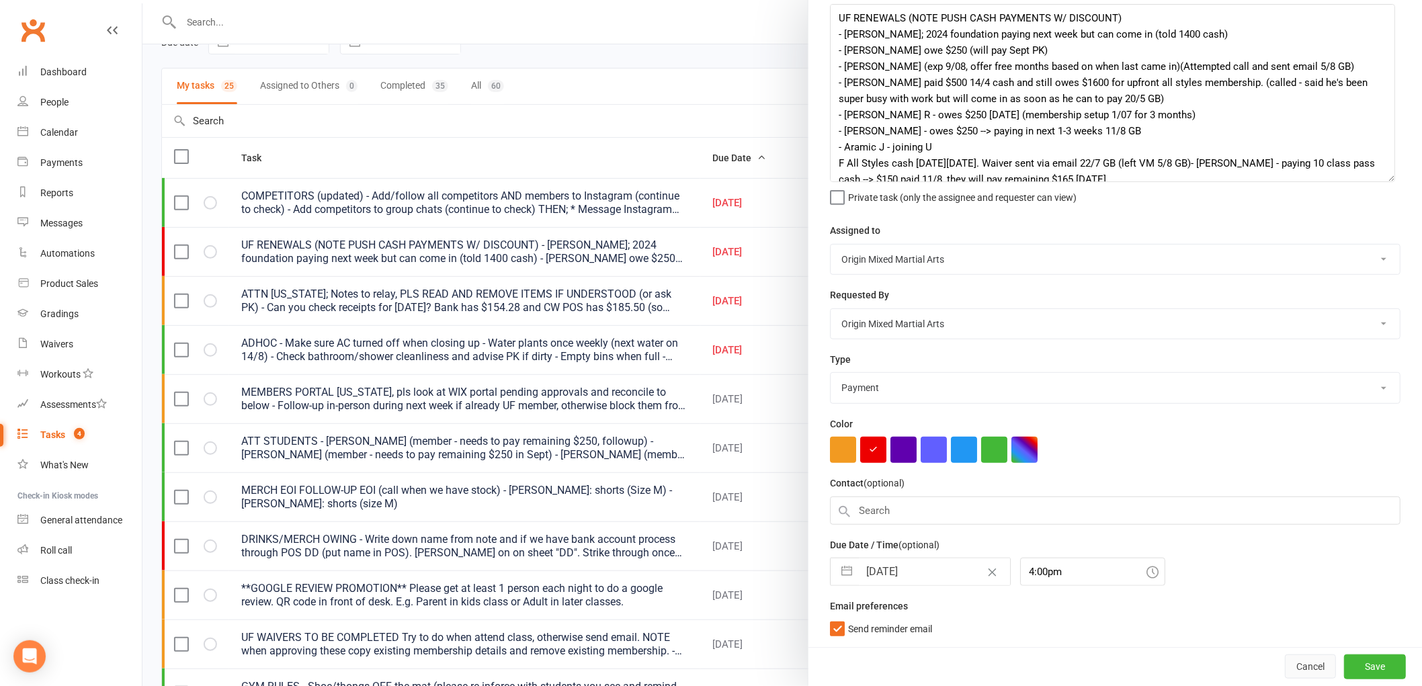
click at [1285, 674] on button "Cancel" at bounding box center [1310, 666] width 51 height 24
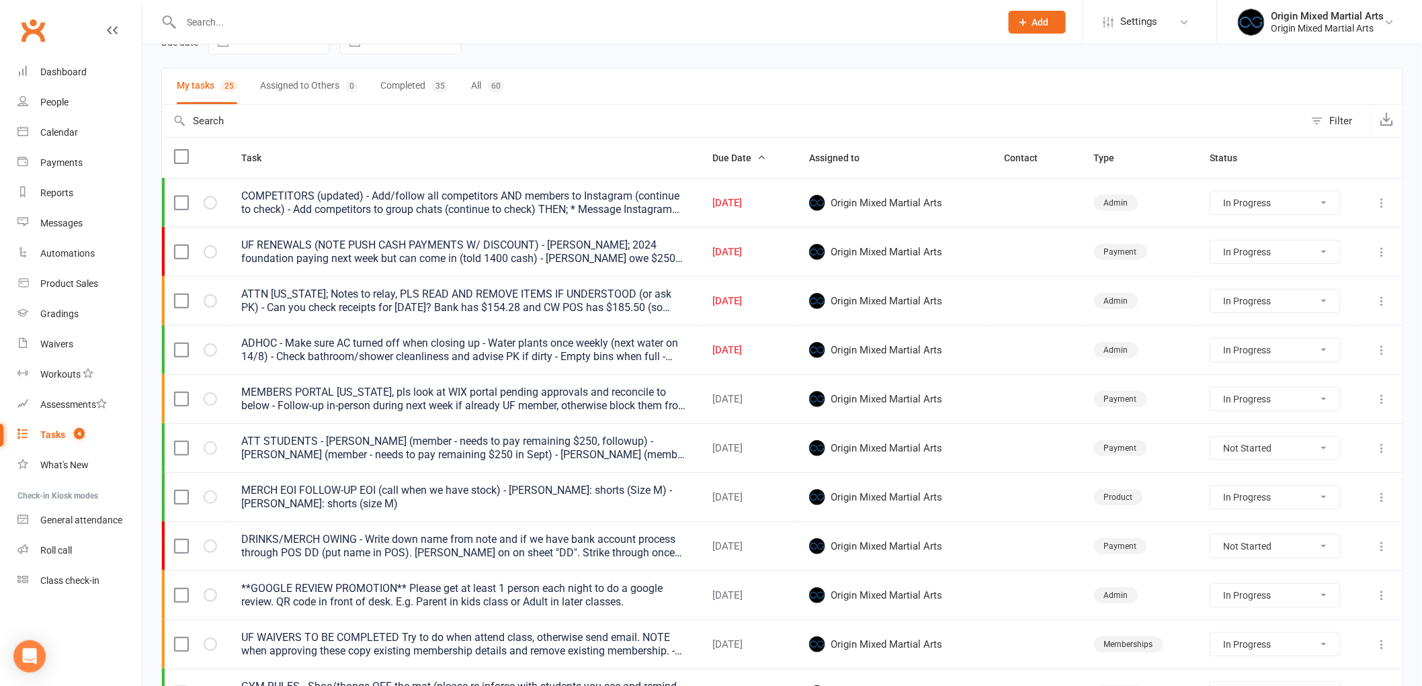
click at [1380, 252] on icon at bounding box center [1381, 251] width 13 height 13
click at [1327, 303] on link "Edit" at bounding box center [1312, 306] width 133 height 27
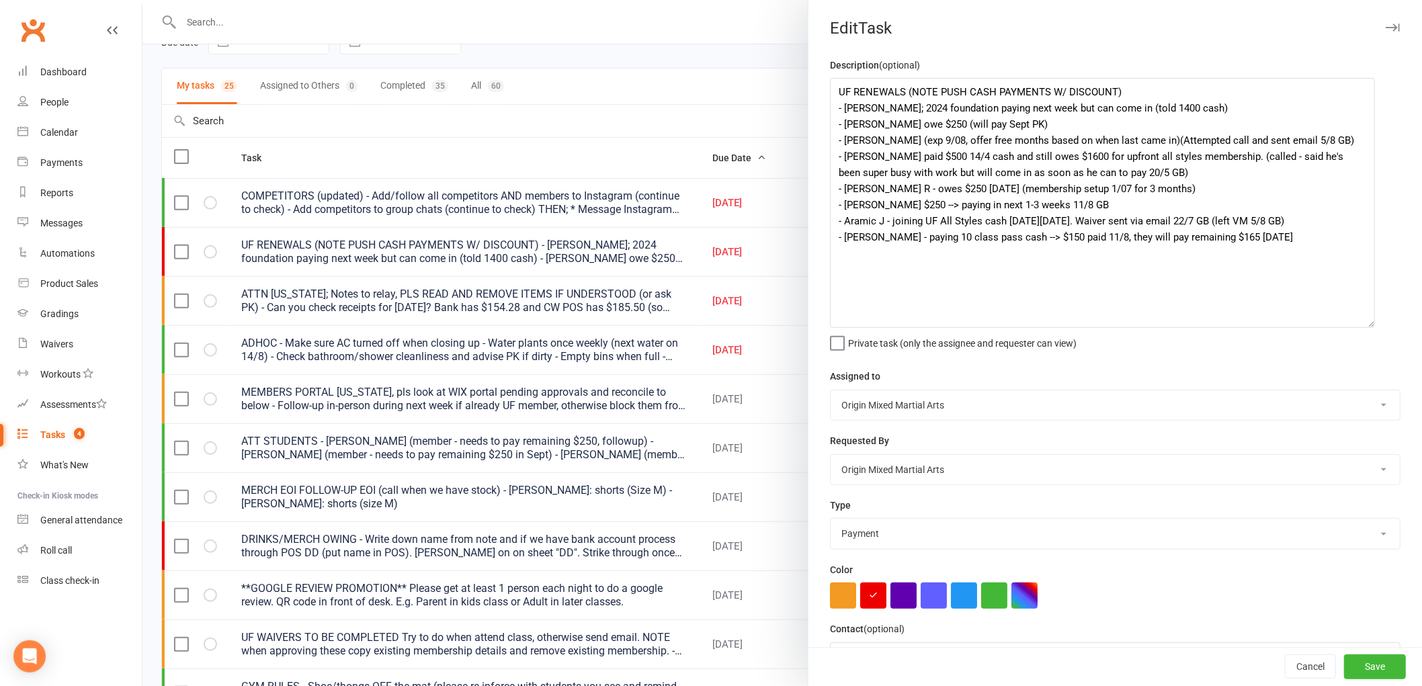
drag, startPoint x: 1385, startPoint y: 132, endPoint x: 1365, endPoint y: 327, distance: 196.6
click at [1365, 327] on textarea "UF RENEWALS (NOTE PUSH CASH PAYMENTS W/ DISCOUNT) - Marcus C; 2024 foundation p…" at bounding box center [1102, 203] width 545 height 250
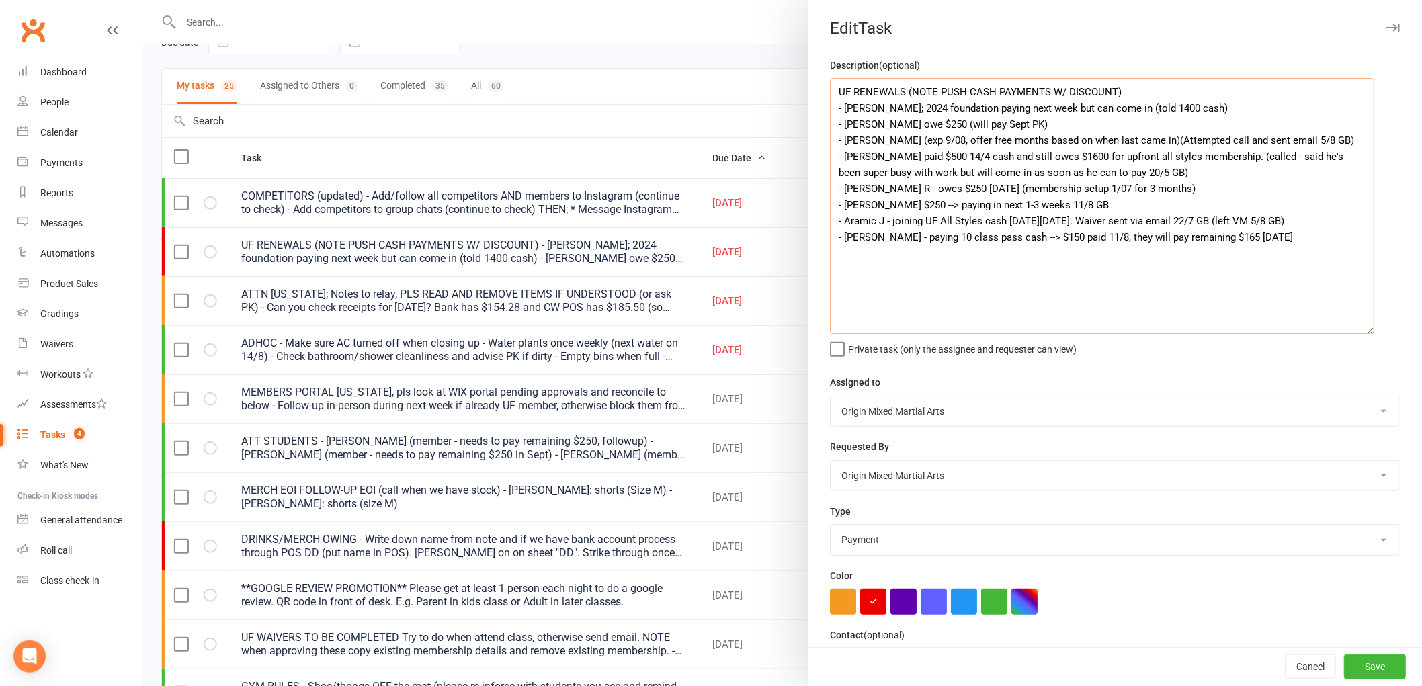
drag, startPoint x: 1317, startPoint y: 216, endPoint x: 830, endPoint y: 223, distance: 486.5
click at [830, 223] on textarea "UF RENEWALS (NOTE PUSH CASH PAYMENTS W/ DISCOUNT) - Marcus C; 2024 foundation p…" at bounding box center [1102, 206] width 544 height 256
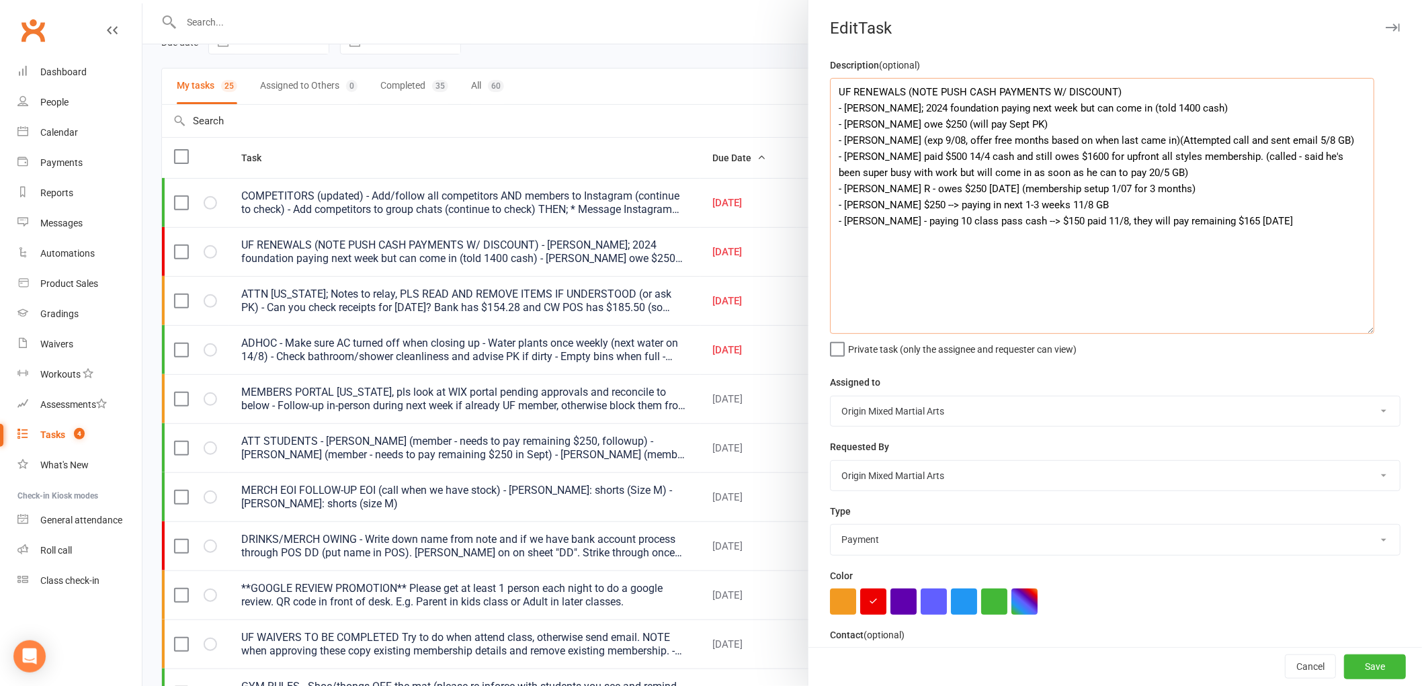
drag, startPoint x: 877, startPoint y: 142, endPoint x: 840, endPoint y: 146, distance: 37.1
click at [840, 146] on textarea "UF RENEWALS (NOTE PUSH CASH PAYMENTS W/ DISCOUNT) - Marcus C; 2024 foundation p…" at bounding box center [1102, 206] width 544 height 256
drag, startPoint x: 1321, startPoint y: 136, endPoint x: 830, endPoint y: 146, distance: 491.3
click at [830, 146] on textarea "UF RENEWALS (NOTE PUSH CASH PAYMENTS W/ DISCOUNT) - Marcus C; 2024 foundation p…" at bounding box center [1102, 206] width 544 height 256
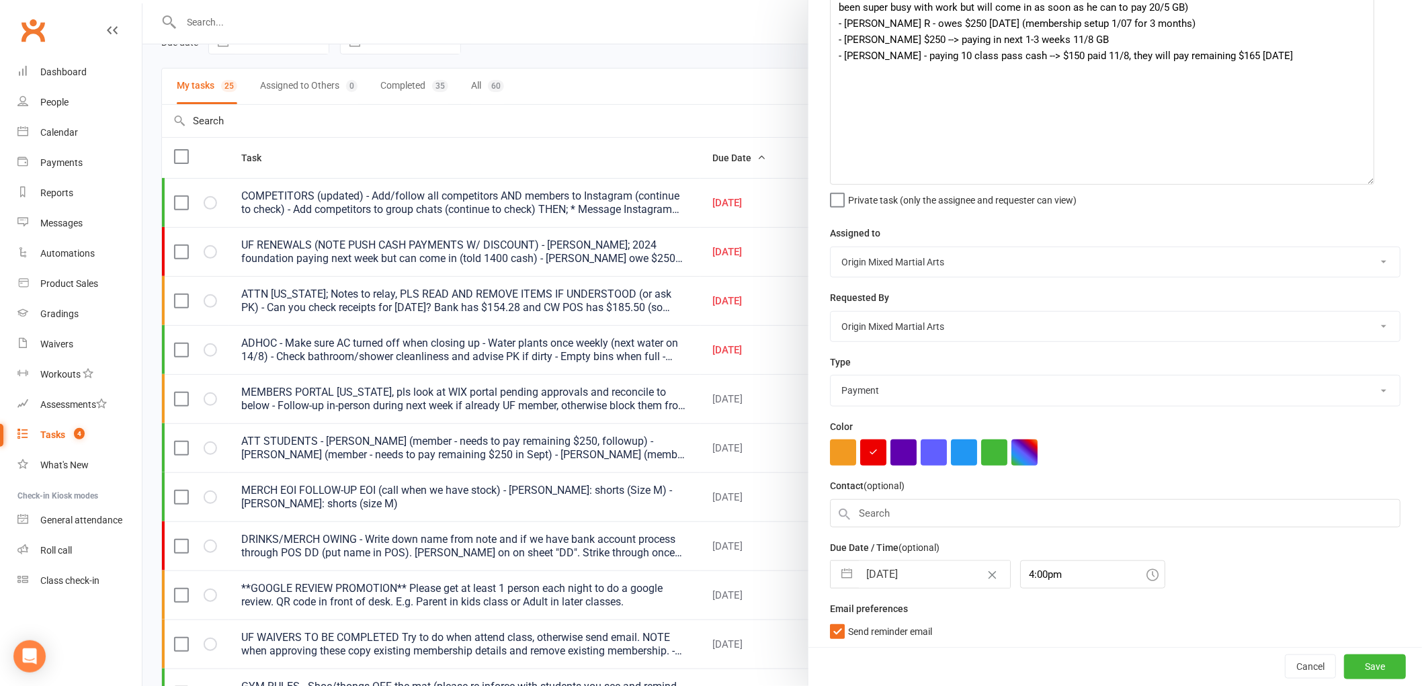
click at [896, 566] on input "14 Aug 2025" at bounding box center [934, 574] width 151 height 27
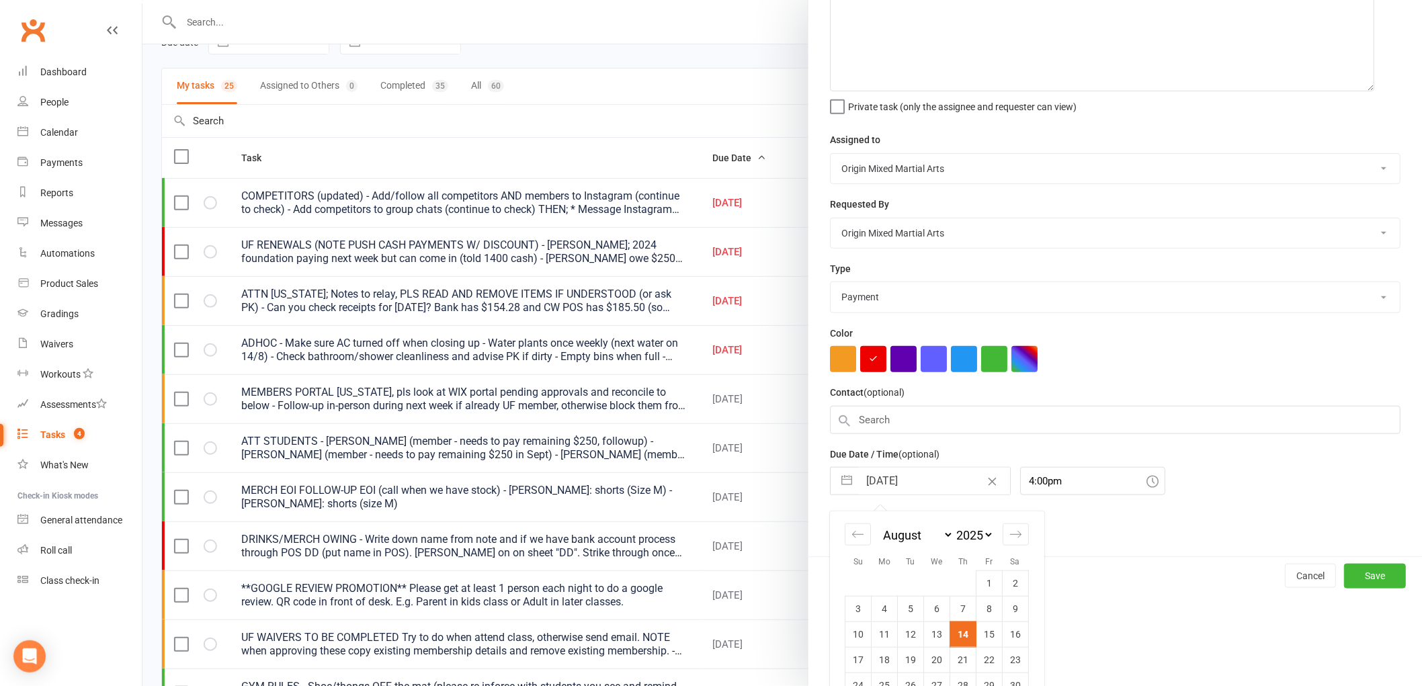
scroll to position [297, 0]
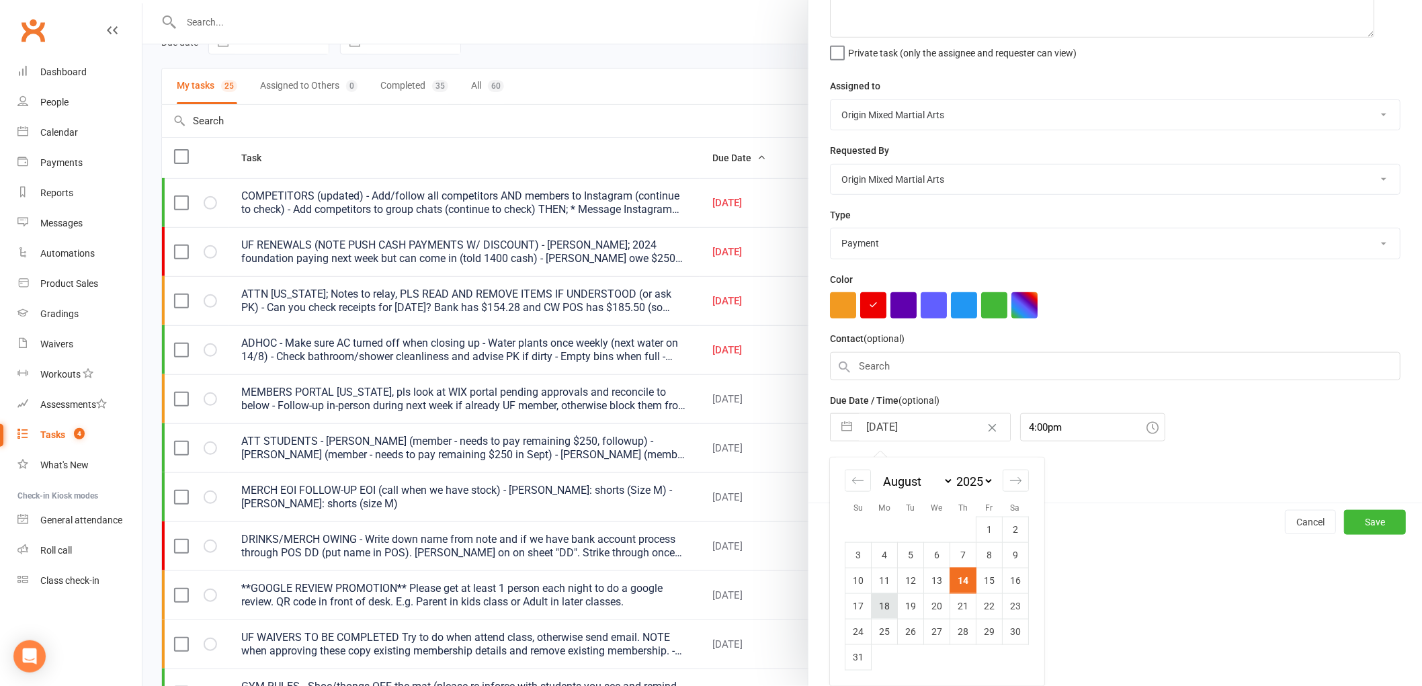
click at [879, 609] on td "18" at bounding box center [884, 606] width 26 height 26
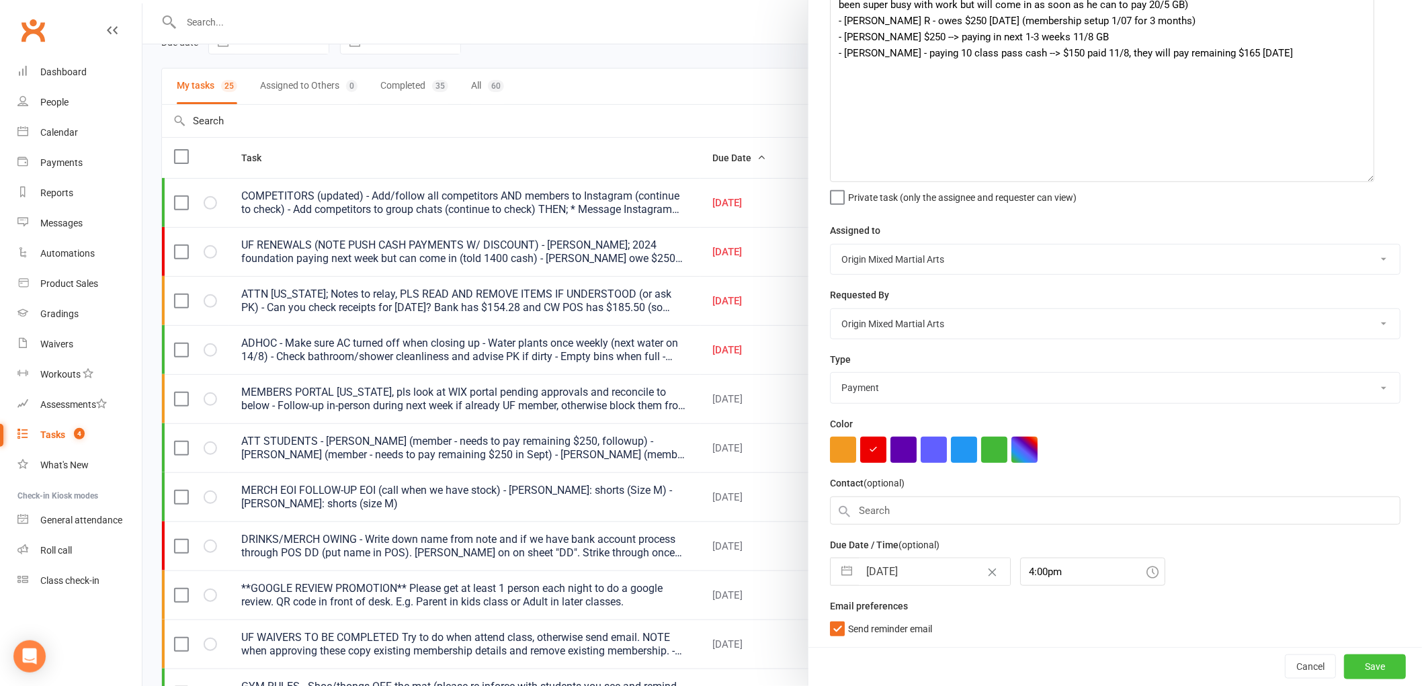
click at [1344, 659] on button "Save" at bounding box center [1375, 666] width 62 height 24
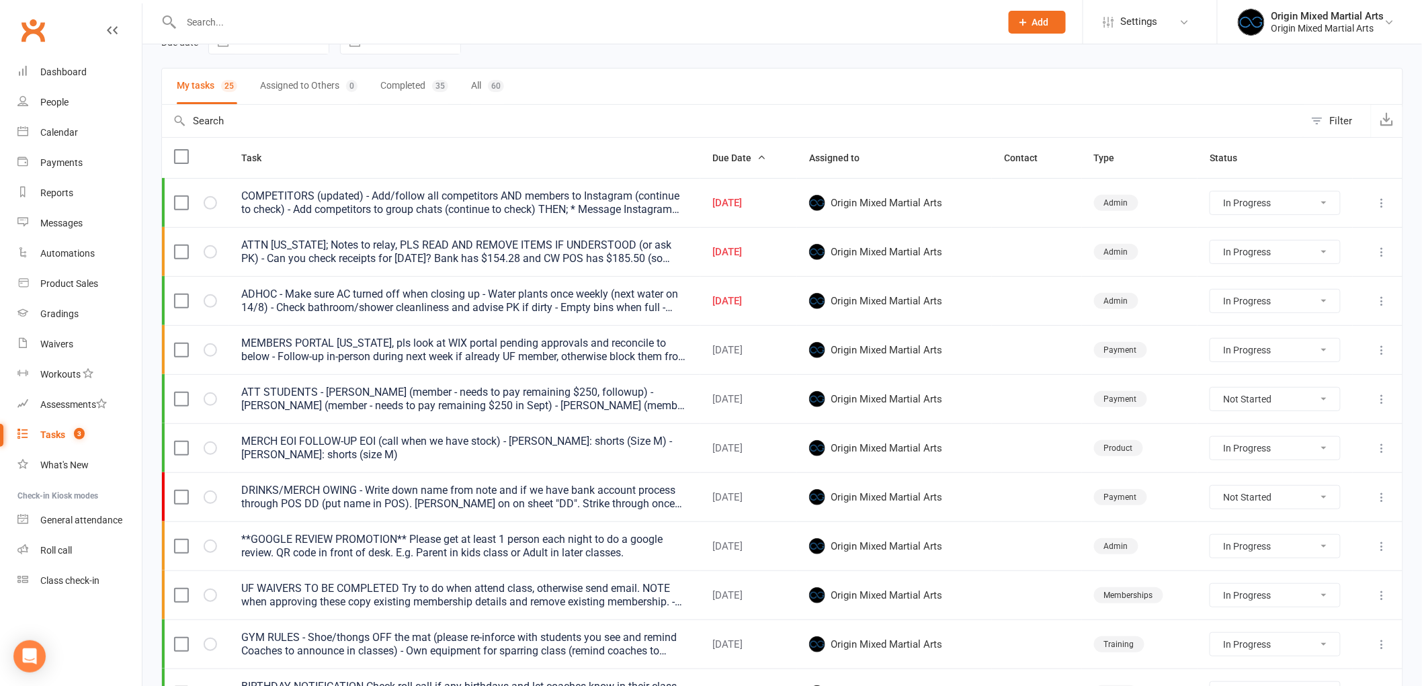
click at [1377, 251] on icon at bounding box center [1381, 251] width 13 height 13
click at [1314, 296] on link "Edit" at bounding box center [1312, 306] width 133 height 27
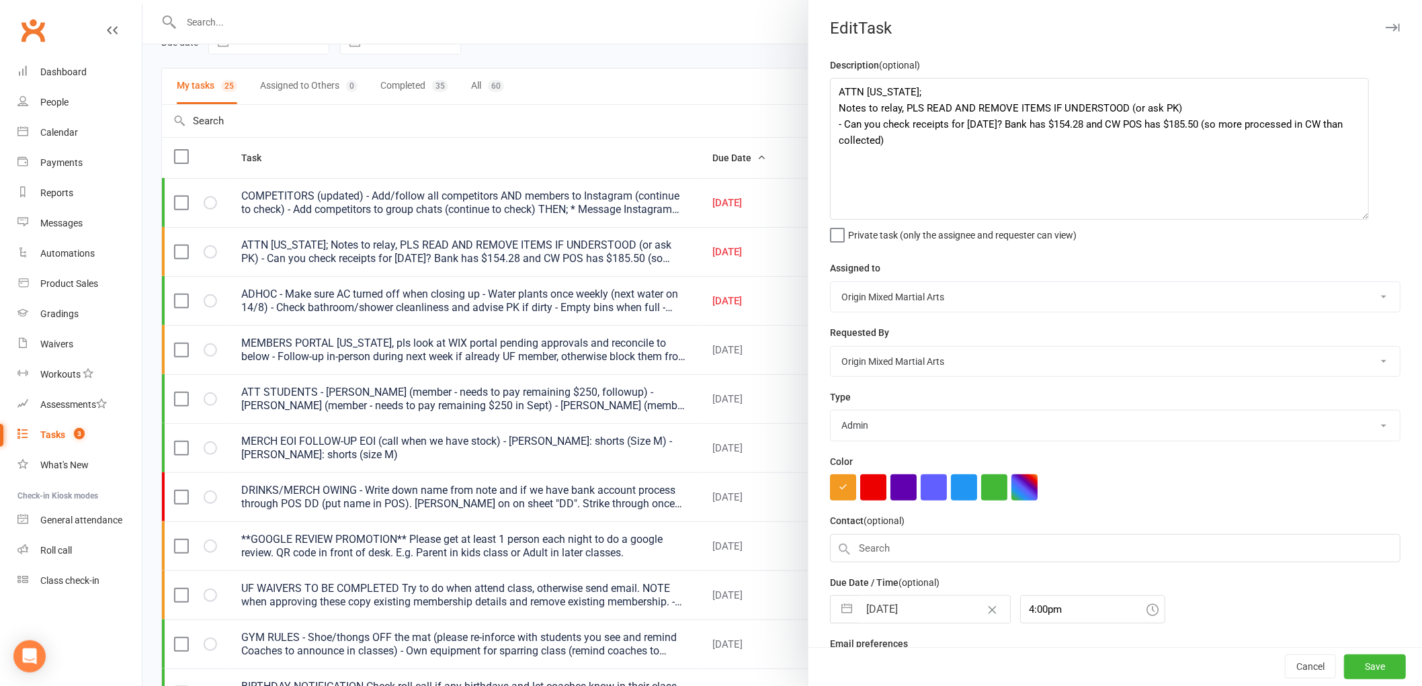
drag, startPoint x: 1385, startPoint y: 132, endPoint x: 1363, endPoint y: 168, distance: 42.9
click at [1360, 199] on textarea "ATTN GEORGIA; Notes to relay, PLS READ AND REMOVE ITEMS IF UNDERSTOOD (or ask P…" at bounding box center [1099, 149] width 539 height 142
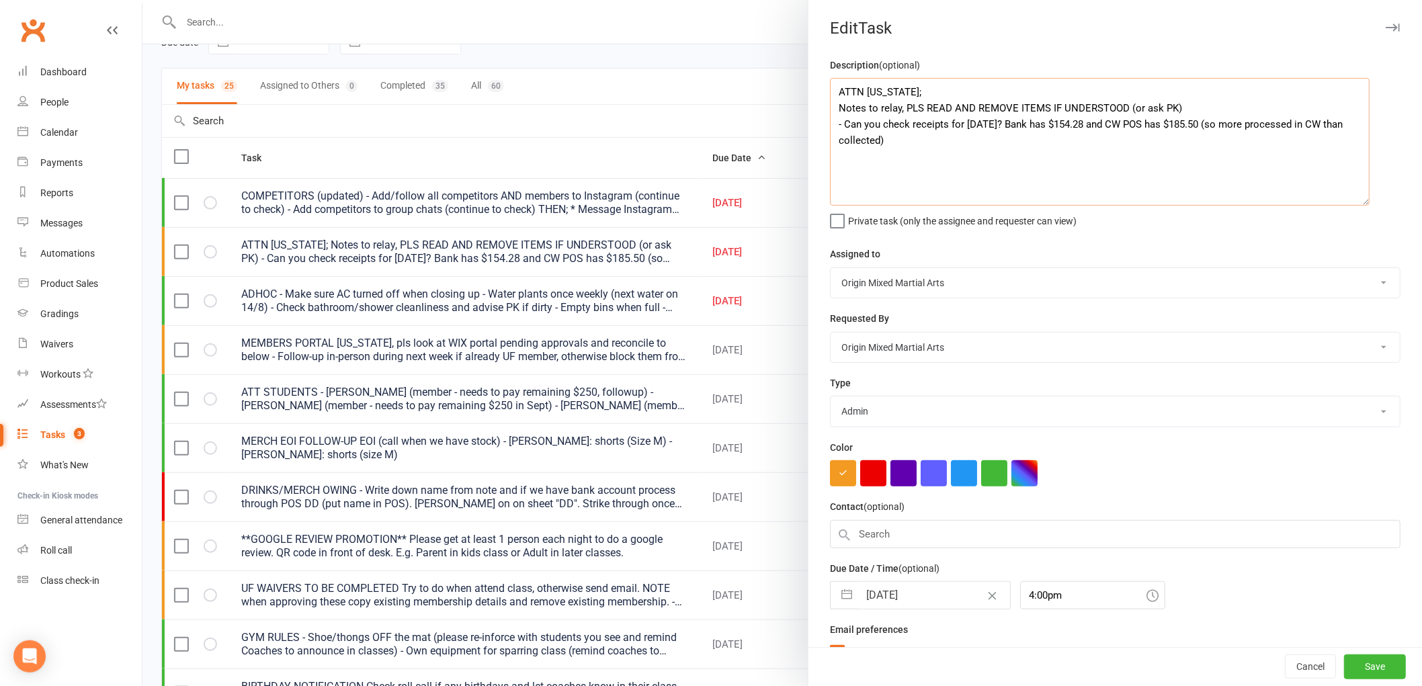
click at [1363, 167] on textarea "ATTN GEORGIA; Notes to relay, PLS READ AND REMOVE ITEMS IF UNDERSTOOD (or ask P…" at bounding box center [1100, 142] width 540 height 128
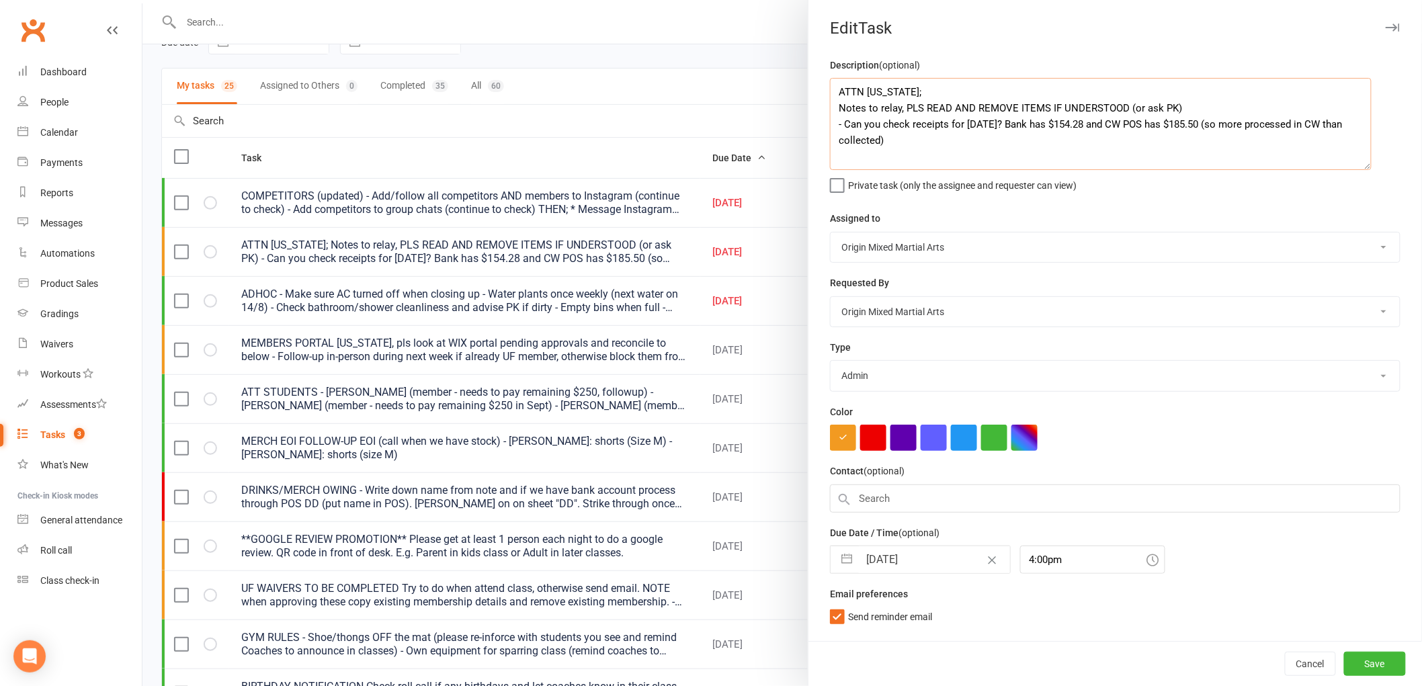
drag, startPoint x: 1360, startPoint y: 198, endPoint x: 1362, endPoint y: 163, distance: 35.0
click at [1362, 163] on textarea "ATTN GEORGIA; Notes to relay, PLS READ AND REMOVE ITEMS IF UNDERSTOOD (or ask P…" at bounding box center [1101, 124] width 542 height 92
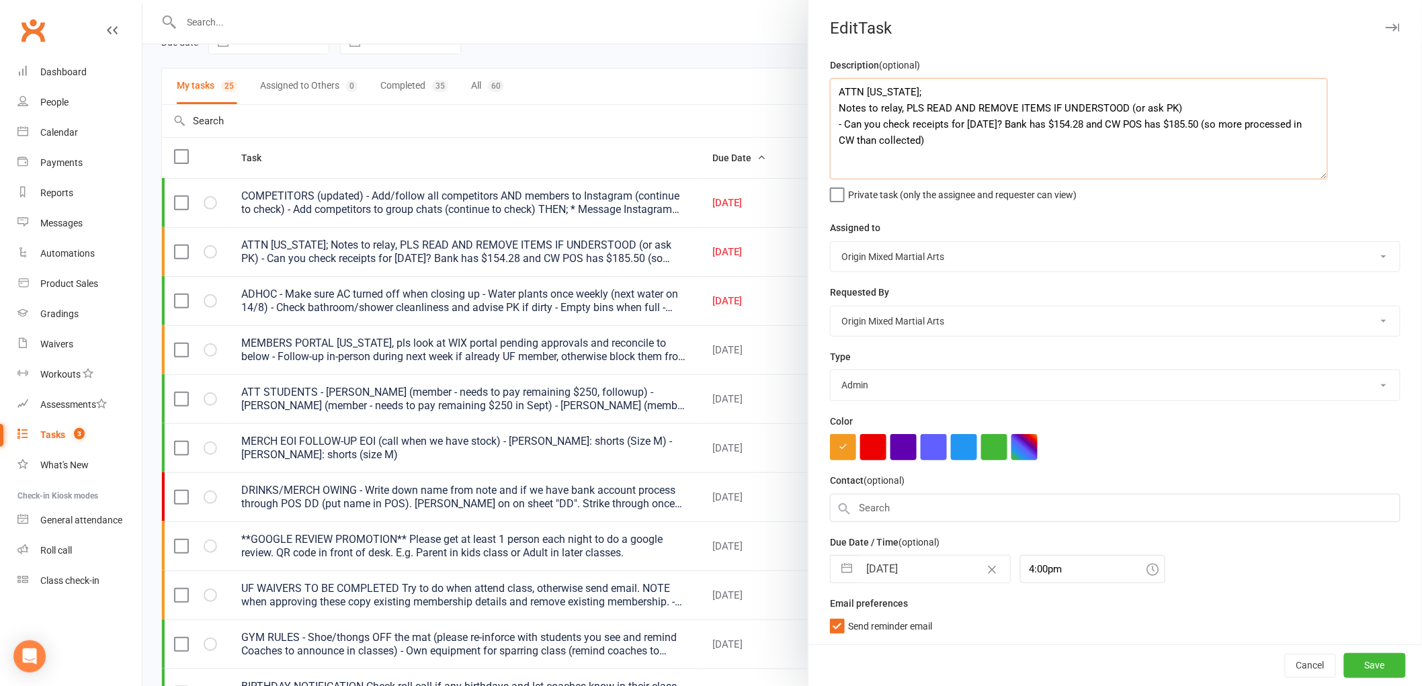
drag, startPoint x: 1365, startPoint y: 165, endPoint x: 1320, endPoint y: 175, distance: 45.5
click at [1320, 175] on textarea "ATTN GEORGIA; Notes to relay, PLS READ AND REMOVE ITEMS IF UNDERSTOOD (or ask P…" at bounding box center [1079, 128] width 498 height 101
click at [885, 347] on div "Description (optional) ATTN GEORGIA; Notes to relay, PLS READ AND REMOVE ITEMS …" at bounding box center [1114, 350] width 613 height 587
click at [1385, 27] on icon "button" at bounding box center [1392, 28] width 14 height 8
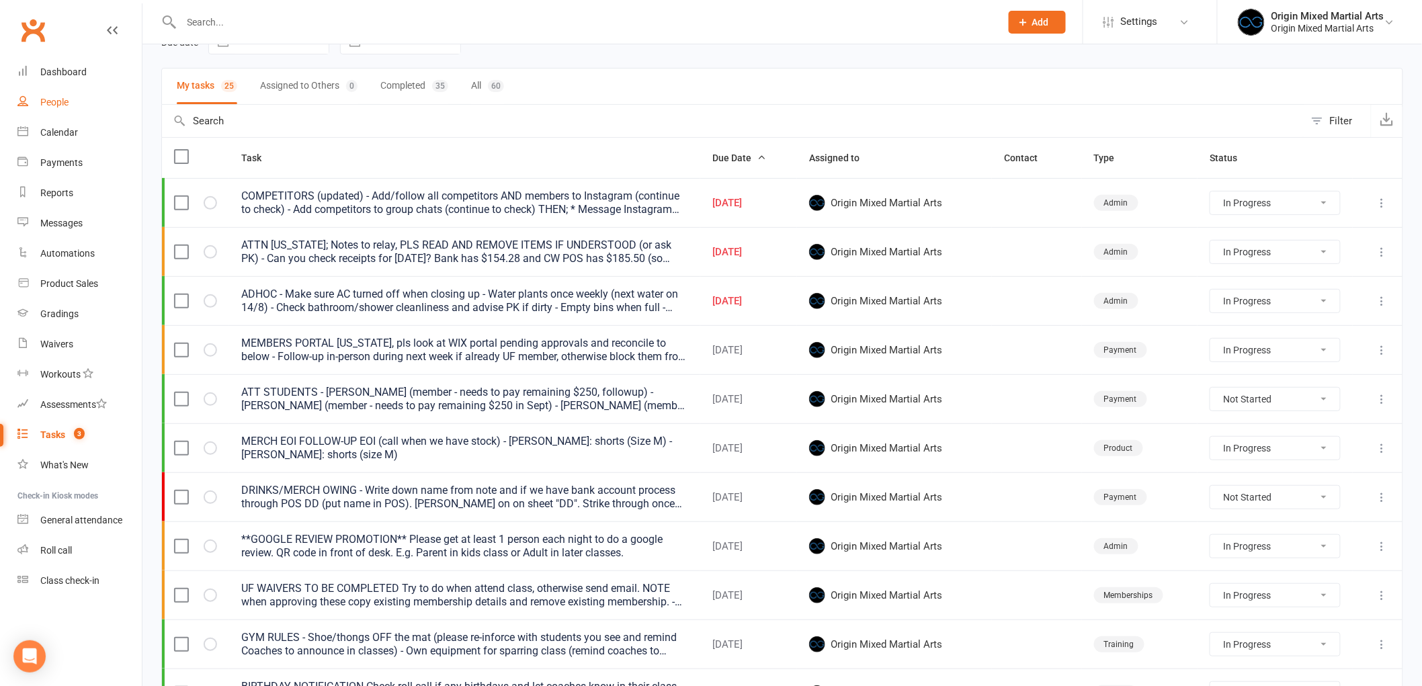
click at [71, 108] on link "People" at bounding box center [79, 102] width 124 height 30
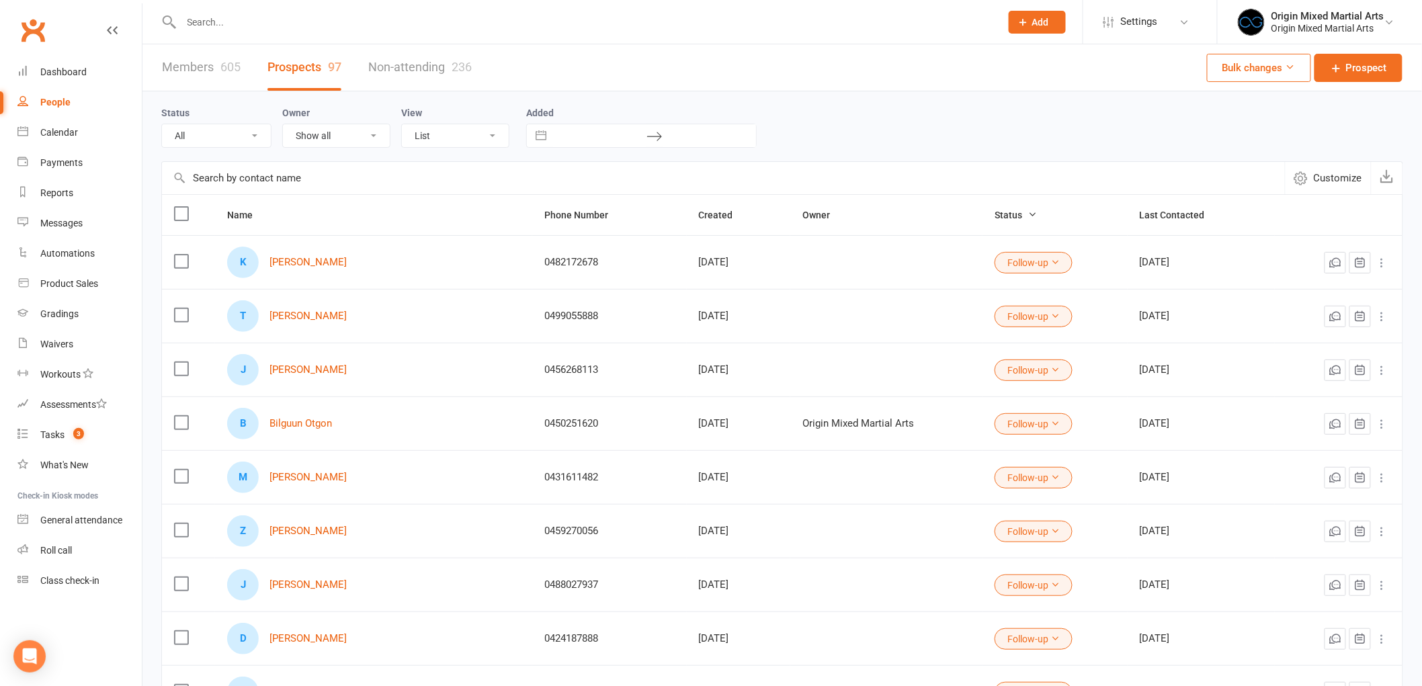
drag, startPoint x: 225, startPoint y: 138, endPoint x: 226, endPoint y: 145, distance: 7.4
click at [225, 138] on select "All (No status set) (Invalid status) New Contact Booked Attended Not Attended F…" at bounding box center [216, 135] width 109 height 23
click at [162, 124] on select "All (No status set) (Invalid status) New Contact Booked Attended Not Attended F…" at bounding box center [216, 135] width 109 height 23
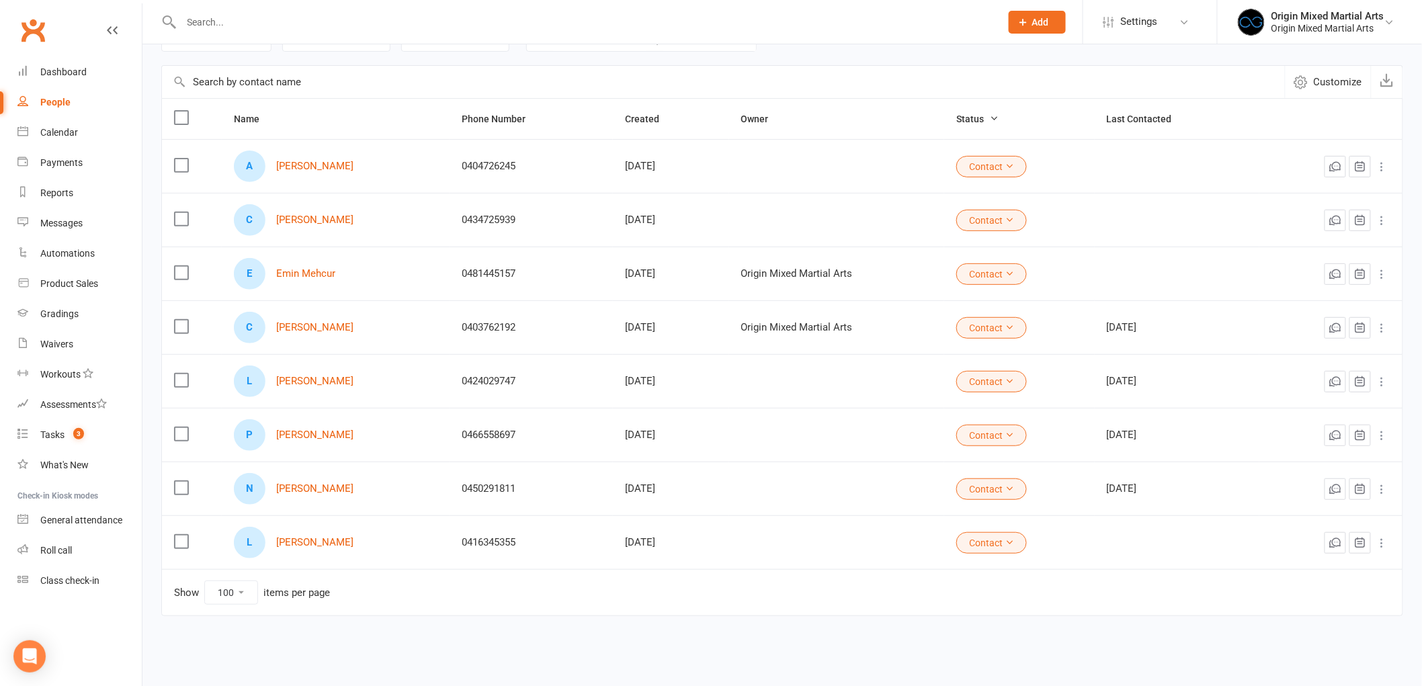
scroll to position [99, 0]
click at [290, 542] on link "Lisa P" at bounding box center [314, 540] width 77 height 11
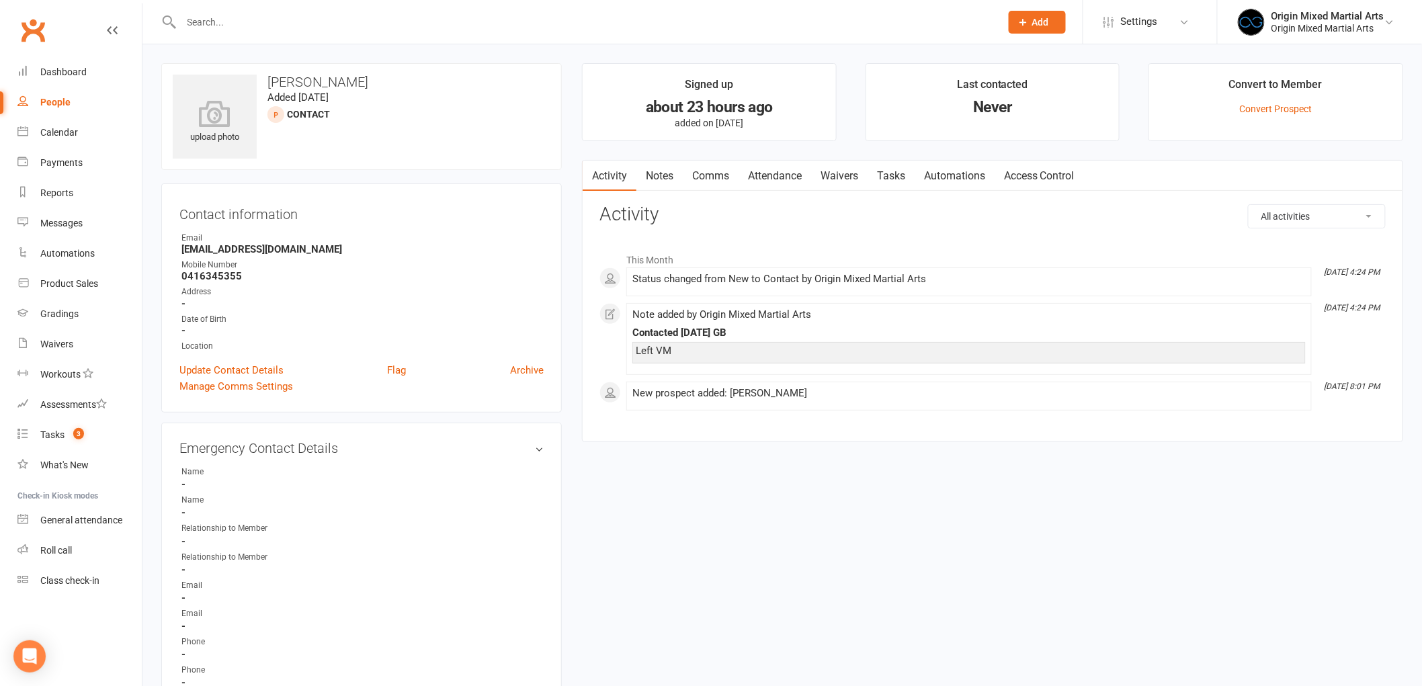
click at [765, 181] on link "Attendance" at bounding box center [774, 176] width 73 height 31
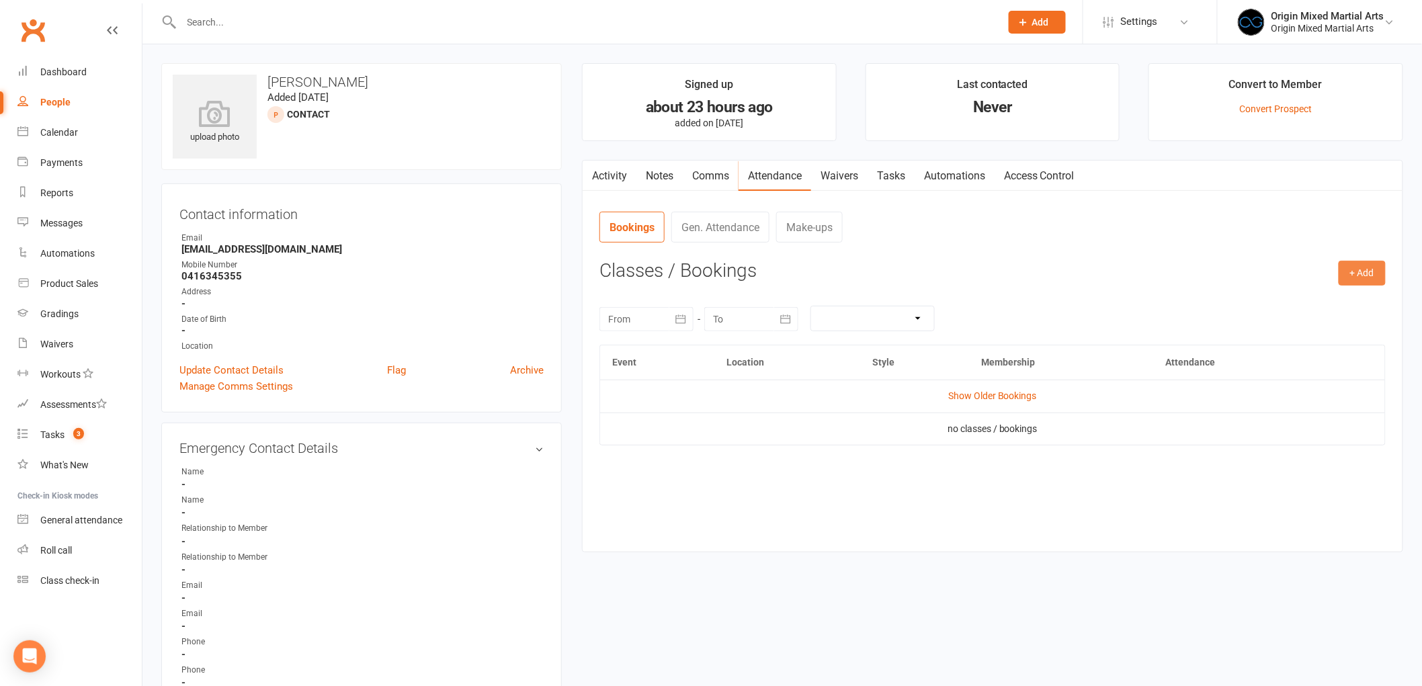
click at [1359, 263] on button "+ Add" at bounding box center [1361, 273] width 47 height 24
click at [1271, 300] on link "Book Event" at bounding box center [1318, 303] width 133 height 27
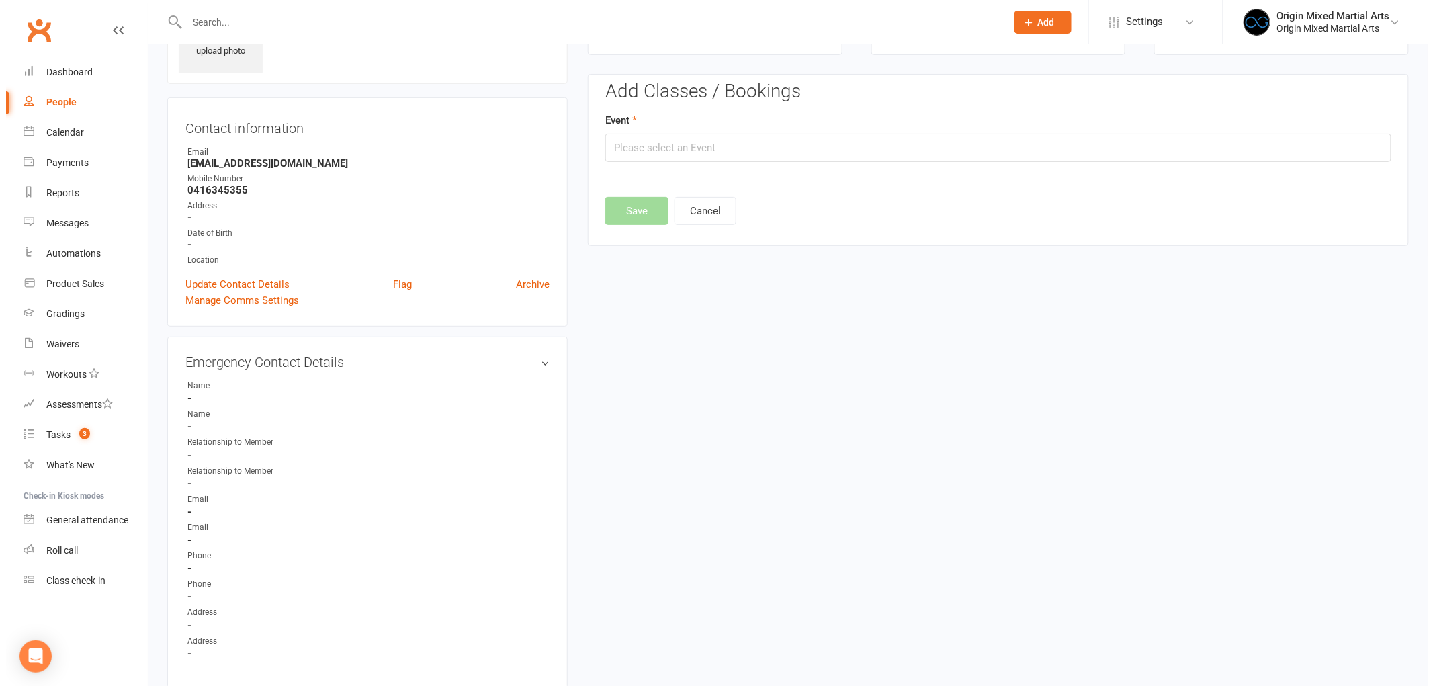
scroll to position [92, 0]
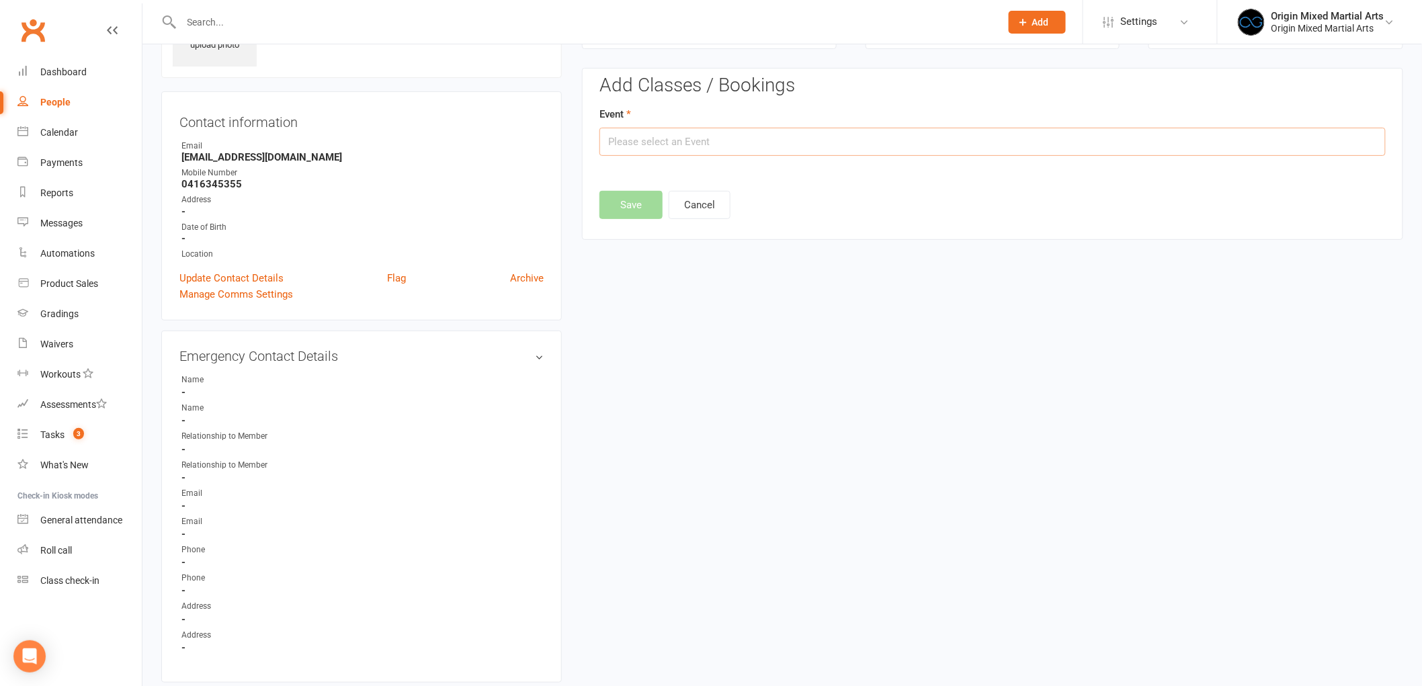
click at [759, 138] on input "text" at bounding box center [992, 142] width 786 height 28
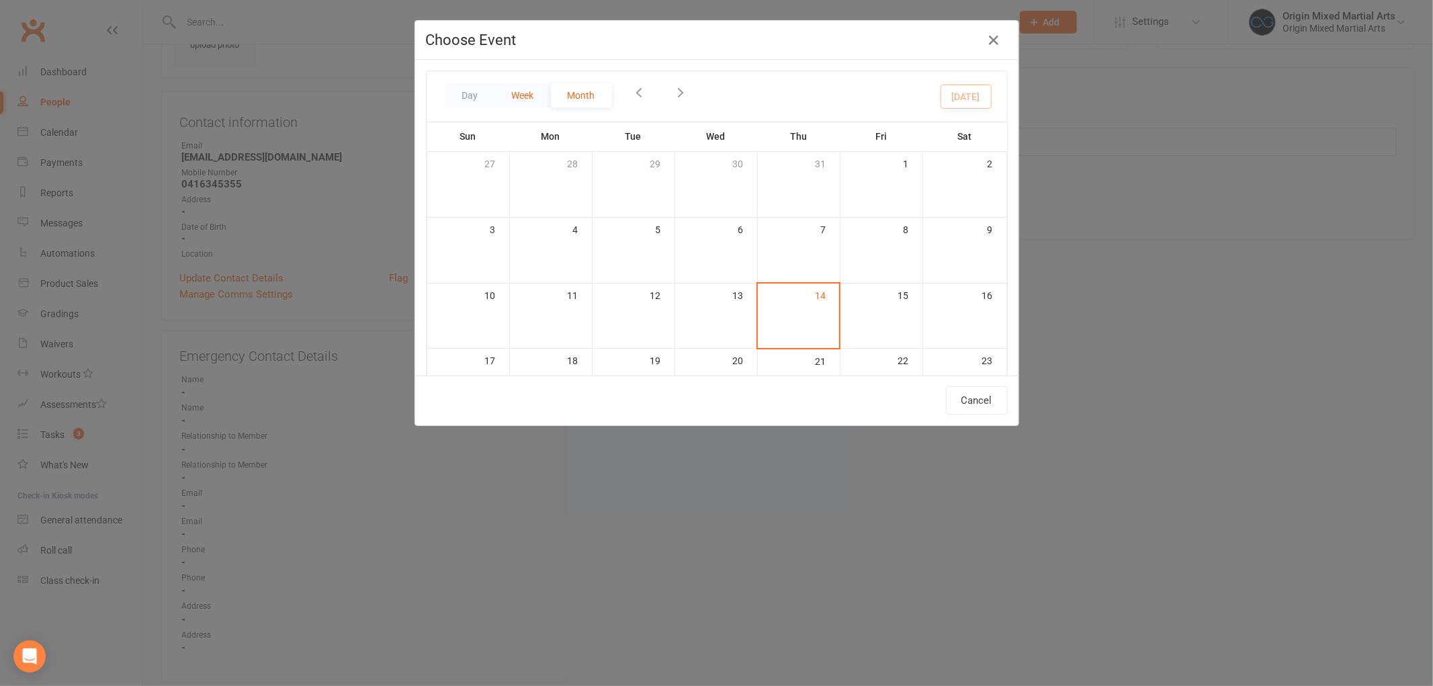
click at [515, 98] on button "Week" at bounding box center [523, 95] width 56 height 24
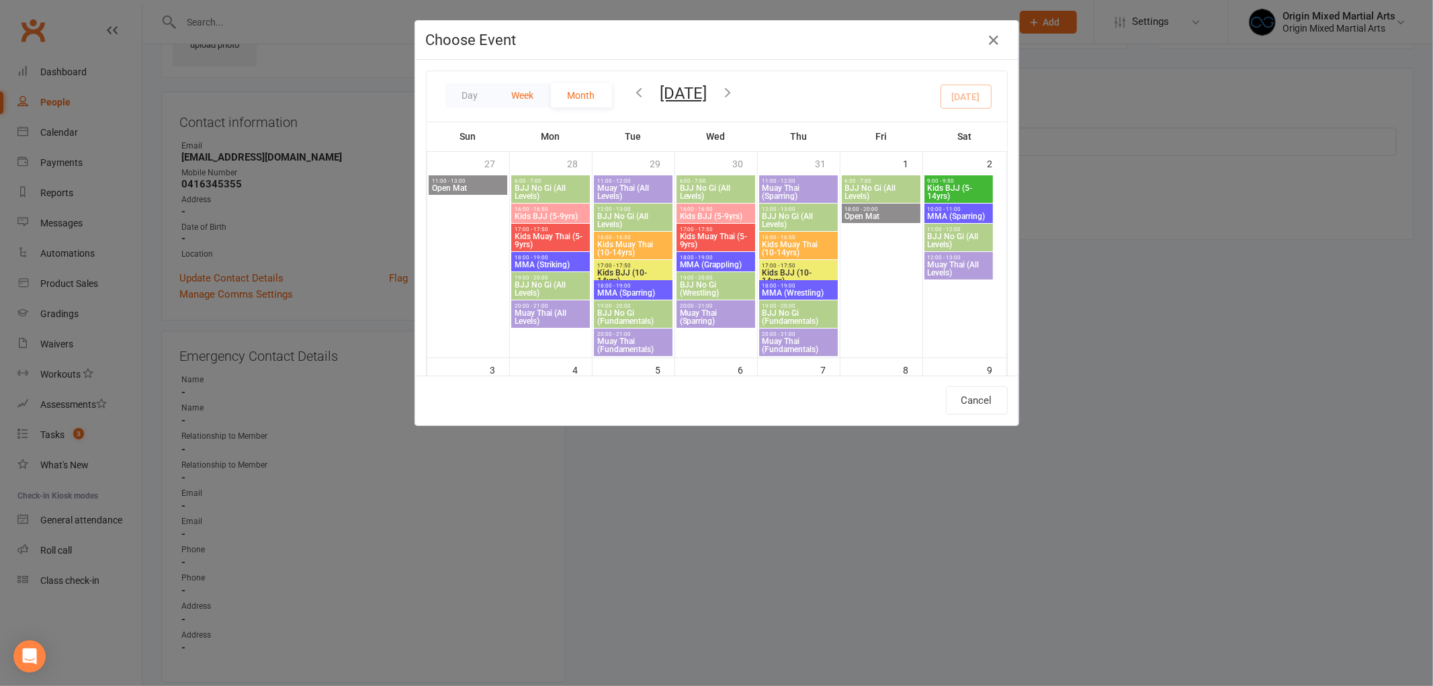
click at [526, 97] on button "Week" at bounding box center [523, 95] width 56 height 24
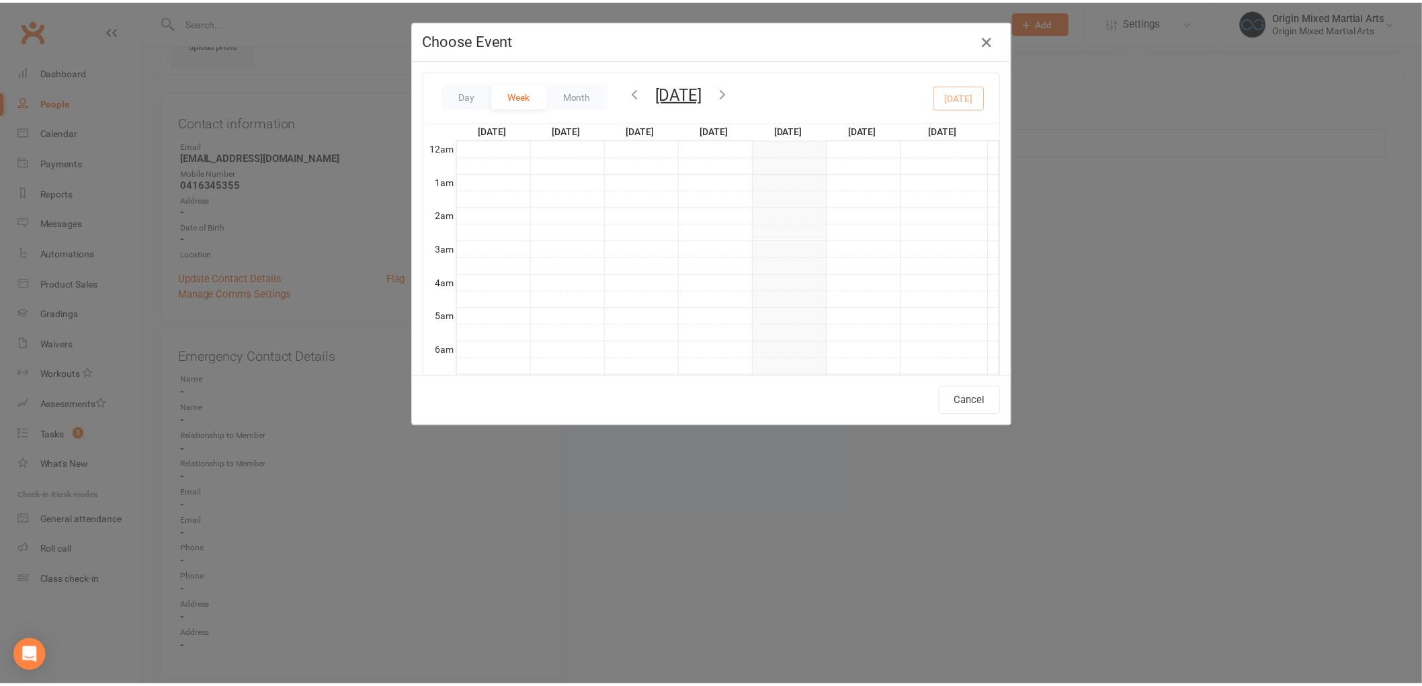
scroll to position [304, 0]
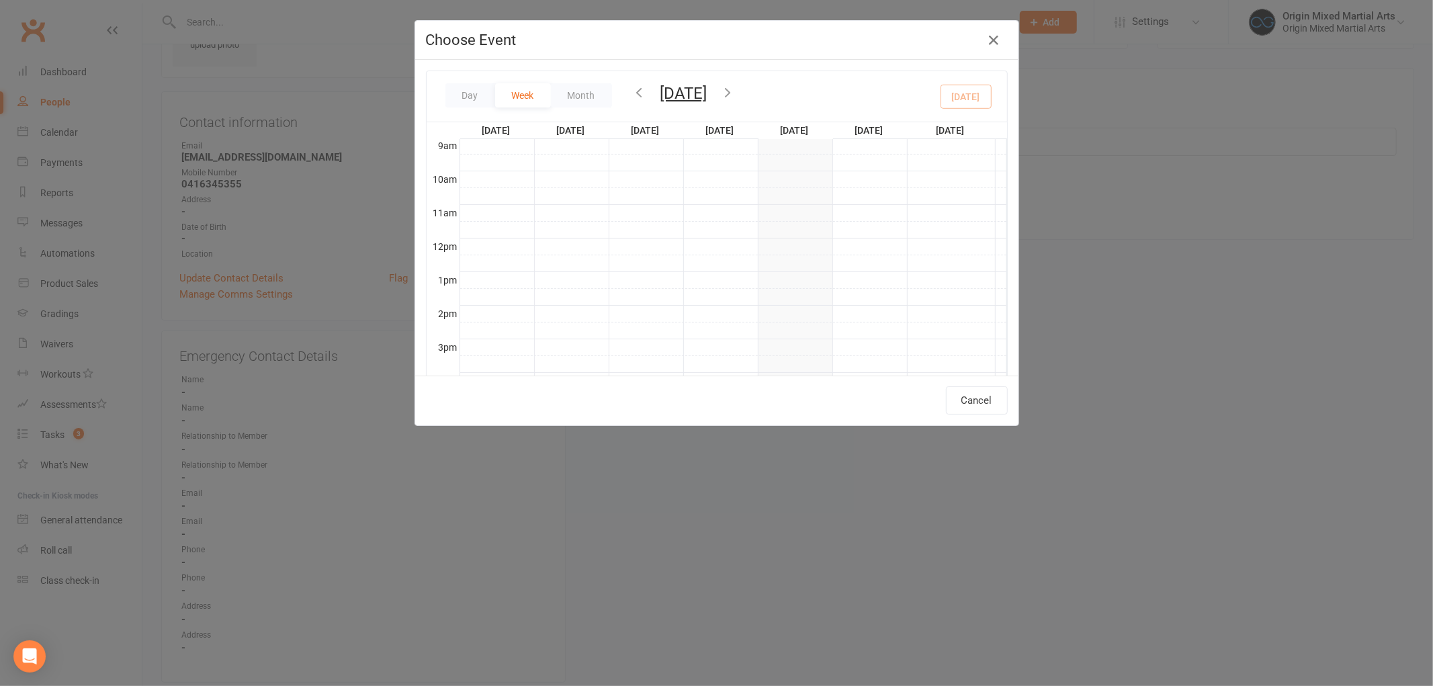
click at [736, 95] on icon "button" at bounding box center [728, 92] width 15 height 15
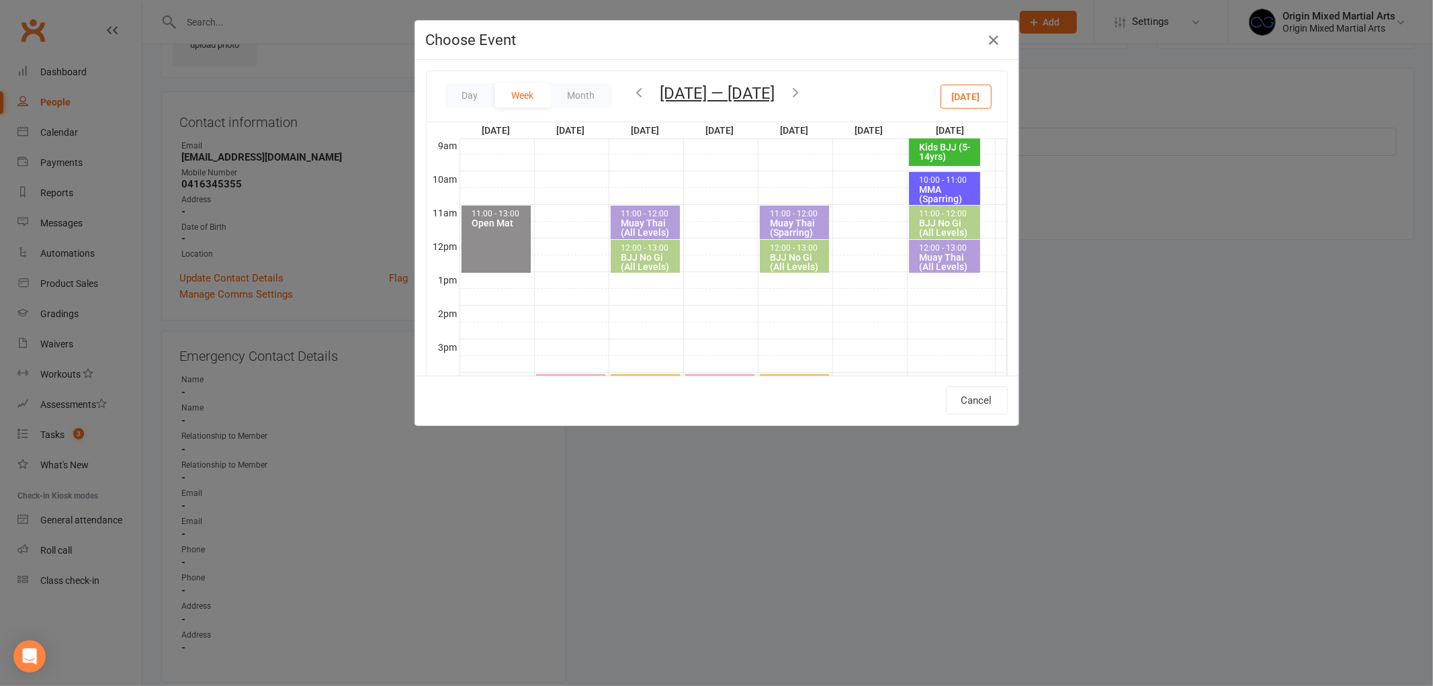
click at [650, 222] on div "Muay Thai (All Levels)" at bounding box center [648, 227] width 57 height 19
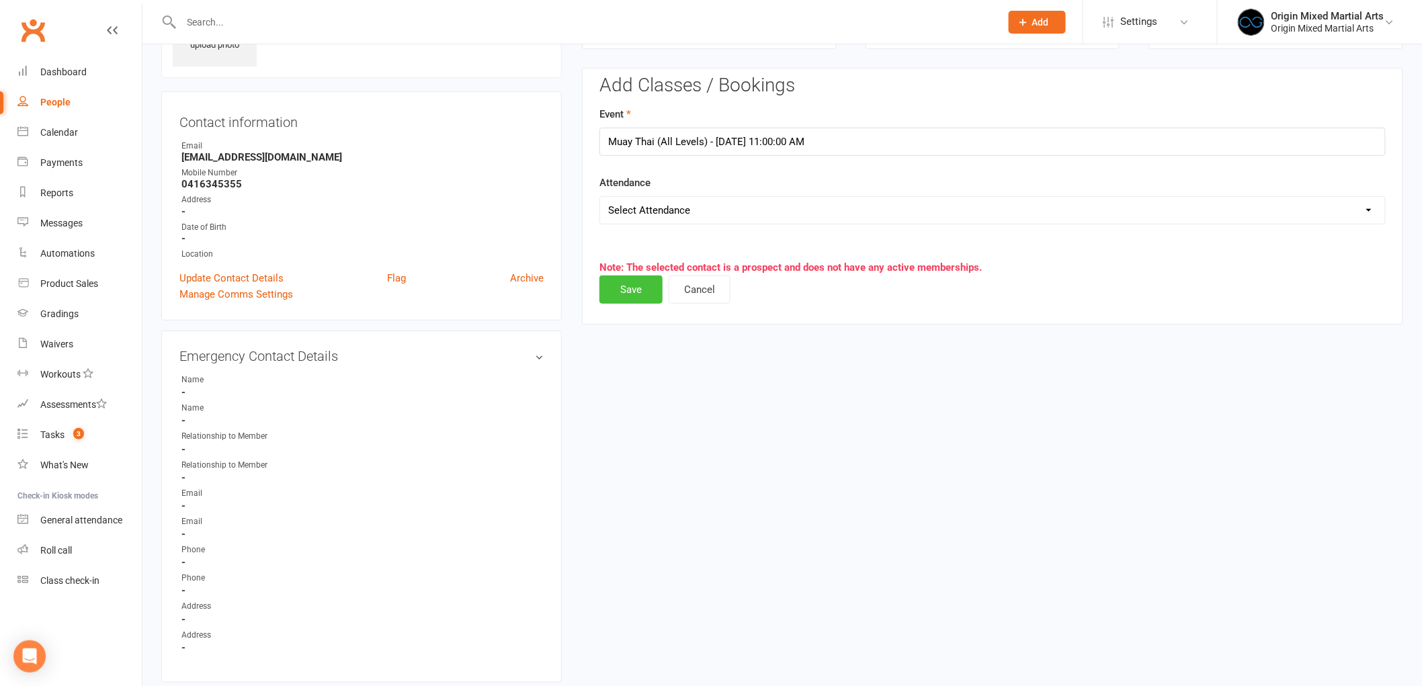
click at [635, 292] on button "Save" at bounding box center [630, 289] width 63 height 28
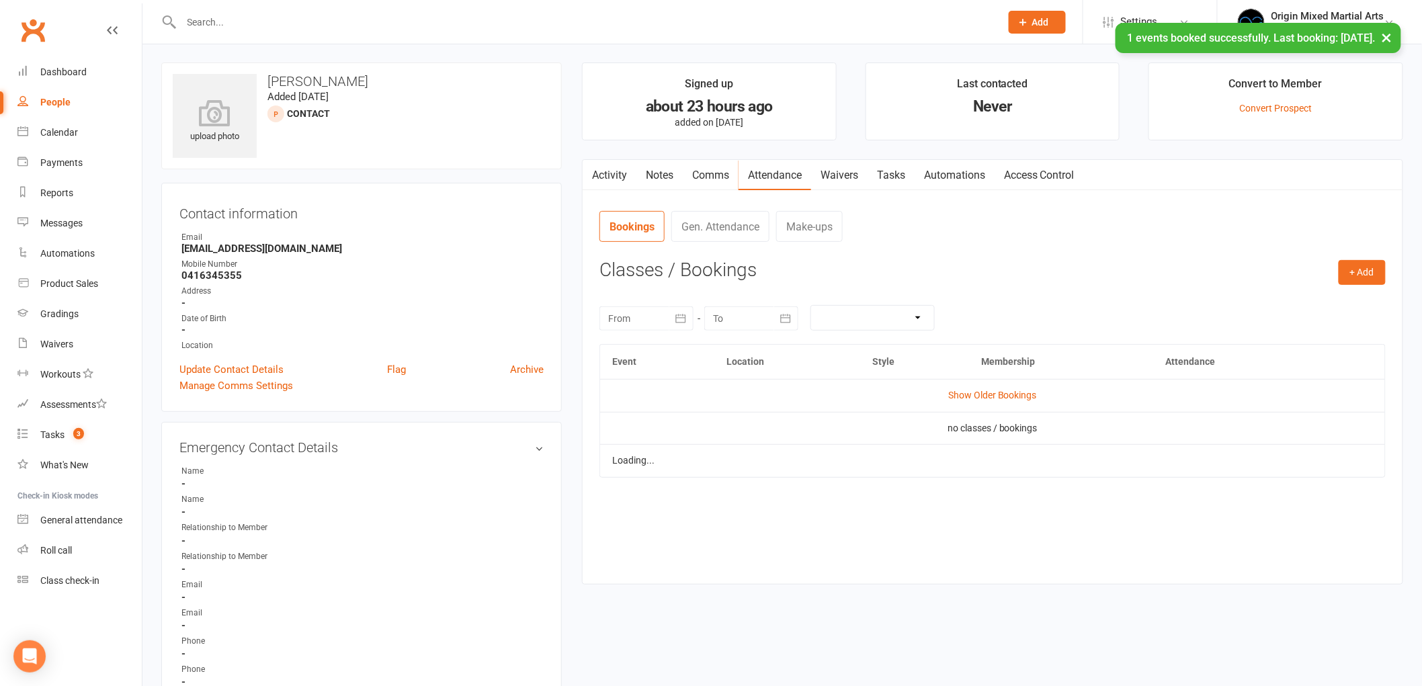
scroll to position [0, 0]
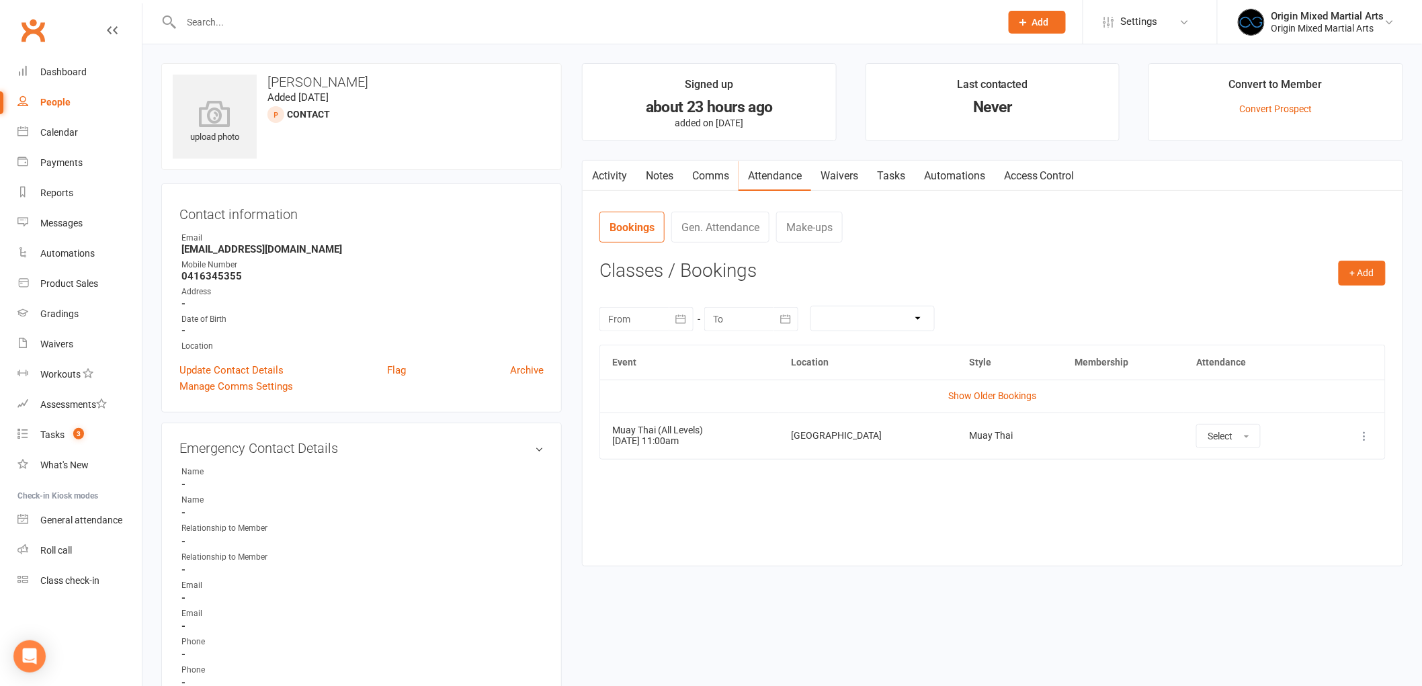
click at [48, 95] on link "People" at bounding box center [79, 102] width 124 height 30
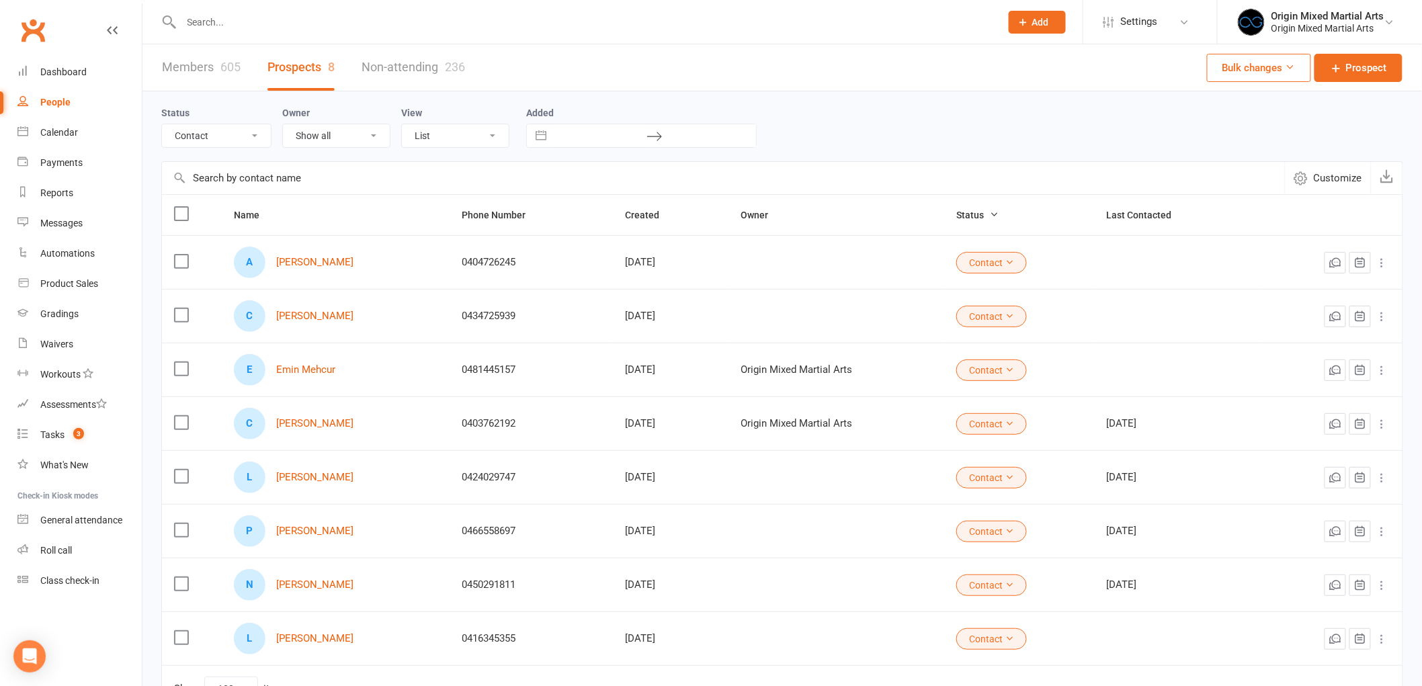
click at [216, 132] on select "All (No status set) (Invalid status) New Contact Booked Attended Not Attended F…" at bounding box center [216, 135] width 109 height 23
click at [162, 124] on select "All (No status set) (Invalid status) New Contact Booked Attended Not Attended F…" at bounding box center [216, 135] width 109 height 23
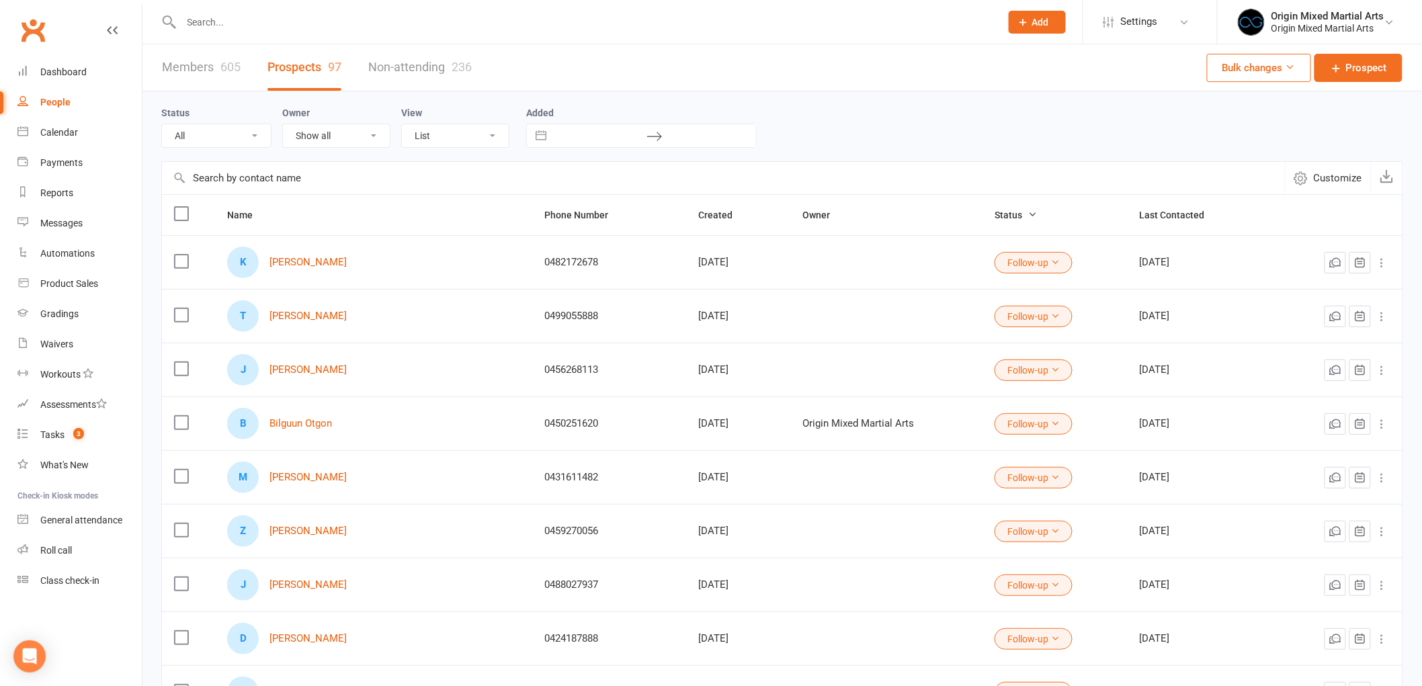
click at [62, 99] on div "People" at bounding box center [55, 102] width 30 height 11
click at [74, 67] on div "Dashboard" at bounding box center [63, 72] width 46 height 11
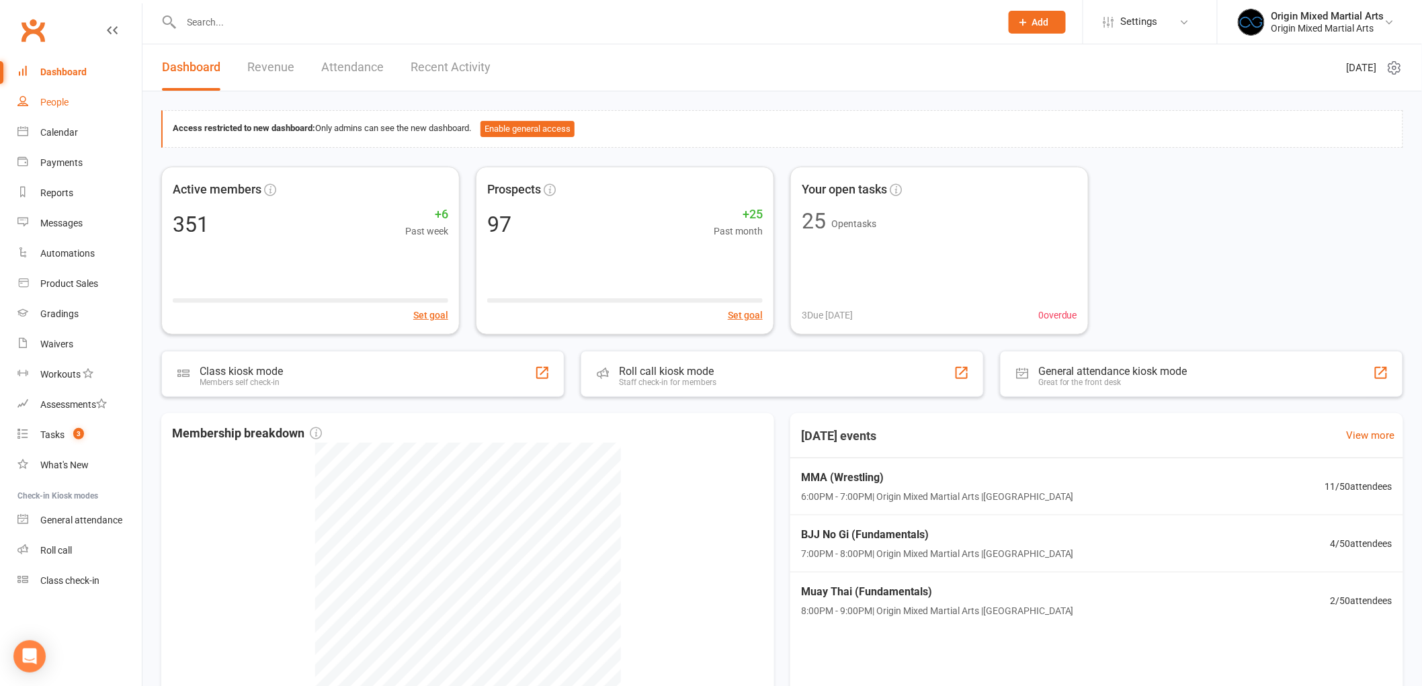
click at [105, 105] on link "People" at bounding box center [79, 102] width 124 height 30
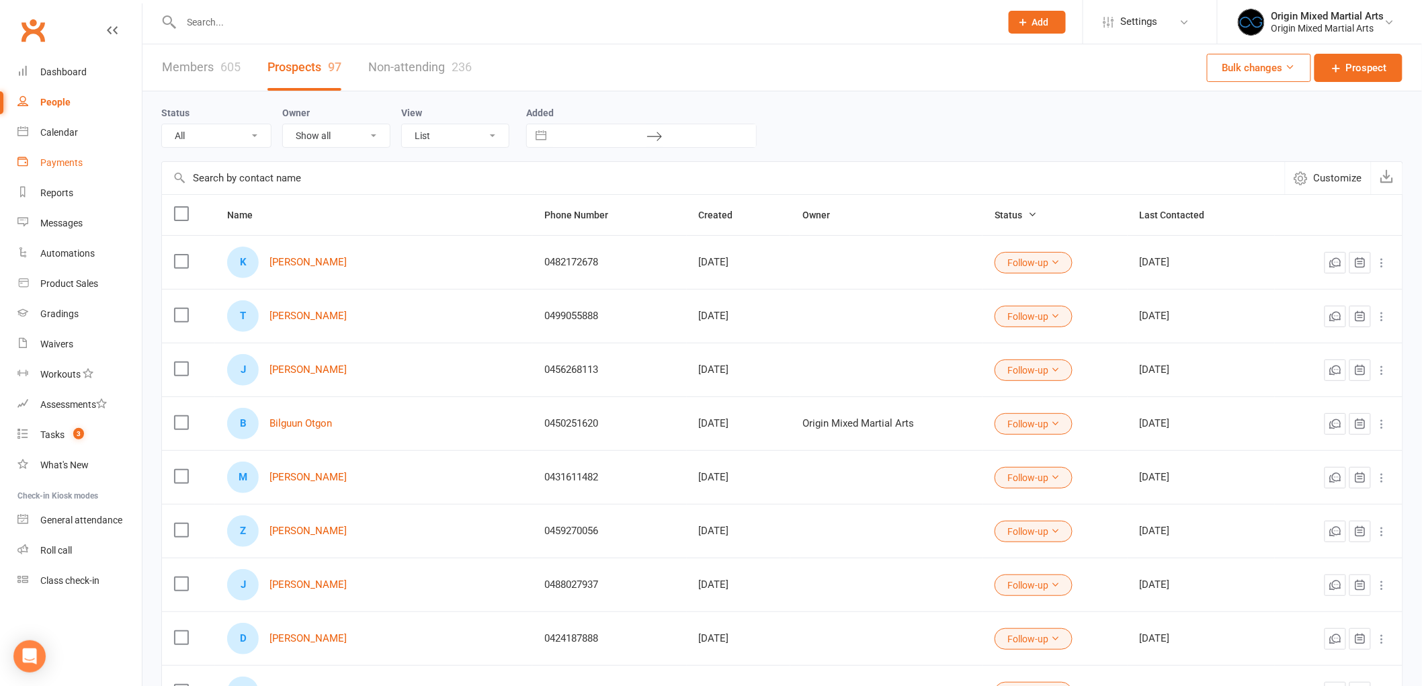
click at [71, 167] on div "Payments" at bounding box center [61, 162] width 42 height 11
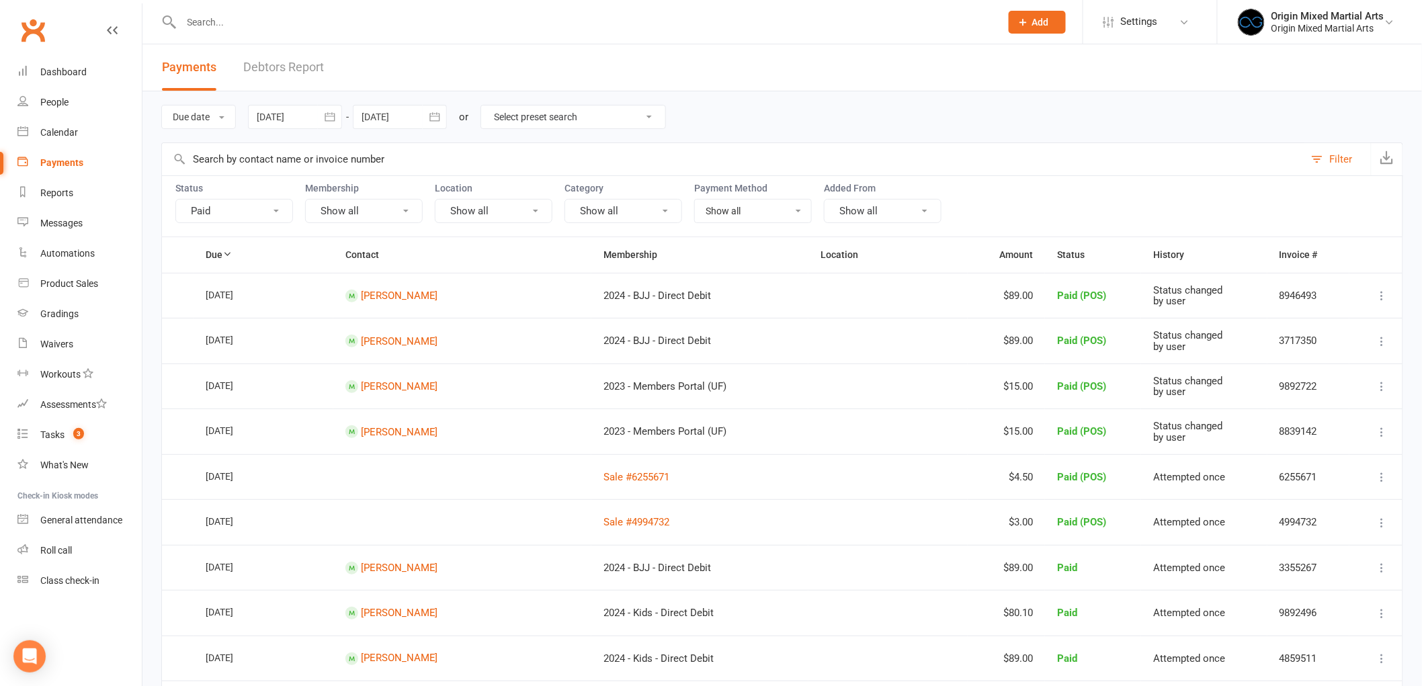
click at [339, 118] on button "button" at bounding box center [330, 117] width 24 height 24
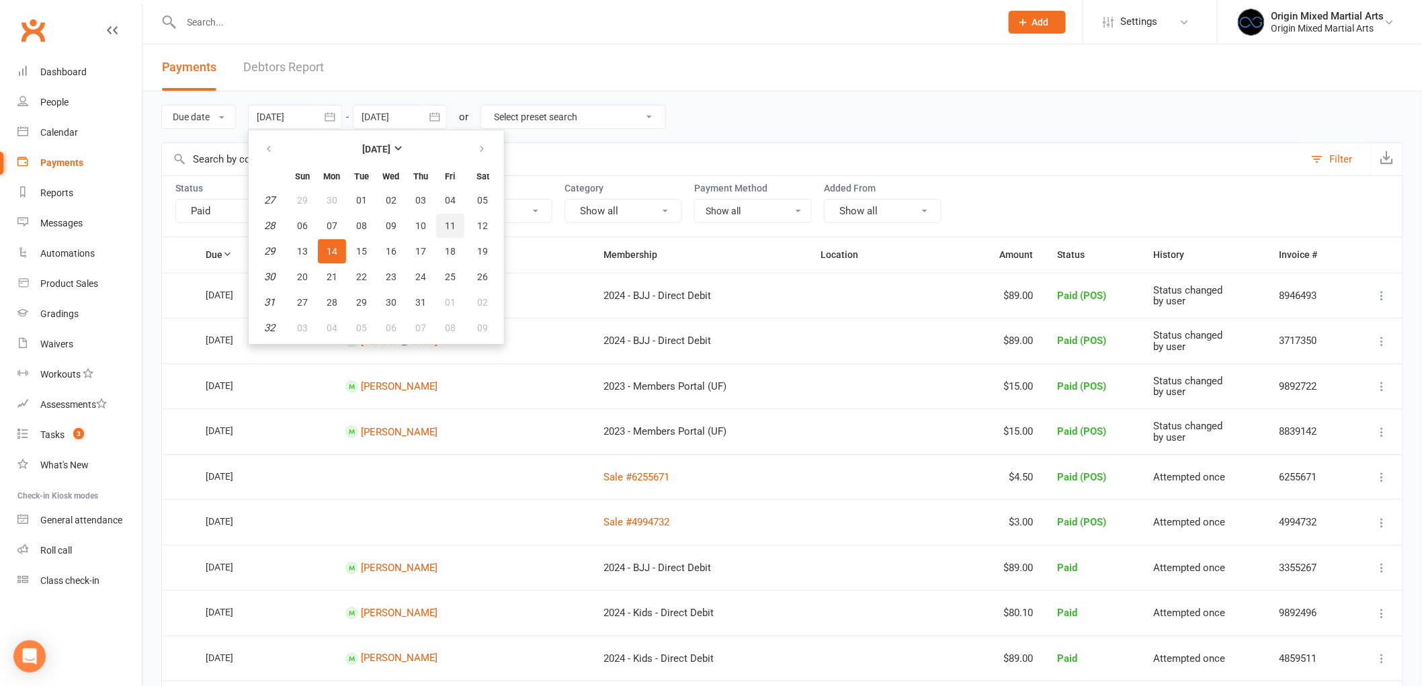
click at [449, 224] on span "11" at bounding box center [450, 225] width 11 height 11
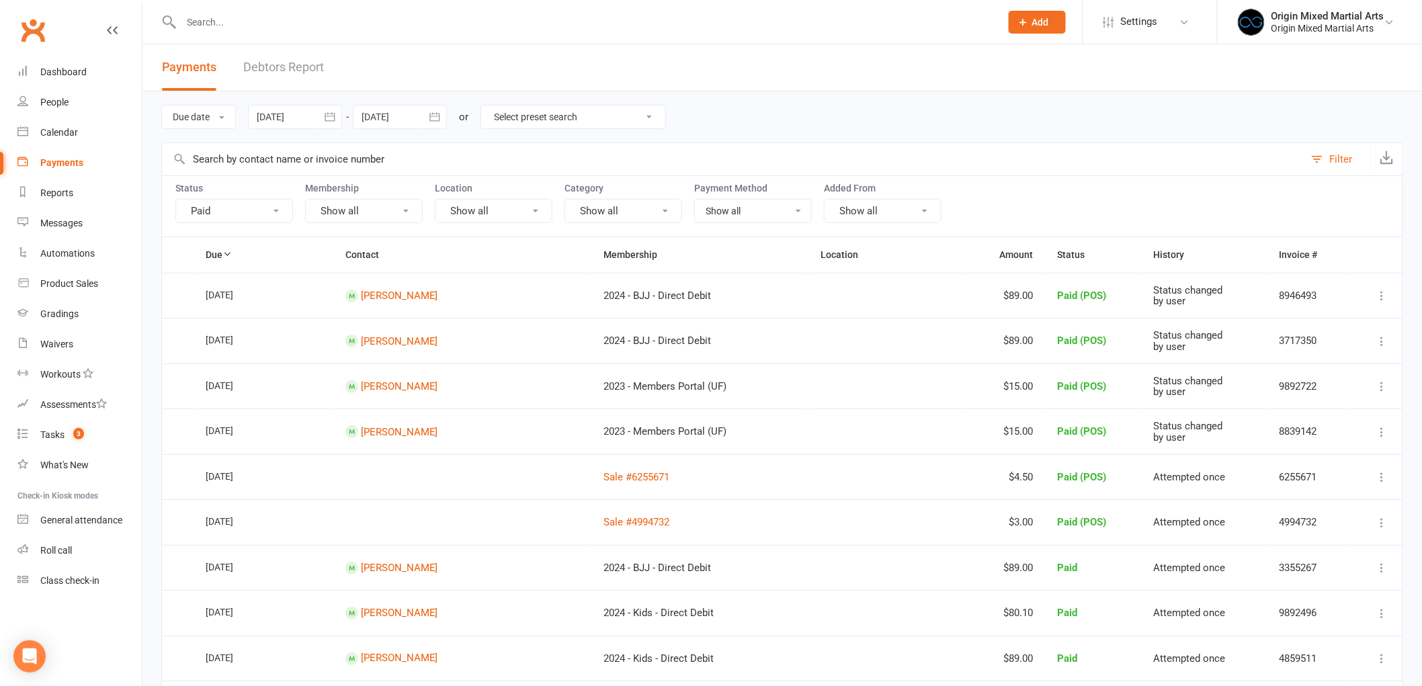
click at [332, 113] on icon "button" at bounding box center [330, 116] width 10 height 9
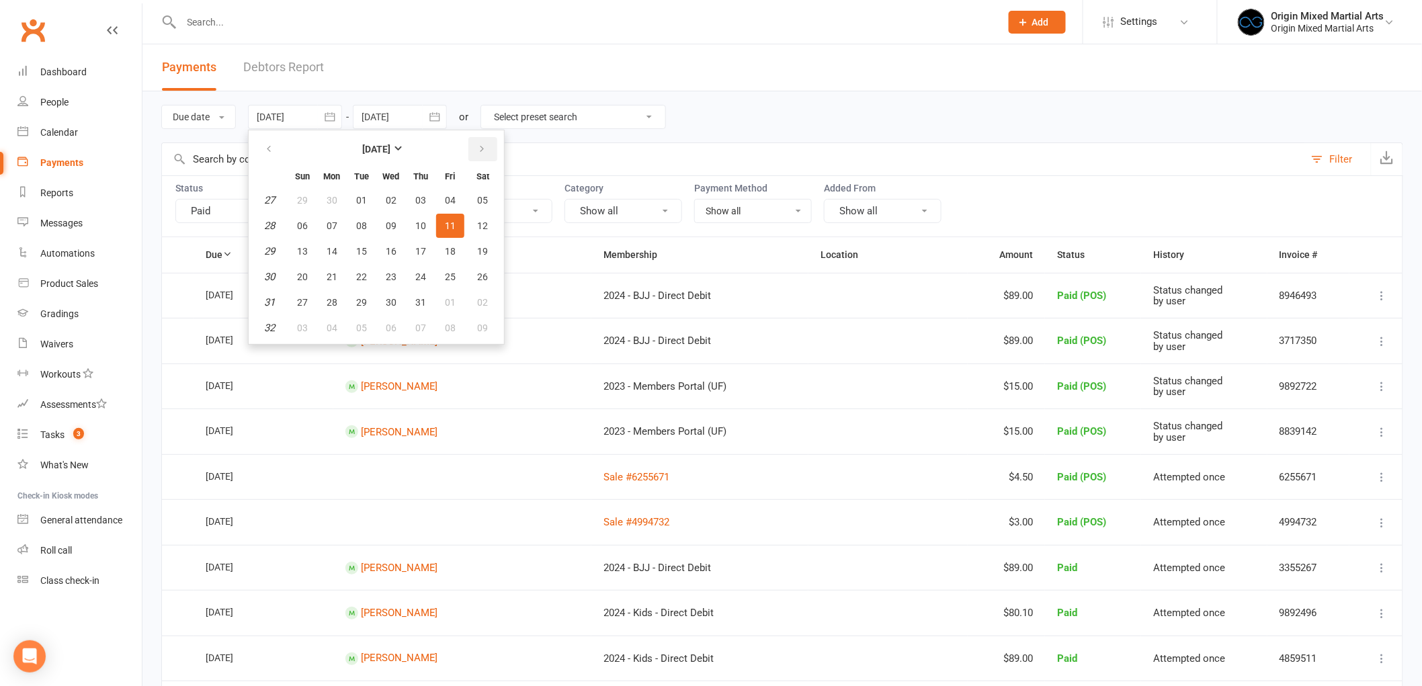
click at [480, 146] on icon "button" at bounding box center [481, 149] width 9 height 11
click at [325, 245] on button "11" at bounding box center [332, 251] width 28 height 24
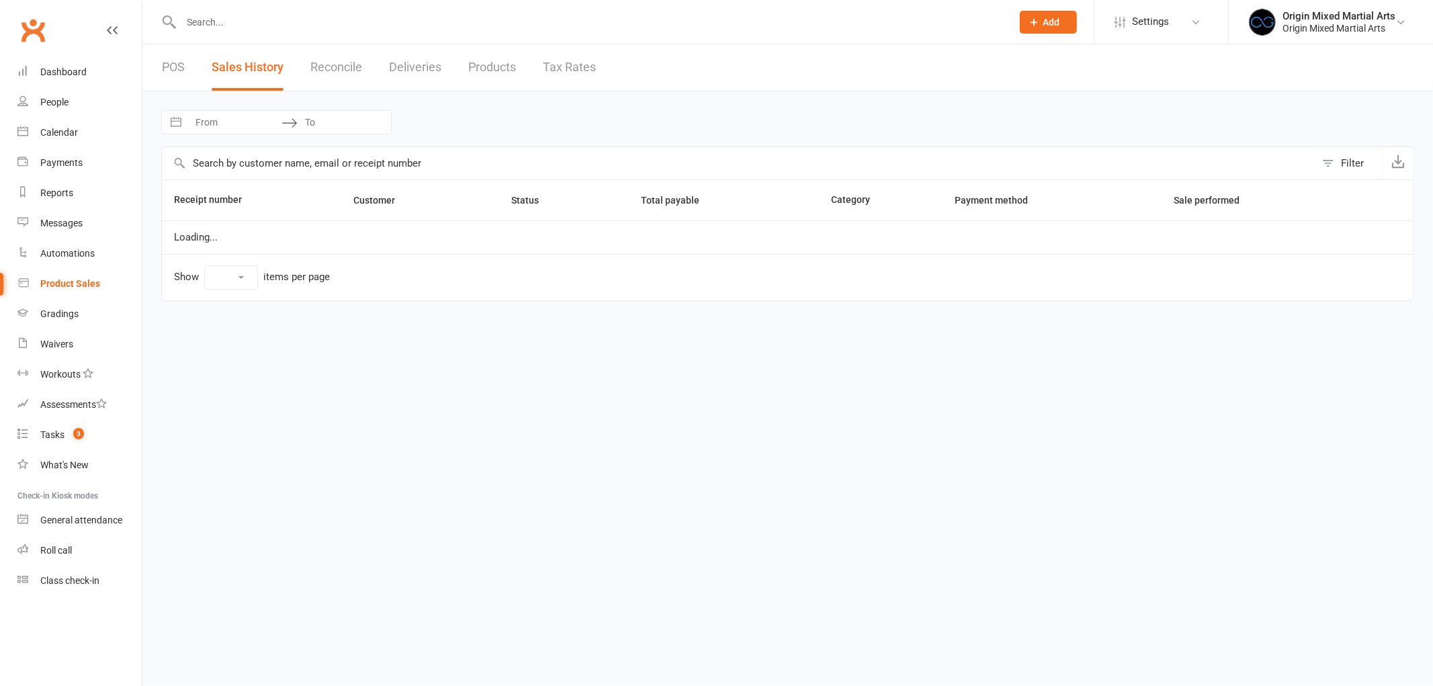
select select "25"
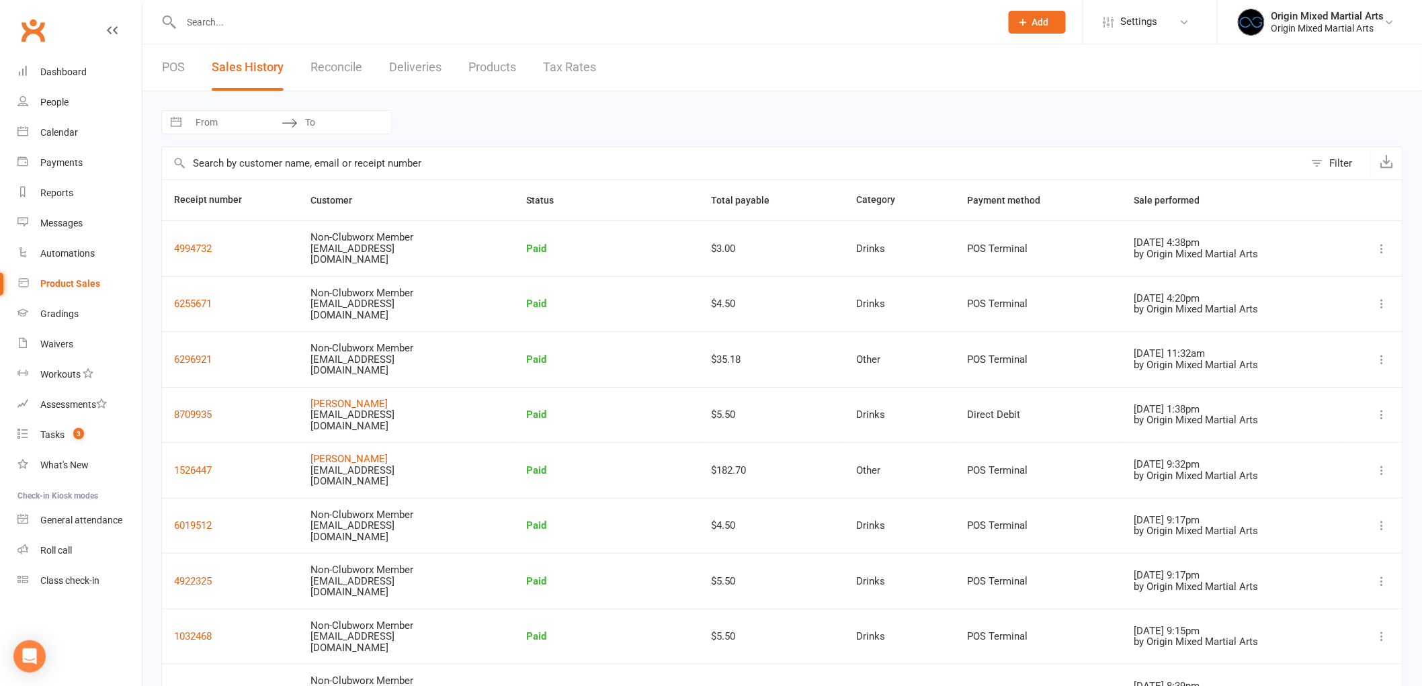
select select "6"
select select "2025"
select select "7"
select select "2025"
select select "8"
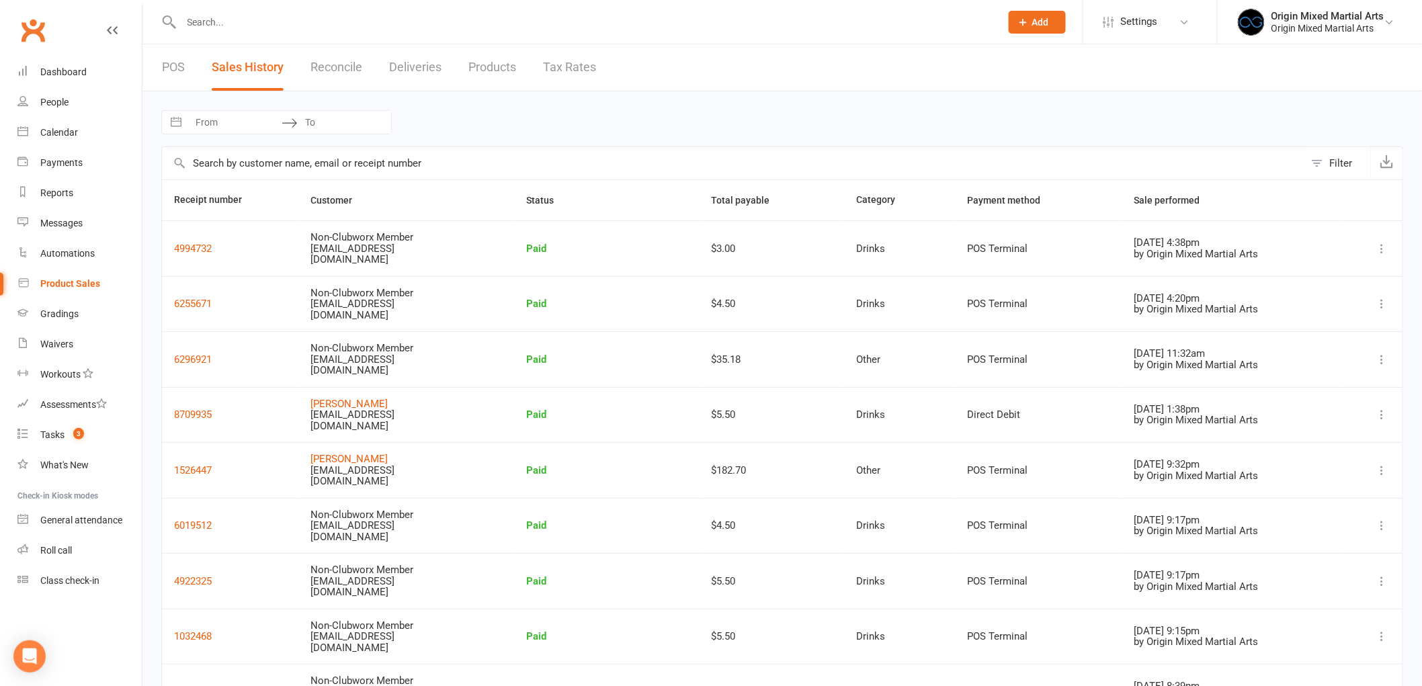
select select "2025"
select select "9"
select select "2025"
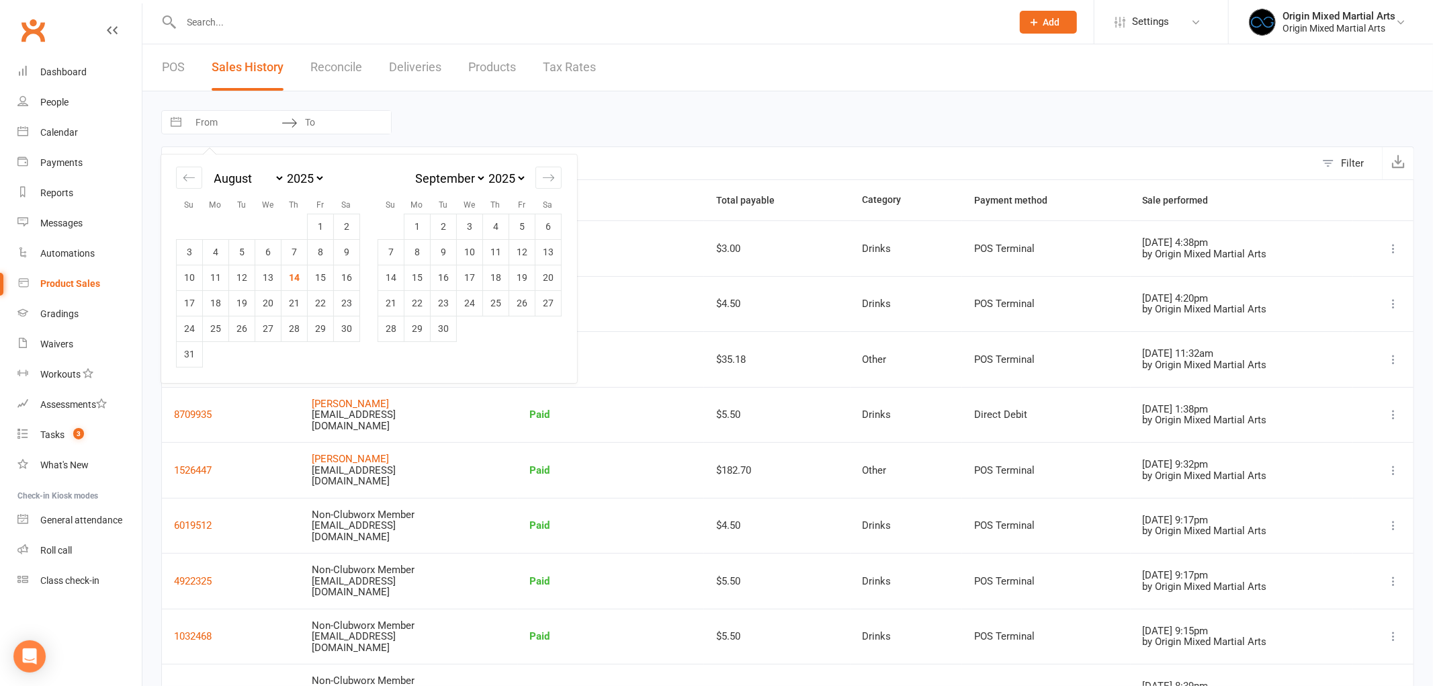
click at [209, 119] on input "From" at bounding box center [234, 122] width 93 height 23
click at [214, 273] on td "11" at bounding box center [216, 278] width 26 height 26
type input "[DATE]"
click at [210, 285] on td "11" at bounding box center [216, 278] width 26 height 26
type input "[DATE]"
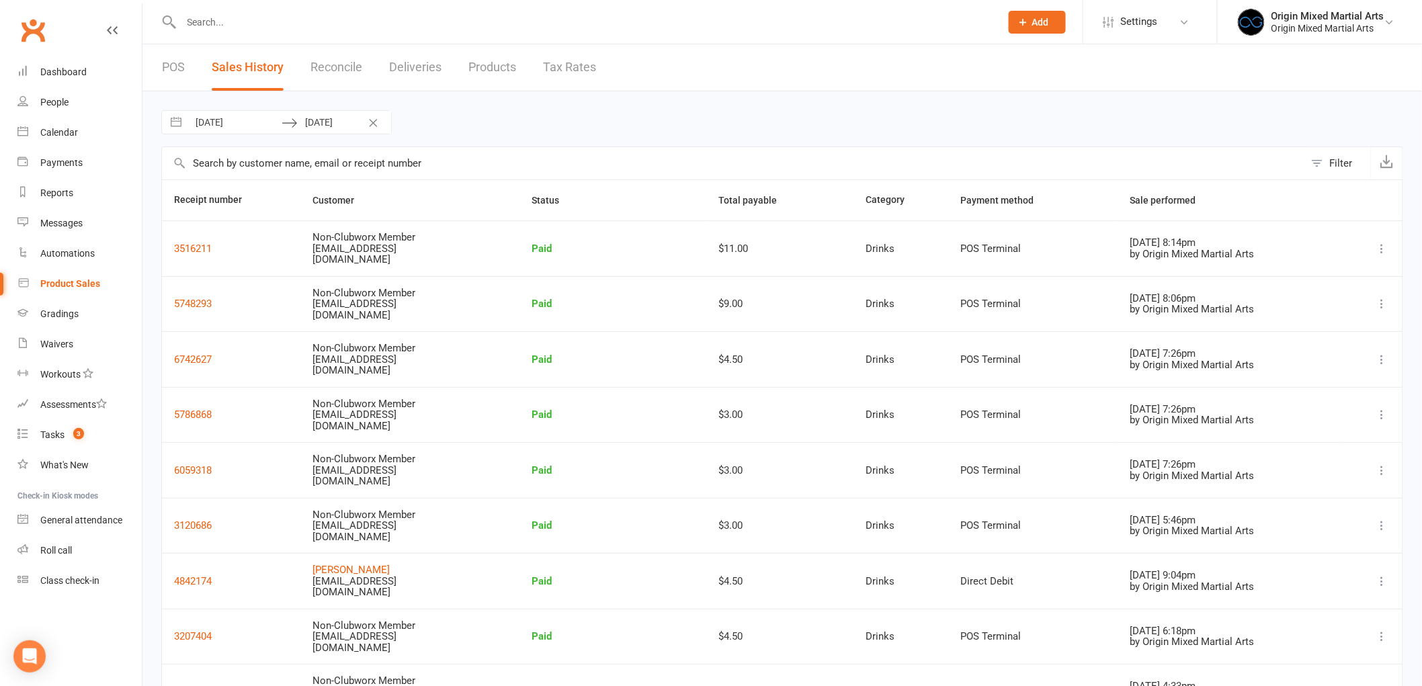
click at [1328, 164] on button "Filter" at bounding box center [1337, 163] width 67 height 32
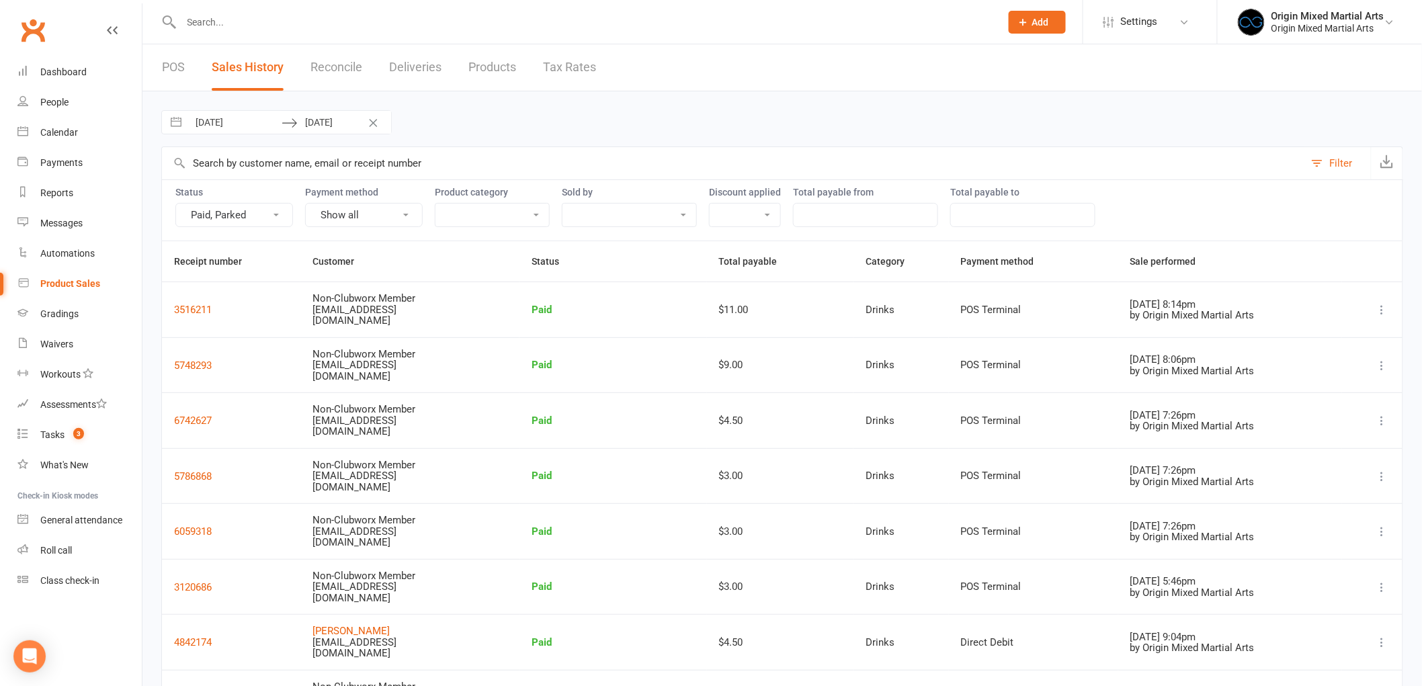
click at [345, 208] on button "Show all" at bounding box center [364, 215] width 118 height 24
click at [356, 325] on link "Pos Terminal" at bounding box center [372, 326] width 133 height 27
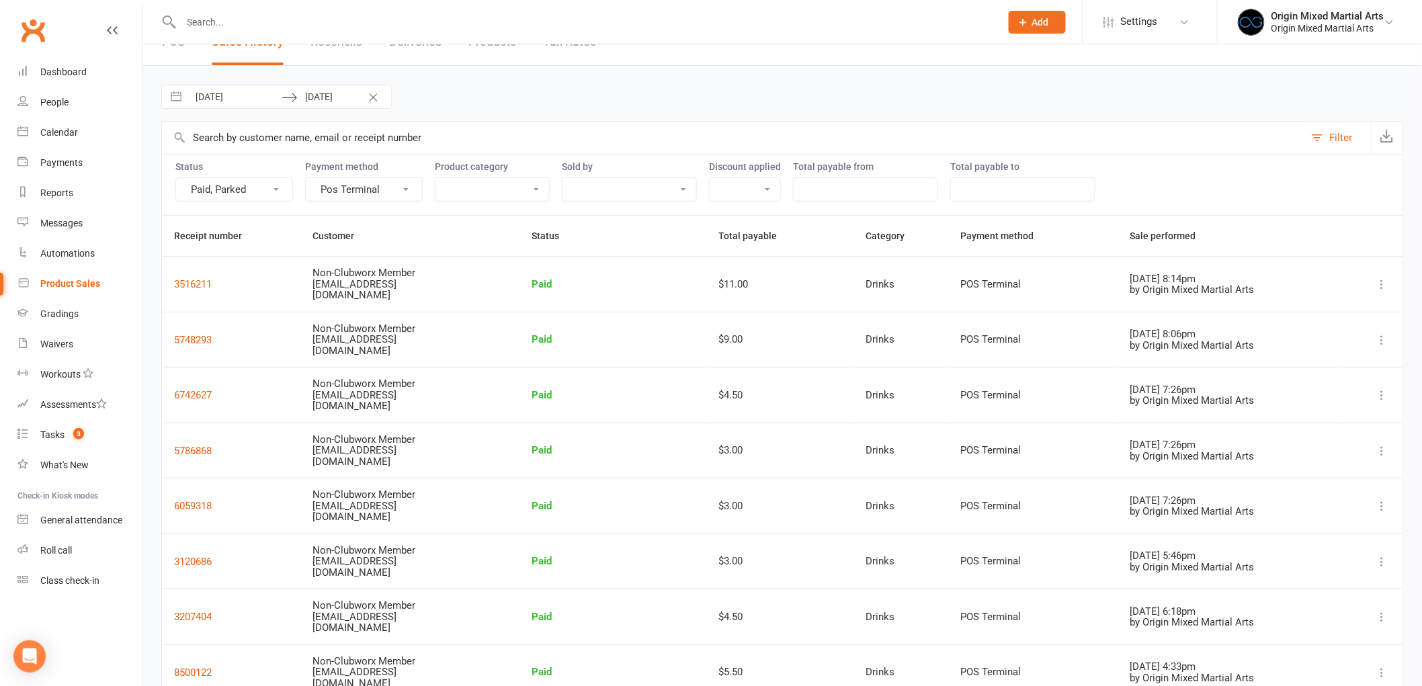
scroll to position [37, 0]
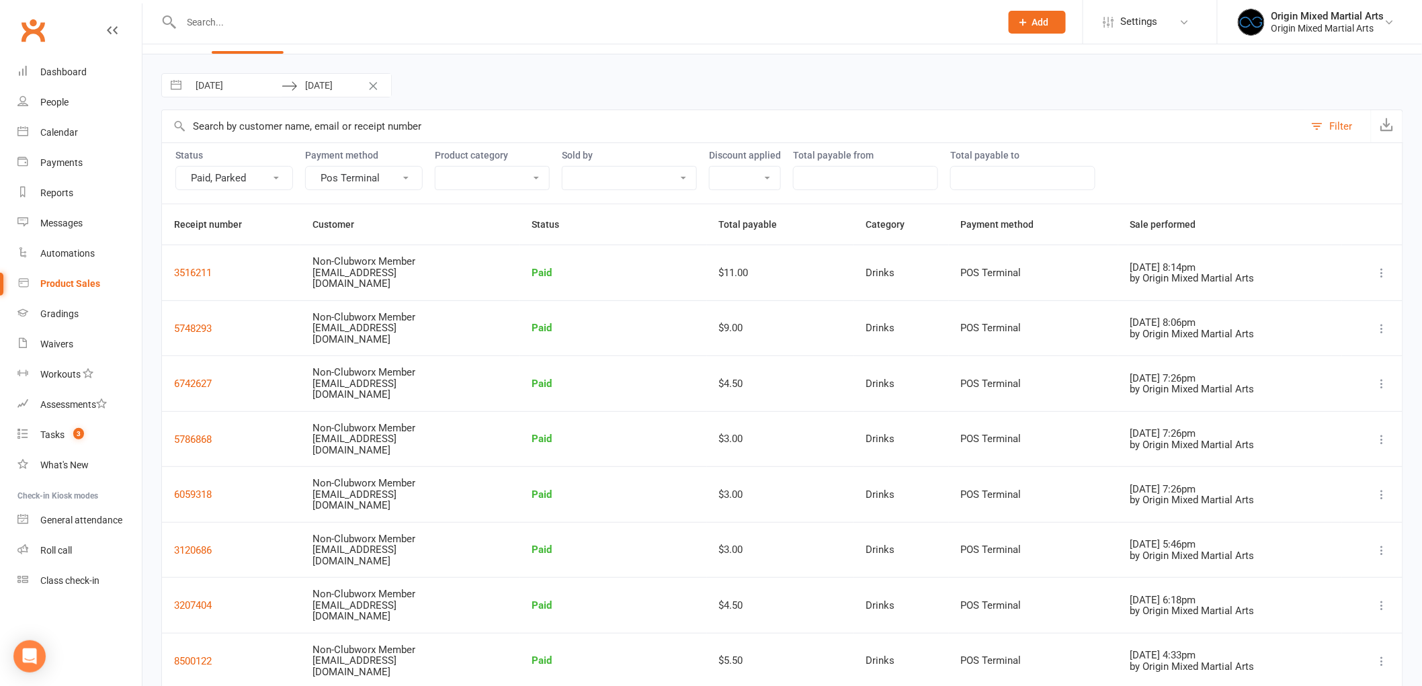
click at [1382, 322] on icon at bounding box center [1381, 328] width 13 height 13
click at [1137, 83] on div "[DATE] Navigate forward to interact with the calendar and select a date. Press …" at bounding box center [782, 85] width 1242 height 24
click at [249, 173] on button "Paid, Parked" at bounding box center [234, 178] width 118 height 24
click at [615, 173] on select "Origin Mixed Martial Arts [PERSON_NAME] [PERSON_NAME]" at bounding box center [629, 178] width 134 height 23
click at [526, 176] on select "BJJ Casual Membership Drinks MMA Muay Thai Other Team" at bounding box center [492, 178] width 114 height 23
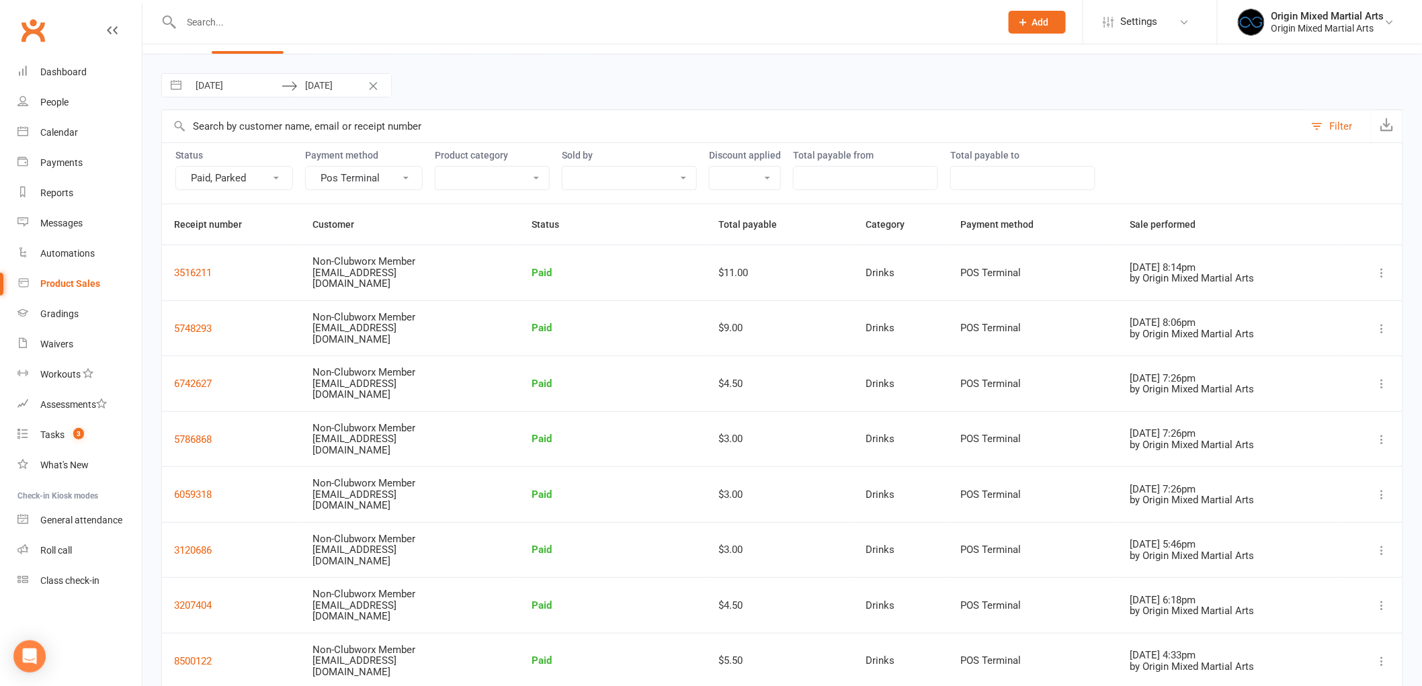
click at [573, 130] on input "text" at bounding box center [733, 126] width 1142 height 32
click at [1334, 126] on div "Filter" at bounding box center [1341, 126] width 23 height 16
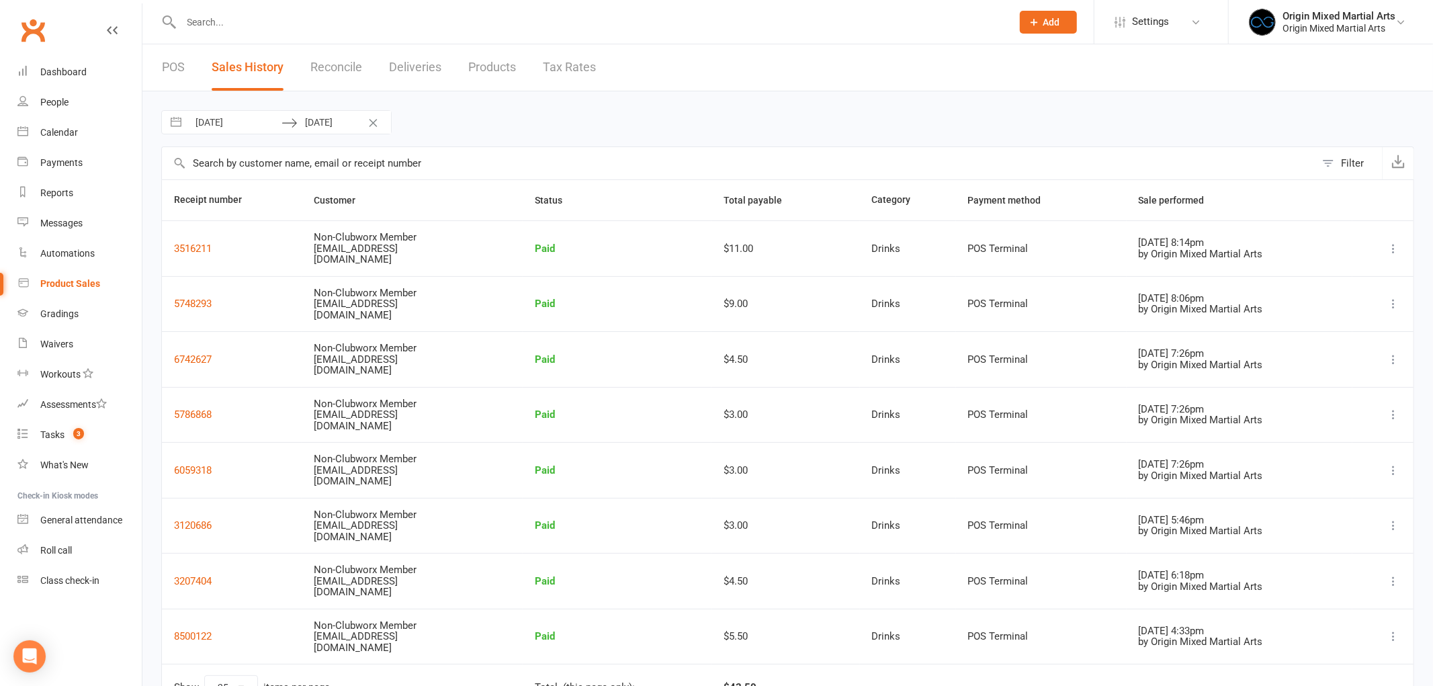
click at [1353, 163] on div "Filter" at bounding box center [1352, 163] width 23 height 16
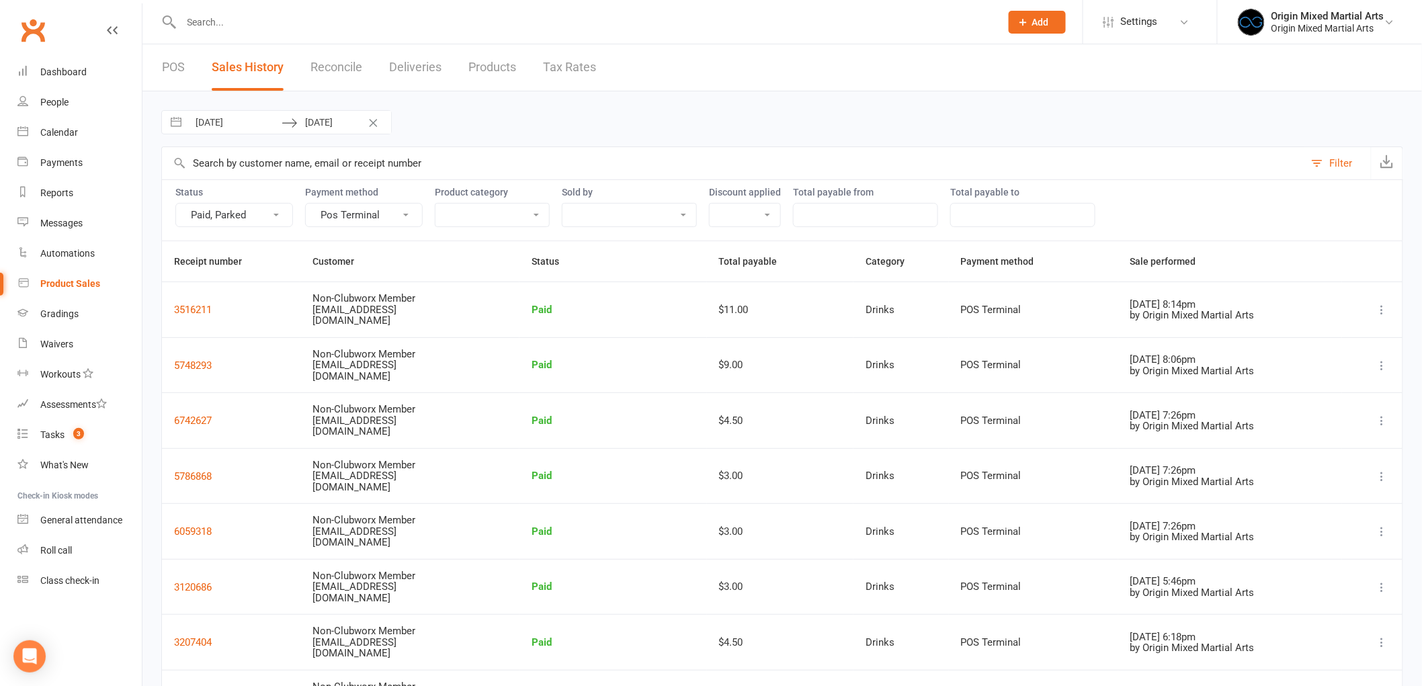
click at [250, 216] on button "Paid, Parked" at bounding box center [234, 215] width 118 height 24
click at [230, 291] on link "Parked" at bounding box center [242, 299] width 133 height 27
click at [533, 210] on select "BJJ Casual Membership Drinks MMA Muay Thai Other Team" at bounding box center [492, 215] width 114 height 23
select select "2534"
click at [435, 204] on select "BJJ Casual Membership Drinks MMA Muay Thai Other Team" at bounding box center [492, 215] width 114 height 23
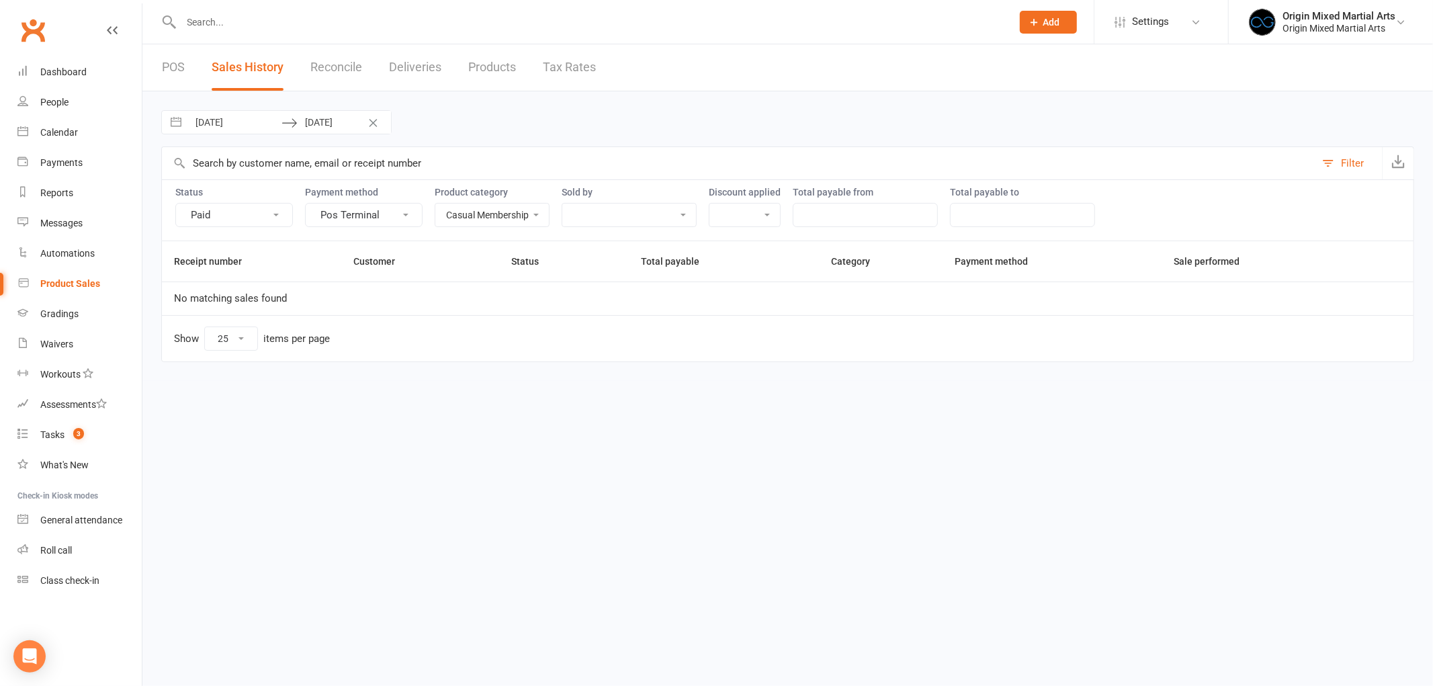
click at [505, 213] on select "BJJ Casual Membership Drinks MMA Muay Thai Other Team" at bounding box center [492, 215] width 114 height 23
select select
click at [435, 204] on select "BJJ Casual Membership Drinks MMA Muay Thai Other Team" at bounding box center [492, 215] width 114 height 23
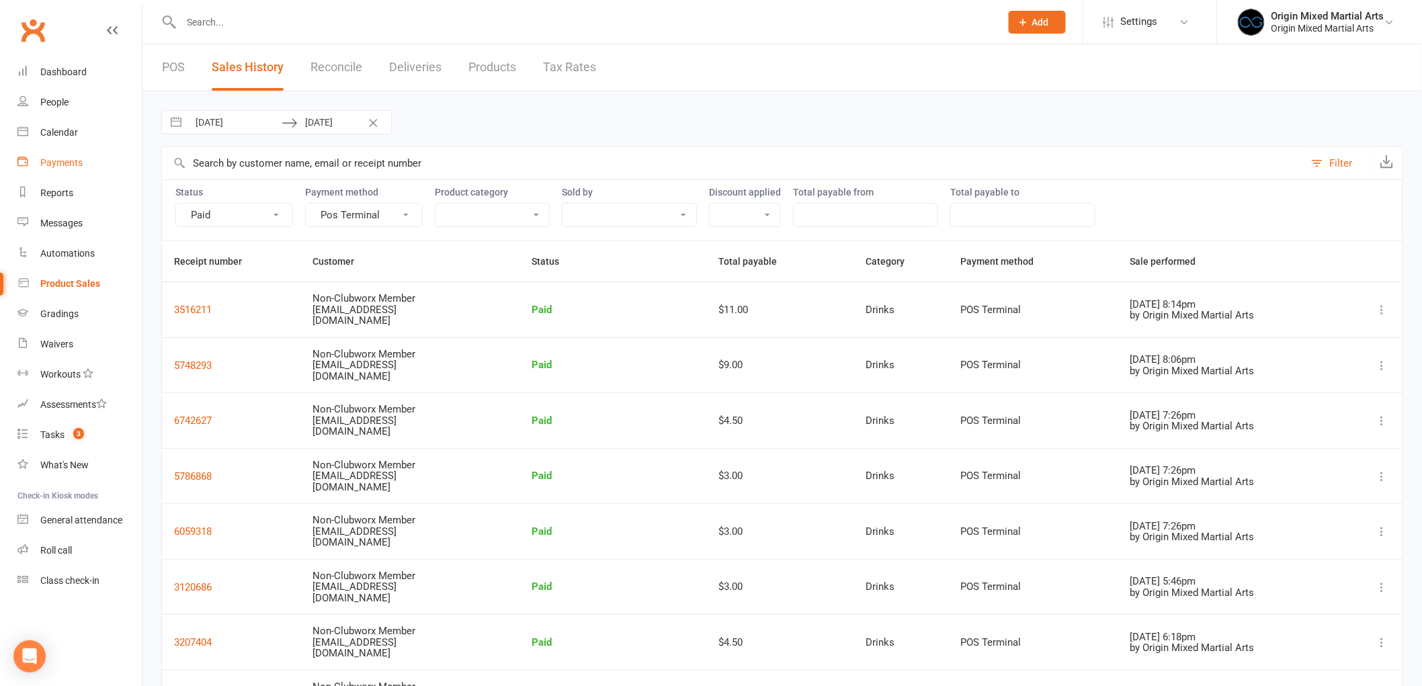
click at [79, 175] on link "Payments" at bounding box center [79, 163] width 124 height 30
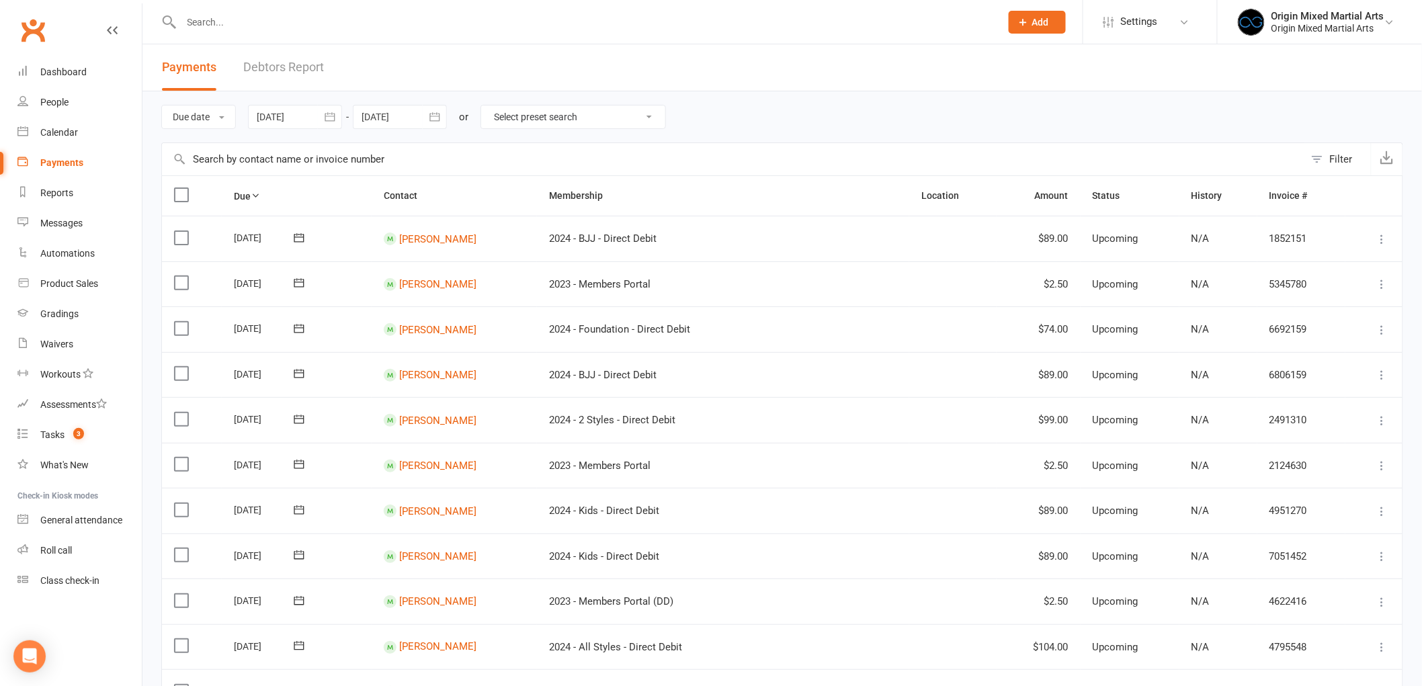
click at [324, 122] on icon "button" at bounding box center [329, 116] width 13 height 13
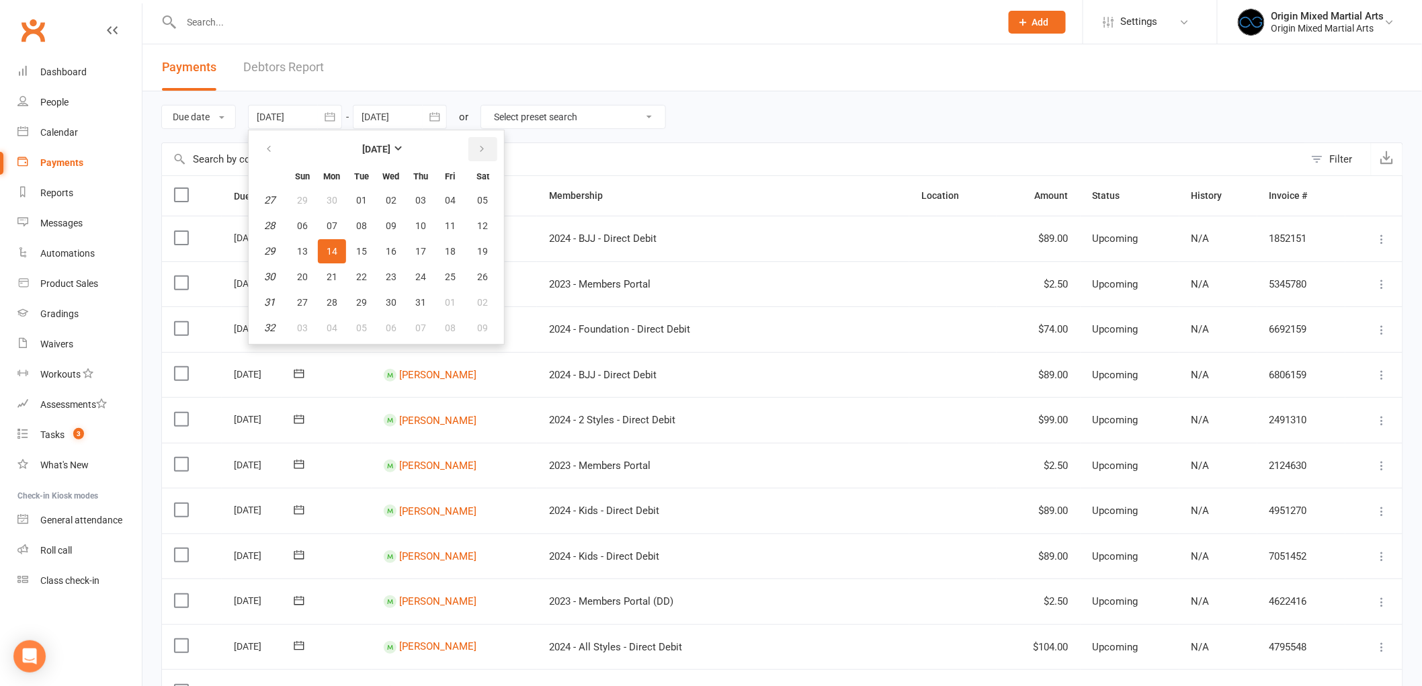
click at [485, 144] on button "button" at bounding box center [482, 149] width 29 height 24
click at [323, 247] on button "11" at bounding box center [332, 251] width 28 height 24
type input "[DATE]"
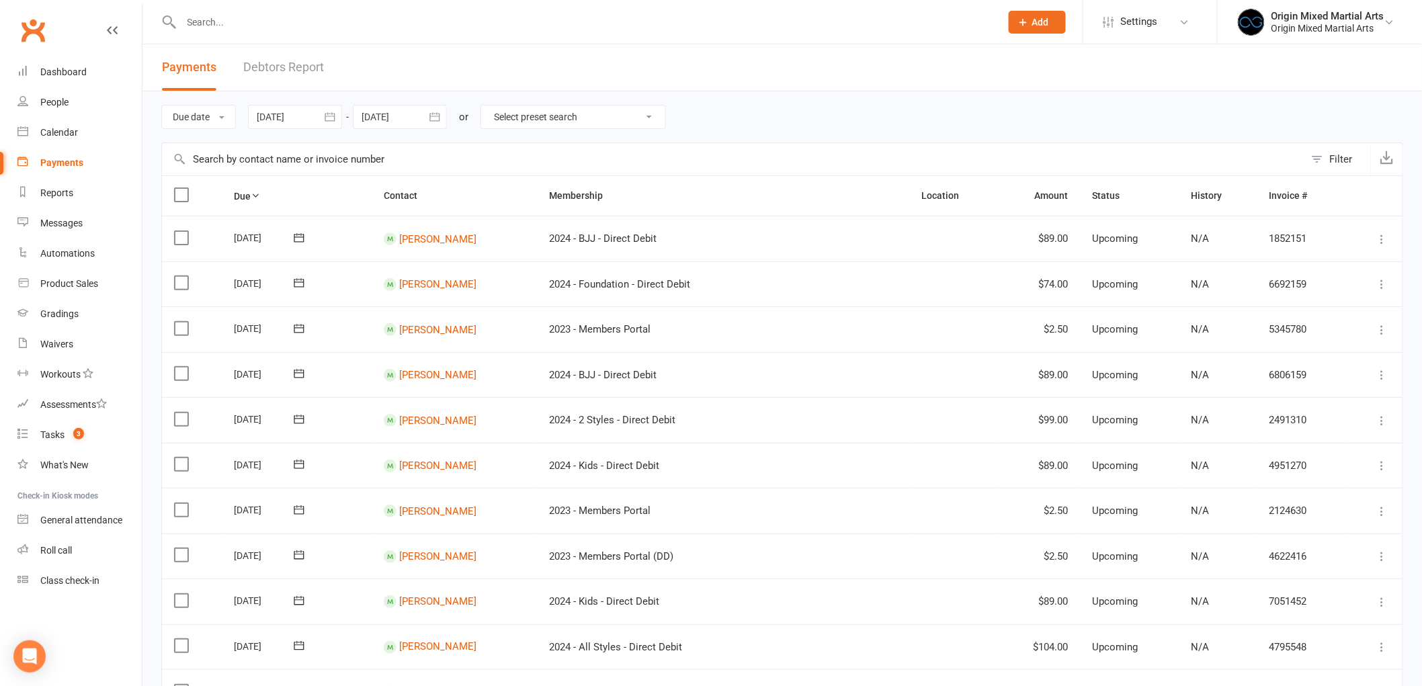
click at [444, 112] on button "button" at bounding box center [435, 117] width 24 height 24
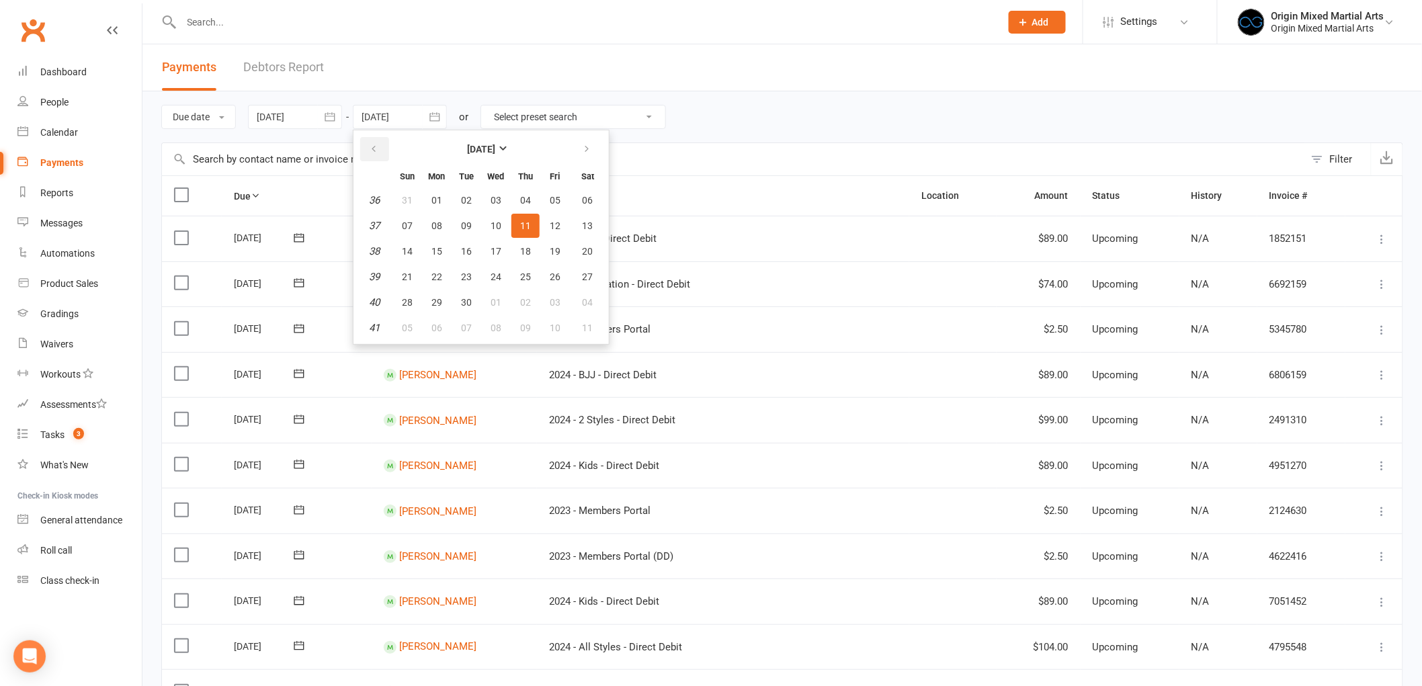
click at [368, 148] on button "button" at bounding box center [374, 149] width 29 height 24
click at [423, 253] on button "11" at bounding box center [437, 251] width 28 height 24
type input "[DATE]"
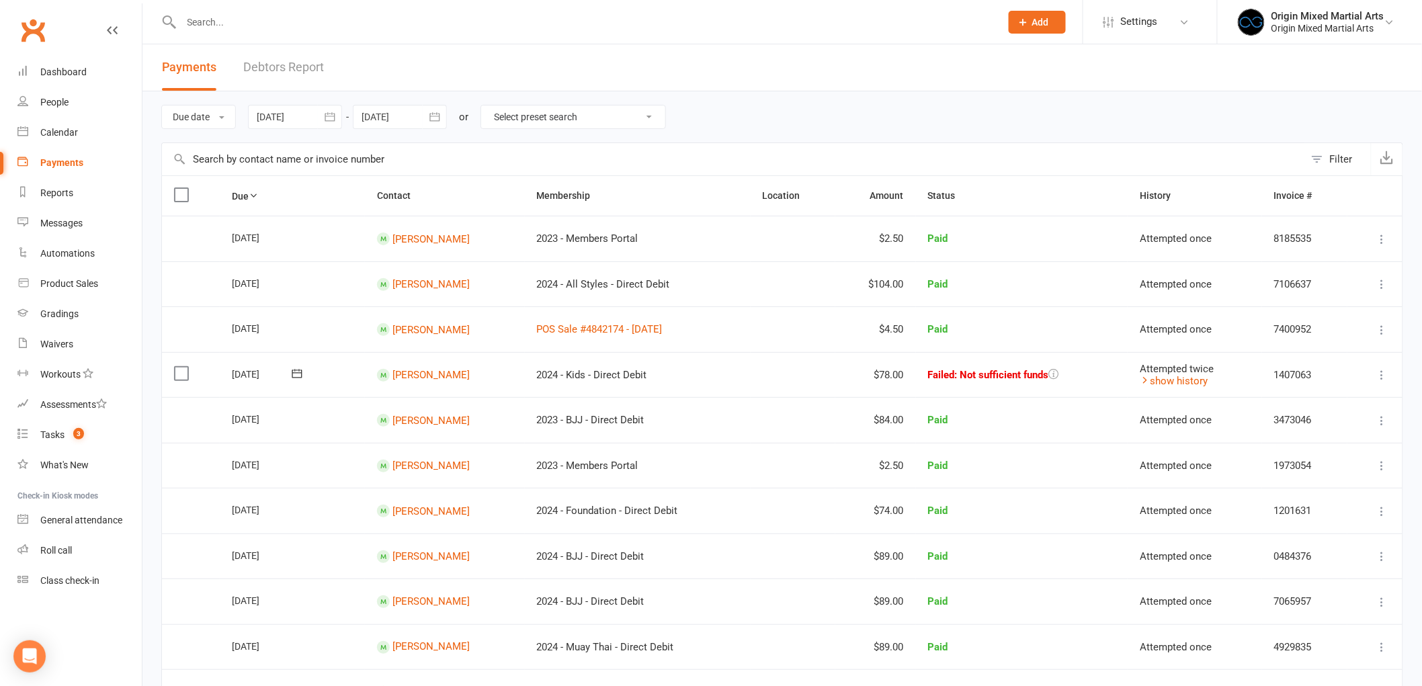
click at [1335, 165] on div "Filter" at bounding box center [1341, 159] width 23 height 16
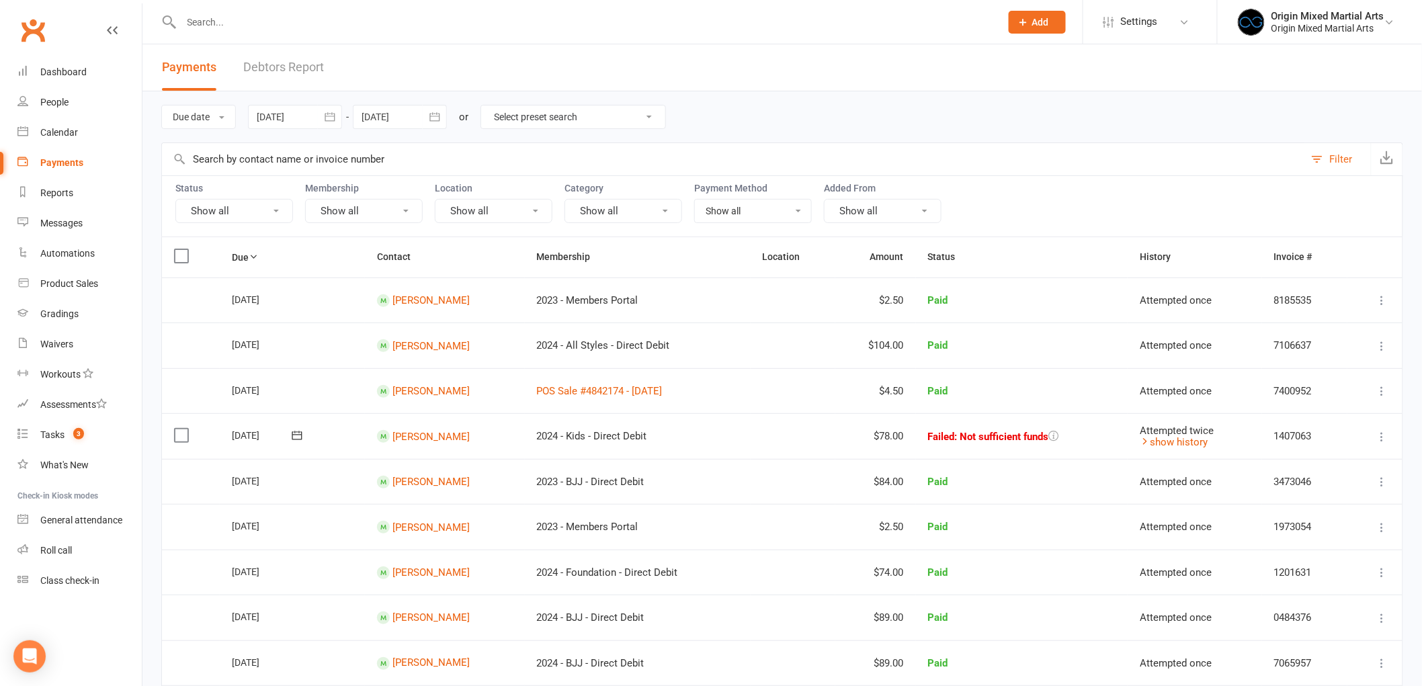
click at [232, 215] on button "Show all" at bounding box center [234, 211] width 118 height 24
click at [241, 326] on link "Paid" at bounding box center [250, 322] width 148 height 27
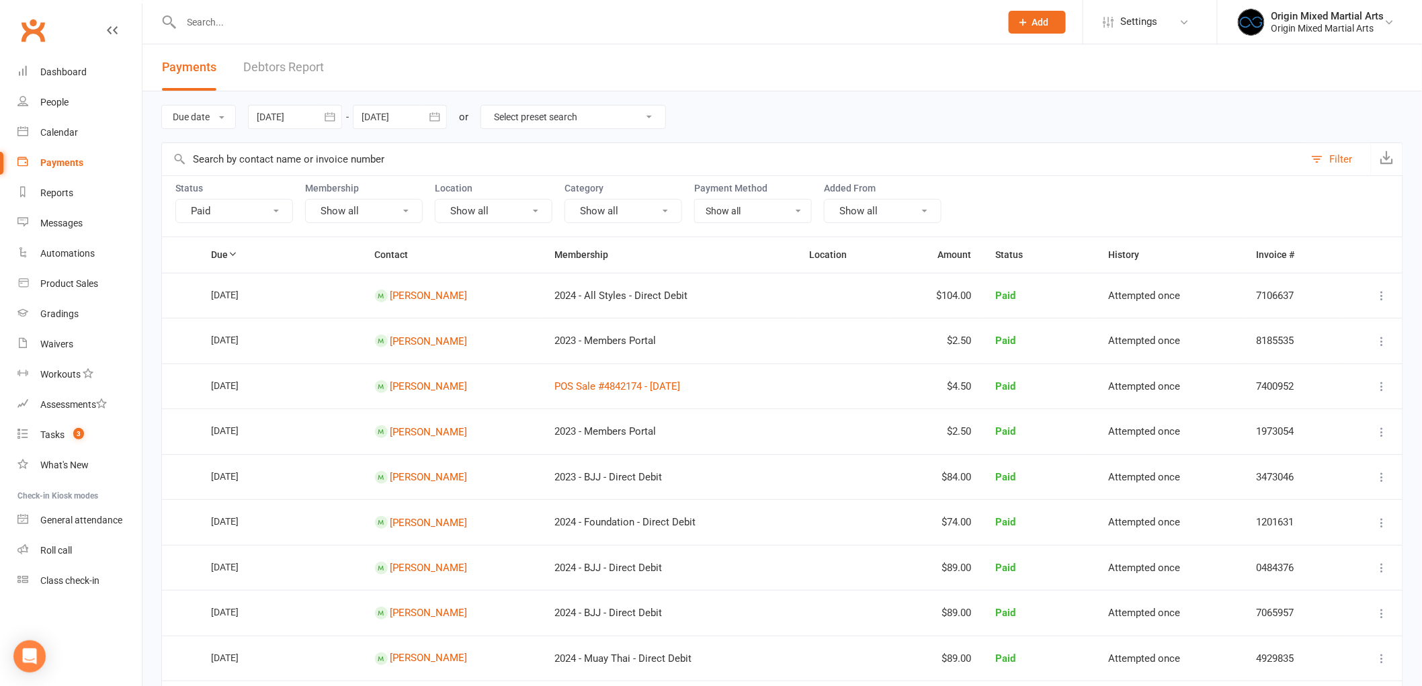
click at [391, 211] on button "Show all" at bounding box center [364, 211] width 118 height 24
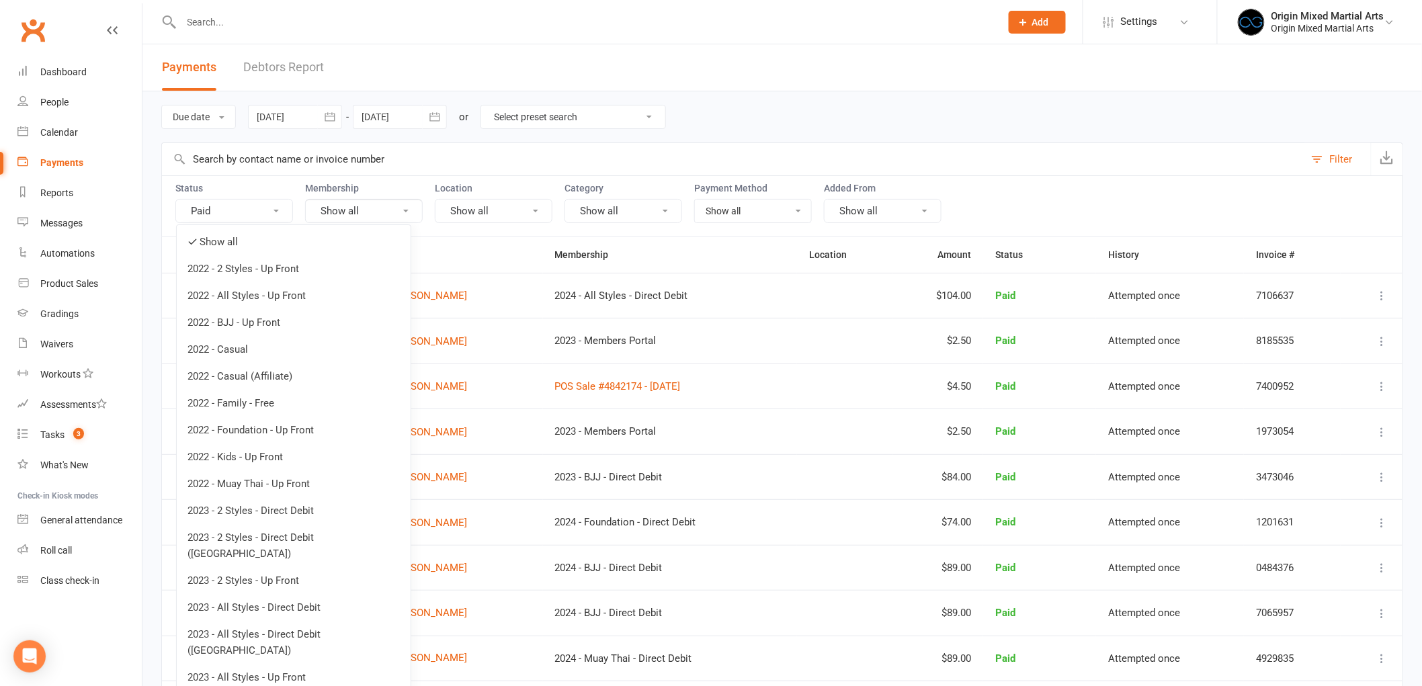
click at [390, 211] on button "Show all" at bounding box center [364, 211] width 118 height 24
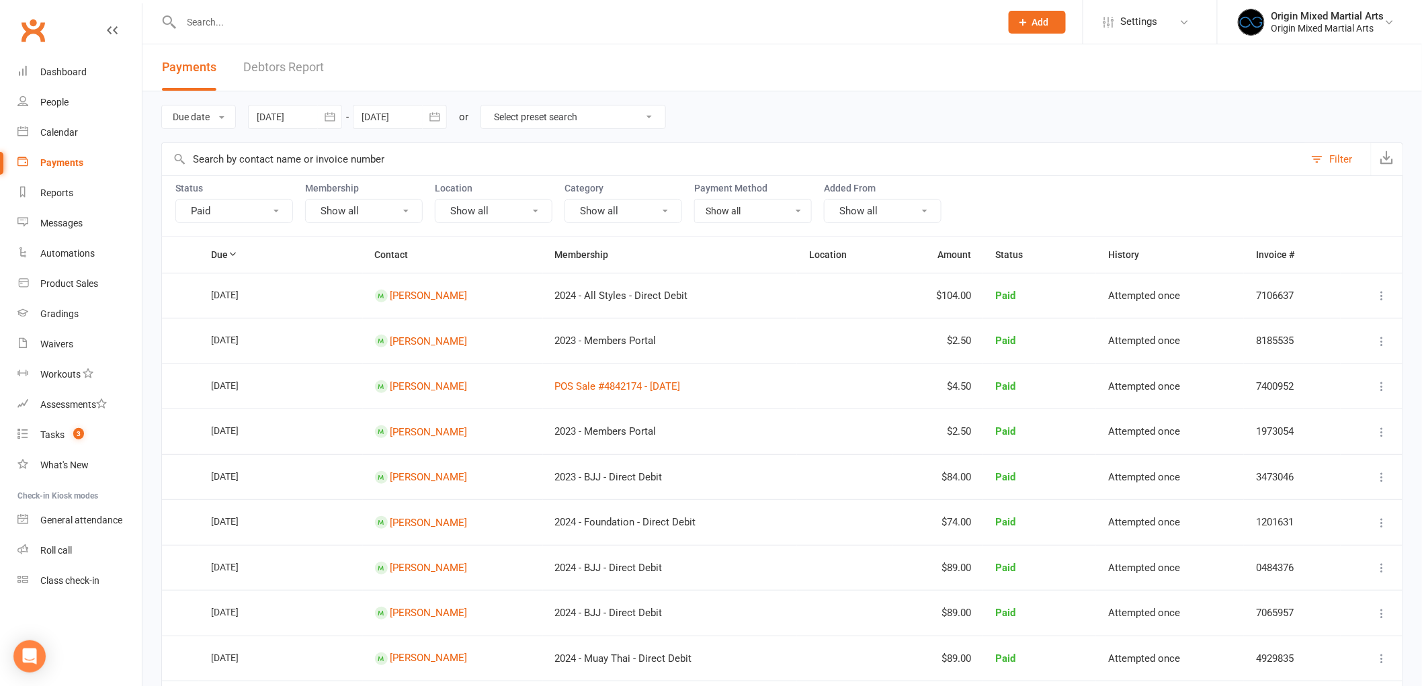
click at [511, 215] on button "Show all" at bounding box center [494, 211] width 118 height 24
click at [656, 215] on button "Show all" at bounding box center [623, 211] width 118 height 24
click at [749, 160] on input "text" at bounding box center [733, 159] width 1142 height 32
click at [52, 106] on div "People" at bounding box center [54, 102] width 28 height 11
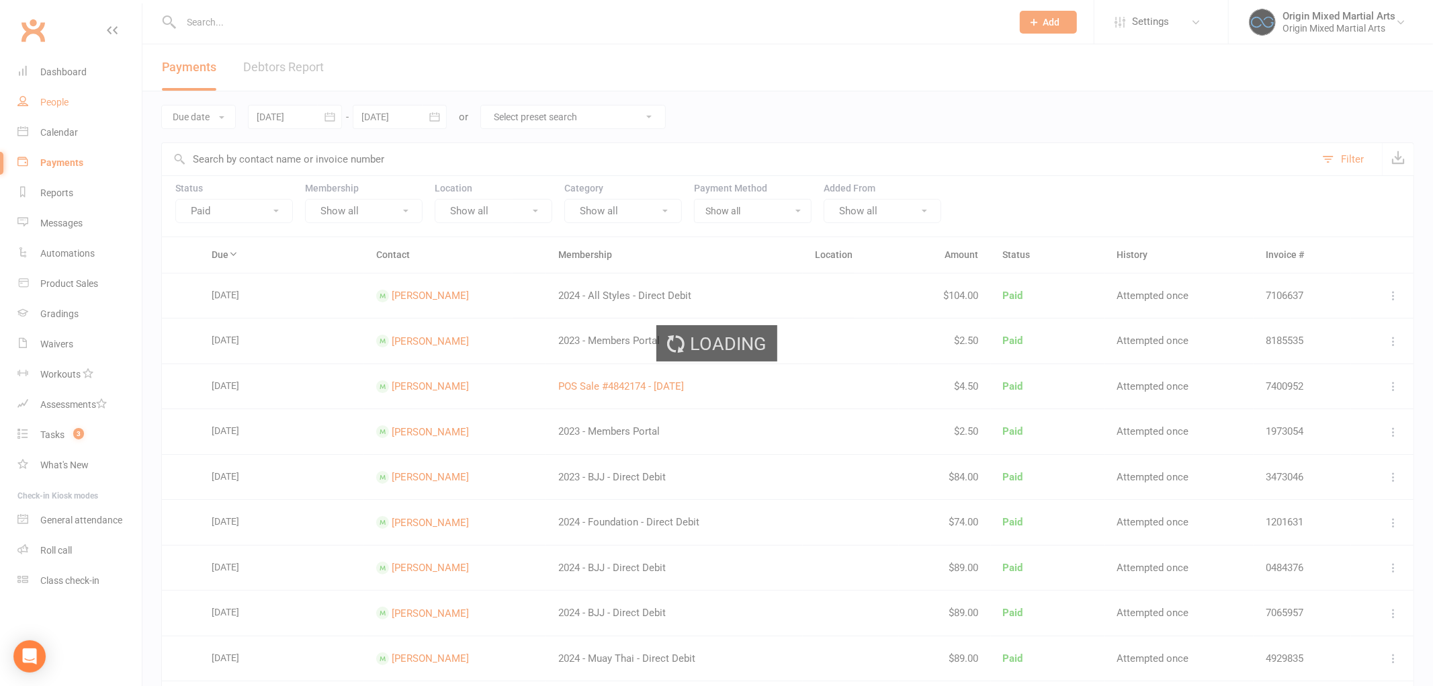
select select "100"
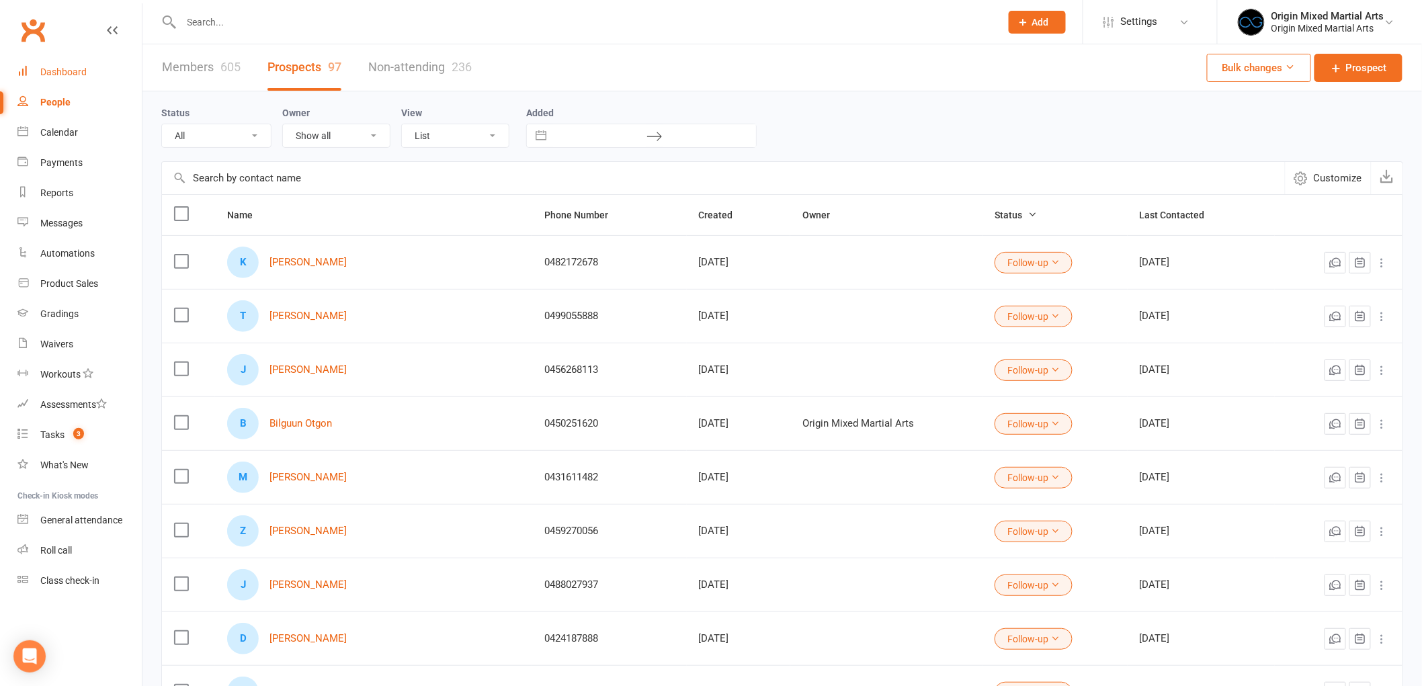
click at [54, 67] on div "Dashboard" at bounding box center [63, 72] width 46 height 11
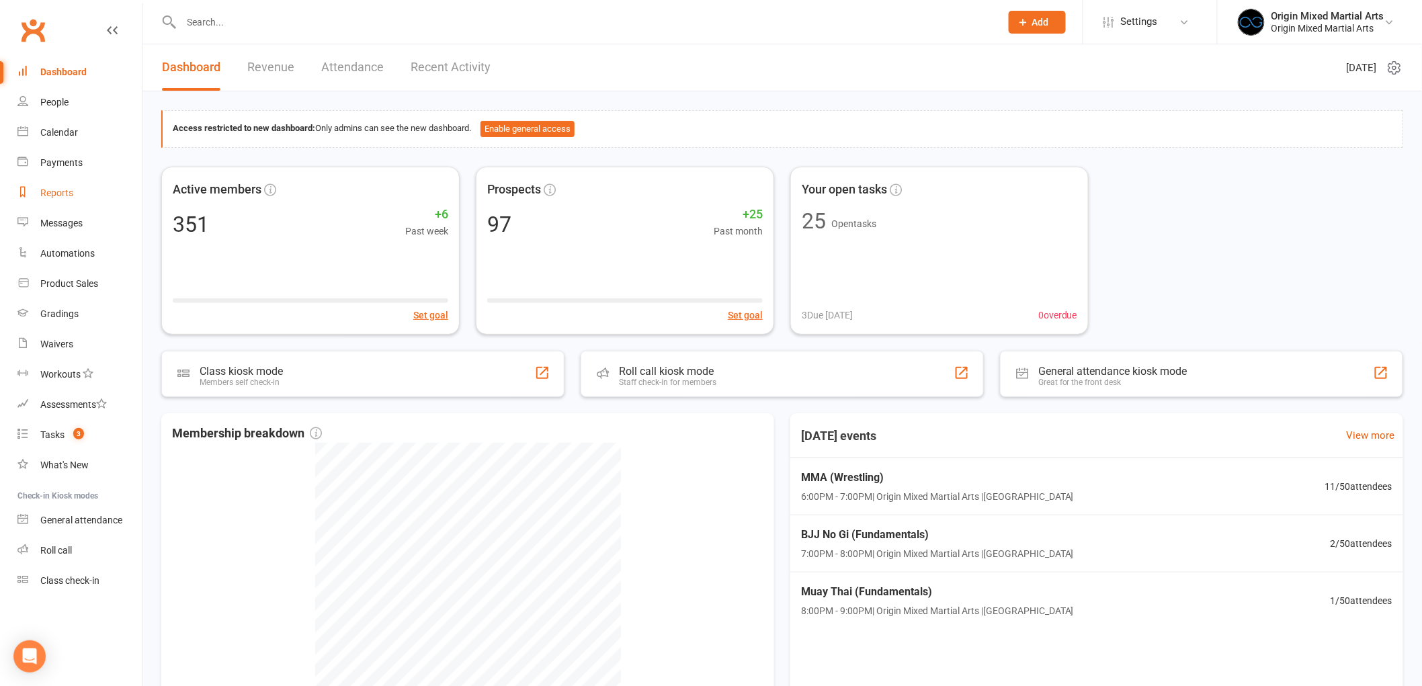
click at [75, 196] on link "Reports" at bounding box center [79, 193] width 124 height 30
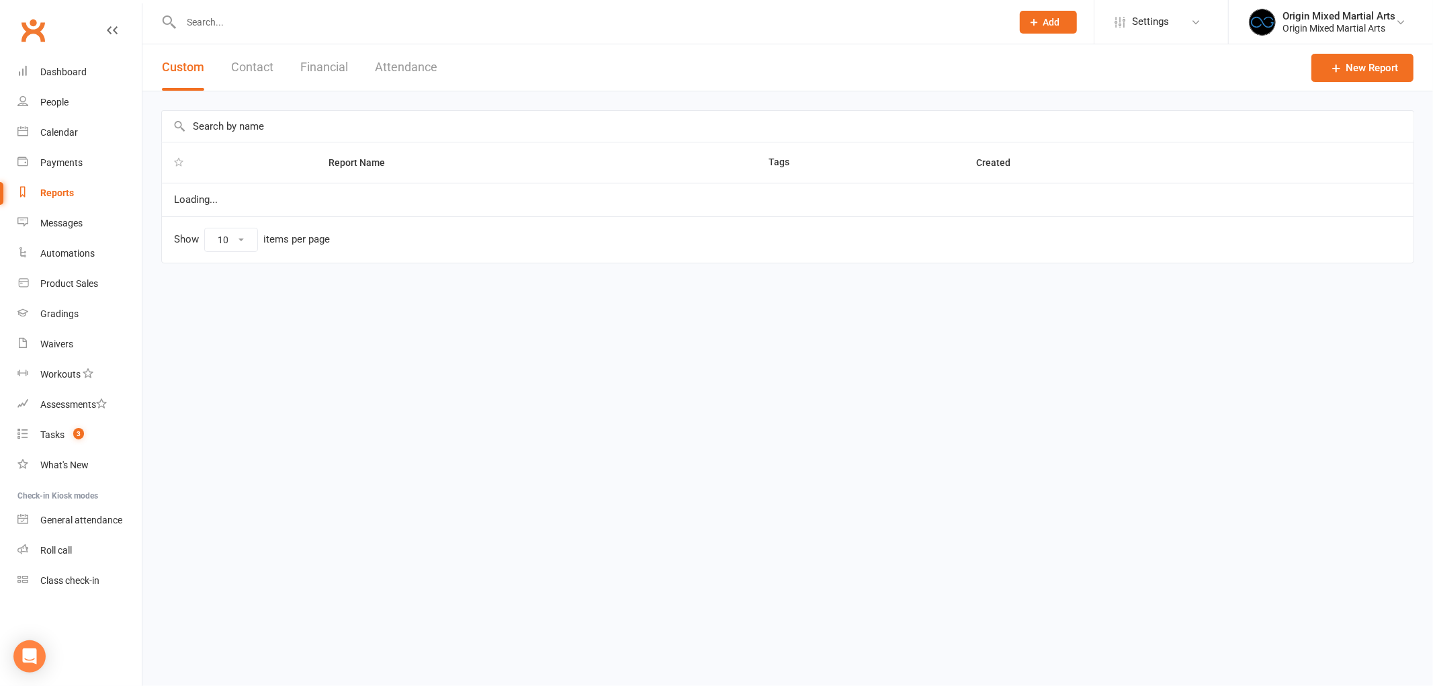
select select "50"
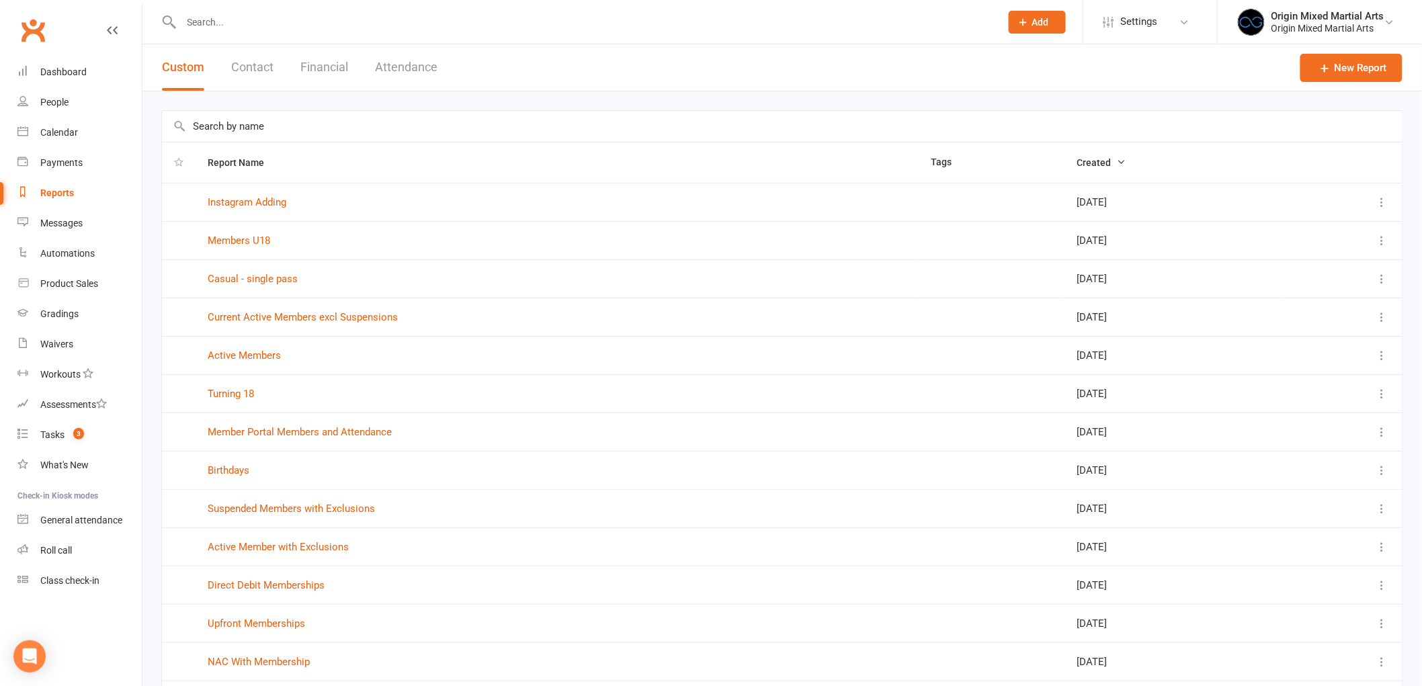
click at [327, 61] on button "Financial" at bounding box center [324, 67] width 48 height 46
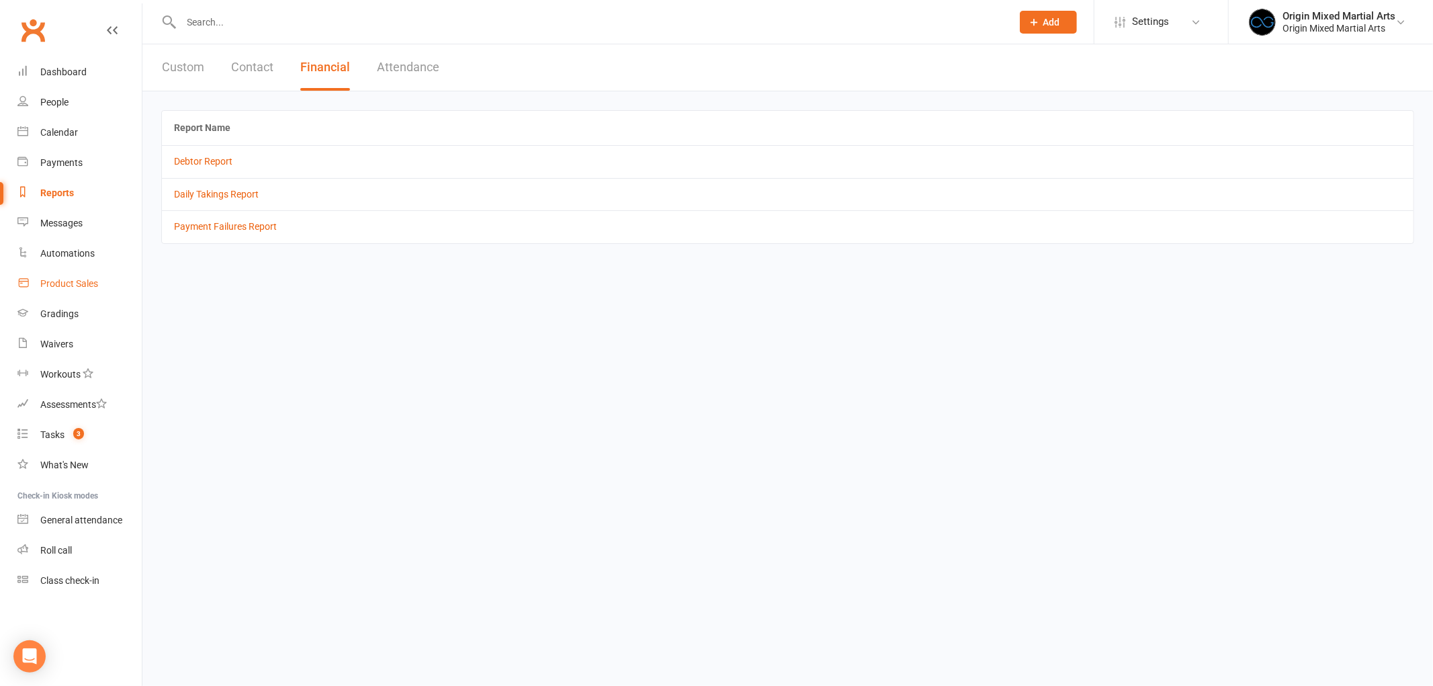
click at [79, 287] on div "Product Sales" at bounding box center [69, 283] width 58 height 11
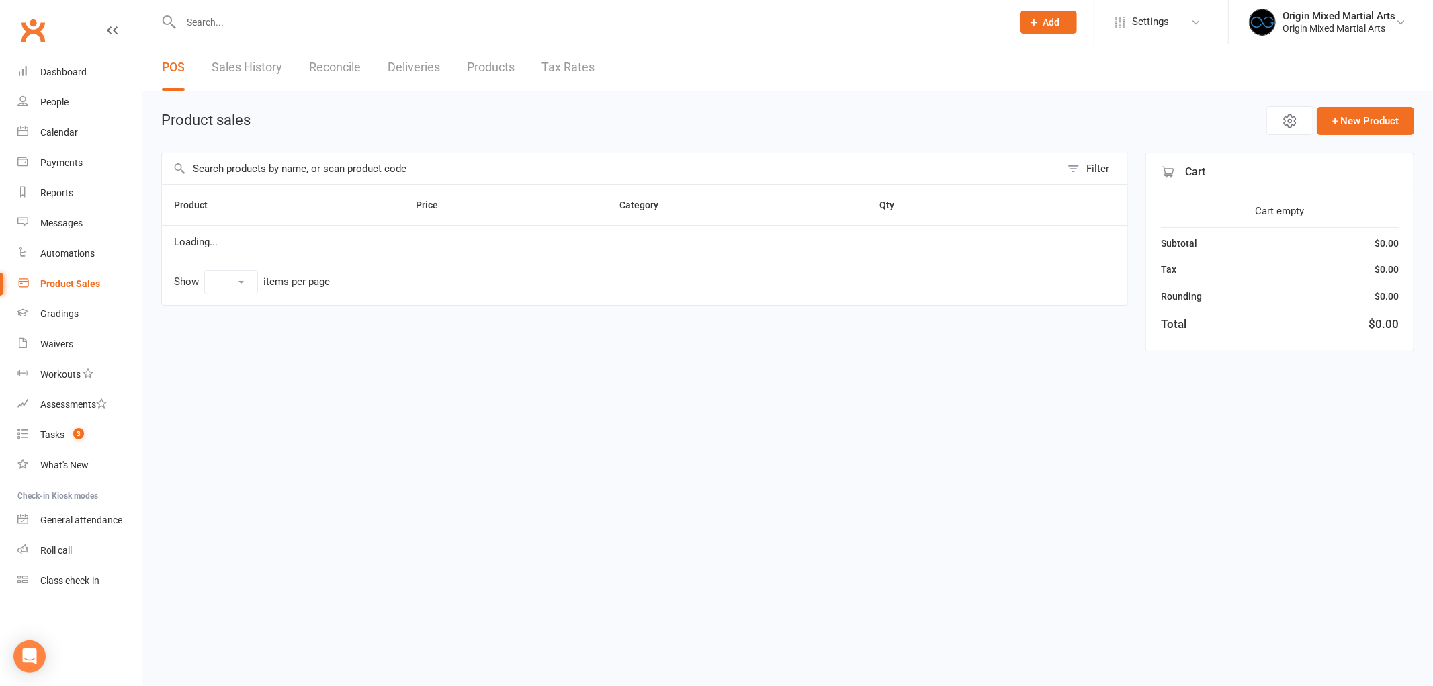
select select "10"
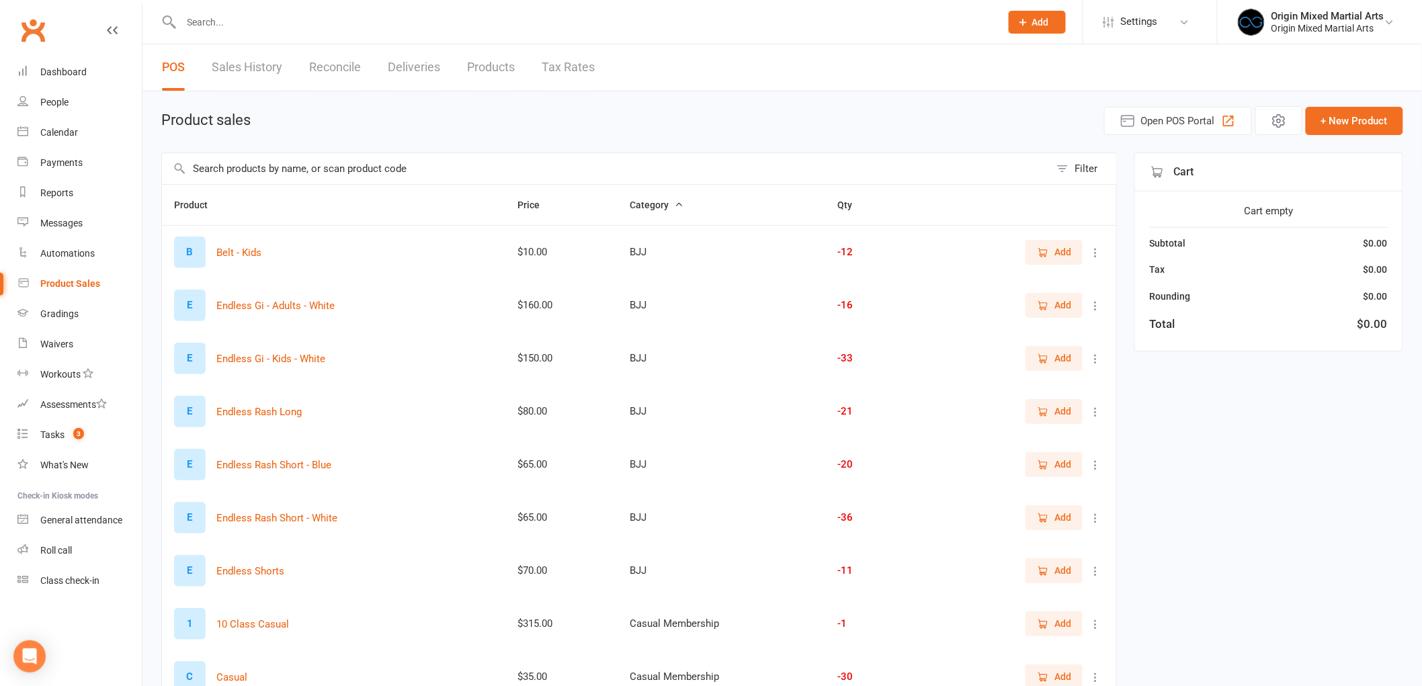
click at [252, 58] on link "Sales History" at bounding box center [247, 67] width 71 height 46
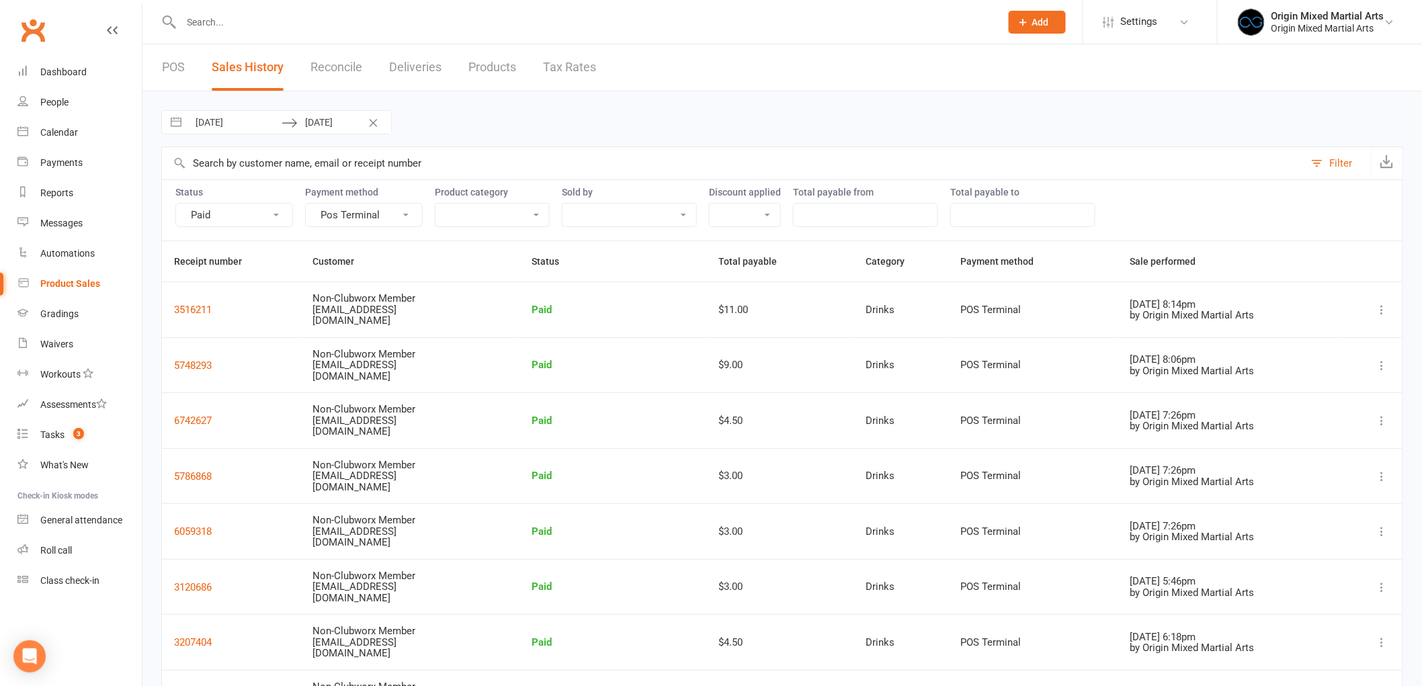
click at [351, 215] on button "Pos Terminal" at bounding box center [364, 215] width 118 height 24
click at [376, 247] on link "Show all" at bounding box center [372, 245] width 133 height 27
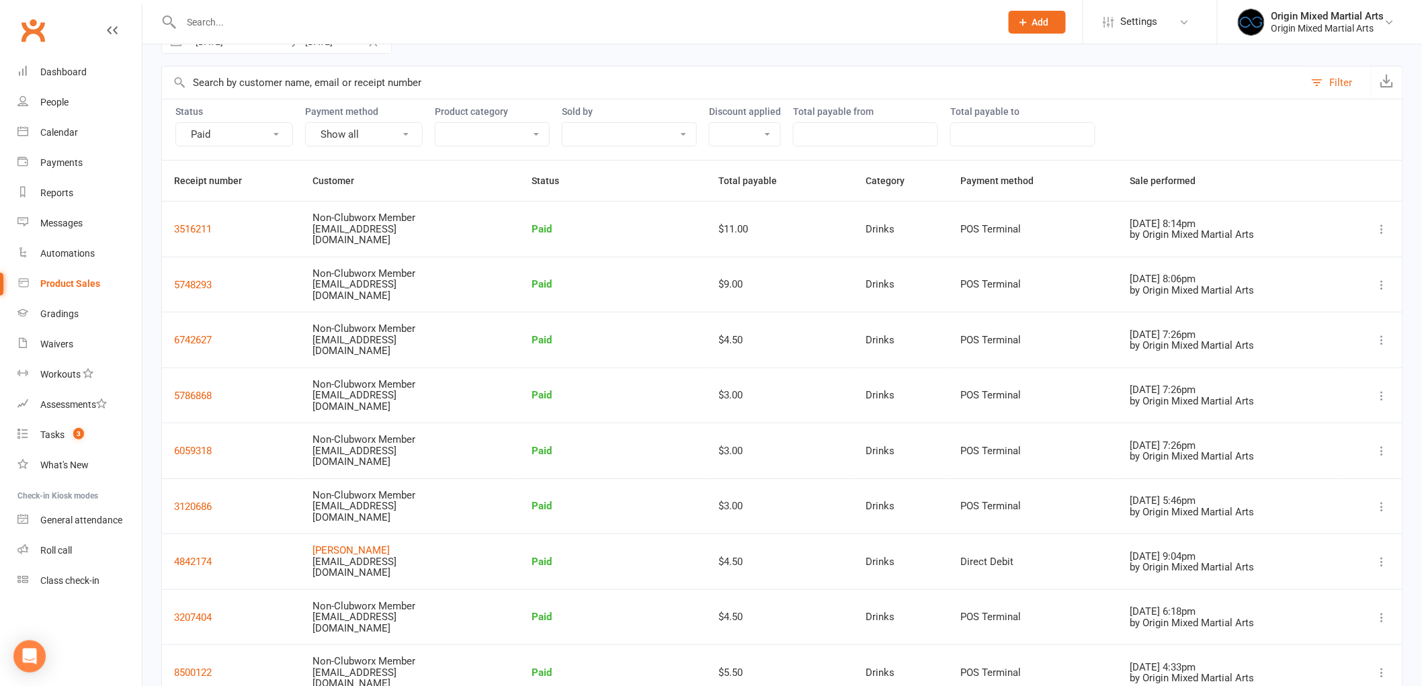
scroll to position [81, 0]
select select "100"
click at [273, 137] on button "Paid" at bounding box center [234, 134] width 118 height 24
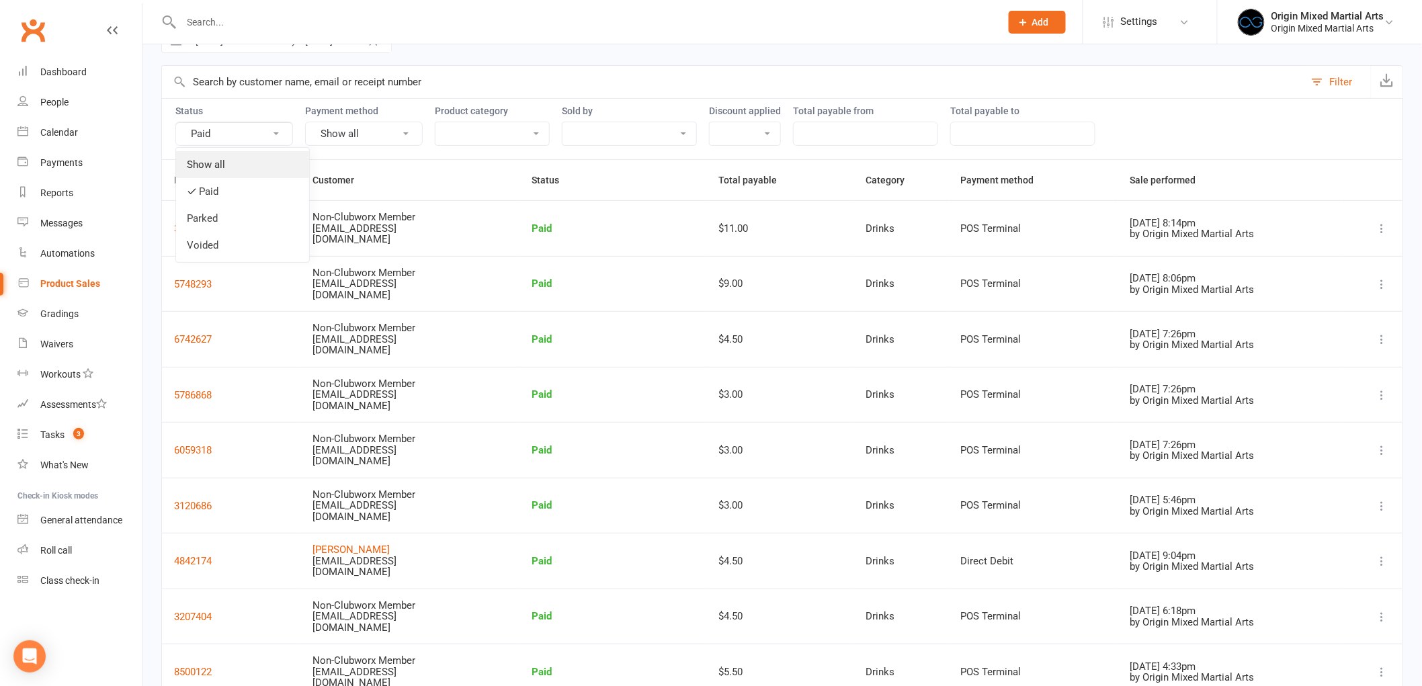
click at [243, 166] on link "Show all" at bounding box center [242, 164] width 133 height 27
click at [479, 136] on select "BJJ Casual Membership Drinks MMA Muay Thai Other Team" at bounding box center [492, 133] width 114 height 23
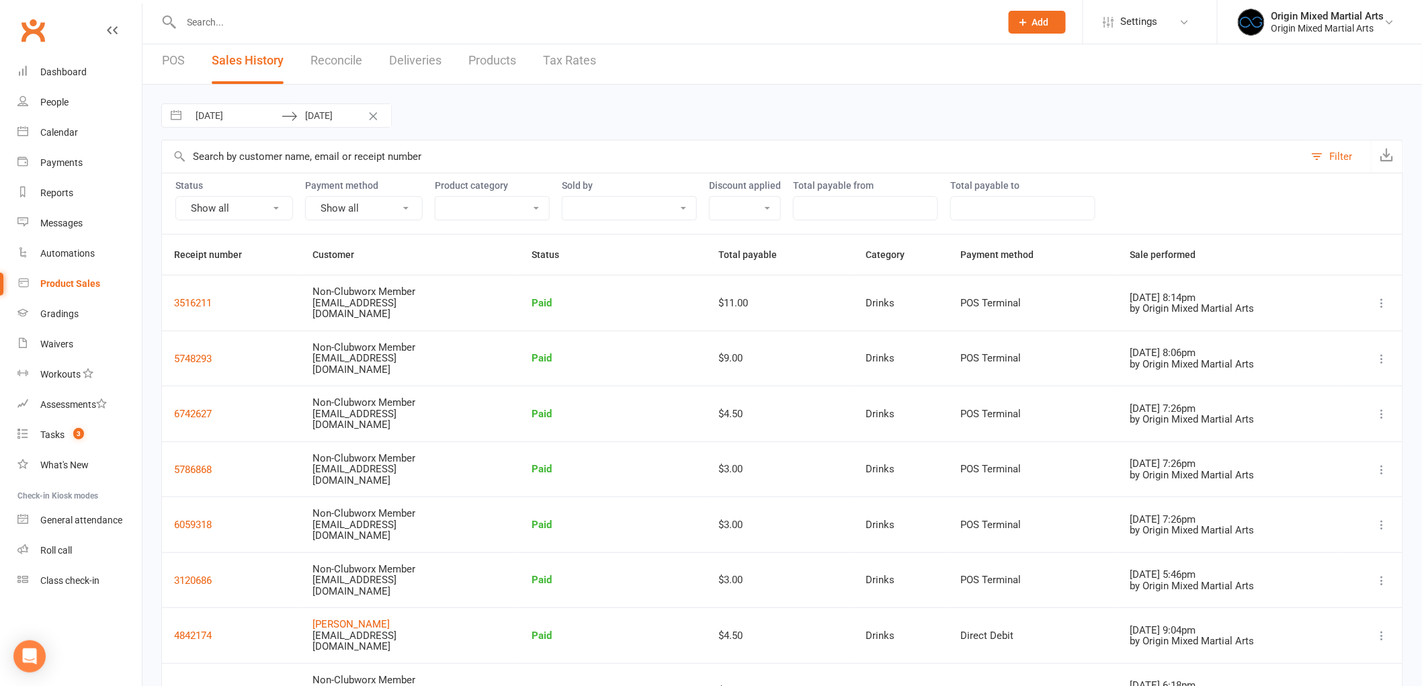
scroll to position [0, 0]
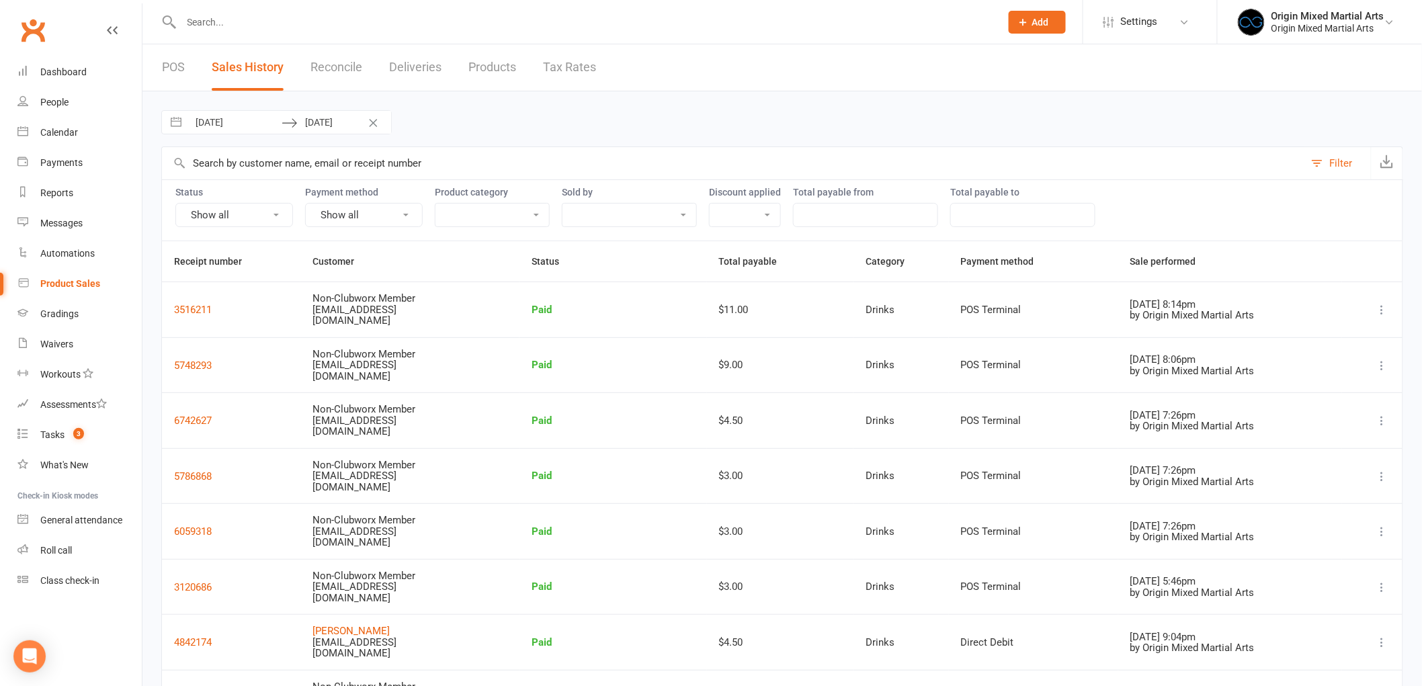
click at [535, 138] on div "[DATE] Navigate forward to interact with the calendar and select a date. Press …" at bounding box center [781, 468] width 1279 height 755
click at [506, 71] on link "Products" at bounding box center [492, 67] width 48 height 46
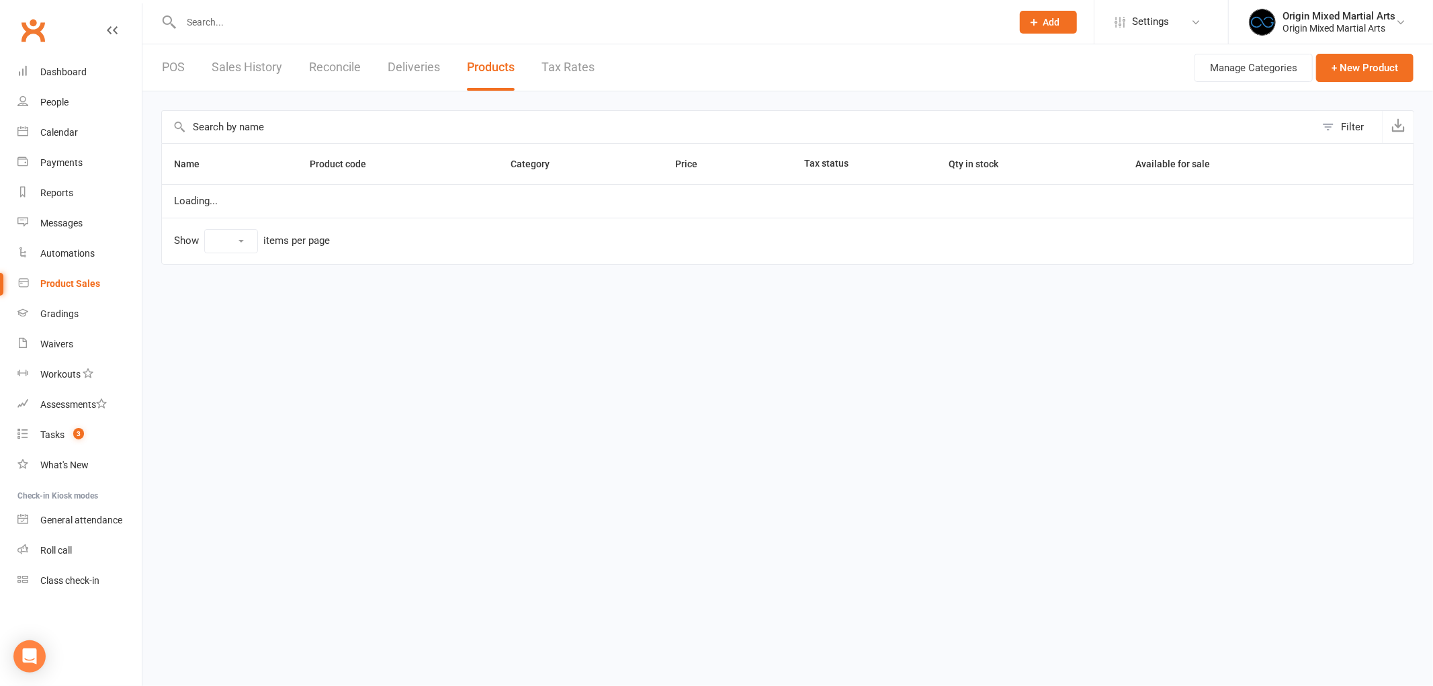
select select "10"
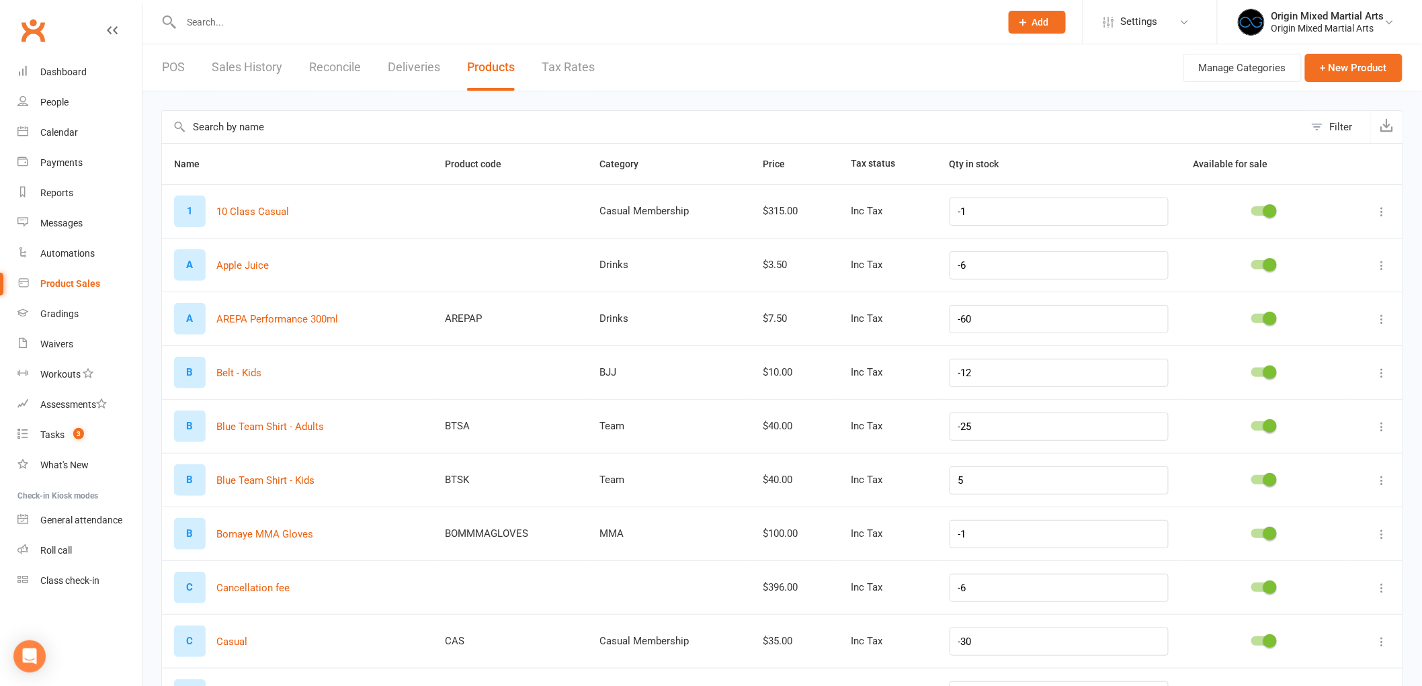
click at [346, 62] on link "Reconcile" at bounding box center [335, 67] width 52 height 46
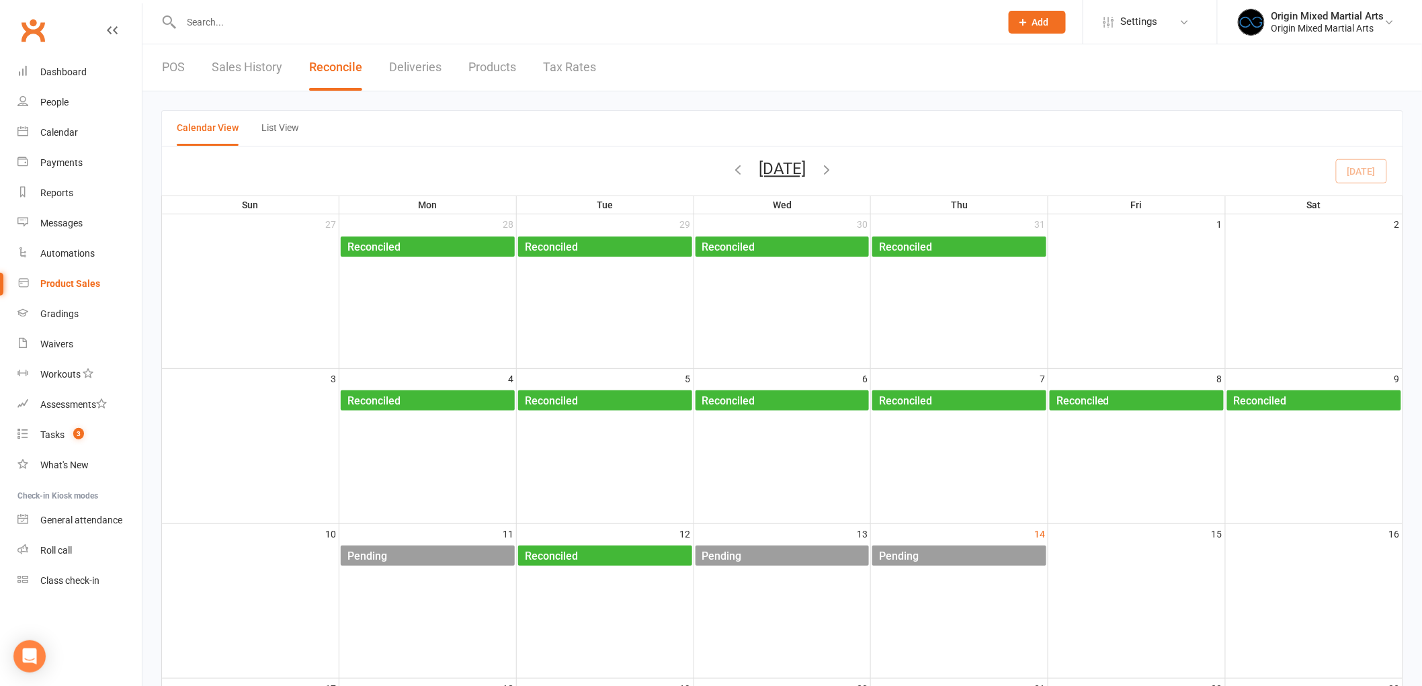
click at [484, 57] on link "Products" at bounding box center [492, 67] width 48 height 46
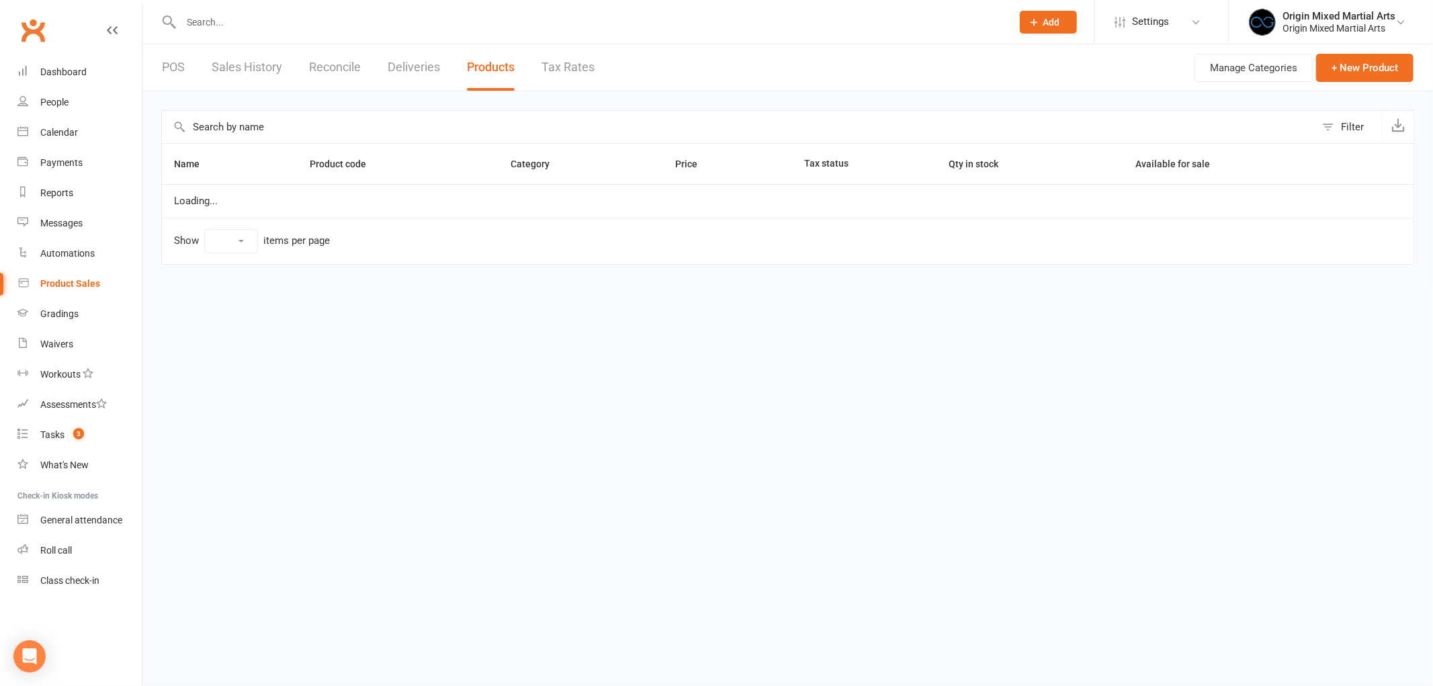
select select "10"
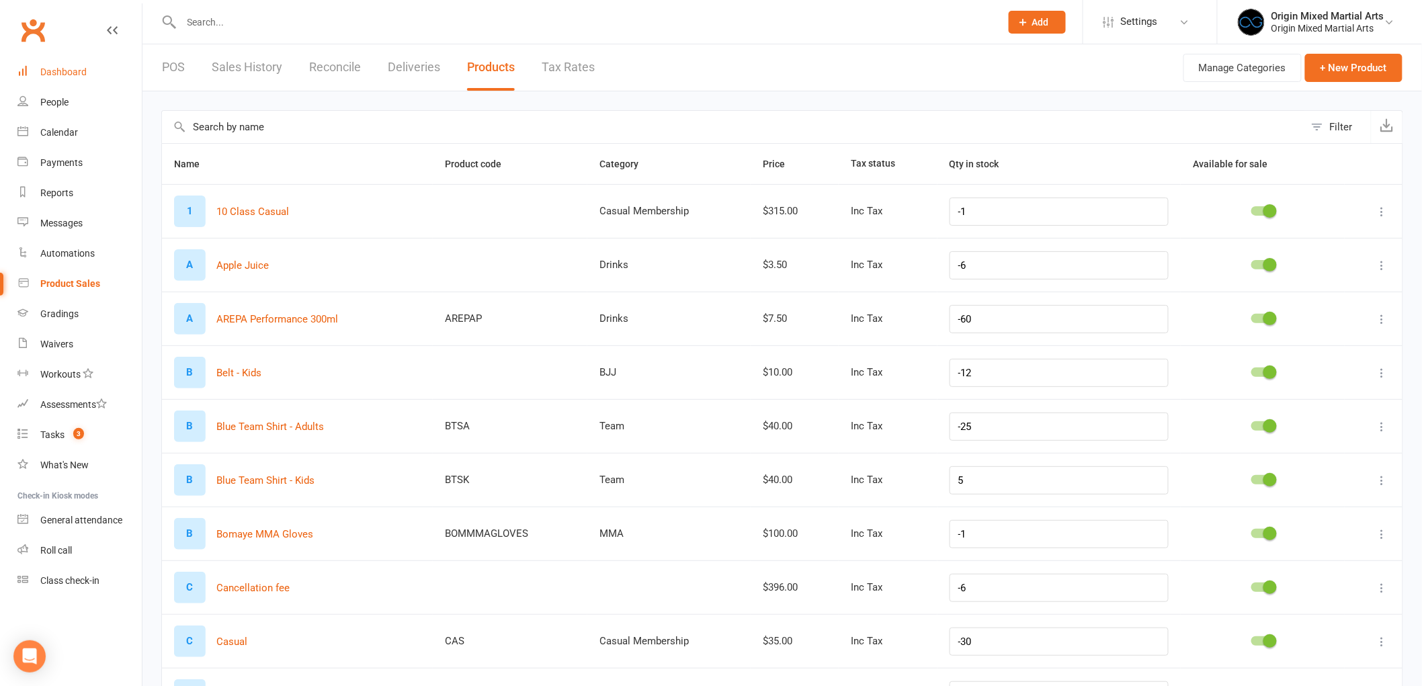
click at [61, 83] on link "Dashboard" at bounding box center [79, 72] width 124 height 30
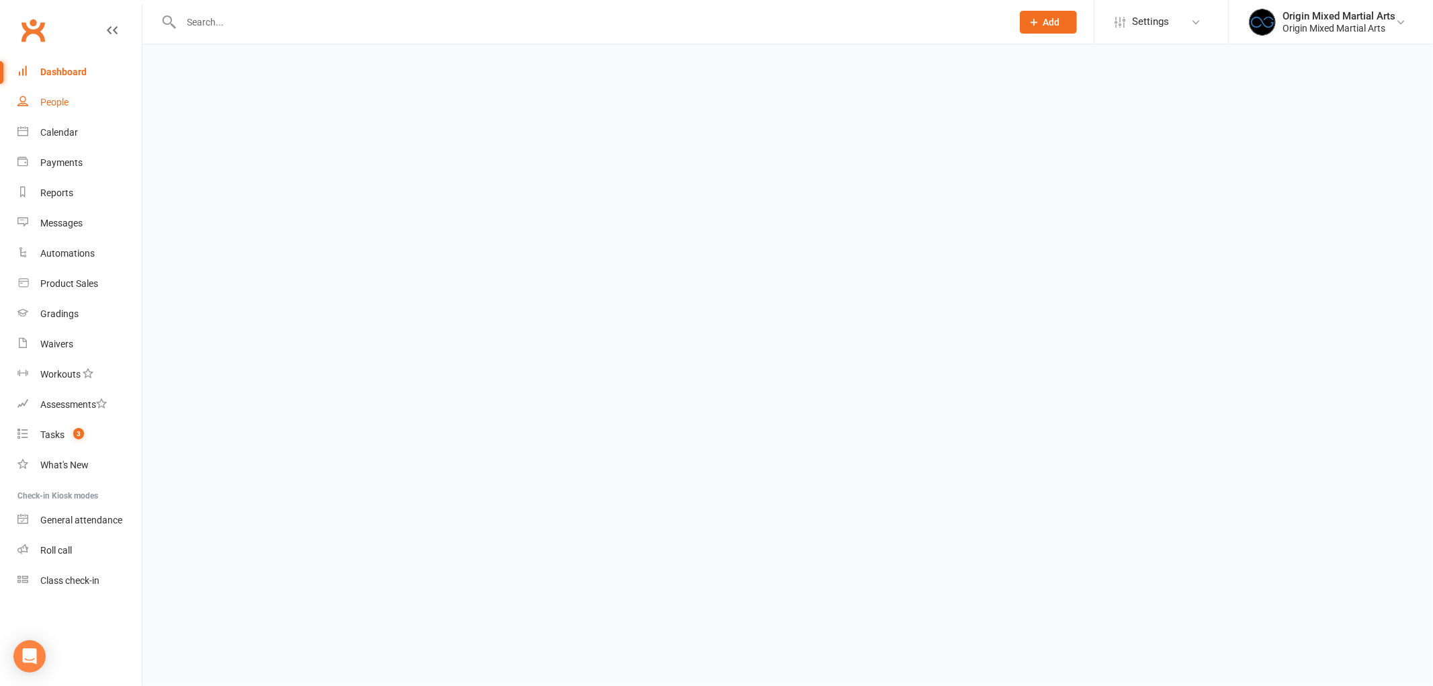
click at [64, 93] on link "People" at bounding box center [79, 102] width 124 height 30
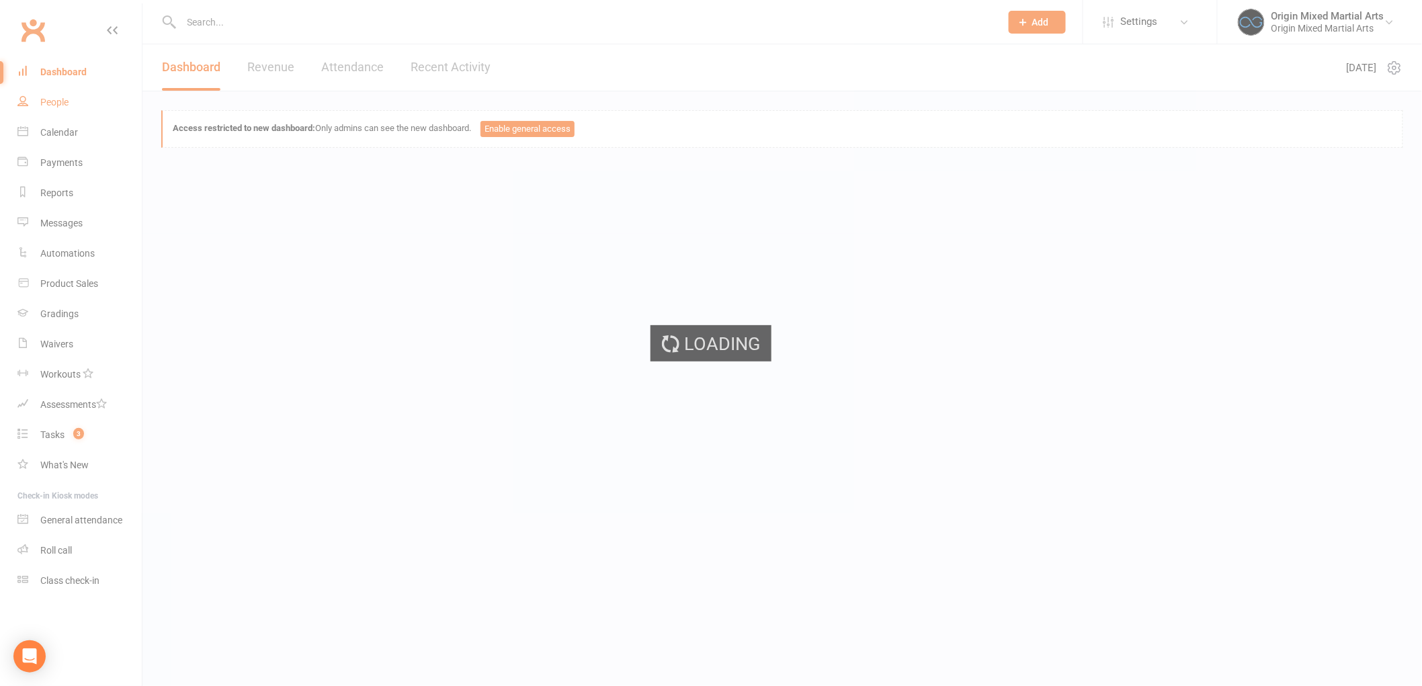
select select "100"
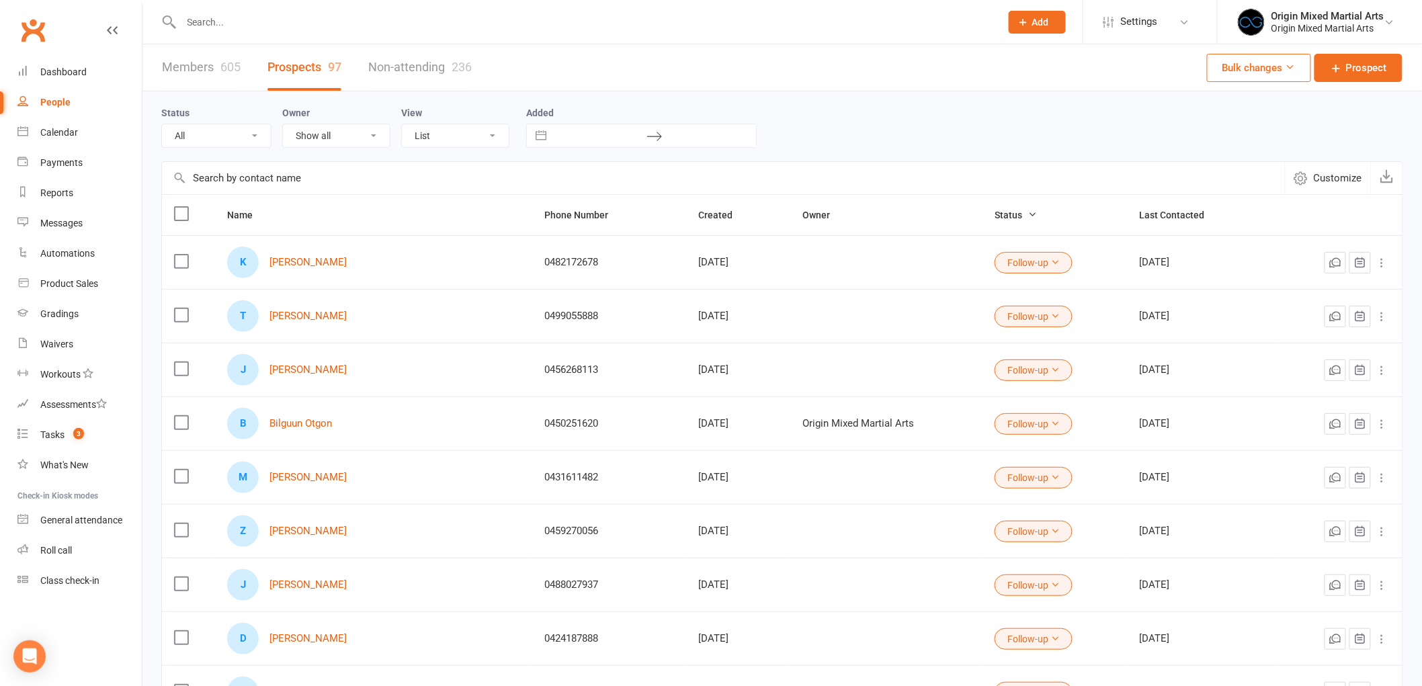
click at [58, 106] on div "People" at bounding box center [55, 102] width 30 height 11
click at [284, 20] on input "text" at bounding box center [584, 22] width 814 height 19
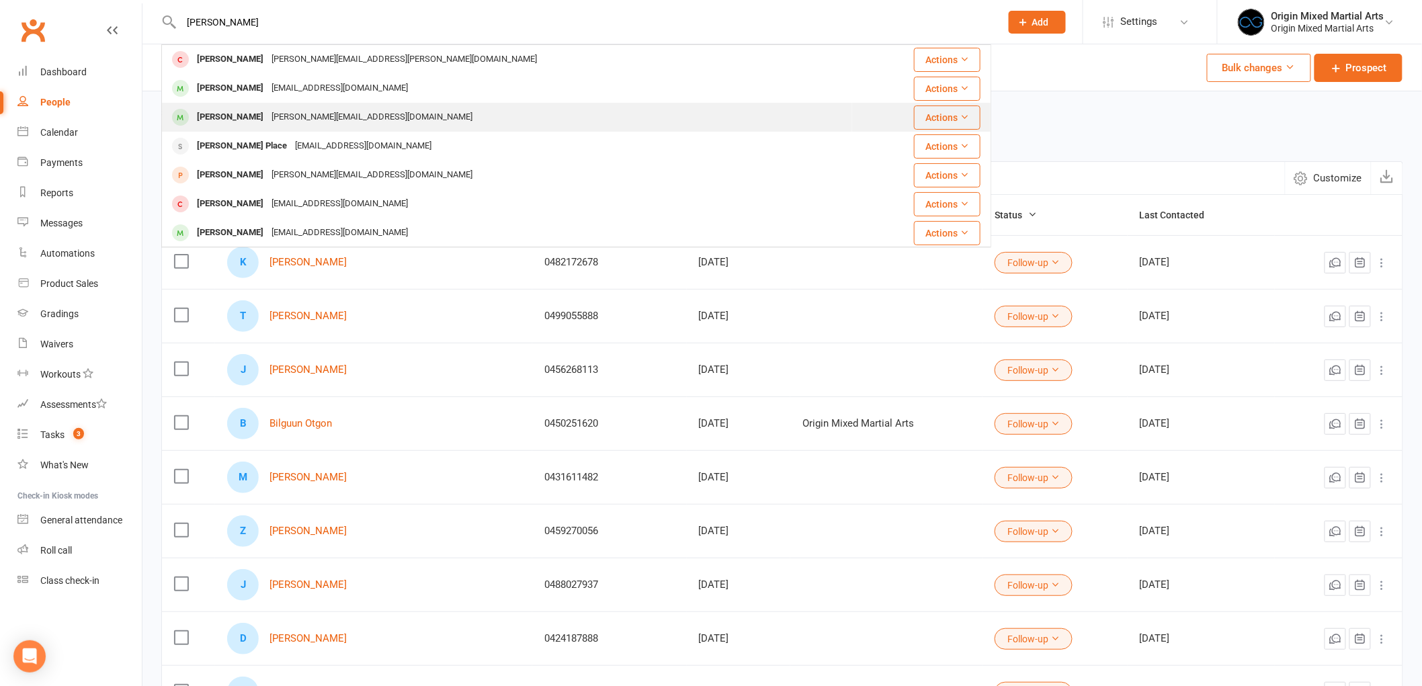
type input "[PERSON_NAME]"
click at [276, 116] on div "[PERSON_NAME][EMAIL_ADDRESS][DOMAIN_NAME]" at bounding box center [371, 117] width 209 height 19
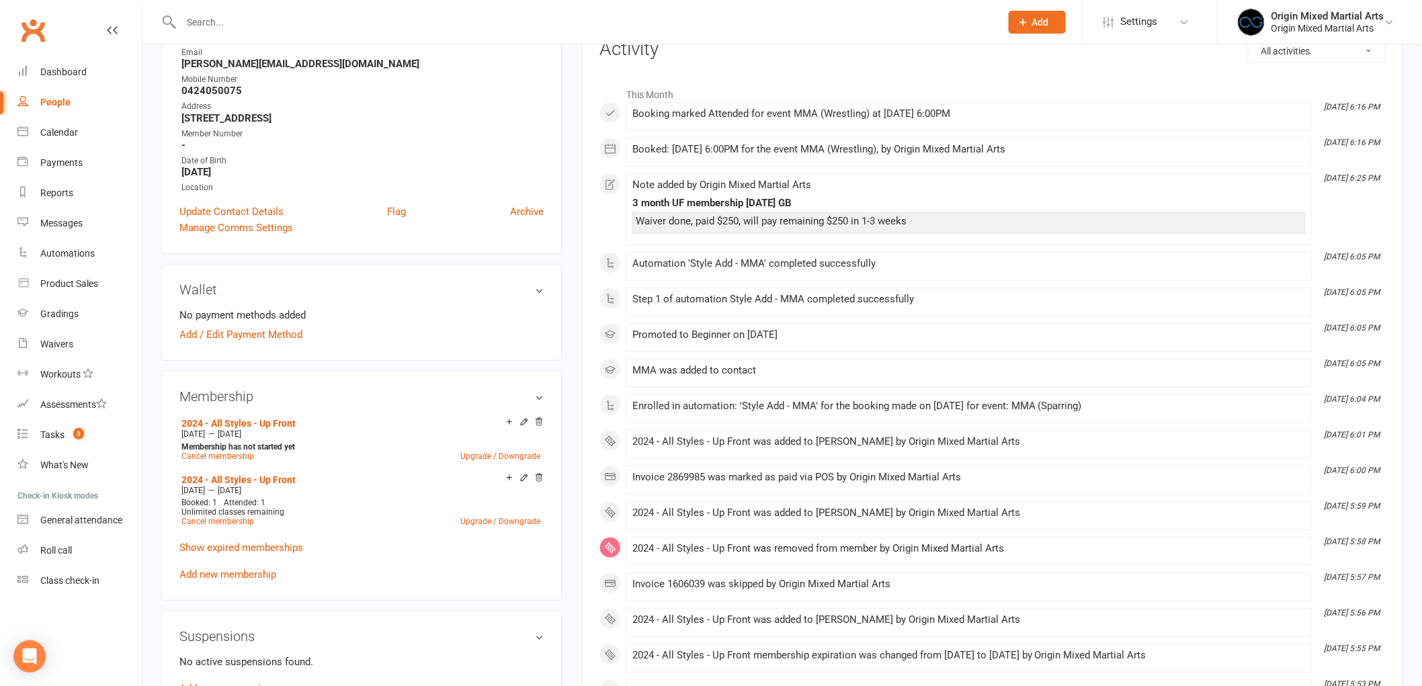
scroll to position [224, 0]
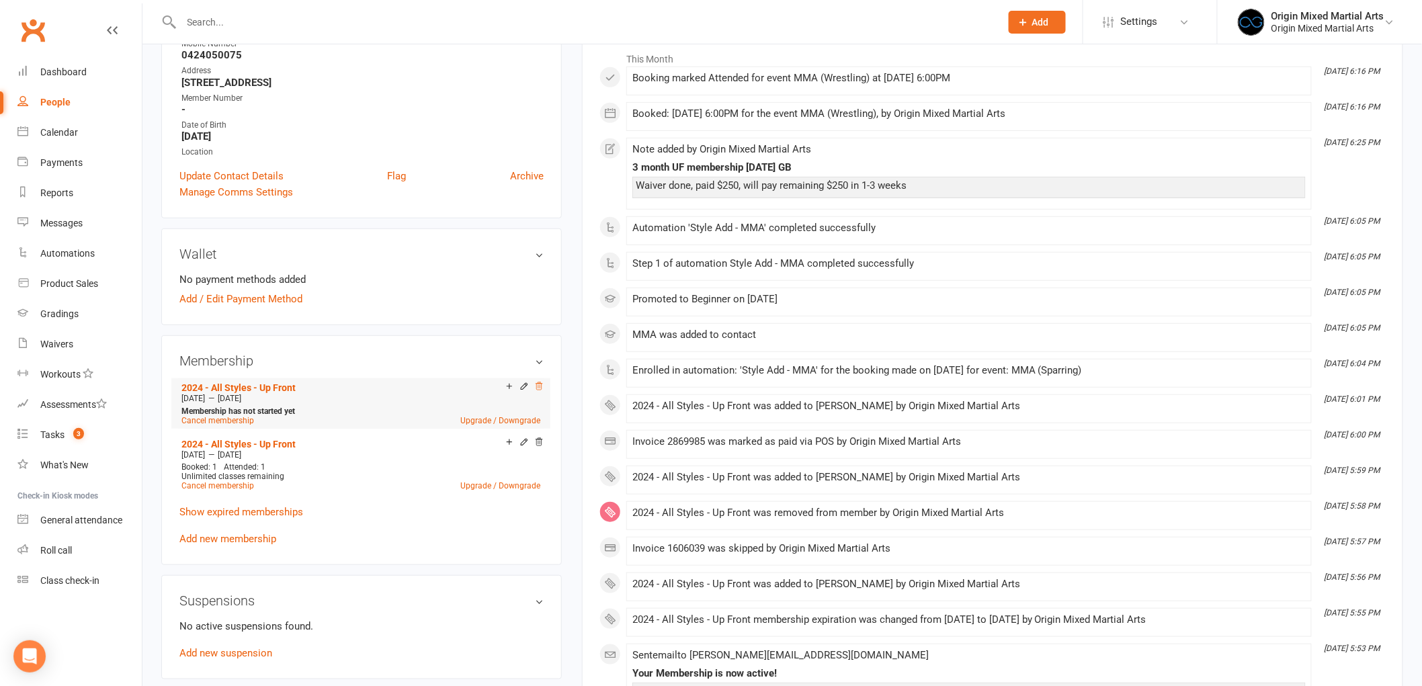
click at [536, 382] on icon at bounding box center [538, 386] width 9 height 9
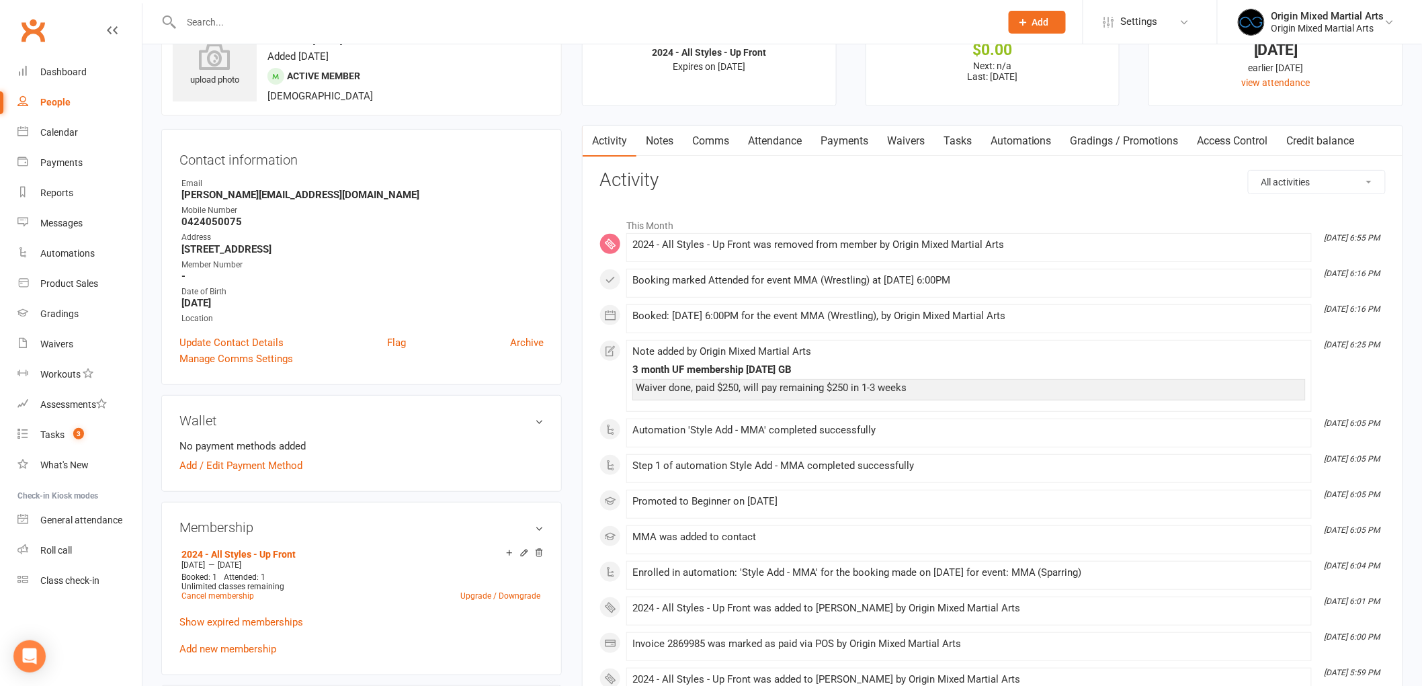
scroll to position [0, 0]
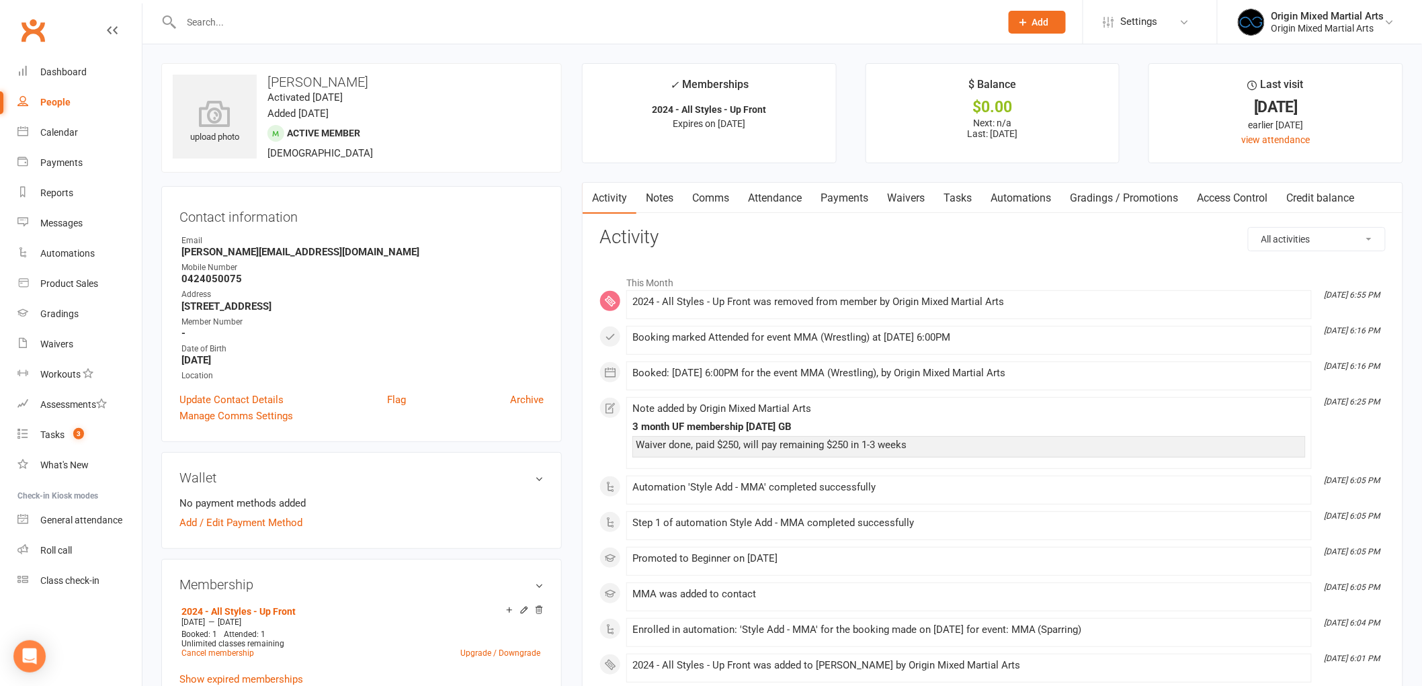
click at [324, 20] on input "text" at bounding box center [584, 22] width 814 height 19
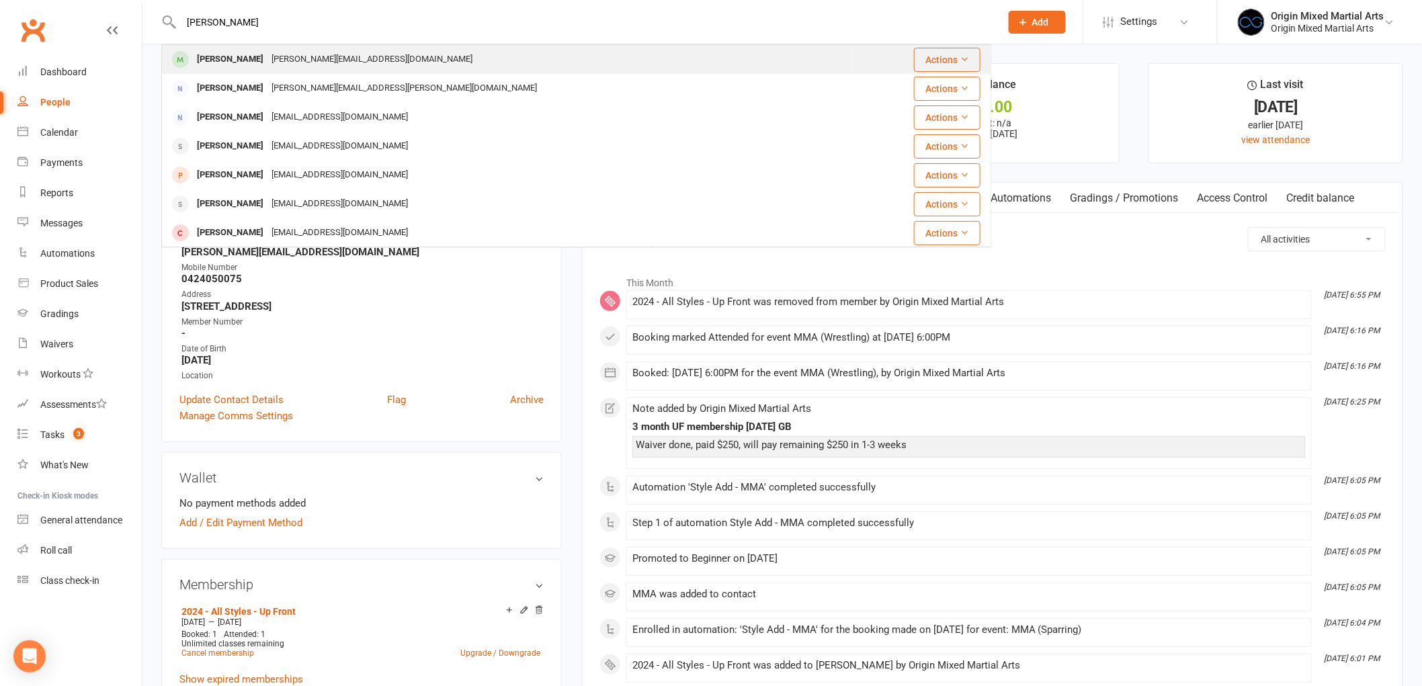
type input "[PERSON_NAME]"
click at [308, 54] on div "[PERSON_NAME][EMAIL_ADDRESS][DOMAIN_NAME]" at bounding box center [371, 59] width 209 height 19
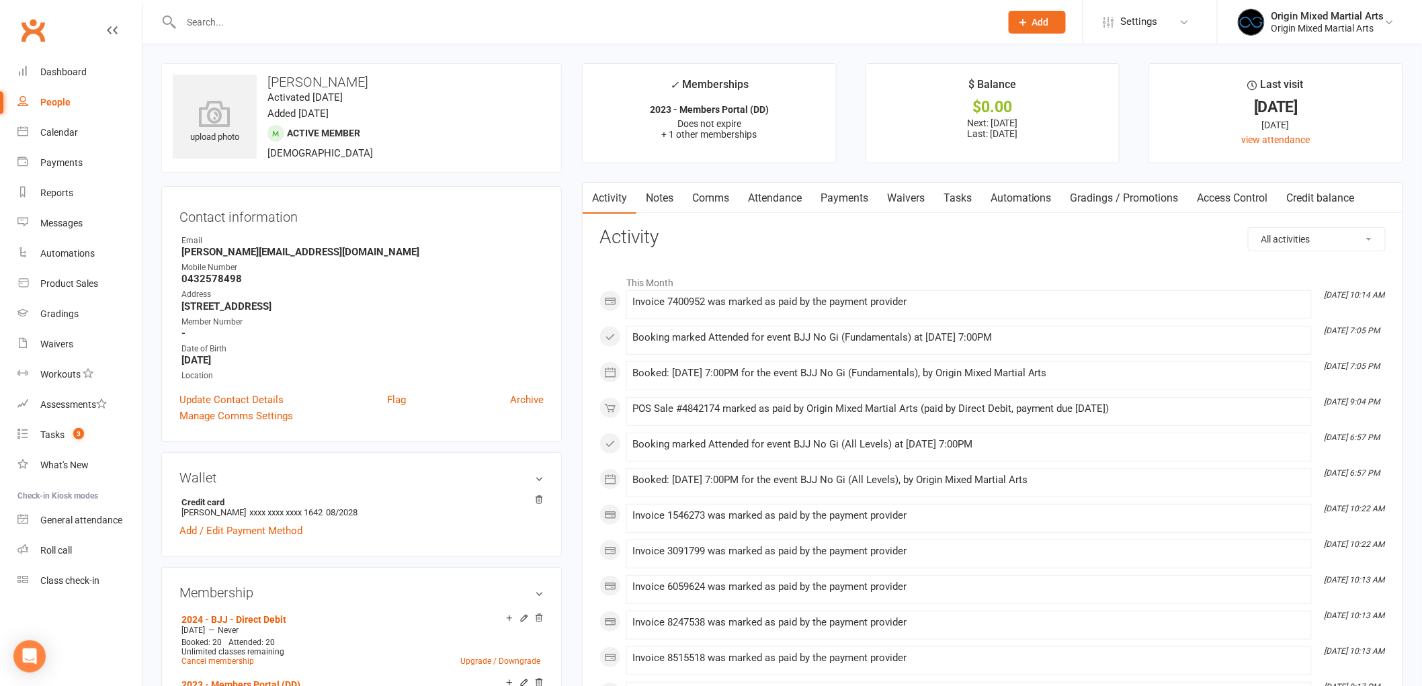
click at [837, 186] on link "Payments" at bounding box center [844, 198] width 67 height 31
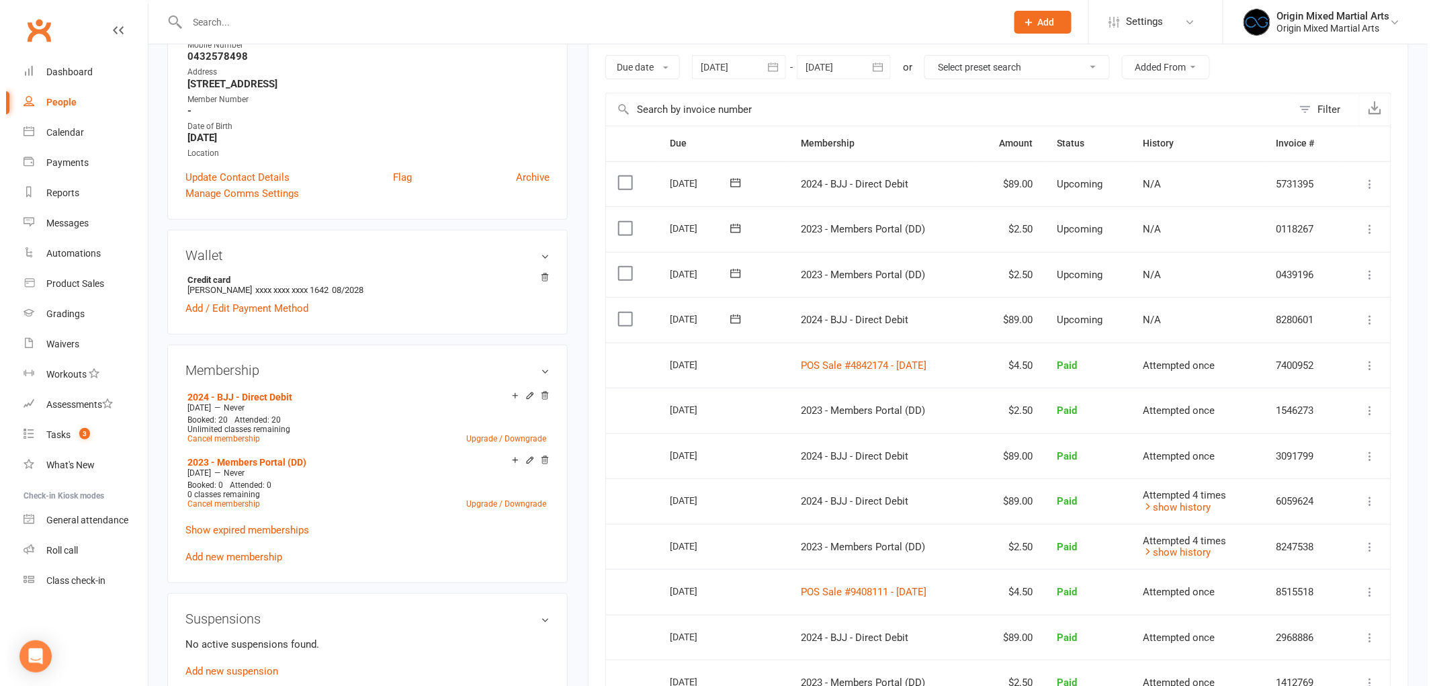
scroll to position [224, 0]
click at [1372, 364] on button at bounding box center [1365, 364] width 16 height 16
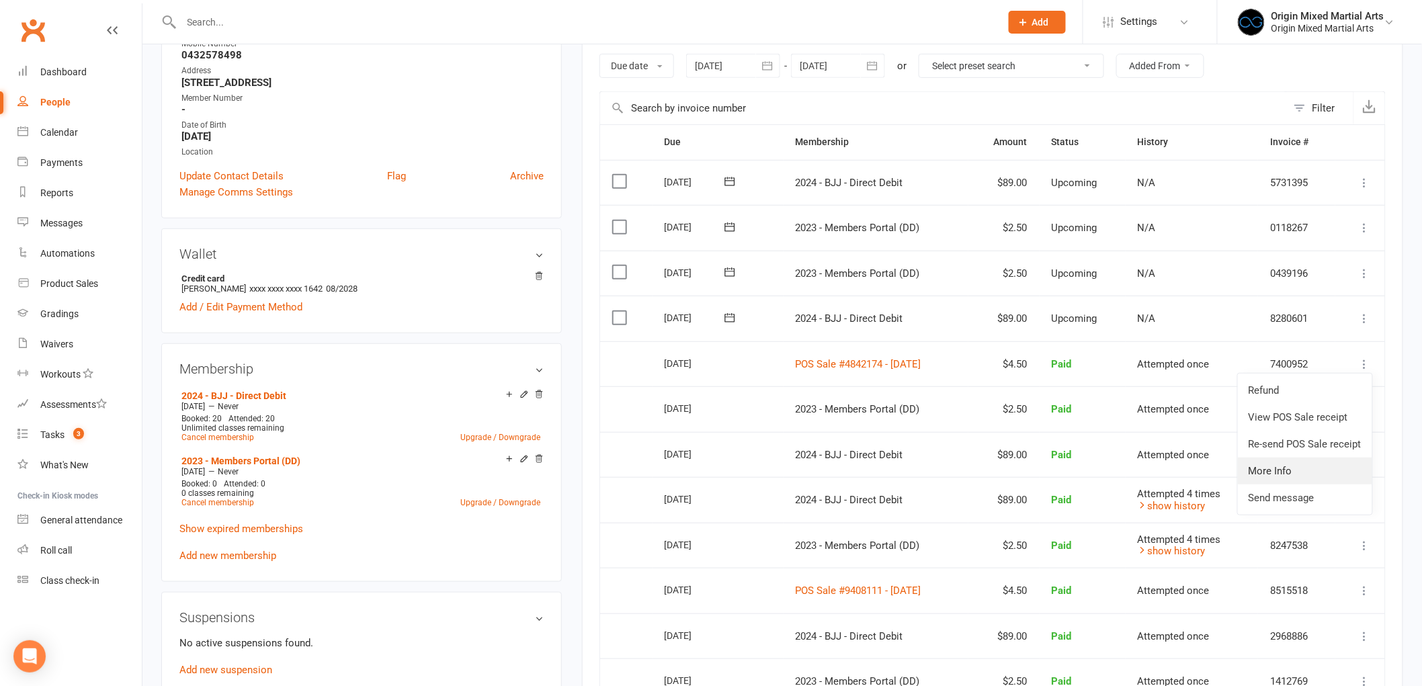
click at [1334, 466] on link "More Info" at bounding box center [1305, 471] width 134 height 27
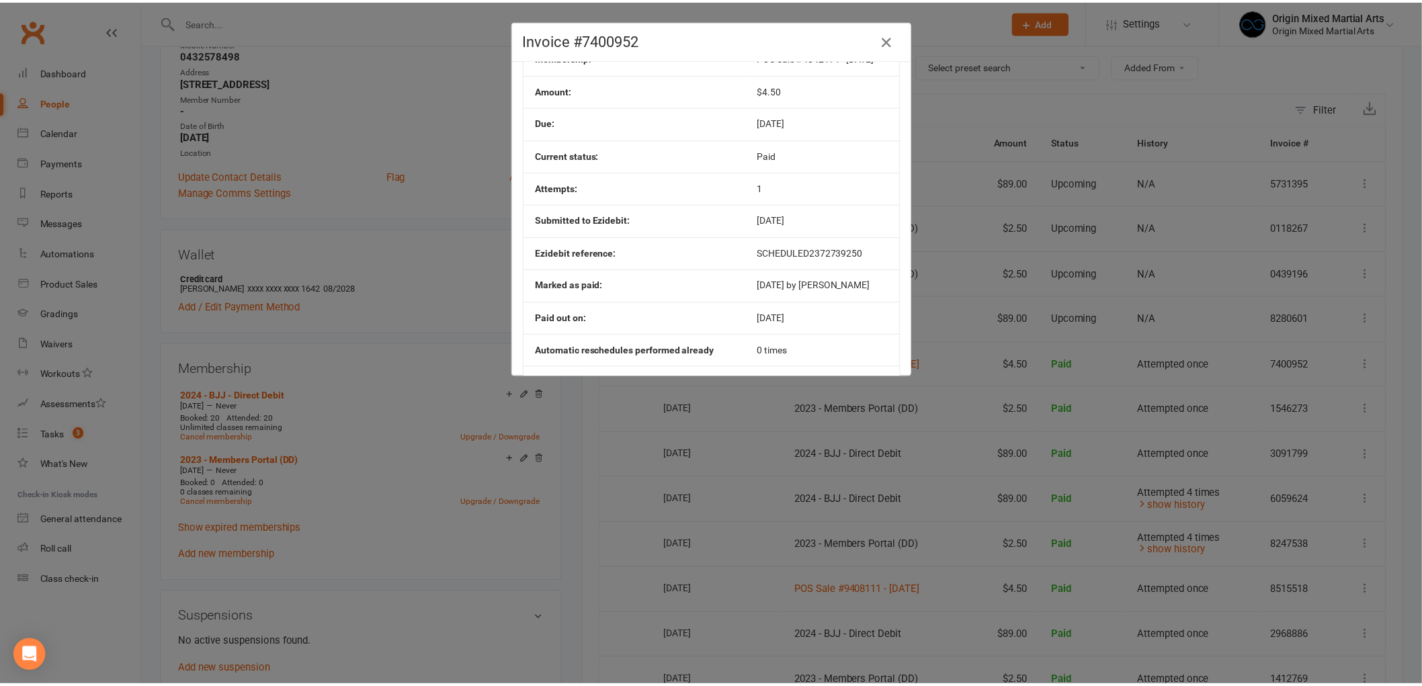
scroll to position [0, 0]
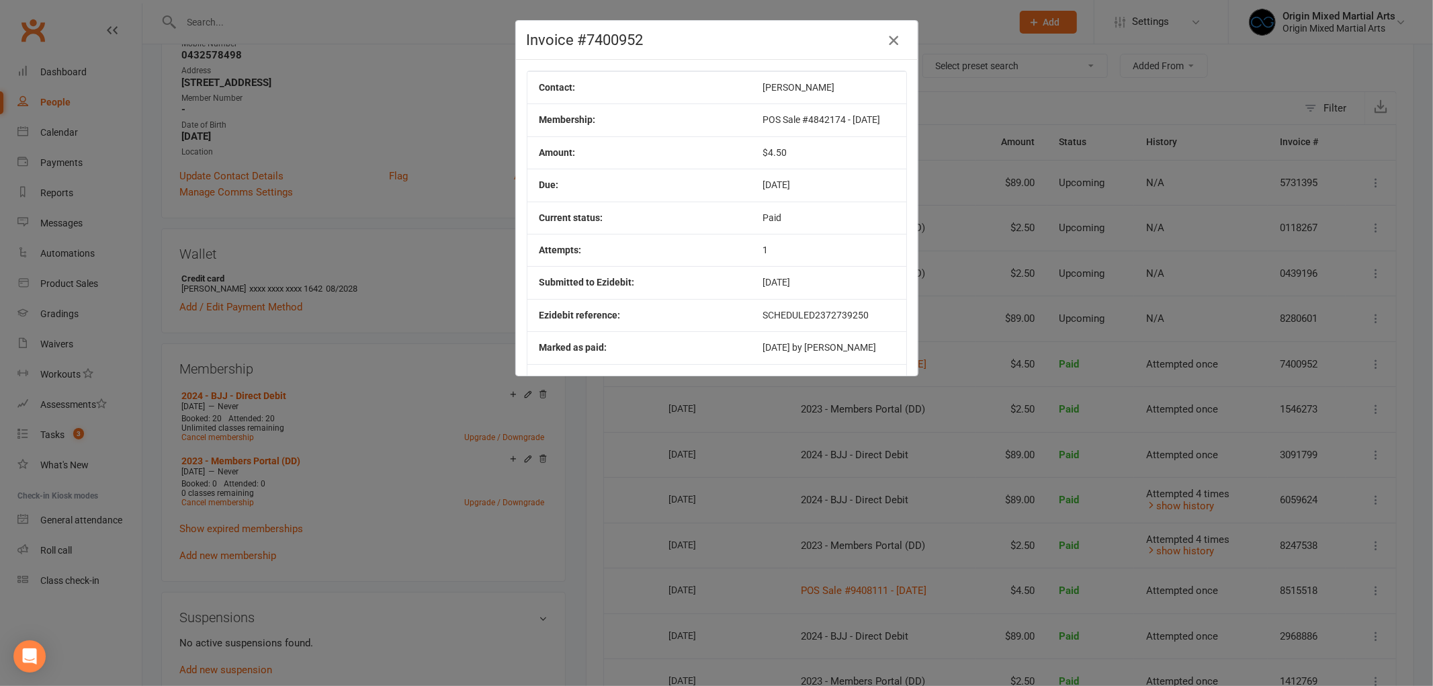
click at [886, 36] on icon "button" at bounding box center [894, 40] width 16 height 16
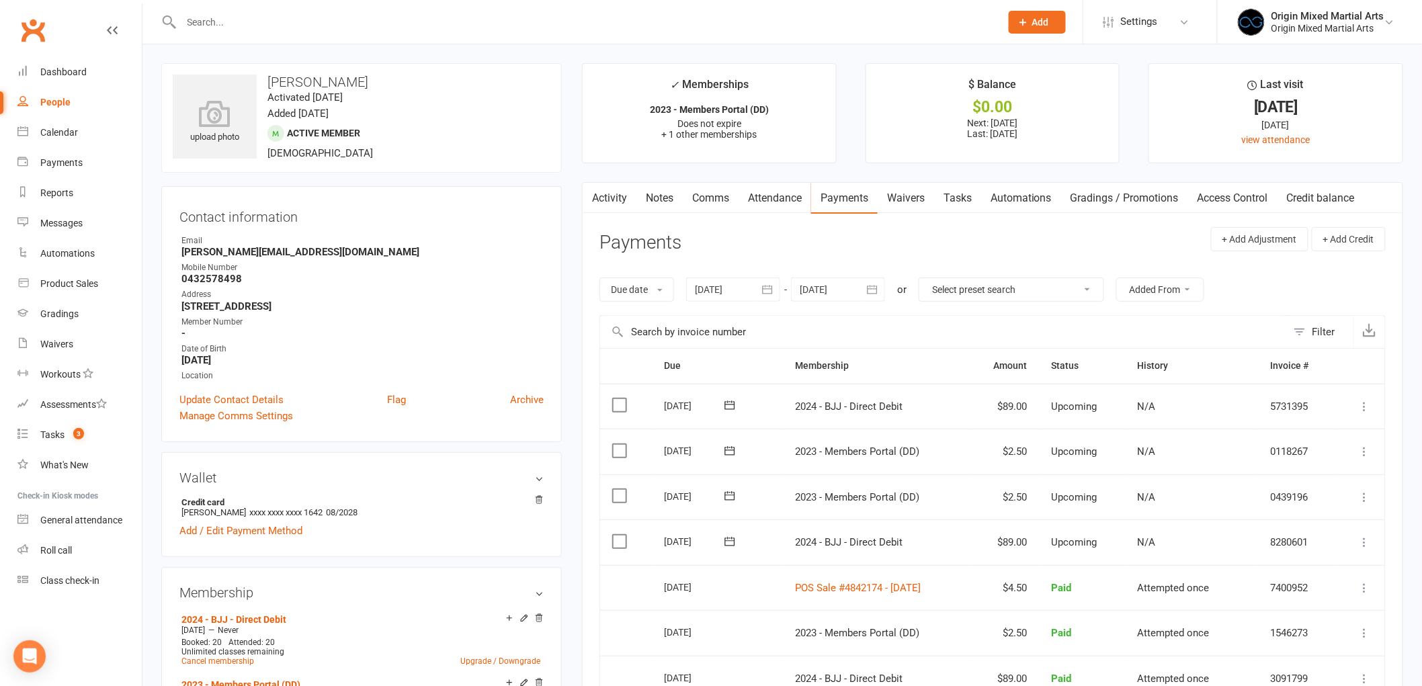
click at [81, 103] on link "People" at bounding box center [79, 102] width 124 height 30
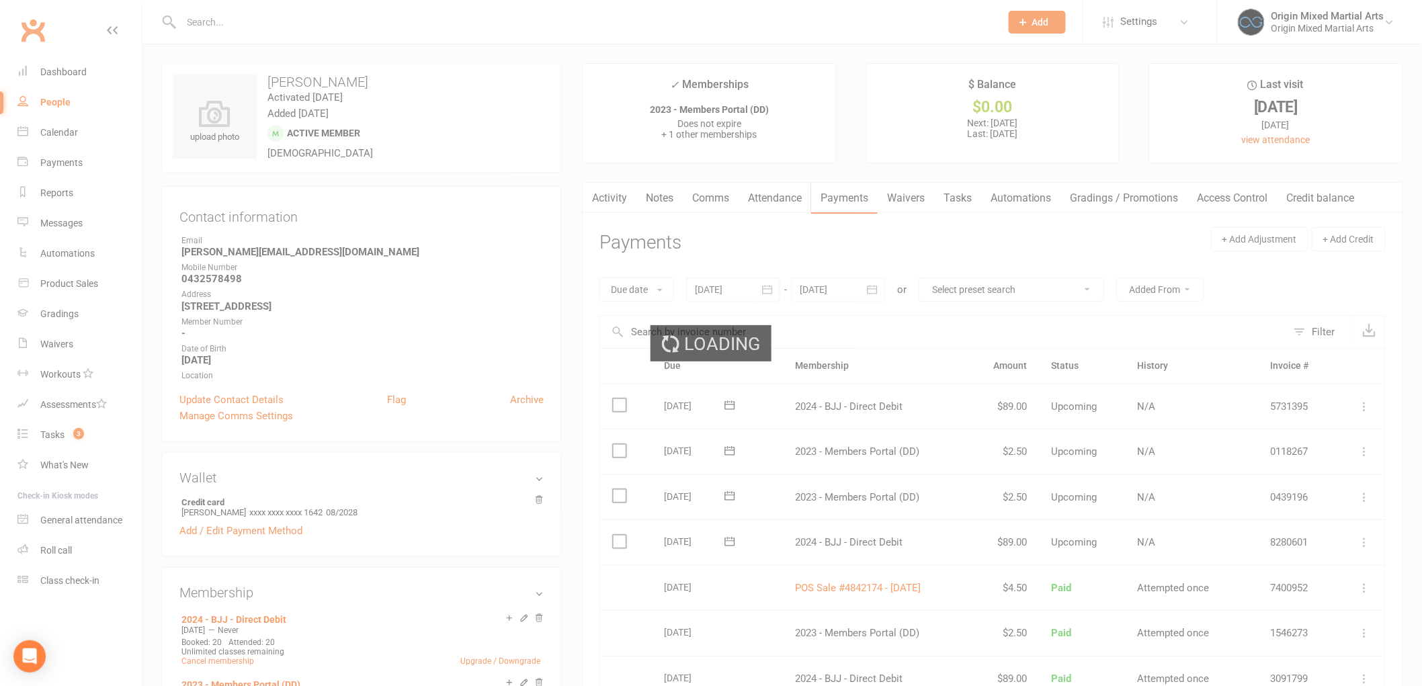
select select "100"
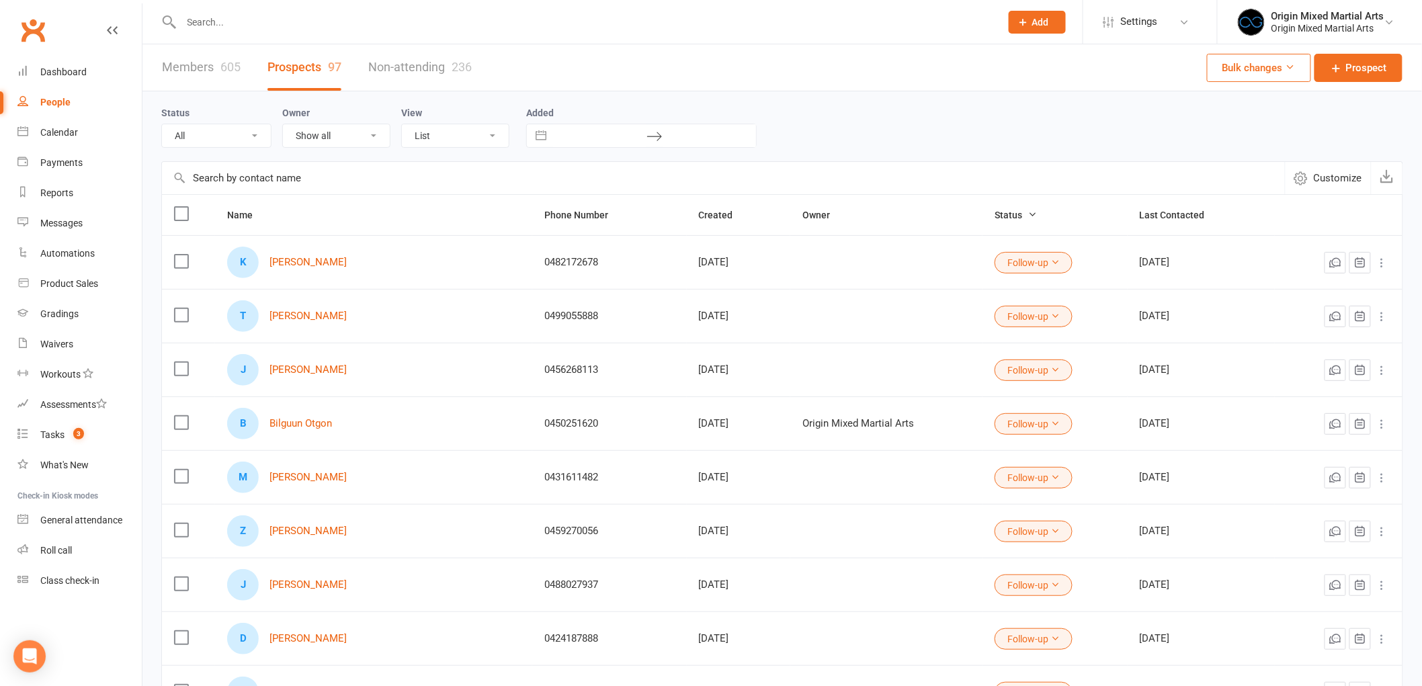
click at [56, 101] on div "People" at bounding box center [55, 102] width 30 height 11
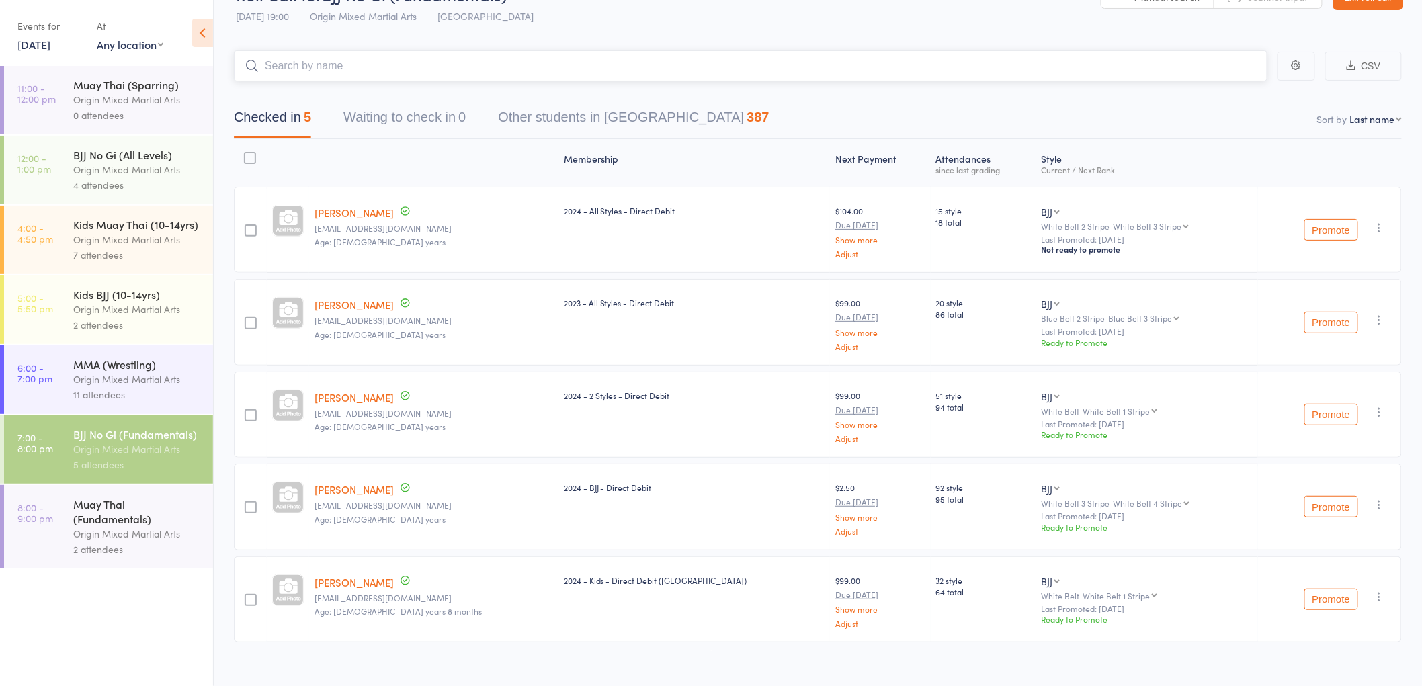
scroll to position [50, 0]
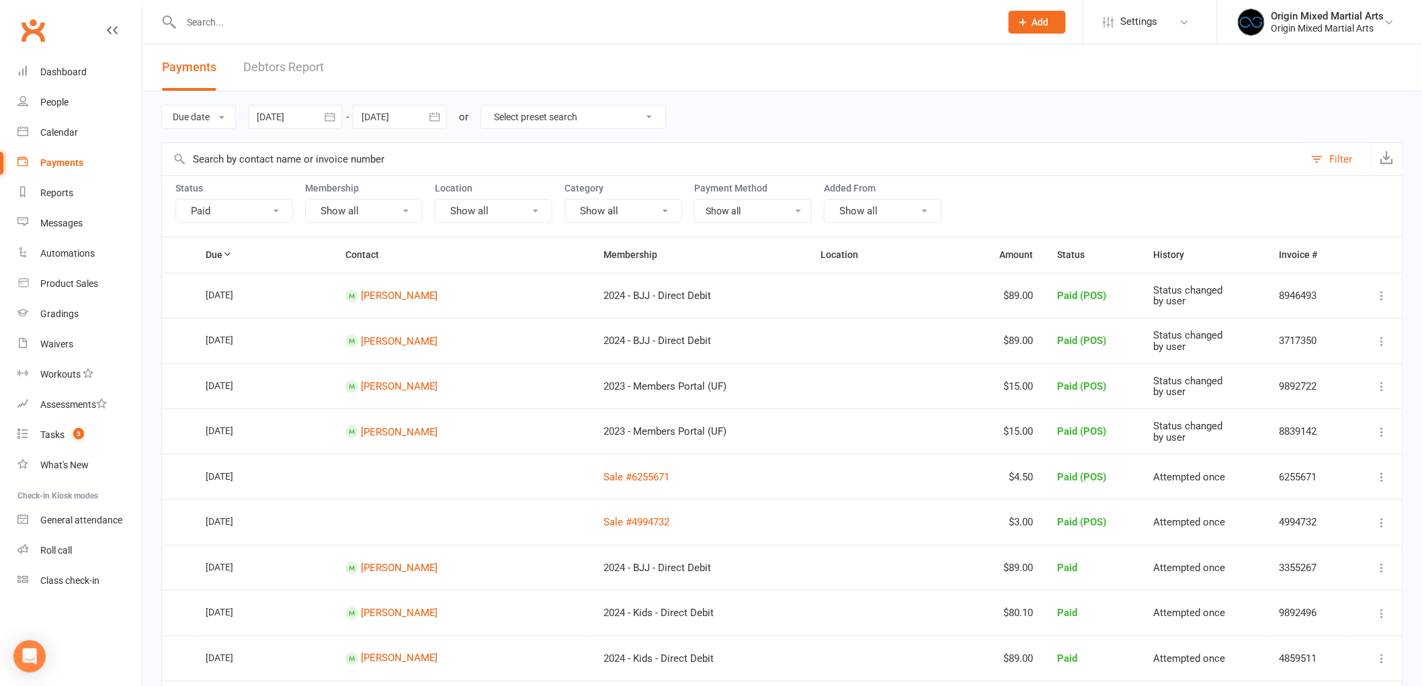
click at [333, 111] on icon "button" at bounding box center [329, 116] width 13 height 13
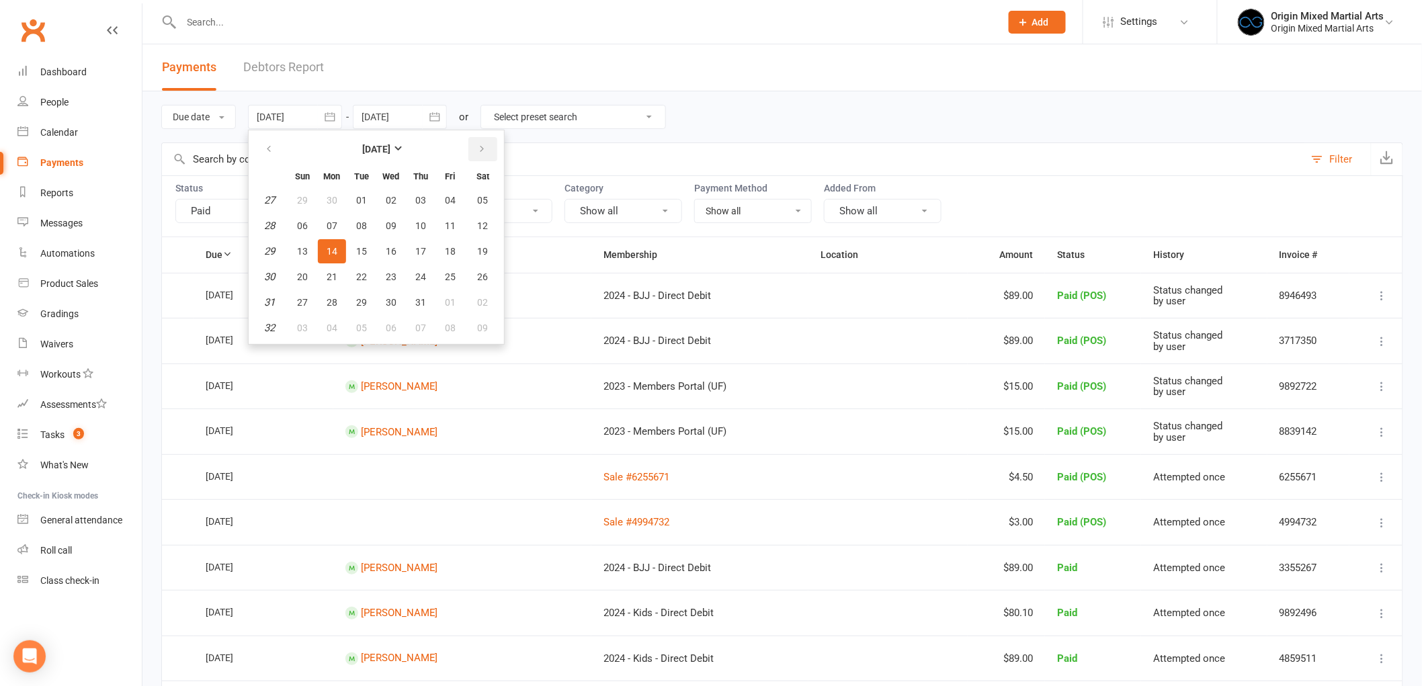
click at [472, 139] on button "button" at bounding box center [482, 149] width 29 height 24
click at [333, 246] on span "11" at bounding box center [332, 251] width 11 height 11
type input "[DATE]"
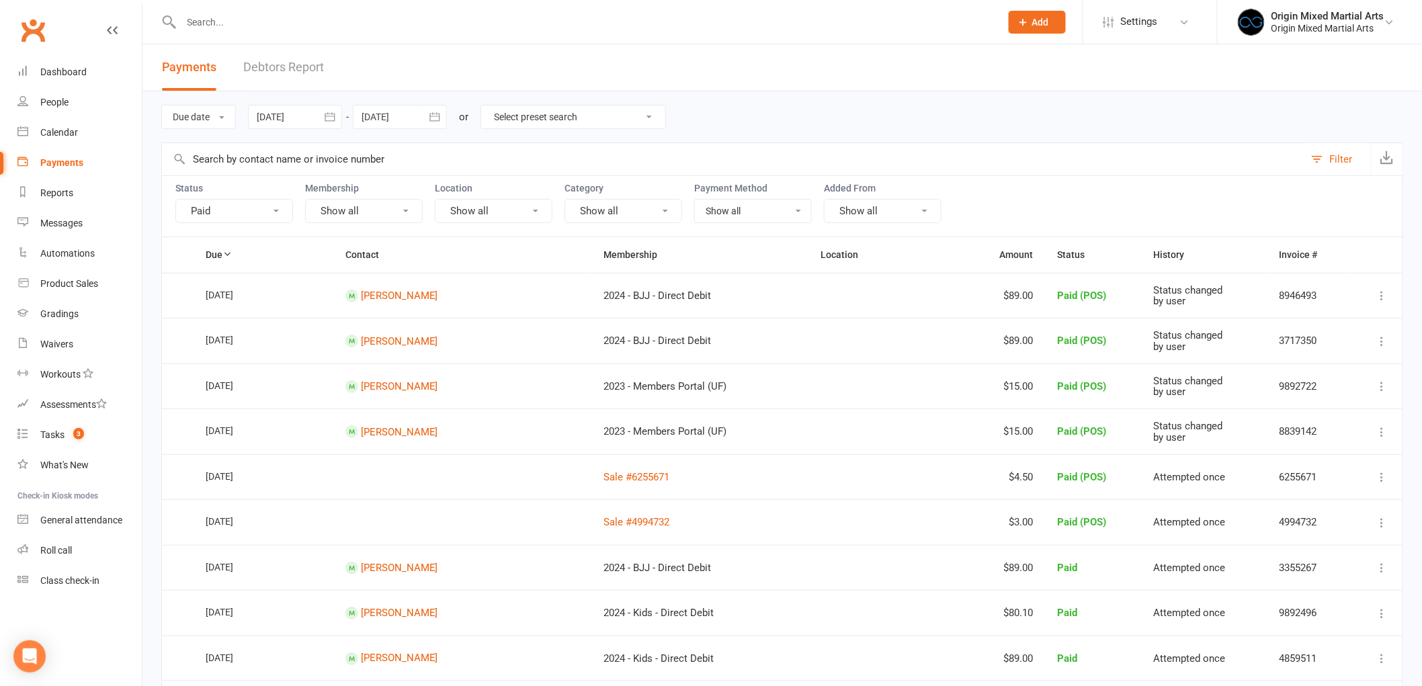
click at [441, 117] on icon "button" at bounding box center [434, 116] width 13 height 13
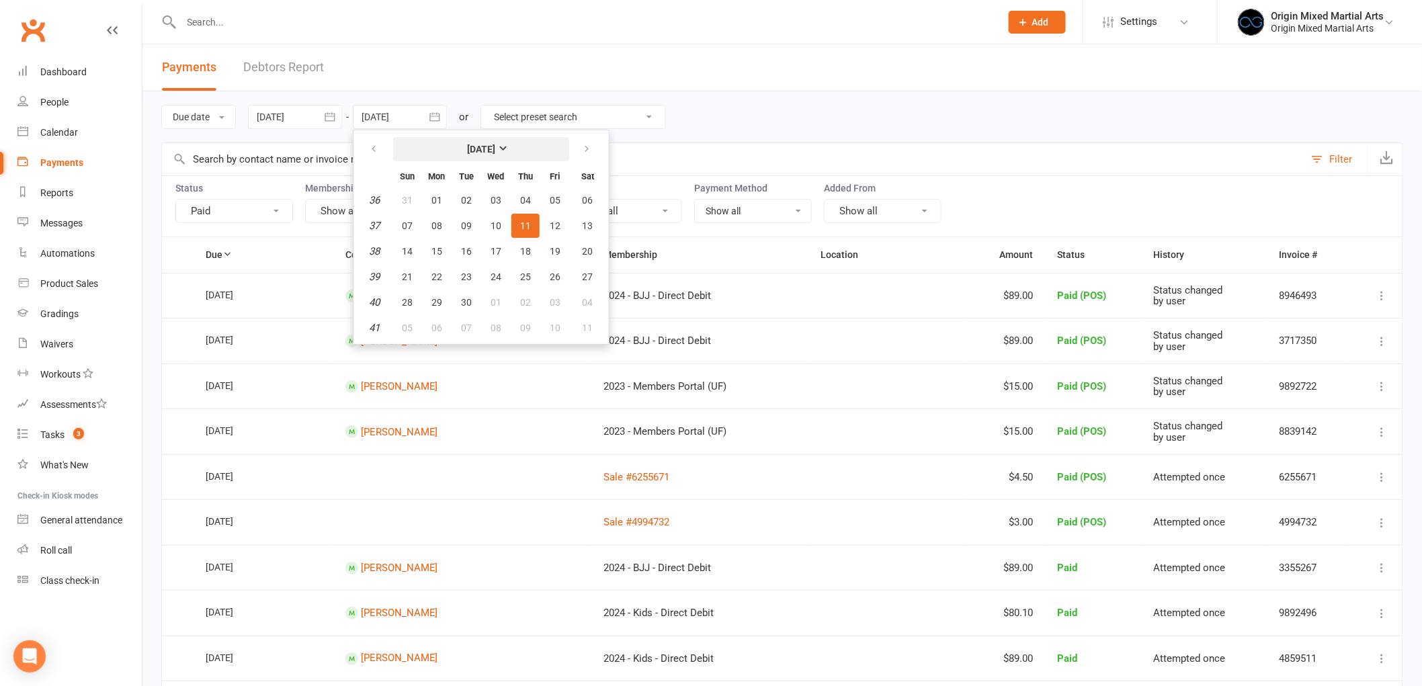
click at [393, 151] on button "[DATE]" at bounding box center [481, 149] width 176 height 24
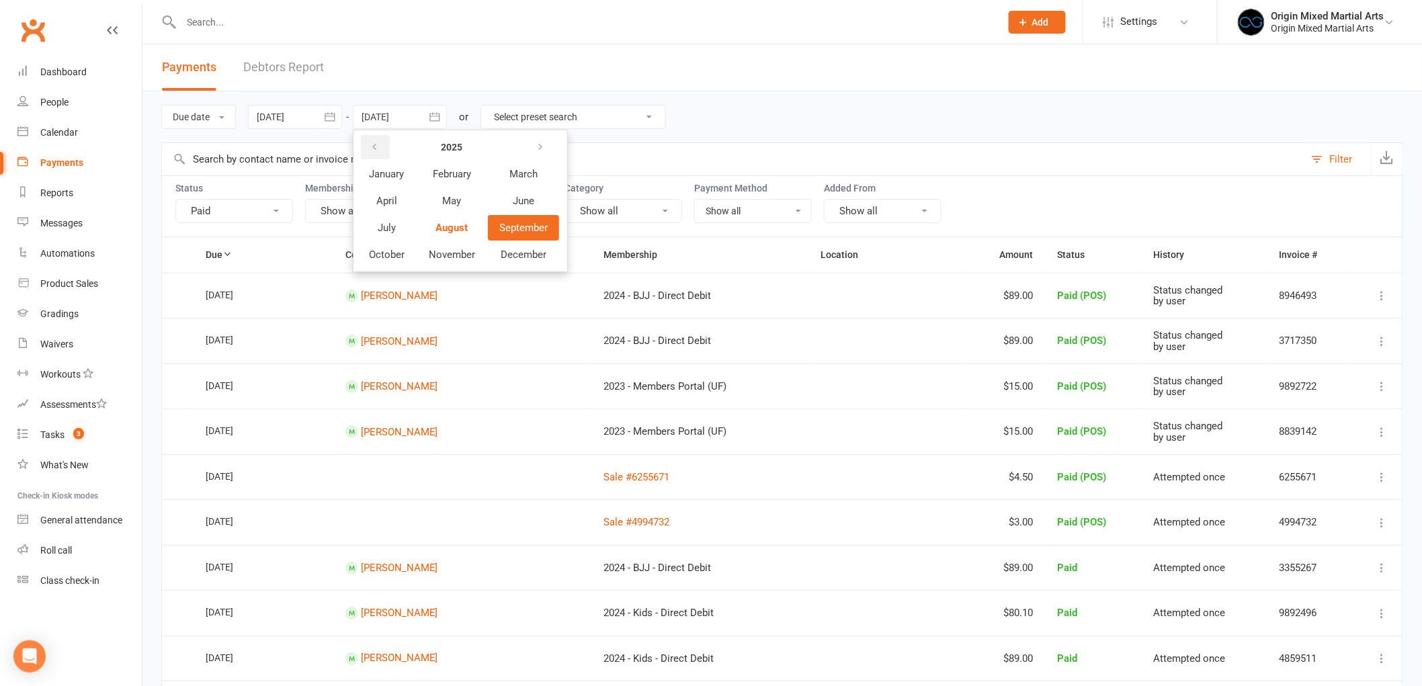
click at [384, 150] on button "button" at bounding box center [375, 147] width 29 height 24
click at [527, 148] on button "button" at bounding box center [541, 147] width 29 height 24
click at [474, 222] on button "August" at bounding box center [451, 228] width 69 height 26
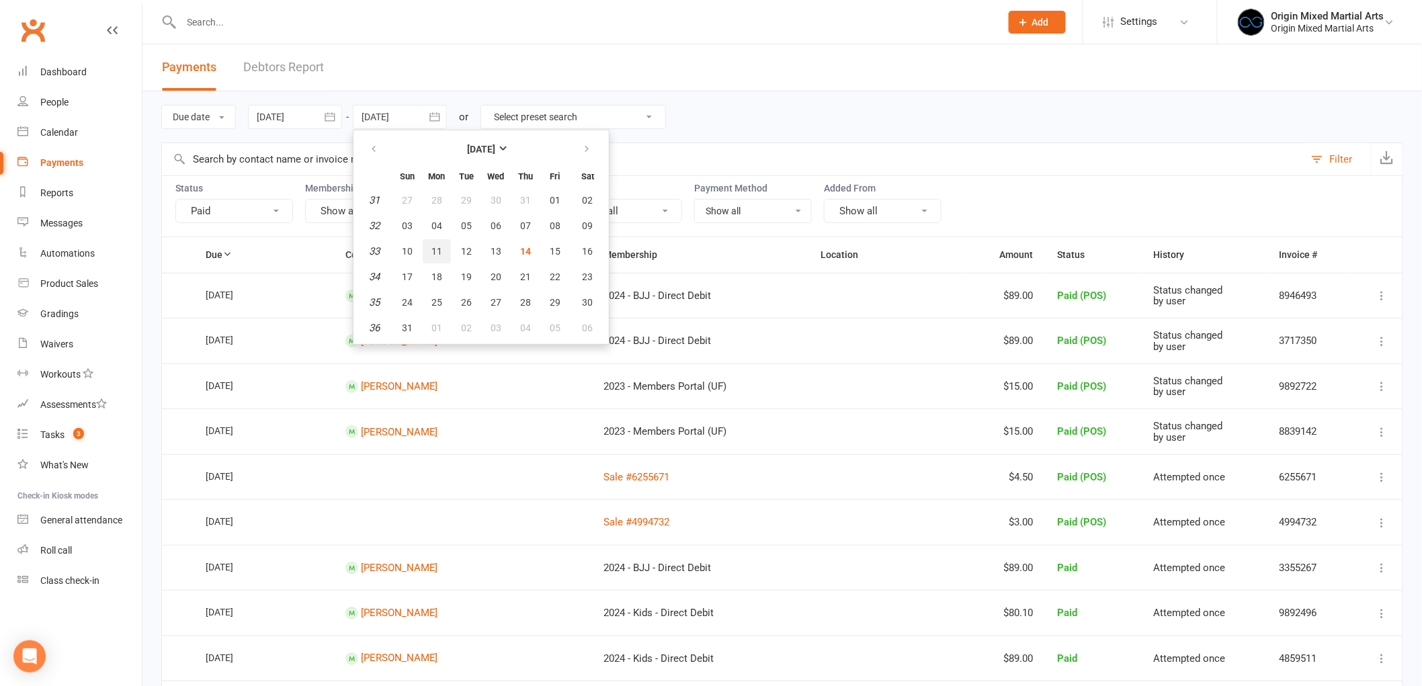
click at [433, 250] on span "11" at bounding box center [436, 251] width 11 height 11
type input "[DATE]"
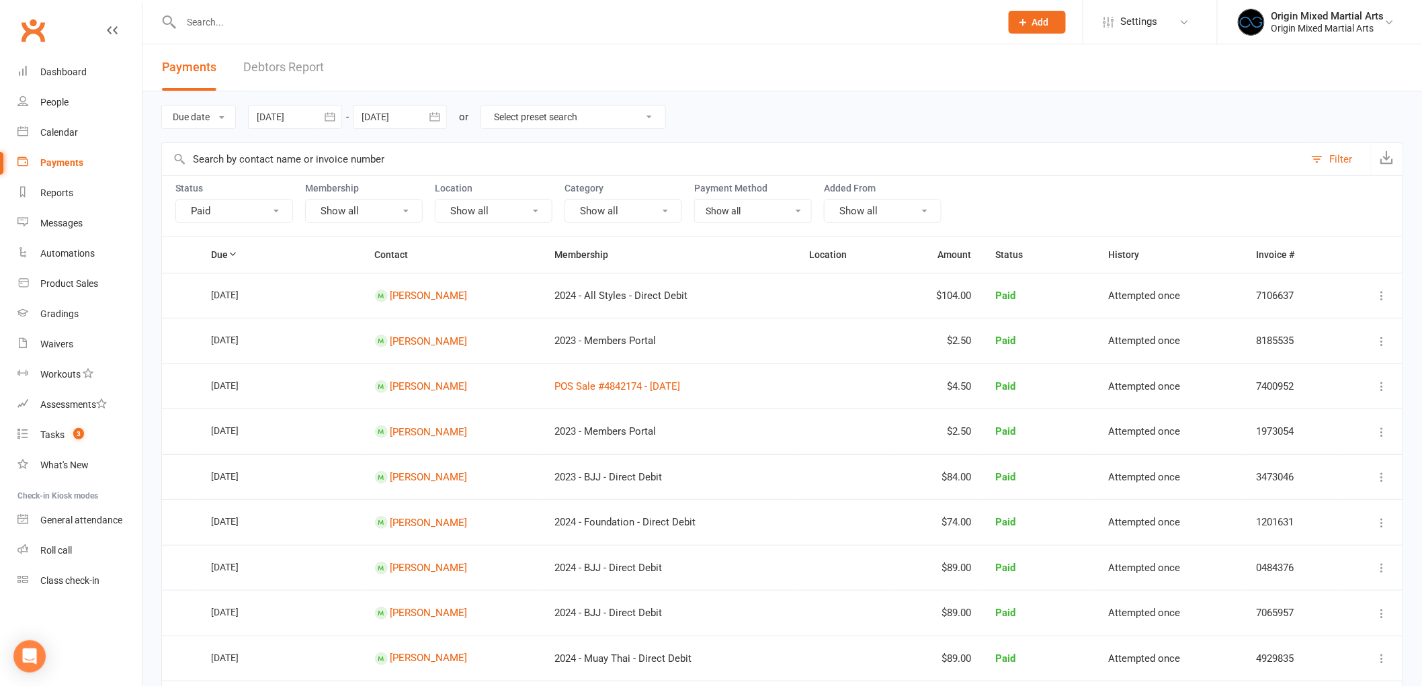
click at [280, 209] on button "Paid" at bounding box center [234, 211] width 118 height 24
click at [252, 233] on link "Show all" at bounding box center [250, 241] width 148 height 27
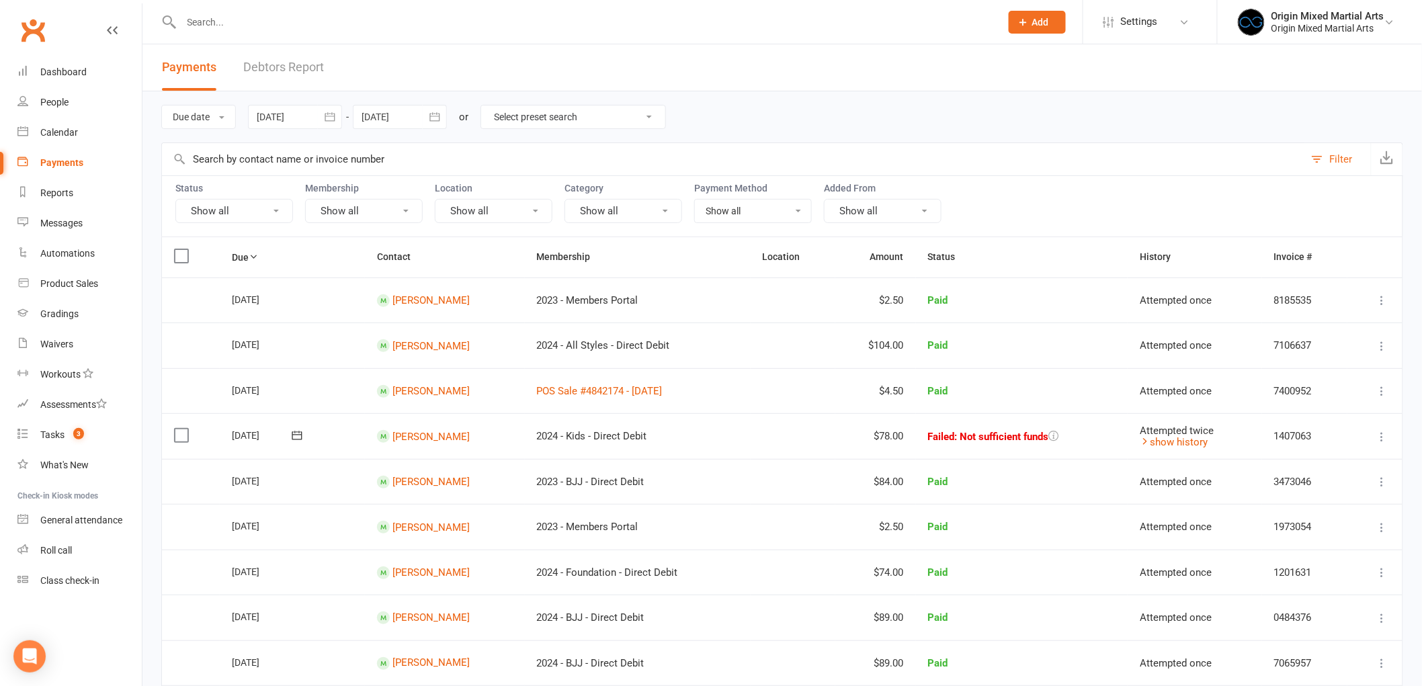
click at [372, 204] on button "Show all" at bounding box center [364, 211] width 118 height 24
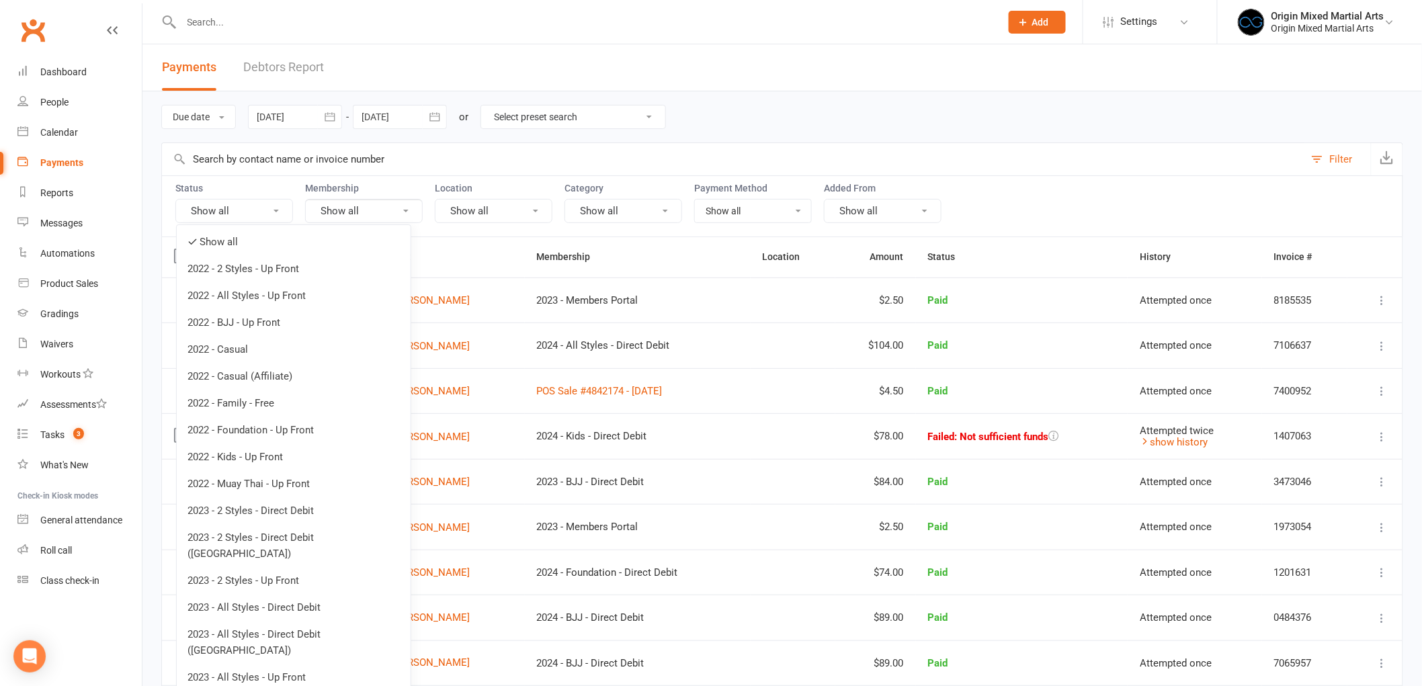
click at [419, 171] on input "text" at bounding box center [733, 159] width 1142 height 32
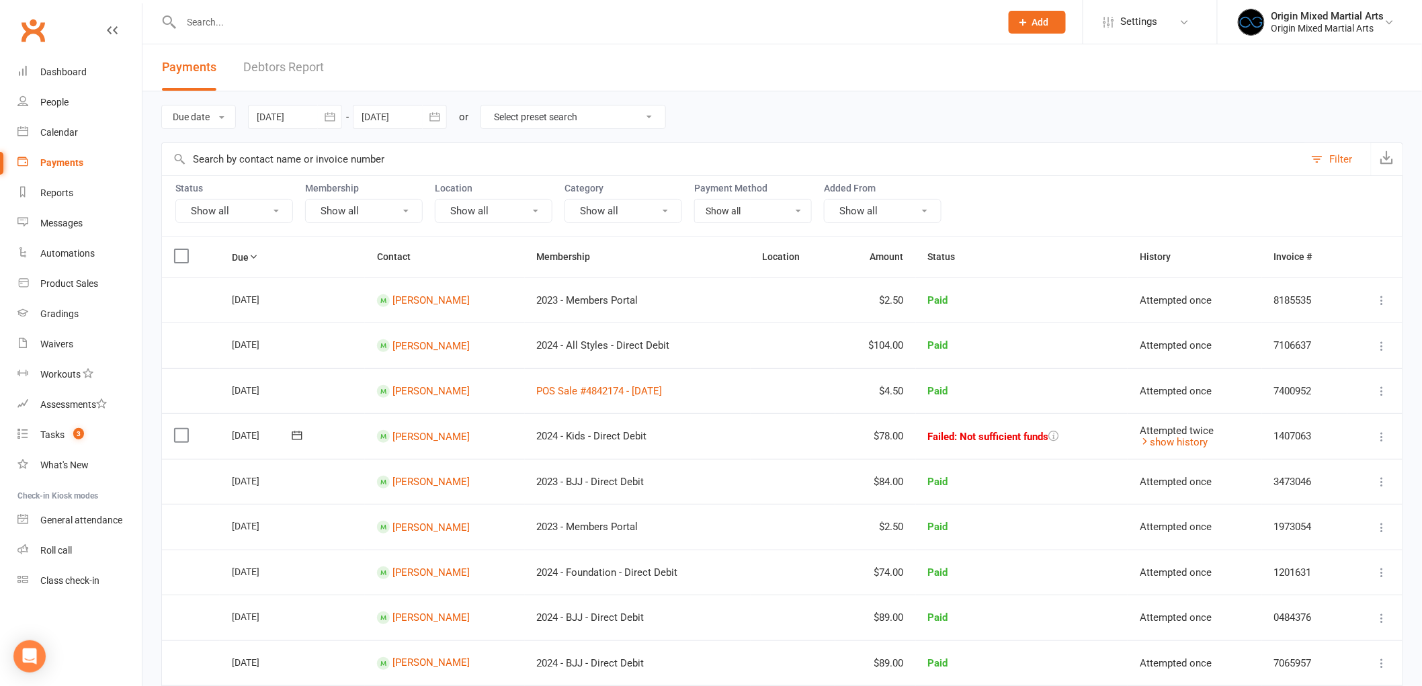
click at [484, 211] on button "Show all" at bounding box center [494, 211] width 118 height 24
click at [598, 207] on button "Show all" at bounding box center [623, 211] width 118 height 24
click at [723, 137] on div "Due date Due date Date paid Date failed Date settled [DATE] [DATE] Sun Mon Tue …" at bounding box center [782, 116] width 1242 height 51
click at [732, 198] on div "Payment Method Show all No payment method Bank Account Credit Card" at bounding box center [753, 203] width 118 height 40
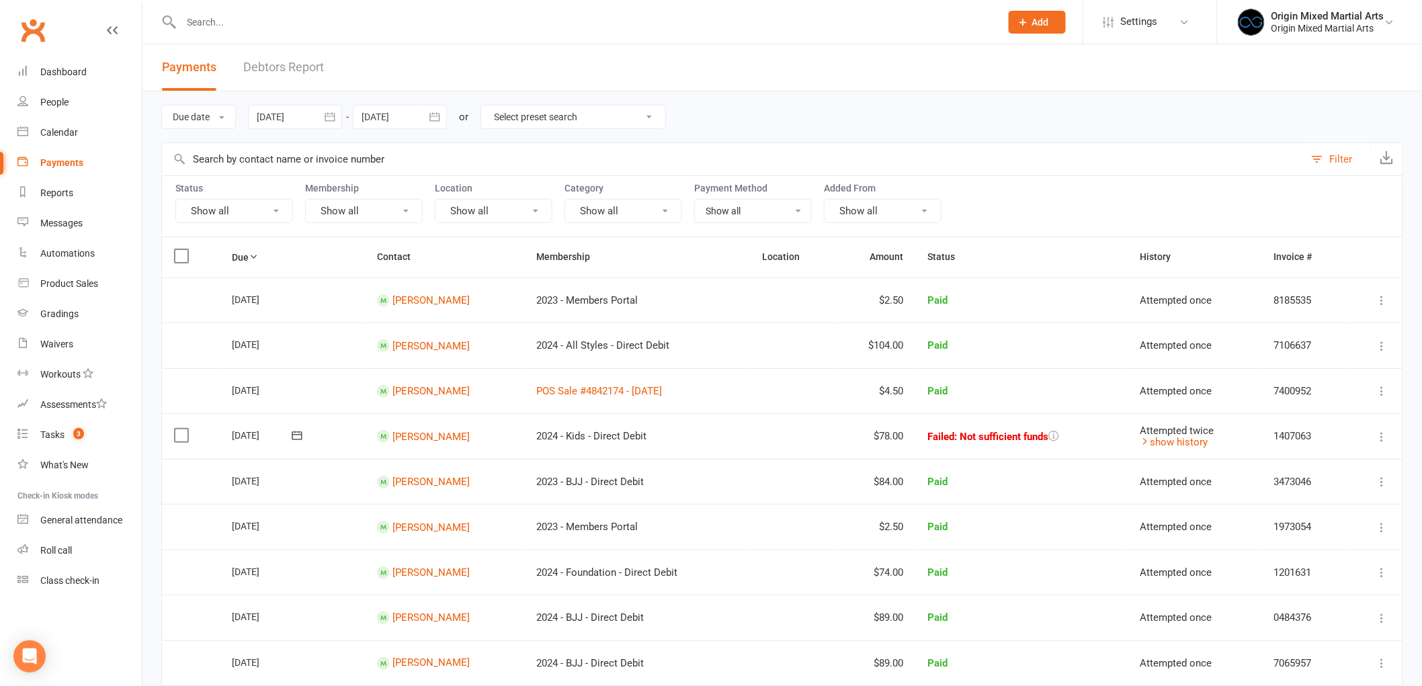
click at [734, 205] on select "Show all No payment method Bank Account Credit Card" at bounding box center [753, 211] width 116 height 23
click at [794, 164] on input "text" at bounding box center [733, 159] width 1142 height 32
click at [373, 213] on button "Show all" at bounding box center [364, 211] width 118 height 24
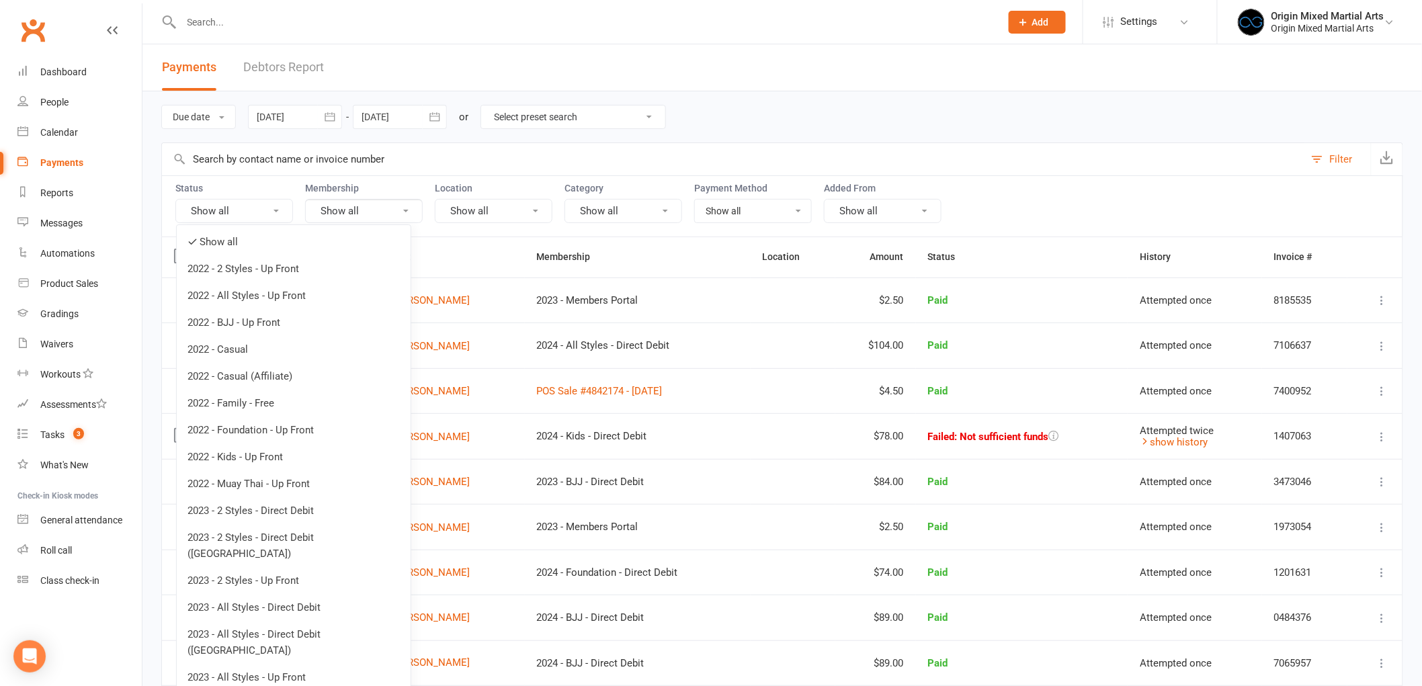
click at [528, 146] on input "text" at bounding box center [733, 159] width 1142 height 32
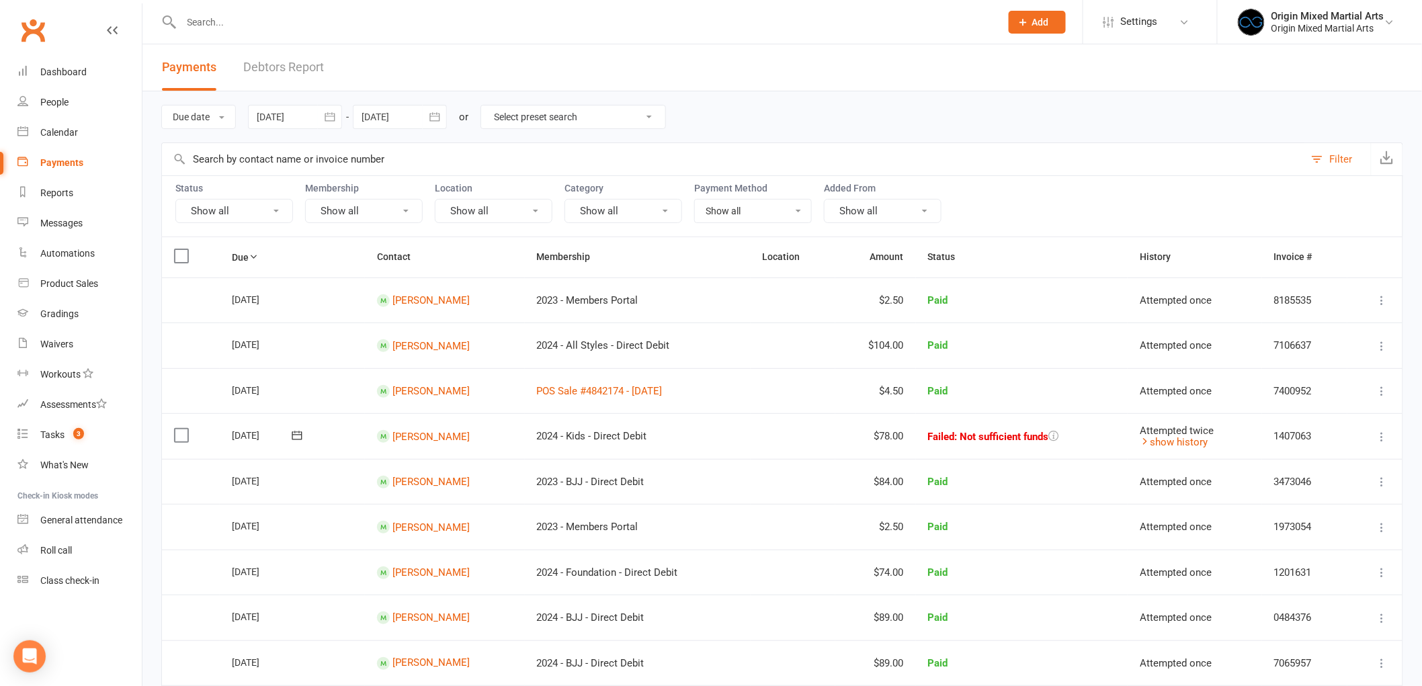
click at [239, 205] on button "Show all" at bounding box center [234, 211] width 118 height 24
click at [757, 116] on div "Due date Due date Date paid Date failed Date settled [DATE] [DATE] Sun Mon Tue …" at bounding box center [782, 116] width 1242 height 51
click at [898, 261] on th "Amount" at bounding box center [875, 257] width 81 height 40
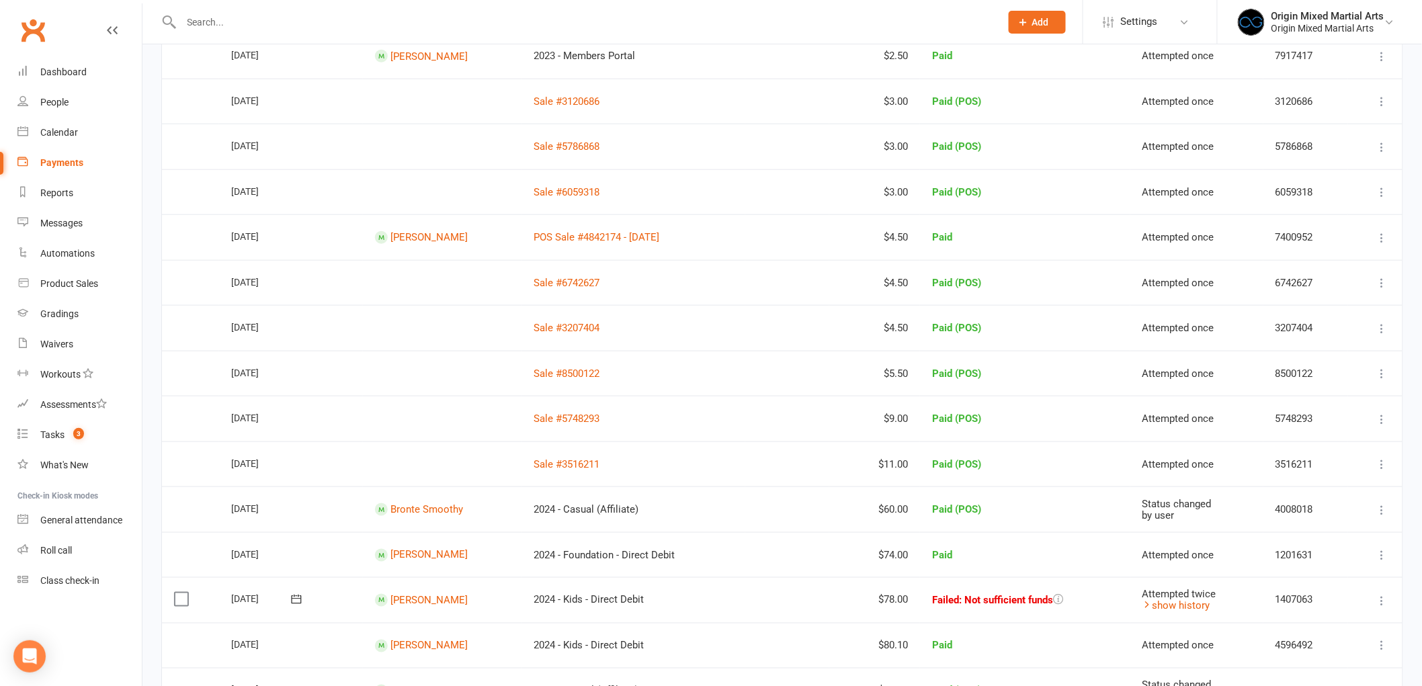
scroll to position [447, 0]
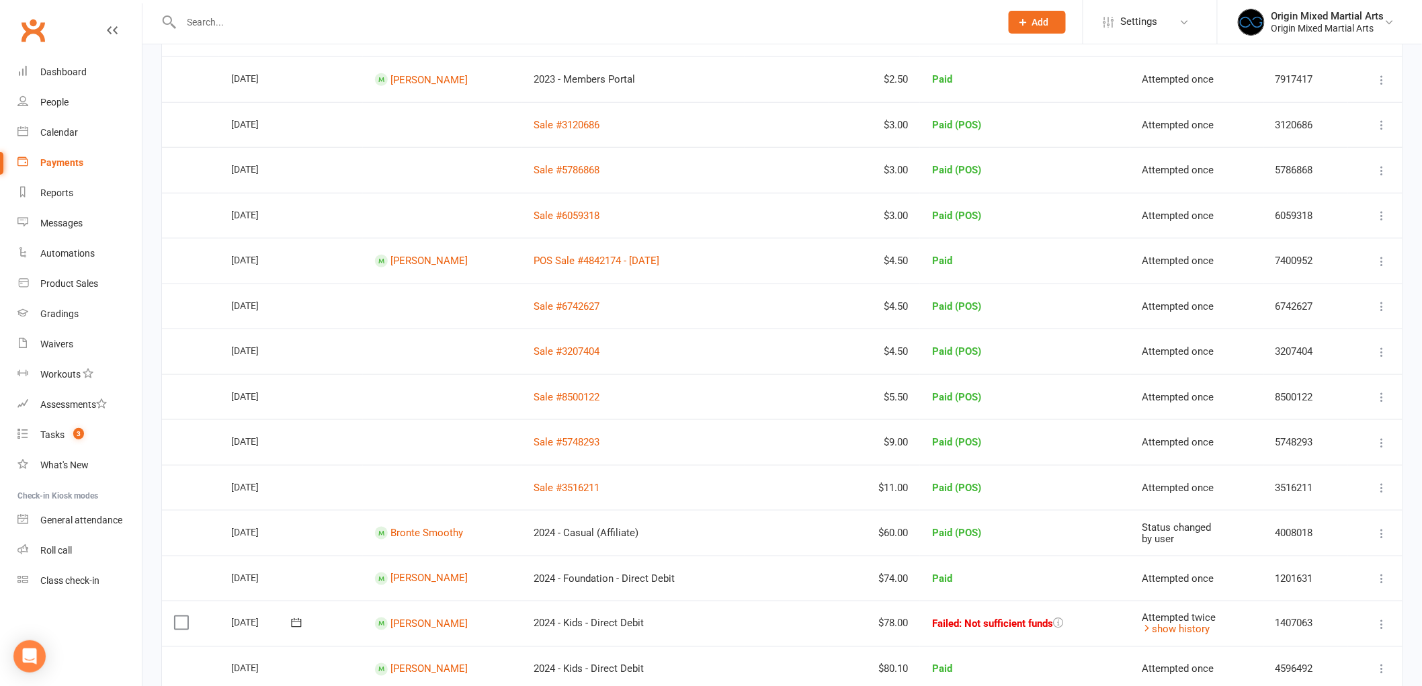
click at [1385, 122] on icon at bounding box center [1381, 124] width 13 height 13
click at [1304, 229] on link "Delete" at bounding box center [1322, 231] width 134 height 27
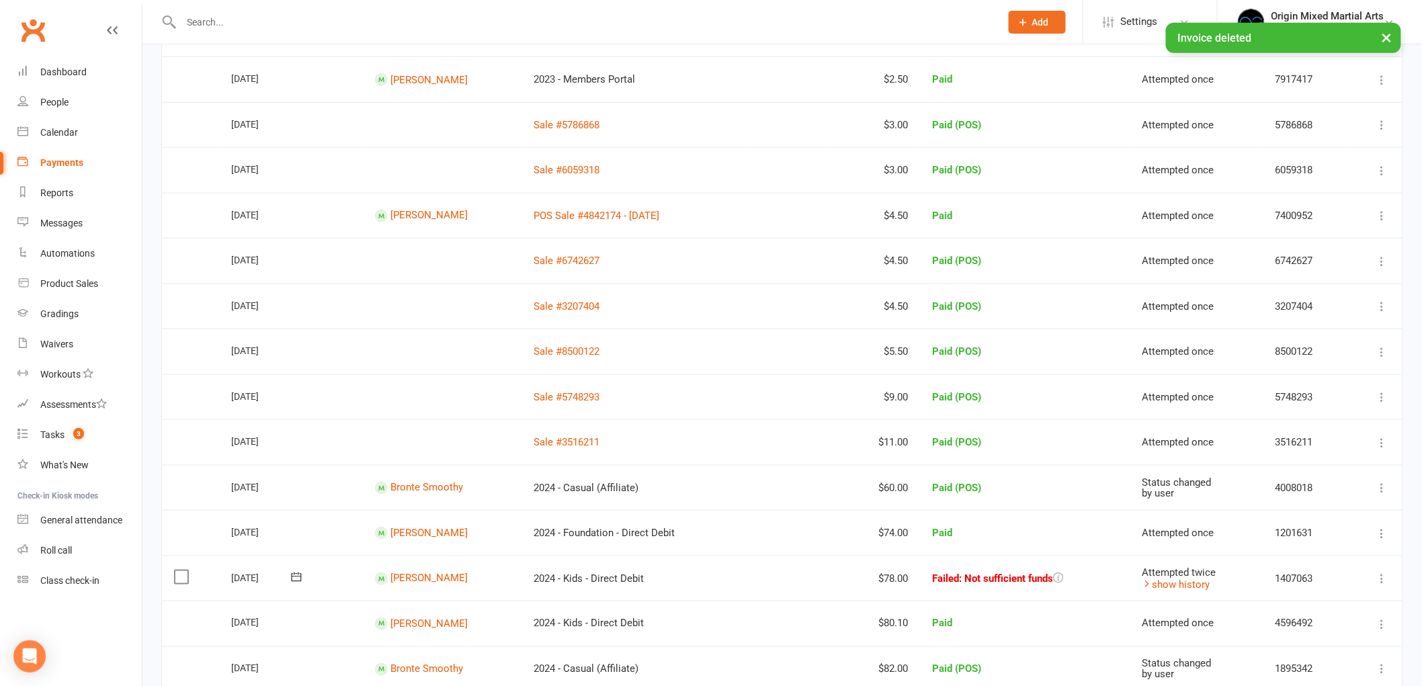
click at [1384, 125] on icon at bounding box center [1381, 124] width 13 height 13
click at [1325, 230] on link "Delete" at bounding box center [1322, 231] width 134 height 27
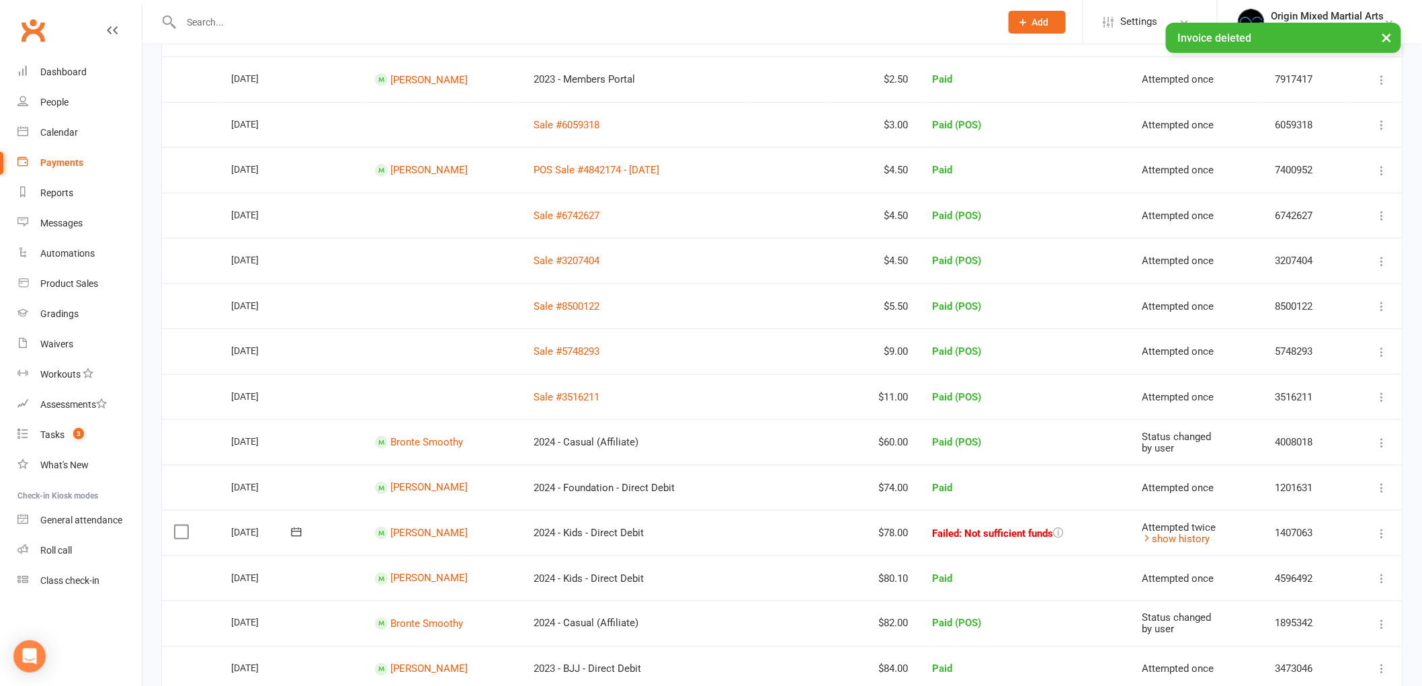
click at [1379, 128] on icon at bounding box center [1381, 124] width 13 height 13
click at [1313, 226] on link "Delete" at bounding box center [1322, 231] width 134 height 27
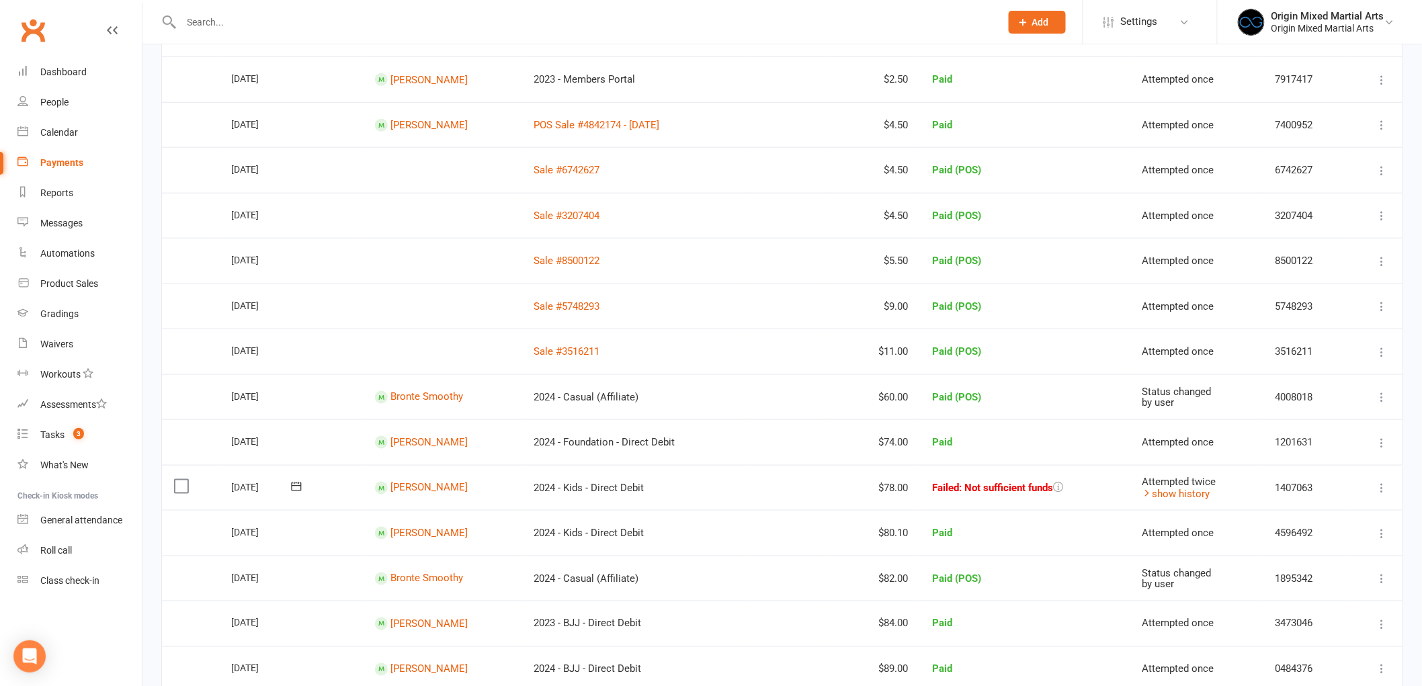
click at [1379, 169] on icon at bounding box center [1381, 170] width 13 height 13
click at [1310, 265] on link "Delete" at bounding box center [1322, 277] width 134 height 27
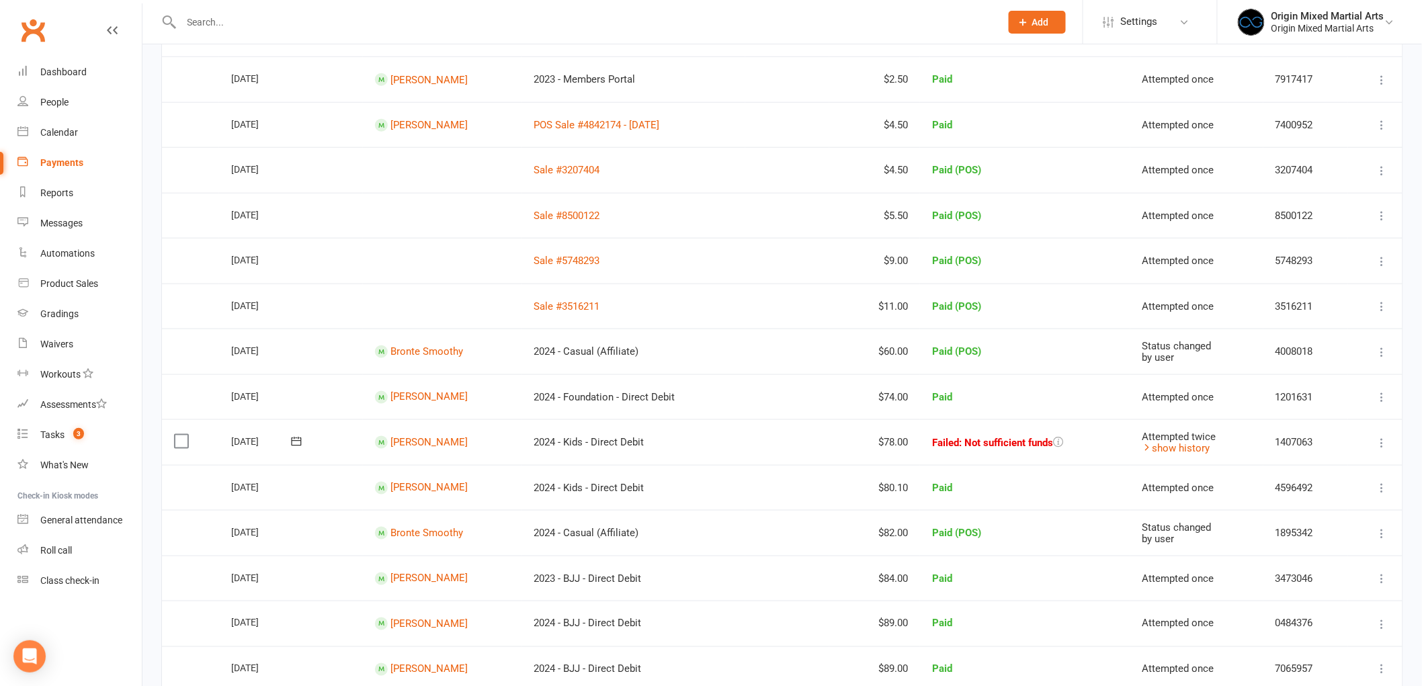
click at [1377, 169] on icon at bounding box center [1381, 170] width 13 height 13
click at [1297, 269] on link "Delete" at bounding box center [1322, 277] width 134 height 27
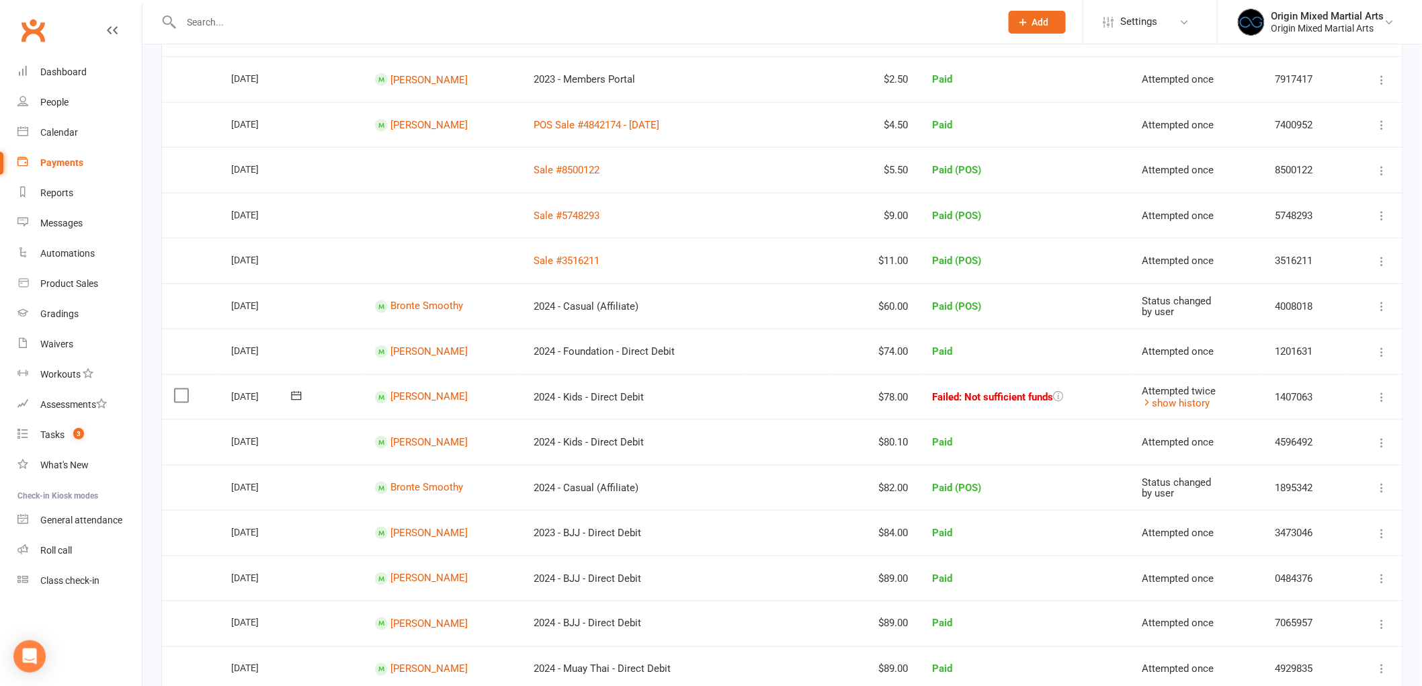
click at [1381, 217] on icon at bounding box center [1381, 215] width 13 height 13
click at [1304, 327] on link "Delete" at bounding box center [1322, 322] width 134 height 27
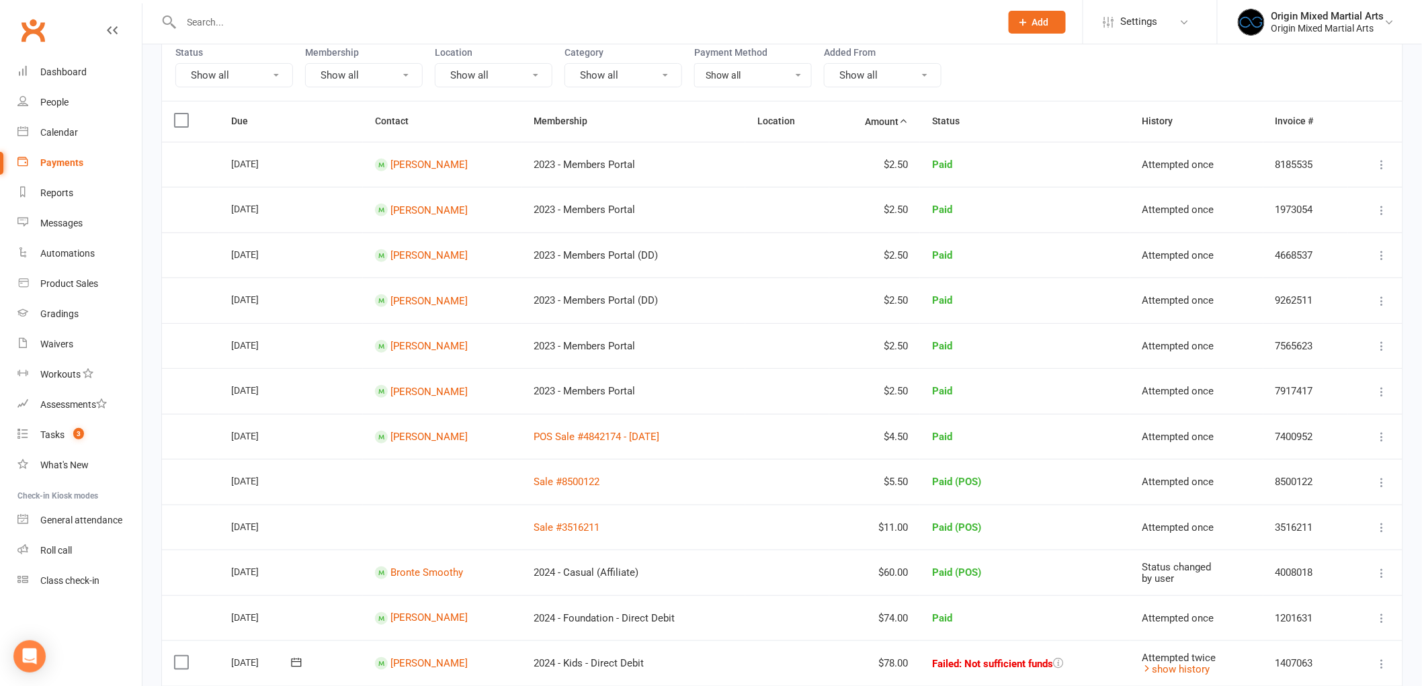
scroll to position [0, 0]
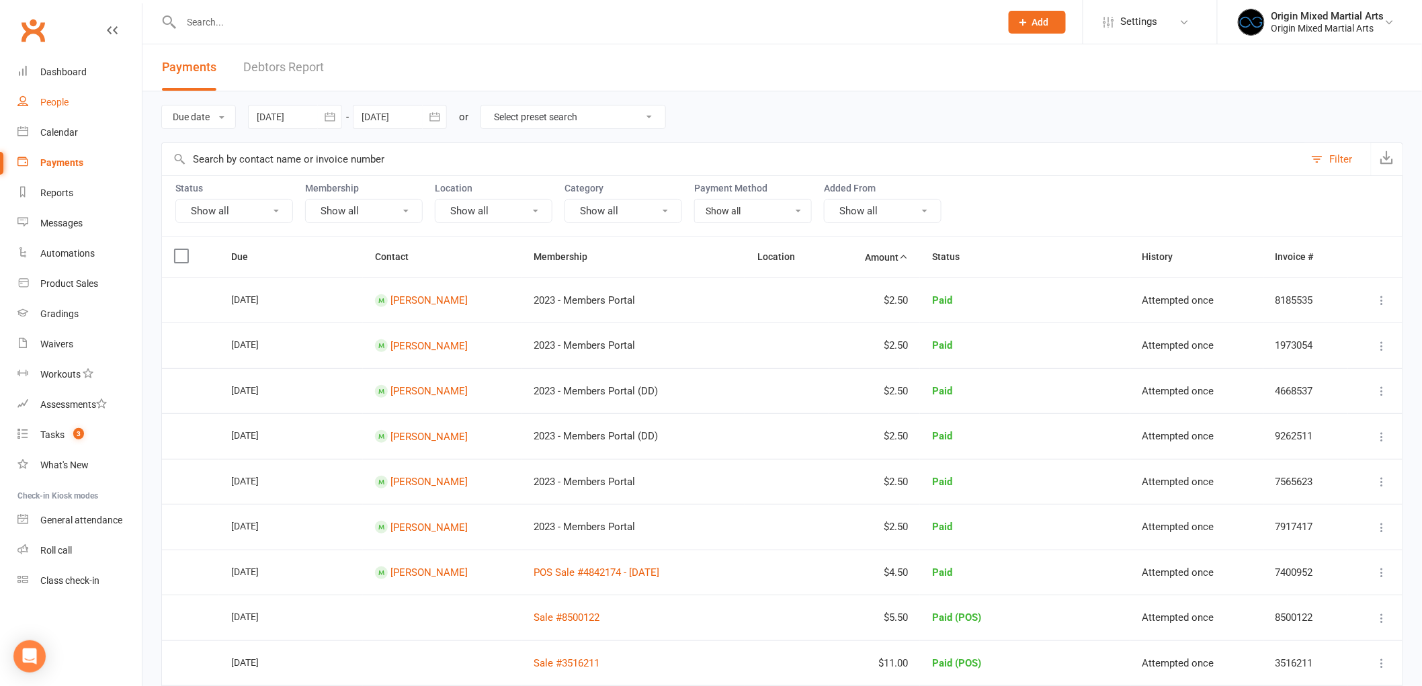
click at [51, 113] on link "People" at bounding box center [79, 102] width 124 height 30
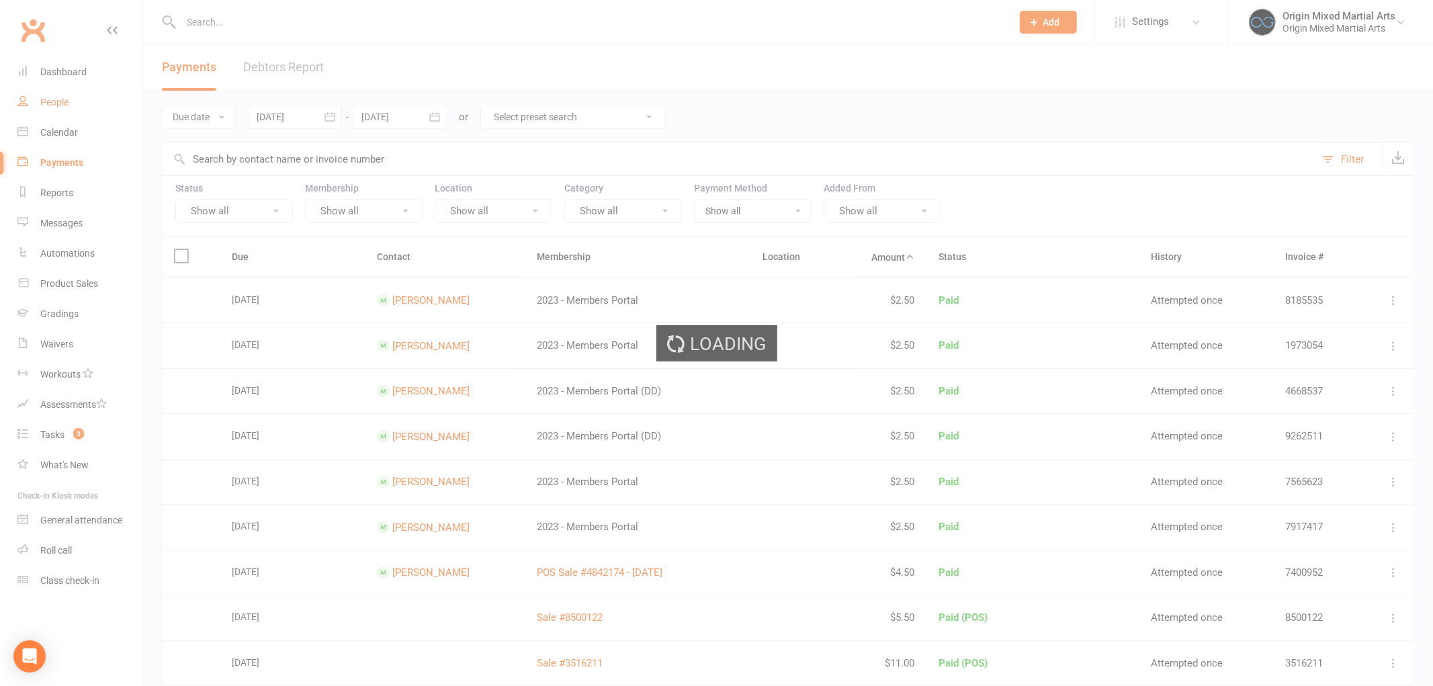
select select "100"
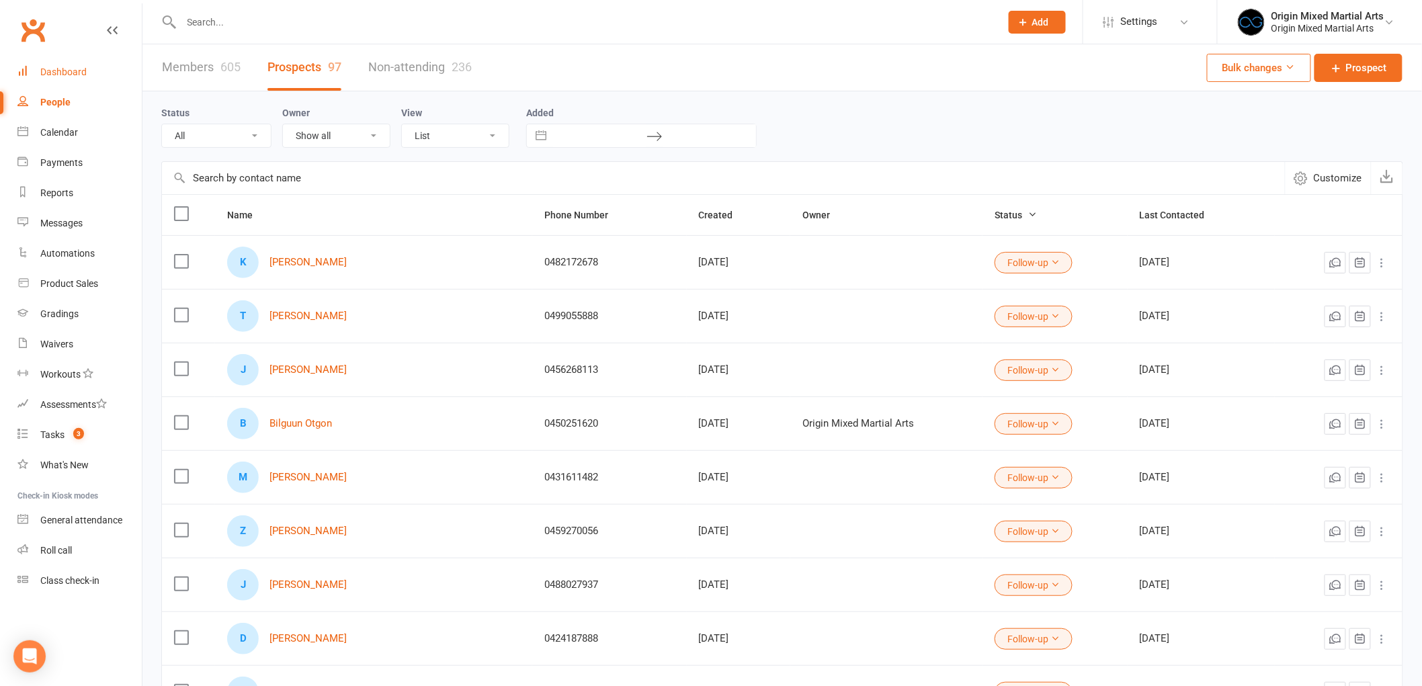
click at [56, 72] on div "Dashboard" at bounding box center [63, 72] width 46 height 11
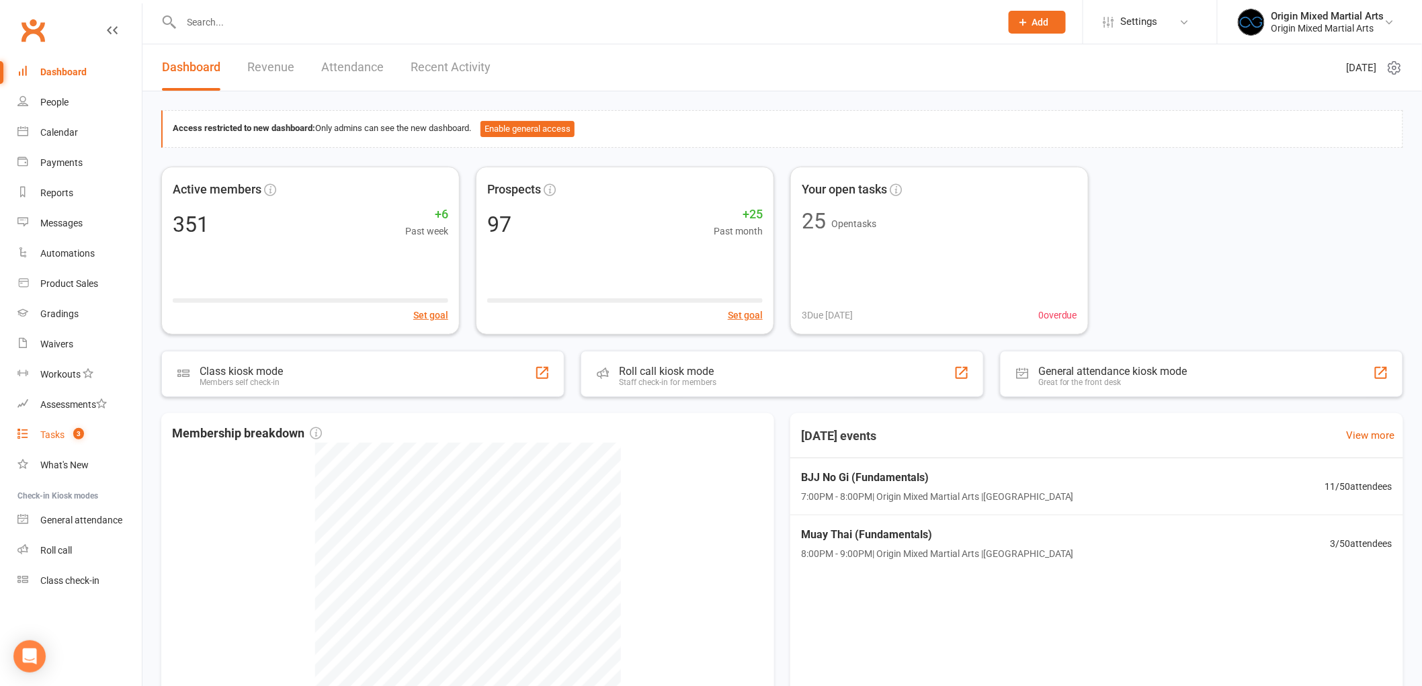
click at [69, 427] on link "Tasks 3" at bounding box center [79, 435] width 124 height 30
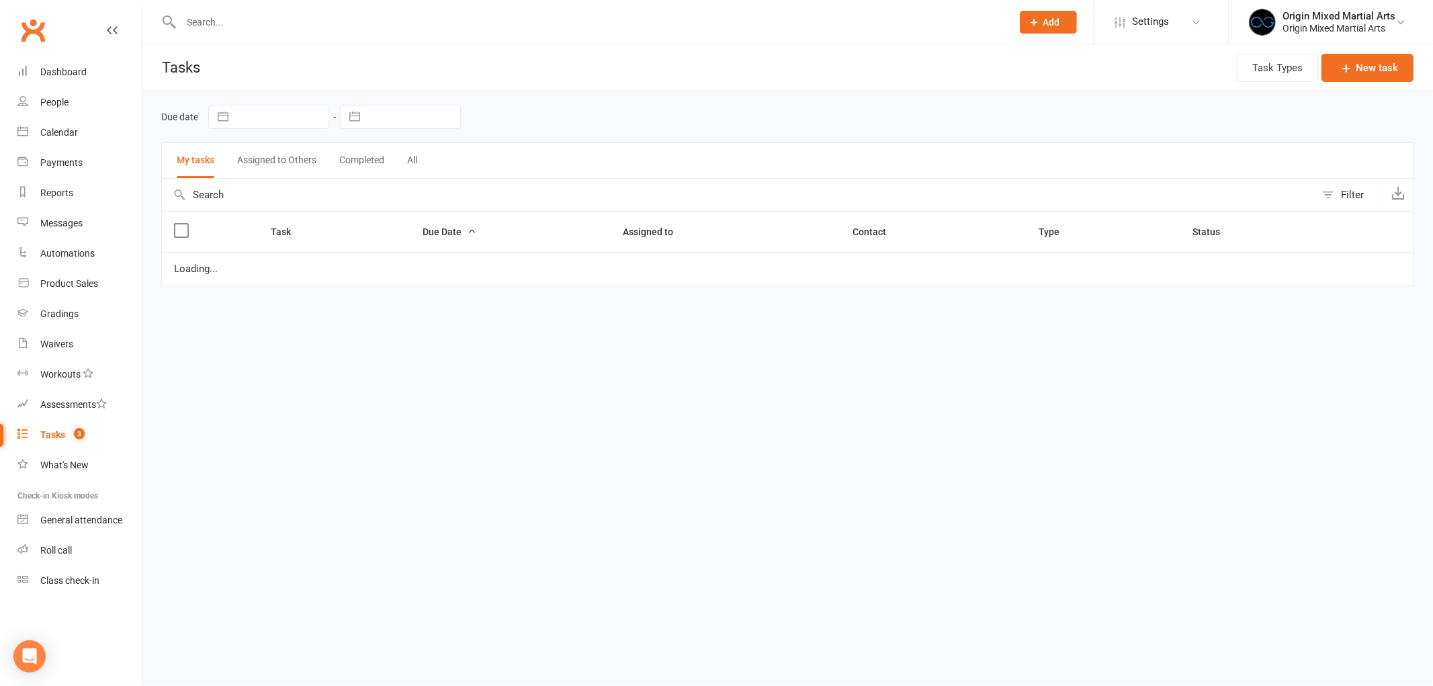
select select "started"
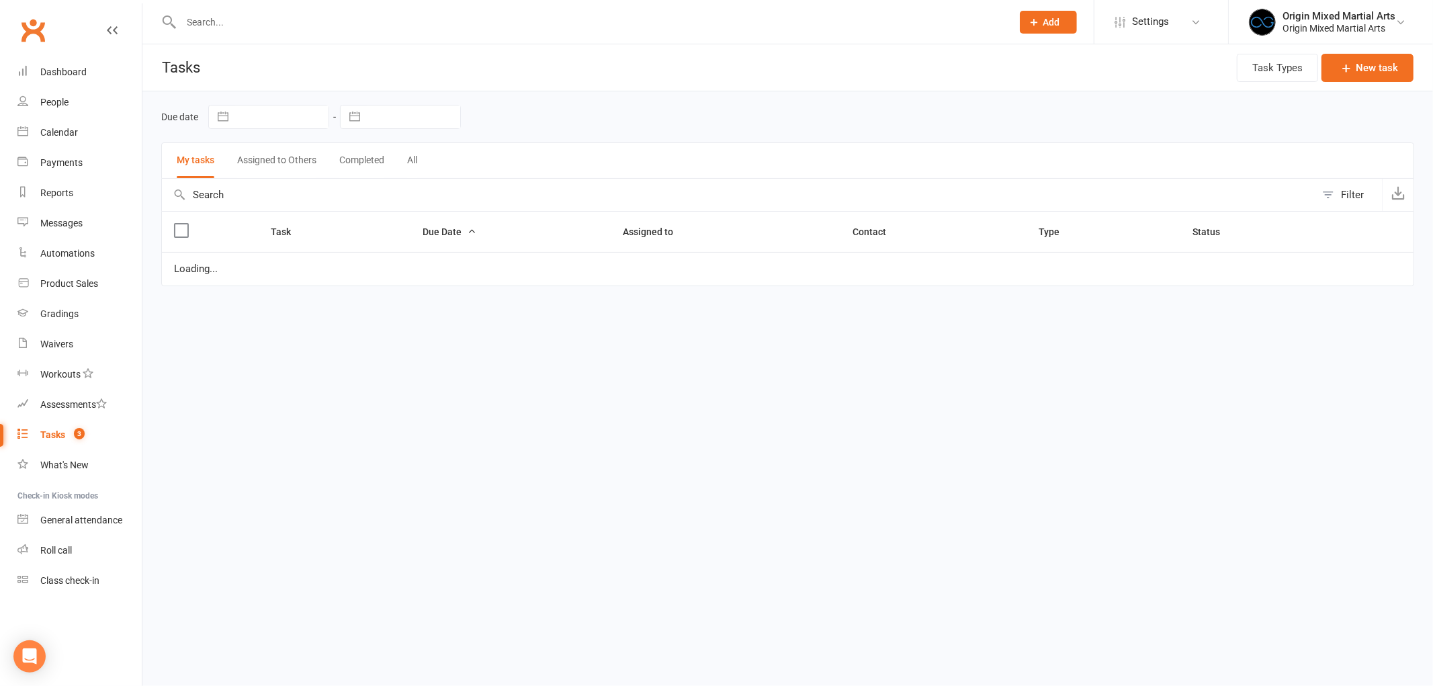
select select "started"
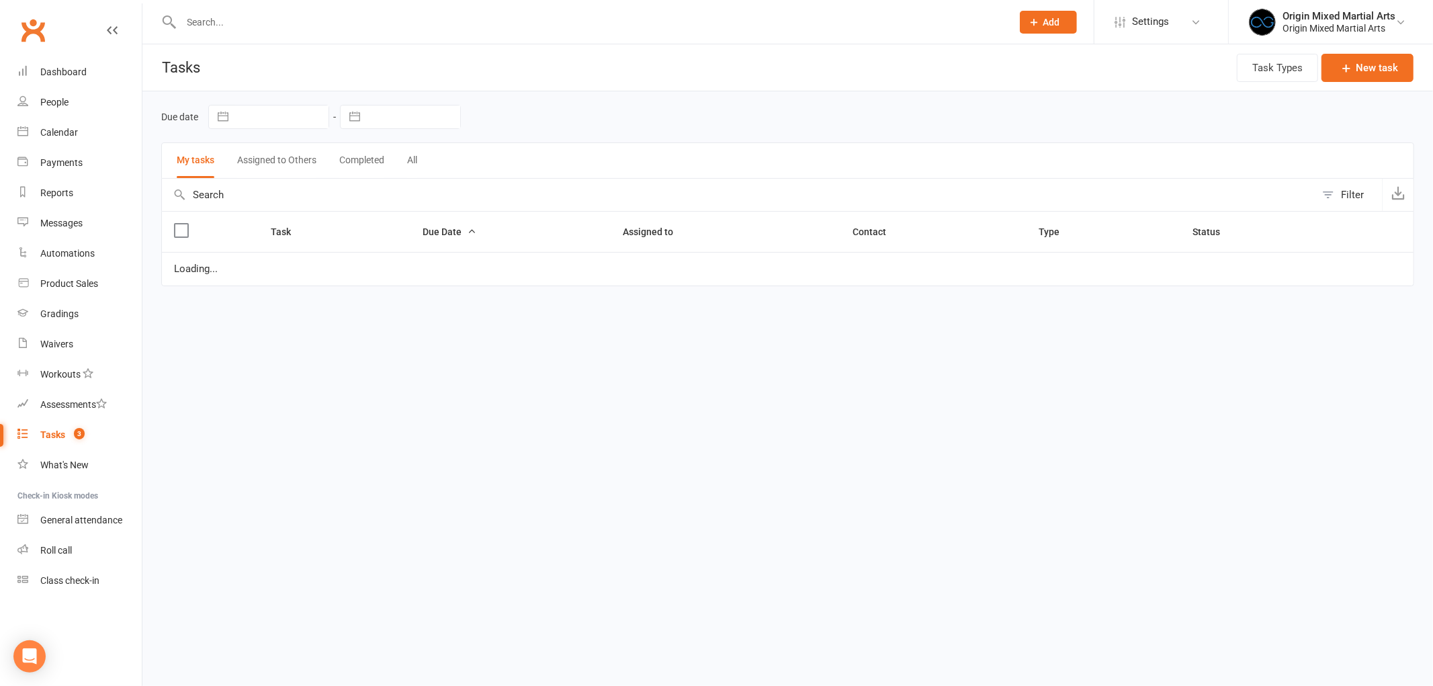
select select "started"
select select "waiting"
select select "started"
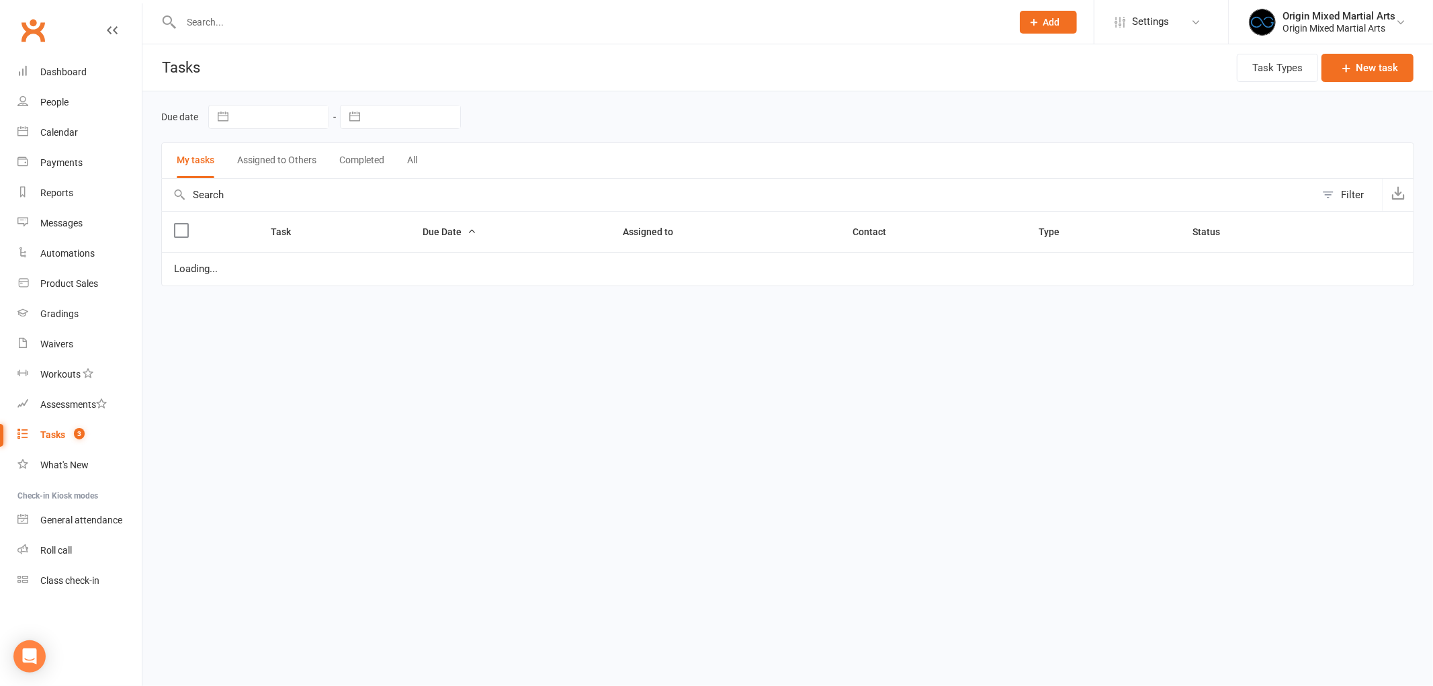
select select "started"
select select "waiting"
select select "started"
select select "waiting"
select select "started"
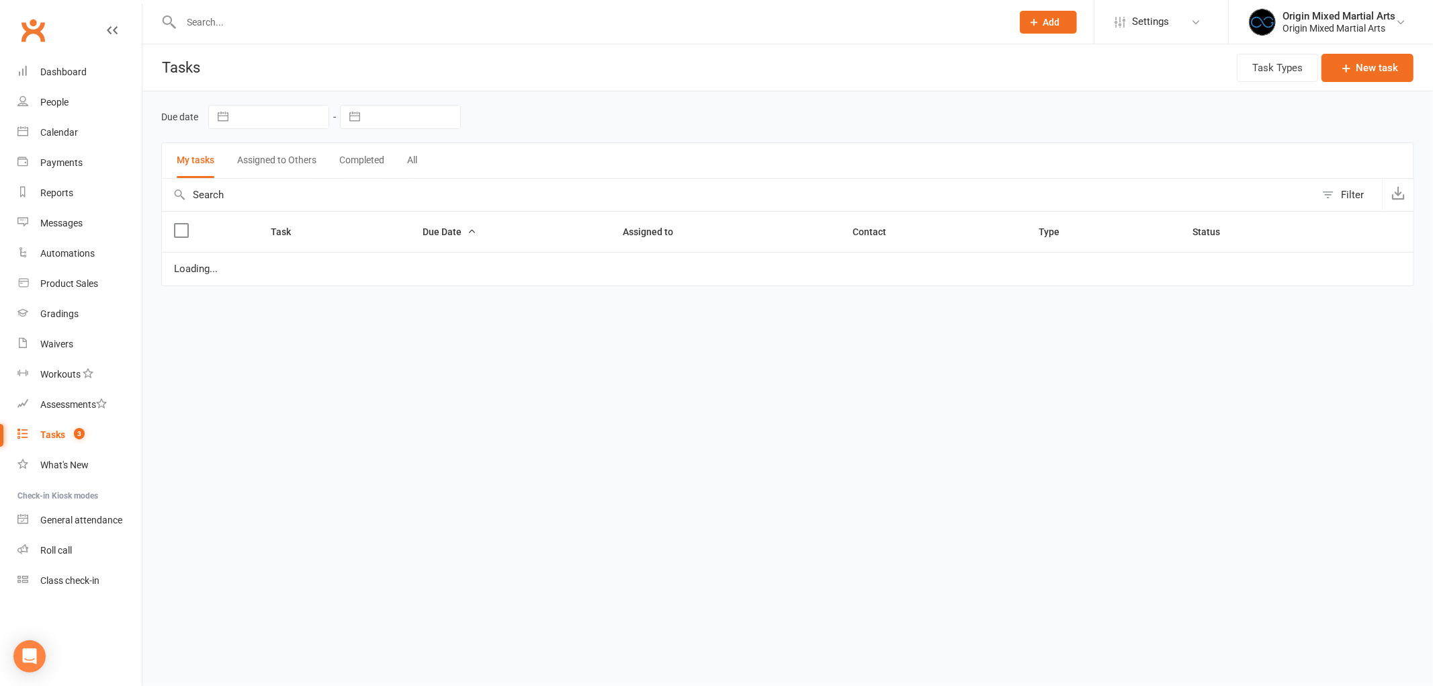
select select "started"
select select "waiting"
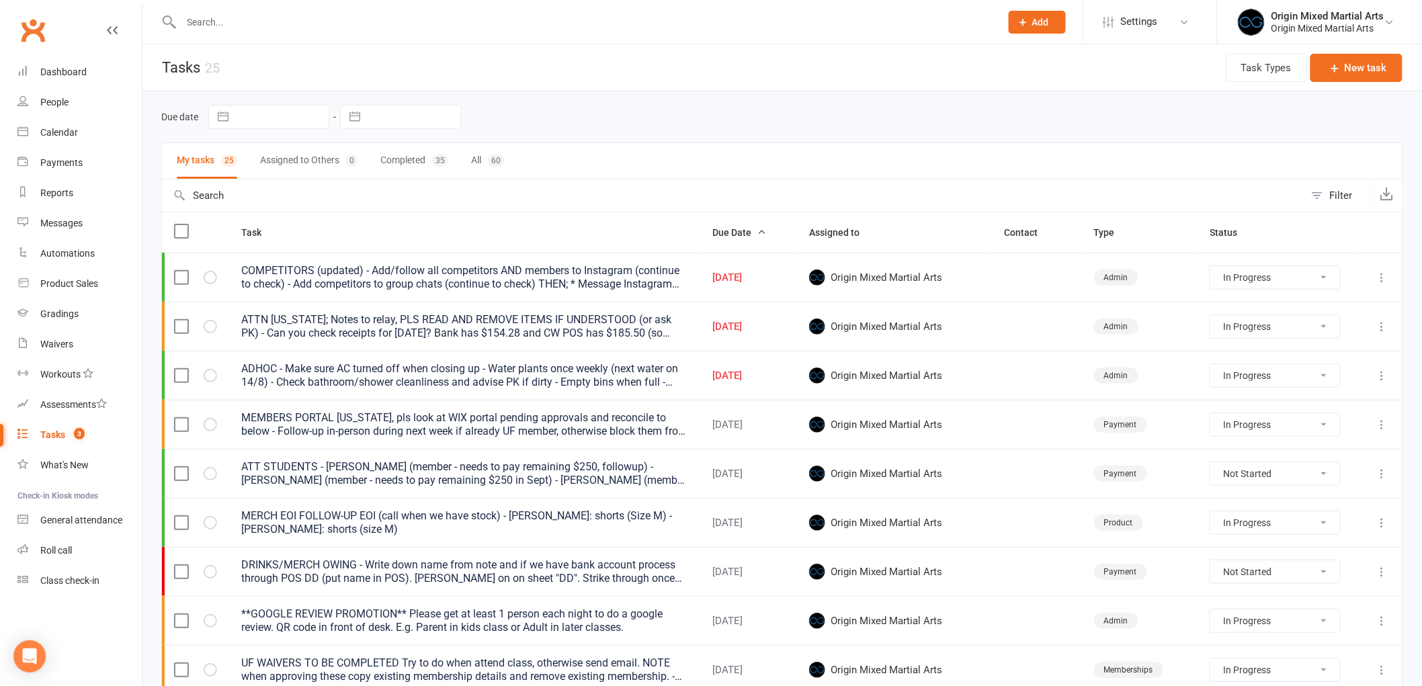
scroll to position [75, 0]
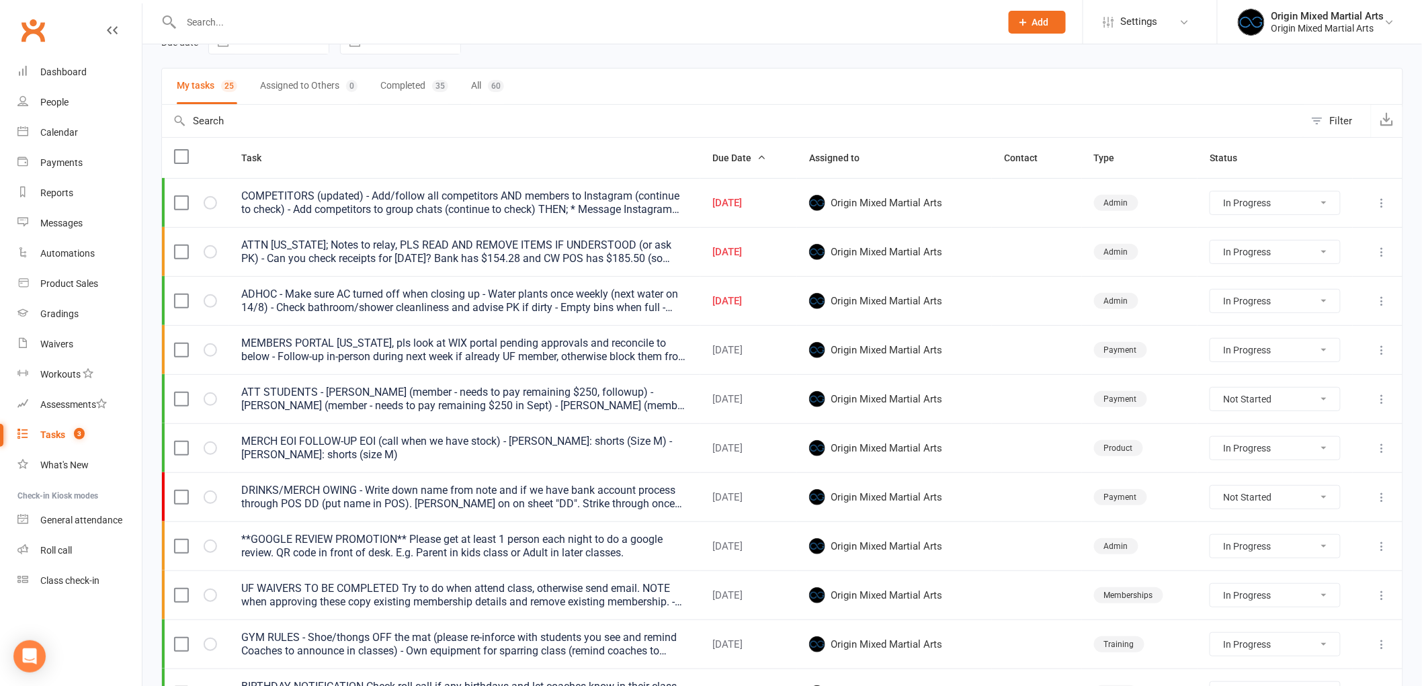
click at [1376, 253] on icon at bounding box center [1381, 251] width 13 height 13
click at [1315, 306] on link "Edit" at bounding box center [1312, 306] width 133 height 27
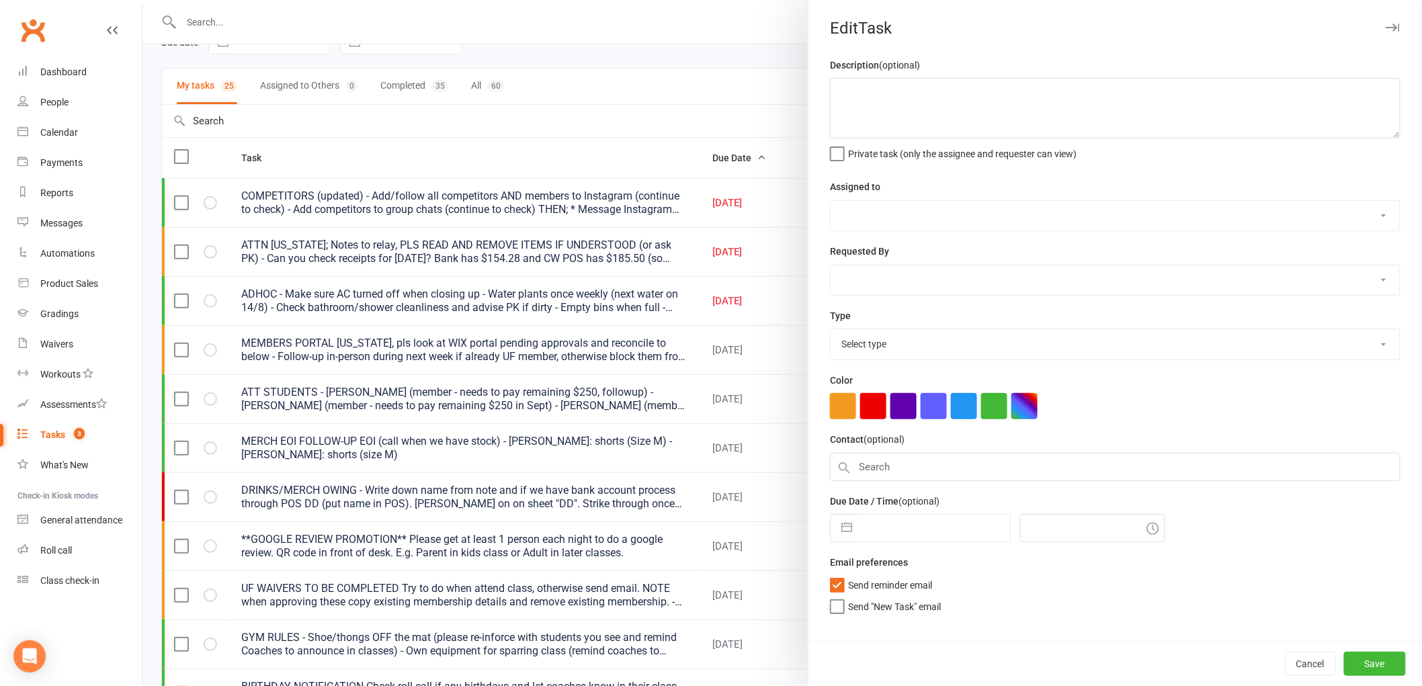
type textarea "ATTN [US_STATE]; Notes to relay, PLS READ AND REMOVE ITEMS IF UNDERSTOOD (or as…"
select select "43946"
type input "[DATE]"
type input "4:00pm"
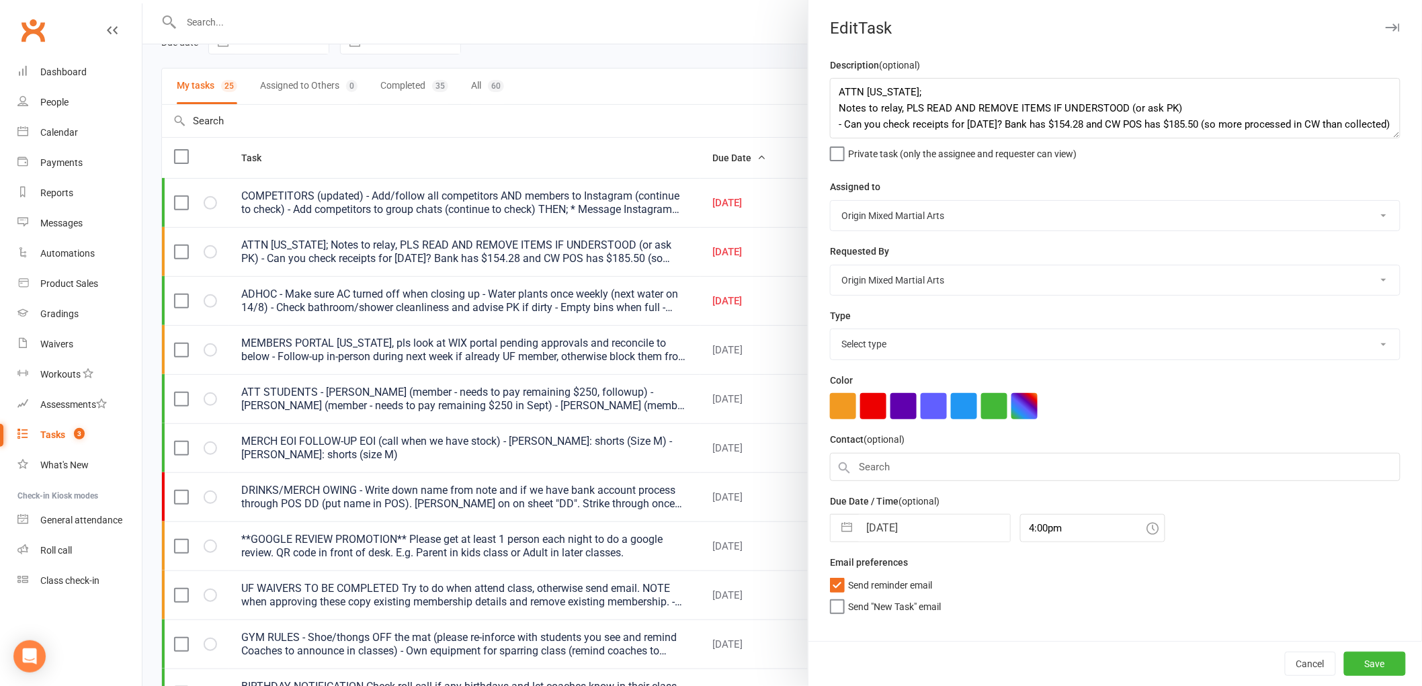
select select "31926"
drag, startPoint x: 1384, startPoint y: 128, endPoint x: 1381, endPoint y: 223, distance: 95.4
click at [1381, 137] on textarea "ATTN GEORGIA; Notes to relay, PLS READ AND REMOVE ITEMS IF UNDERSTOOD (or ask P…" at bounding box center [1112, 107] width 565 height 59
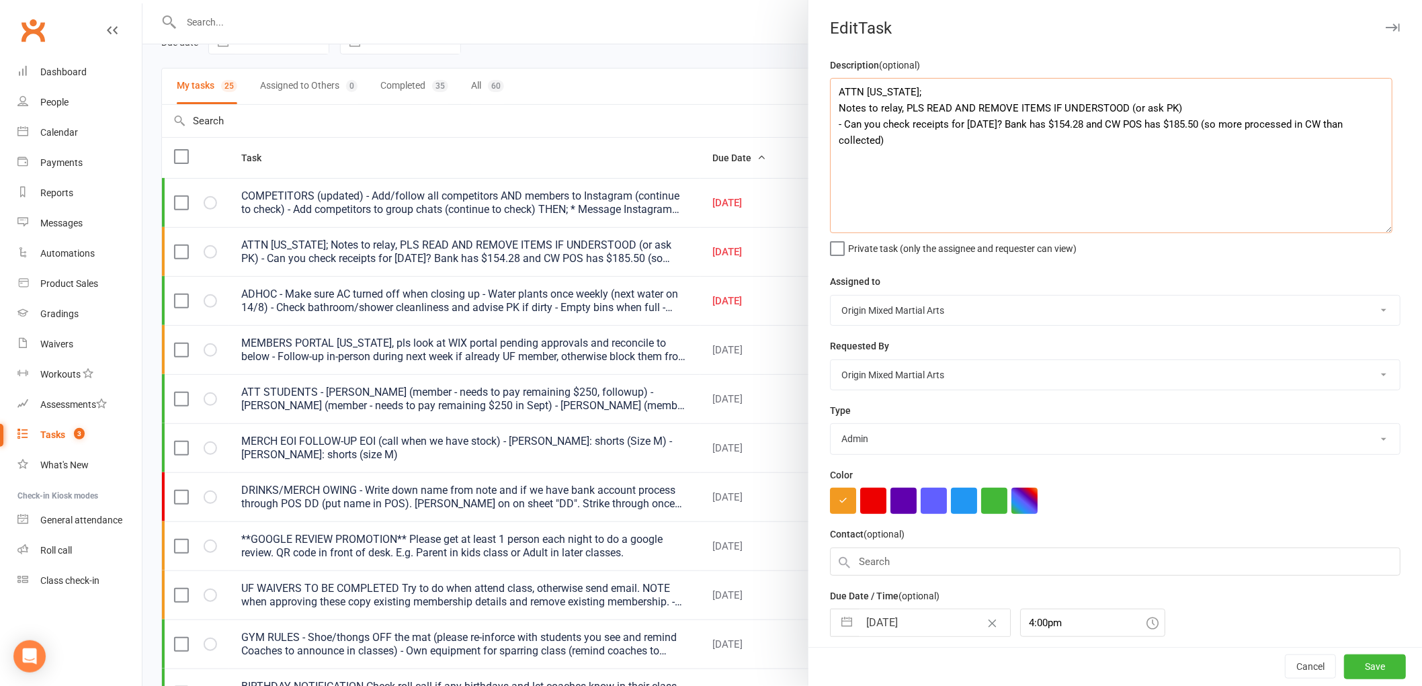
drag, startPoint x: 878, startPoint y: 133, endPoint x: 805, endPoint y: 122, distance: 74.1
click at [808, 122] on div "Description (optional) ATTN GEORGIA; Notes to relay, PLS READ AND REMOVE ITEMS …" at bounding box center [1114, 377] width 613 height 641
type textarea "ATTN GEORGIA; Notes to relay, PLS READ AND REMOVE ITEMS IF UNDERSTOOD (or ask P…"
click at [892, 630] on input "[DATE]" at bounding box center [934, 622] width 151 height 27
select select "6"
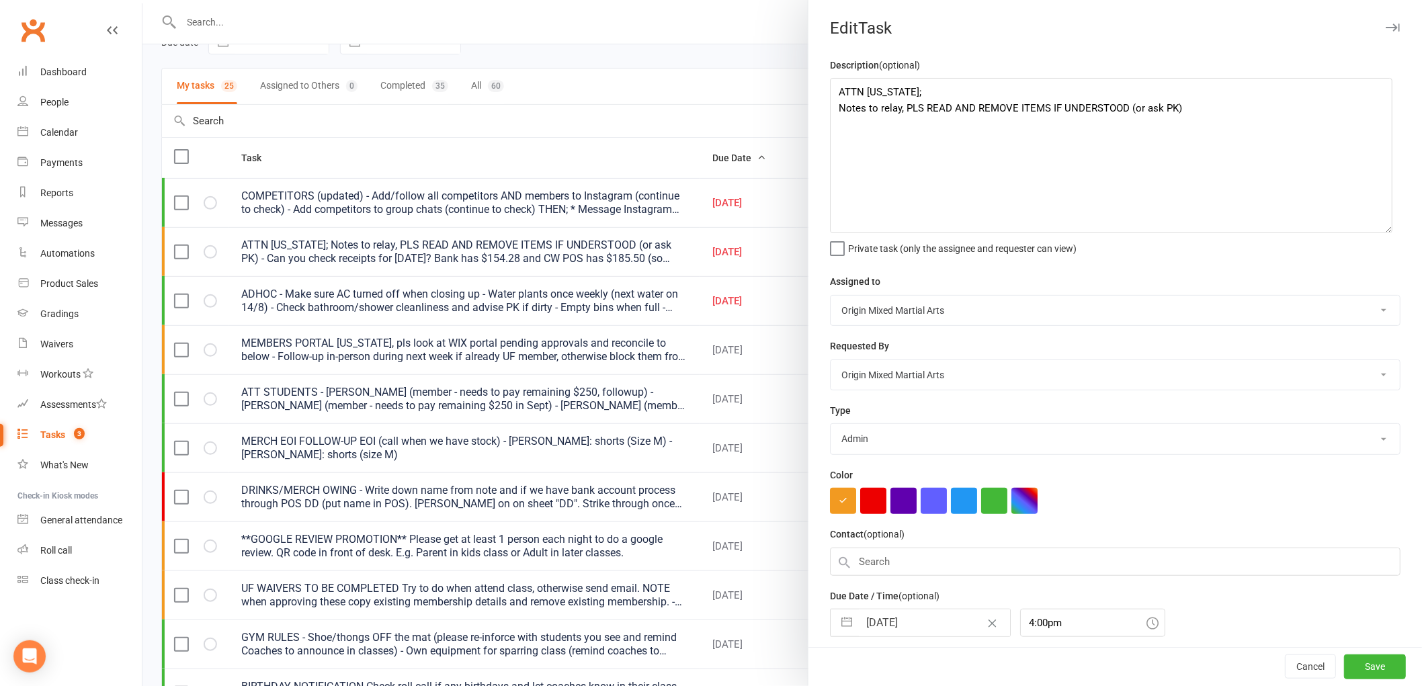
select select "2025"
select select "7"
select select "2025"
select select "8"
select select "2025"
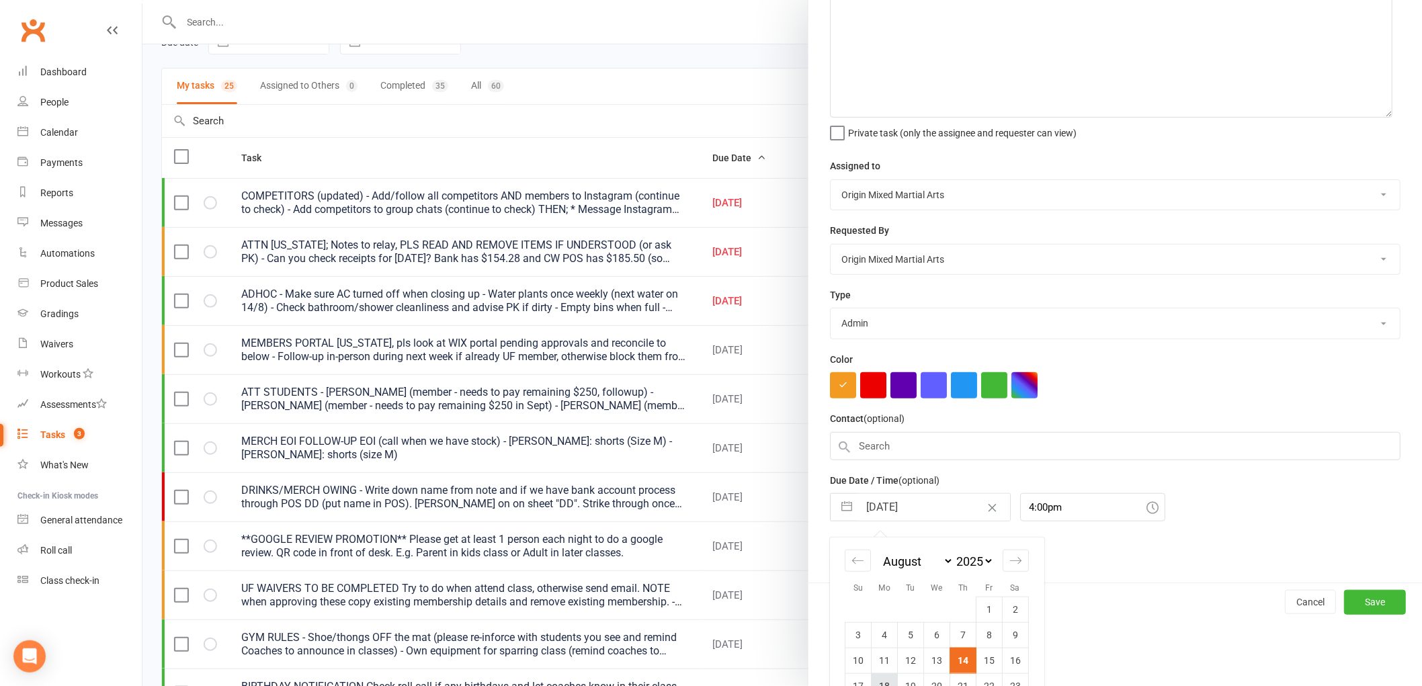
scroll to position [196, 0]
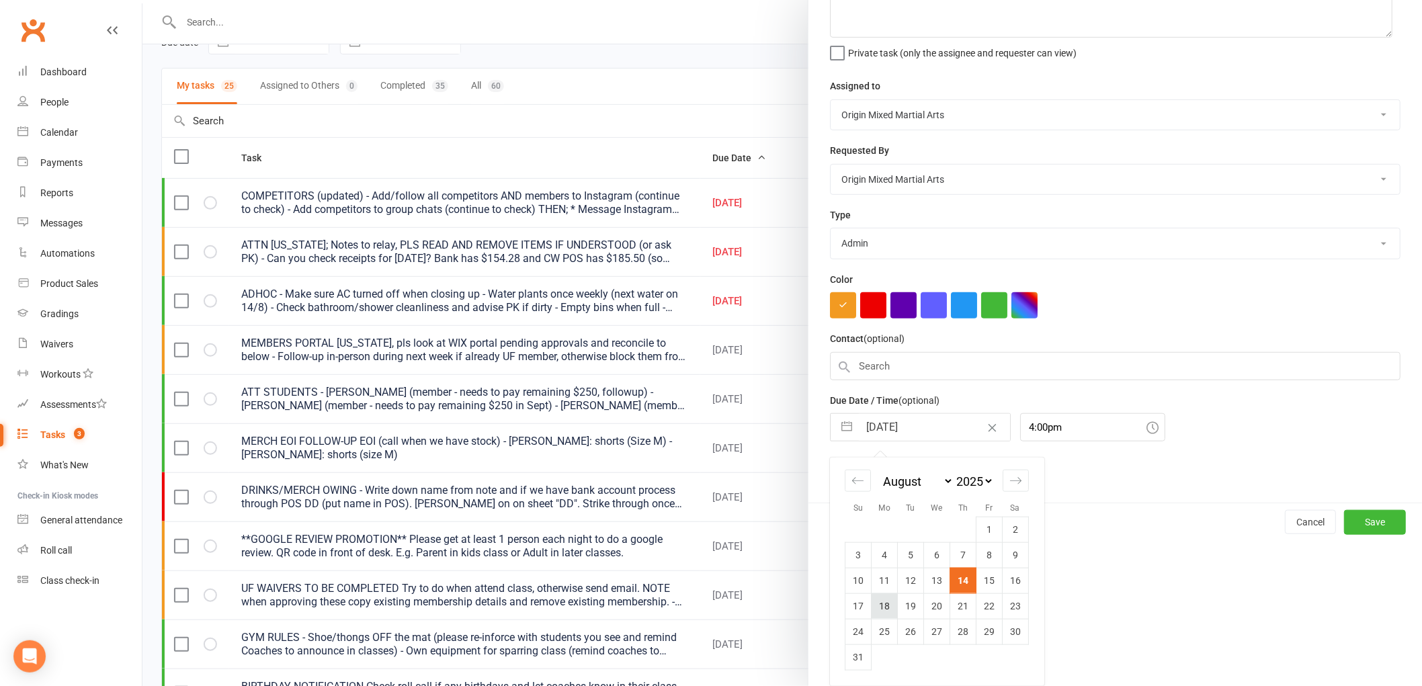
click at [884, 607] on td "18" at bounding box center [884, 606] width 26 height 26
type input "18 Aug 2025"
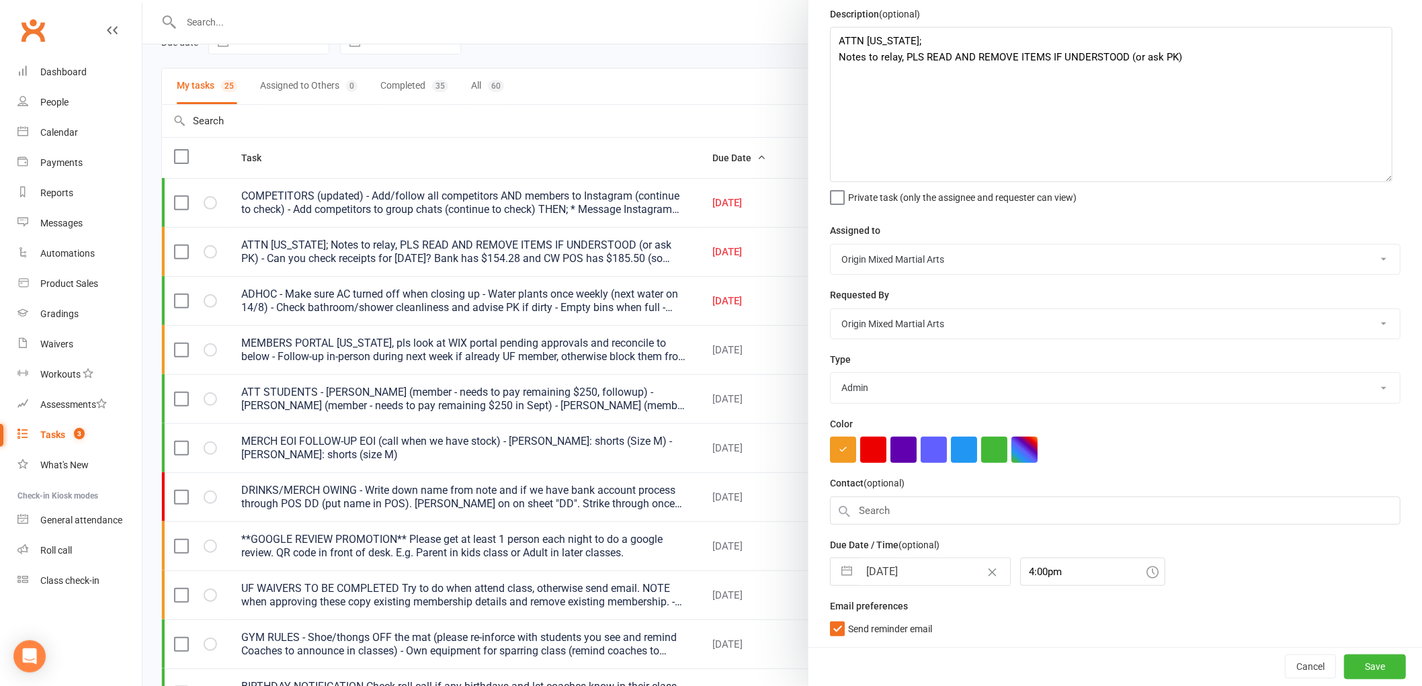
scroll to position [52, 0]
click at [1371, 675] on button "Save" at bounding box center [1375, 666] width 62 height 24
select select "started"
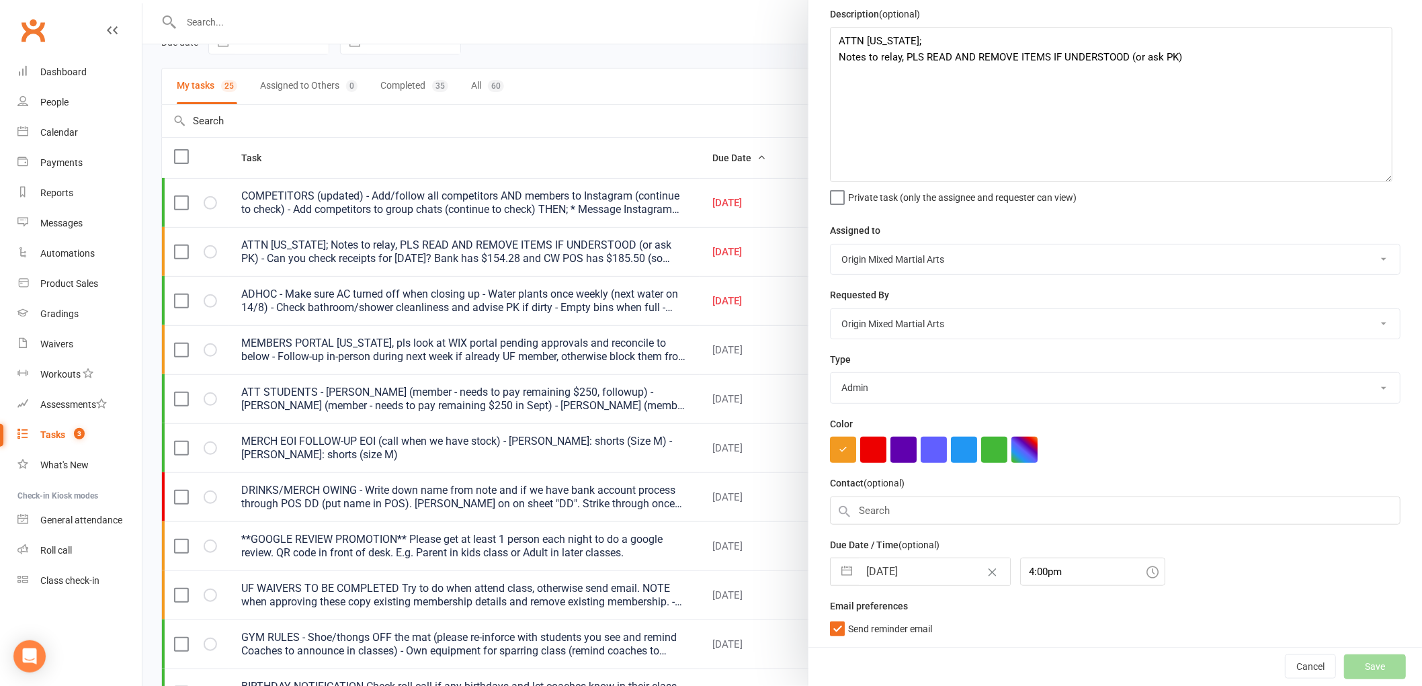
select select "started"
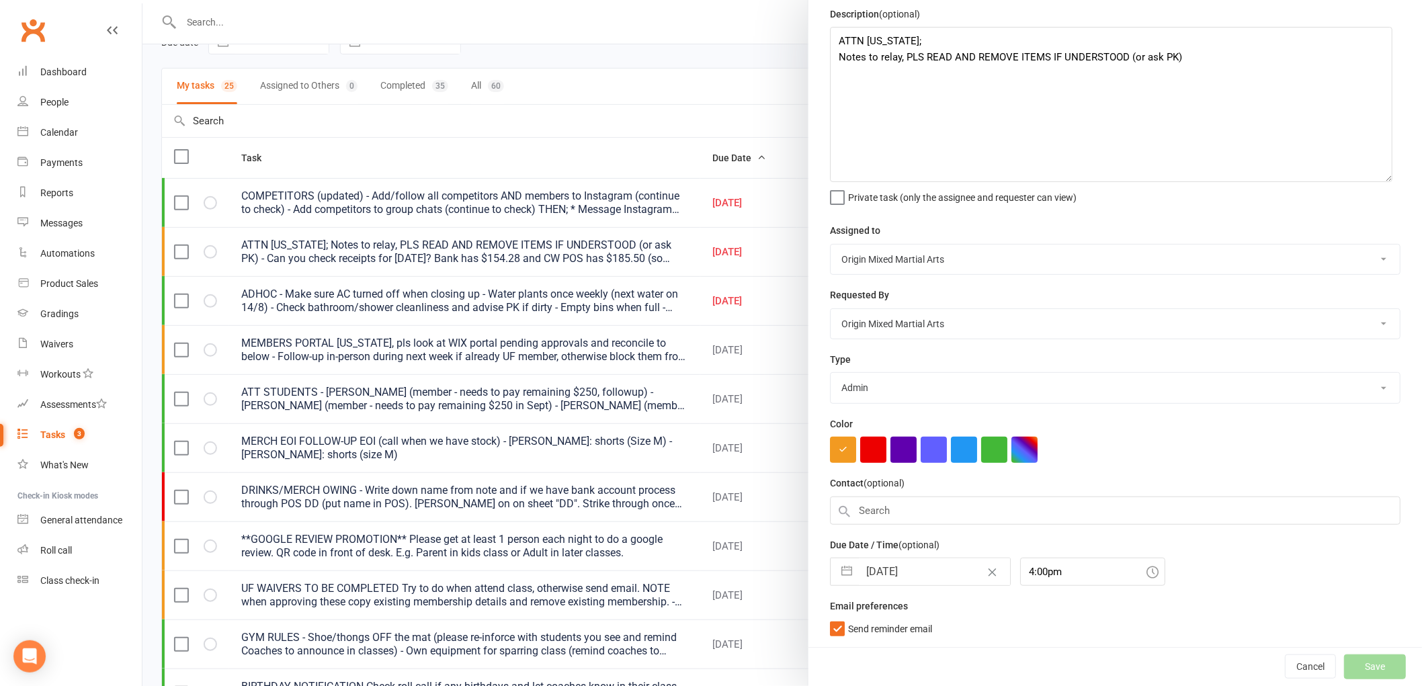
select select "started"
select select "waiting"
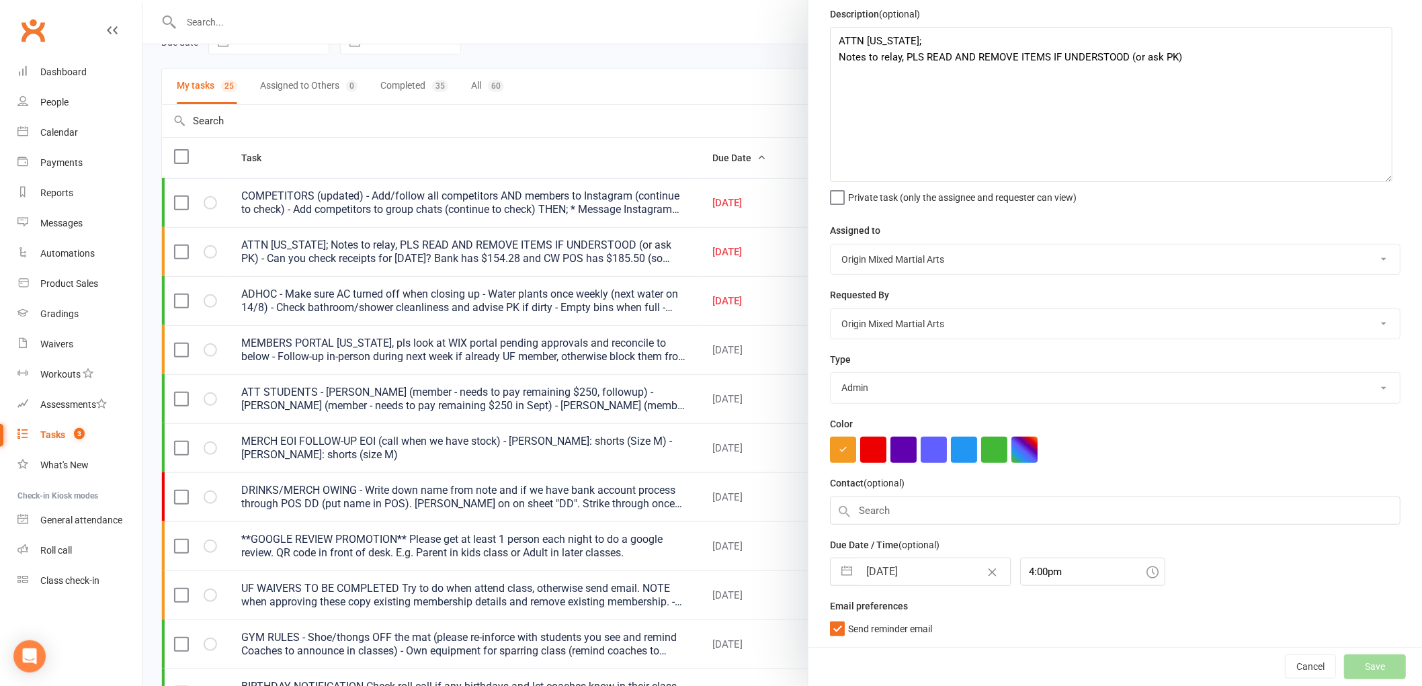
select select "started"
select select "waiting"
select select "started"
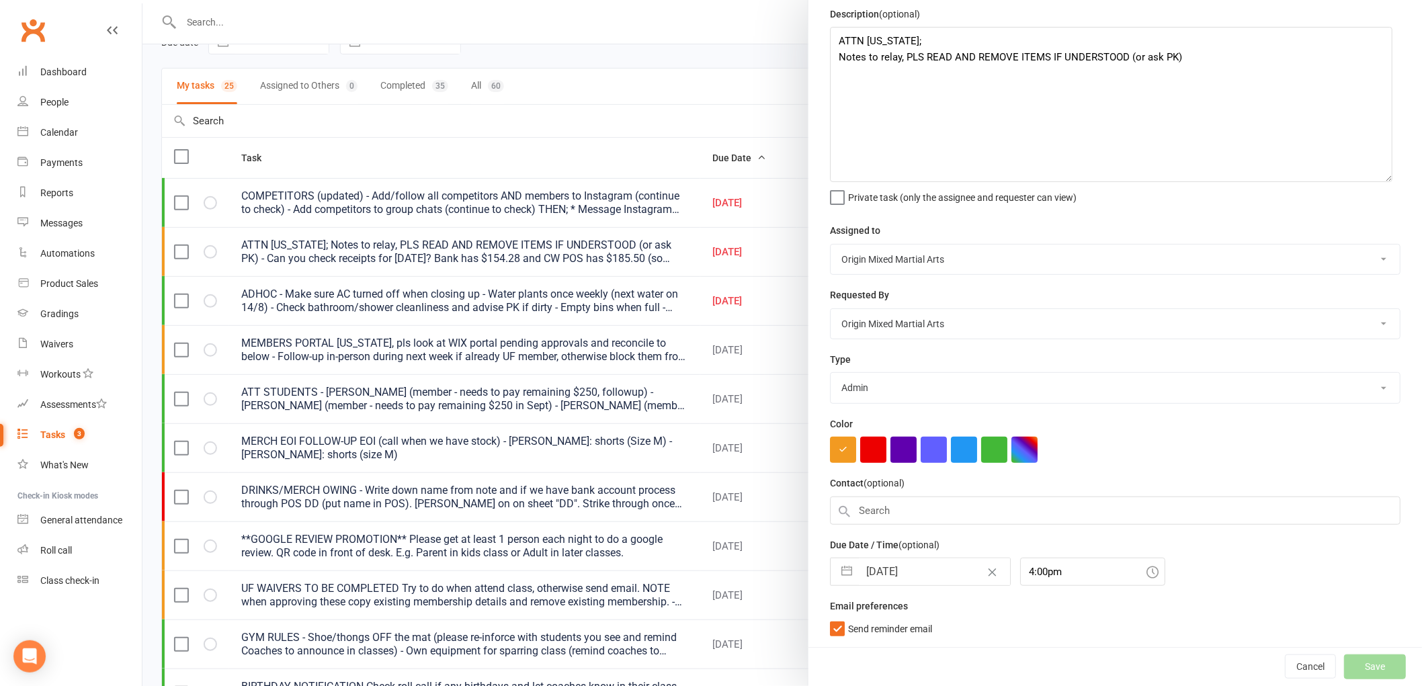
select select "waiting"
select select "started"
select select "waiting"
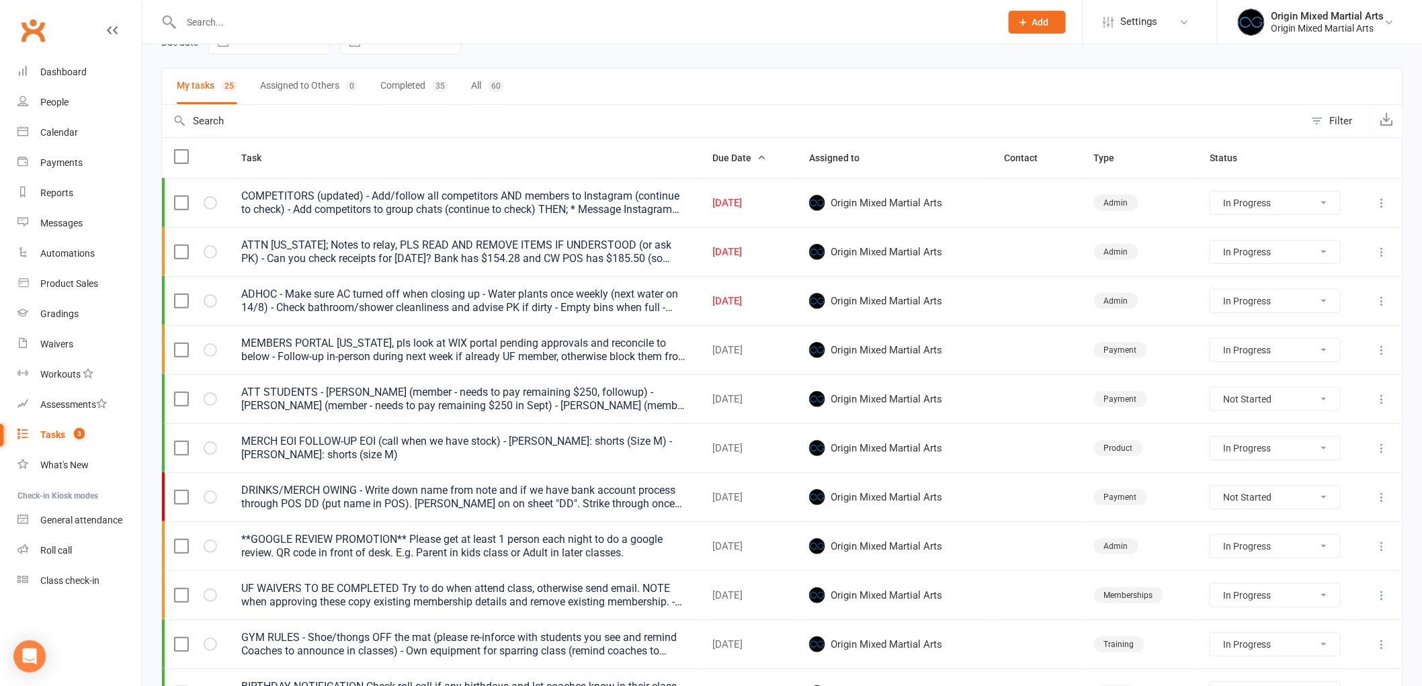
select select "started"
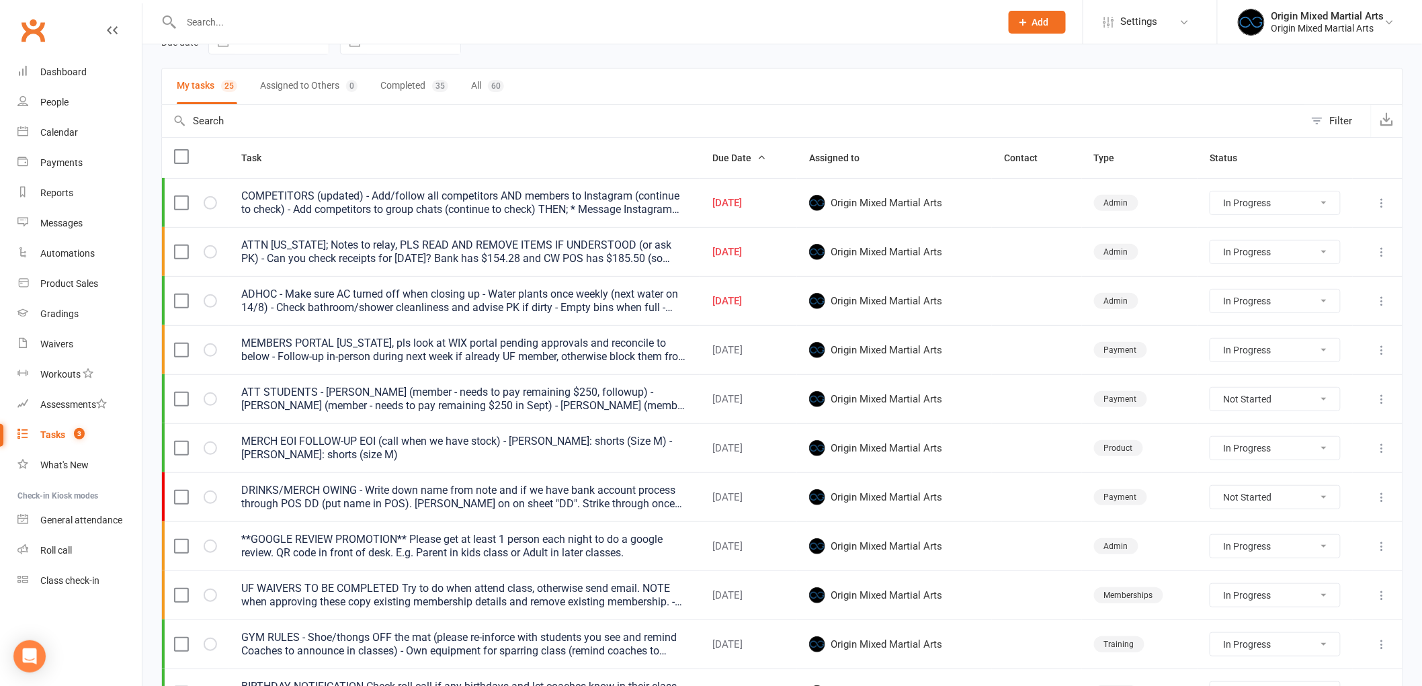
select select "started"
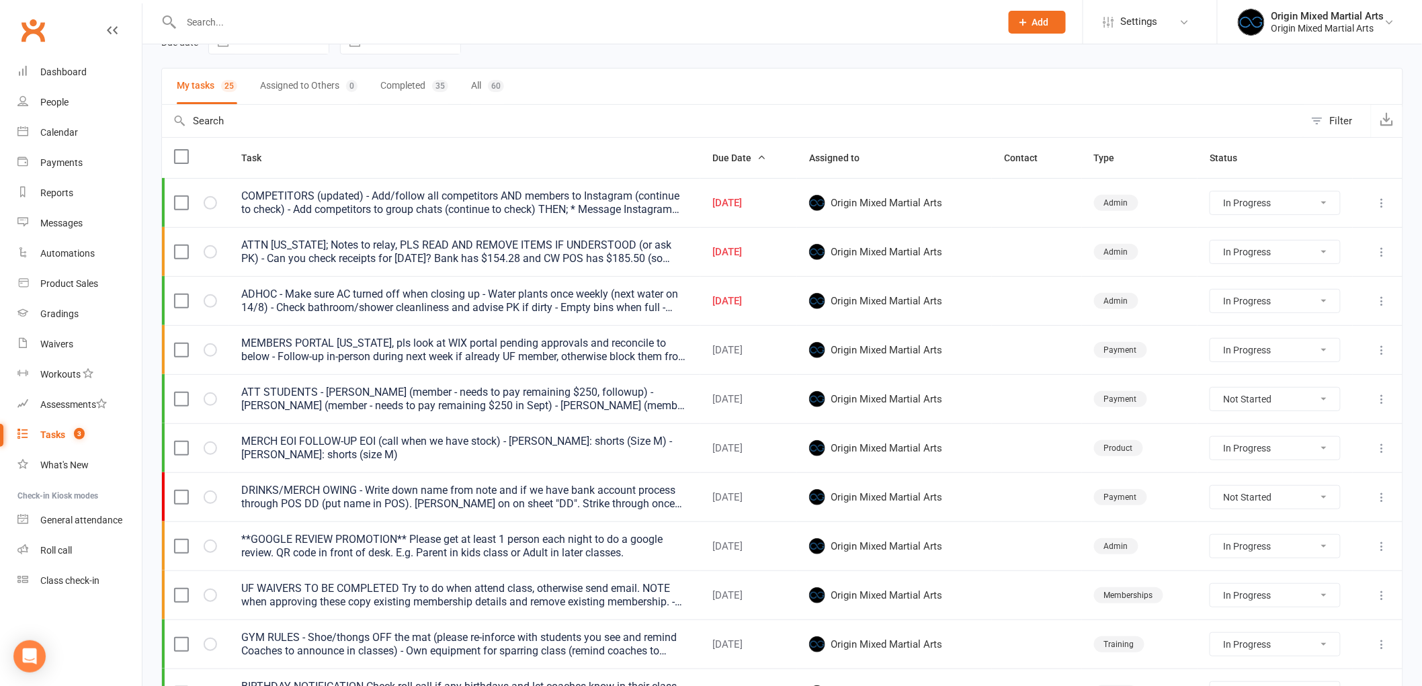
select select "started"
select select "waiting"
select select "started"
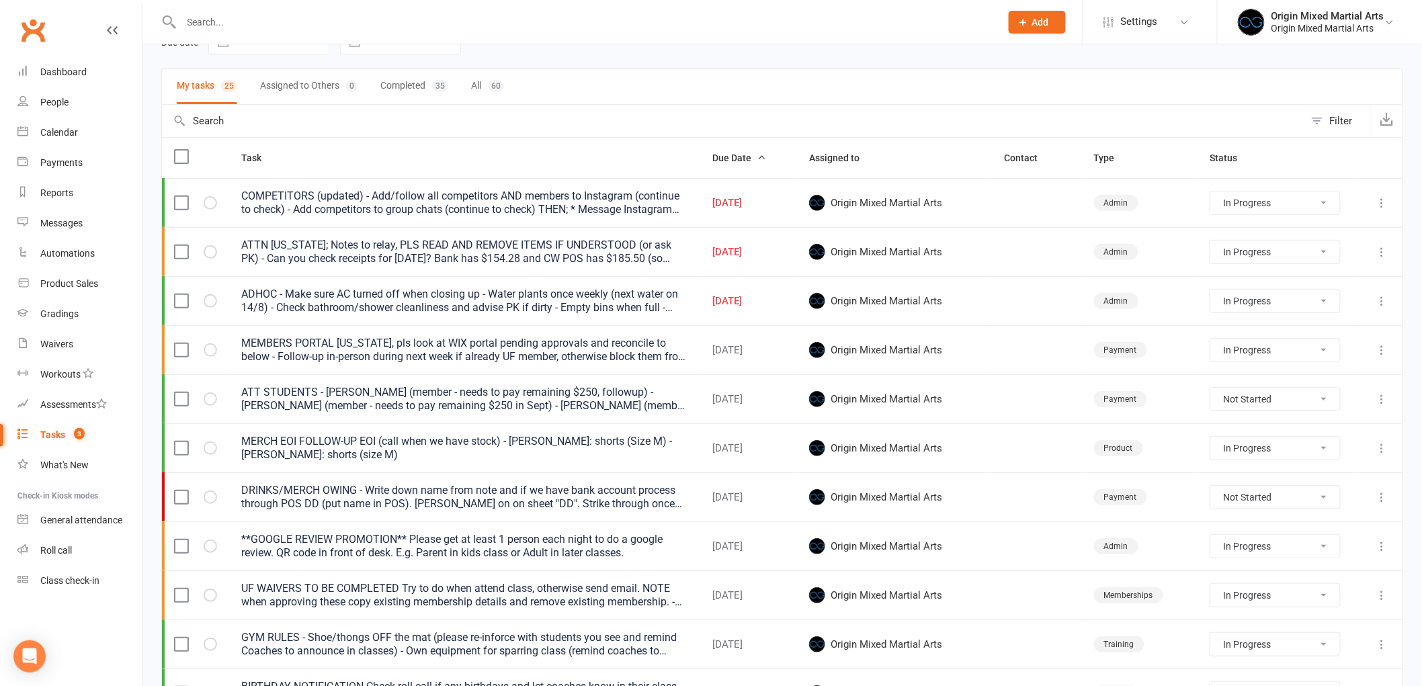
select select "started"
select select "waiting"
select select "started"
select select "waiting"
select select "started"
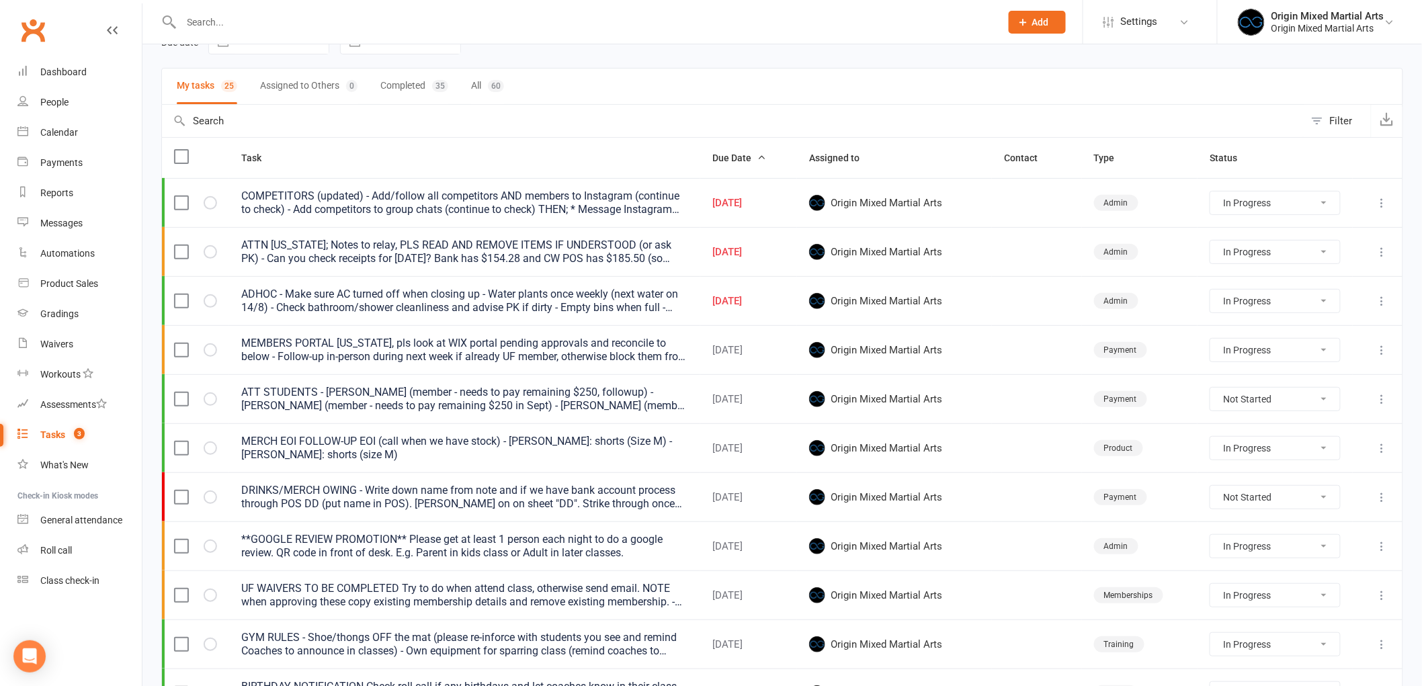
select select "started"
select select "waiting"
select select "started"
select select "waiting"
select select "started"
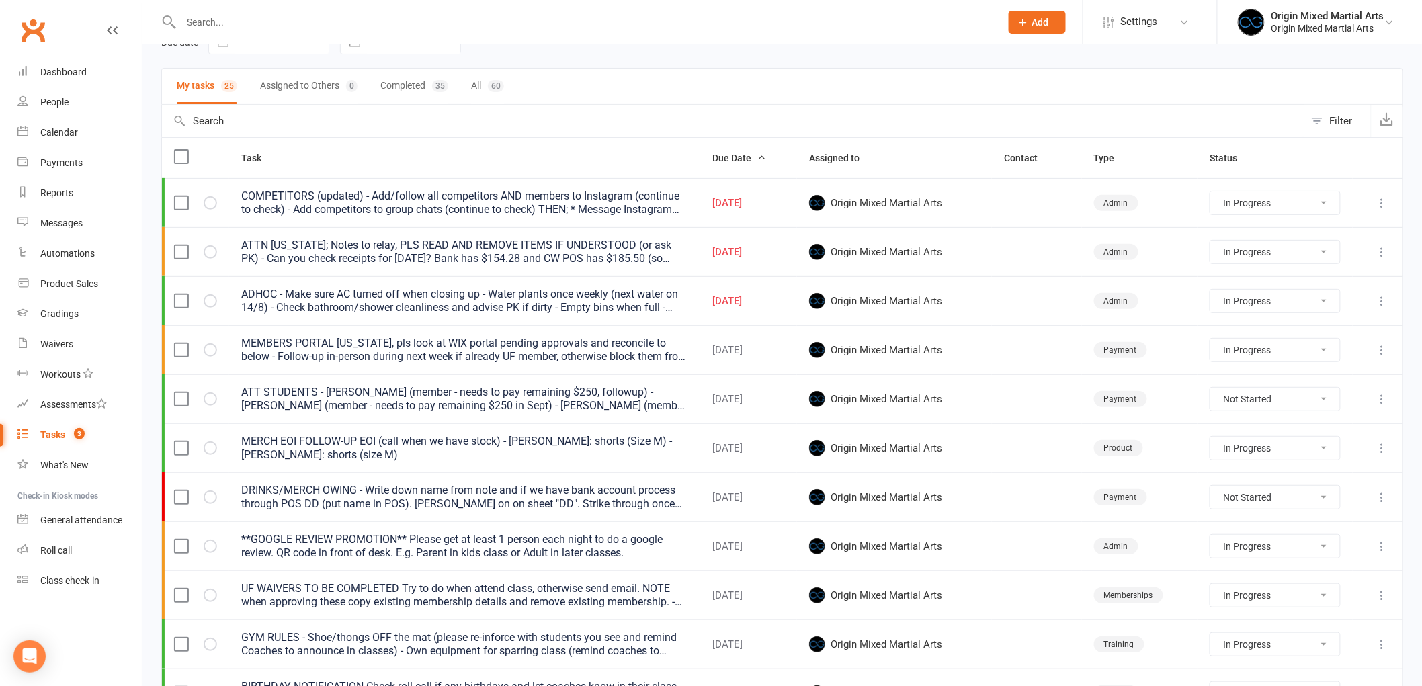
select select "started"
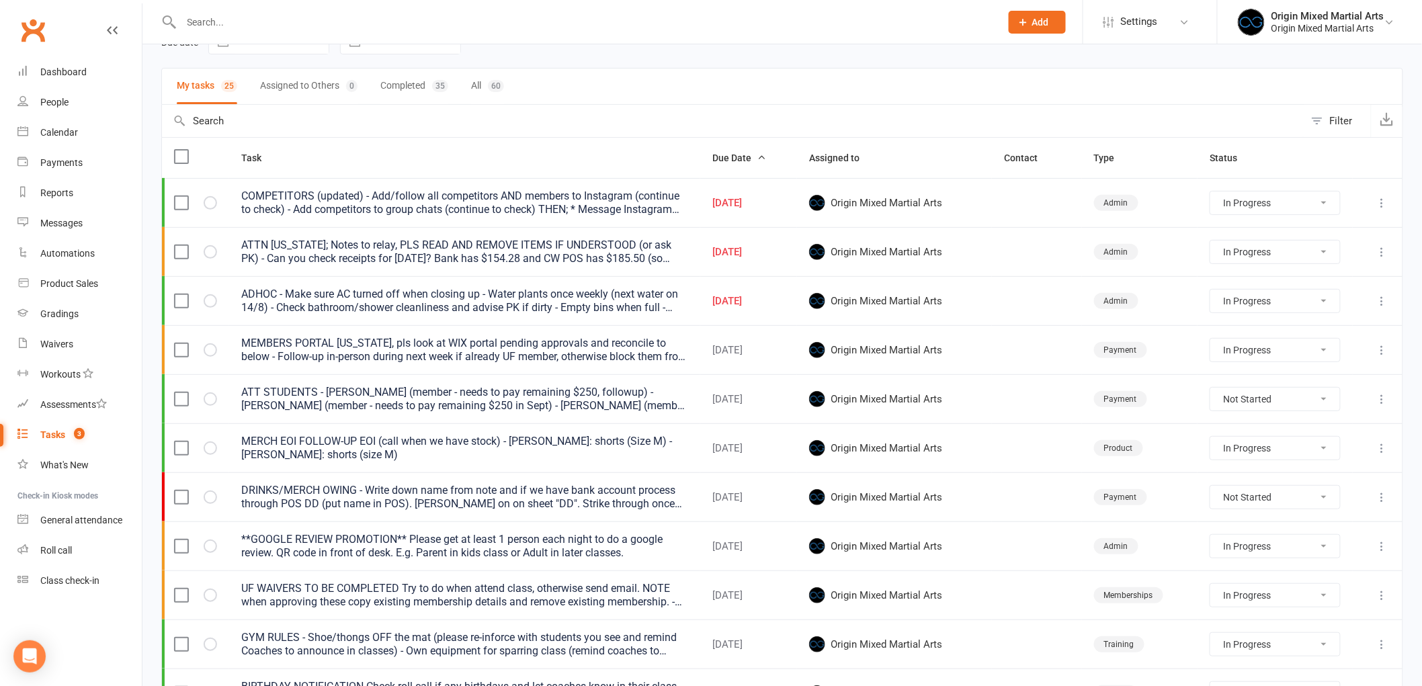
select select "started"
select select "waiting"
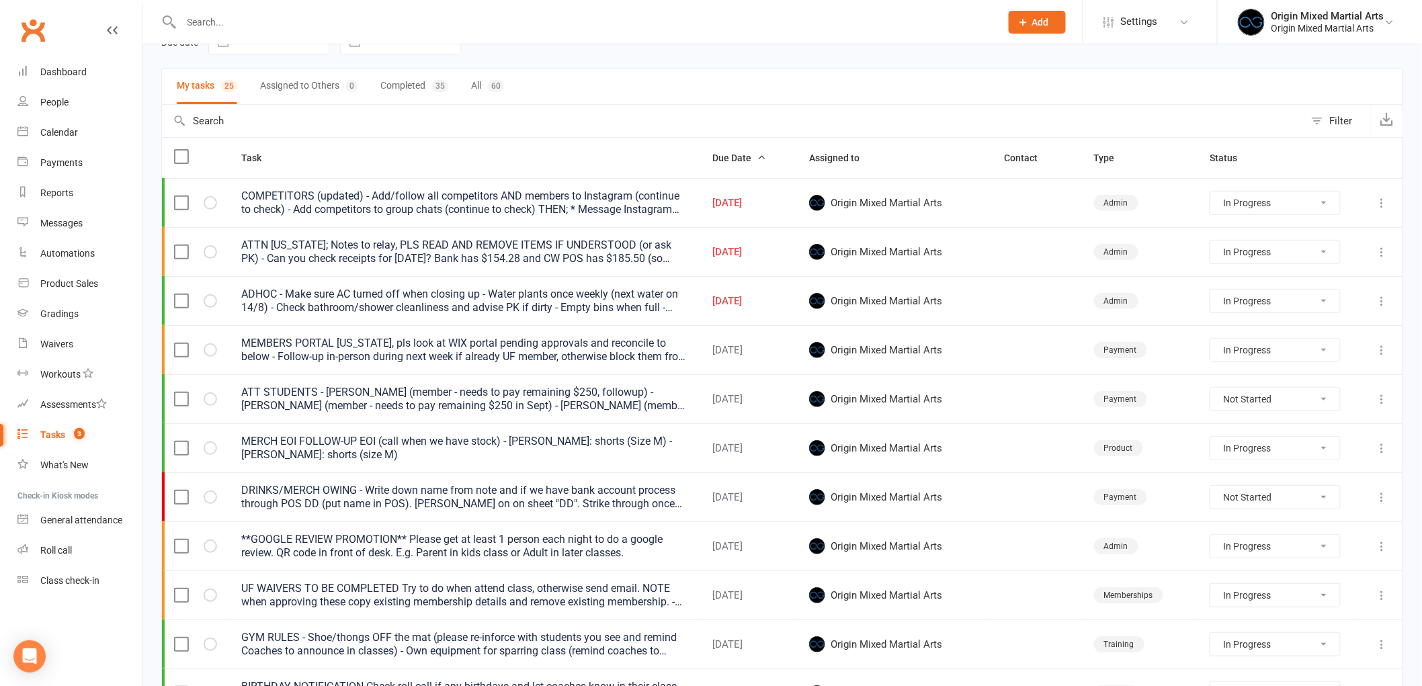
select select "started"
select select "waiting"
select select "started"
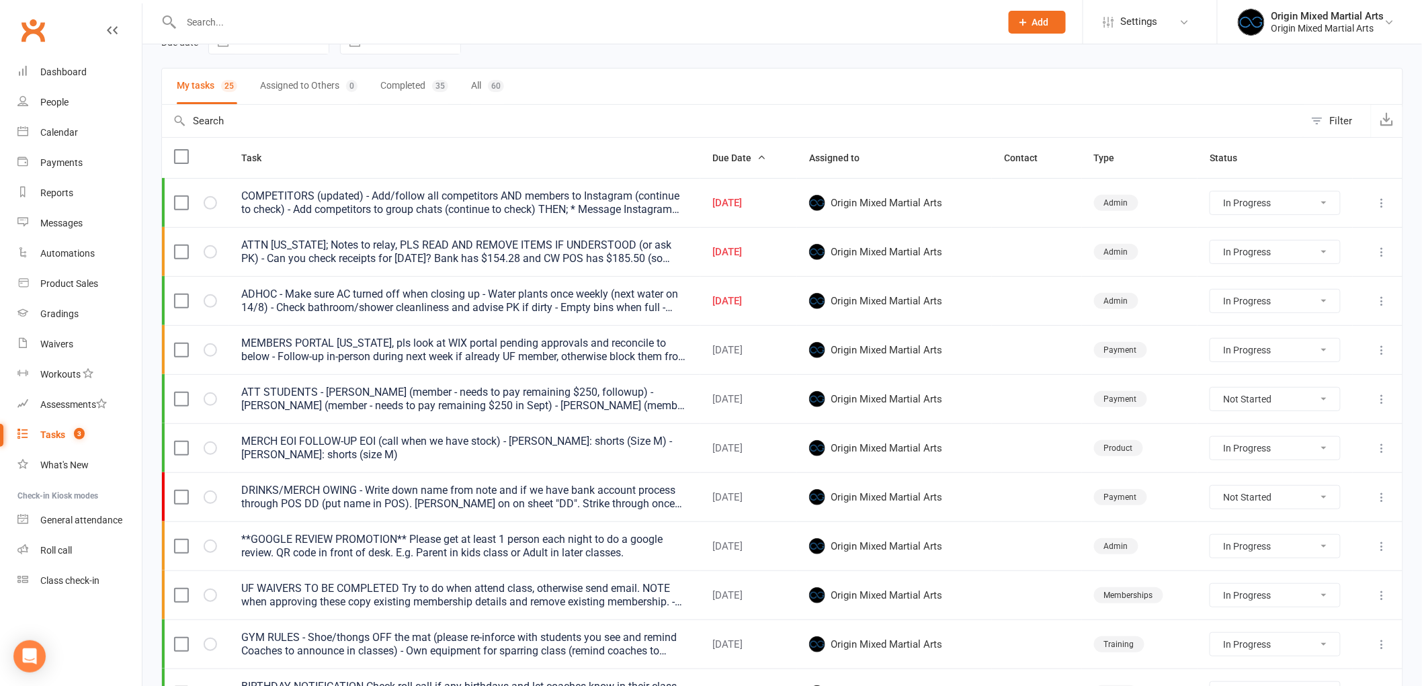
select select "waiting"
select select "started"
select select "waiting"
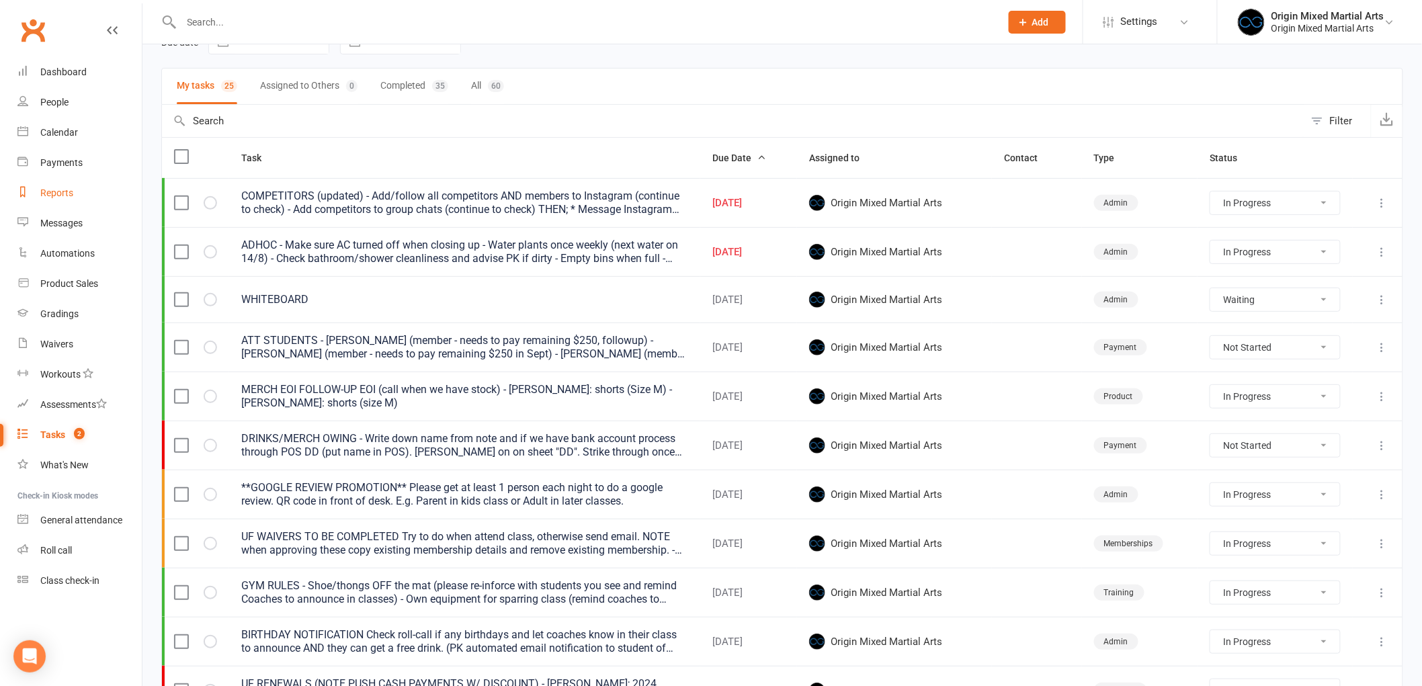
click at [60, 194] on div "Reports" at bounding box center [56, 192] width 33 height 11
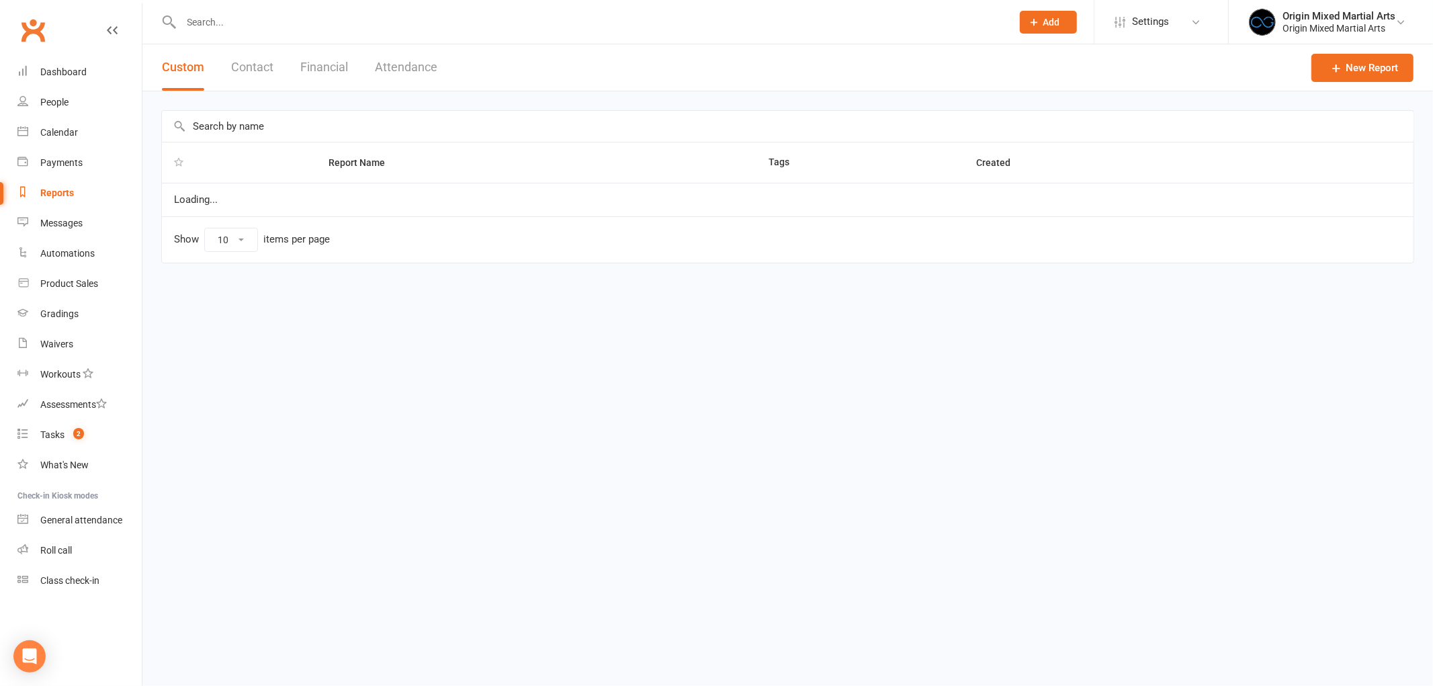
select select "50"
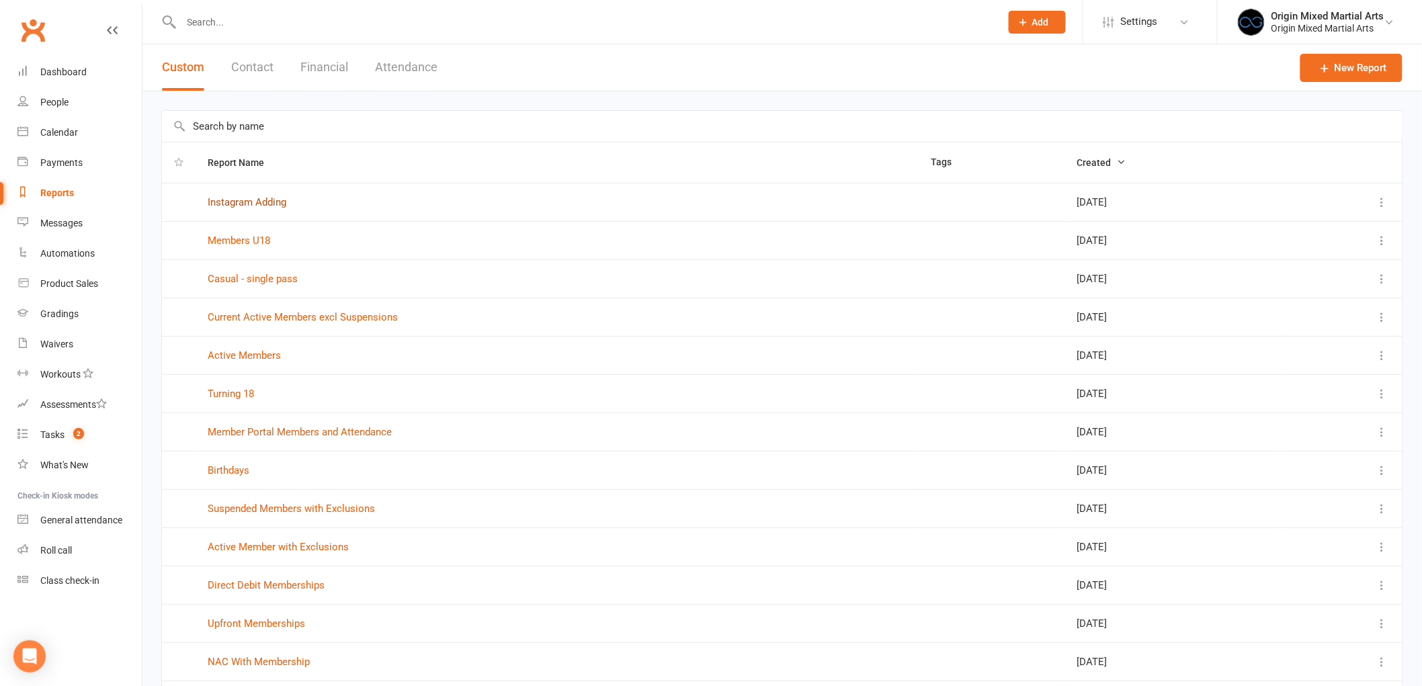
click at [252, 198] on link "Instagram Adding" at bounding box center [247, 202] width 79 height 12
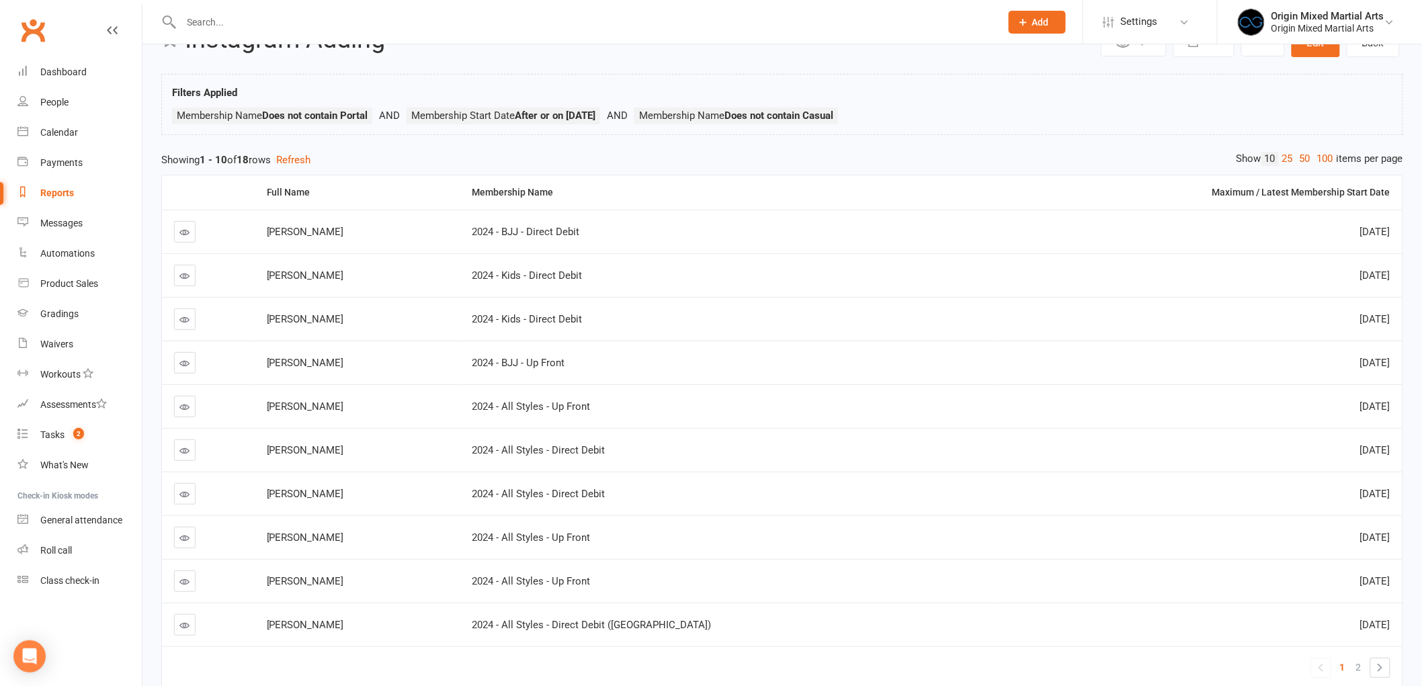
scroll to position [75, 0]
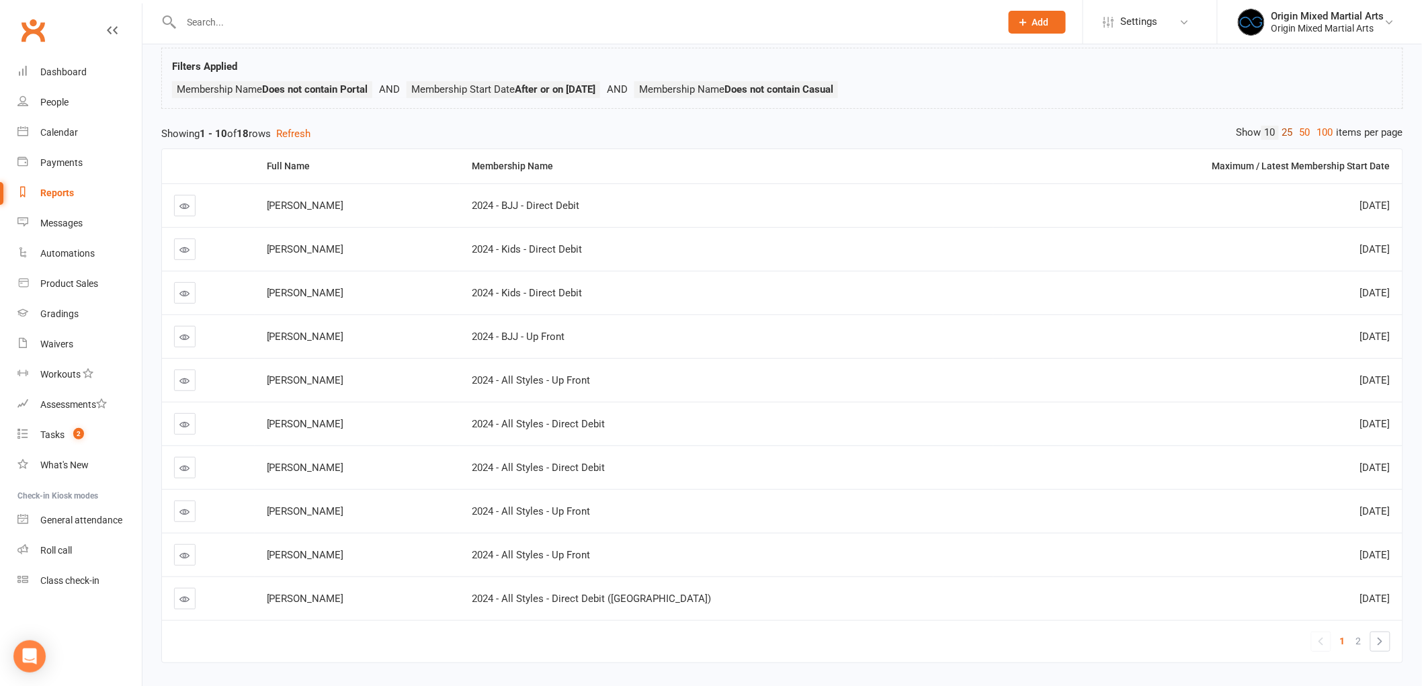
click at [1287, 133] on link "25" at bounding box center [1287, 133] width 17 height 14
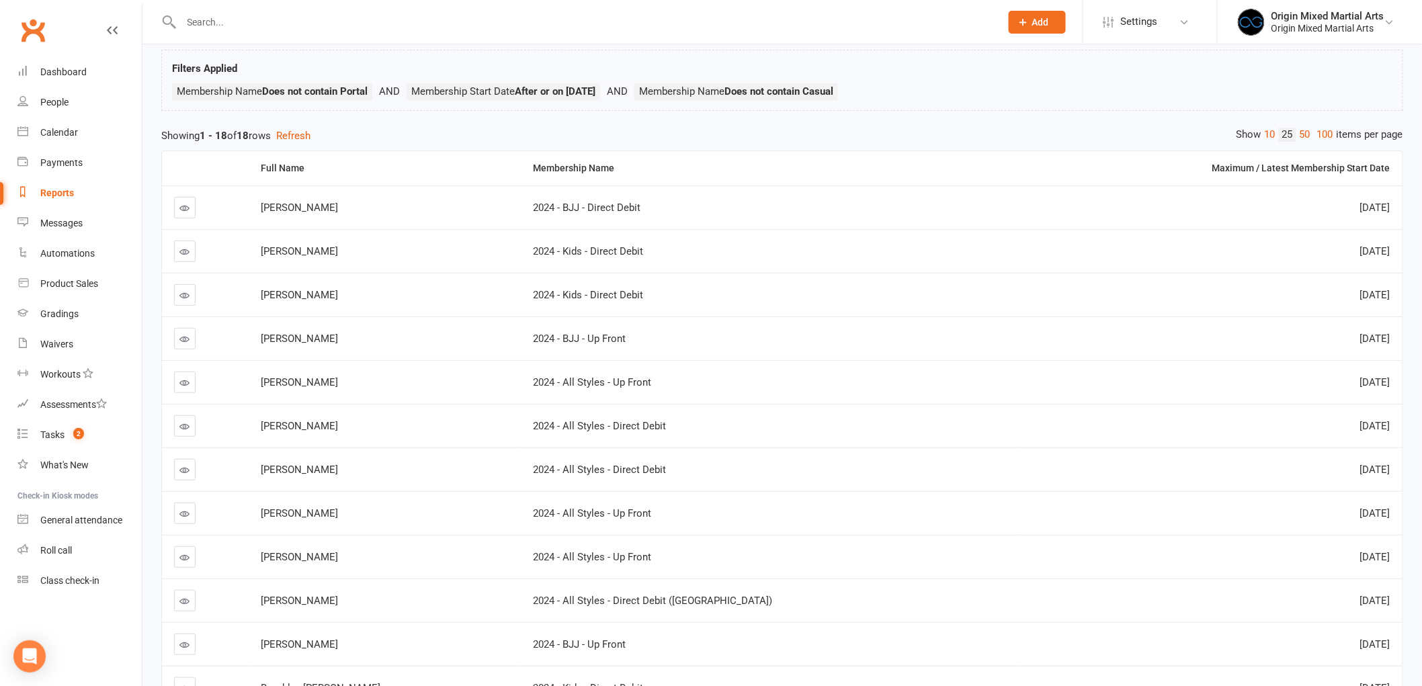
scroll to position [0, 0]
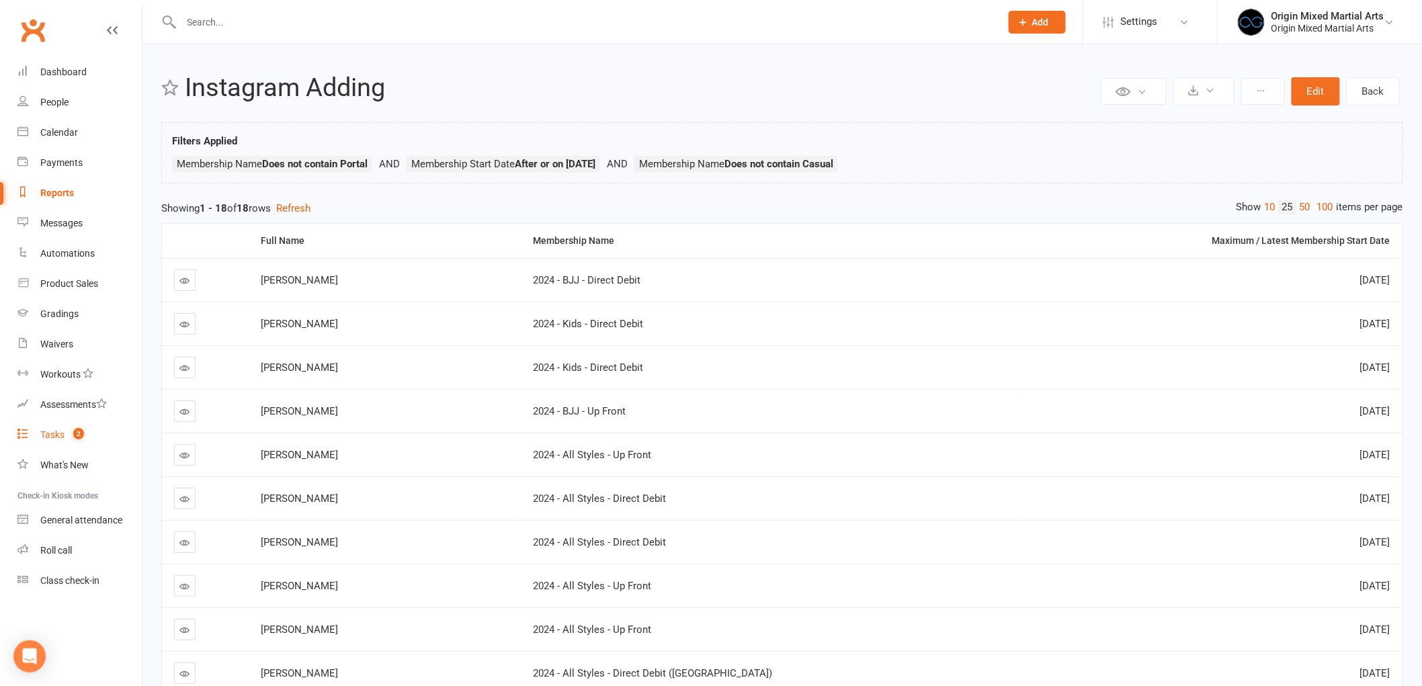
click at [75, 423] on link "Tasks 2" at bounding box center [79, 435] width 124 height 30
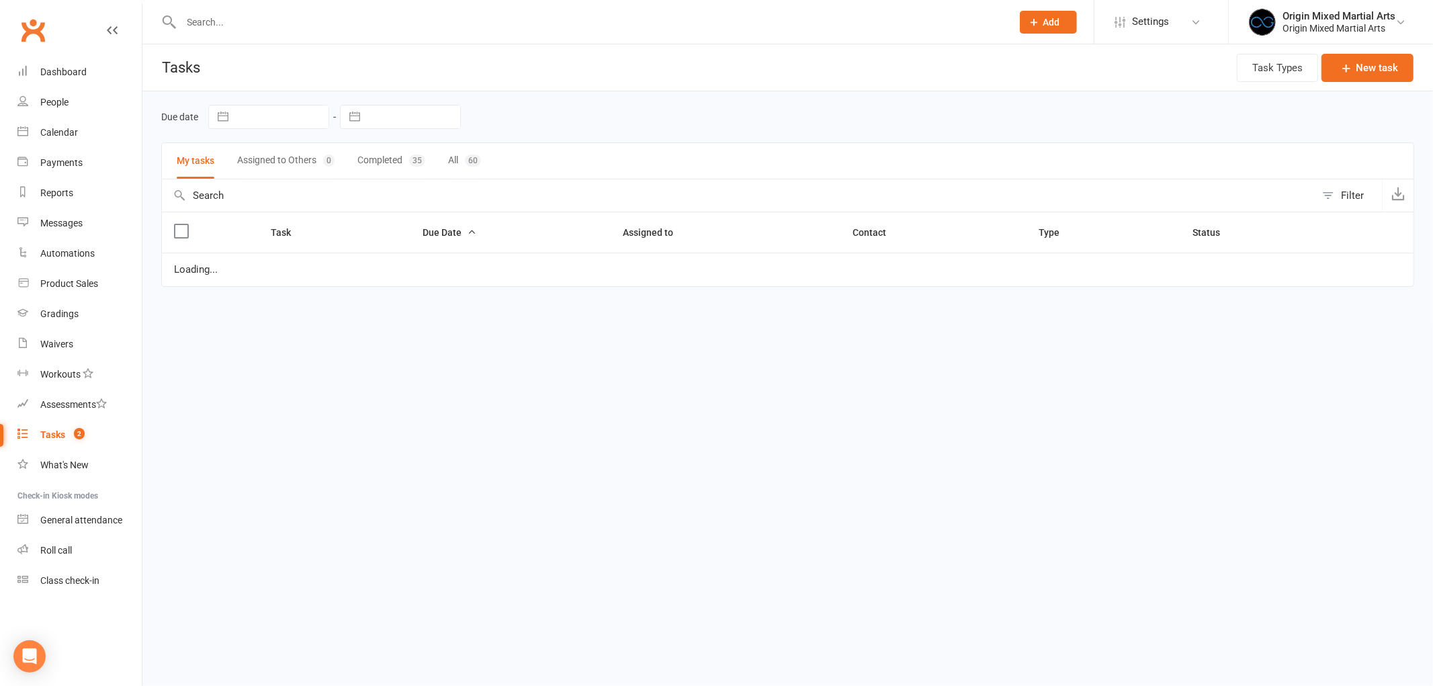
select select "started"
select select "waiting"
select select "started"
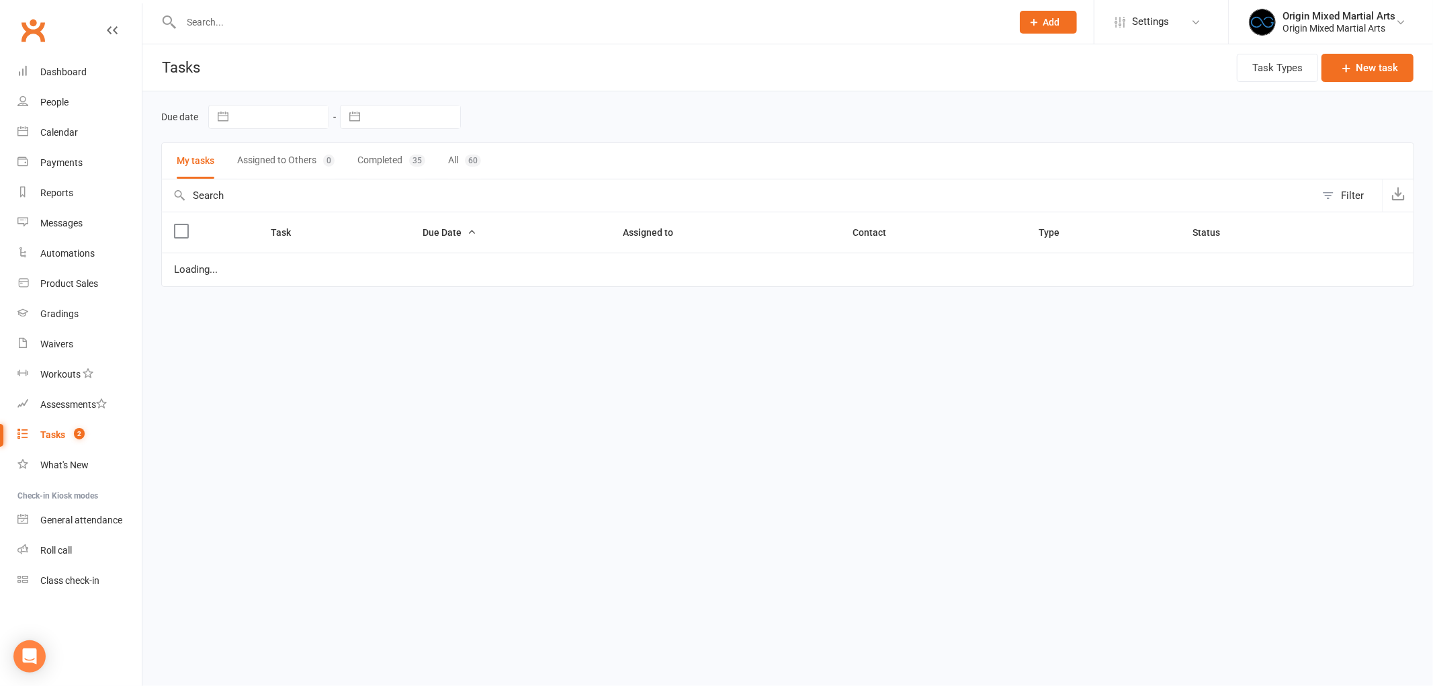
select select "started"
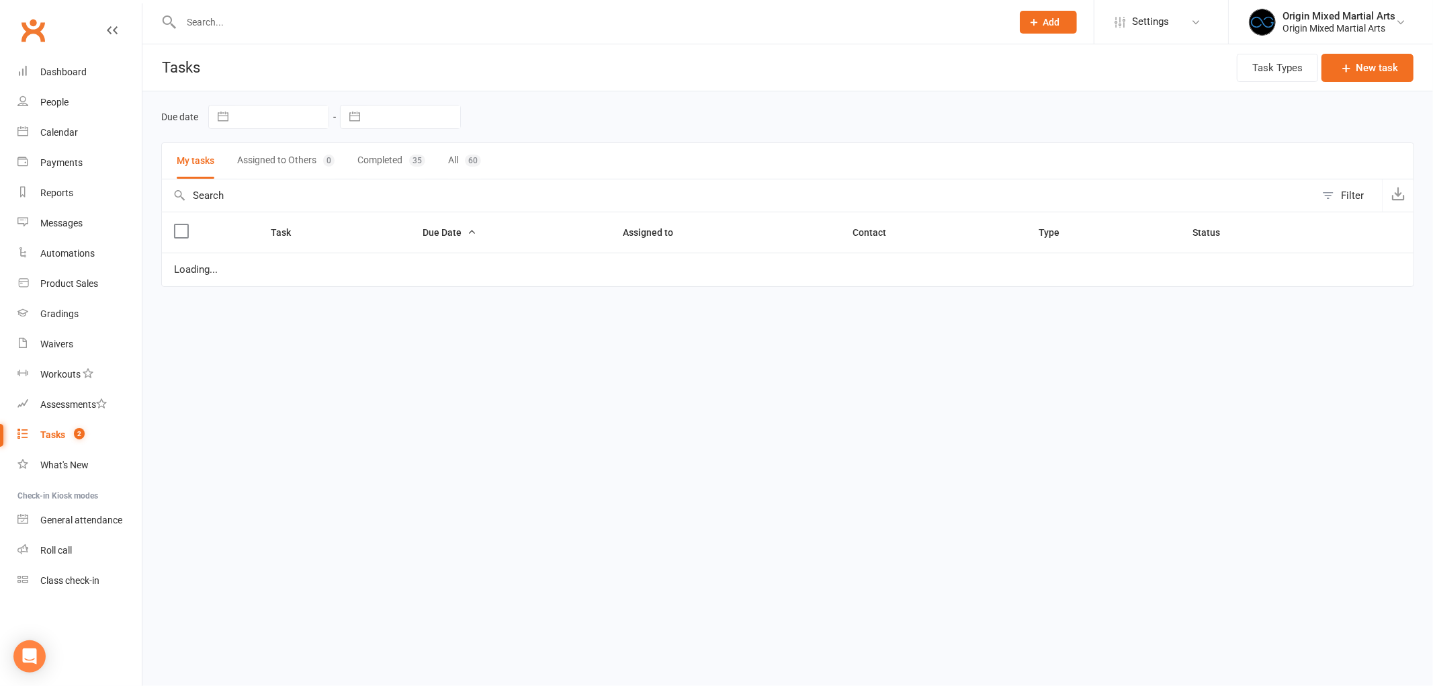
select select "started"
select select "waiting"
select select "started"
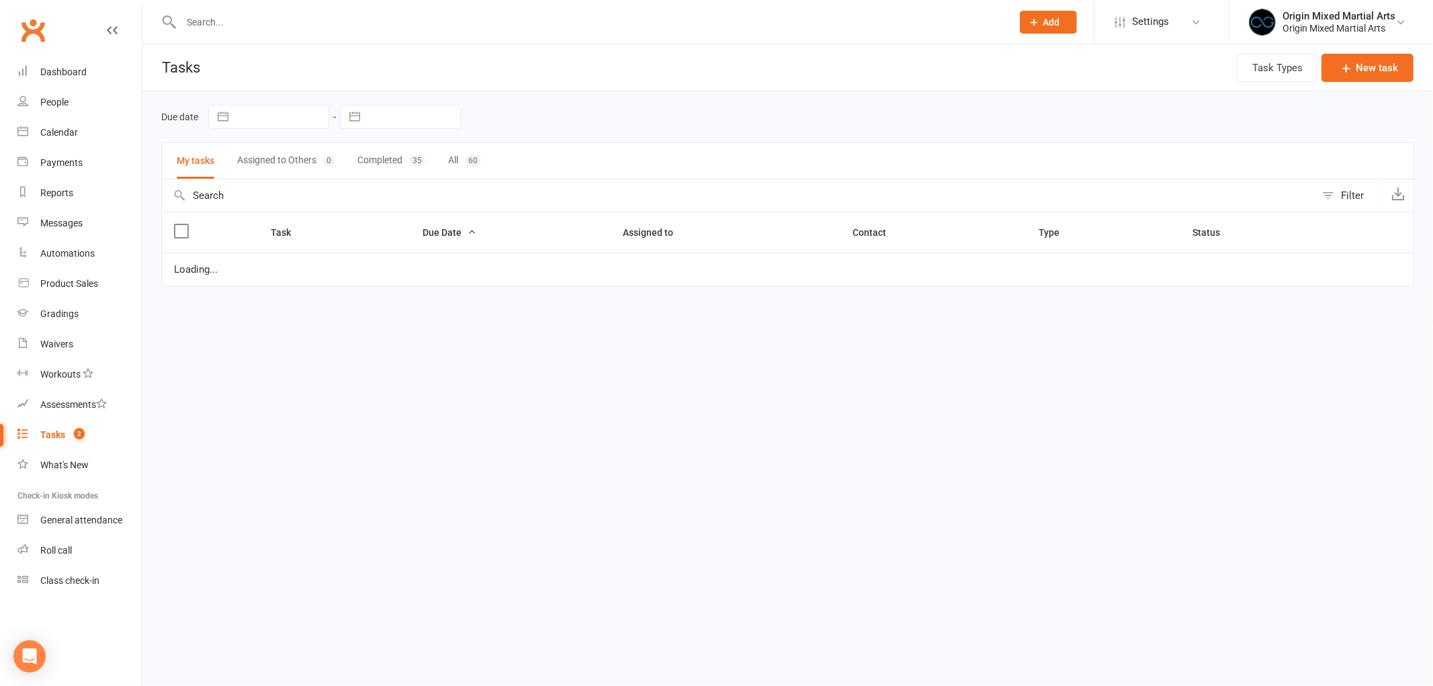
select select "started"
select select "waiting"
select select "started"
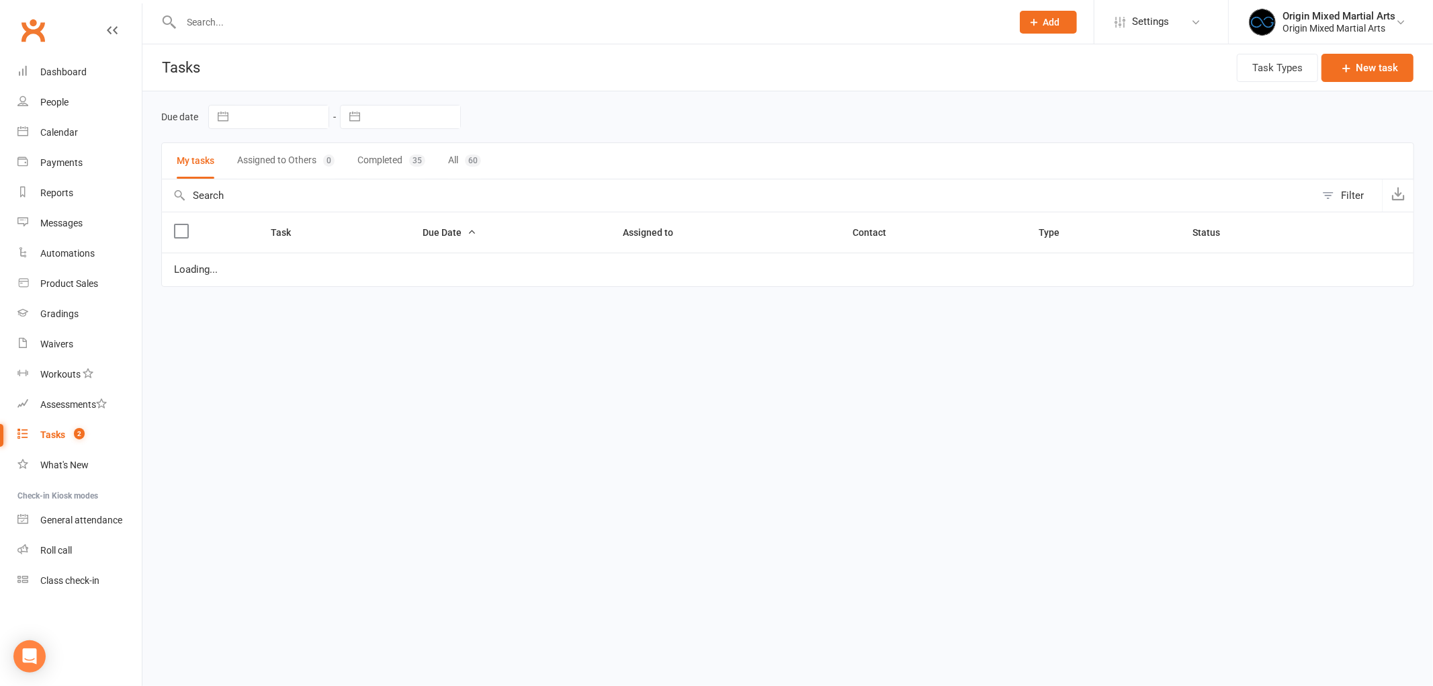
select select "started"
select select "waiting"
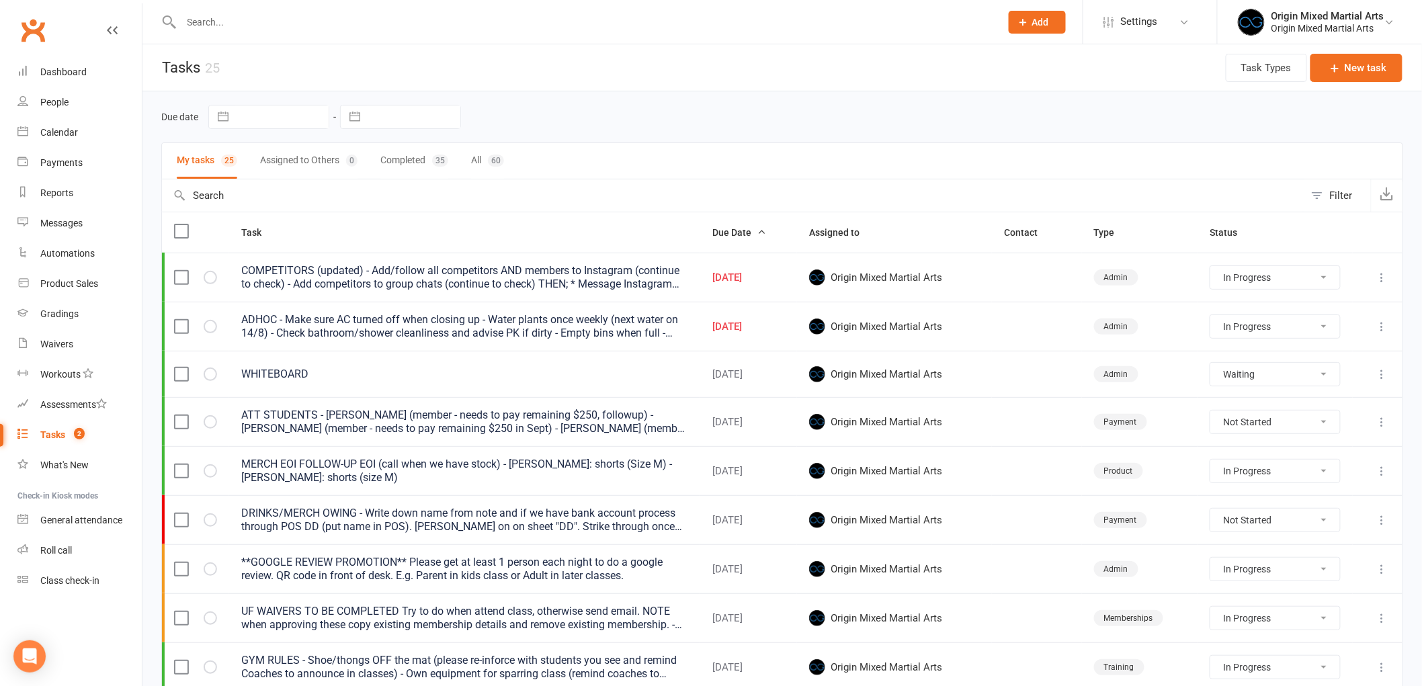
click at [1381, 286] on button at bounding box center [1382, 277] width 16 height 16
click at [1328, 331] on link "Edit" at bounding box center [1312, 331] width 133 height 27
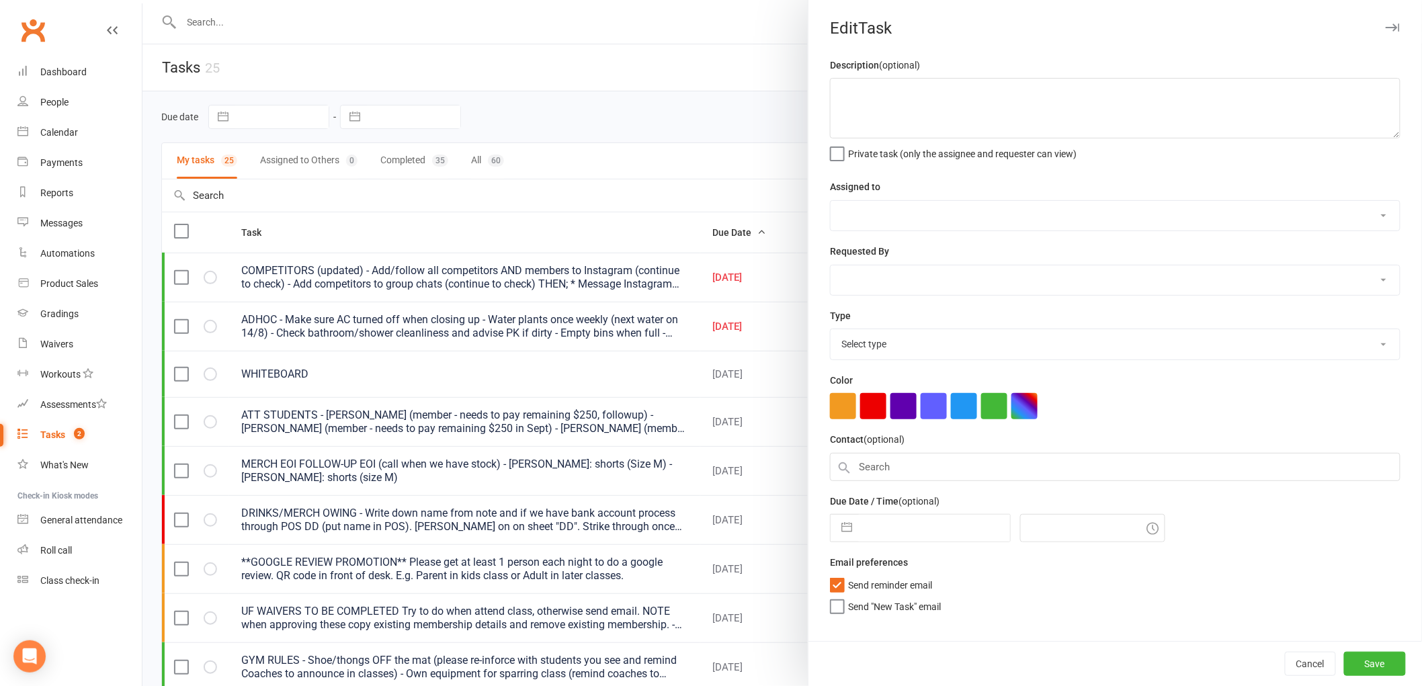
type textarea "COMPETITORS (updated) - Add/follow all competitors AND members to Instagram (co…"
select select "43946"
type input "14 Aug 2025"
type input "4:00pm"
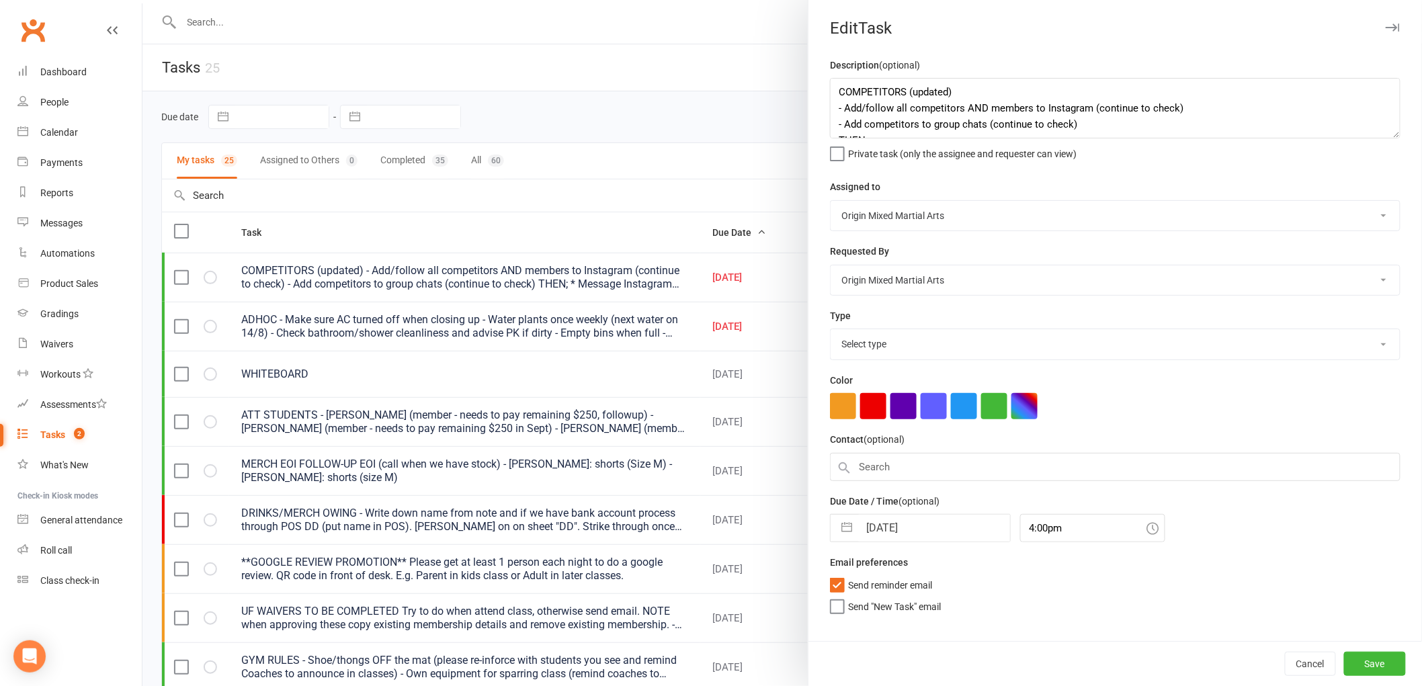
select select "31926"
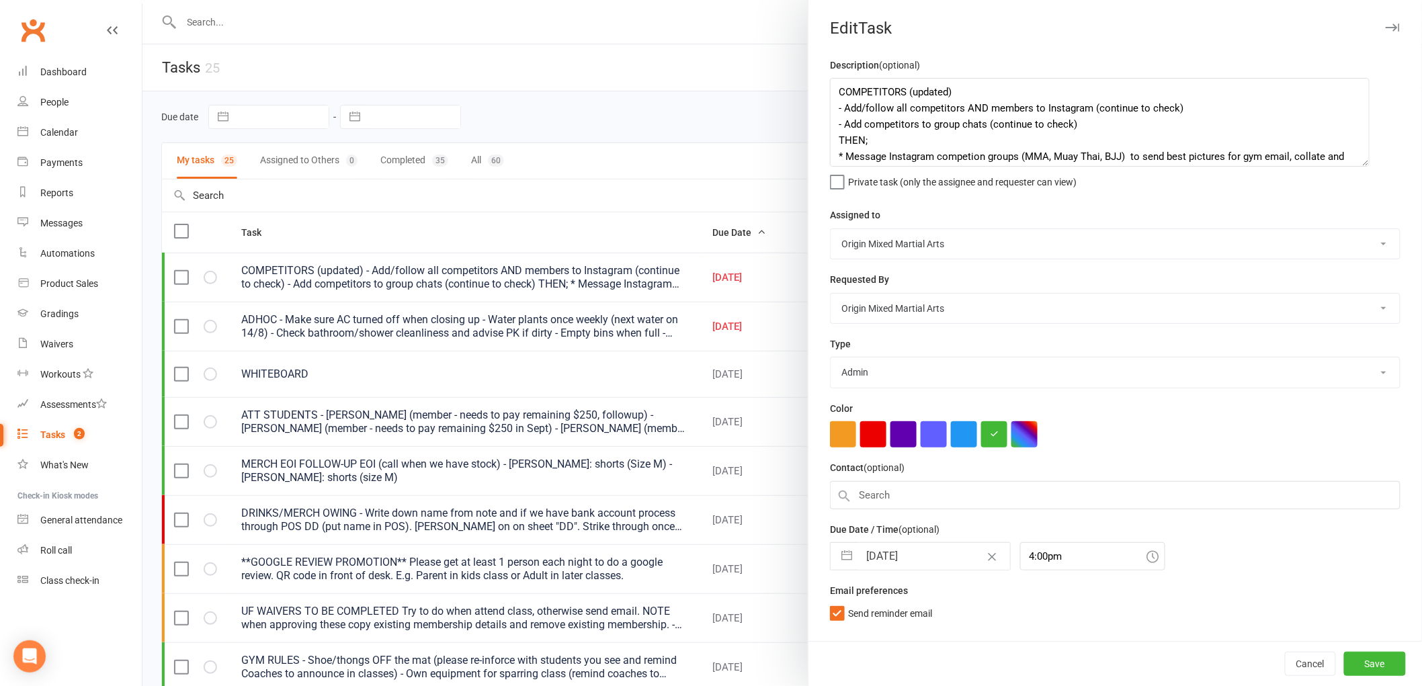
drag, startPoint x: 1384, startPoint y: 131, endPoint x: 1359, endPoint y: 159, distance: 38.1
click at [1359, 159] on textarea "COMPETITORS (updated) - Add/follow all competitors AND members to Instagram (co…" at bounding box center [1100, 122] width 540 height 89
select select "6"
select select "2025"
select select "7"
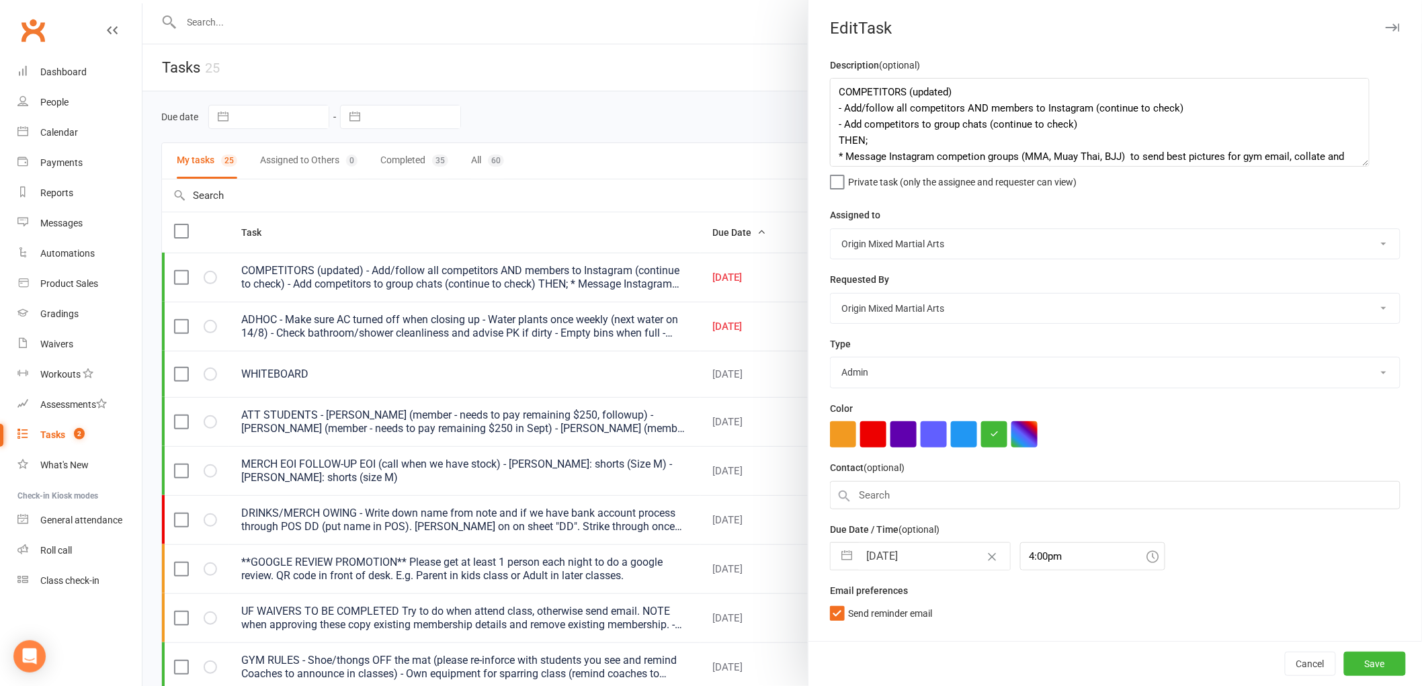
select select "2025"
select select "8"
select select "2025"
click at [875, 558] on input "14 Aug 2025" at bounding box center [934, 556] width 151 height 27
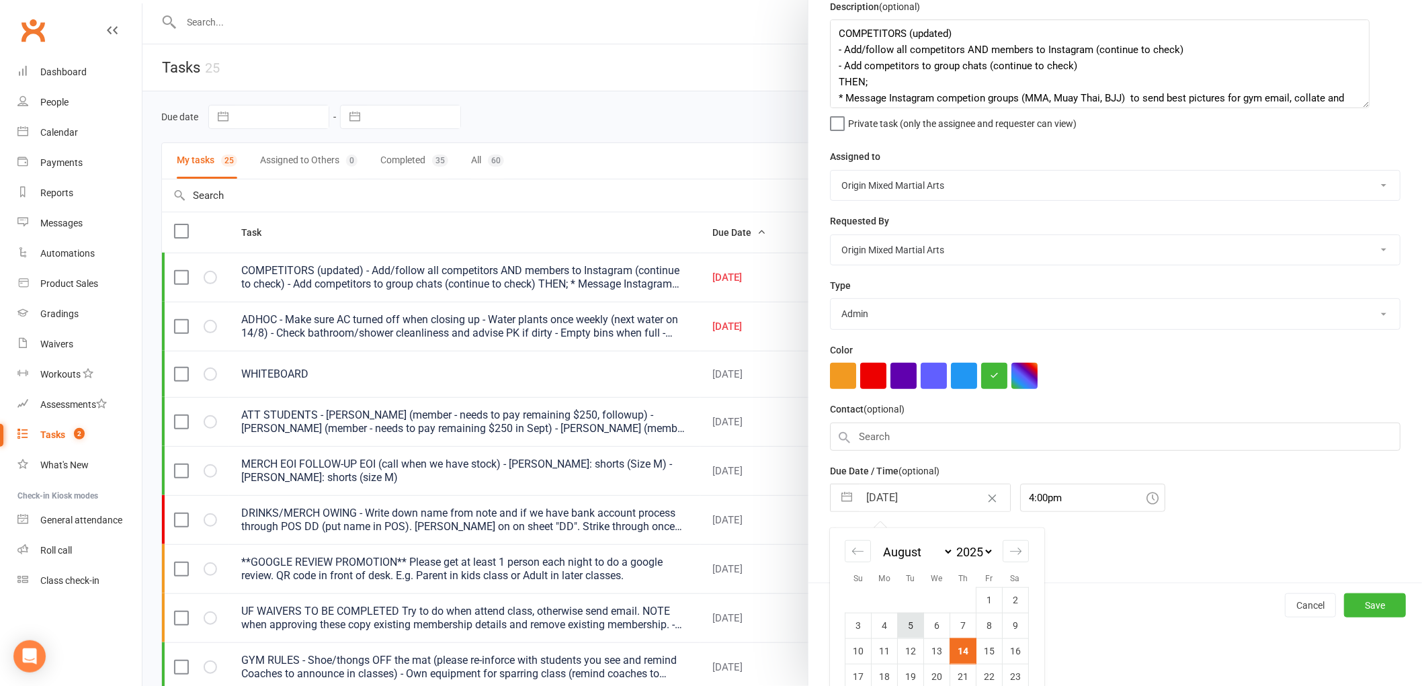
scroll to position [130, 0]
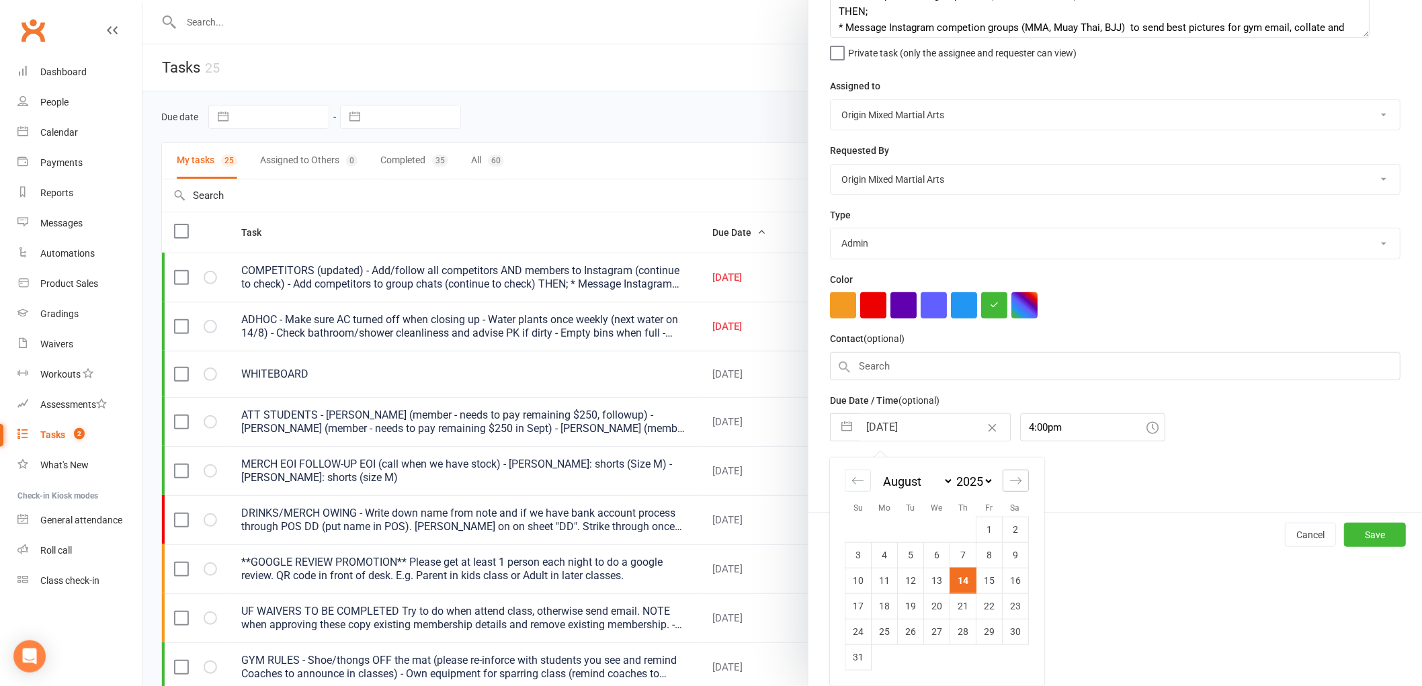
click at [1013, 488] on div "Move forward to switch to the next month." at bounding box center [1015, 481] width 26 height 22
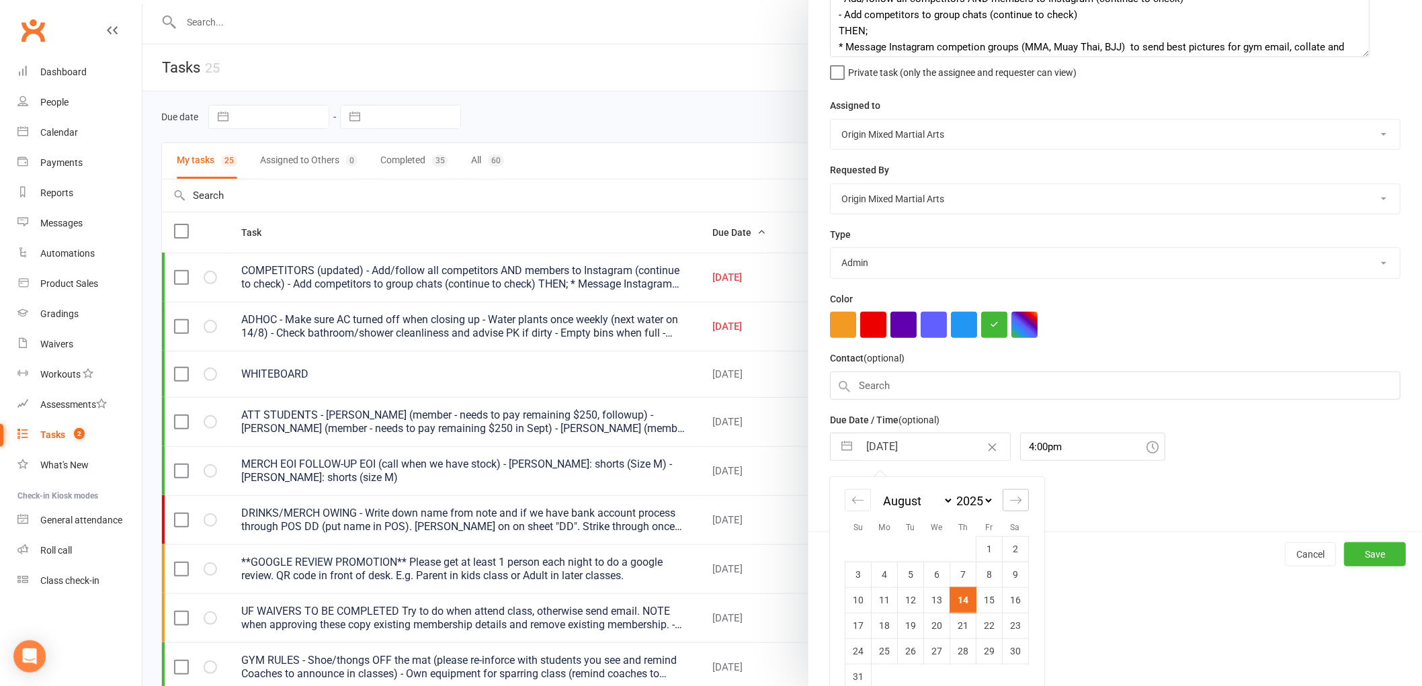
select select "9"
select select "2025"
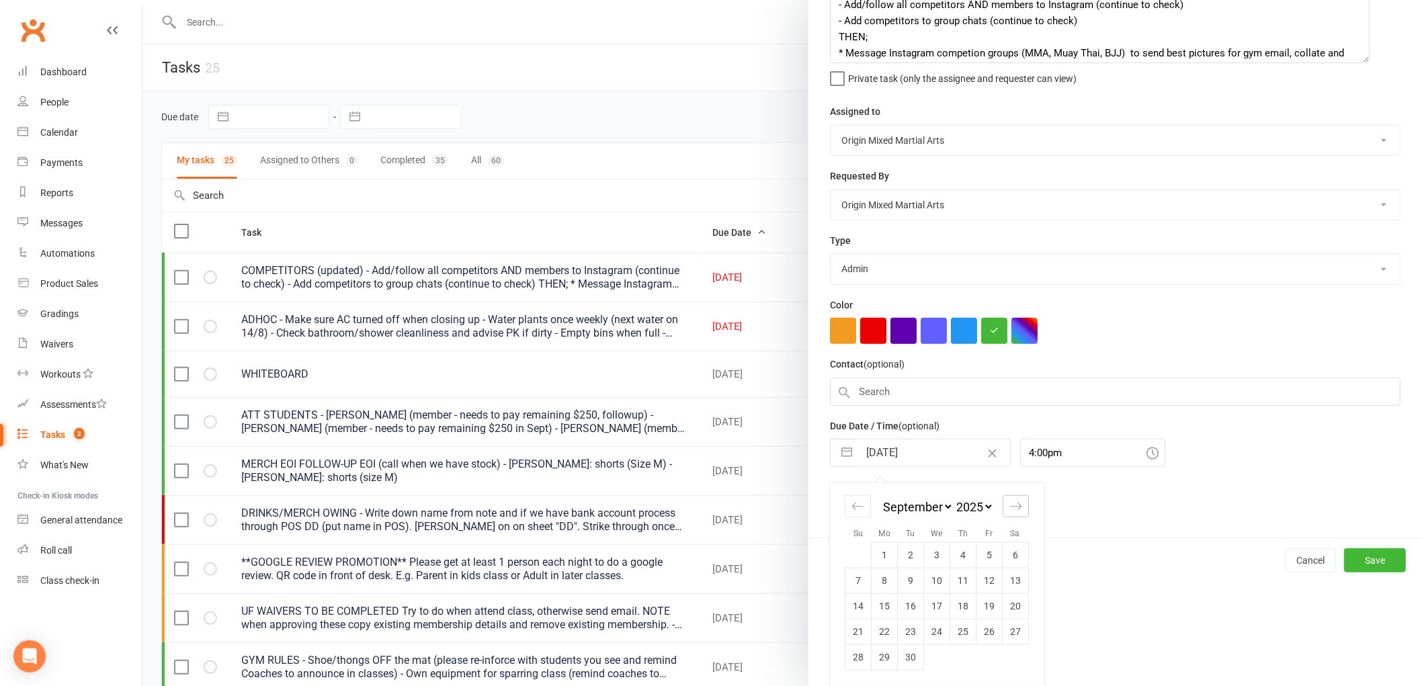
scroll to position [104, 0]
click at [958, 556] on td "4" at bounding box center [963, 555] width 26 height 26
type input "04 Sep 2025"
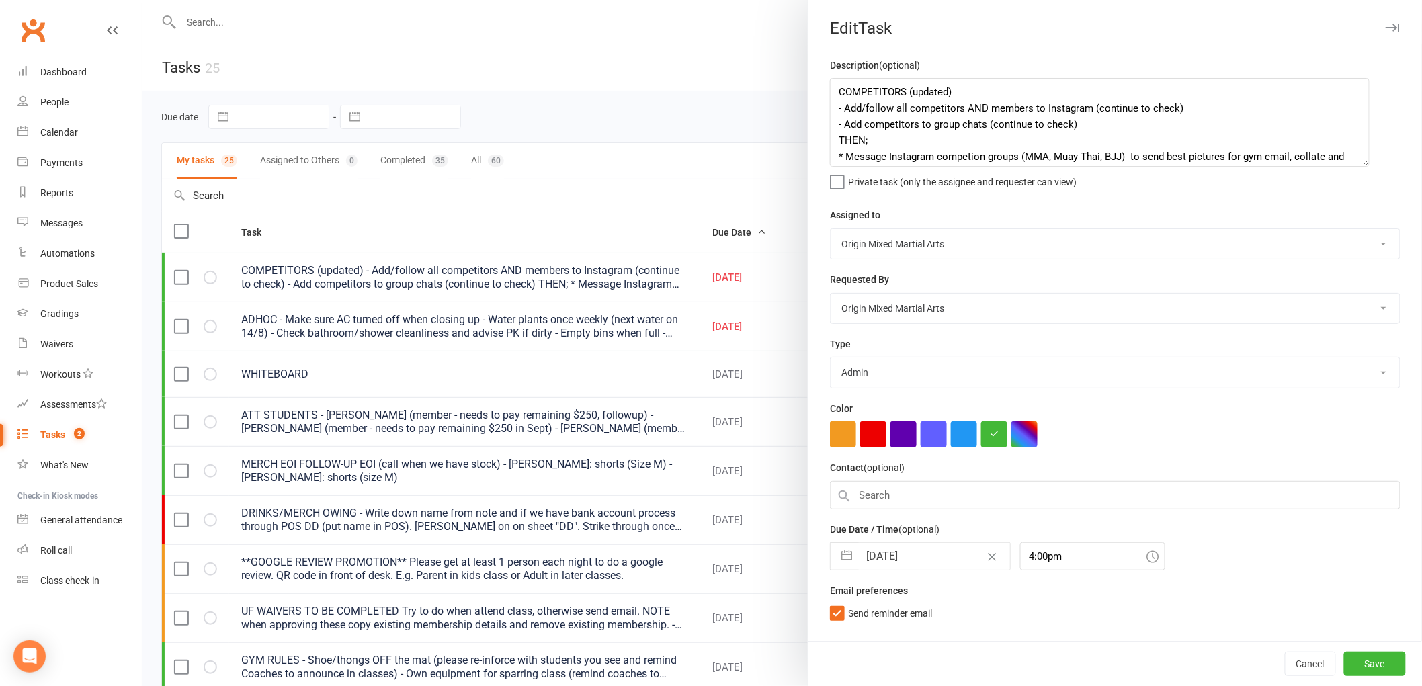
scroll to position [0, 0]
click at [1377, 660] on button "Save" at bounding box center [1375, 664] width 62 height 24
select select "started"
select select "waiting"
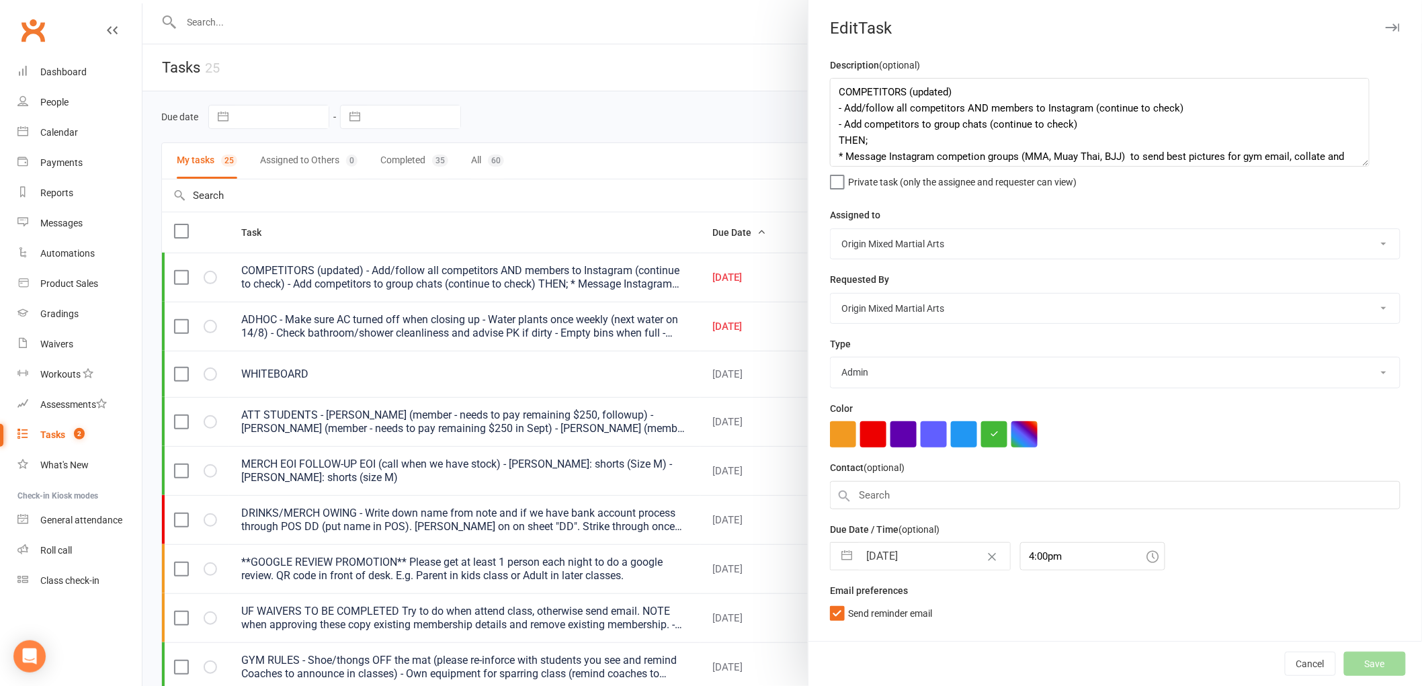
select select "started"
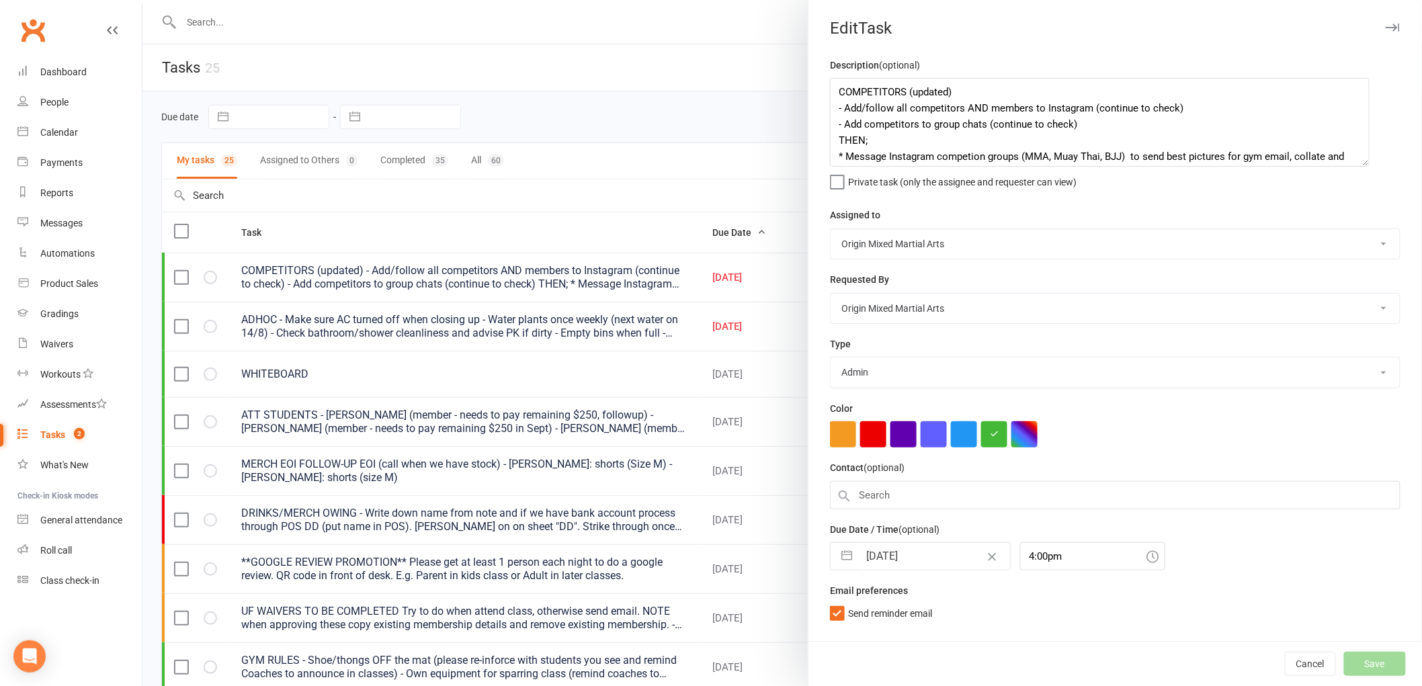
select select "started"
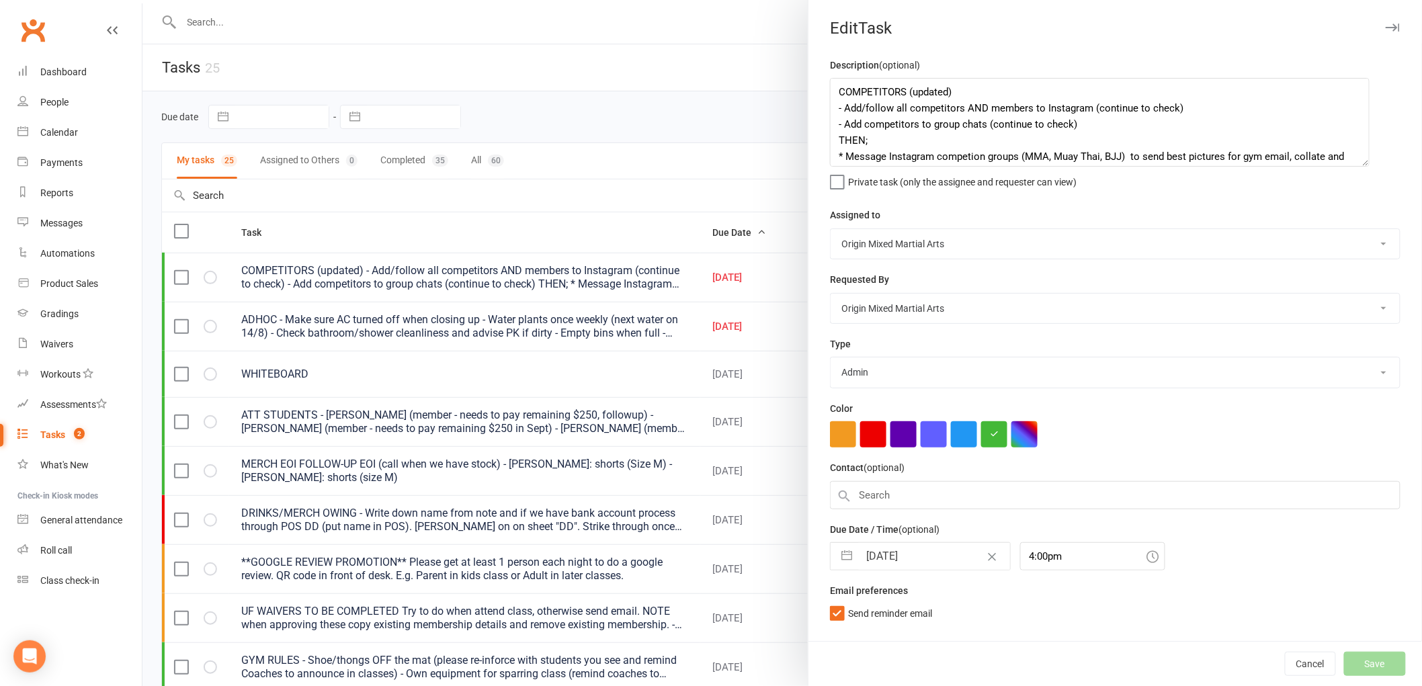
select select "waiting"
select select "started"
select select "waiting"
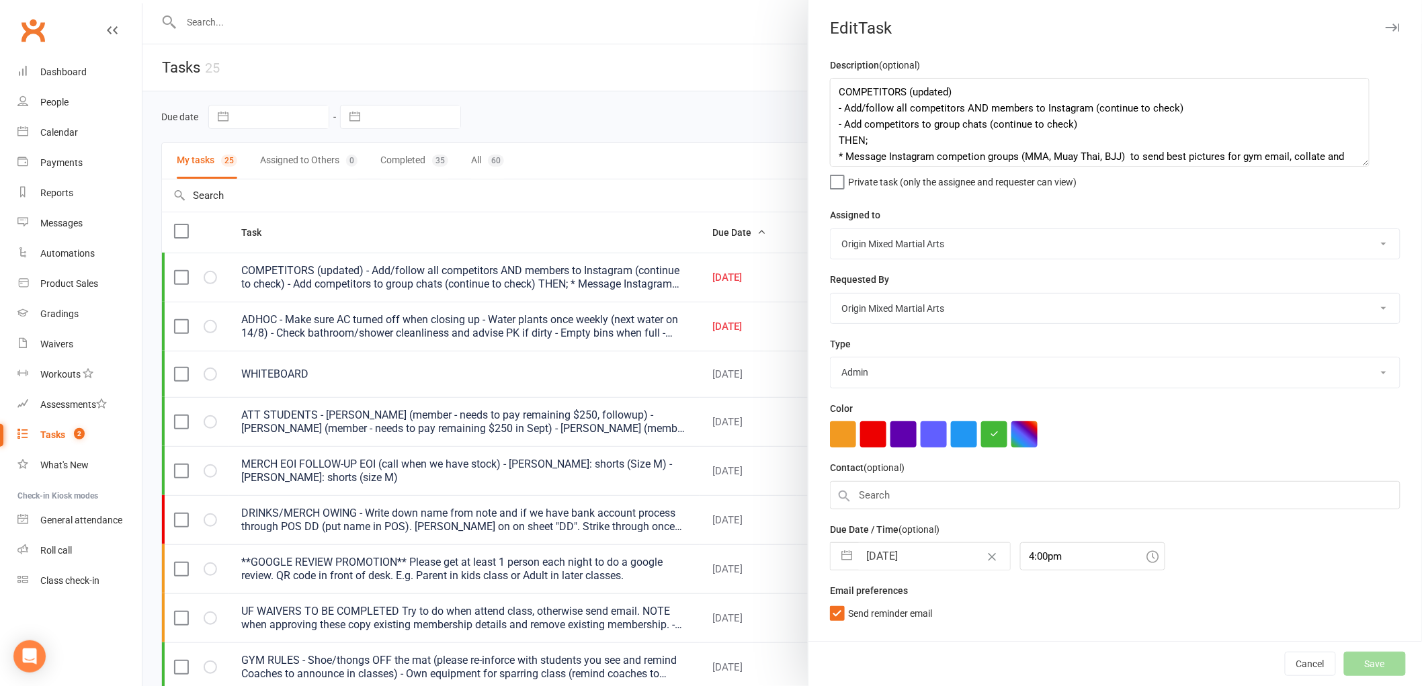
select select "waiting"
select select "started"
select select "waiting"
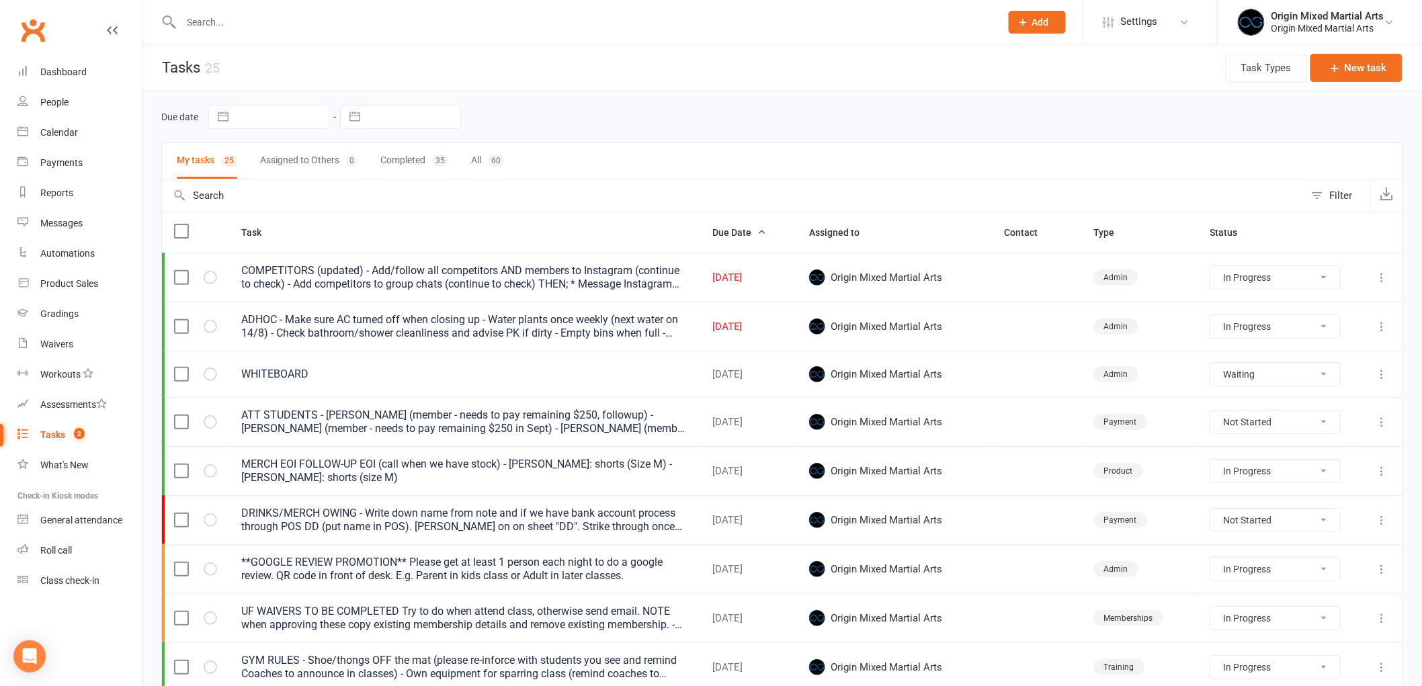
select select "started"
select select "waiting"
select select "started"
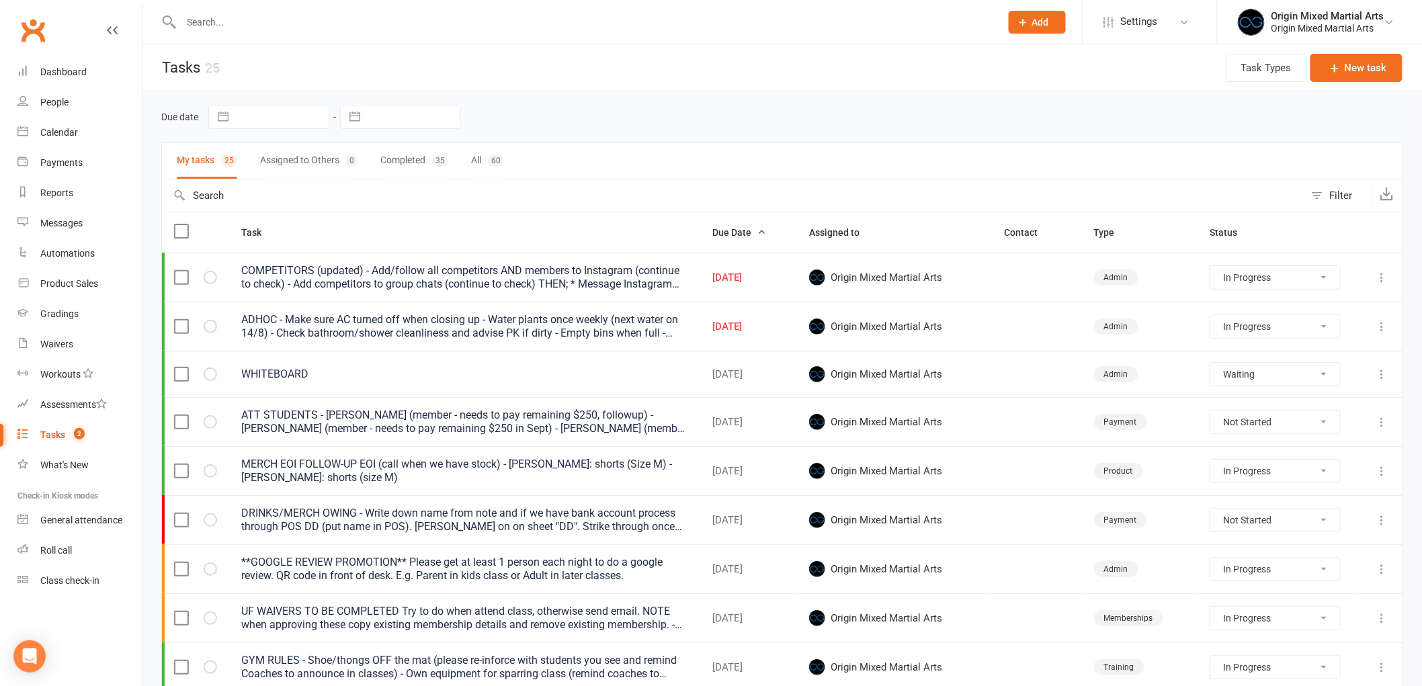
select select "started"
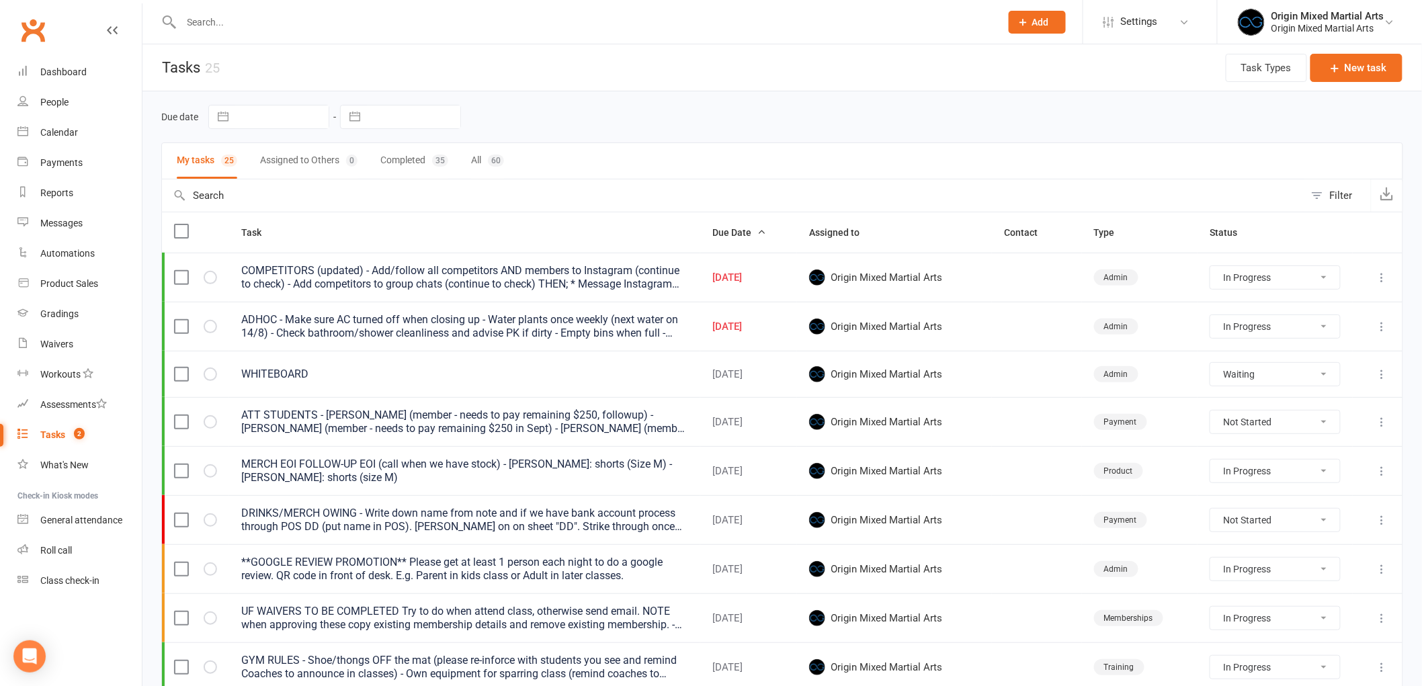
select select "started"
select select "waiting"
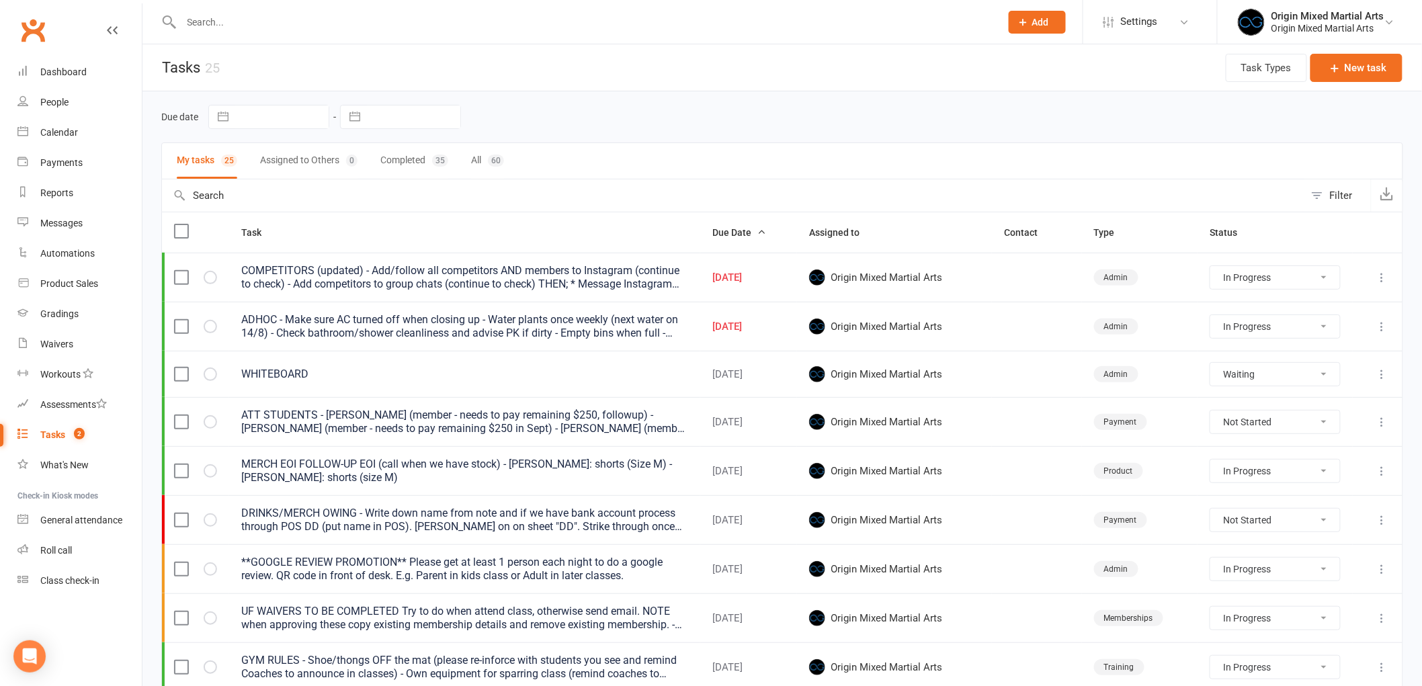
select select "started"
select select "waiting"
select select "started"
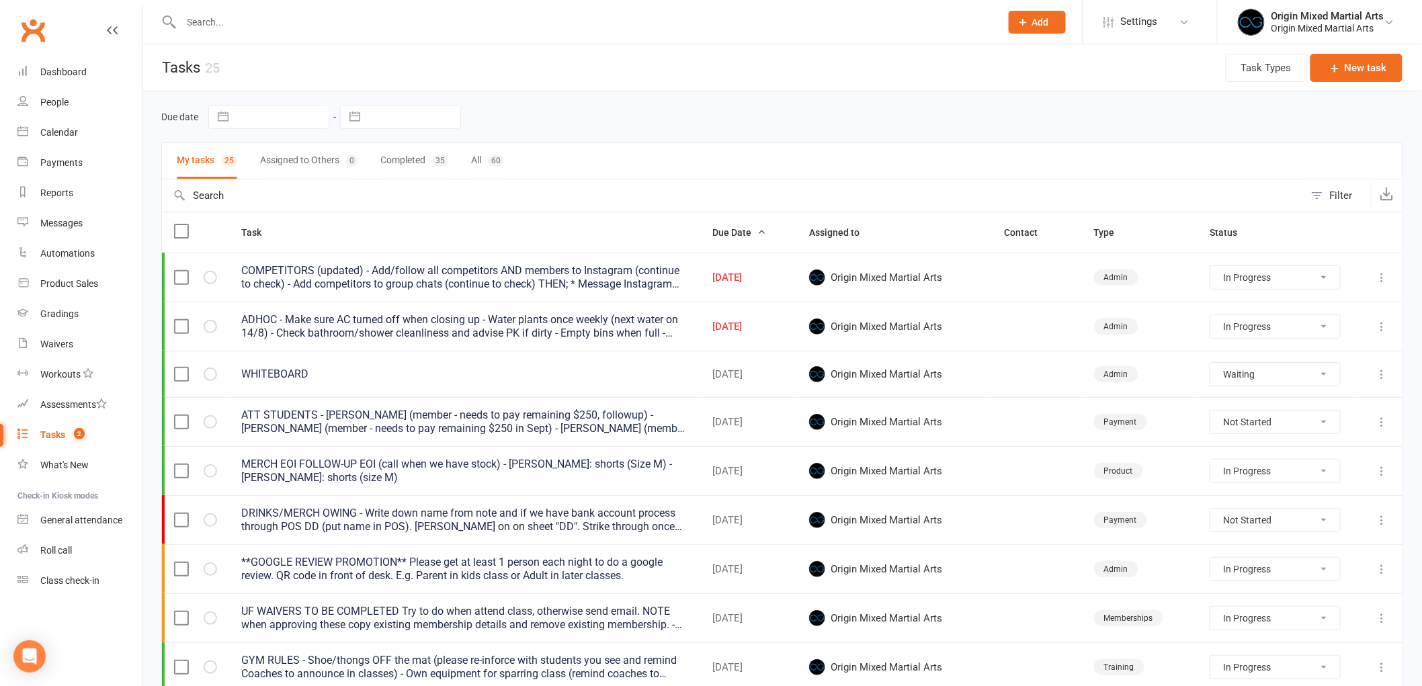
select select "started"
select select "waiting"
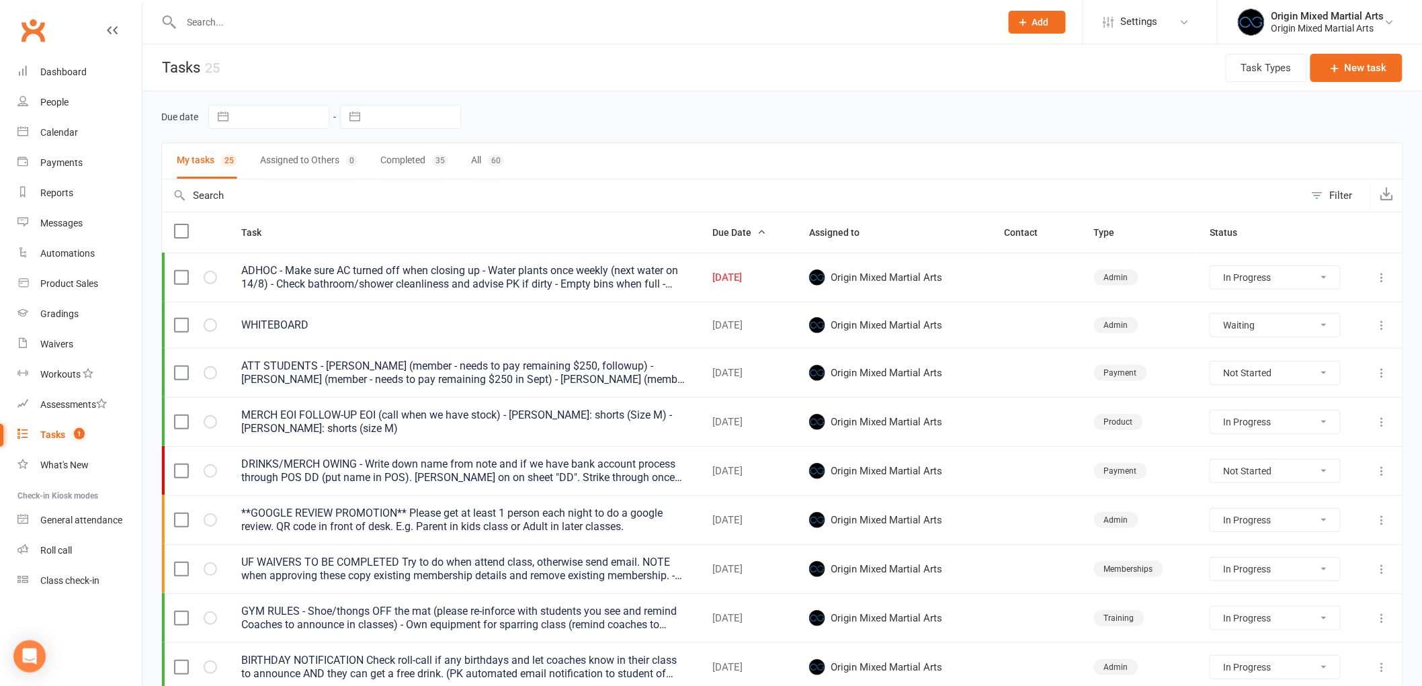
click at [1380, 280] on icon at bounding box center [1381, 277] width 13 height 13
click at [1315, 325] on link "Edit" at bounding box center [1312, 331] width 133 height 27
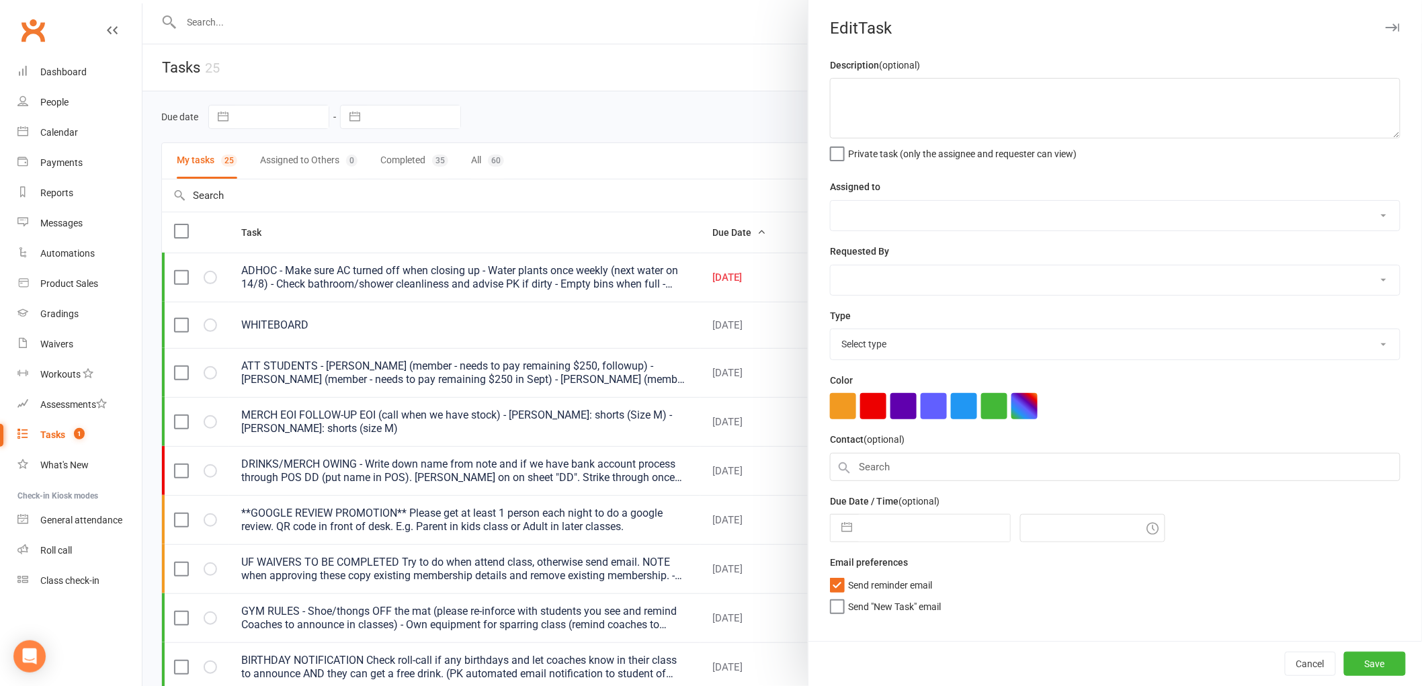
type textarea "ADHOC - Make sure AC turned off when closing up - Water plants once weekly (nex…"
select select "43946"
type input "14 Aug 2025"
type input "4:00pm"
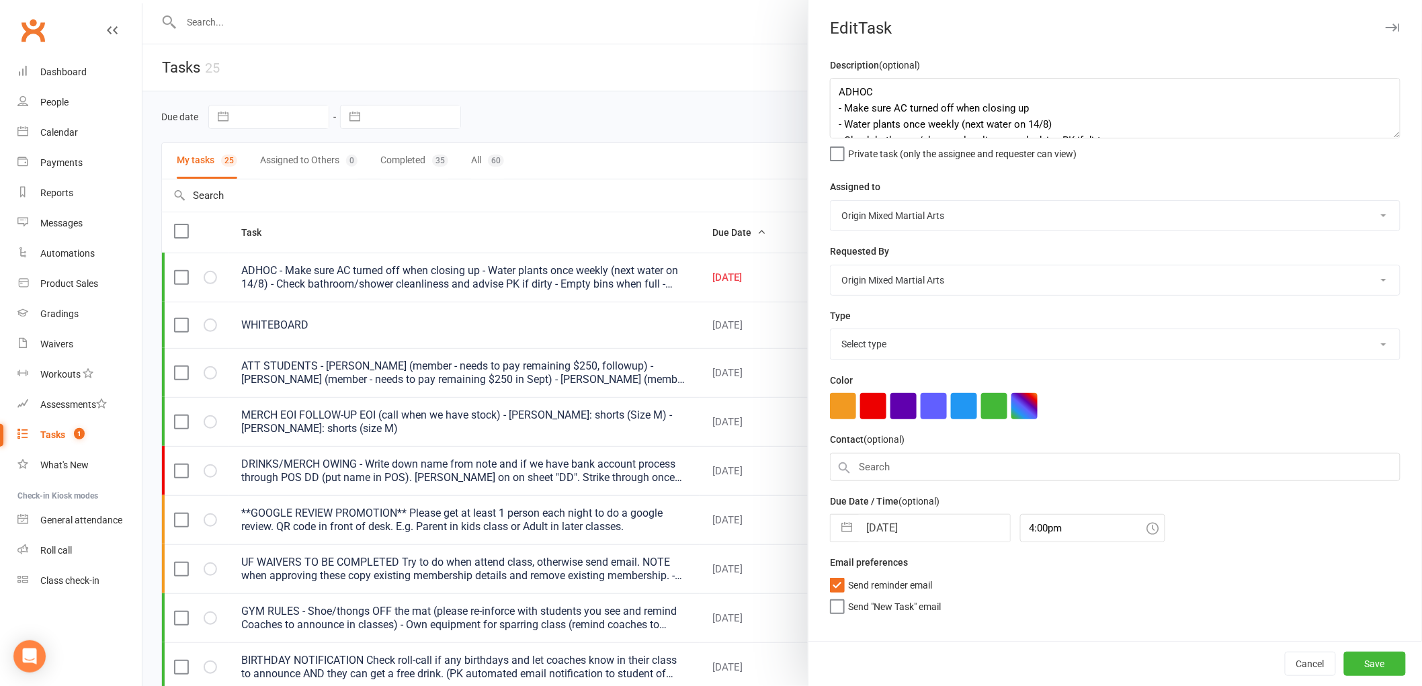
select select "31926"
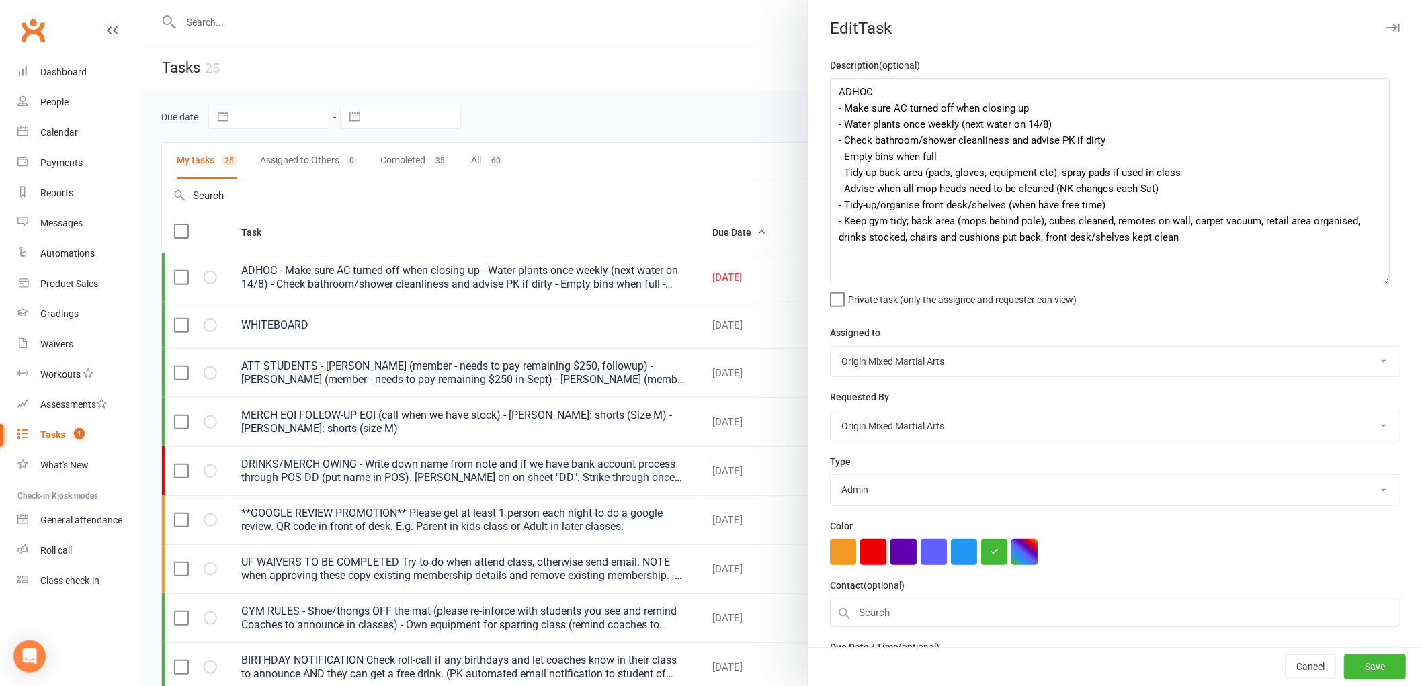
drag, startPoint x: 1384, startPoint y: 135, endPoint x: 1379, endPoint y: 281, distance: 145.9
click at [1379, 281] on textarea "ADHOC - Make sure AC turned off when closing up - Water plants once weekly (nex…" at bounding box center [1110, 181] width 560 height 206
click at [1384, 27] on button "button" at bounding box center [1392, 27] width 16 height 16
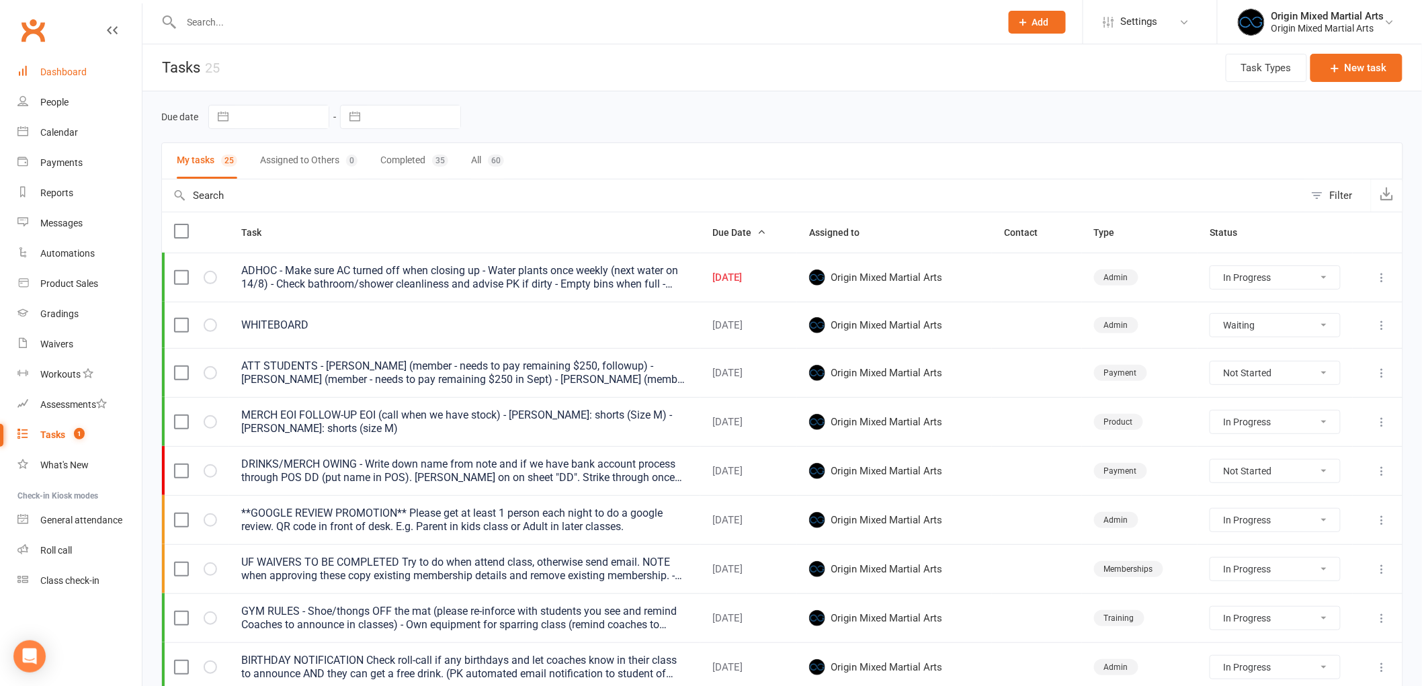
click at [88, 65] on link "Dashboard" at bounding box center [79, 72] width 124 height 30
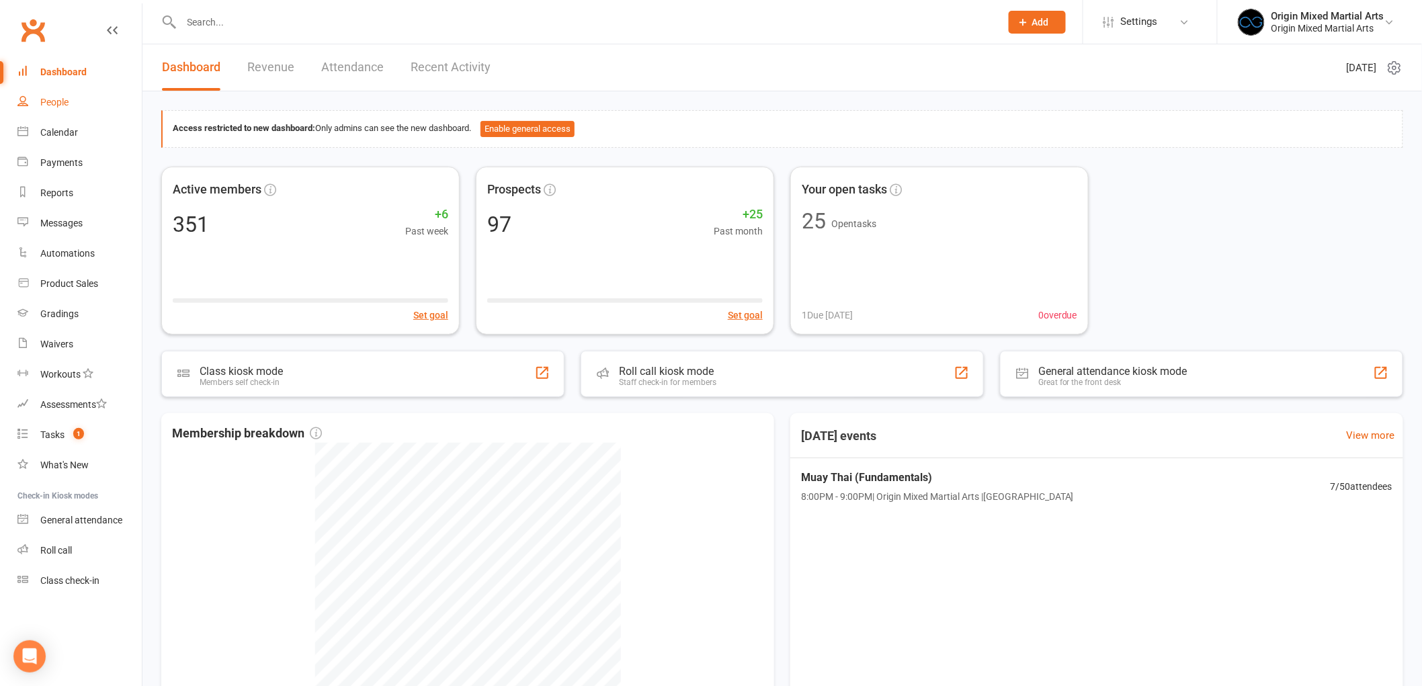
click at [69, 99] on div "People" at bounding box center [54, 102] width 28 height 11
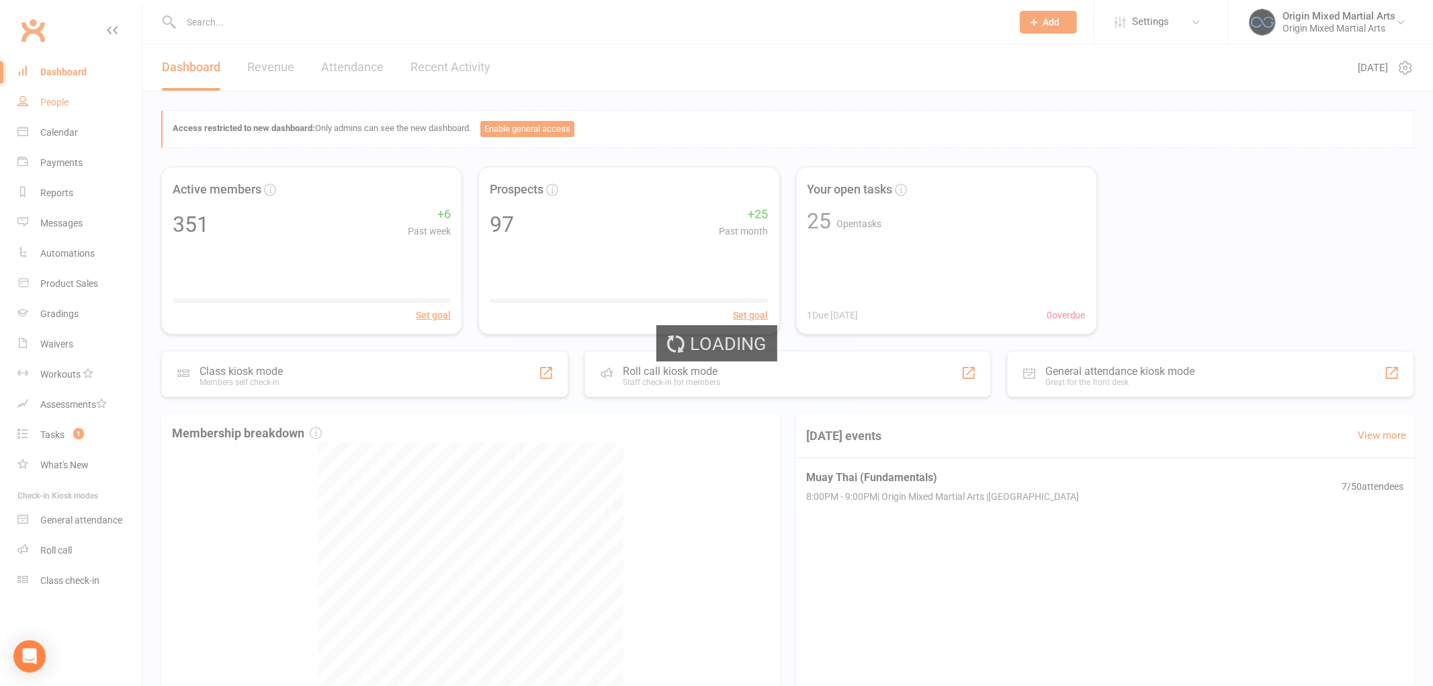
select select "100"
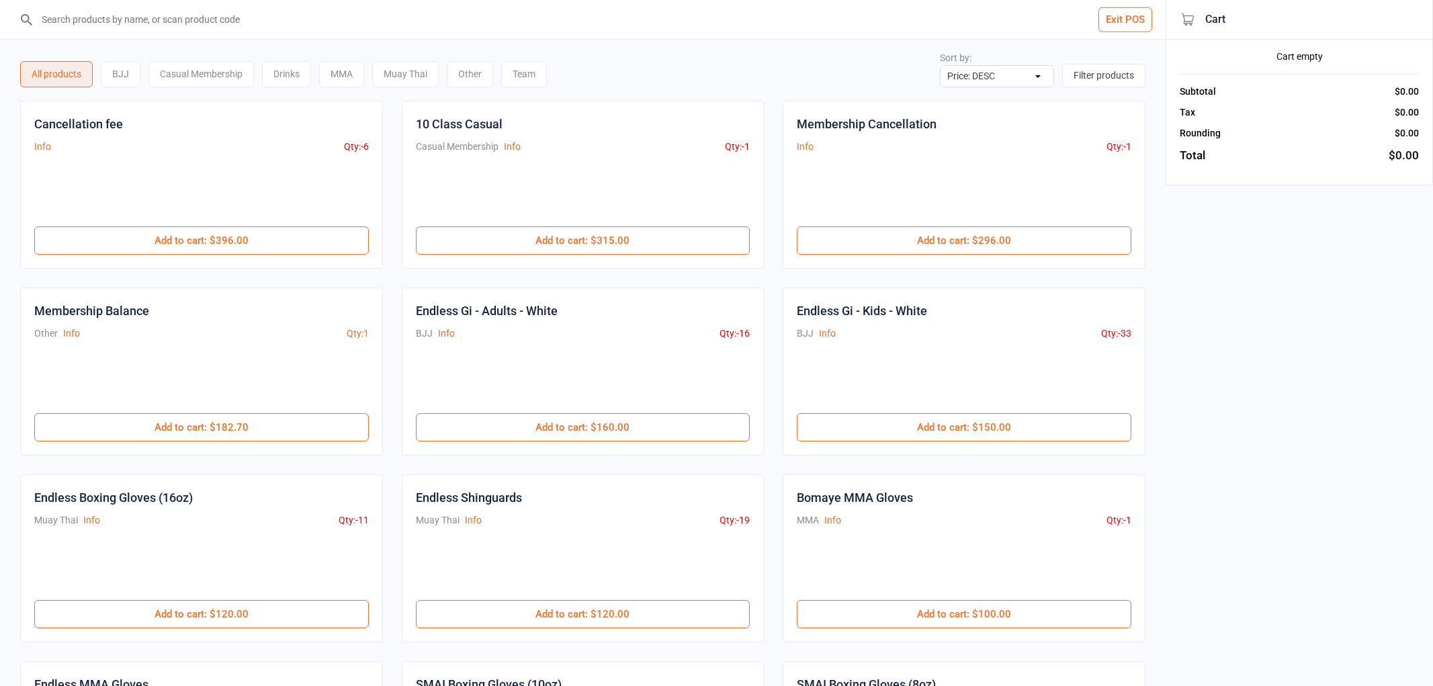
select select "price-desc"
click at [417, 30] on input "search" at bounding box center [585, 19] width 1101 height 39
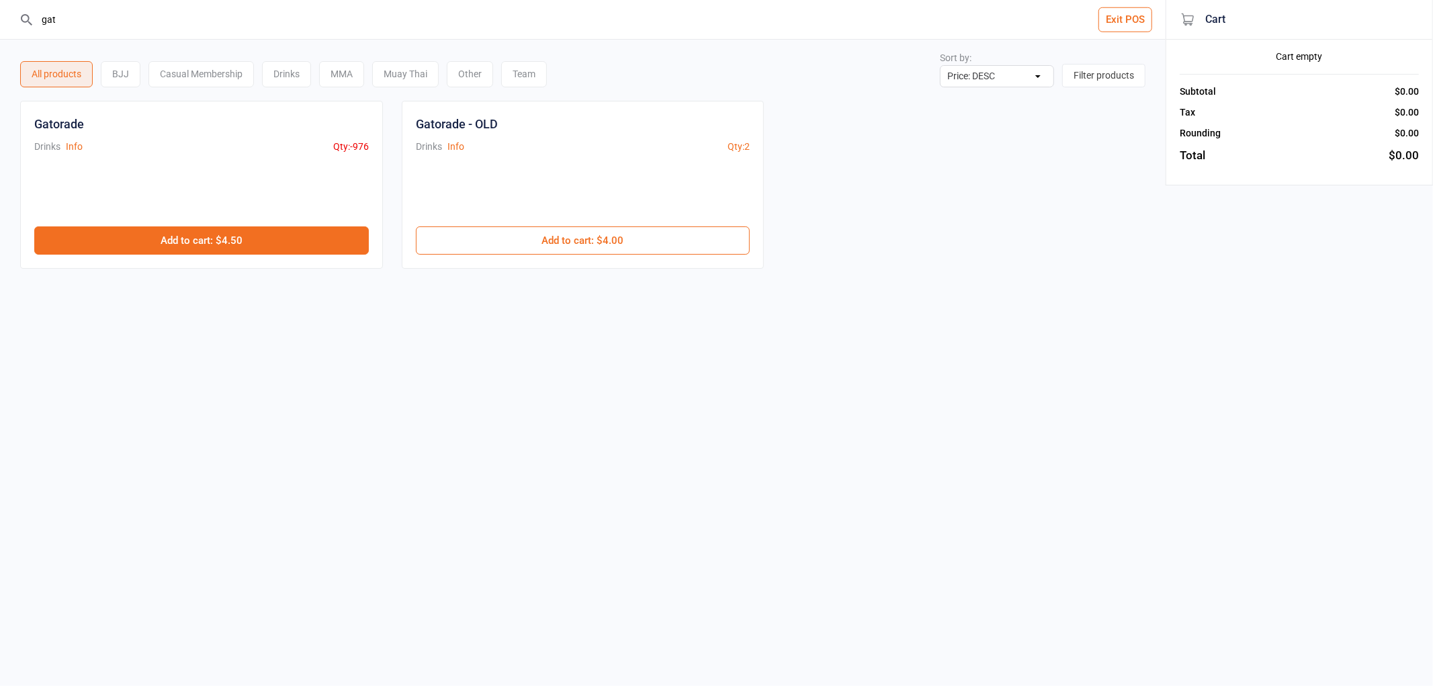
type input "gat"
click at [318, 226] on button "Add to cart : $4.50" at bounding box center [201, 240] width 335 height 28
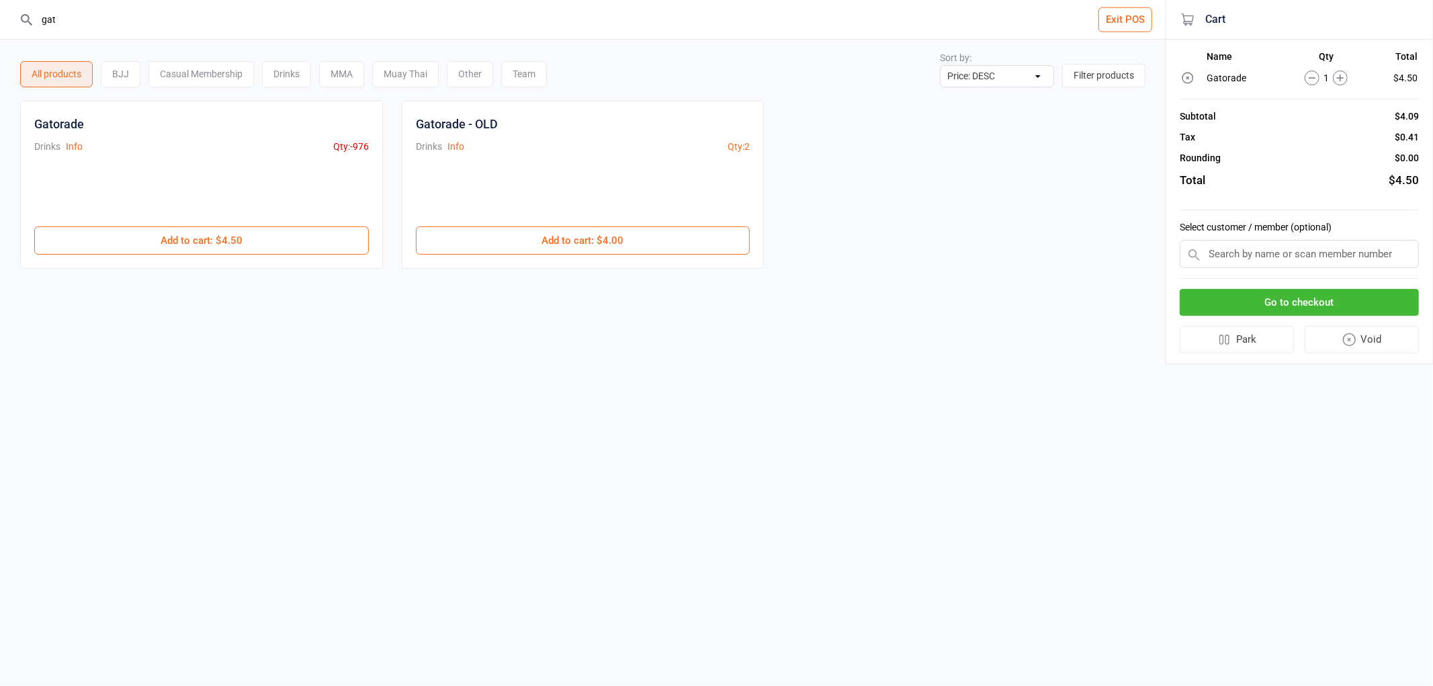
click at [1365, 290] on button "Go to checkout" at bounding box center [1299, 303] width 239 height 28
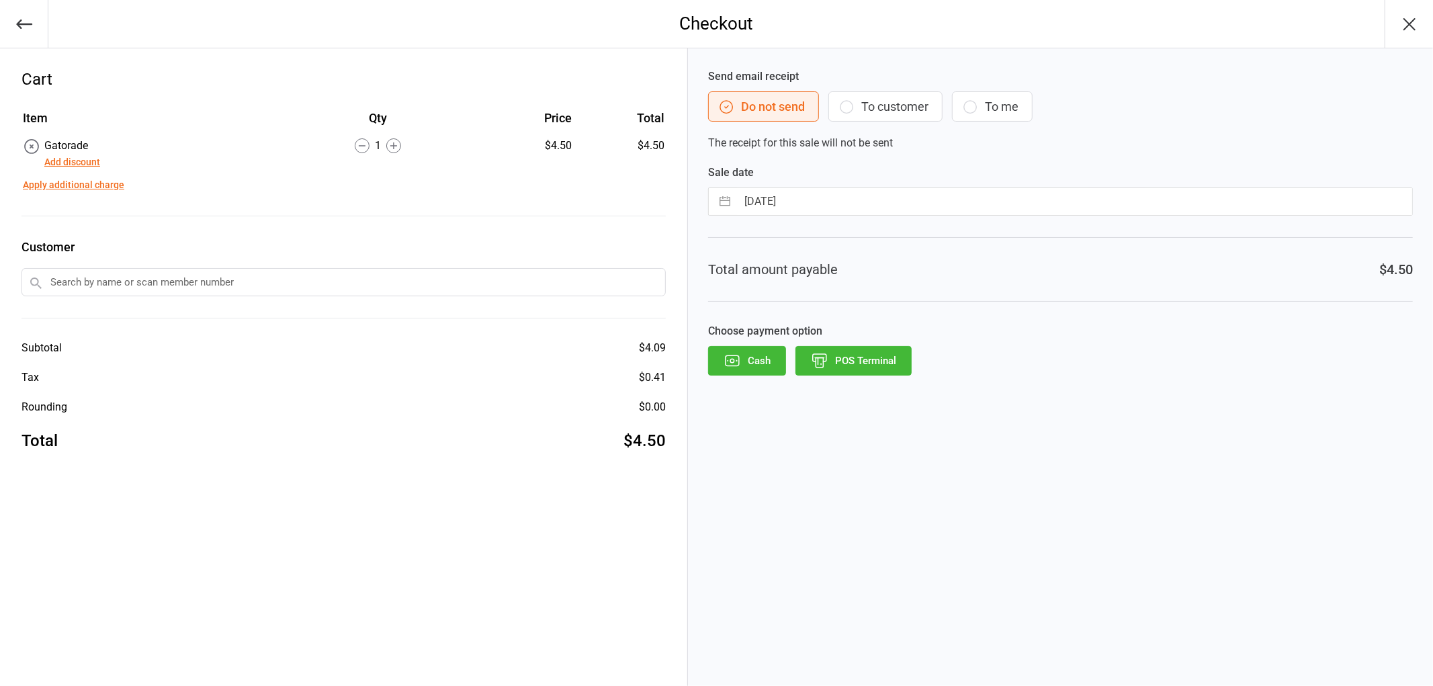
click at [898, 357] on button "POS Terminal" at bounding box center [854, 361] width 116 height 30
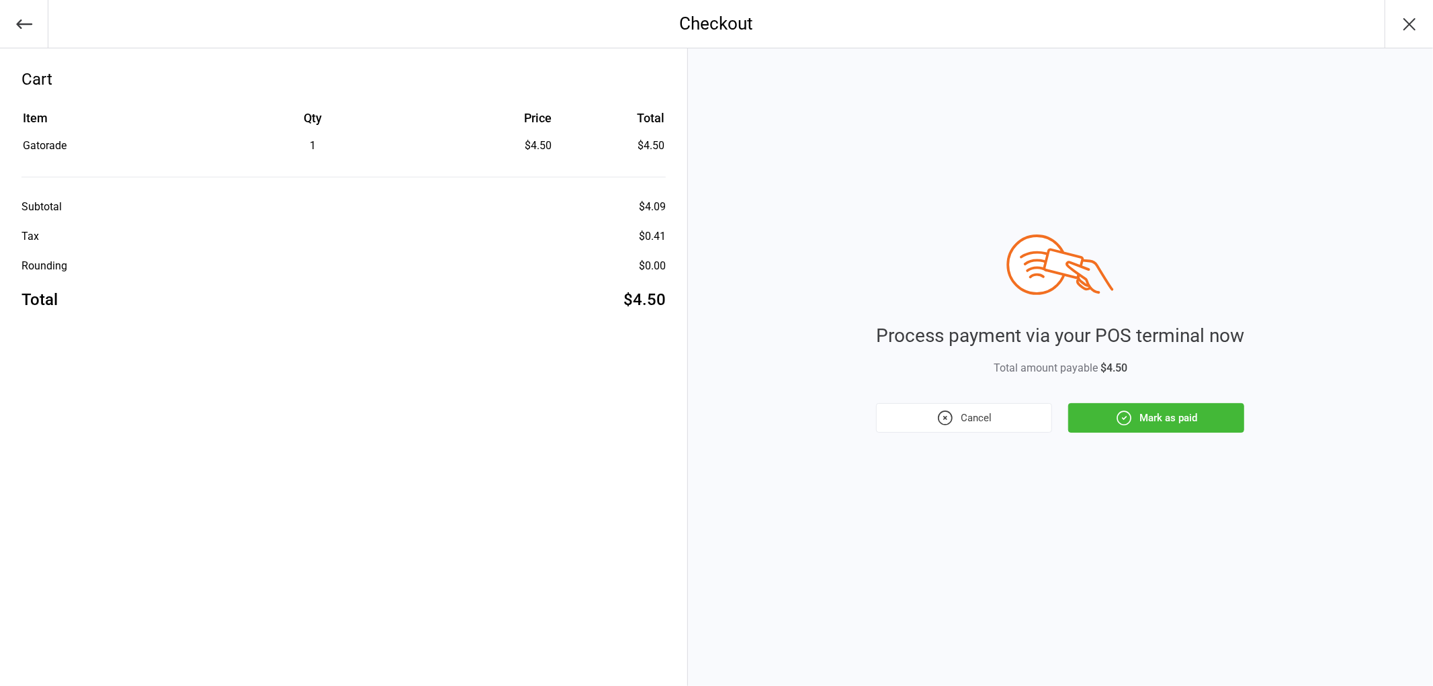
click at [1228, 420] on button "Mark as paid" at bounding box center [1156, 418] width 176 height 30
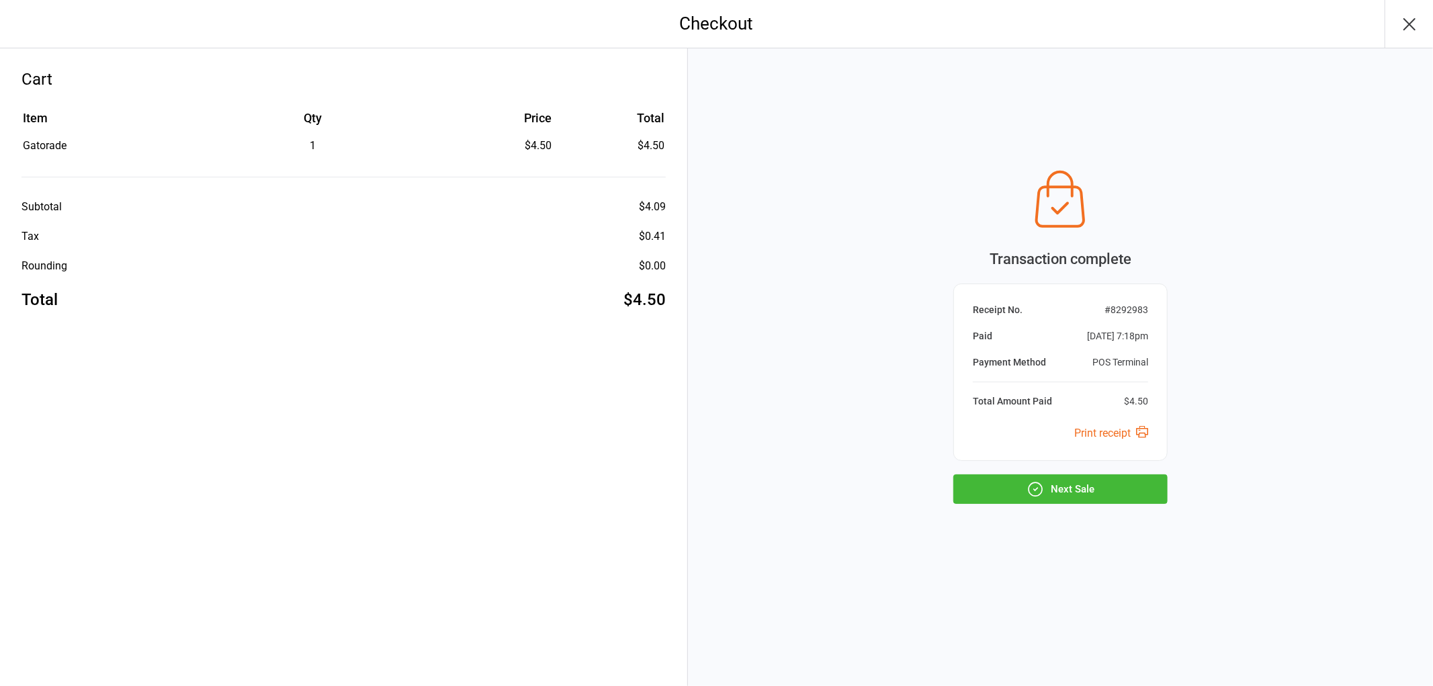
click at [1166, 484] on button "Next Sale" at bounding box center [1060, 489] width 214 height 30
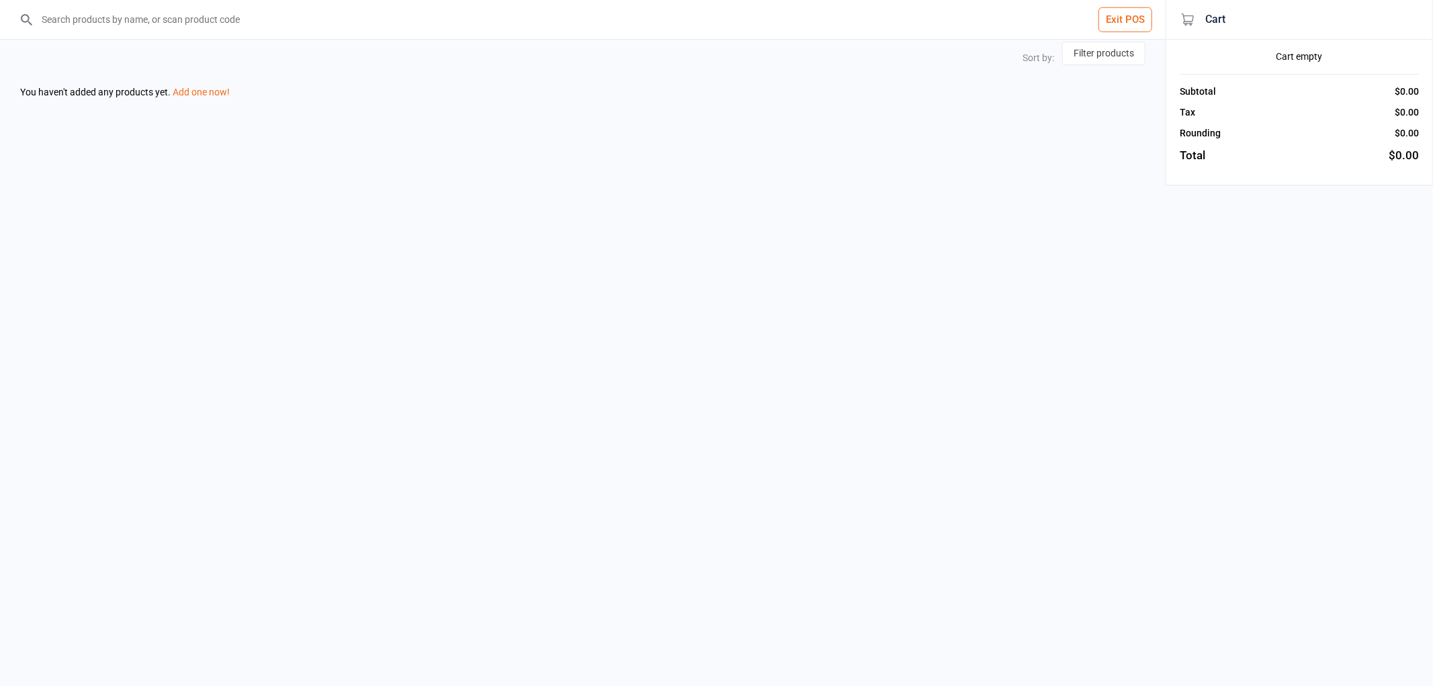
select select "price-desc"
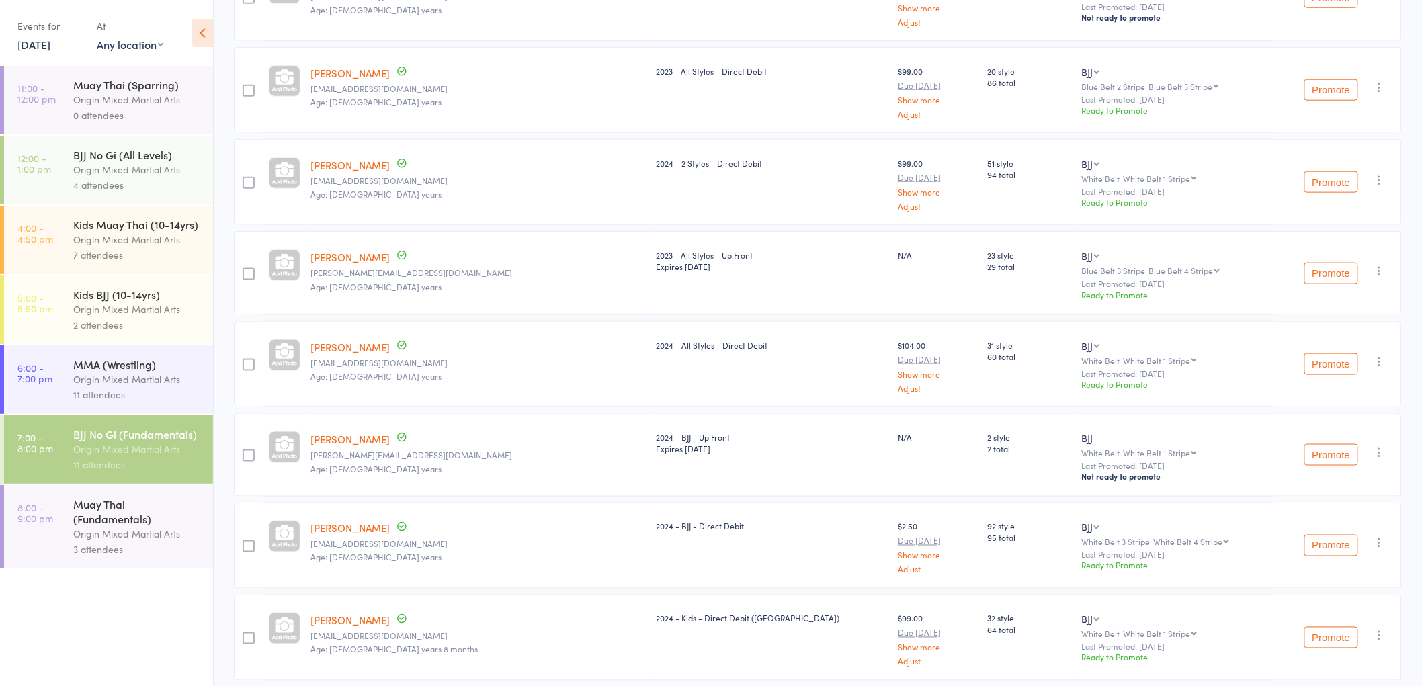
scroll to position [593, 0]
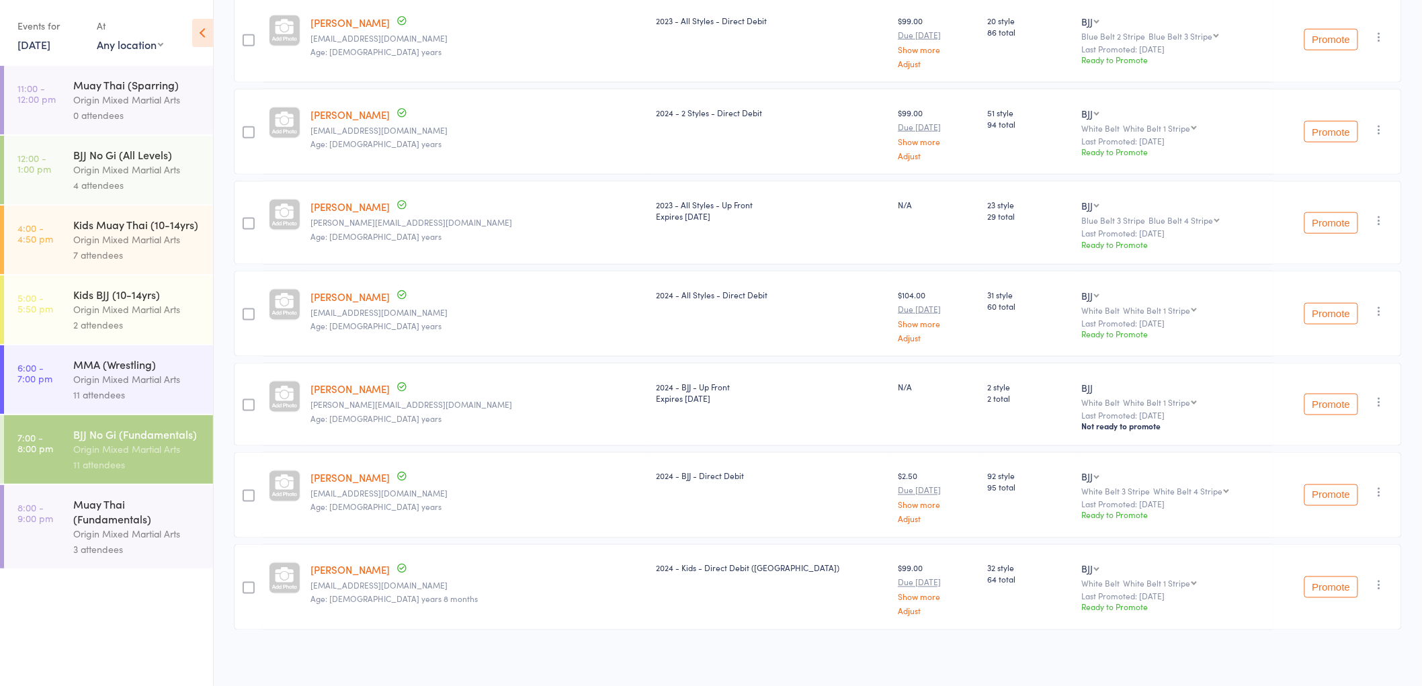
click at [91, 526] on div "Muay Thai (Fundamentals)" at bounding box center [137, 512] width 128 height 30
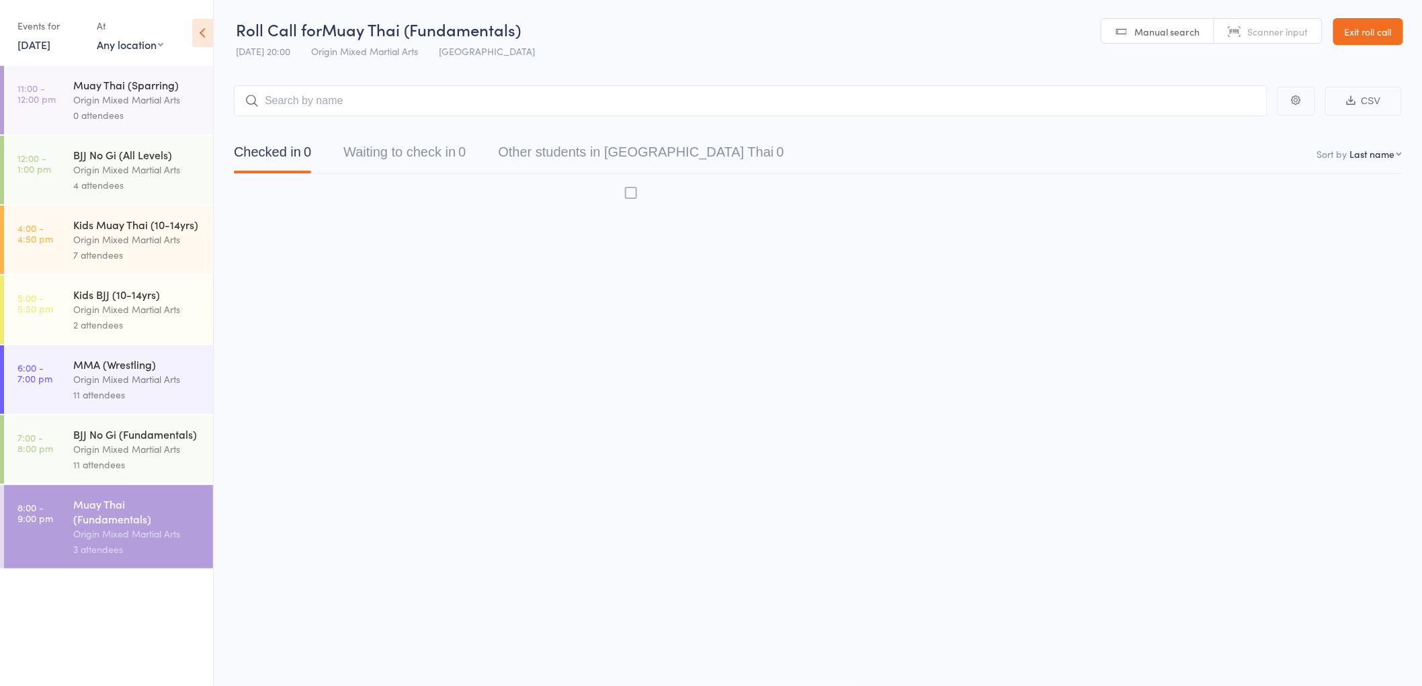
scroll to position [1, 0]
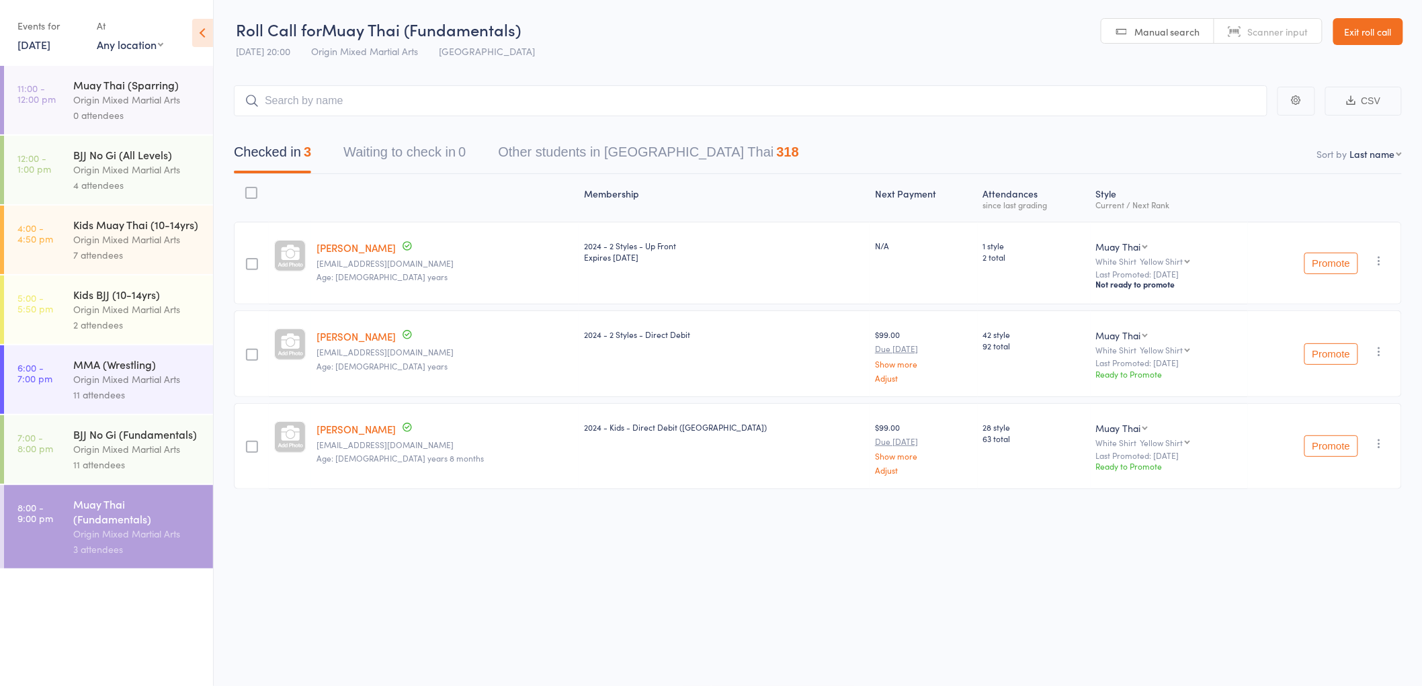
click at [1382, 263] on icon "button" at bounding box center [1379, 260] width 13 height 13
click at [1332, 396] on li "Remove" at bounding box center [1331, 395] width 111 height 18
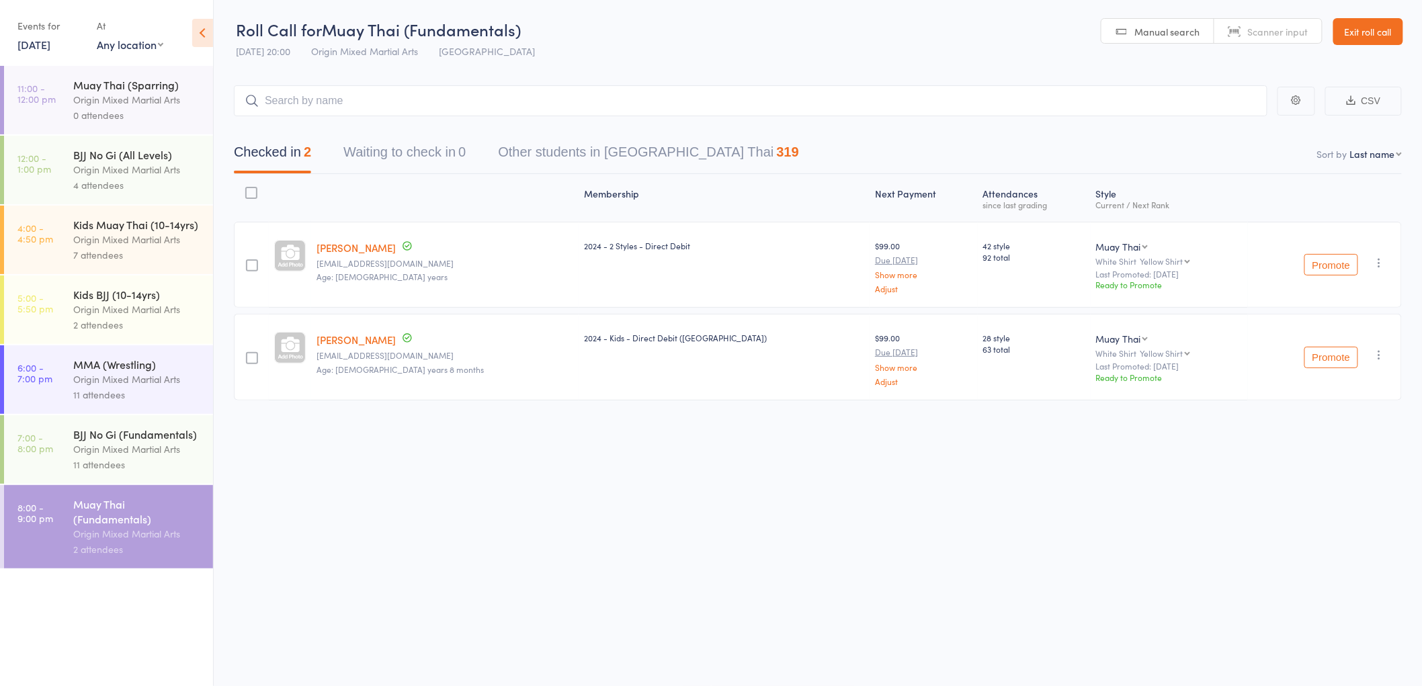
click at [157, 447] on div "Origin Mixed Martial Arts" at bounding box center [137, 448] width 128 height 15
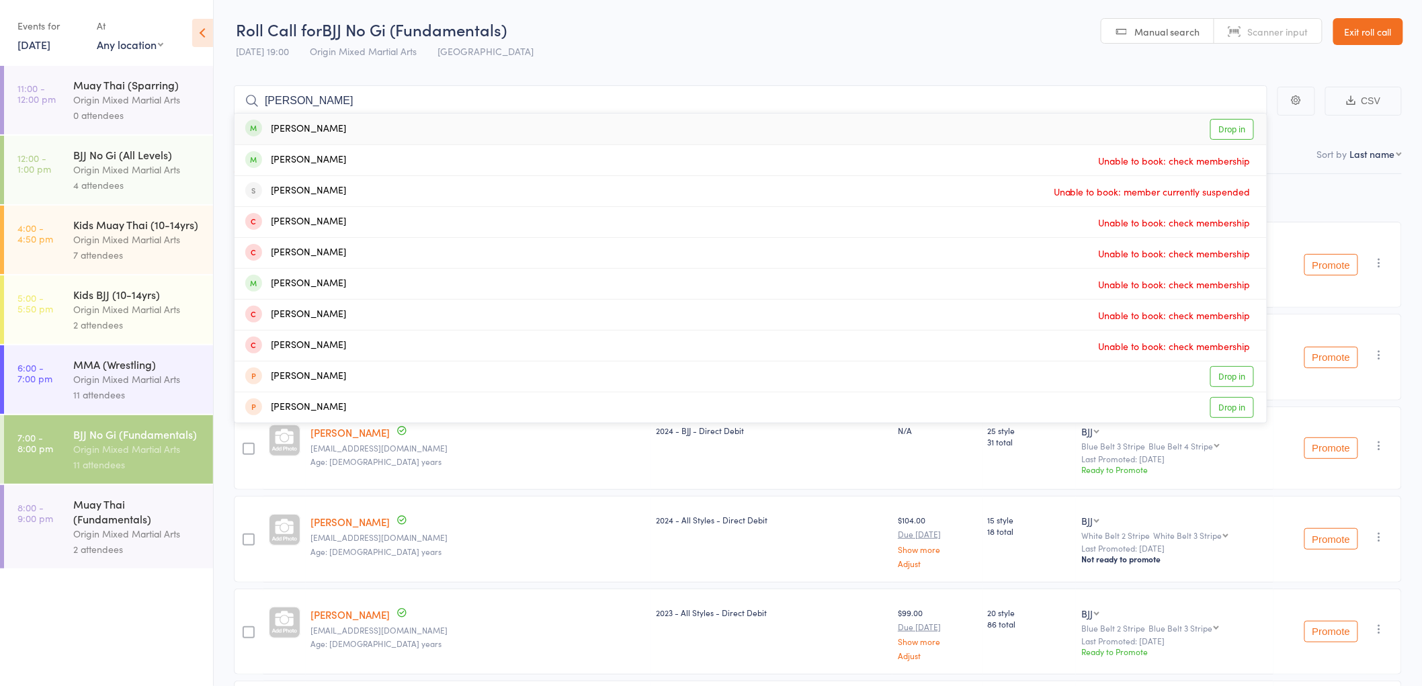
type input "[PERSON_NAME]"
click at [454, 129] on div "[PERSON_NAME] Drop in" at bounding box center [750, 129] width 1032 height 31
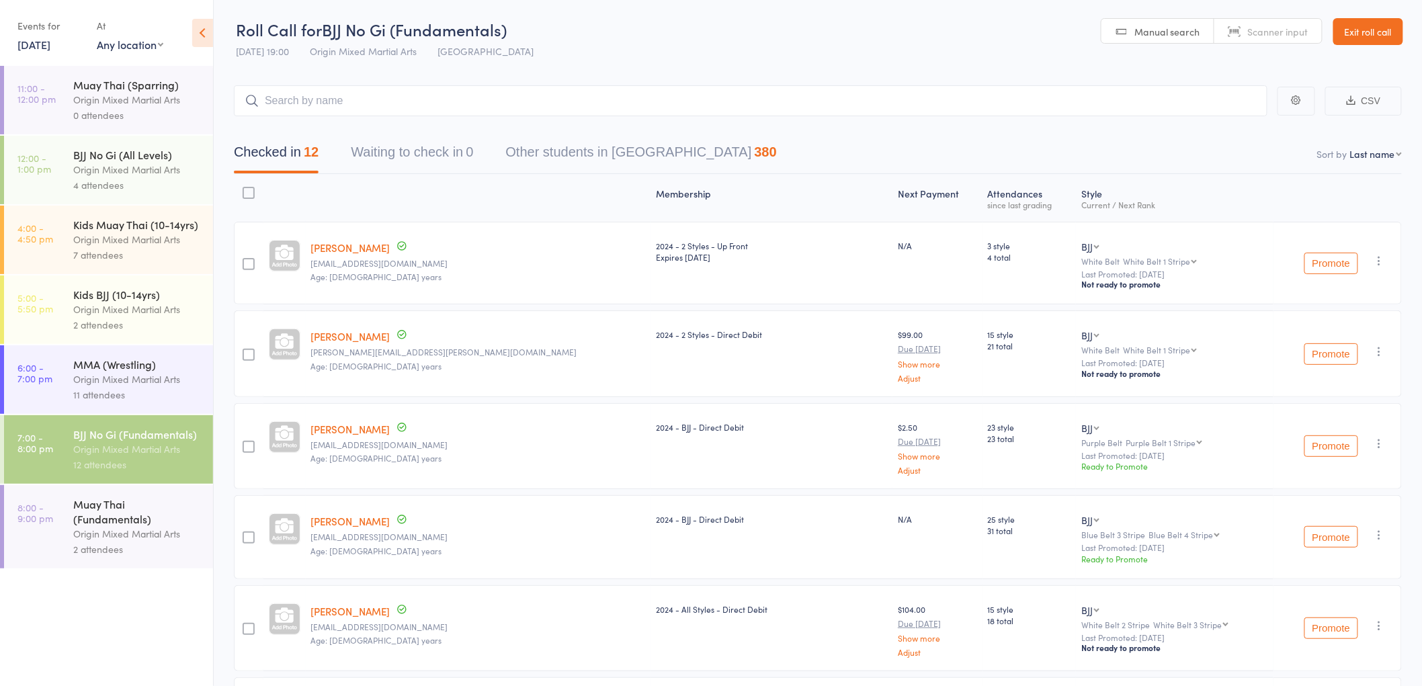
click at [131, 521] on div "Muay Thai (Fundamentals)" at bounding box center [137, 512] width 128 height 30
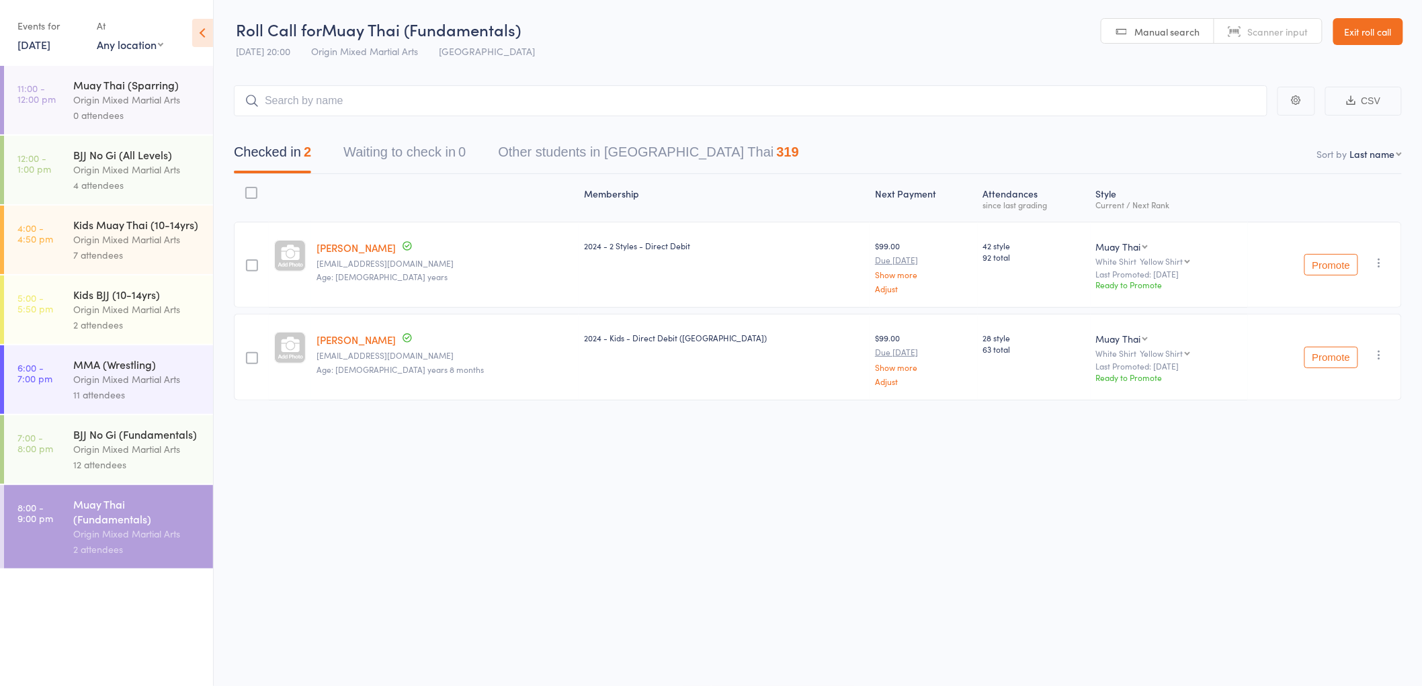
click at [116, 454] on div "Origin Mixed Martial Arts" at bounding box center [137, 448] width 128 height 15
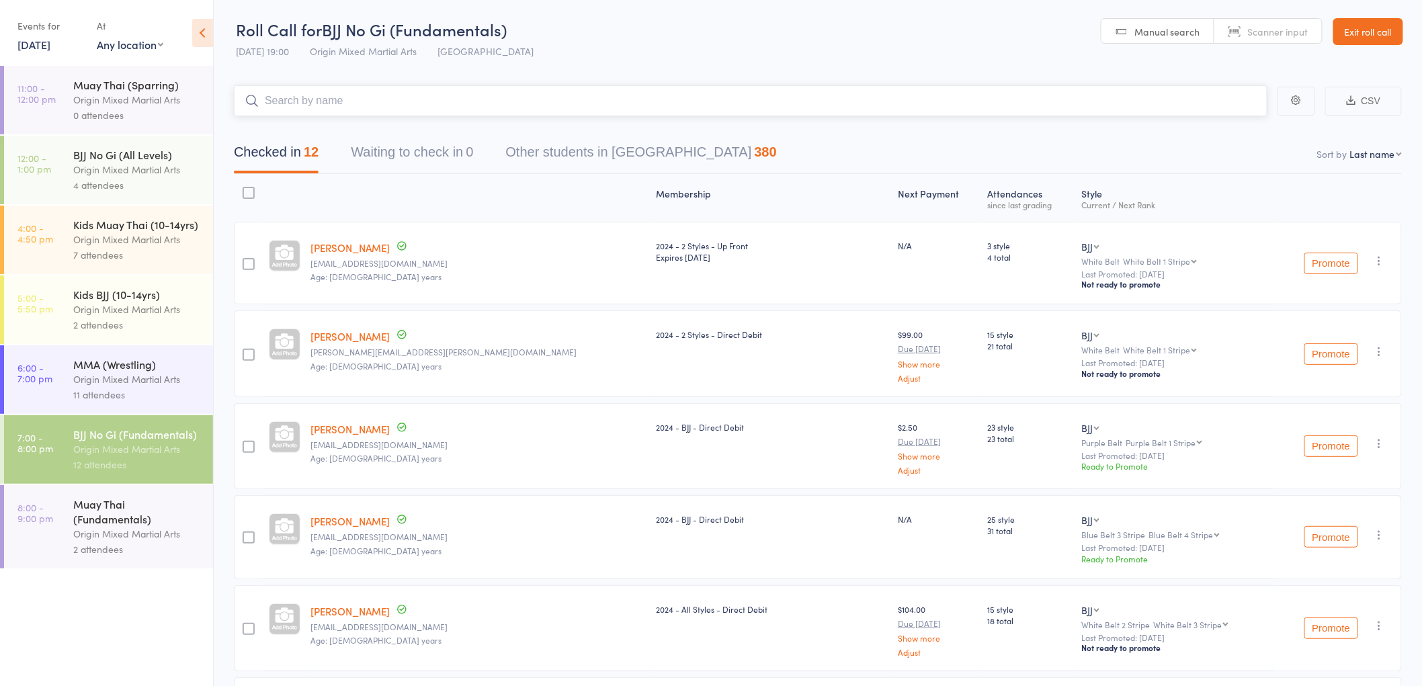
click at [533, 94] on input "search" at bounding box center [750, 100] width 1033 height 31
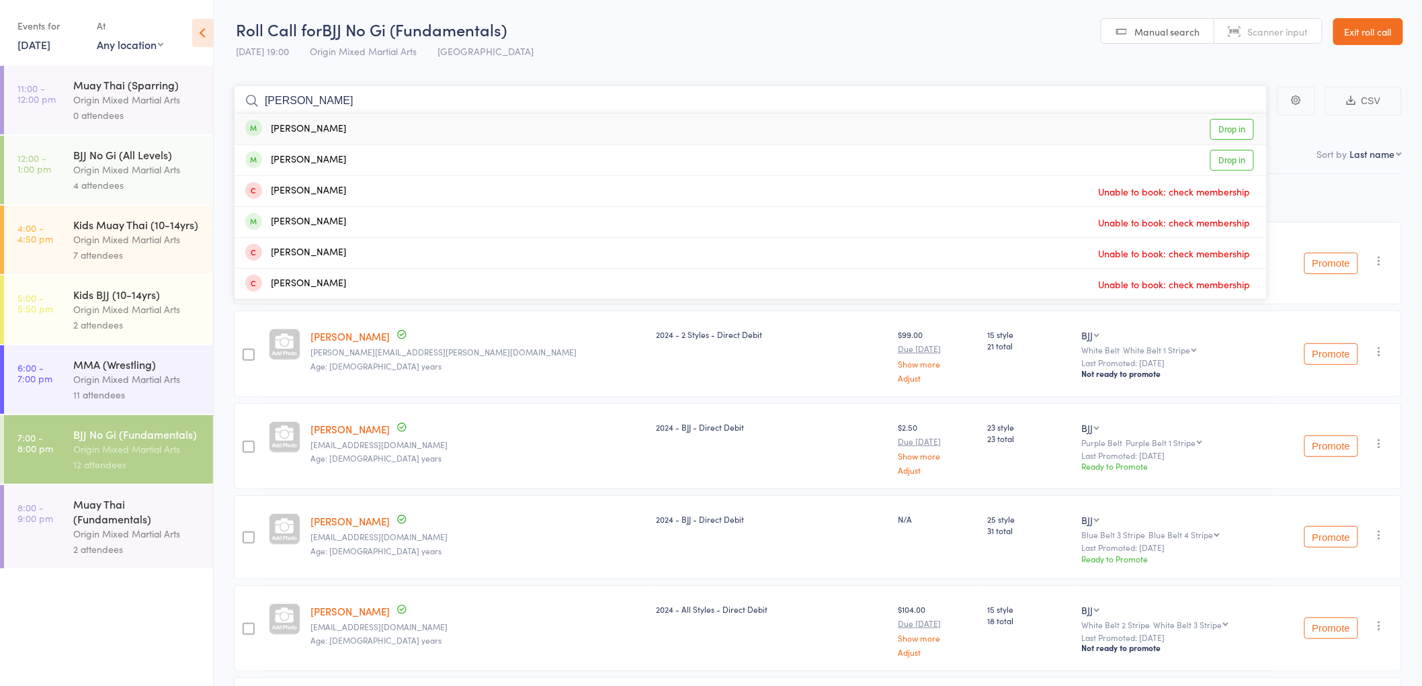
type input "[PERSON_NAME]"
click at [321, 123] on div "[PERSON_NAME]" at bounding box center [295, 129] width 101 height 15
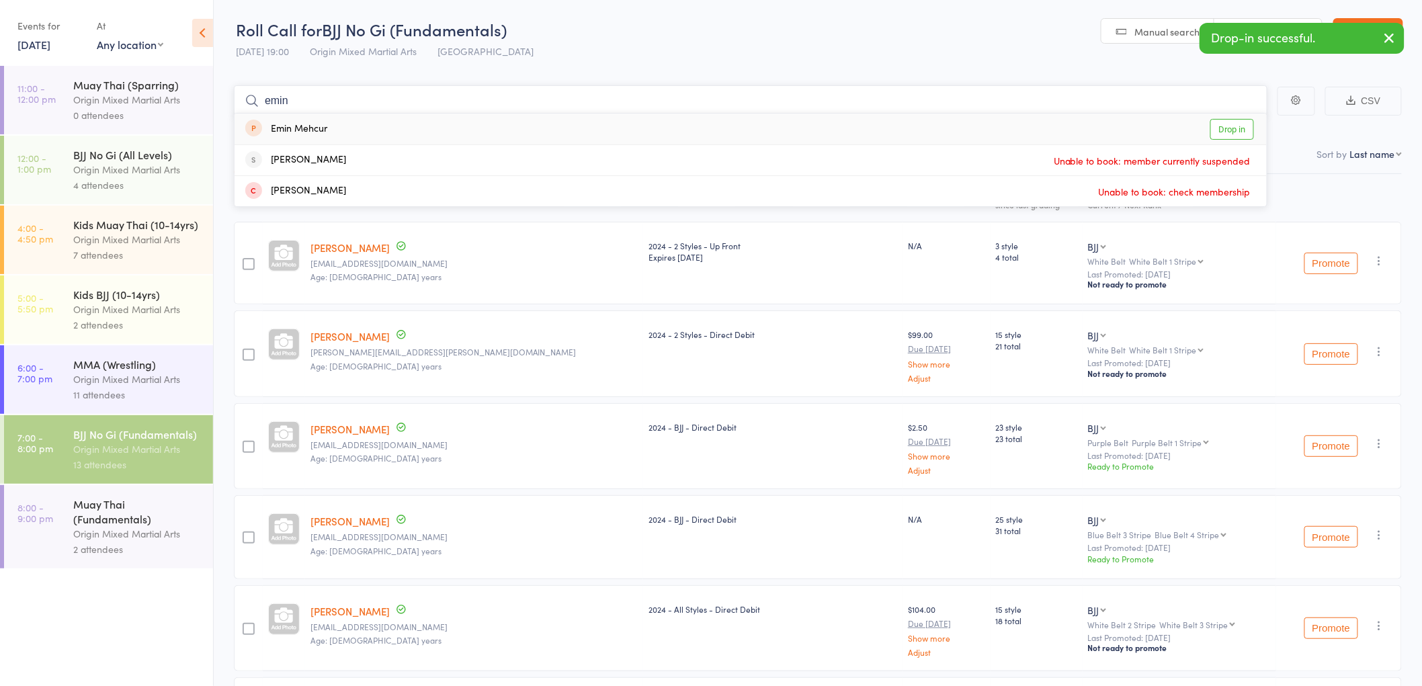
type input "emin"
click at [419, 128] on div "Emin Mehcur Drop in" at bounding box center [750, 129] width 1032 height 31
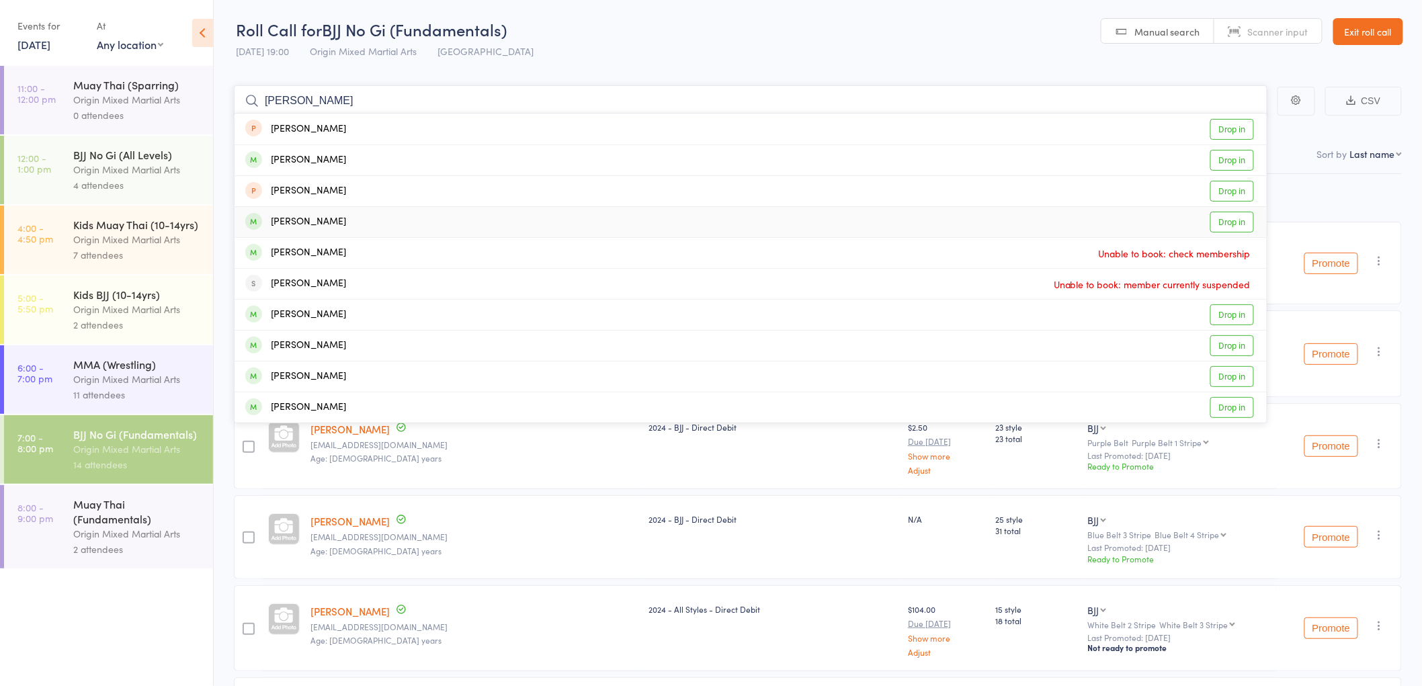
type input "[PERSON_NAME]"
click at [405, 216] on div "[PERSON_NAME] Drop in" at bounding box center [750, 222] width 1032 height 30
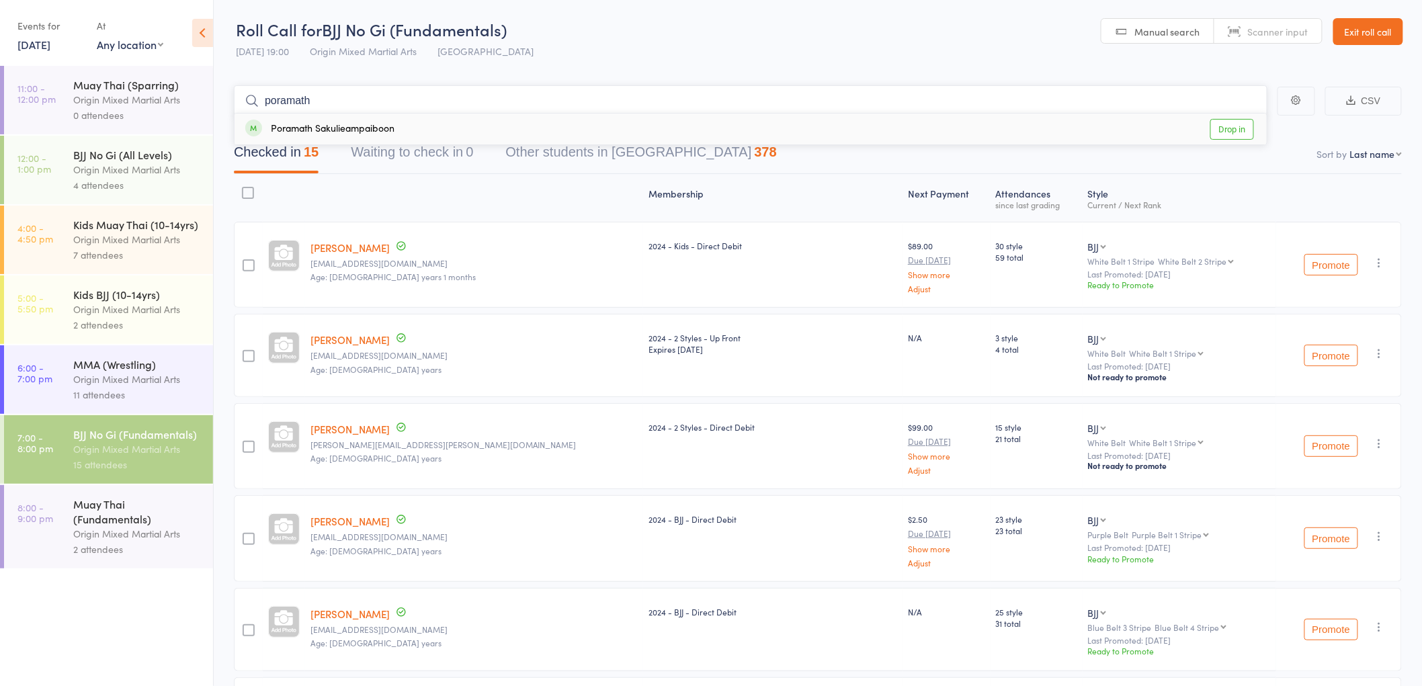
type input "poramath"
click at [411, 119] on div "Poramath Sakulieampaiboon Drop in" at bounding box center [750, 129] width 1032 height 31
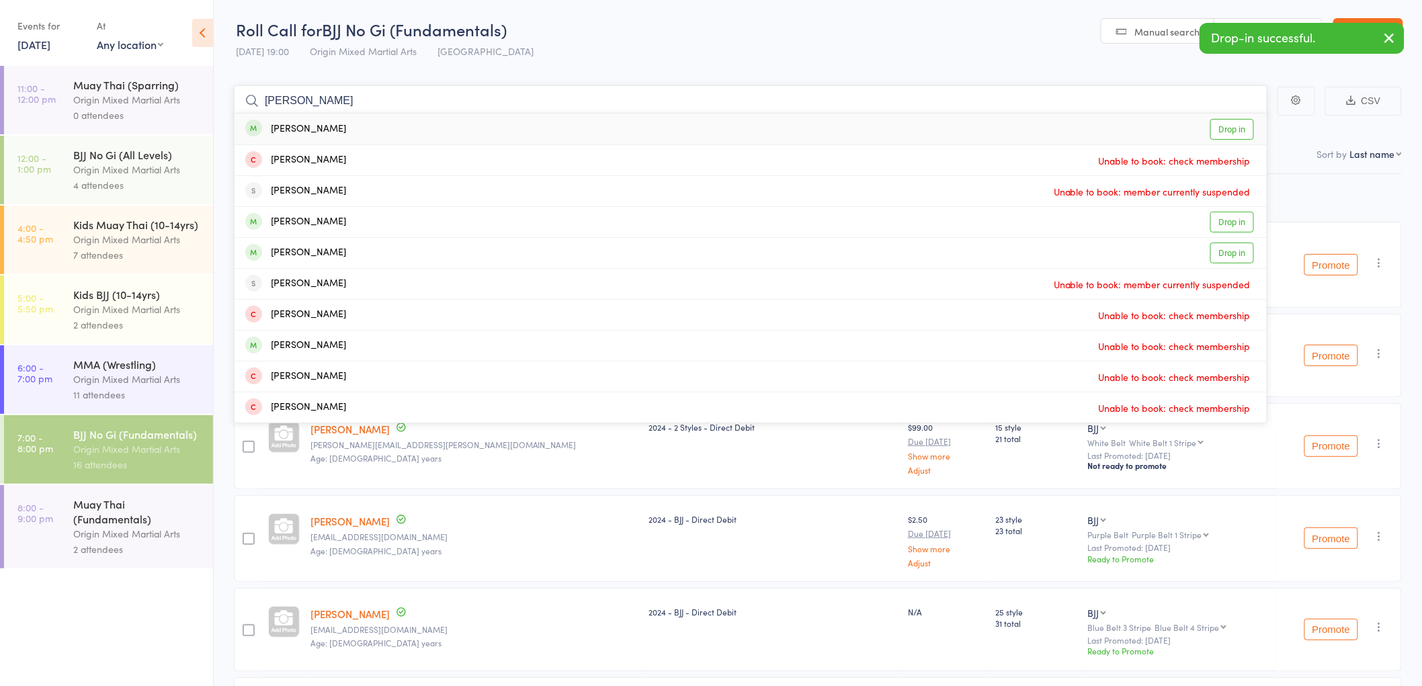
type input "ryan oh"
click at [411, 119] on div "Ryan Oh Drop in" at bounding box center [750, 129] width 1032 height 31
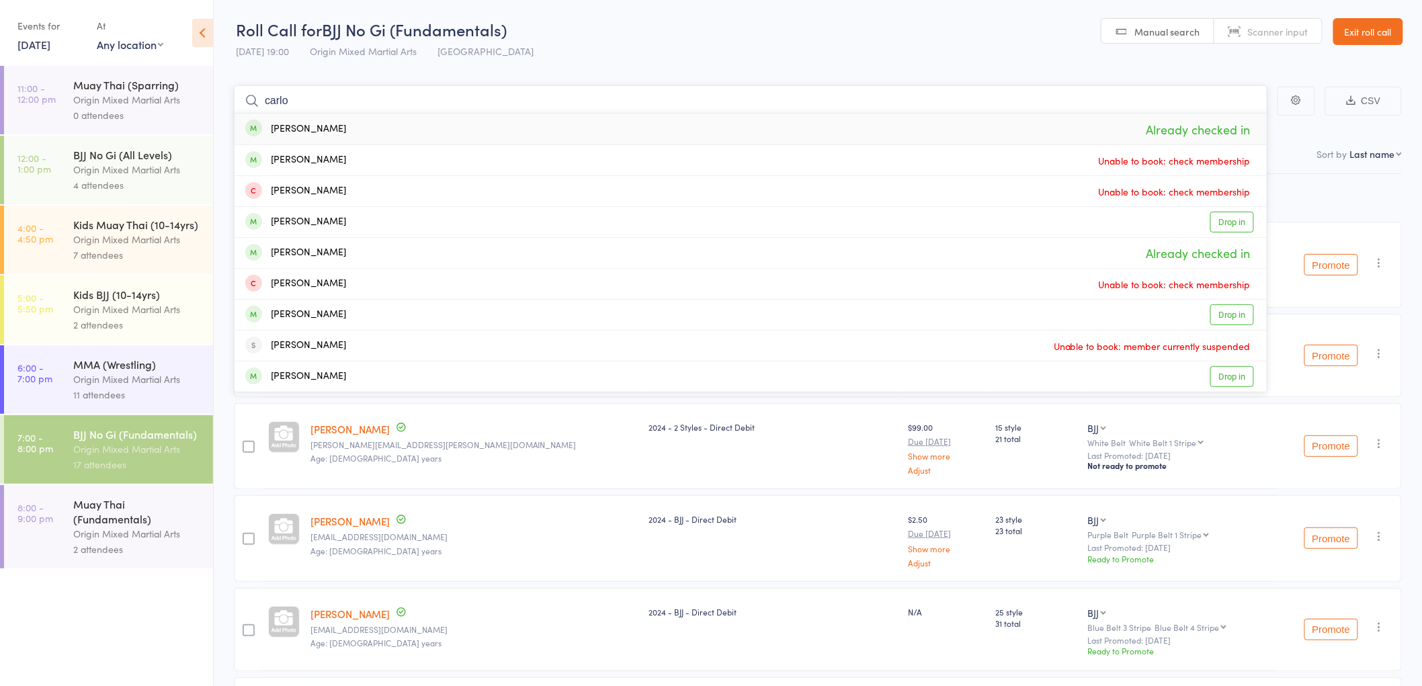
type input "carlo"
click at [411, 128] on div "Carlo Lepejian Already checked in" at bounding box center [750, 129] width 1032 height 31
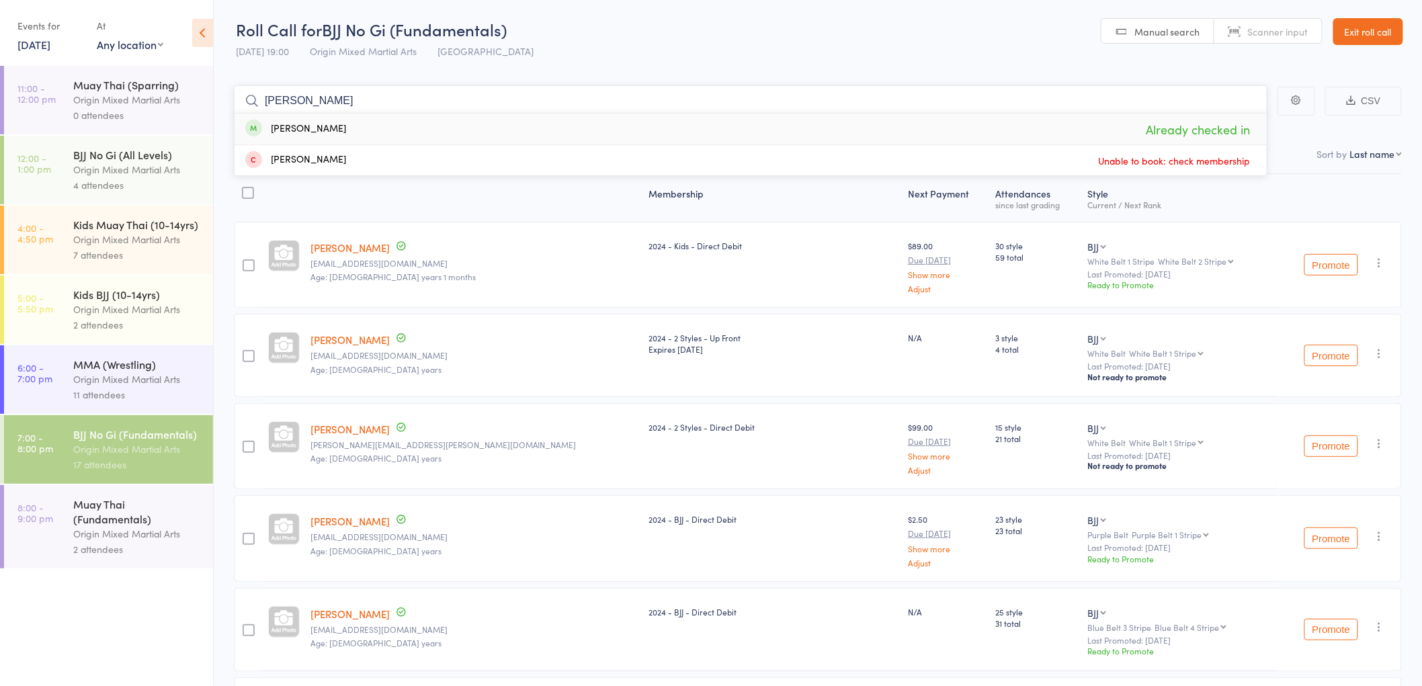
type input "raveen"
click at [411, 128] on div "Raveen Senanayake Already checked in" at bounding box center [750, 129] width 1032 height 31
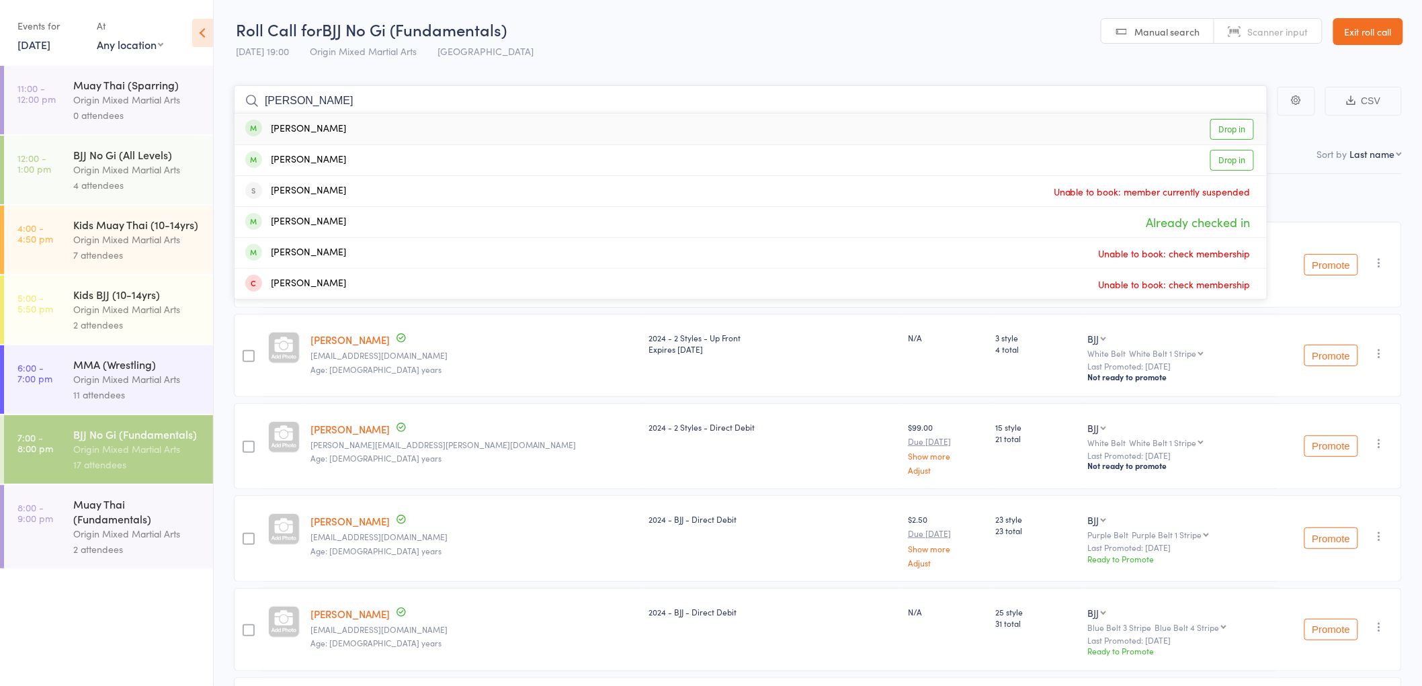
type input "gilbert"
click at [447, 125] on div "Gilbert Bormate Drop in" at bounding box center [750, 129] width 1032 height 31
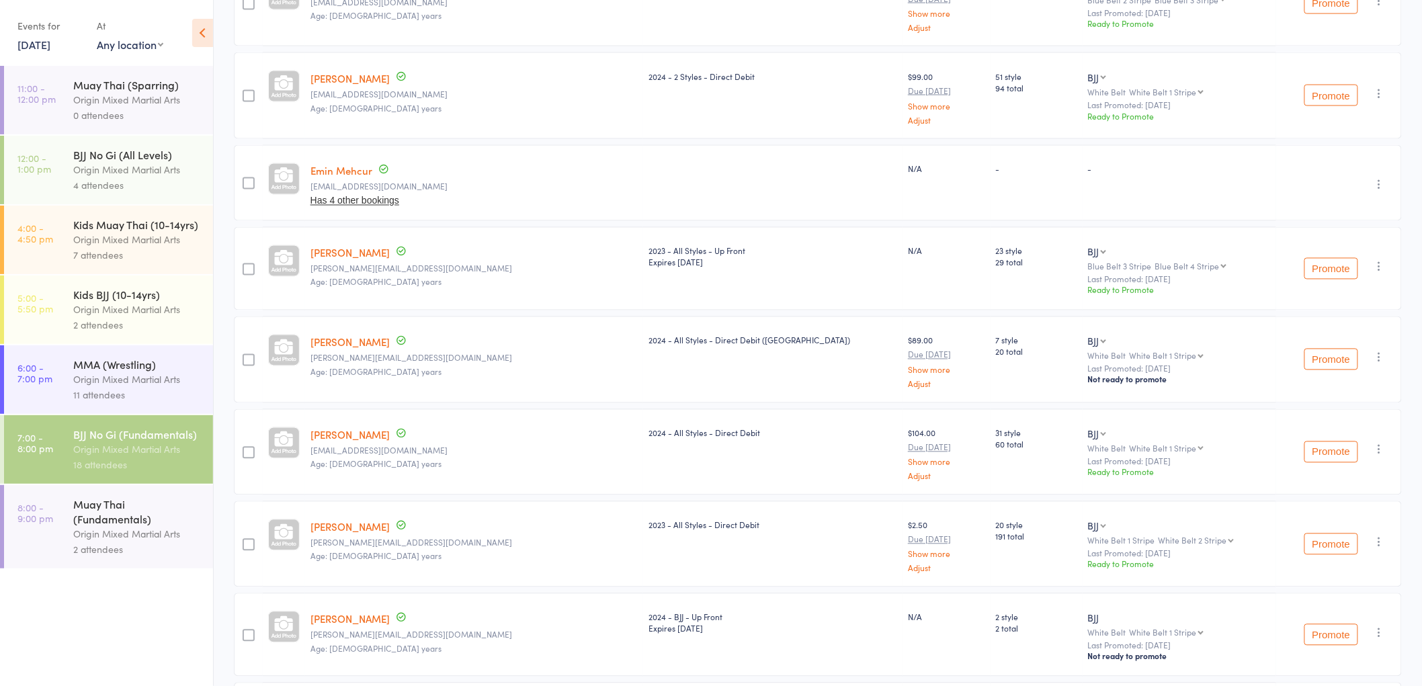
scroll to position [1195, 0]
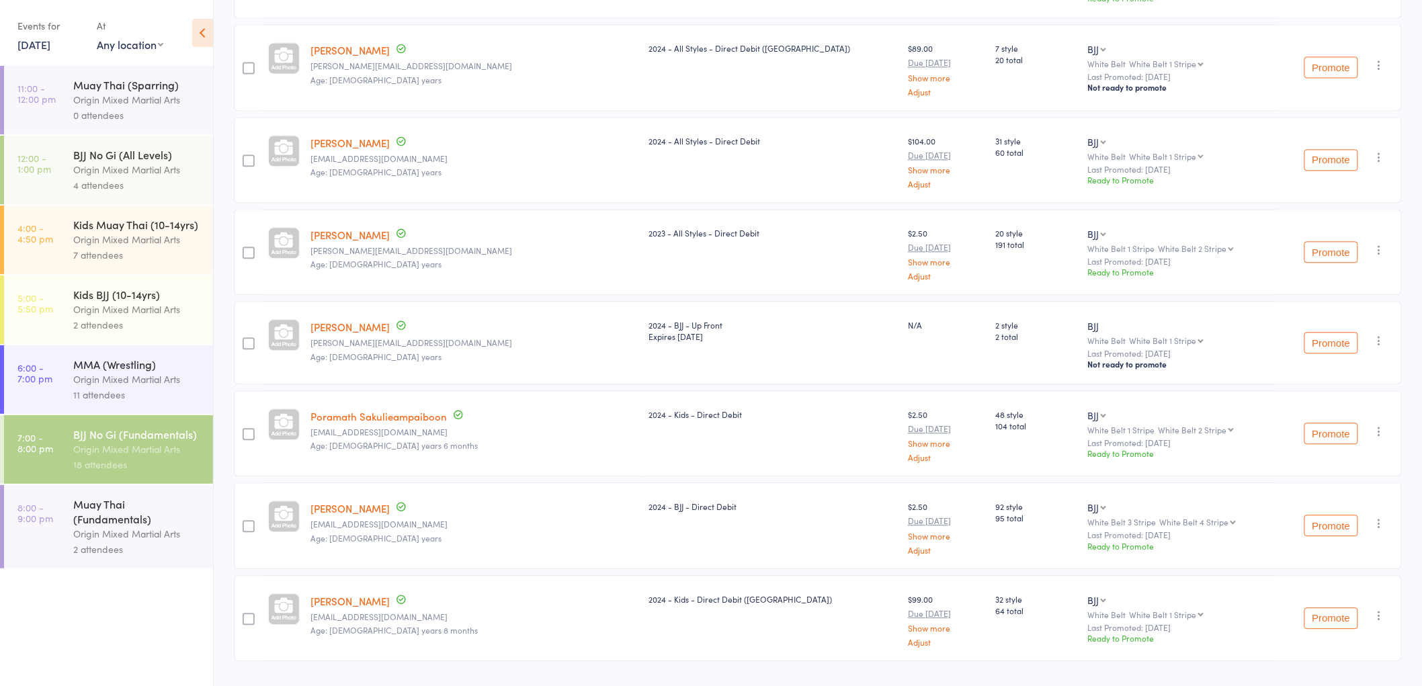
click at [96, 532] on div "Origin Mixed Martial Arts" at bounding box center [137, 533] width 128 height 15
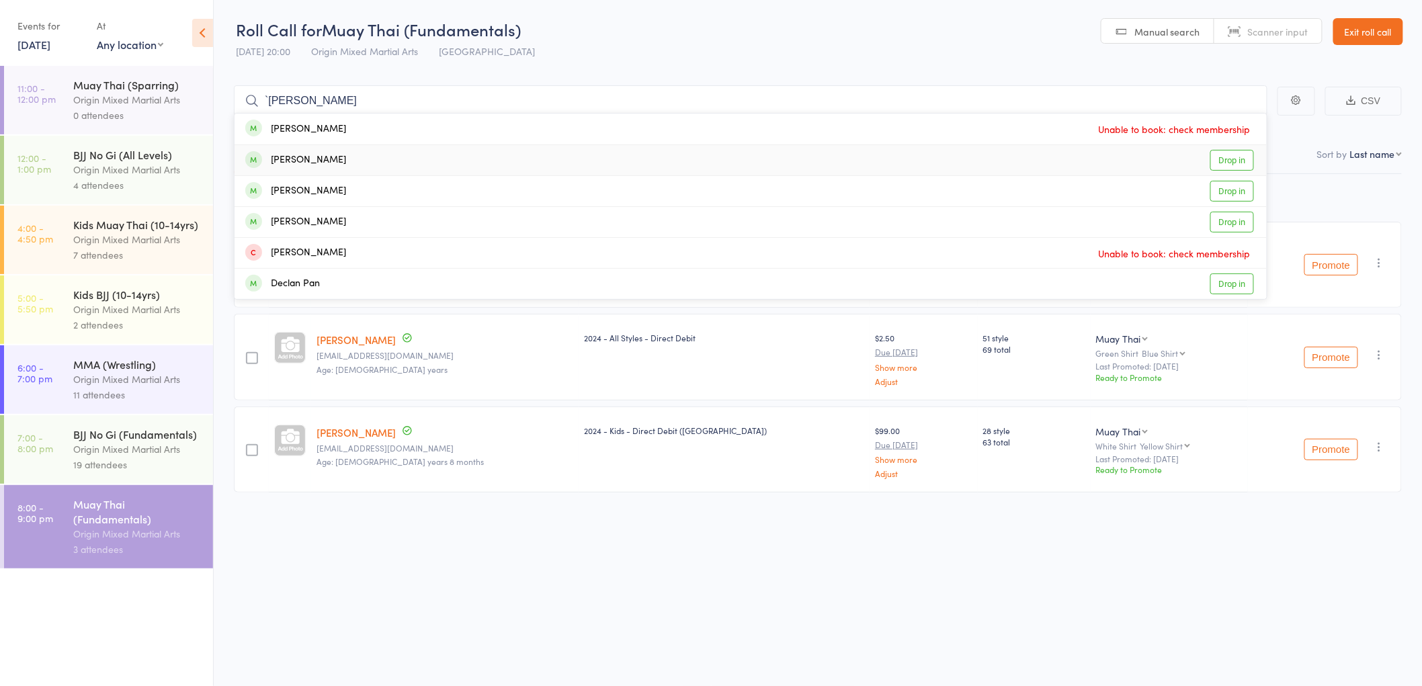
type input "`[PERSON_NAME]"
click at [394, 163] on div "[PERSON_NAME] Drop in" at bounding box center [750, 160] width 1032 height 30
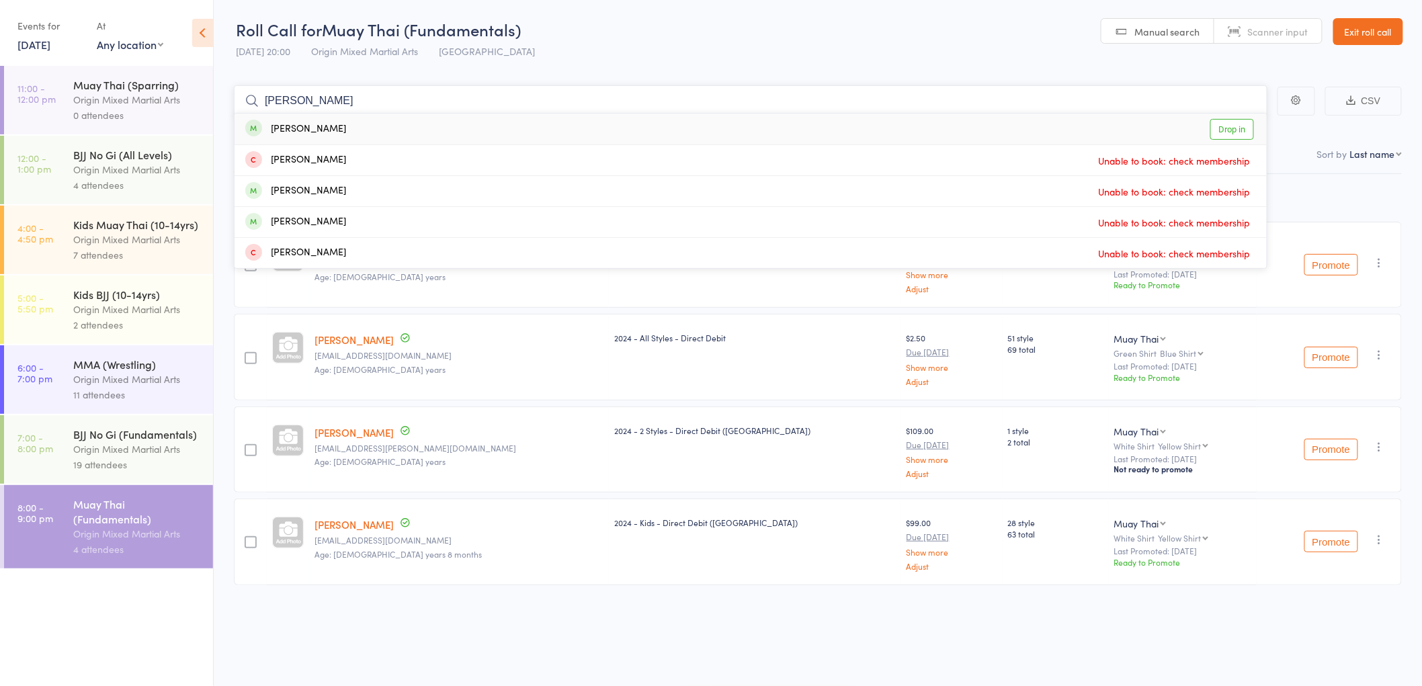
type input "[PERSON_NAME]"
click at [404, 129] on div "Isaac Jin Drop in" at bounding box center [750, 129] width 1032 height 31
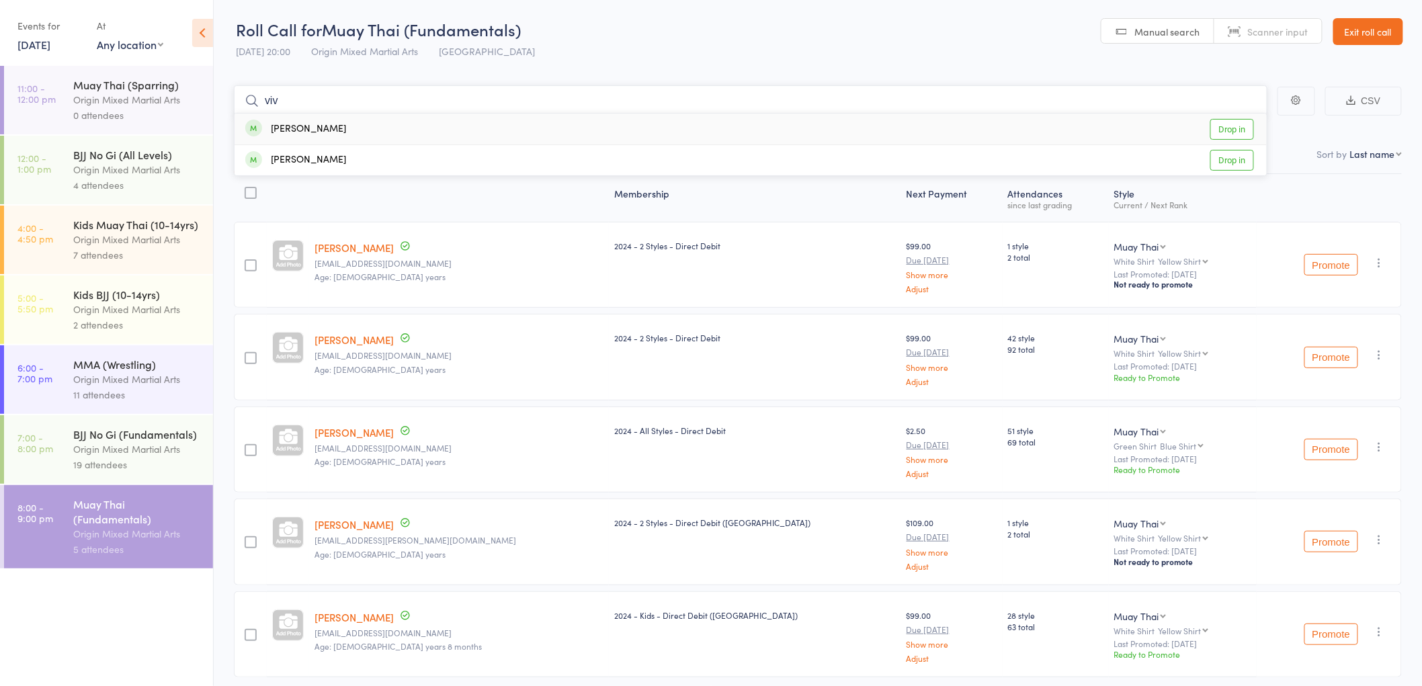
type input "viv"
click at [302, 133] on div "Vivian Nguyen" at bounding box center [295, 129] width 101 height 15
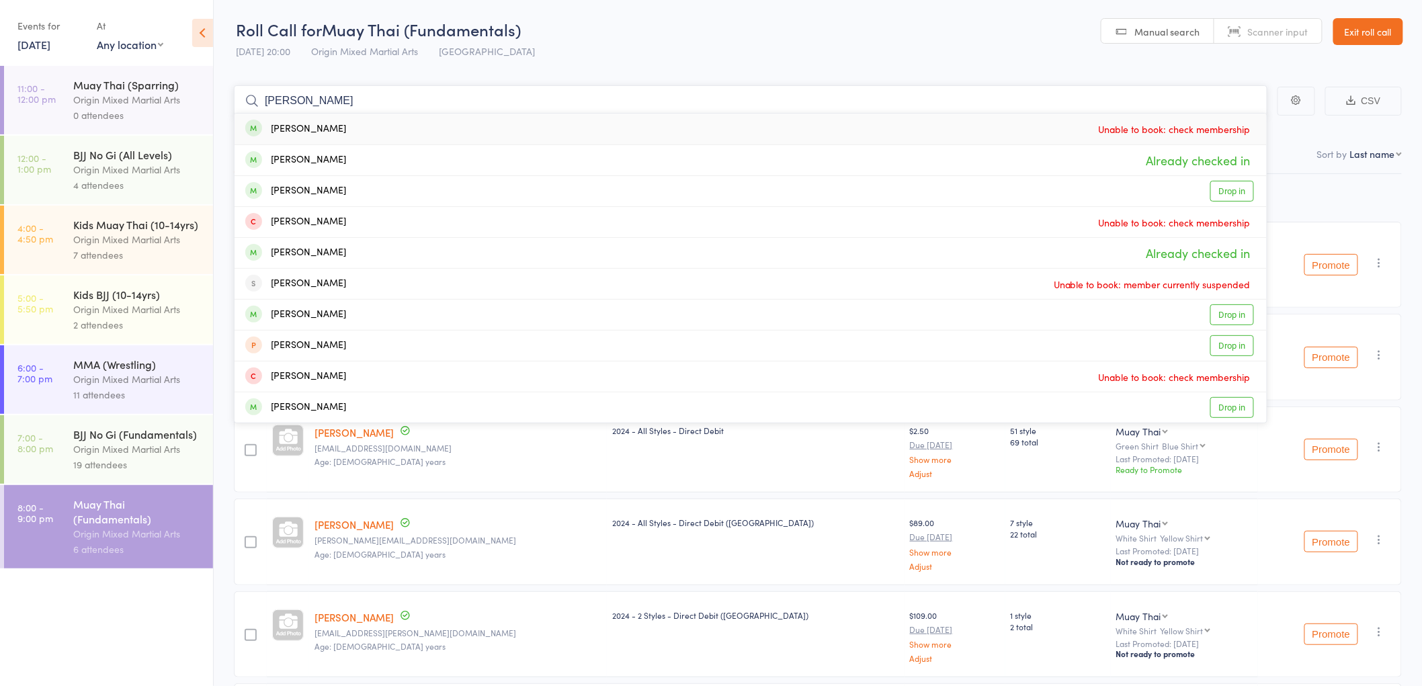
type input "carlo"
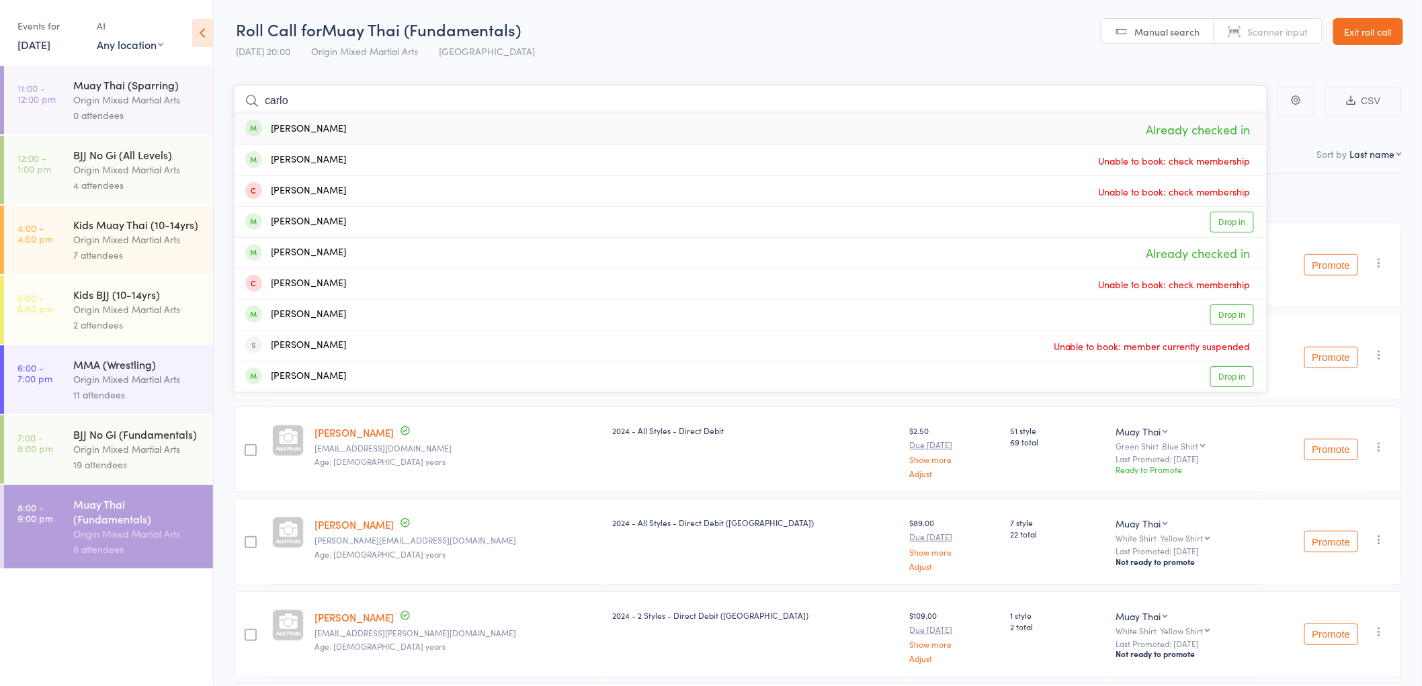
drag, startPoint x: 328, startPoint y: 95, endPoint x: 222, endPoint y: 96, distance: 105.5
click at [222, 96] on main "carlo Carlo Lepejian Already checked in Oliver Carr Unable to book: check membe…" at bounding box center [818, 447] width 1208 height 764
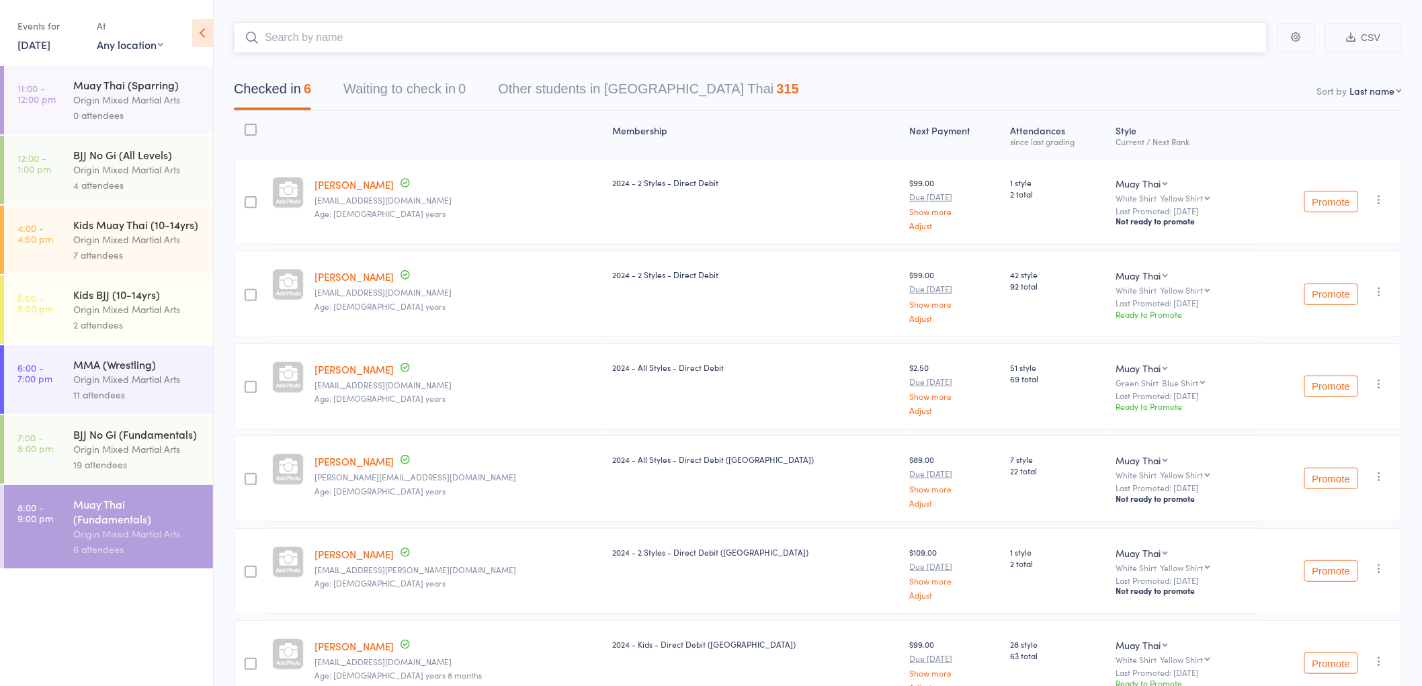
scroll to position [142, 0]
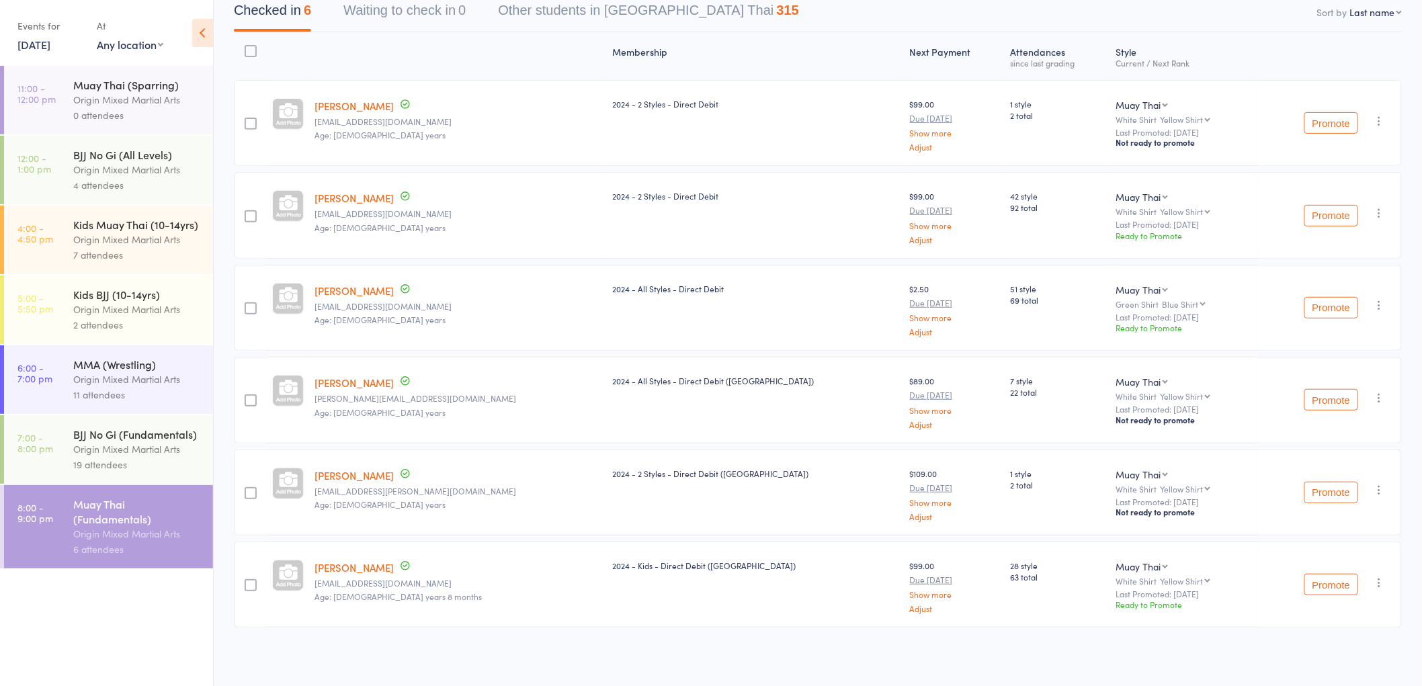
click at [1381, 576] on icon "button" at bounding box center [1379, 582] width 13 height 13
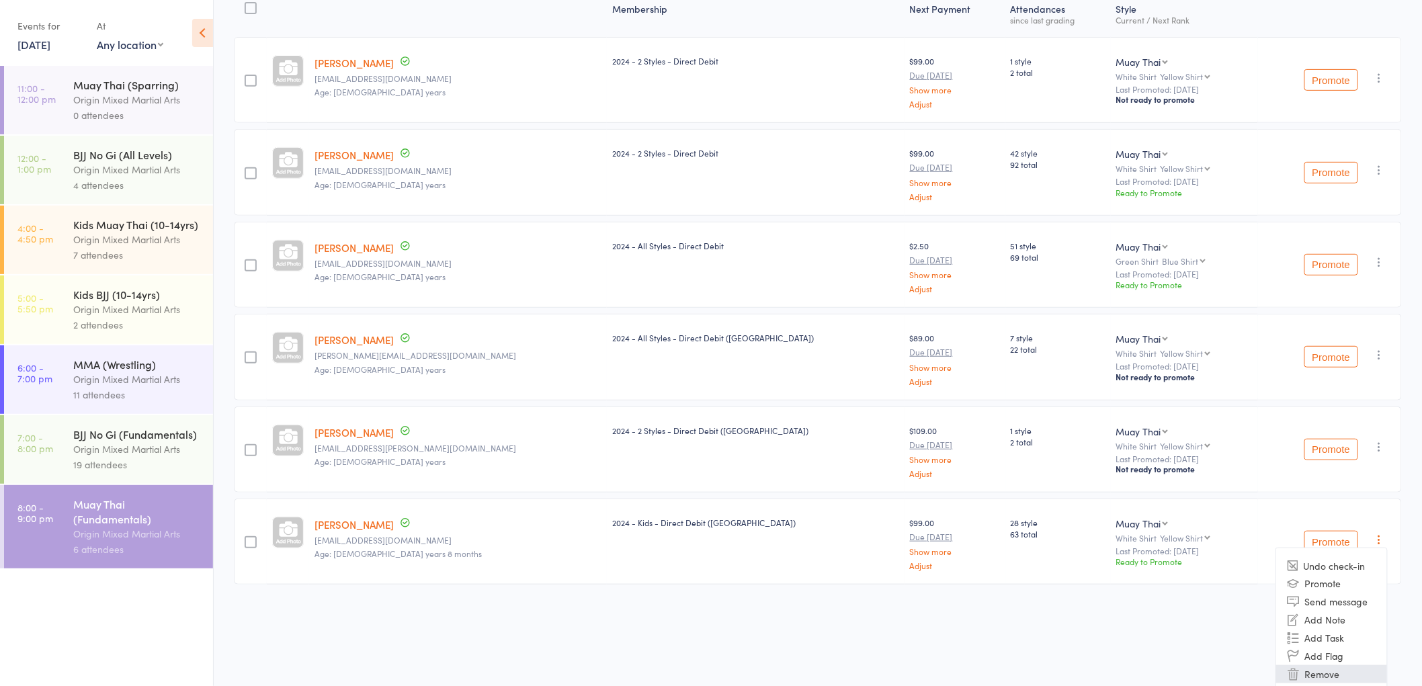
scroll to position [209, 0]
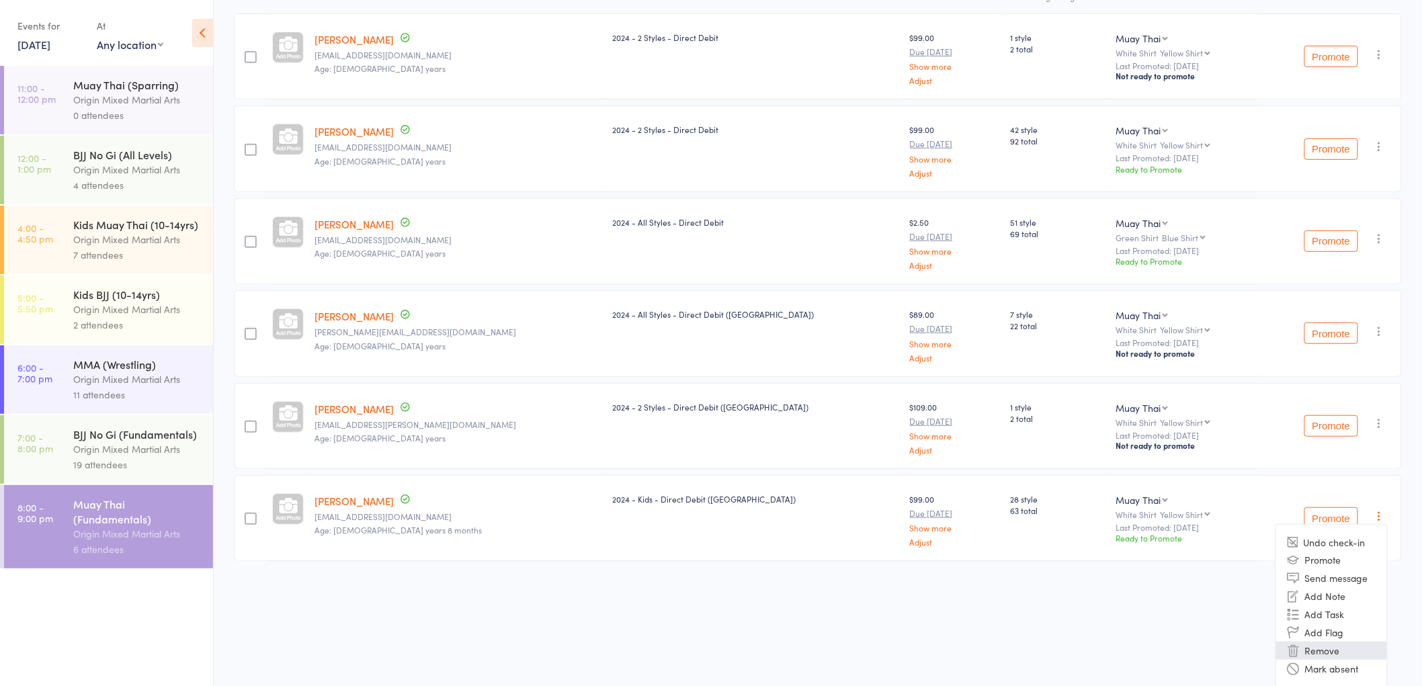
click at [1328, 648] on li "Remove" at bounding box center [1331, 651] width 111 height 18
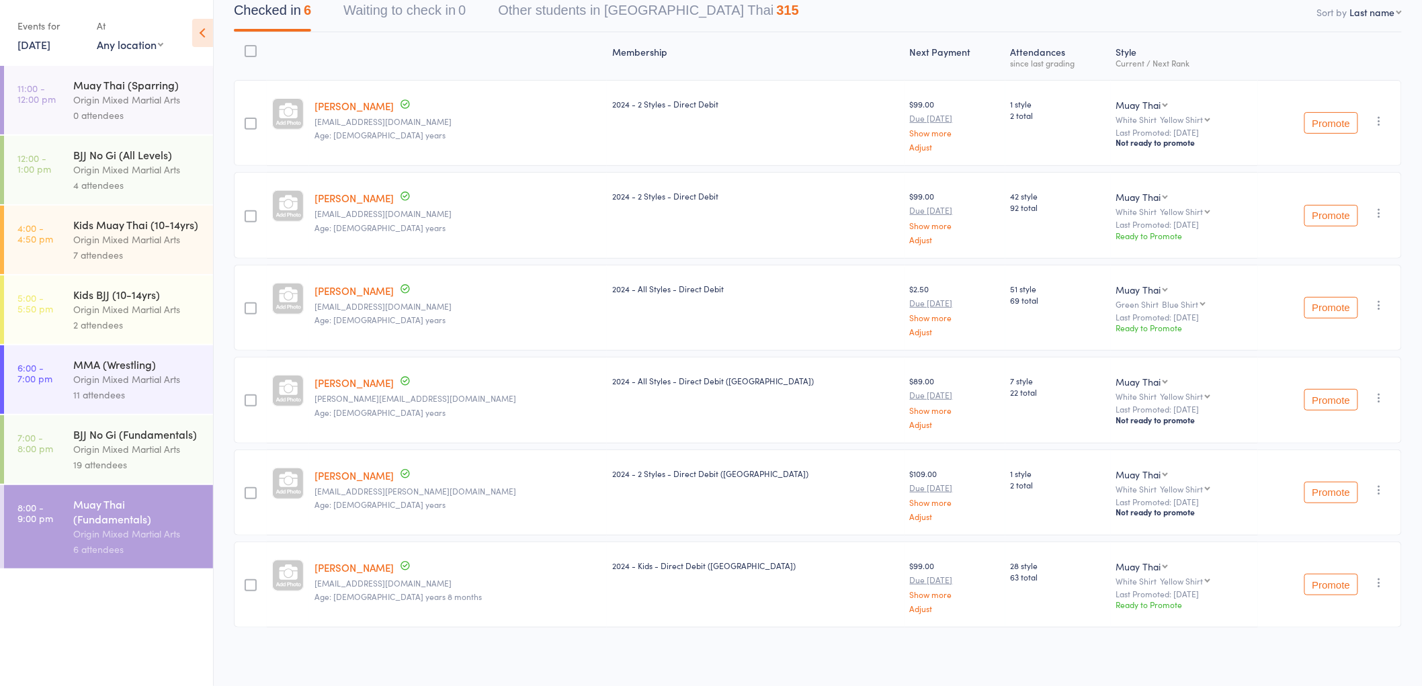
scroll to position [50, 0]
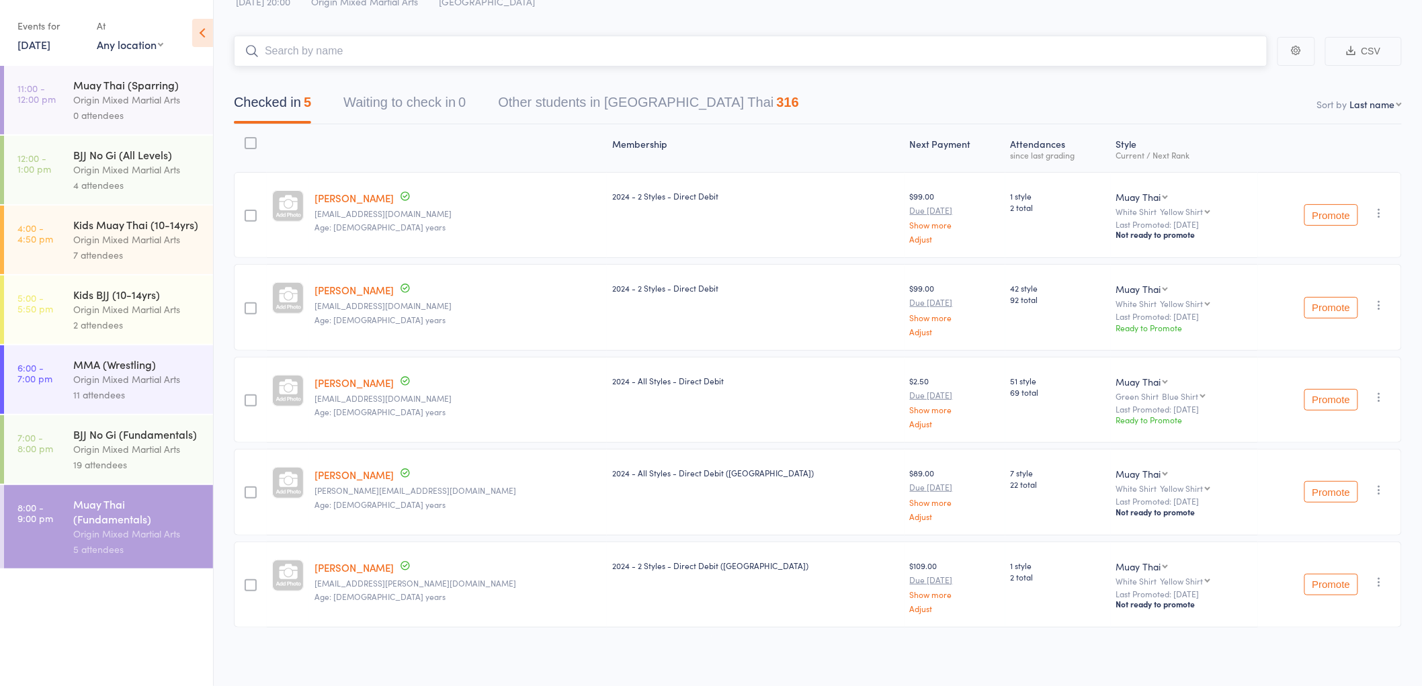
click at [402, 54] on input "search" at bounding box center [750, 51] width 1033 height 31
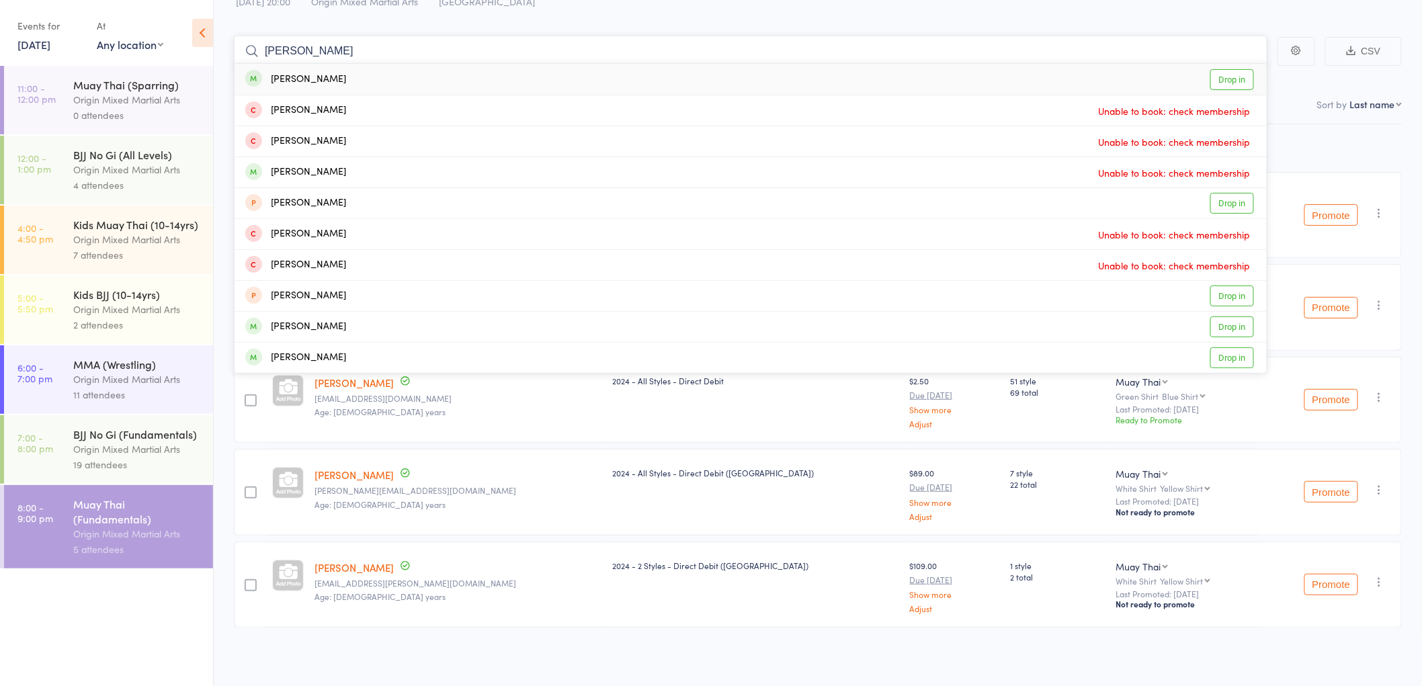
type input "will chen"
click at [371, 77] on div "William Chen Drop in" at bounding box center [750, 79] width 1032 height 31
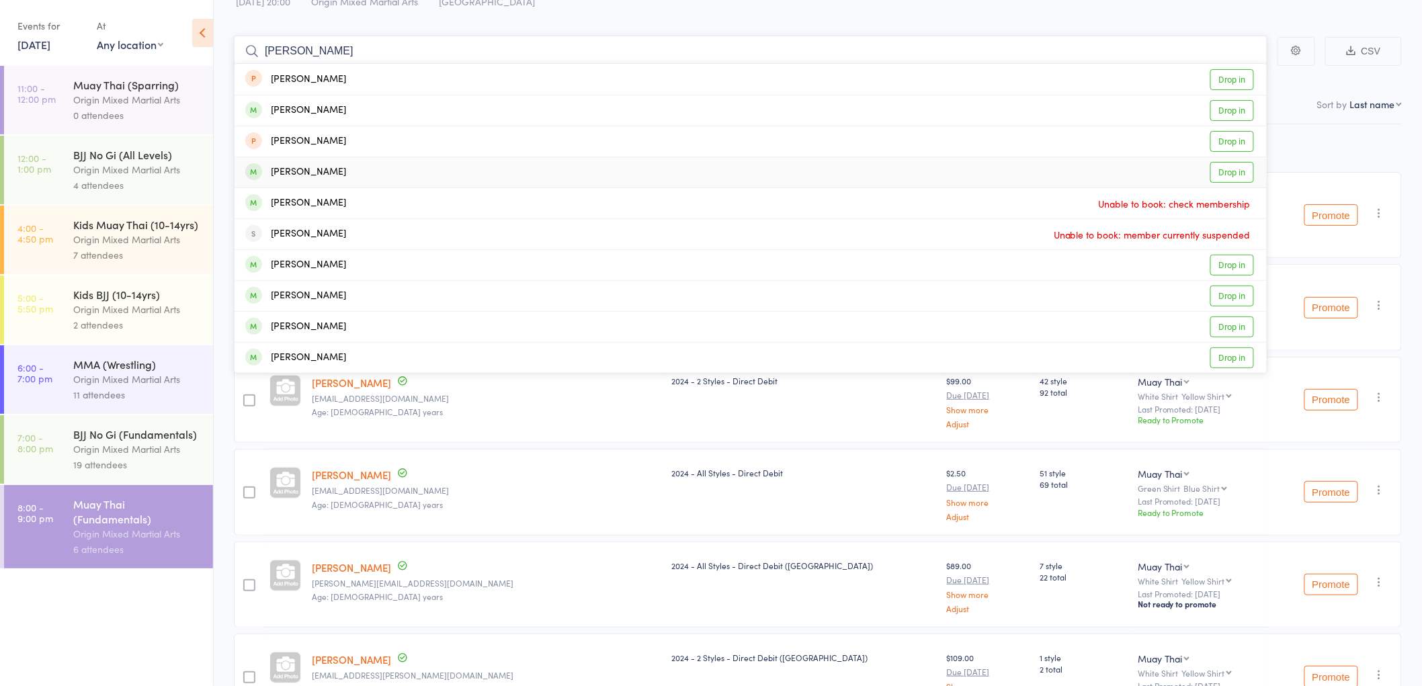
type input "alex b"
click at [364, 157] on div "Alex Boskovski Drop in" at bounding box center [750, 172] width 1032 height 30
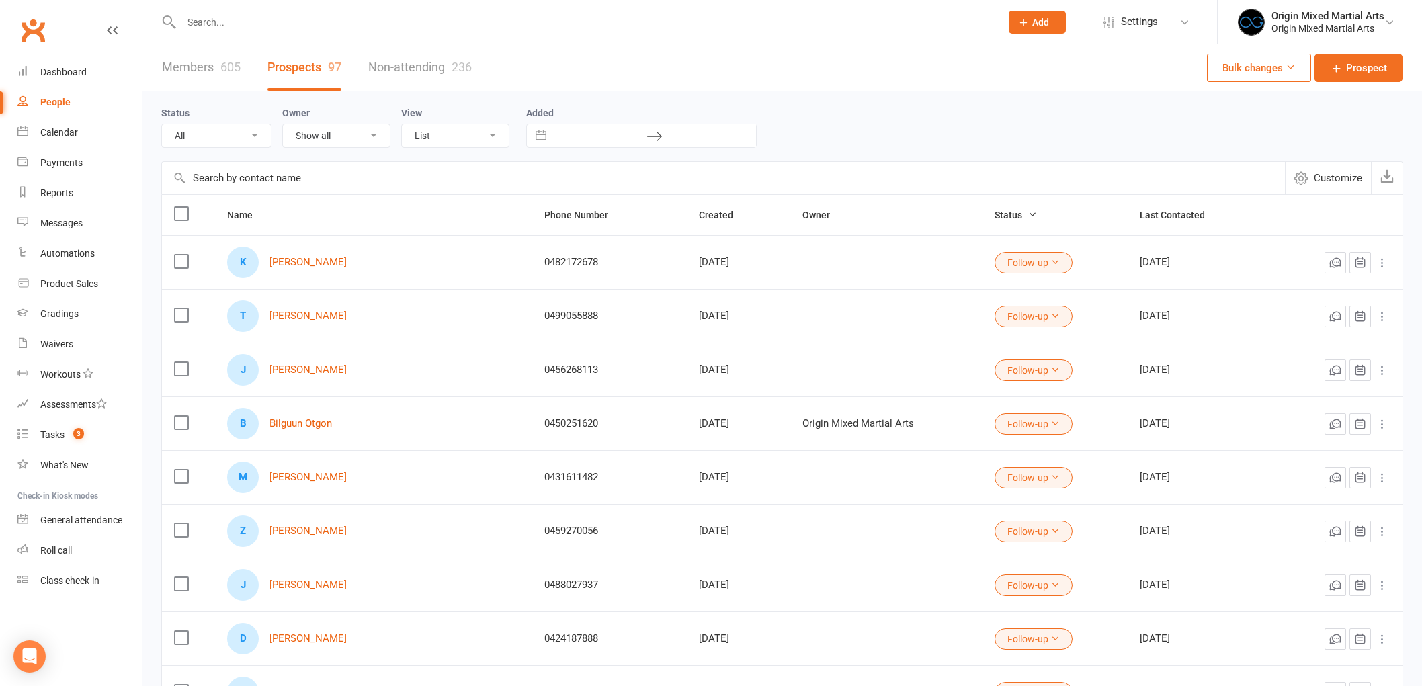
select select "100"
click at [309, 17] on input "text" at bounding box center [584, 22] width 814 height 19
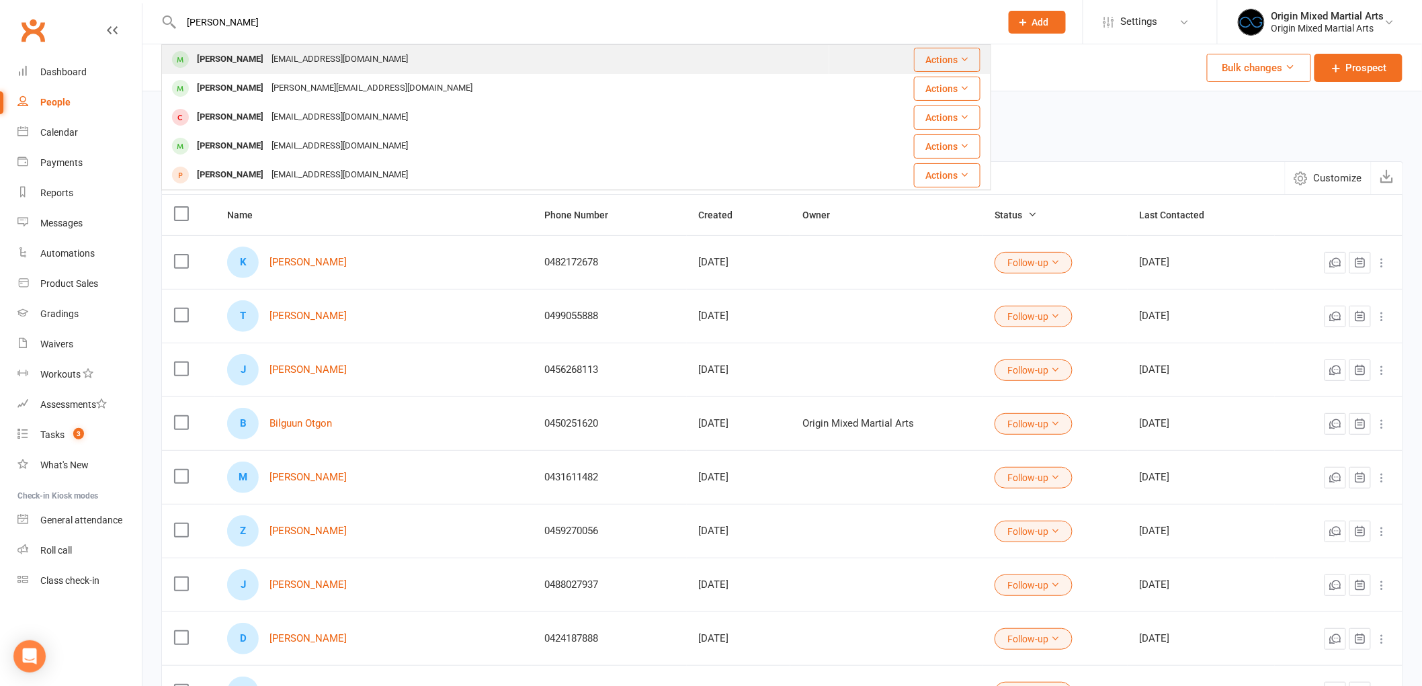
type input "[PERSON_NAME]"
click at [298, 52] on div "[EMAIL_ADDRESS][DOMAIN_NAME]" at bounding box center [339, 59] width 144 height 19
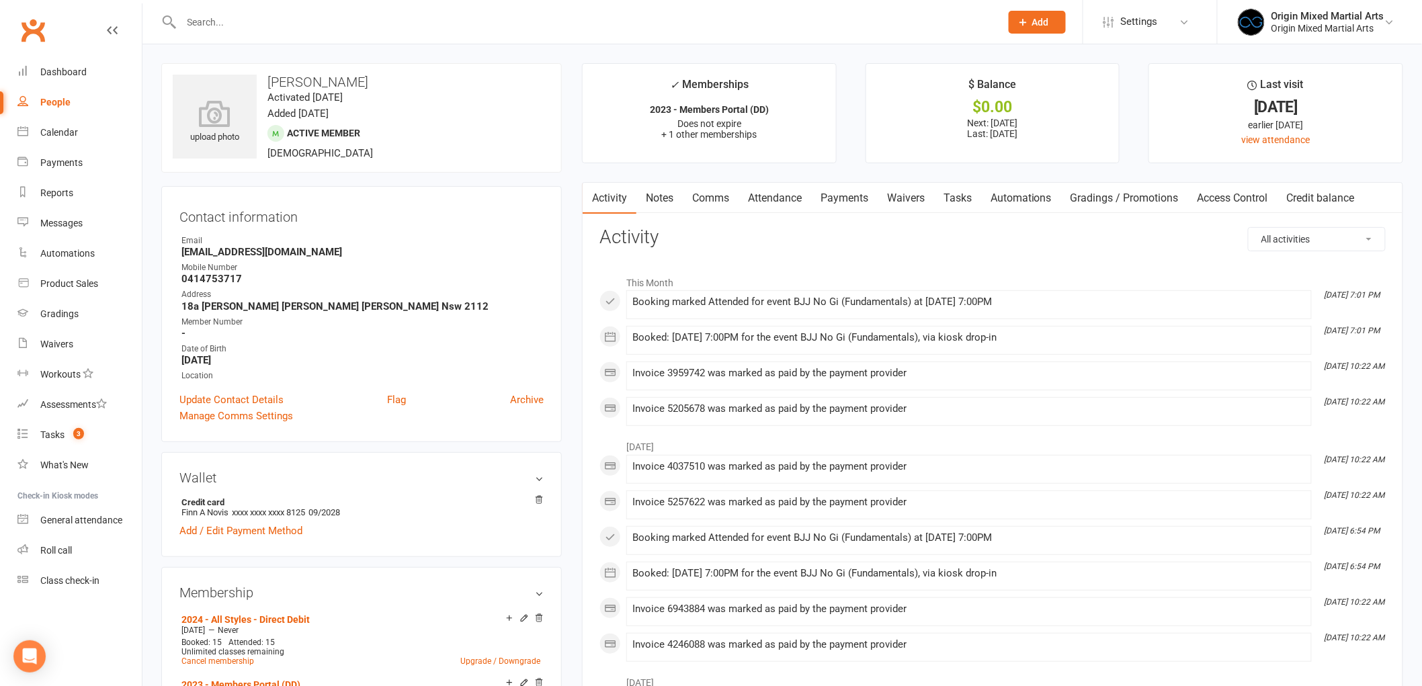
click at [837, 190] on link "Payments" at bounding box center [844, 198] width 67 height 31
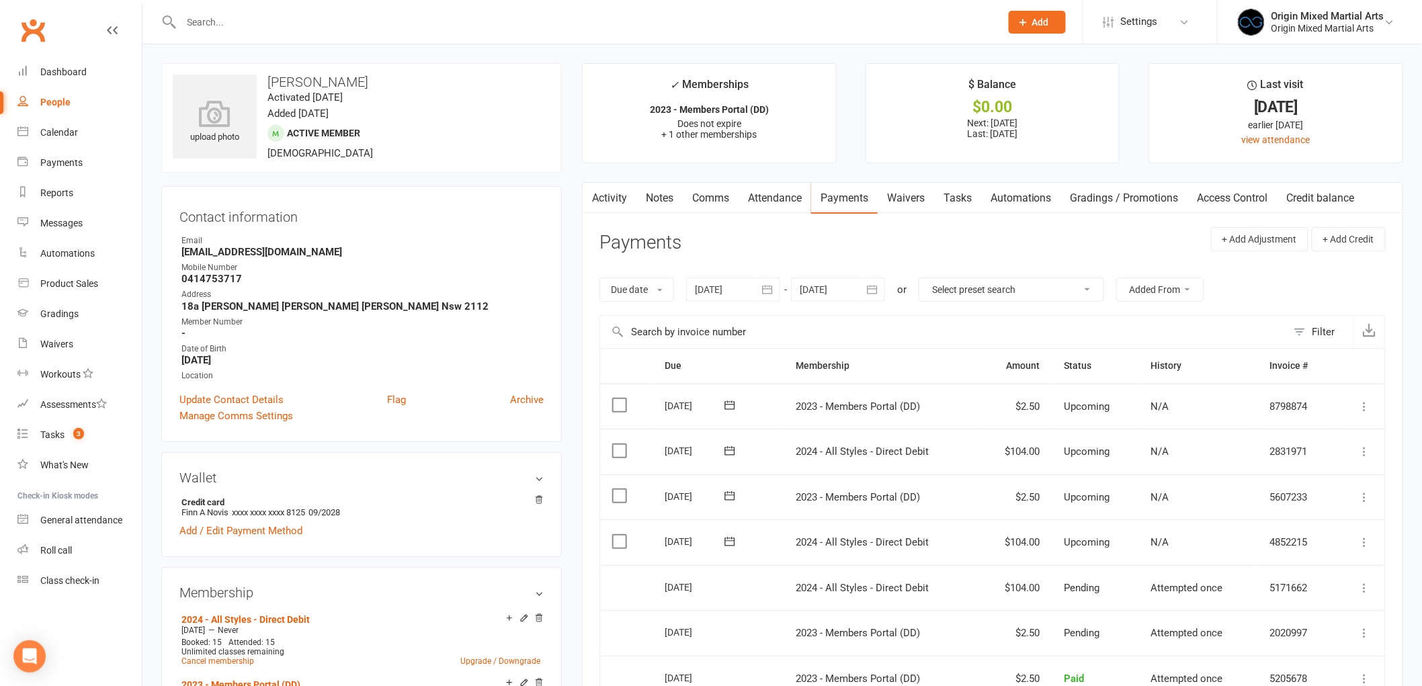
click at [73, 99] on link "People" at bounding box center [79, 102] width 124 height 30
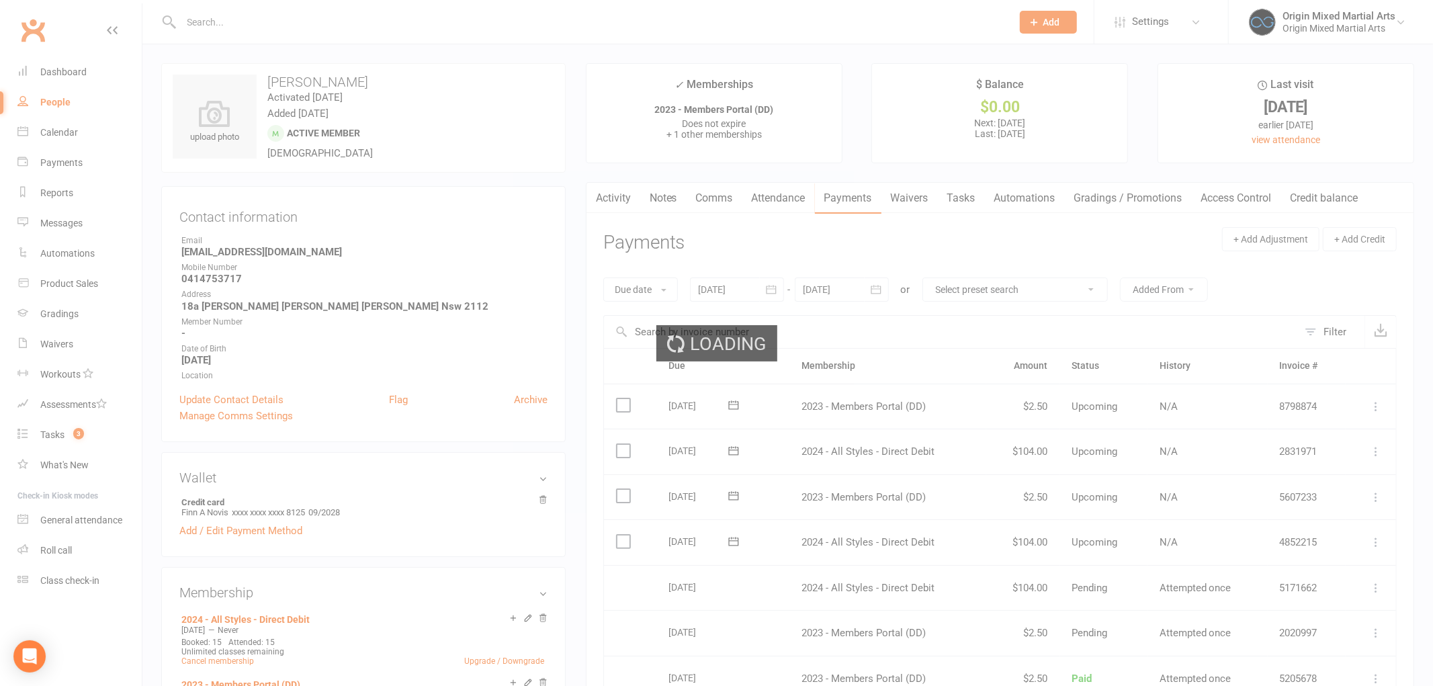
select select "100"
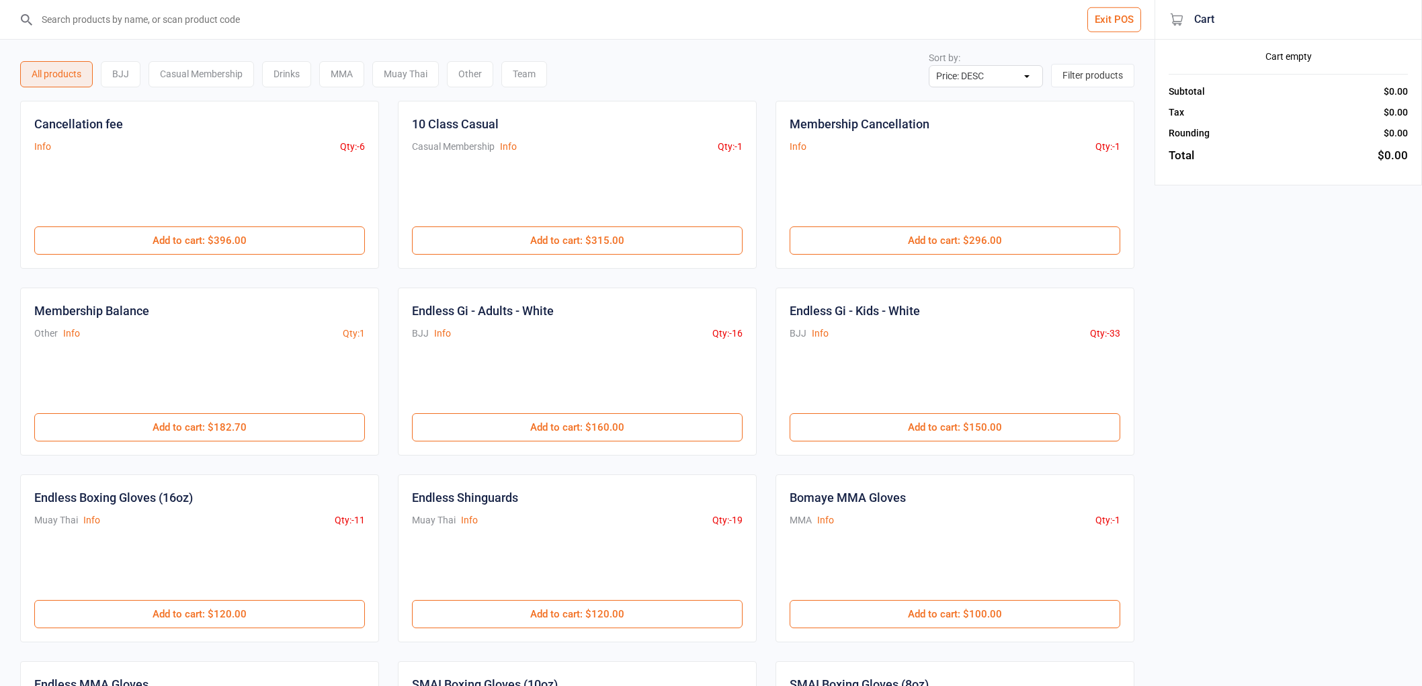
select select "price-desc"
